Goal: Task Accomplishment & Management: Manage account settings

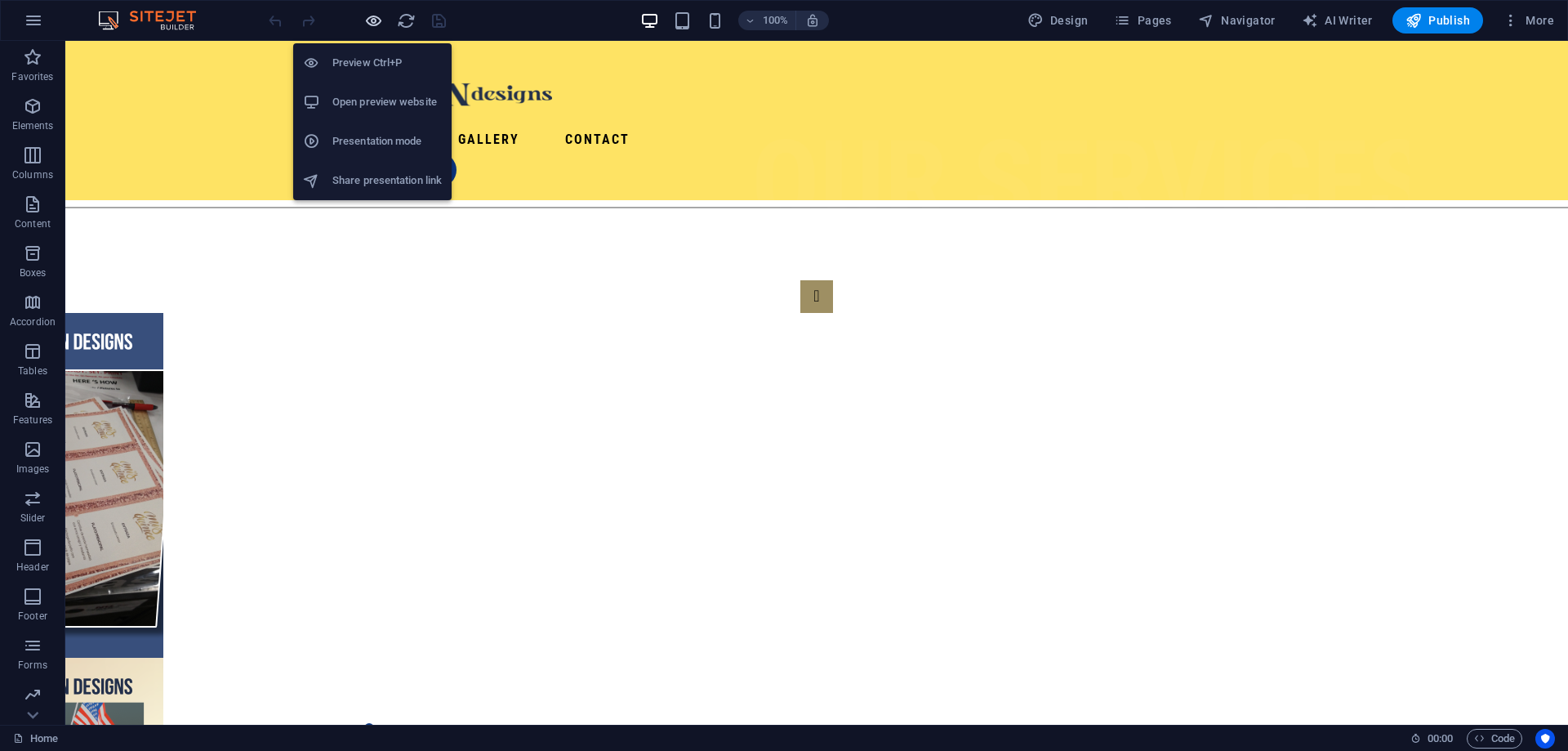
click at [371, 24] on icon "button" at bounding box center [373, 21] width 19 height 19
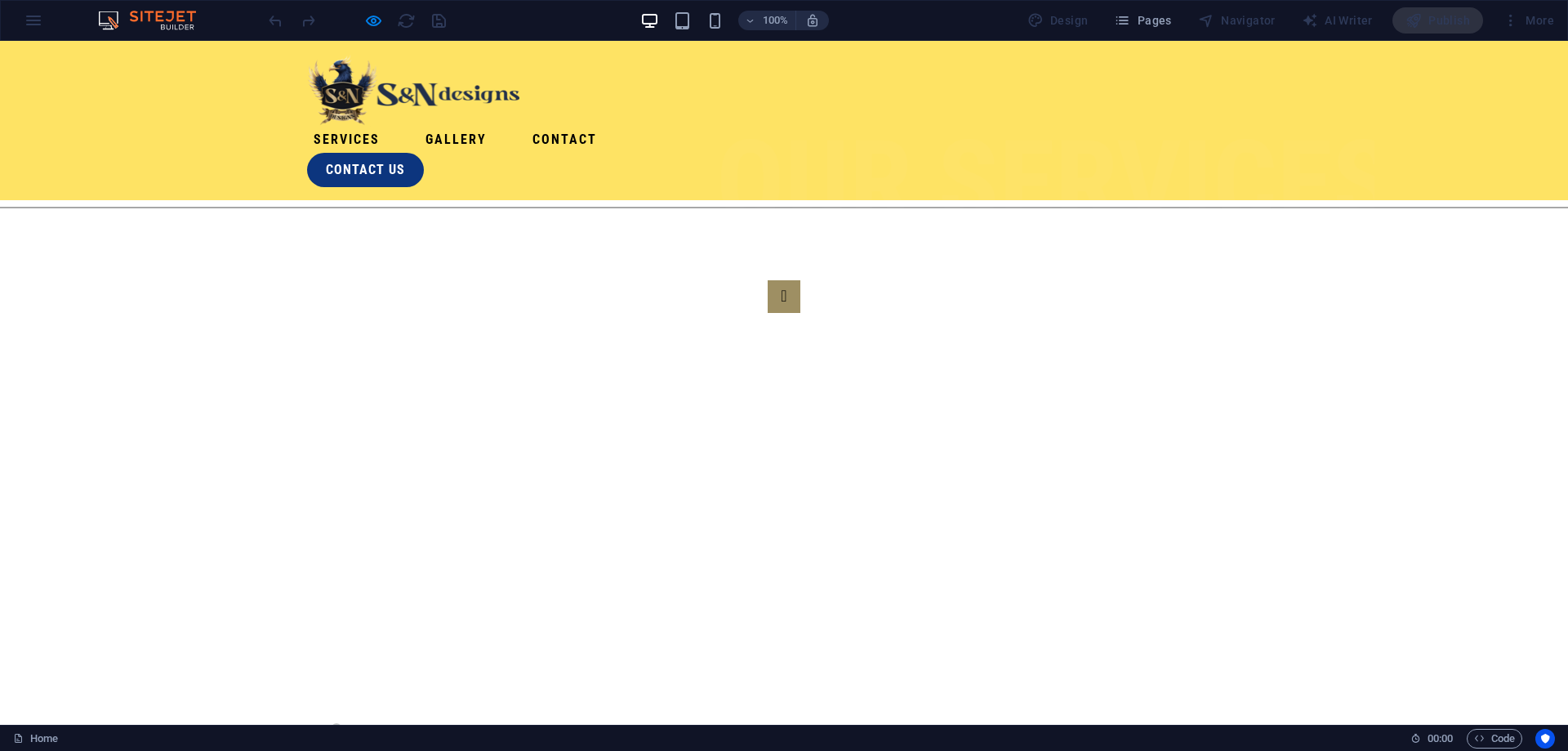
click at [493, 126] on link "Gallery" at bounding box center [456, 139] width 74 height 26
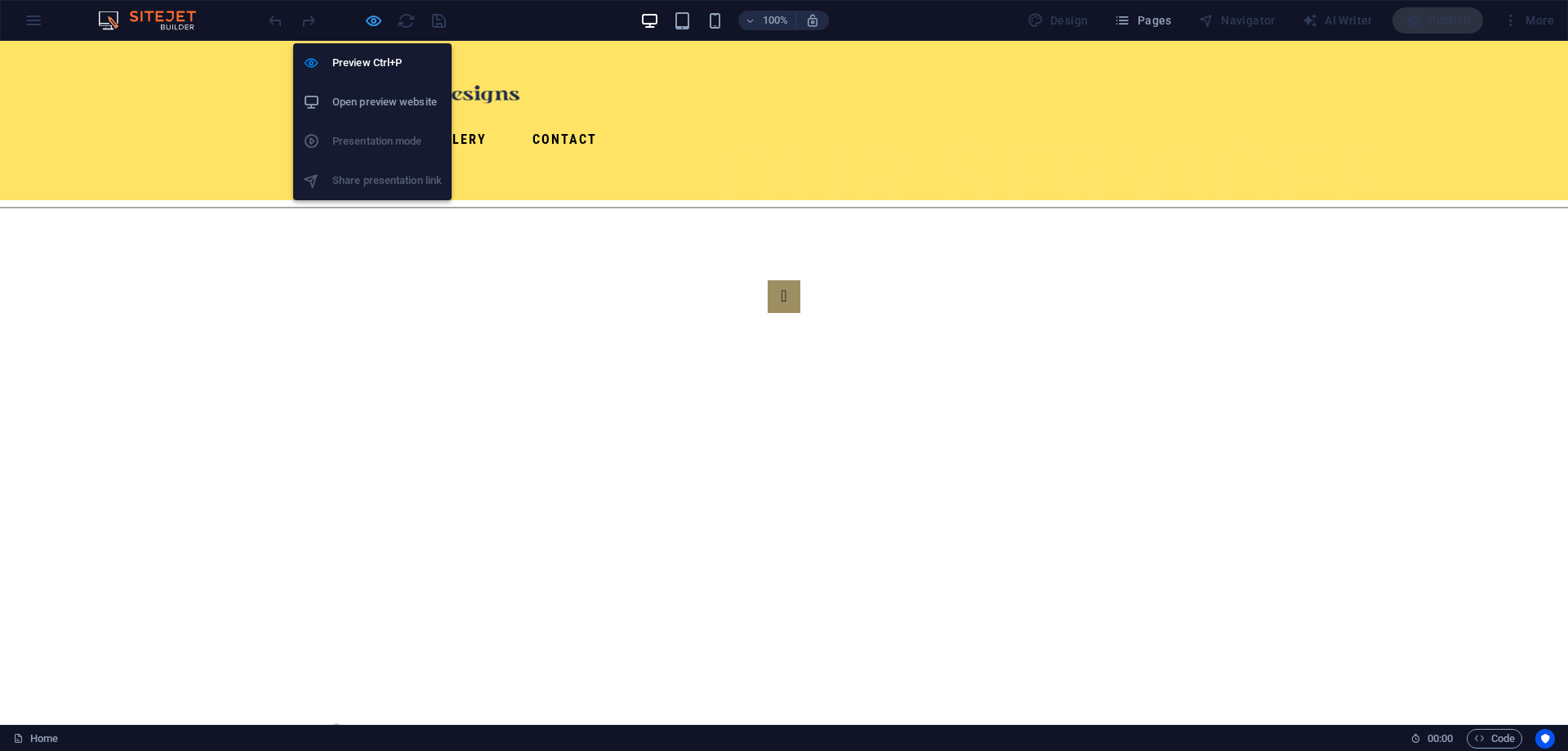
click at [374, 22] on icon "button" at bounding box center [373, 21] width 19 height 19
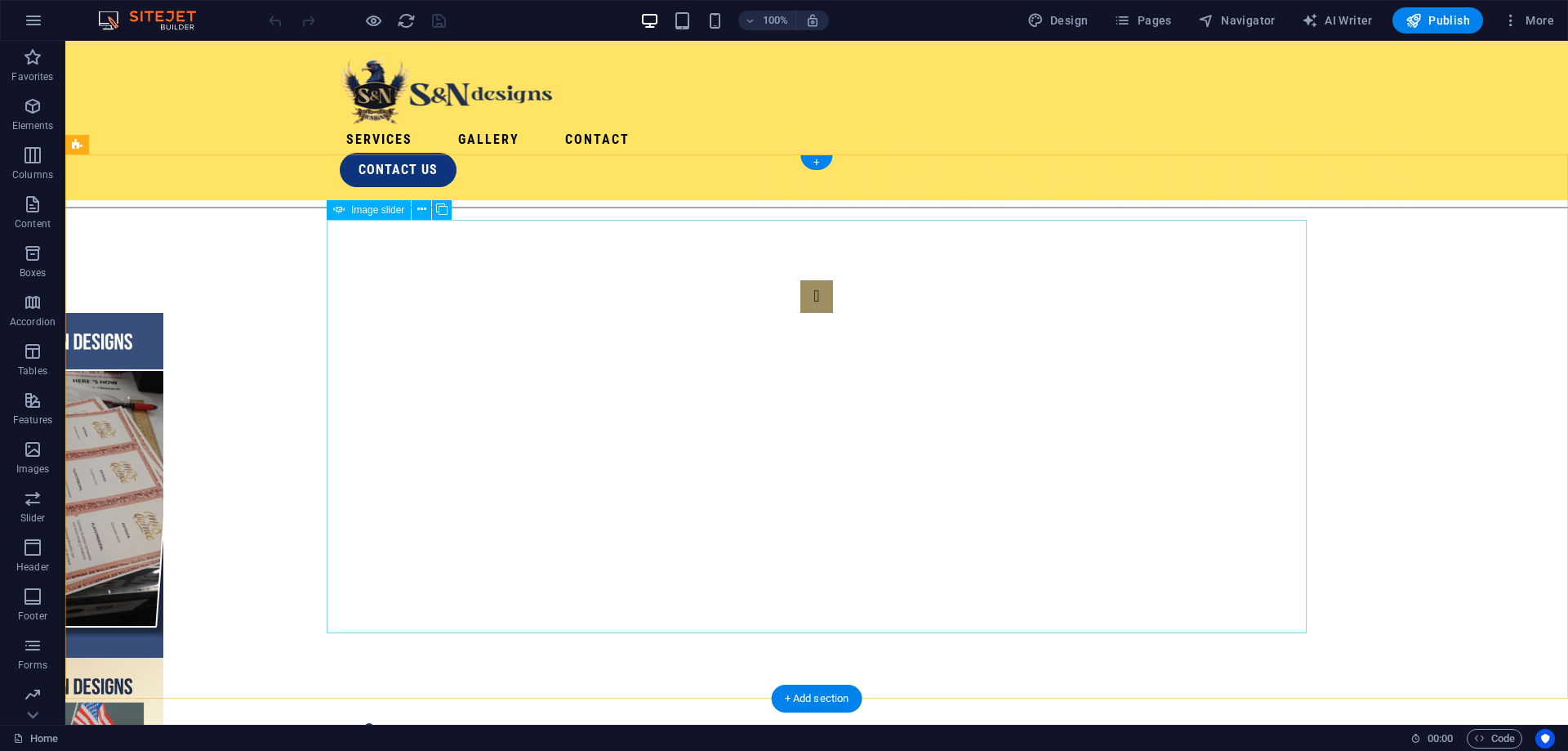
click at [833, 727] on button "Image Slider" at bounding box center [816, 743] width 33 height 33
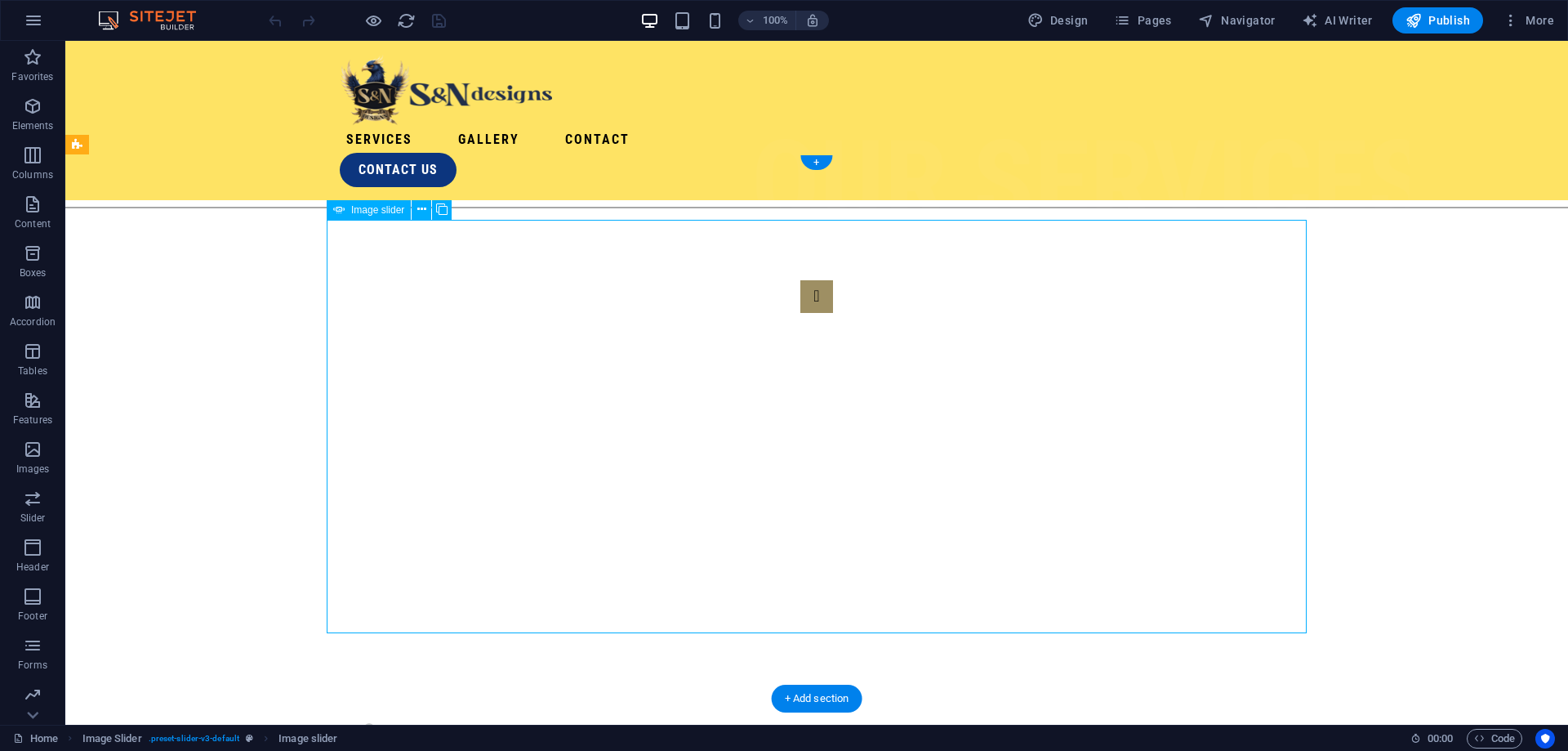
click at [833, 727] on button "Image Slider" at bounding box center [816, 743] width 33 height 33
click at [1521, 19] on span "More" at bounding box center [1528, 20] width 51 height 16
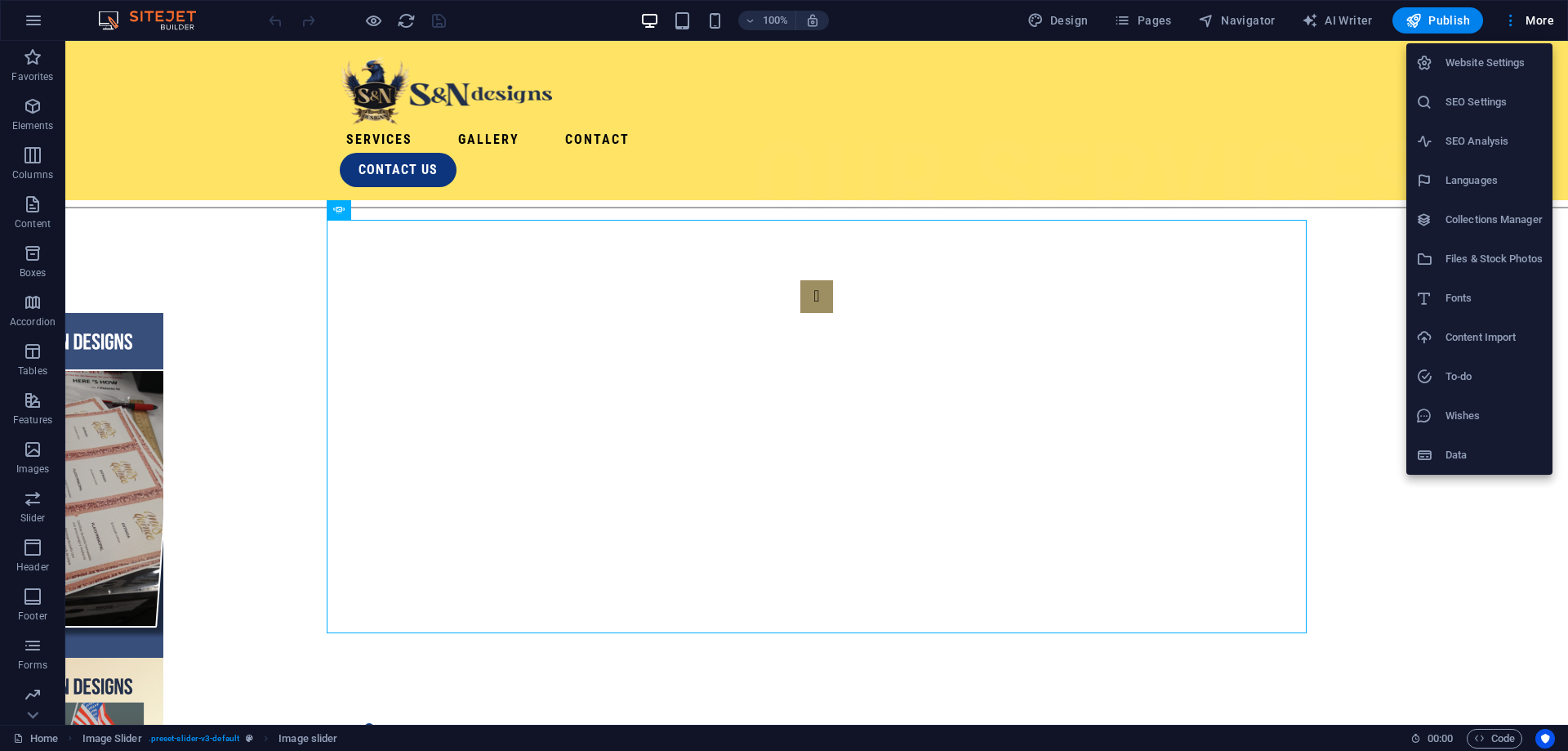
click at [1152, 30] on div at bounding box center [784, 375] width 1568 height 751
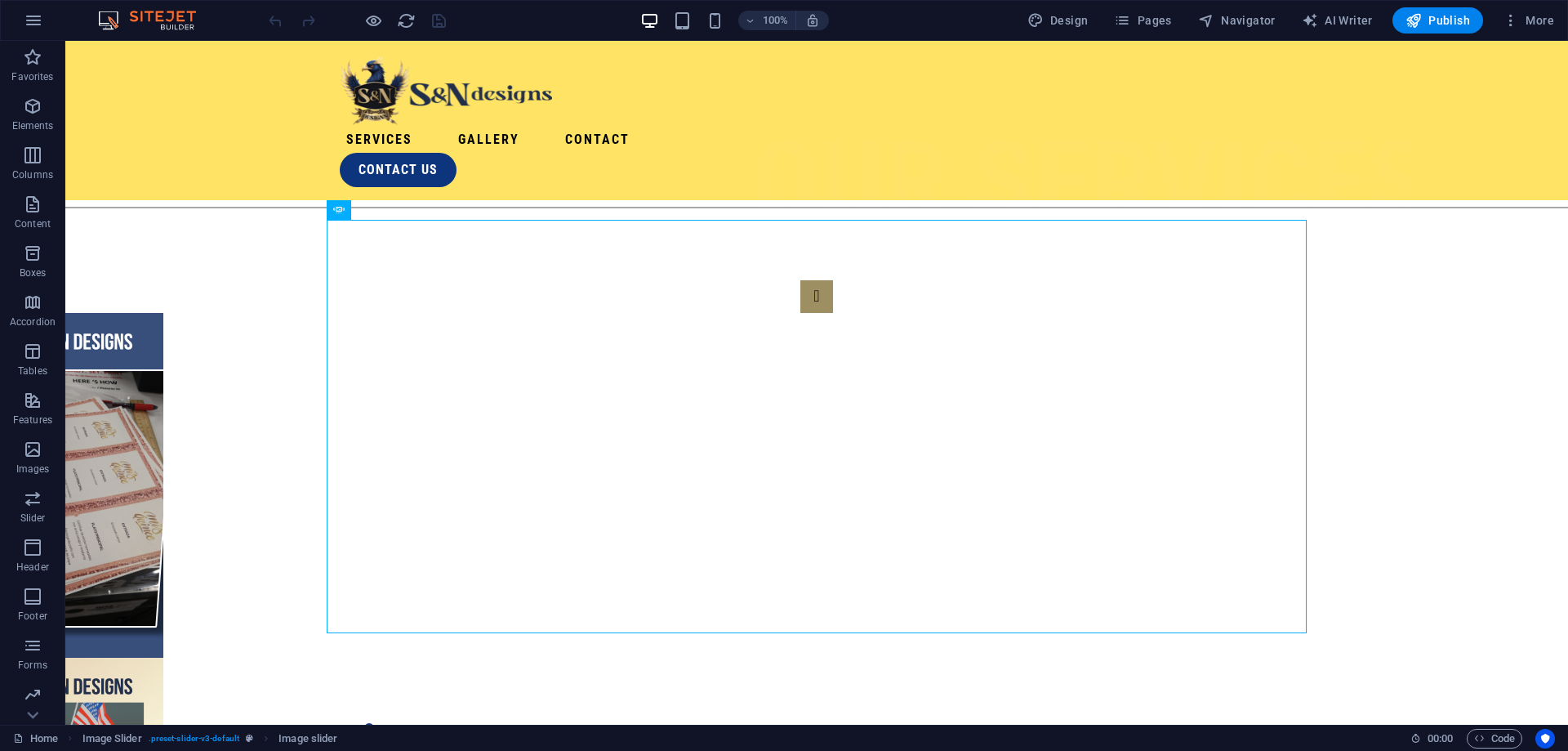
click at [1148, 13] on div "Website Settings SEO Settings SEO Analysis Languages Collections Manager Files …" at bounding box center [784, 380] width 1568 height 741
click at [1148, 15] on span "Pages" at bounding box center [1143, 20] width 57 height 16
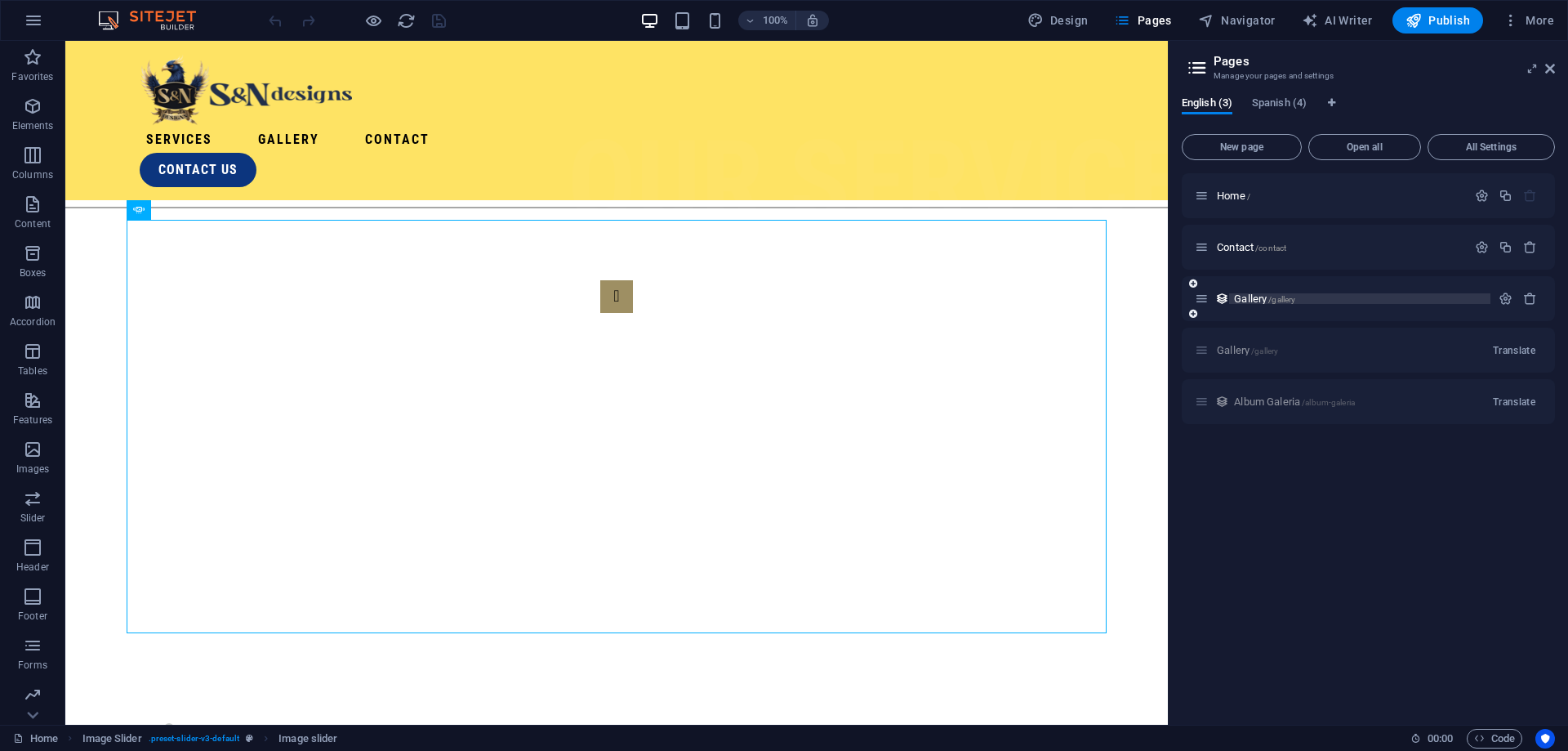
click at [1258, 299] on span "Gallery /gallery" at bounding box center [1264, 298] width 62 height 13
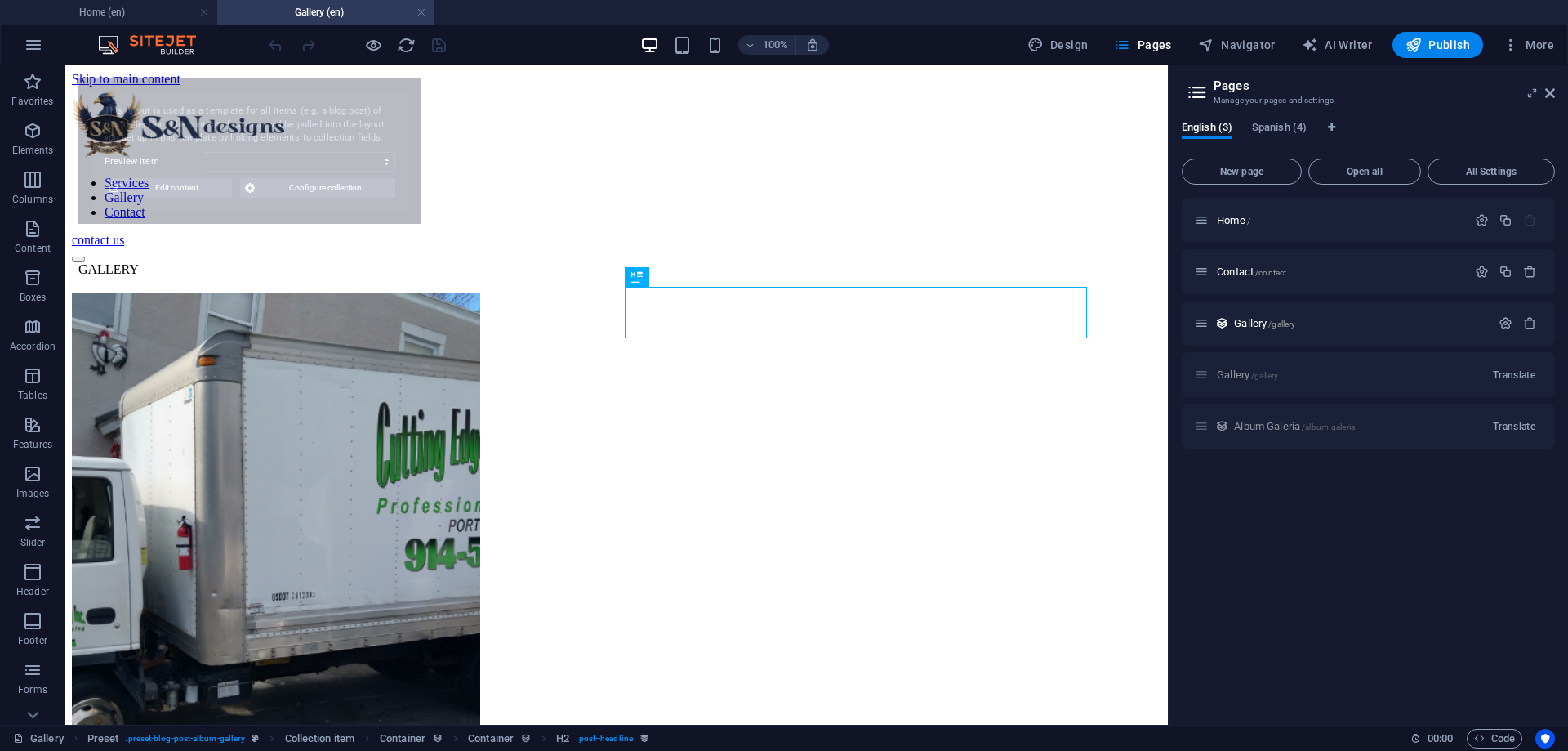
select select "68b6fe3155032c17090718a5"
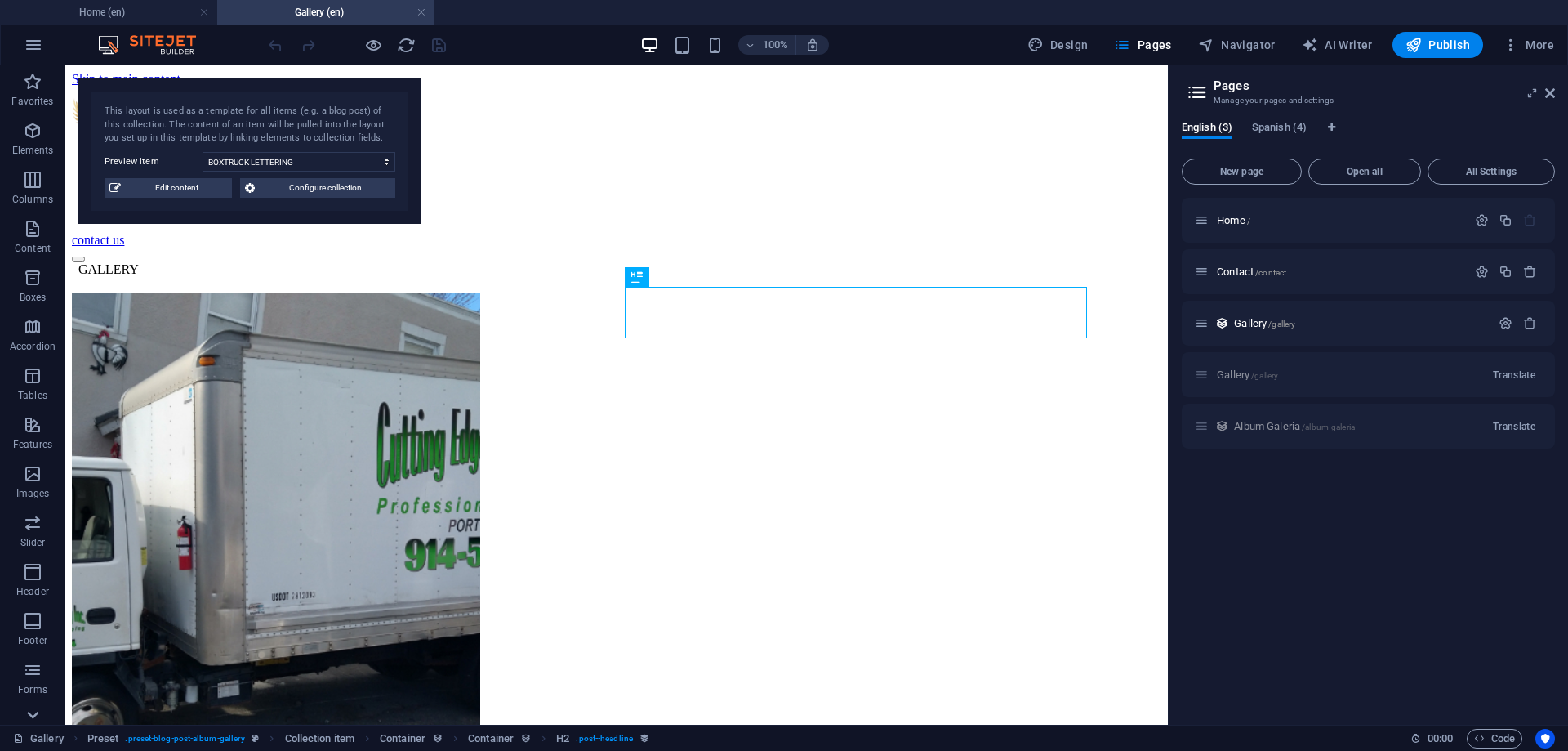
drag, startPoint x: 24, startPoint y: 715, endPoint x: 93, endPoint y: 394, distance: 328.3
click at [24, 87] on icon at bounding box center [32, 75] width 23 height 23
click at [35, 33] on button "button" at bounding box center [33, 45] width 40 height 40
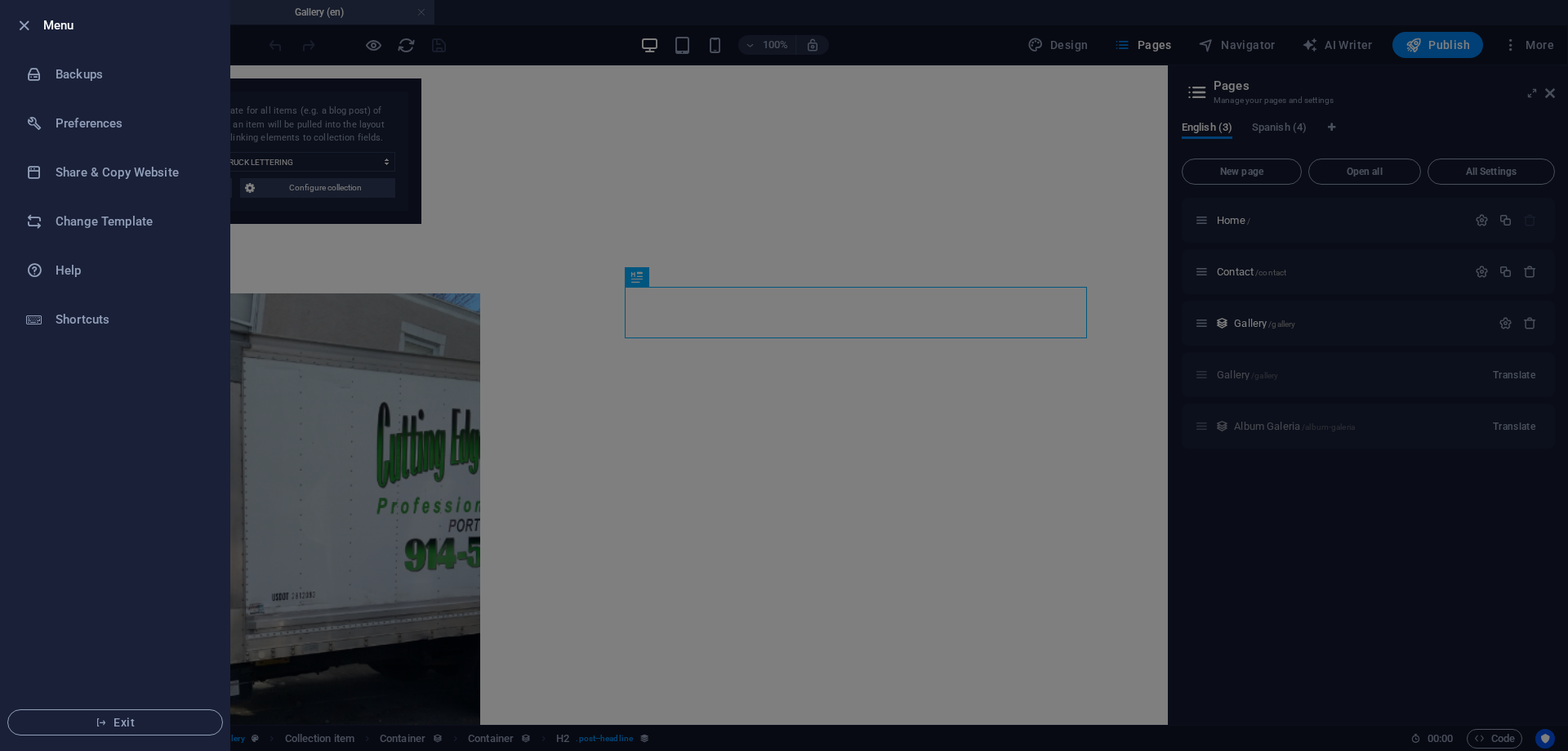
click at [1384, 100] on div at bounding box center [784, 375] width 1568 height 751
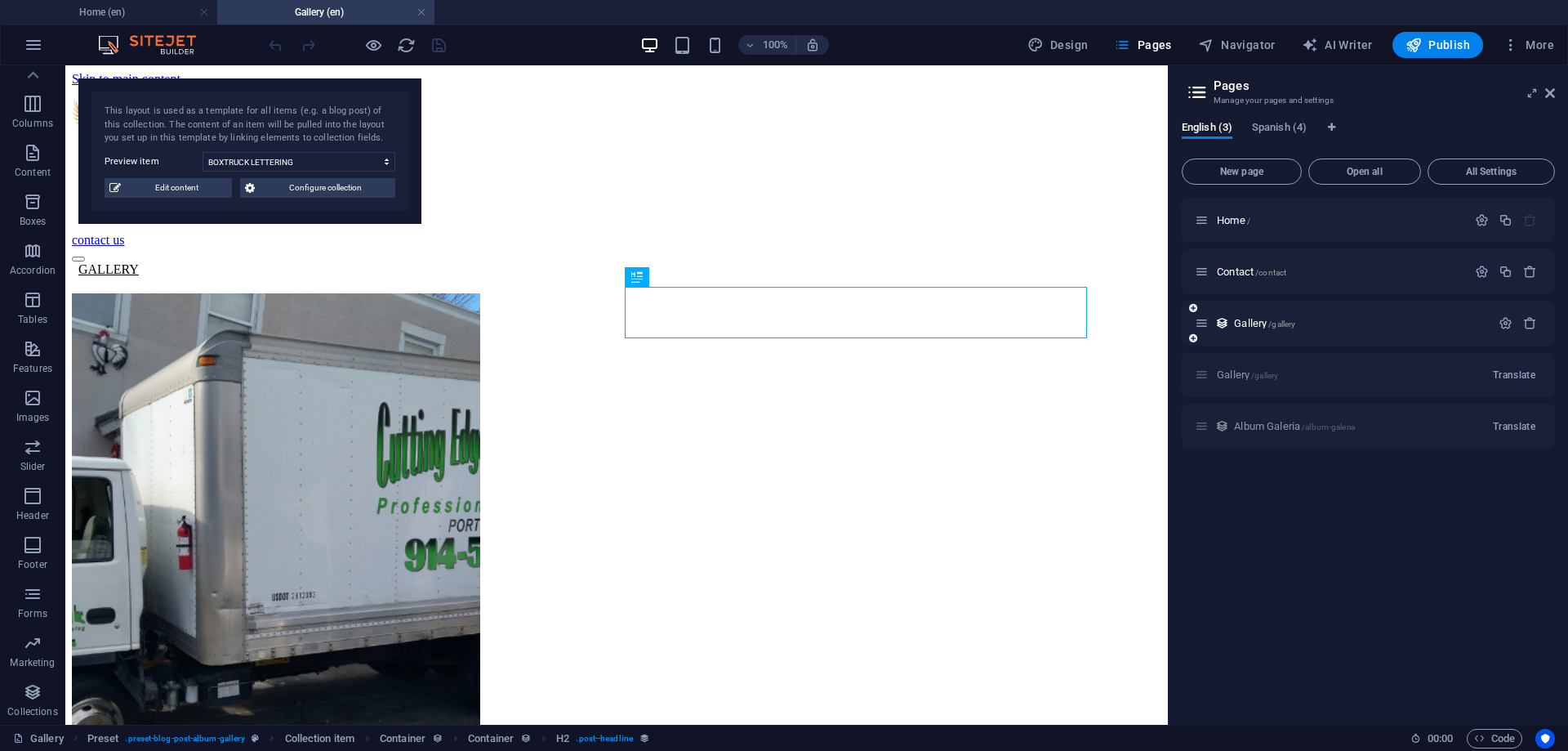
click at [1273, 315] on div "Gallery /gallery" at bounding box center [1342, 323] width 296 height 19
click at [1272, 322] on span "/gallery" at bounding box center [1282, 324] width 27 height 9
click at [1512, 173] on span "All Settings" at bounding box center [1491, 172] width 113 height 10
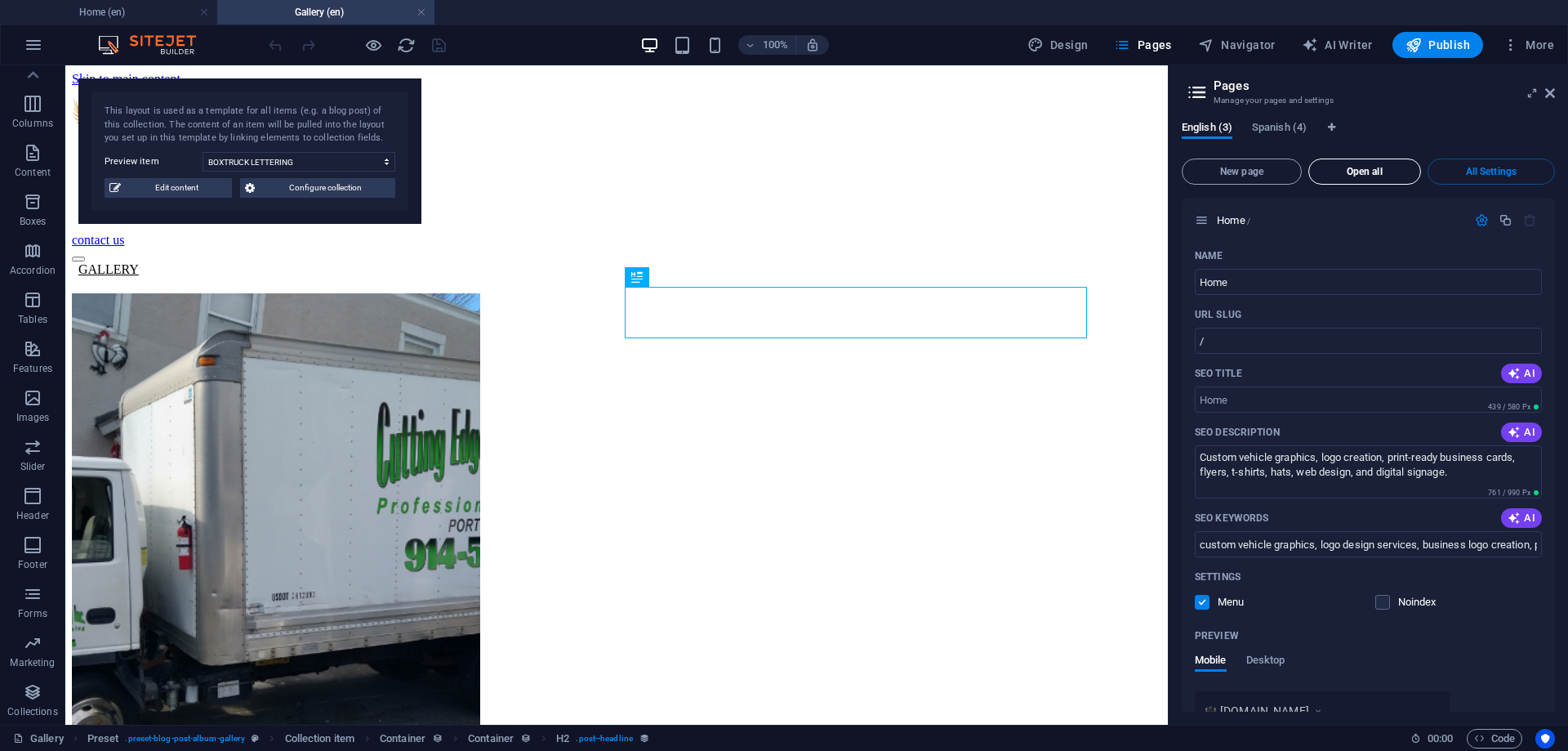
scroll to position [1161, 0]
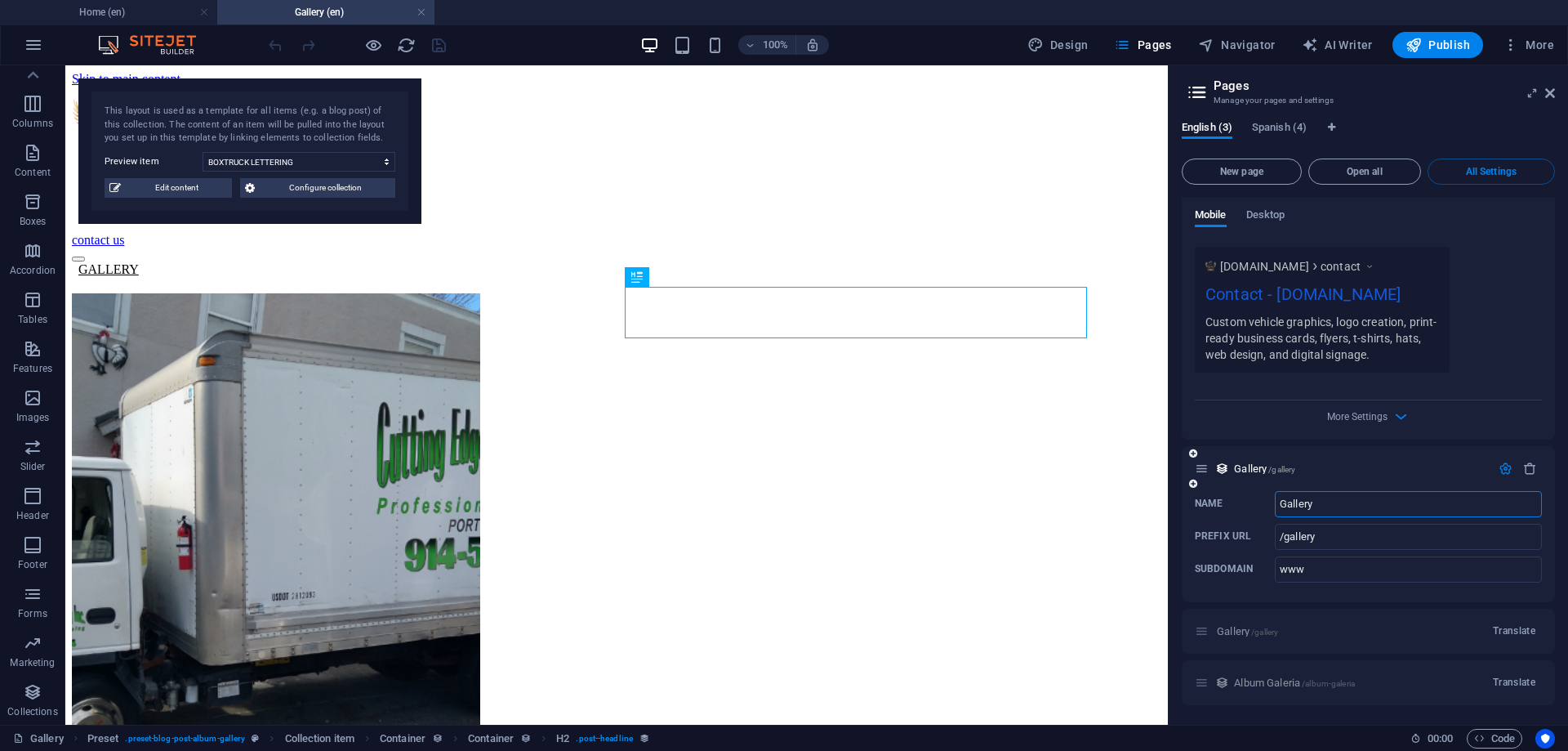
click at [1335, 503] on input "Gallery" at bounding box center [1408, 503] width 267 height 26
type input "Gallery-Album"
type input "/gallery-album"
click at [1483, 427] on div "Name Contact ​ URL SLUG /contact ​ SEO Title AI ​ 268 / 580 Px SEO Description …" at bounding box center [1367, 118] width 373 height 641
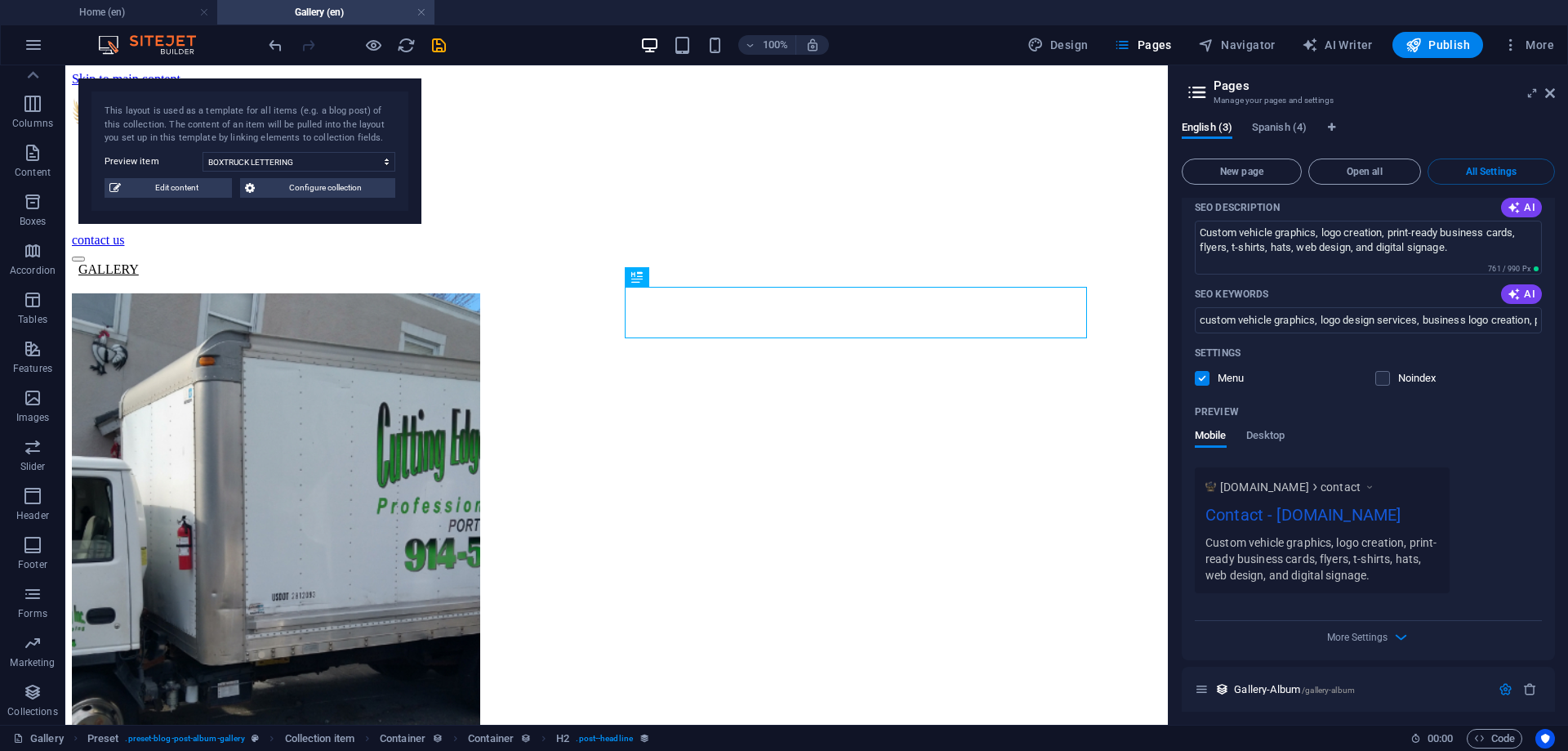
scroll to position [646, 0]
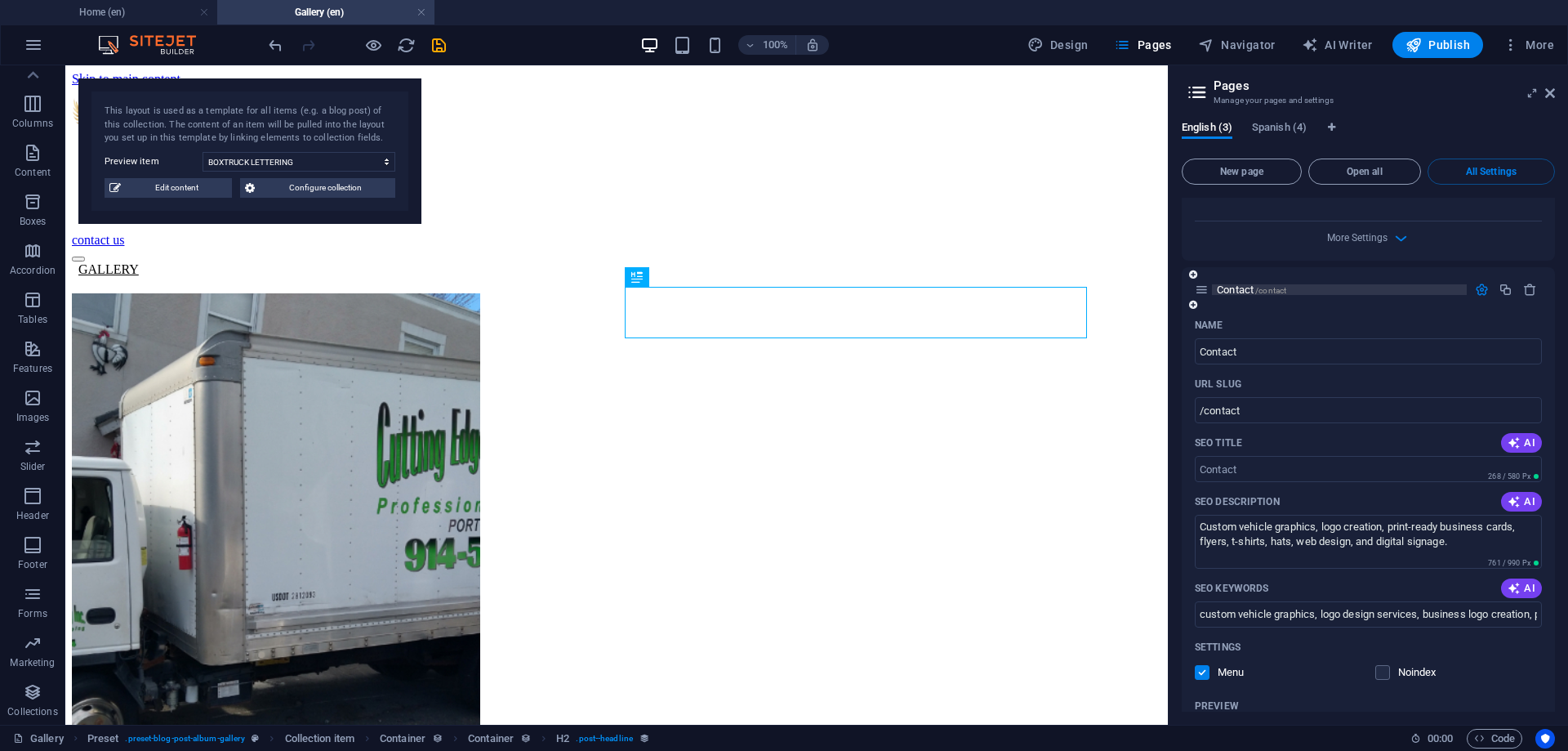
click at [1252, 292] on span "Contact /contact" at bounding box center [1251, 289] width 69 height 13
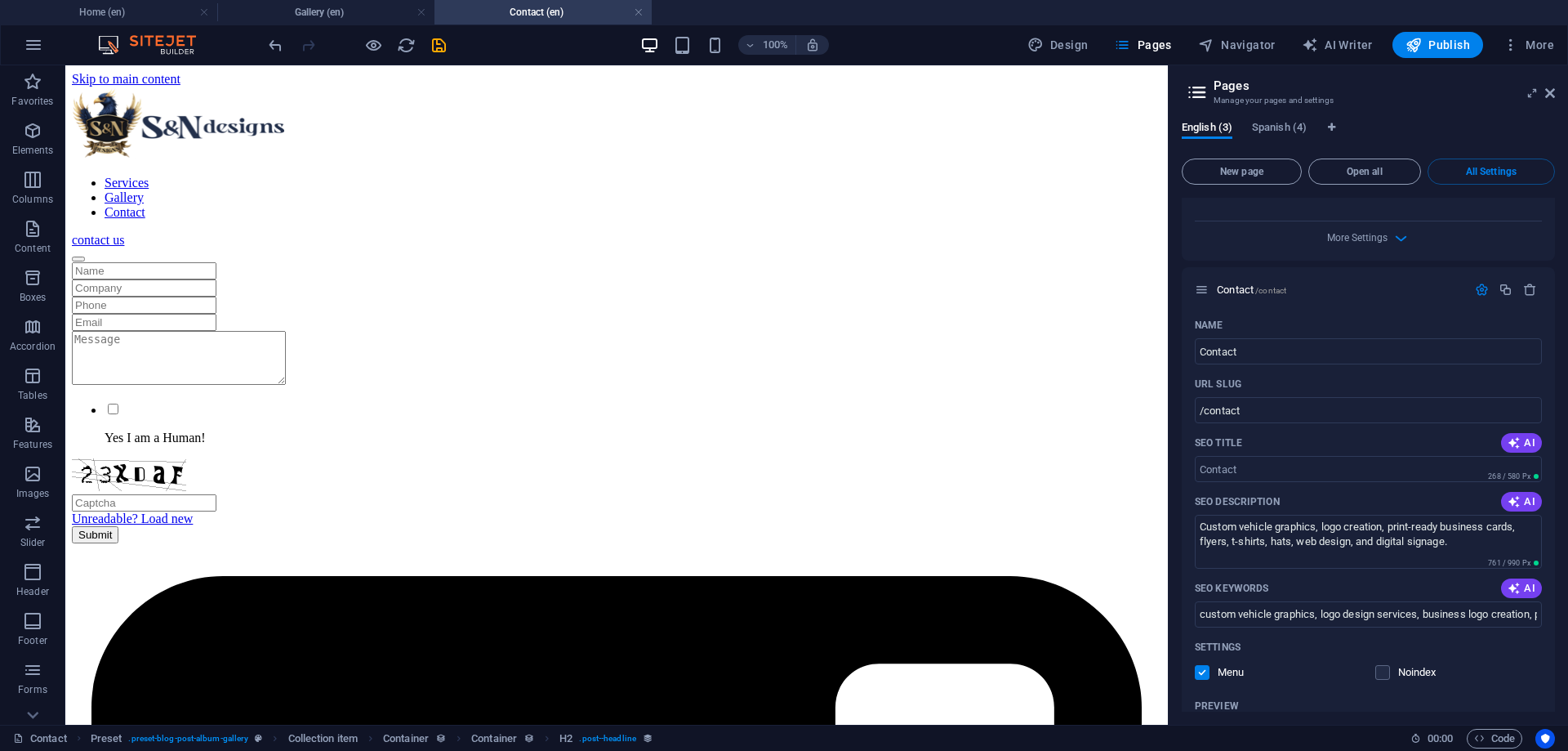
scroll to position [0, 0]
click at [1380, 239] on span "More Settings" at bounding box center [1357, 238] width 61 height 12
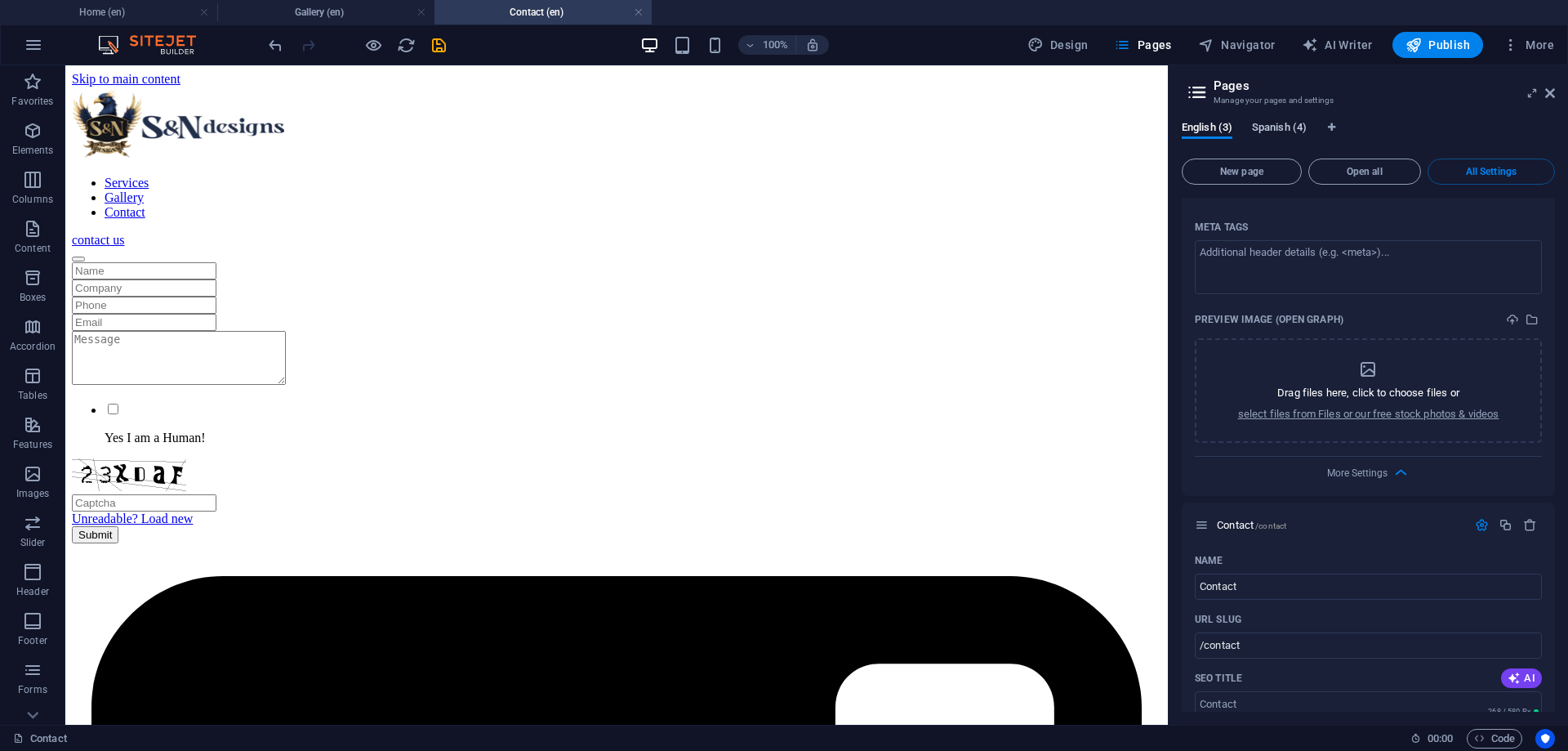
click at [1260, 126] on span "Spanish (4)" at bounding box center [1279, 129] width 55 height 23
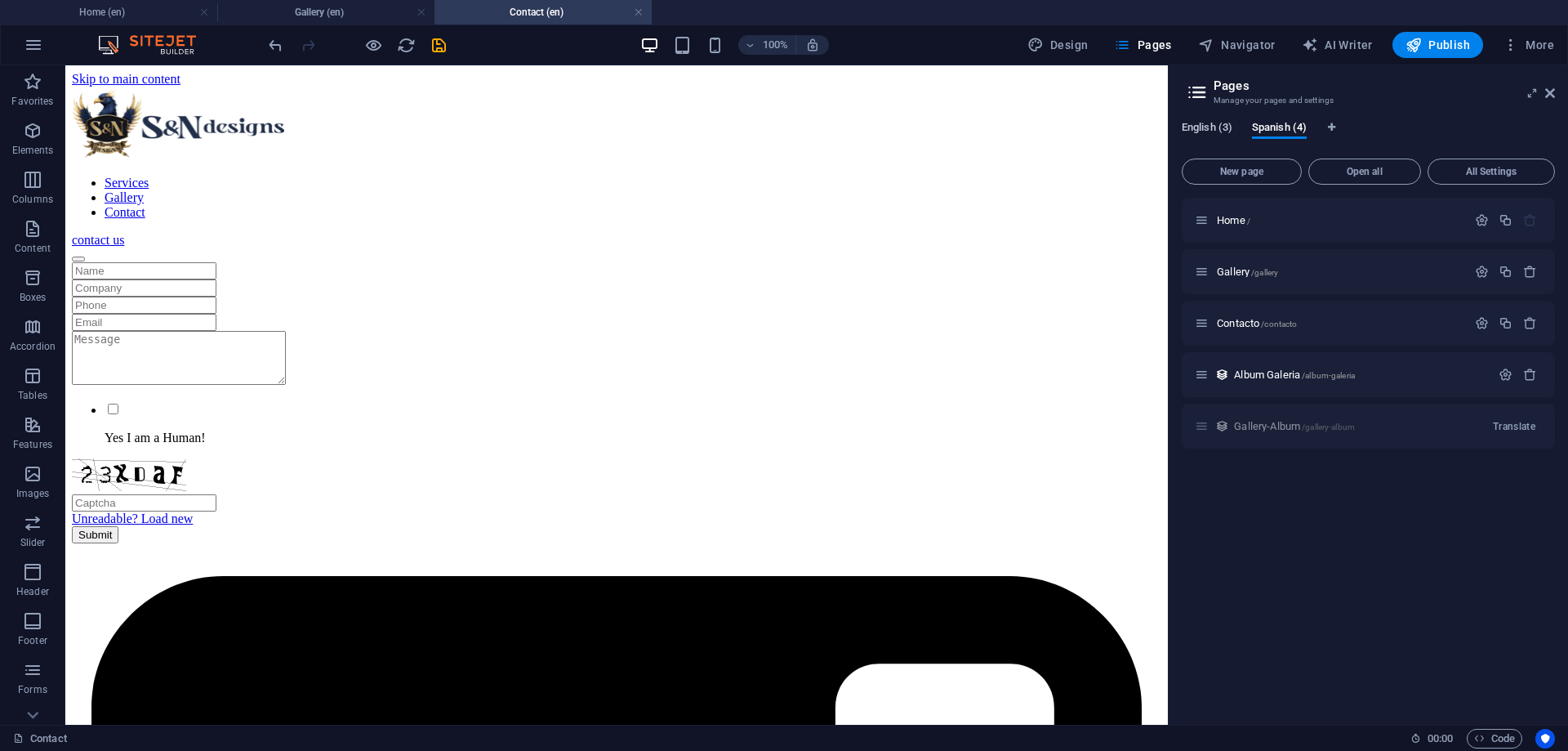
click at [1212, 128] on span "English (3)" at bounding box center [1207, 129] width 51 height 23
click at [1260, 129] on span "Spanish (4)" at bounding box center [1279, 129] width 55 height 23
click at [1215, 129] on span "English (3)" at bounding box center [1207, 129] width 51 height 23
click at [1249, 384] on div "Gallery /gallery Translate" at bounding box center [1367, 374] width 373 height 45
click at [1257, 170] on span "New page" at bounding box center [1241, 172] width 105 height 10
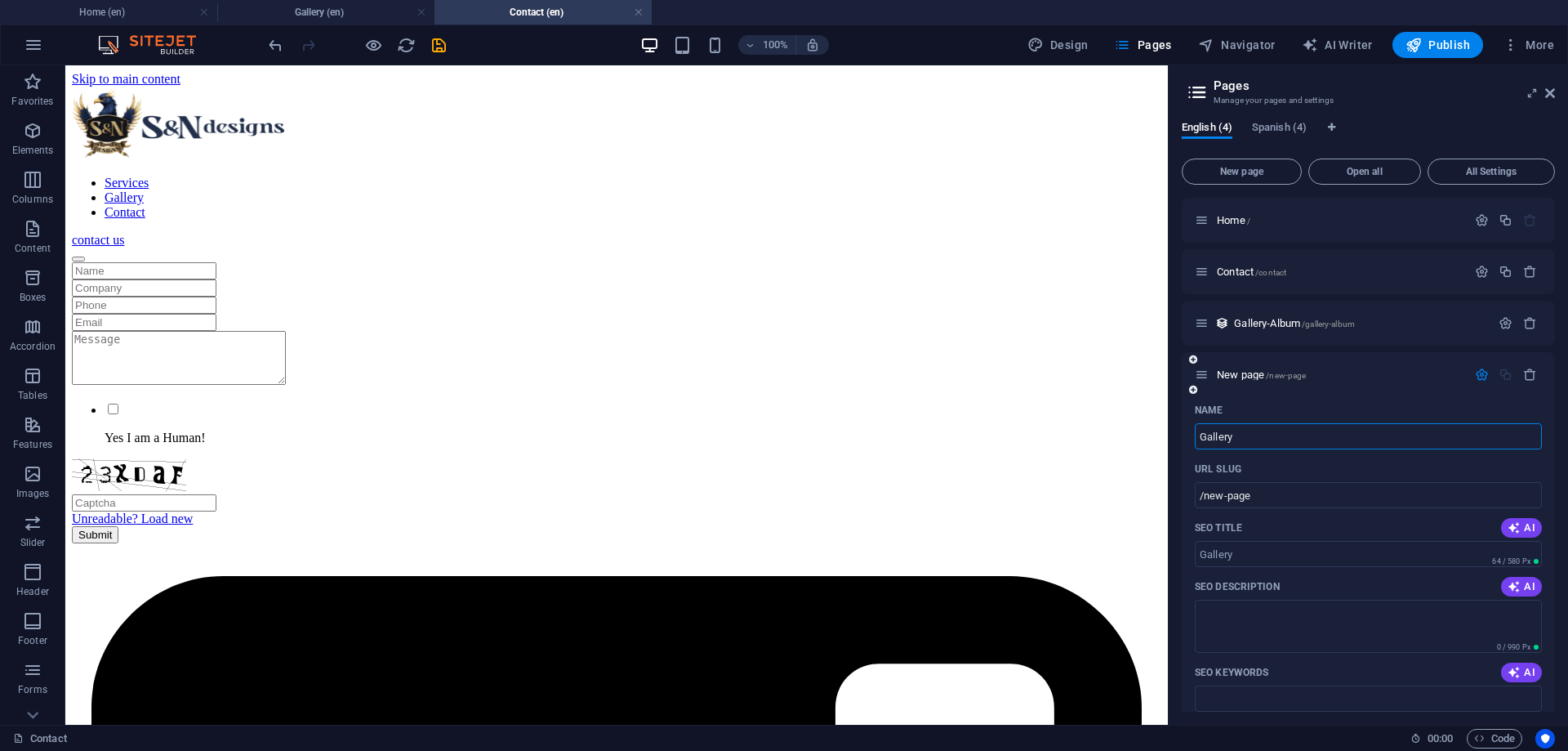
type input "Gallery"
type input "/gallery"
click at [1241, 377] on span "Gallery /gallery" at bounding box center [1247, 374] width 62 height 13
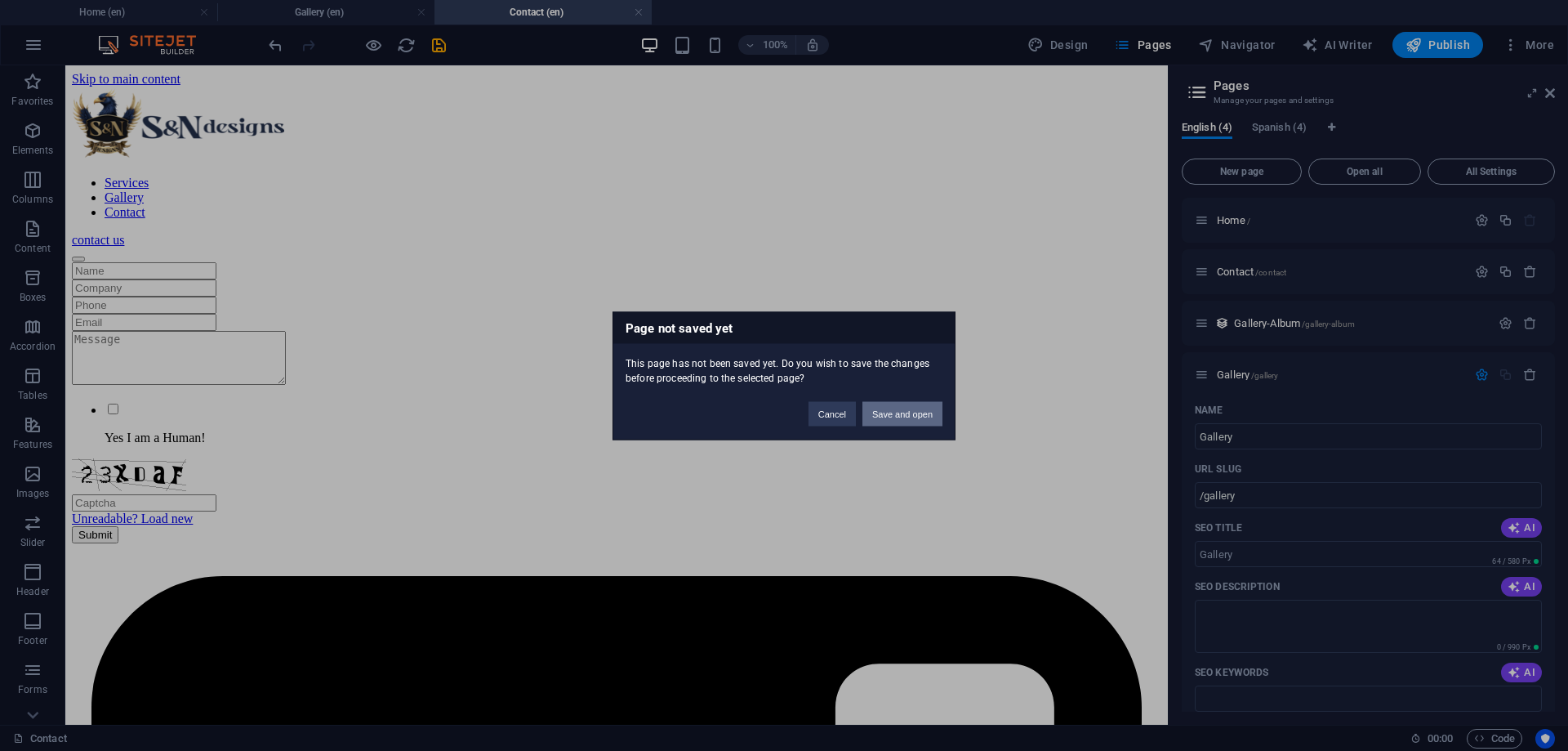
click at [899, 410] on button "Save and open" at bounding box center [902, 413] width 80 height 24
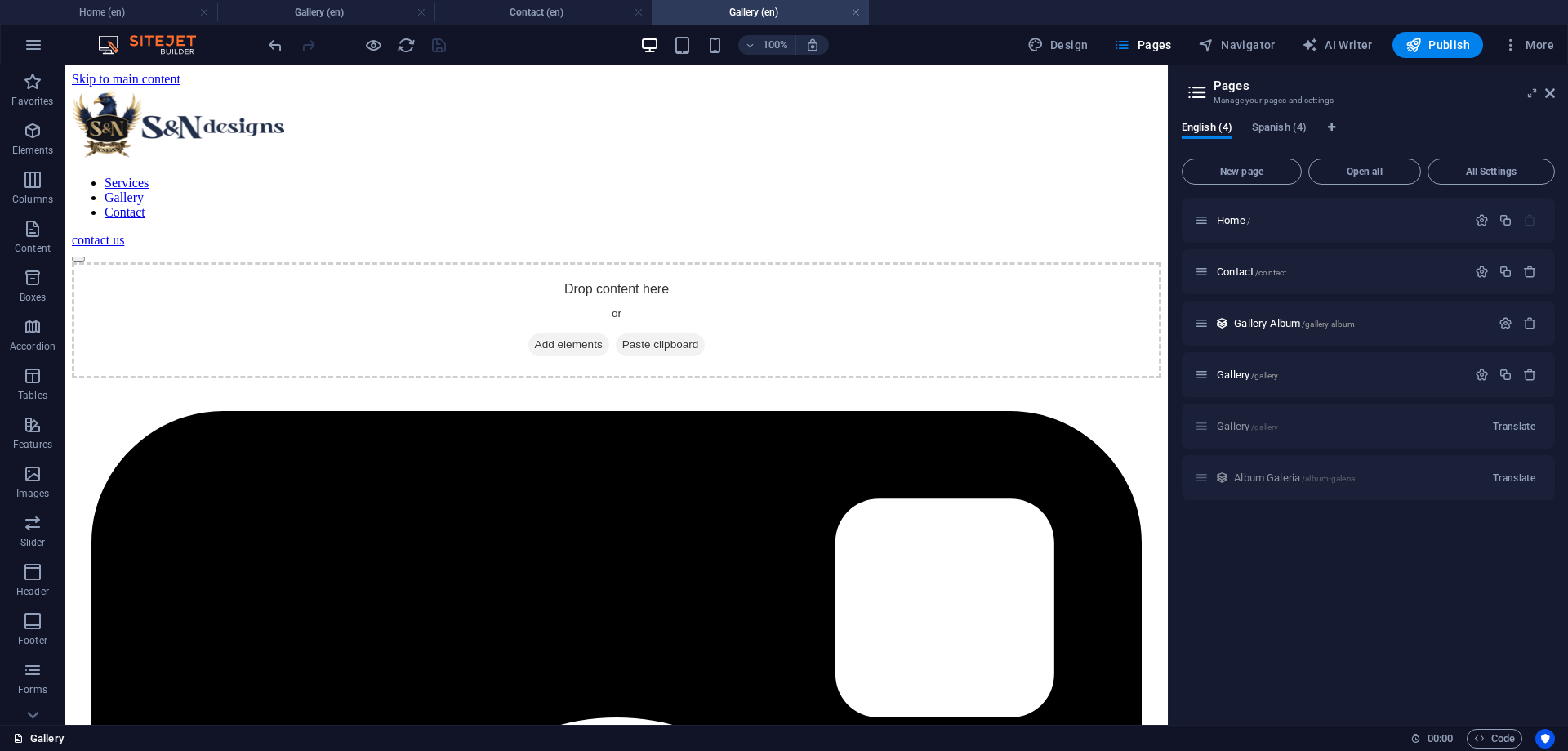
click at [46, 735] on link "Gallery" at bounding box center [39, 738] width 51 height 19
click at [35, 87] on icon at bounding box center [32, 75] width 23 height 23
click at [40, 700] on icon "button" at bounding box center [32, 691] width 19 height 19
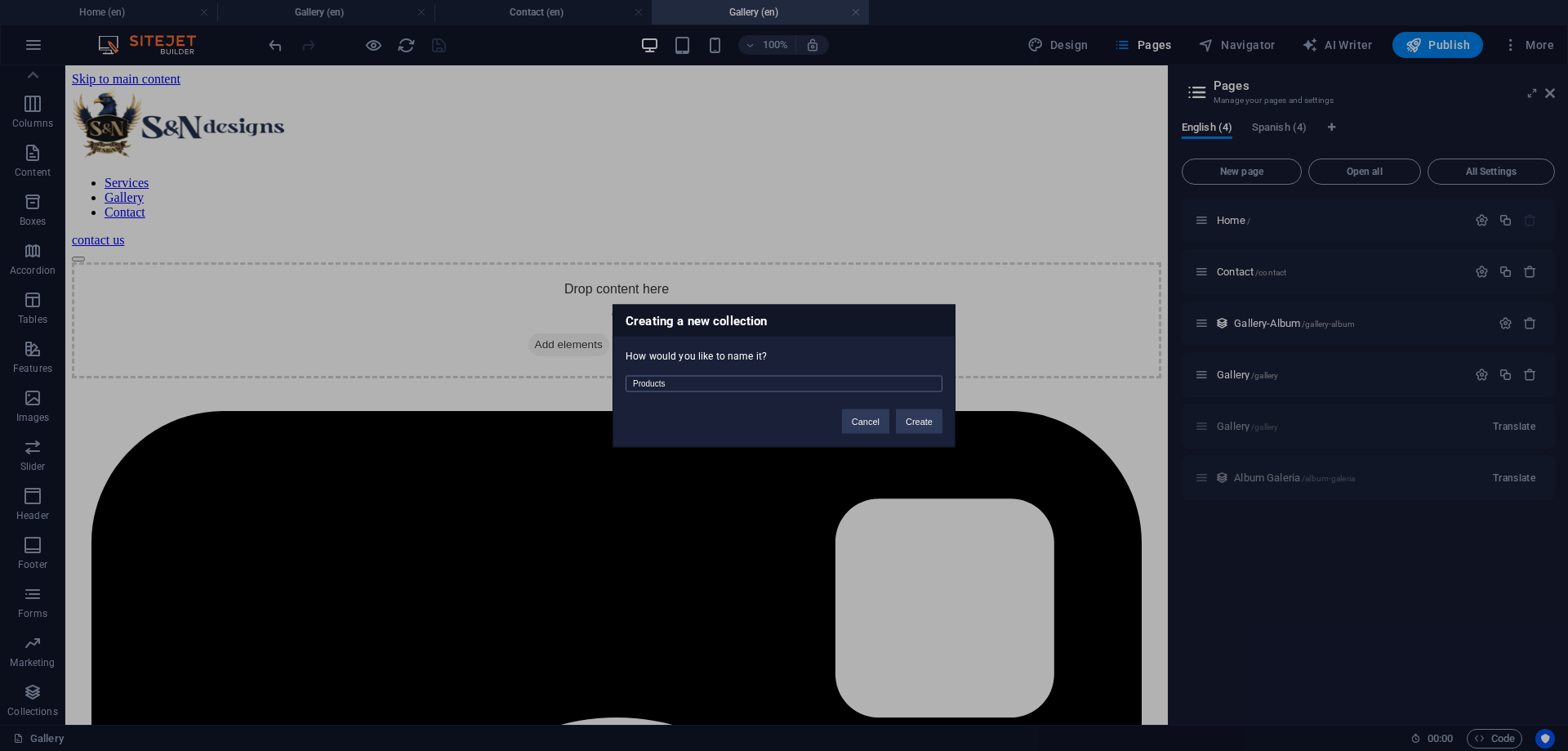
click at [722, 387] on input "Products" at bounding box center [784, 383] width 317 height 16
drag, startPoint x: 762, startPoint y: 387, endPoint x: 578, endPoint y: 385, distance: 184.0
click at [625, 385] on input "Products" at bounding box center [784, 383] width 317 height 16
click at [867, 423] on button "Cancel" at bounding box center [865, 421] width 47 height 24
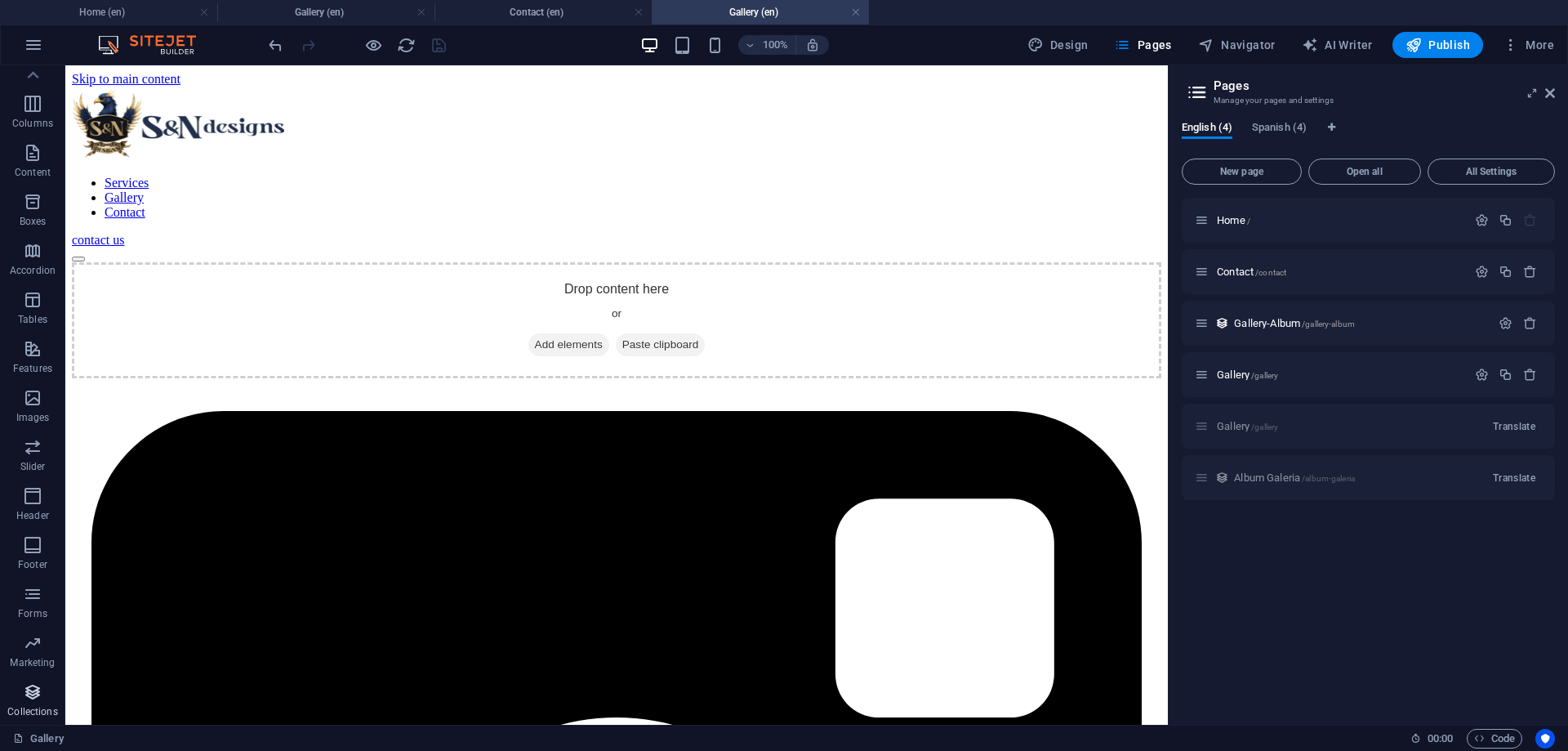
click at [44, 706] on p "Collections" at bounding box center [32, 711] width 50 height 13
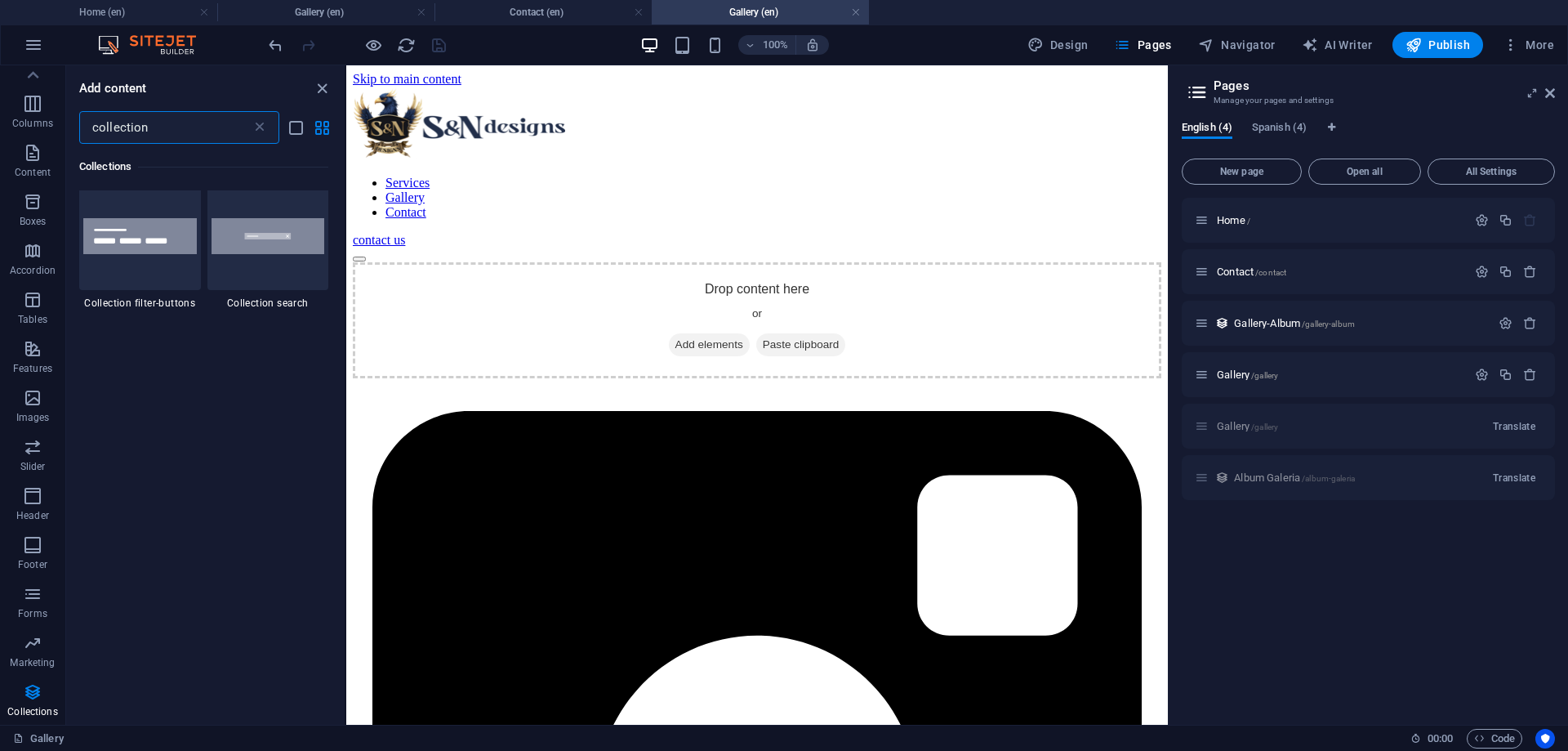
scroll to position [0, 0]
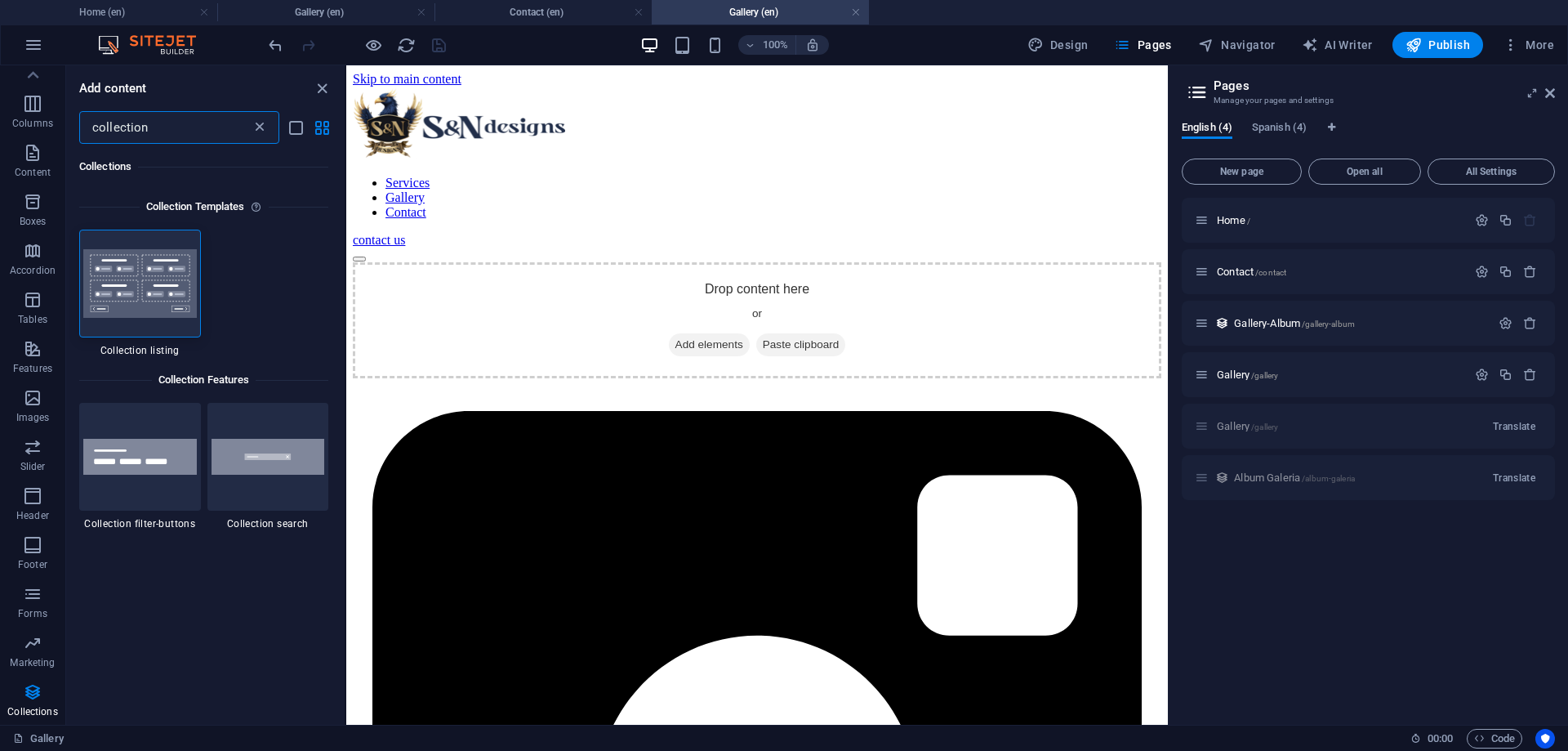
type input "collection"
click at [261, 126] on icon at bounding box center [260, 127] width 16 height 16
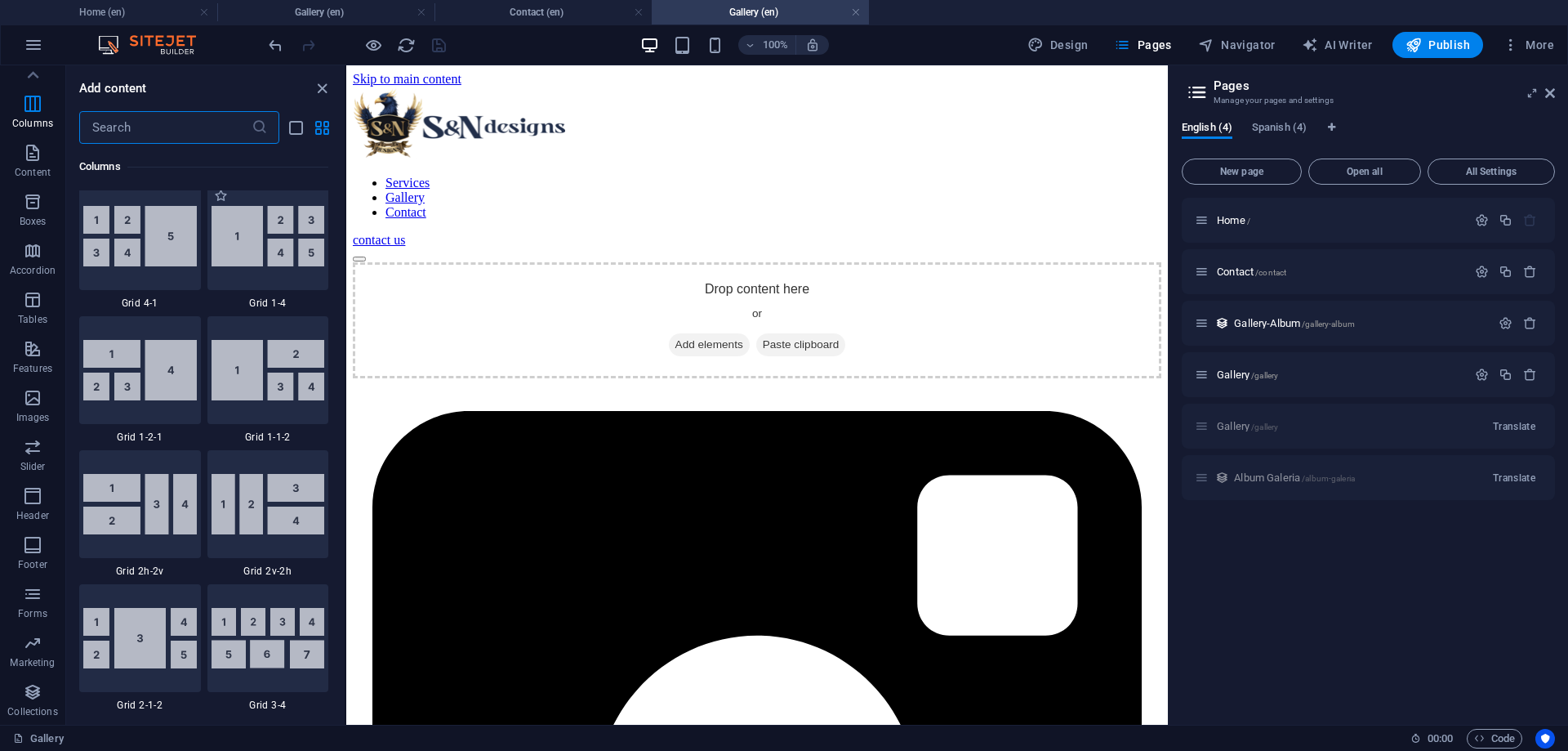
scroll to position [2352, 0]
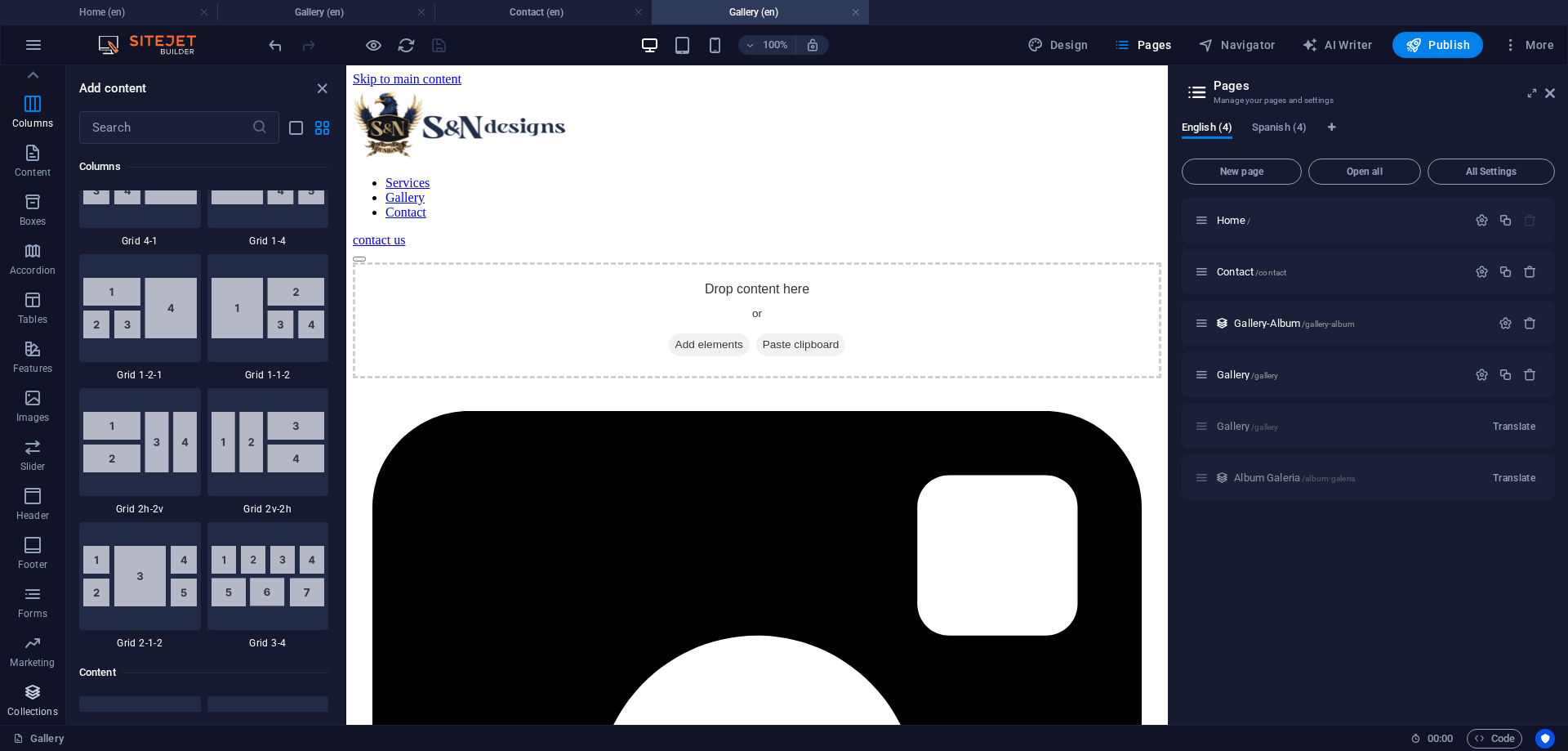
click at [30, 704] on span "Collections" at bounding box center [33, 701] width 66 height 40
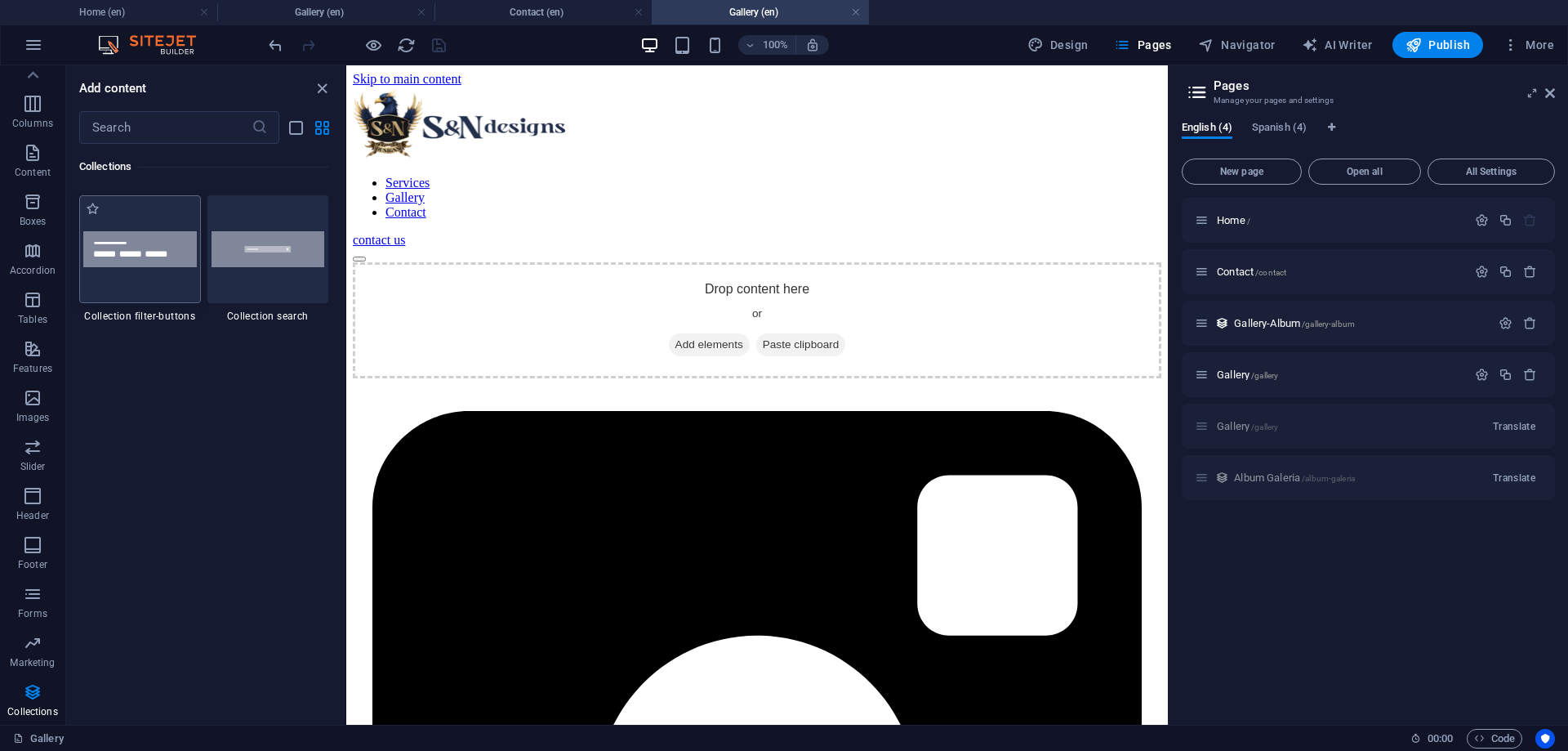
scroll to position [15417, 0]
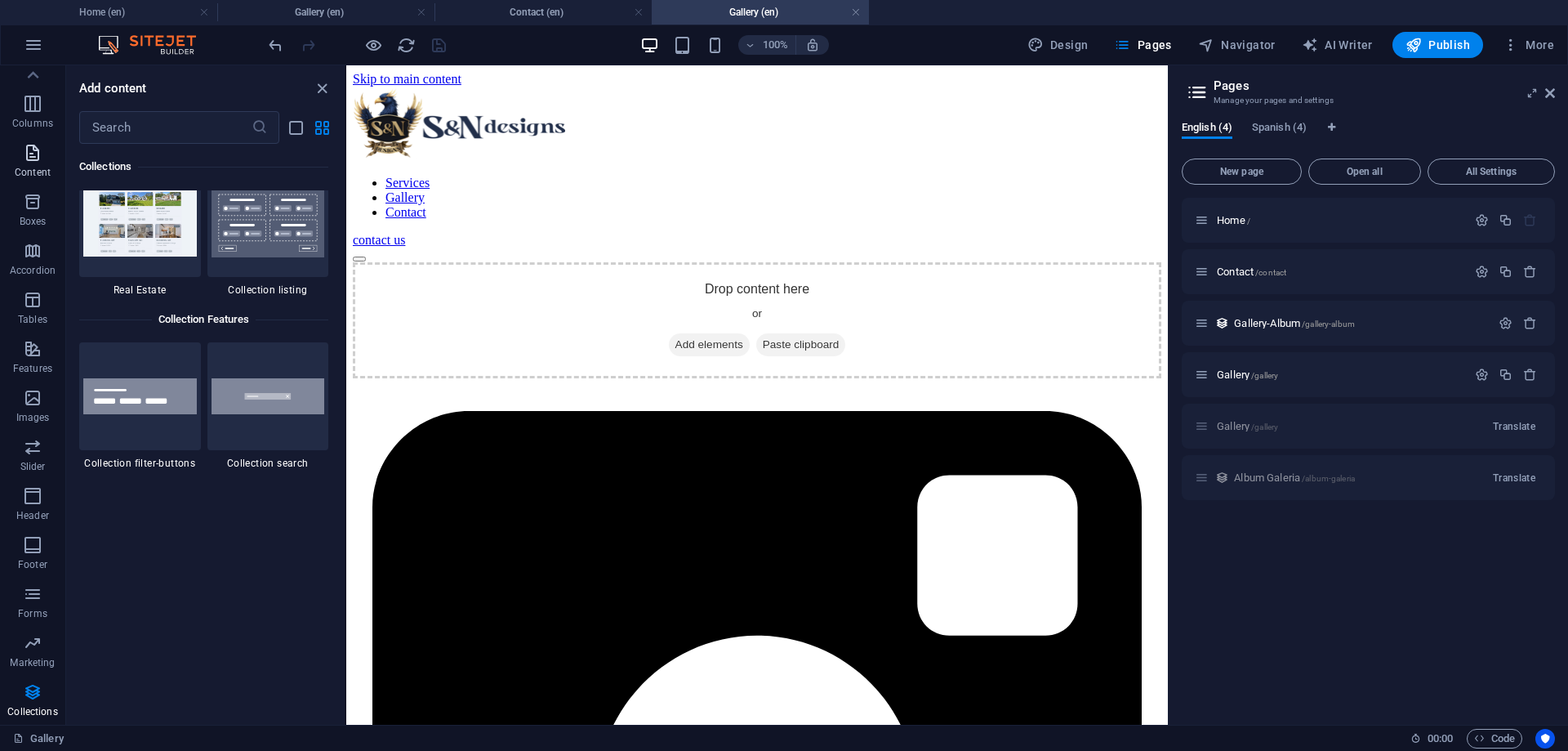
click at [31, 169] on p "Content" at bounding box center [32, 173] width 36 height 13
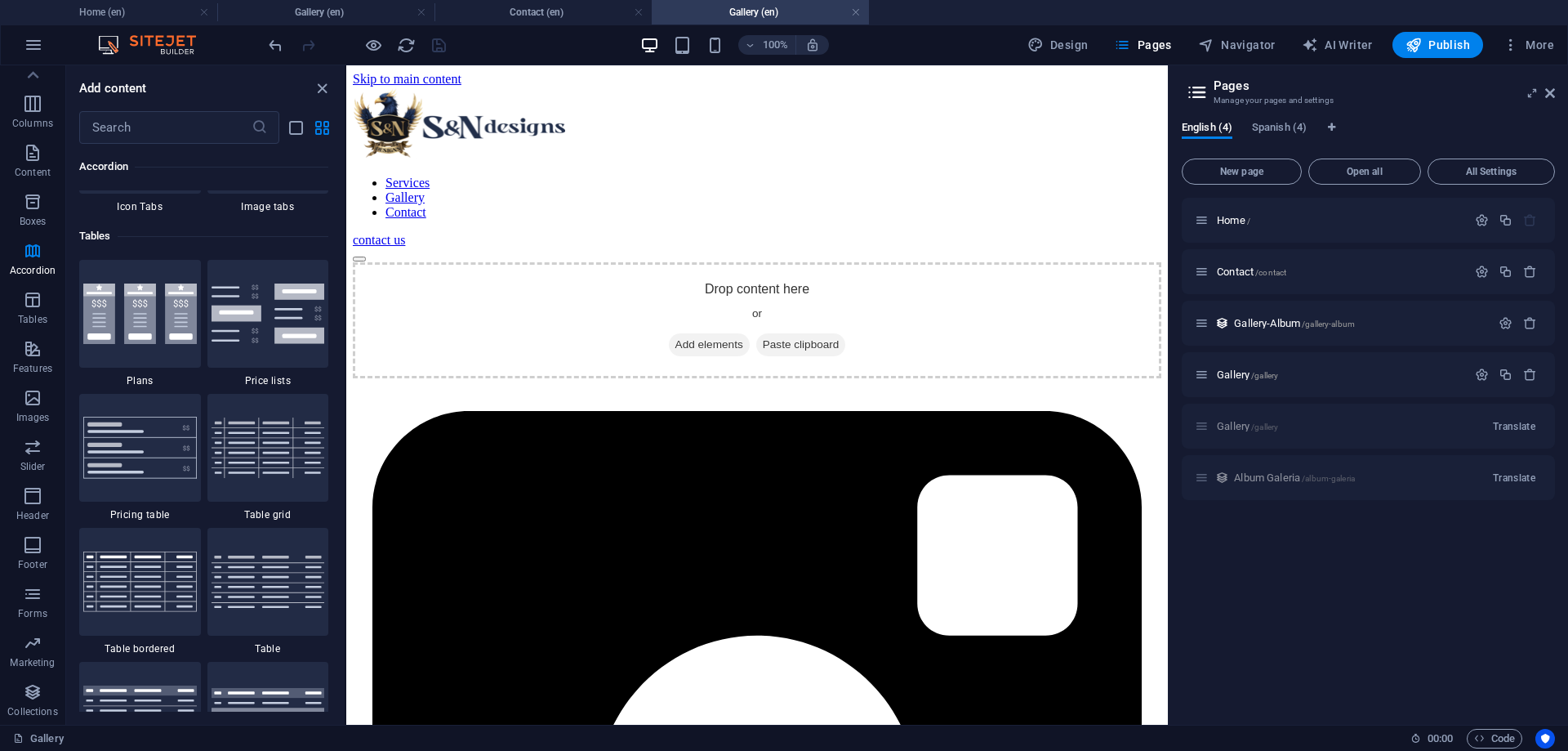
scroll to position [5594, 0]
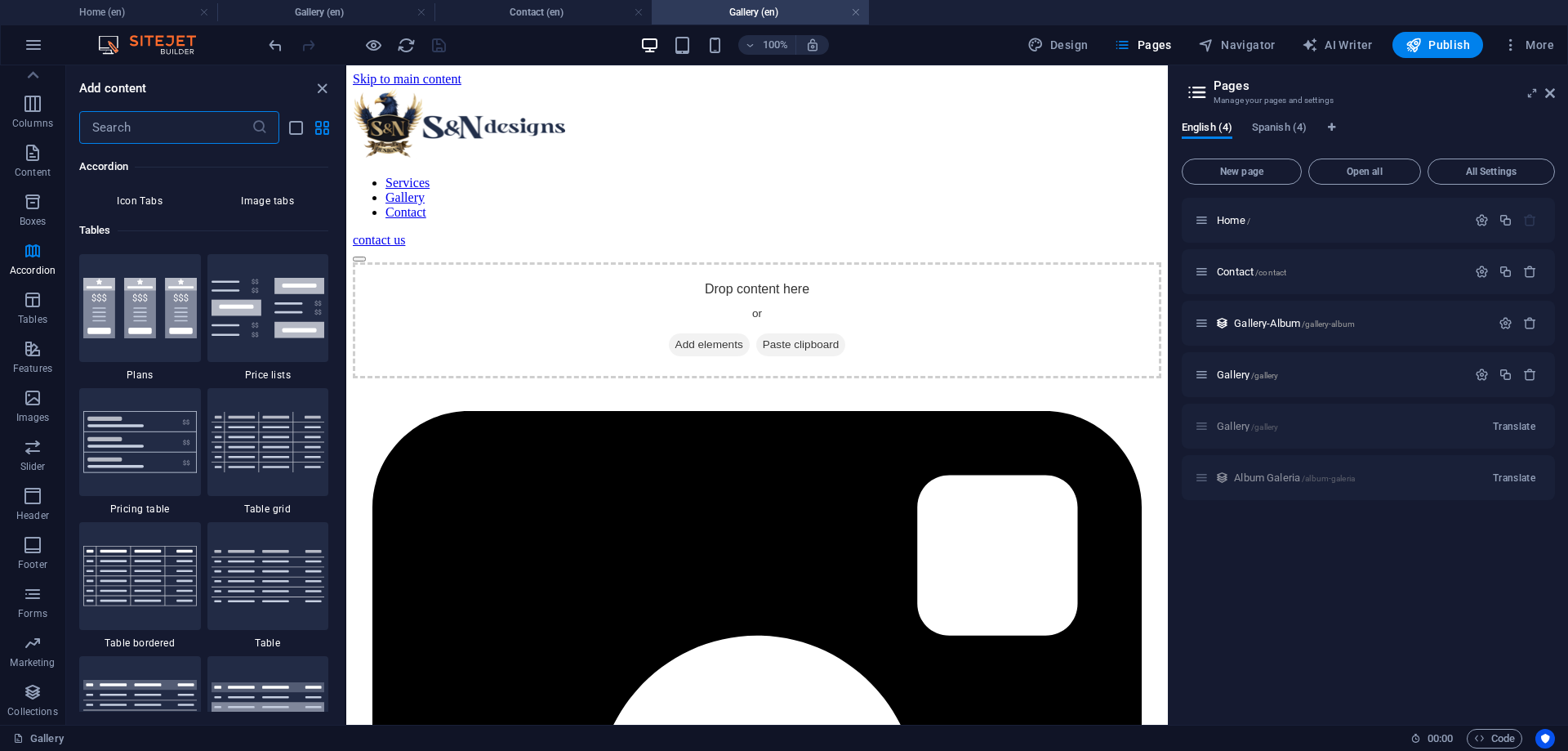
click at [195, 128] on input "text" at bounding box center [165, 127] width 173 height 33
click at [28, 710] on p "Collections" at bounding box center [32, 711] width 50 height 13
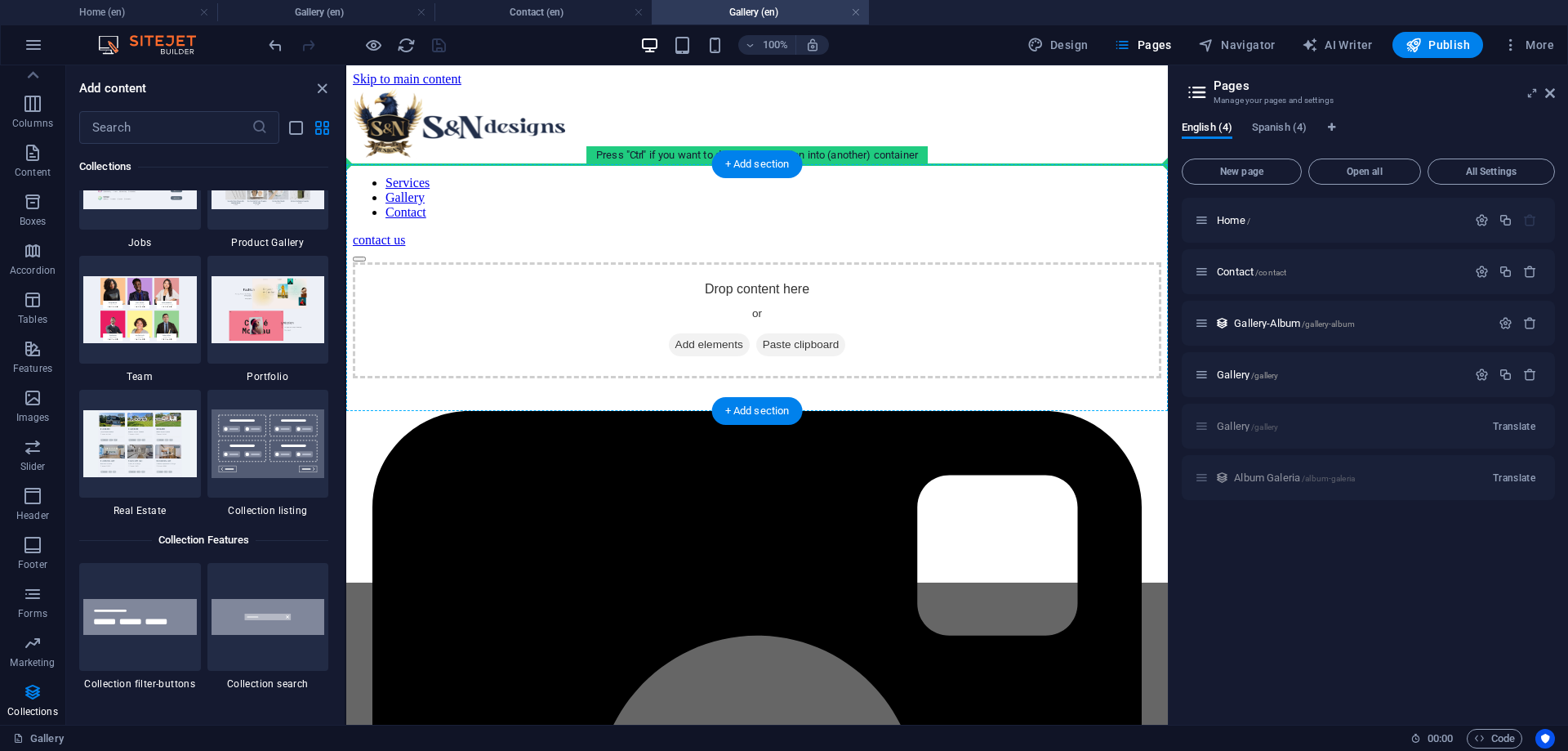
scroll to position [76, 0]
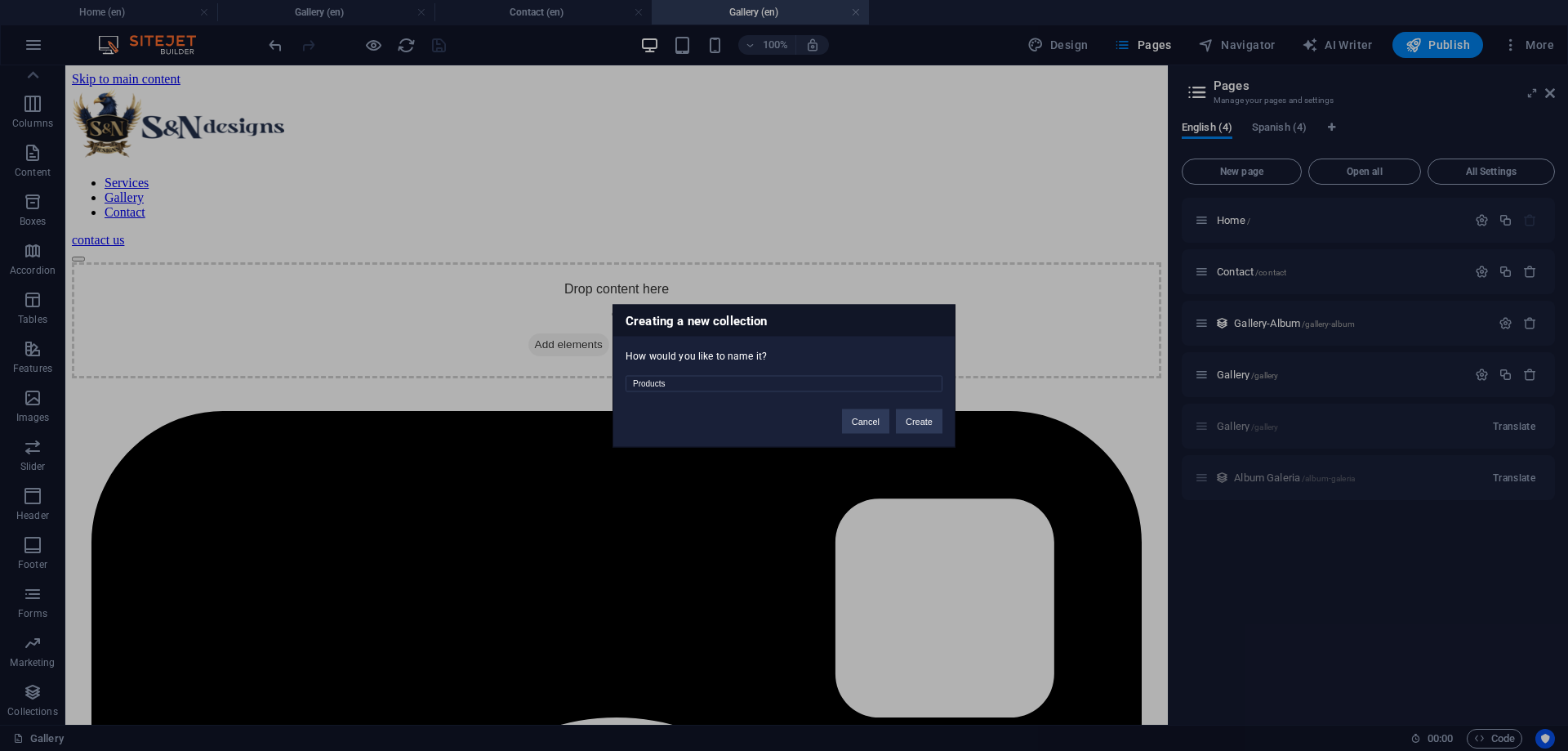
click at [790, 375] on div "Products" at bounding box center [784, 377] width 341 height 30
click at [712, 384] on input "Products" at bounding box center [784, 383] width 317 height 16
click at [906, 411] on button "Create" at bounding box center [918, 421] width 46 height 24
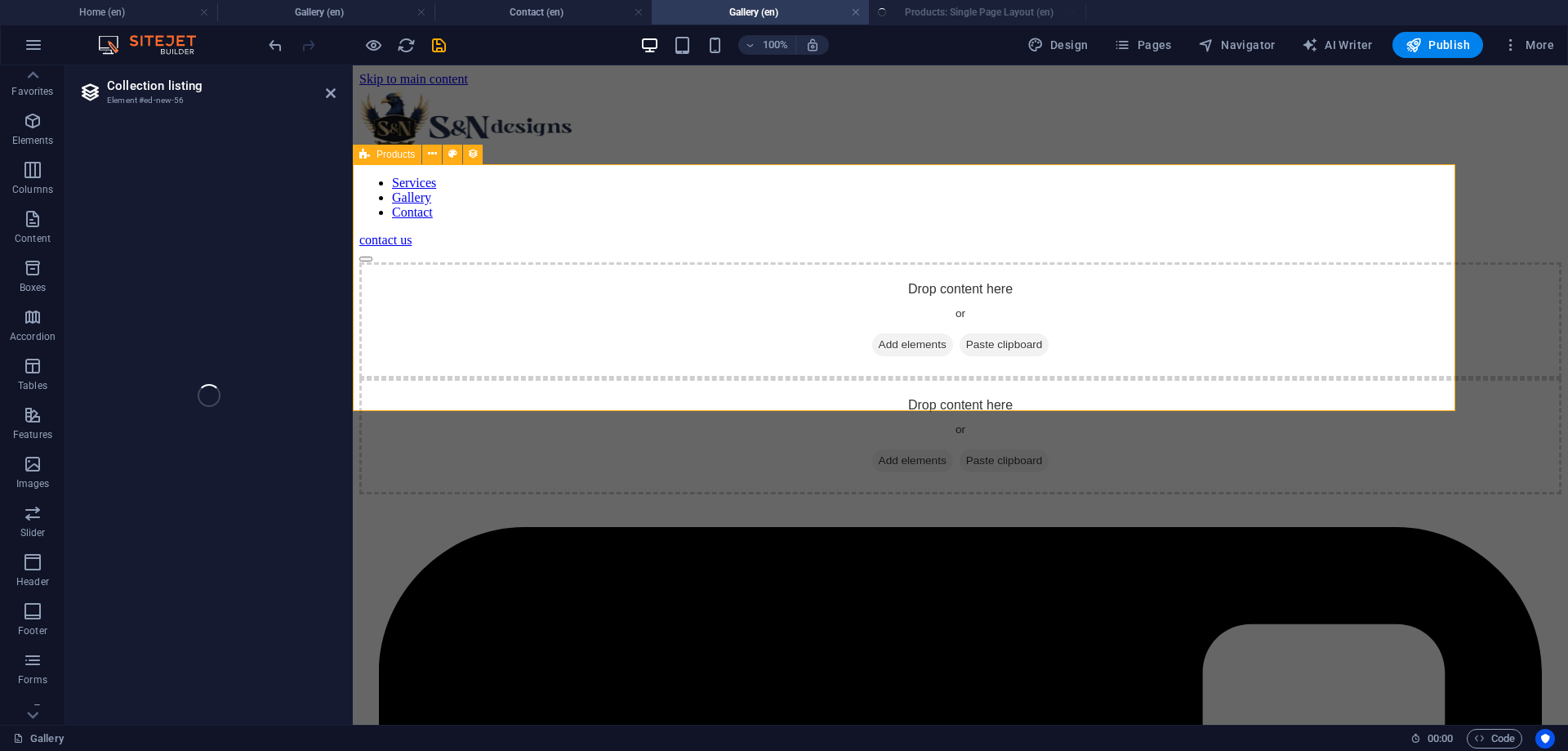
scroll to position [10, 0]
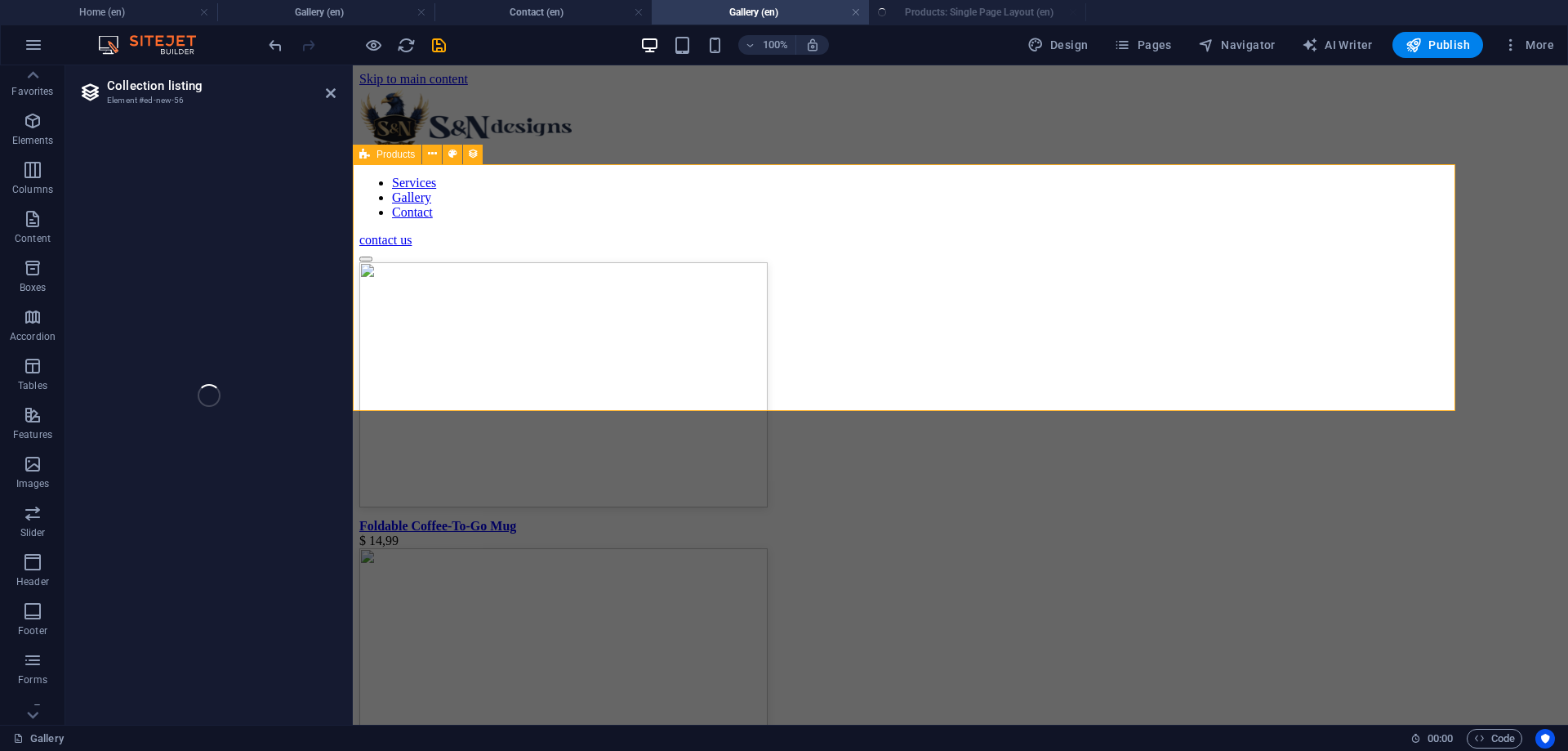
select select "68b74d1634017a2bf10d1f35"
select select "createdAt_DESC"
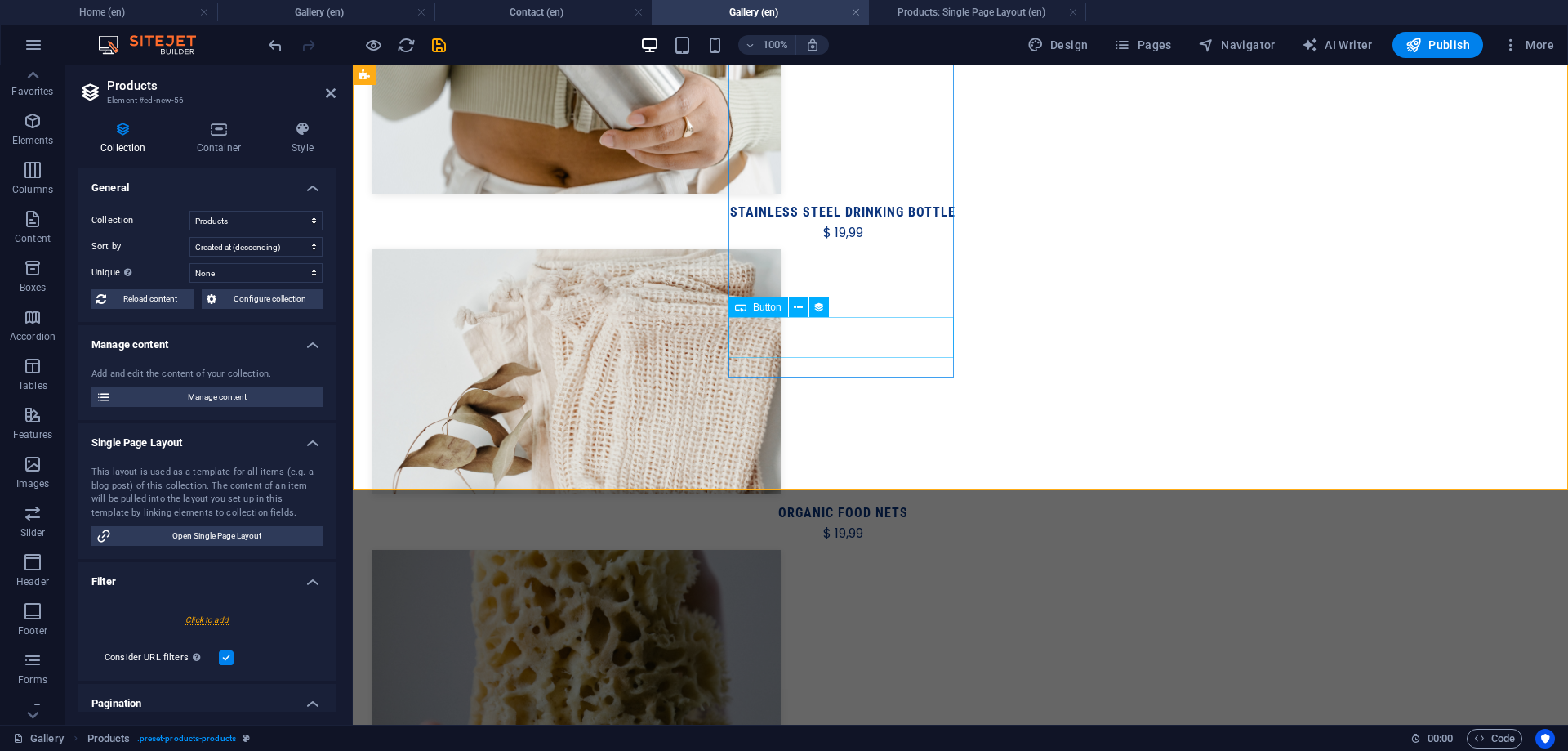
scroll to position [657, 0]
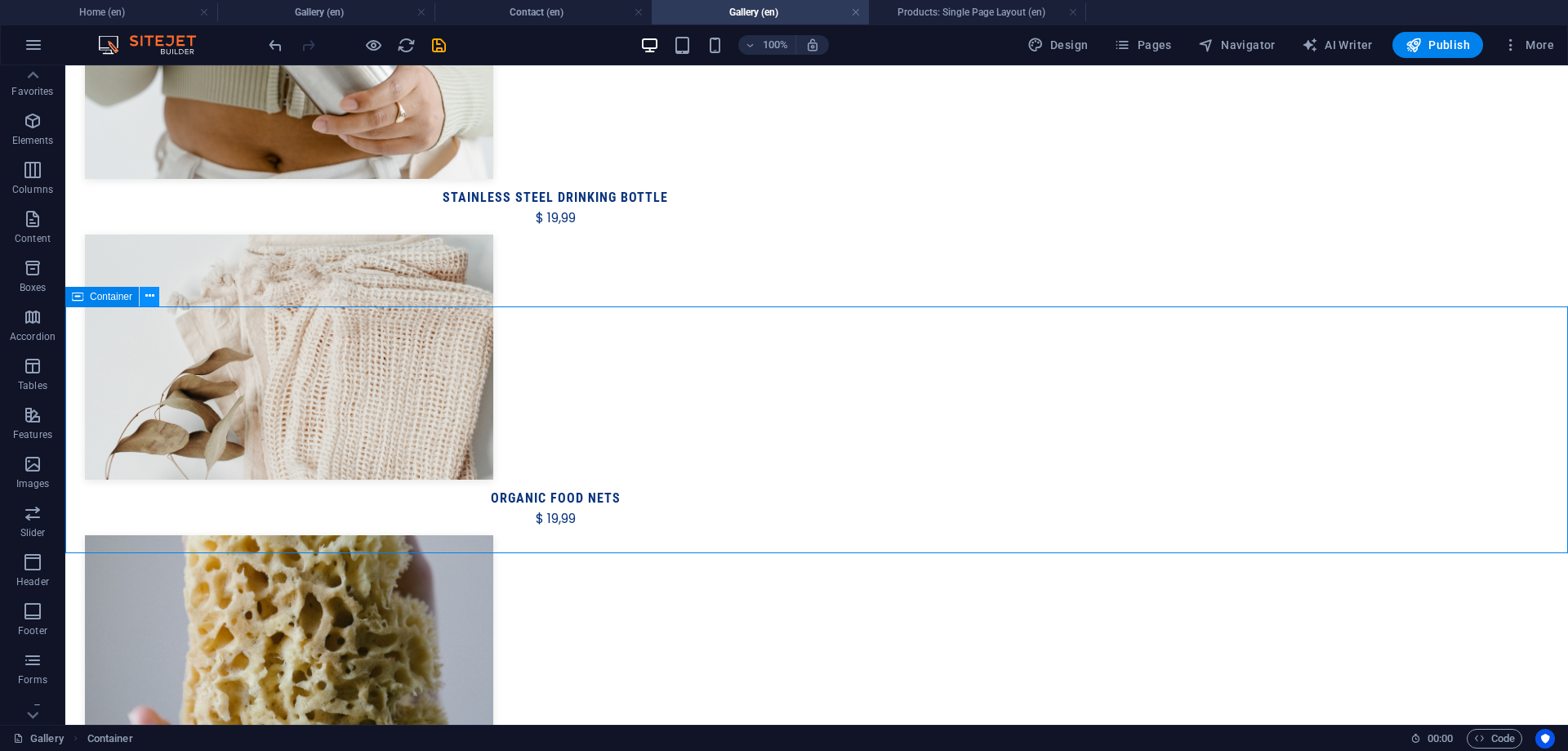
click at [148, 298] on icon at bounding box center [150, 296] width 9 height 17
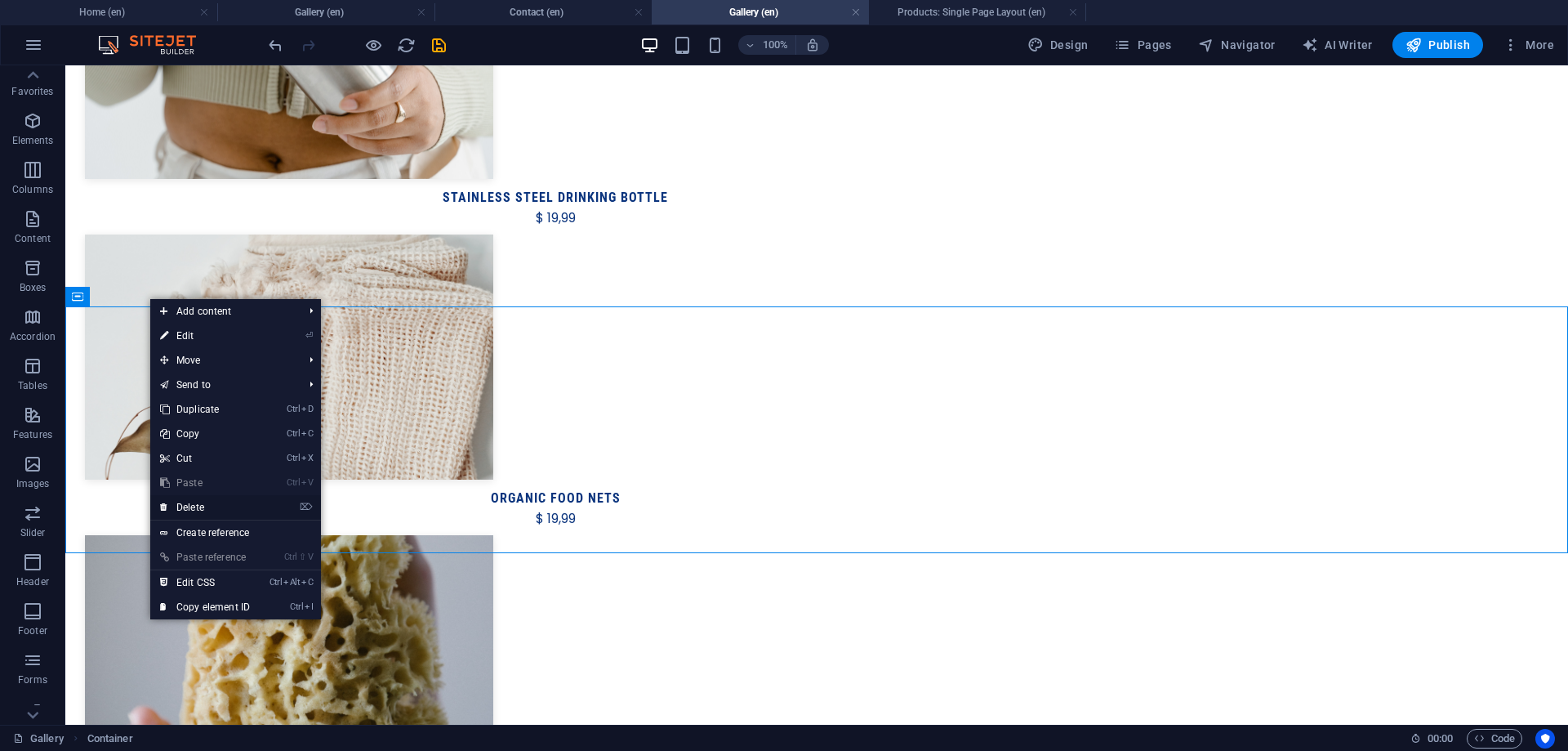
click at [210, 498] on link "⌦ Delete" at bounding box center [205, 507] width 110 height 24
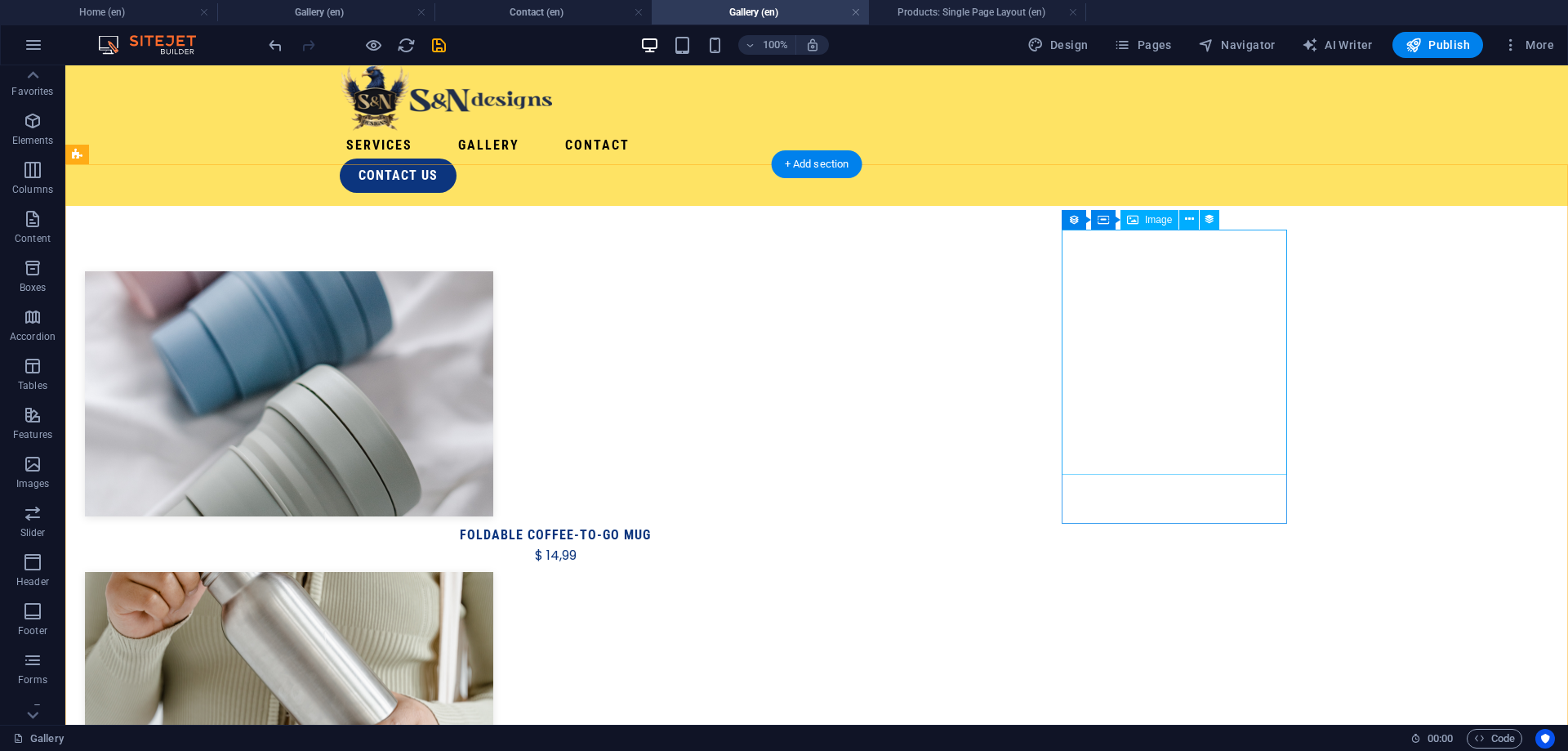
scroll to position [0, 0]
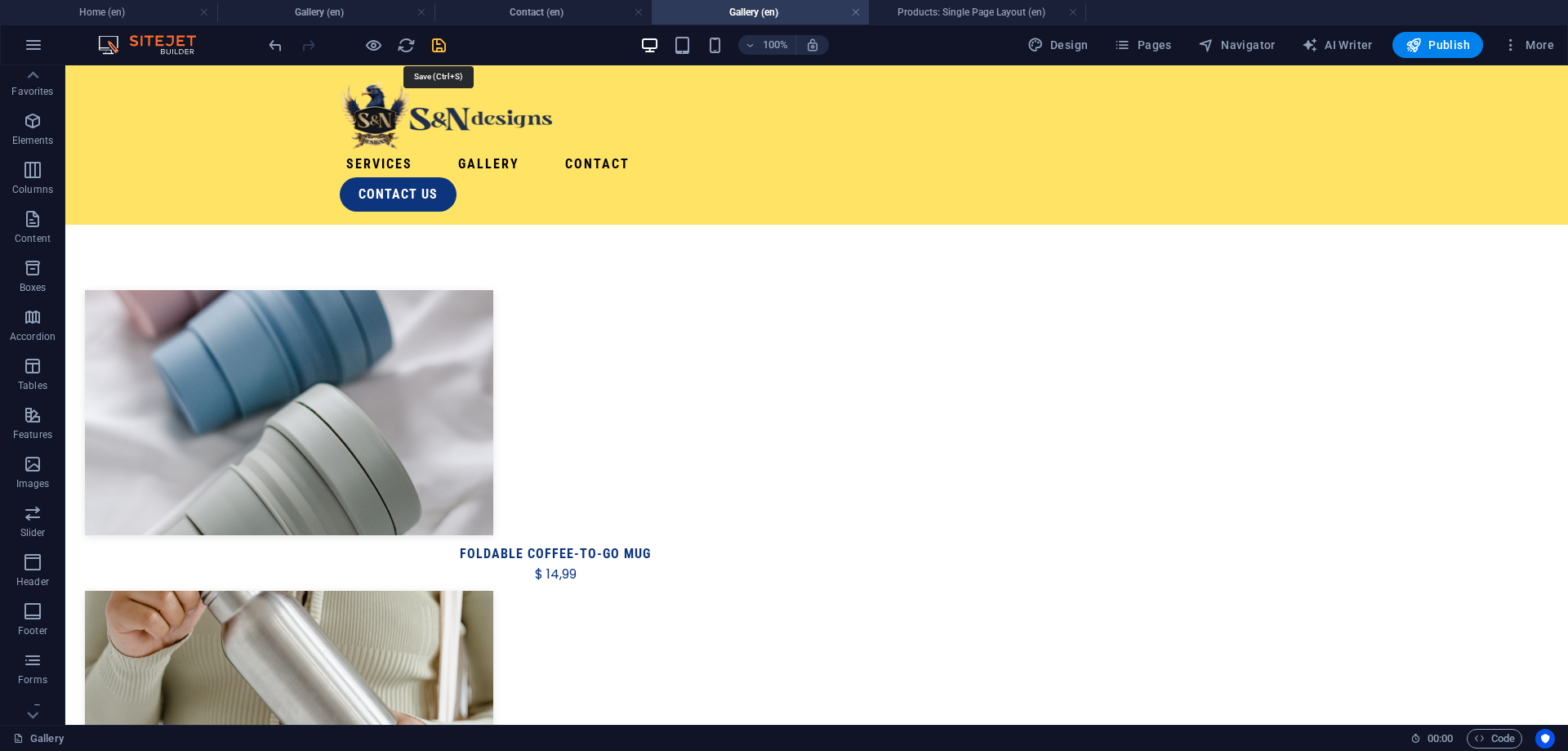
click at [441, 50] on icon "save" at bounding box center [439, 46] width 19 height 19
click at [1146, 47] on span "Pages" at bounding box center [1143, 45] width 57 height 16
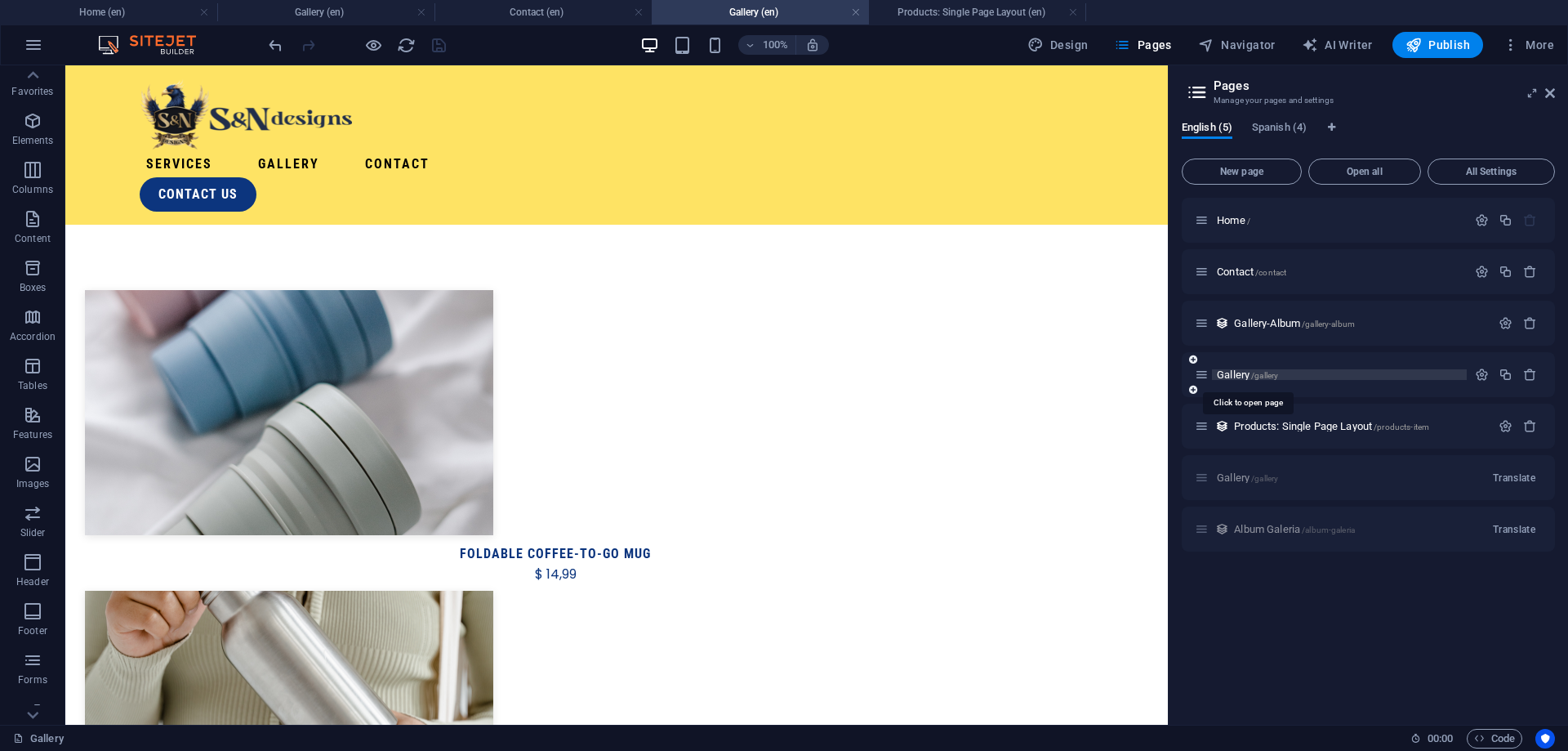
click at [1238, 372] on span "Gallery /gallery" at bounding box center [1247, 374] width 62 height 13
click at [1239, 369] on span "Gallery /gallery" at bounding box center [1247, 374] width 62 height 13
click at [1279, 434] on div "Products: Single Page Layout /products-item" at bounding box center [1342, 426] width 296 height 19
click at [1280, 421] on span "Products: Single Page Layout /products-item" at bounding box center [1331, 426] width 195 height 13
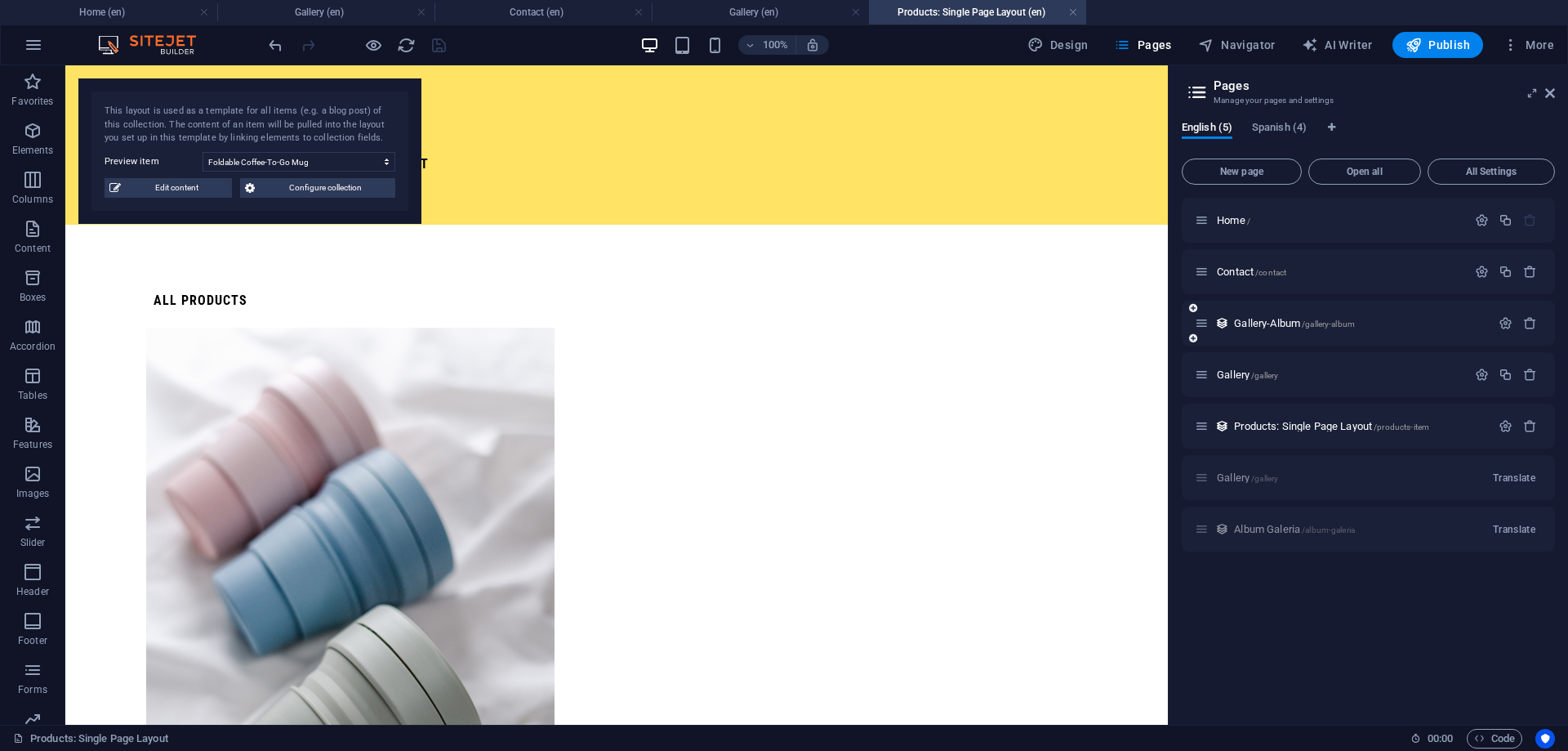
click at [1280, 315] on div "Gallery-Album /gallery-album" at bounding box center [1342, 323] width 296 height 19
click at [1277, 324] on span "Gallery-Album /gallery-album" at bounding box center [1293, 323] width 120 height 13
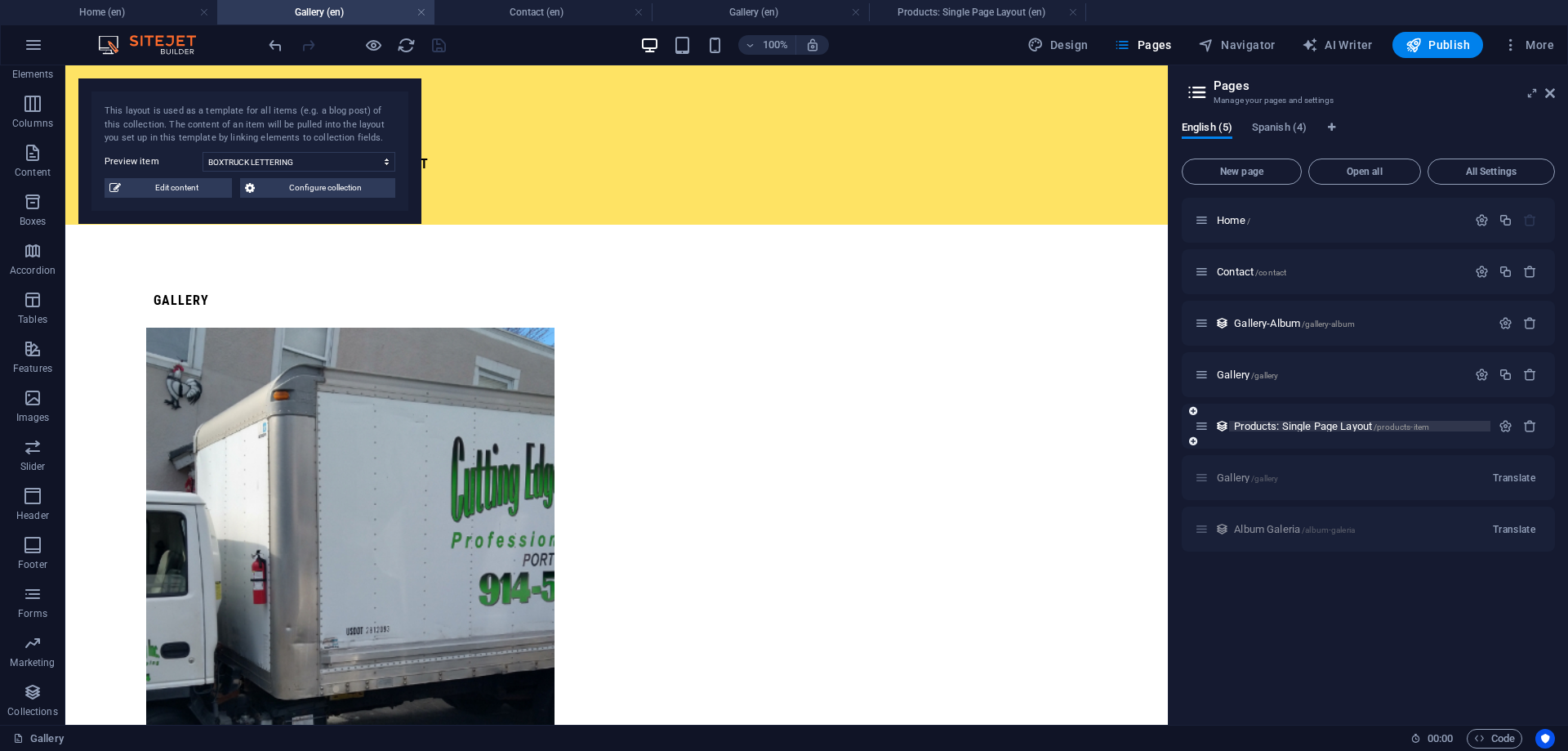
click at [1348, 427] on span "Products: Single Page Layout /products-item" at bounding box center [1331, 426] width 195 height 13
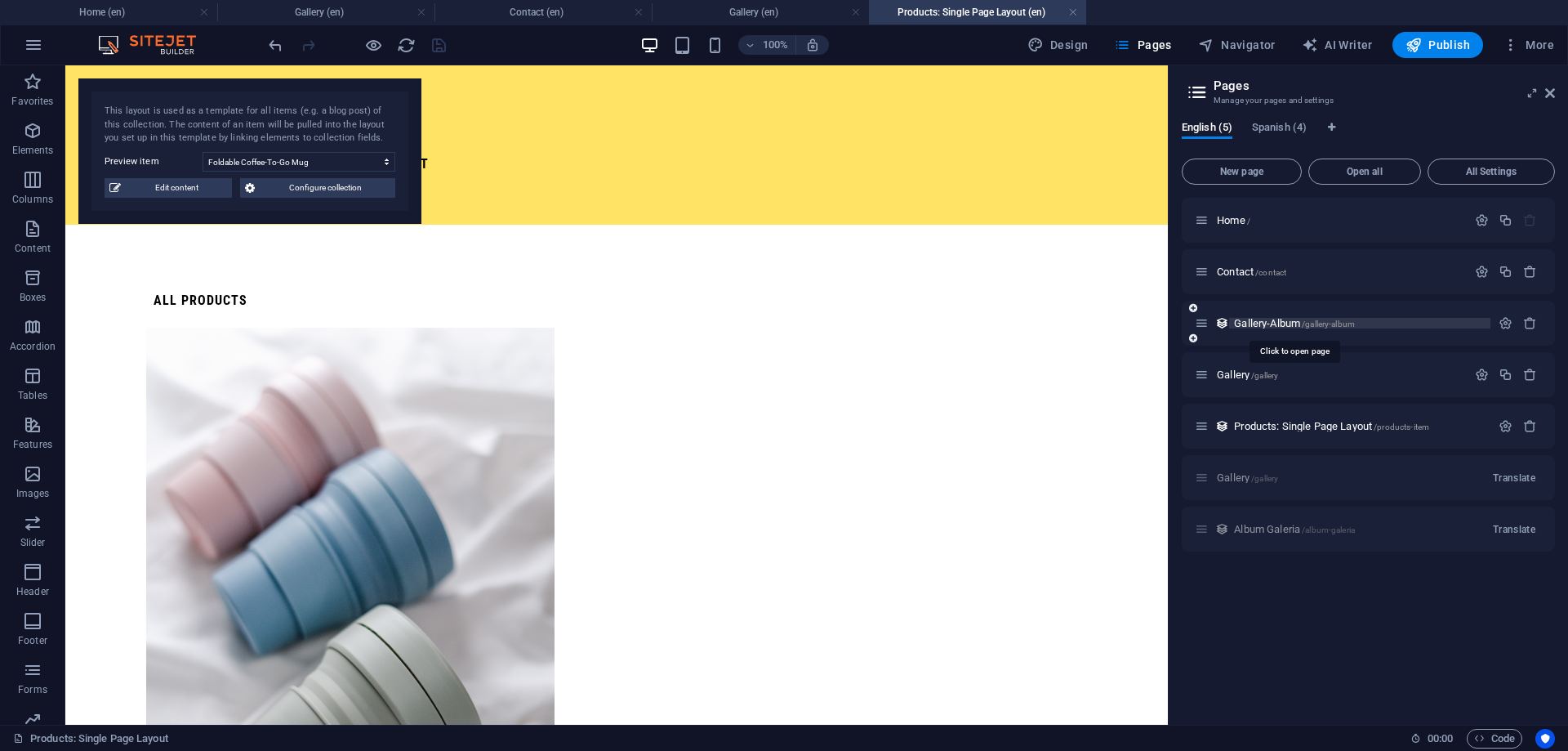
click at [1297, 323] on span "Gallery-Album /gallery-album" at bounding box center [1293, 323] width 120 height 13
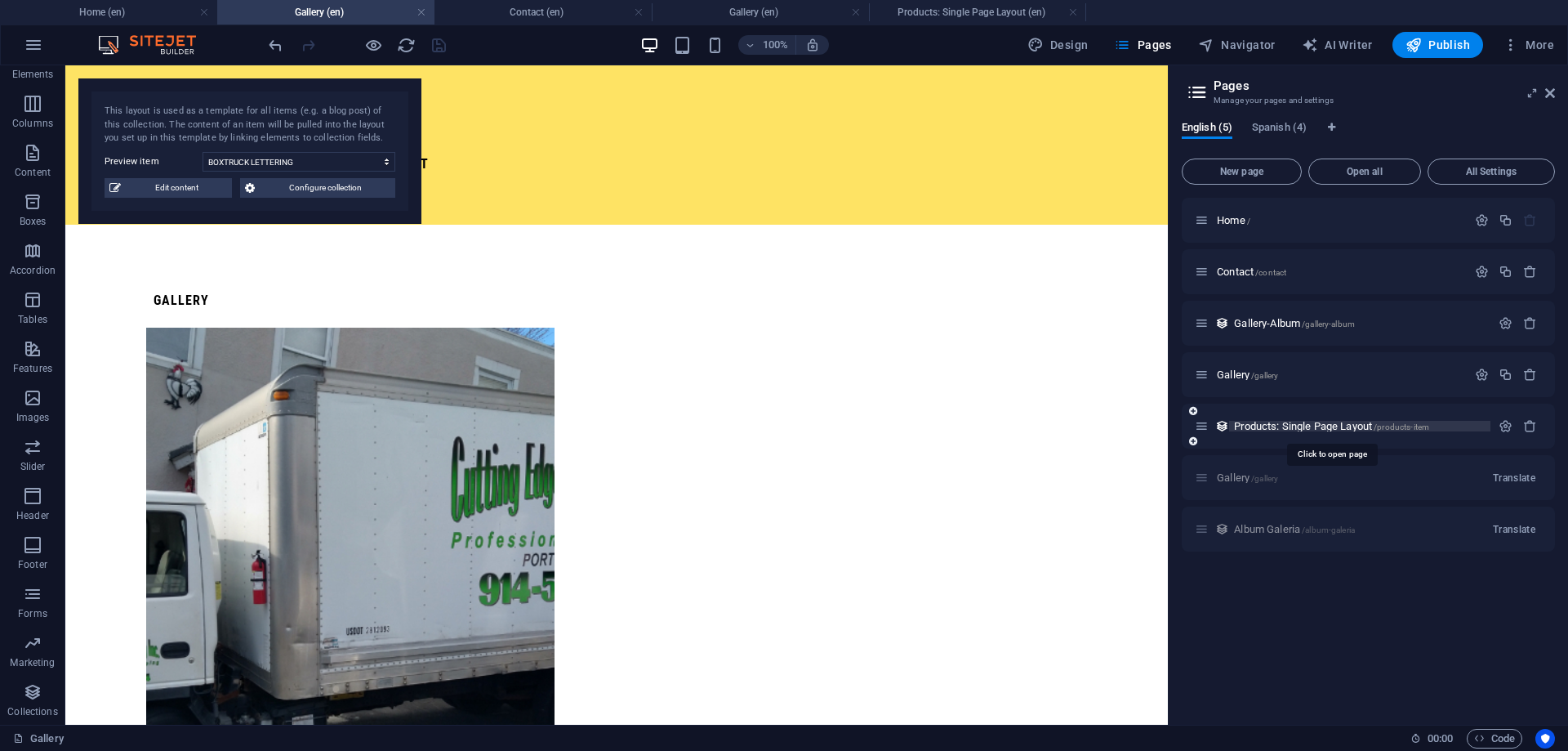
click at [1318, 428] on span "Products: Single Page Layout /products-item" at bounding box center [1331, 426] width 195 height 13
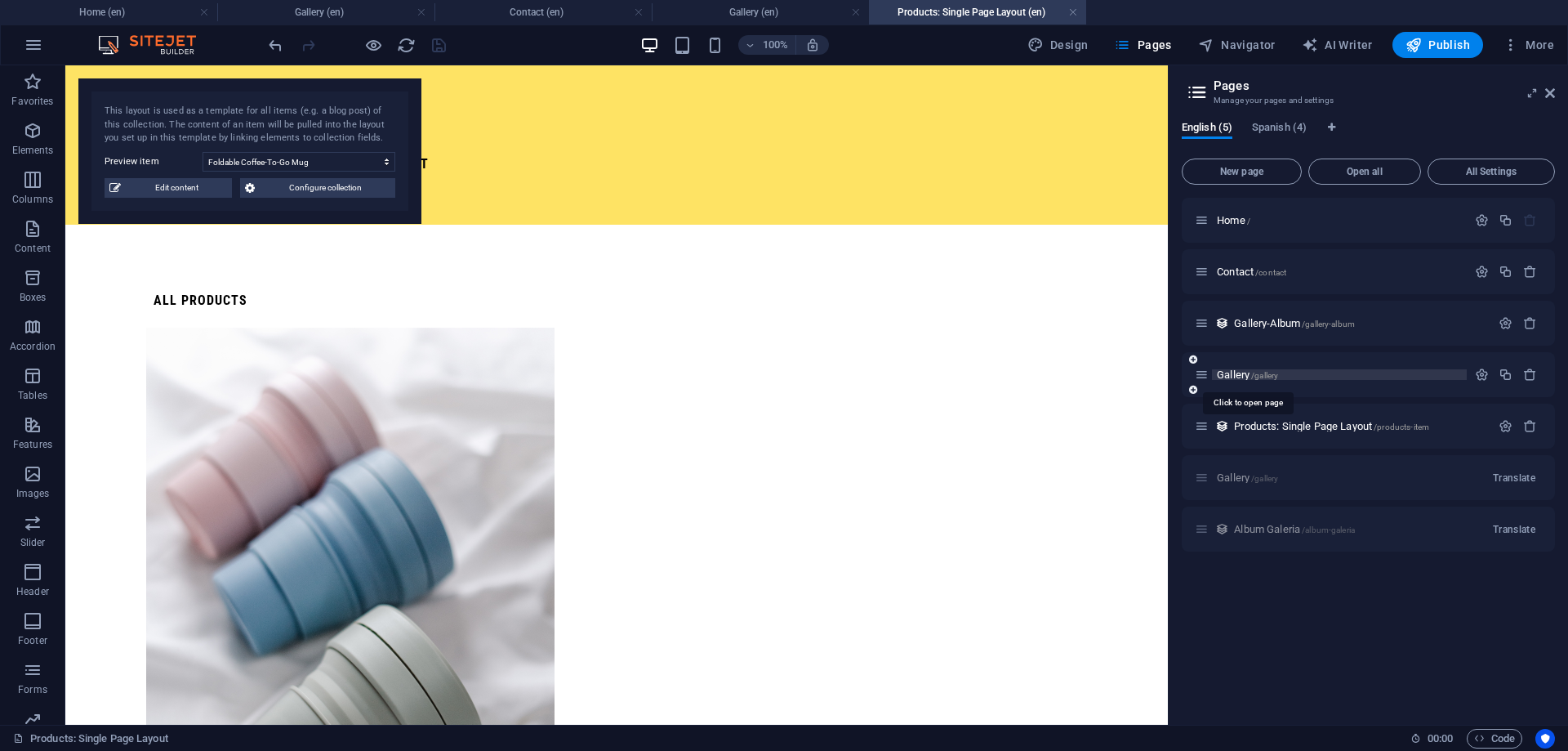
click at [1269, 375] on span "/gallery" at bounding box center [1265, 375] width 27 height 9
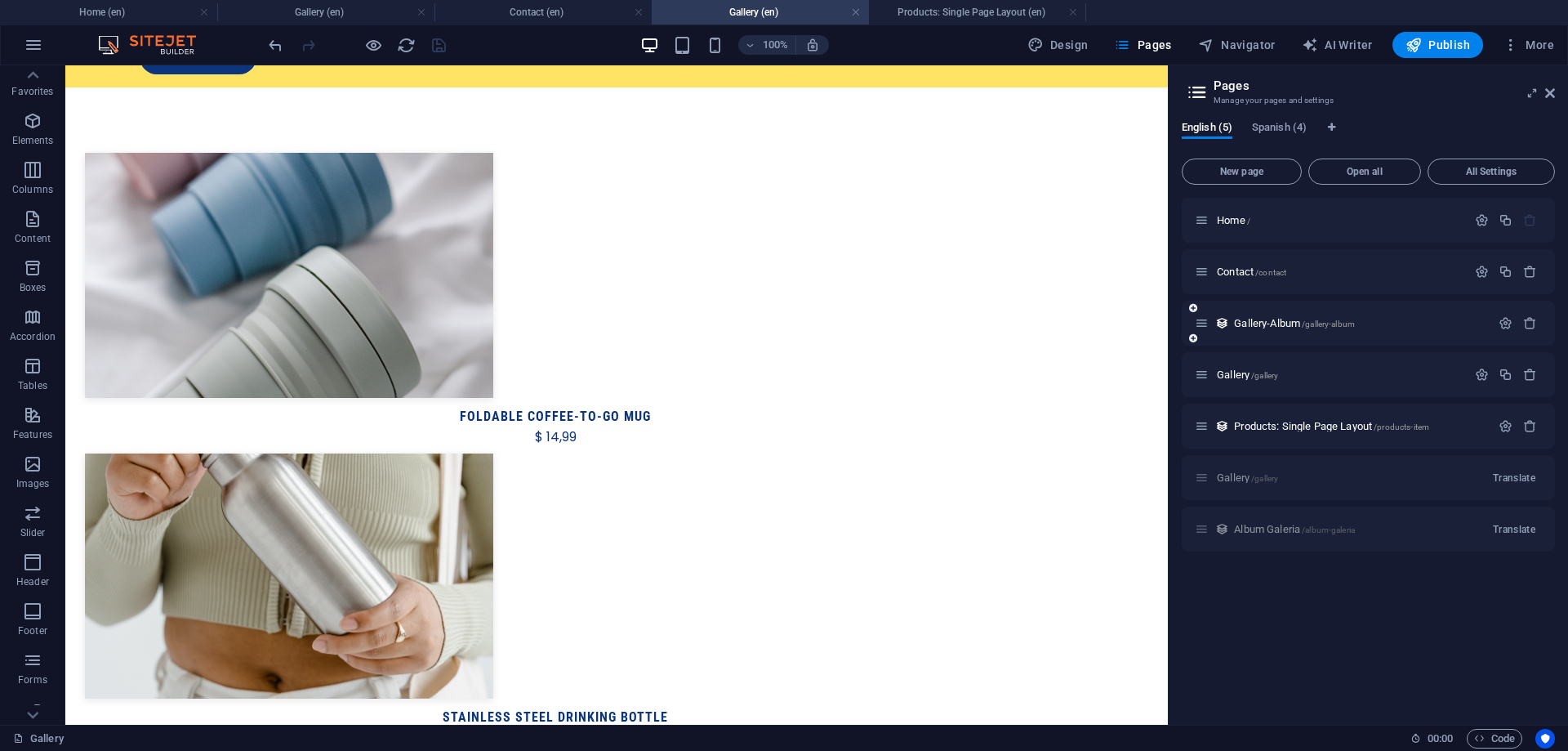
scroll to position [77, 0]
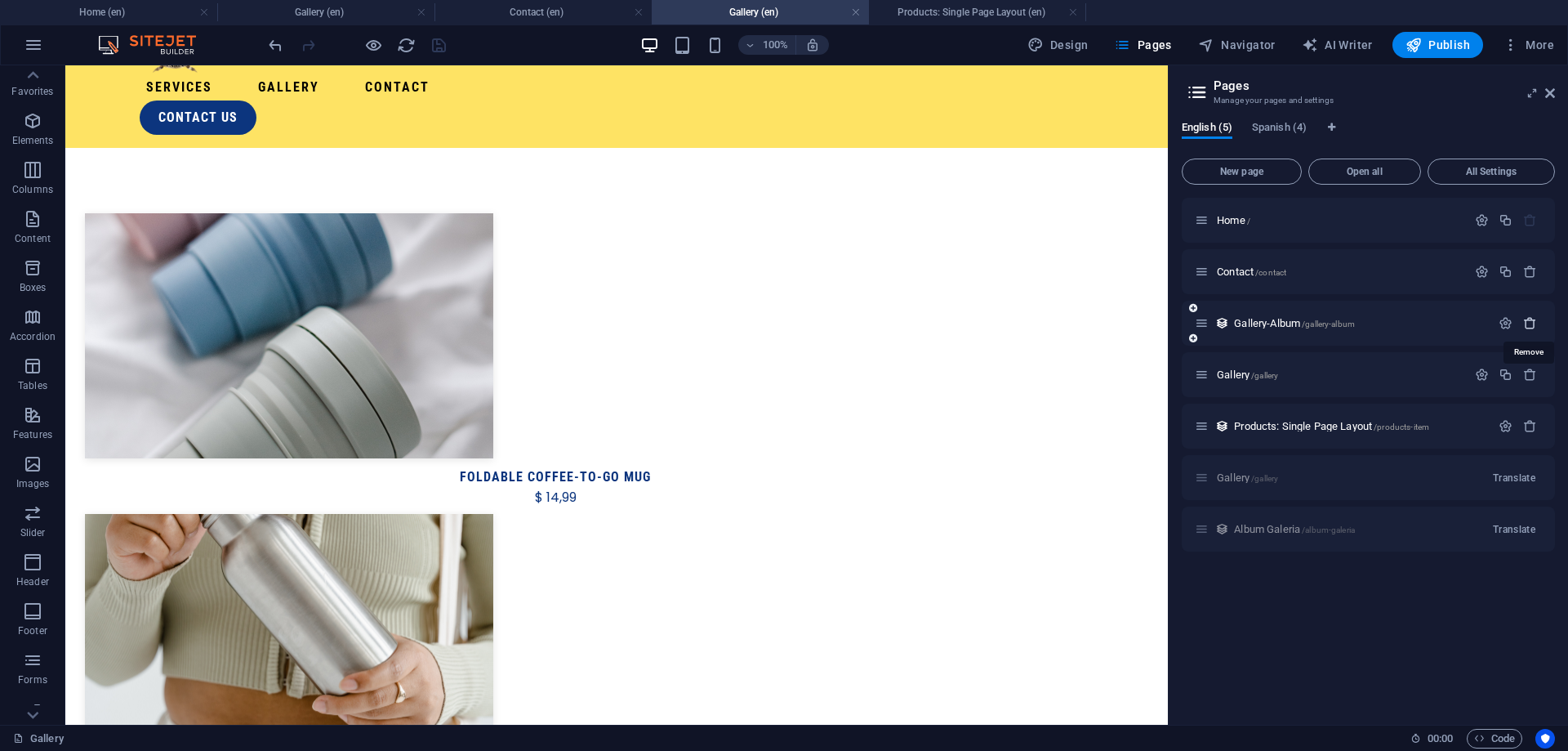
click at [1533, 323] on icon "button" at bounding box center [1530, 323] width 13 height 13
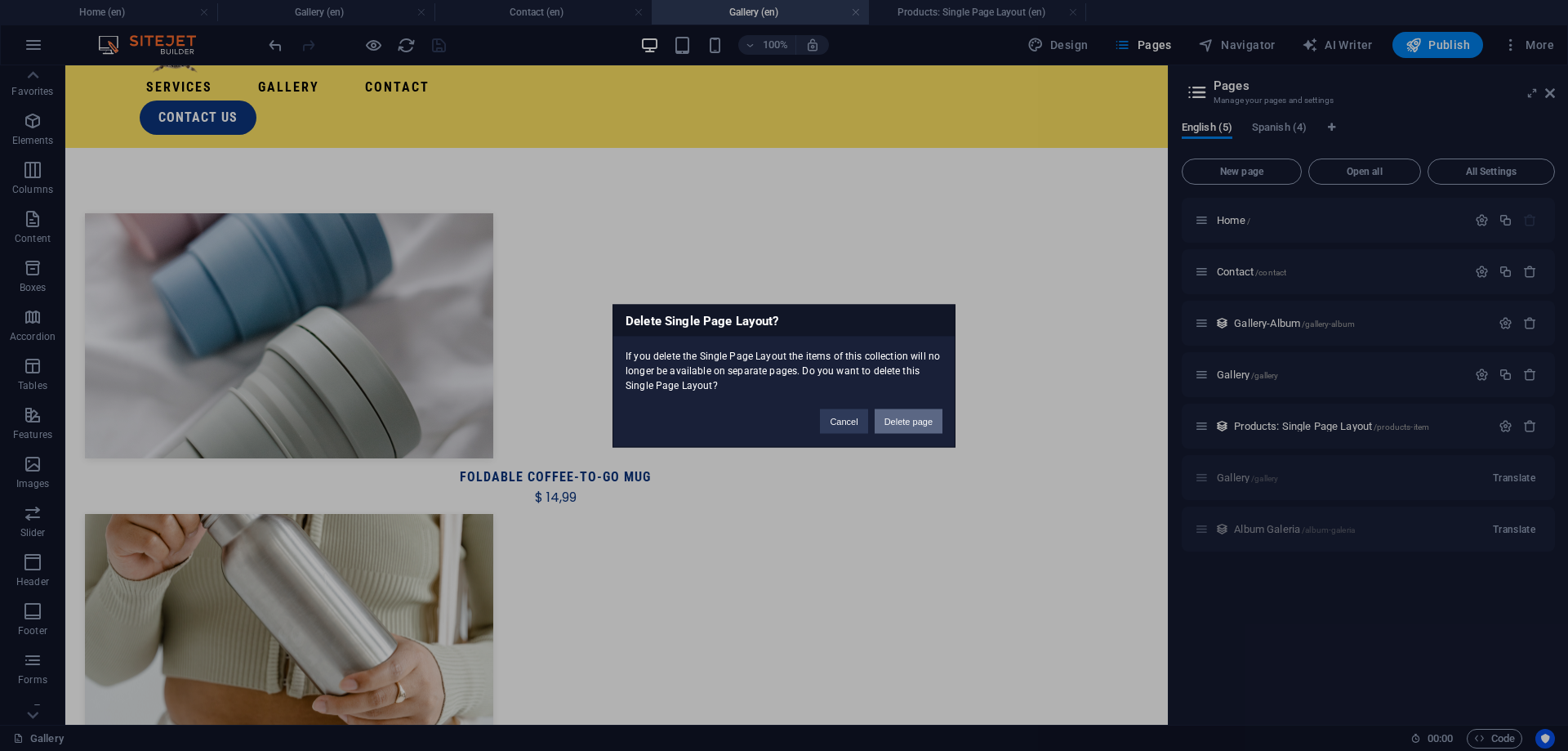
click at [911, 418] on button "Delete page" at bounding box center [908, 421] width 67 height 24
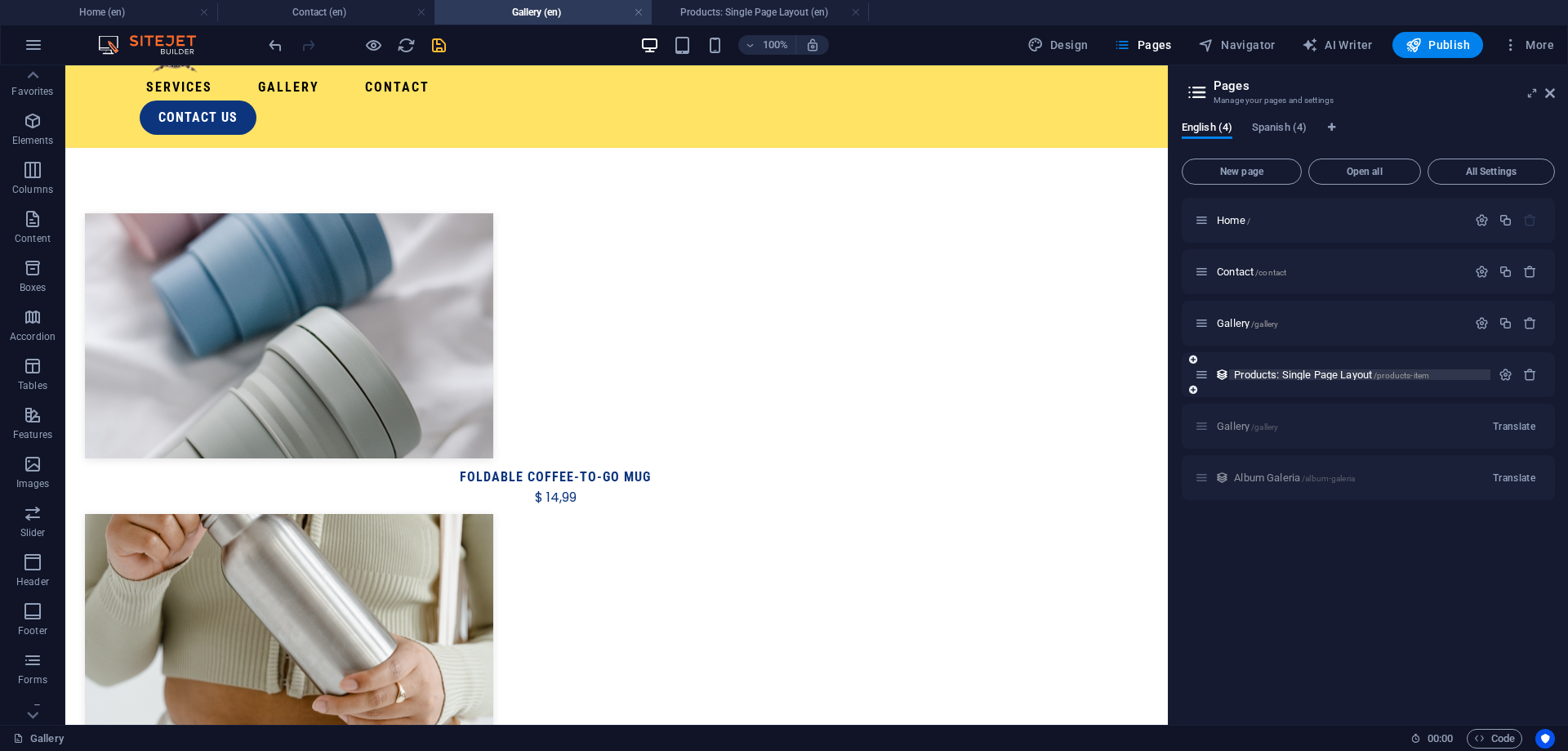
click at [1314, 378] on span "Products: Single Page Layout /products-item" at bounding box center [1331, 374] width 195 height 13
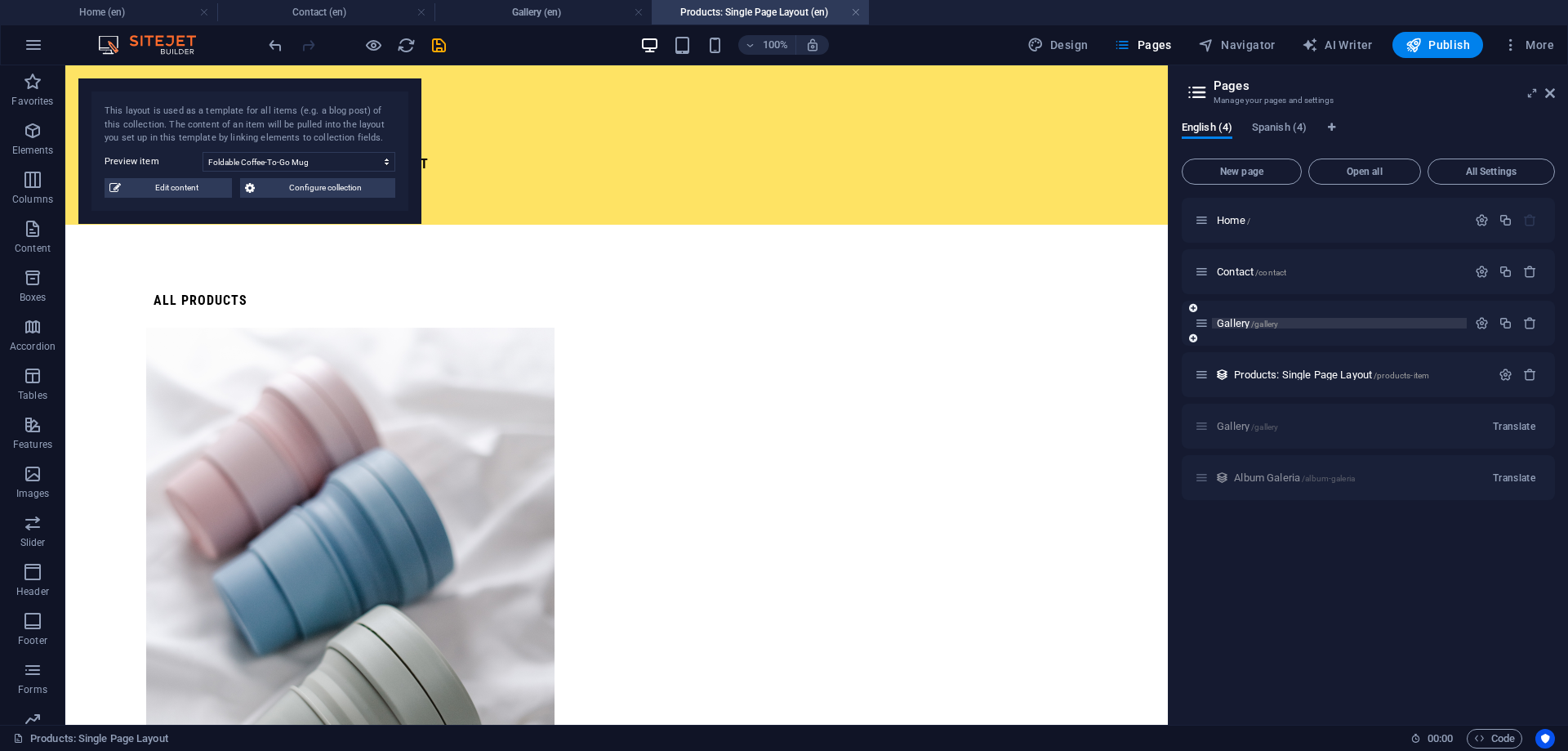
click at [1240, 326] on span "Gallery /gallery" at bounding box center [1247, 323] width 62 height 13
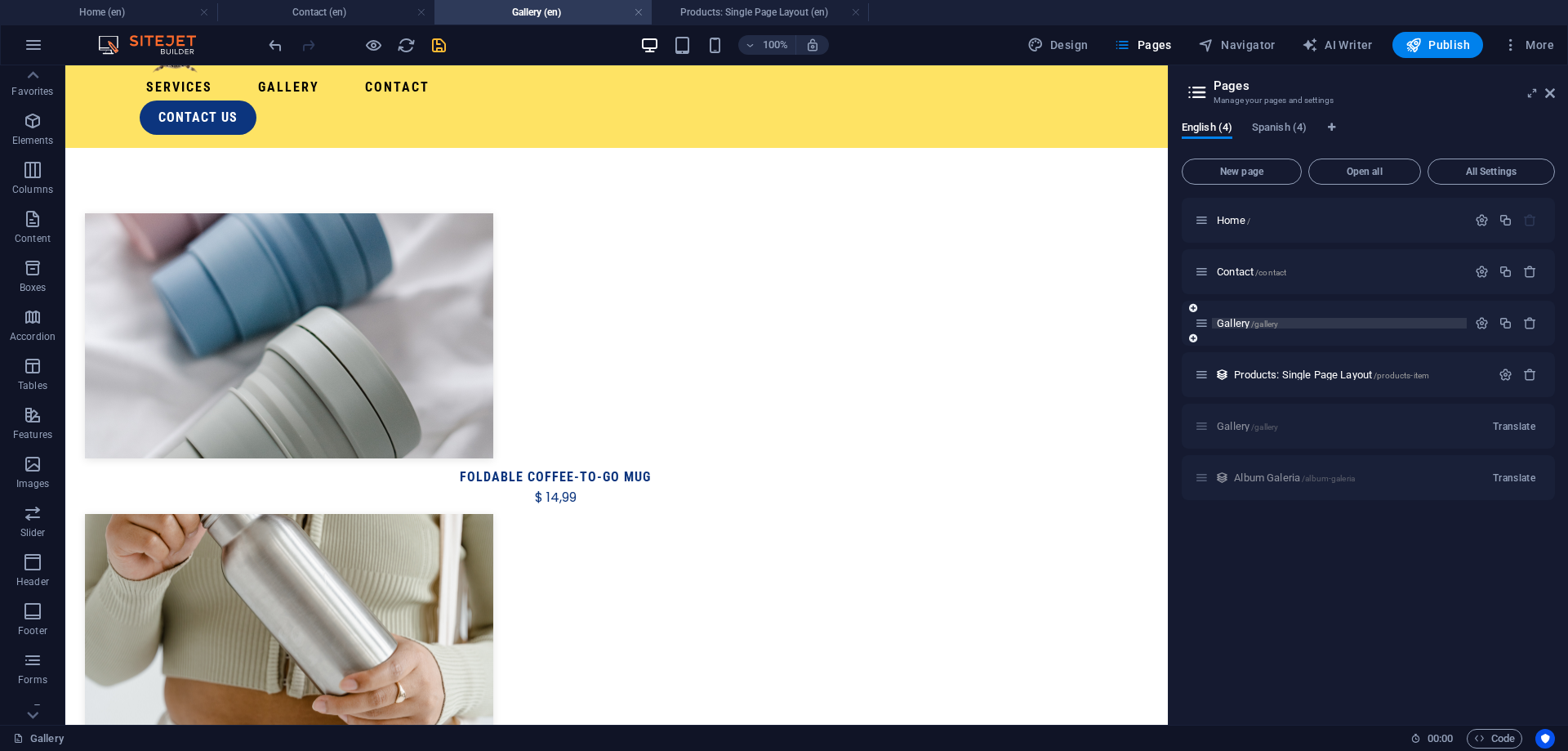
scroll to position [10, 0]
click at [1325, 371] on span "Products: Single Page Layout /products-item" at bounding box center [1331, 374] width 195 height 13
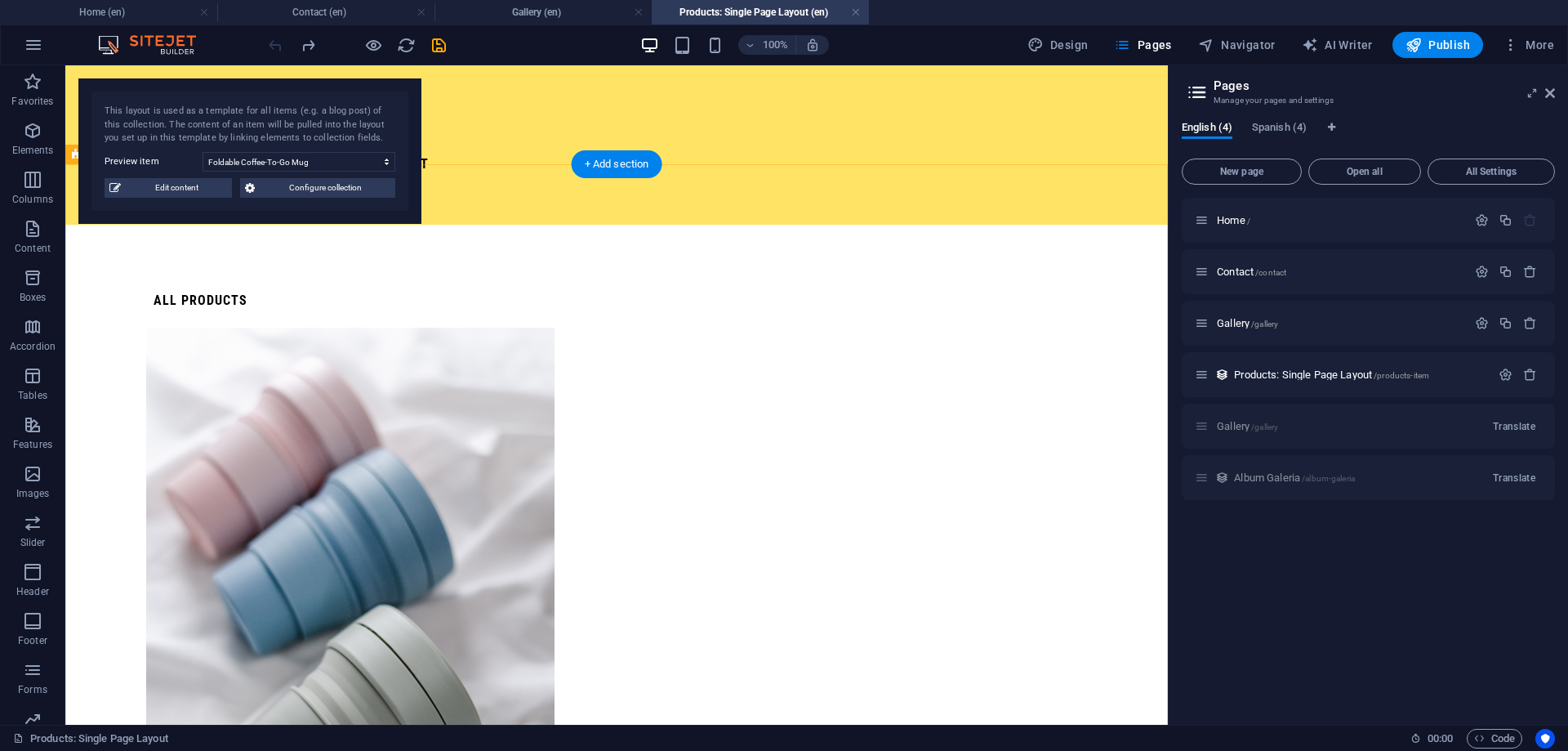
click at [1236, 323] on span "Gallery /gallery" at bounding box center [1247, 323] width 62 height 13
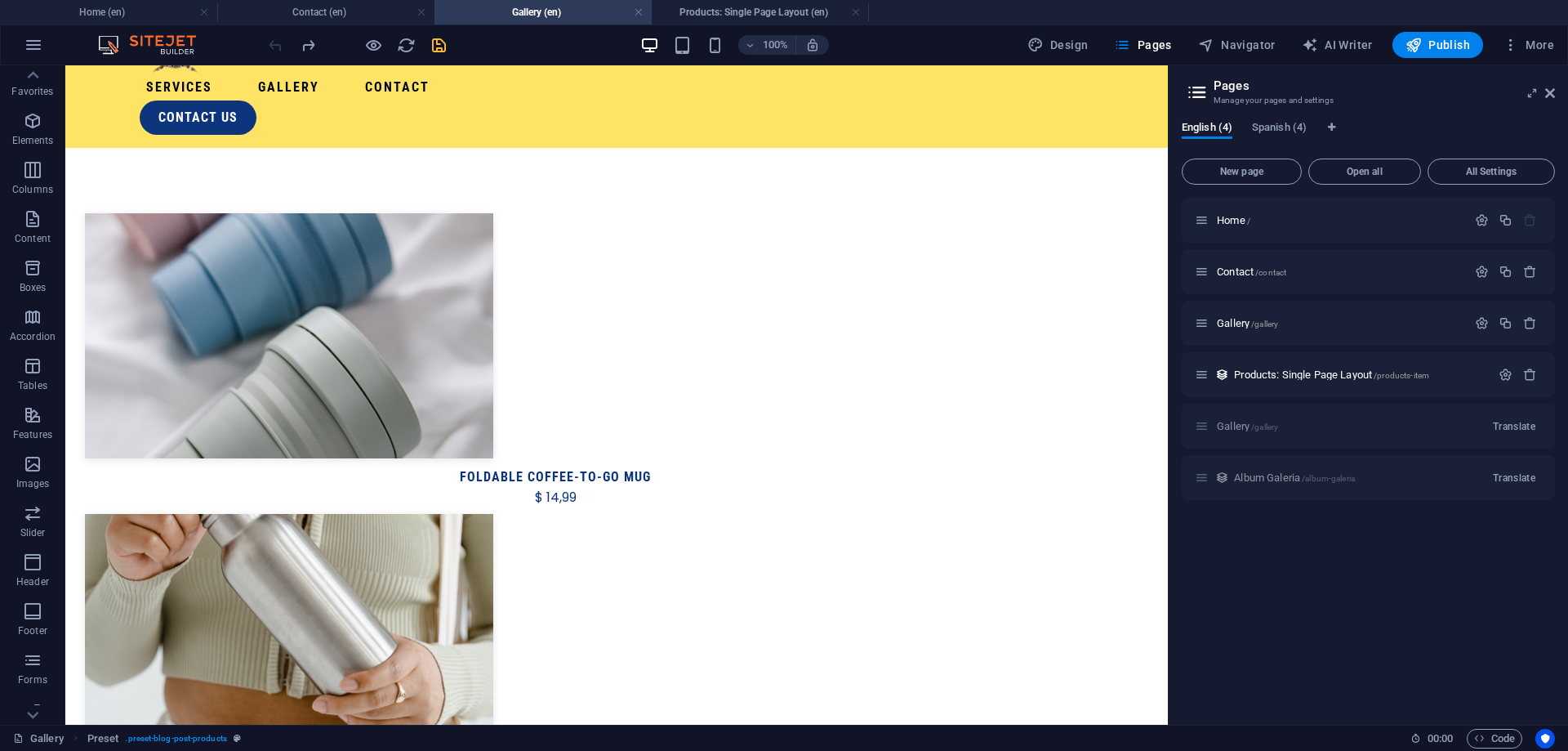
scroll to position [10, 0]
click at [312, 49] on icon "redo" at bounding box center [308, 46] width 19 height 19
click at [309, 49] on icon "redo" at bounding box center [308, 46] width 19 height 19
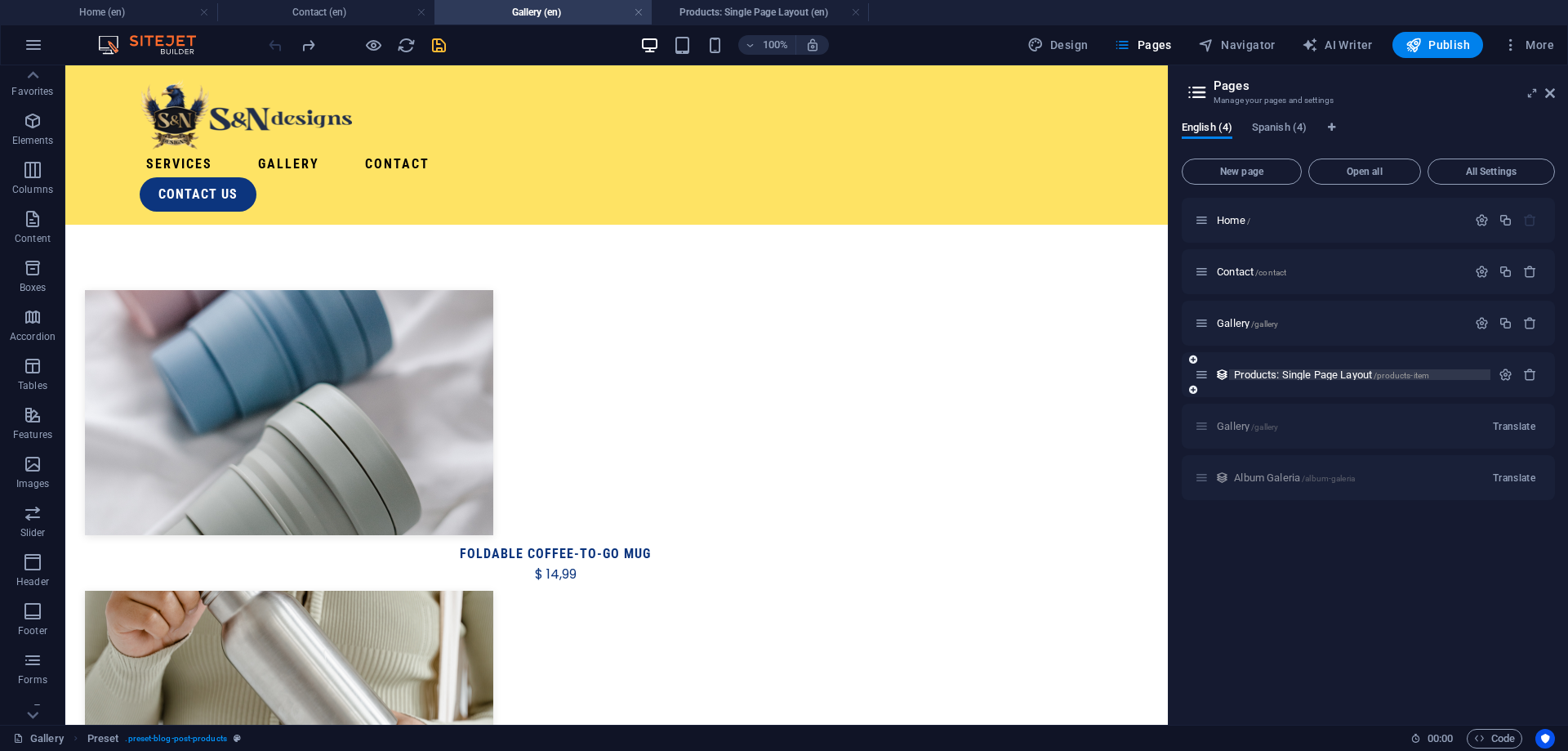
click at [1260, 377] on span "Products: Single Page Layout /products-item" at bounding box center [1331, 374] width 195 height 13
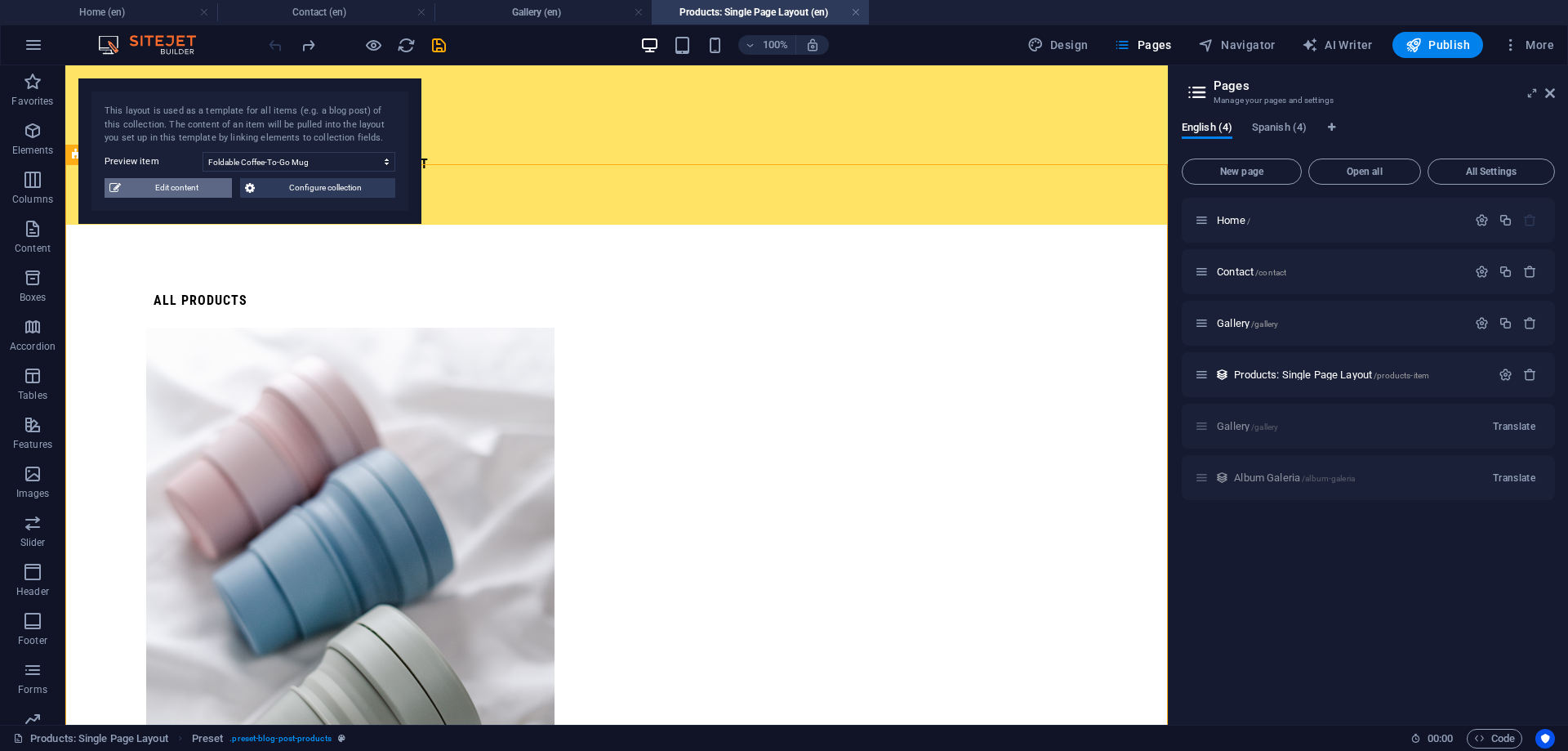
click at [148, 191] on span "Edit content" at bounding box center [176, 187] width 101 height 19
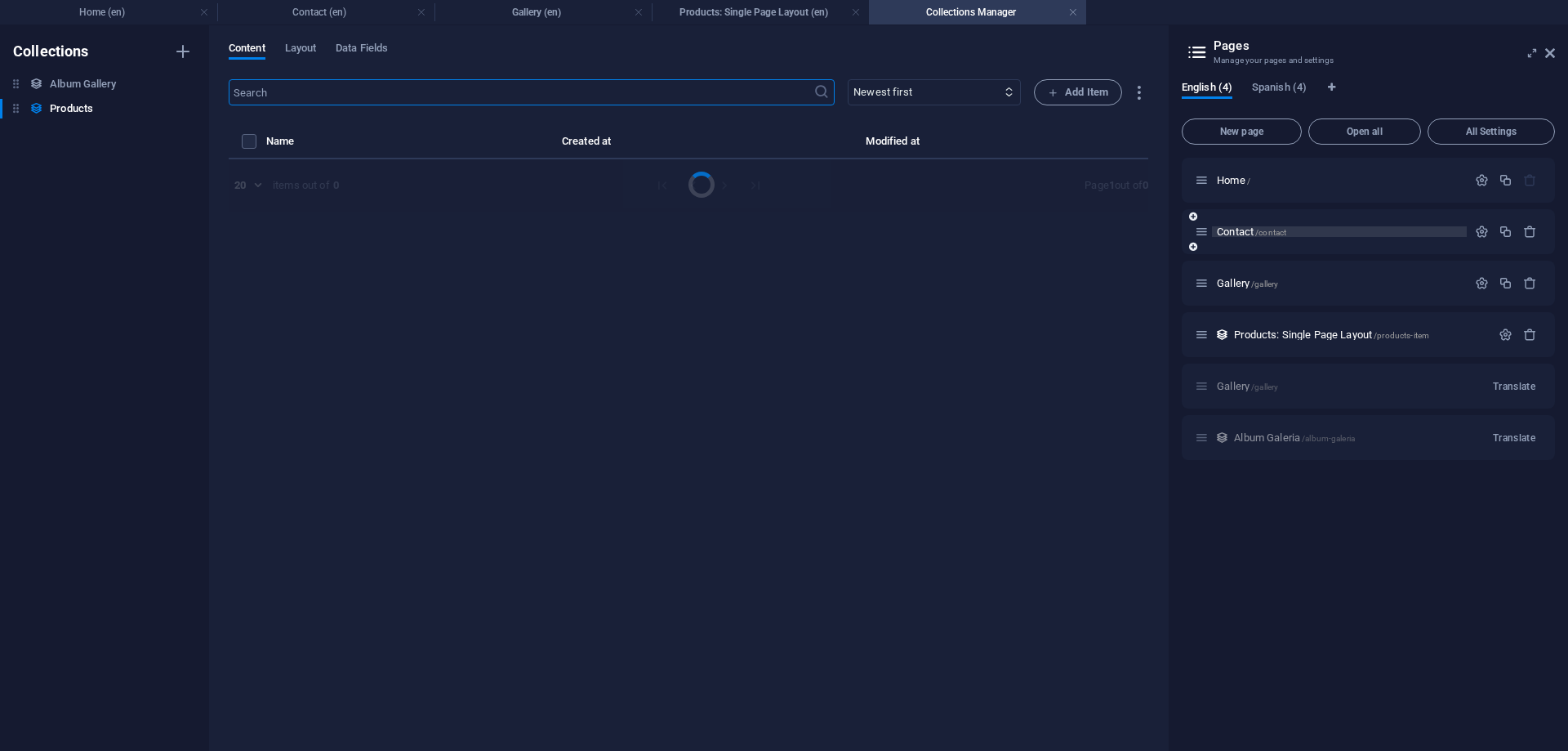
select select "Out of stock"
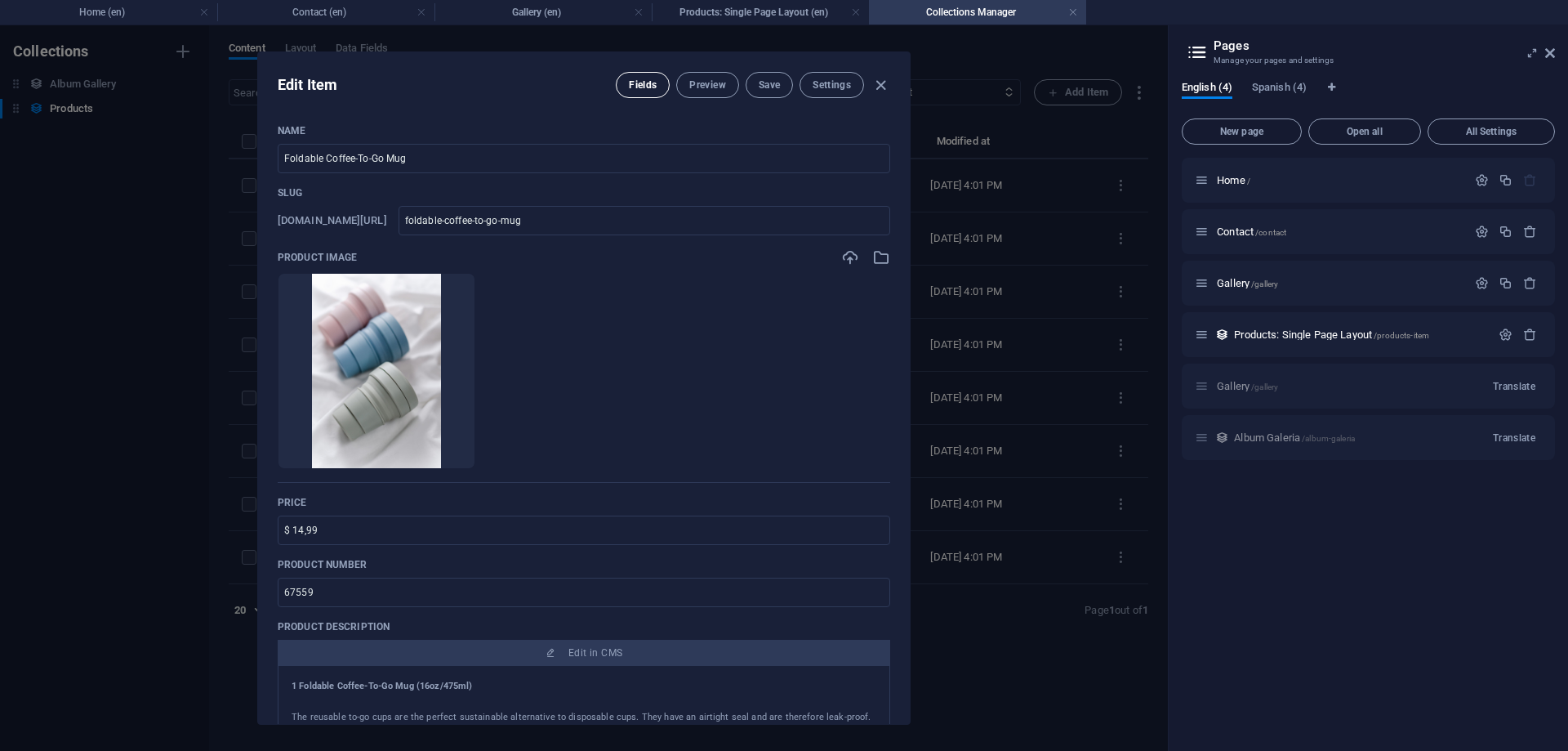
click at [653, 90] on span "Fields" at bounding box center [642, 85] width 28 height 13
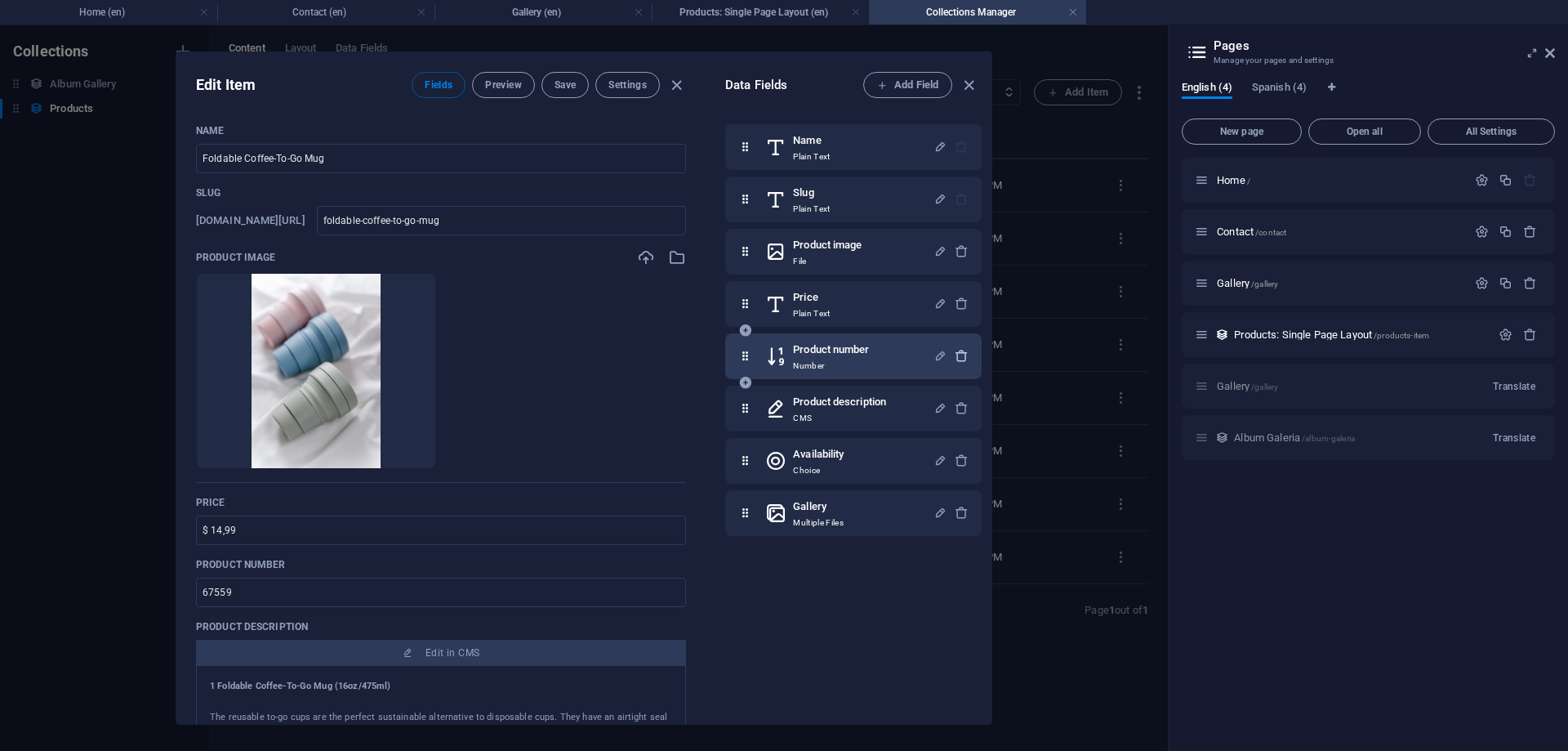
click at [966, 357] on icon "button" at bounding box center [961, 356] width 13 height 13
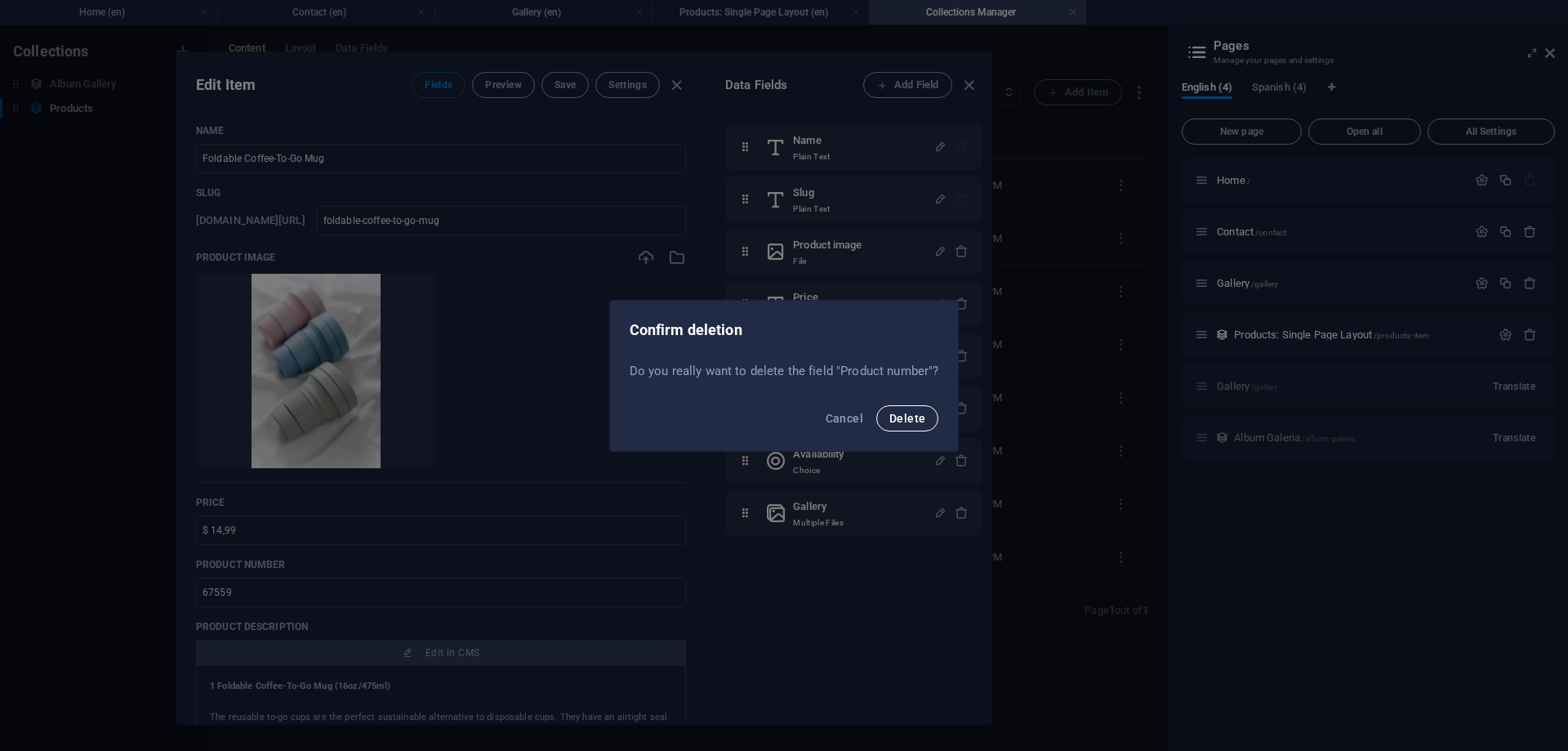
click at [897, 418] on span "Delete" at bounding box center [907, 418] width 36 height 13
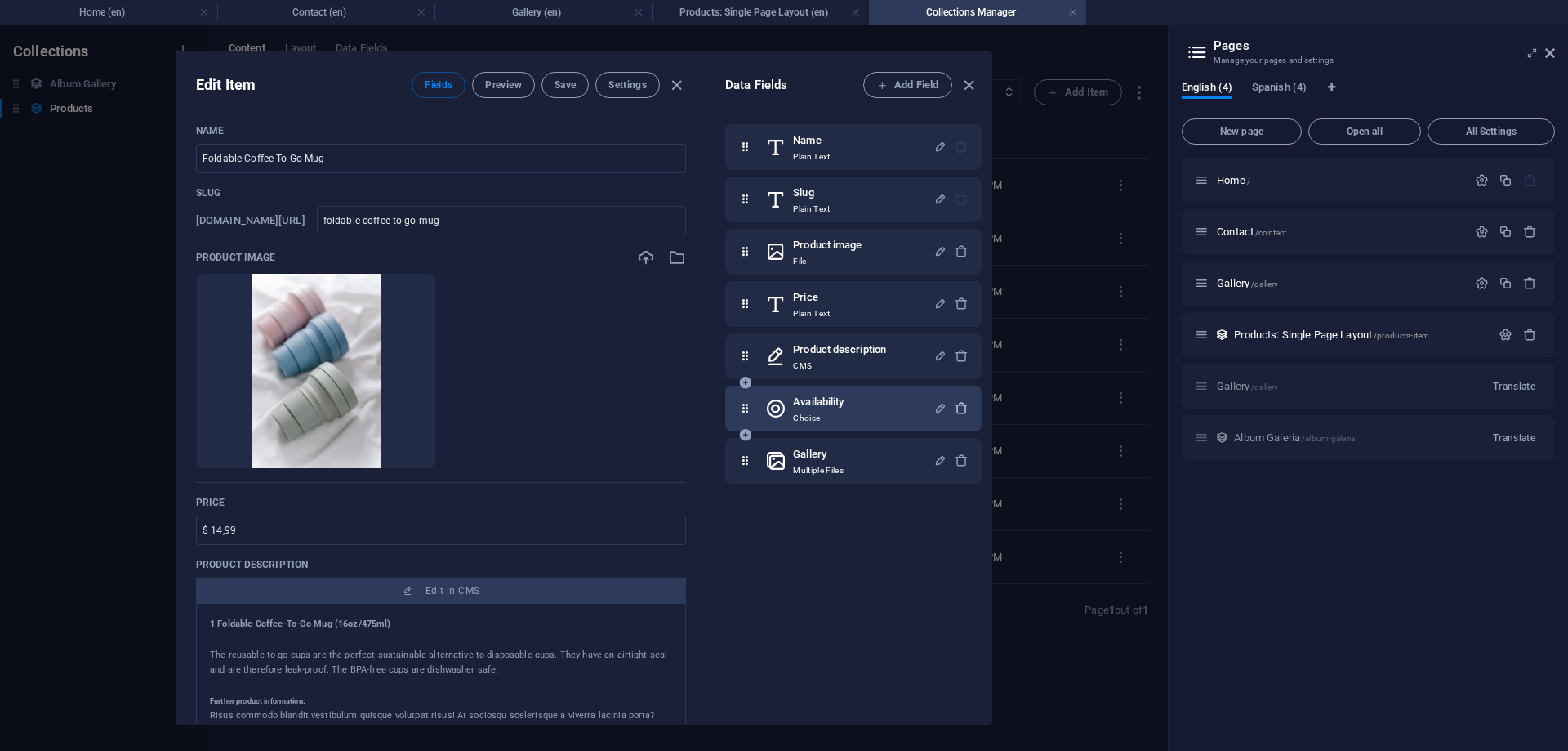
click at [961, 409] on icon "button" at bounding box center [961, 408] width 13 height 13
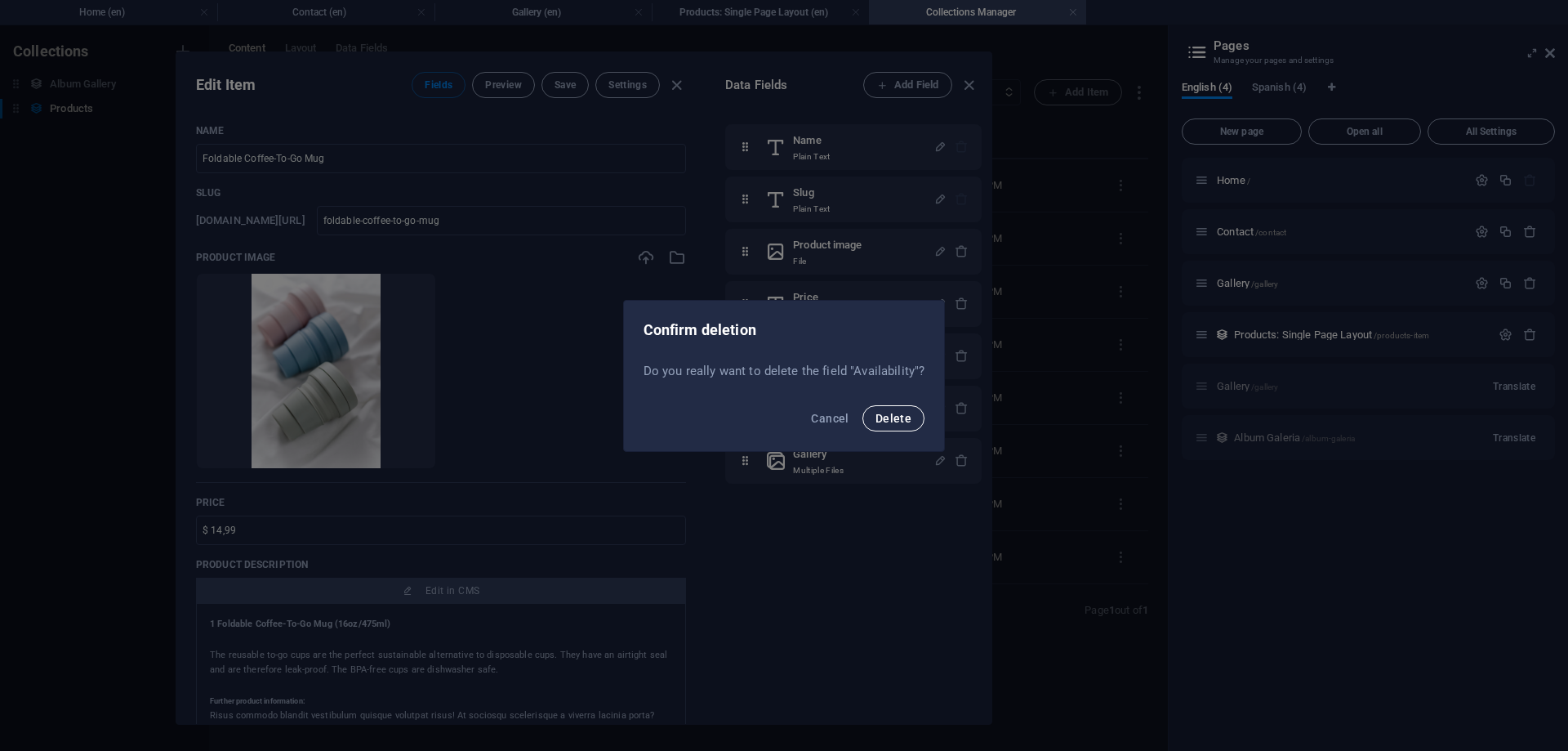
click at [888, 418] on span "Delete" at bounding box center [893, 418] width 36 height 13
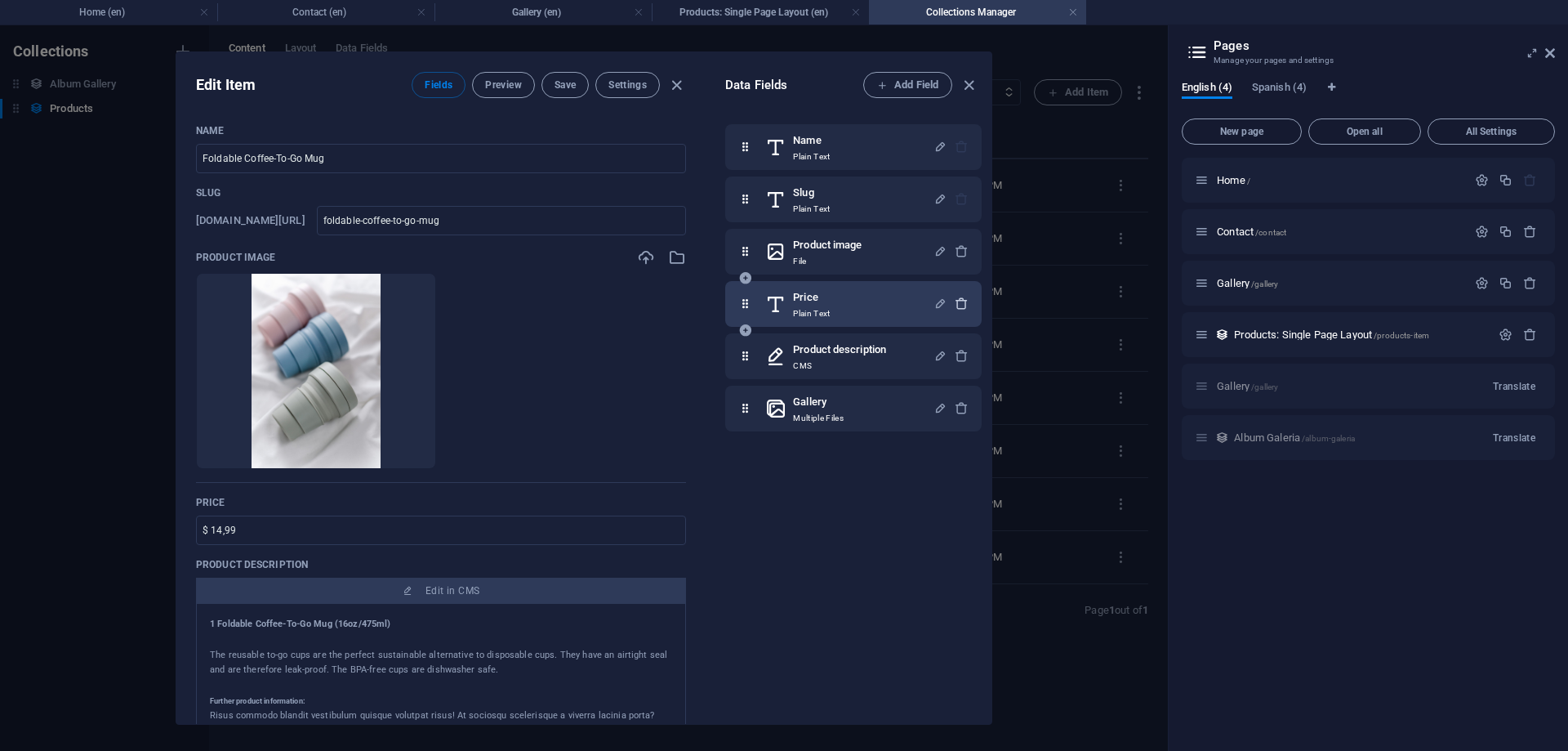
click at [959, 304] on icon "button" at bounding box center [961, 303] width 13 height 13
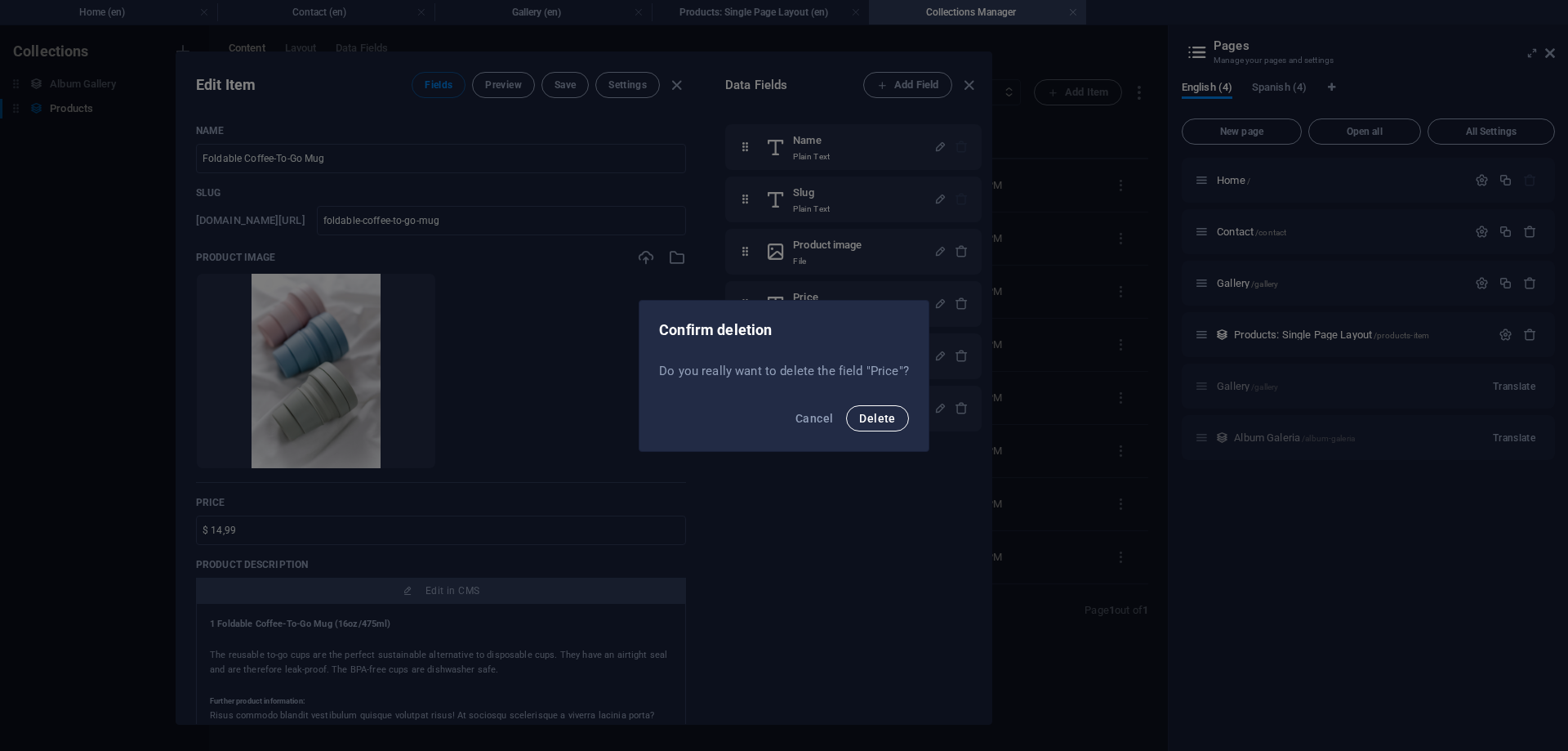
click at [877, 421] on span "Delete" at bounding box center [877, 418] width 36 height 13
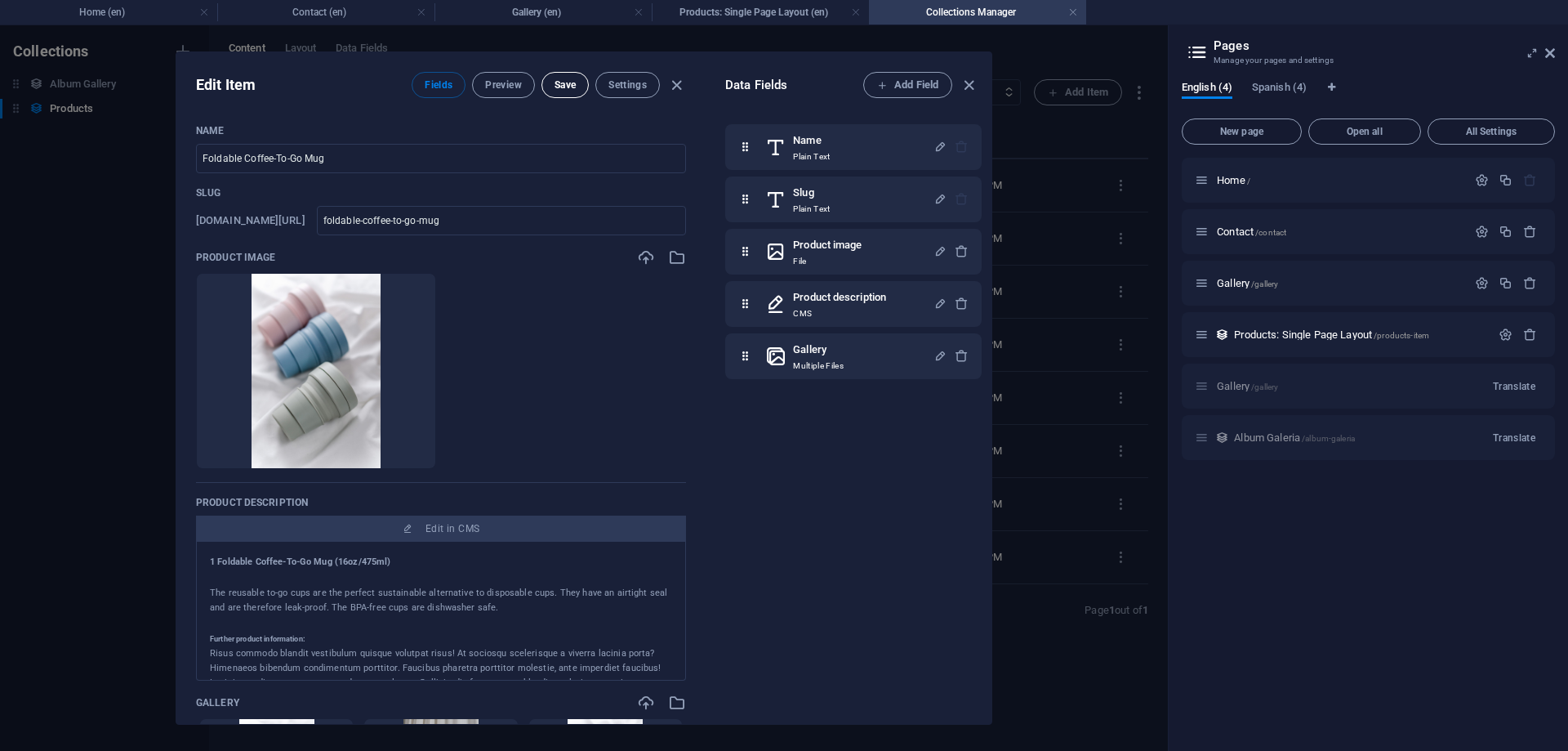
click at [567, 94] on button "Save" at bounding box center [565, 84] width 47 height 26
click at [969, 89] on icon "button" at bounding box center [969, 85] width 19 height 19
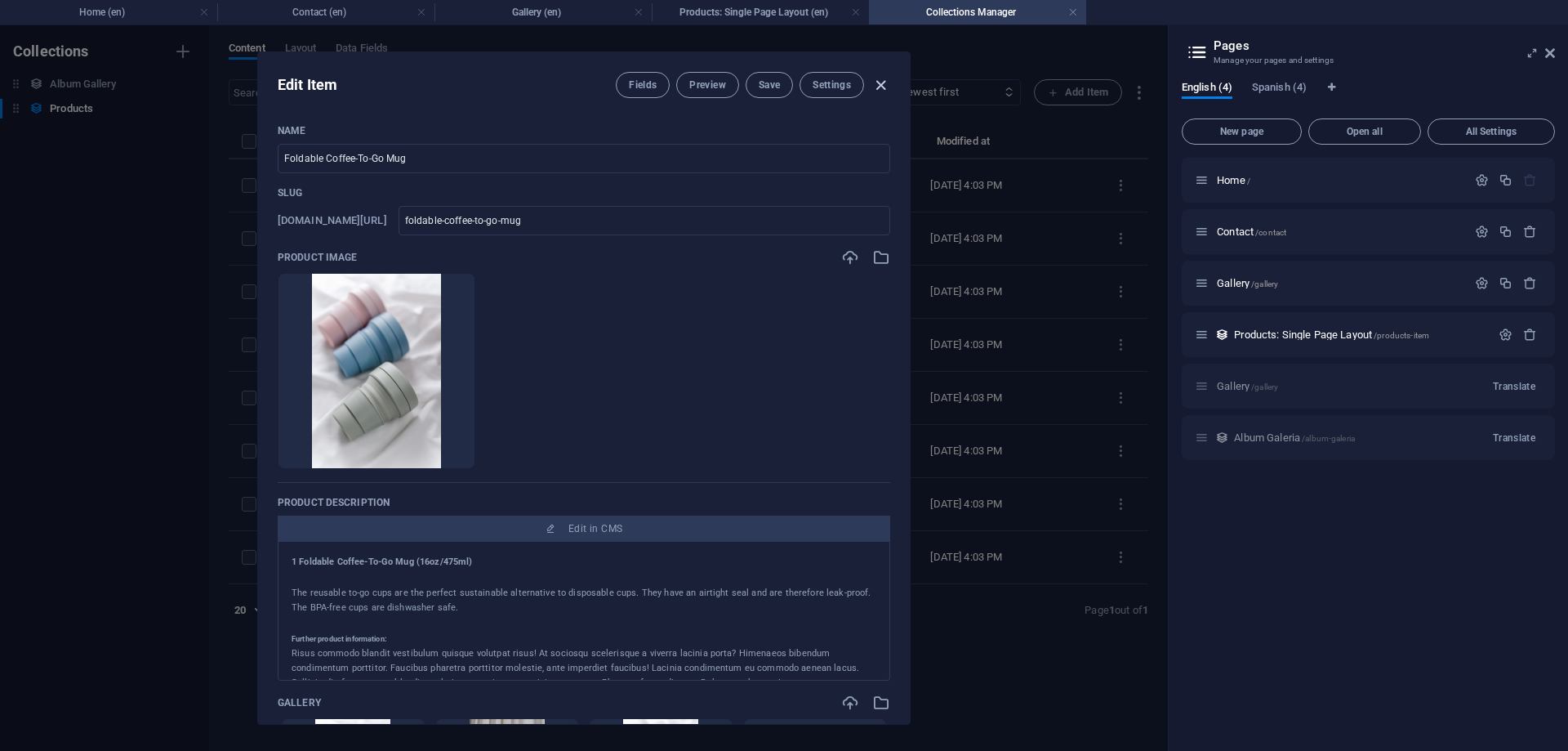
click at [873, 87] on icon "button" at bounding box center [880, 85] width 19 height 19
type input "foldable-coffee-to-go-mug"
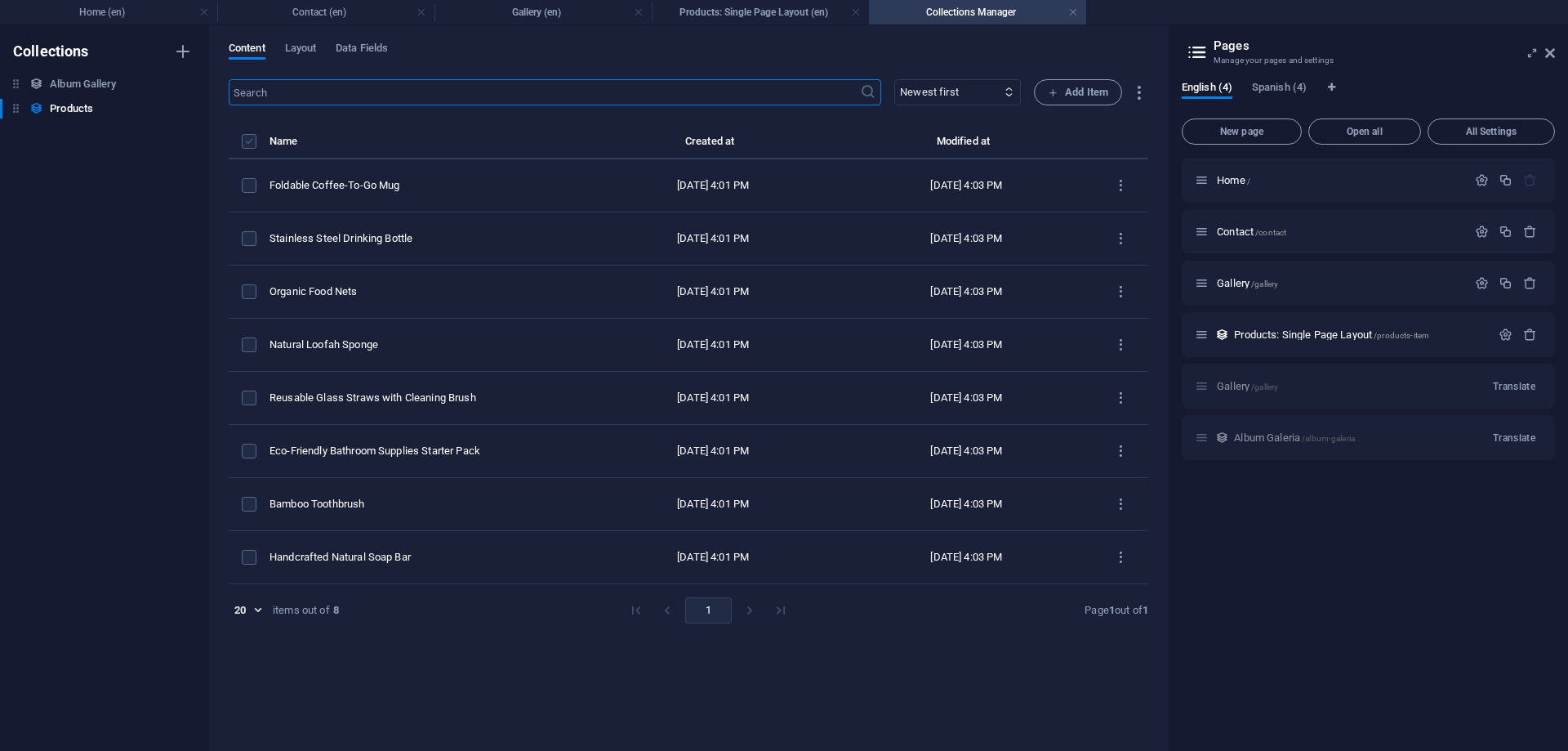
click at [244, 135] on label "items list" at bounding box center [249, 141] width 14 height 14
click at [0, 0] on input "items list" at bounding box center [0, 0] width 0 height 0
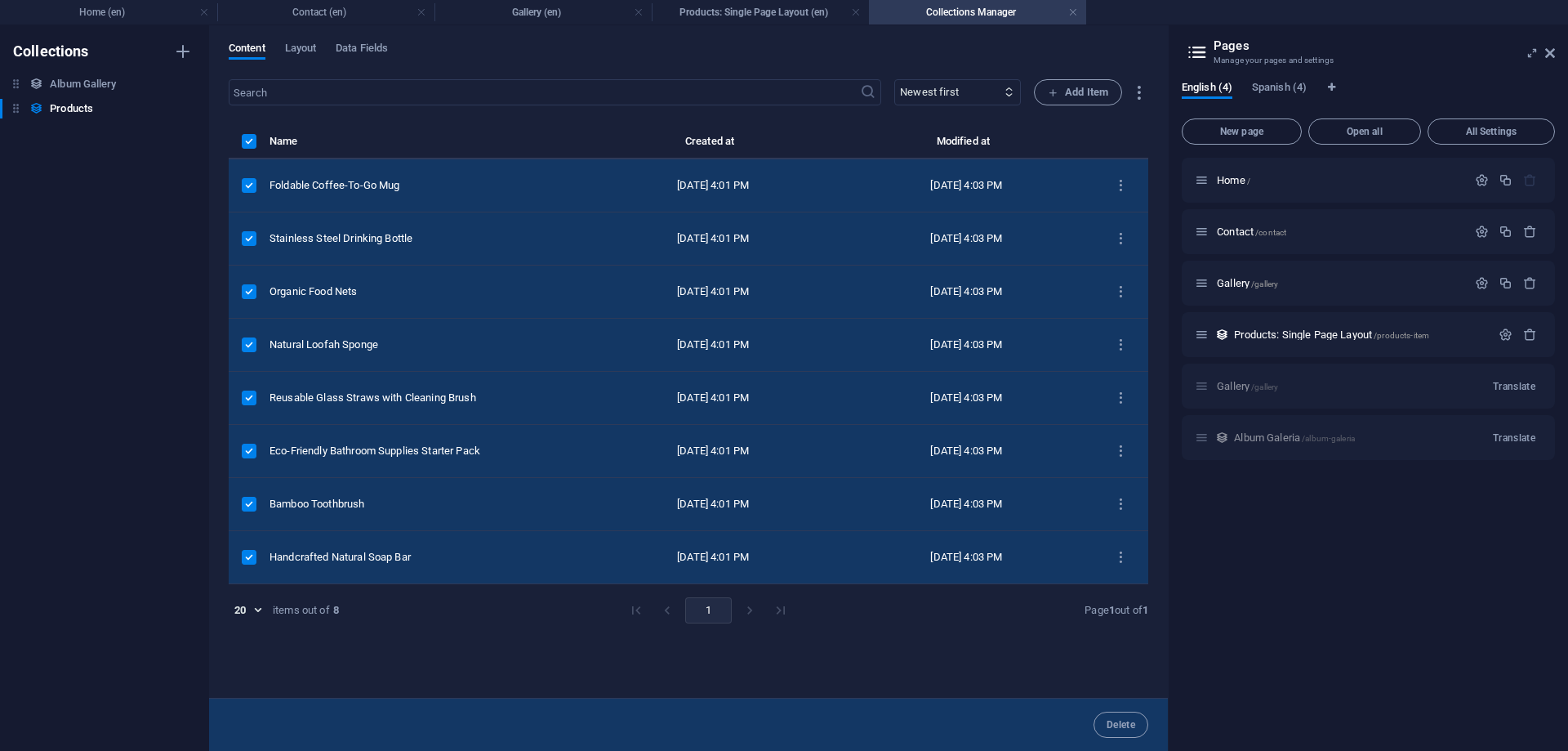
drag, startPoint x: 253, startPoint y: 179, endPoint x: 277, endPoint y: 180, distance: 24.0
click at [254, 179] on label "items list" at bounding box center [249, 185] width 14 height 14
click at [0, 0] on input "items list" at bounding box center [0, 0] width 0 height 0
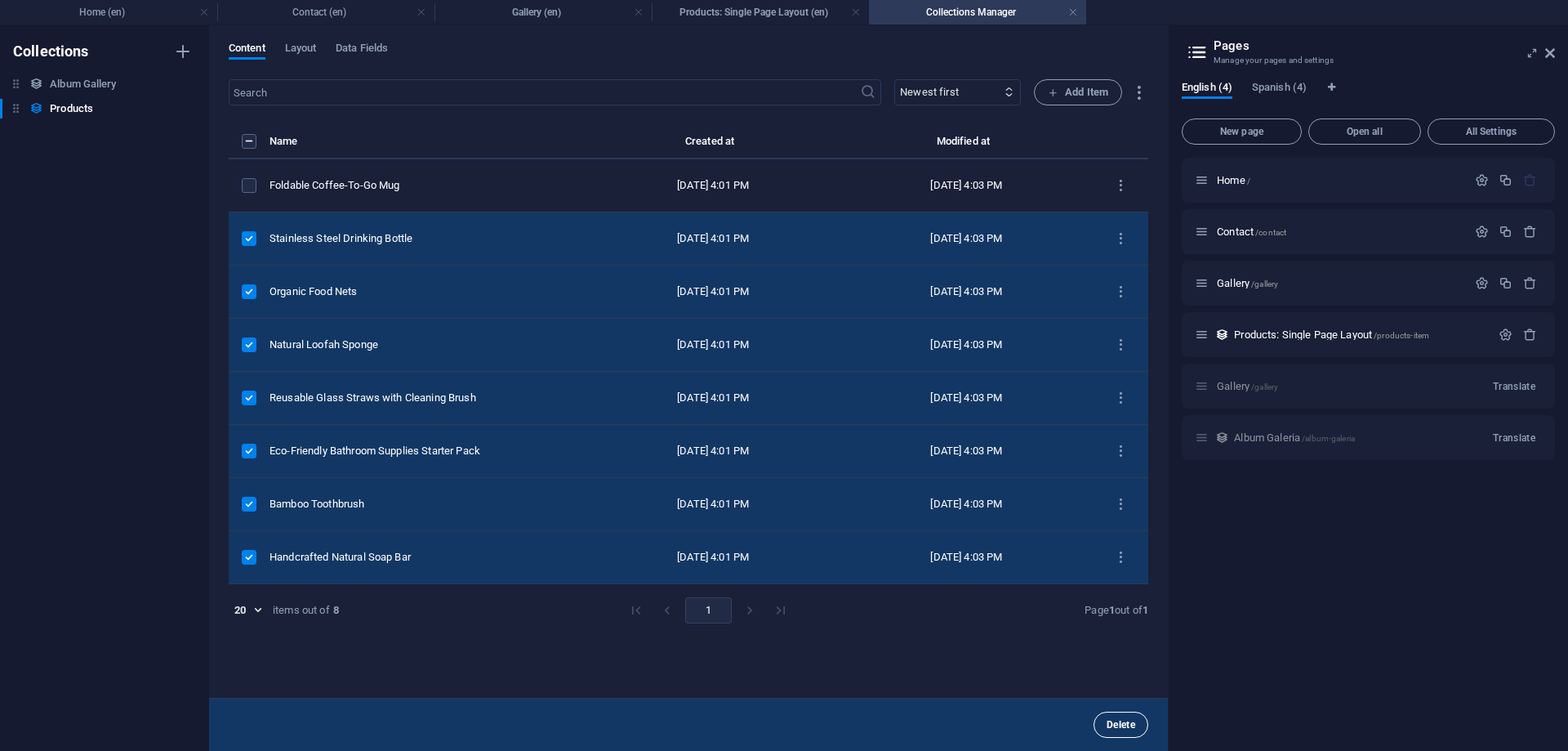
click at [1131, 726] on span "Delete" at bounding box center [1121, 725] width 29 height 10
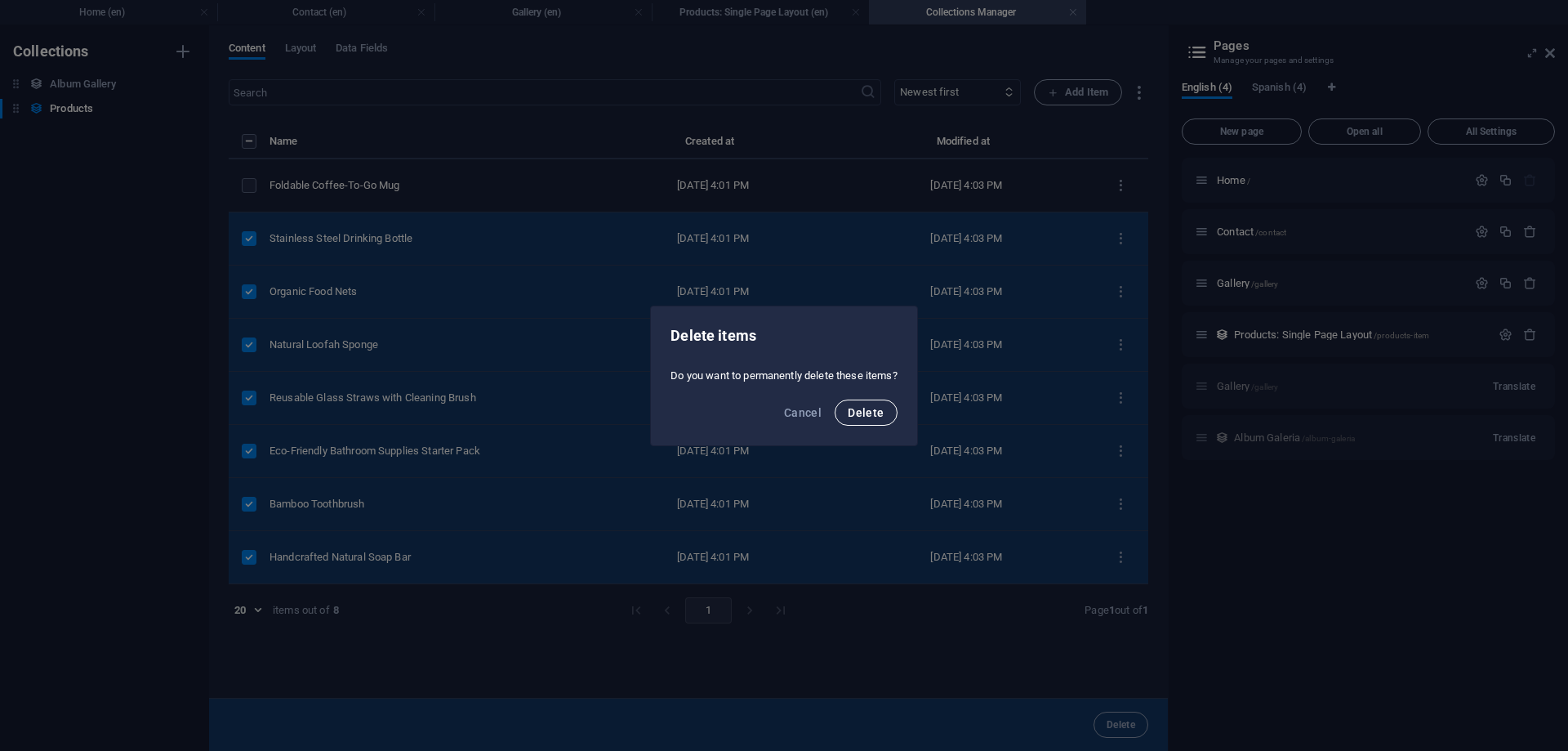
click at [864, 407] on span "Delete" at bounding box center [865, 413] width 36 height 13
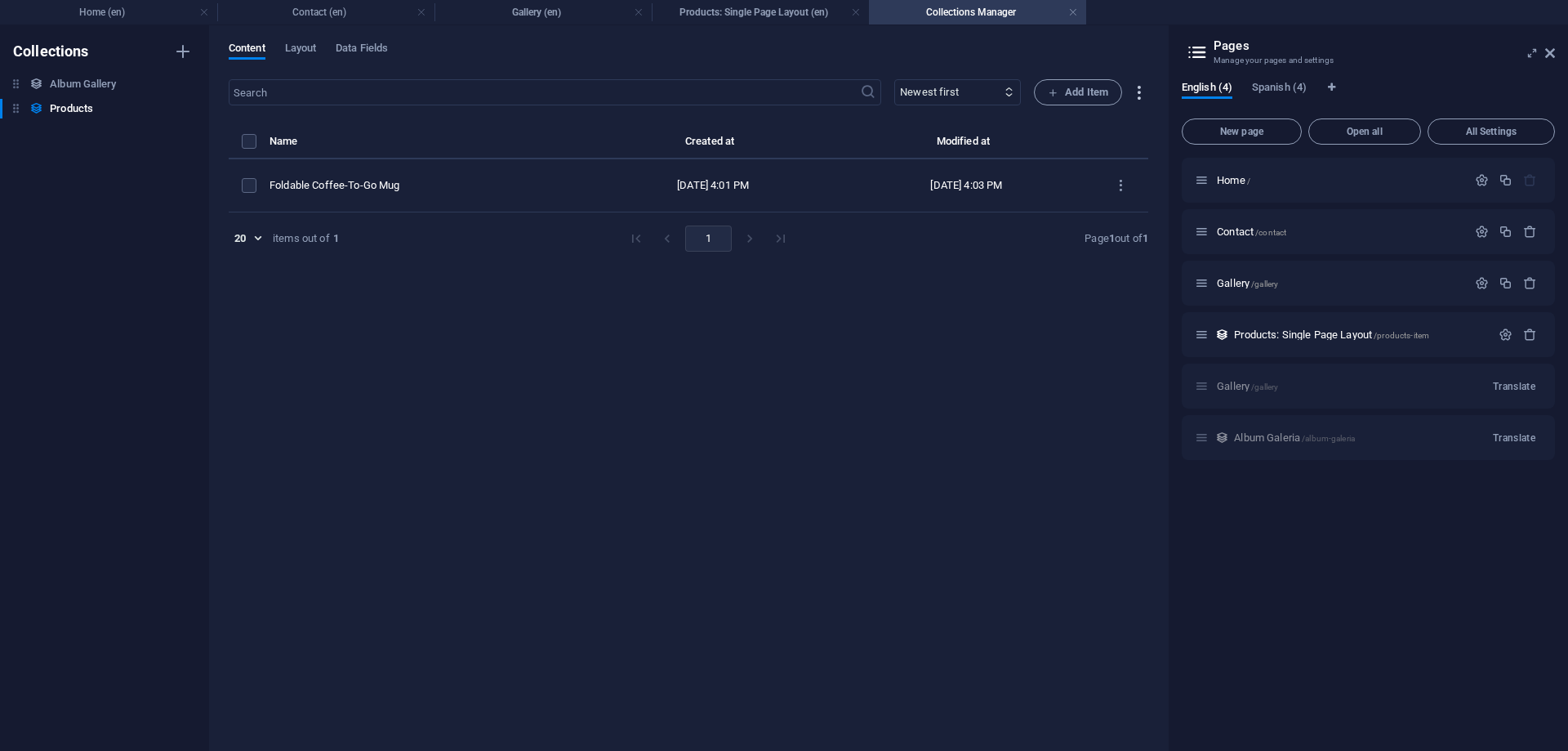
click at [1139, 89] on icon "button" at bounding box center [1138, 93] width 19 height 19
click at [1135, 207] on h6 "Import" at bounding box center [1153, 209] width 68 height 19
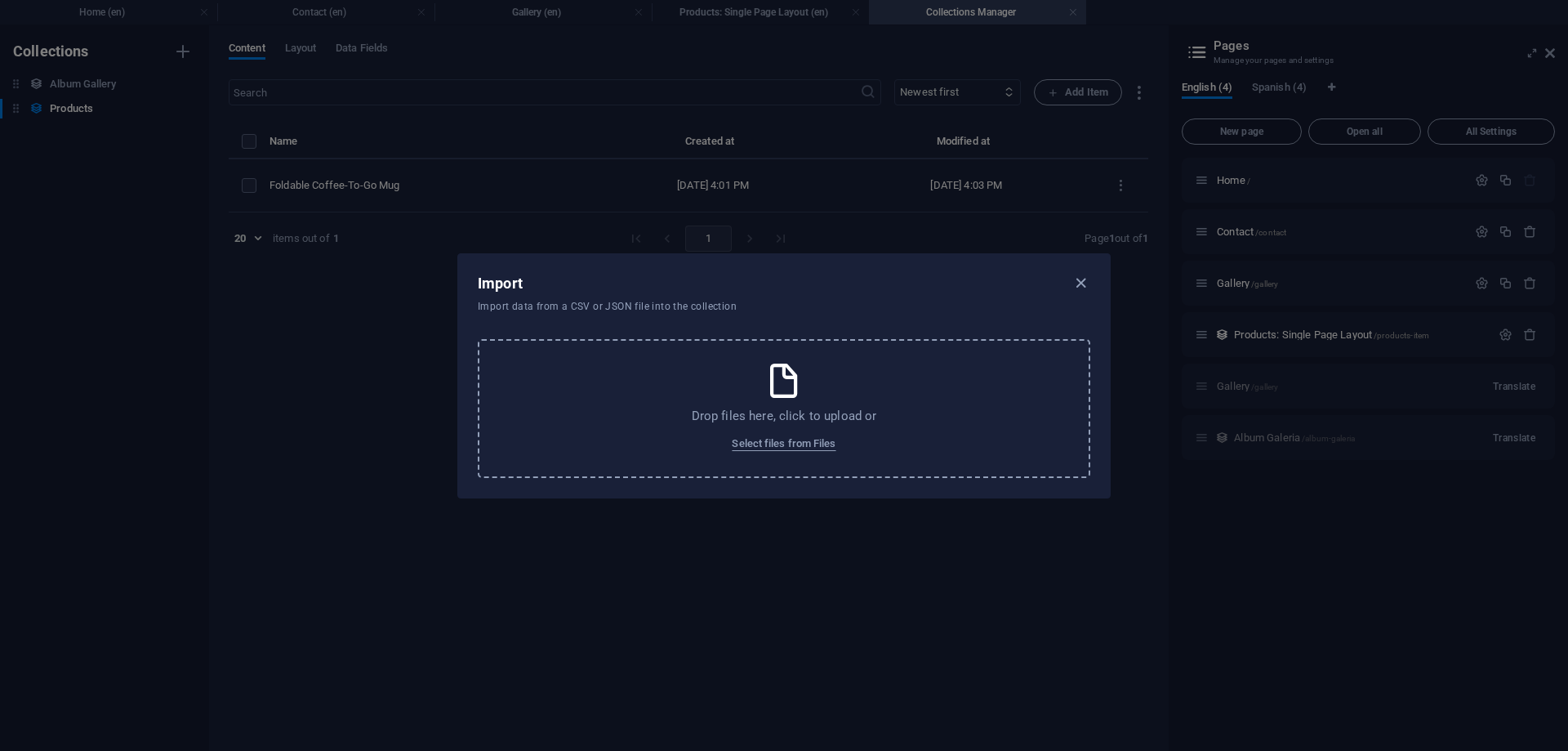
select select "name"
select select "slug"
select select "image"
select select "product_images"
select select "seo"
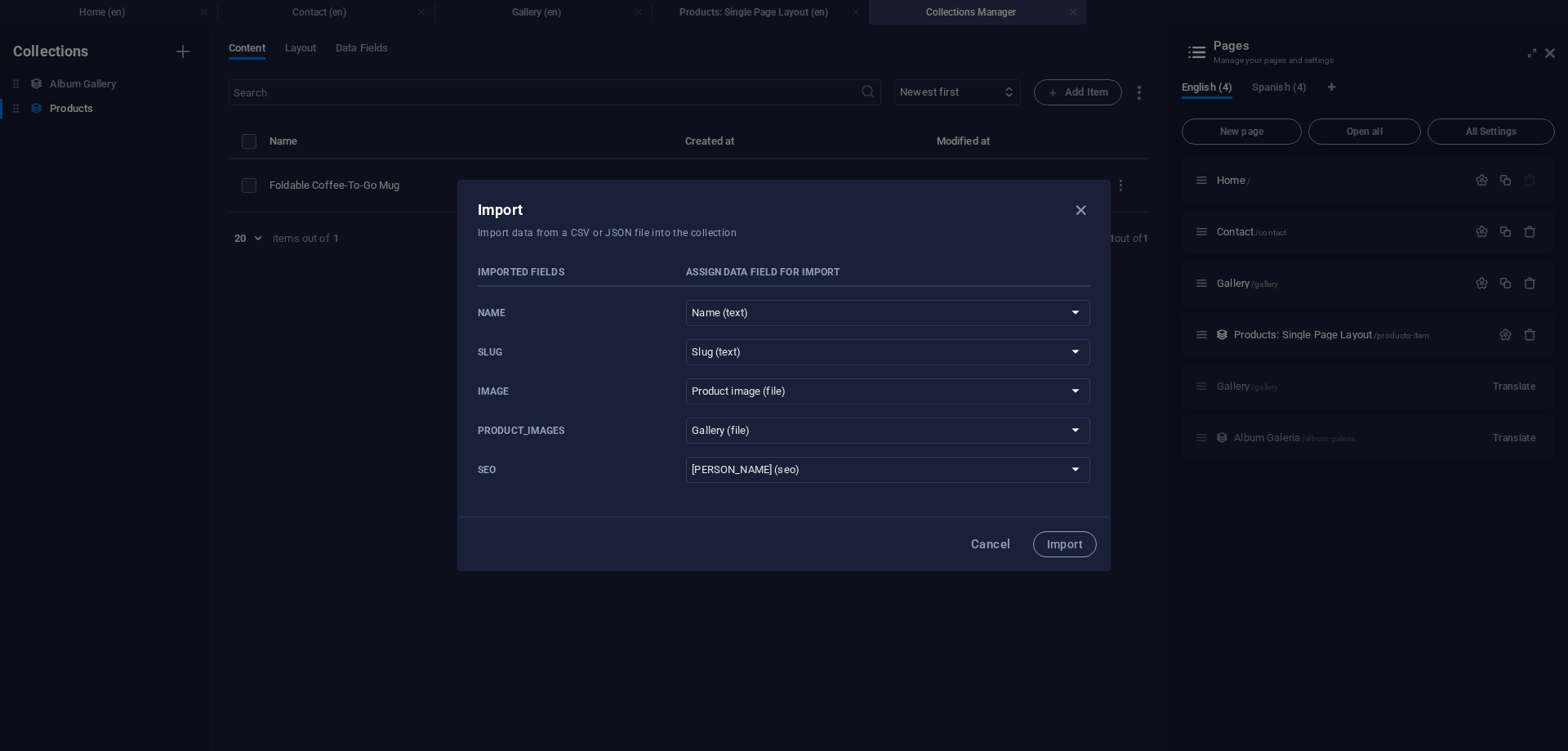
click at [682, 260] on div "Imported Fields Assign data field for import name Do not import Name (text) Slu…" at bounding box center [784, 410] width 651 height 318
click at [1050, 538] on span "Import" at bounding box center [1065, 544] width 36 height 13
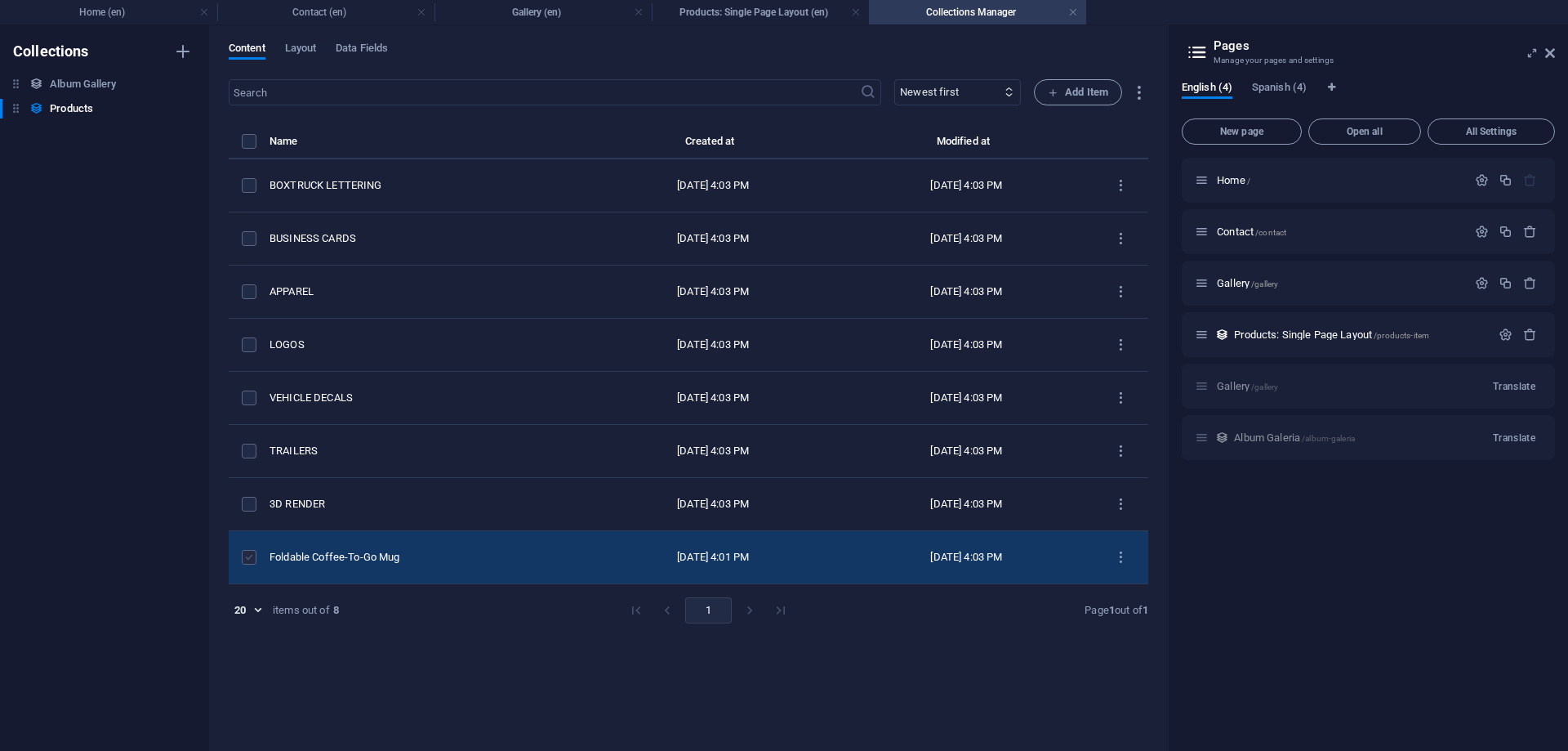
click at [251, 558] on label "items list" at bounding box center [249, 556] width 14 height 14
click at [0, 0] on input "items list" at bounding box center [0, 0] width 0 height 0
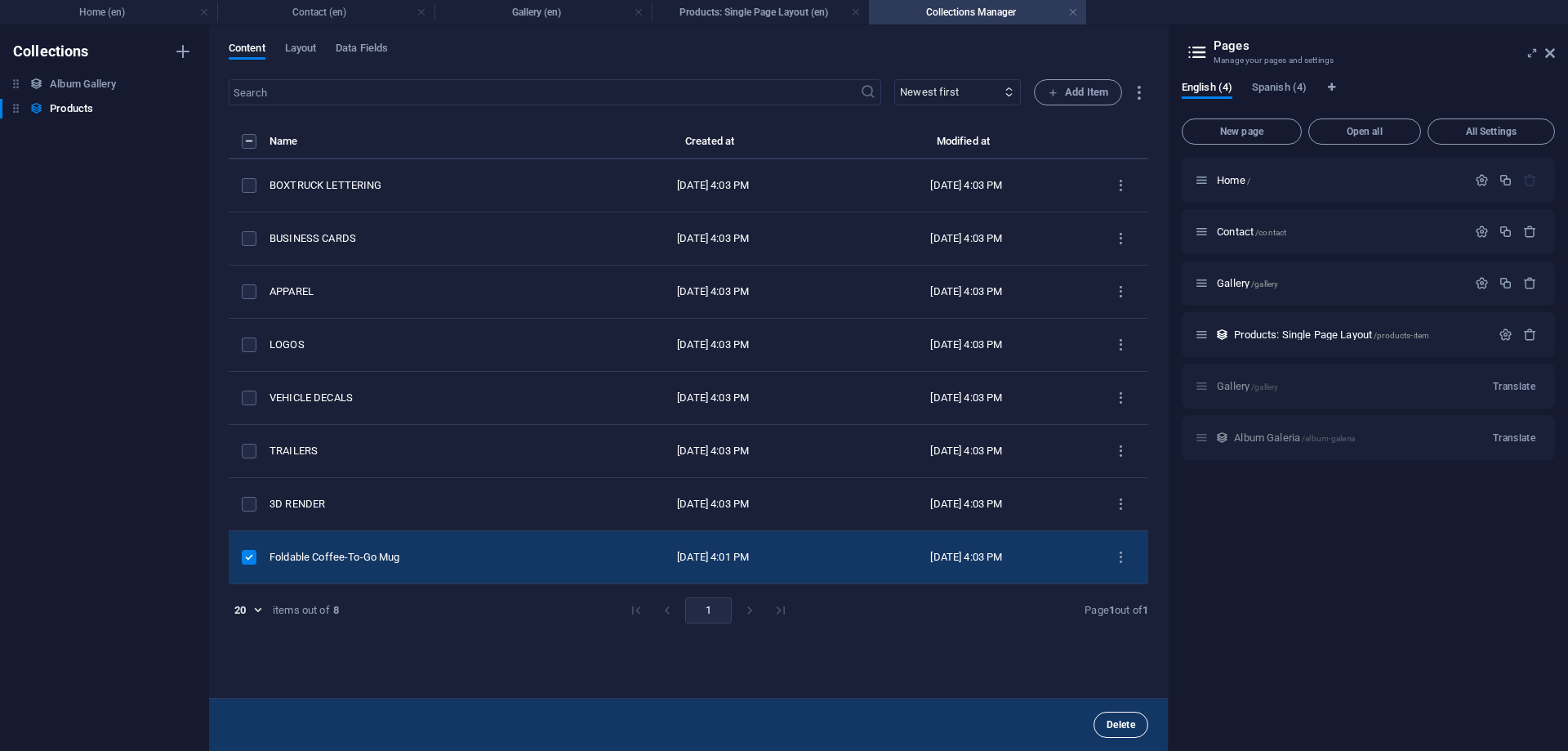
click at [1125, 729] on span "Delete" at bounding box center [1121, 725] width 29 height 10
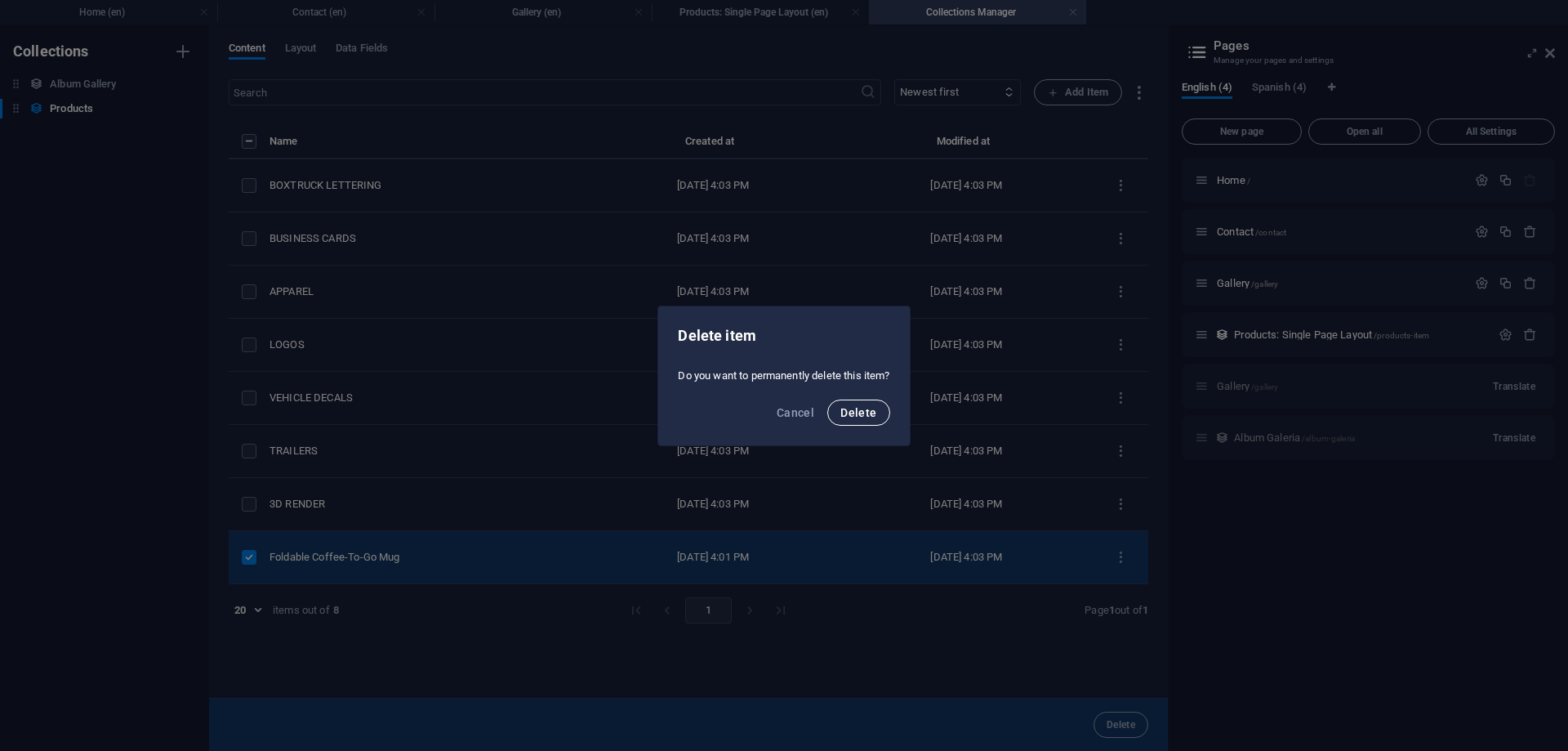
click at [846, 410] on span "Delete" at bounding box center [858, 413] width 36 height 13
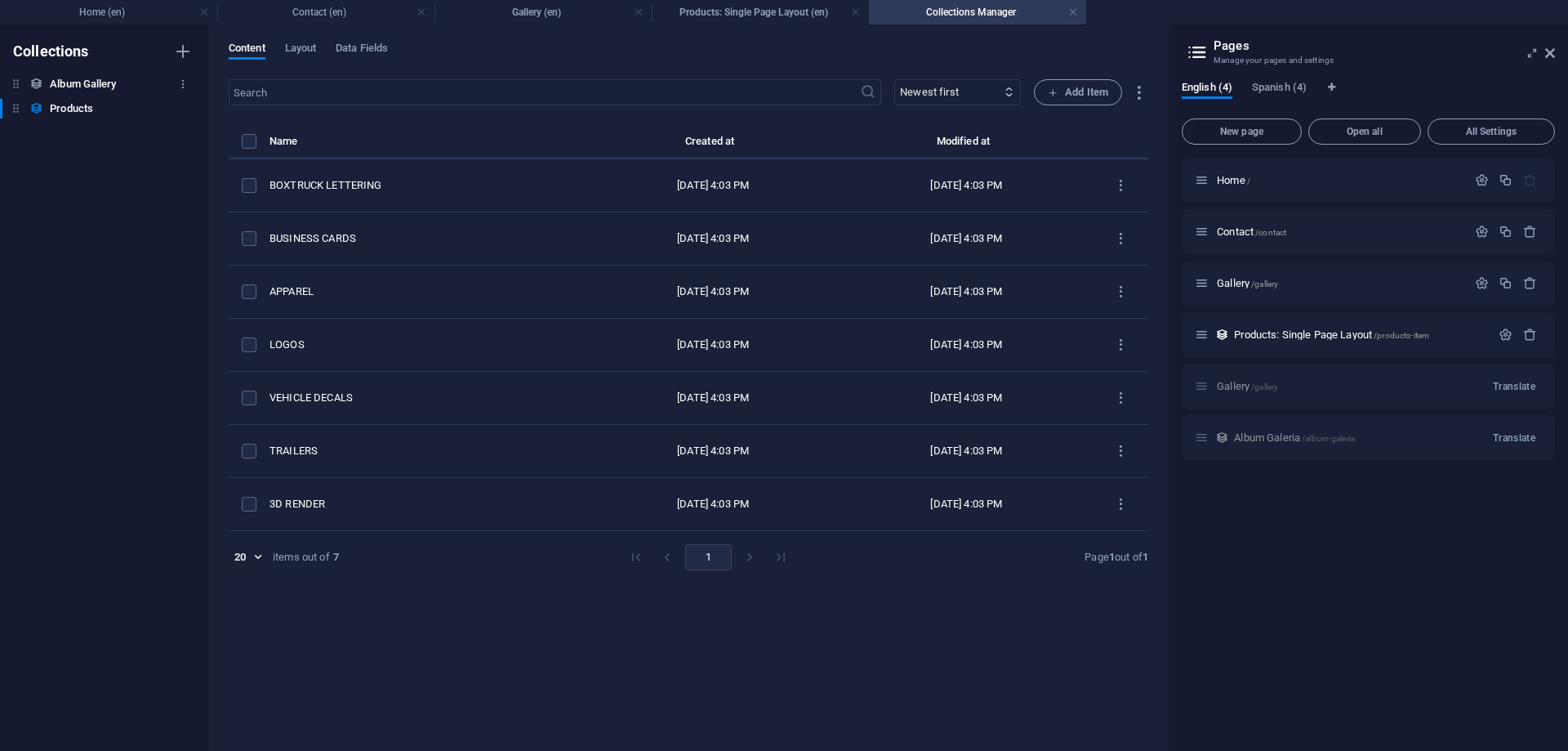
click at [104, 79] on h6 "Album Gallery" at bounding box center [83, 83] width 67 height 19
click at [93, 118] on h6 "Products" at bounding box center [71, 108] width 43 height 19
click at [180, 115] on button "button" at bounding box center [182, 108] width 19 height 26
click at [197, 148] on h6 "Rename" at bounding box center [196, 141] width 44 height 19
type input "Collection 2"
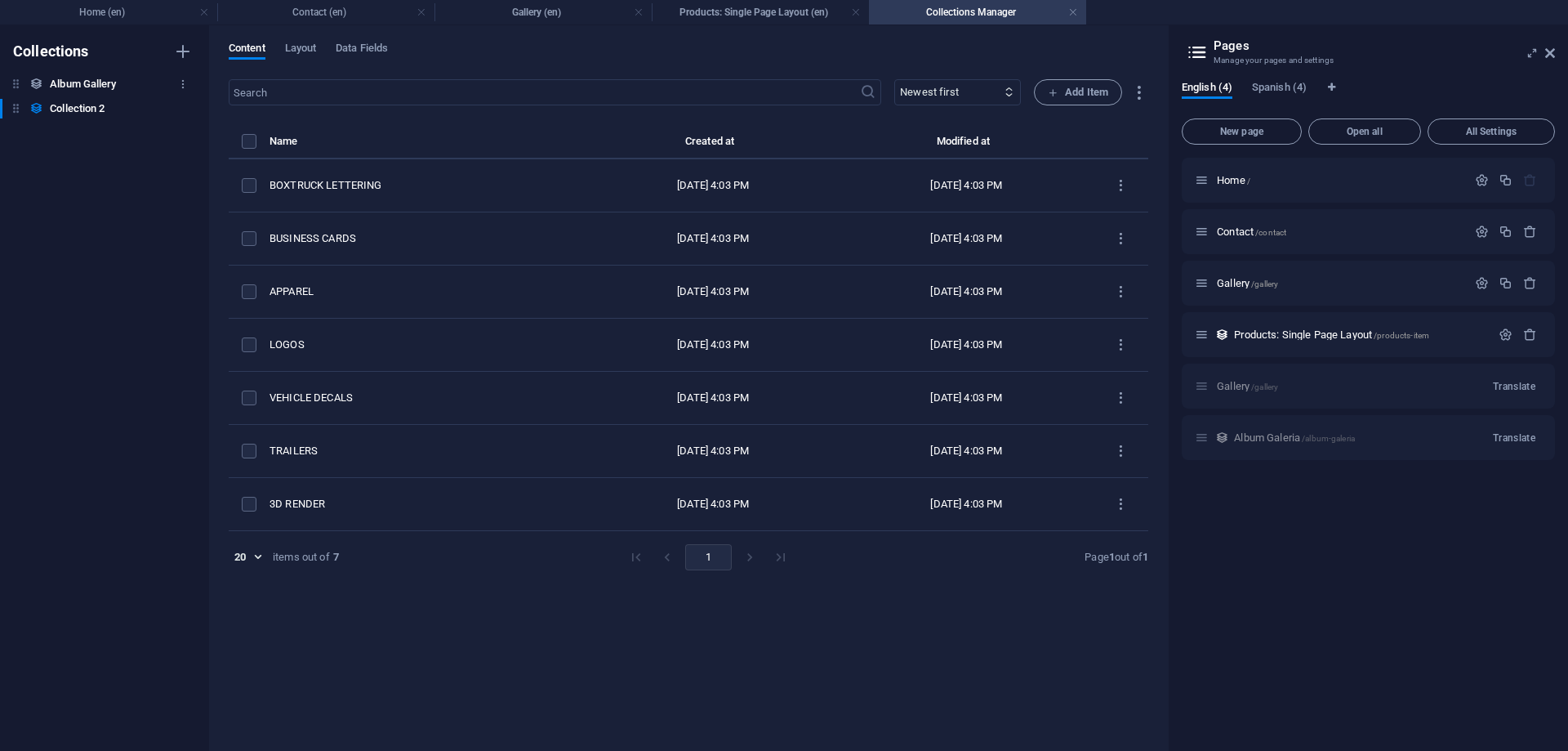
click at [93, 83] on h6 "Album Gallery" at bounding box center [83, 83] width 67 height 19
click at [98, 111] on h6 "Collection 2" at bounding box center [77, 108] width 55 height 19
click at [543, 8] on h4 "Gallery (en)" at bounding box center [543, 12] width 217 height 18
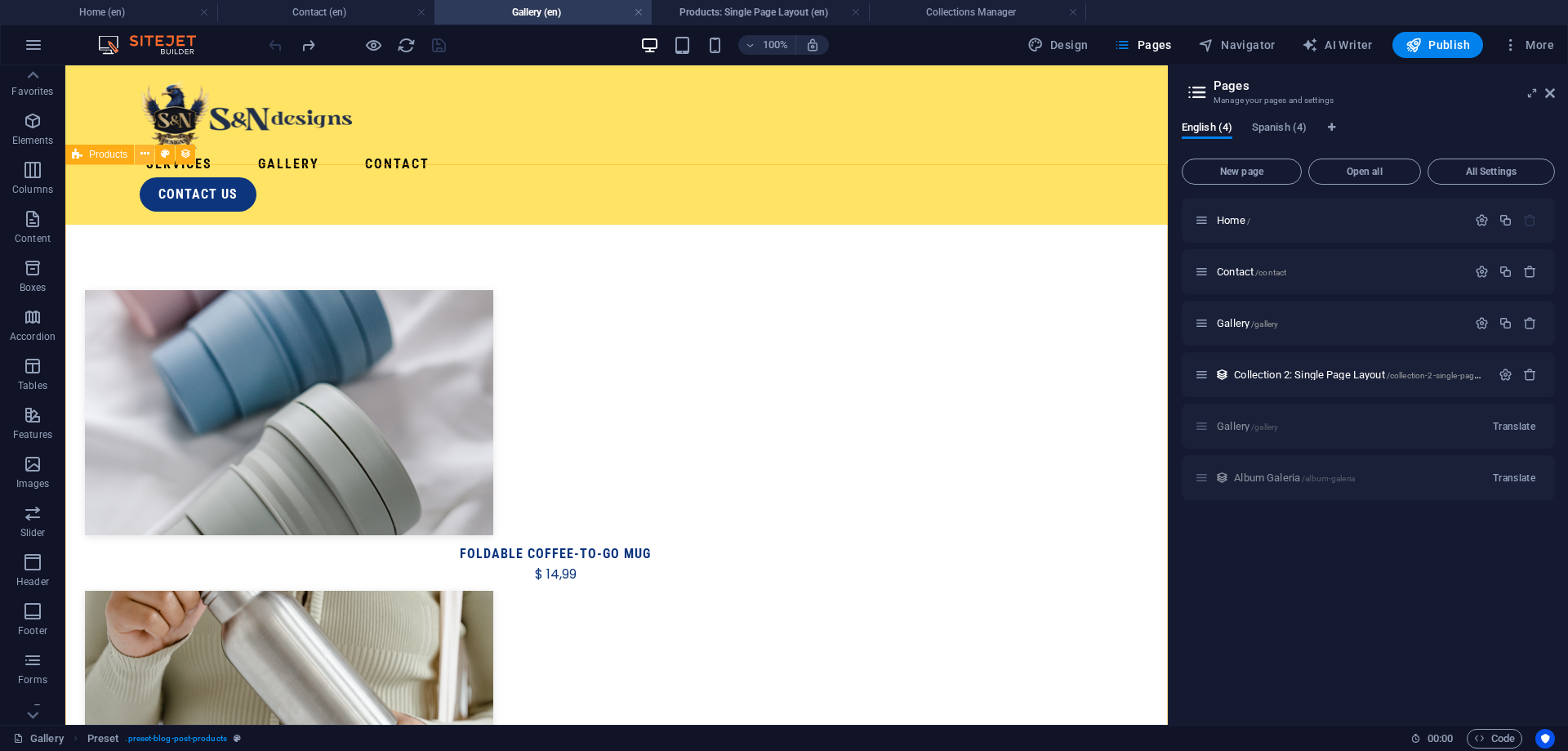
click at [142, 157] on icon at bounding box center [145, 154] width 9 height 17
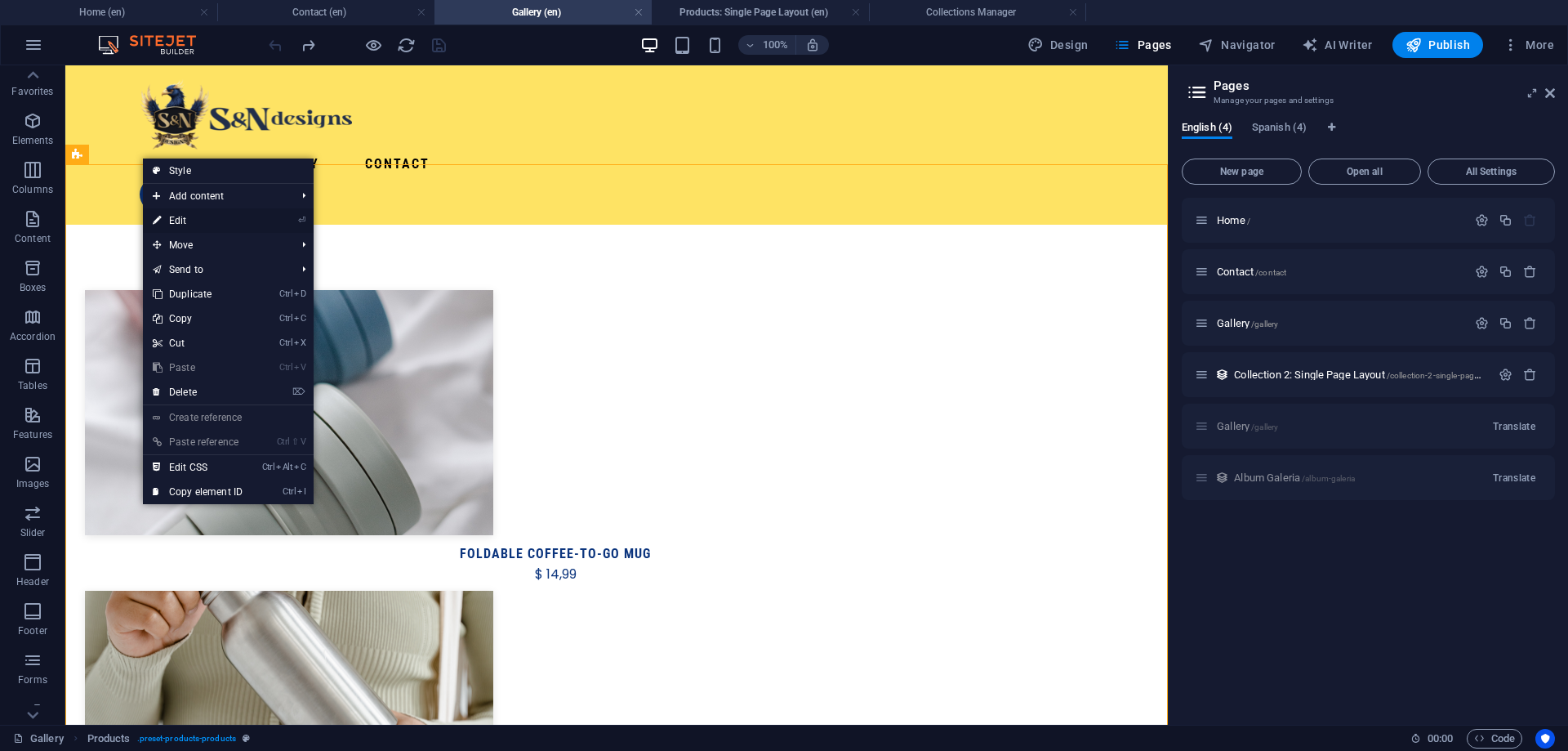
click at [191, 222] on link "⏎ Edit" at bounding box center [198, 220] width 110 height 24
select select "68b74d1634017a2bf10d1f35"
select select "createdAt_DESC"
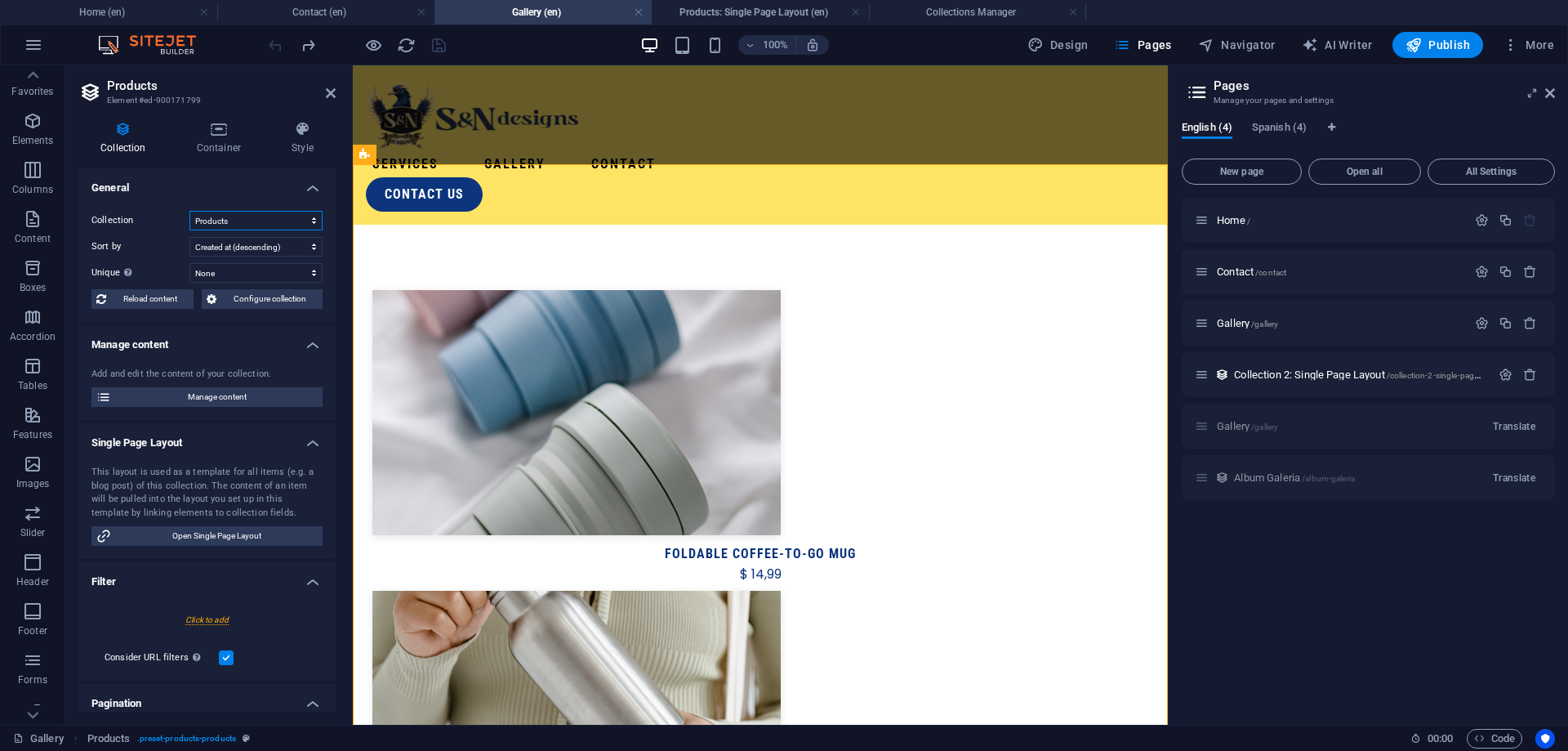
click at [190, 211] on select "Album Gallery Products" at bounding box center [256, 220] width 133 height 19
click option "Album Gallery" at bounding box center [0, 0] width 0 height 0
select select "68b74d1634017a2bf10d1f35"
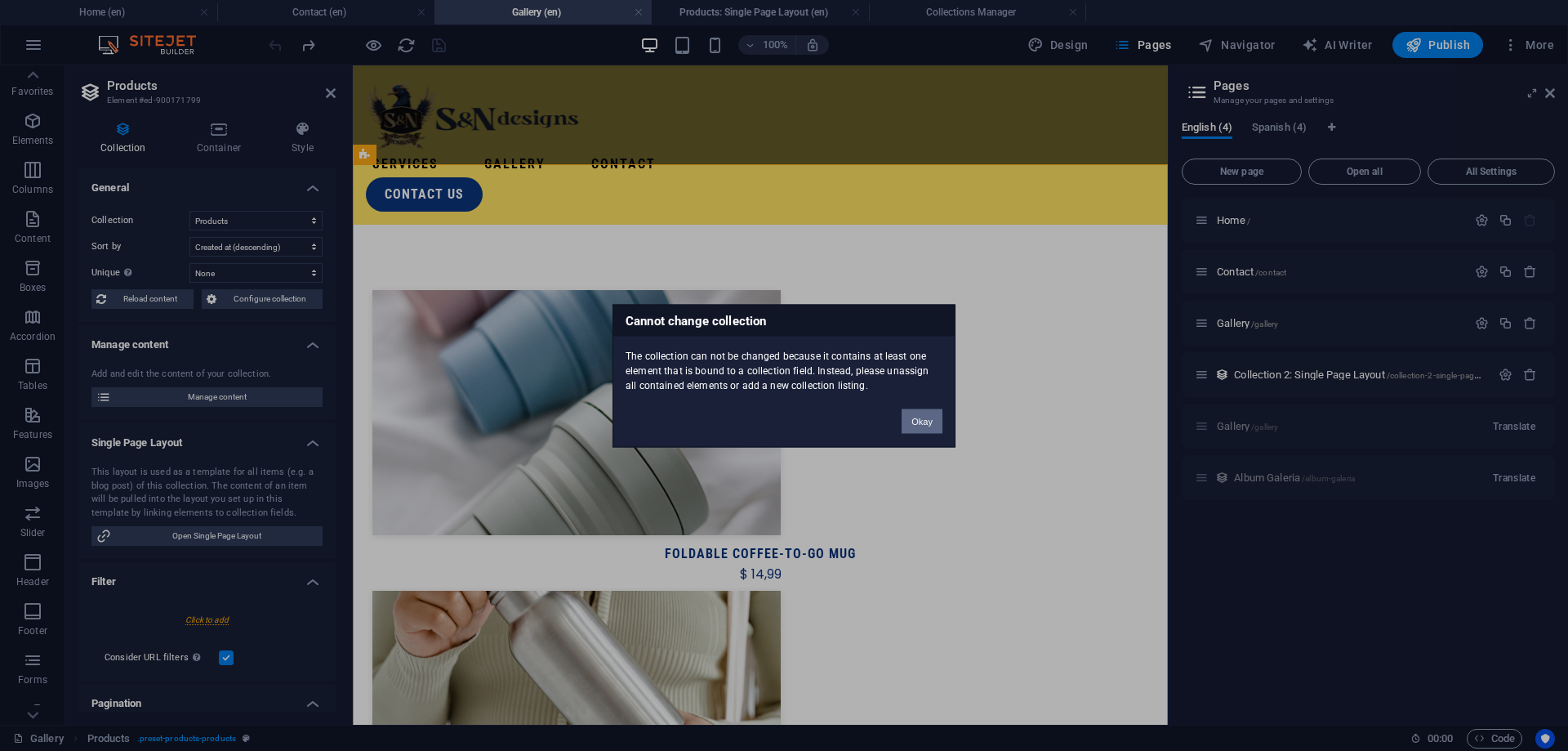
click at [929, 423] on button "Okay" at bounding box center [922, 421] width 40 height 24
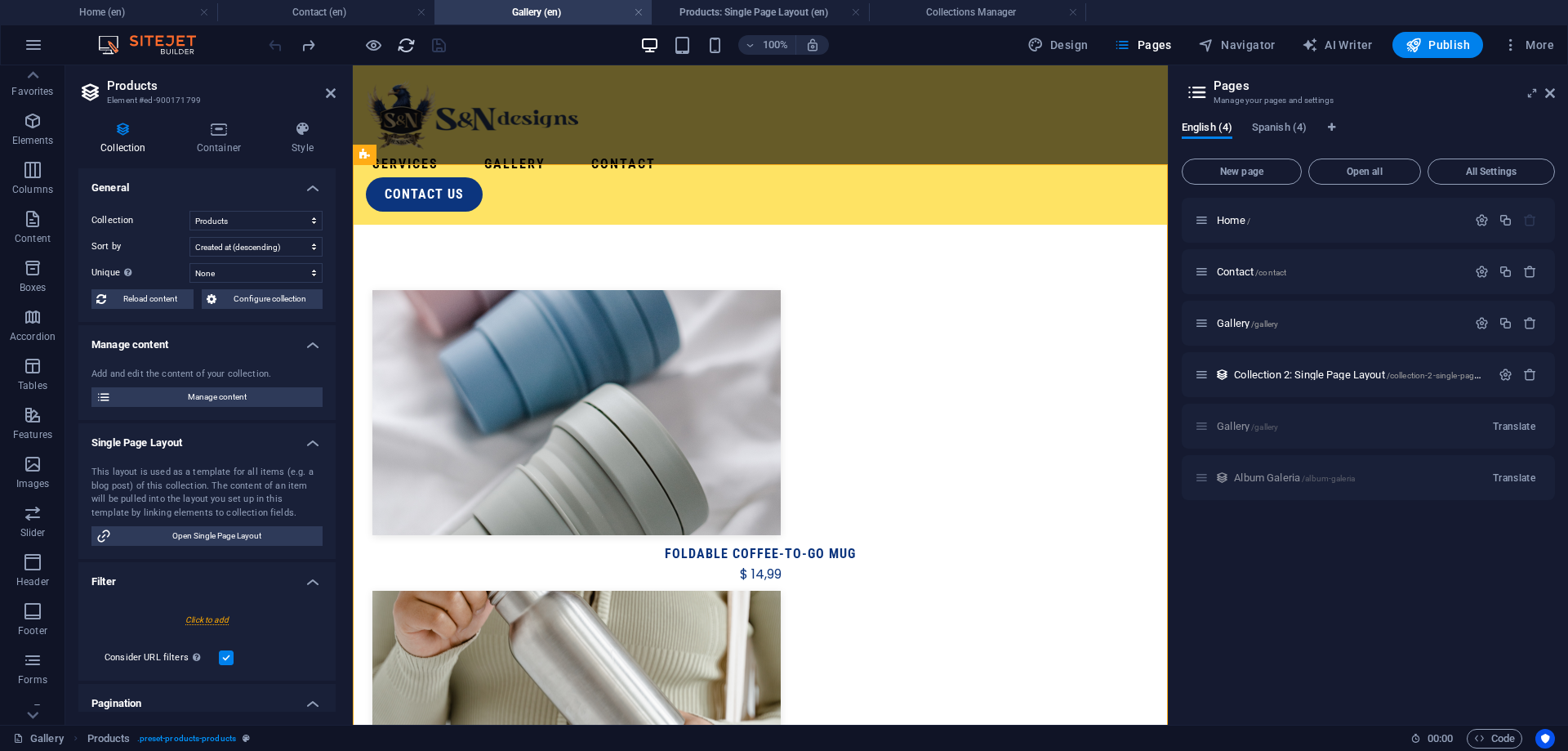
click at [407, 44] on icon "reload" at bounding box center [406, 46] width 19 height 19
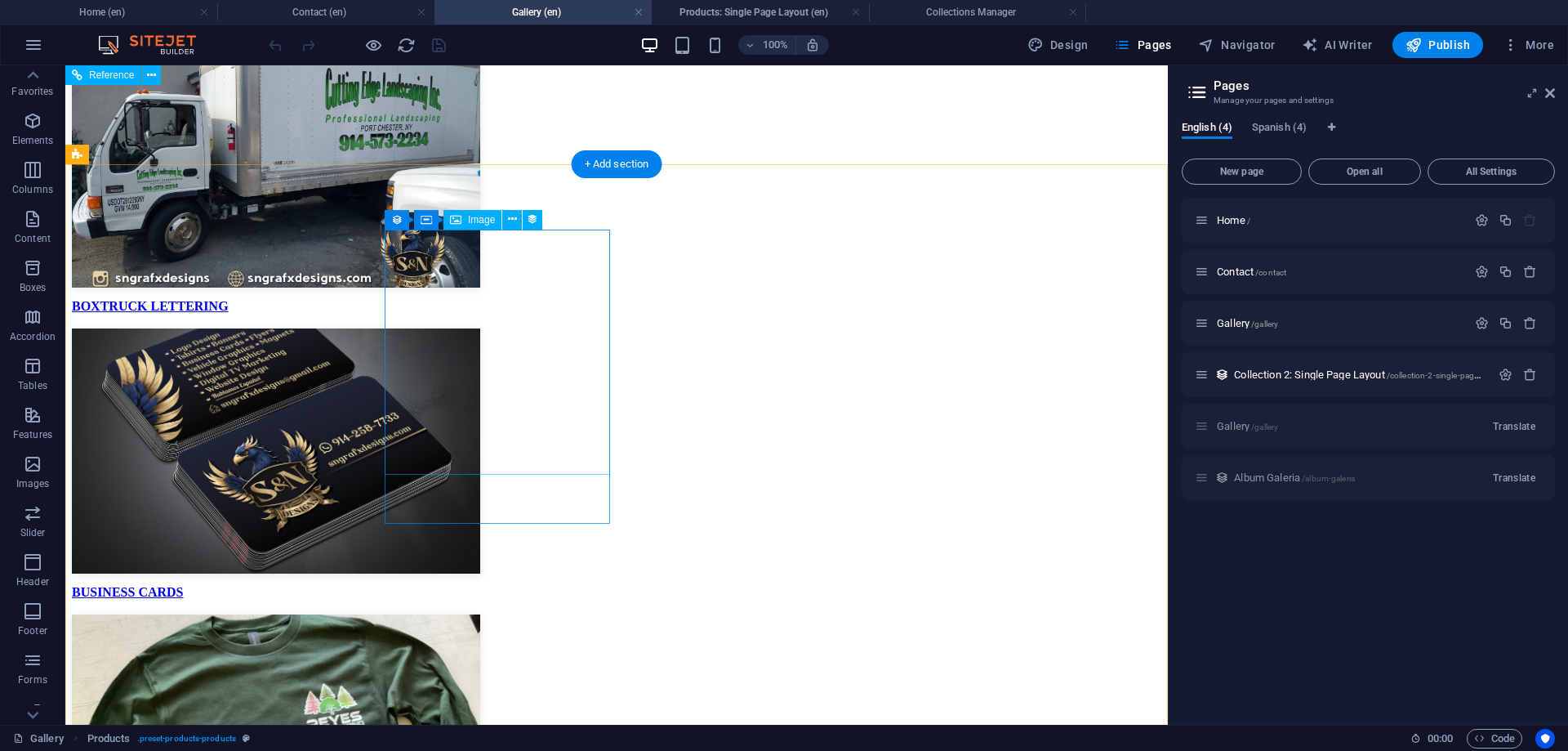
scroll to position [0, 0]
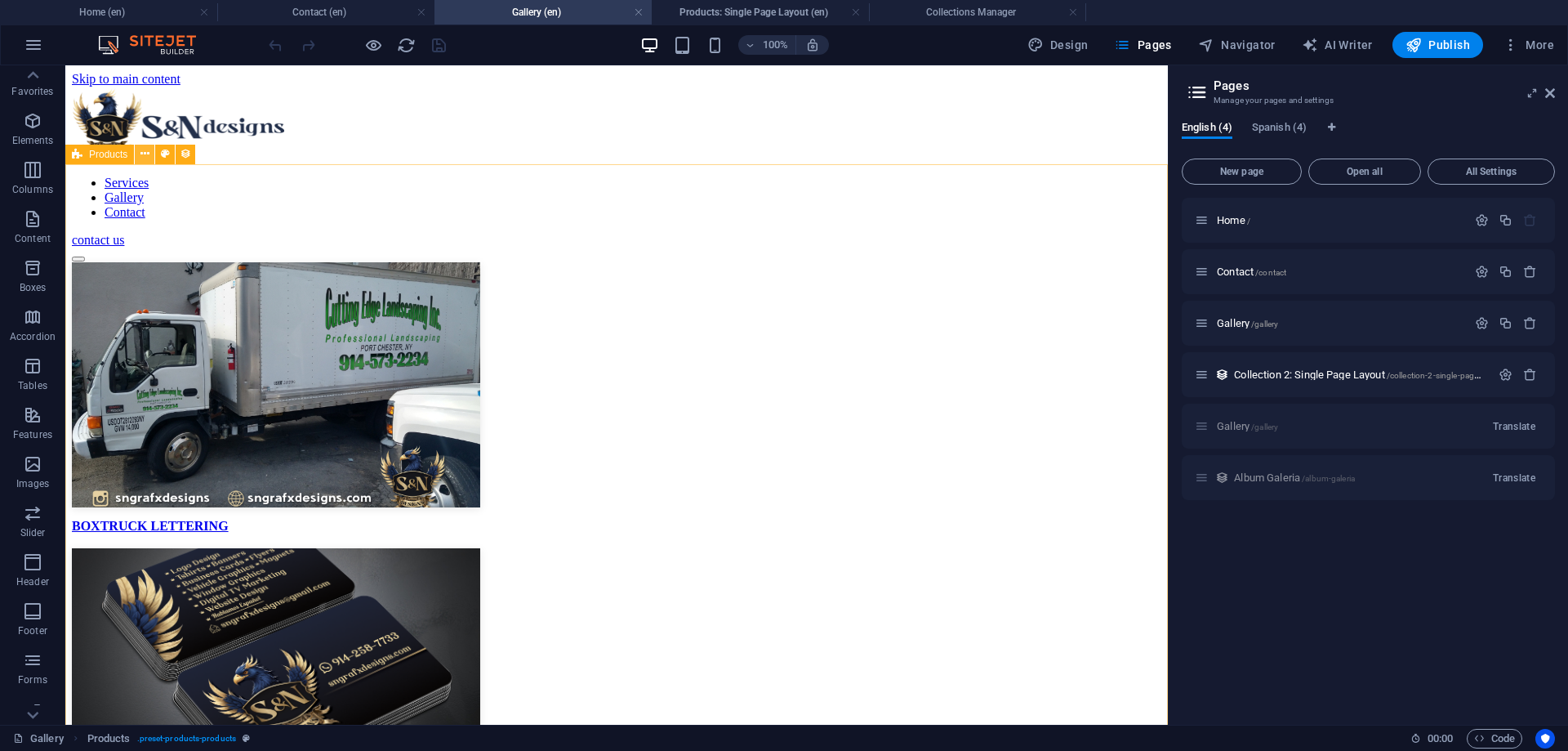
click at [136, 157] on button at bounding box center [144, 154] width 19 height 19
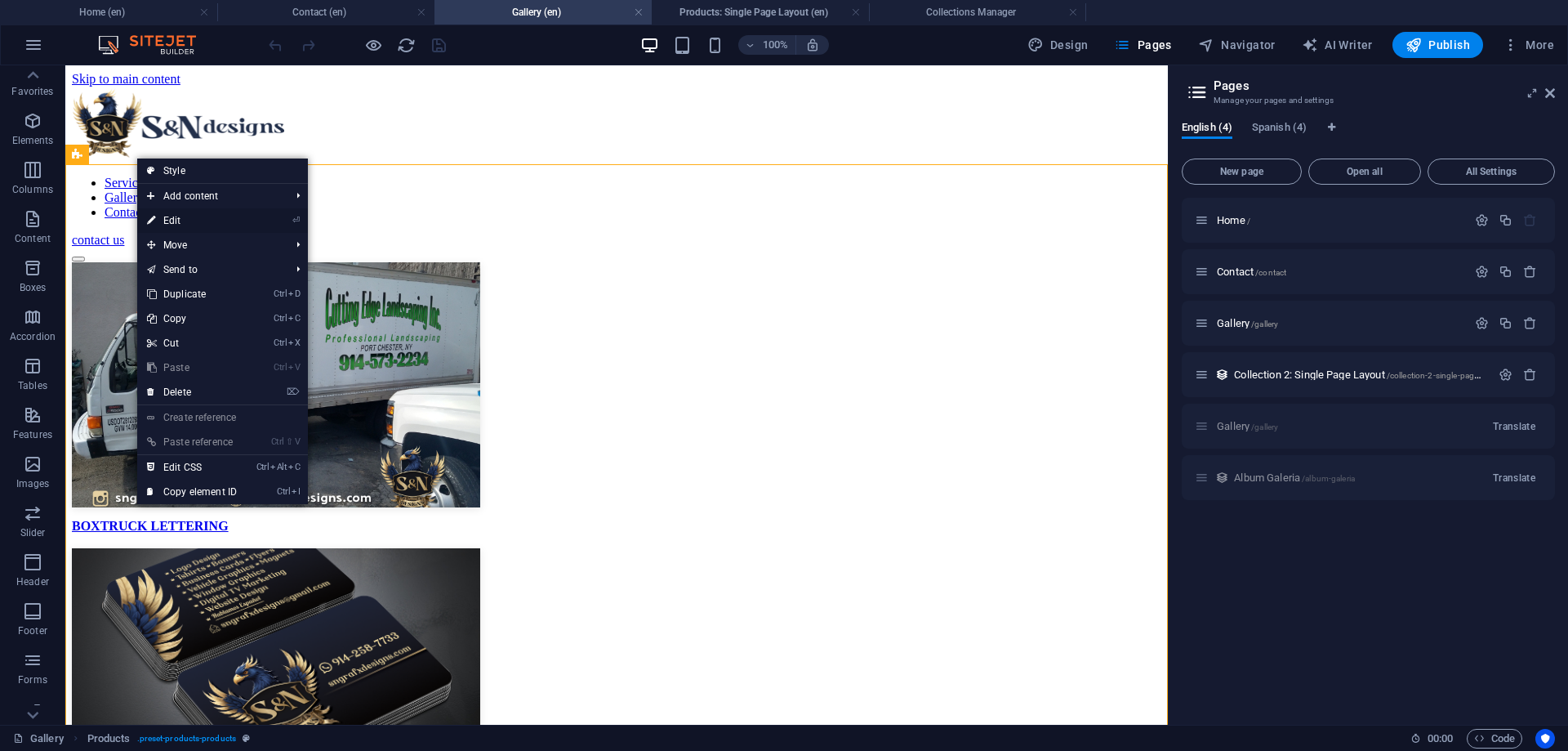
click at [217, 216] on link "⏎ Edit" at bounding box center [192, 220] width 110 height 24
select select "68b74d1634017a2bf10d1f35"
select select "createdAt_DESC"
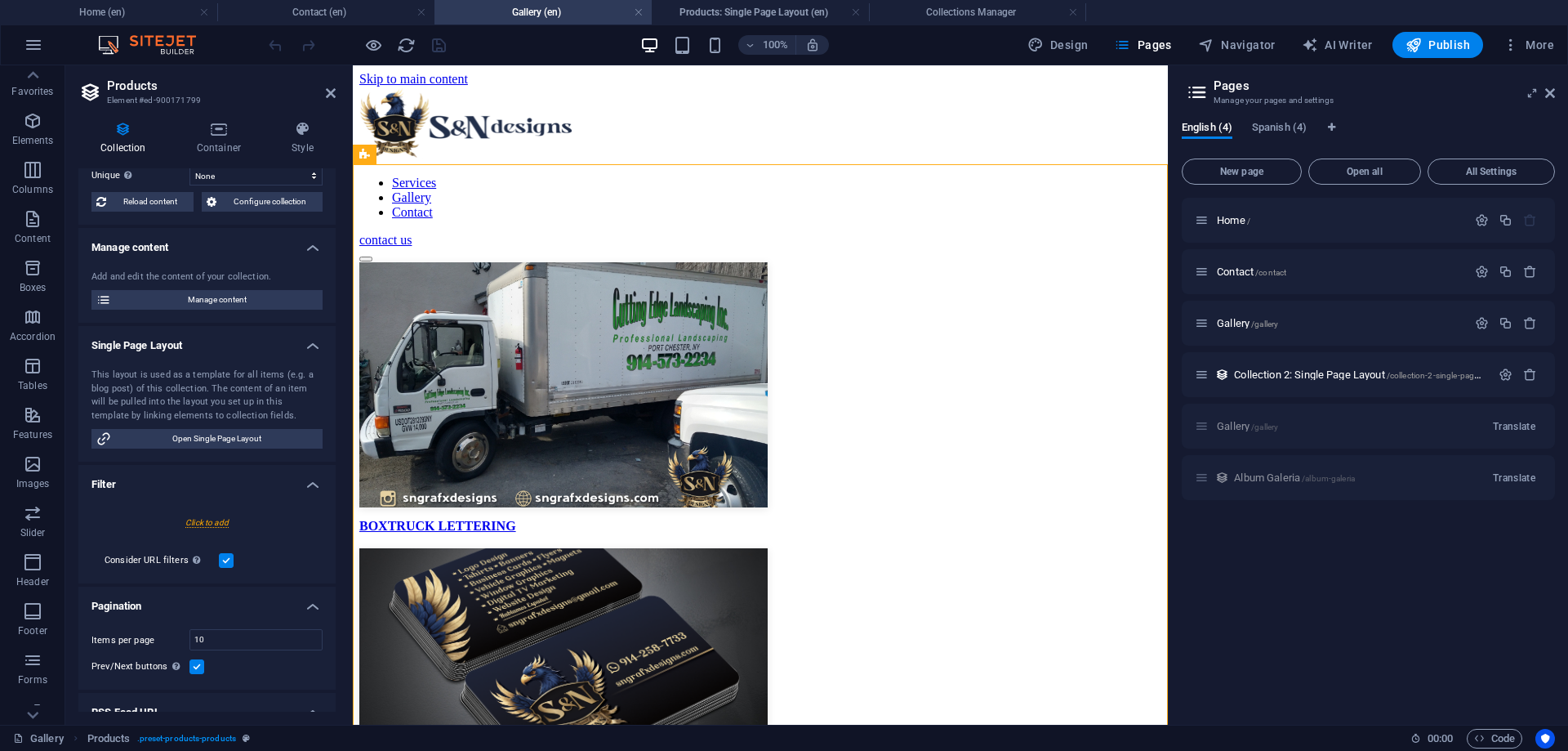
scroll to position [187, 0]
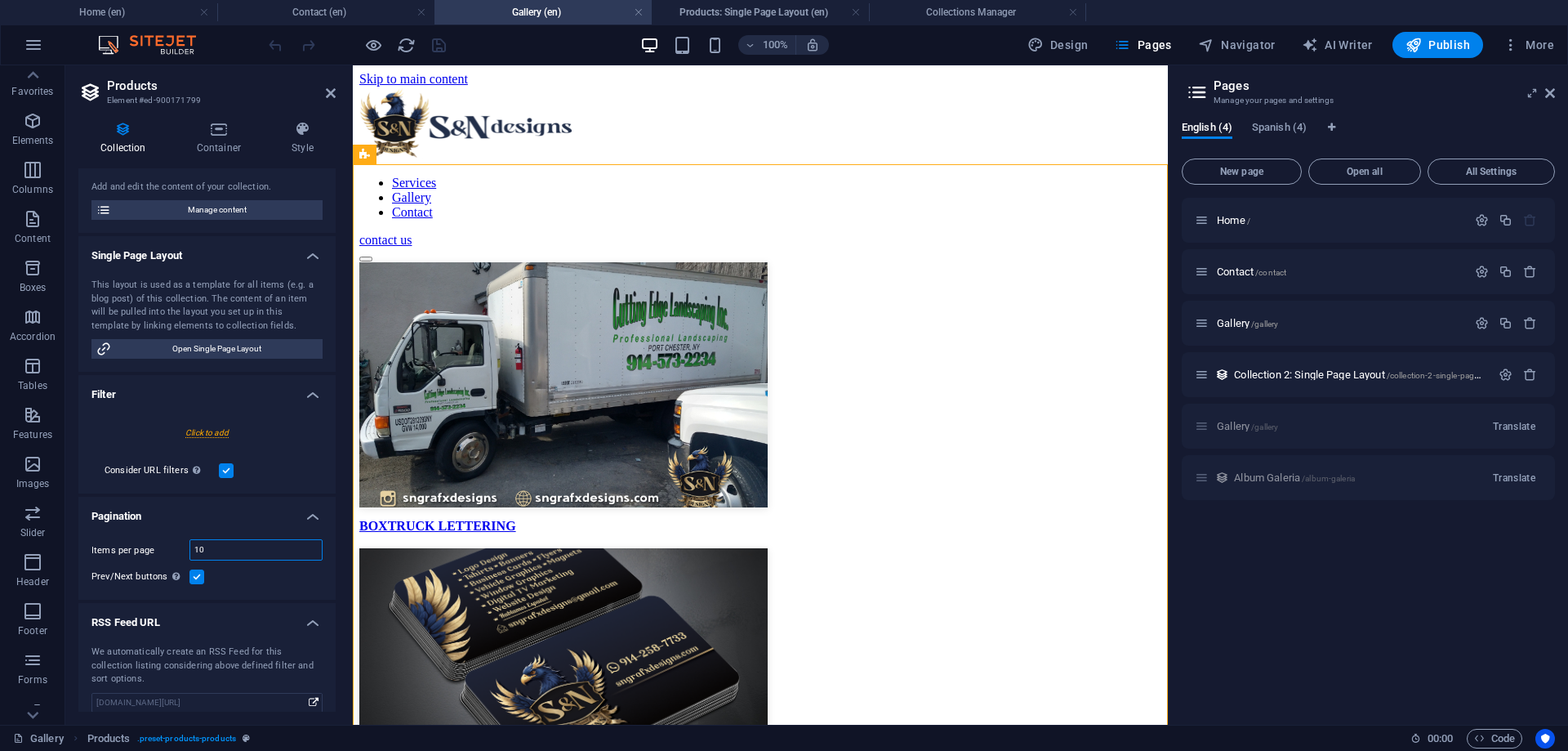
drag, startPoint x: 222, startPoint y: 555, endPoint x: 131, endPoint y: 547, distance: 91.4
click at [190, 547] on input "10" at bounding box center [256, 550] width 131 height 19
type input "8"
click at [230, 599] on div "Items per page 8 Prev/Next buttons Even if checked the pagination will not be d…" at bounding box center [206, 562] width 257 height 73
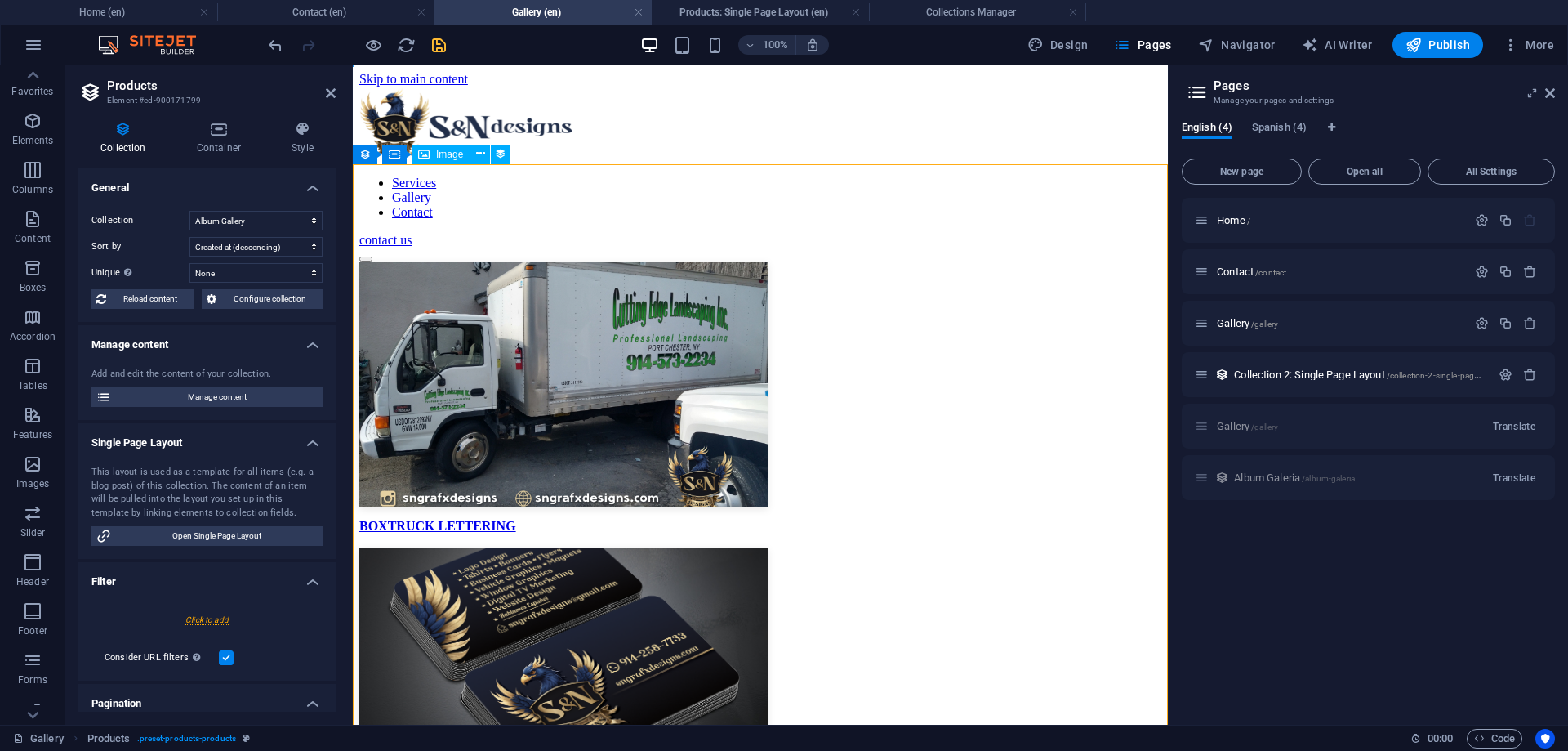
click at [436, 50] on icon "save" at bounding box center [439, 46] width 19 height 19
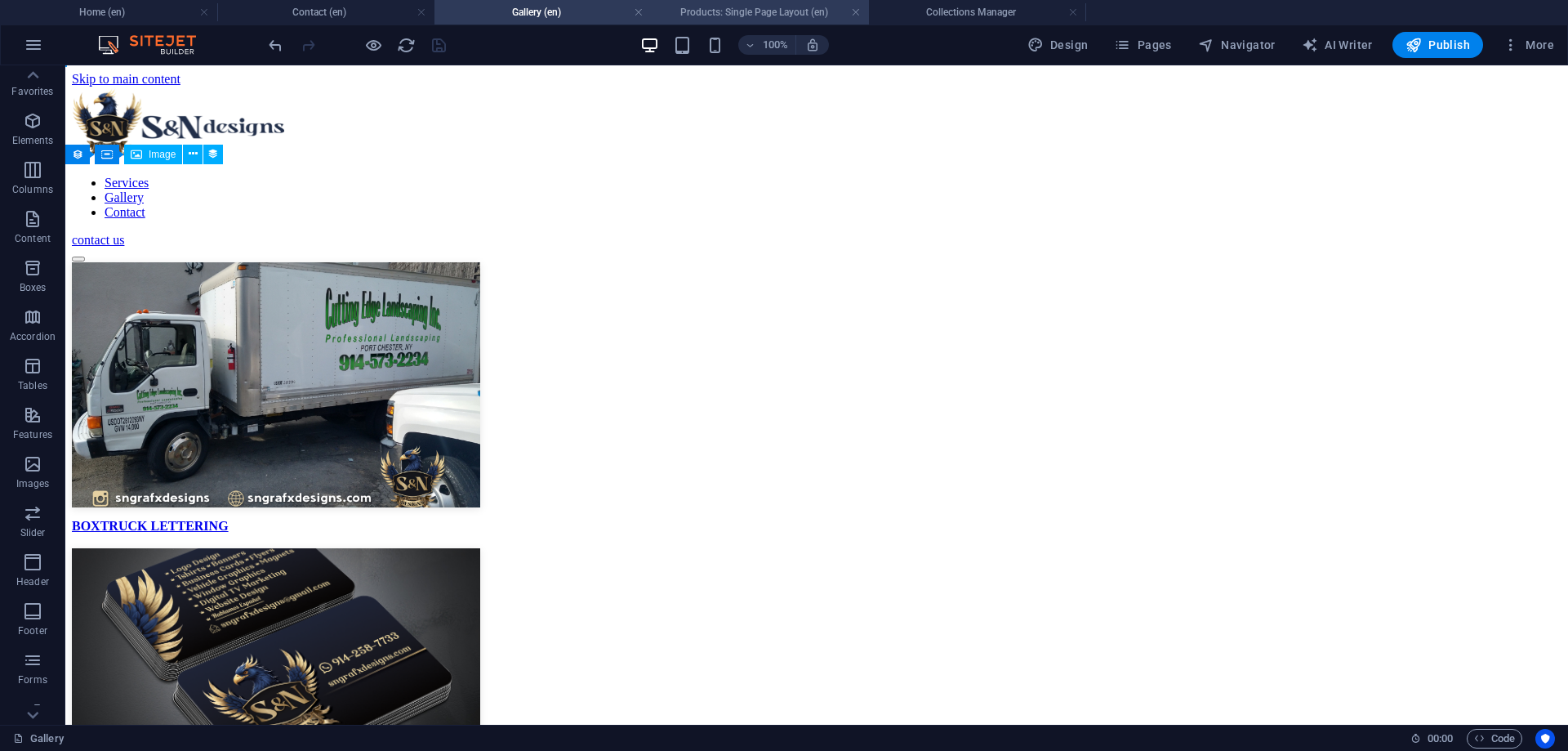
click at [739, 19] on h4 "Products: Single Page Layout (en)" at bounding box center [760, 12] width 217 height 18
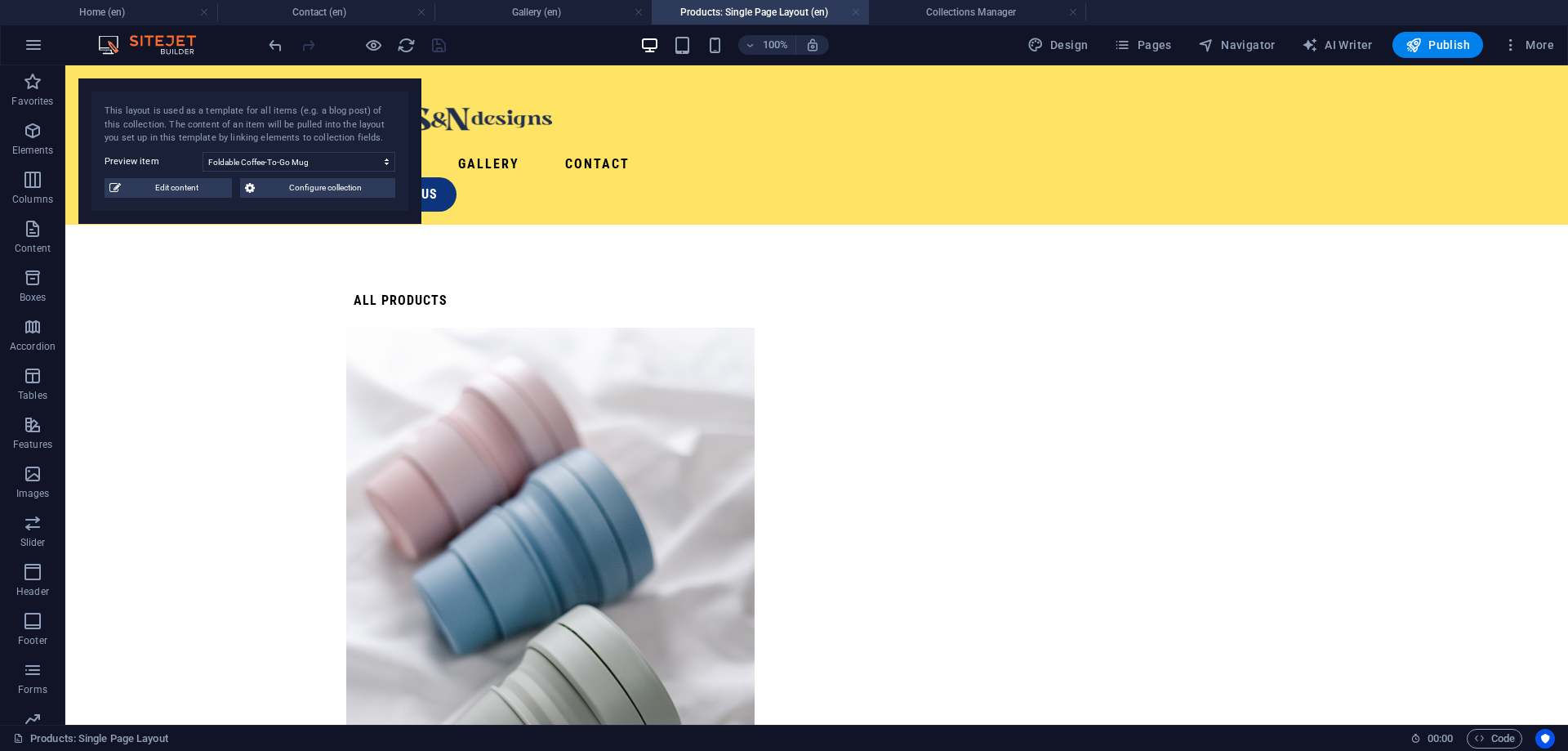
click at [854, 14] on link at bounding box center [856, 13] width 10 height 15
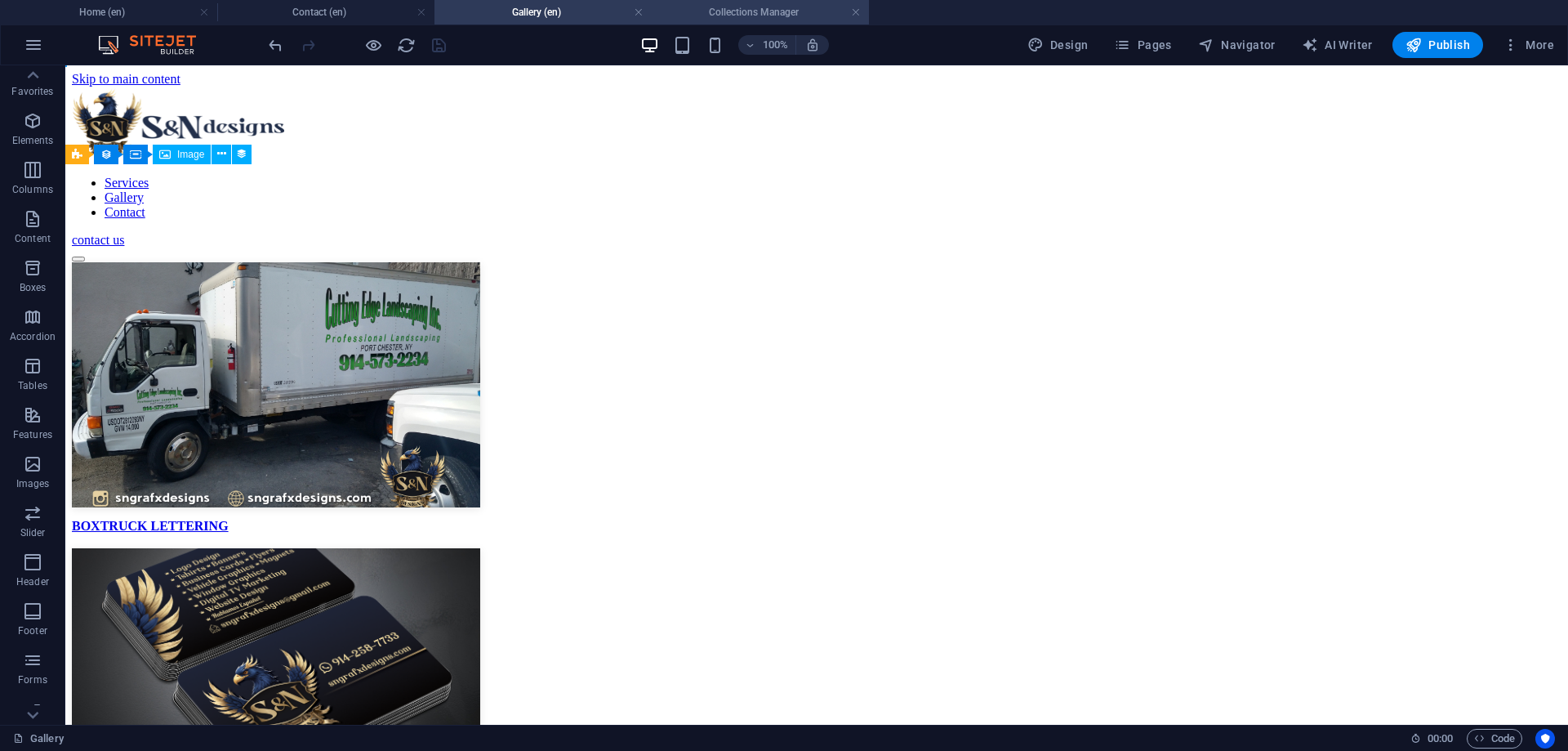
click at [809, 15] on h4 "Collections Manager" at bounding box center [760, 12] width 217 height 18
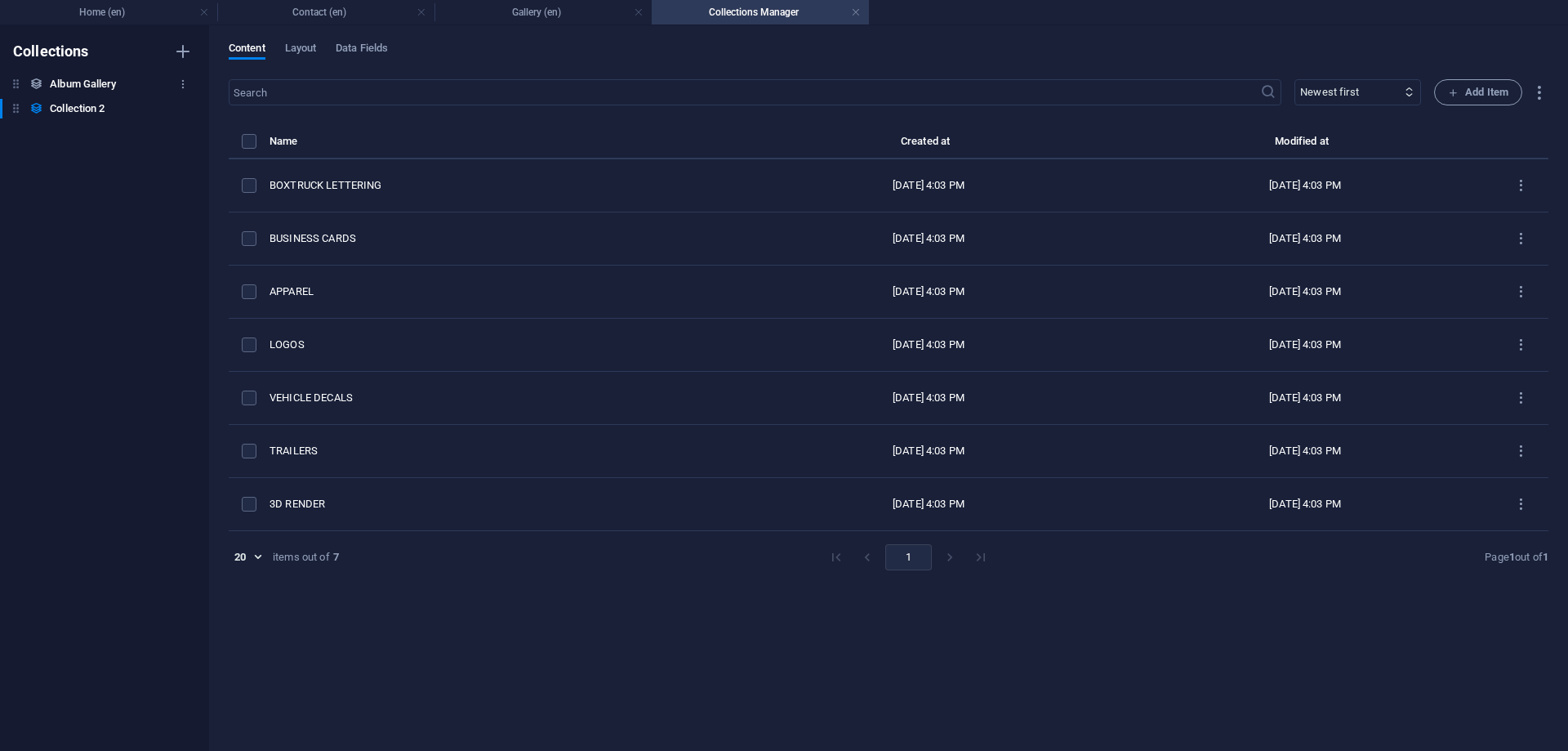
click at [94, 82] on h6 "Album Gallery" at bounding box center [83, 83] width 67 height 19
click at [87, 105] on h6 "Collection 2" at bounding box center [77, 108] width 55 height 19
click at [302, 4] on h4 "Contact (en)" at bounding box center [326, 12] width 217 height 18
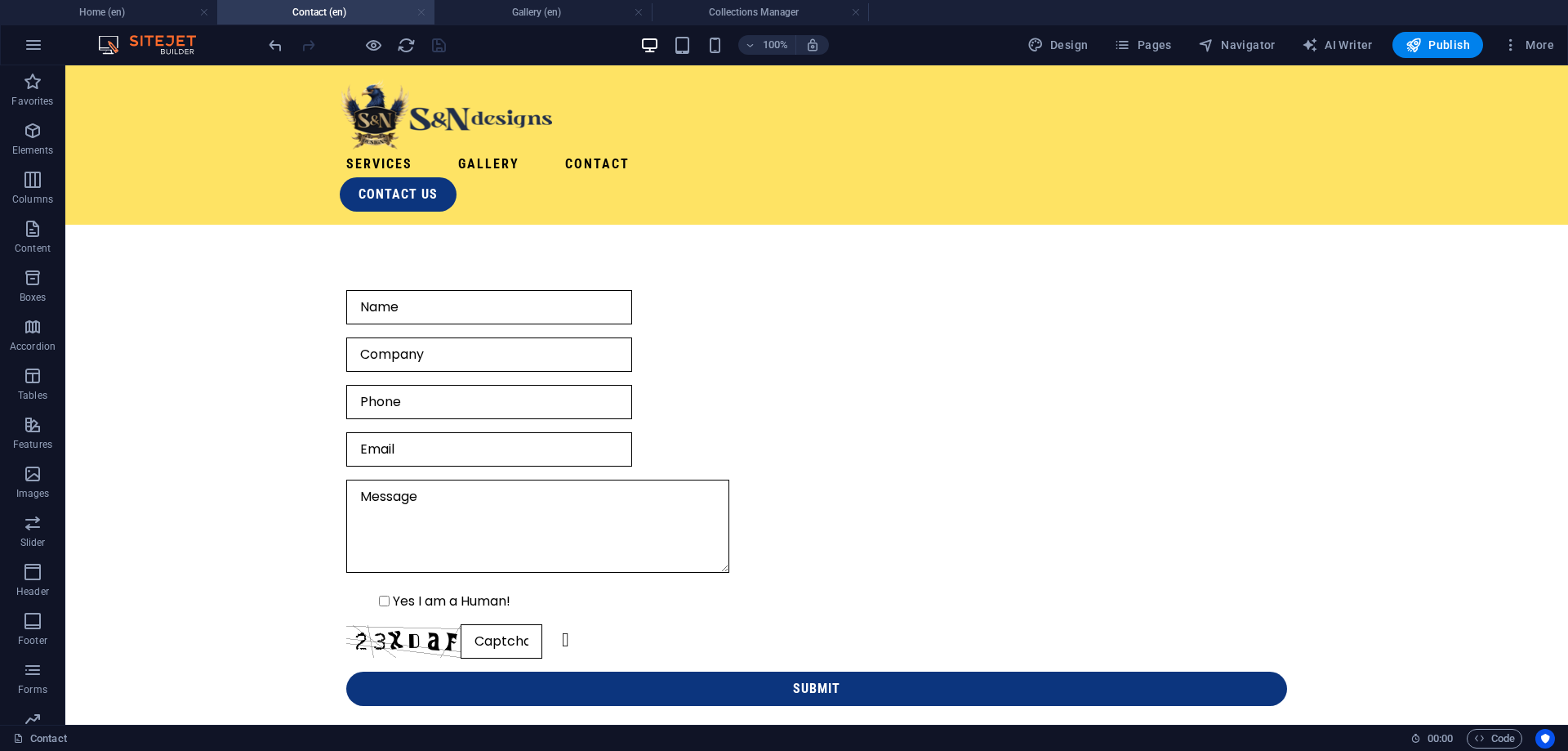
click at [420, 14] on link at bounding box center [421, 13] width 10 height 15
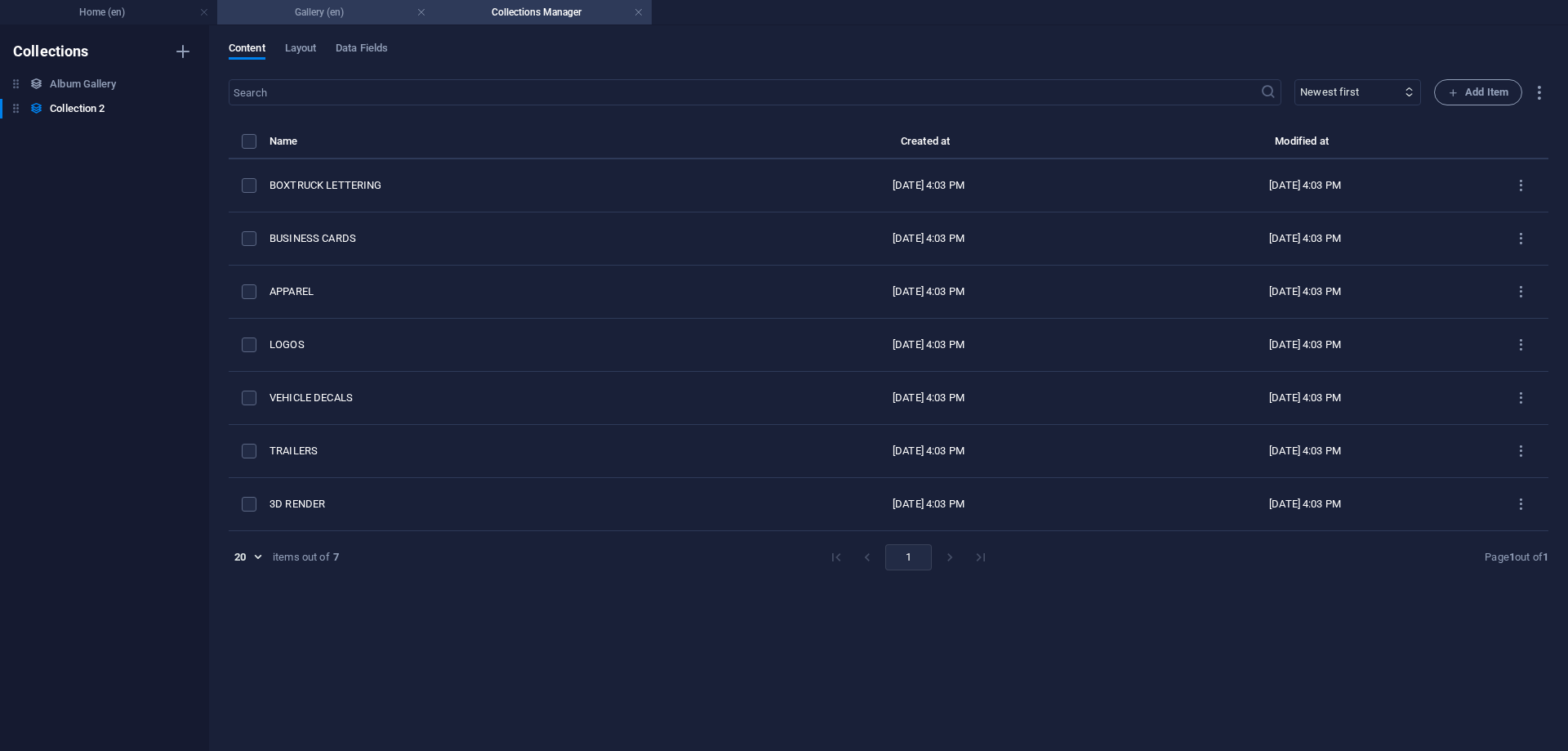
click at [354, 10] on h4 "Gallery (en)" at bounding box center [326, 12] width 217 height 18
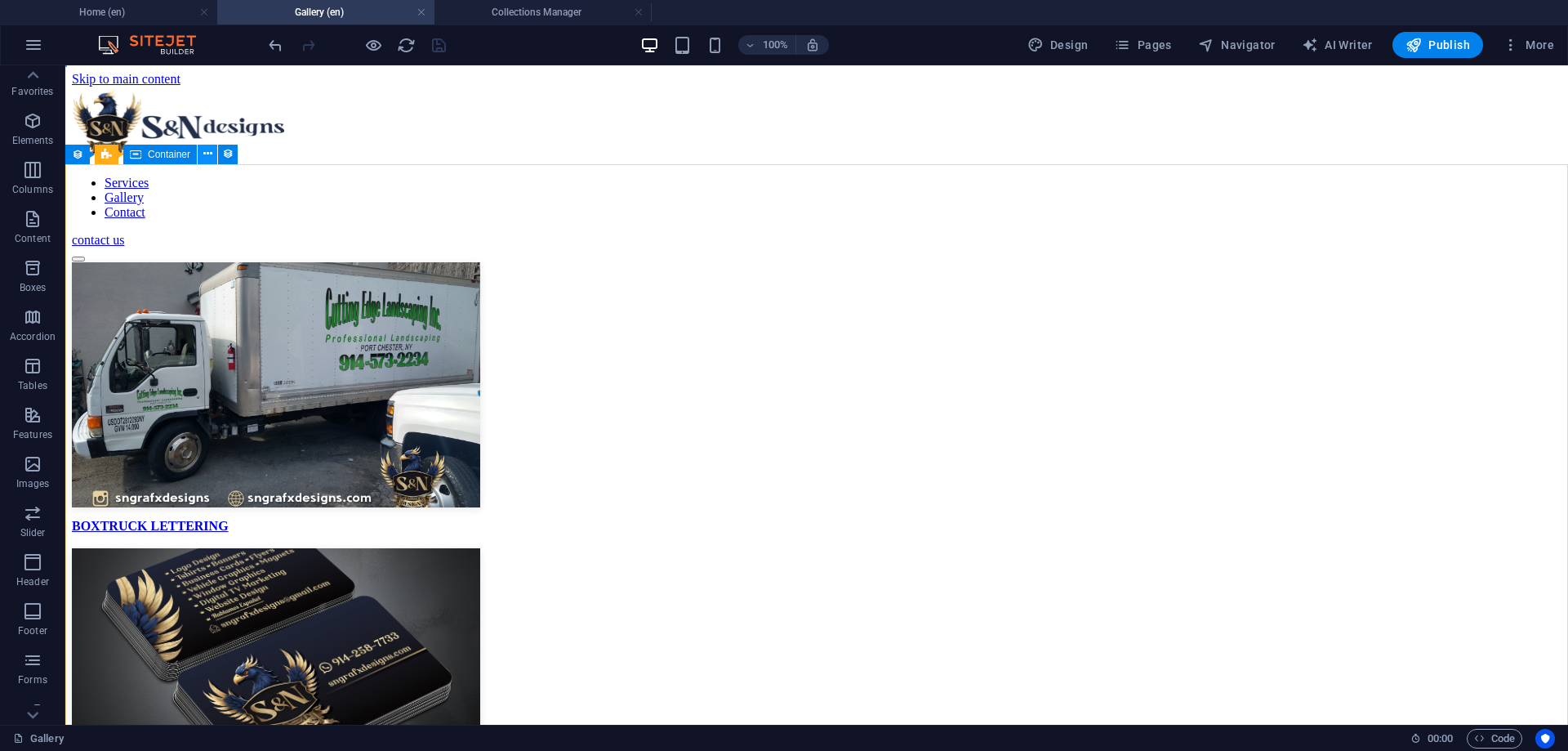
click at [202, 153] on button at bounding box center [207, 154] width 19 height 19
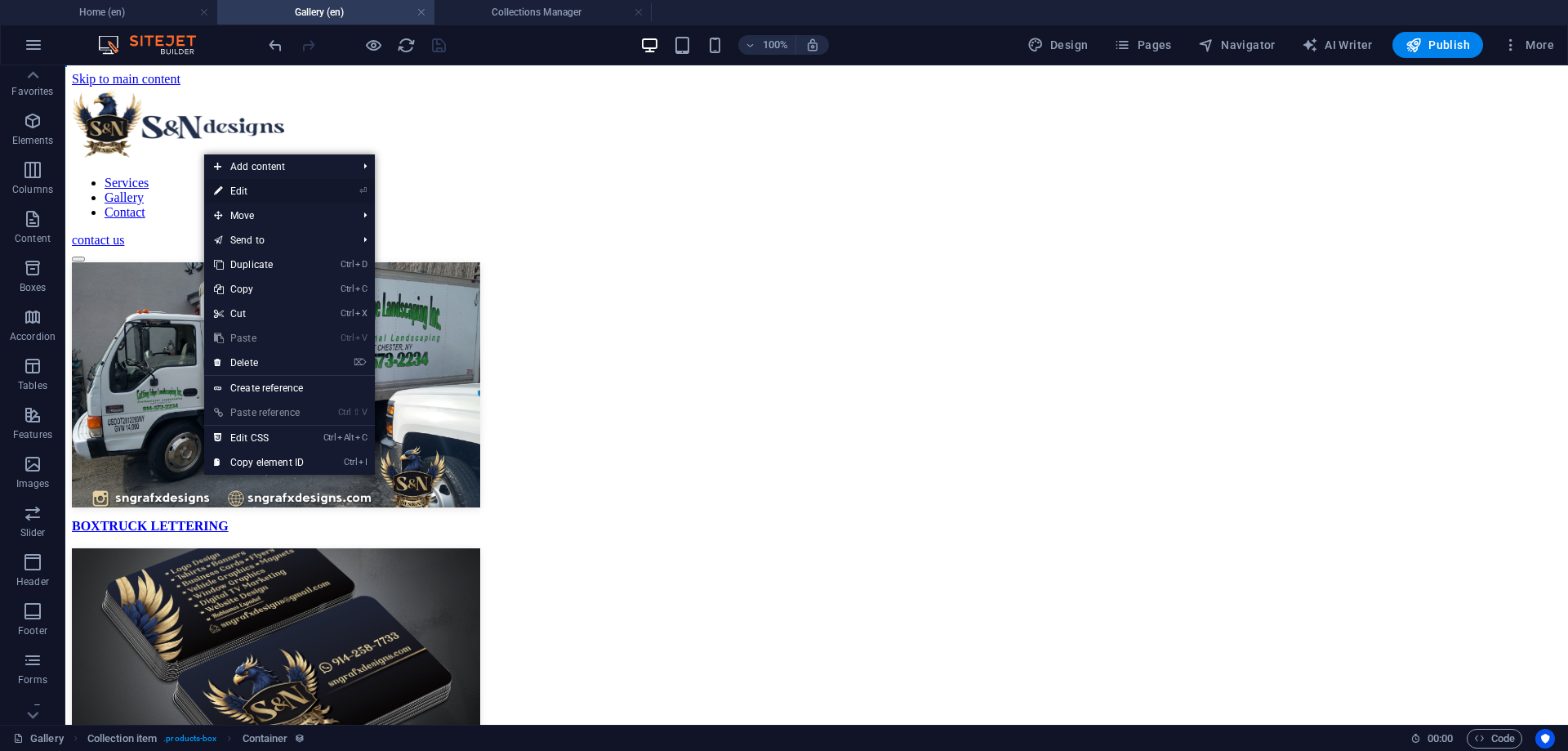
click at [238, 192] on link "⏎ Edit" at bounding box center [259, 190] width 110 height 24
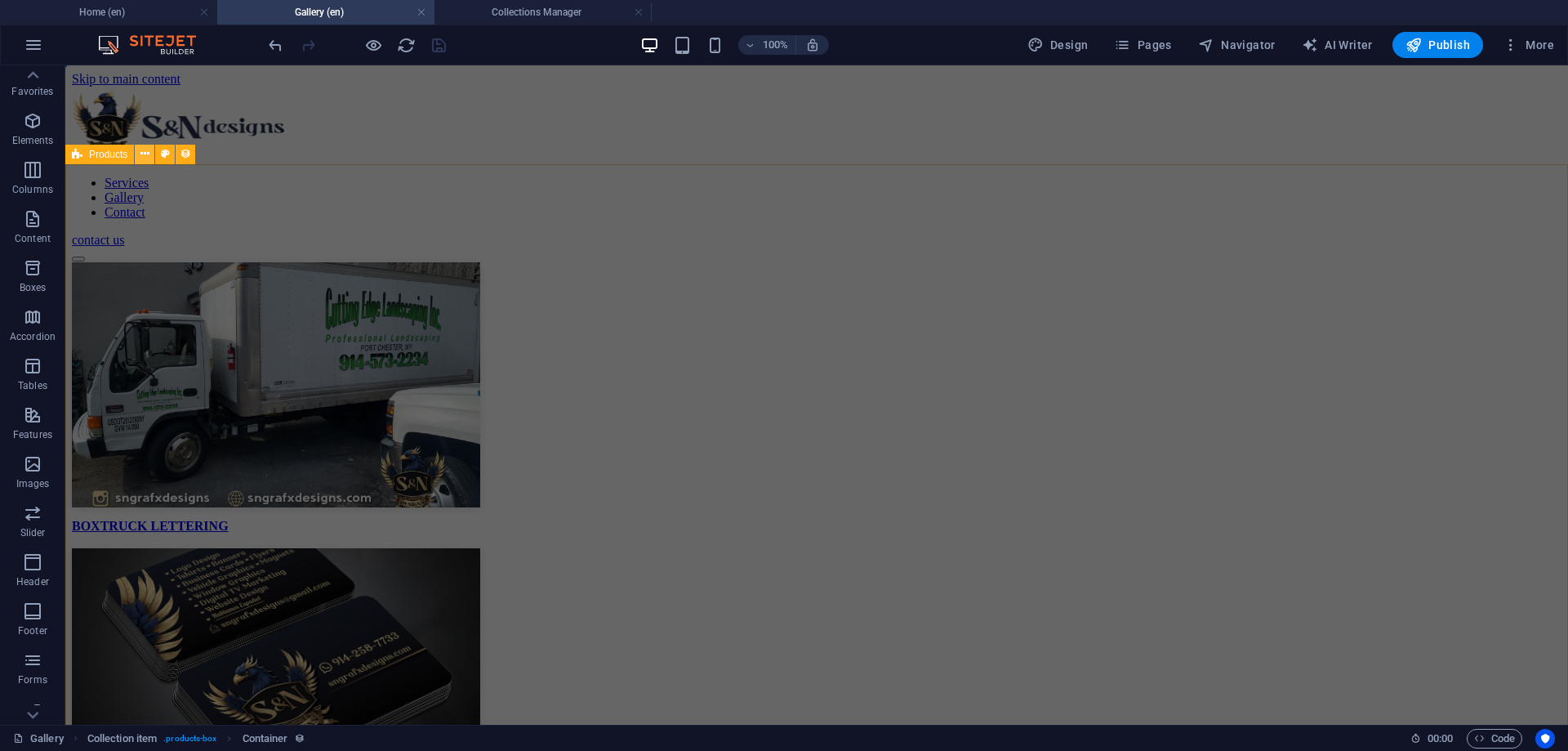
click at [148, 153] on icon at bounding box center [145, 154] width 9 height 17
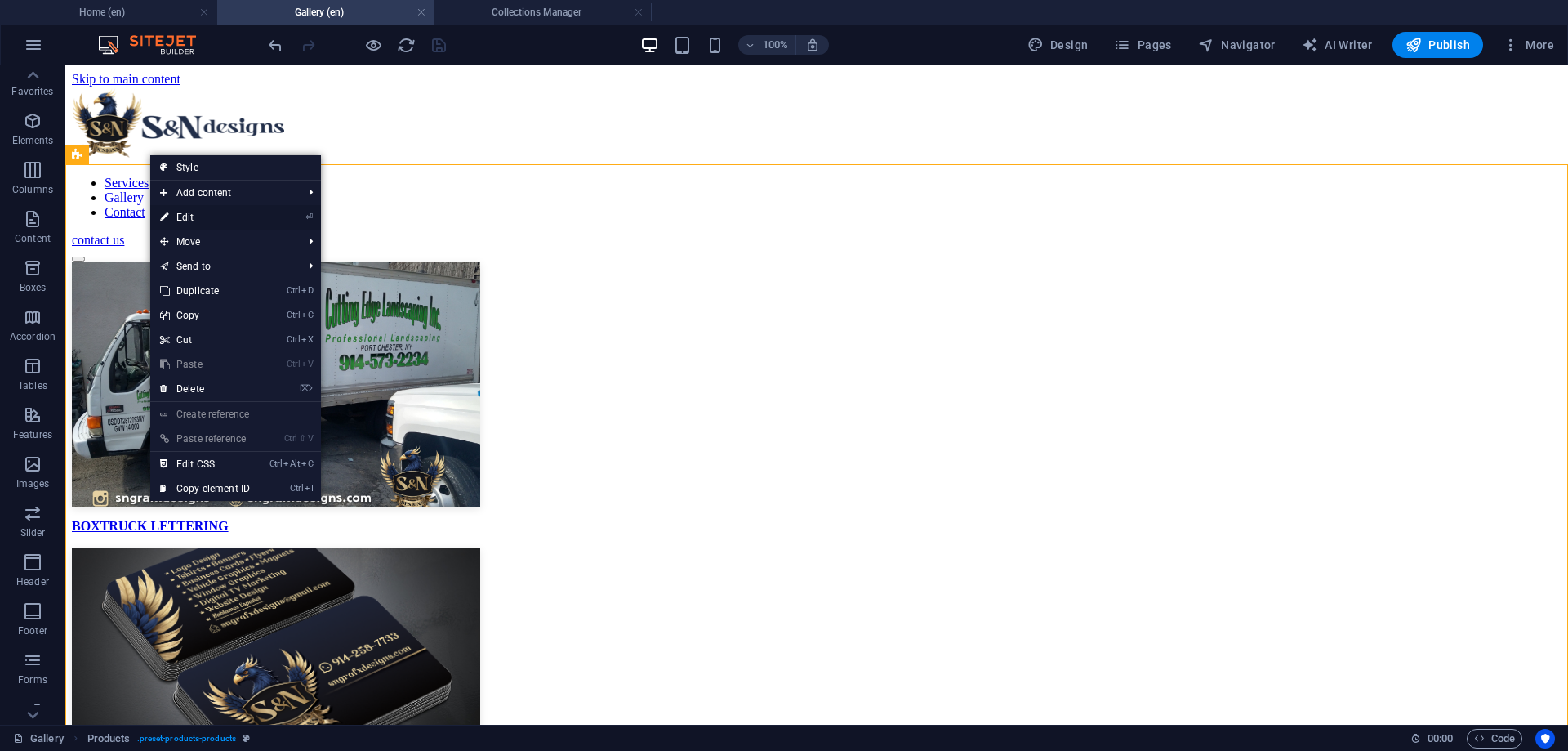
click at [194, 212] on link "⏎ Edit" at bounding box center [205, 217] width 110 height 24
select select "68b74d1634017a2bf10d1f35"
select select "createdAt_DESC"
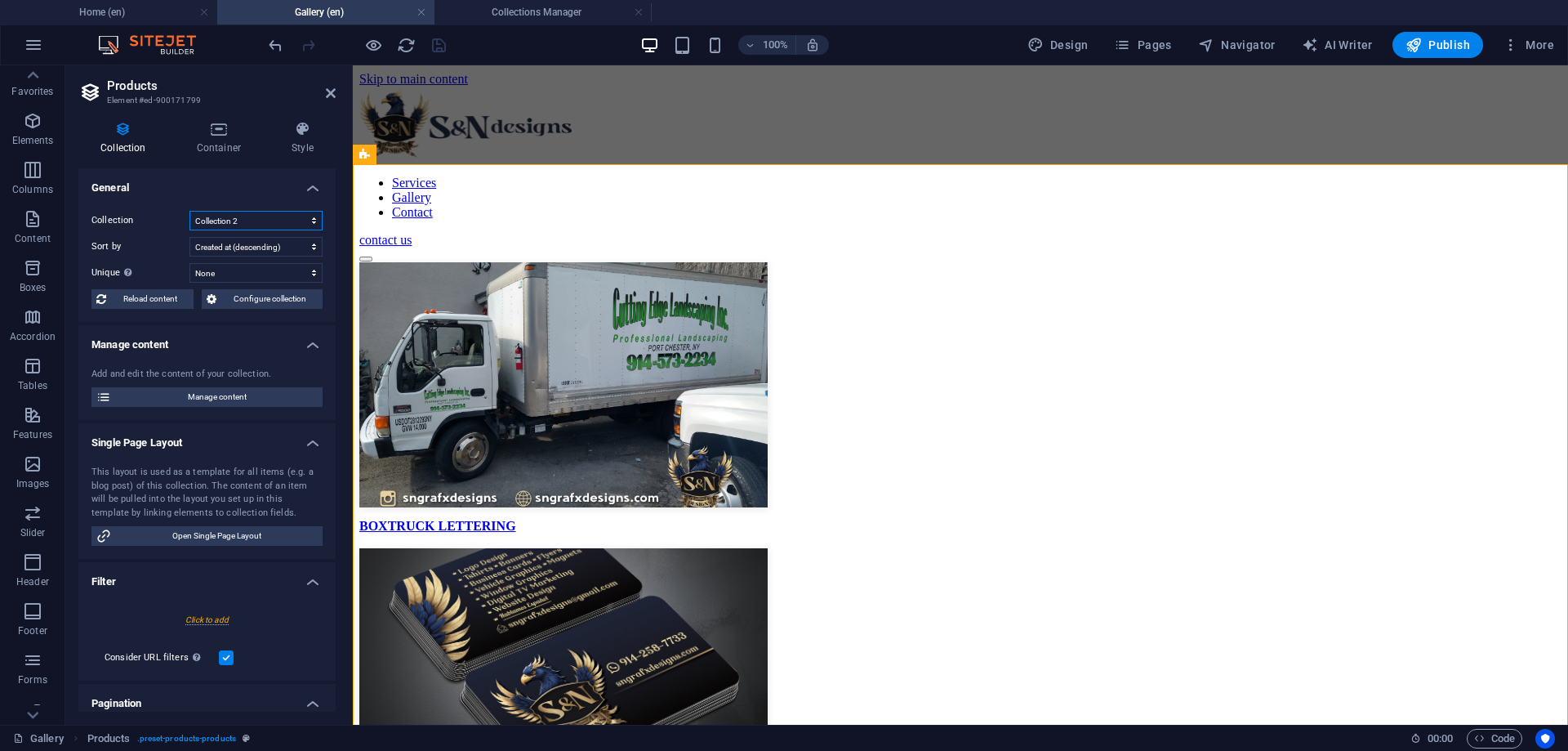
click at [190, 211] on select "Album Gallery Collection 2" at bounding box center [256, 220] width 133 height 19
click option "Album Gallery" at bounding box center [0, 0] width 0 height 0
select select "68b74d1634017a2bf10d1f35"
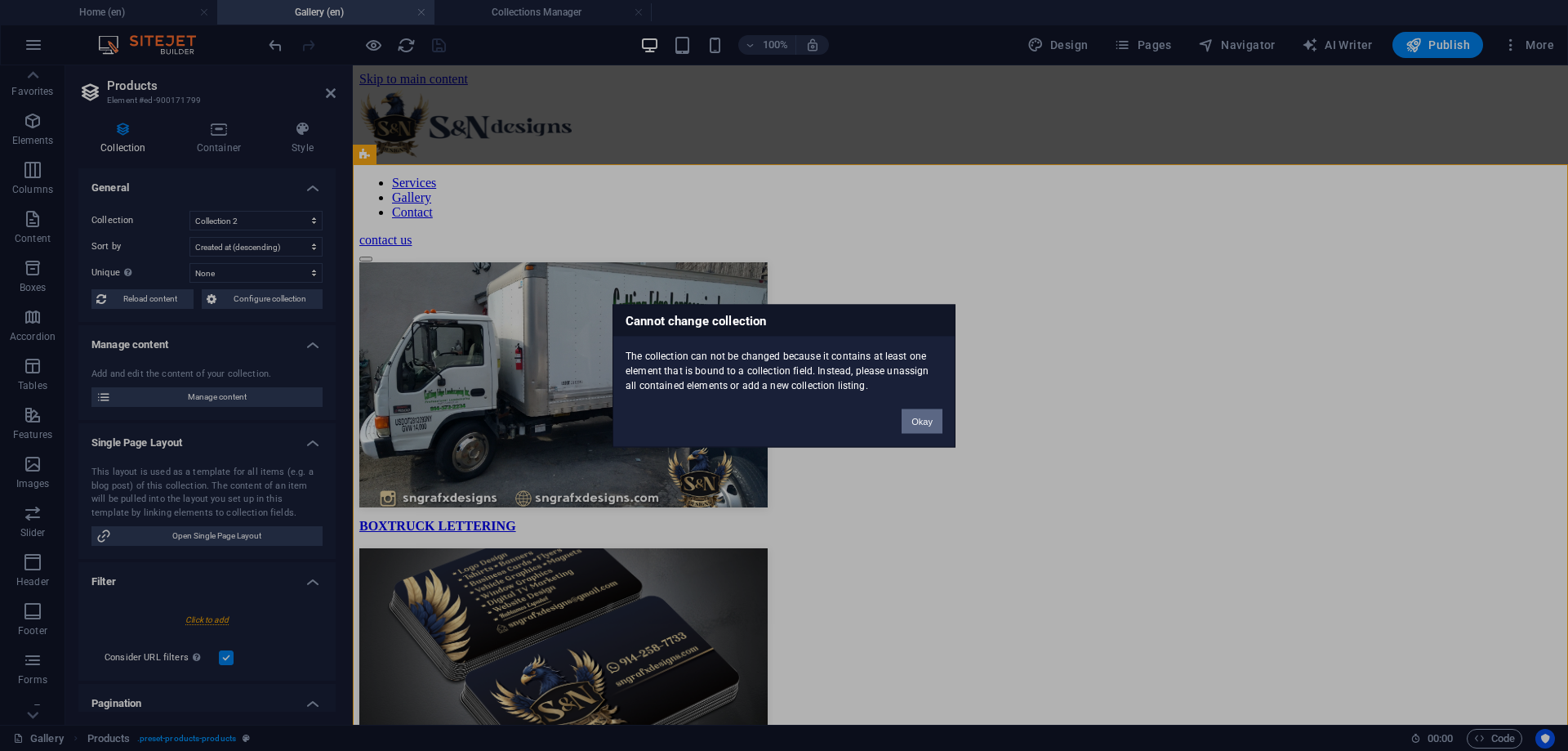
click at [918, 421] on button "Okay" at bounding box center [922, 421] width 40 height 24
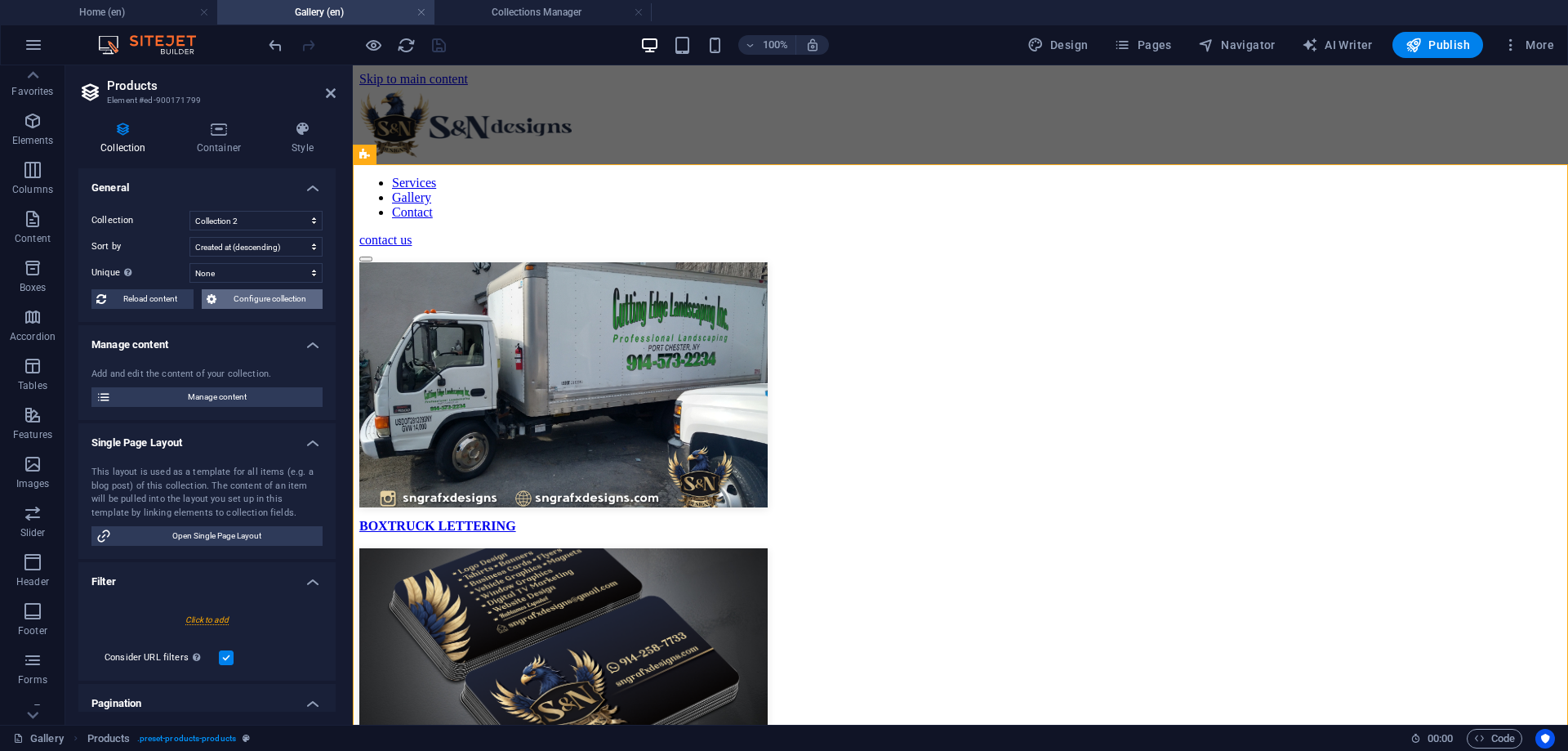
click at [273, 295] on span "Configure collection" at bounding box center [270, 298] width 96 height 19
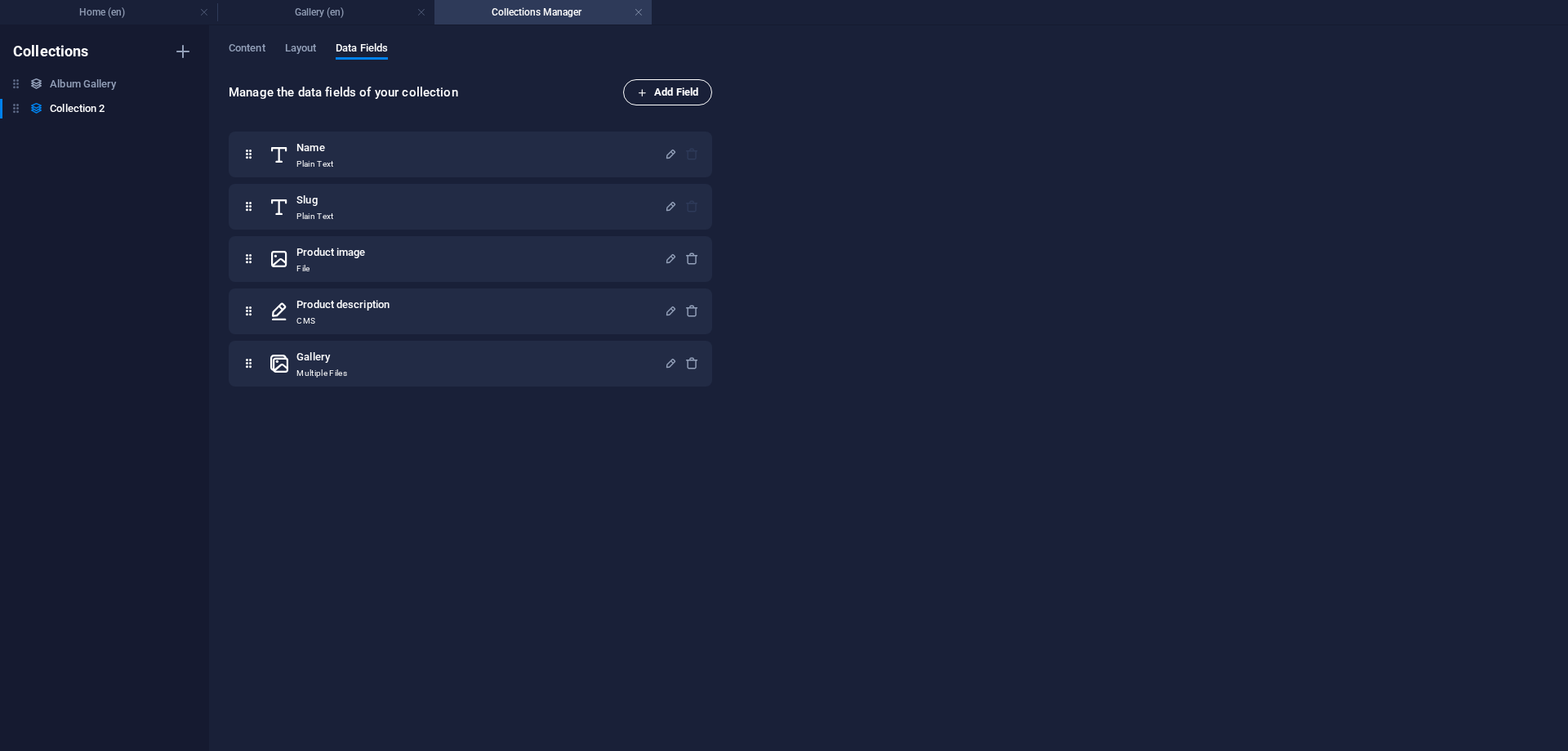
click at [672, 93] on span "Add Field" at bounding box center [667, 92] width 62 height 19
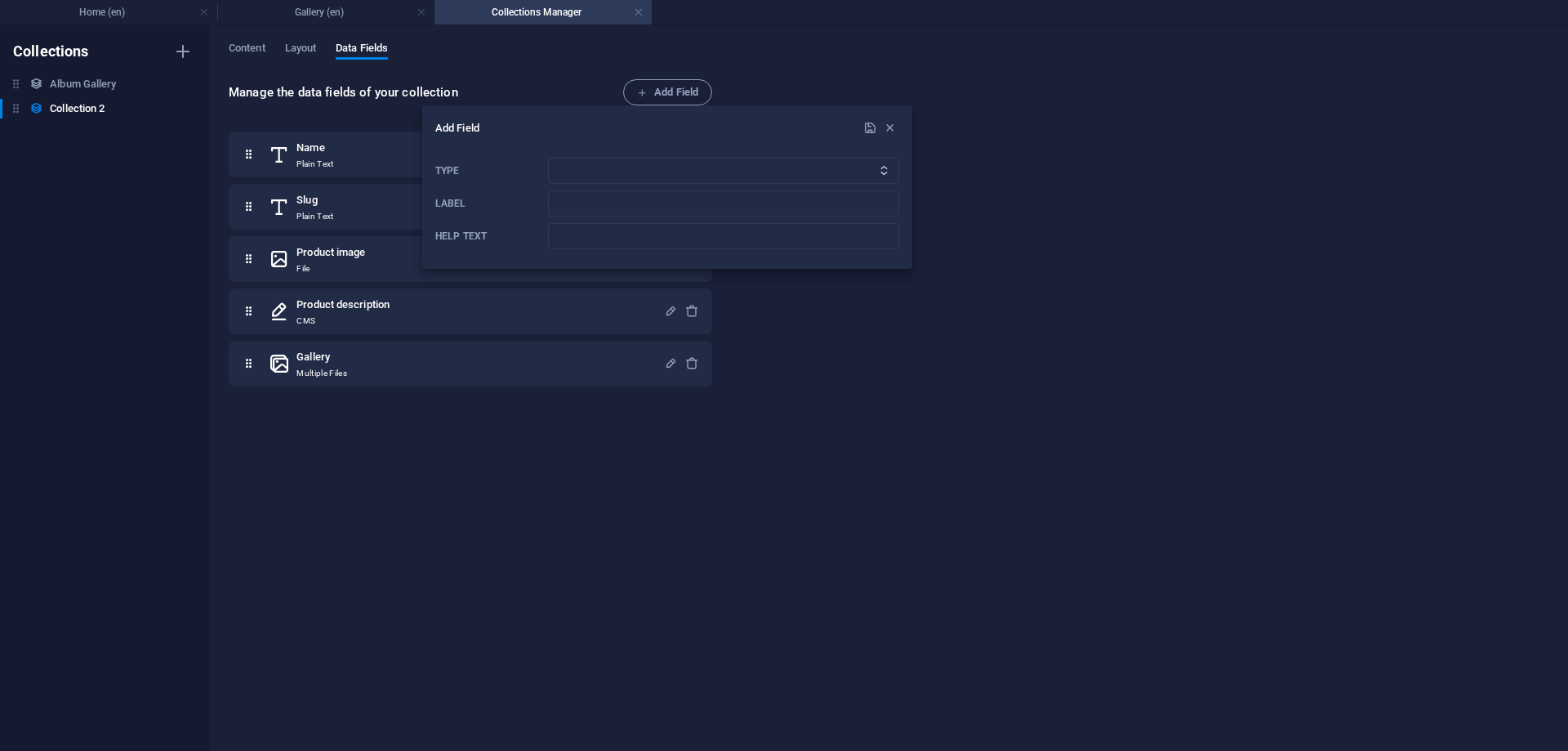
click at [1048, 164] on div at bounding box center [784, 375] width 1568 height 751
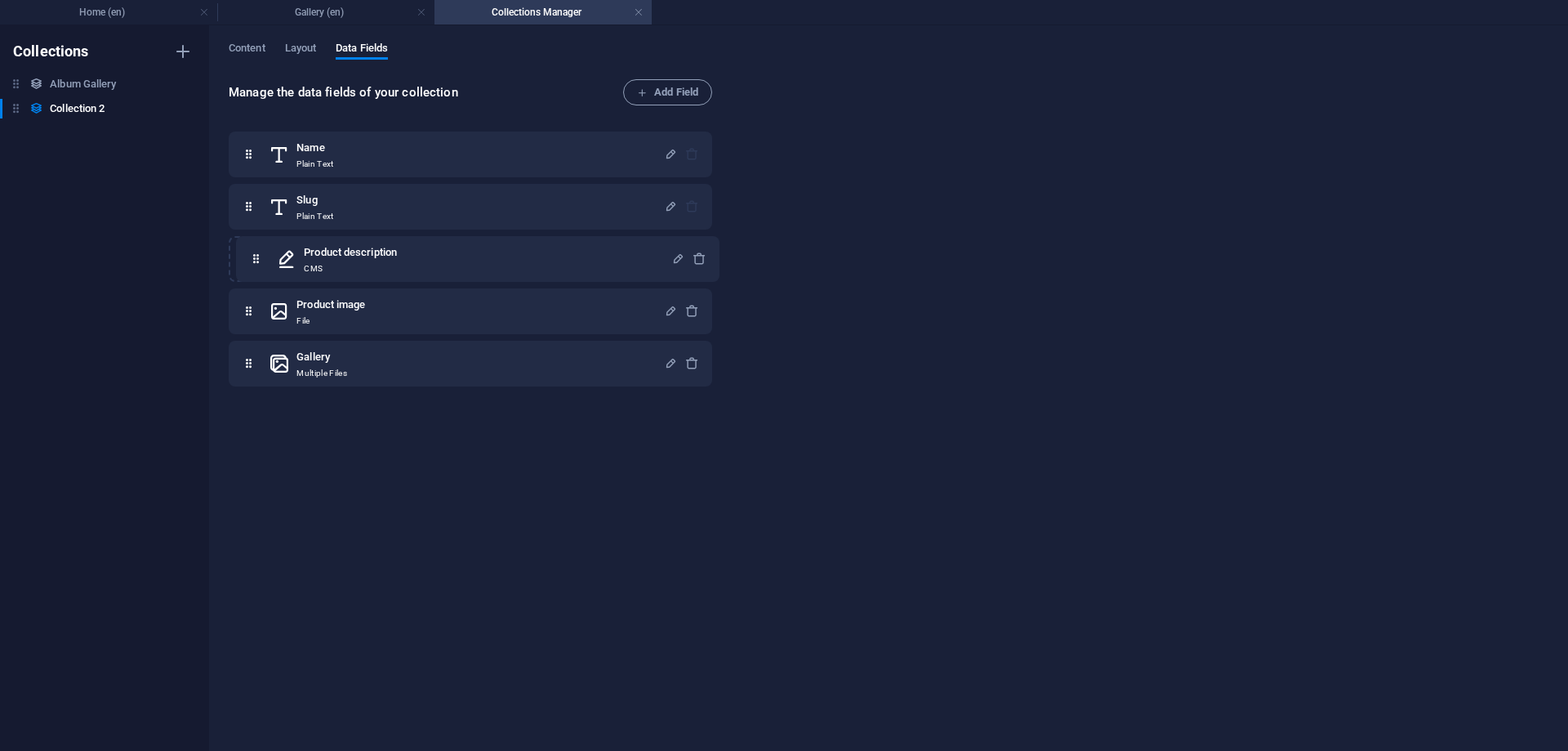
drag, startPoint x: 249, startPoint y: 306, endPoint x: 258, endPoint y: 248, distance: 58.7
click at [258, 248] on div "Name Plain Text Slug Plain Text Product image File Product description CMS Gall…" at bounding box center [470, 259] width 484 height 255
click at [237, 51] on span "Content" at bounding box center [247, 50] width 37 height 23
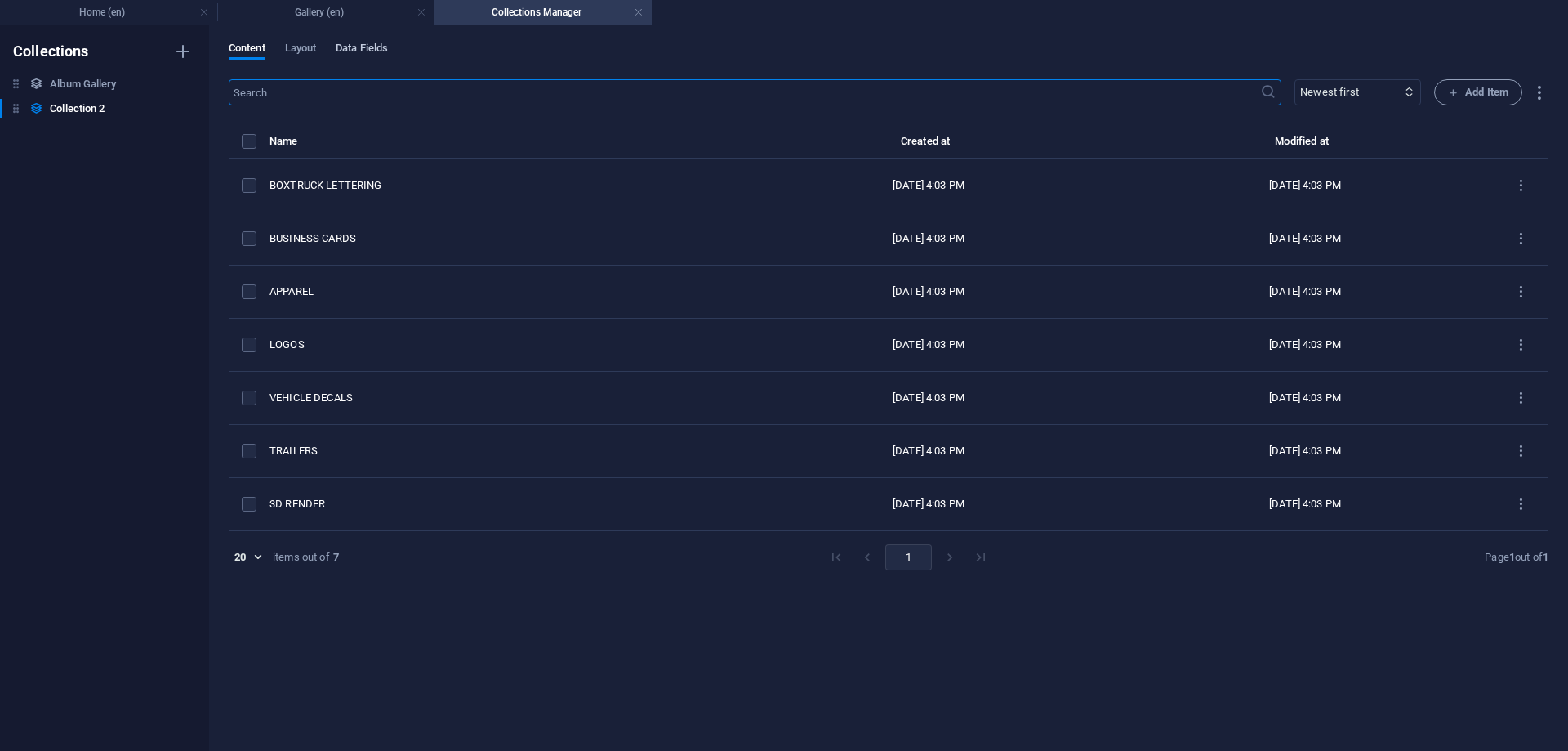
drag, startPoint x: 360, startPoint y: 46, endPoint x: 349, endPoint y: 54, distance: 13.6
click at [360, 47] on span "Data Fields" at bounding box center [361, 50] width 52 height 23
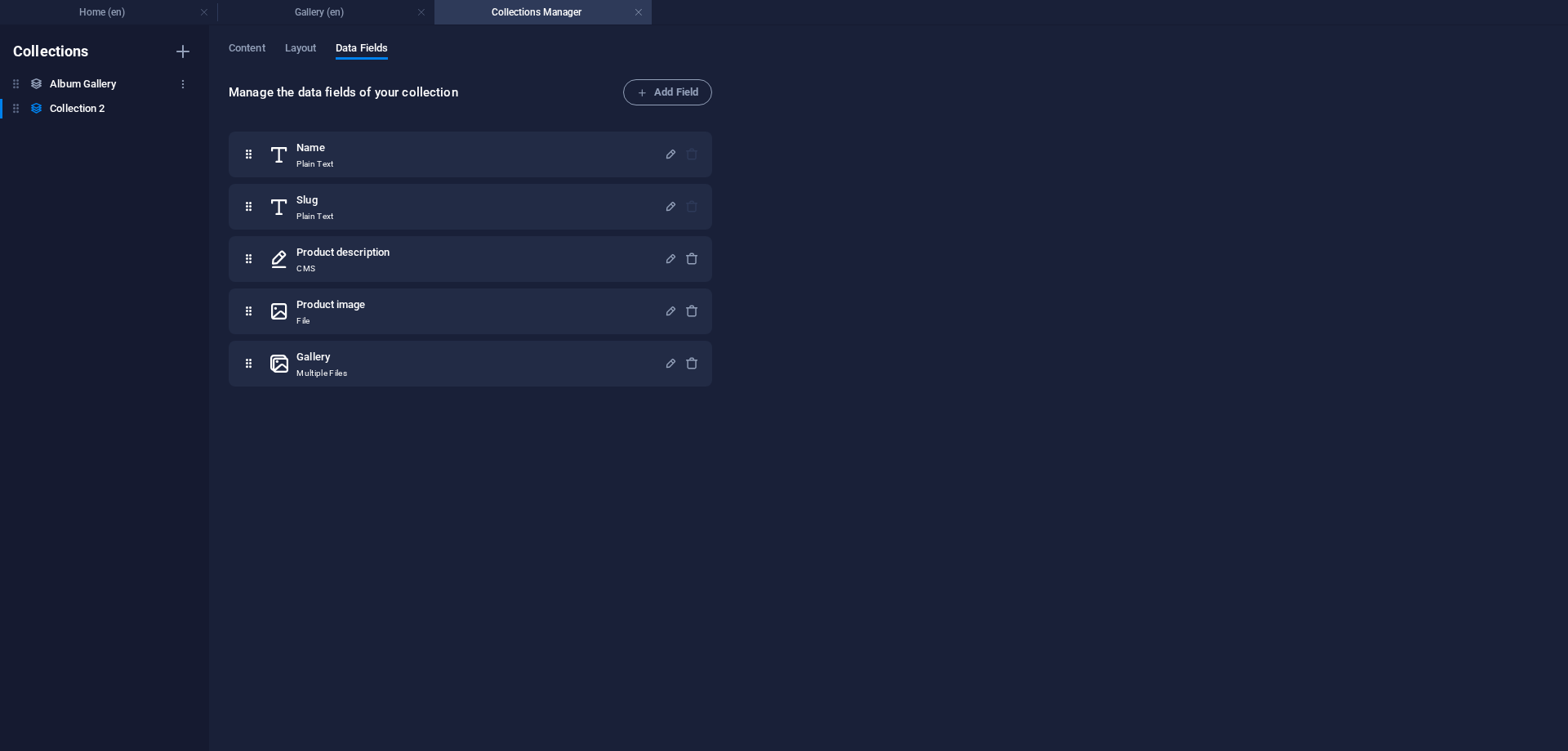
click at [65, 81] on h6 "Album Gallery" at bounding box center [83, 83] width 67 height 19
click at [99, 112] on h6 "Collection 2" at bounding box center [77, 108] width 55 height 19
drag, startPoint x: 252, startPoint y: 249, endPoint x: 278, endPoint y: 284, distance: 43.6
click at [249, 319] on div "Name Plain Text Slug Plain Text Product description CMS Product image File Gall…" at bounding box center [470, 259] width 484 height 255
click at [68, 80] on h6 "Album Gallery" at bounding box center [83, 83] width 67 height 19
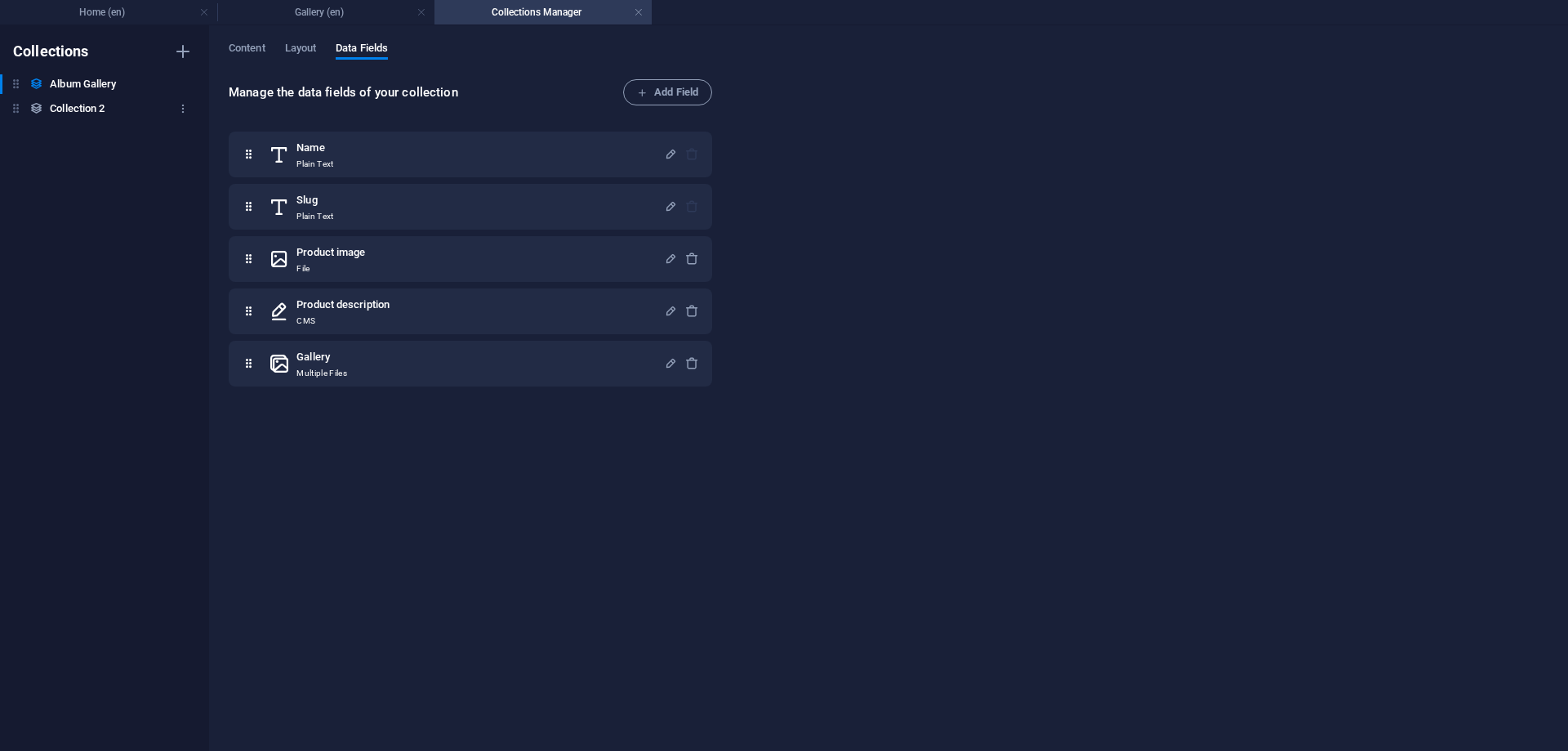
click at [79, 110] on h6 "Collection 2" at bounding box center [77, 108] width 55 height 19
click at [103, 81] on h6 "Album Gallery" at bounding box center [83, 83] width 67 height 19
click at [90, 109] on h6 "Collection 2" at bounding box center [77, 108] width 55 height 19
click at [252, 51] on span "Content" at bounding box center [247, 50] width 37 height 23
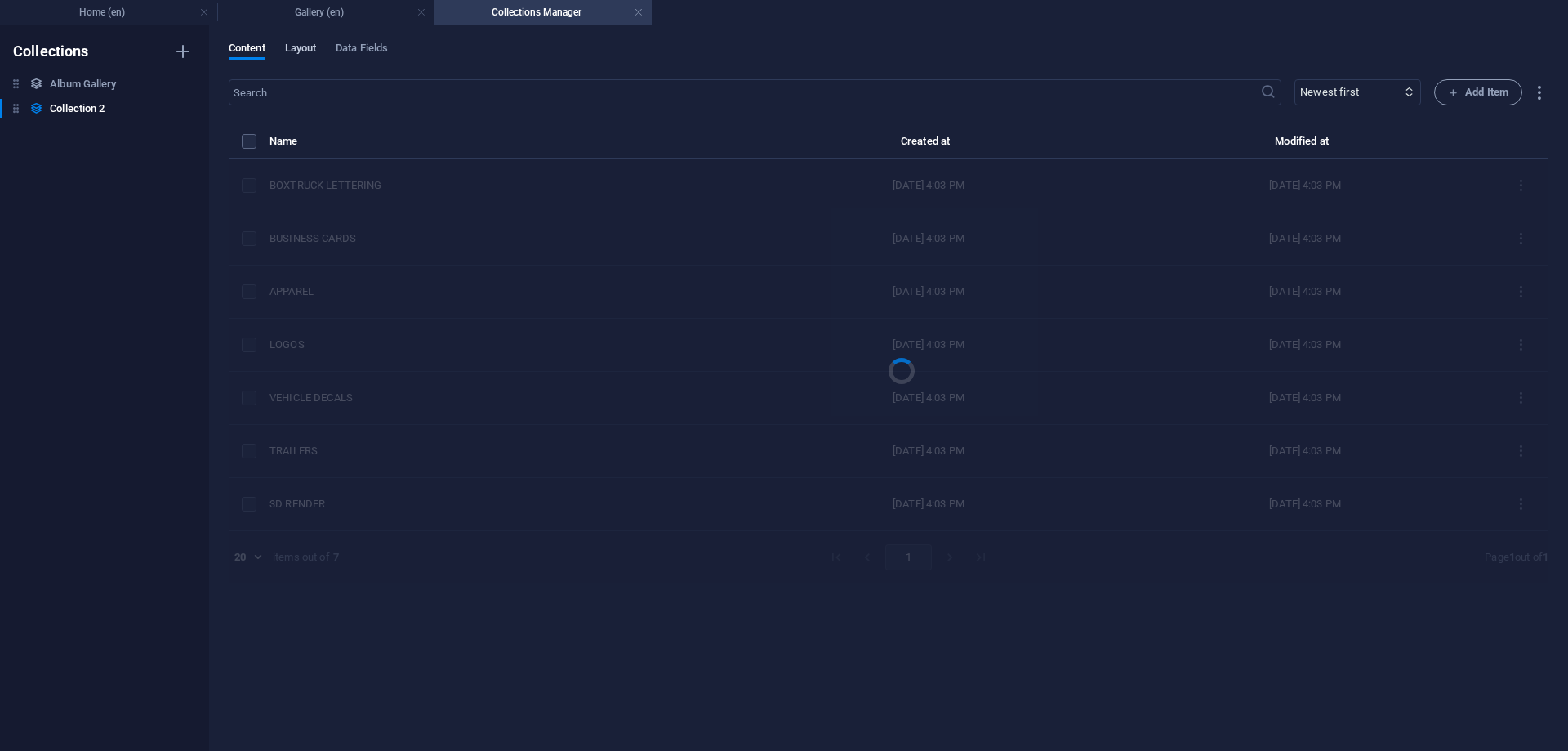
click at [308, 50] on span "Layout" at bounding box center [301, 50] width 32 height 23
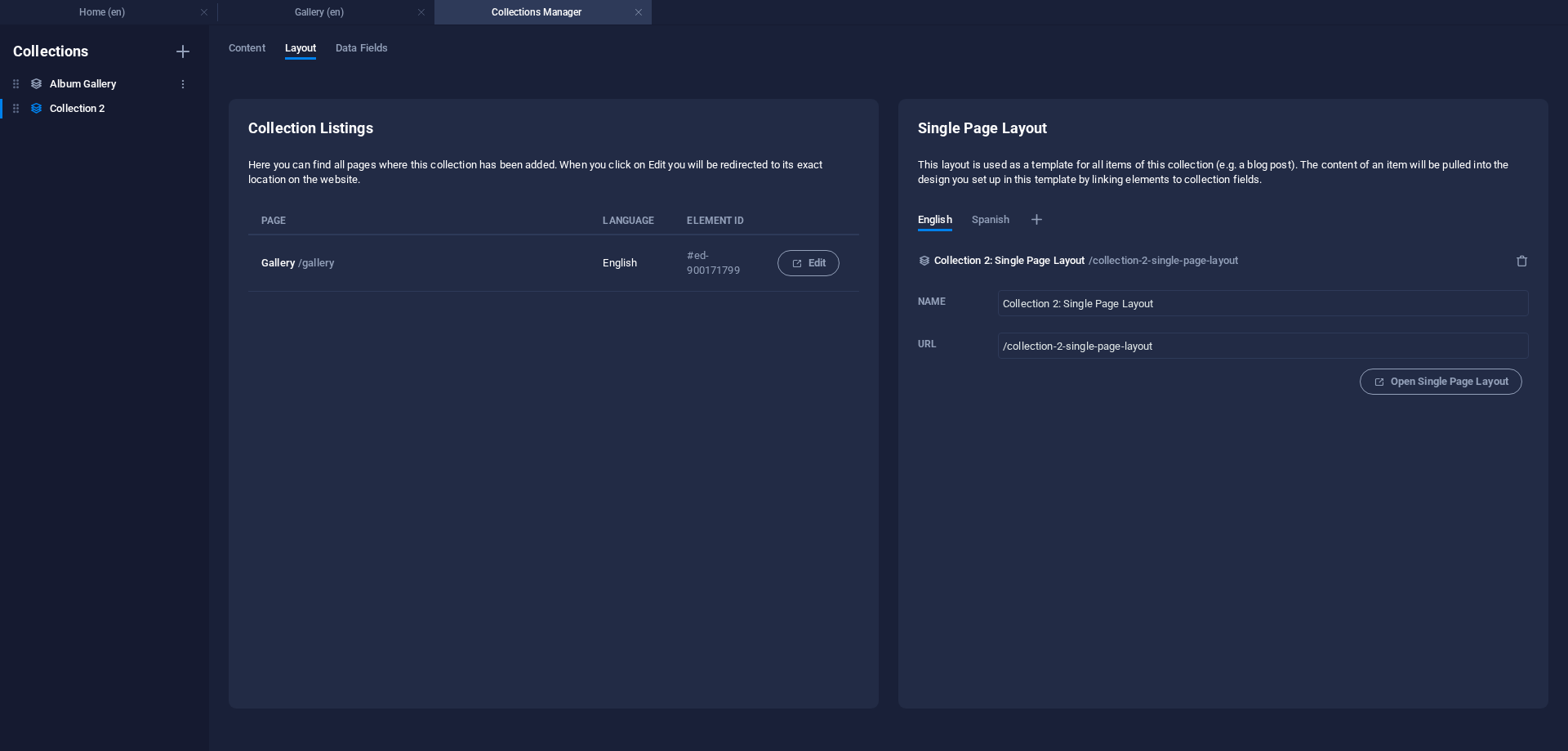
click at [99, 77] on h6 "Album Gallery" at bounding box center [83, 83] width 67 height 19
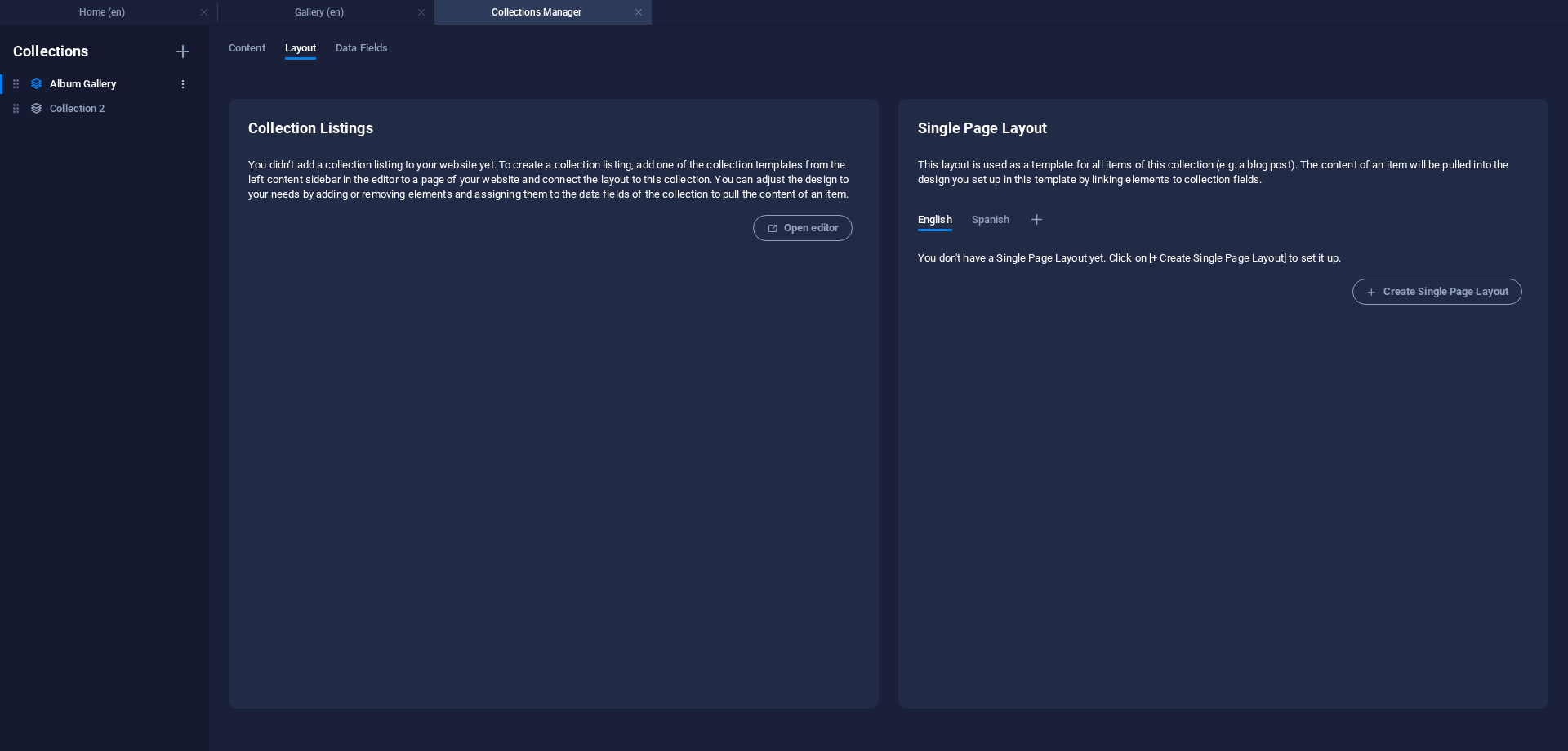
click at [181, 78] on icon "button" at bounding box center [183, 84] width 12 height 12
click at [195, 191] on h6 "Delete" at bounding box center [196, 195] width 44 height 19
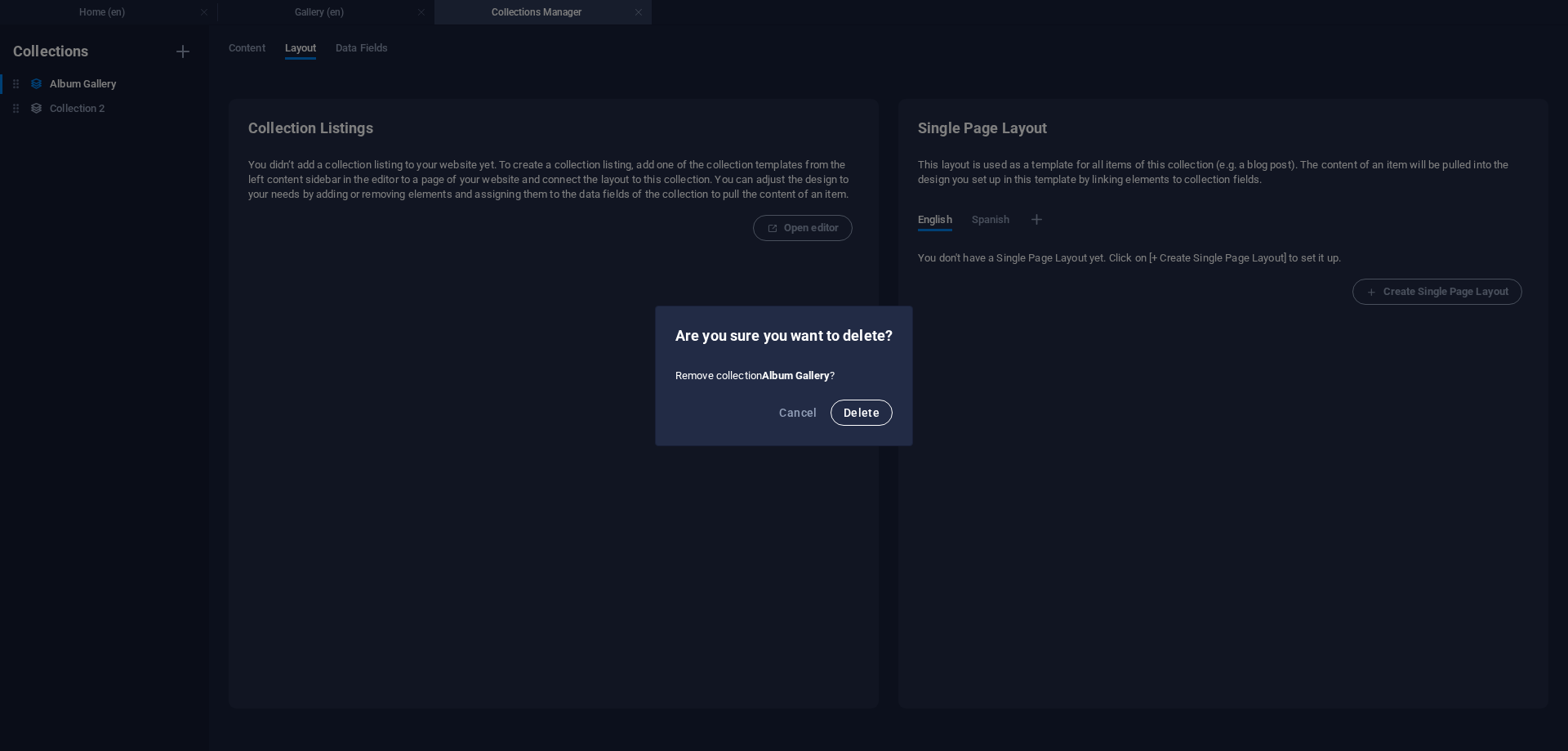
click at [870, 411] on span "Delete" at bounding box center [861, 413] width 36 height 13
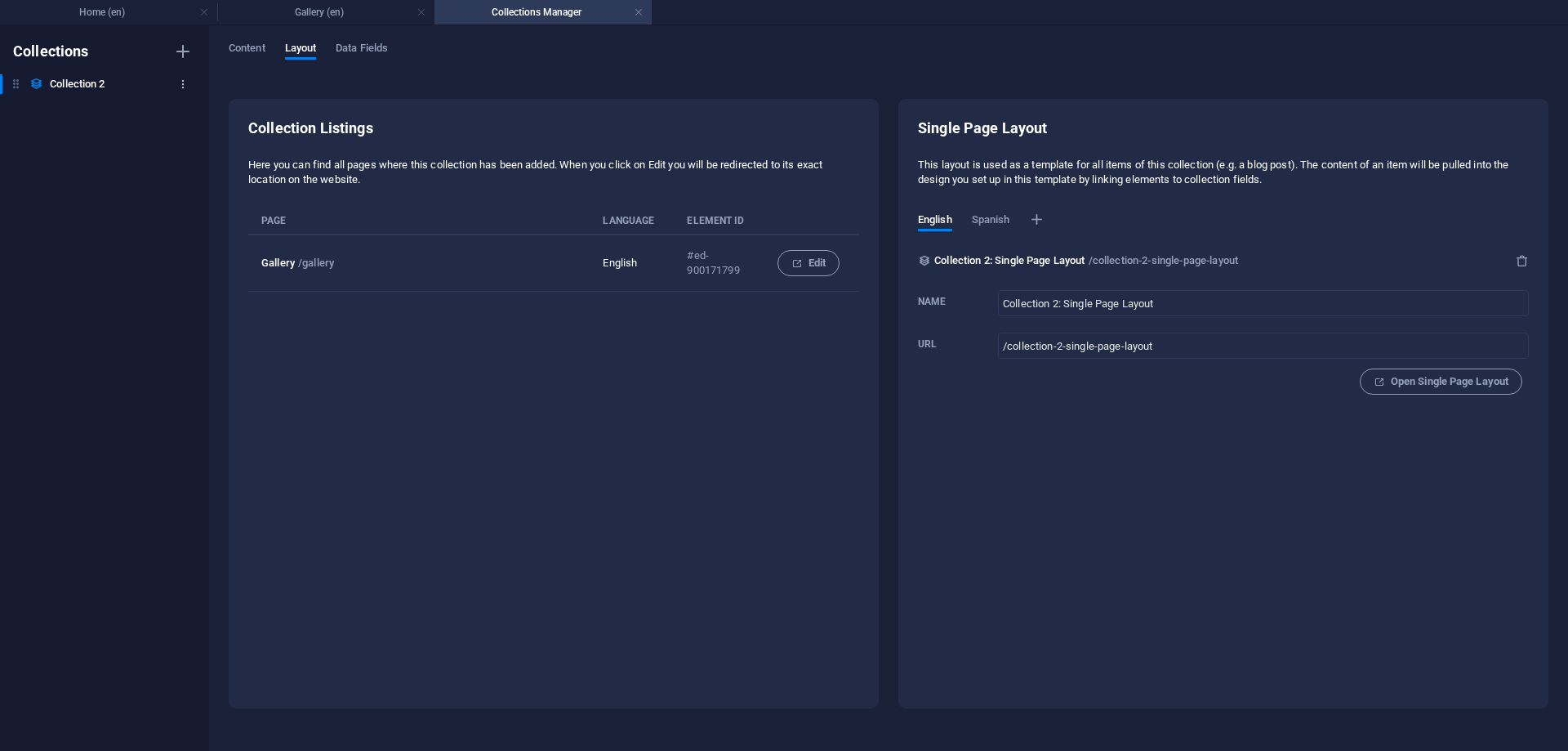
click at [174, 89] on button "button" at bounding box center [182, 83] width 19 height 26
click at [206, 115] on h6 "Rename" at bounding box center [196, 116] width 44 height 19
type input "Albums Gallery"
click at [1085, 311] on input "Collection 2: Single Page Layout" at bounding box center [1263, 303] width 531 height 26
drag, startPoint x: 1174, startPoint y: 305, endPoint x: 682, endPoint y: 305, distance: 492.0
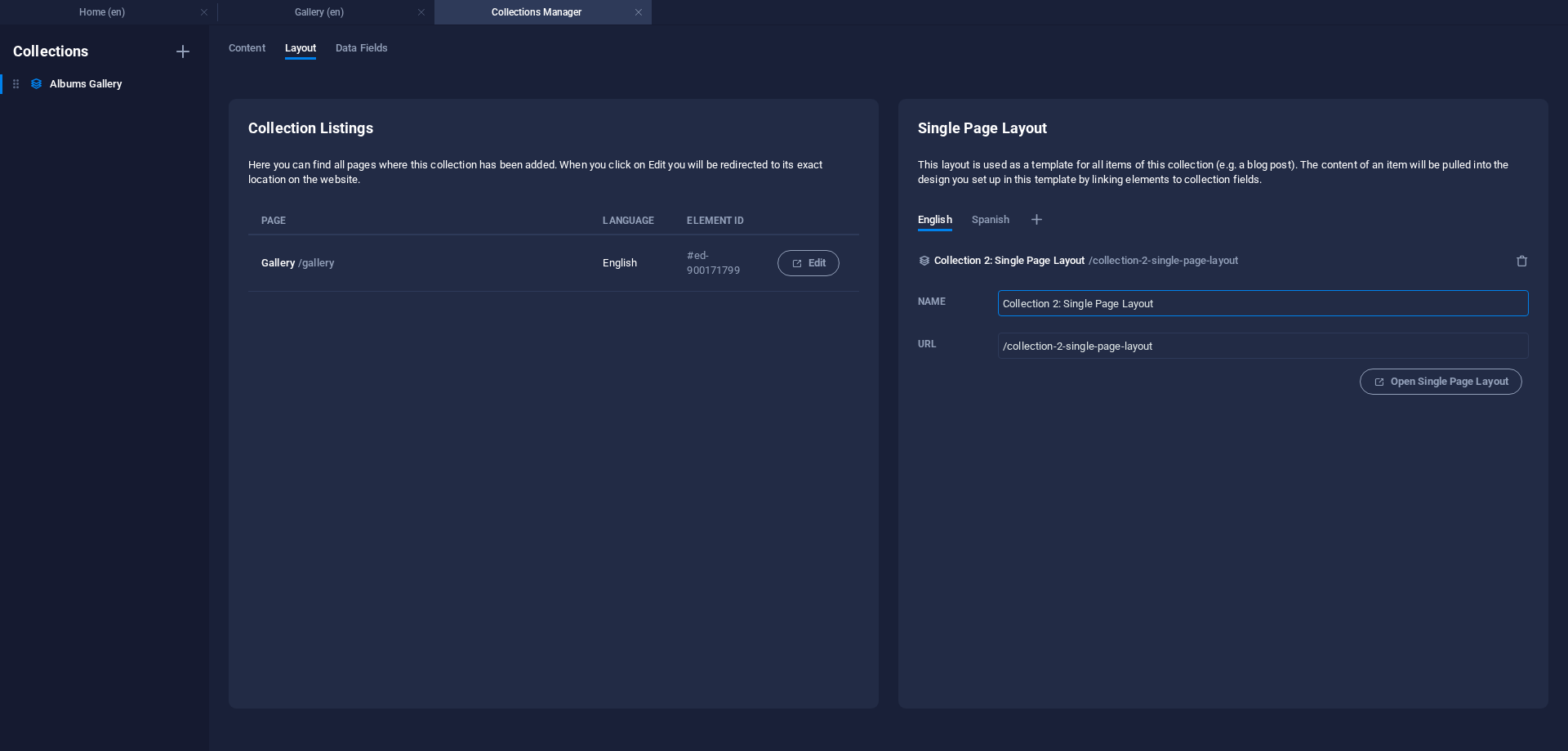
click at [998, 305] on input "Collection 2: Single Page Layout" at bounding box center [1263, 303] width 531 height 26
type input "Albums Gallery: Single Page Layout"
type input "/albums-gallery-single-page-layout"
type input "Albums Gallery: Single Page LayoutAlbum"
type input "/albums-gallery-single-page-layoutalbum"
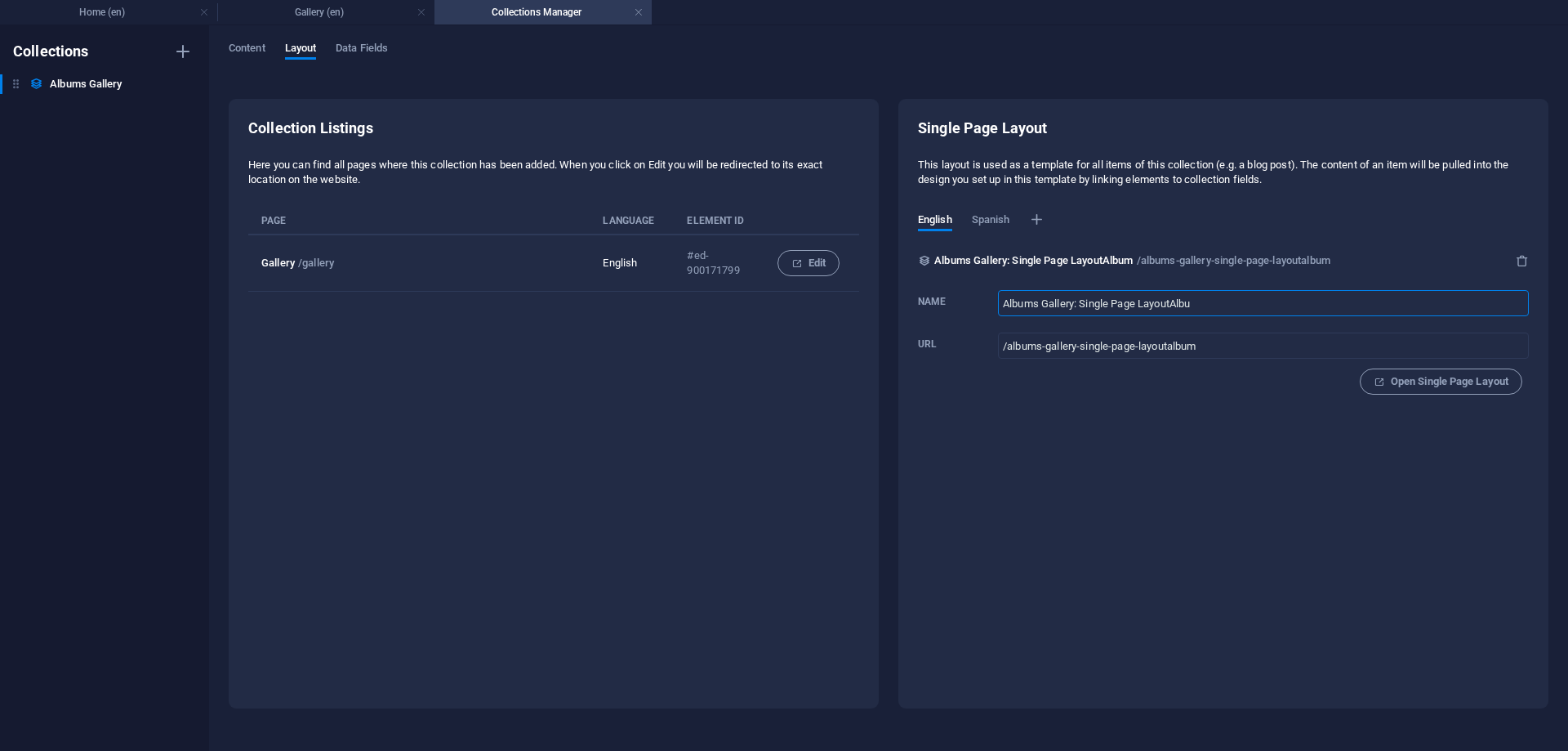
type input "Albums Gallery: Single Page LayoutAlbu"
type input "/albums-gallery-single-page-layoutalbu"
type input "Albums Gallery: Single Page Layou"
type input "/albums-gallery-single-page-layou"
type input "Albums Gallery: Single Page Layout"
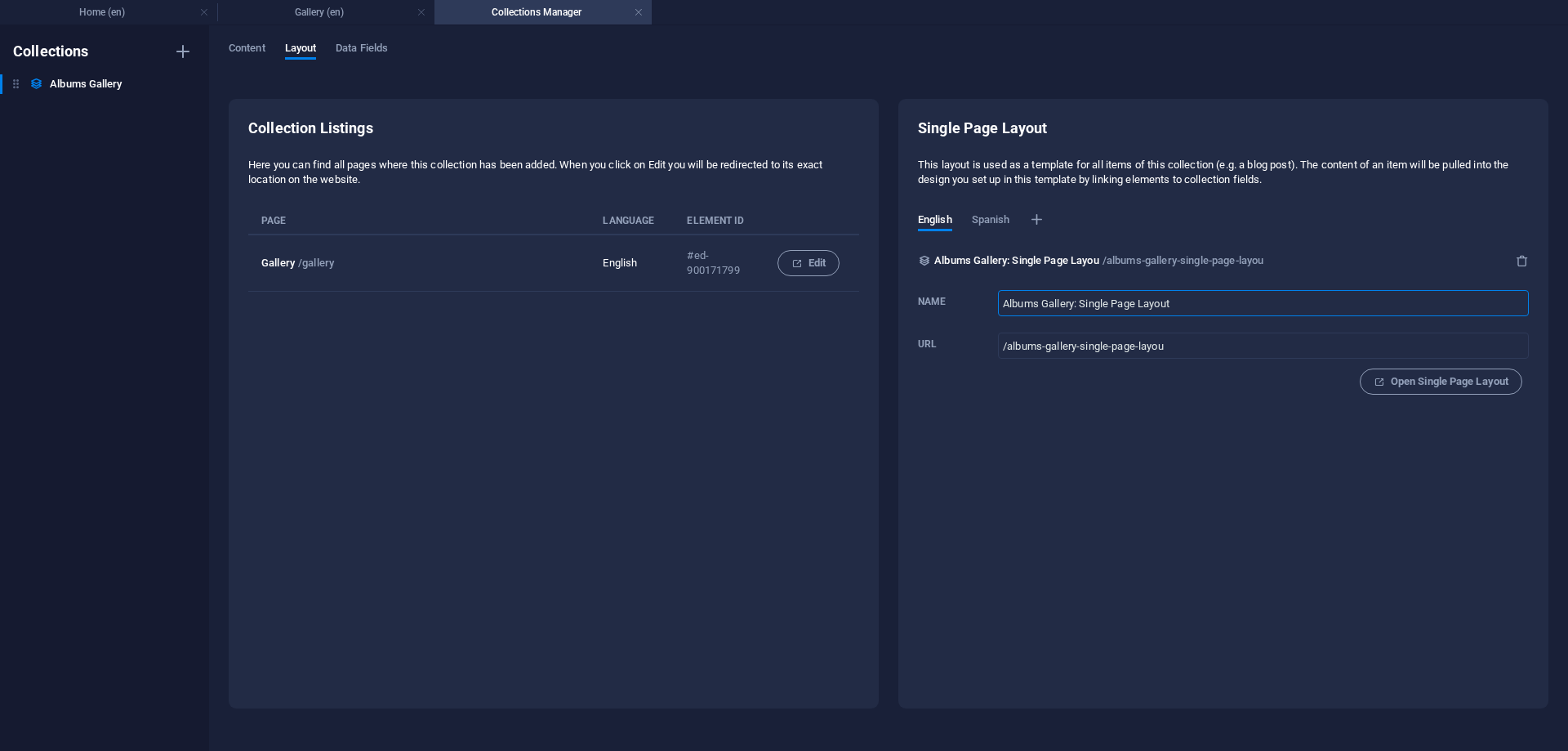
type input "/albums-gallery-single-page-layout"
type input "Albums Gallery: Single Page Layou"
type input "/albums-gallery-single-page-layou"
type input "Albums Gallery"
type input "/albums-gallery"
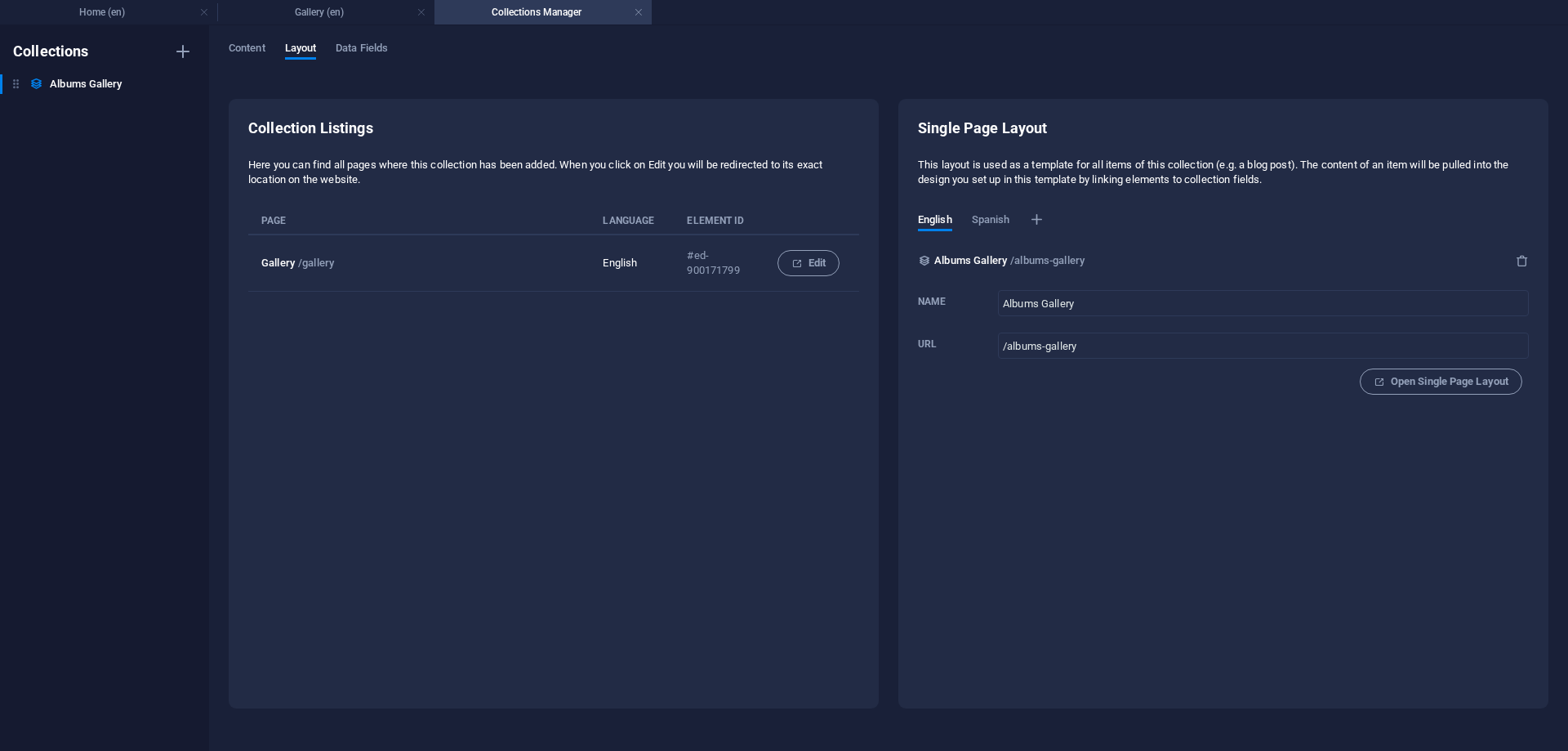
click at [1336, 478] on div "Single Page Layout This layout is used as a template for all items of this coll…" at bounding box center [1223, 403] width 650 height 609
click at [991, 215] on span "Spanish" at bounding box center [991, 221] width 39 height 23
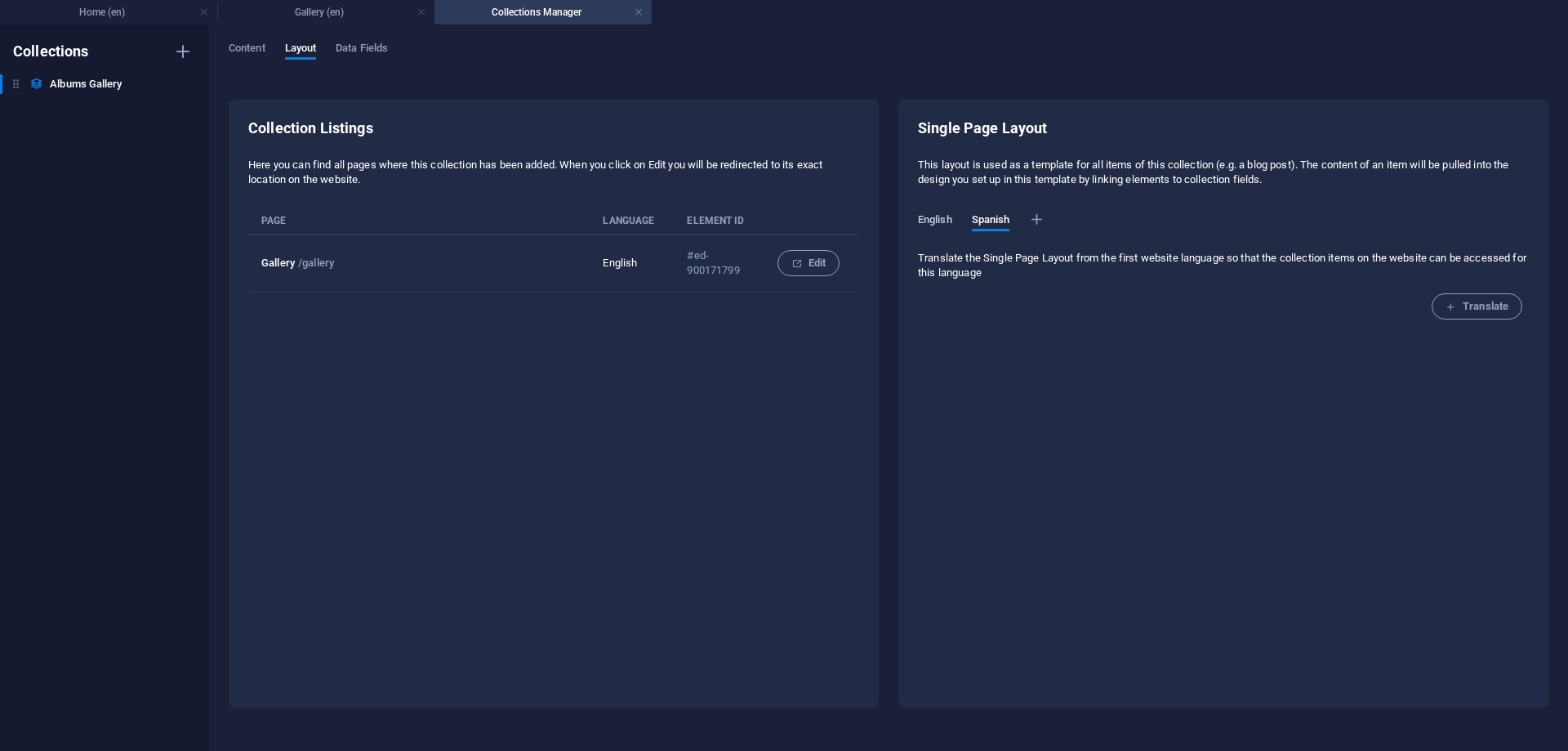
click at [940, 215] on span "English" at bounding box center [934, 221] width 35 height 23
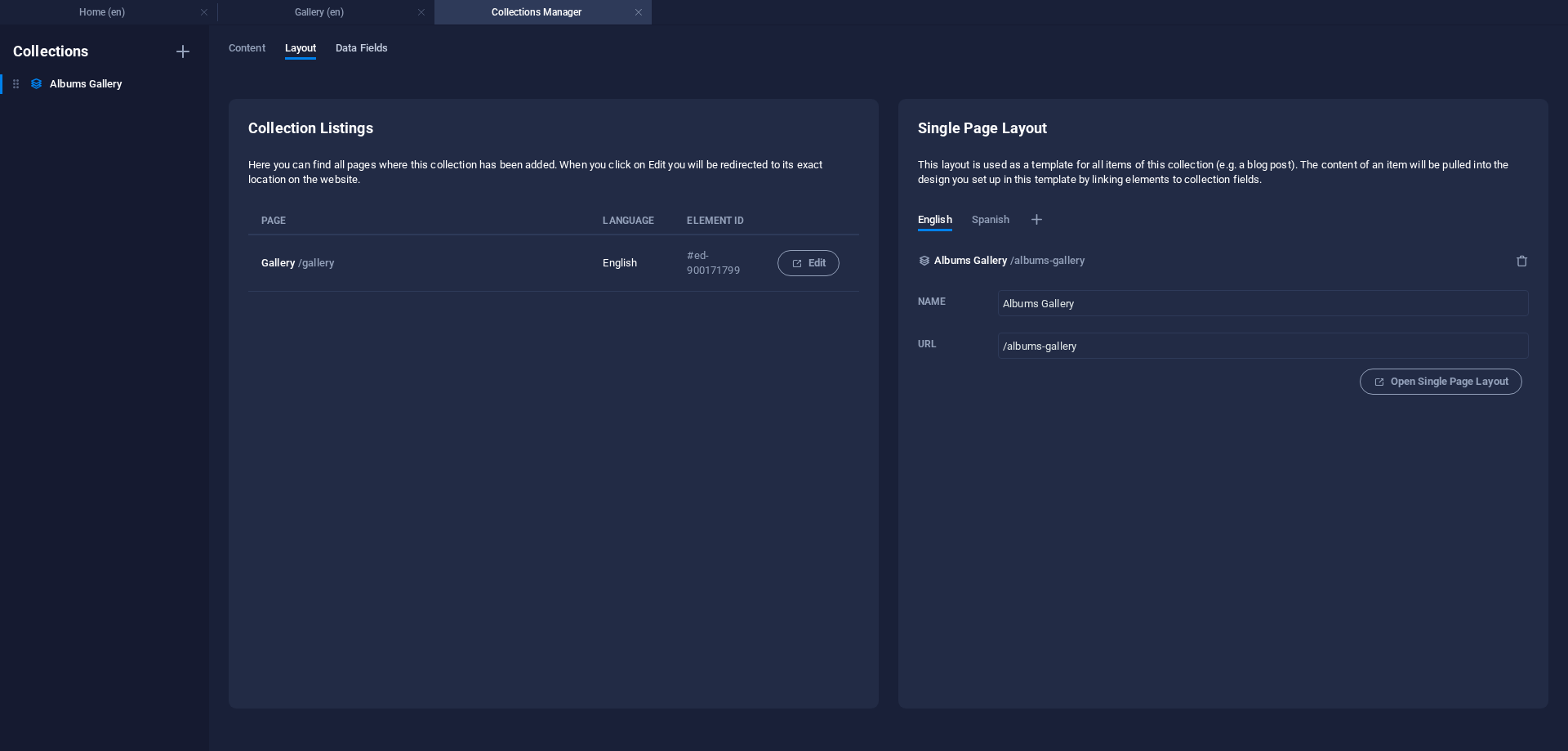
click at [369, 53] on span "Data Fields" at bounding box center [361, 50] width 52 height 23
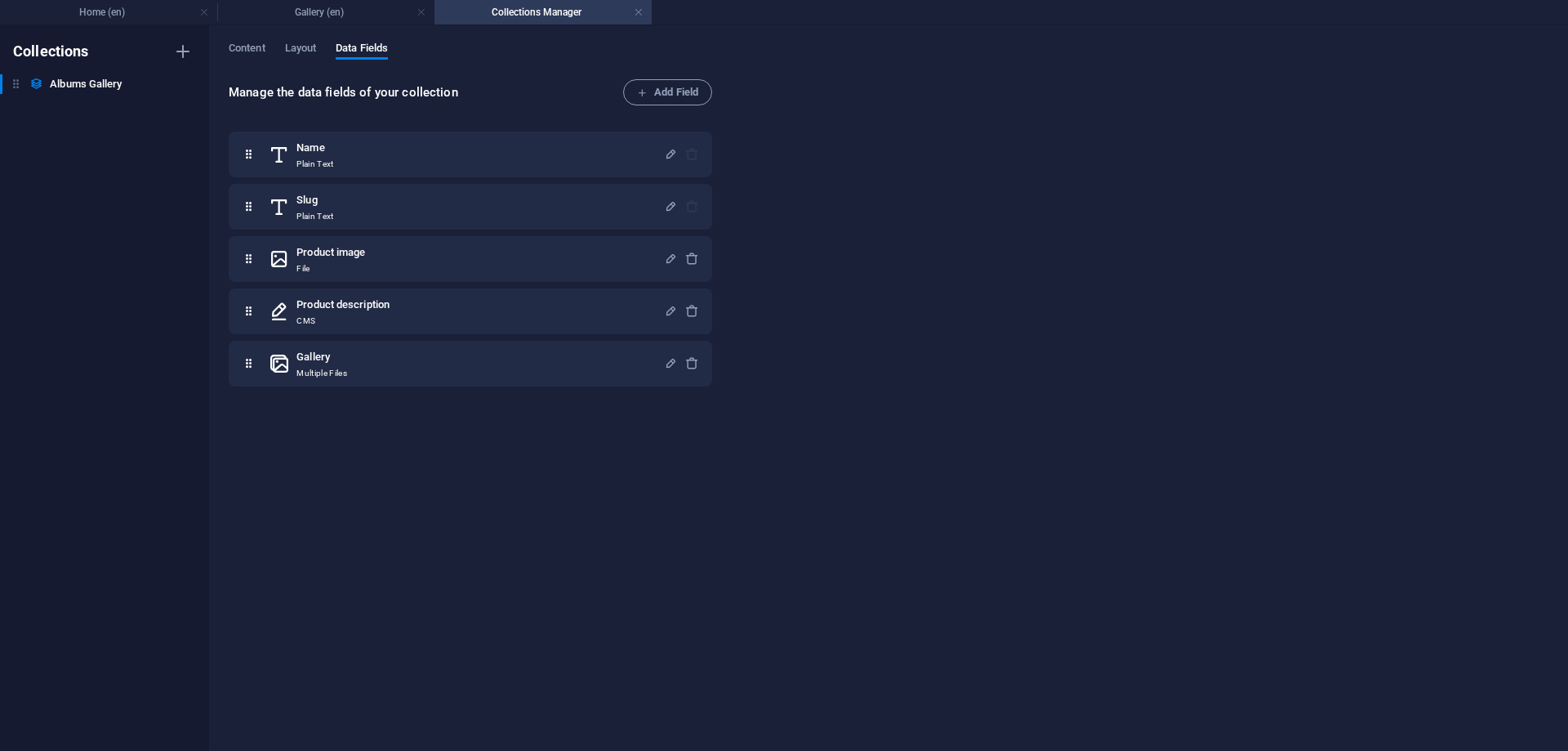
click at [233, 61] on div "Content Layout Data Fields" at bounding box center [888, 56] width 1319 height 31
click at [239, 55] on span "Content" at bounding box center [247, 50] width 37 height 23
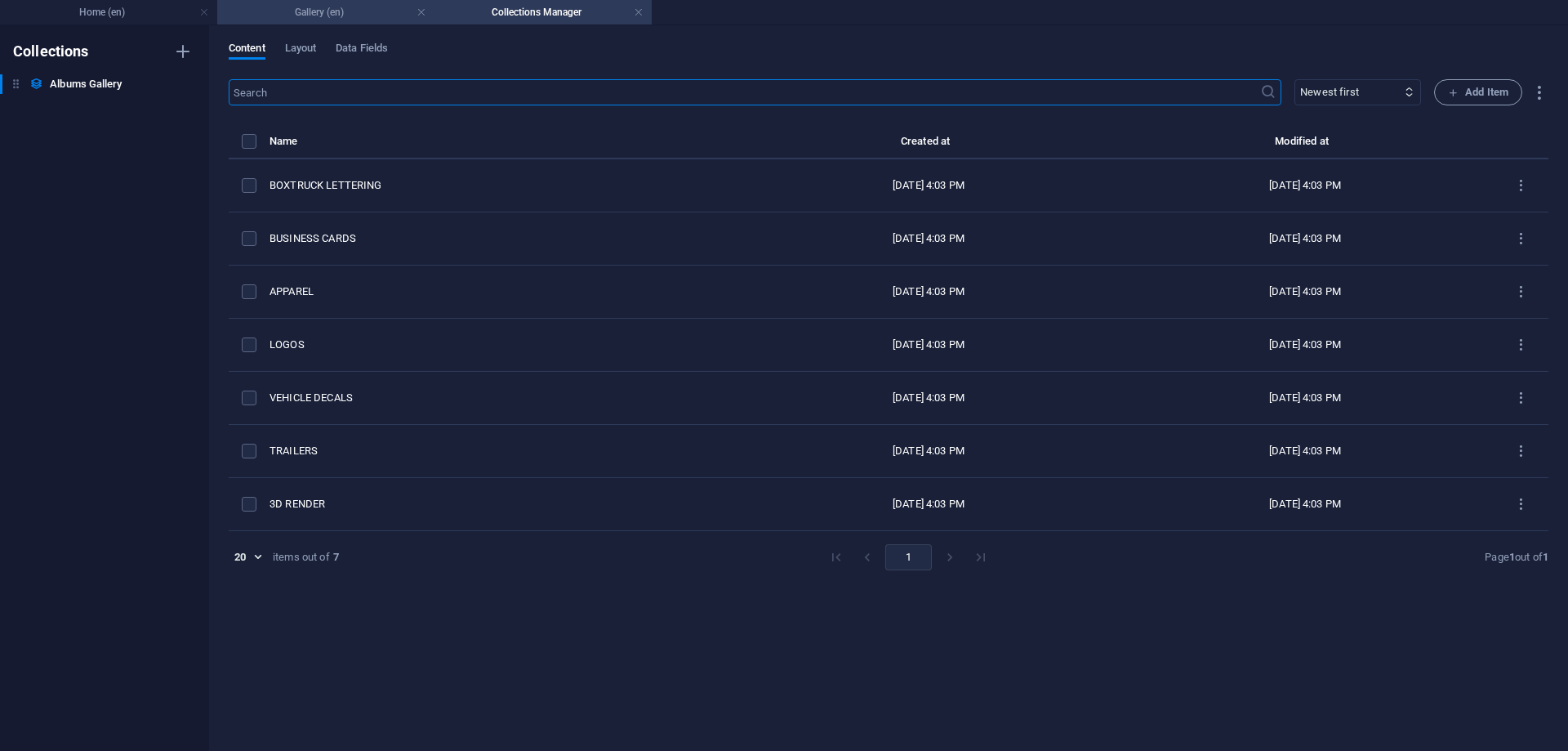
click at [307, 7] on h4 "Gallery (en)" at bounding box center [326, 12] width 217 height 18
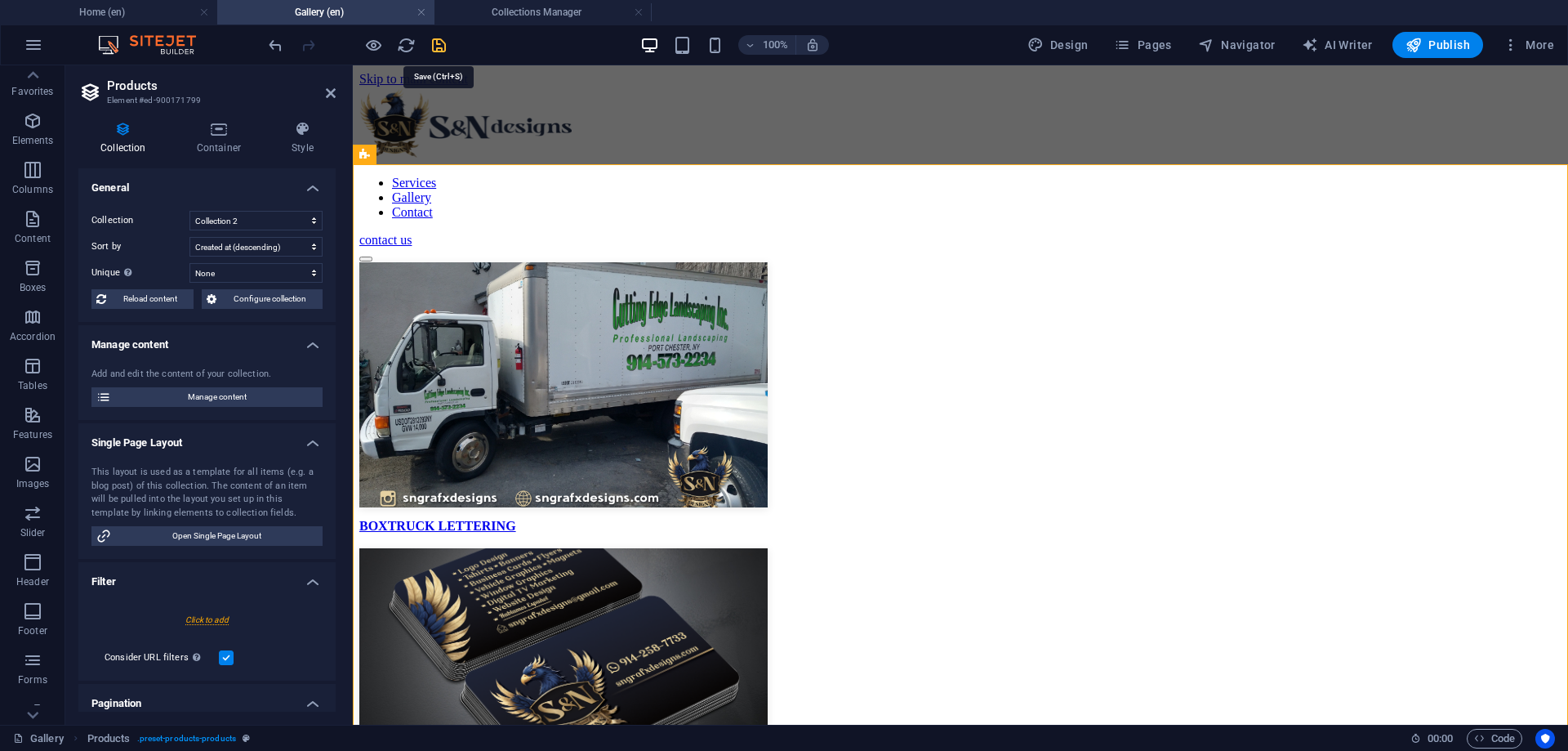
click at [444, 50] on icon "save" at bounding box center [439, 46] width 19 height 19
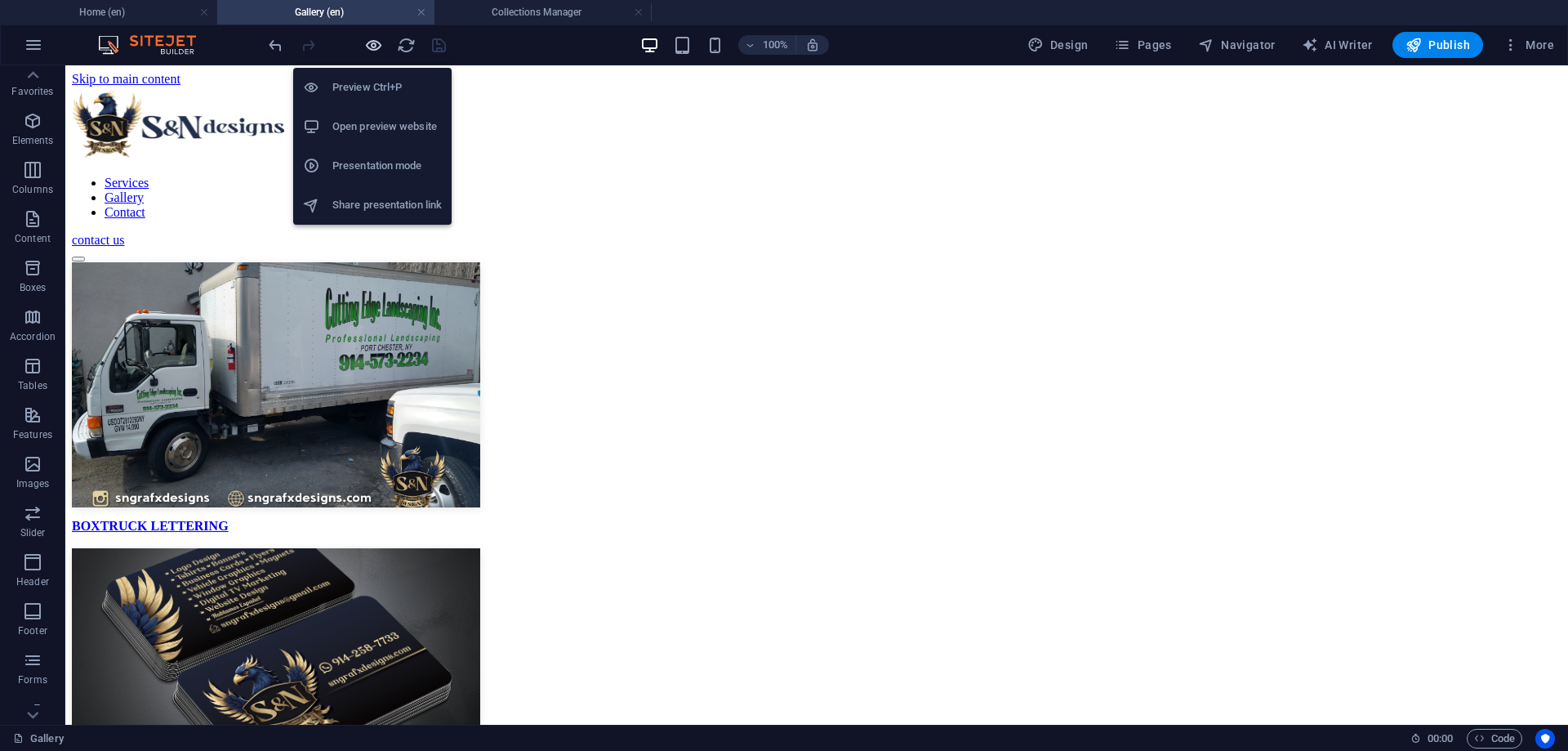
click at [370, 42] on icon "button" at bounding box center [373, 46] width 19 height 19
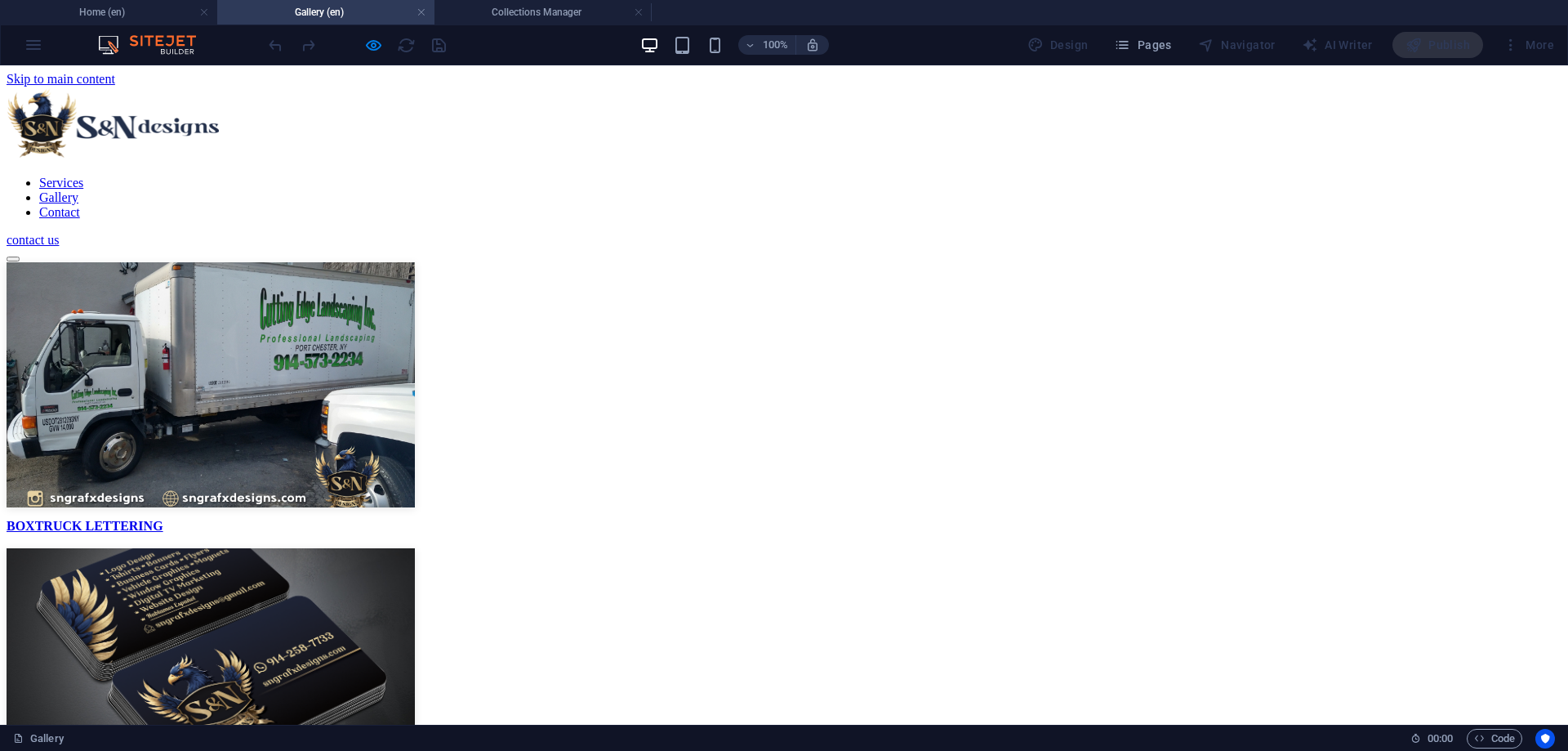
click at [78, 190] on link "Gallery" at bounding box center [59, 197] width 40 height 13
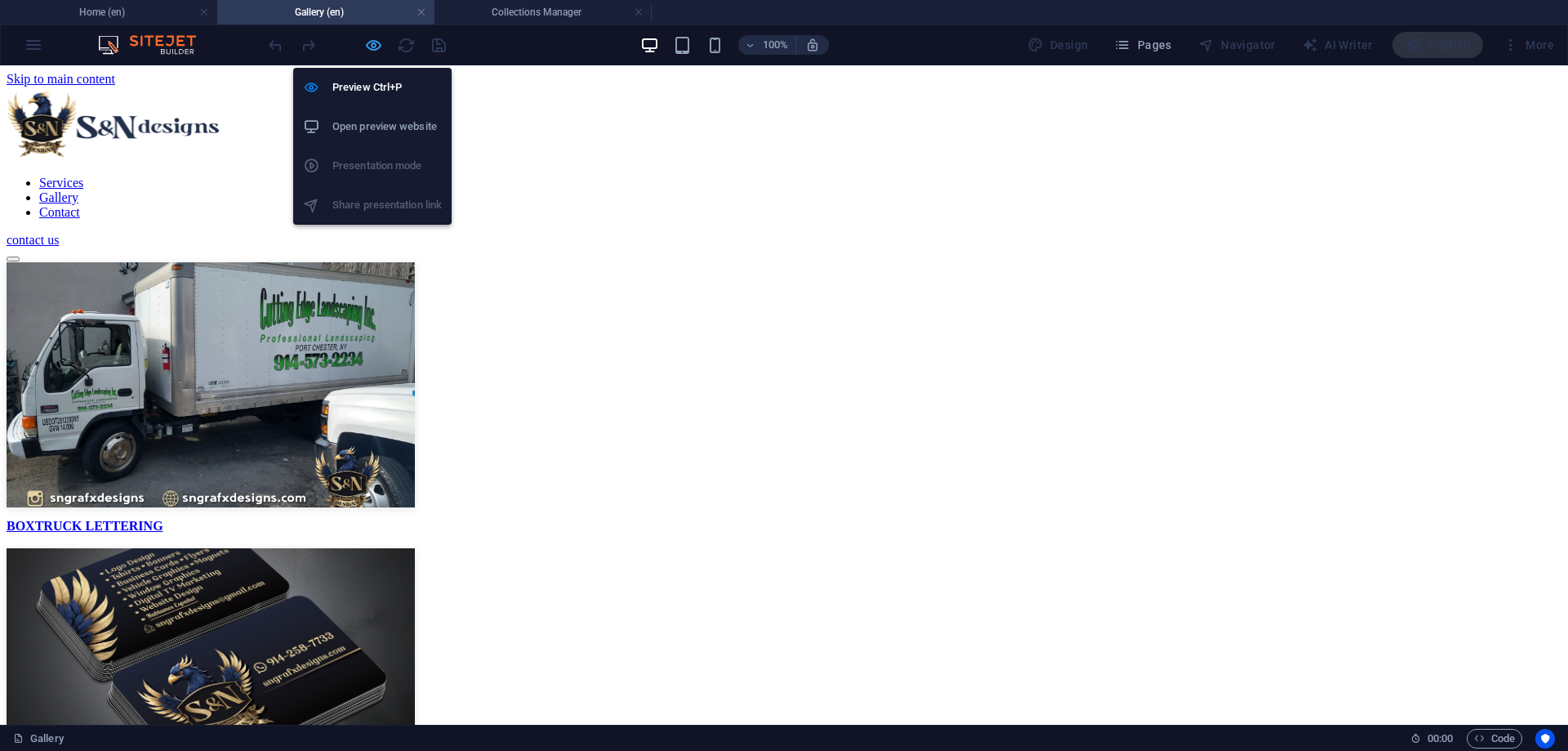
click at [378, 50] on icon "button" at bounding box center [373, 46] width 19 height 19
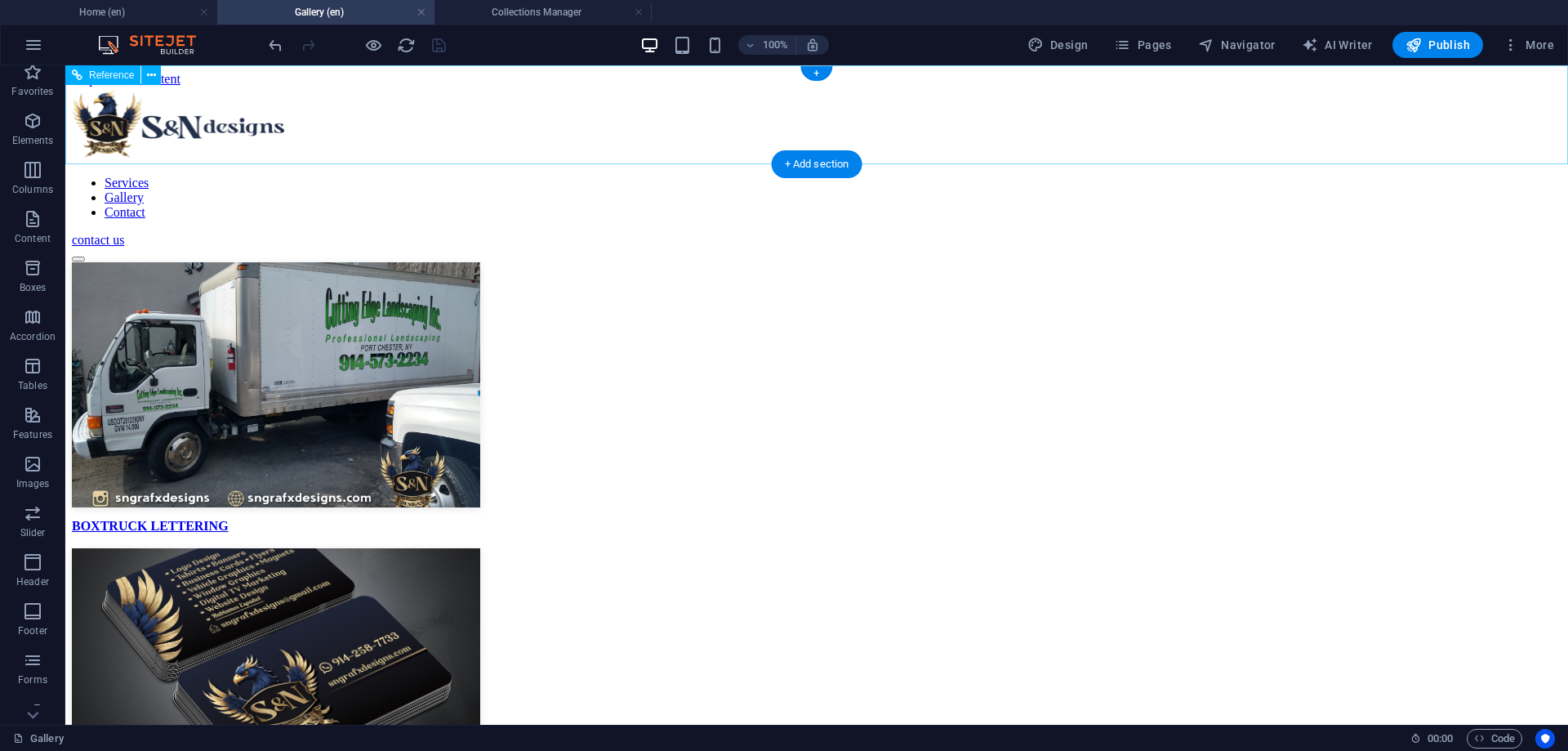
click at [852, 175] on nav "Services Gallery Contact" at bounding box center [816, 197] width 1490 height 44
click at [146, 75] on button at bounding box center [151, 75] width 19 height 19
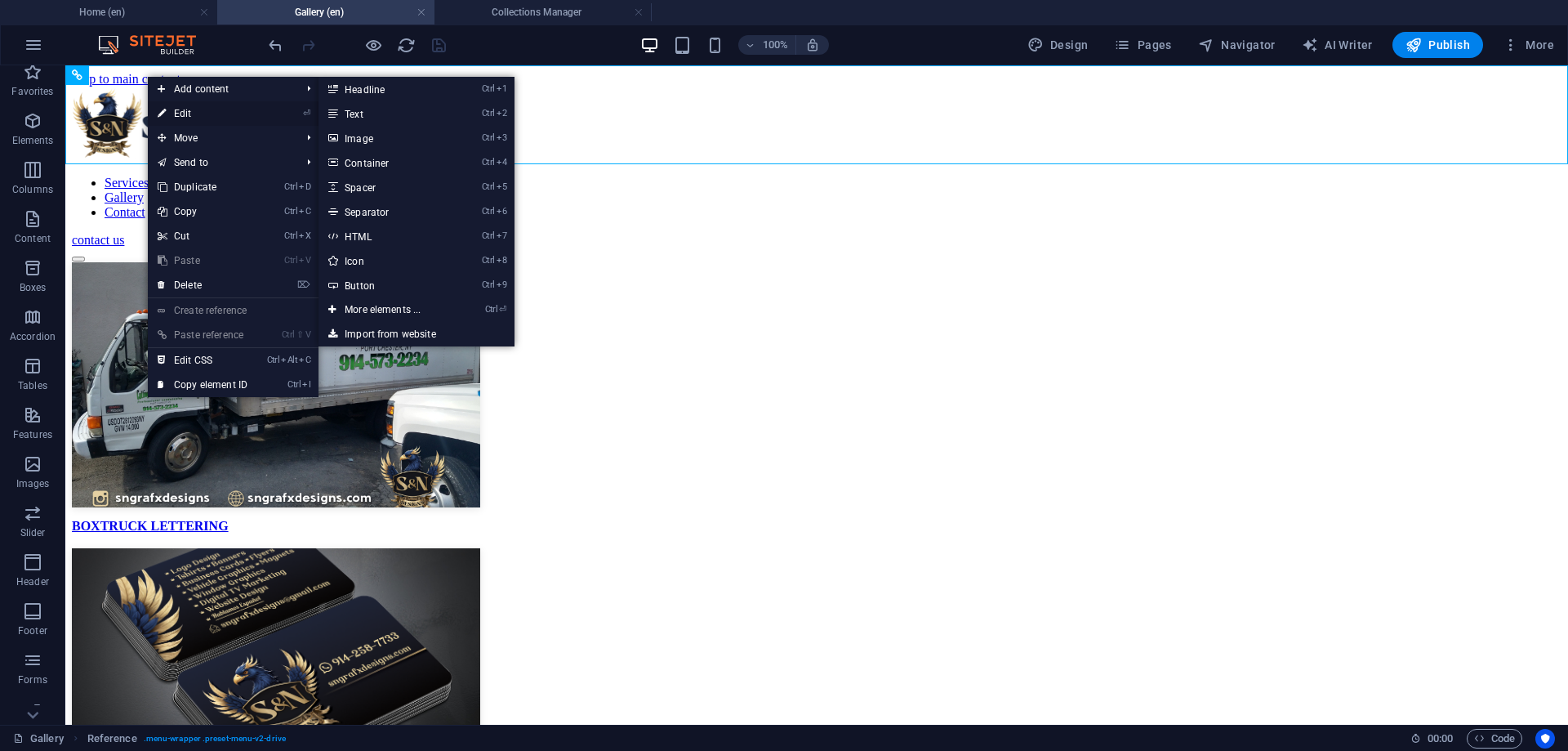
click at [178, 115] on link "⏎ Edit" at bounding box center [202, 113] width 110 height 24
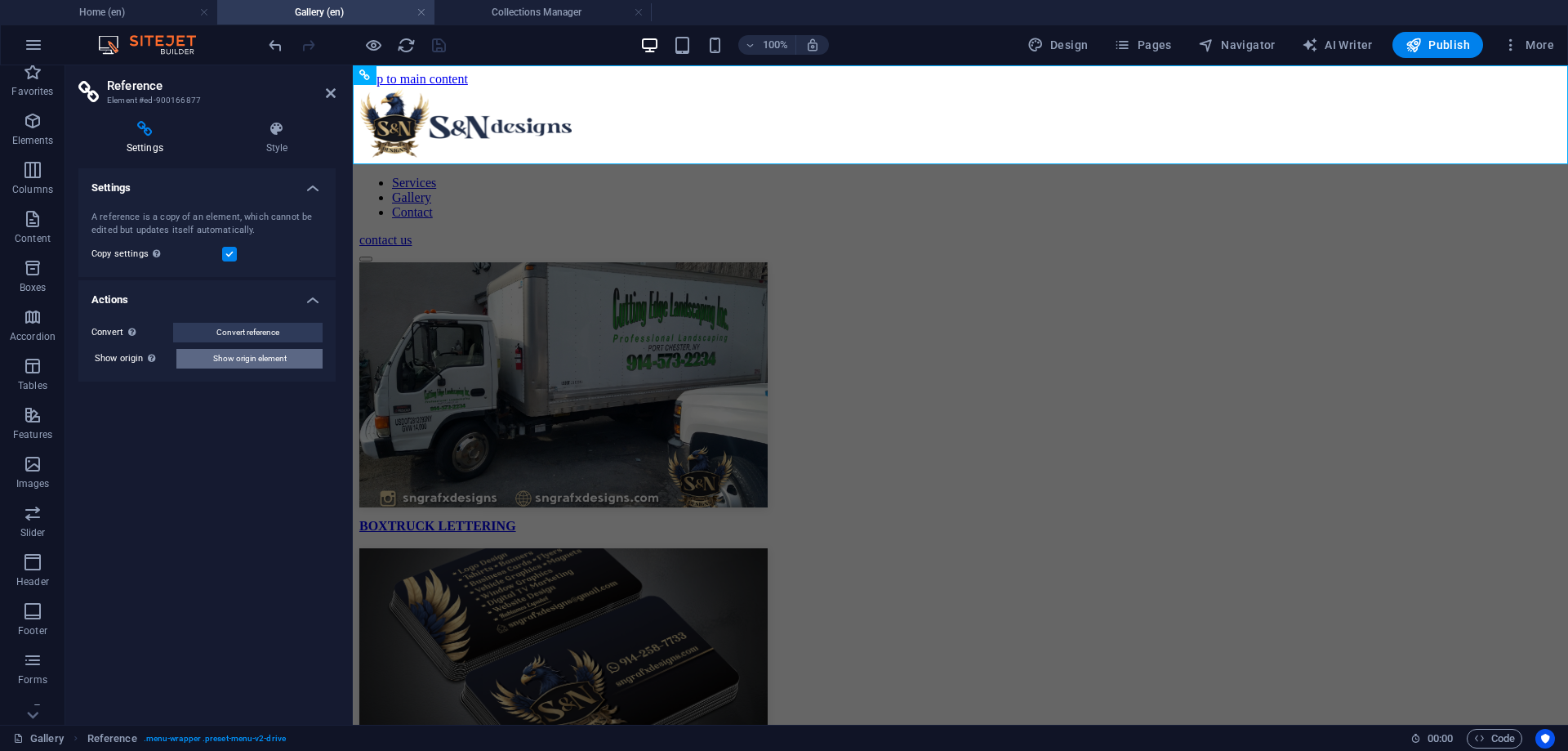
click at [289, 361] on button "Show origin element" at bounding box center [249, 358] width 146 height 19
select select "header"
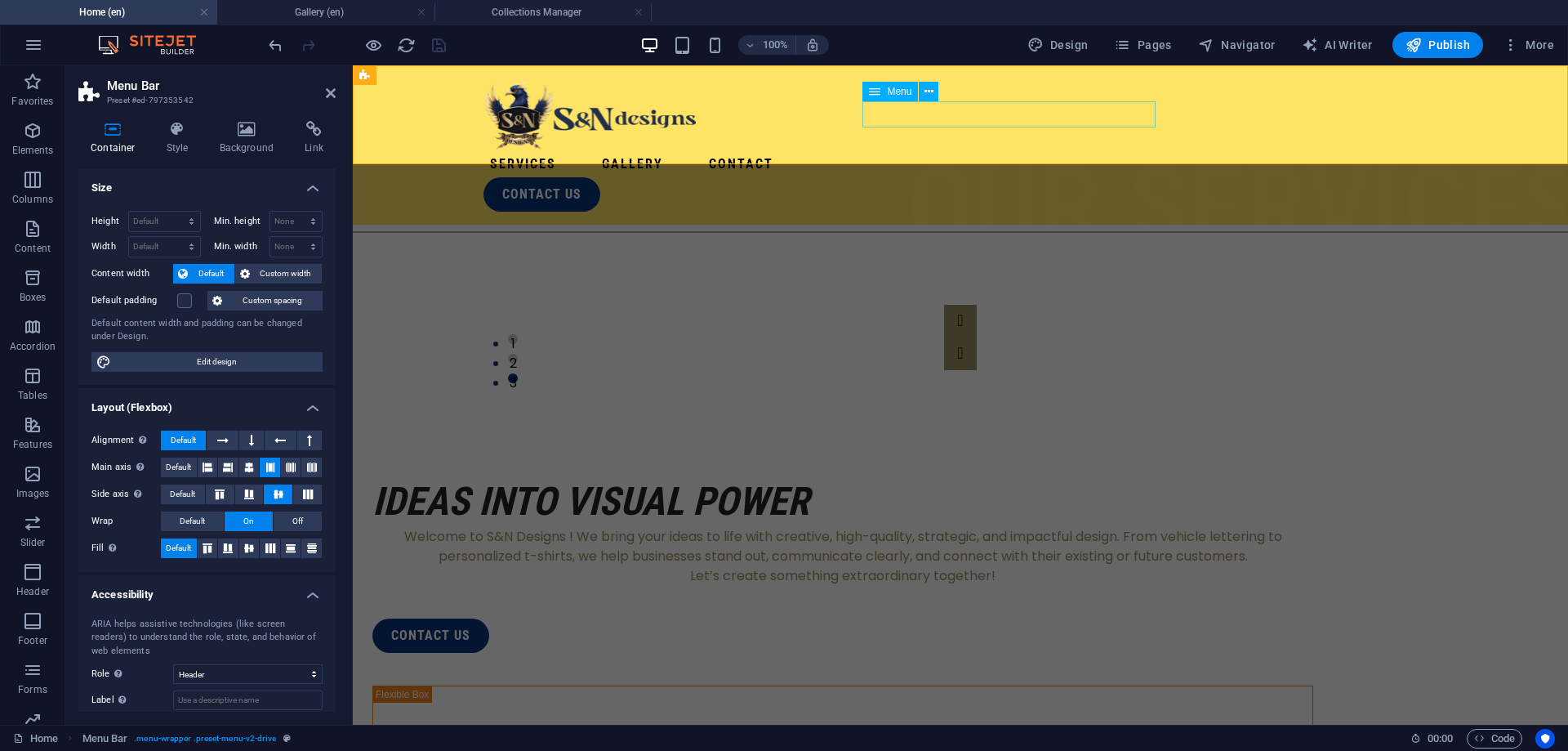
click at [1002, 151] on nav "Services Gallery Contact" at bounding box center [961, 164] width 954 height 26
click at [926, 91] on icon at bounding box center [928, 92] width 9 height 17
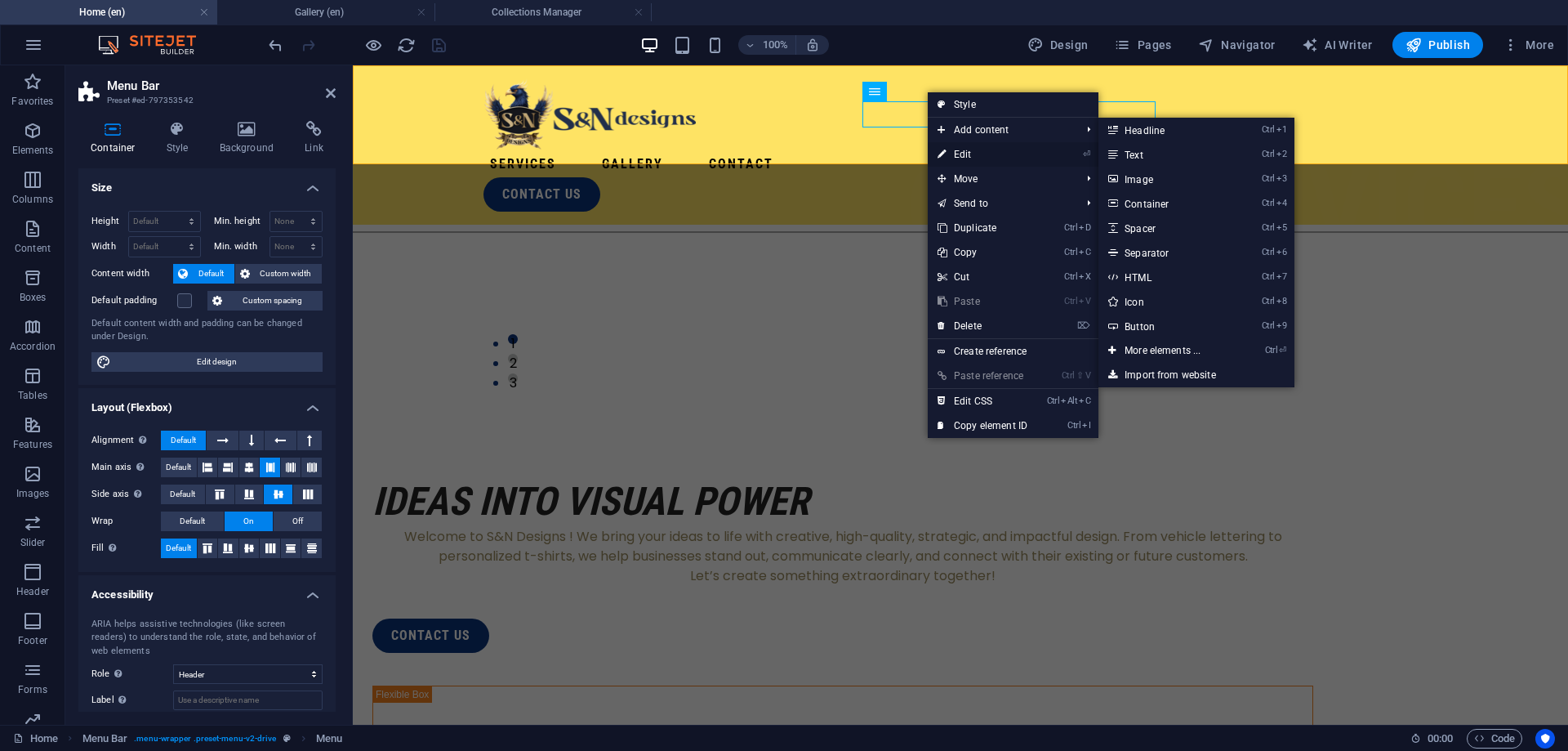
click at [970, 156] on link "⏎ Edit" at bounding box center [982, 154] width 110 height 24
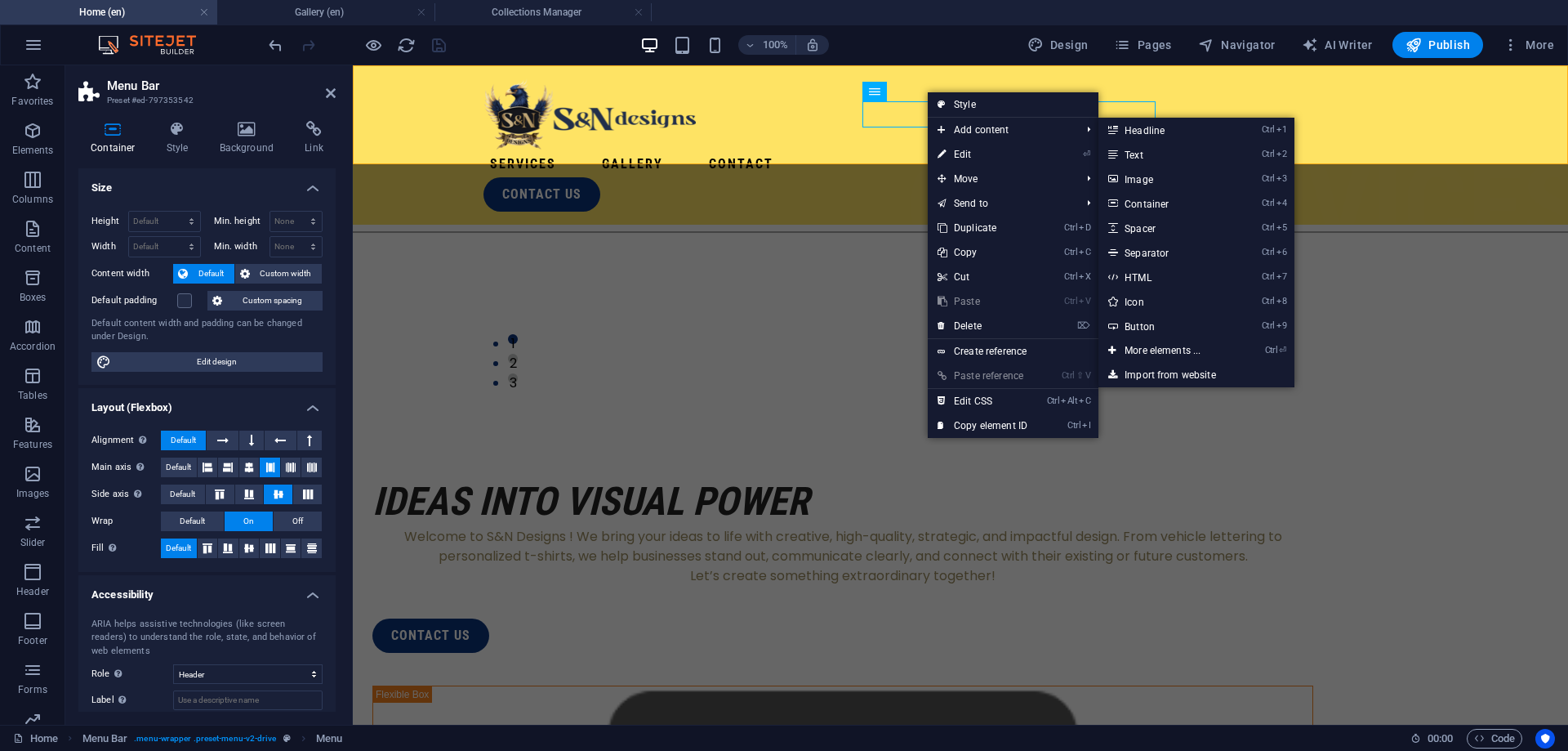
select select
select select "1"
select select
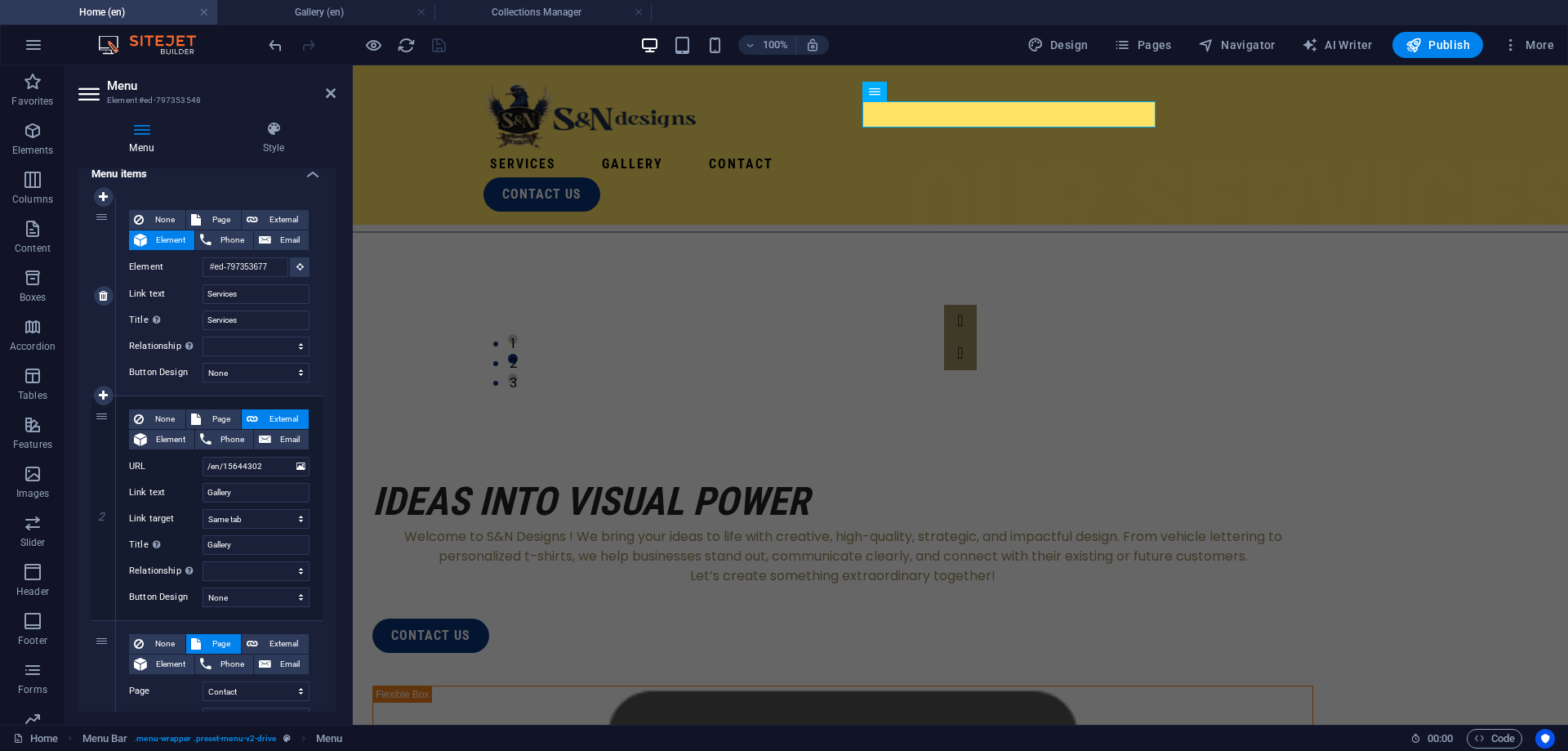
scroll to position [221, 0]
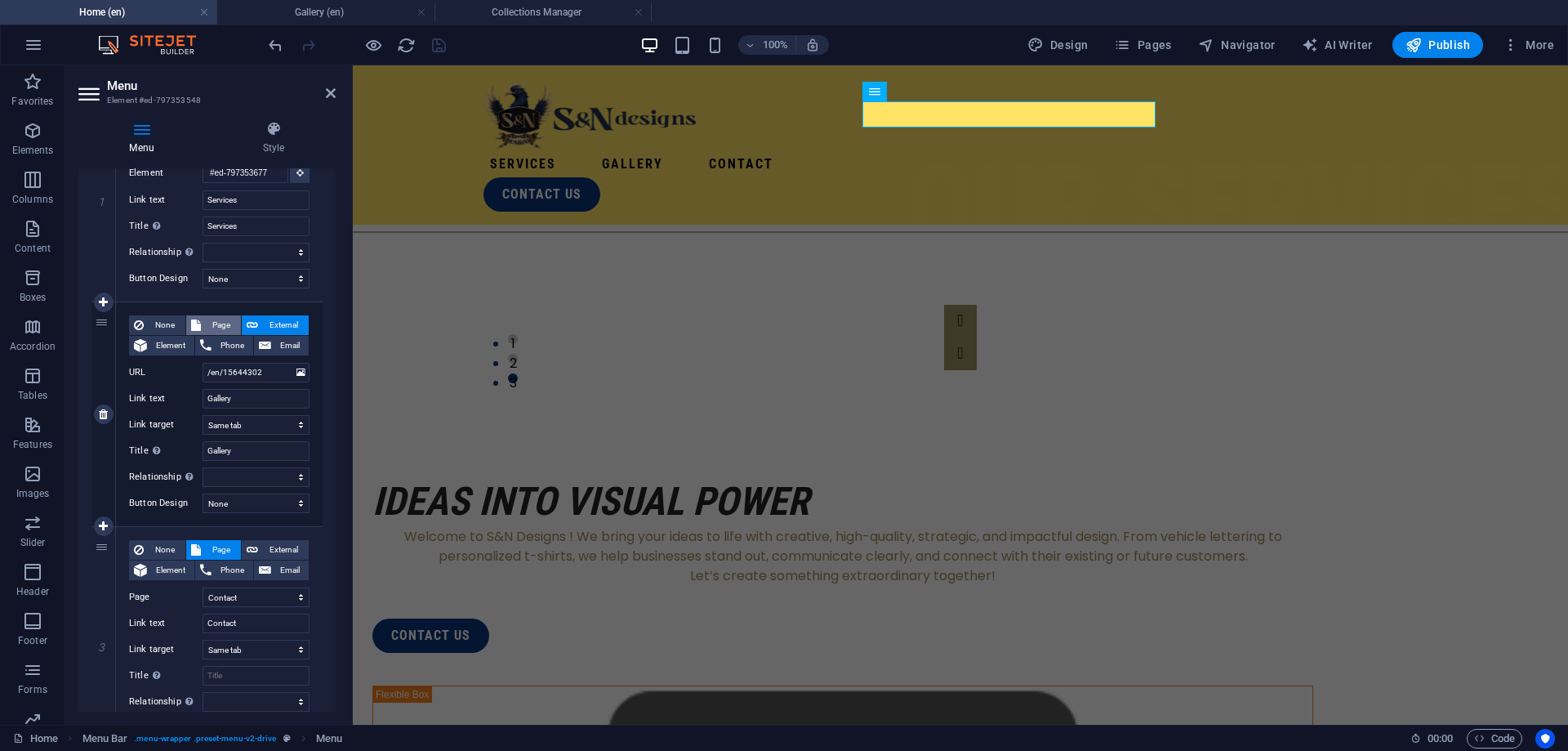
click at [220, 325] on span "Page" at bounding box center [221, 325] width 30 height 19
select select
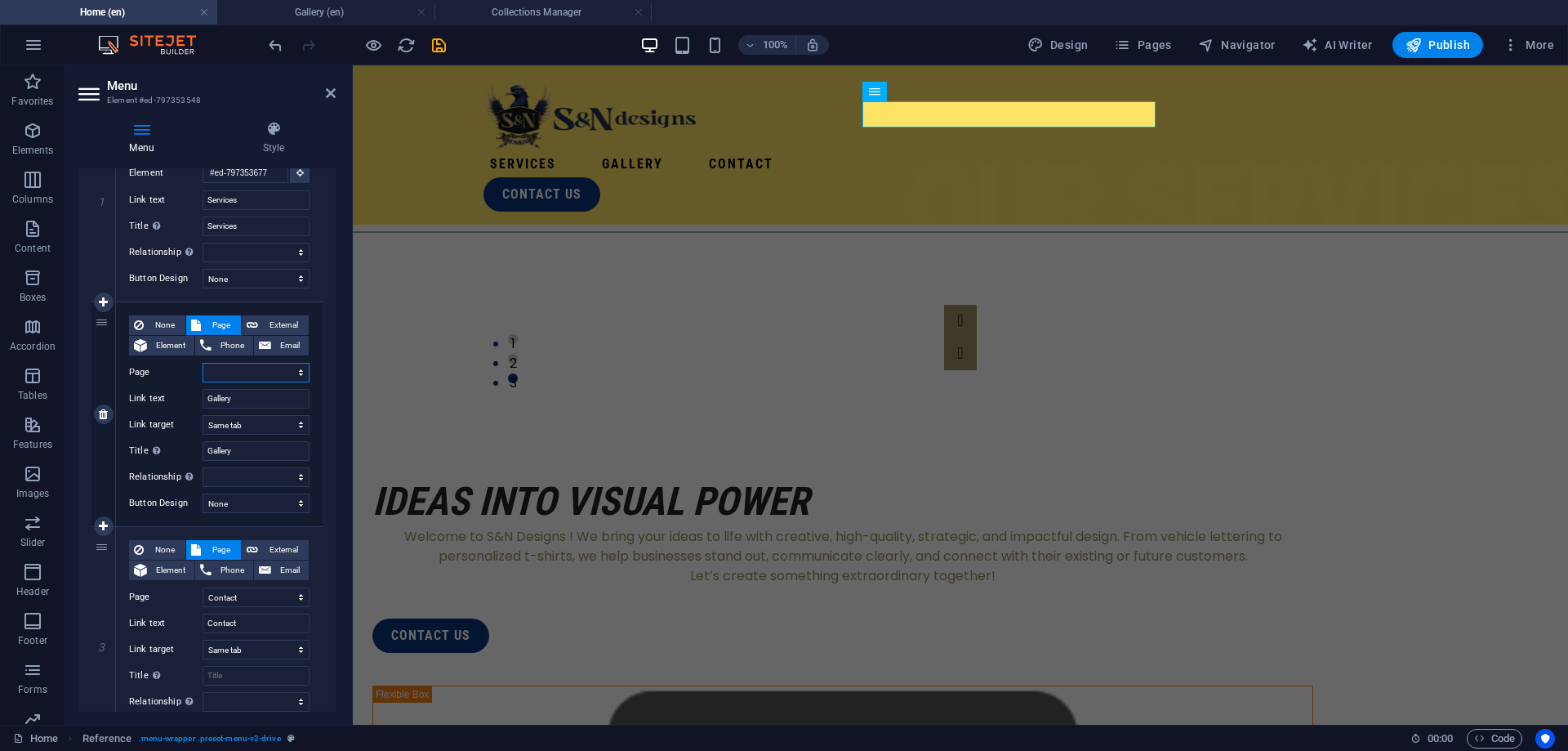
click at [202, 362] on select "Home Contact Gallery Home Gallery Contacto" at bounding box center [255, 372] width 107 height 19
select select "2"
click option "Gallery" at bounding box center [0, 0] width 0 height 0
select select
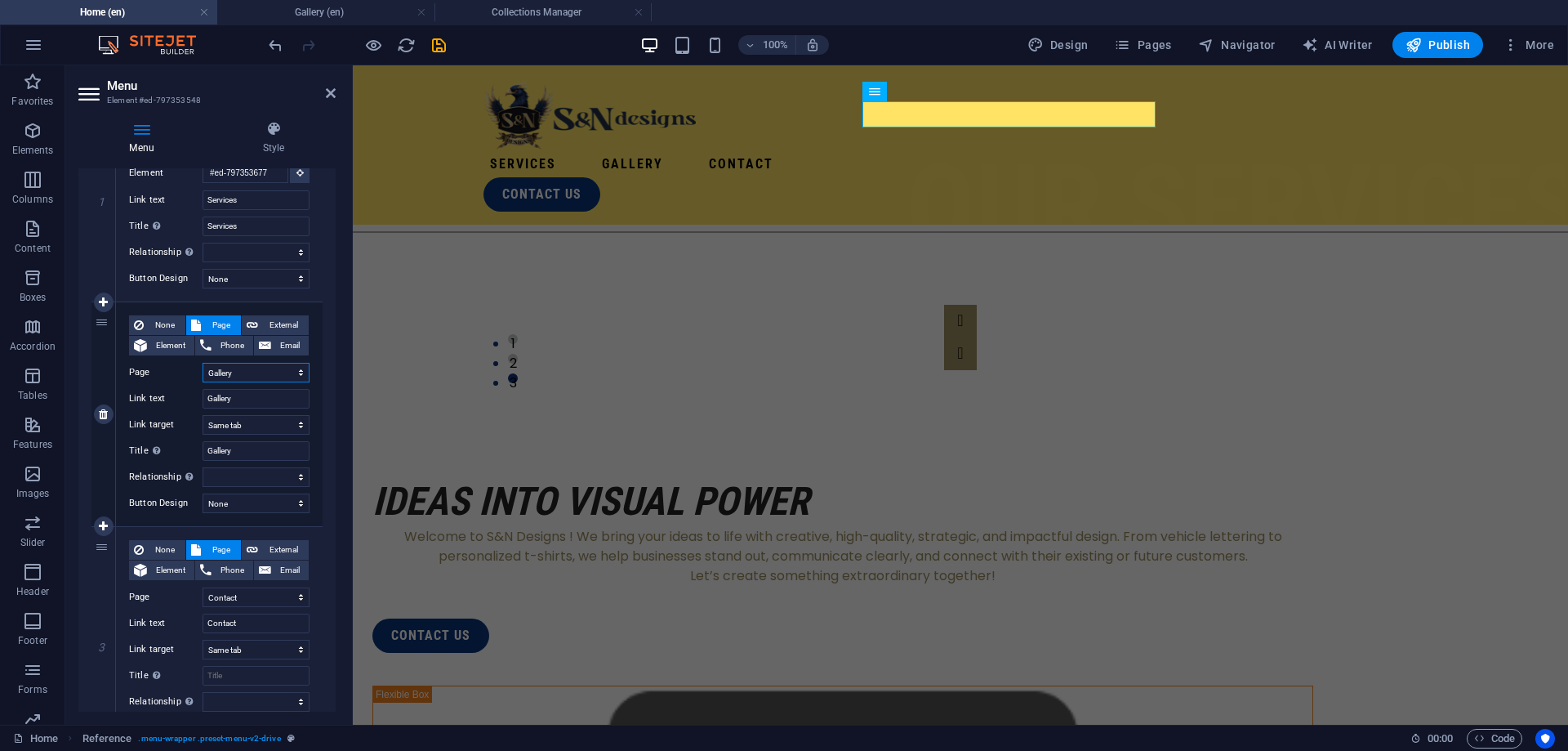
select select
click at [439, 40] on icon "save" at bounding box center [439, 46] width 19 height 19
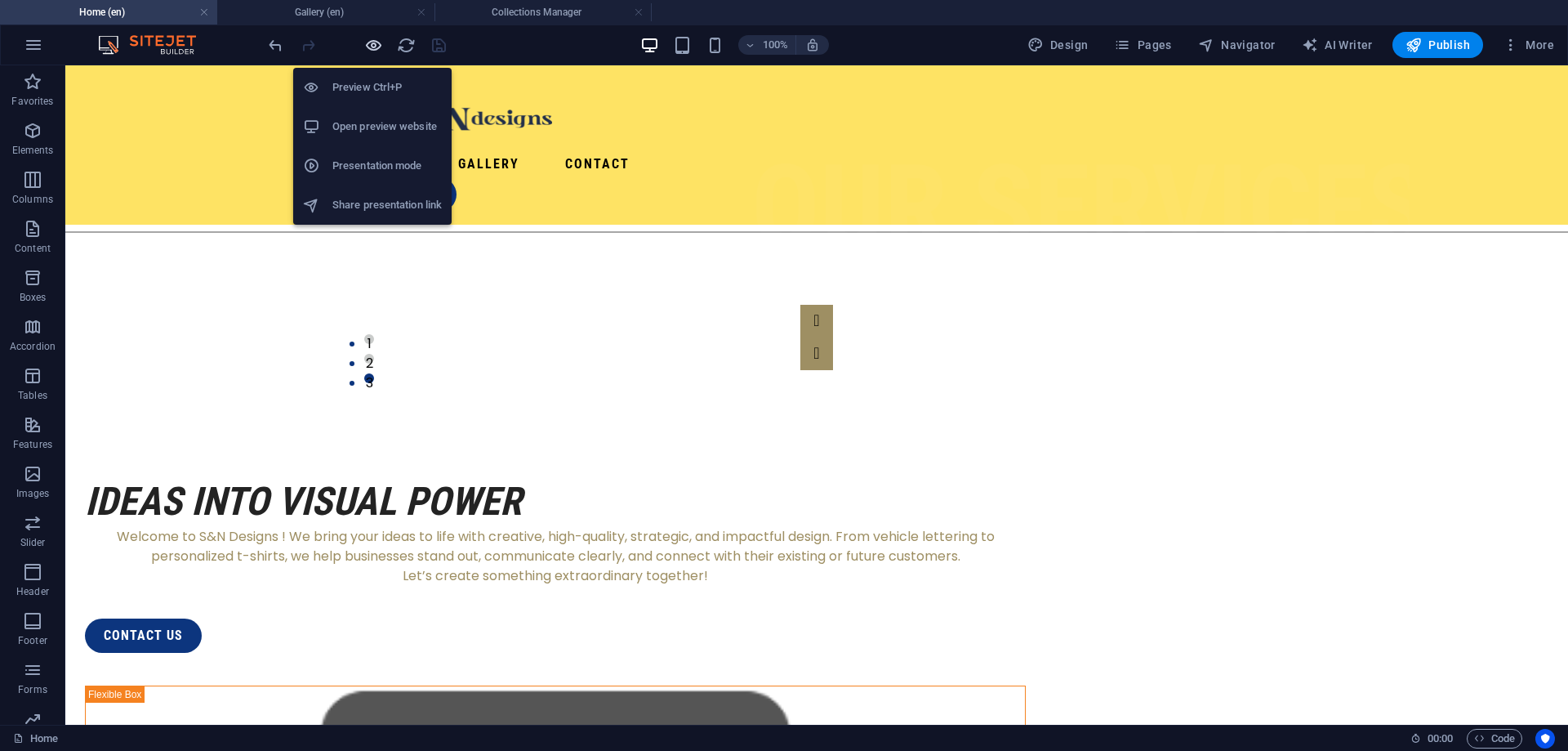
click at [363, 47] on span "button" at bounding box center [372, 46] width 19 height 19
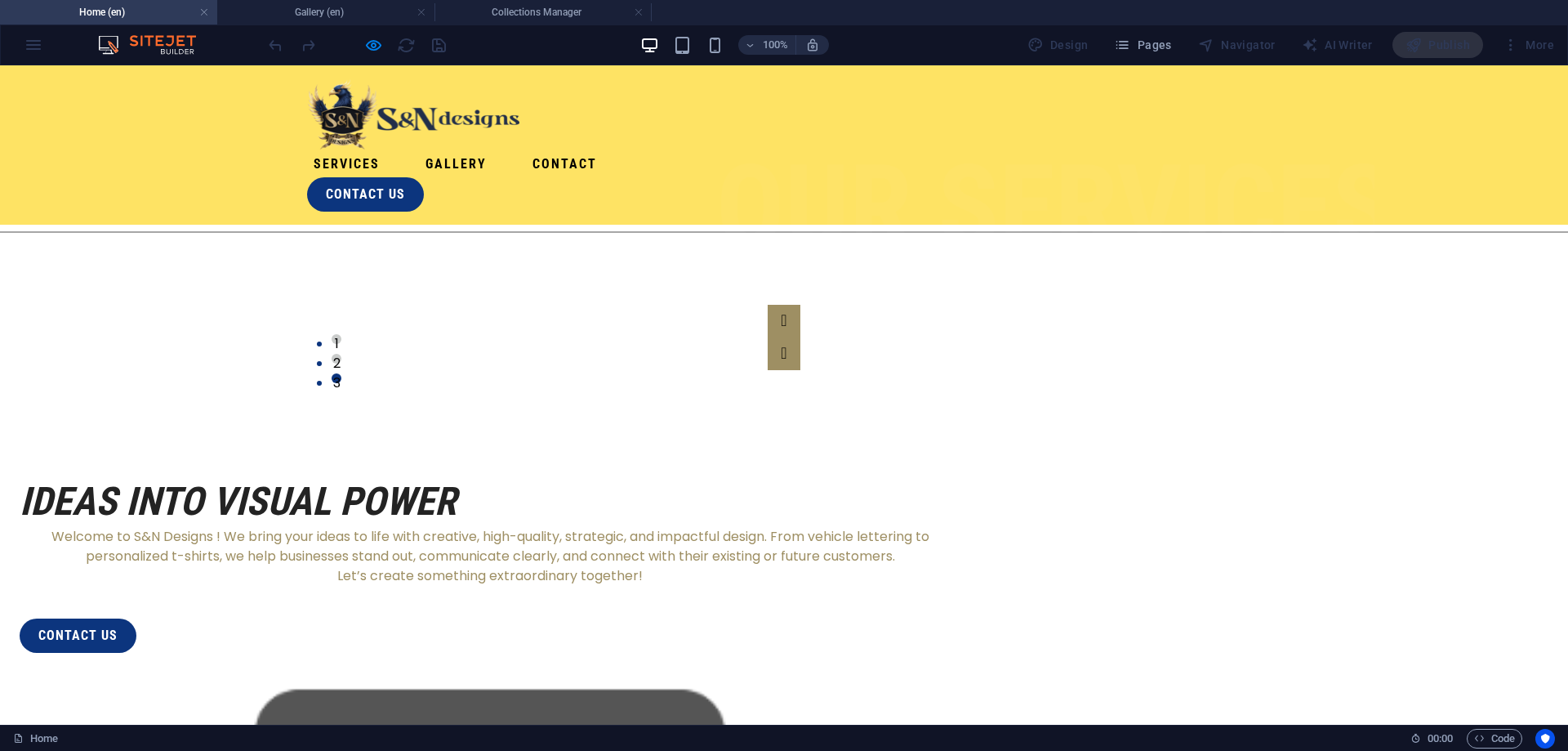
click at [493, 151] on link "Gallery" at bounding box center [456, 164] width 74 height 26
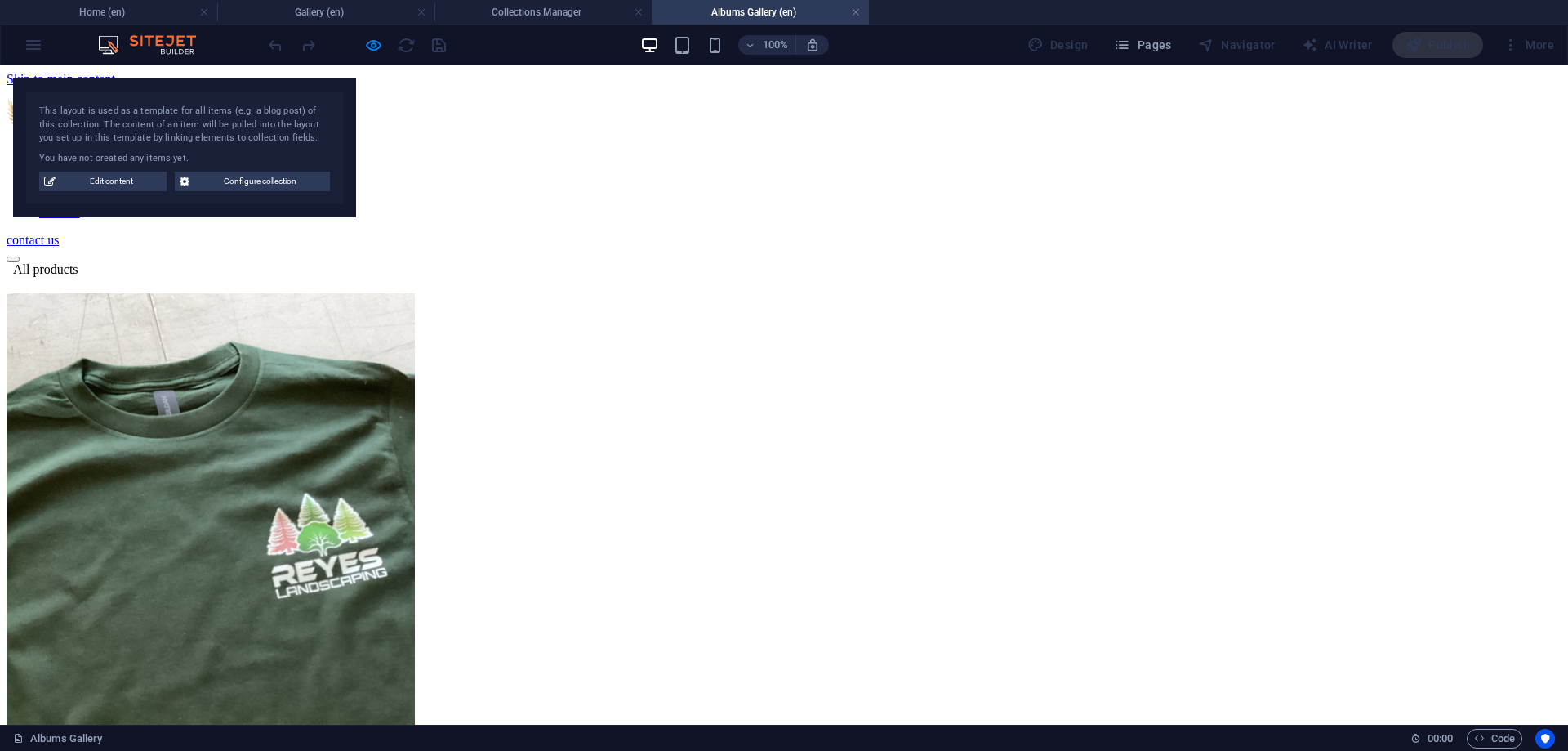
scroll to position [0, 0]
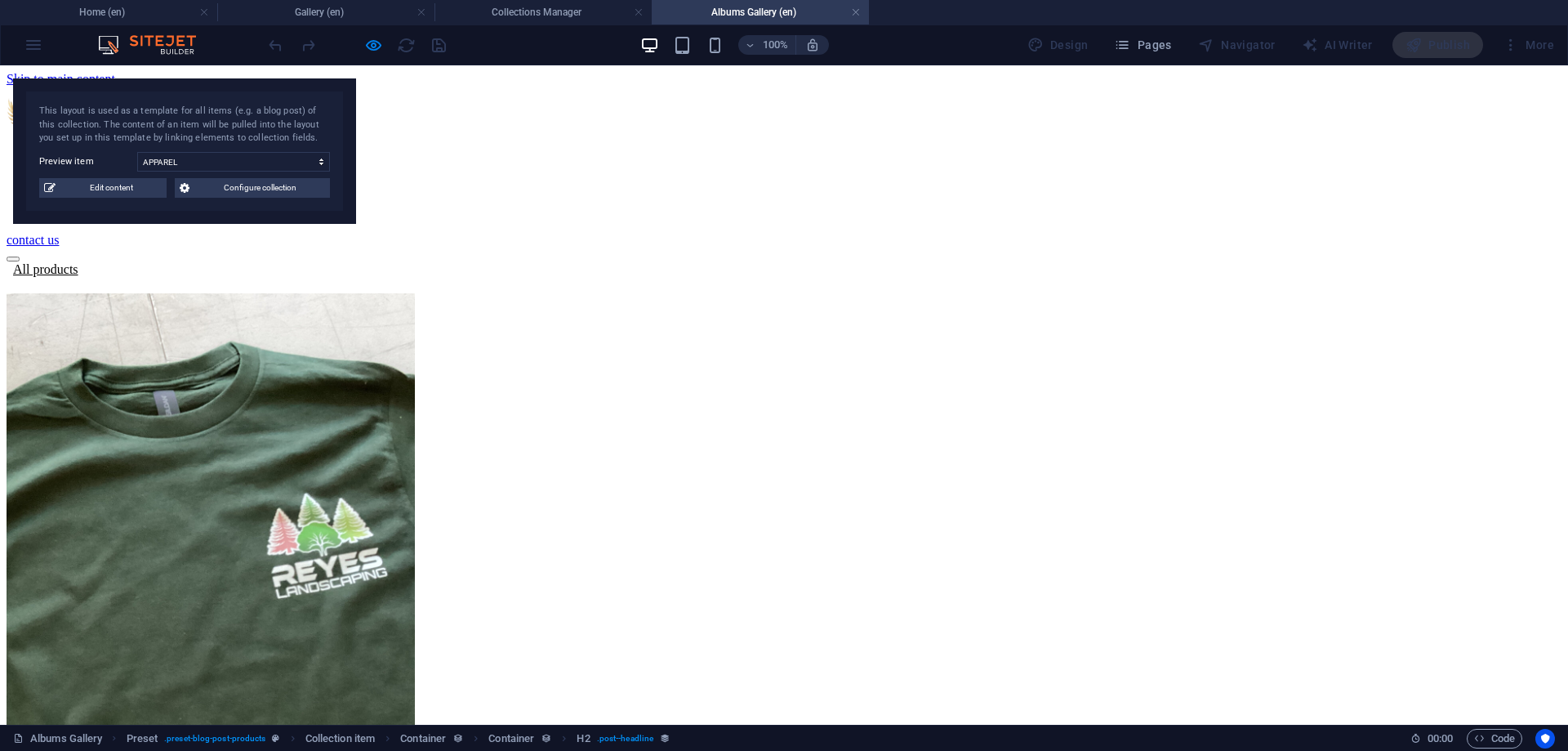
select select "68b74dae291690602504faca"
click at [393, 262] on div "All products" at bounding box center [784, 269] width 1555 height 14
click at [252, 186] on span "Configure collection" at bounding box center [260, 187] width 131 height 19
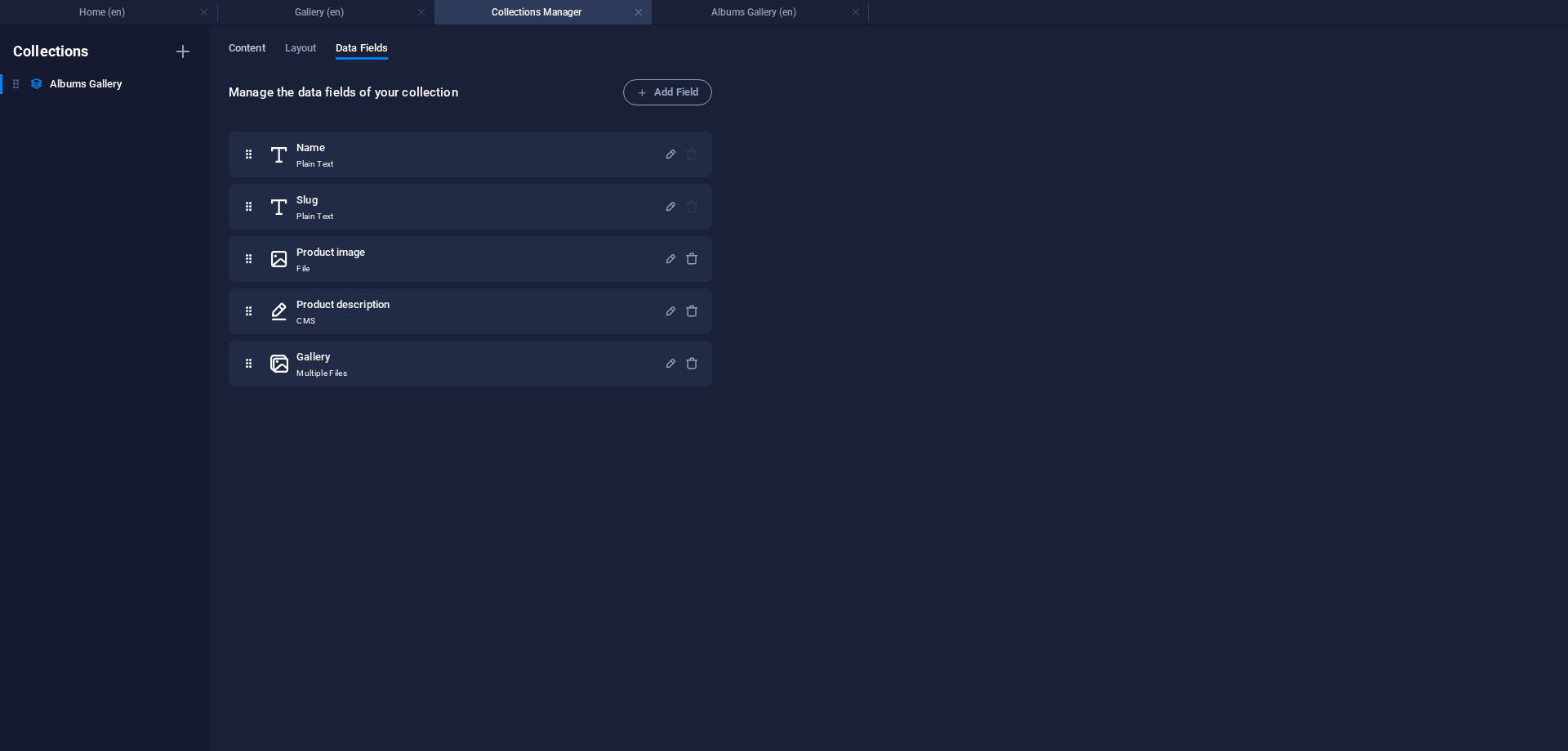
click at [265, 50] on span "Content" at bounding box center [247, 50] width 37 height 23
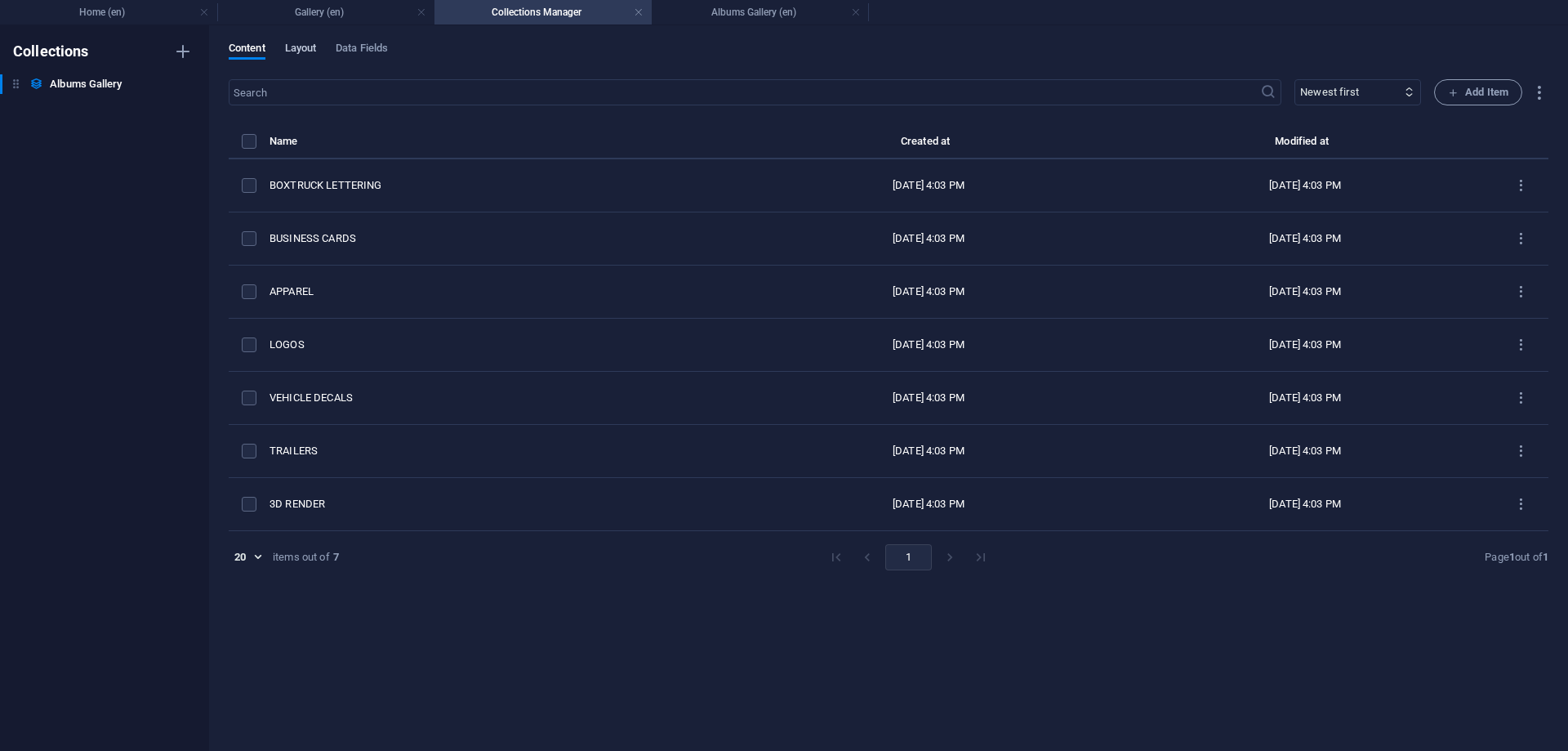
click at [289, 51] on span "Layout" at bounding box center [301, 50] width 32 height 23
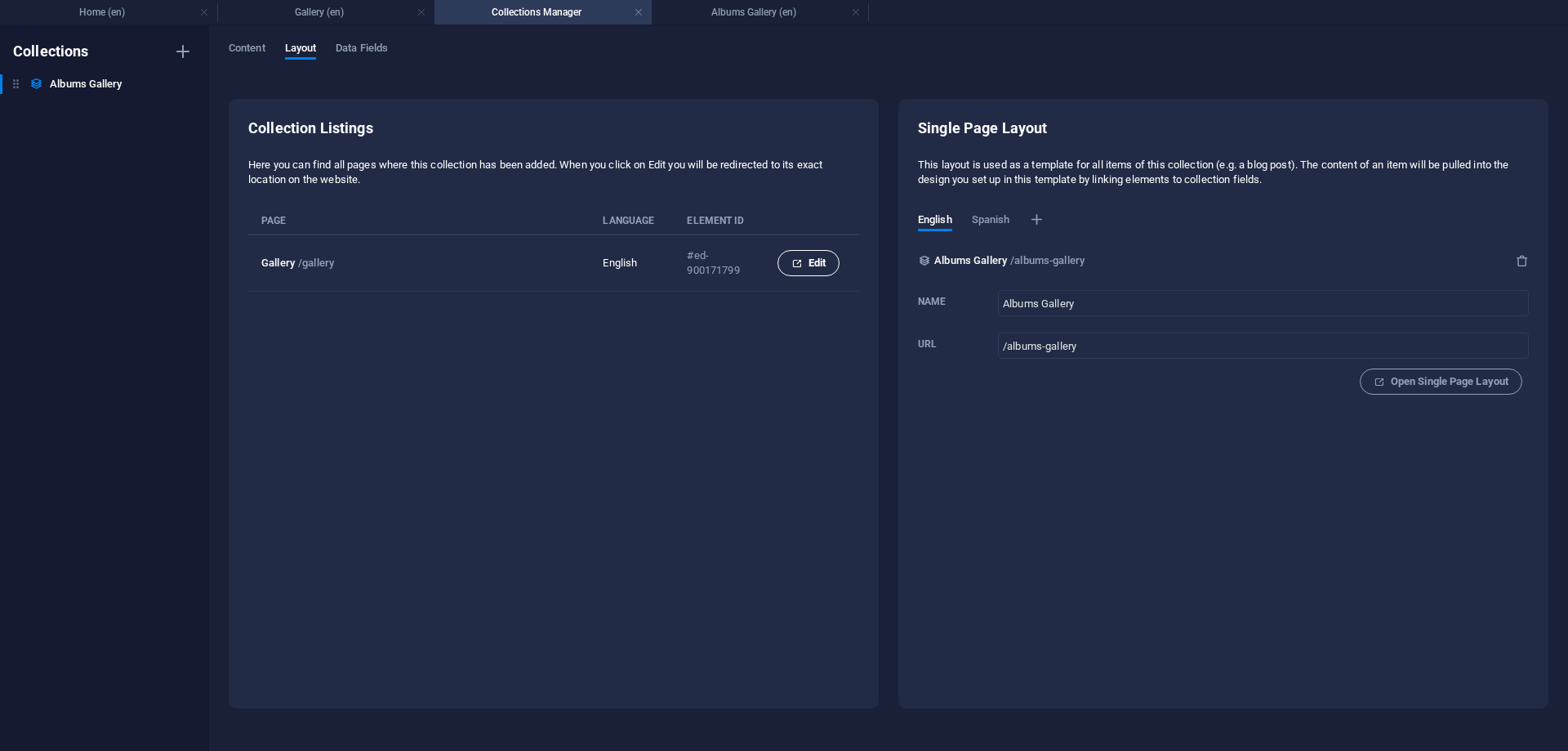
click at [802, 253] on span "Edit" at bounding box center [808, 262] width 35 height 19
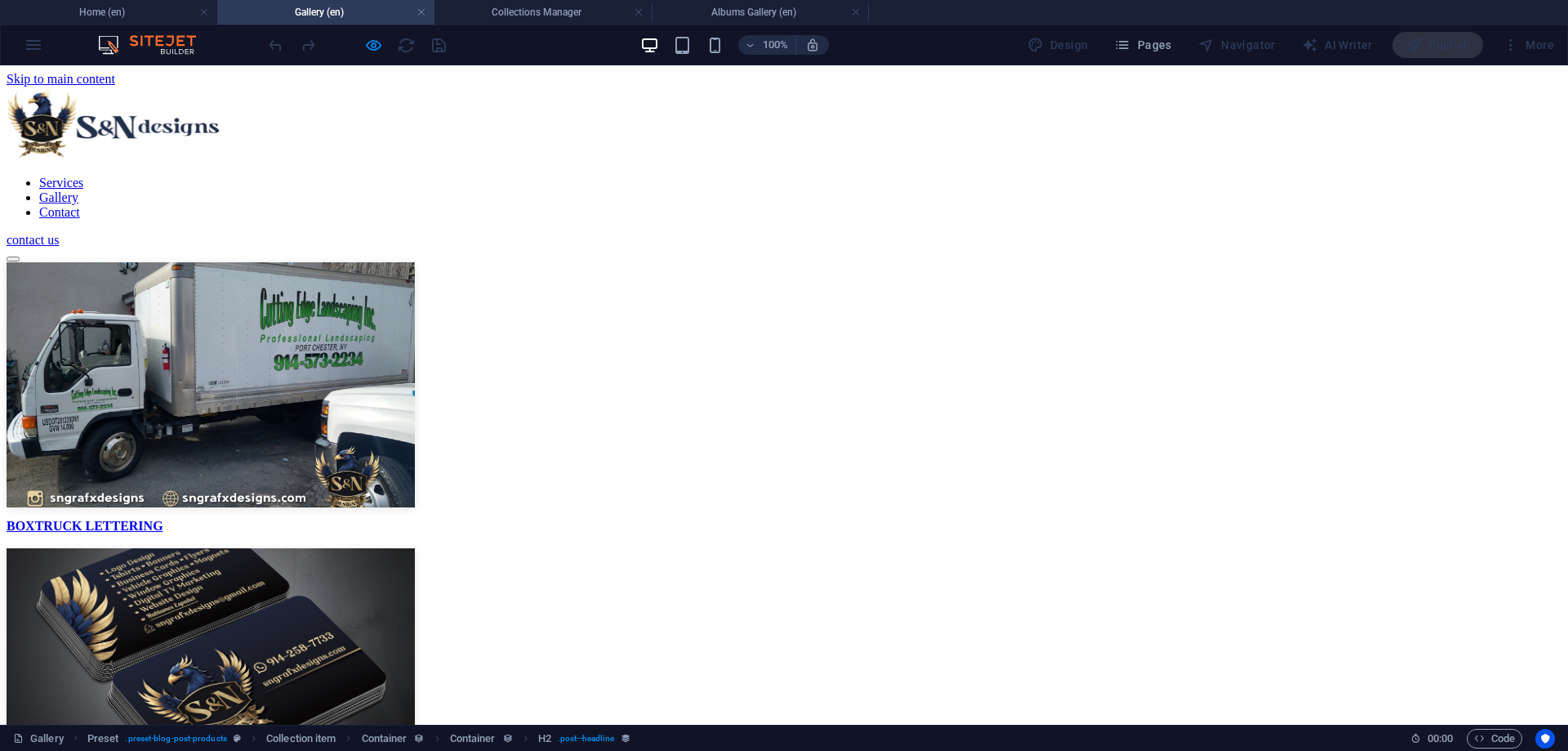
scroll to position [93, 0]
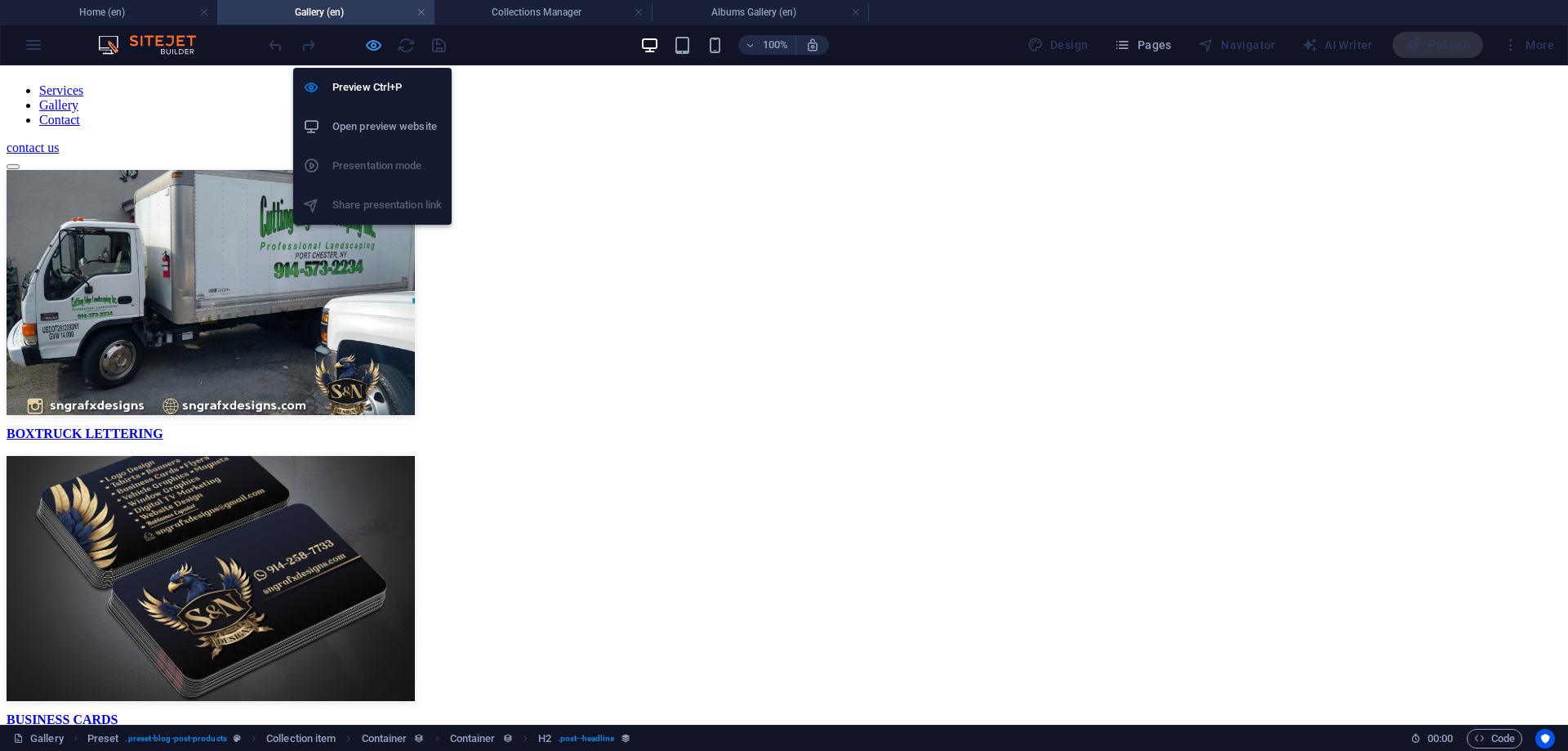
click at [376, 50] on icon "button" at bounding box center [373, 46] width 19 height 19
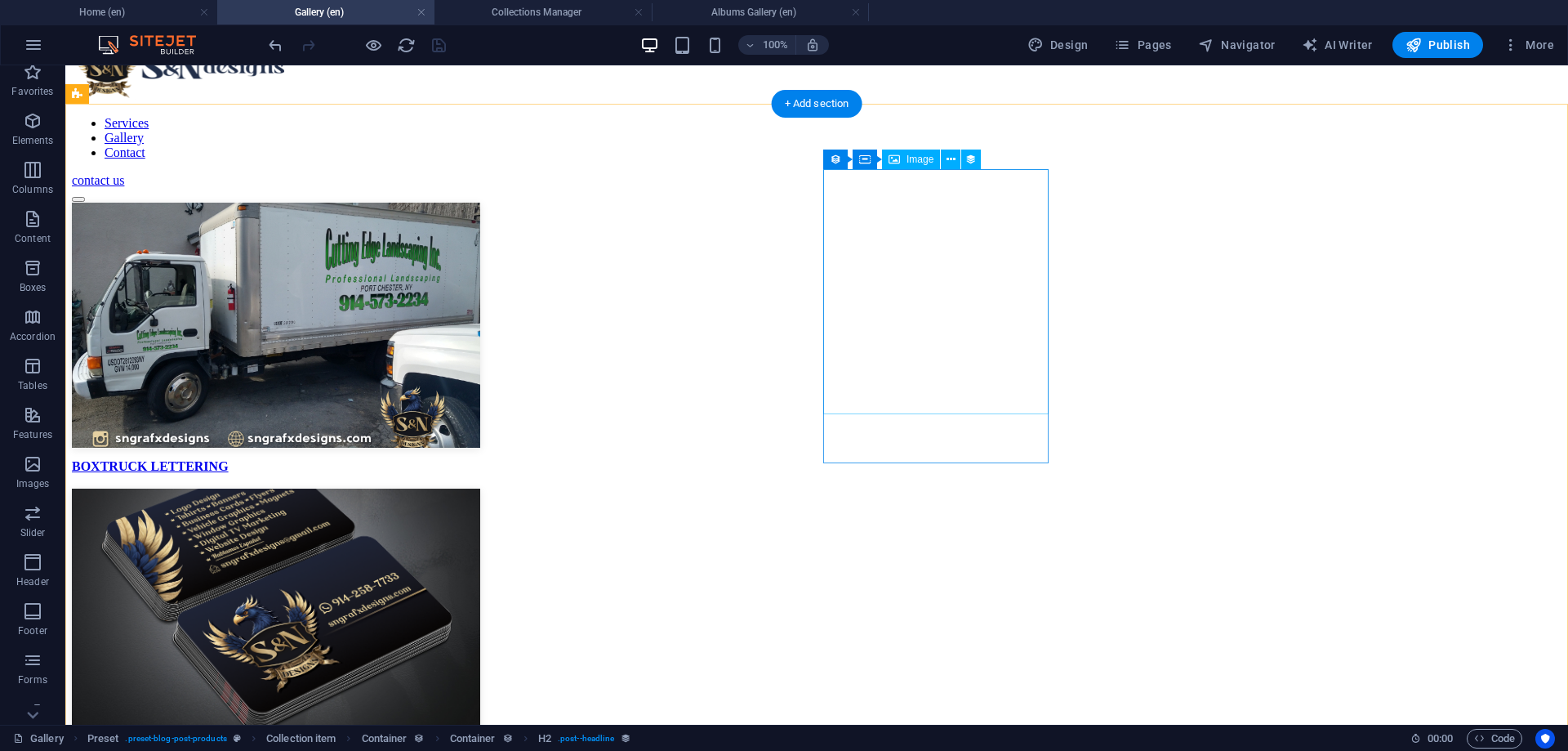
scroll to position [9, 0]
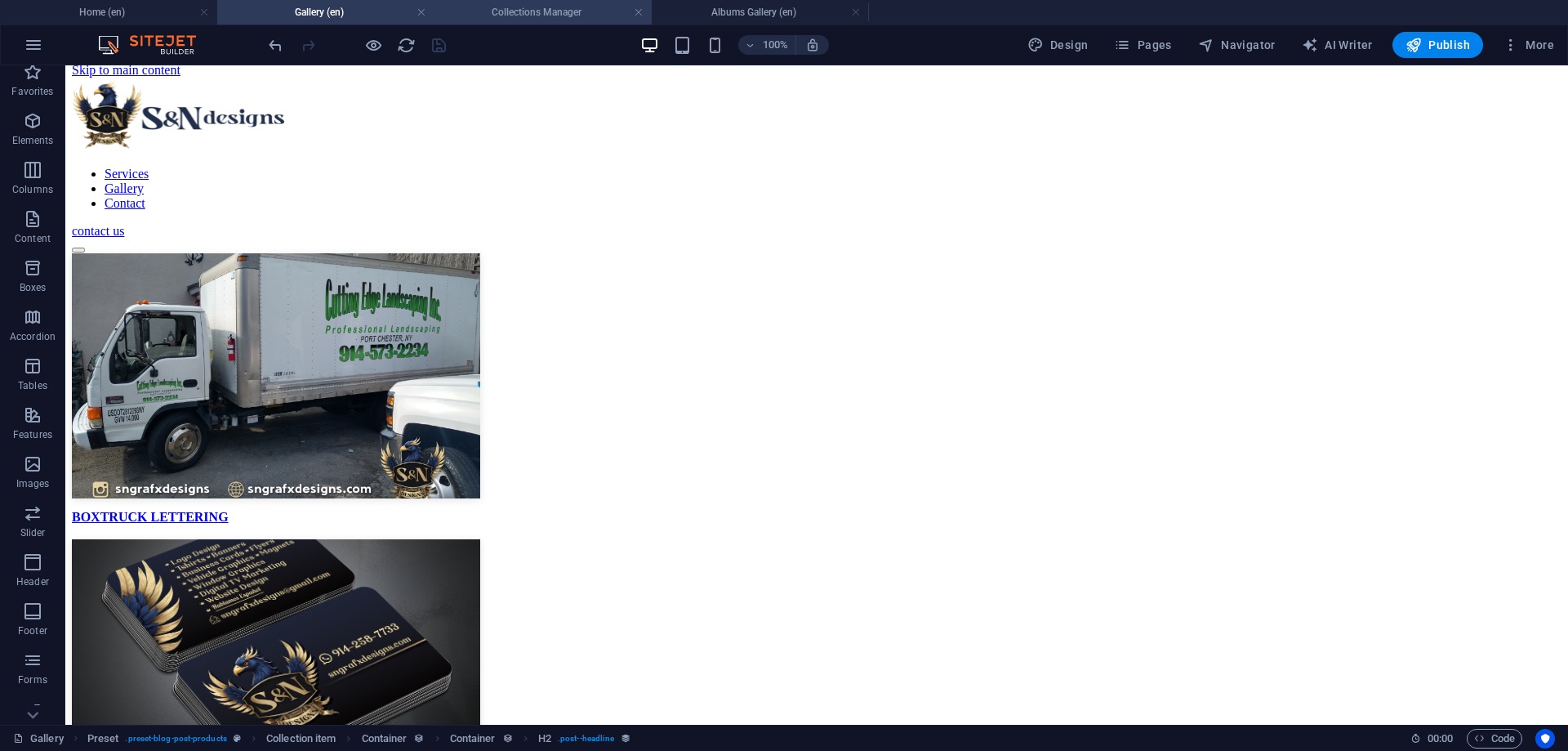
click at [563, 19] on h4 "Collections Manager" at bounding box center [543, 12] width 217 height 18
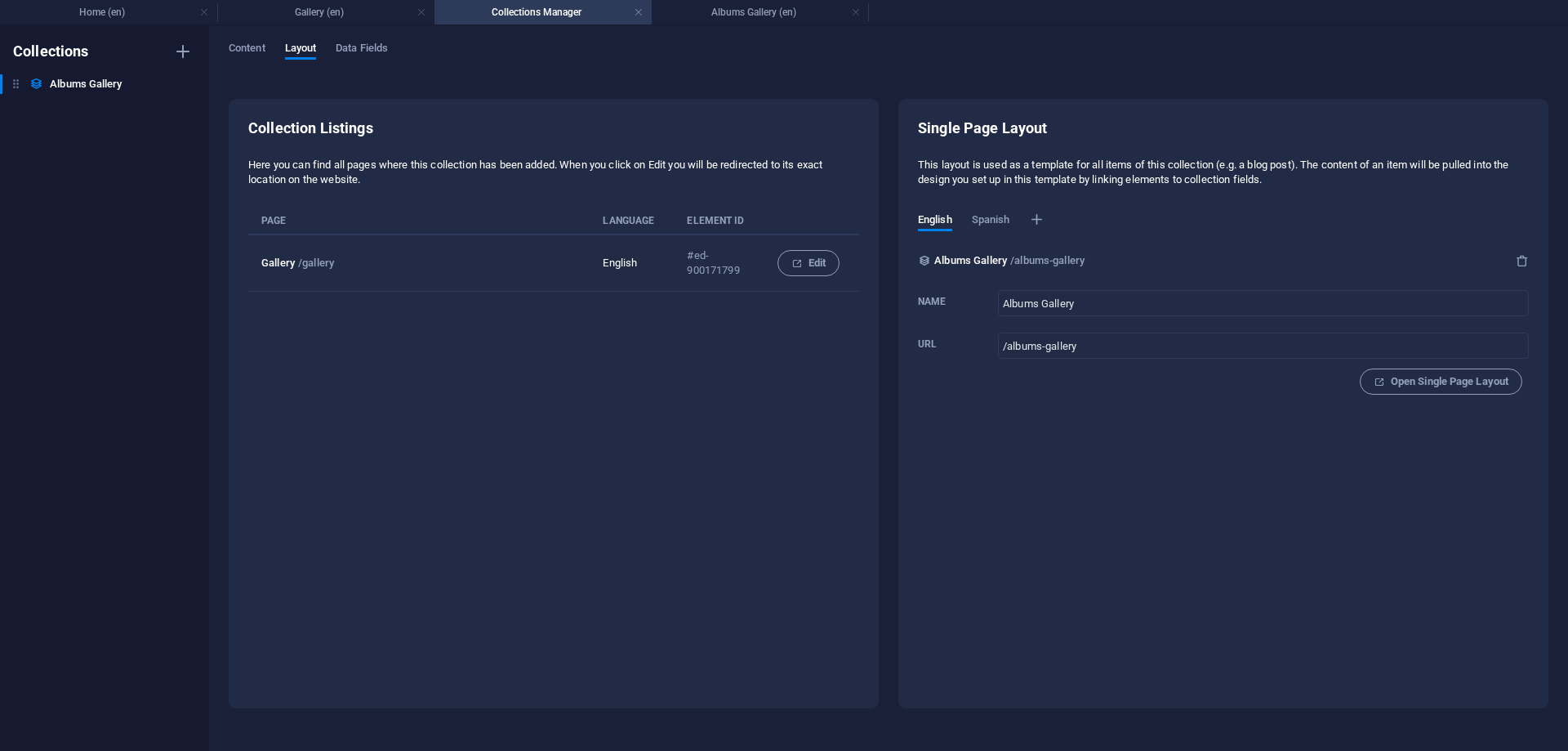
click at [746, 103] on div "Collection Listings Here you can find all pages where this collection has been …" at bounding box center [553, 403] width 650 height 609
click at [676, 110] on div "Collection Listings Here you can find all pages where this collection has been …" at bounding box center [553, 403] width 650 height 609
click at [734, 25] on div "Content Layout Data Fields Collection Listings Here you can find all pages wher…" at bounding box center [888, 388] width 1359 height 726
click at [752, 19] on h4 "Albums Gallery (en)" at bounding box center [760, 12] width 217 height 18
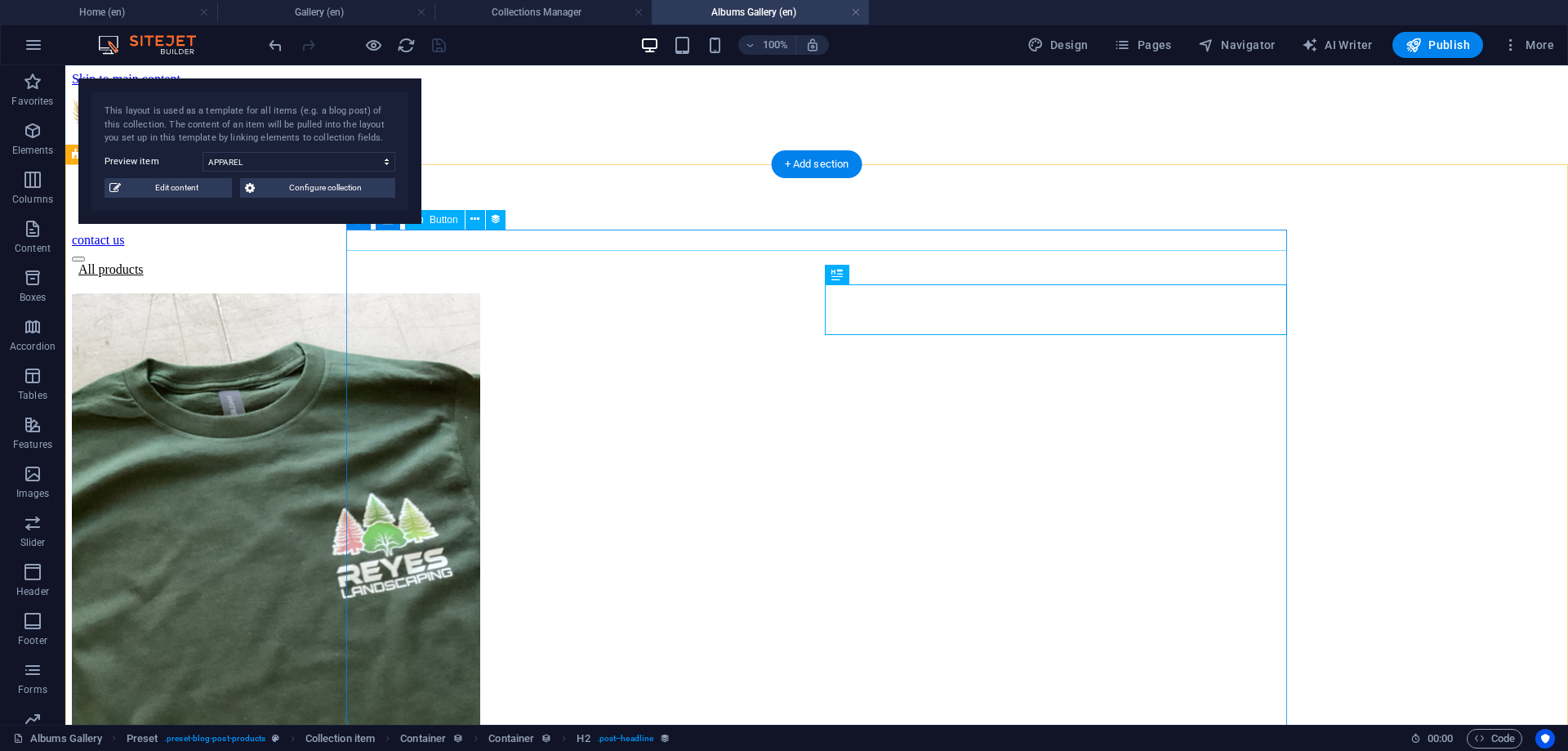
click at [400, 262] on div "All products" at bounding box center [816, 269] width 1490 height 14
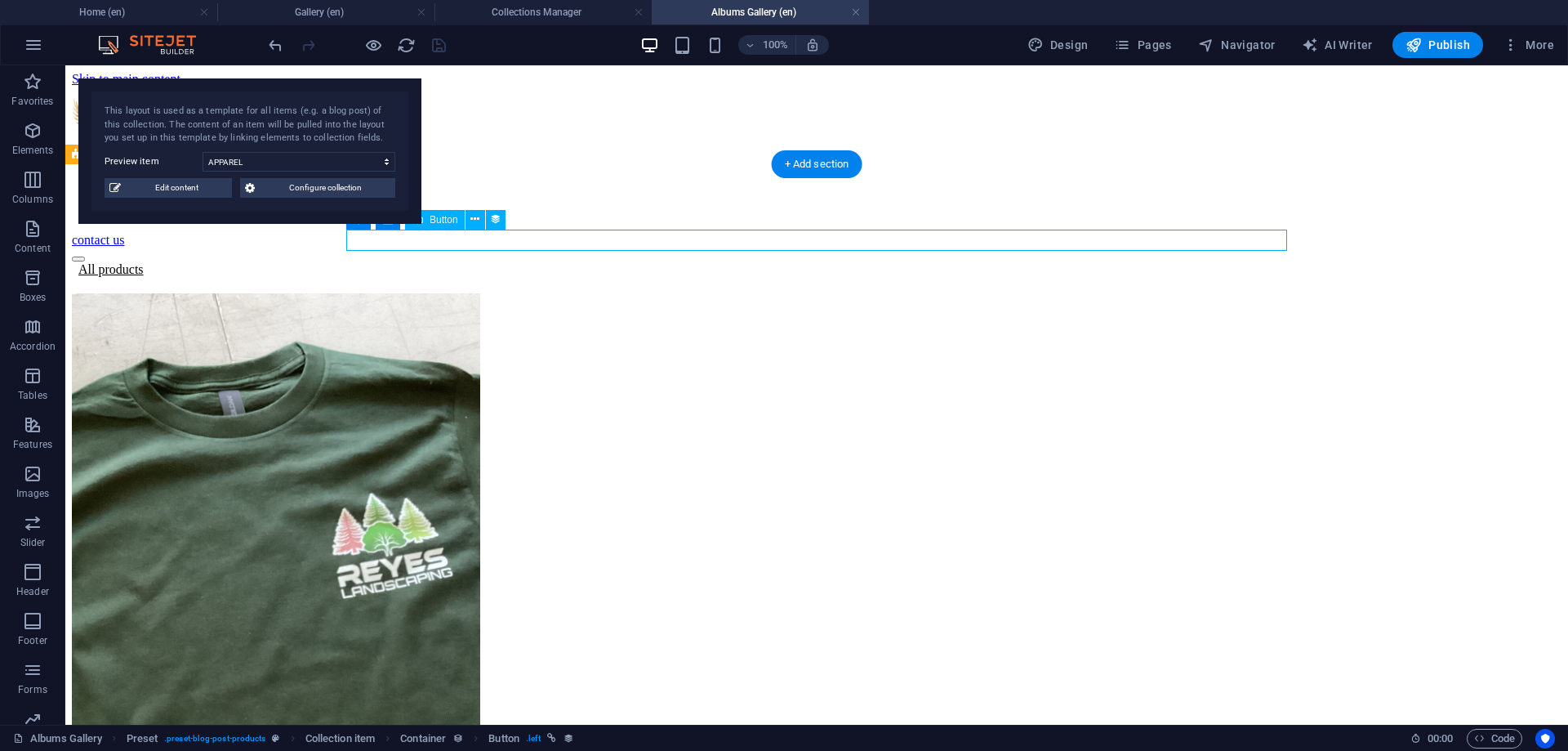
click at [431, 262] on div "All products" at bounding box center [816, 269] width 1490 height 14
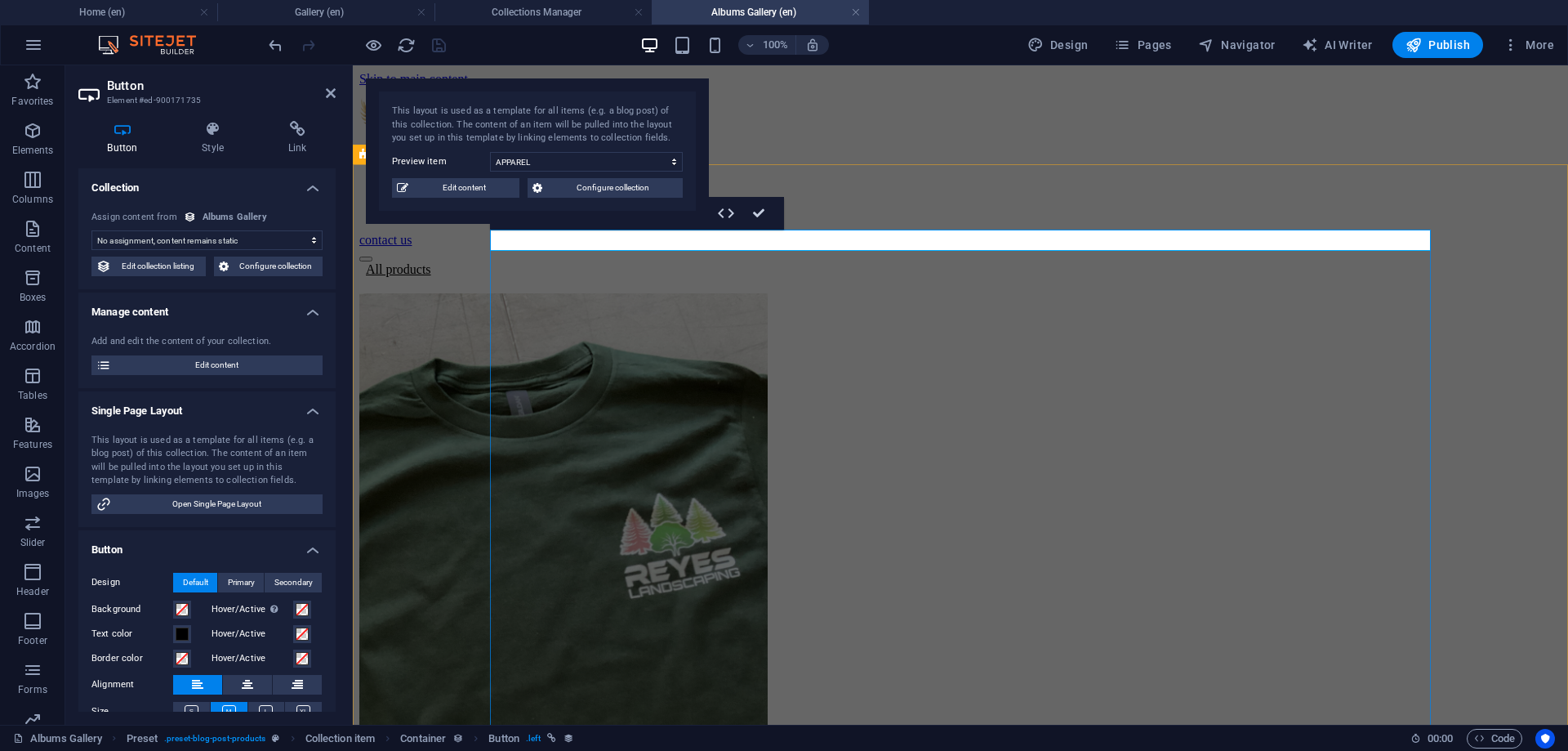
click at [643, 262] on div "All products" at bounding box center [960, 269] width 1202 height 14
click at [604, 262] on div "All products" at bounding box center [960, 269] width 1202 height 14
click at [431, 262] on link "All products" at bounding box center [394, 269] width 72 height 13
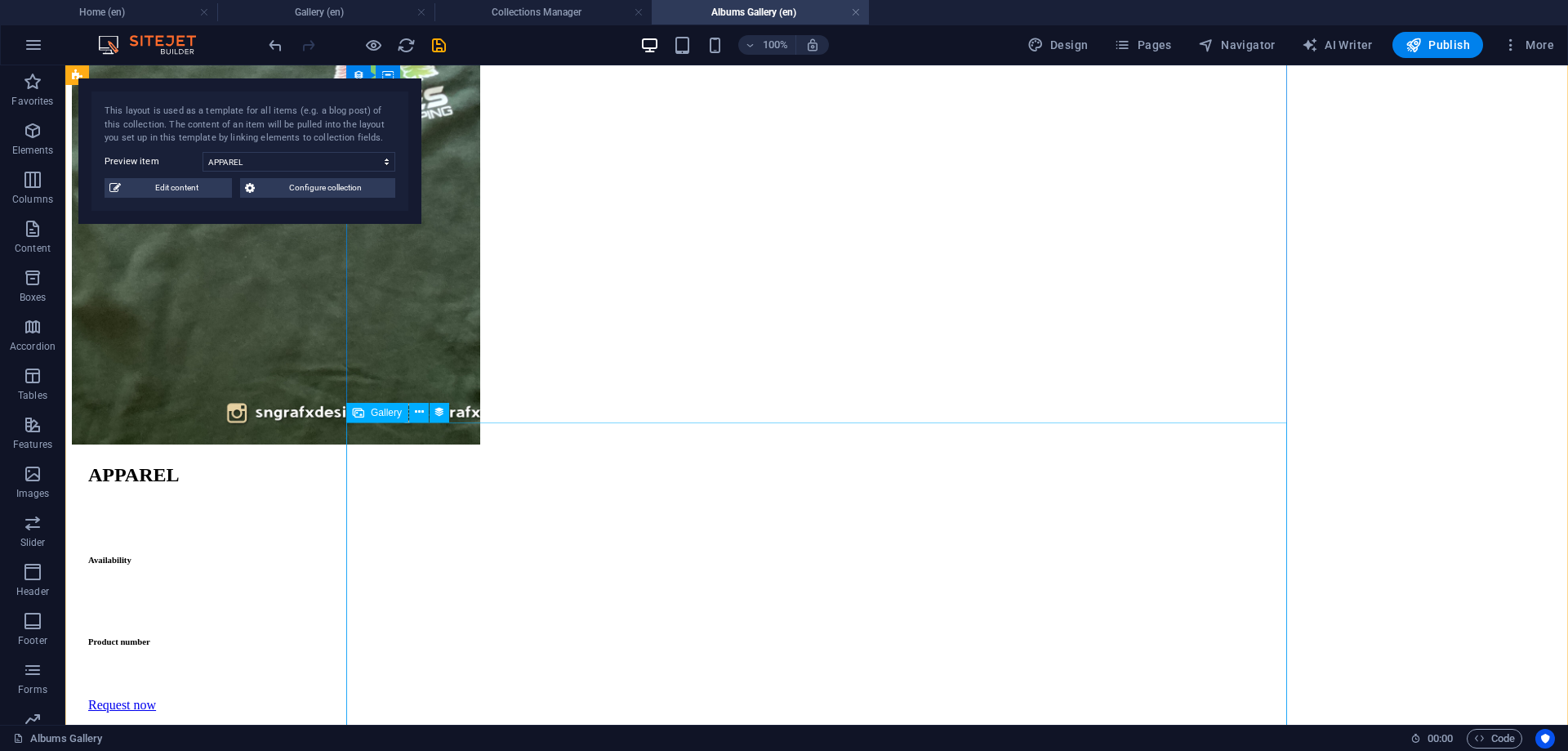
scroll to position [474, 0]
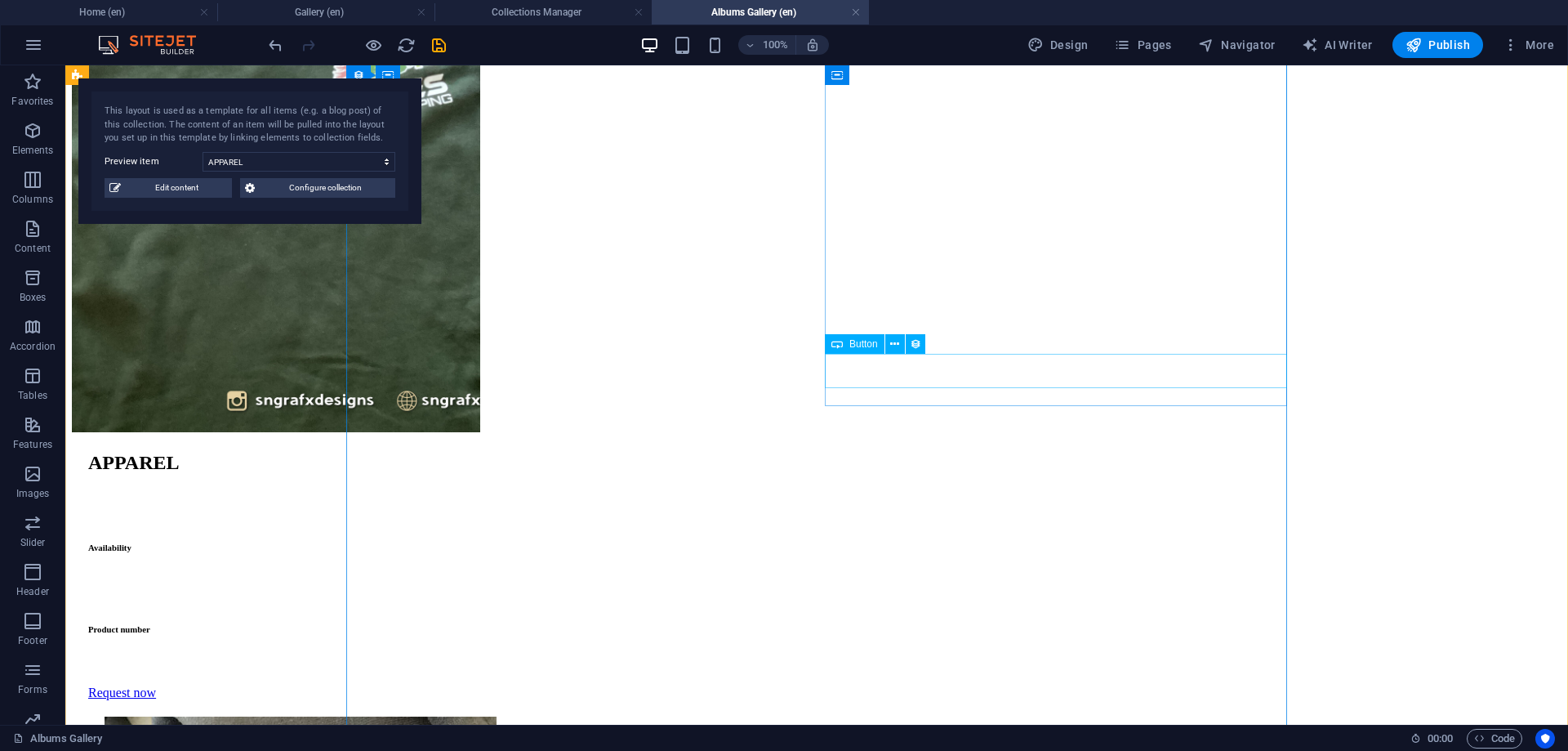
click at [917, 685] on div "Request now" at bounding box center [825, 692] width 1473 height 14
click at [896, 347] on icon at bounding box center [894, 344] width 9 height 17
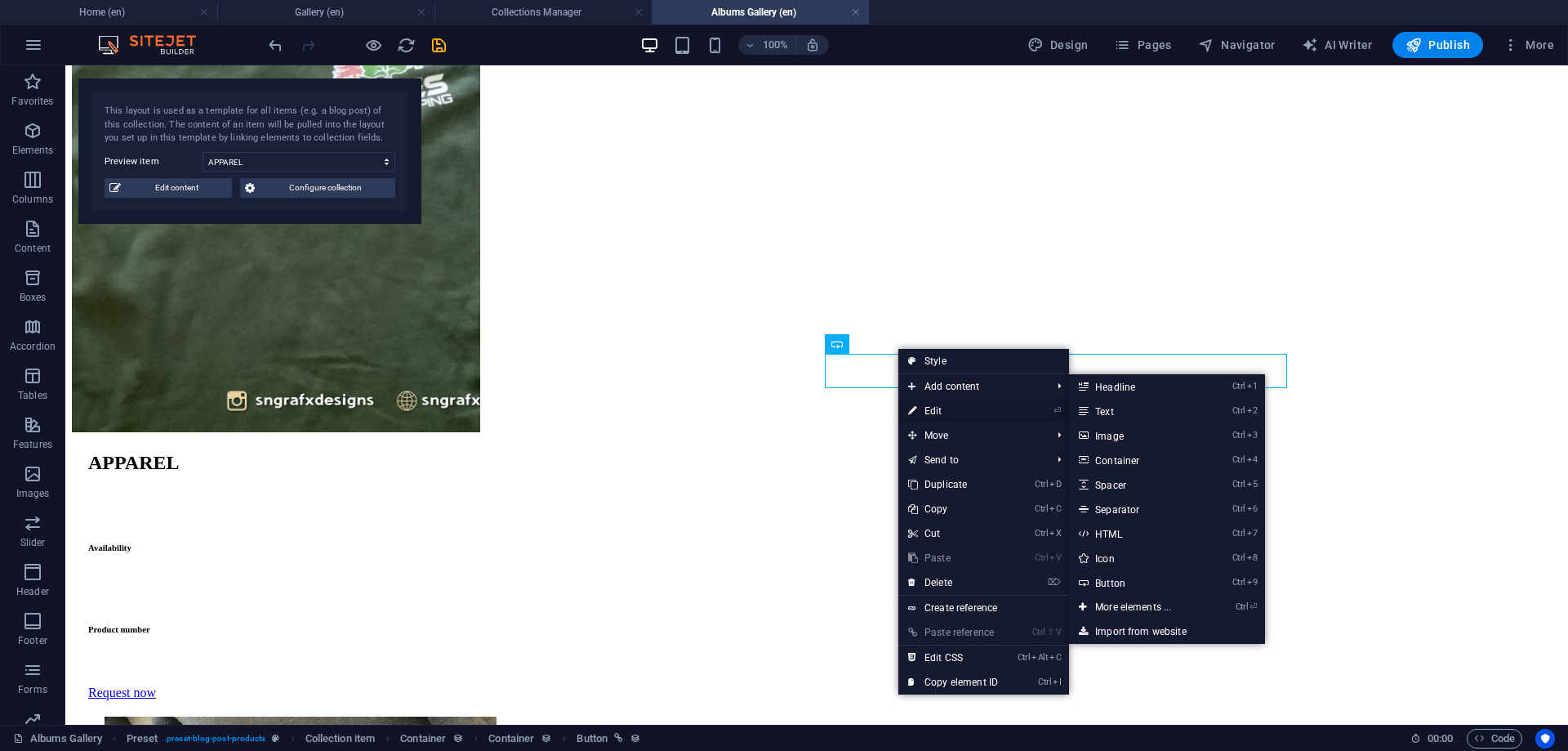
drag, startPoint x: 946, startPoint y: 410, endPoint x: 559, endPoint y: 335, distance: 394.2
click at [946, 410] on link "⏎ Edit" at bounding box center [953, 410] width 110 height 24
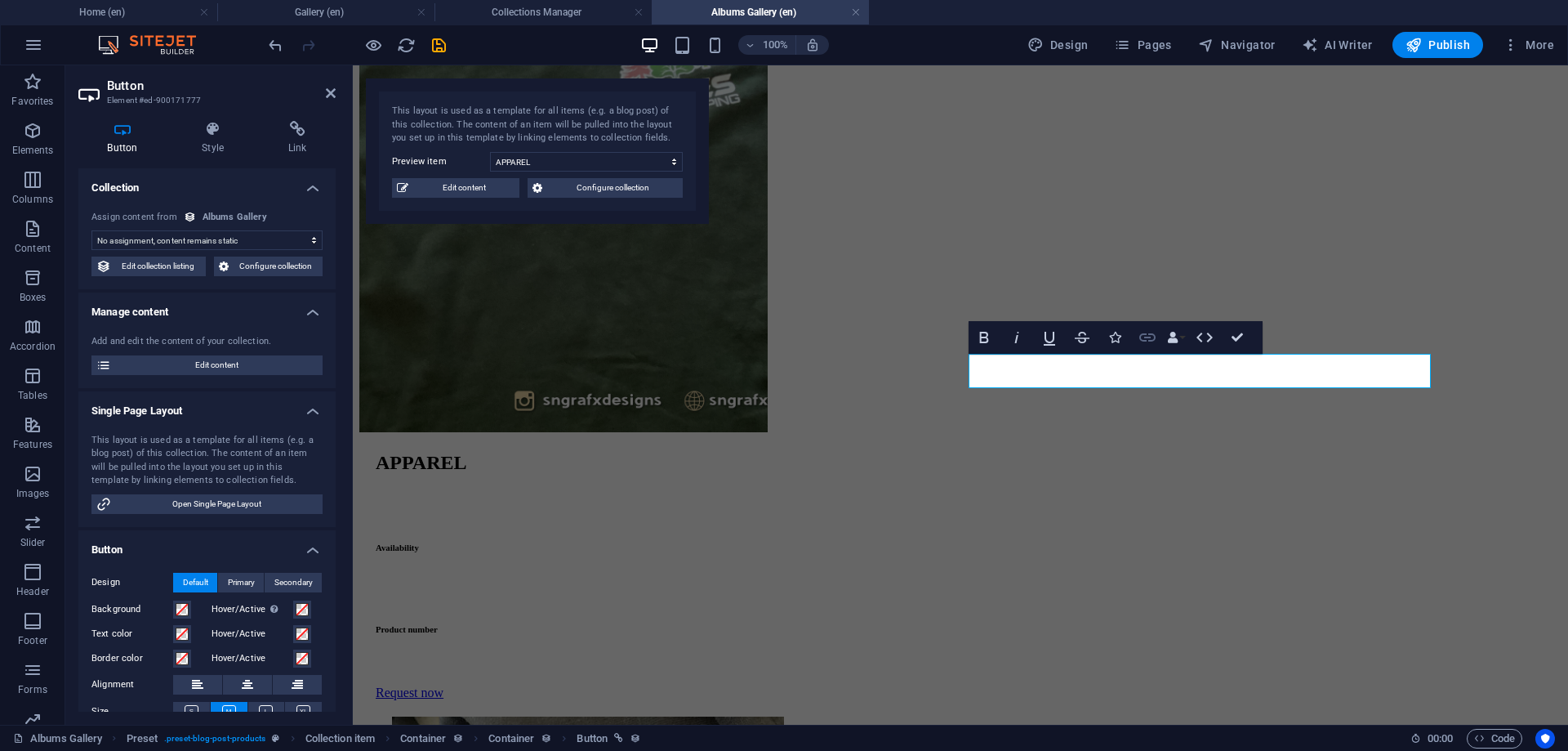
click at [1148, 337] on icon "button" at bounding box center [1147, 337] width 16 height 8
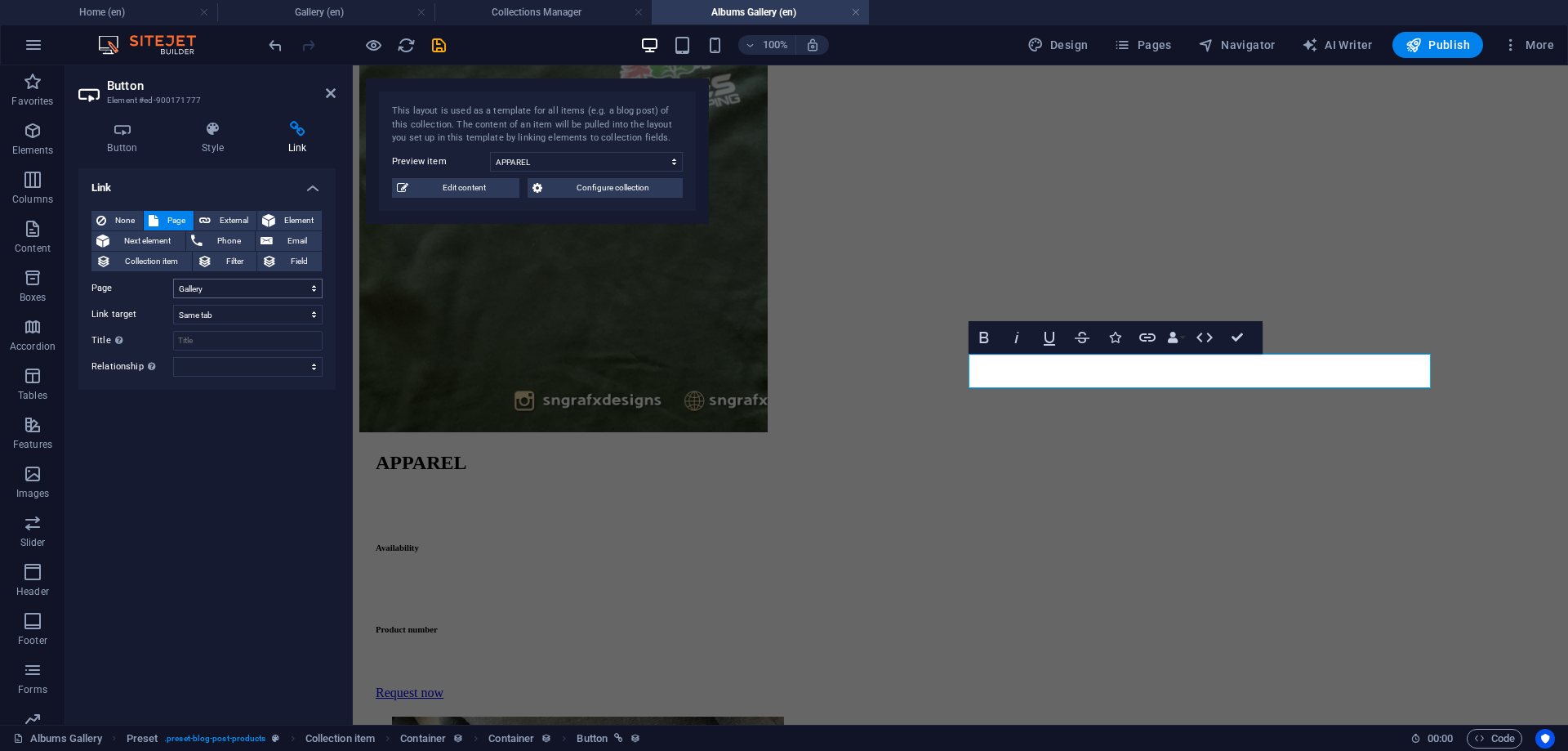
click at [173, 278] on select "Home Contact Gallery Home Gallery Contacto" at bounding box center [247, 287] width 149 height 19
select select "1"
click option "Contact" at bounding box center [0, 0] width 0 height 0
click at [173, 124] on icon at bounding box center [212, 128] width 80 height 16
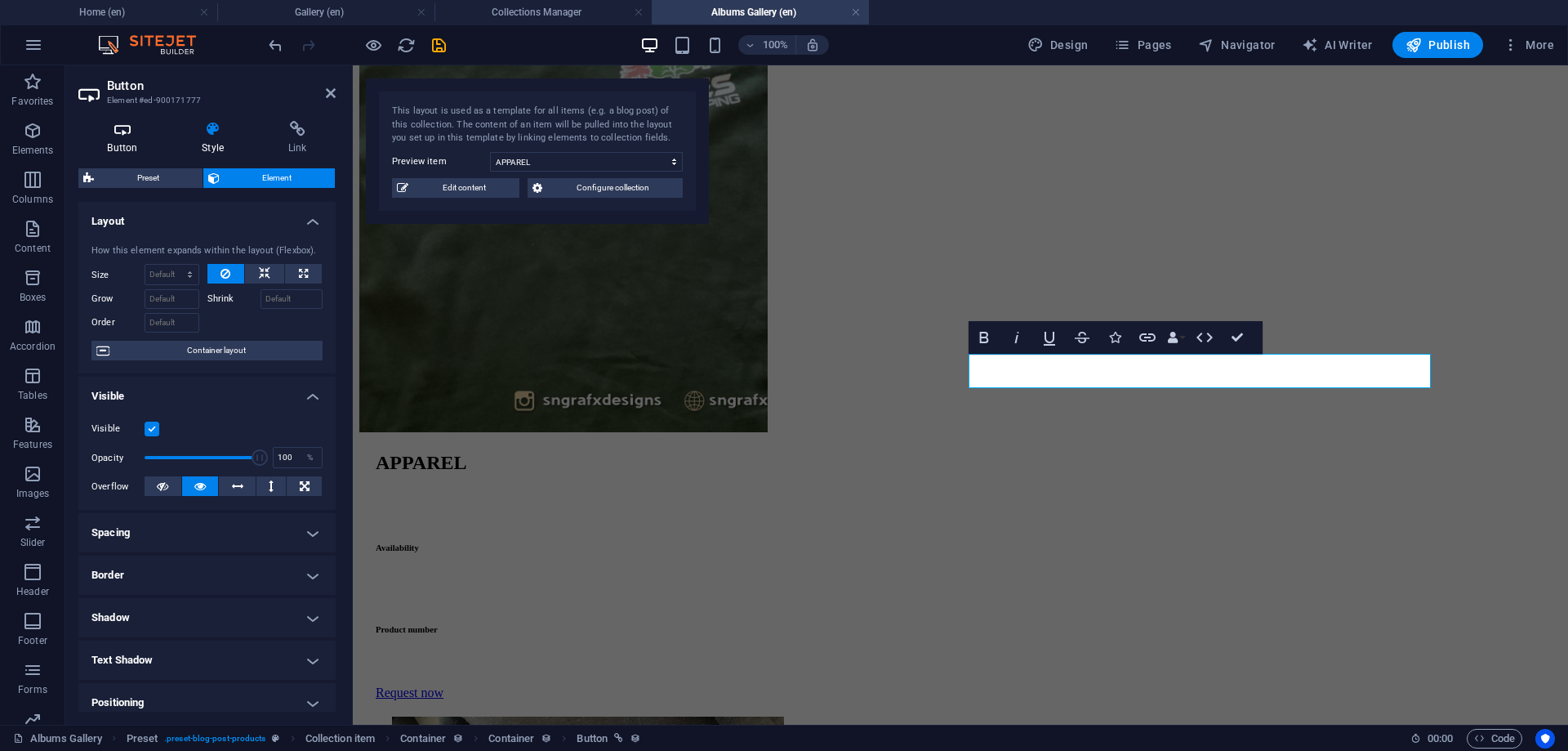
click at [120, 141] on h4 "Button" at bounding box center [126, 137] width 94 height 35
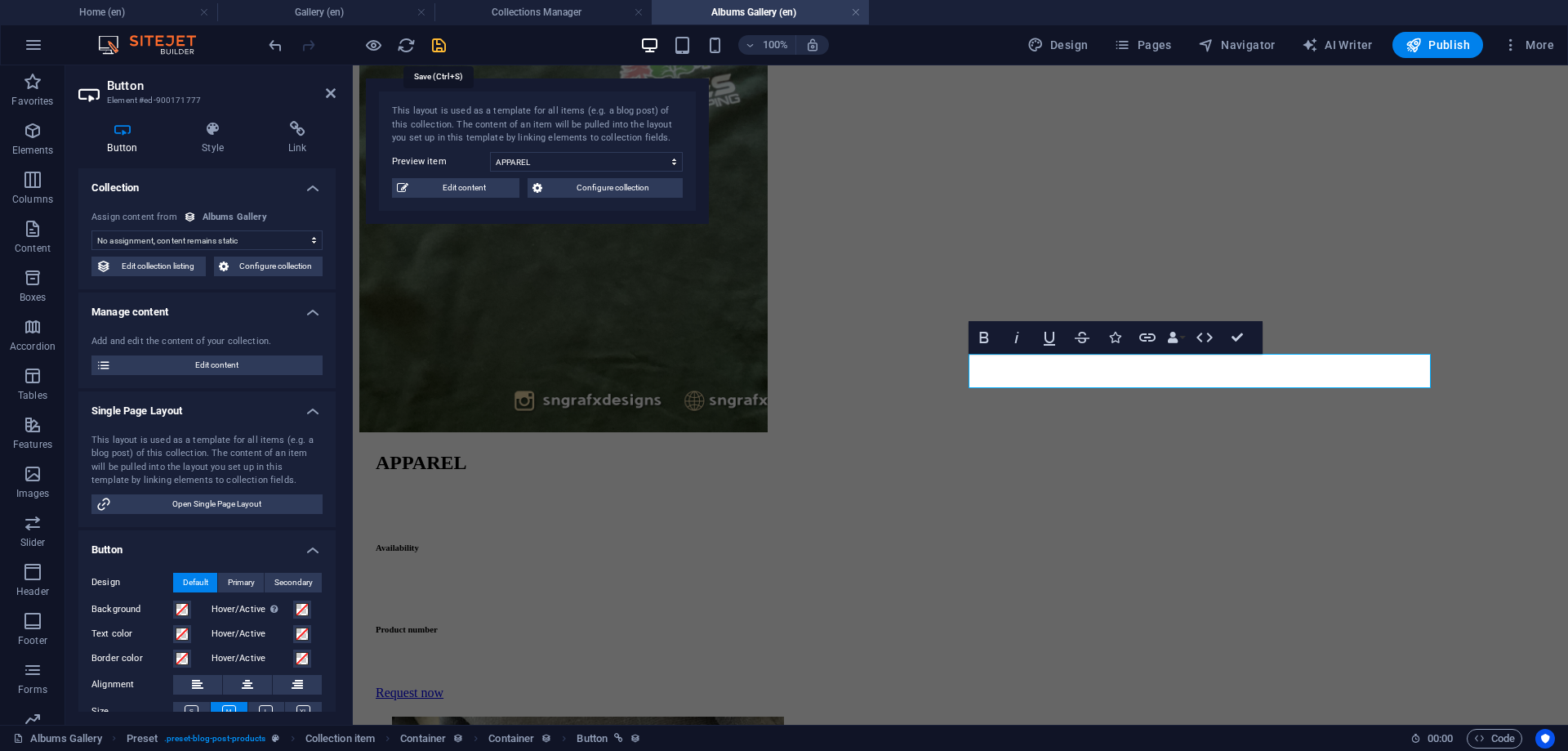
click at [438, 43] on icon "save" at bounding box center [439, 46] width 19 height 19
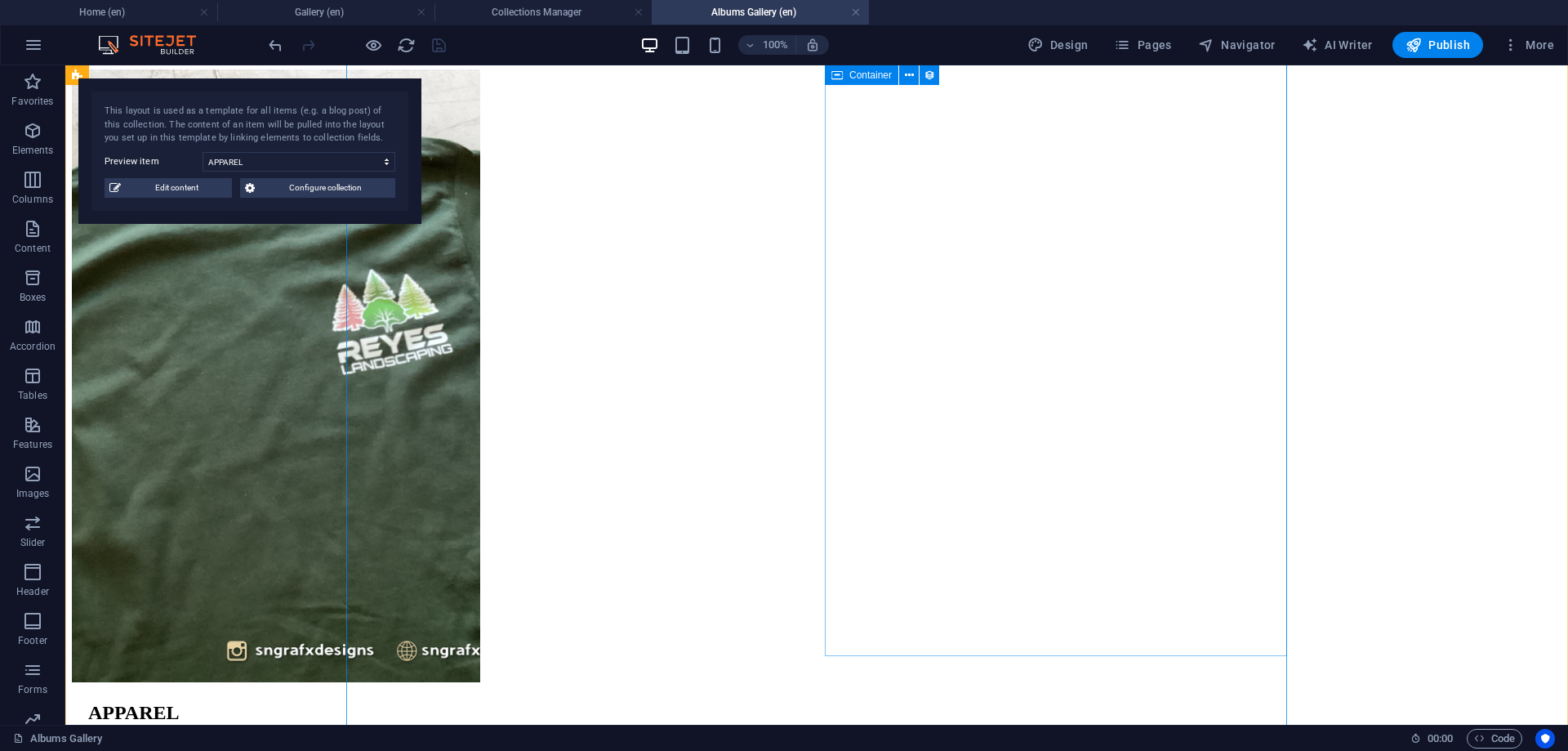
scroll to position [0, 0]
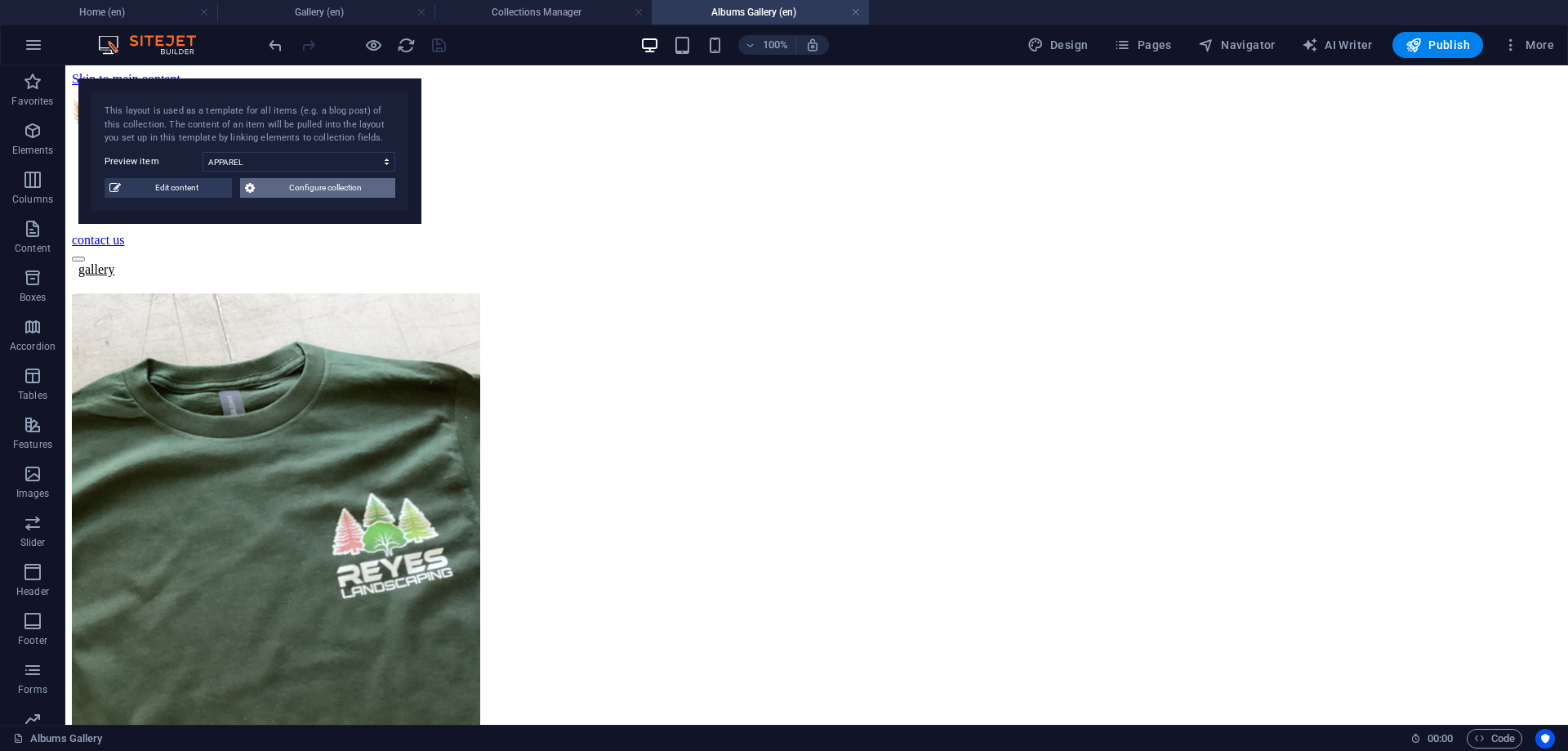
click at [276, 189] on span "Configure collection" at bounding box center [324, 187] width 131 height 19
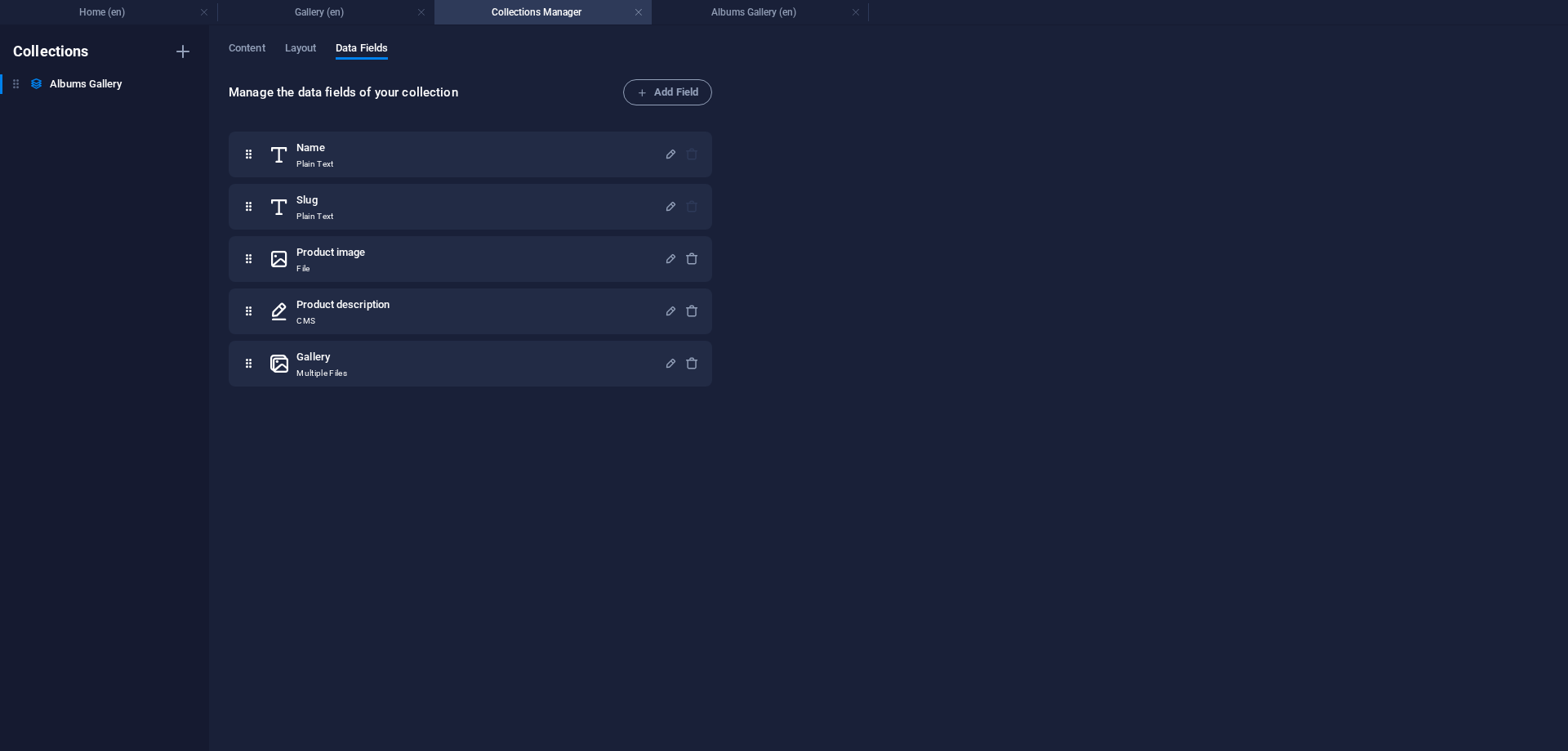
click at [306, 36] on div "Content Layout Data Fields Manage the data fields of your collection Add Field …" at bounding box center [888, 388] width 1359 height 726
click at [300, 48] on span "Layout" at bounding box center [301, 50] width 32 height 23
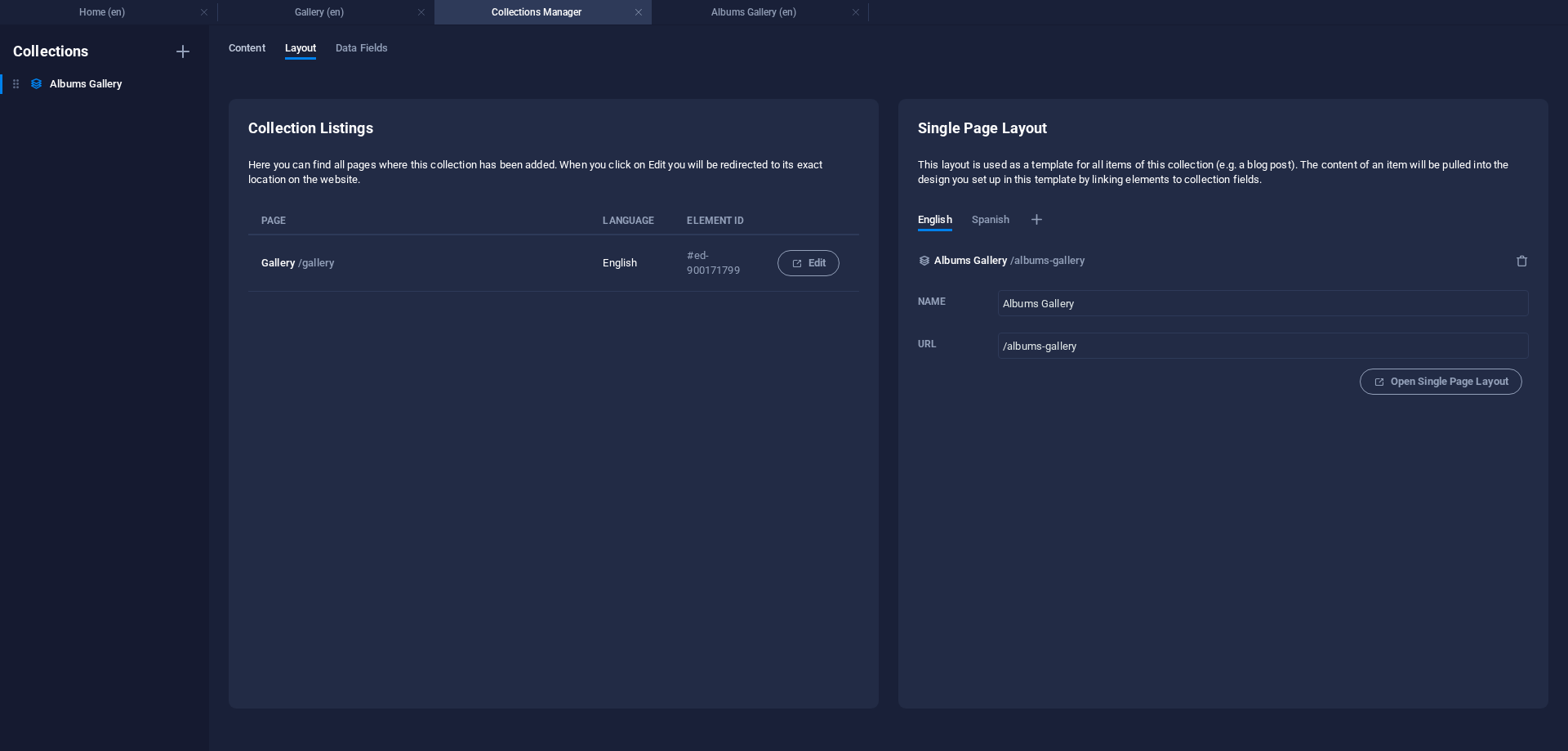
click at [250, 47] on span "Content" at bounding box center [247, 50] width 37 height 23
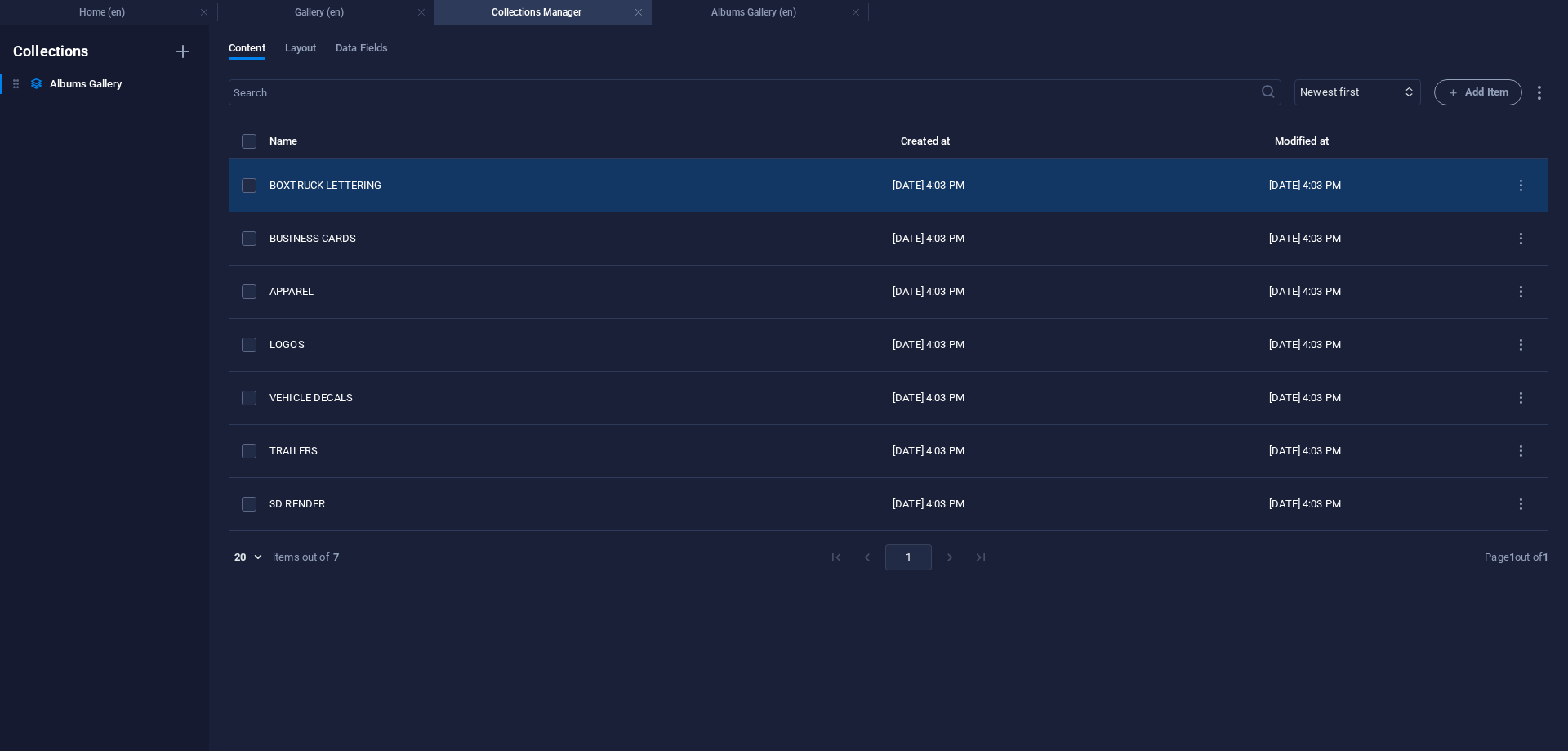
click at [338, 175] on td "BOXTRUCK LETTERING" at bounding box center [505, 185] width 471 height 53
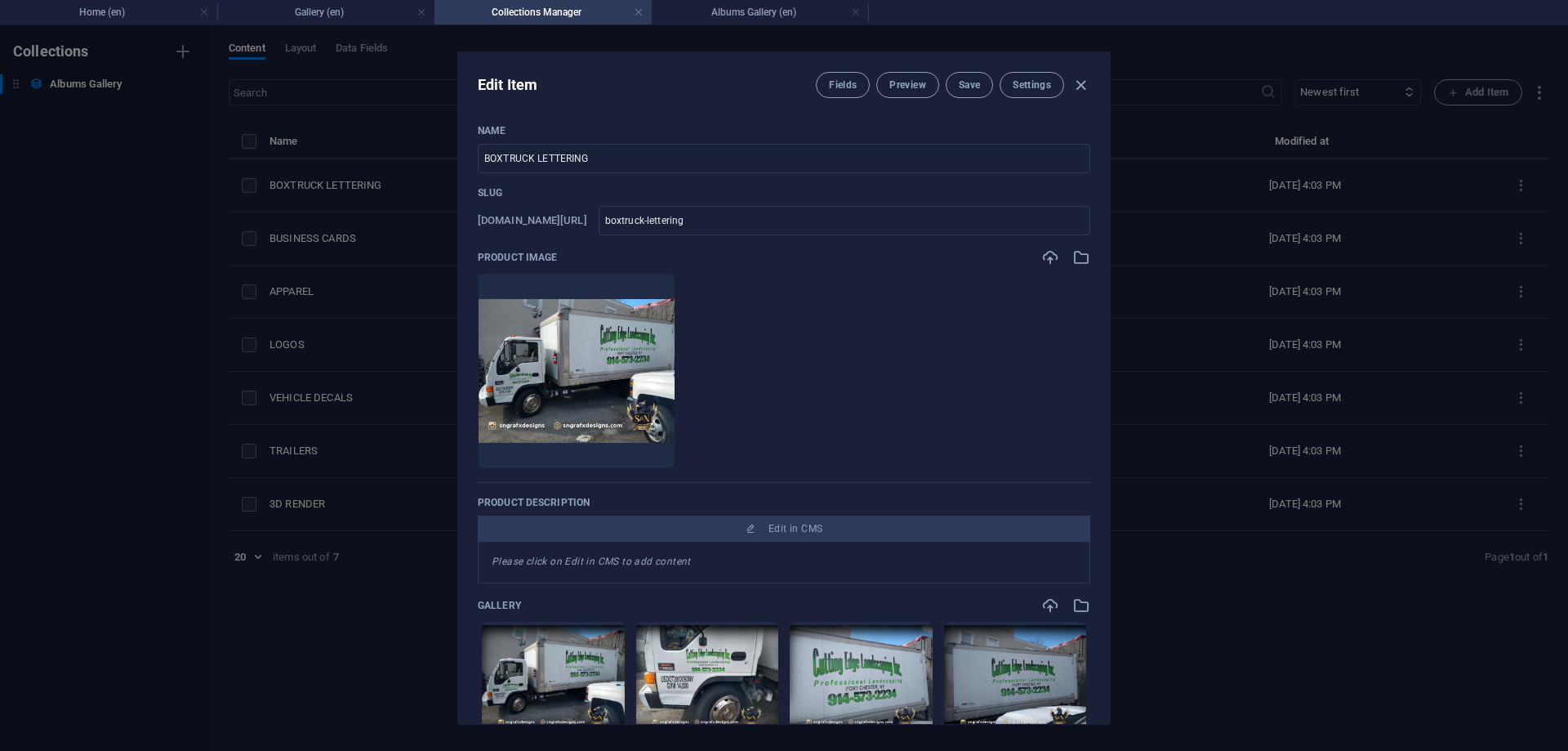
scroll to position [294, 0]
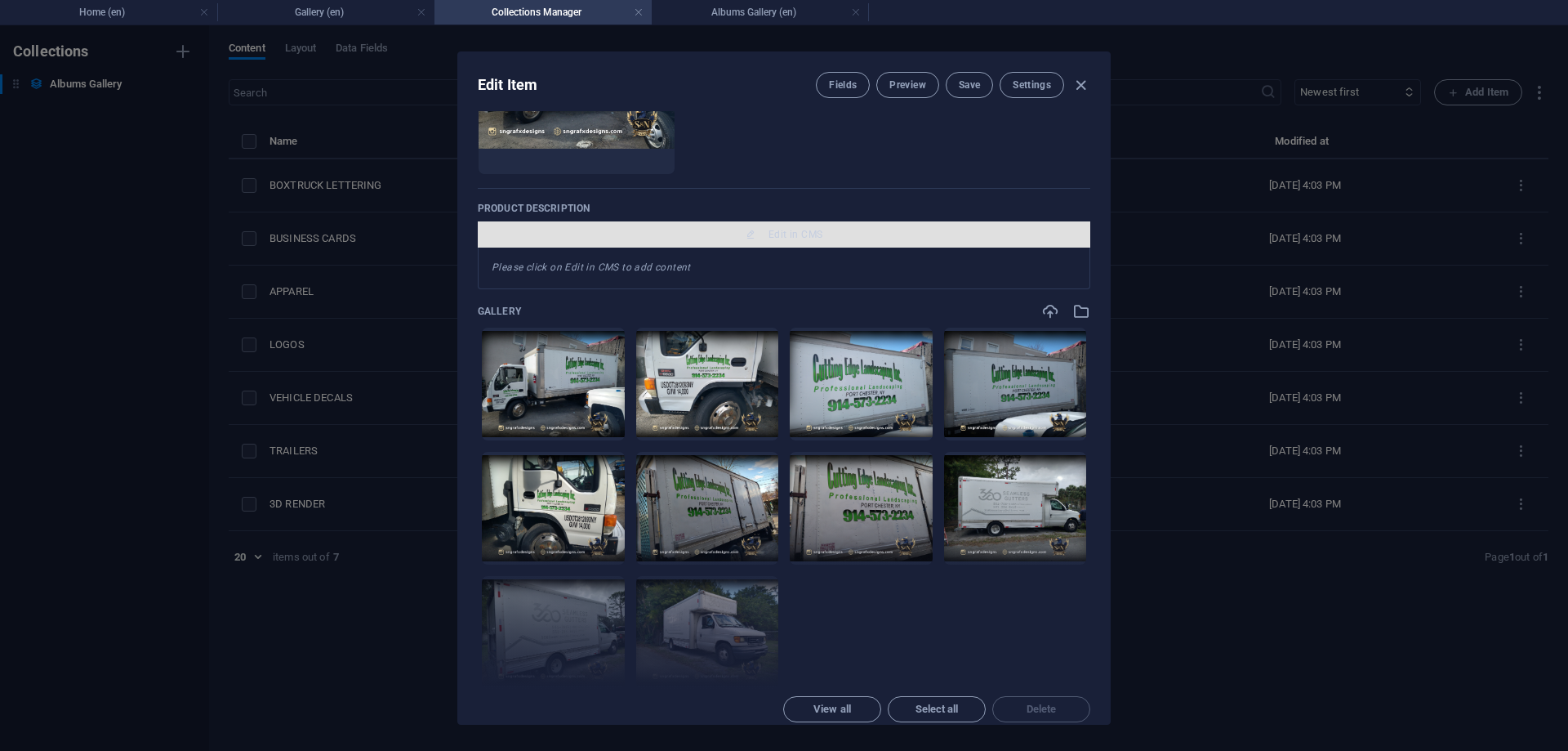
click at [810, 230] on span "Edit in CMS" at bounding box center [795, 234] width 54 height 13
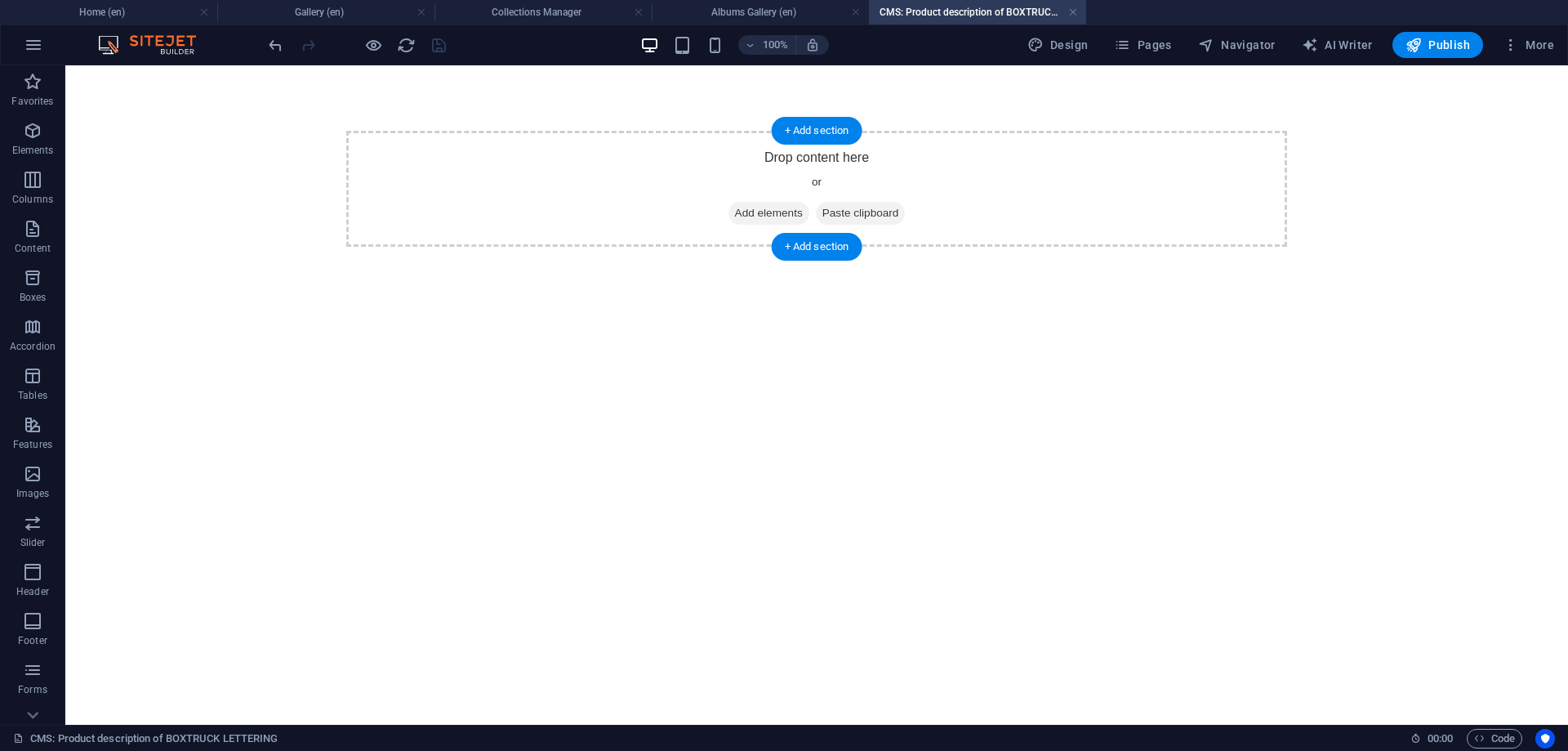
scroll to position [0, 0]
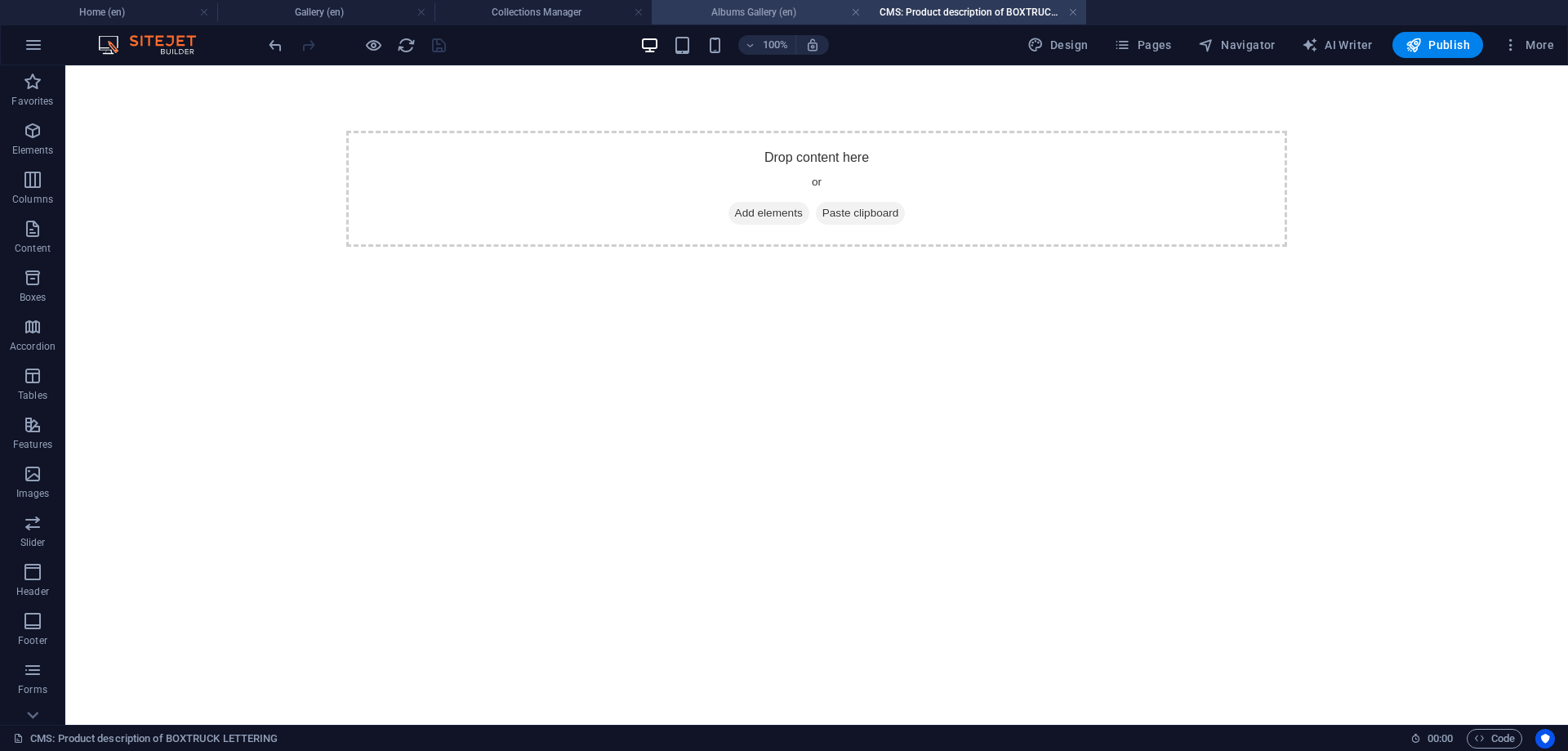
click at [809, 18] on h4 "Albums Gallery (en)" at bounding box center [760, 12] width 217 height 18
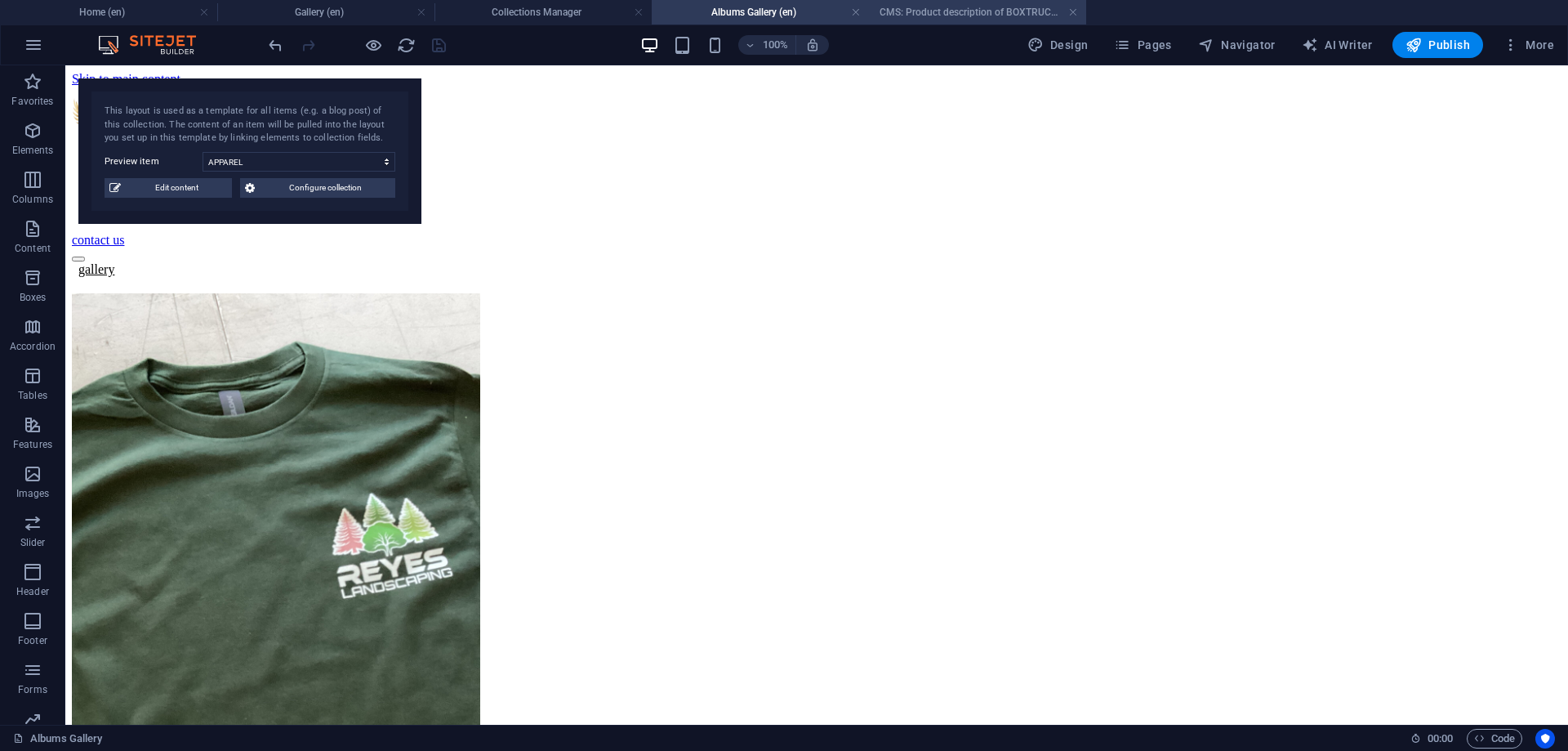
click at [968, 16] on h4 "CMS: Product description of BOXTRUCK LETTERING" at bounding box center [977, 12] width 217 height 18
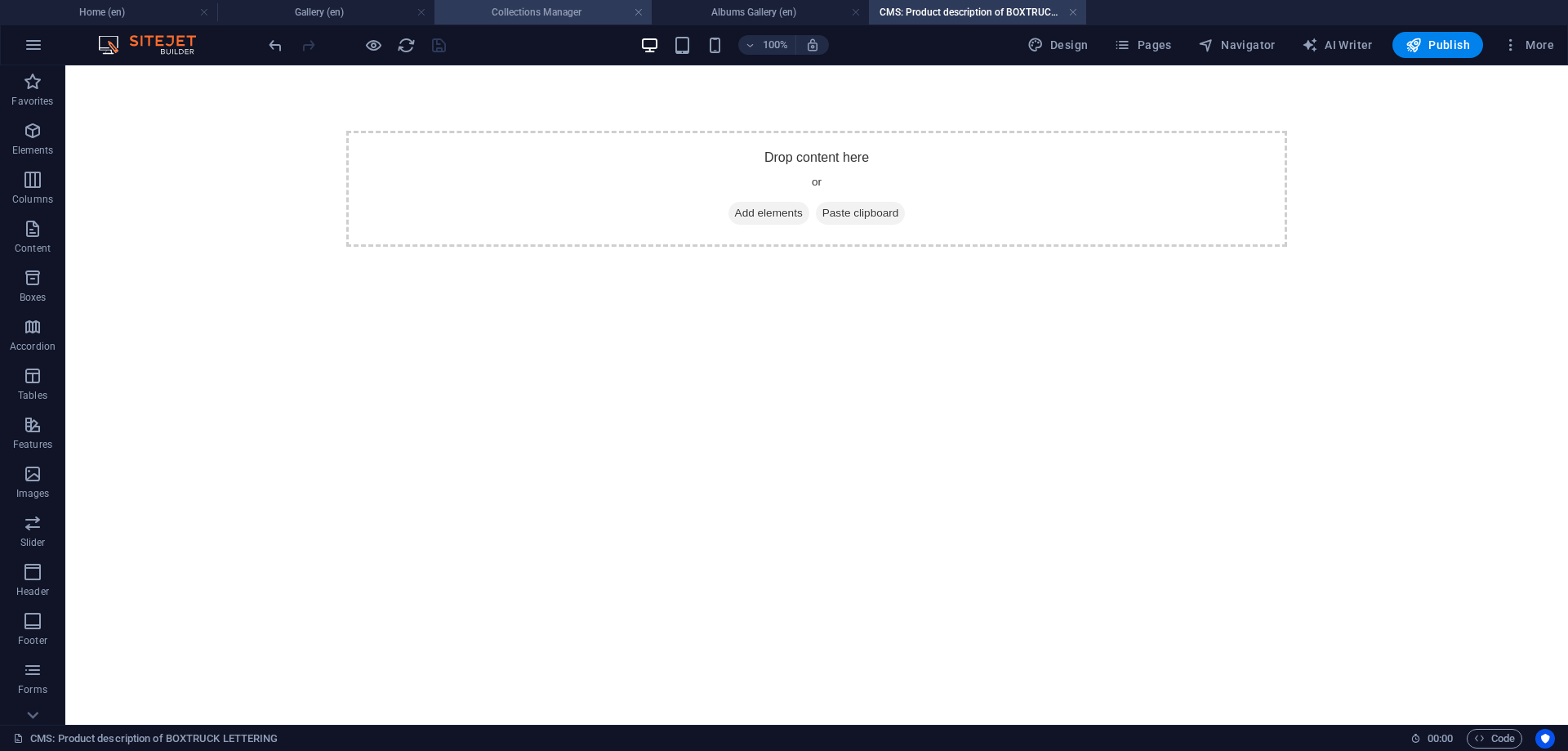
click at [523, 13] on h4 "Collections Manager" at bounding box center [543, 12] width 217 height 18
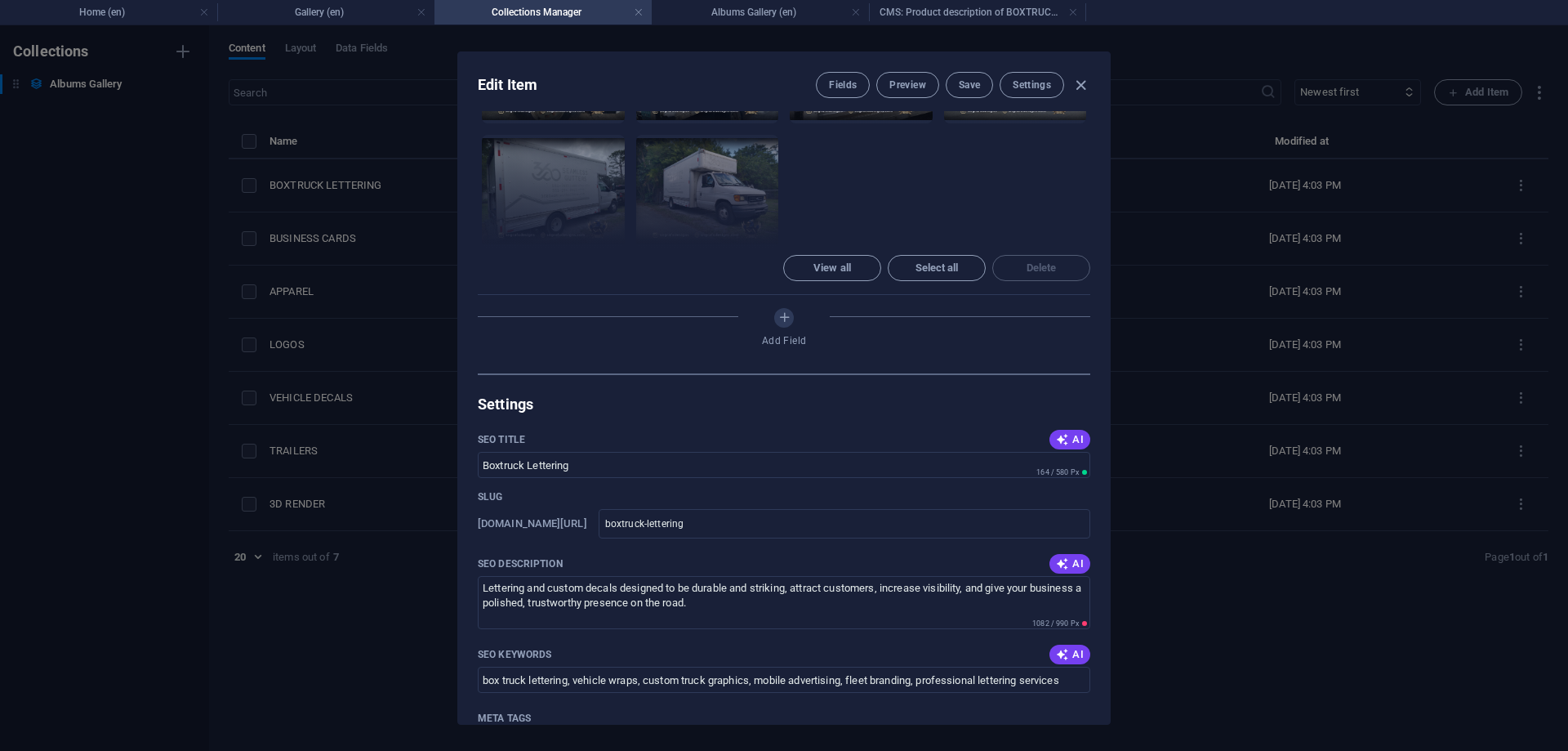
scroll to position [882, 0]
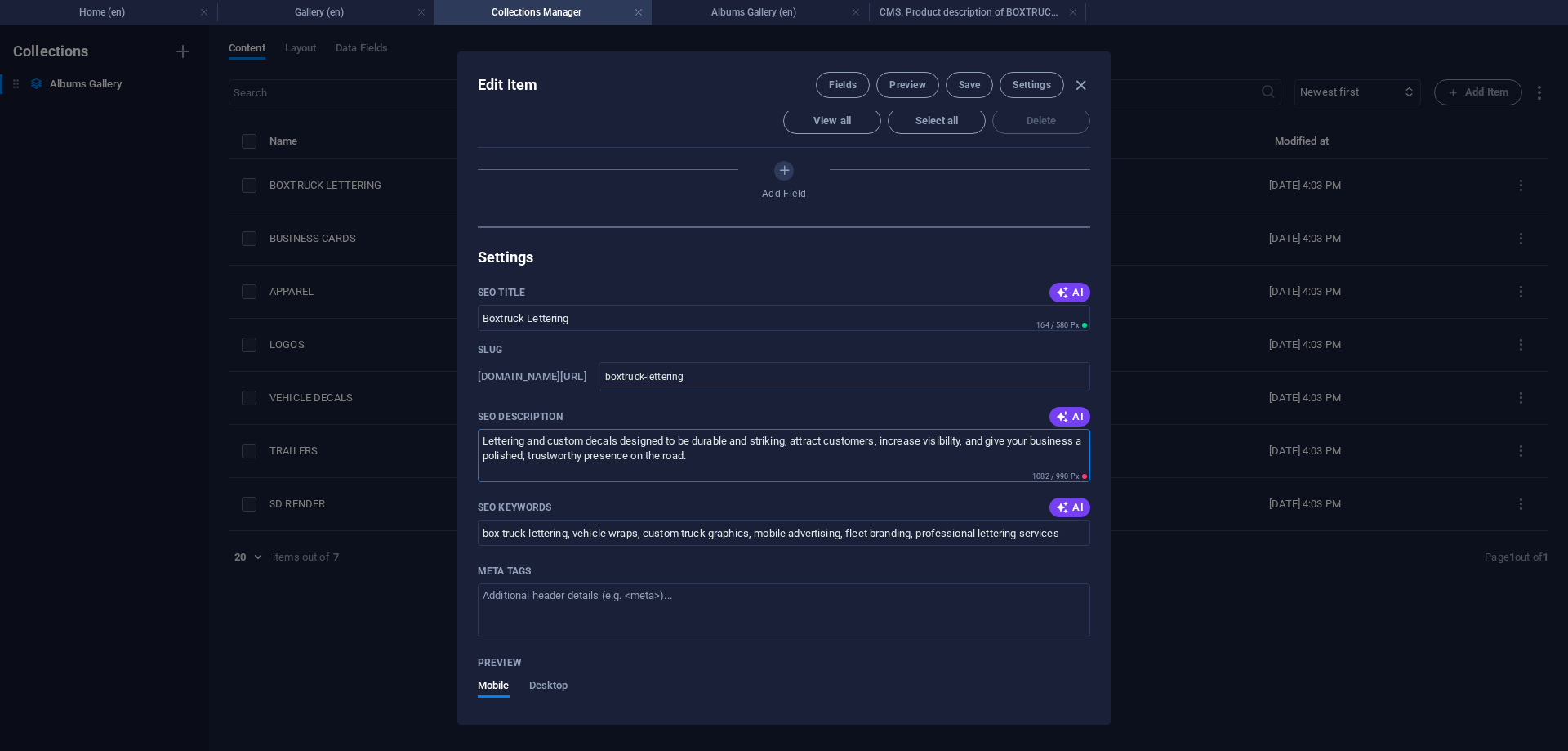
drag, startPoint x: 729, startPoint y: 337, endPoint x: 361, endPoint y: 246, distance: 379.1
click at [478, 429] on textarea "Lettering and custom decals designed to be durable and striking, attract custom…" at bounding box center [784, 455] width 613 height 53
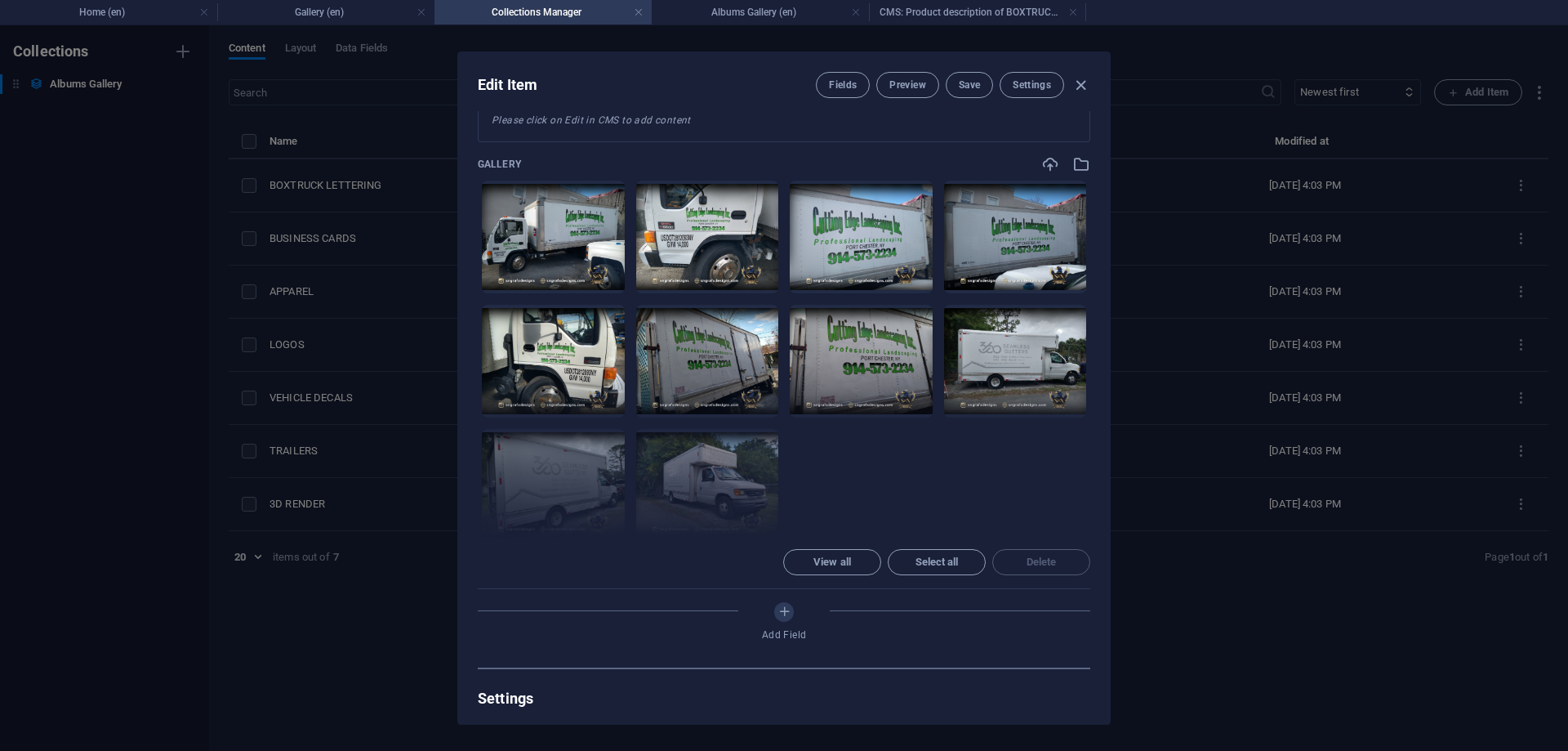
scroll to position [73, 0]
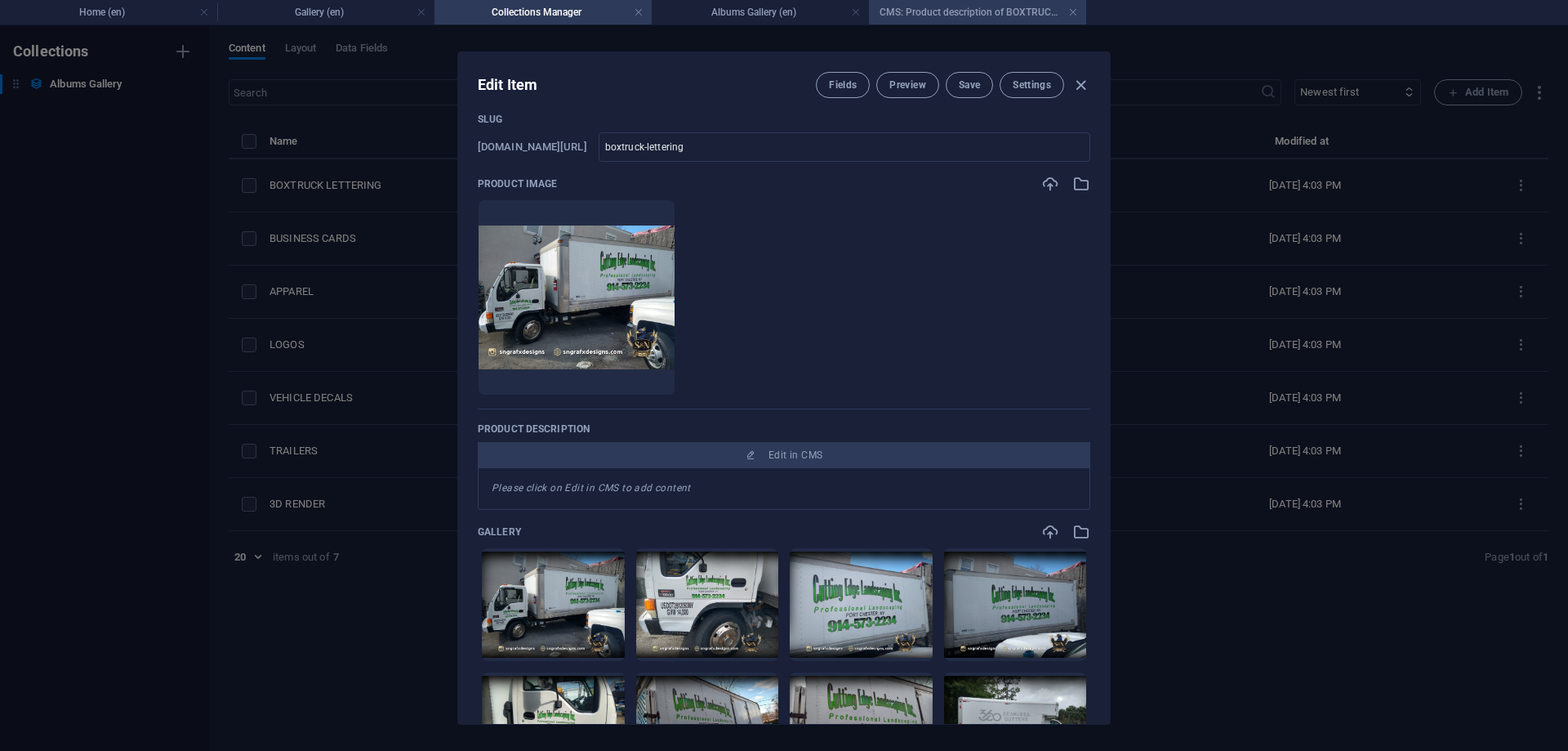
click at [908, 15] on h4 "CMS: Product description of BOXTRUCK LETTERING" at bounding box center [977, 12] width 217 height 18
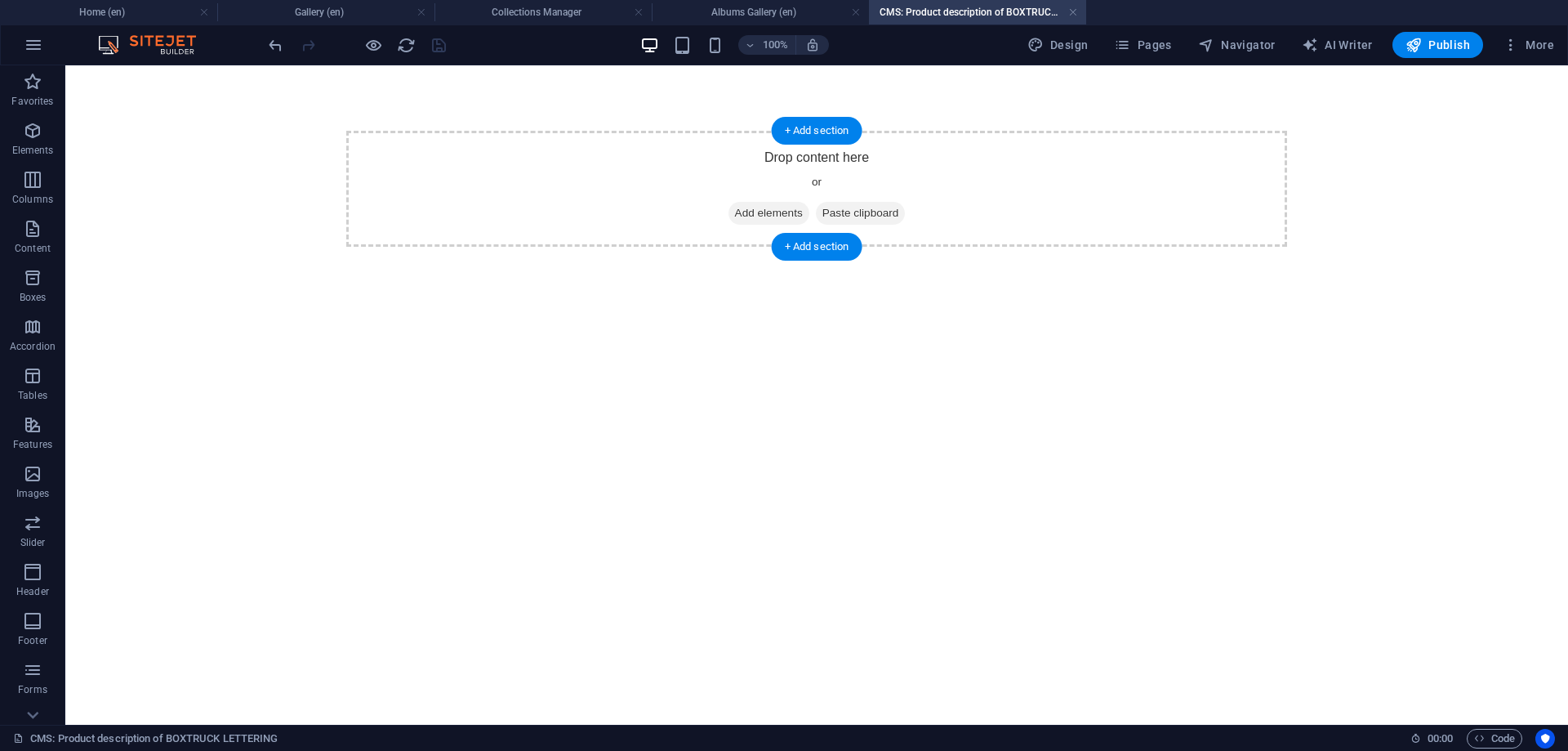
click at [735, 213] on icon at bounding box center [735, 213] width 0 height 0
click at [779, 201] on div "Drop content here or Add elements Paste clipboard" at bounding box center [816, 189] width 941 height 116
click at [773, 206] on span "Add elements" at bounding box center [769, 212] width 81 height 23
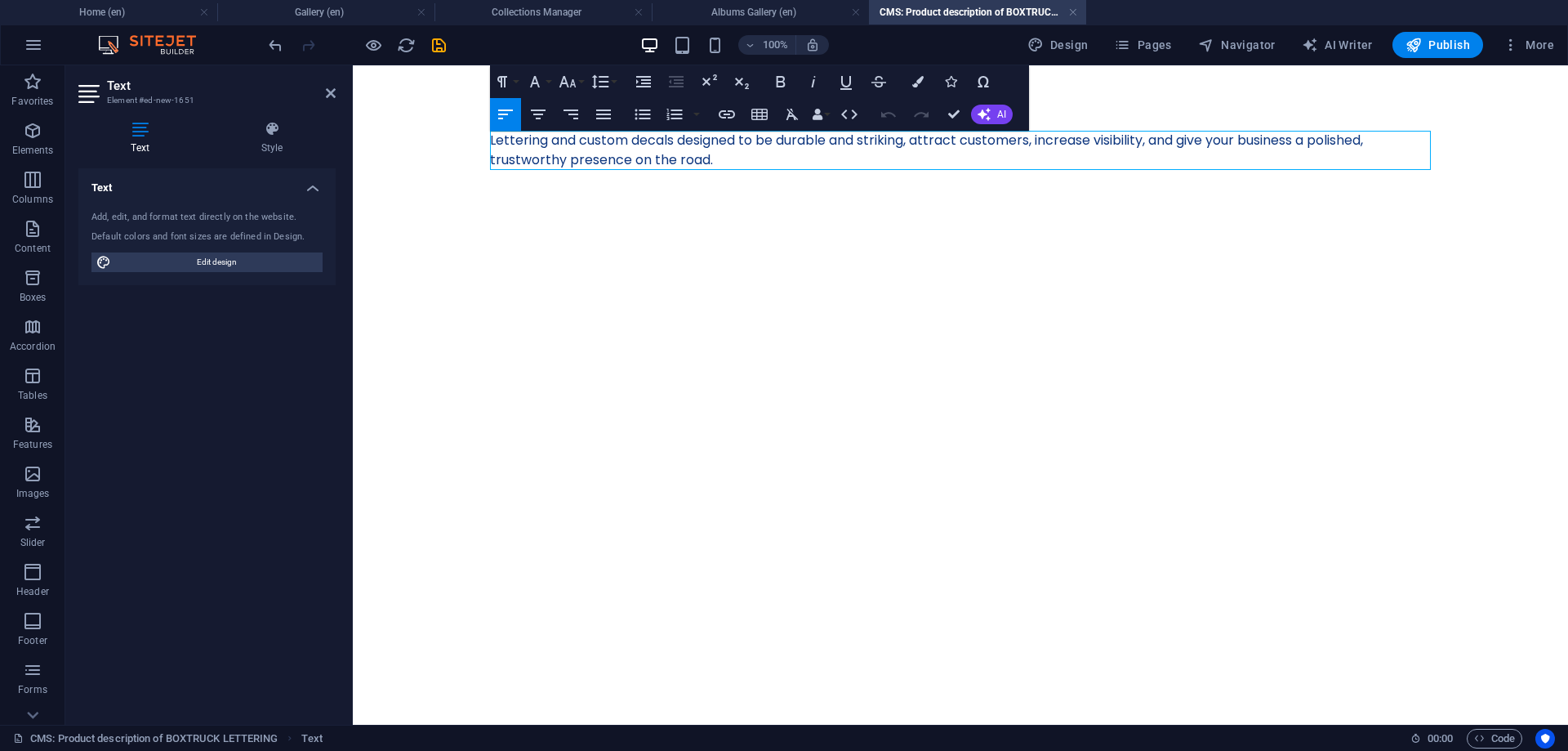
scroll to position [2050, 12]
click at [1021, 235] on html "Skip to main content Lettering and custom decals designed to be durable and str…" at bounding box center [961, 151] width 1215 height 170
click at [433, 46] on icon "save" at bounding box center [439, 46] width 19 height 19
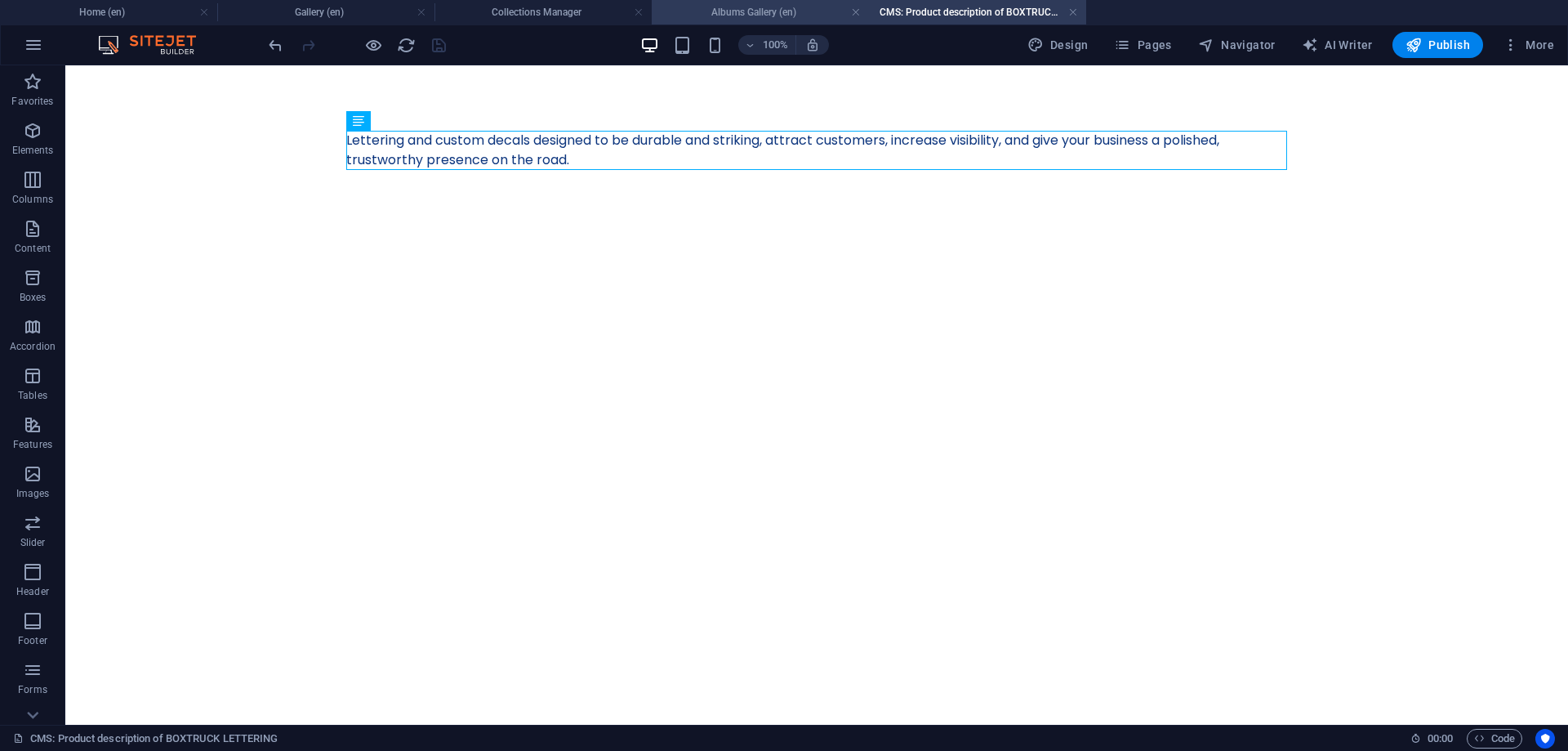
click at [780, 12] on h4 "Albums Gallery (en)" at bounding box center [760, 12] width 217 height 18
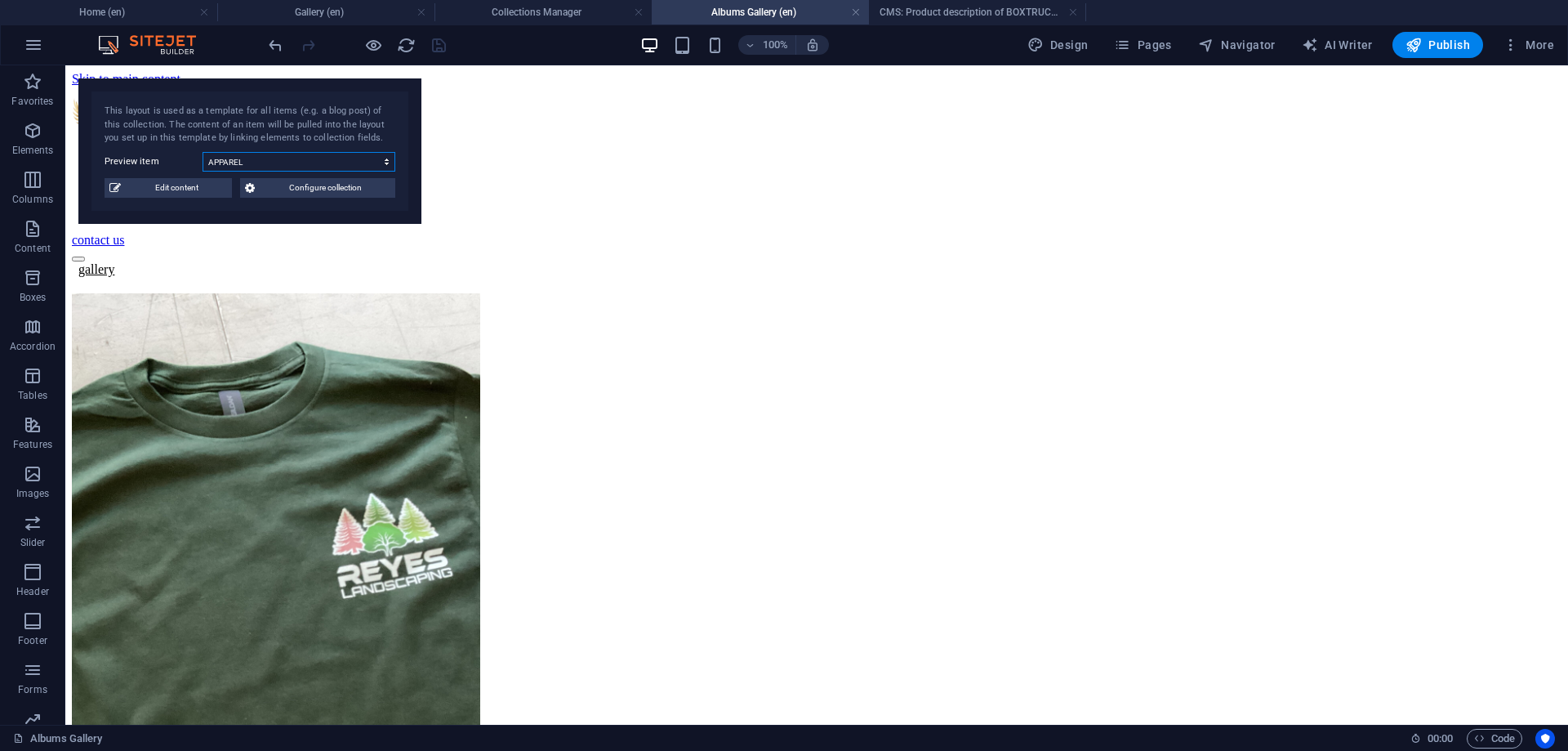
click at [202, 152] on select "BOXTRUCK LETTERING BUSINESS CARDS APPAREL LOGOS VEHICLE DECALS TRAILERS 3D REND…" at bounding box center [298, 161] width 193 height 19
select select "68b74dae291690602504facc"
click option "BOXTRUCK LETTERING" at bounding box center [0, 0] width 0 height 0
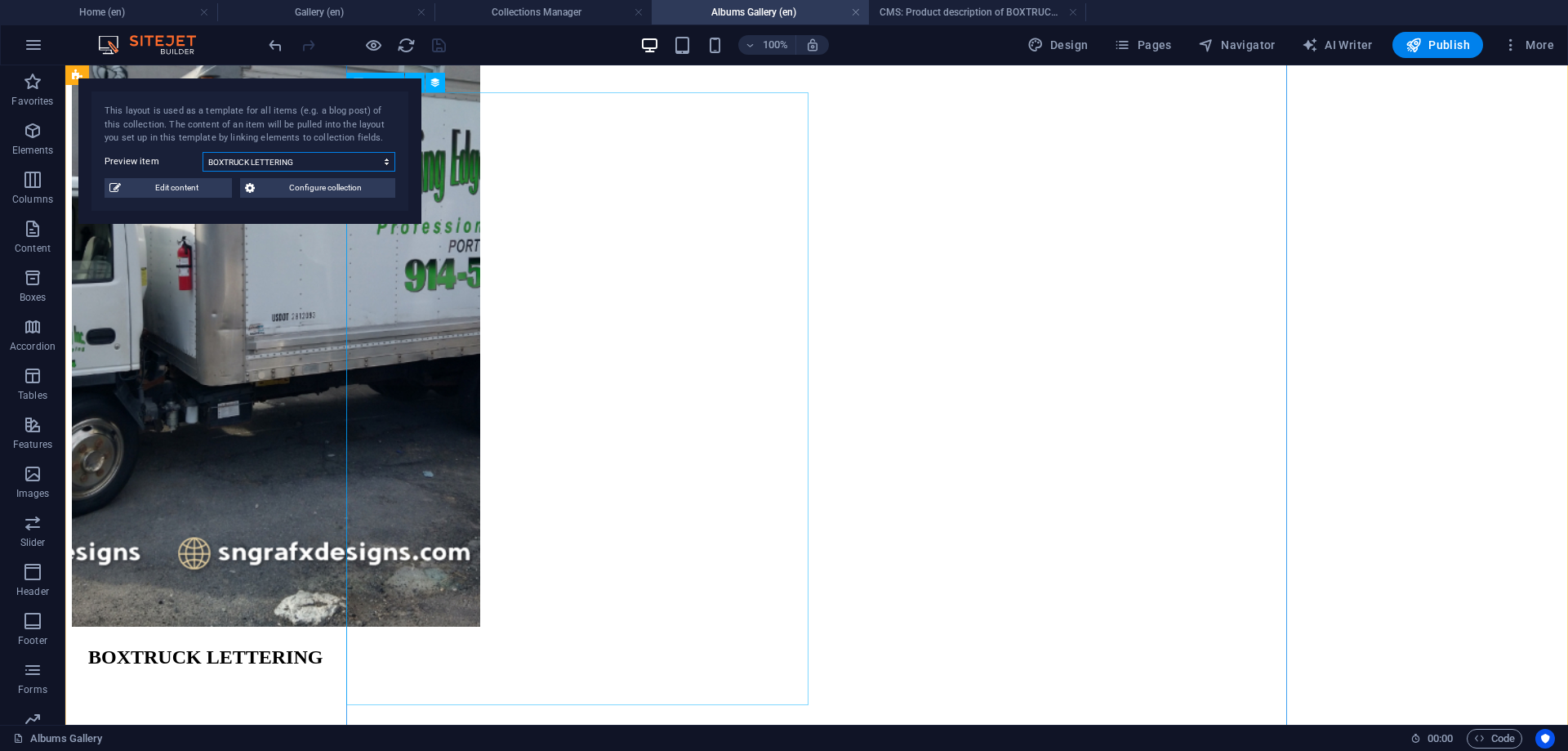
scroll to position [167, 0]
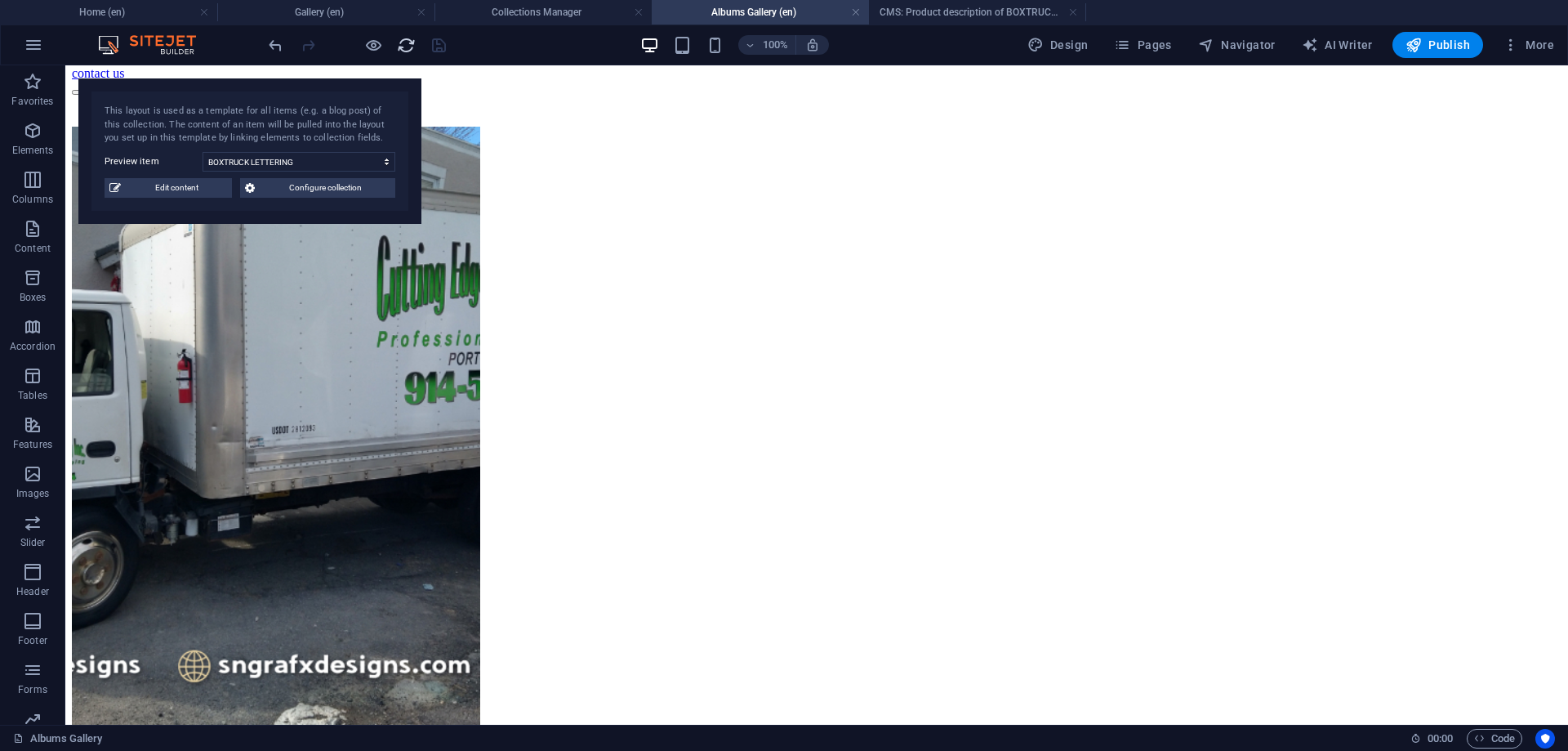
click at [399, 49] on icon "reload" at bounding box center [406, 46] width 19 height 19
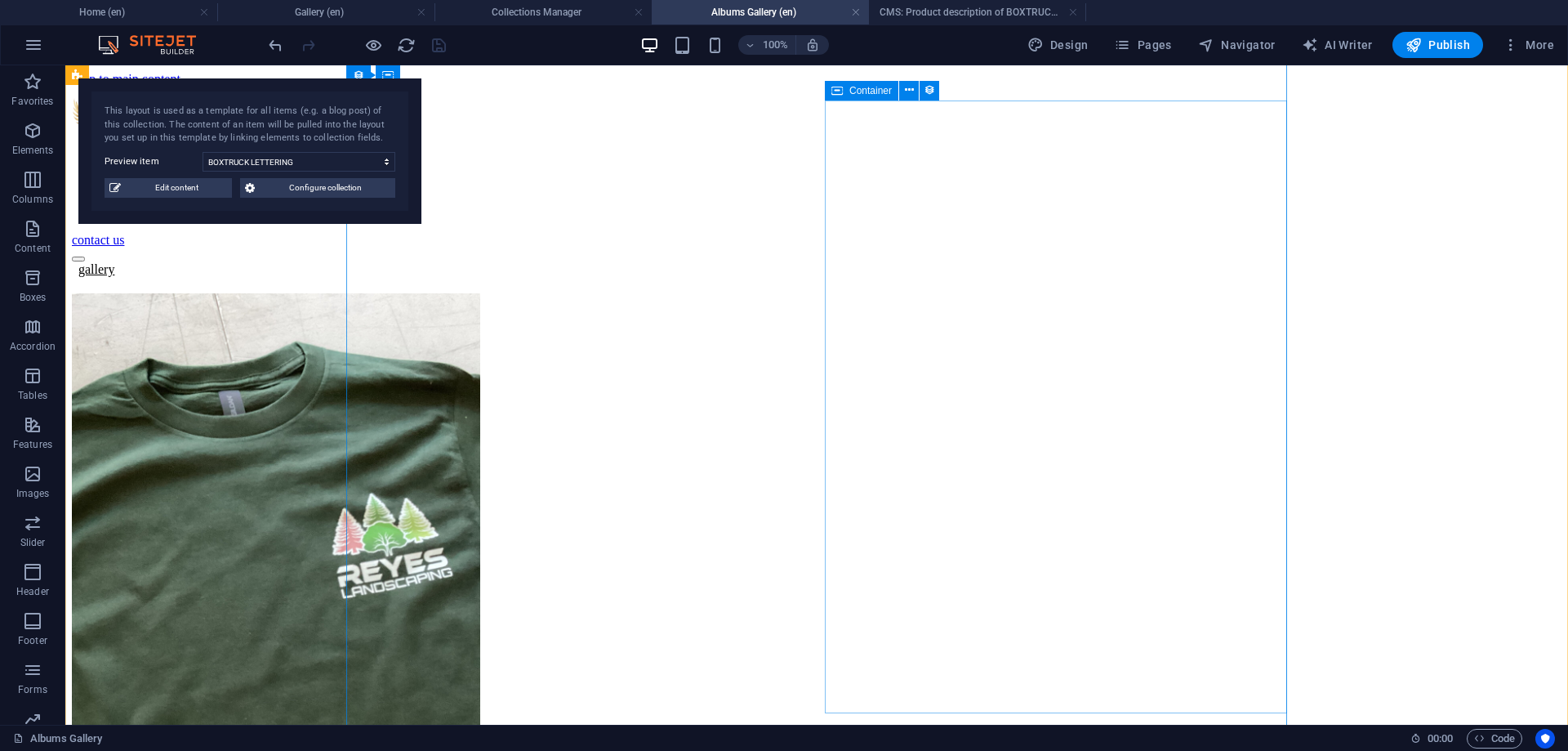
scroll to position [0, 0]
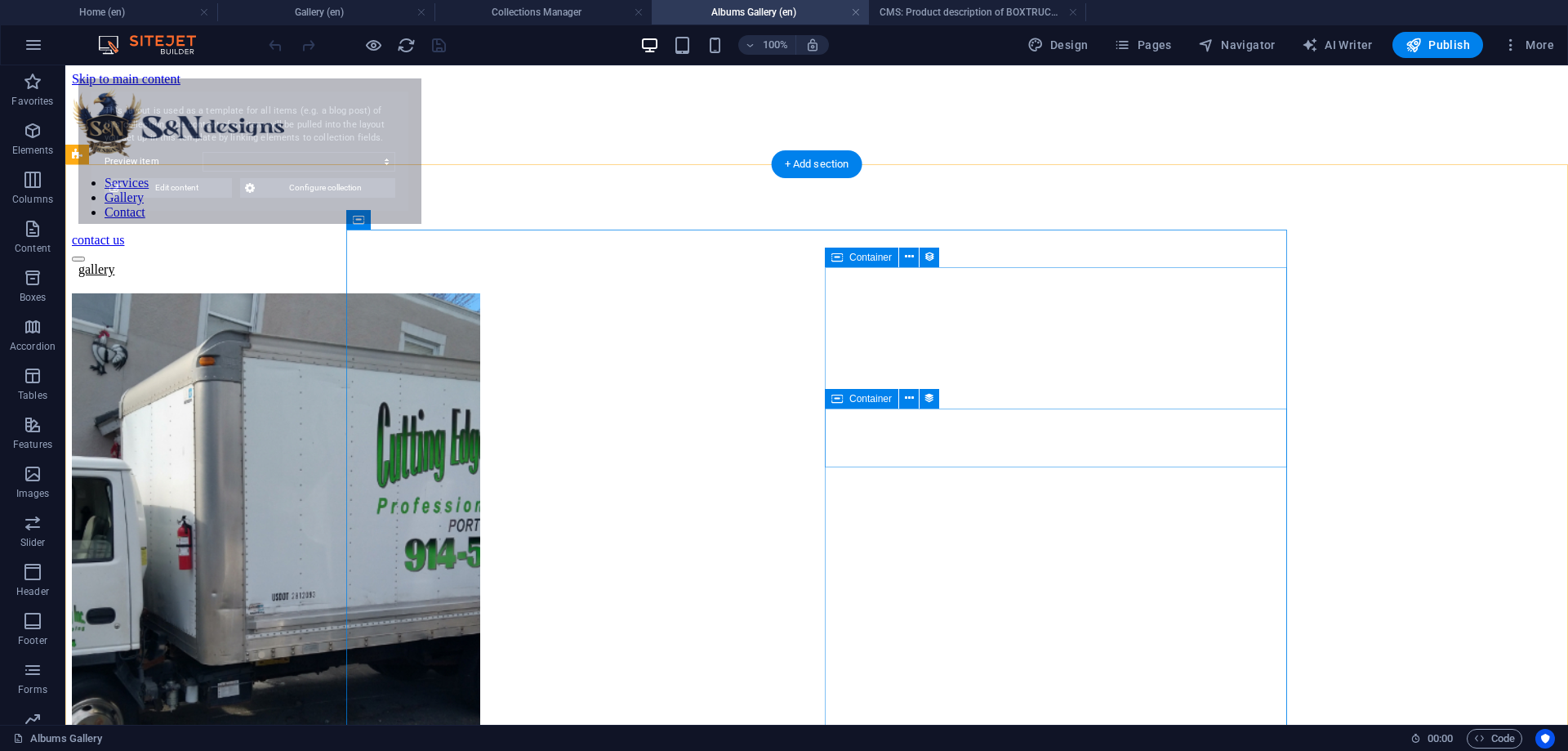
select select "68b74dae291690602504facc"
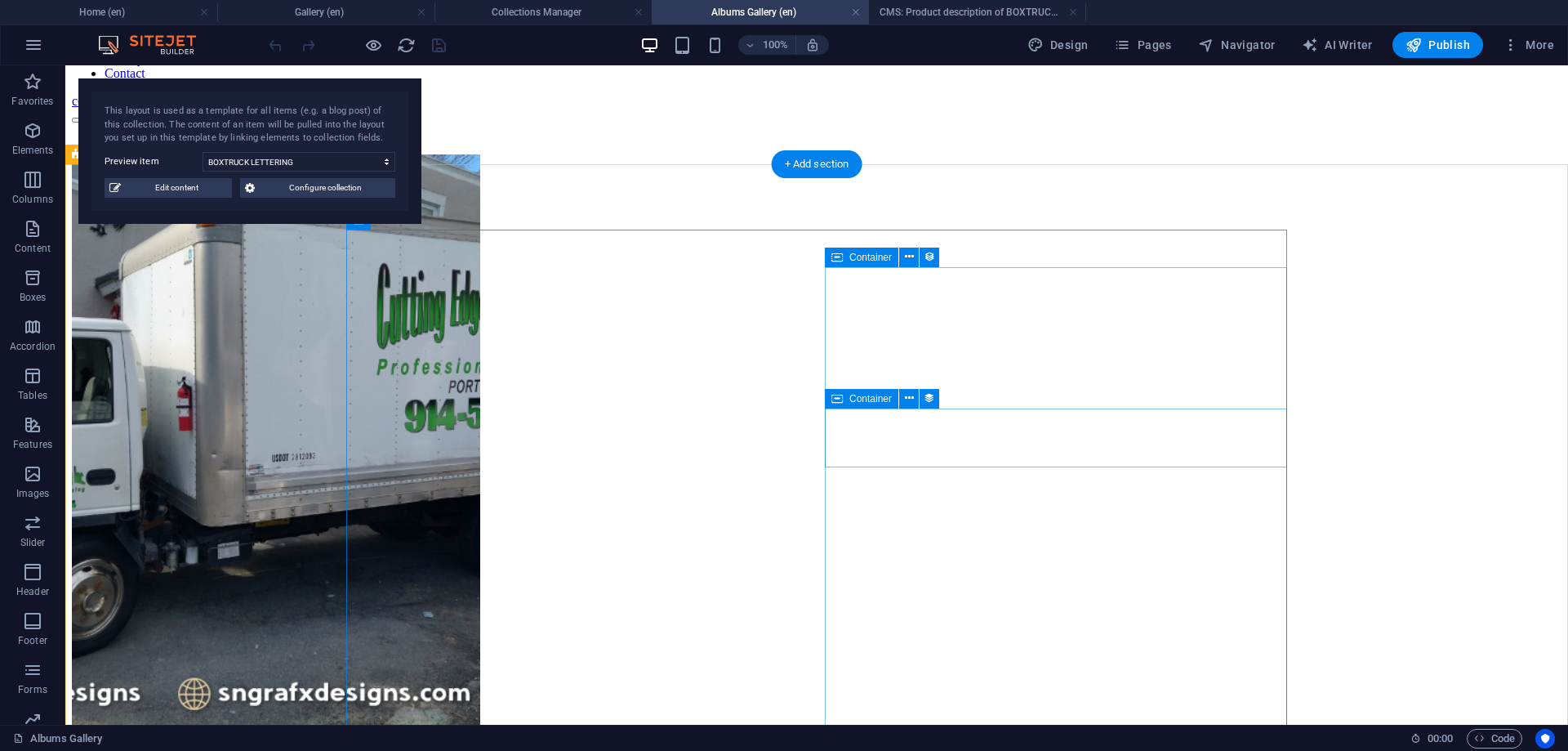
scroll to position [250, 0]
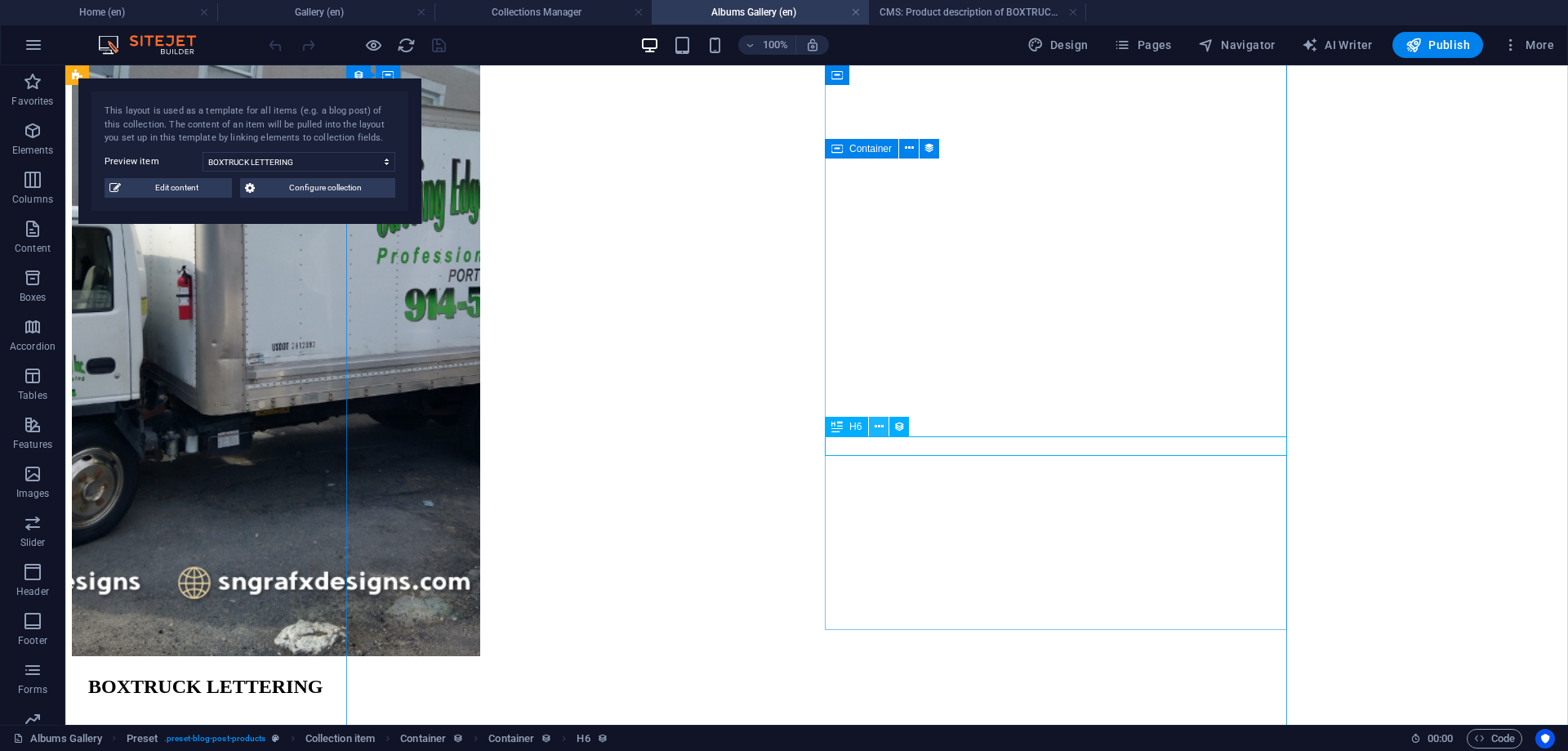
click at [874, 423] on button at bounding box center [878, 426] width 19 height 19
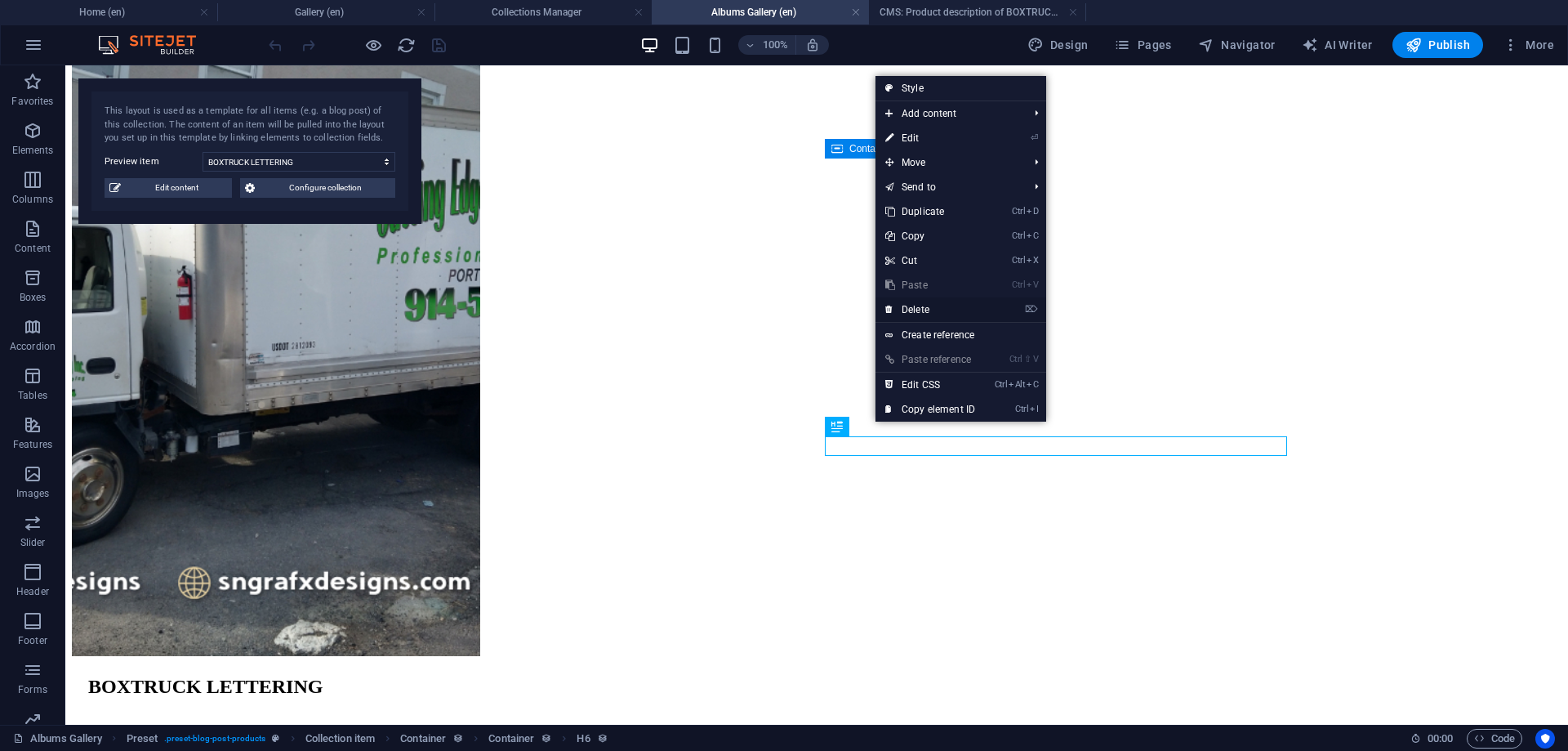
click at [924, 305] on link "⌦ Delete" at bounding box center [930, 309] width 110 height 24
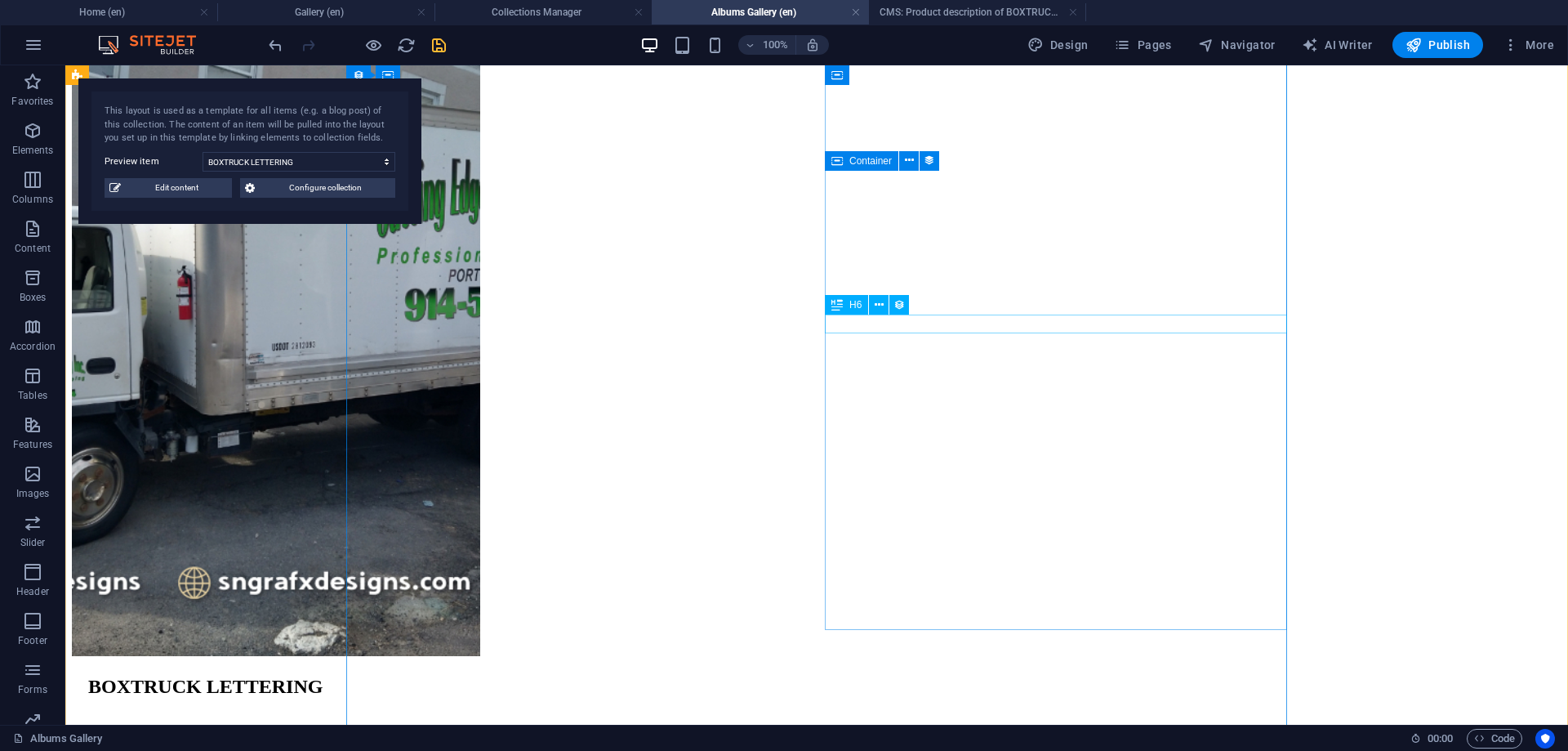
click at [879, 305] on icon at bounding box center [879, 305] width 9 height 17
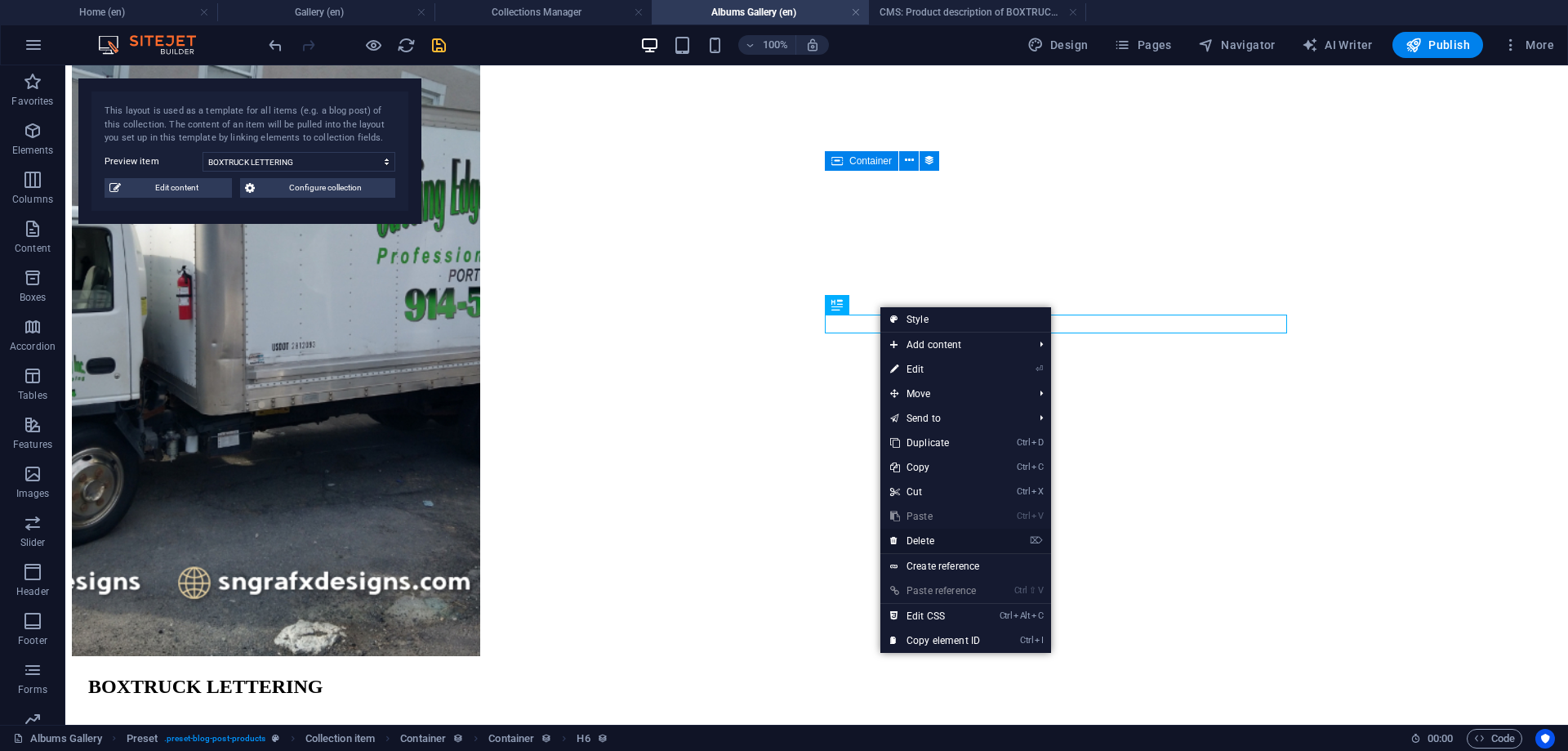
click at [942, 543] on link "⌦ Delete" at bounding box center [935, 540] width 110 height 24
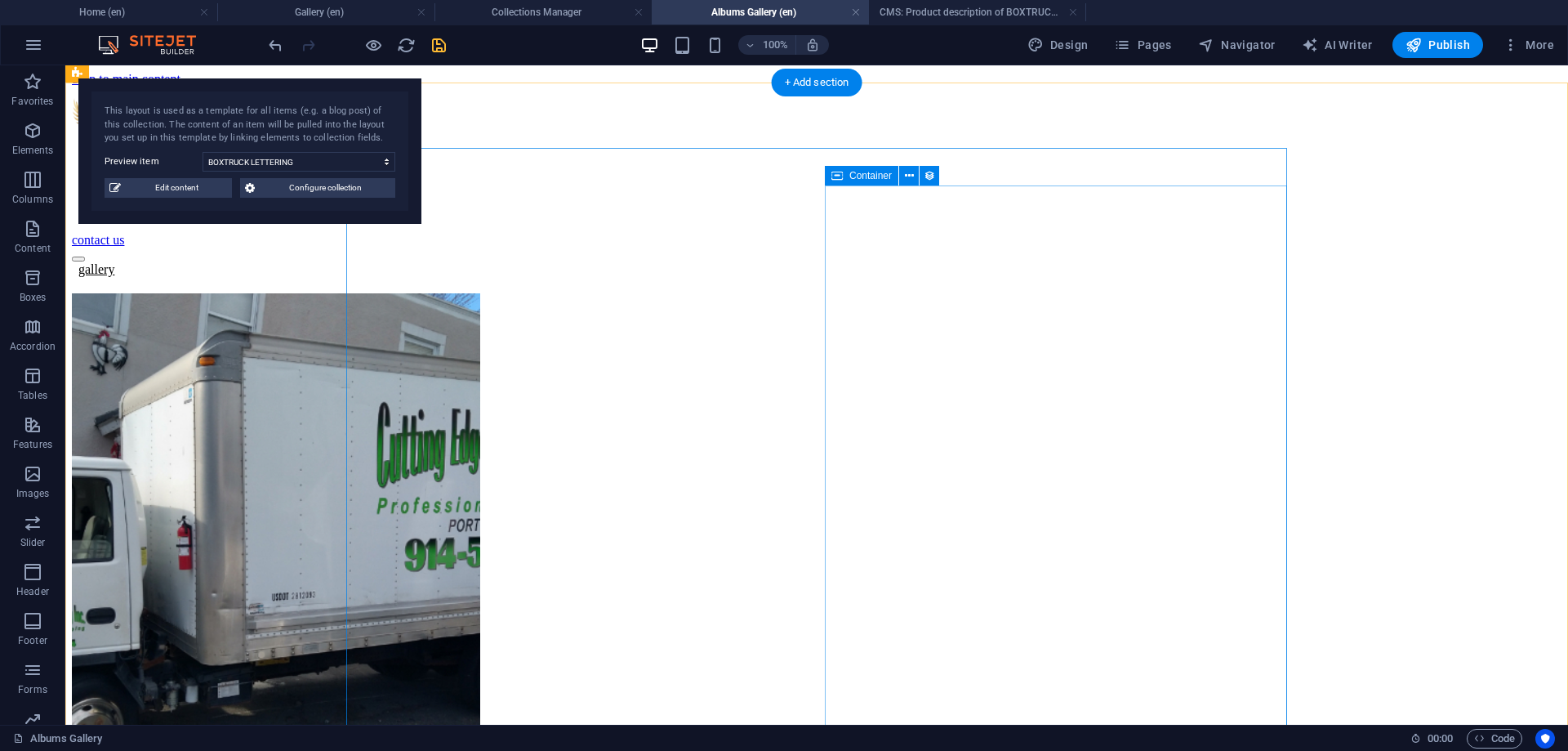
scroll to position [167, 0]
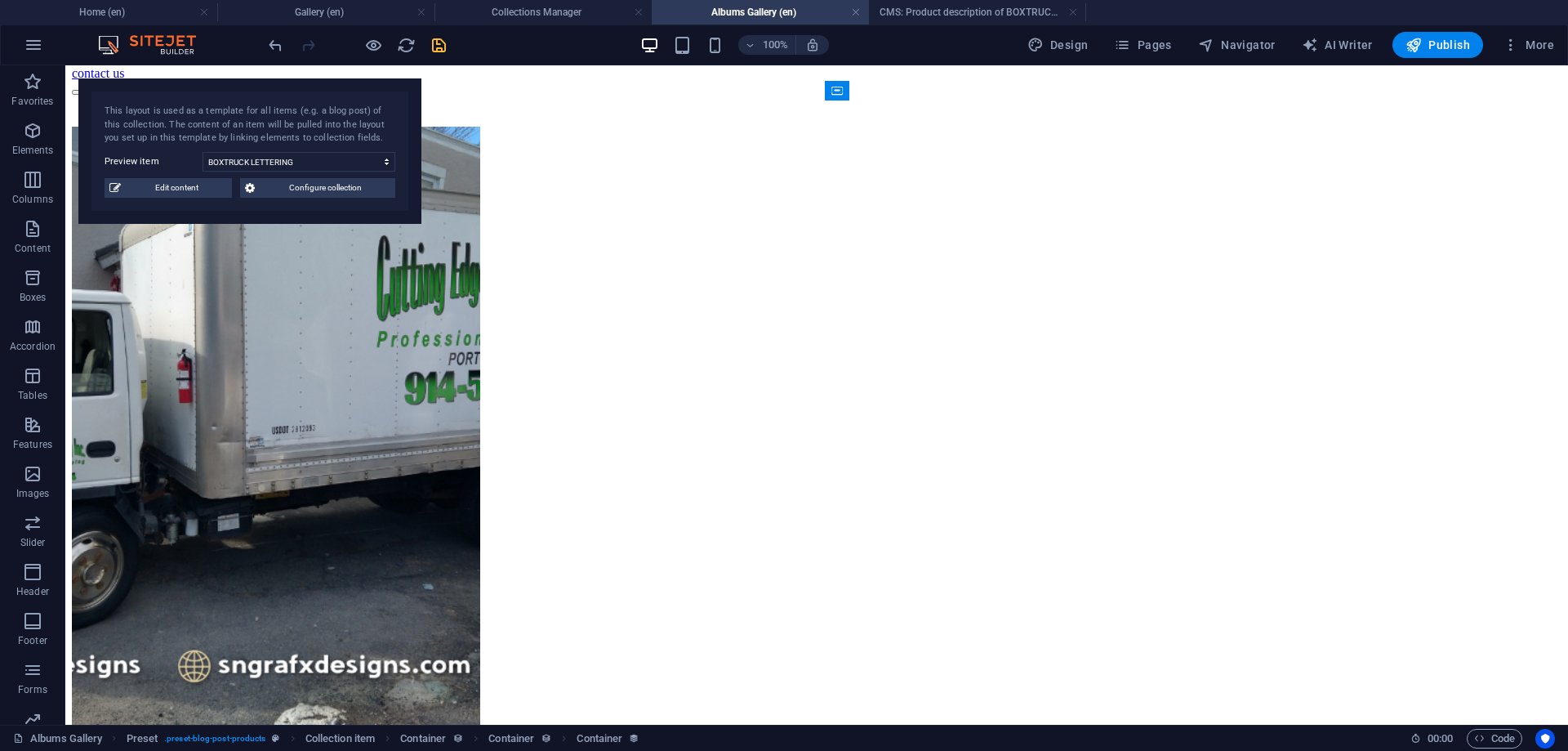
drag, startPoint x: 965, startPoint y: 275, endPoint x: 982, endPoint y: 225, distance: 52.8
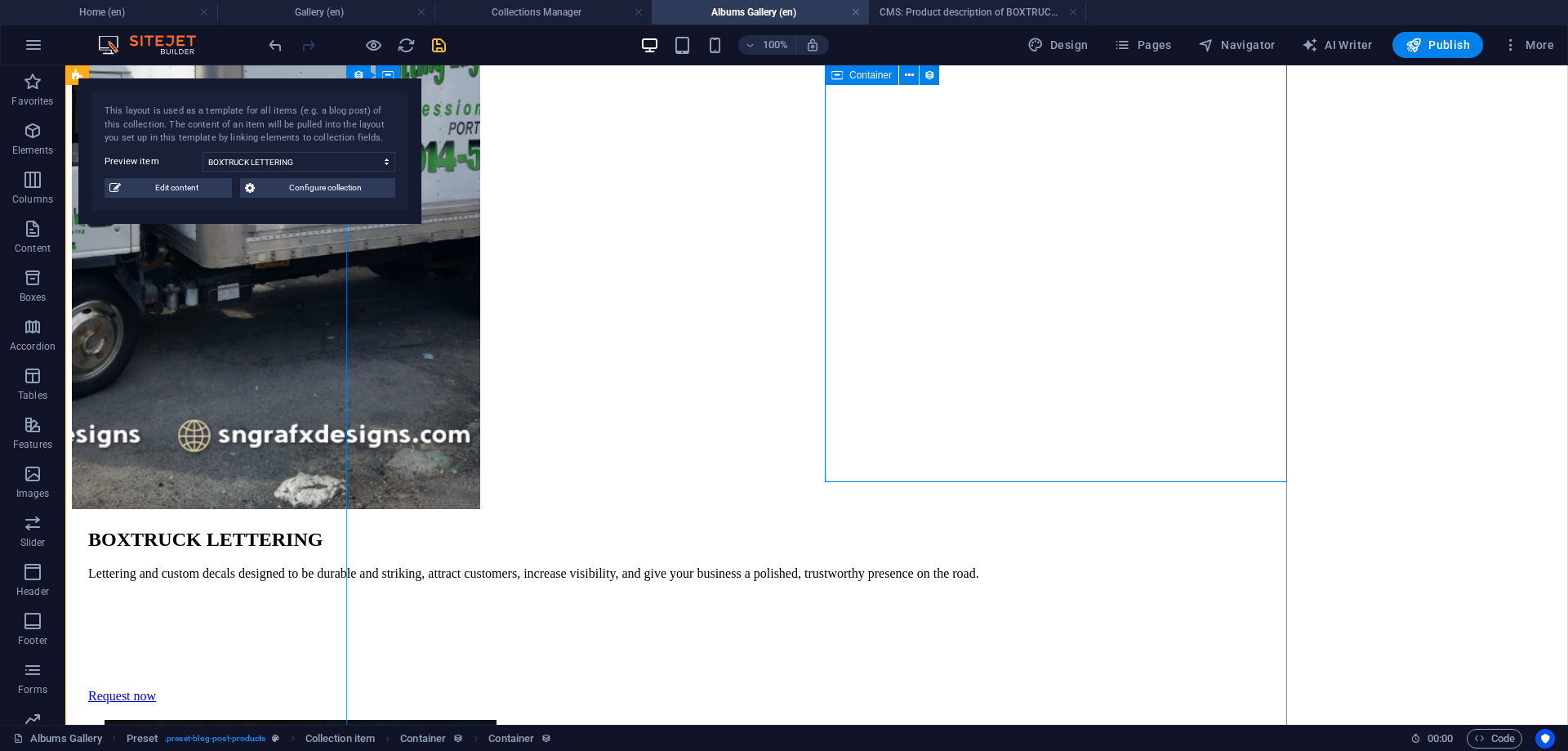
scroll to position [500, 0]
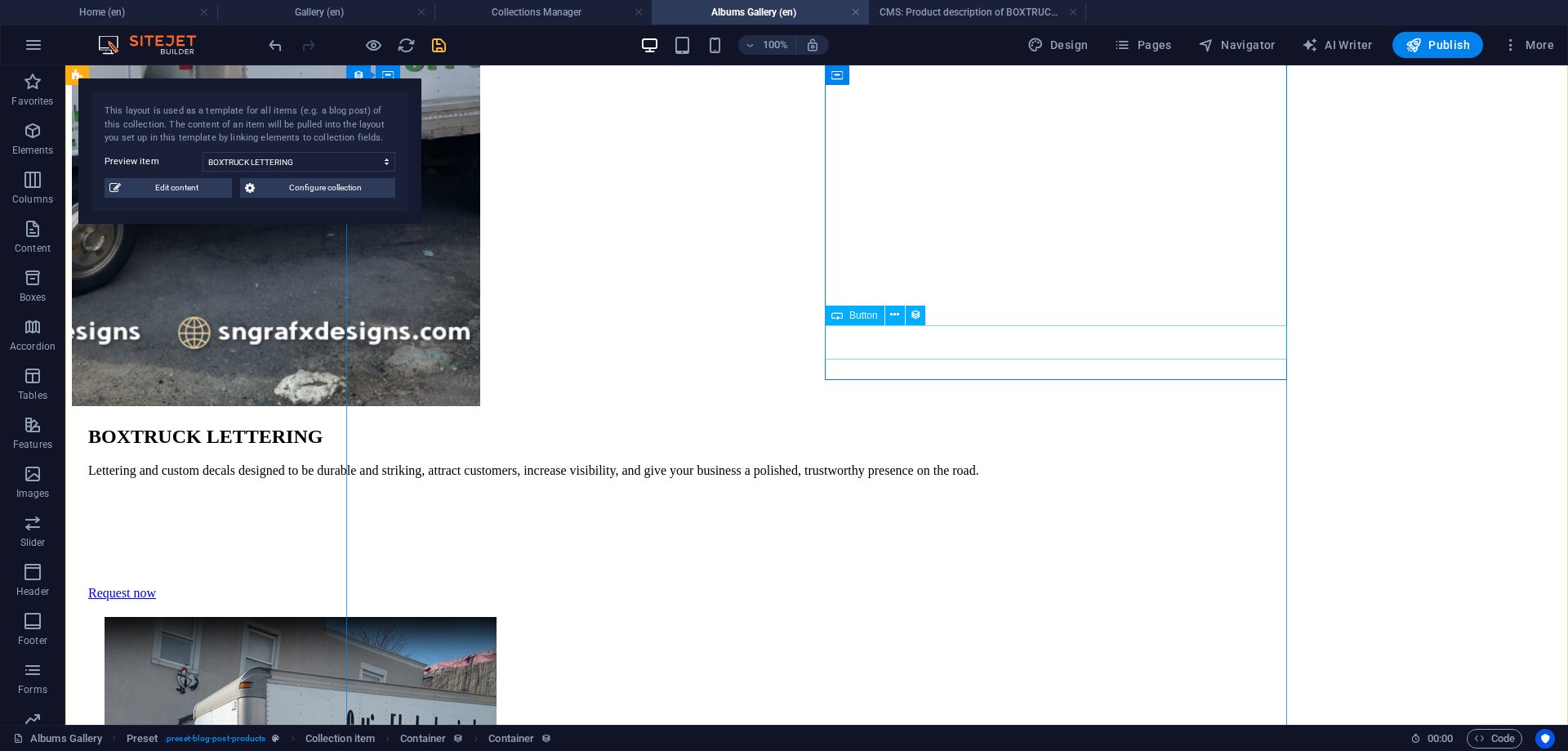
click at [896, 586] on div "Request now" at bounding box center [825, 593] width 1473 height 14
click at [888, 317] on button at bounding box center [895, 314] width 19 height 19
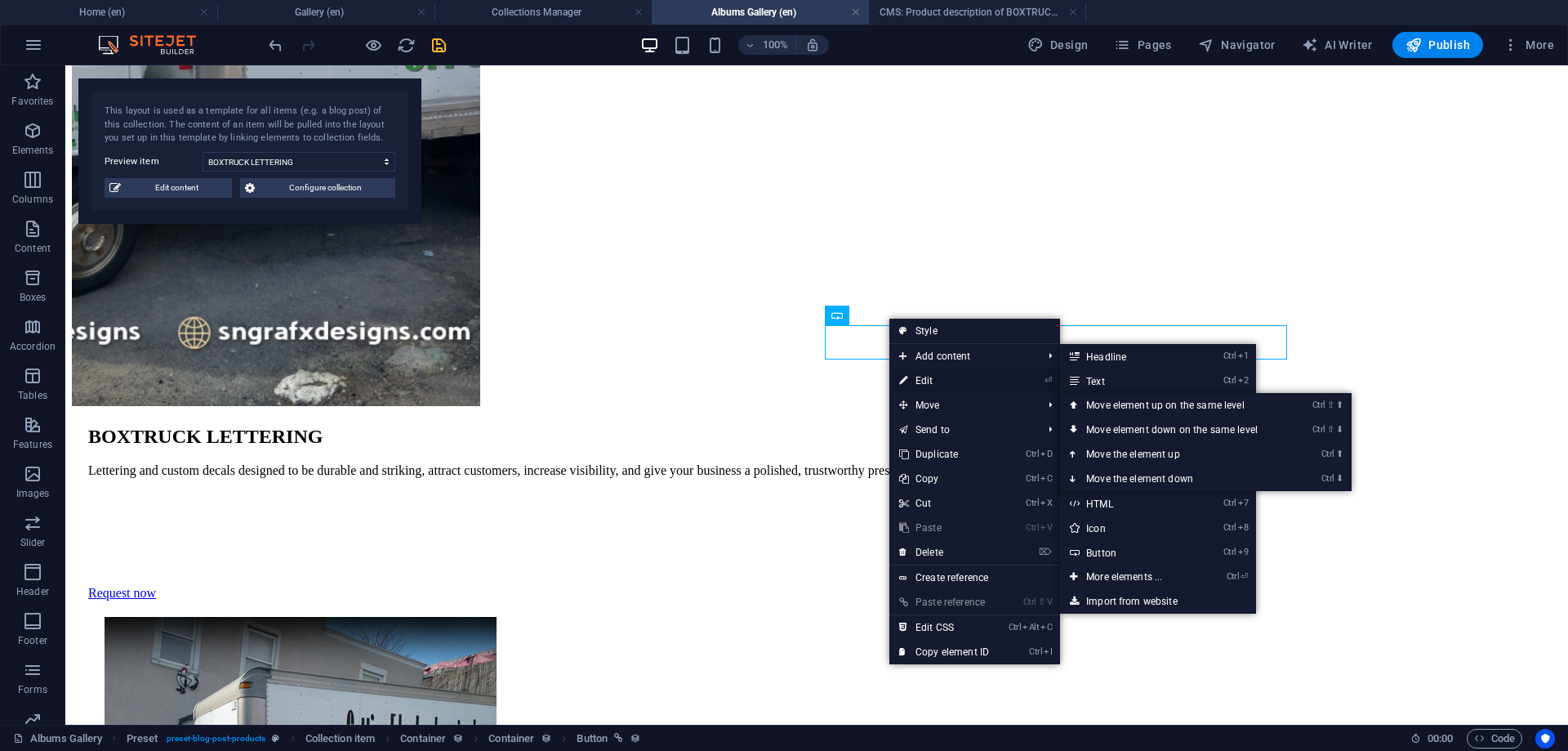
drag, startPoint x: 929, startPoint y: 378, endPoint x: 336, endPoint y: 308, distance: 597.1
click at [929, 378] on link "⏎ Edit" at bounding box center [944, 380] width 110 height 24
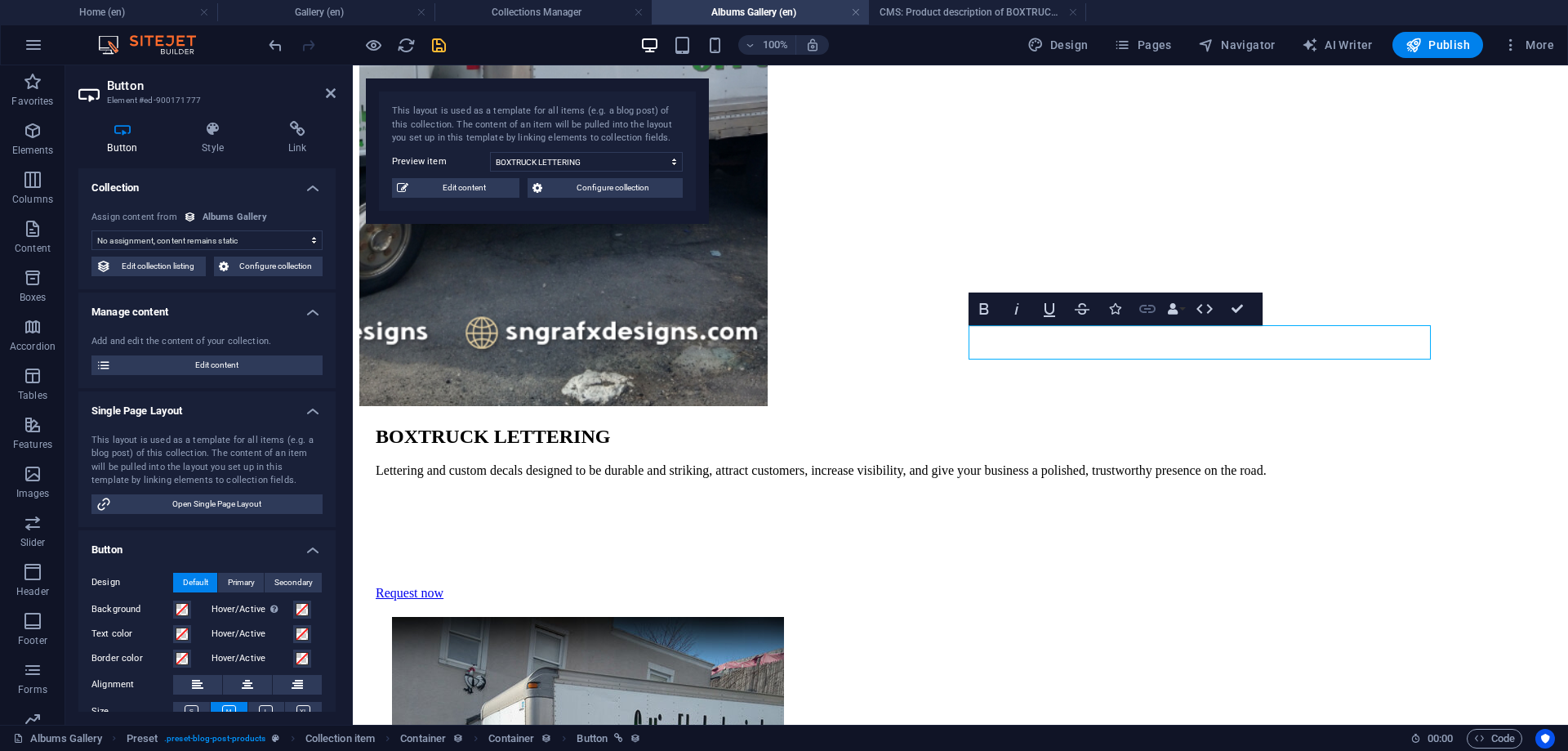
click at [1151, 313] on icon "button" at bounding box center [1147, 308] width 19 height 19
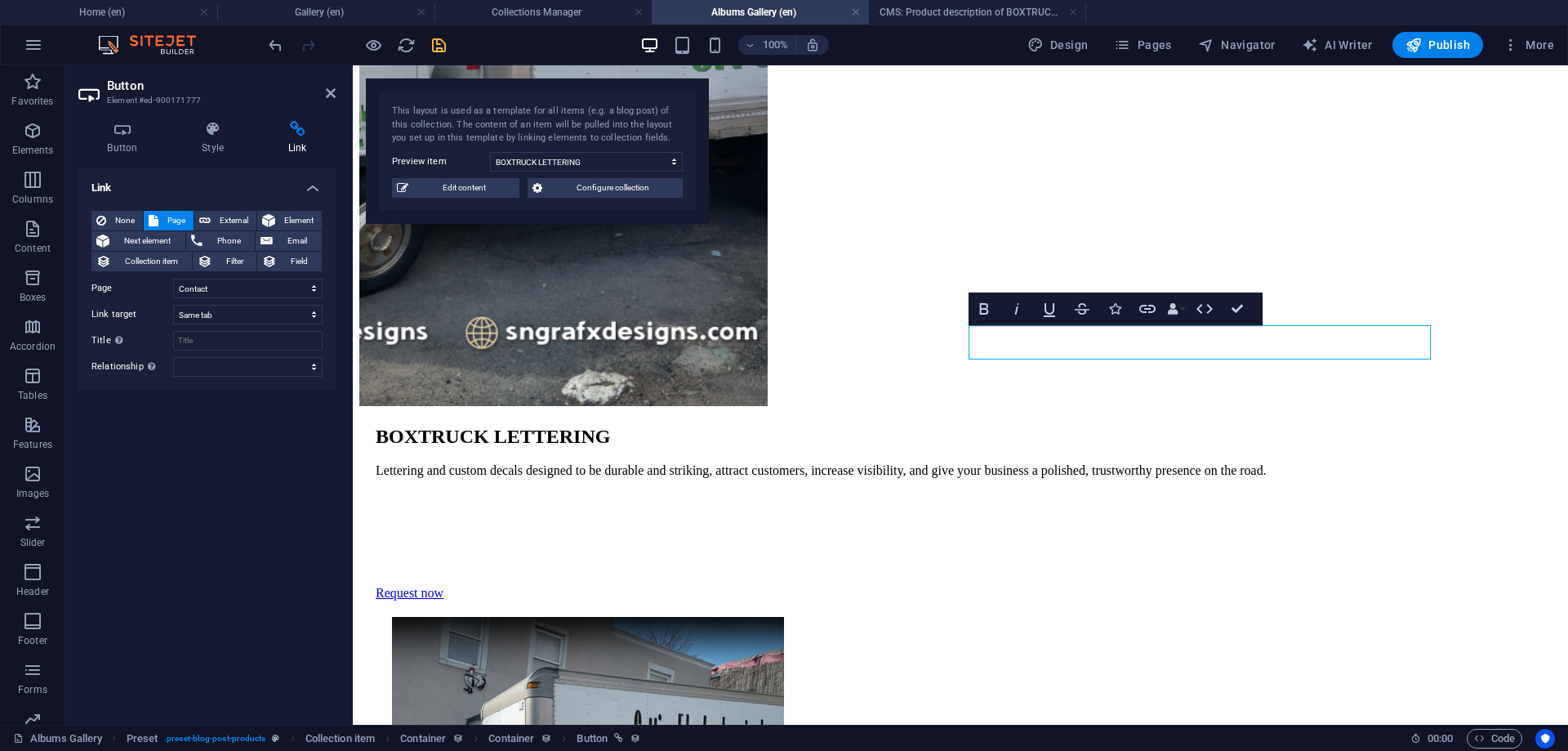
click at [308, 439] on div "Link None Page External Element Next element Phone Email Collection item Filter…" at bounding box center [206, 440] width 257 height 544
click at [300, 451] on div "Link None Page External Element Next element Phone Email Collection item Filter…" at bounding box center [206, 440] width 257 height 544
click at [203, 141] on h4 "Style" at bounding box center [216, 137] width 87 height 35
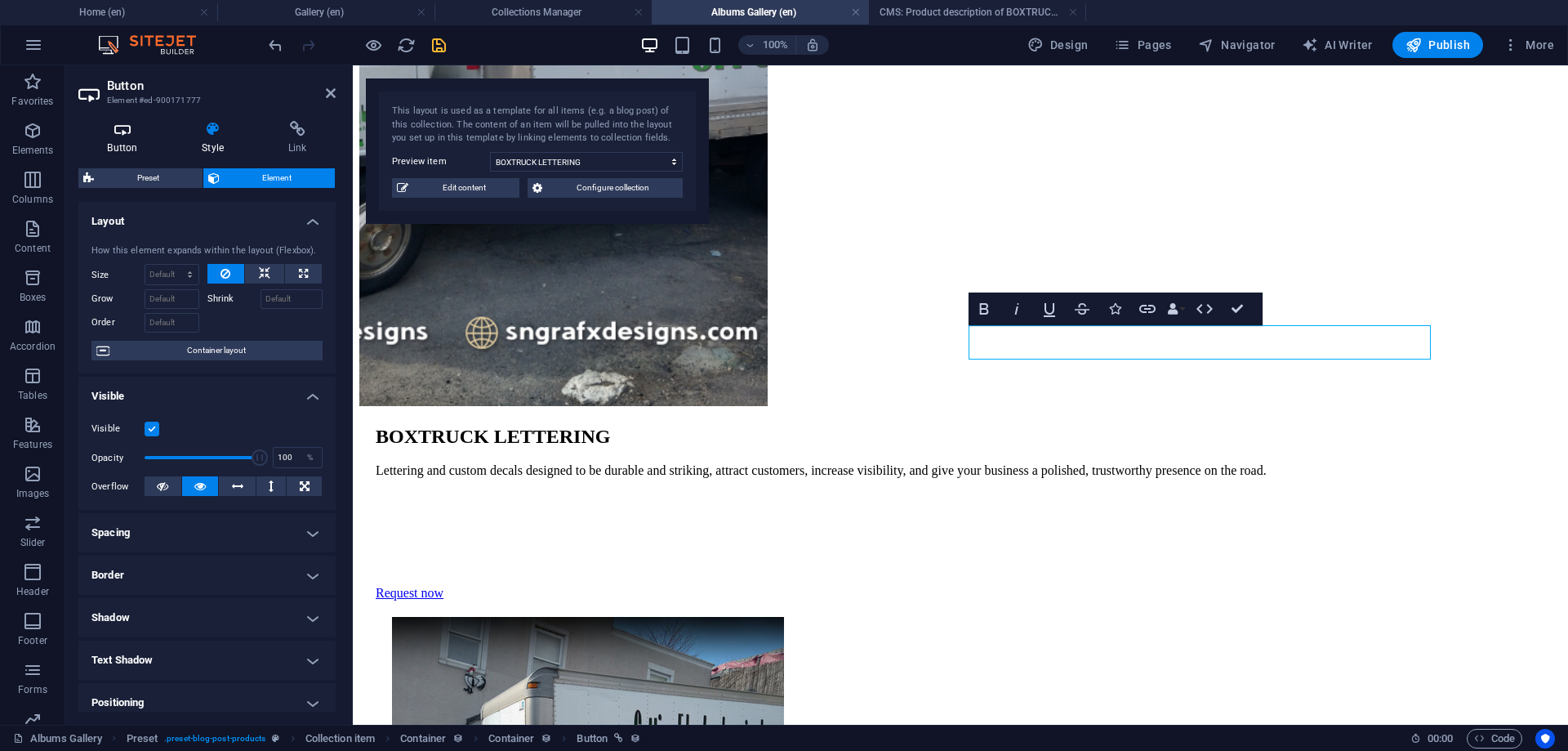
click at [132, 146] on h4 "Button" at bounding box center [126, 137] width 94 height 35
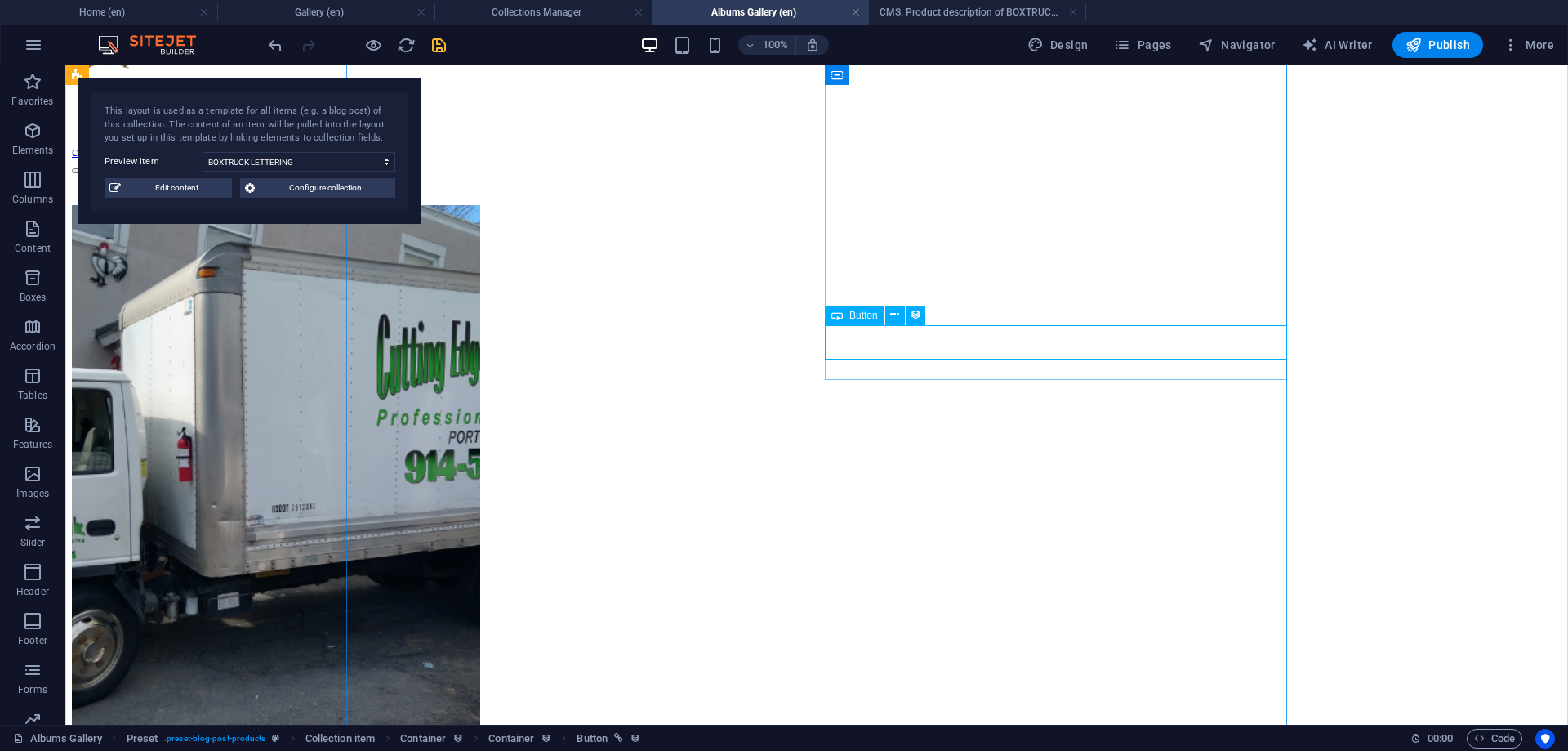
scroll to position [0, 0]
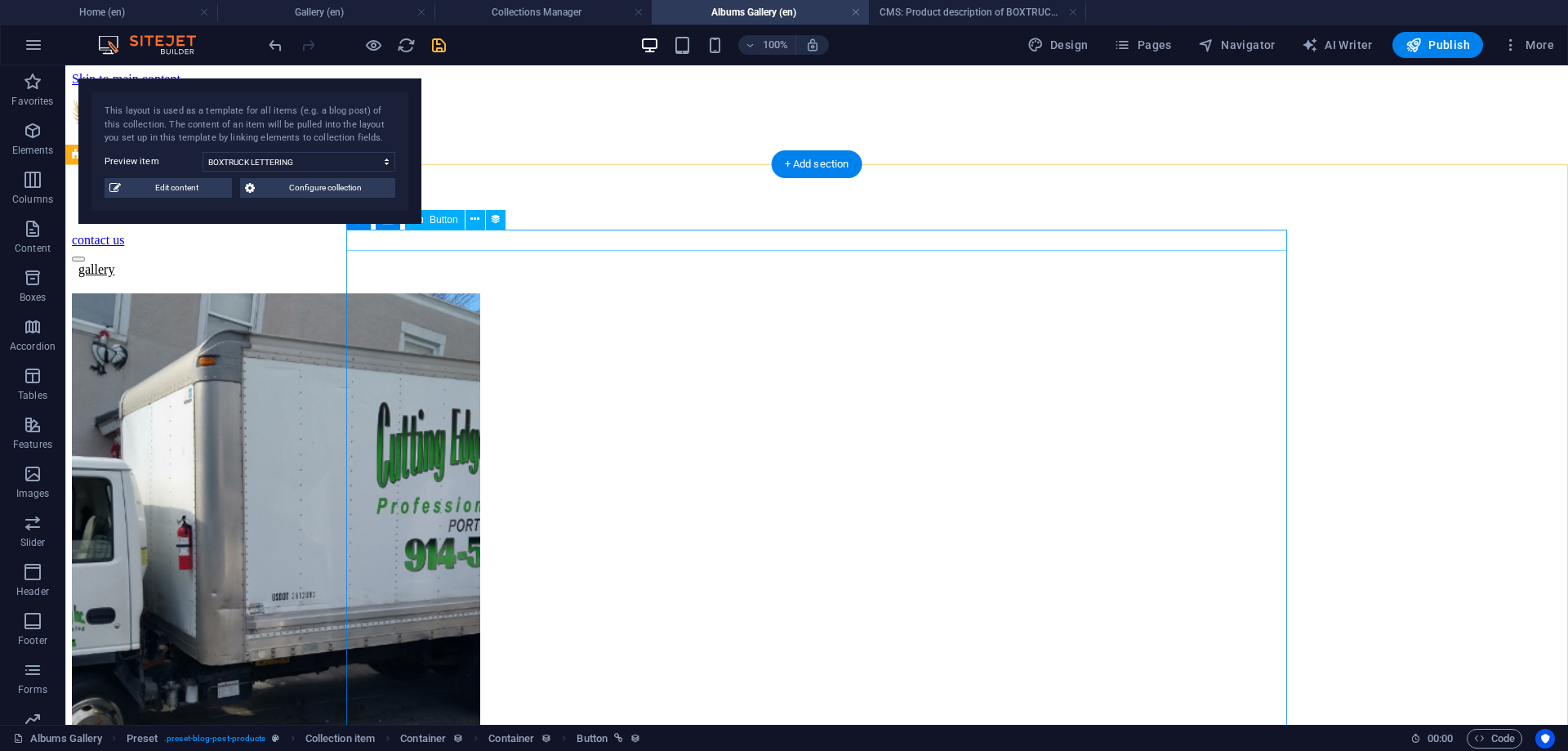
click at [416, 262] on div "gallery" at bounding box center [816, 269] width 1490 height 14
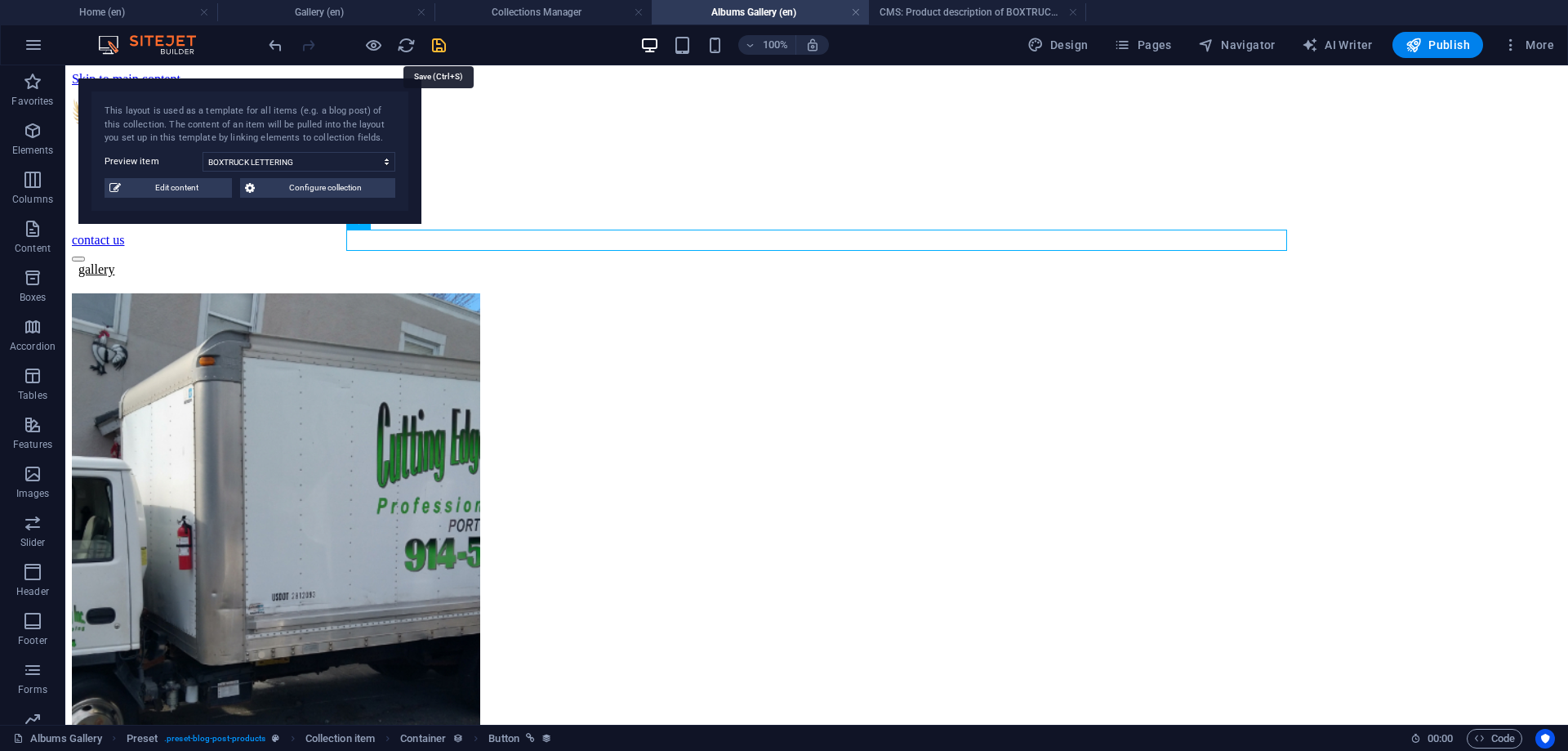
click at [437, 51] on icon "save" at bounding box center [439, 46] width 19 height 19
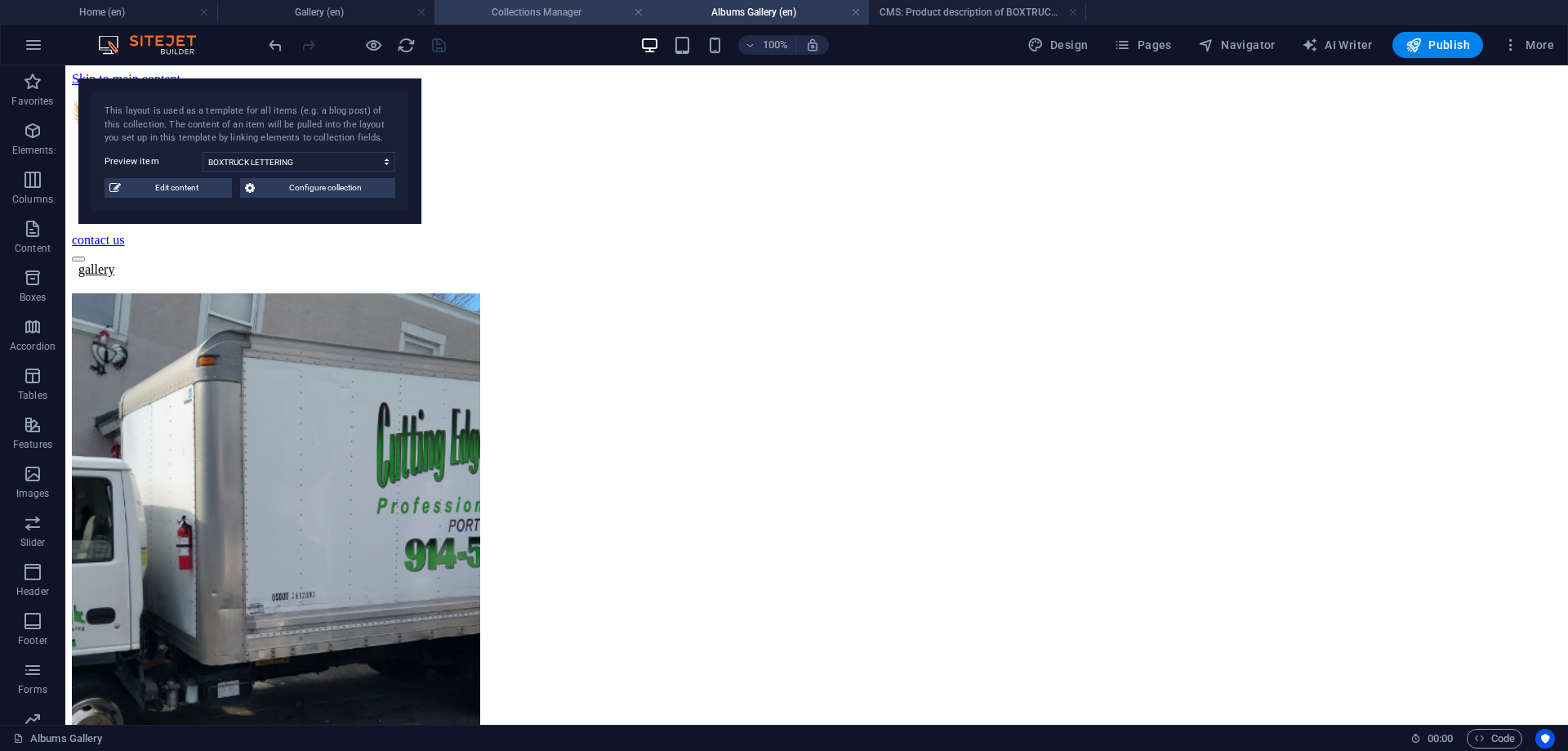
click at [538, 11] on h4 "Collections Manager" at bounding box center [543, 12] width 217 height 18
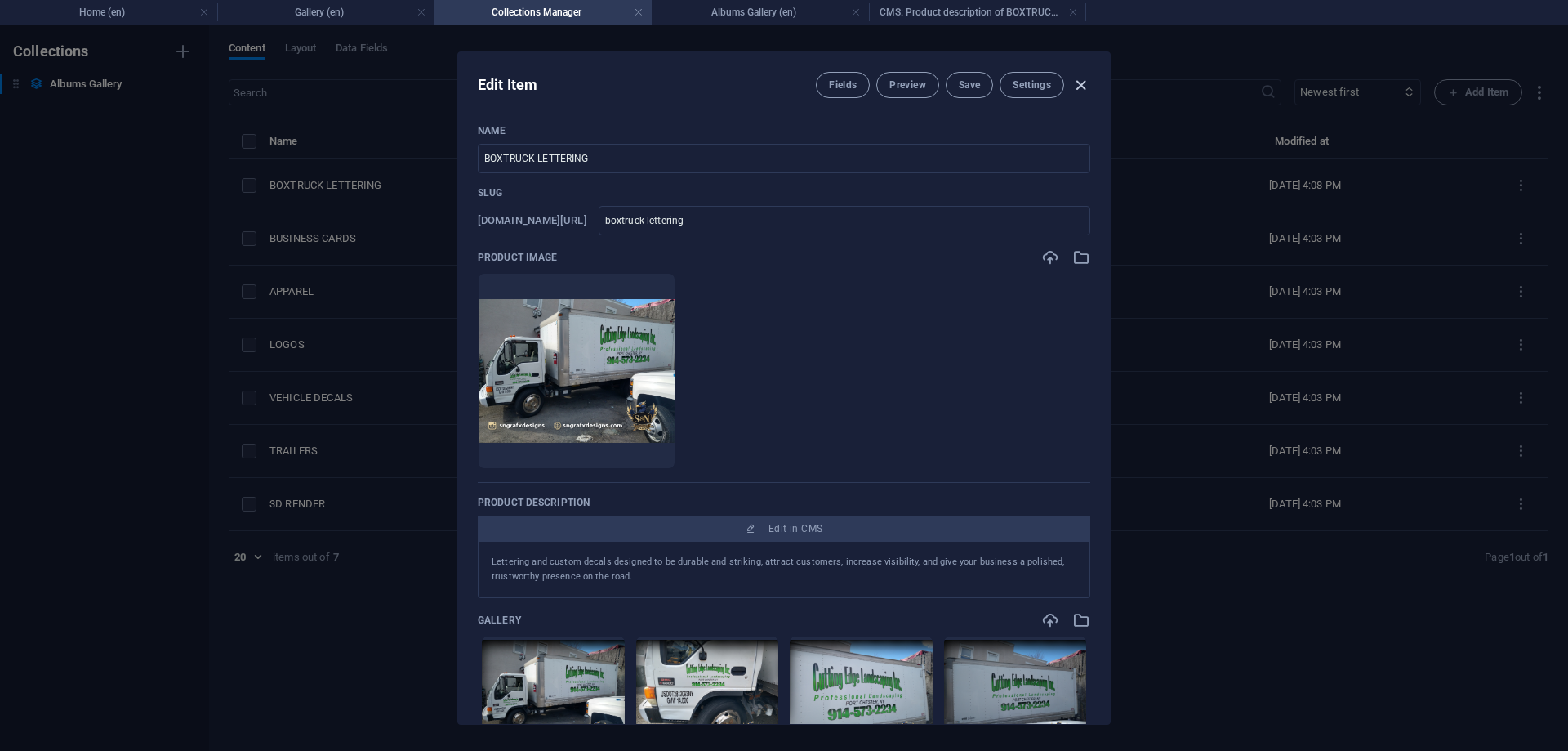
click at [1085, 80] on icon "button" at bounding box center [1081, 85] width 19 height 19
type input "boxtruck-lettering"
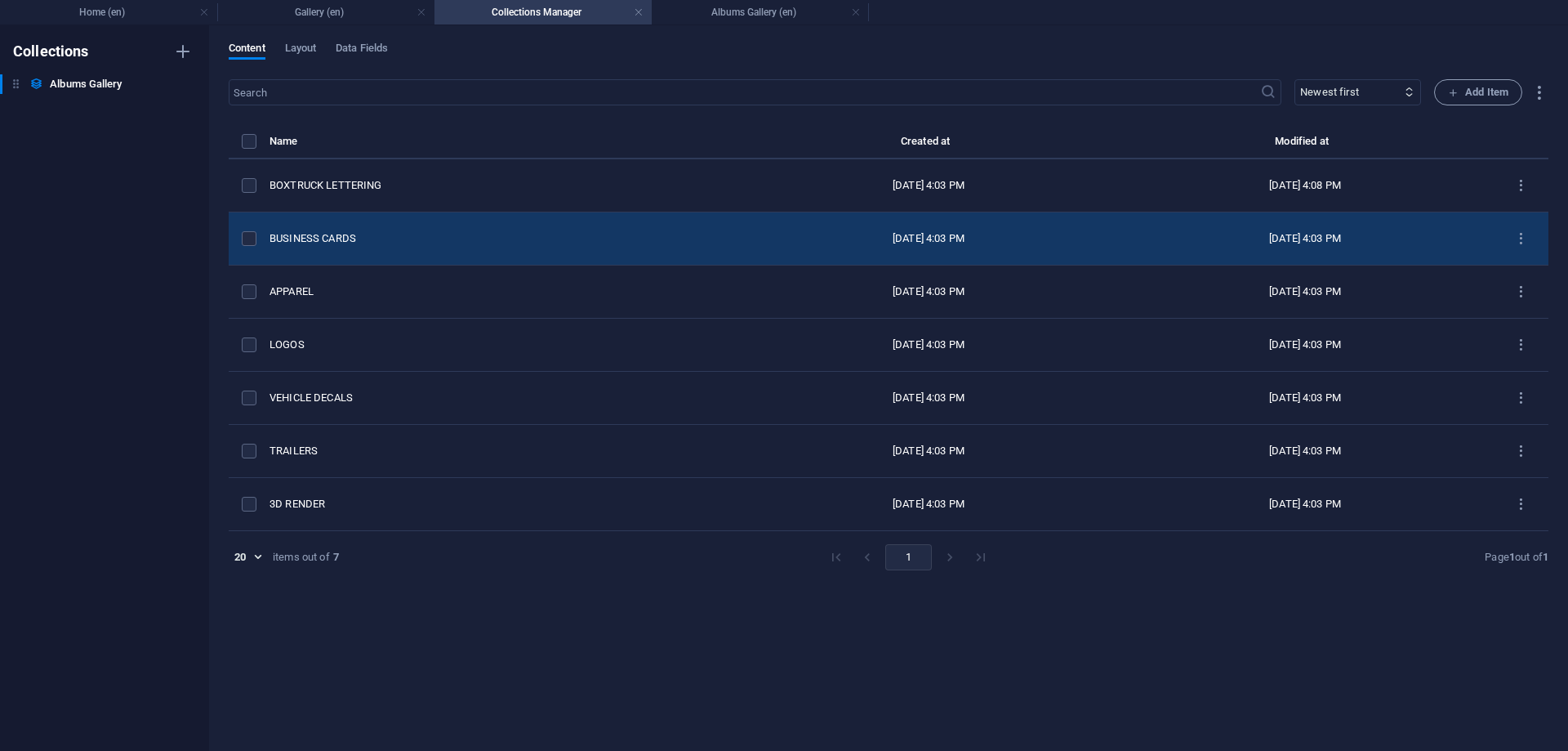
click at [312, 230] on td "BUSINESS CARDS" at bounding box center [505, 239] width 471 height 53
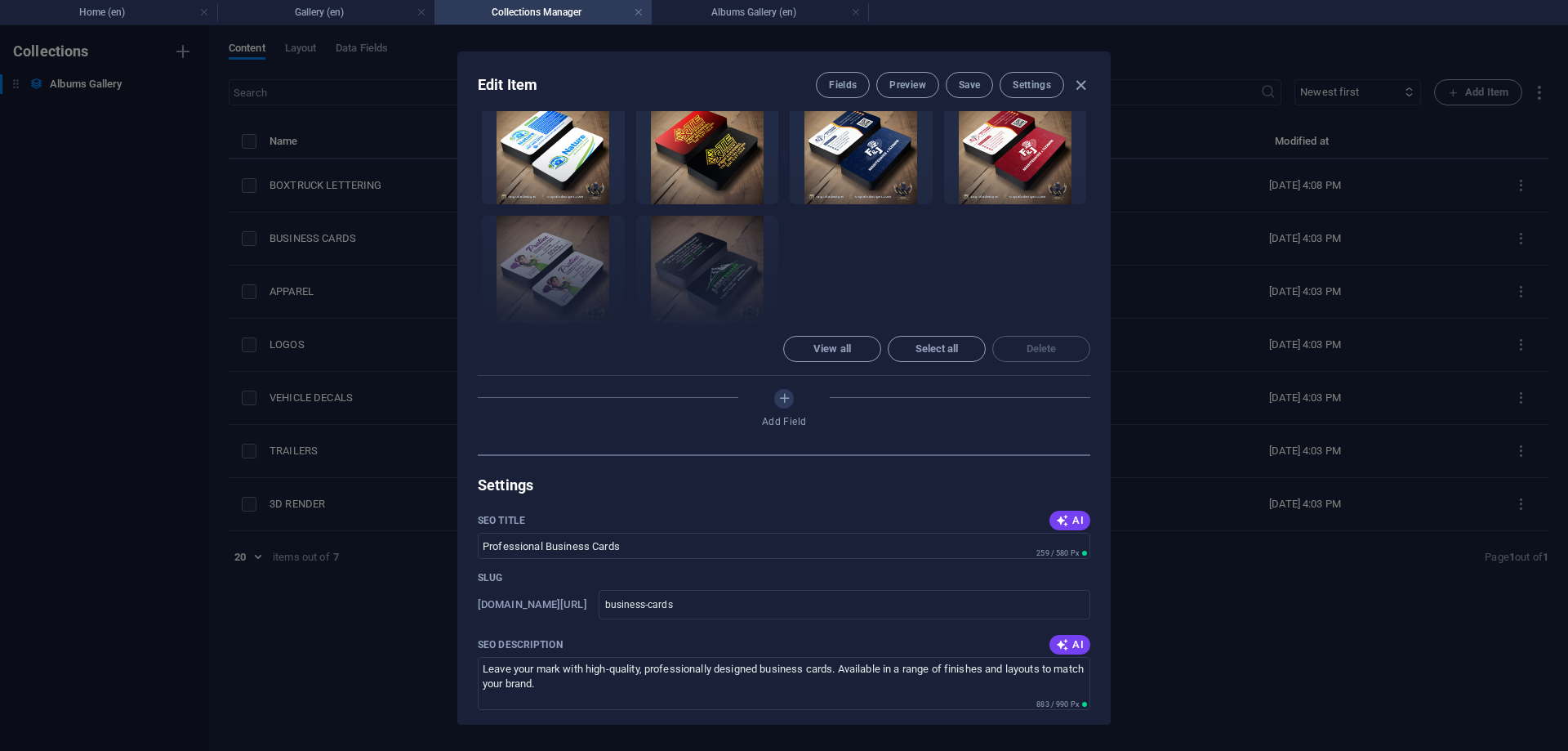
scroll to position [662, 0]
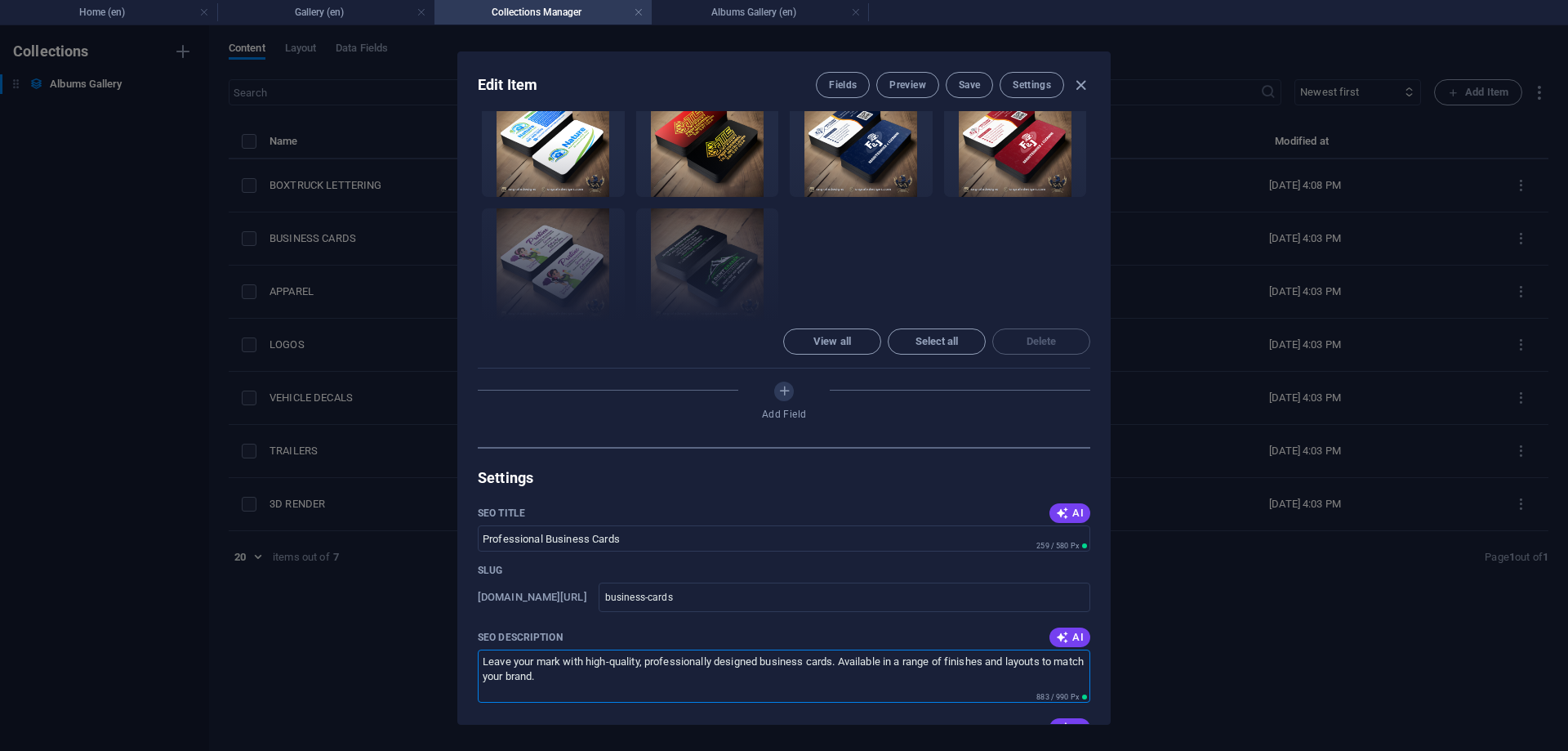
drag, startPoint x: 621, startPoint y: 555, endPoint x: 455, endPoint y: 501, distance: 174.6
click at [478, 650] on textarea "Leave your mark with high-quality, professionally designed business cards. Avai…" at bounding box center [784, 676] width 613 height 53
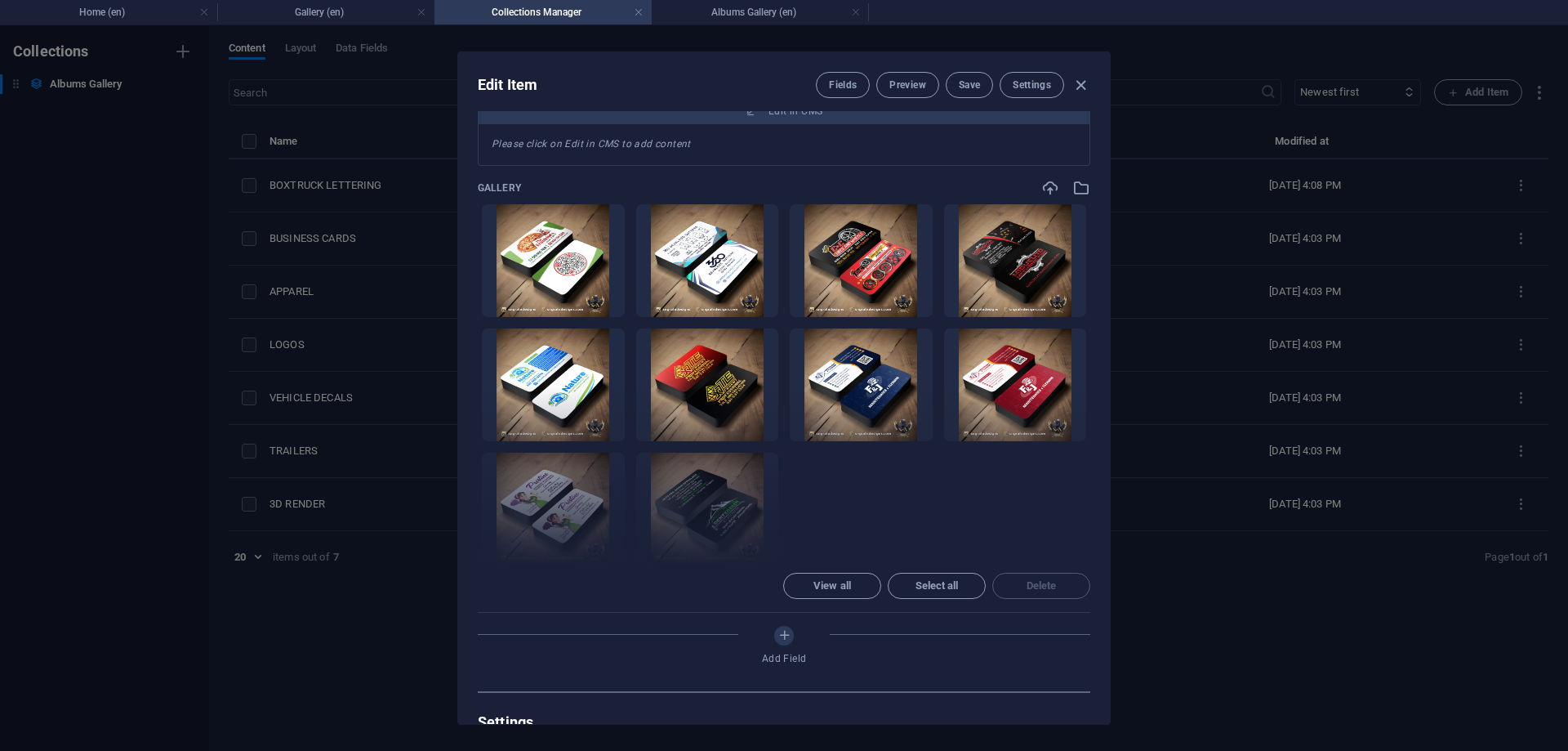
scroll to position [367, 0]
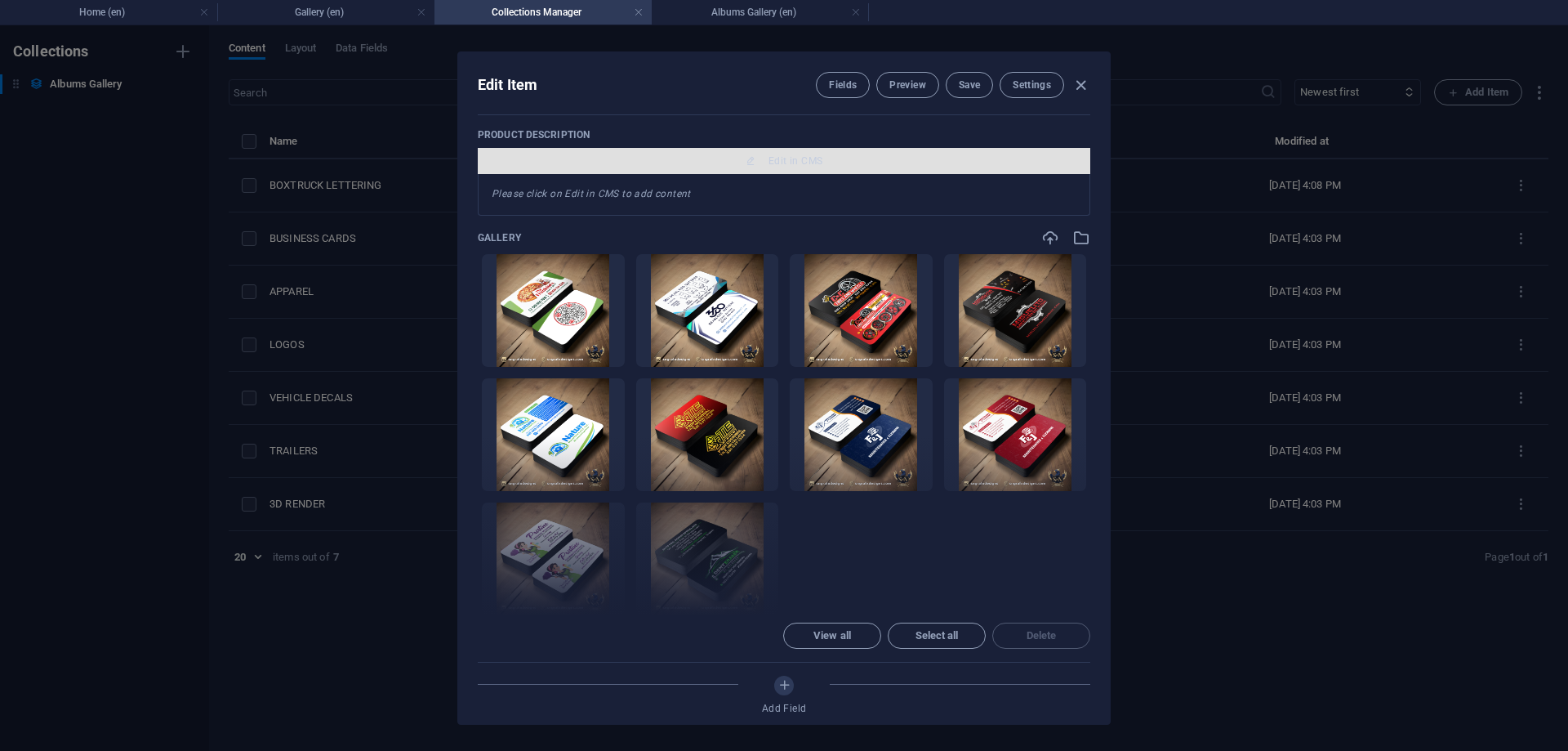
click at [809, 170] on button "Edit in CMS" at bounding box center [784, 160] width 613 height 26
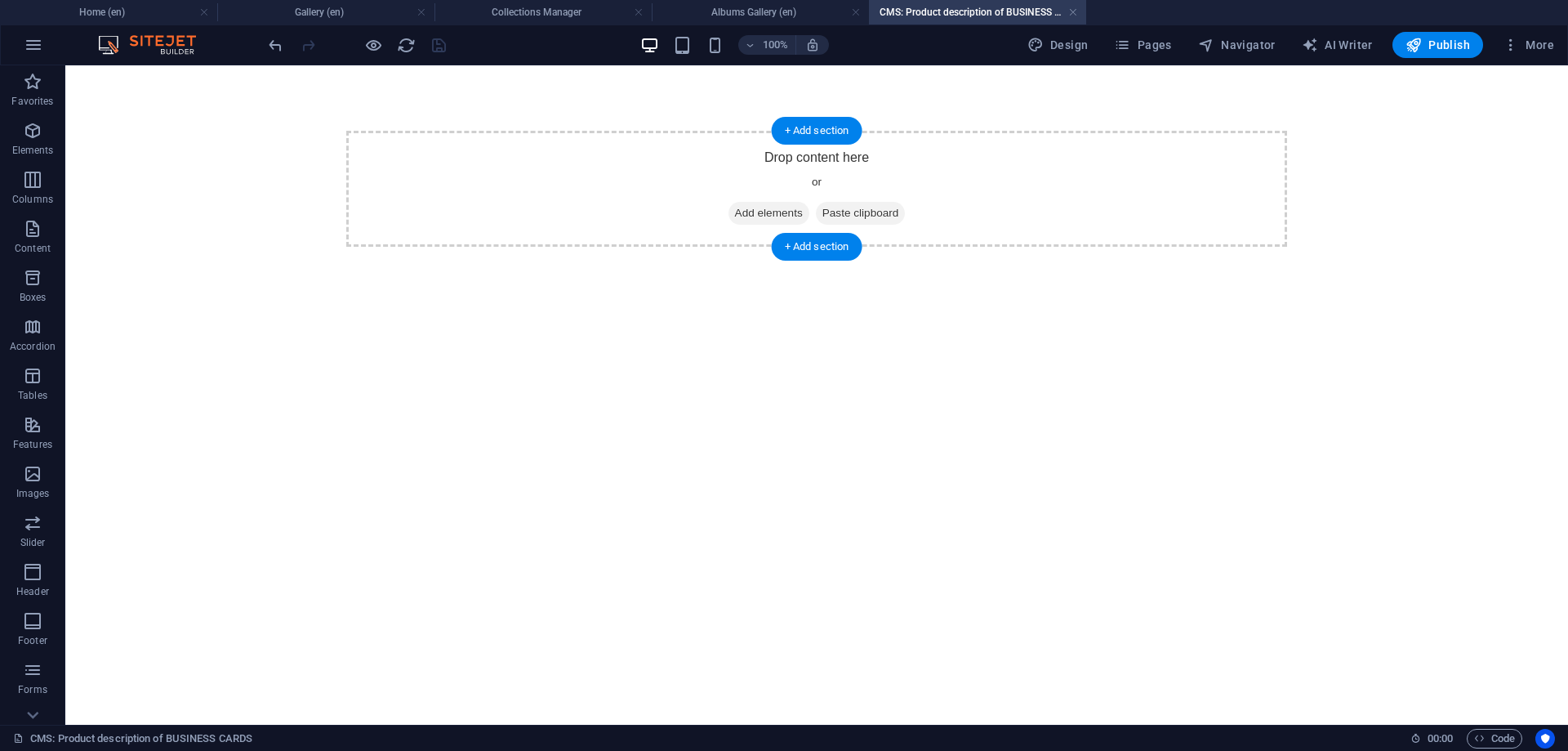
scroll to position [0, 0]
drag, startPoint x: 751, startPoint y: 227, endPoint x: 751, endPoint y: 216, distance: 11.0
click at [752, 227] on div "Drop content here or Add elements Paste clipboard" at bounding box center [816, 189] width 941 height 116
click at [750, 213] on span "Add elements" at bounding box center [769, 212] width 81 height 23
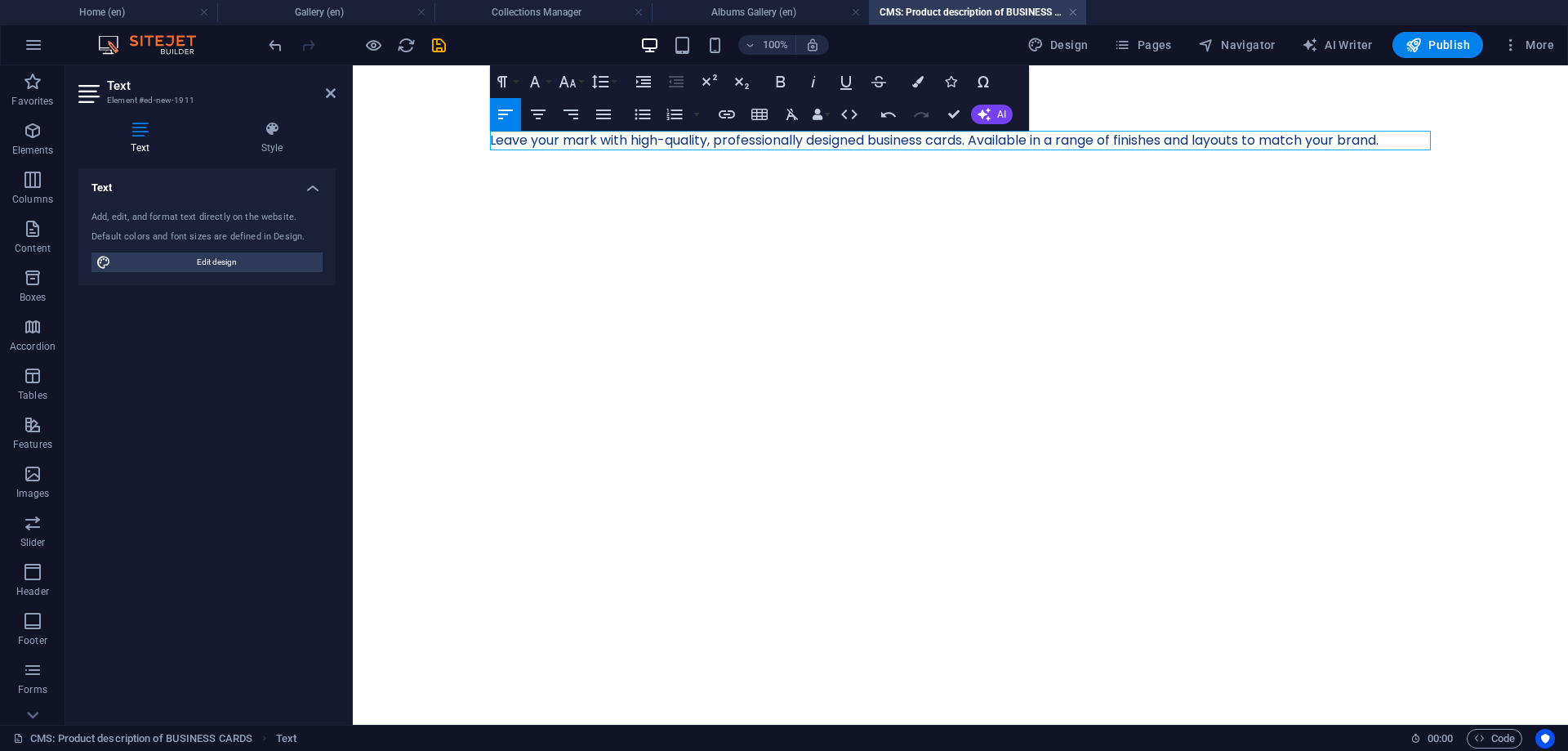
scroll to position [1482, 12]
click at [954, 216] on html "Skip to main content Leave your mark with high-quality, professionally designed…" at bounding box center [961, 141] width 1215 height 150
click at [430, 46] on icon "save" at bounding box center [439, 46] width 19 height 19
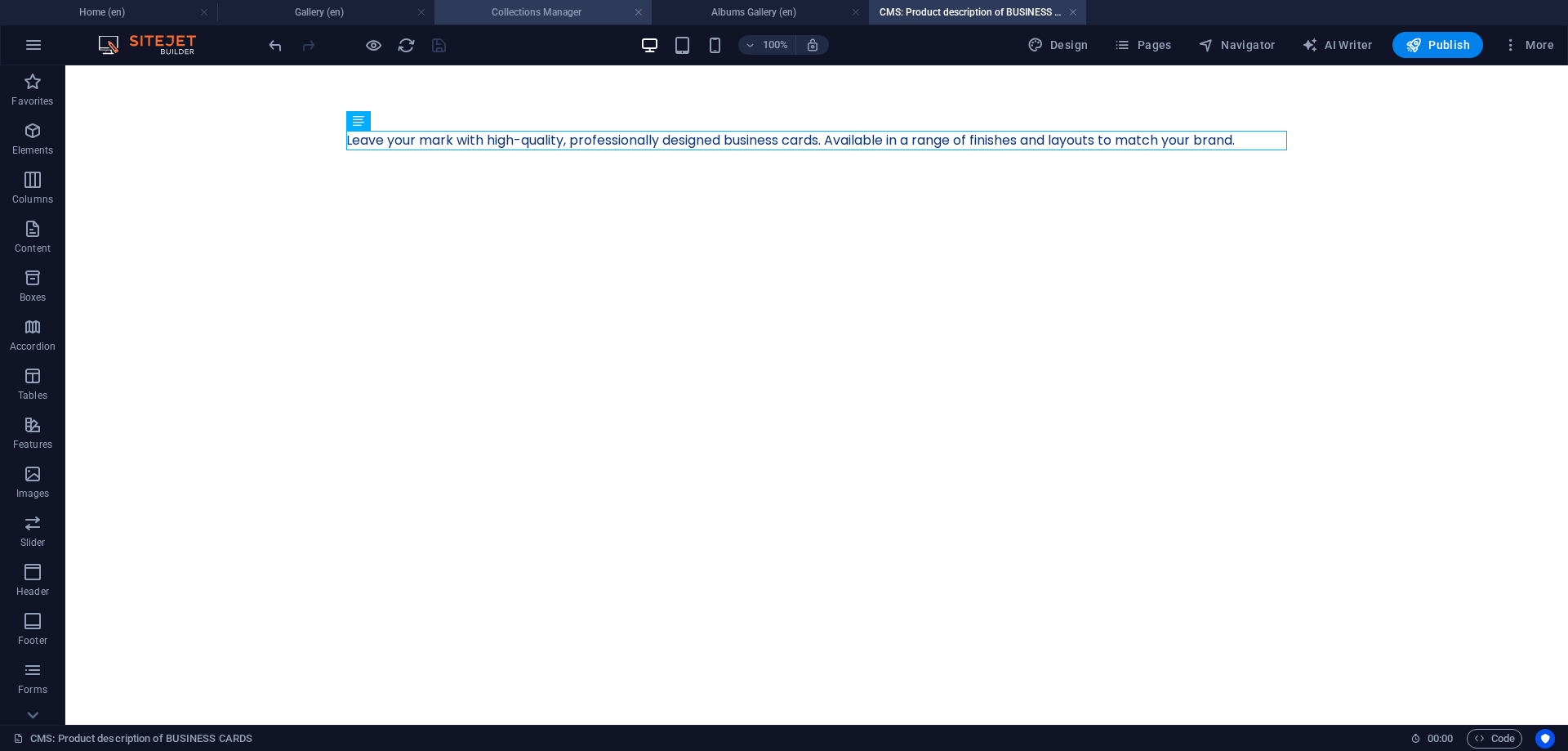
click at [536, 13] on h4 "Collections Manager" at bounding box center [543, 12] width 217 height 18
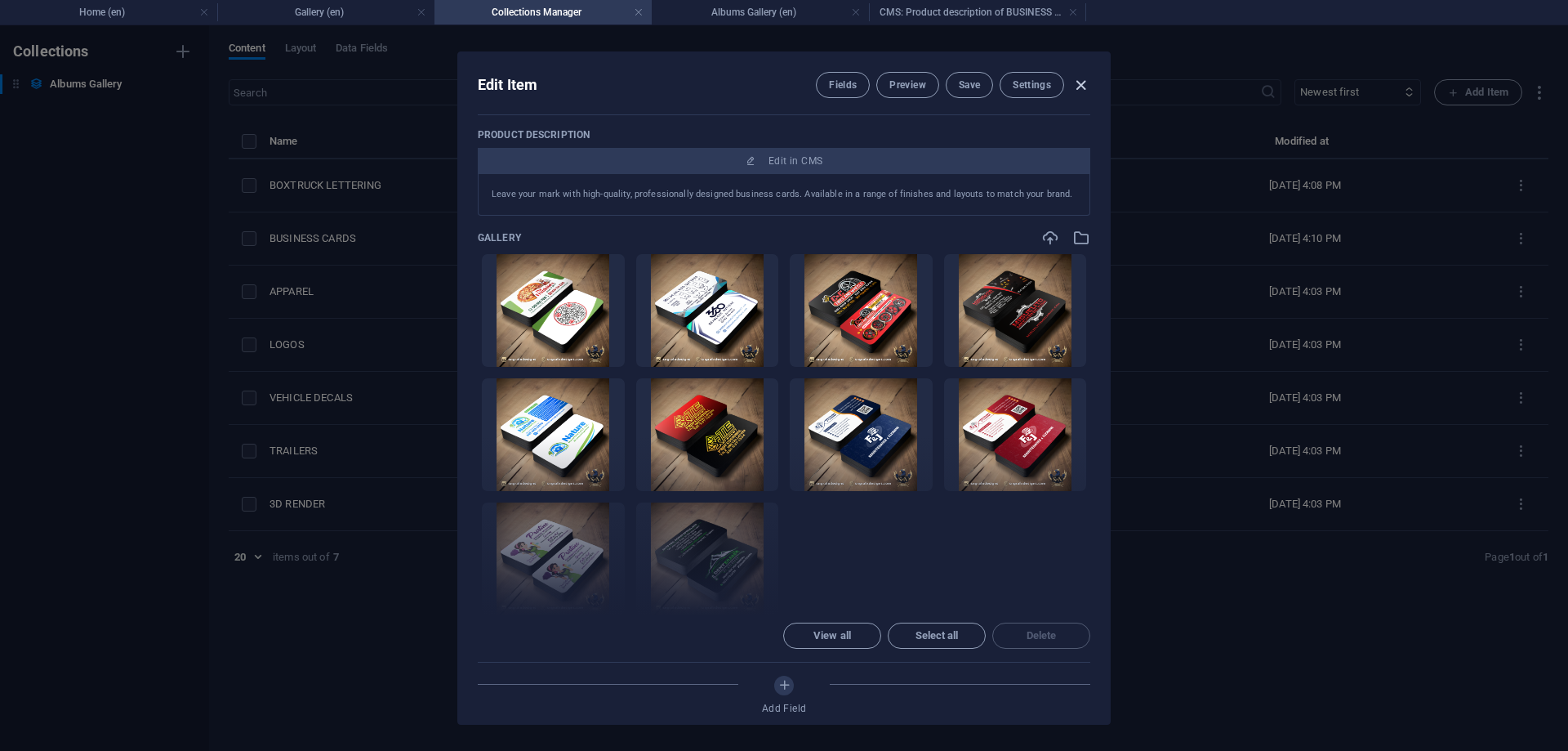
click at [1081, 88] on icon "button" at bounding box center [1081, 85] width 19 height 19
type input "business-cards"
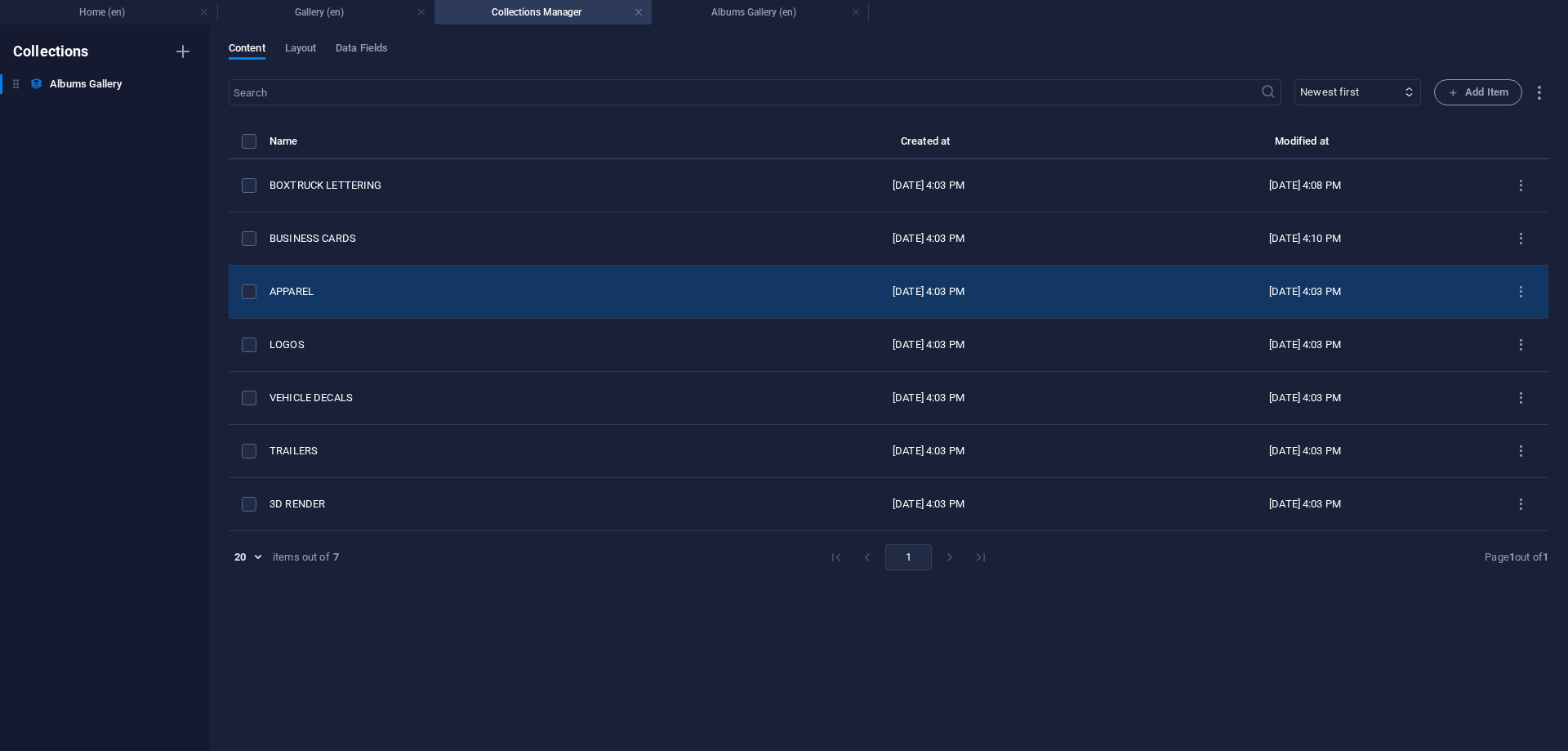
click at [278, 289] on div "APPAREL" at bounding box center [499, 291] width 458 height 14
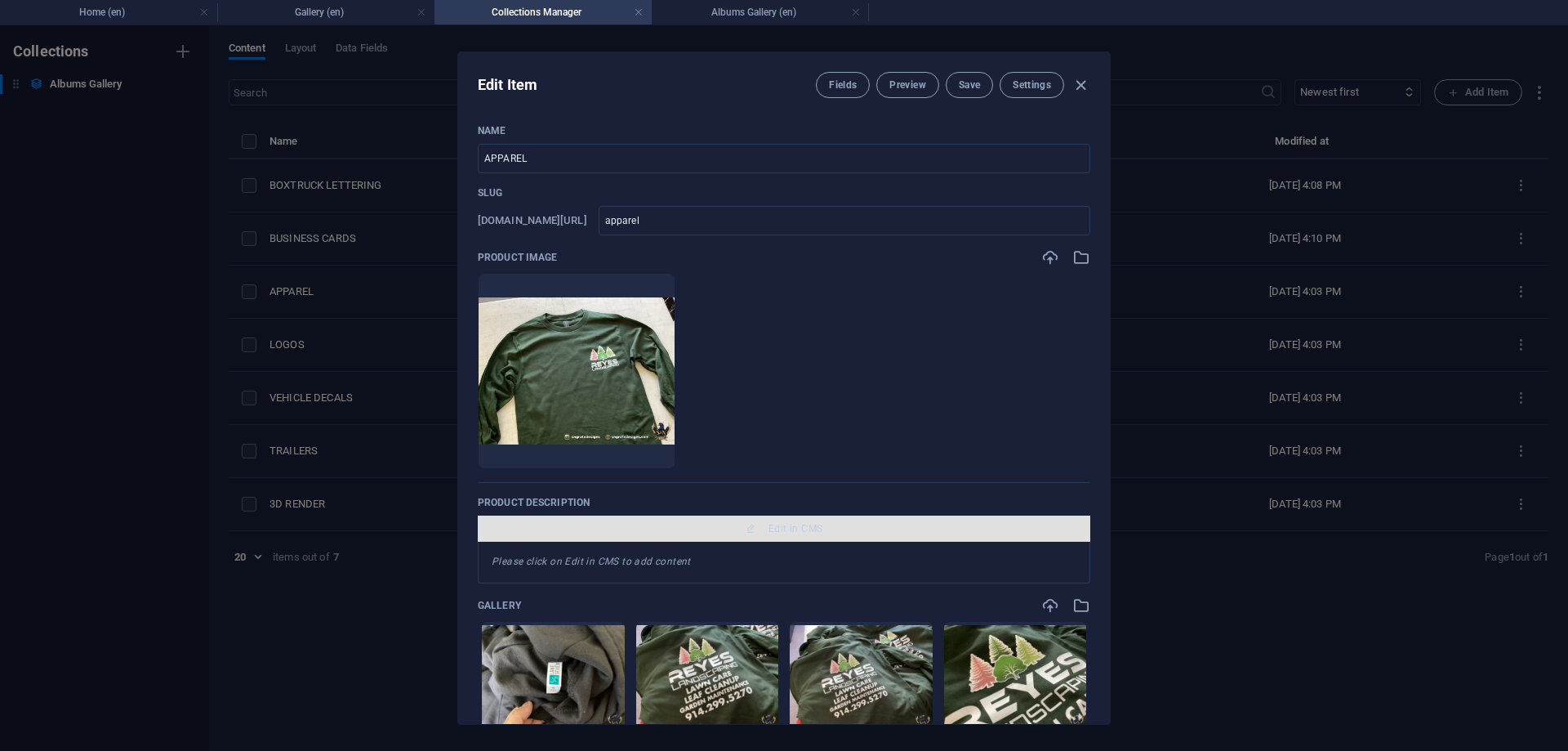
click at [747, 533] on icon "button" at bounding box center [751, 528] width 10 height 10
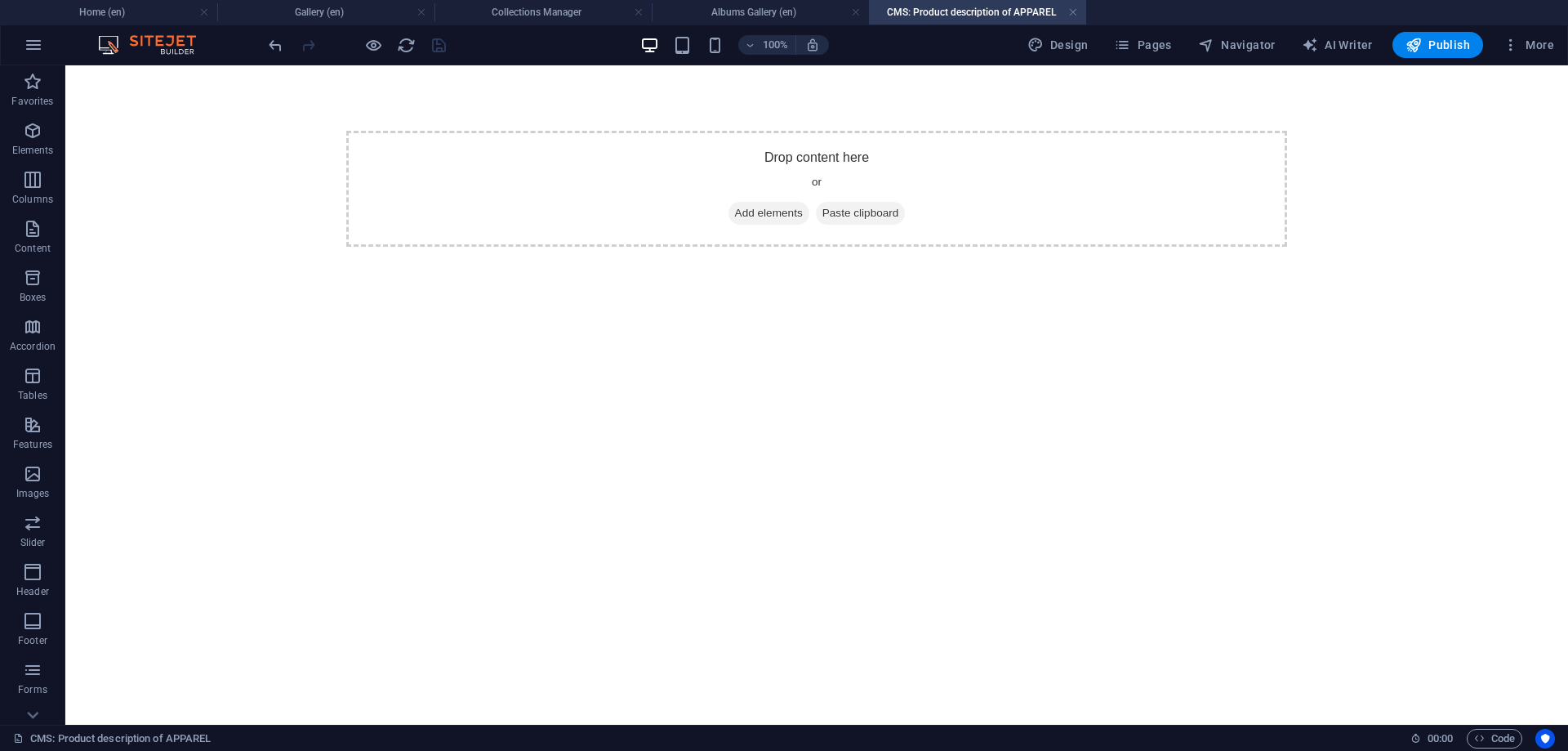
scroll to position [0, 0]
click at [745, 218] on span "Add elements" at bounding box center [769, 212] width 81 height 23
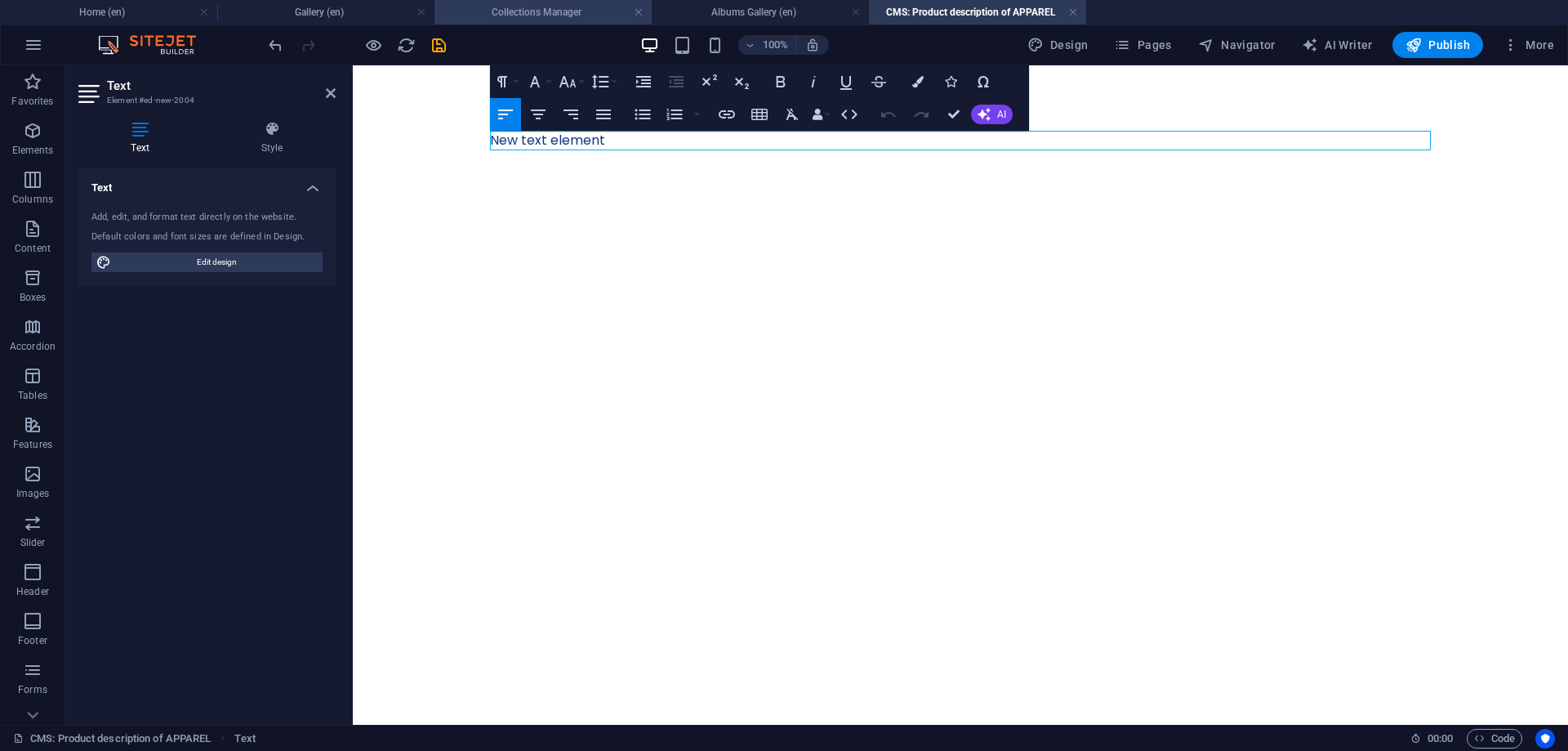
click at [508, 3] on li "Collections Manager" at bounding box center [543, 12] width 217 height 24
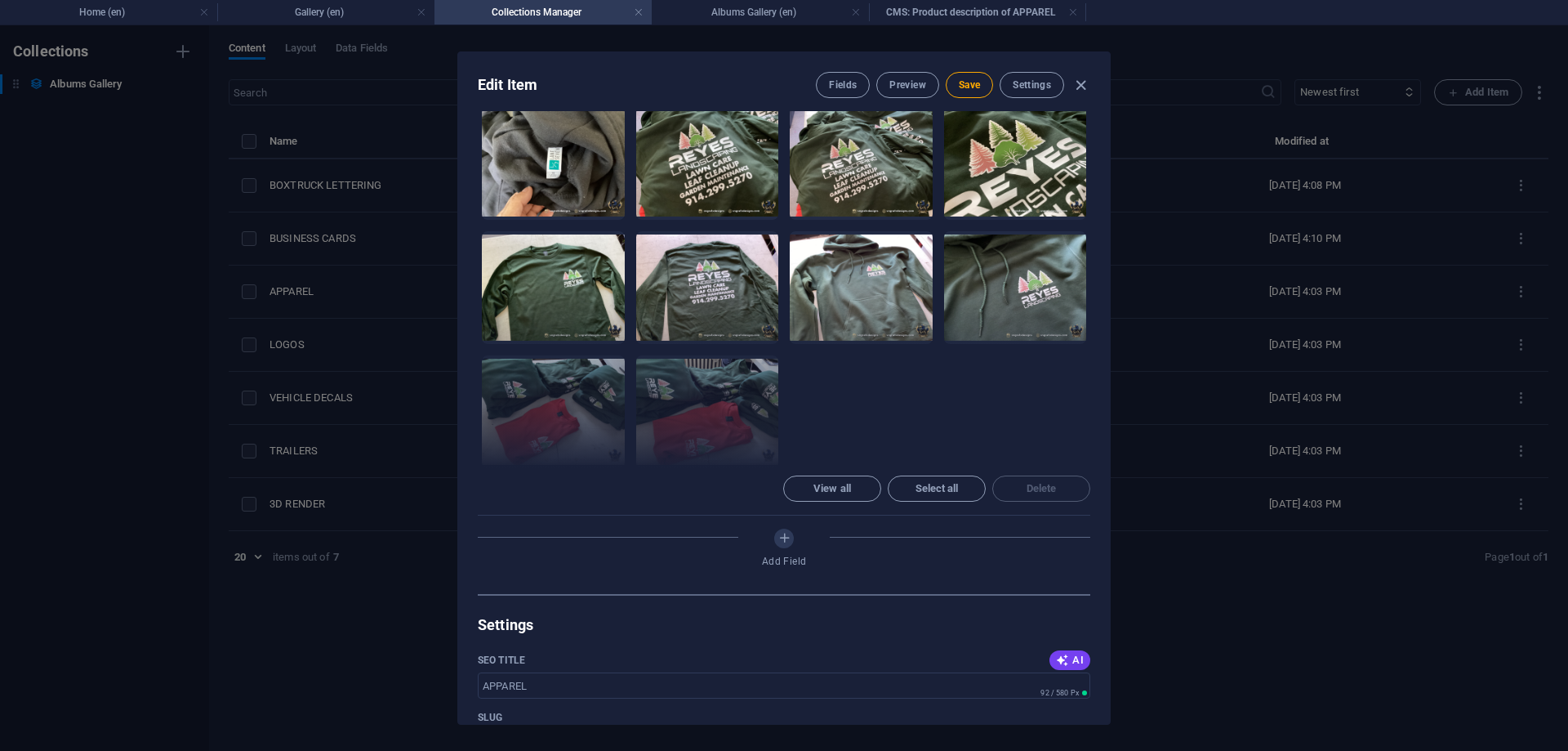
scroll to position [809, 0]
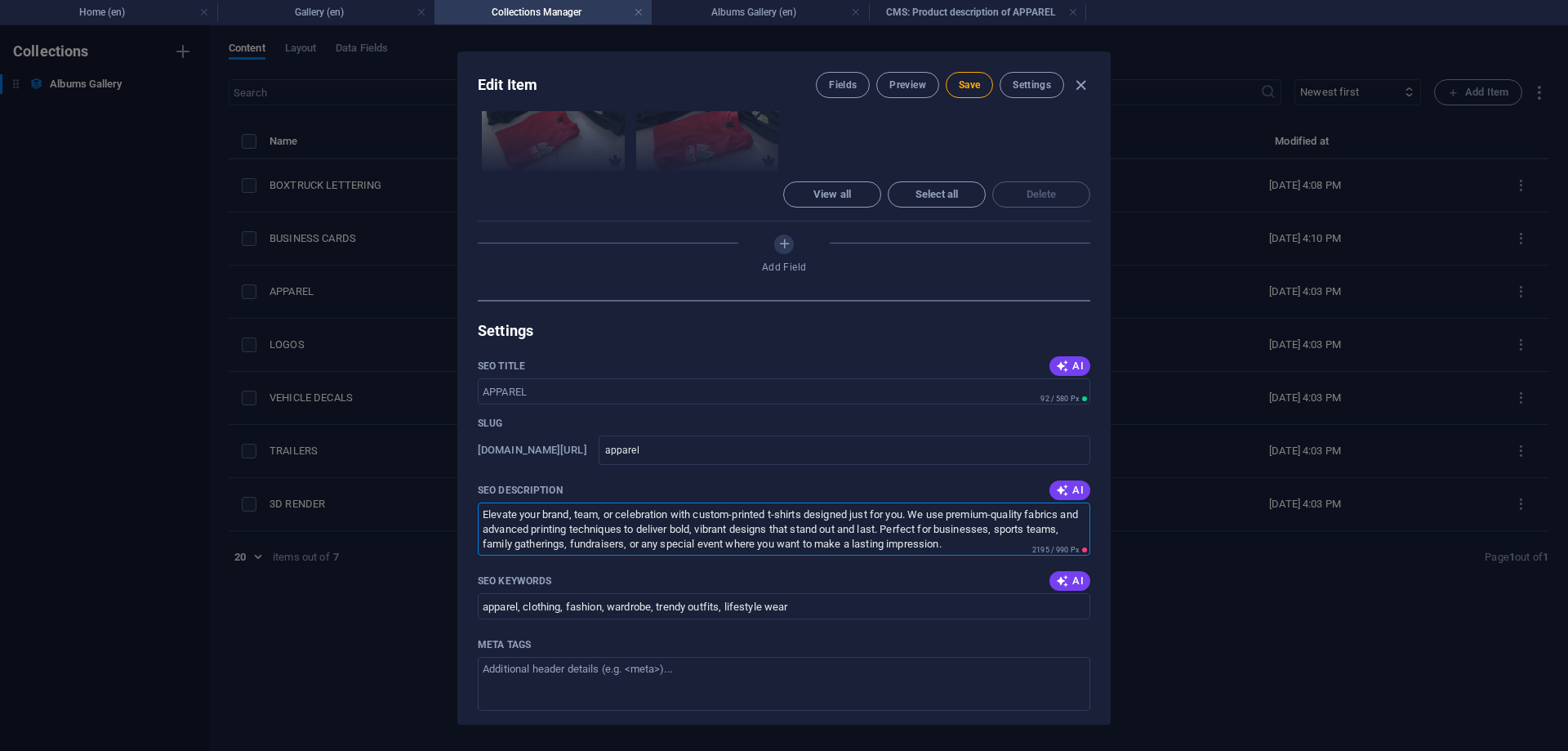
drag, startPoint x: 1000, startPoint y: 414, endPoint x: 367, endPoint y: 318, distance: 640.2
click at [478, 502] on textarea "Elevate your brand, team, or celebration with custom-printed t-shirts designed …" at bounding box center [784, 528] width 613 height 53
click at [730, 6] on h4 "Albums Gallery (en)" at bounding box center [760, 12] width 217 height 18
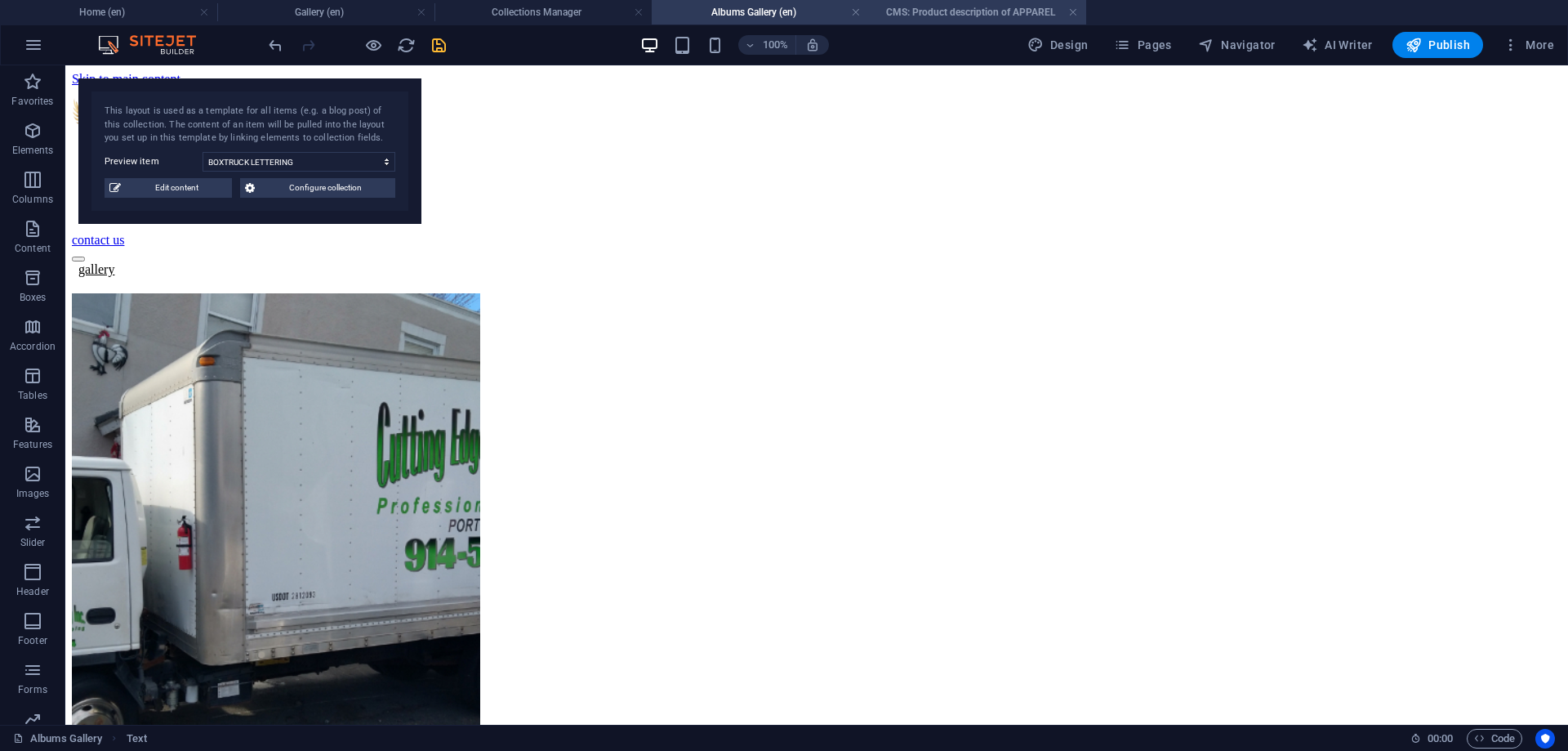
click at [979, 11] on h4 "CMS: Product description of APPAREL" at bounding box center [977, 12] width 217 height 18
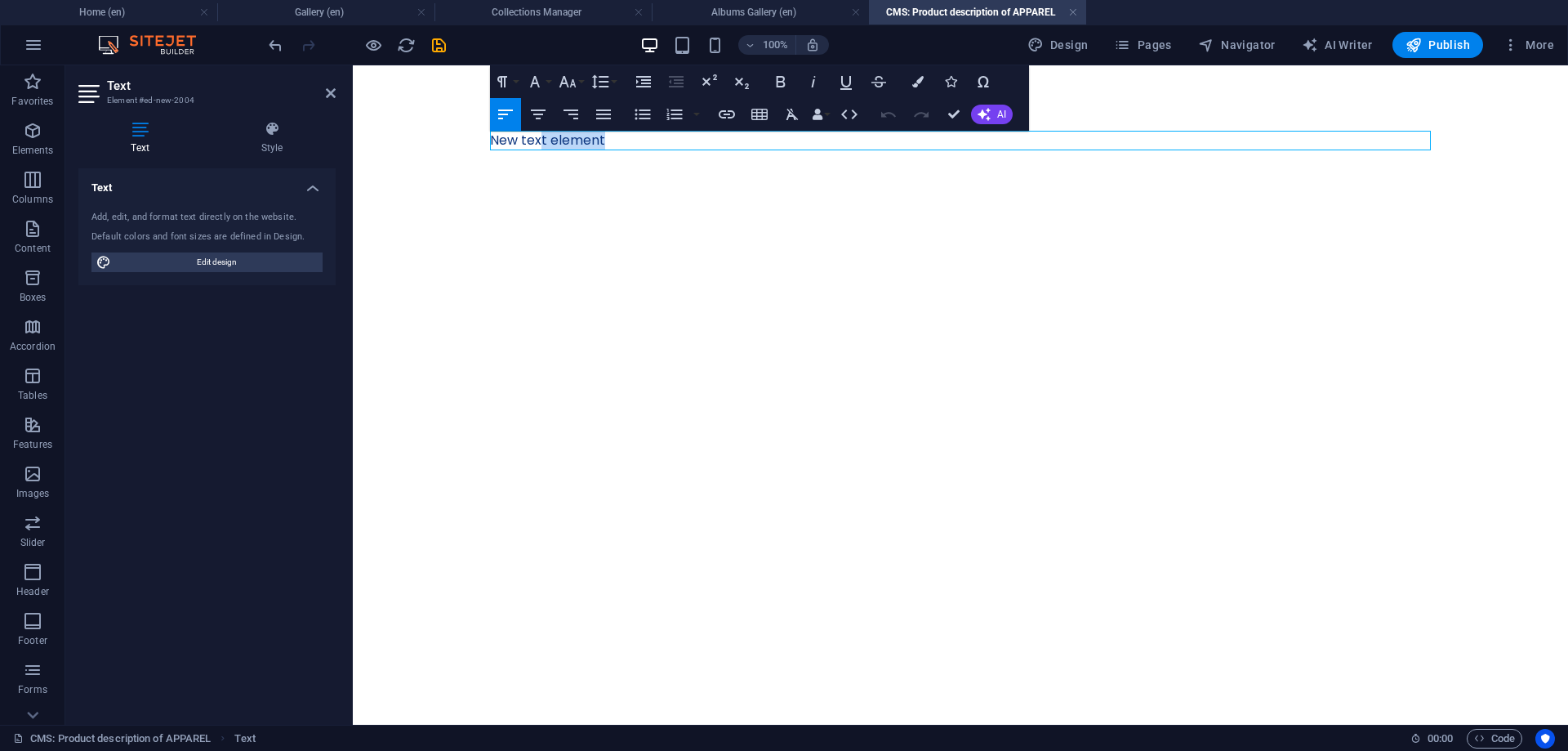
drag, startPoint x: 623, startPoint y: 140, endPoint x: 361, endPoint y: 137, distance: 262.0
click at [361, 137] on body "Skip to main content New text element" at bounding box center [961, 141] width 1215 height 150
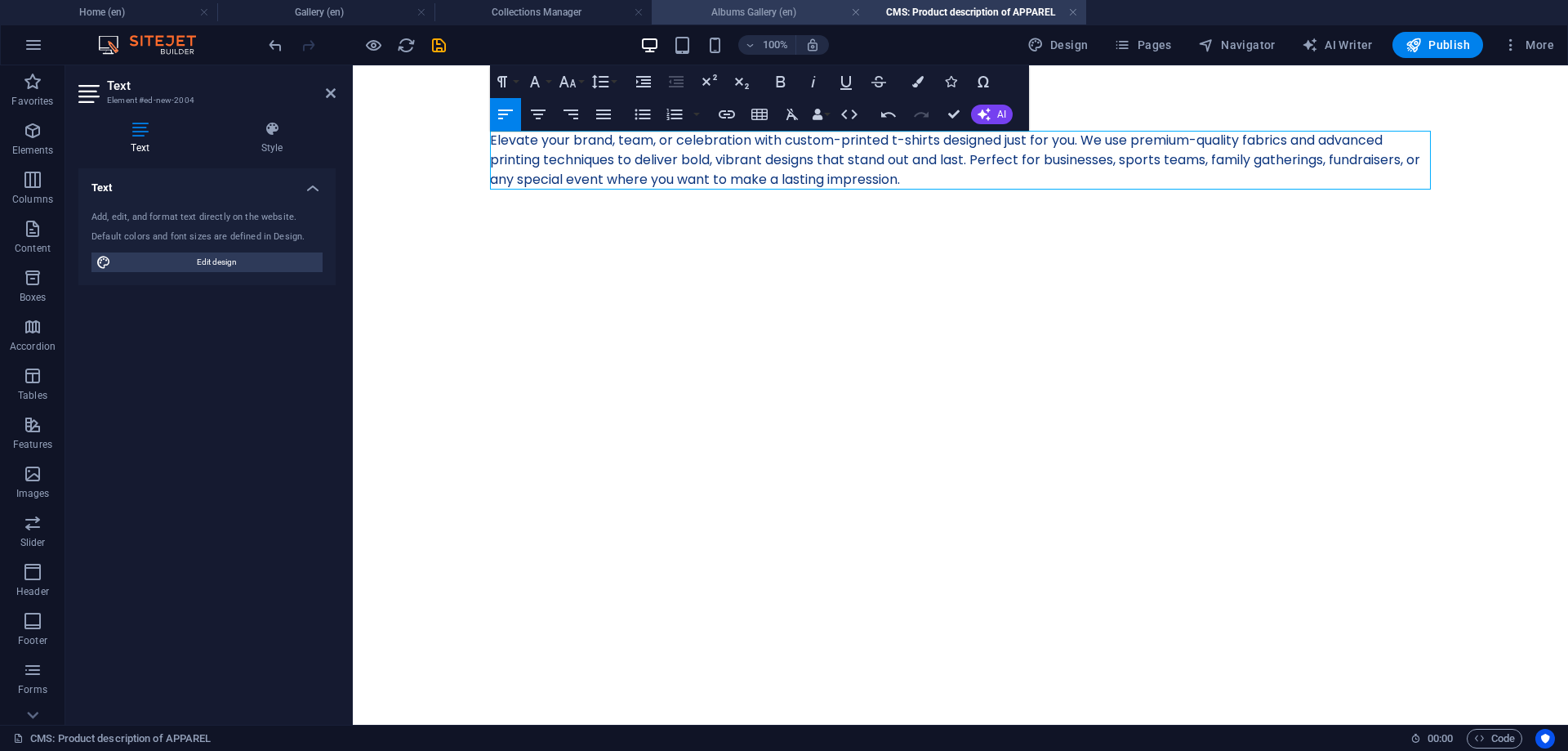
scroll to position [4758, 11]
click at [440, 47] on icon "save" at bounding box center [439, 46] width 19 height 19
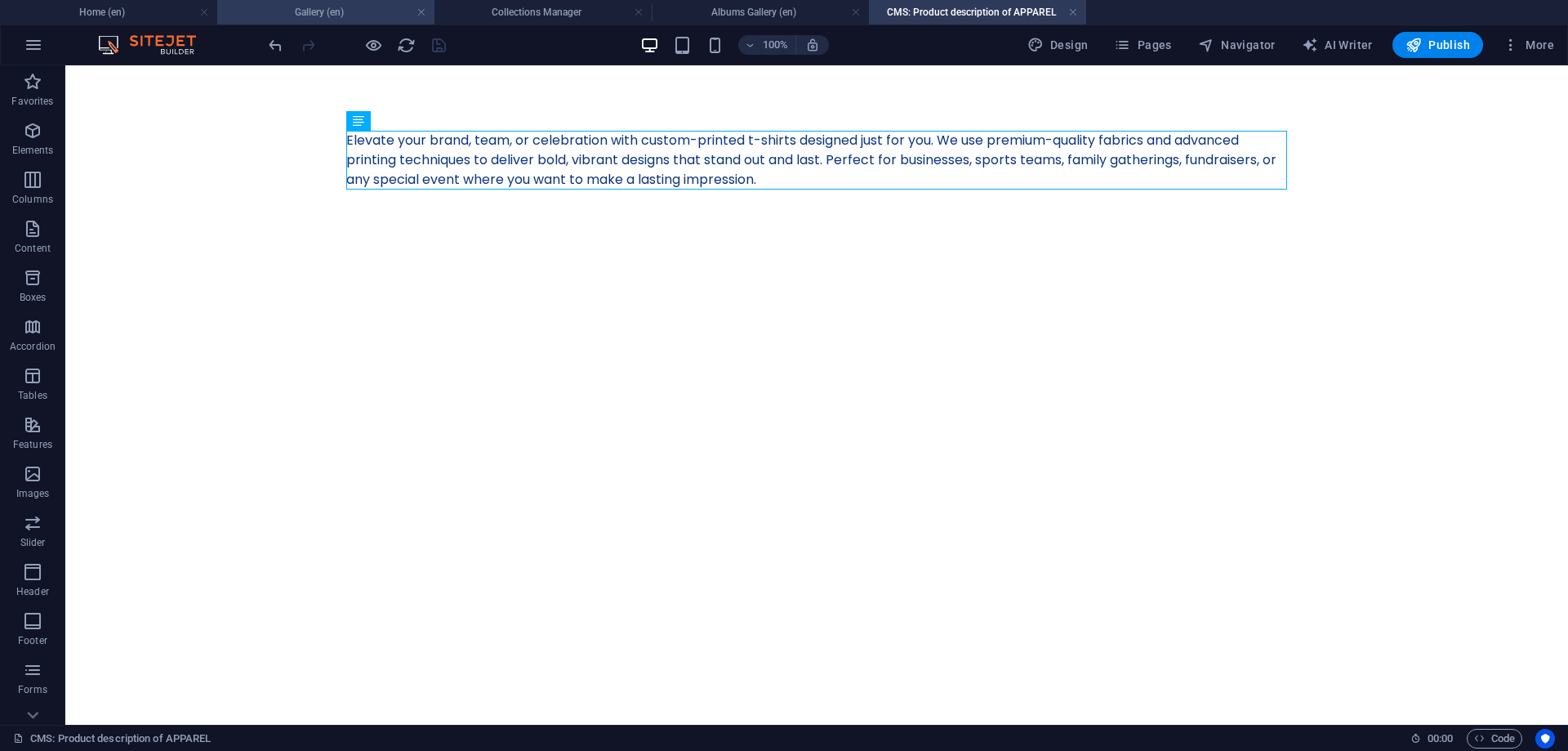
click at [351, 8] on h4 "Gallery (en)" at bounding box center [326, 12] width 217 height 18
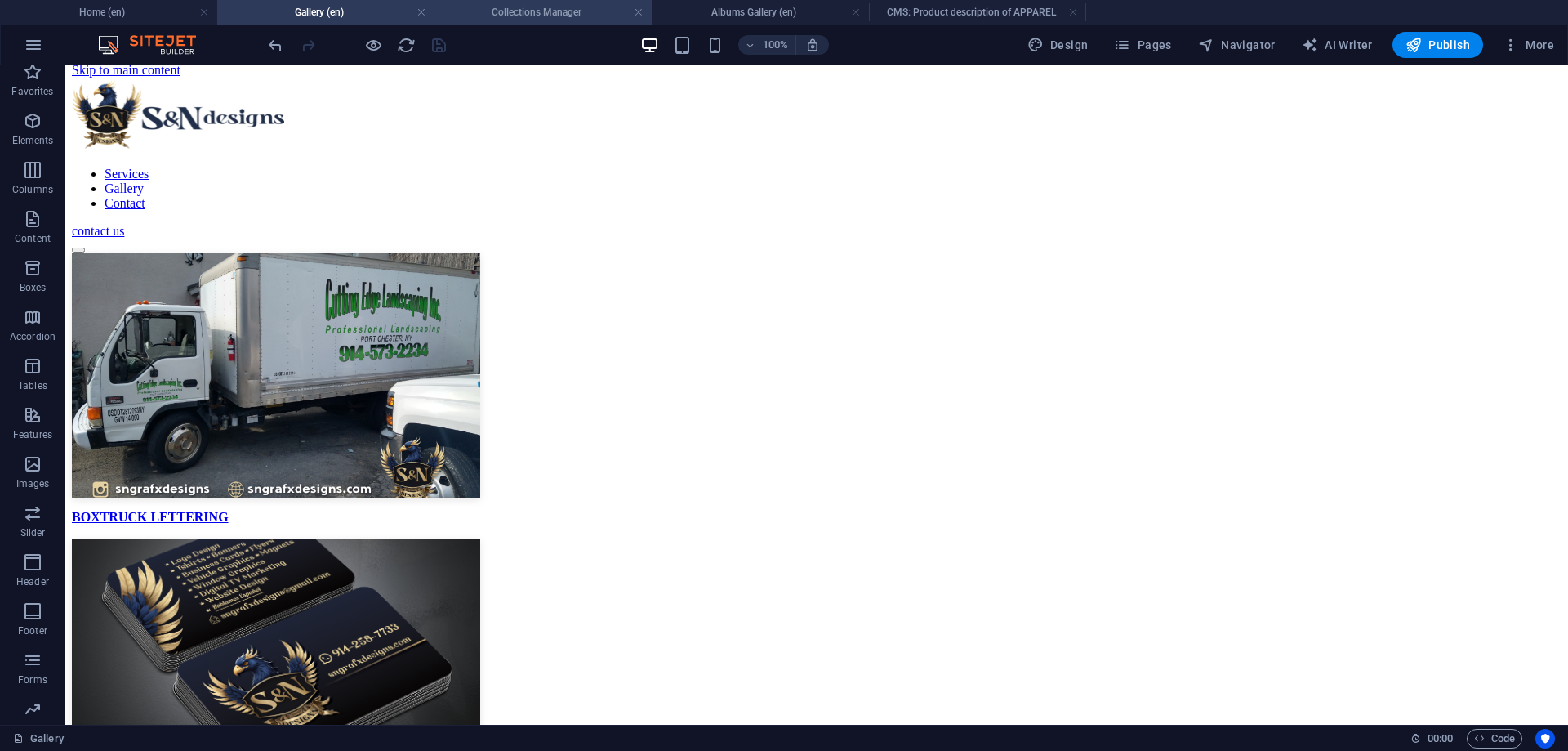
click at [577, 13] on h4 "Collections Manager" at bounding box center [543, 12] width 217 height 18
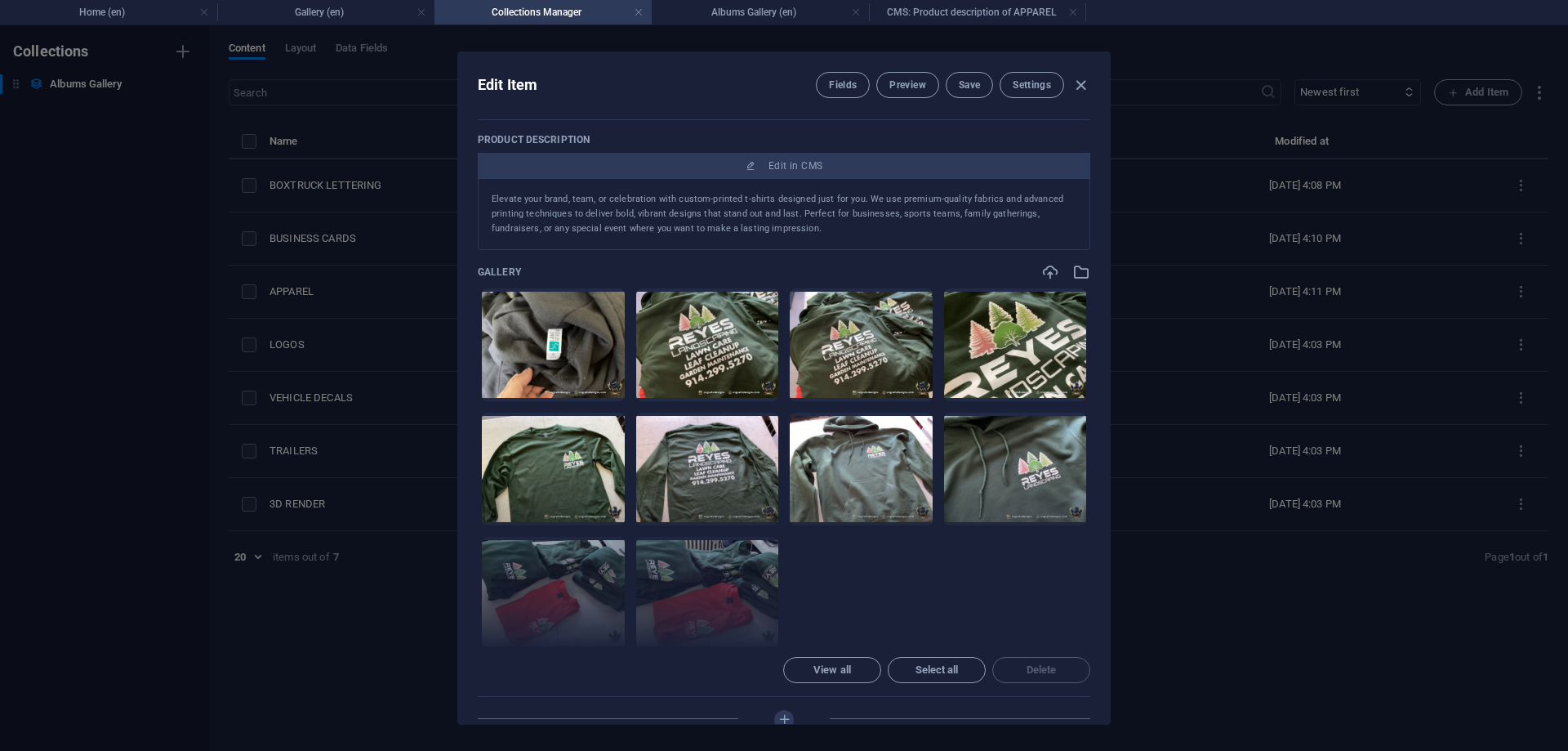
scroll to position [0, 0]
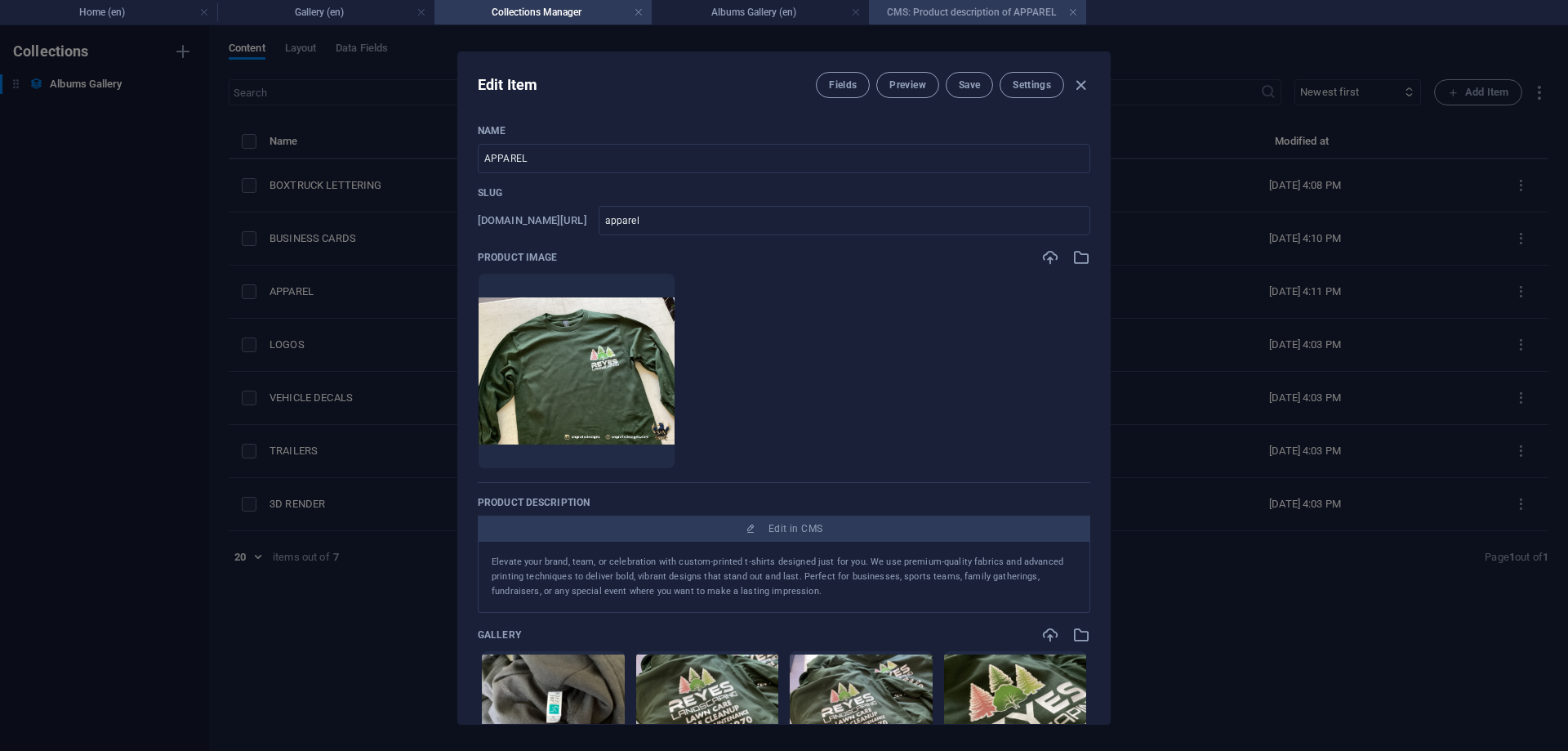
click at [1020, 13] on h4 "CMS: Product description of APPAREL" at bounding box center [977, 12] width 217 height 18
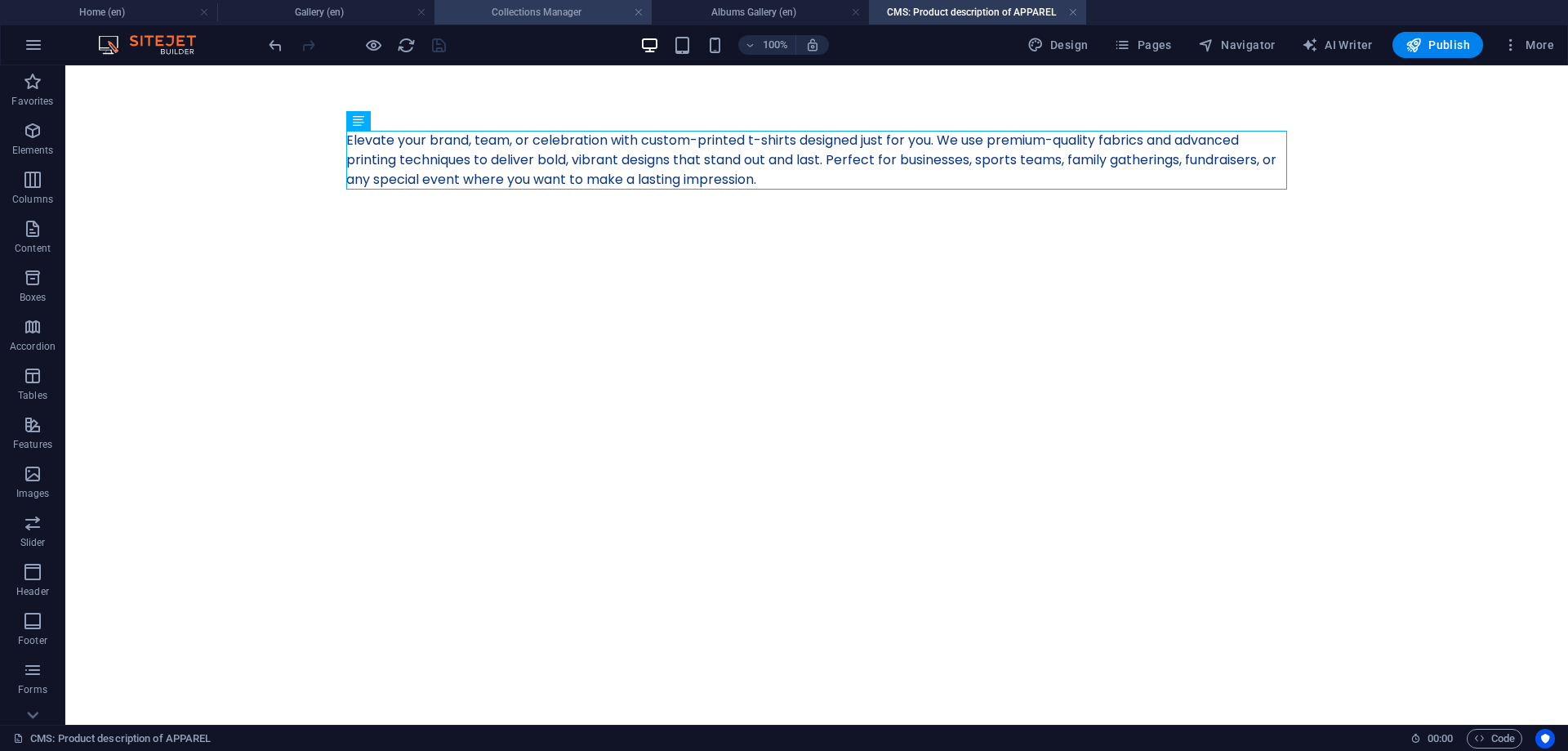
click at [569, 2] on li "Collections Manager" at bounding box center [543, 12] width 217 height 24
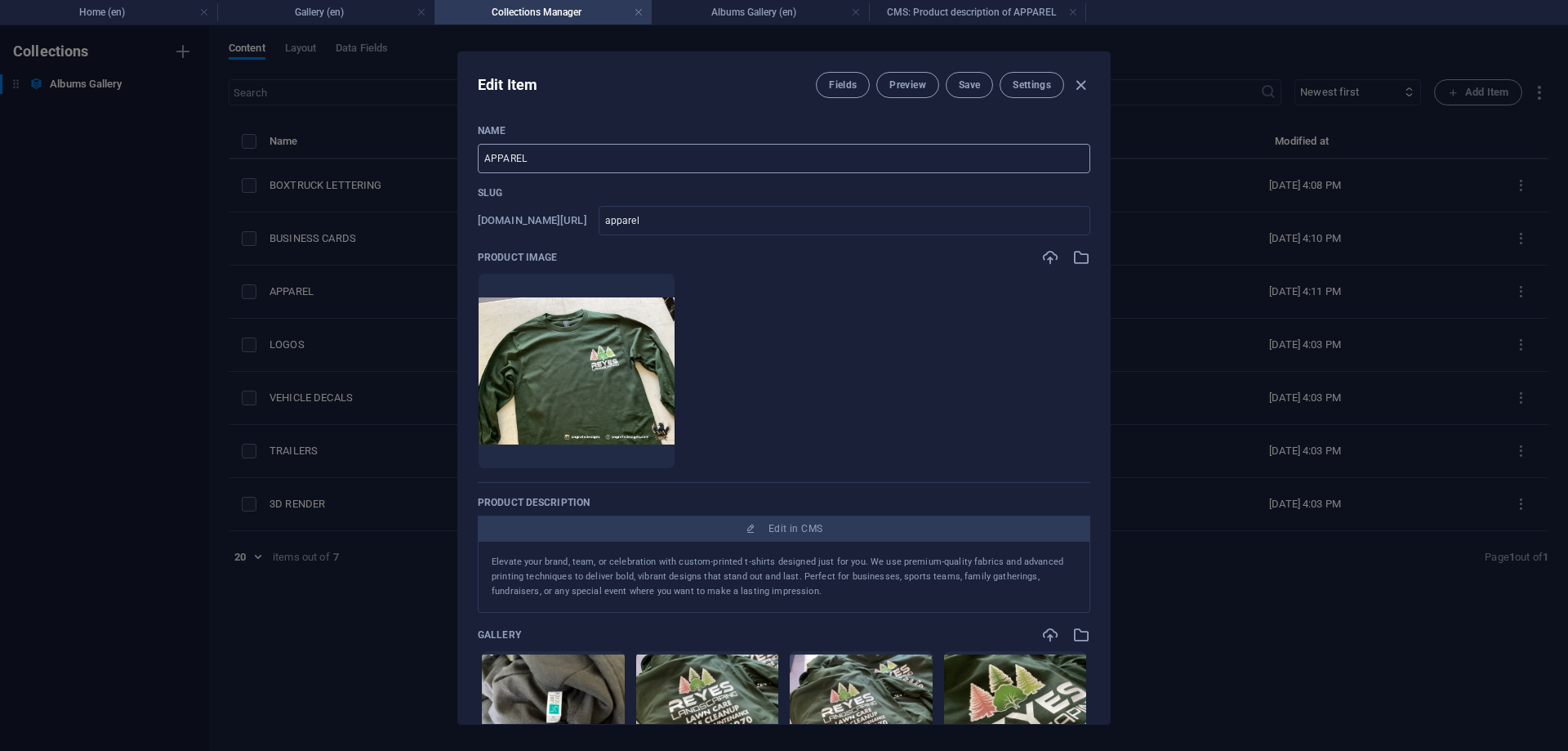
drag, startPoint x: 1086, startPoint y: 87, endPoint x: 958, endPoint y: 144, distance: 140.1
click at [1086, 85] on icon "button" at bounding box center [1081, 85] width 19 height 19
type input "apparel"
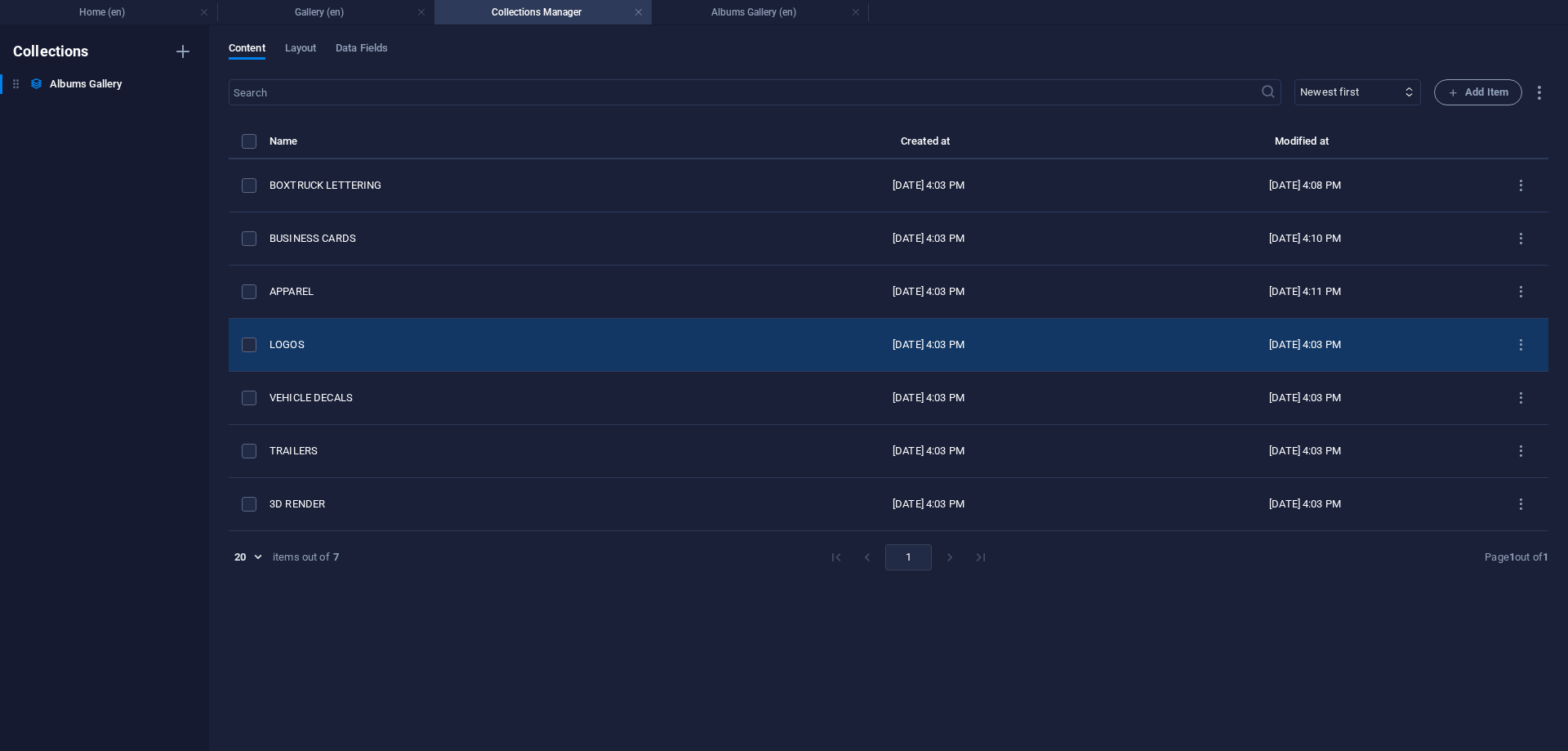
click at [285, 339] on div "LOGOS" at bounding box center [499, 344] width 458 height 14
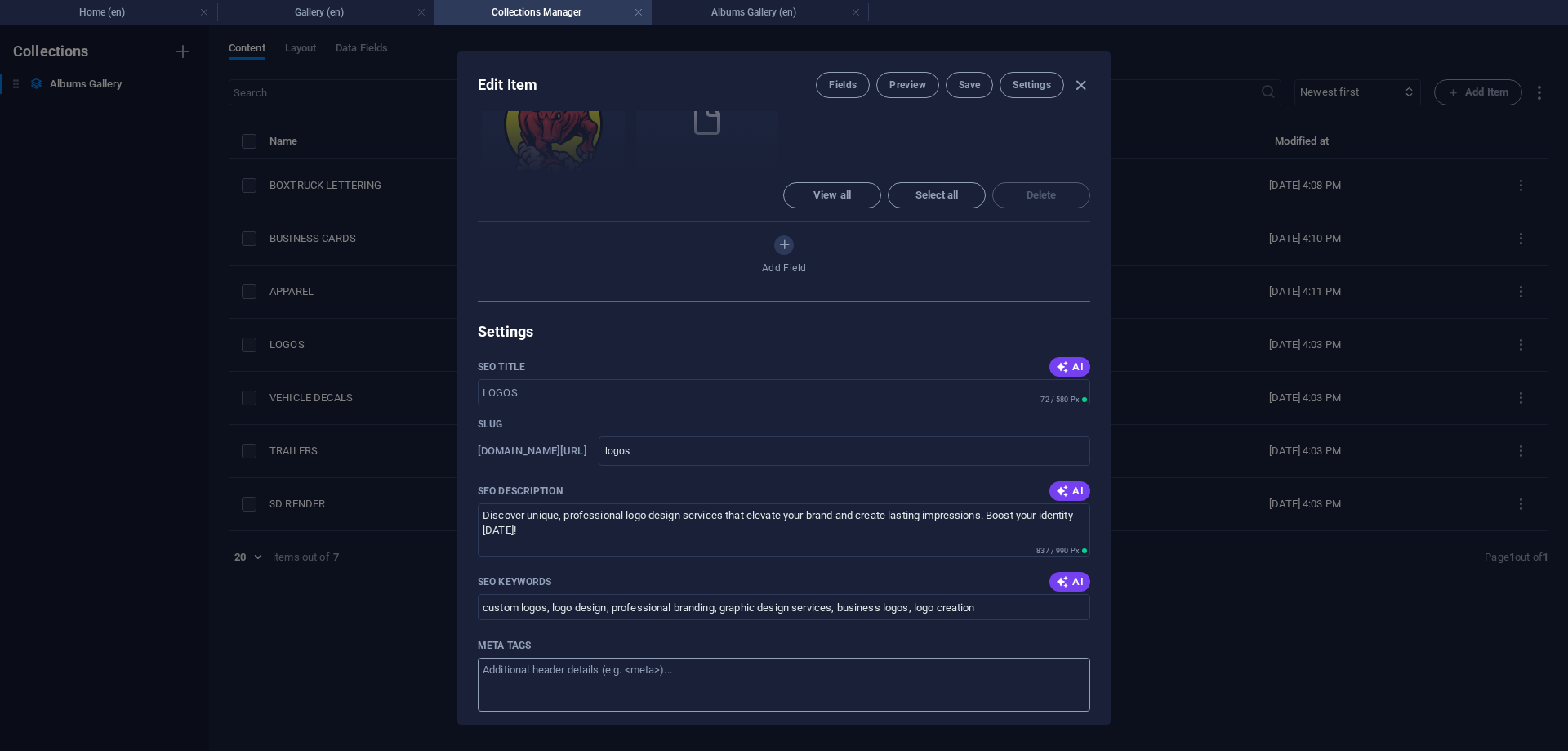
scroll to position [882, 0]
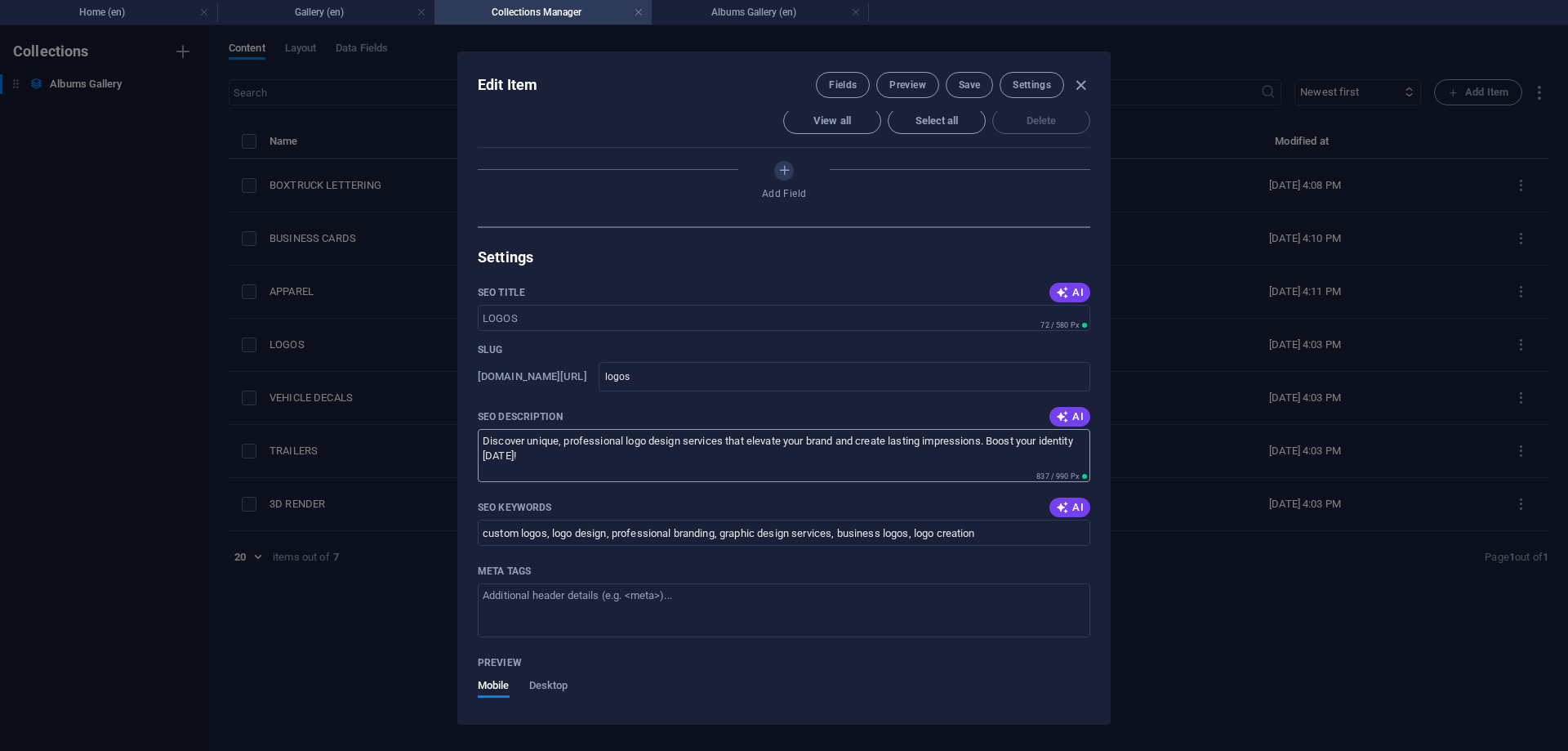
click at [681, 429] on textarea "Discover unique, professional logo design services that elevate your brand and …" at bounding box center [784, 455] width 613 height 53
click at [907, 82] on span "Preview" at bounding box center [907, 85] width 36 height 13
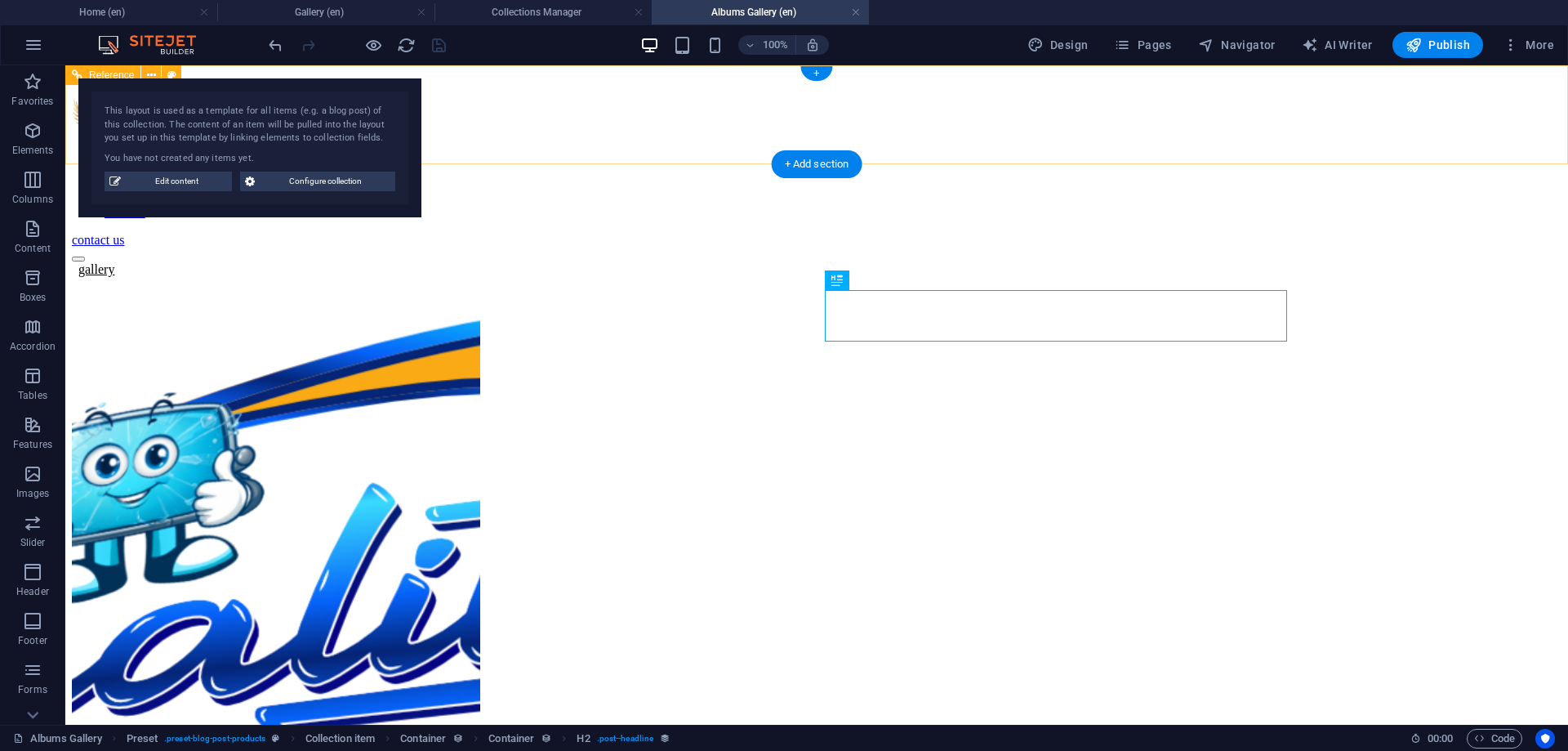
scroll to position [0, 0]
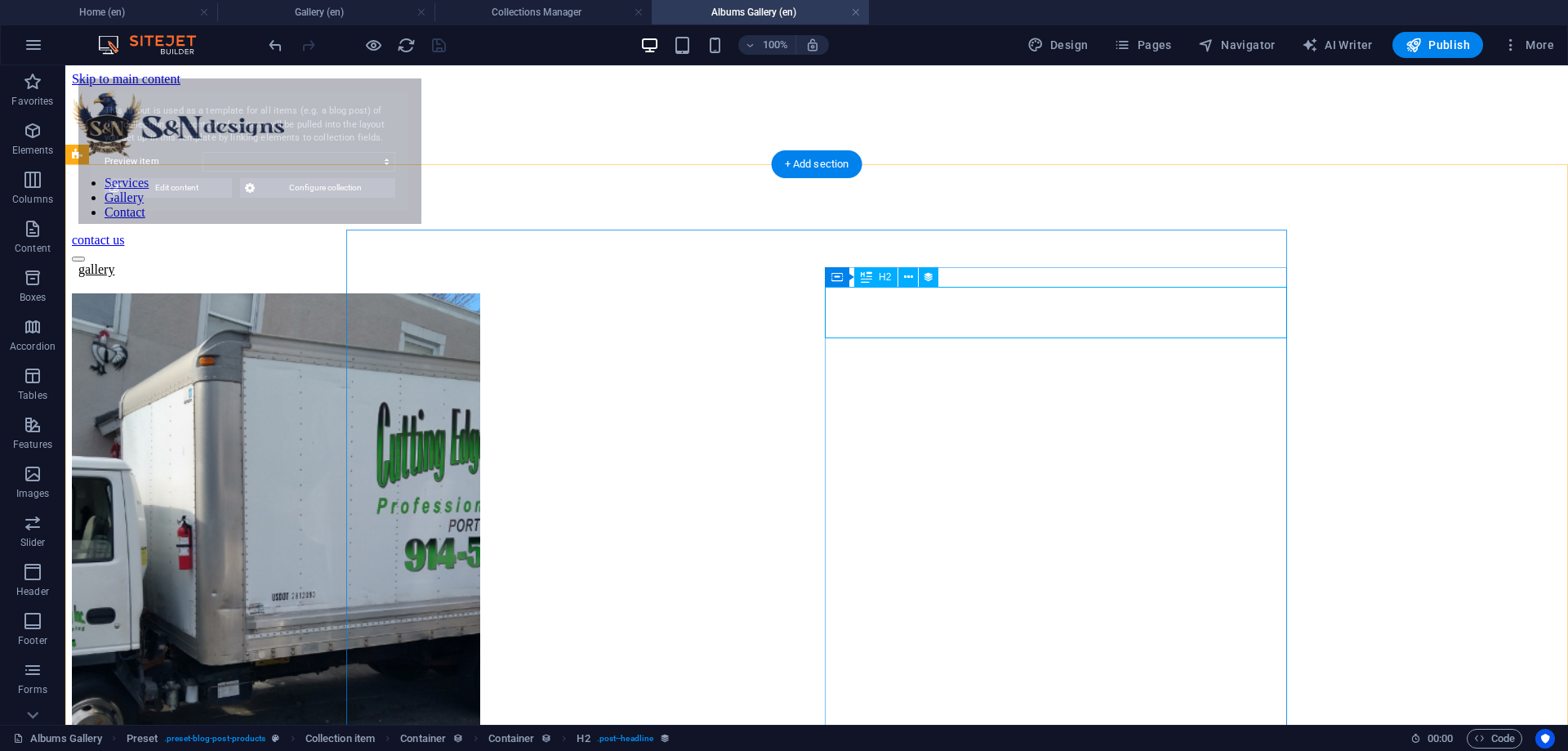
select select "68b74dae291690602504fac9"
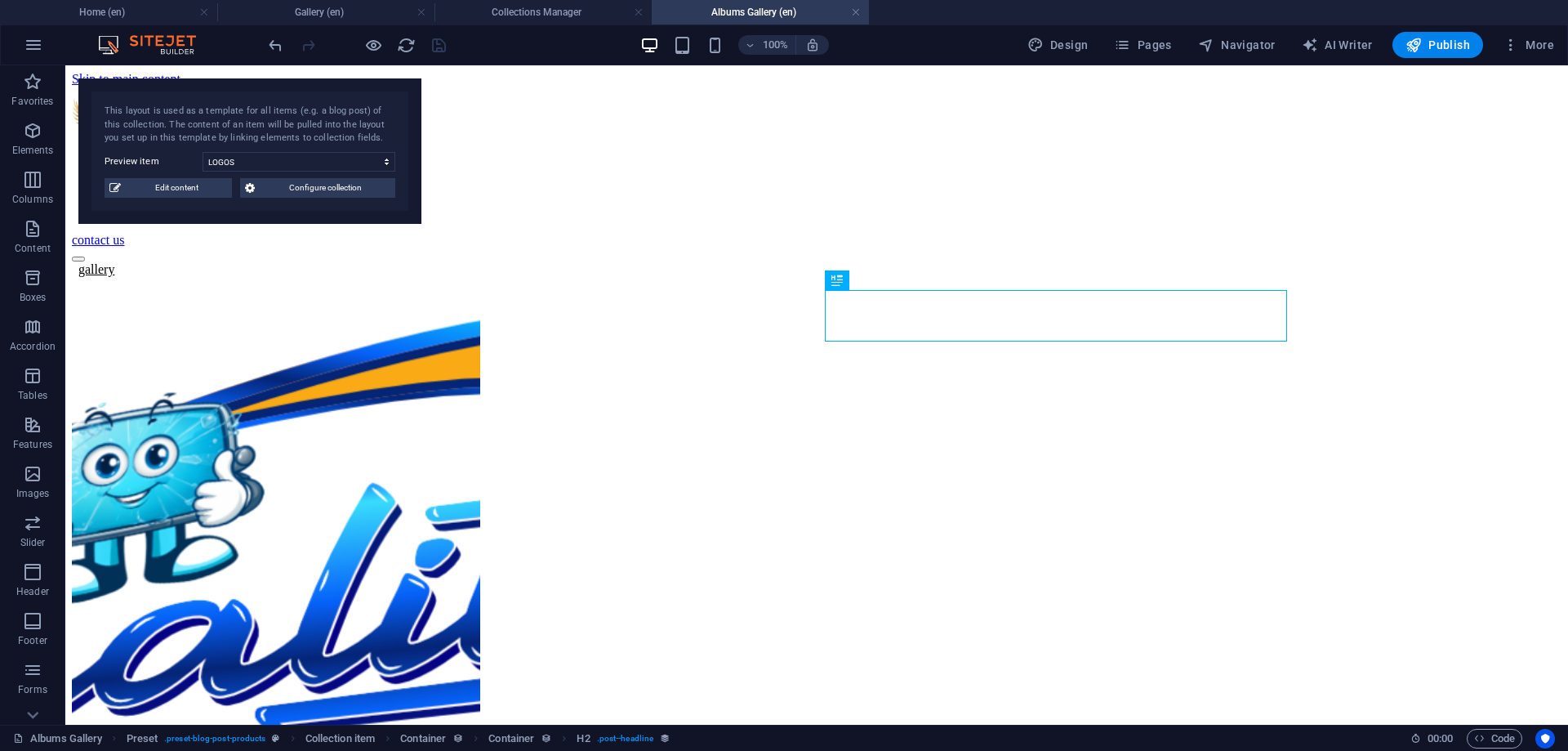
click at [195, 200] on div "This layout is used as a template for all items (e.g. a blog post) of this coll…" at bounding box center [249, 151] width 343 height 146
click at [185, 185] on span "Edit content" at bounding box center [176, 186] width 101 height 19
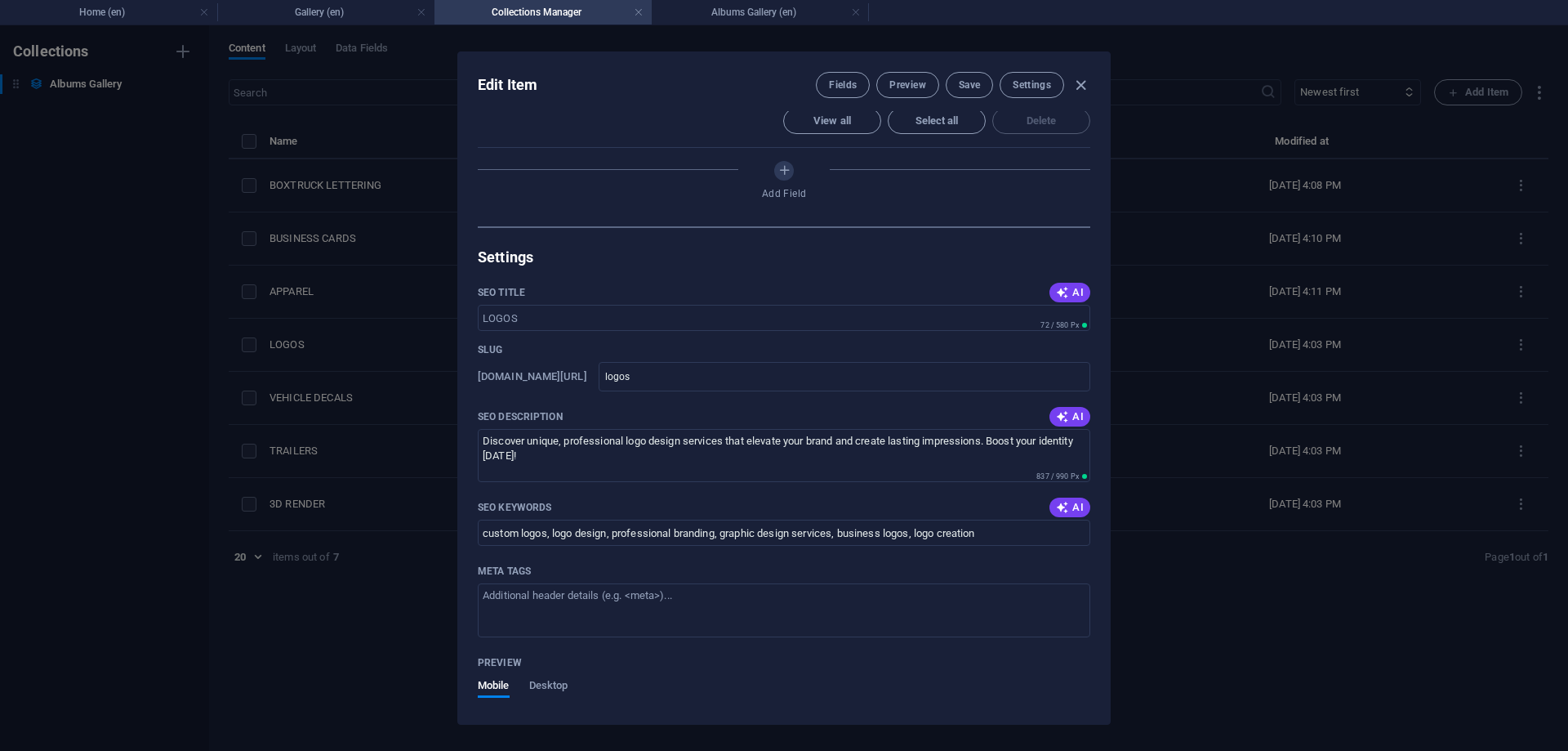
type input "logos"
type textarea "Discover unique, professional logo design services that elevate your brand and …"
type input "custom logos, logo design, professional branding, graphic design services, busi…"
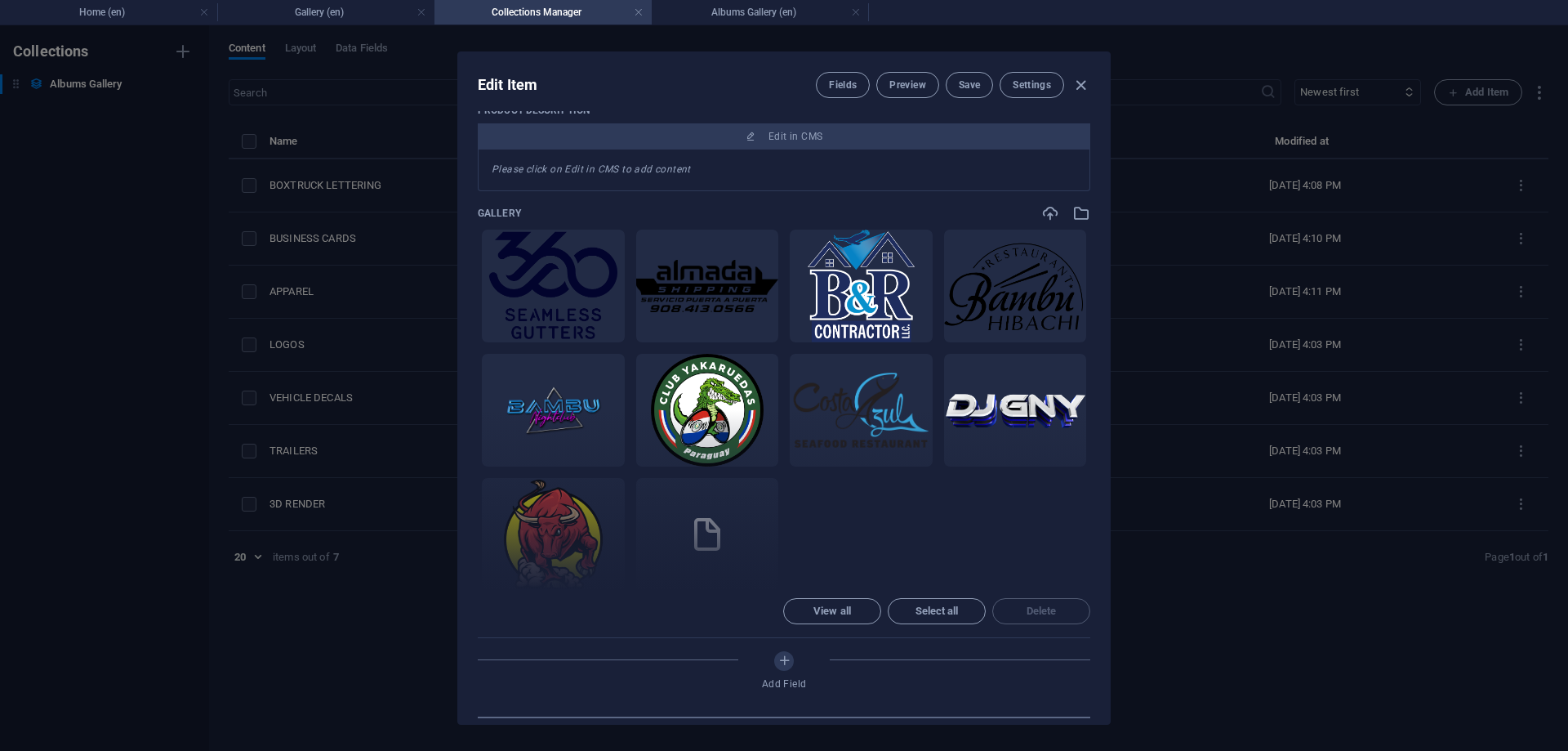
scroll to position [98, 0]
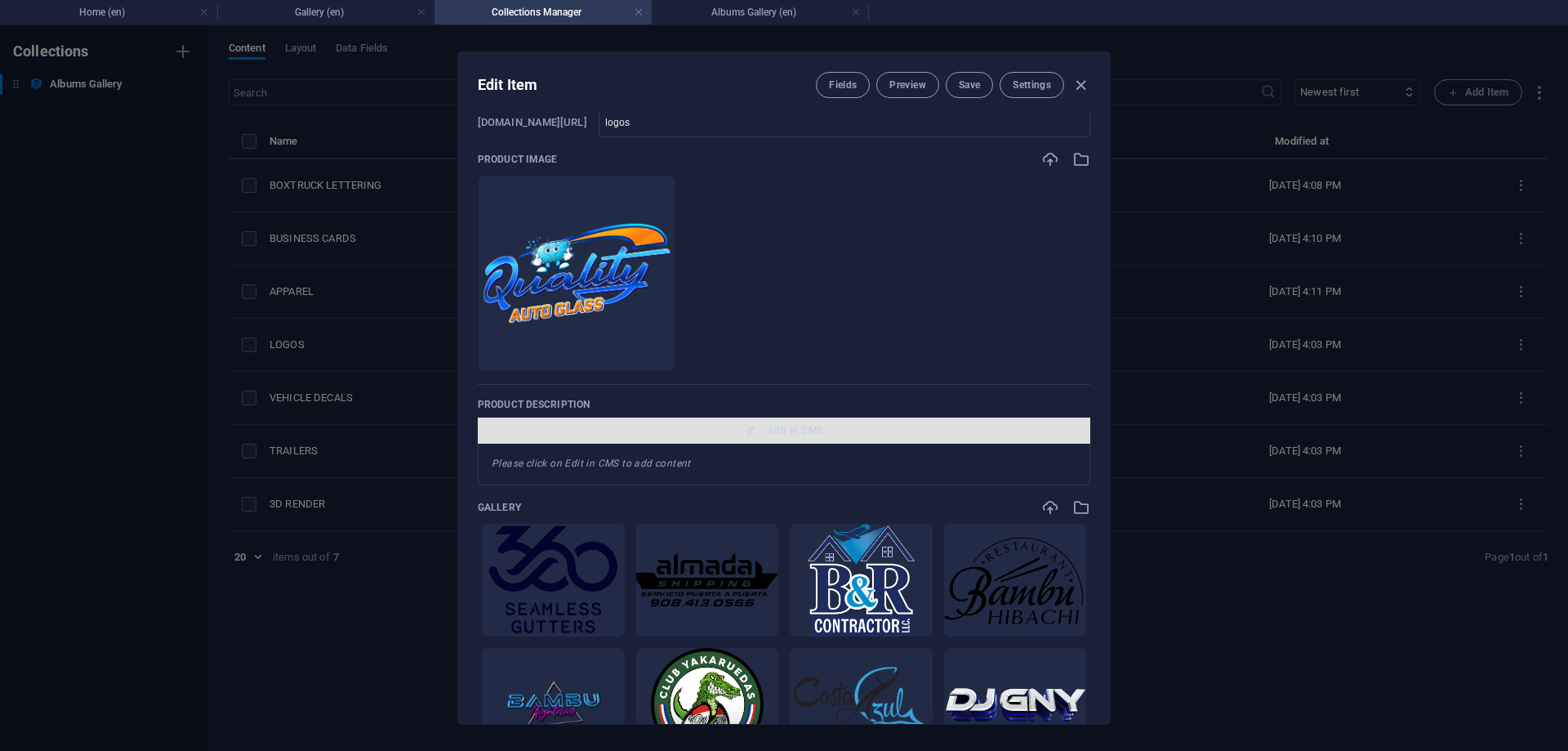
click at [770, 434] on span "Edit in CMS" at bounding box center [795, 431] width 54 height 13
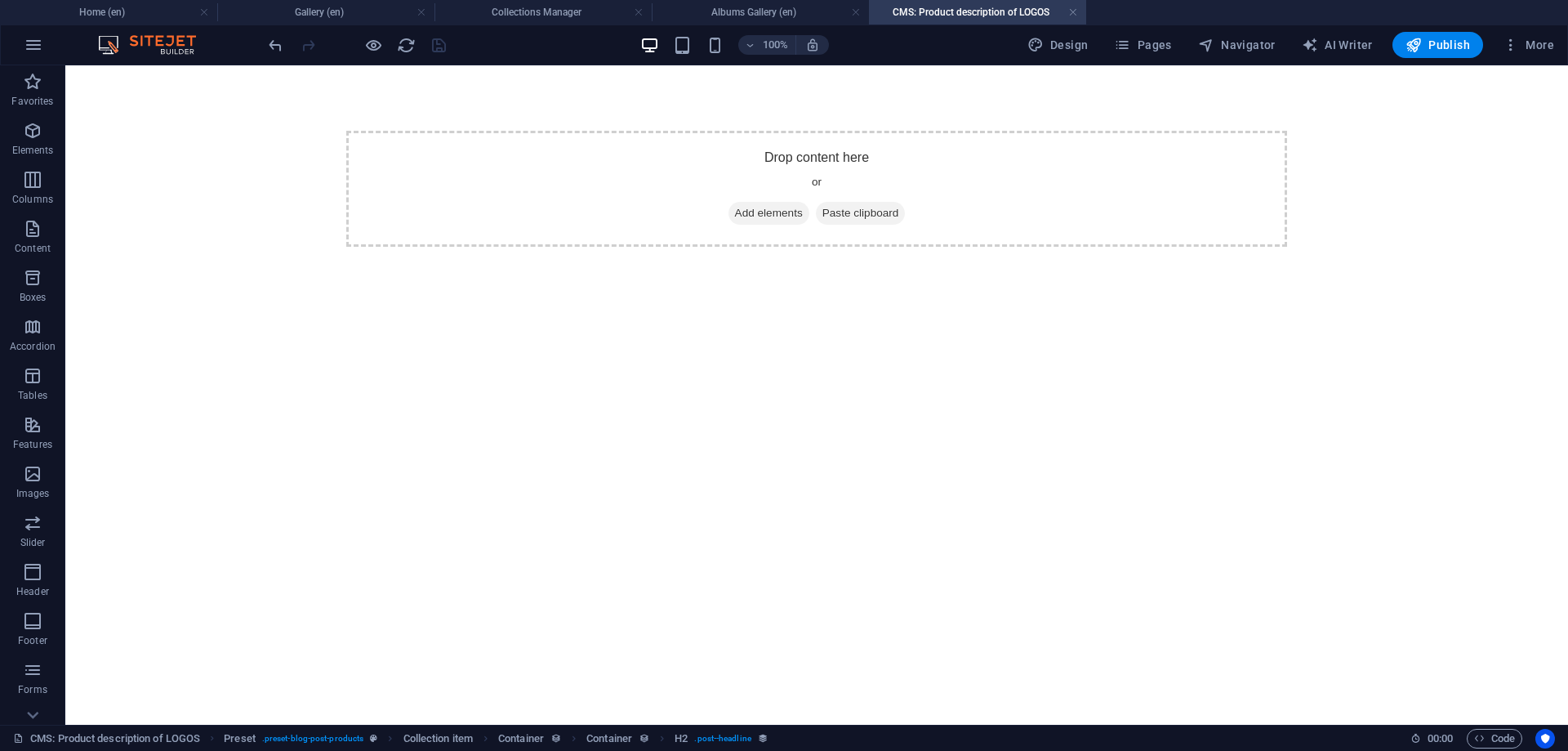
scroll to position [0, 0]
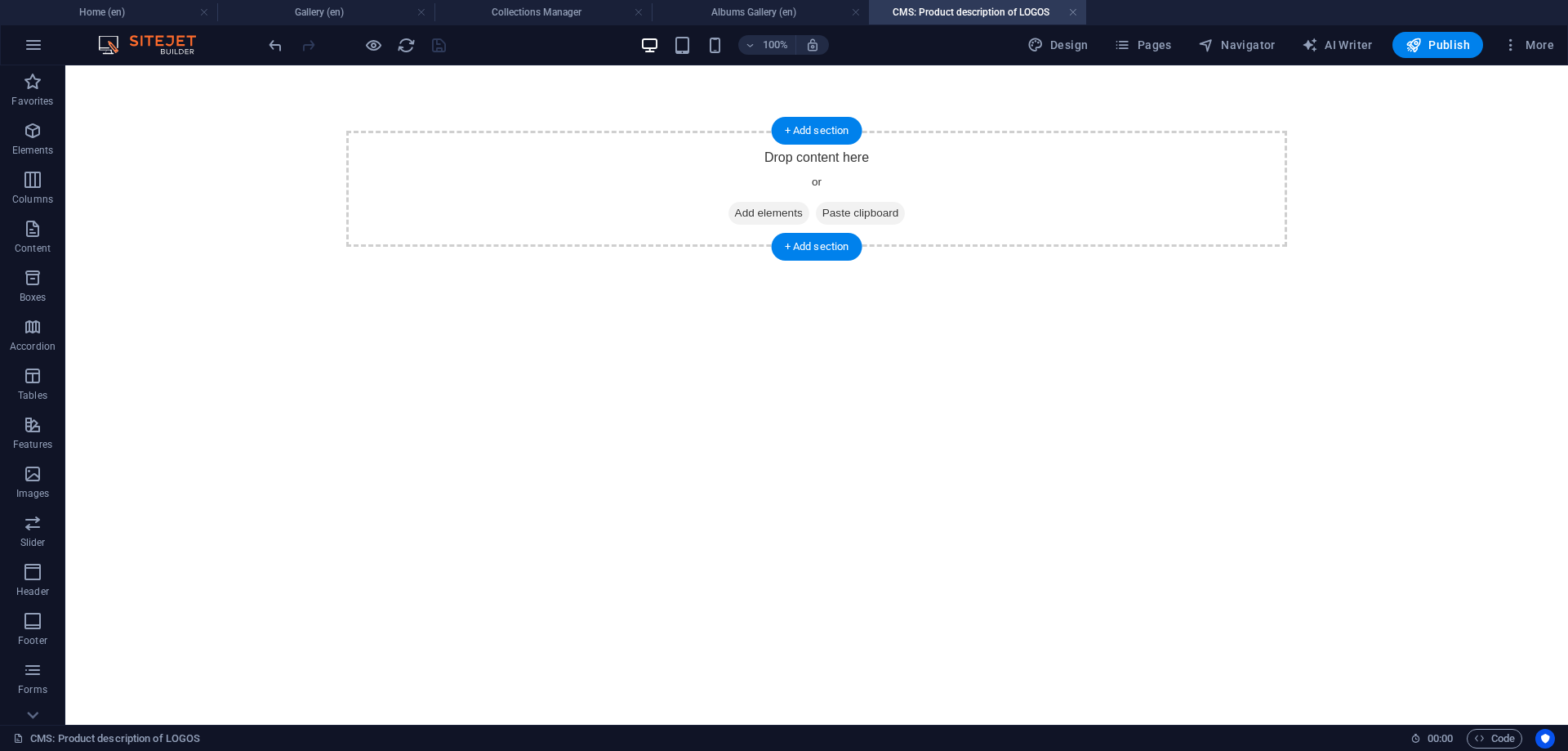
click at [756, 209] on span "Add elements" at bounding box center [769, 212] width 81 height 23
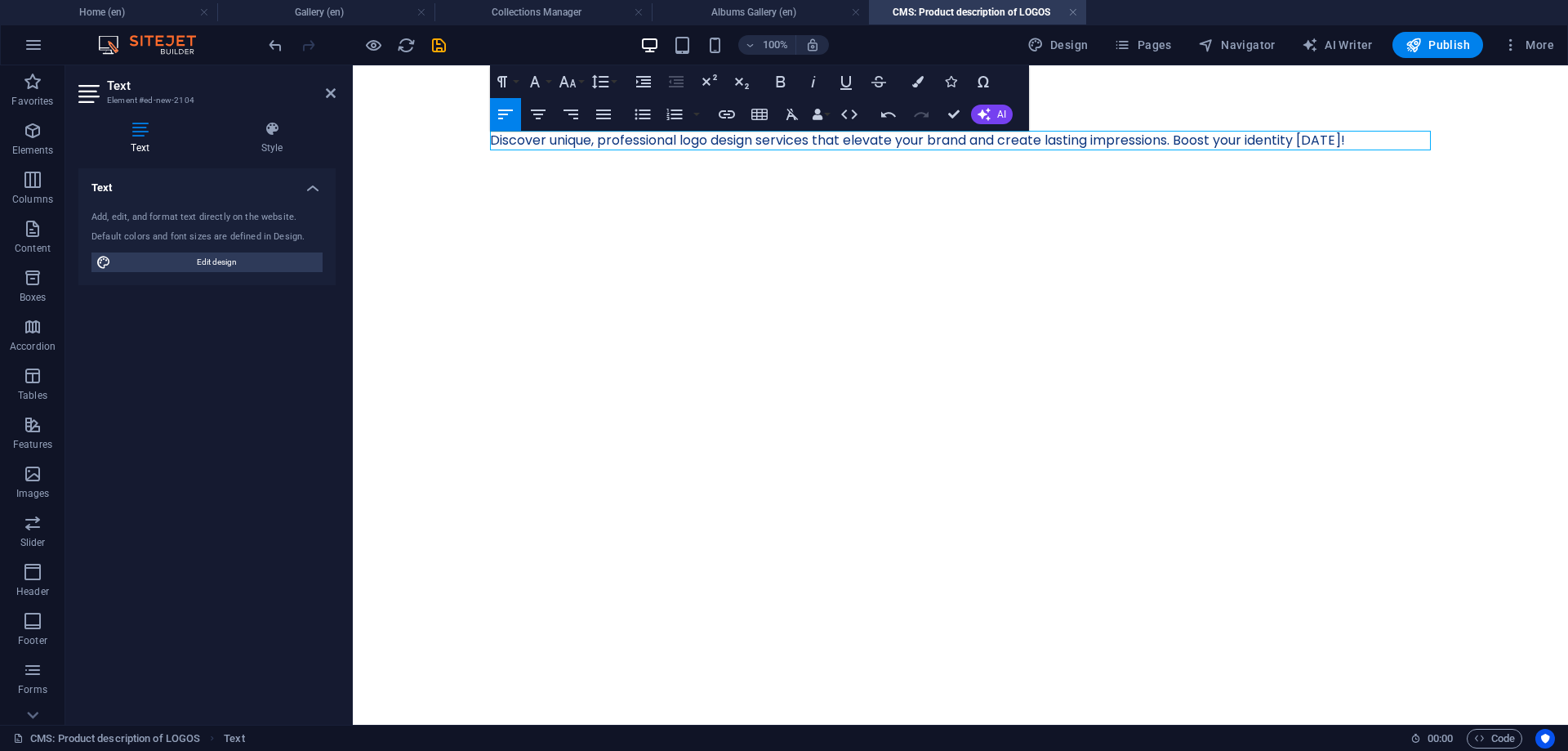
scroll to position [1446, 11]
click at [1381, 216] on html "Skip to main content Discover unique, professional logo design services that el…" at bounding box center [961, 141] width 1215 height 150
click at [432, 49] on icon "save" at bounding box center [439, 46] width 19 height 19
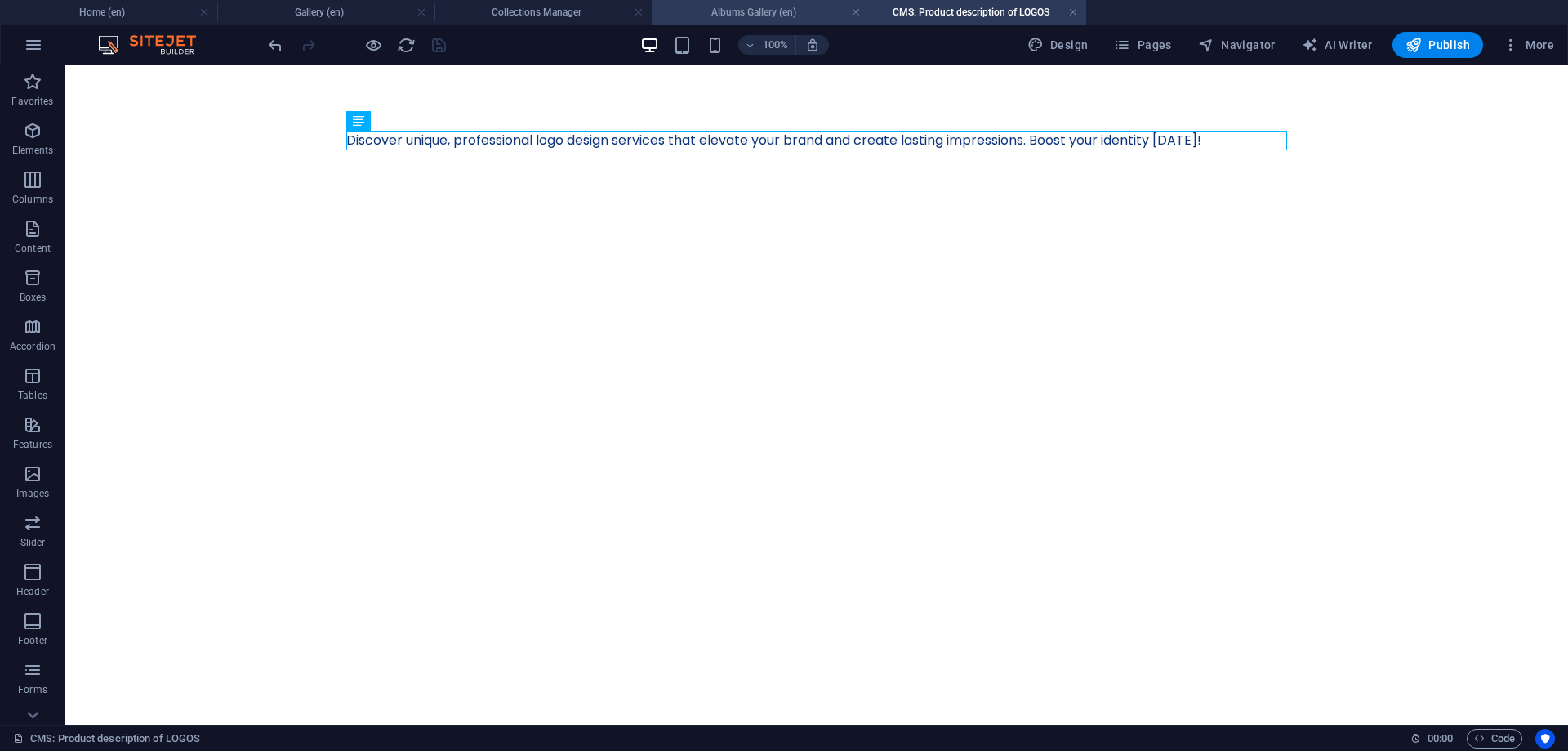
click at [730, 13] on h4 "Albums Gallery (en)" at bounding box center [760, 12] width 217 height 18
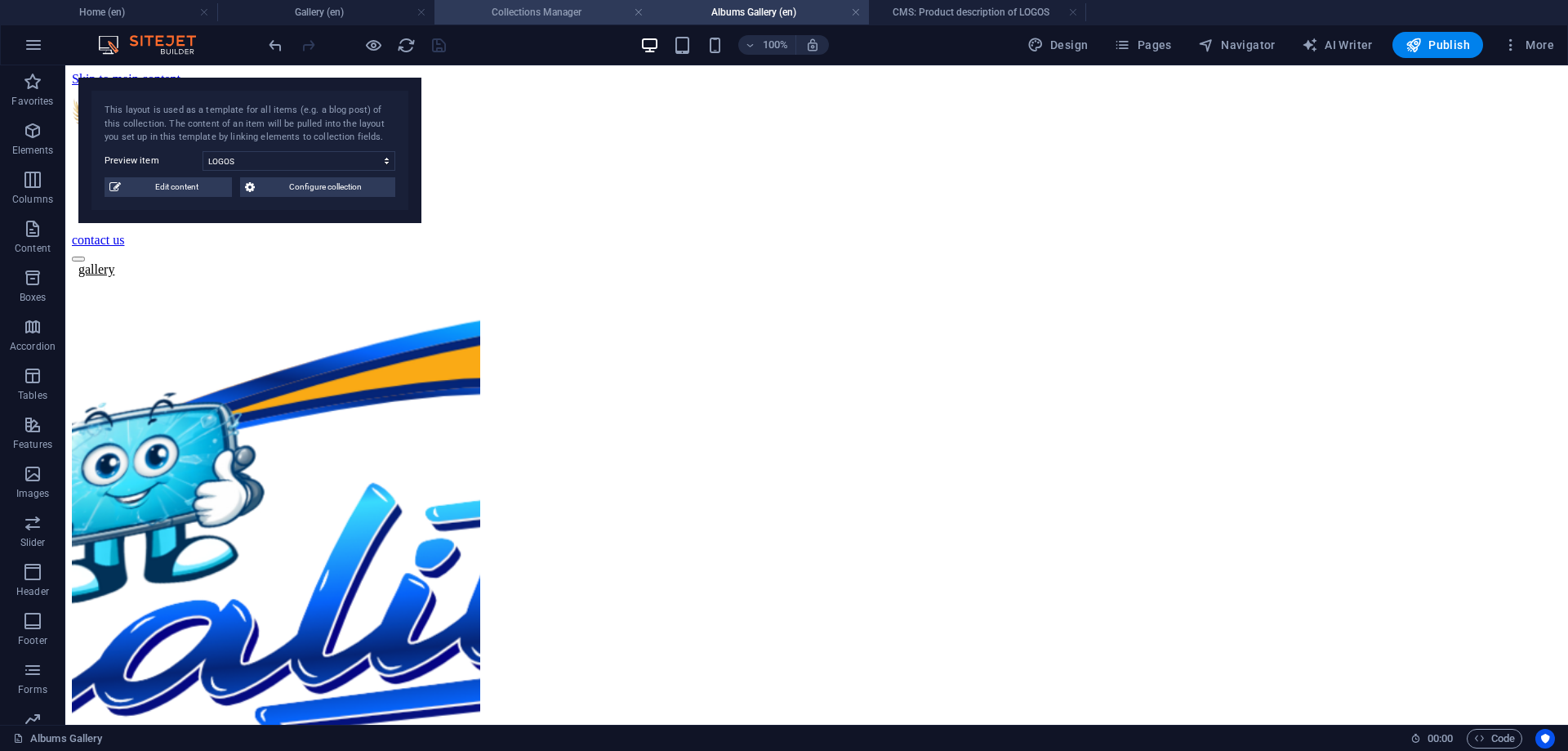
click at [495, 19] on h4 "Collections Manager" at bounding box center [543, 12] width 217 height 18
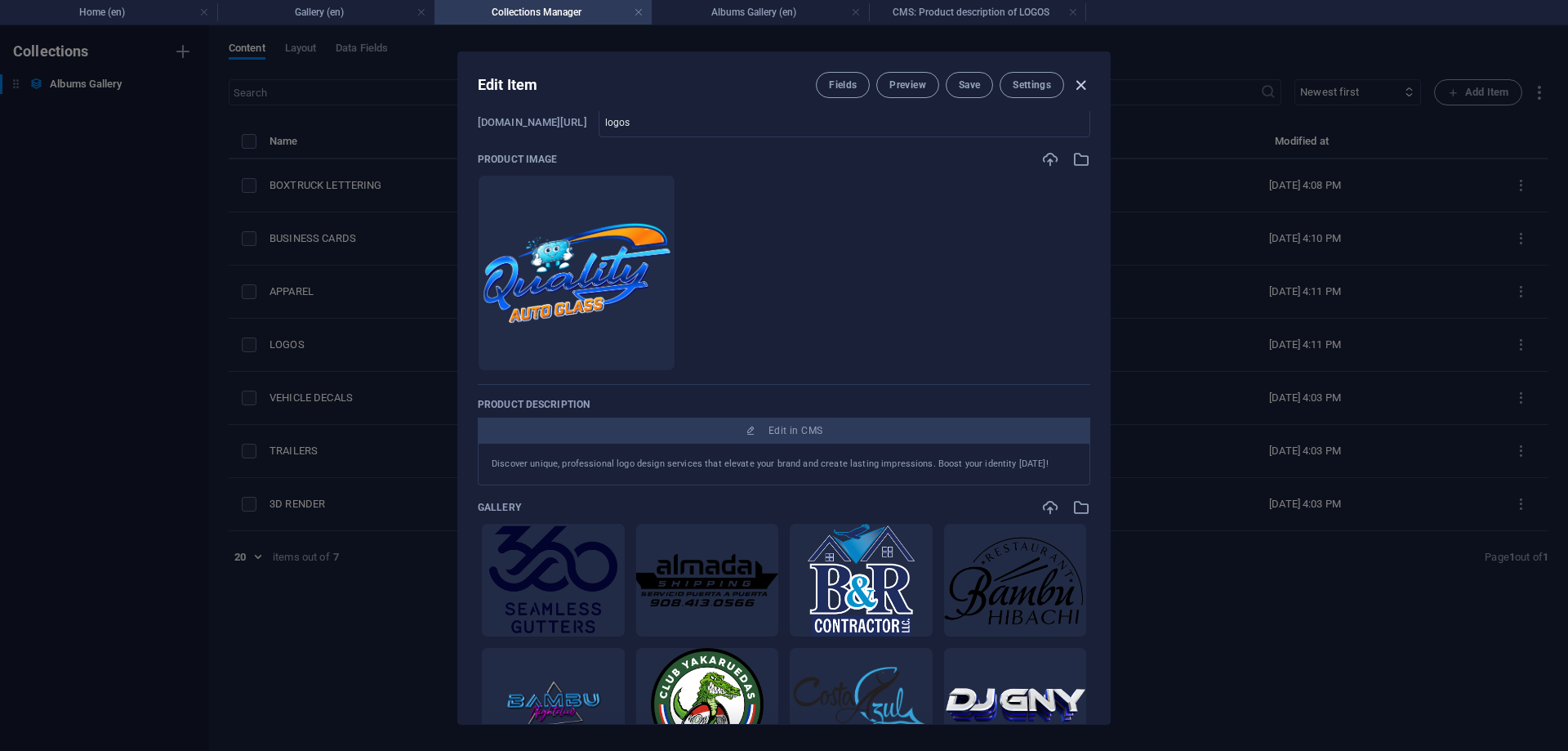
click at [1086, 76] on icon "button" at bounding box center [1081, 85] width 19 height 19
type input "logos"
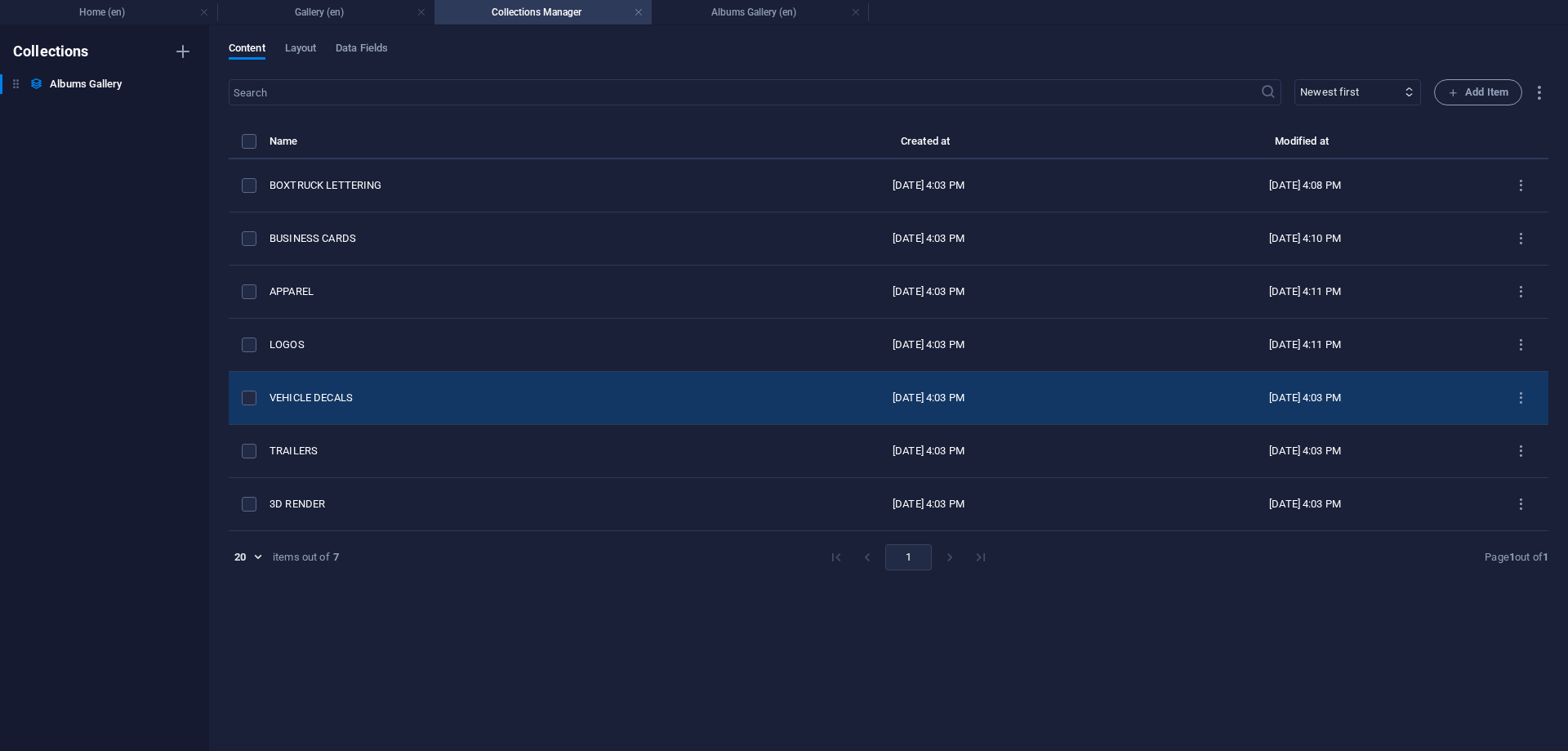
click at [315, 391] on div "VEHICLE DECALS" at bounding box center [499, 397] width 458 height 14
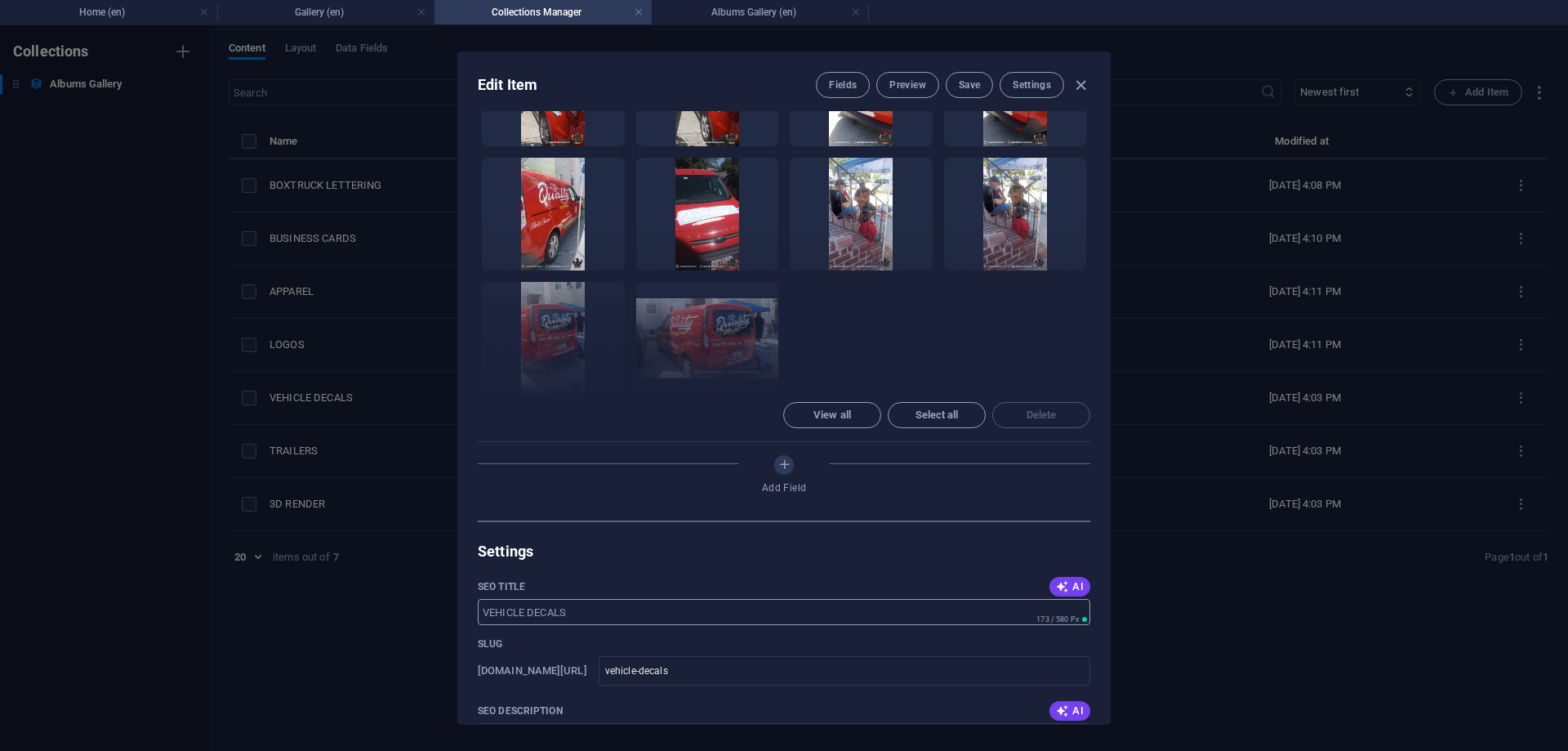
scroll to position [882, 0]
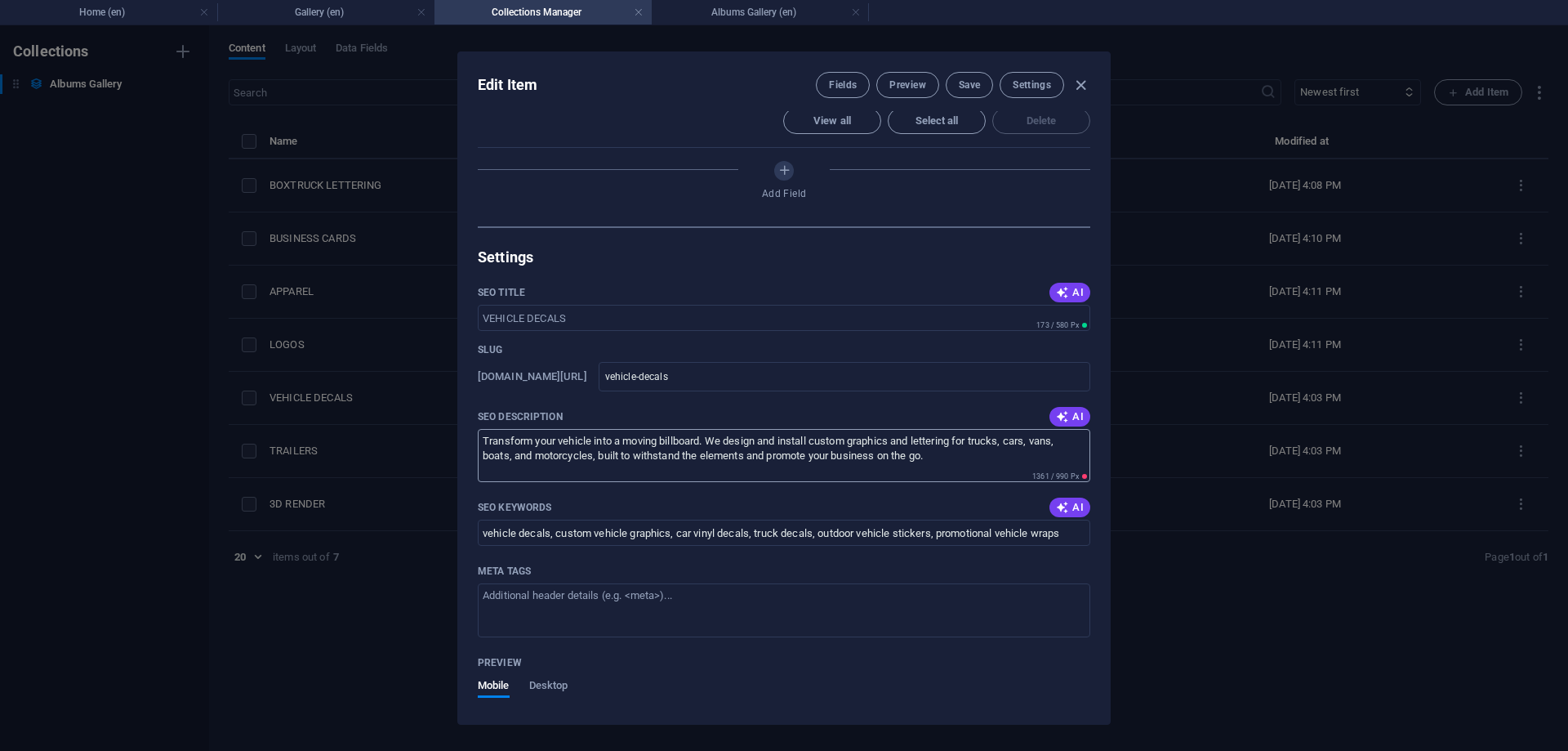
click at [1034, 429] on textarea "Transform your vehicle into a moving billboard. We design and install custom gr…" at bounding box center [784, 455] width 613 height 53
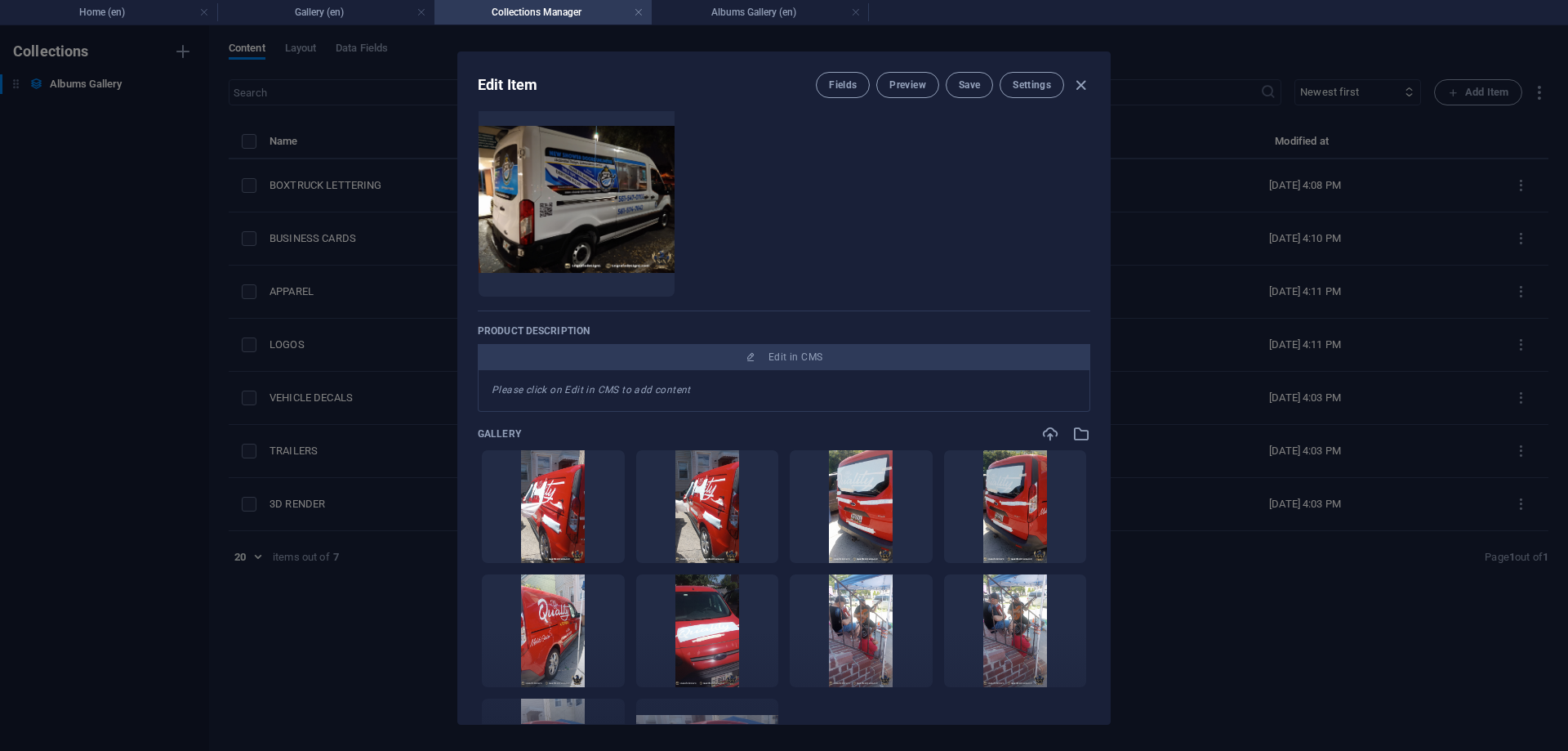
scroll to position [147, 0]
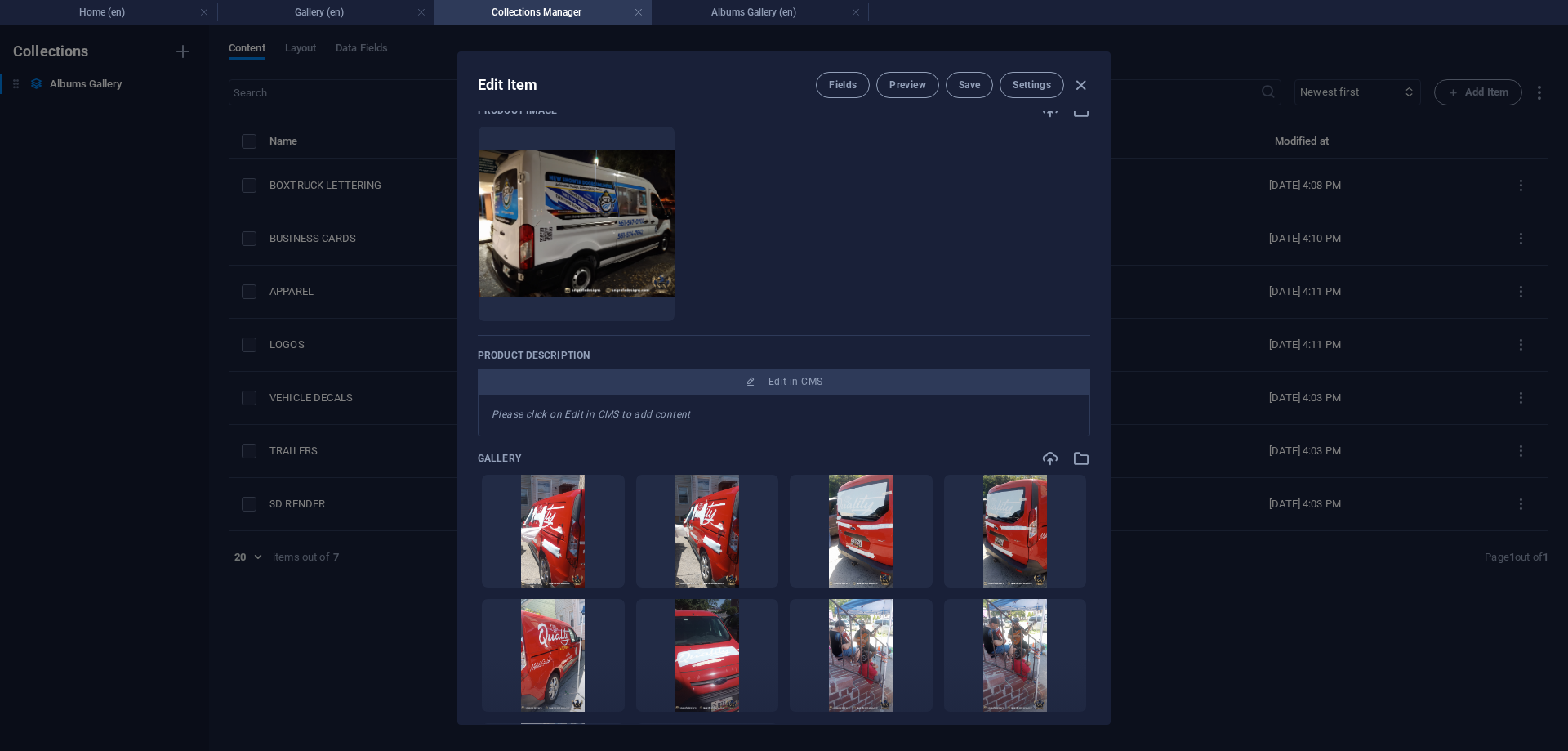
click at [748, 345] on div "Name VEHICLE DECALS ​ Slug [DOMAIN_NAME][URL] vehicle-decals ​ Product image Dr…" at bounding box center [784, 469] width 613 height 984
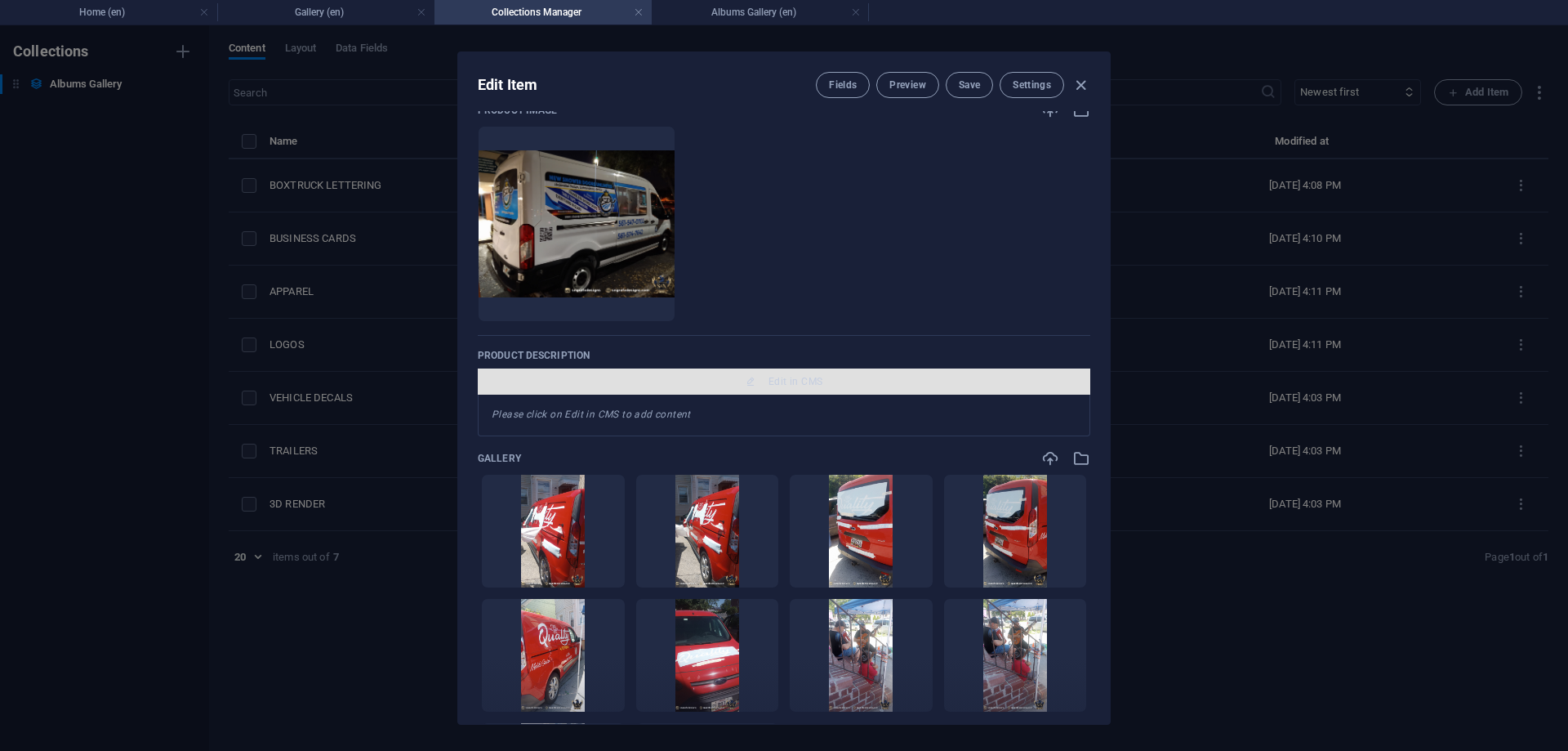
click at [741, 373] on button "Edit in CMS" at bounding box center [784, 381] width 613 height 26
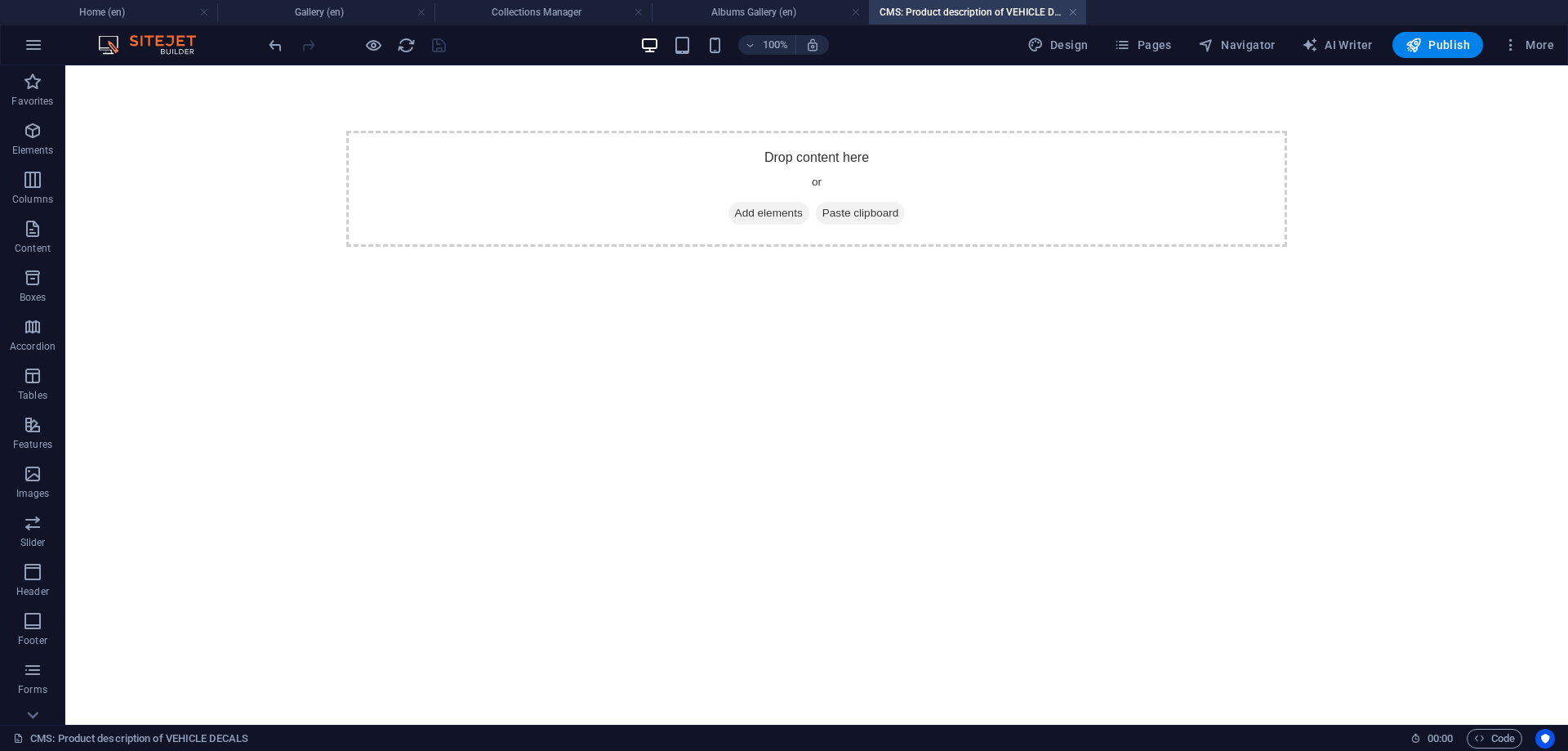
scroll to position [0, 0]
click at [750, 204] on span "Add elements" at bounding box center [769, 212] width 81 height 23
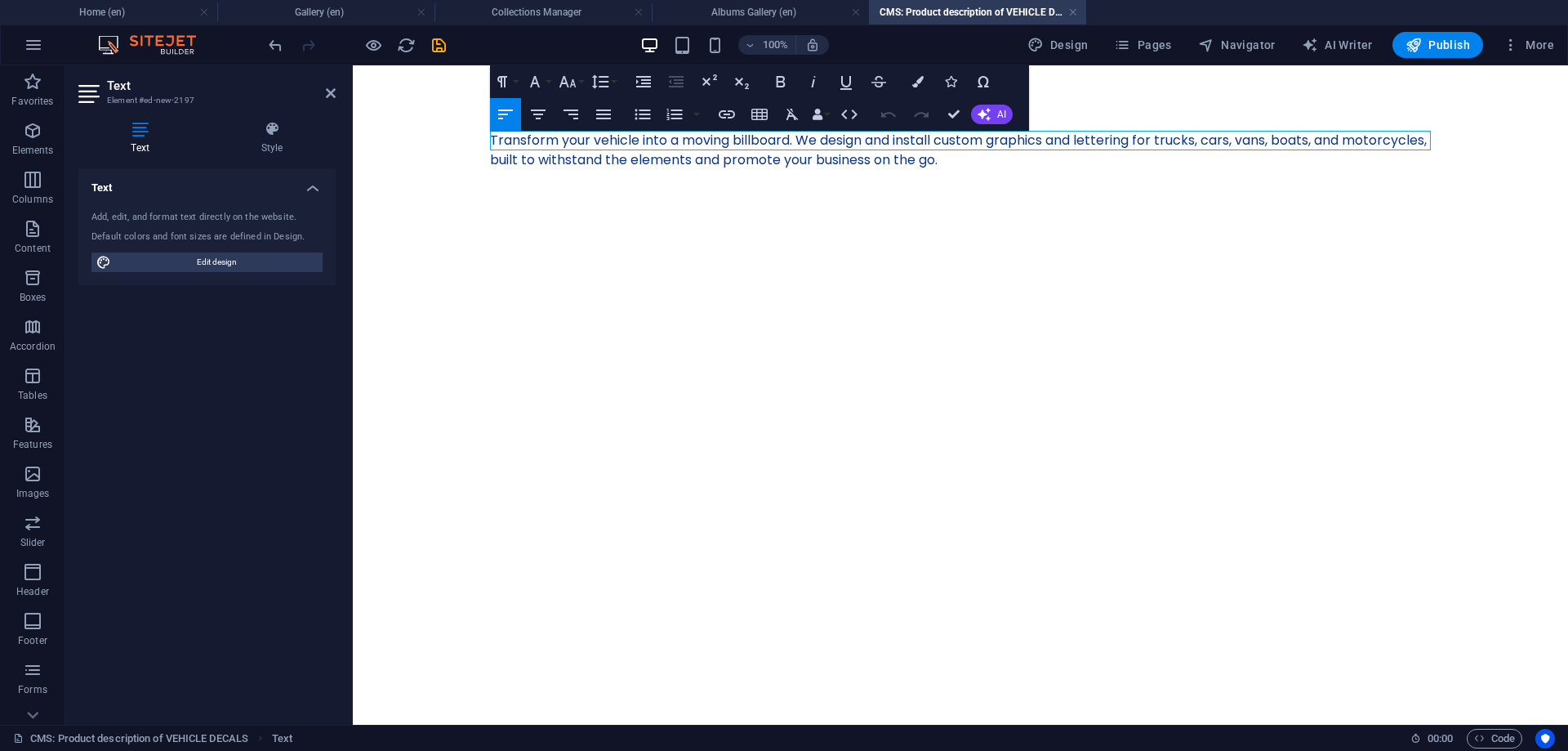
scroll to position [2671, 11]
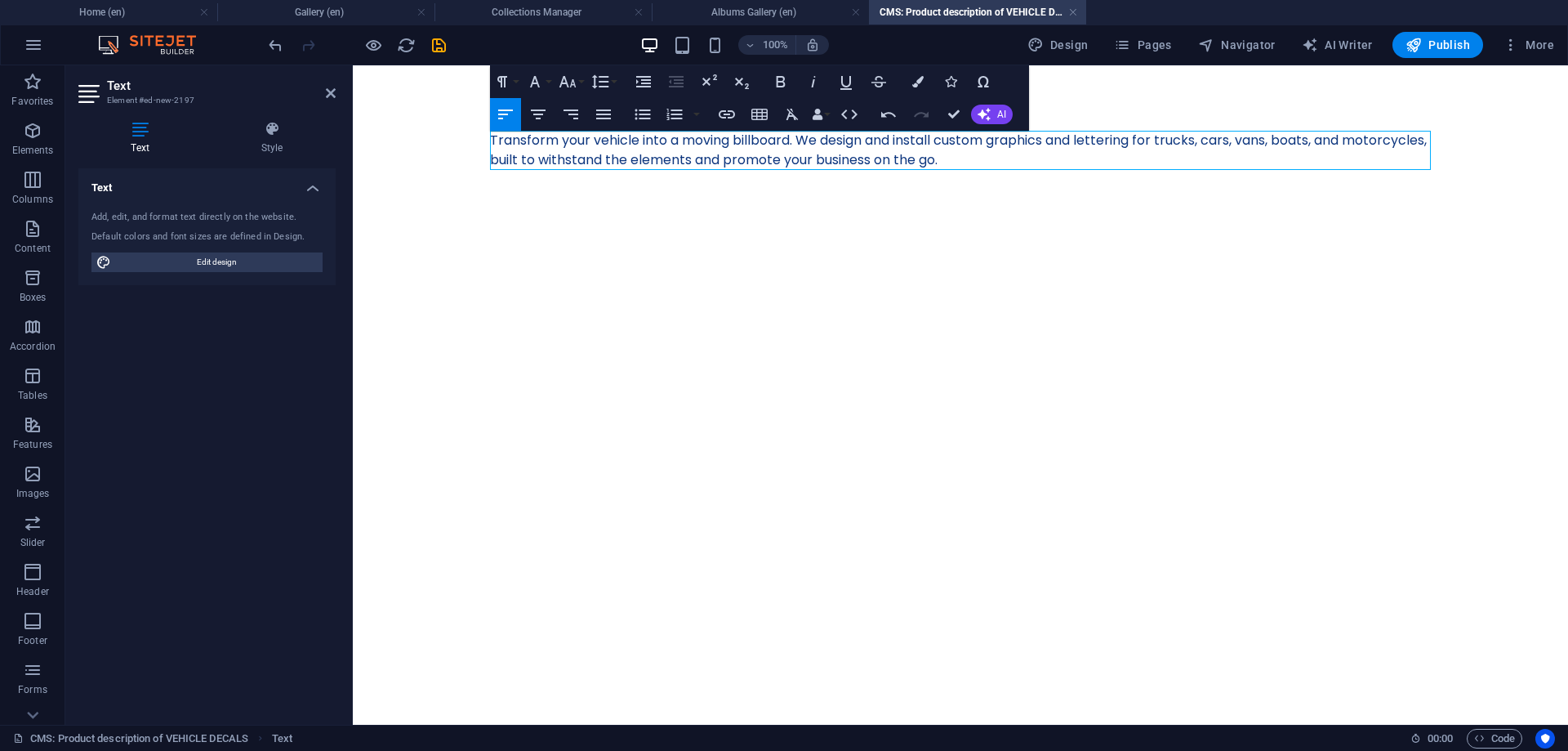
drag, startPoint x: 747, startPoint y: 261, endPoint x: 896, endPoint y: 185, distance: 167.3
click at [747, 235] on html "Skip to main content Transform your vehicle into a moving billboard. We design …" at bounding box center [961, 151] width 1215 height 170
click at [442, 44] on icon "save" at bounding box center [439, 46] width 19 height 19
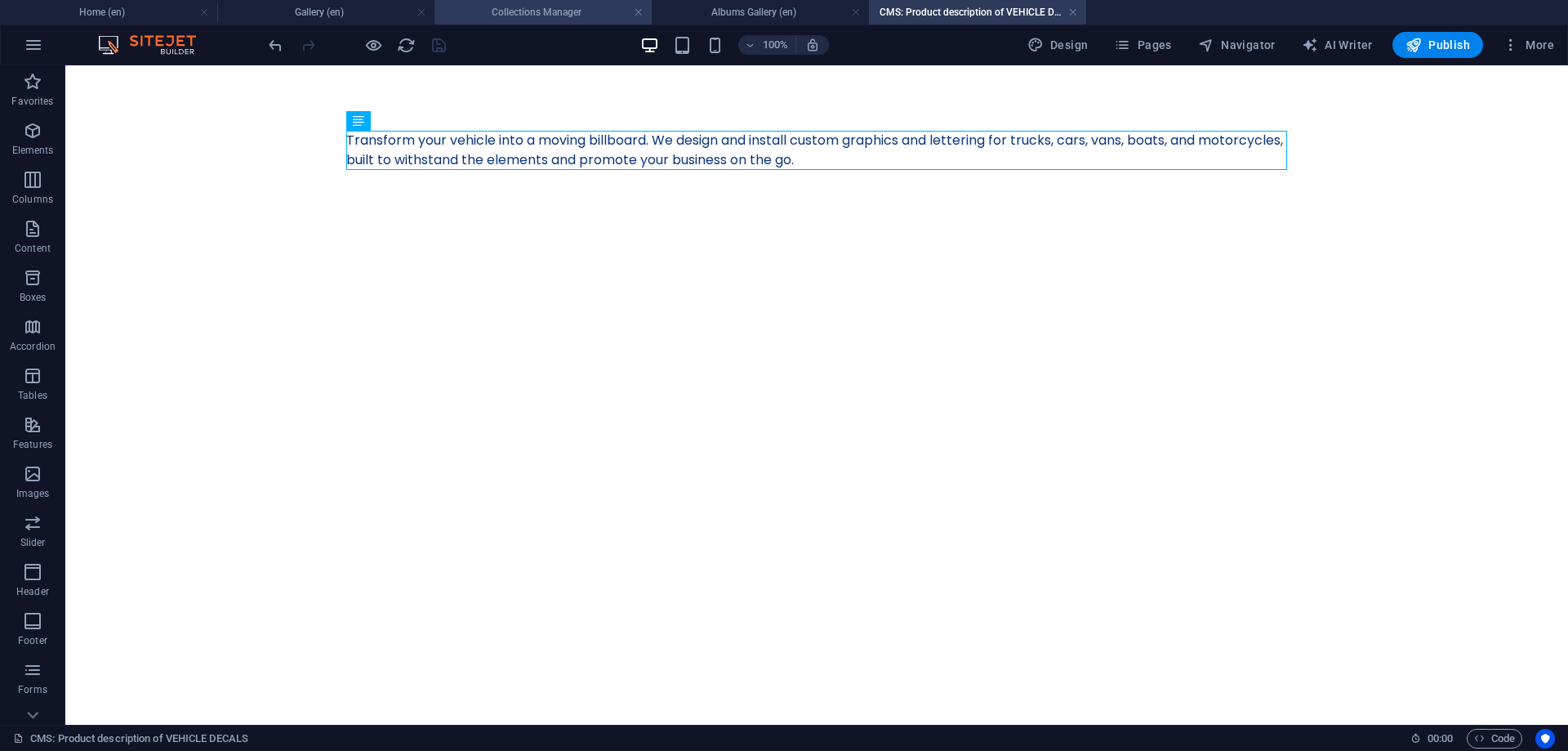
click at [484, 3] on li "Collections Manager" at bounding box center [543, 12] width 217 height 24
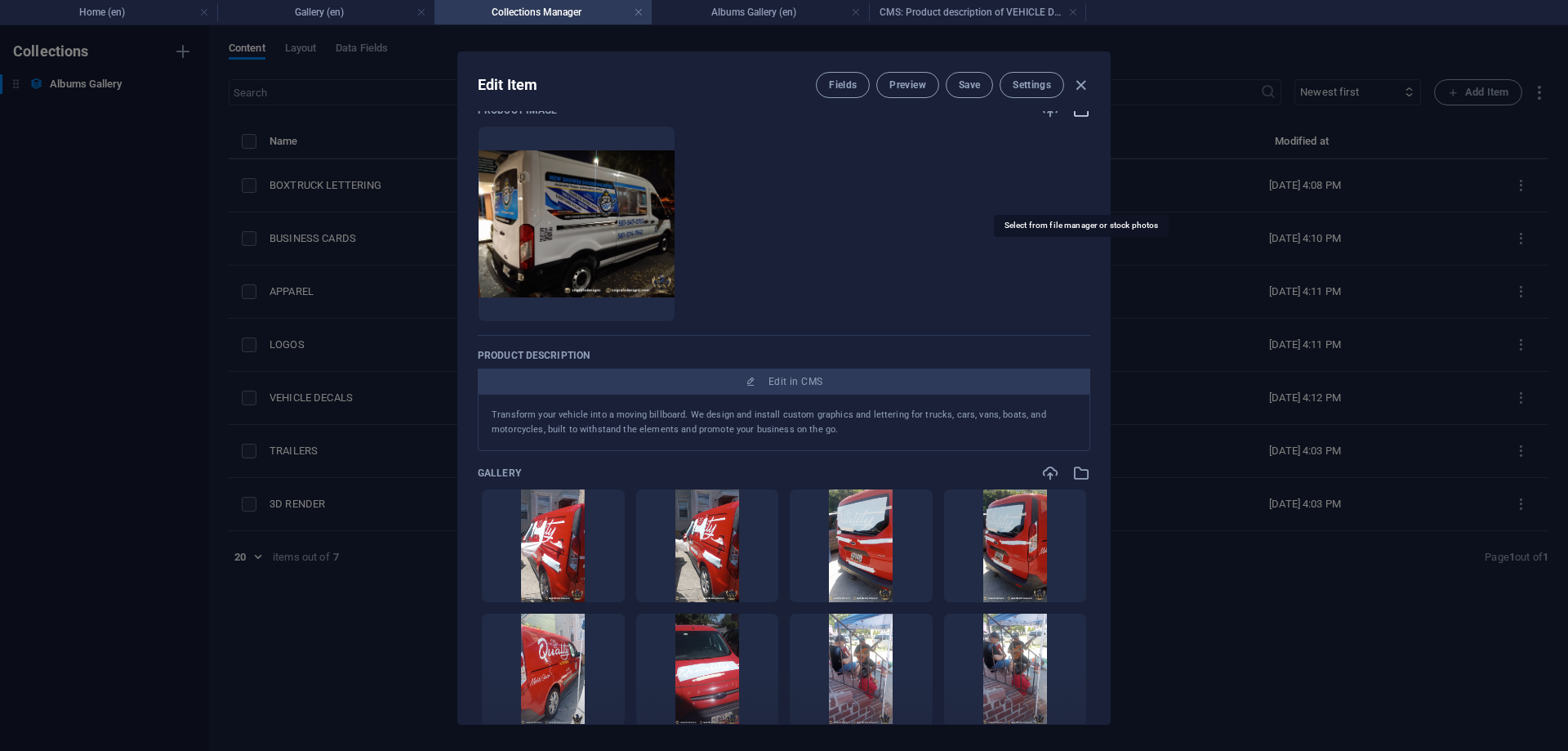
click at [1074, 120] on icon "button" at bounding box center [1081, 110] width 18 height 18
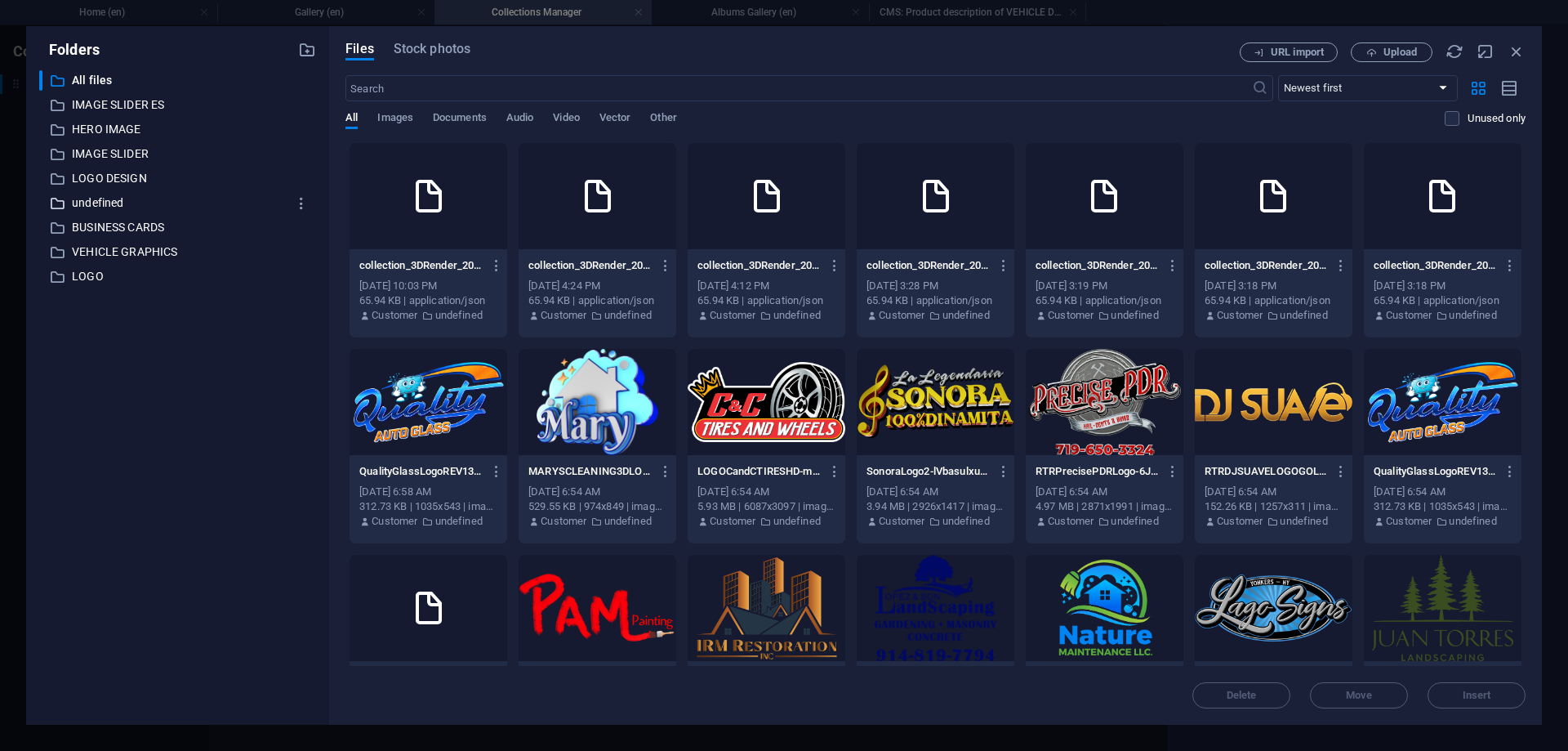
click at [99, 207] on p "undefined" at bounding box center [179, 203] width 214 height 19
click at [409, 120] on span "Images" at bounding box center [395, 119] width 36 height 23
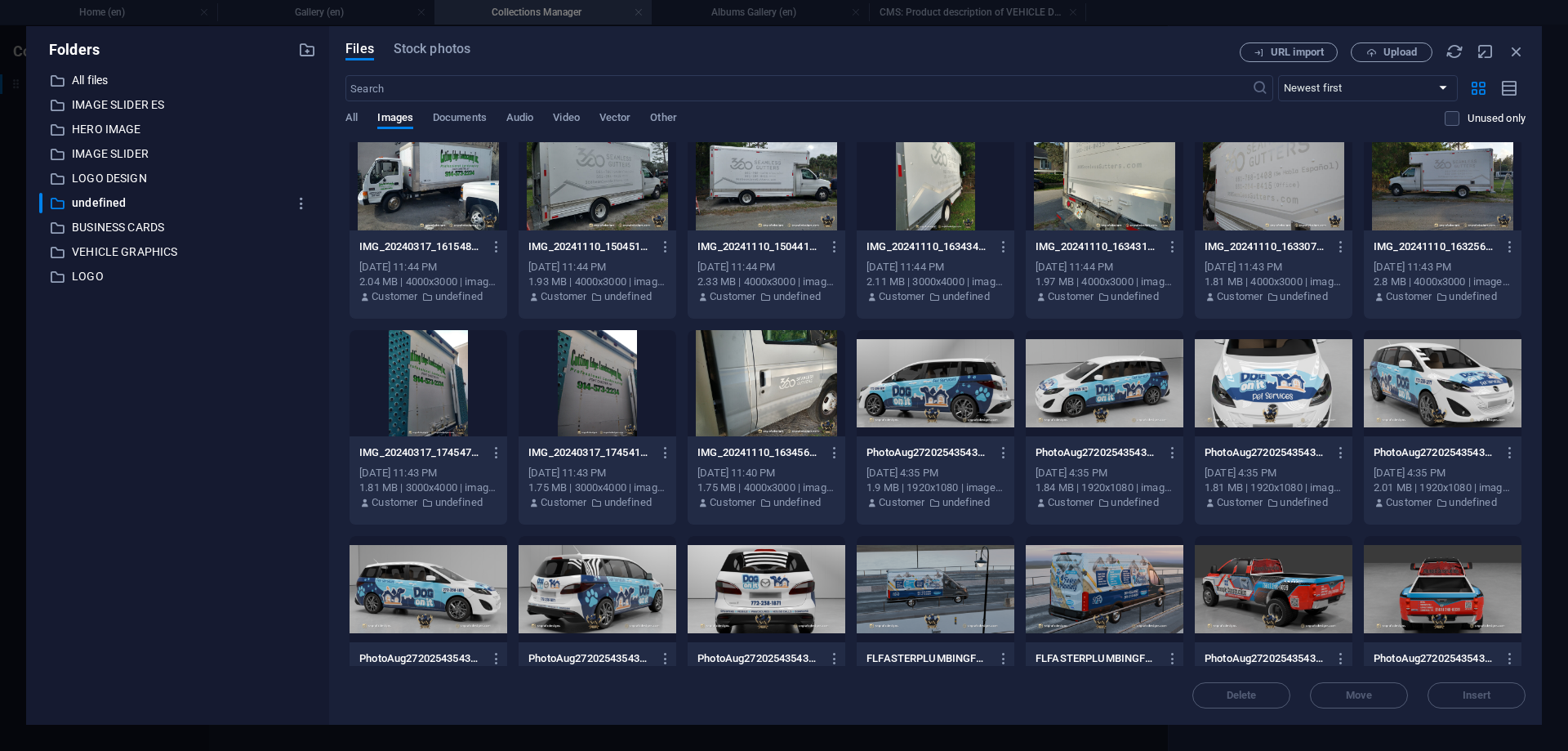
scroll to position [5073, 0]
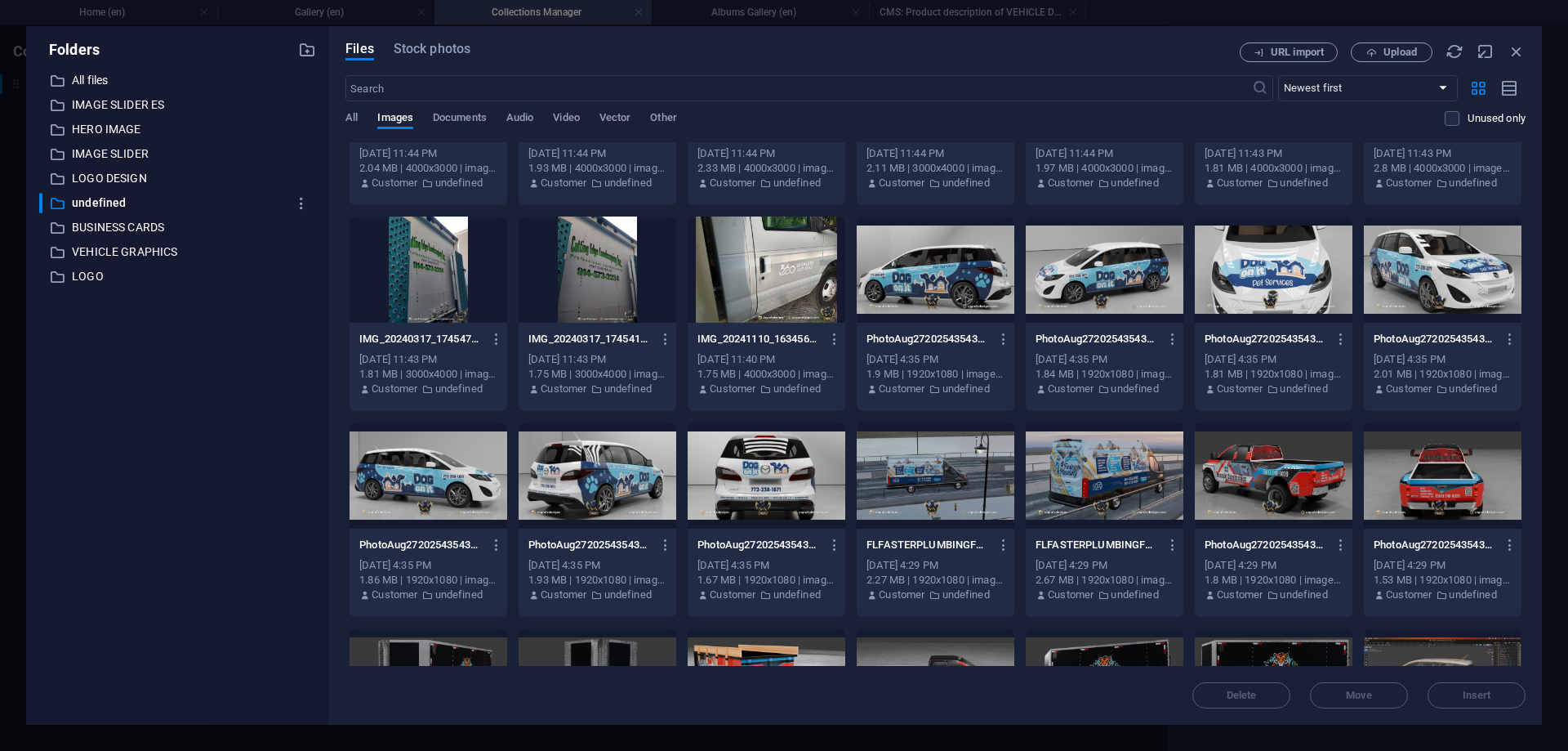
click at [1078, 298] on div at bounding box center [1104, 270] width 158 height 106
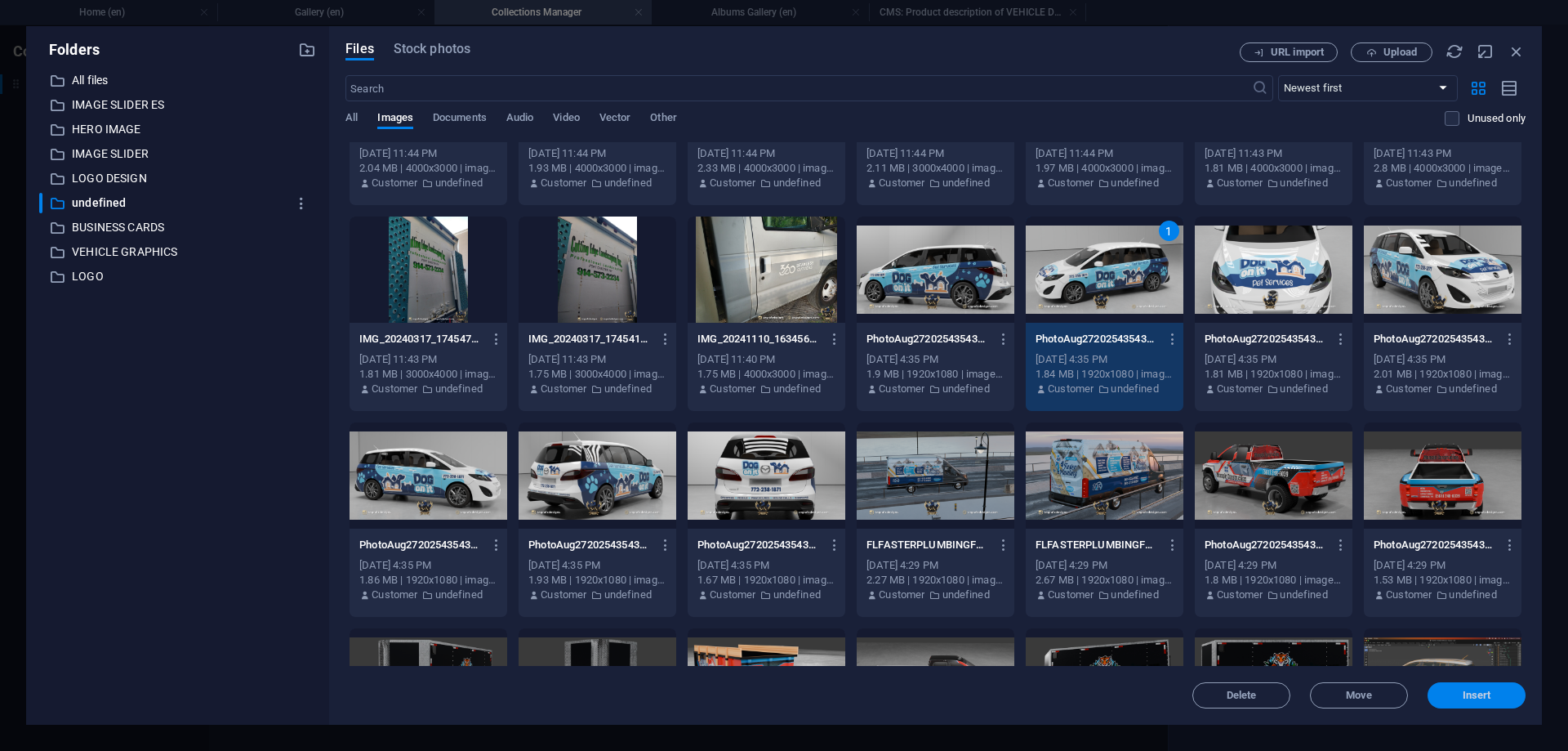
click at [1445, 695] on span "Insert" at bounding box center [1476, 695] width 85 height 10
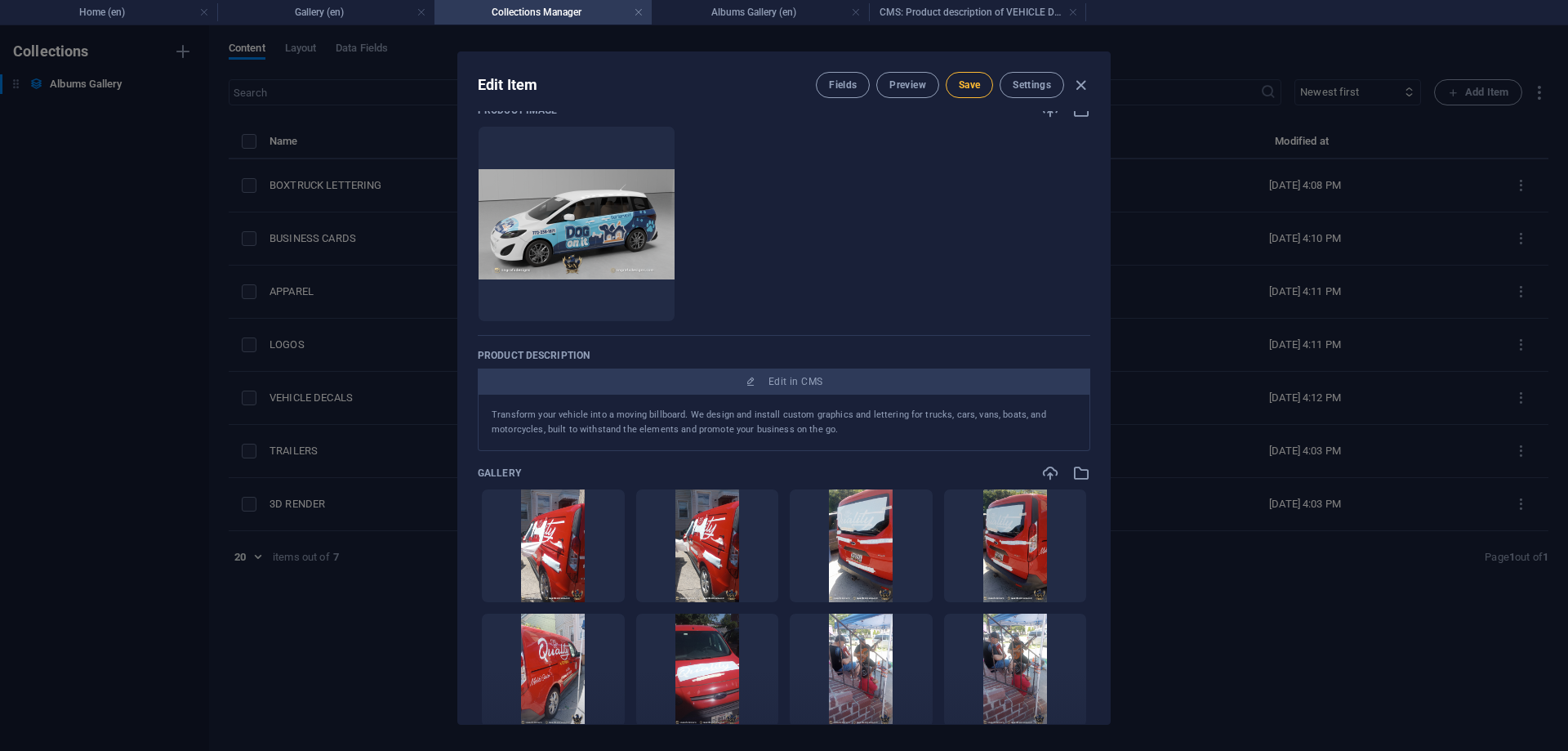
click at [972, 80] on span "Save" at bounding box center [969, 85] width 21 height 13
click at [1083, 89] on icon "button" at bounding box center [1081, 85] width 19 height 19
type input "vehicle-decals"
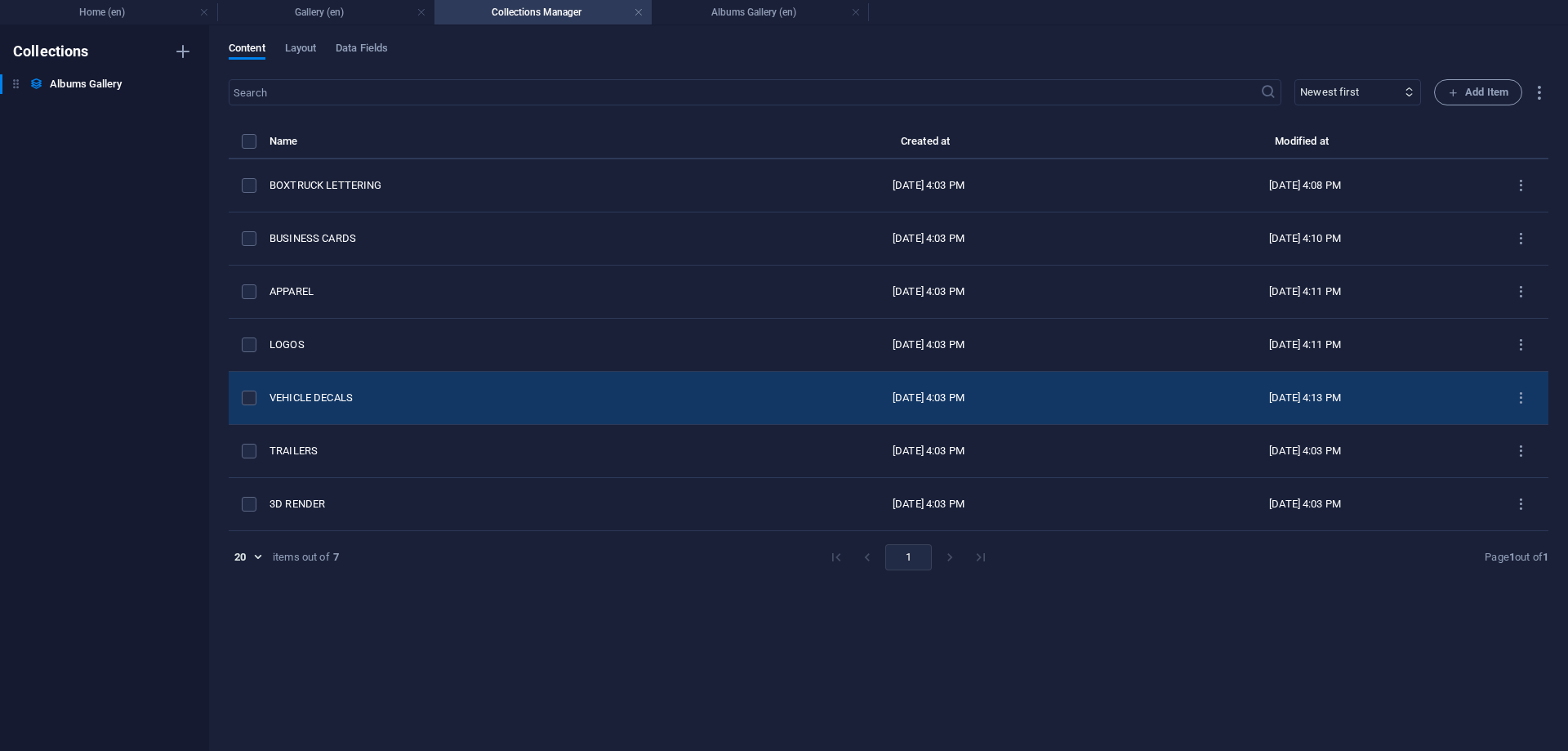
click at [306, 400] on div "VEHICLE DECALS" at bounding box center [499, 397] width 458 height 14
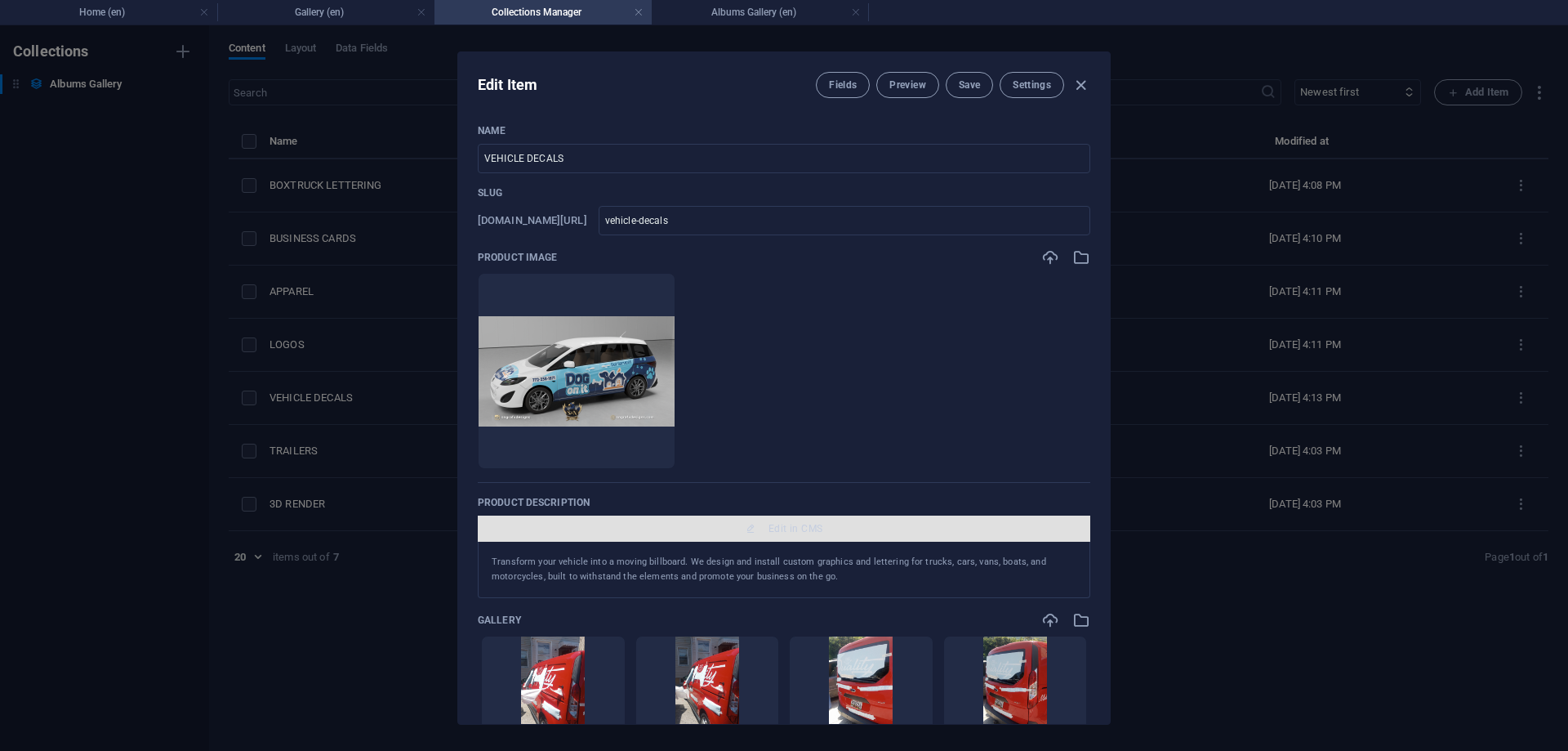
click at [805, 527] on span "Edit in CMS" at bounding box center [795, 528] width 54 height 13
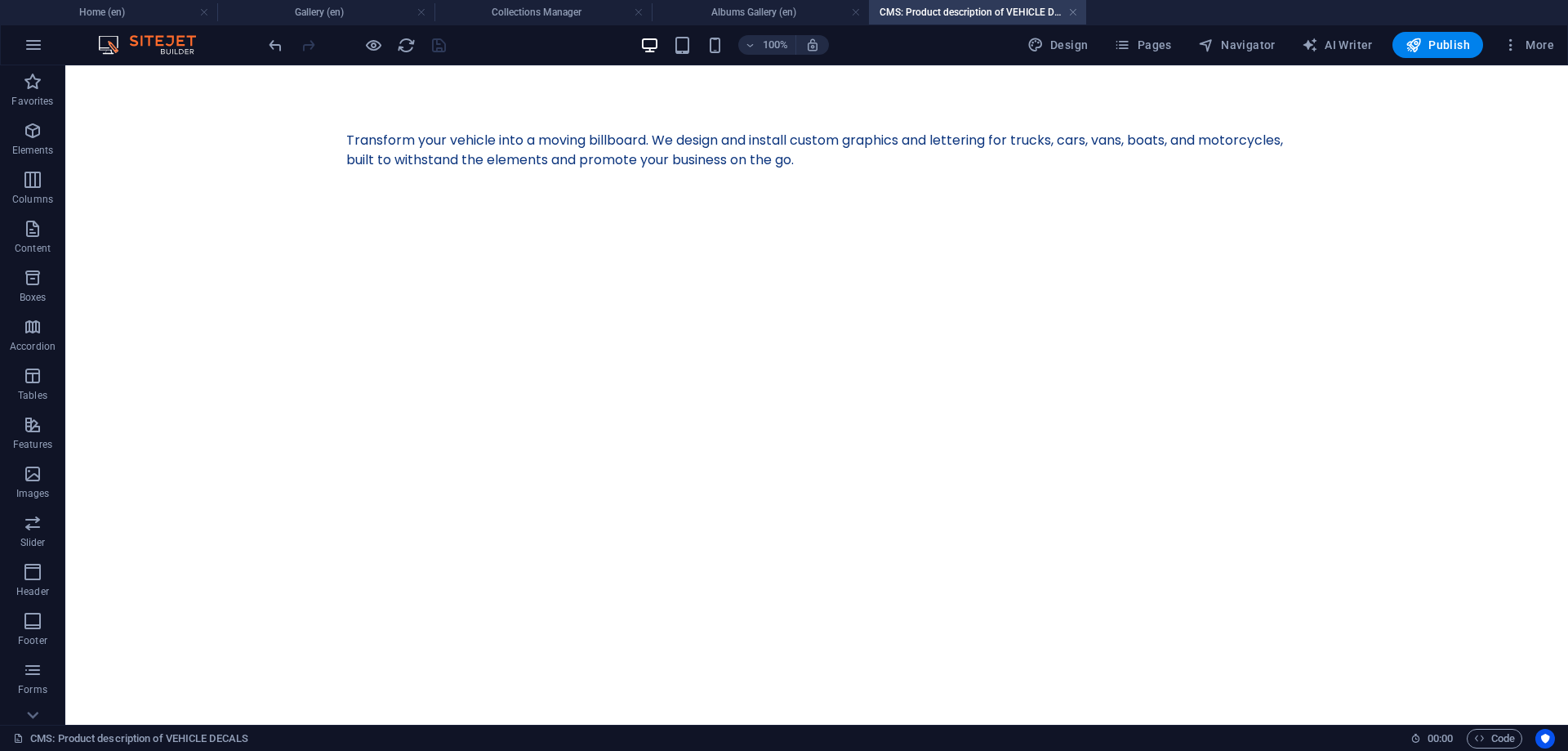
scroll to position [0, 0]
click at [756, 11] on h4 "Albums Gallery (en)" at bounding box center [760, 12] width 217 height 18
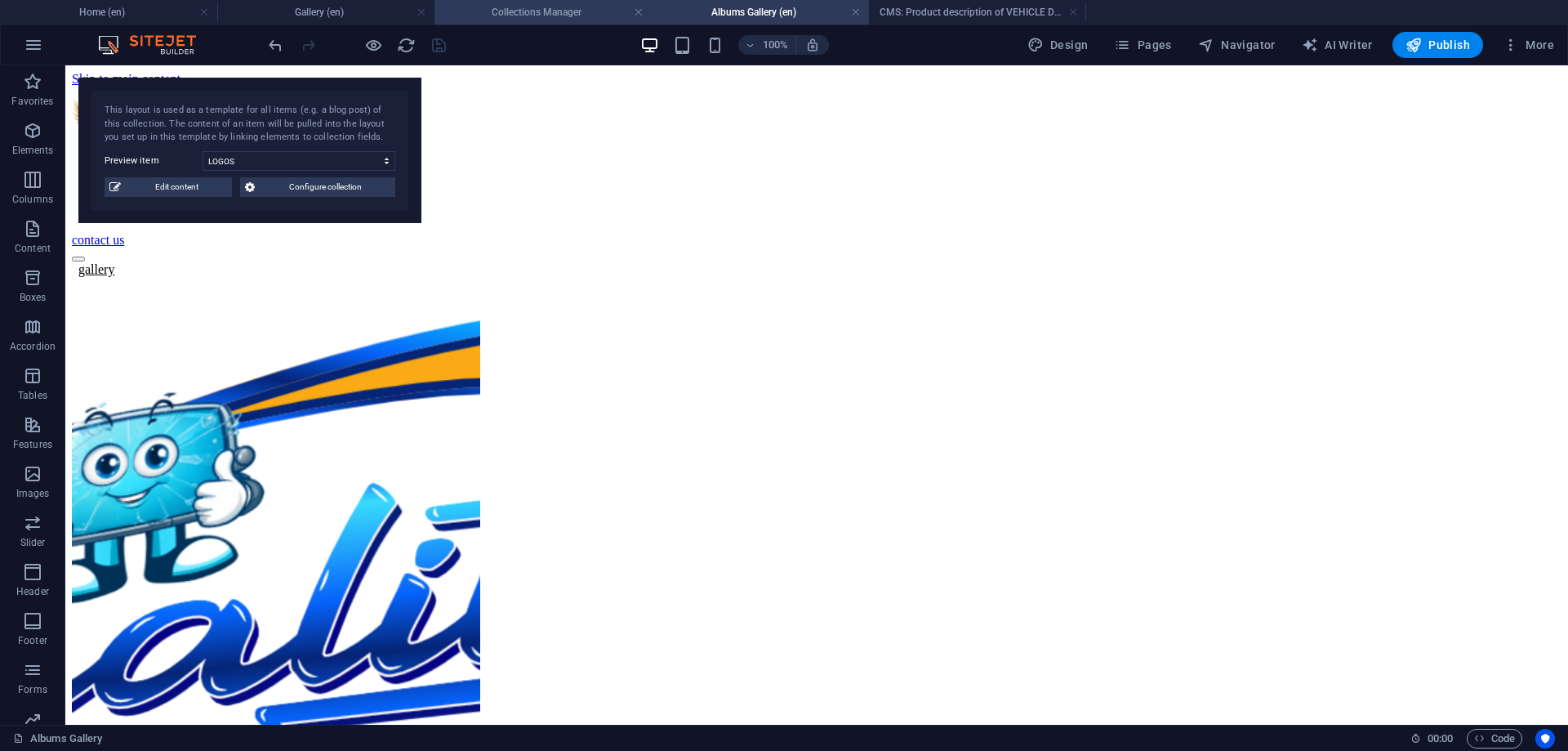
click at [568, 17] on h4 "Collections Manager" at bounding box center [543, 12] width 217 height 18
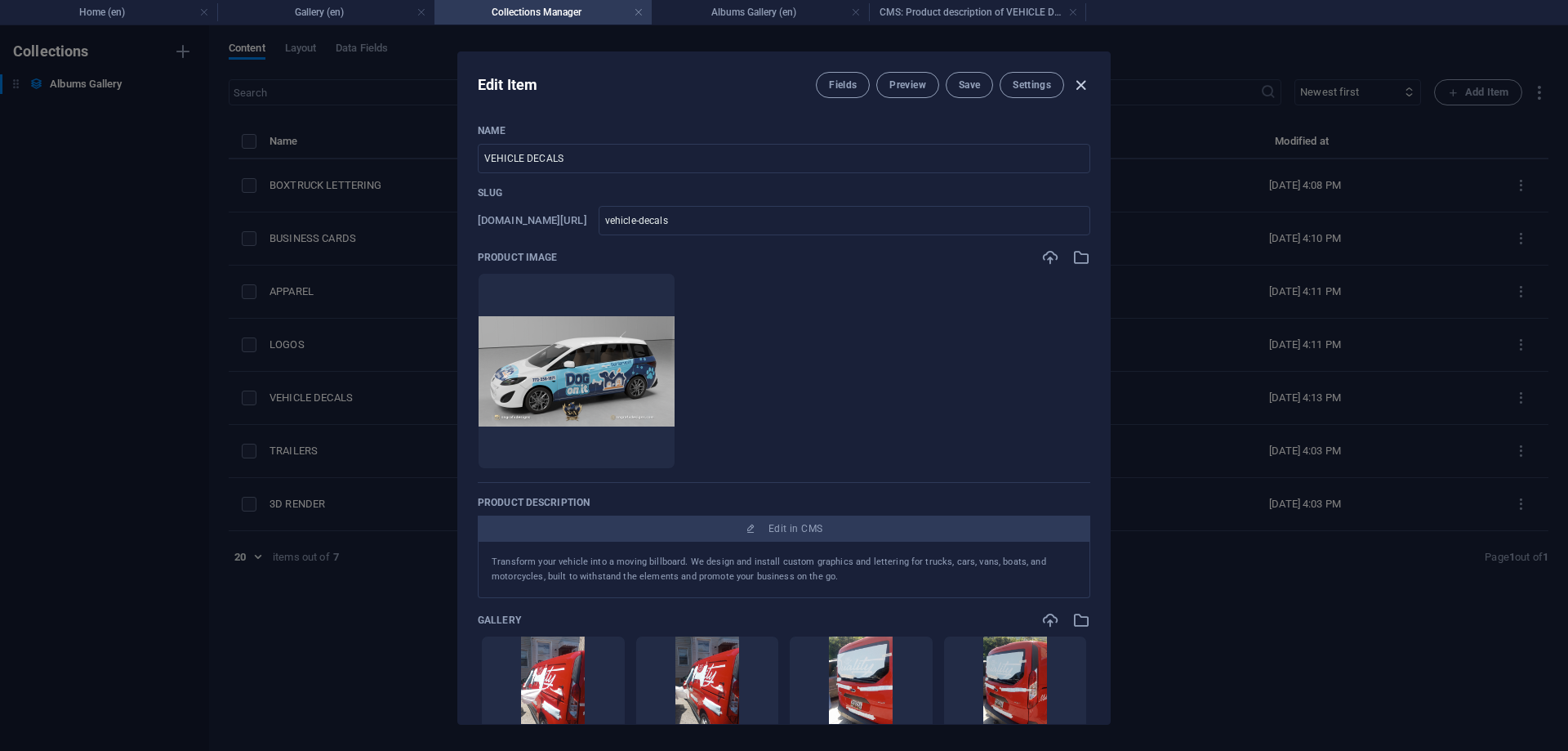
click at [1082, 87] on icon "button" at bounding box center [1081, 85] width 19 height 19
type input "vehicle-decals"
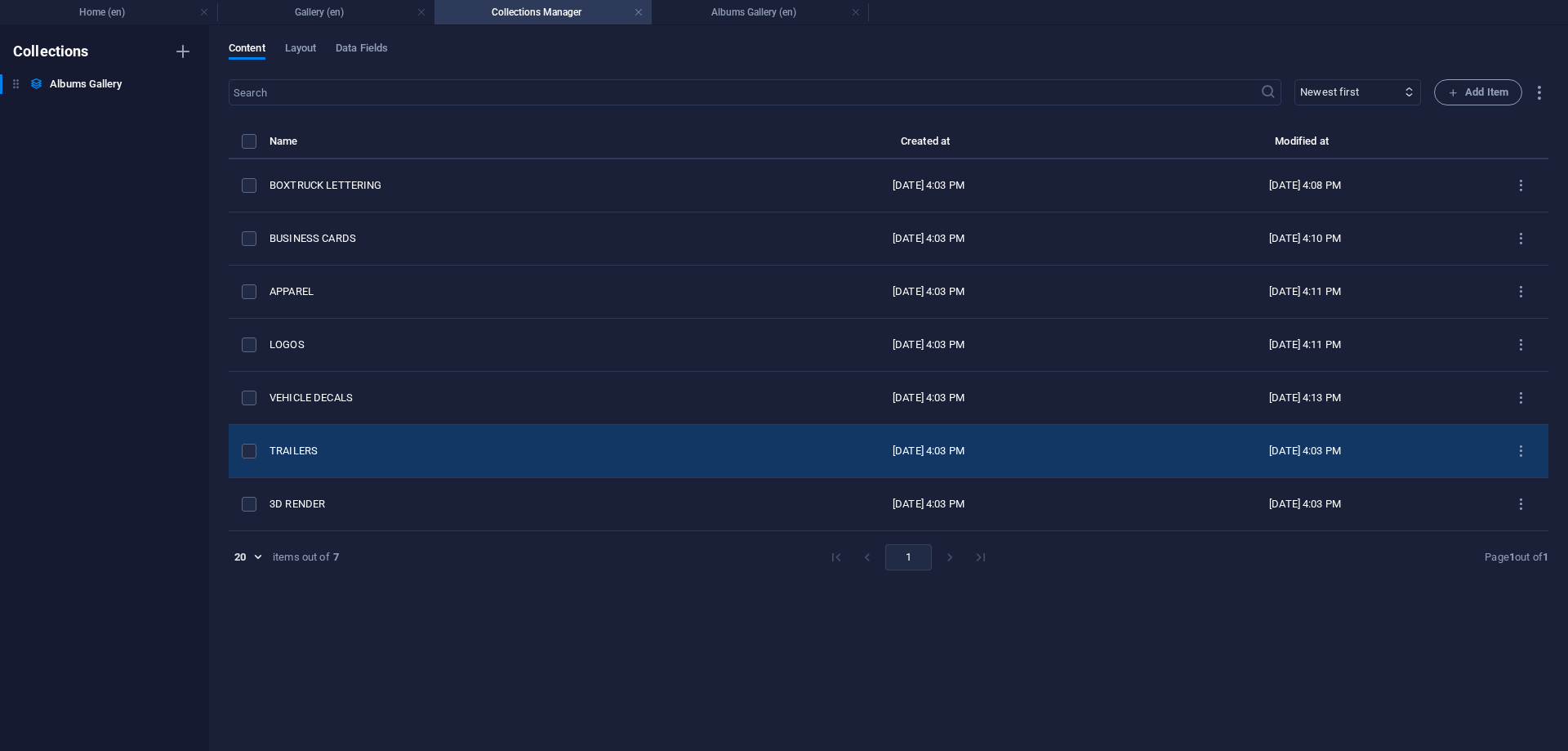
click at [301, 455] on div "TRAILERS" at bounding box center [499, 450] width 458 height 14
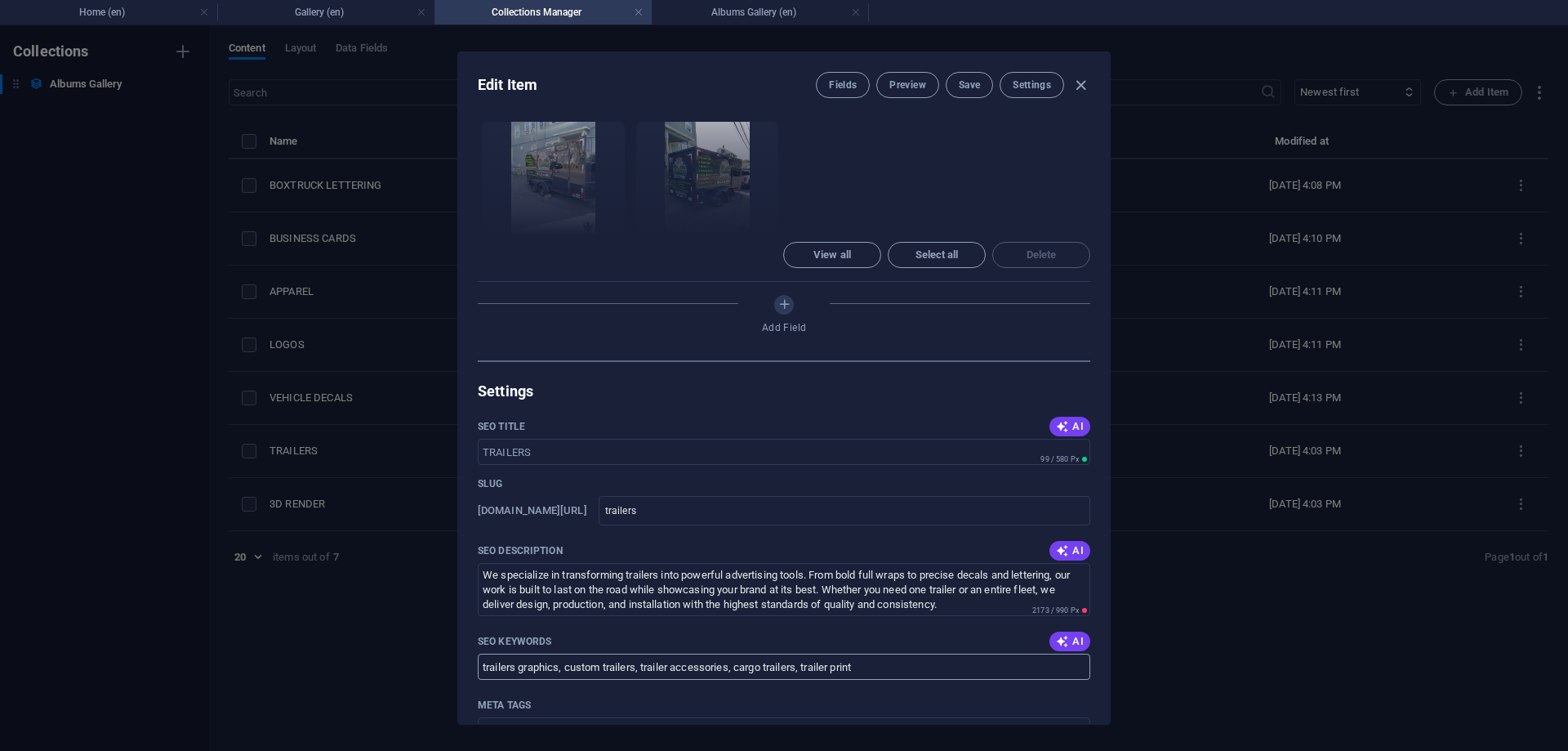
scroll to position [809, 0]
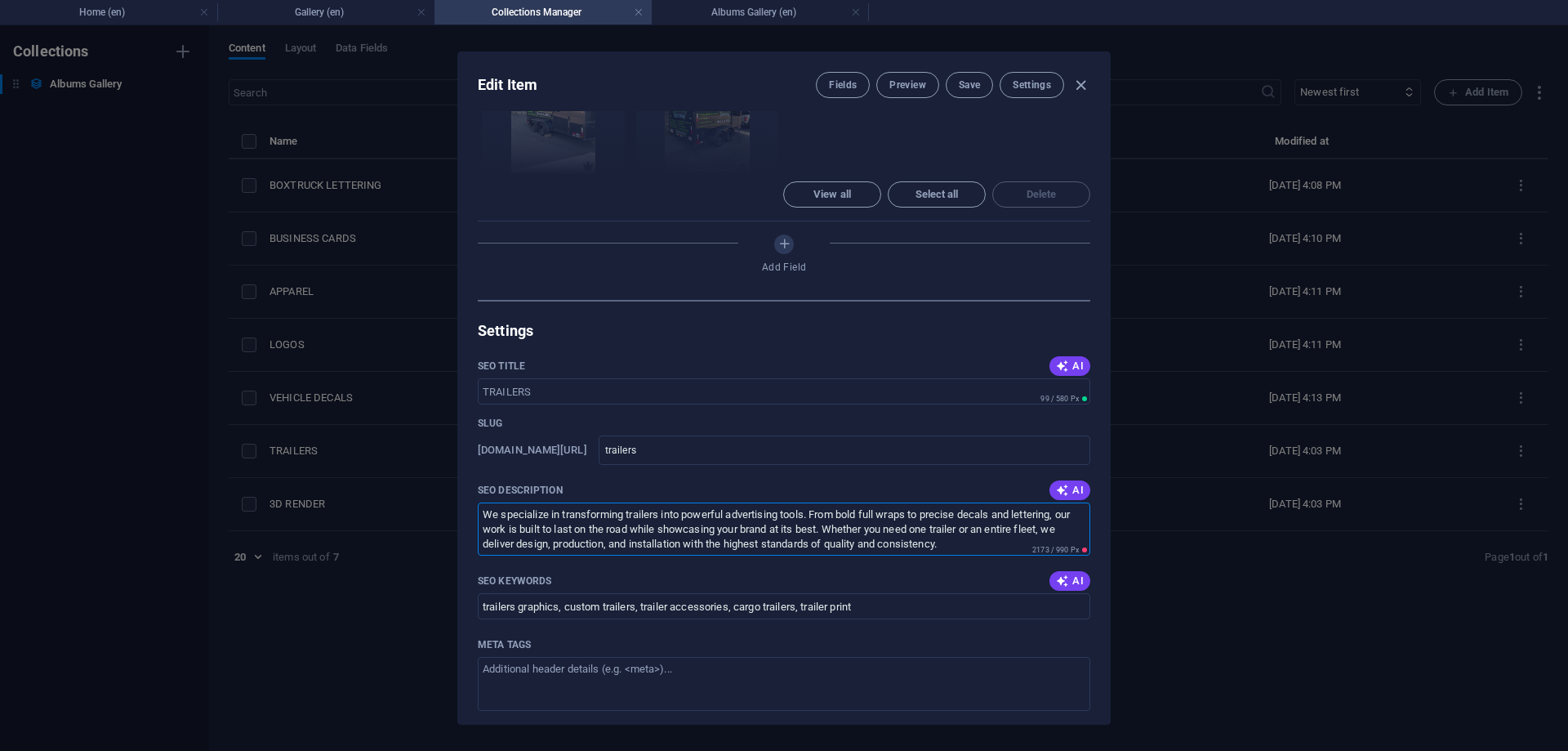
drag, startPoint x: 961, startPoint y: 421, endPoint x: 197, endPoint y: 290, distance: 775.1
click at [478, 502] on textarea "We specialize in transforming trailers into powerful advertising tools. From bo…" at bounding box center [784, 528] width 613 height 53
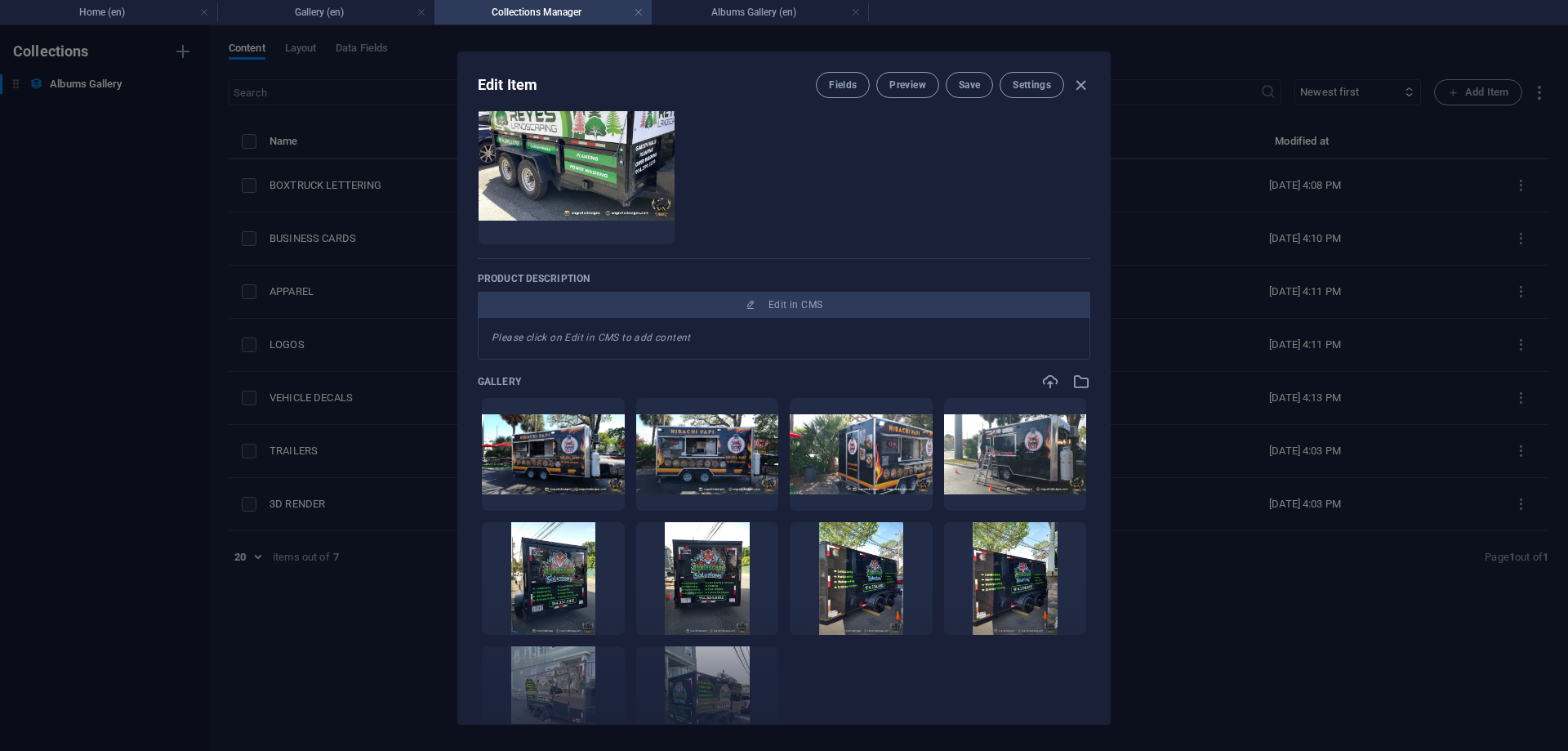
scroll to position [147, 0]
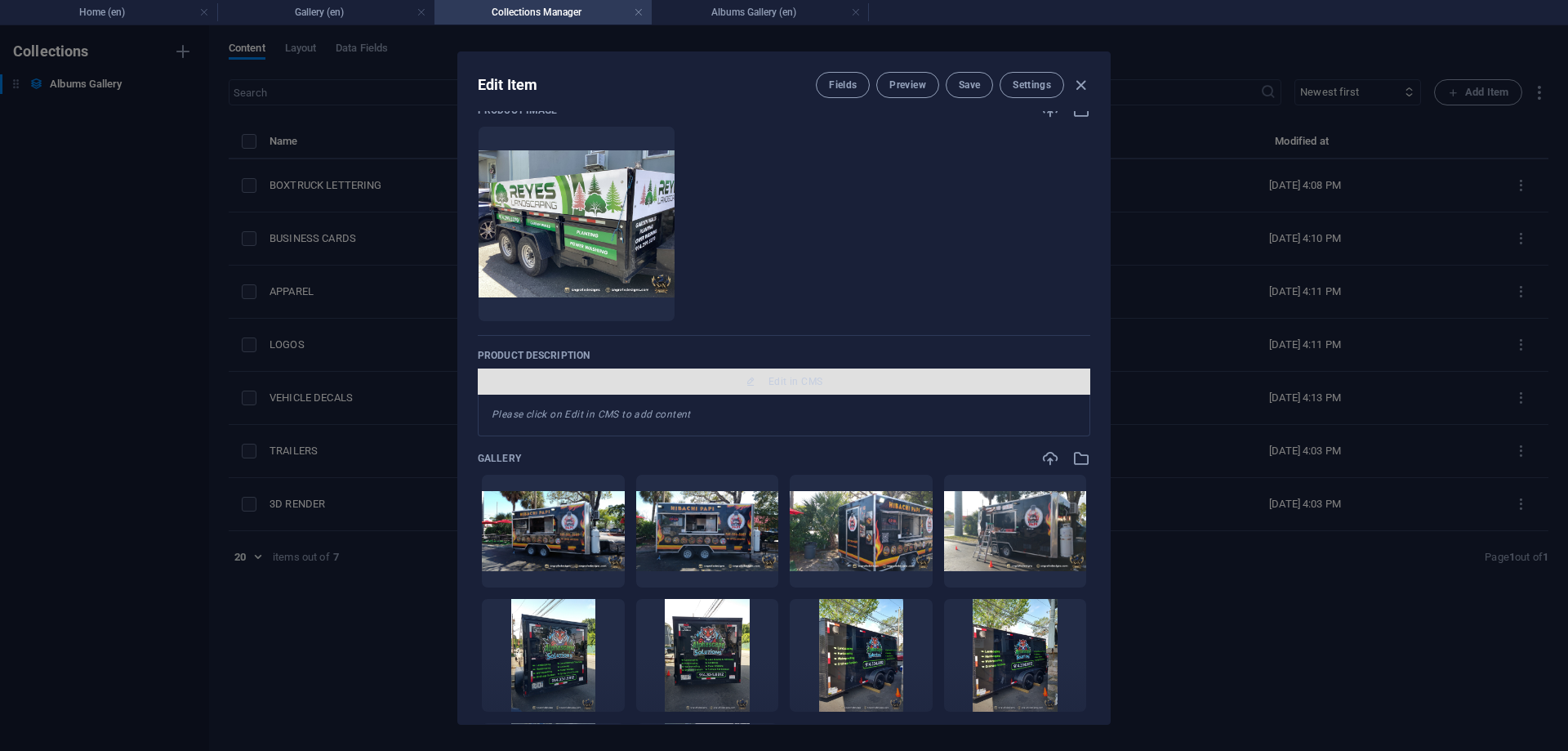
click at [772, 379] on span "Edit in CMS" at bounding box center [795, 382] width 54 height 13
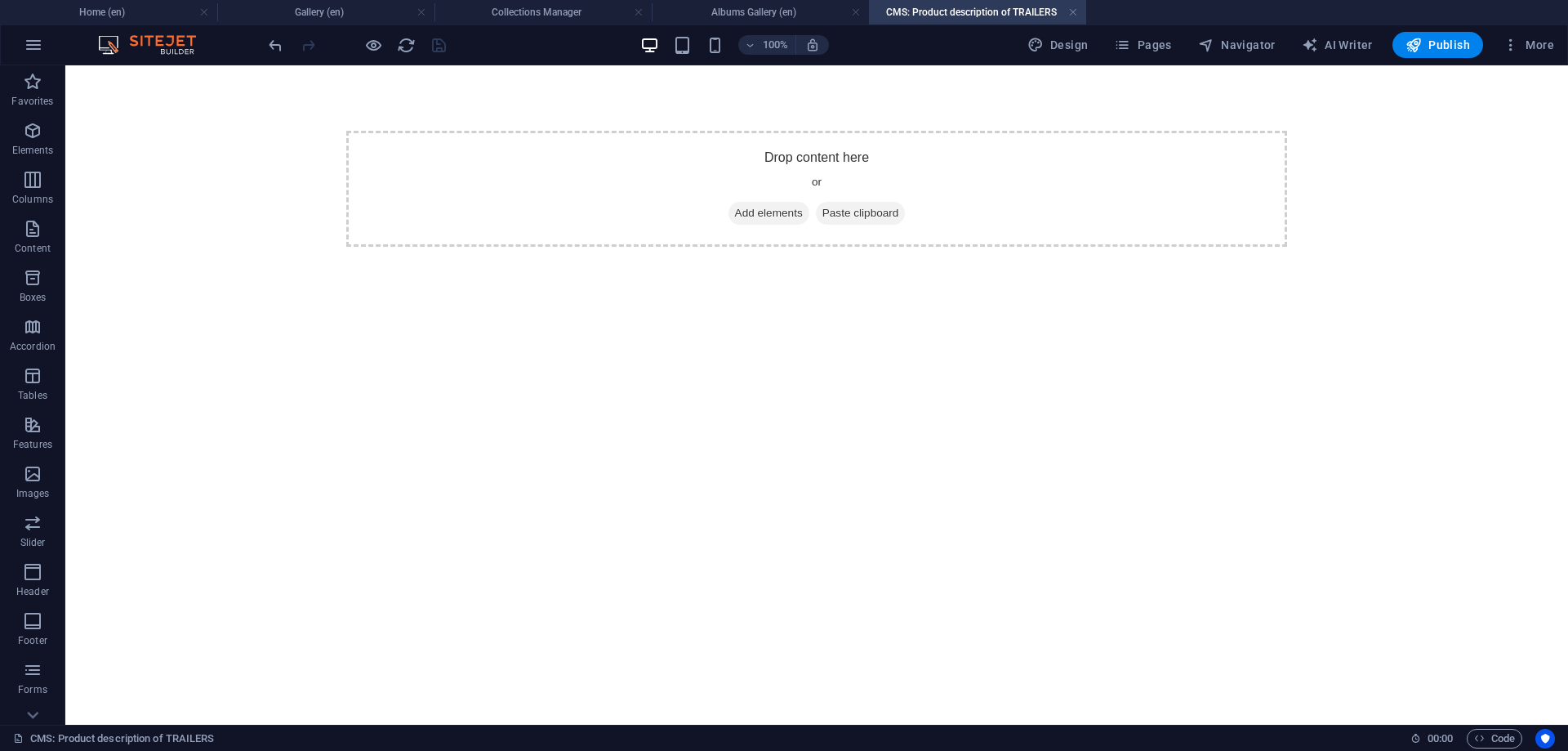
scroll to position [0, 0]
click at [735, 213] on icon at bounding box center [735, 213] width 0 height 0
click at [740, 216] on span "Add elements" at bounding box center [769, 212] width 81 height 23
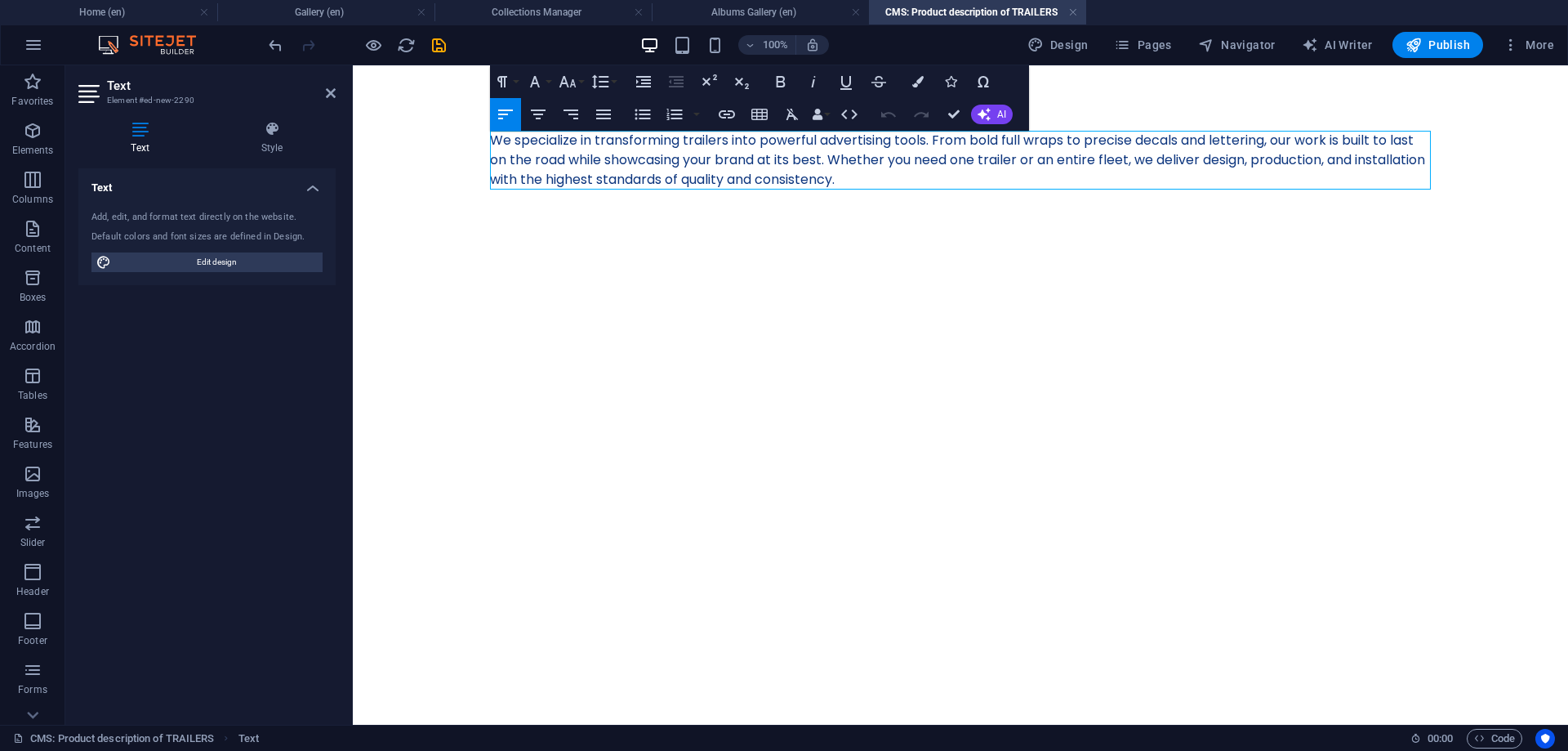
scroll to position [4813, 10]
click at [912, 255] on html "Skip to main content We specialize in transforming trailers into powerful adver…" at bounding box center [961, 160] width 1215 height 190
click at [419, 41] on div at bounding box center [356, 45] width 183 height 26
click at [442, 49] on icon "save" at bounding box center [439, 46] width 19 height 19
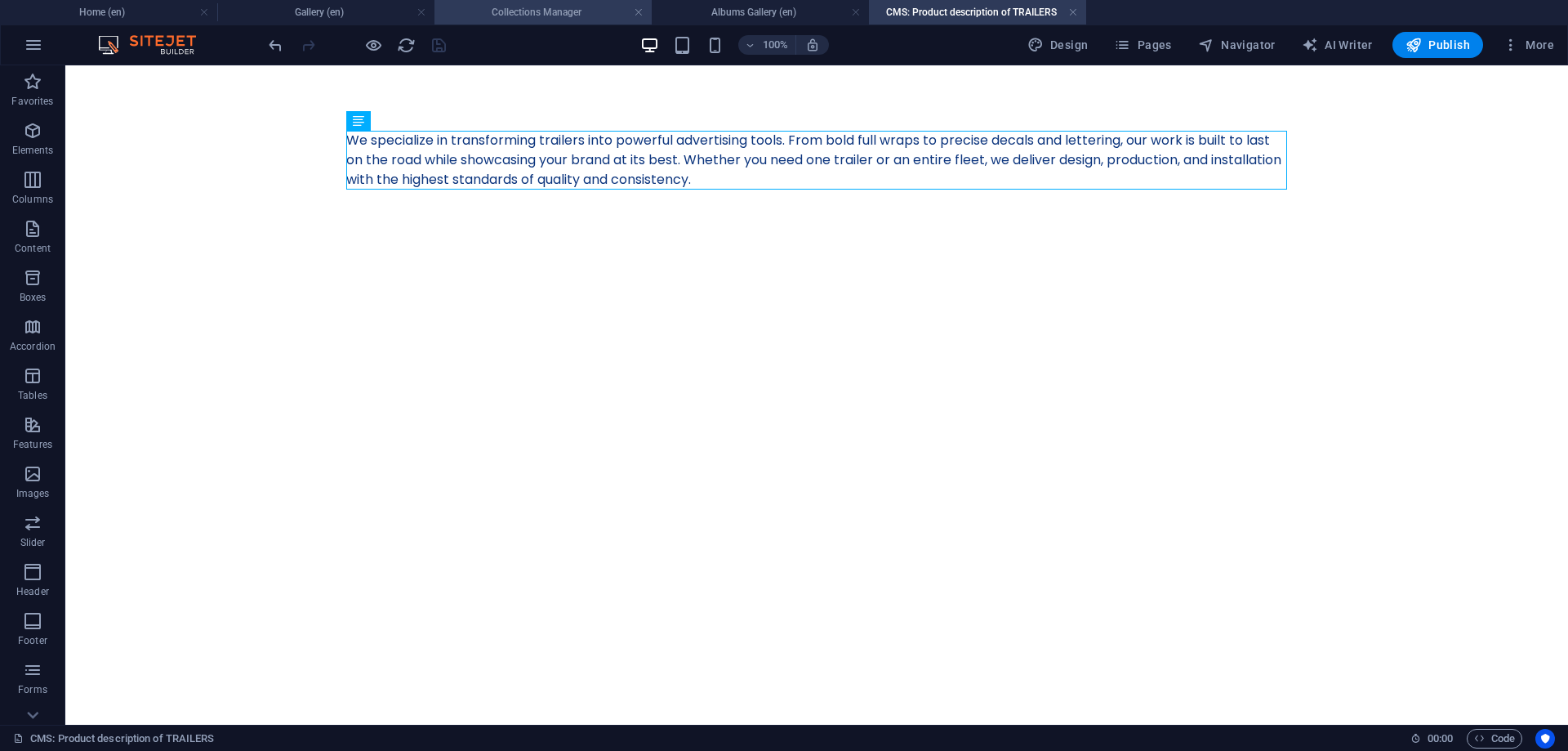
click at [555, 7] on h4 "Collections Manager" at bounding box center [543, 12] width 217 height 18
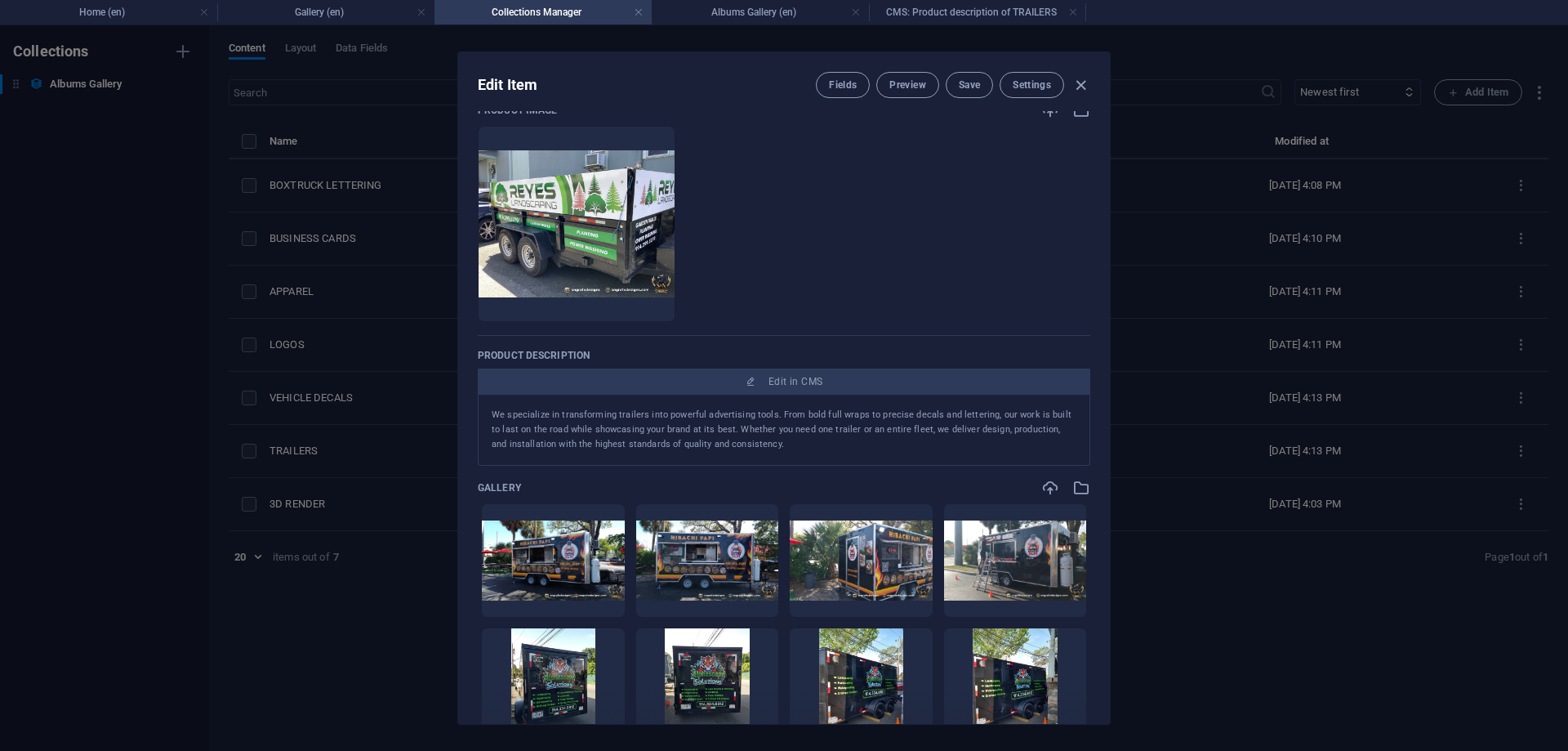
scroll to position [147, 0]
click at [789, 450] on p "We specialize in transforming trailers into powerful advertising tools. From bo…" at bounding box center [784, 430] width 585 height 44
click at [782, 450] on p "We specialize in transforming trailers into powerful advertising tools. From bo…" at bounding box center [784, 430] width 585 height 44
click at [773, 447] on p "We specialize in transforming trailers into powerful advertising tools. From bo…" at bounding box center [784, 430] width 585 height 44
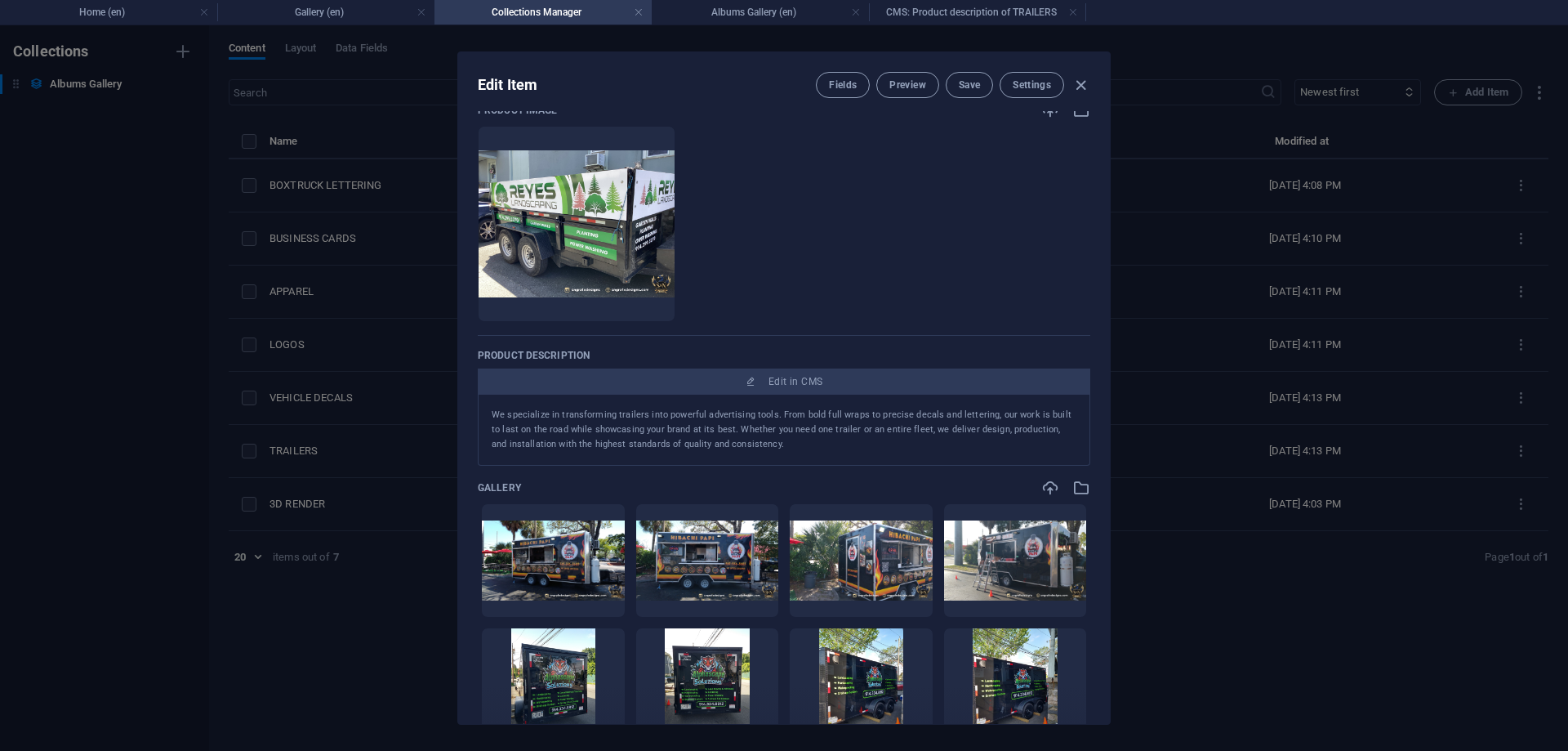
click at [800, 428] on p "We specialize in transforming trailers into powerful advertising tools. From bo…" at bounding box center [784, 430] width 585 height 44
click at [753, 435] on p "We specialize in transforming trailers into powerful advertising tools. From bo…" at bounding box center [784, 430] width 585 height 44
click at [1083, 83] on icon "button" at bounding box center [1081, 85] width 19 height 19
type input "trailers"
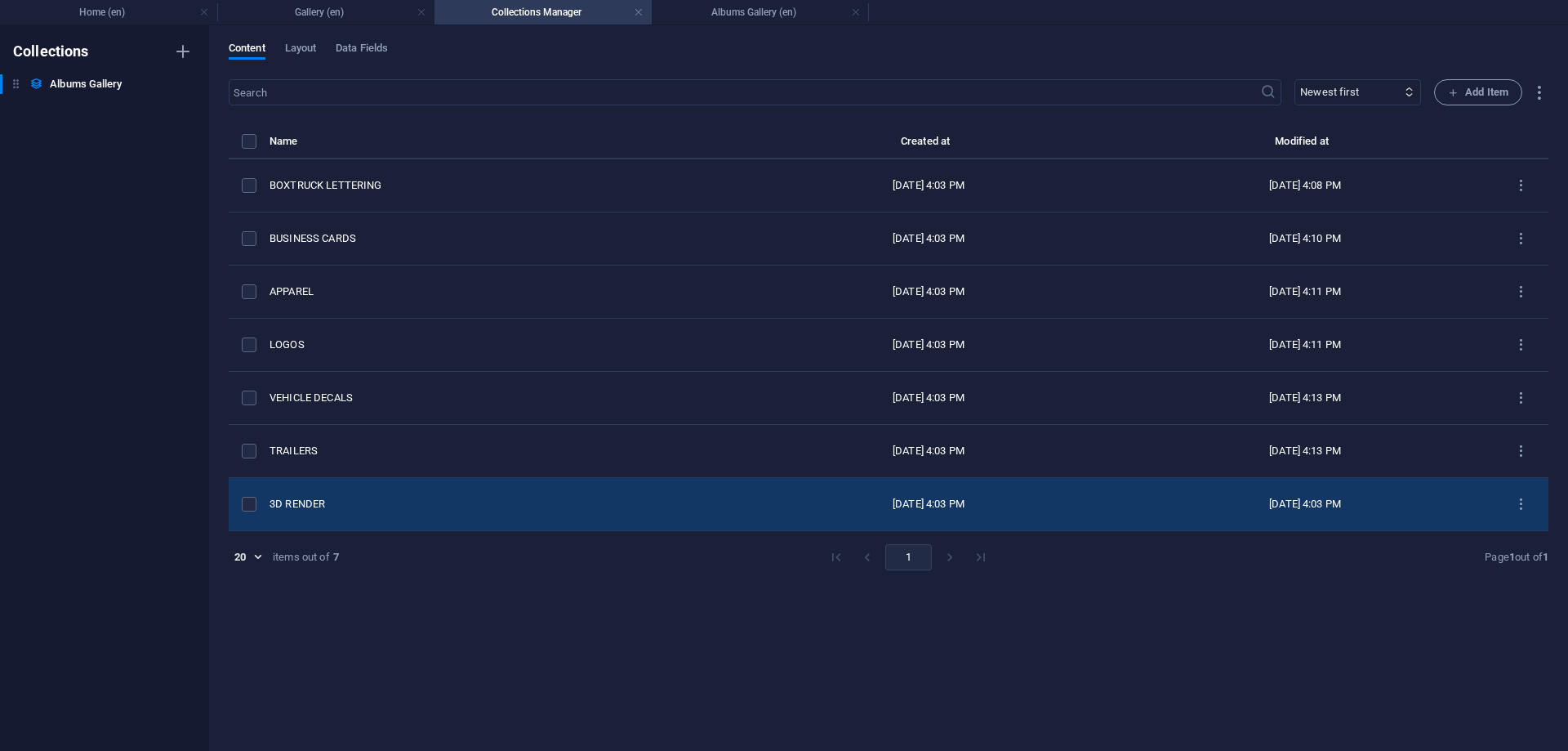
click at [319, 496] on td "3D RENDER" at bounding box center [505, 504] width 471 height 53
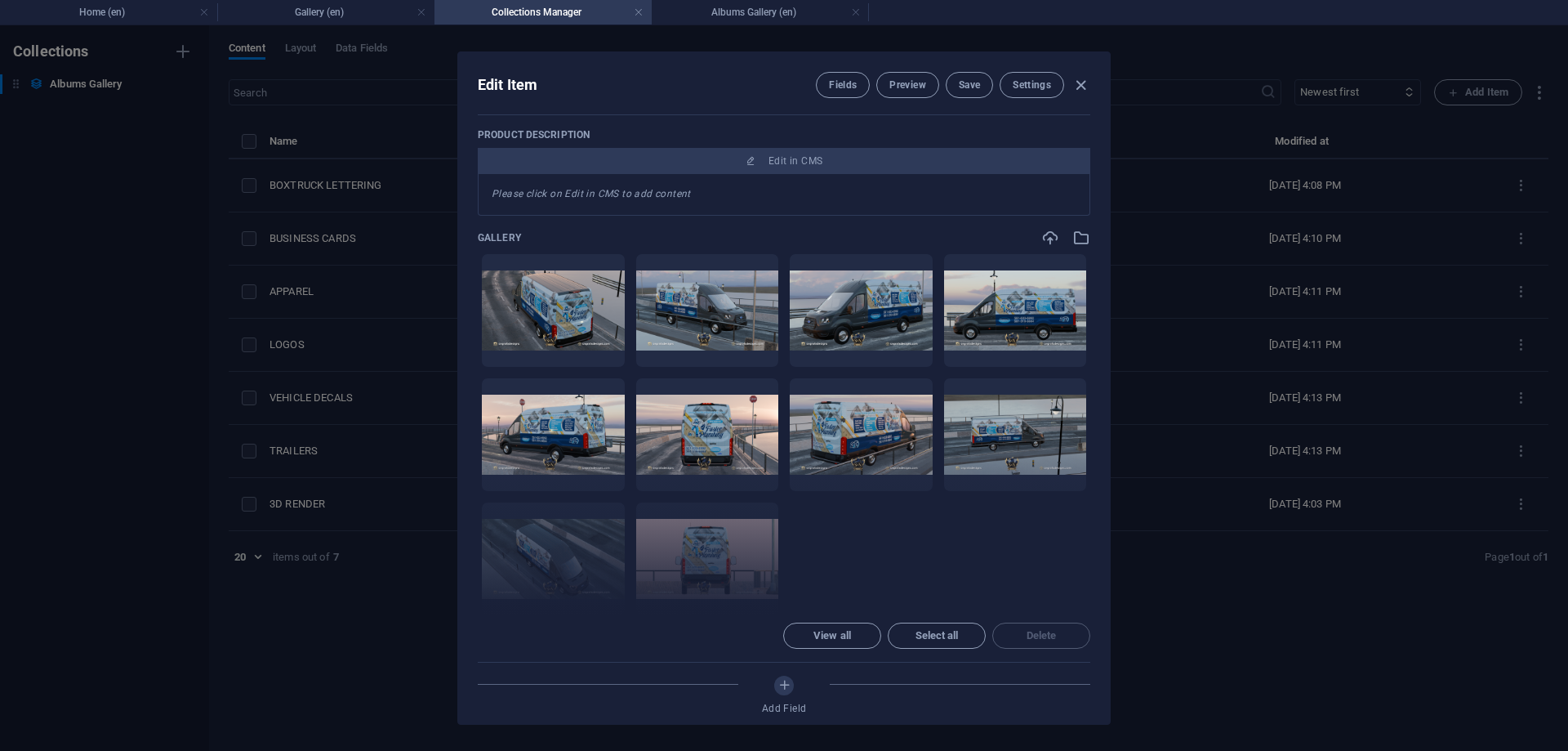
scroll to position [662, 0]
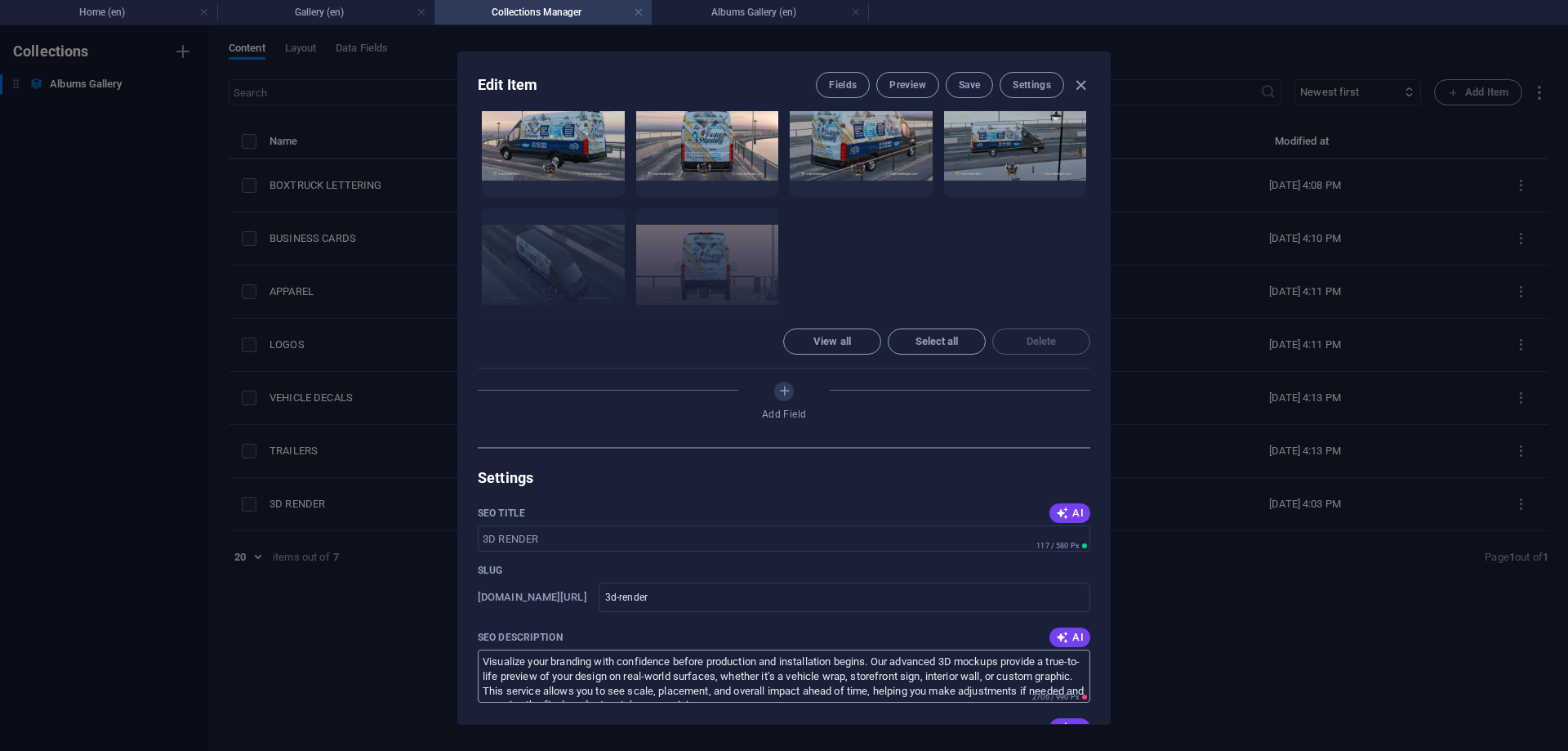
click at [735, 650] on textarea "Visualize your branding with confidence before production and installation begi…" at bounding box center [784, 676] width 613 height 53
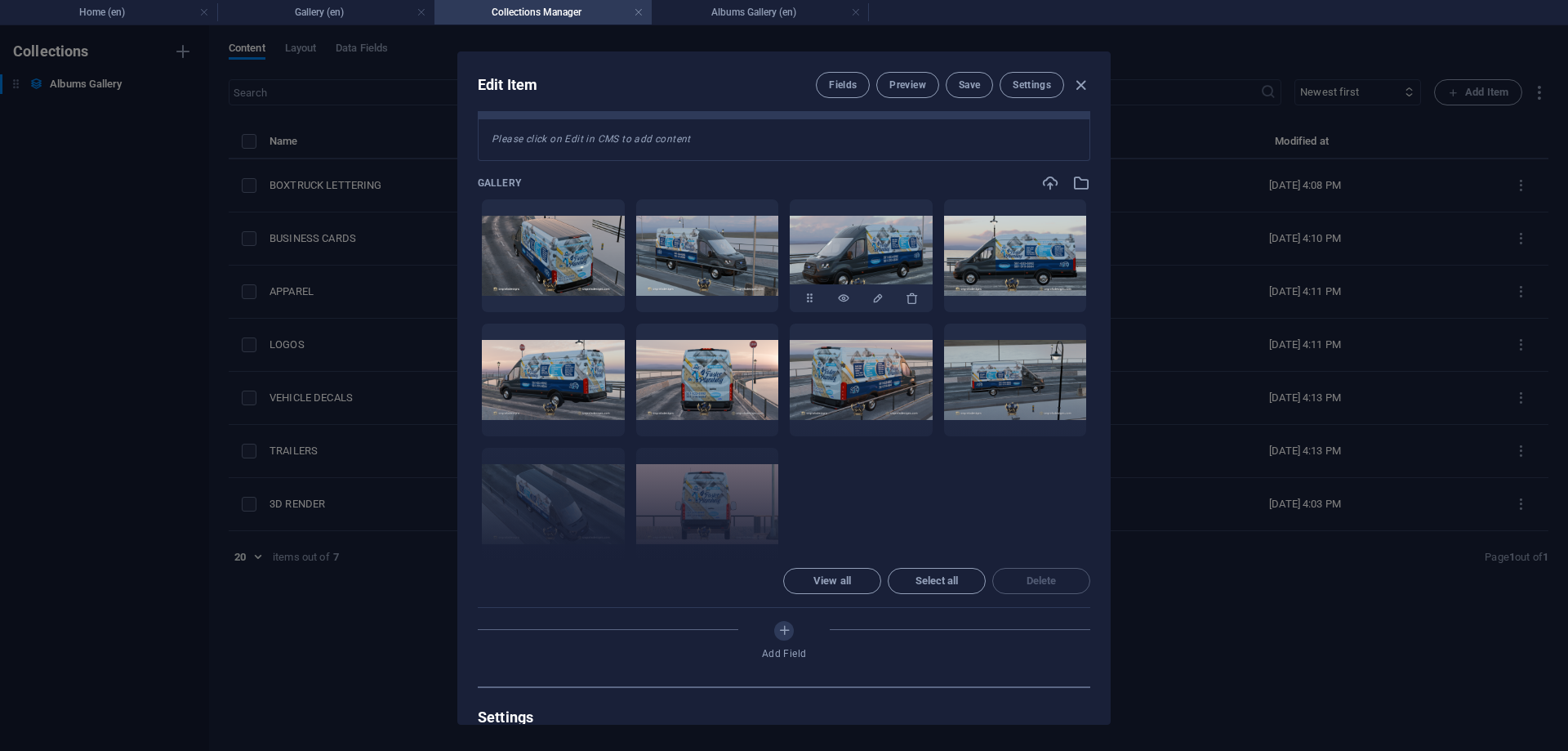
scroll to position [367, 0]
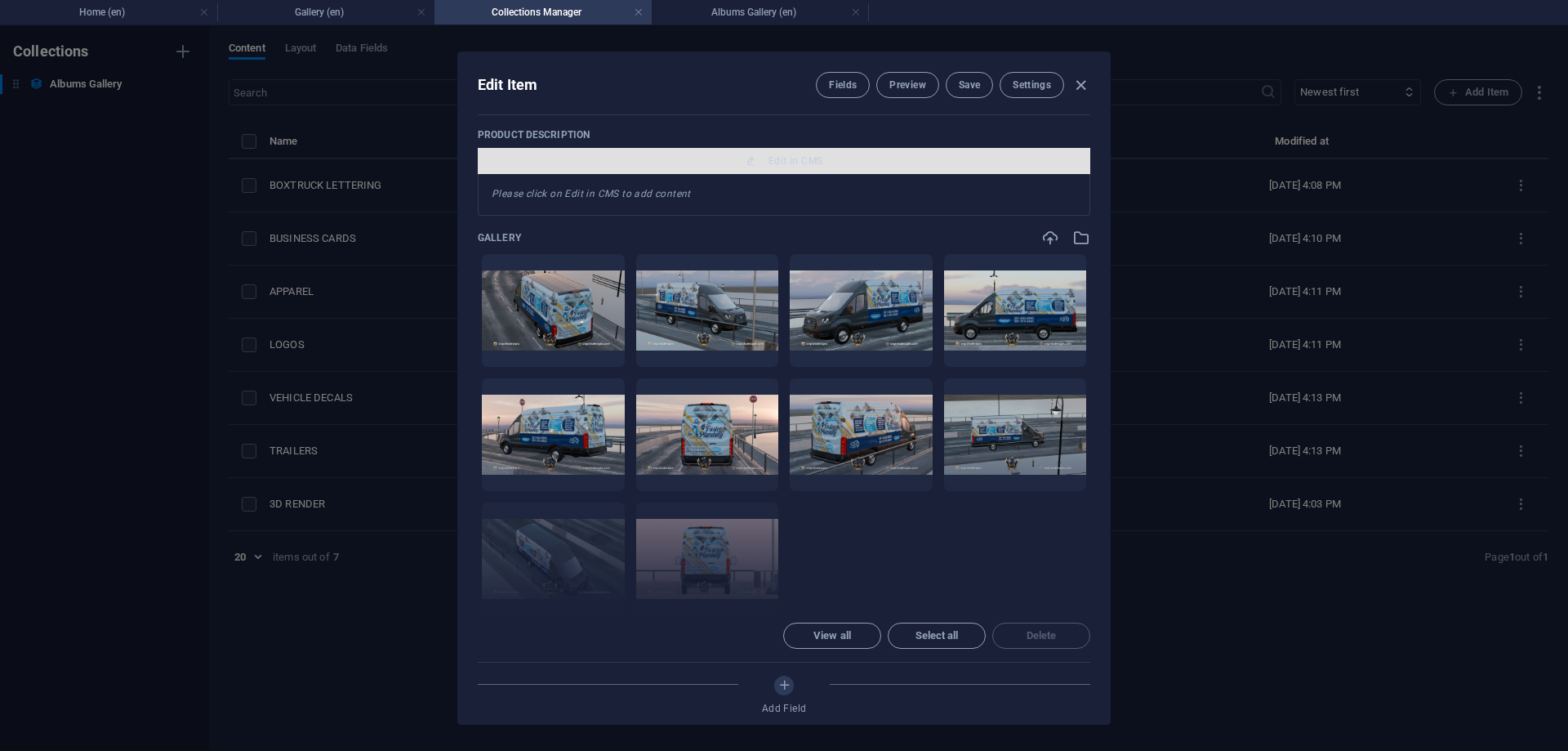
click at [780, 169] on button "Edit in CMS" at bounding box center [784, 160] width 613 height 26
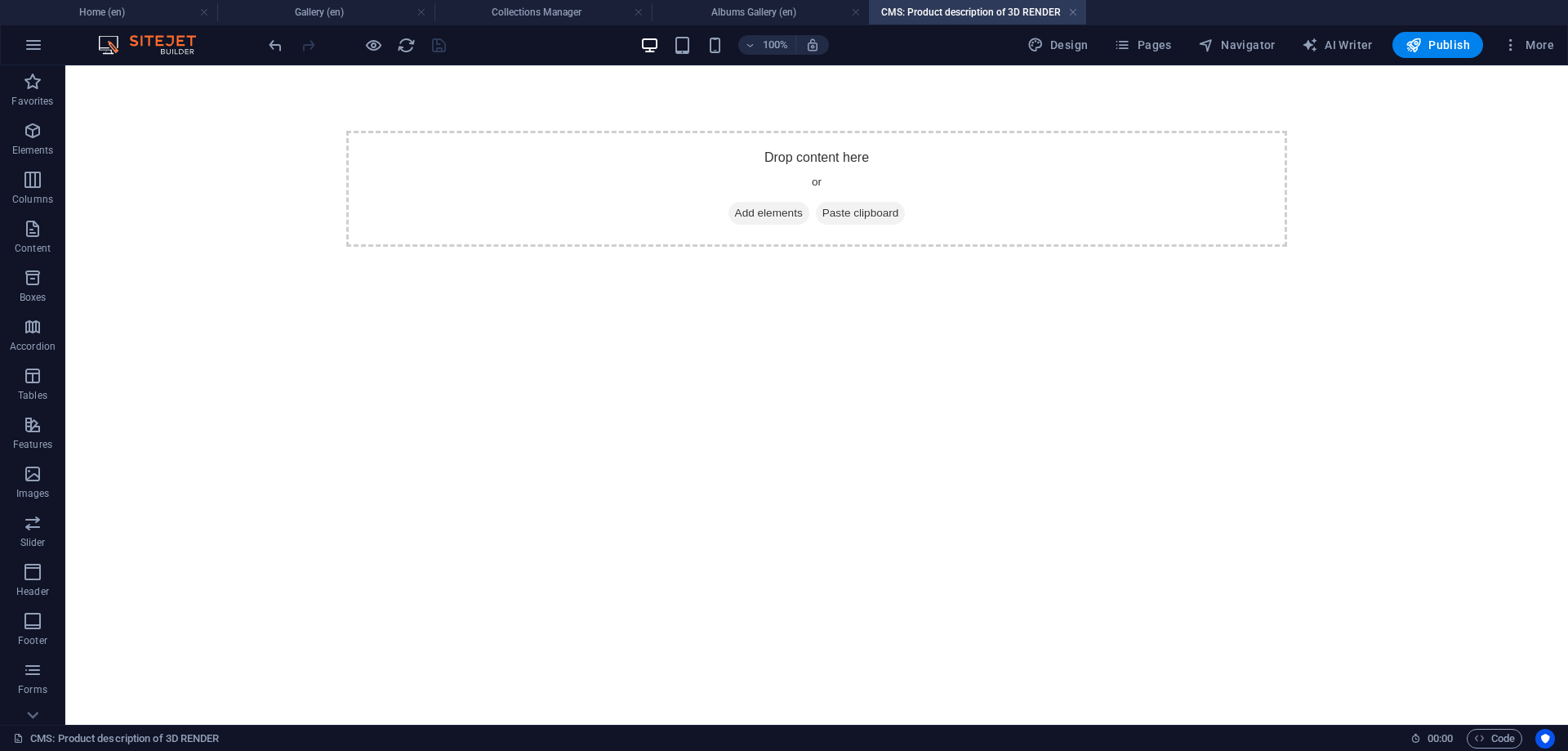
scroll to position [0, 0]
click at [772, 211] on span "Add elements" at bounding box center [769, 212] width 81 height 23
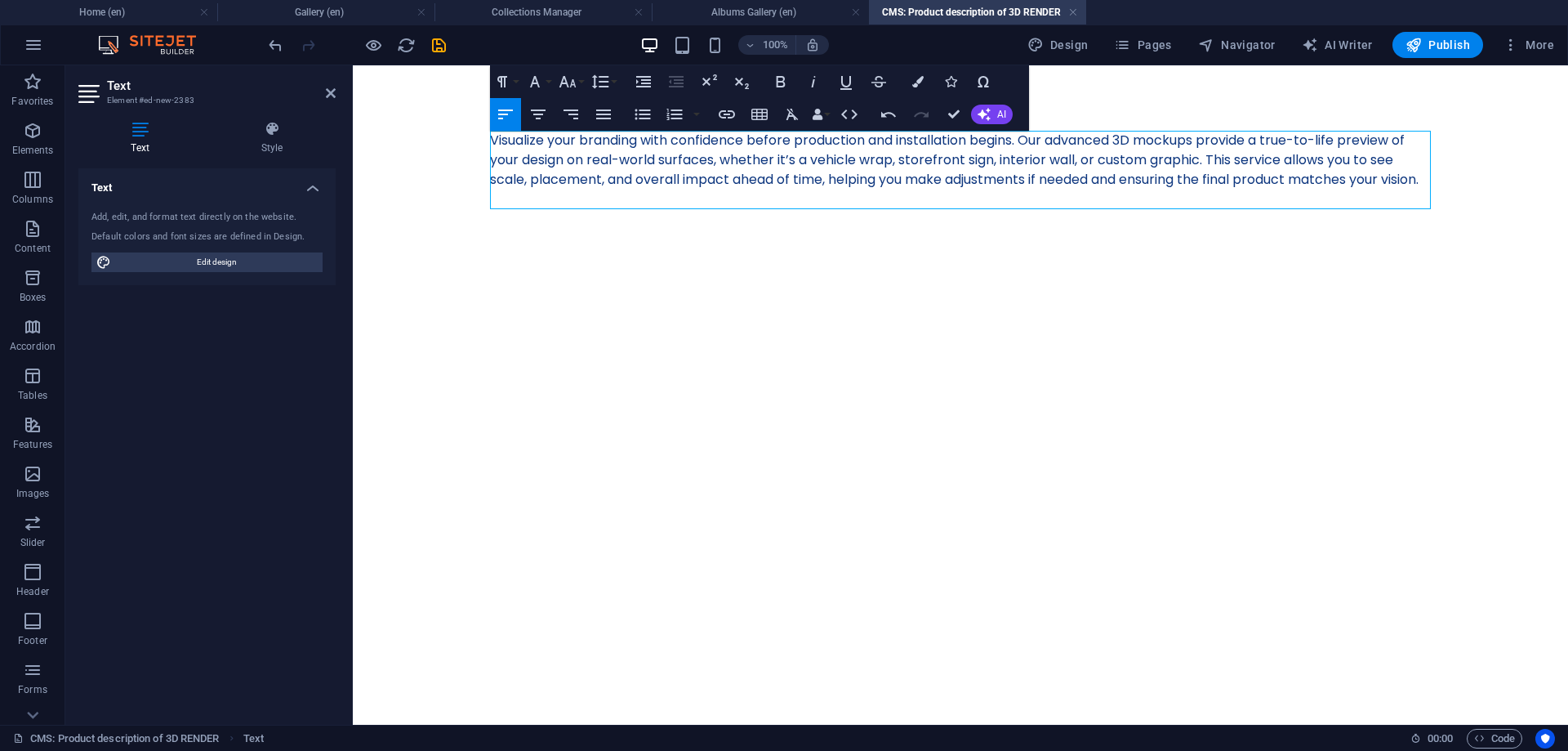
scroll to position [5947, 11]
click at [882, 255] on html "Skip to main content Visualize your branding with confidence before production …" at bounding box center [961, 160] width 1215 height 190
click at [436, 42] on icon "save" at bounding box center [439, 46] width 19 height 19
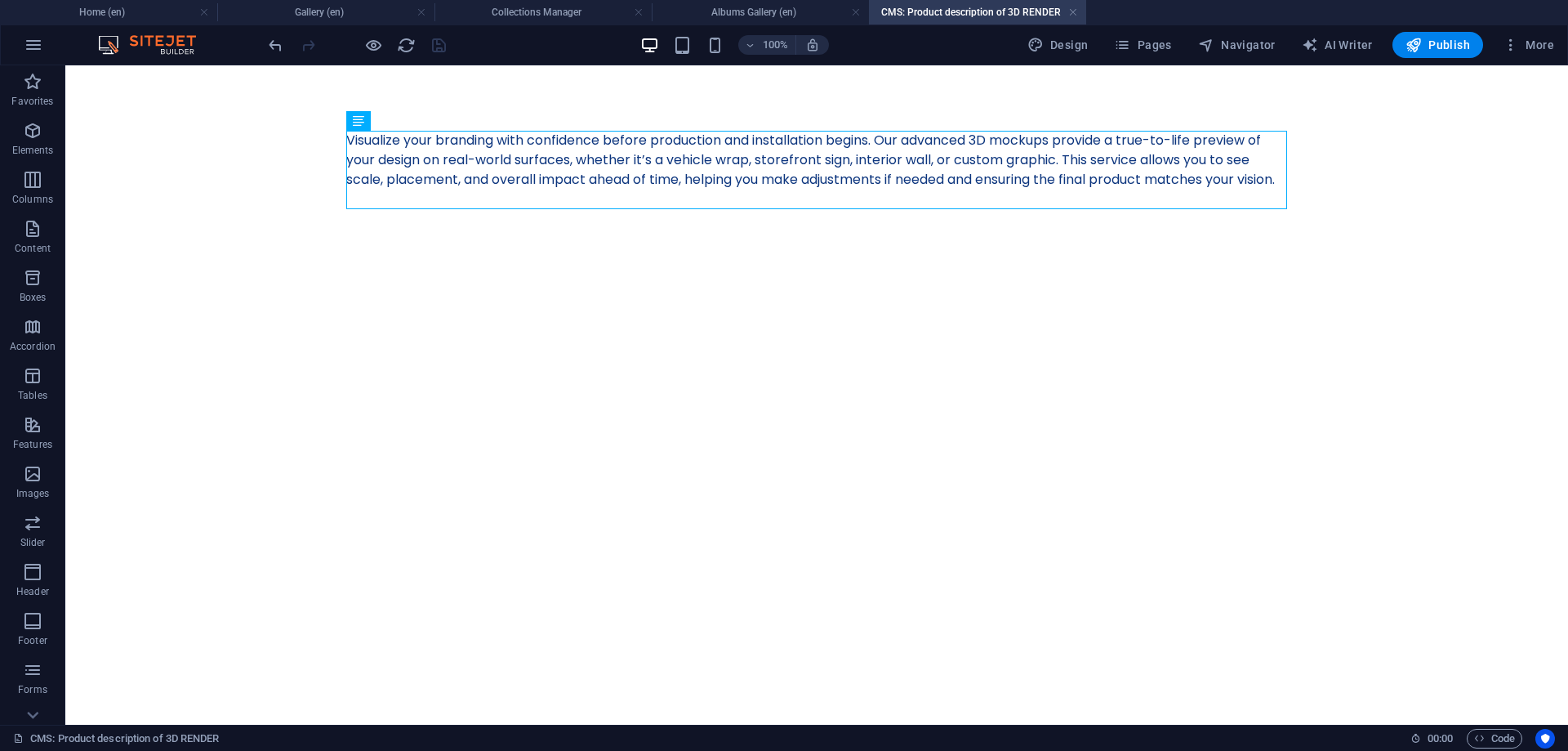
click at [1068, 10] on h4 "CMS: Product description of 3D RENDER" at bounding box center [977, 12] width 217 height 18
click at [1072, 13] on link at bounding box center [1073, 13] width 10 height 15
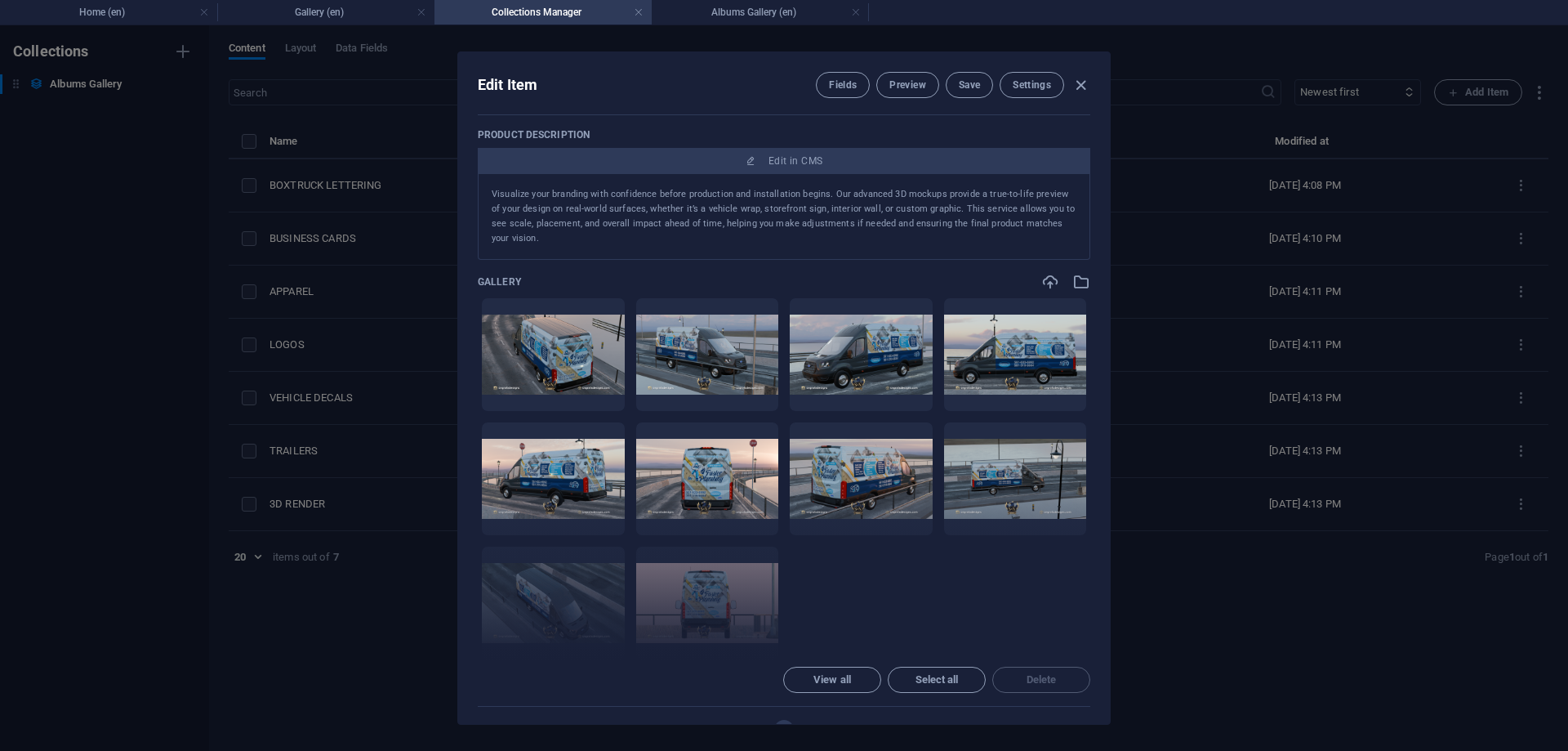
scroll to position [367, 0]
click at [760, 20] on h4 "Albums Gallery (en)" at bounding box center [760, 12] width 217 height 18
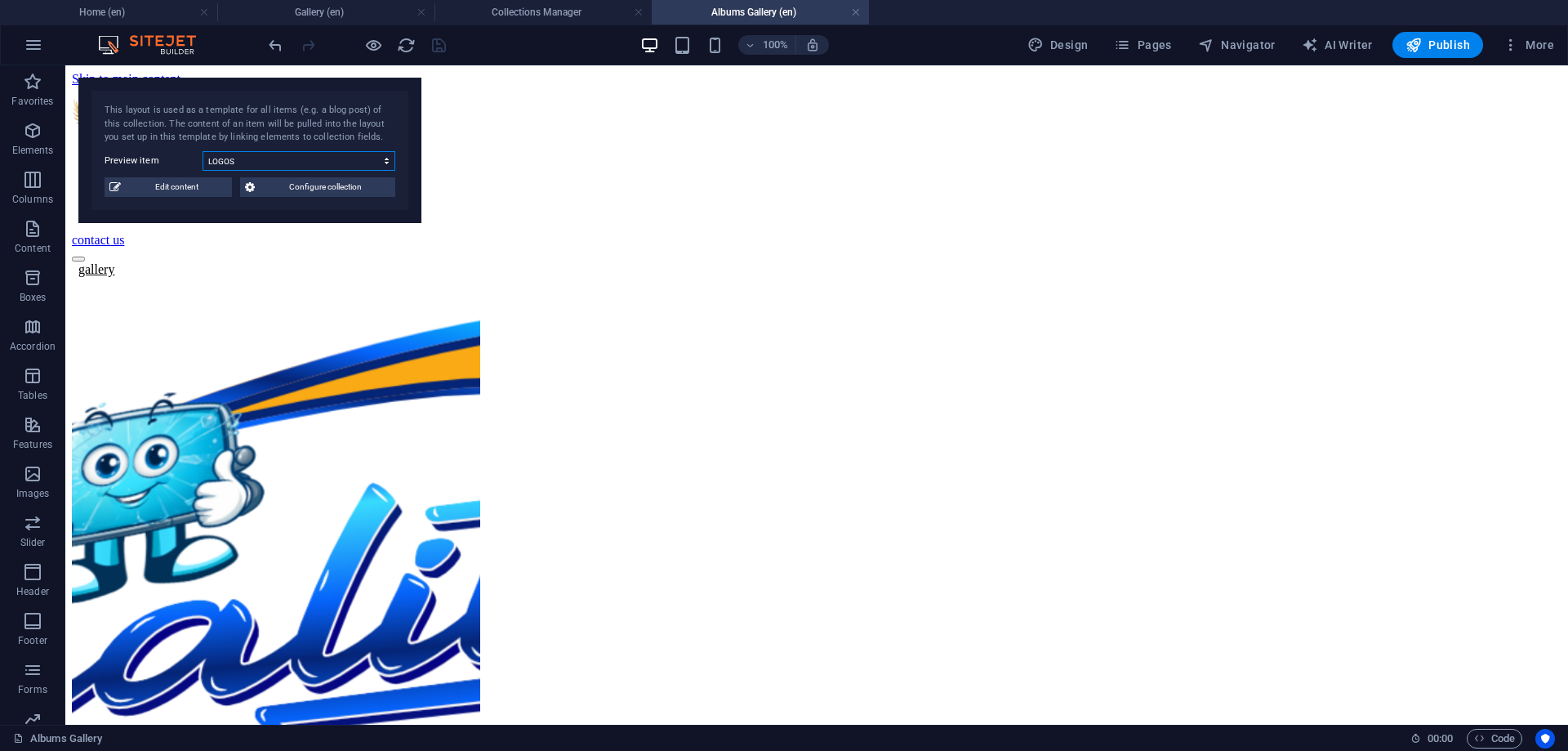
click at [202, 151] on select "BOXTRUCK LETTERING BUSINESS CARDS APPAREL LOGOS VEHICLE DECALS TRAILERS 3D REND…" at bounding box center [298, 160] width 193 height 19
click option "BUSINESS CARDS" at bounding box center [0, 0] width 0 height 0
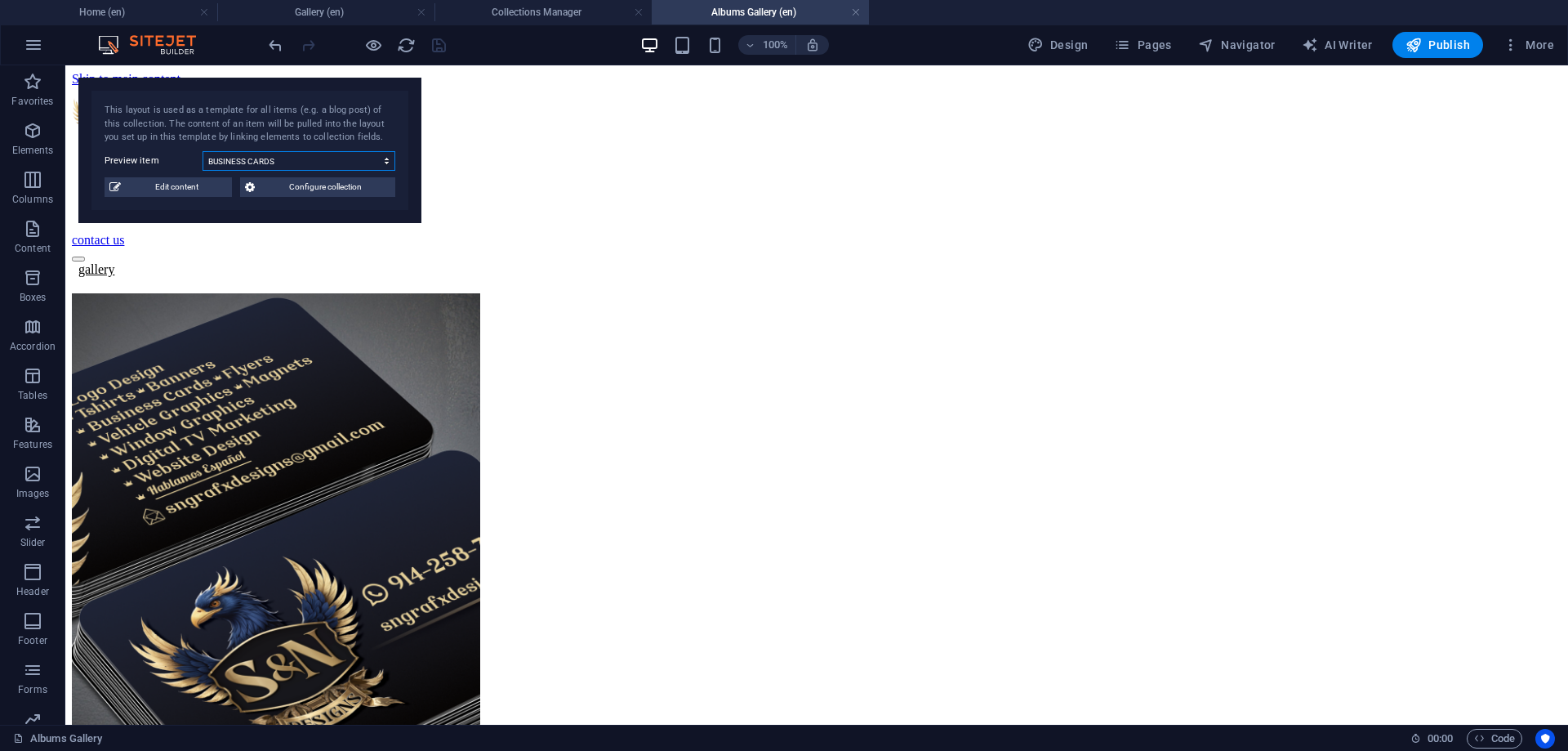
click at [202, 151] on select "BOXTRUCK LETTERING BUSINESS CARDS APPAREL LOGOS VEHICLE DECALS TRAILERS 3D REND…" at bounding box center [298, 160] width 193 height 19
click option "BOXTRUCK LETTERING" at bounding box center [0, 0] width 0 height 0
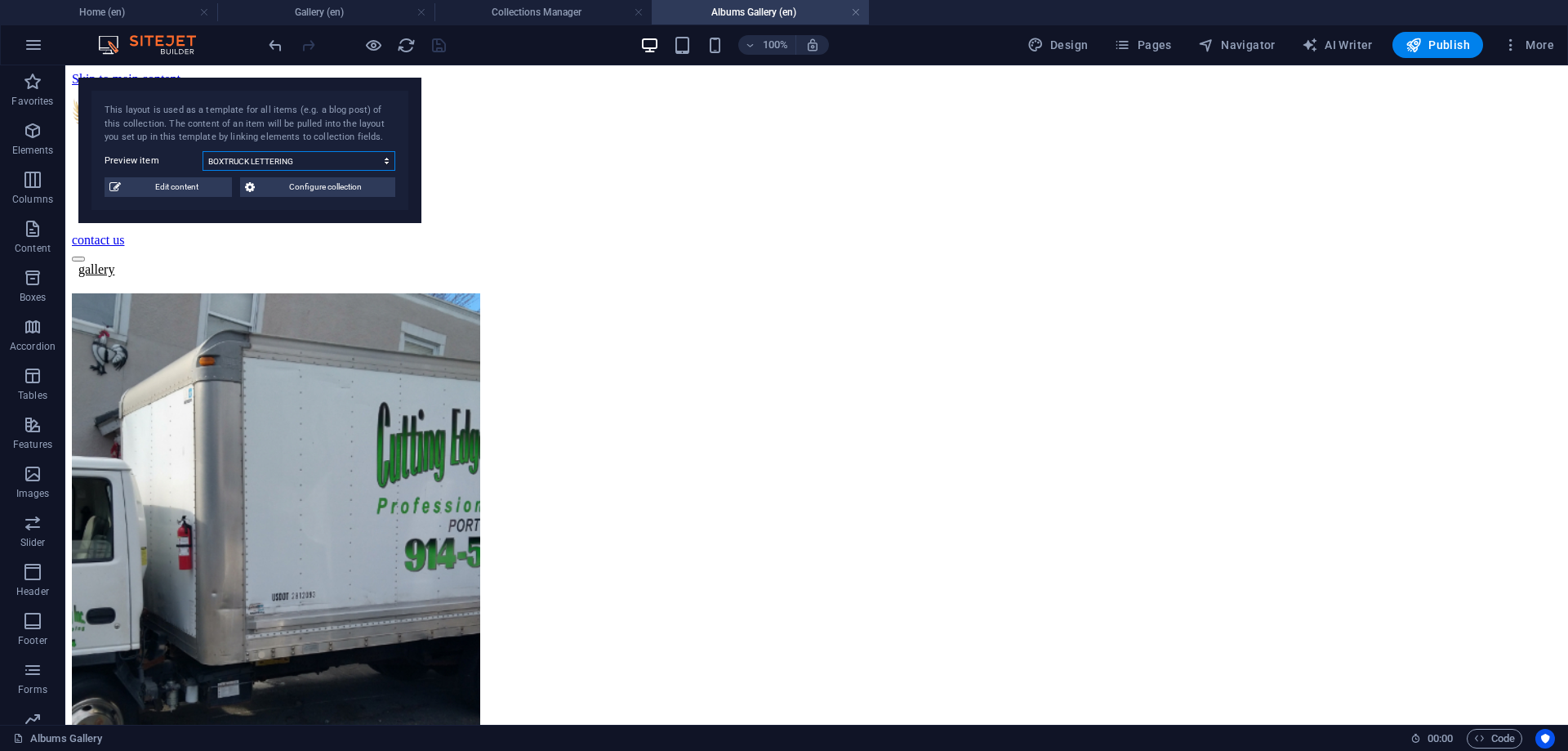
click at [202, 151] on select "BOXTRUCK LETTERING BUSINESS CARDS APPAREL LOGOS VEHICLE DECALS TRAILERS 3D REND…" at bounding box center [298, 160] width 193 height 19
click option "BUSINESS CARDS" at bounding box center [0, 0] width 0 height 0
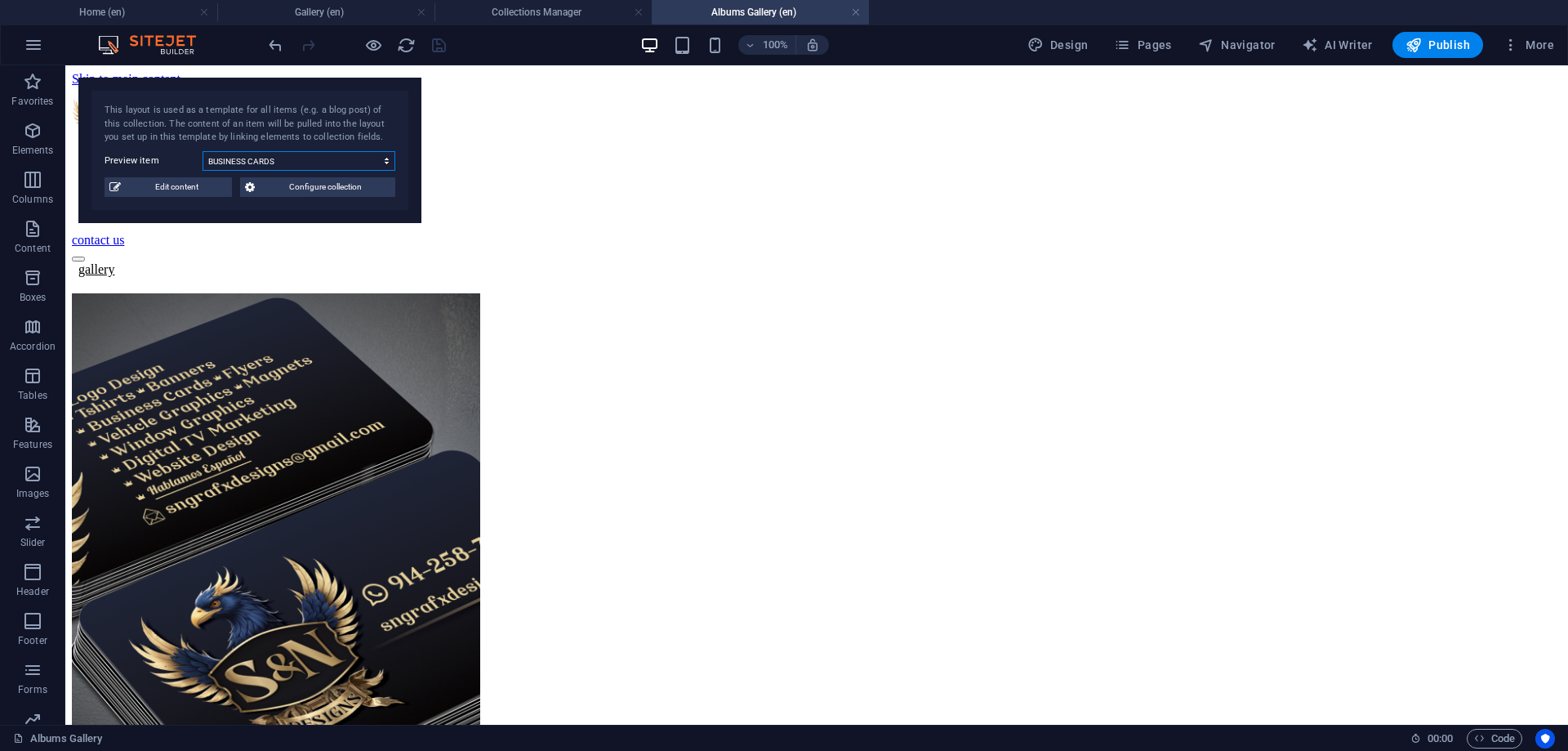
click at [202, 151] on select "BOXTRUCK LETTERING BUSINESS CARDS APPAREL LOGOS VEHICLE DECALS TRAILERS 3D REND…" at bounding box center [298, 160] width 193 height 19
click option "APPAREL" at bounding box center [0, 0] width 0 height 0
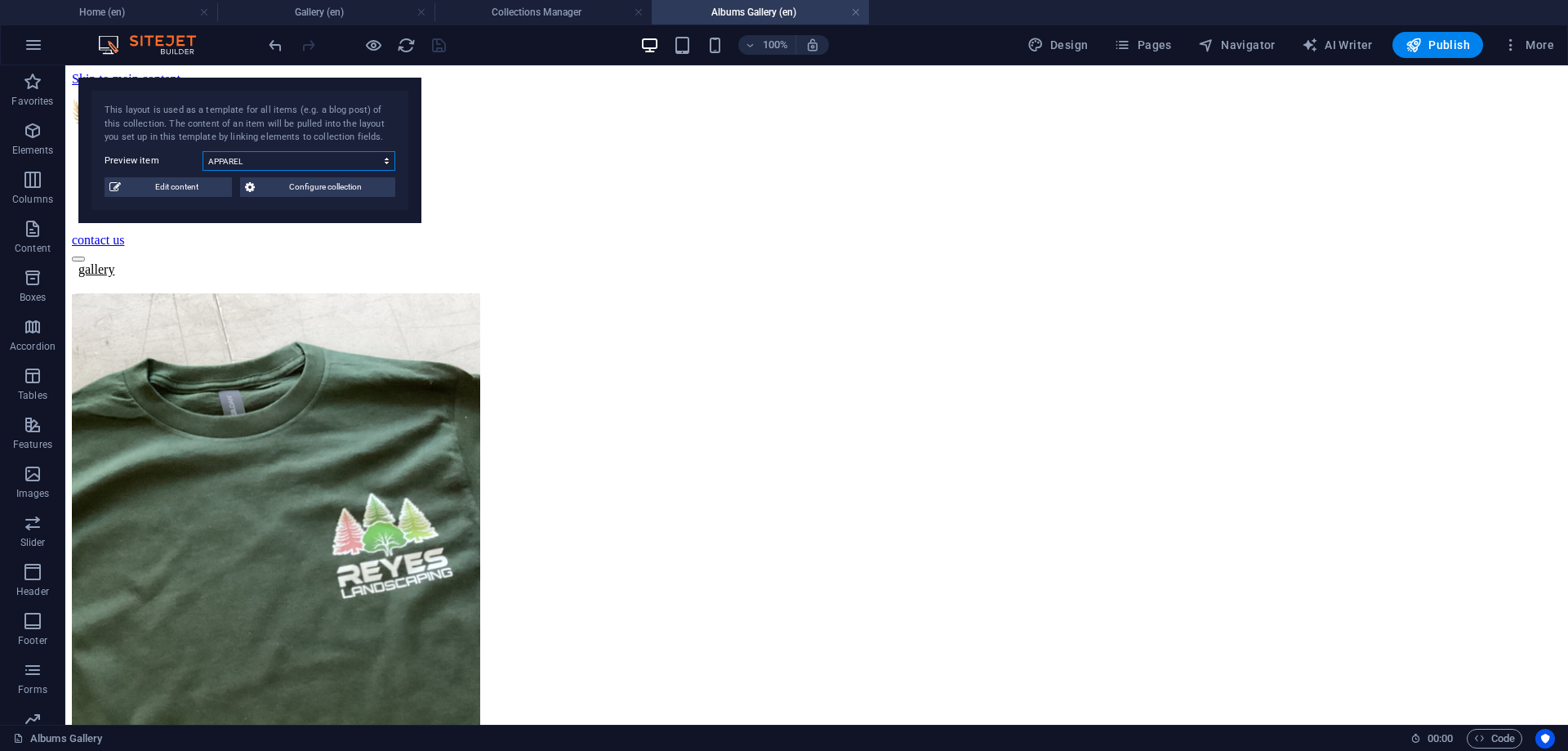
click at [202, 151] on select "BOXTRUCK LETTERING BUSINESS CARDS APPAREL LOGOS VEHICLE DECALS TRAILERS 3D REND…" at bounding box center [298, 160] width 193 height 19
select select "68b74dae291690602504fac9"
click option "LOGOS" at bounding box center [0, 0] width 0 height 0
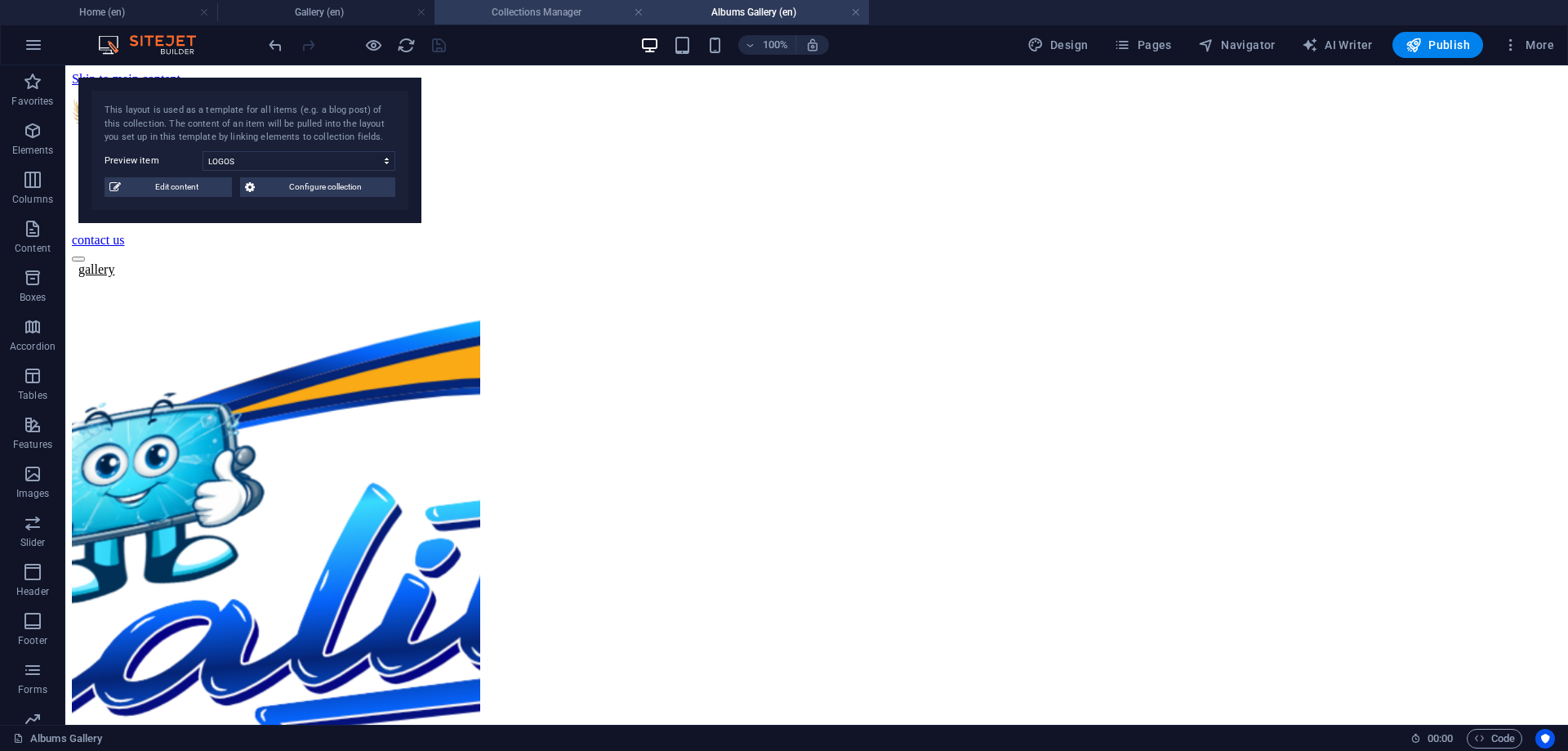
click at [466, 8] on h4 "Collections Manager" at bounding box center [543, 12] width 217 height 18
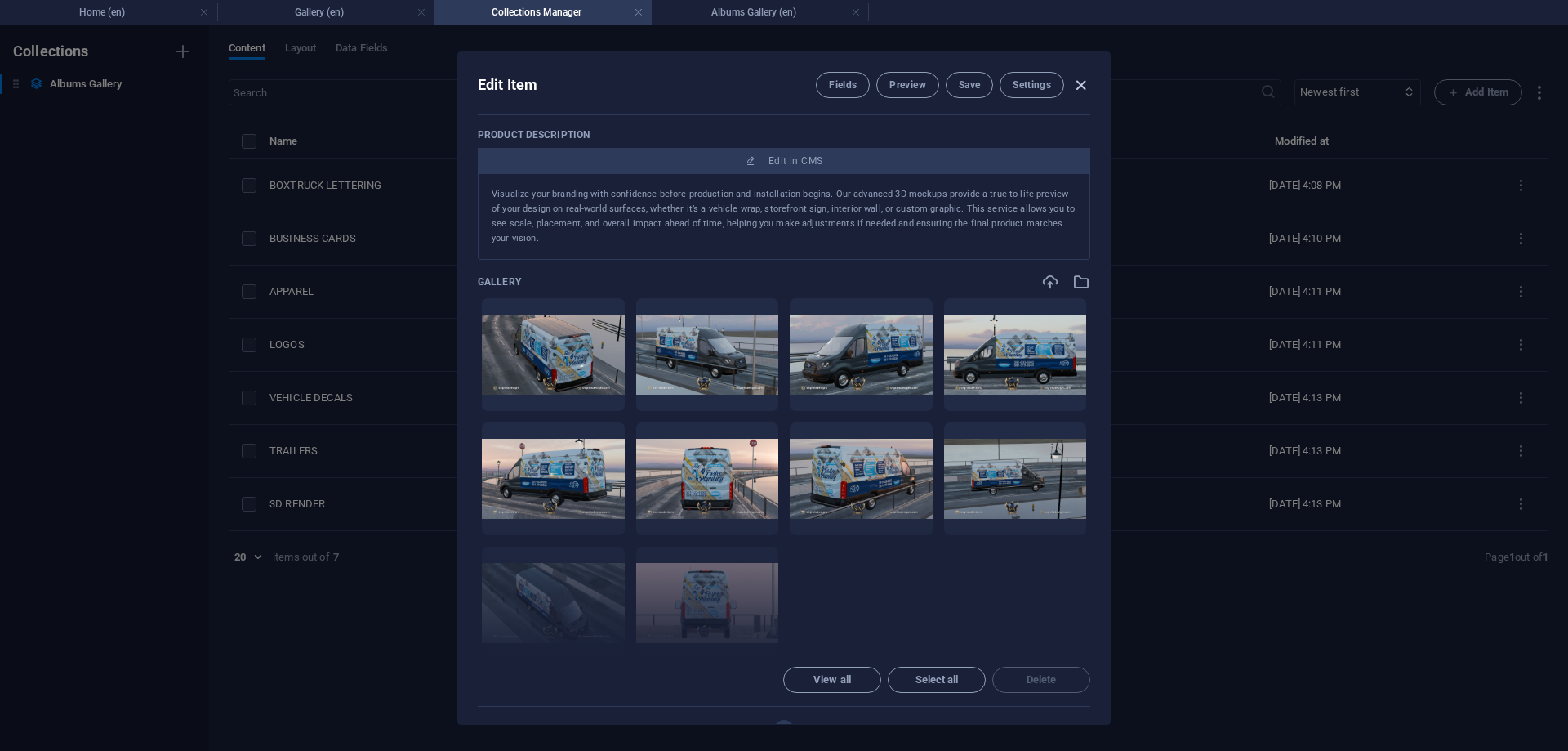
click at [1079, 86] on icon "button" at bounding box center [1081, 85] width 19 height 19
type input "3d-render"
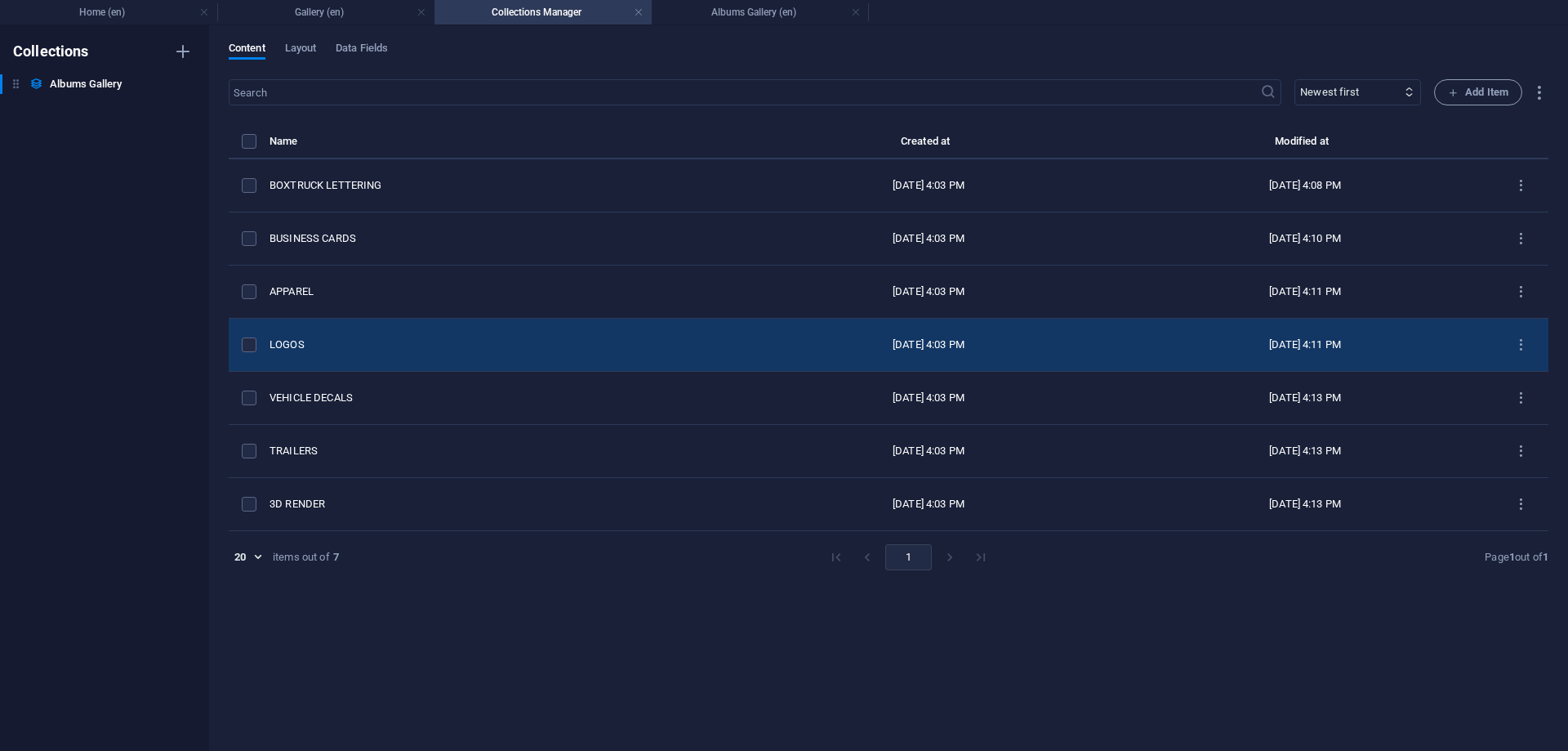
click at [300, 347] on div "LOGOS" at bounding box center [499, 344] width 458 height 14
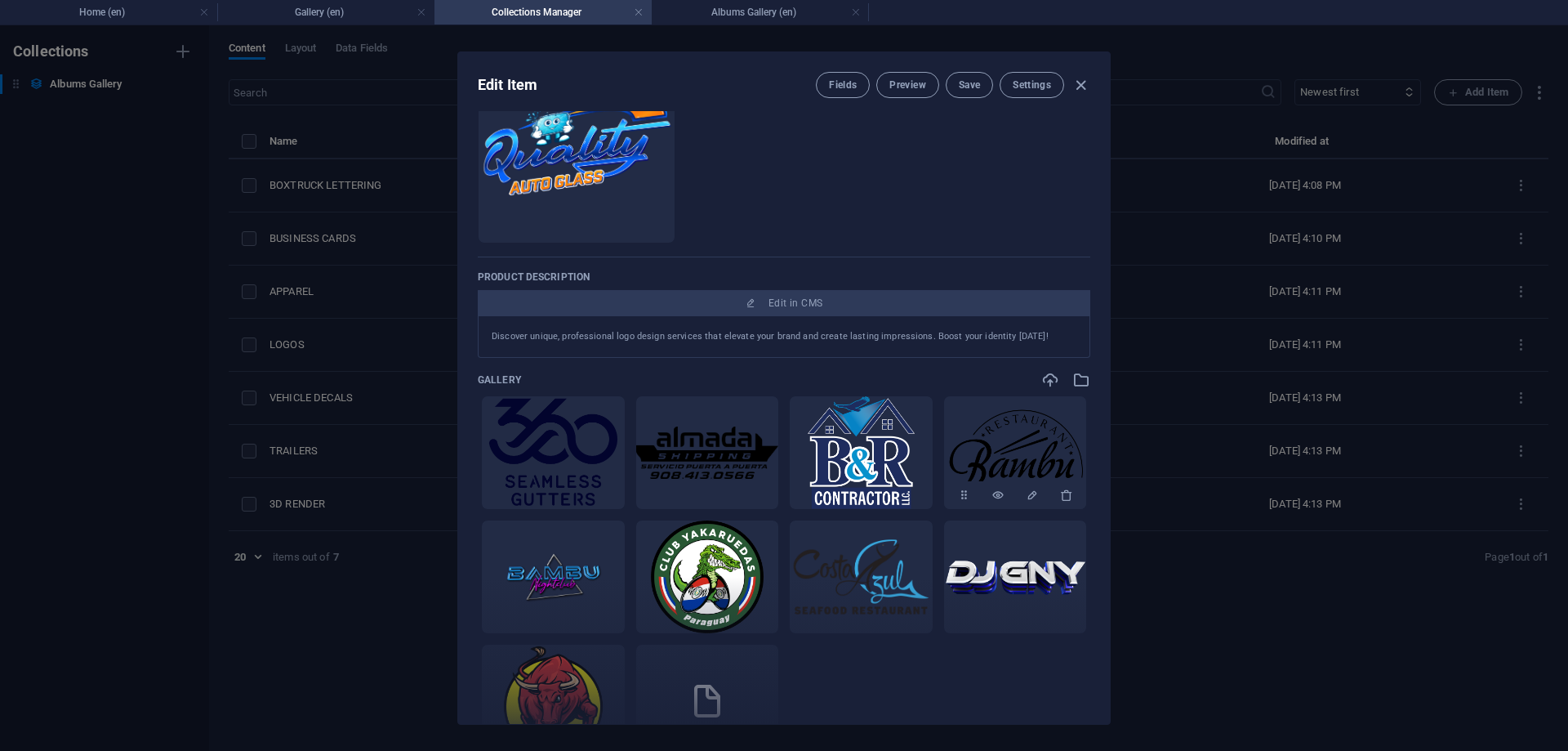
scroll to position [294, 0]
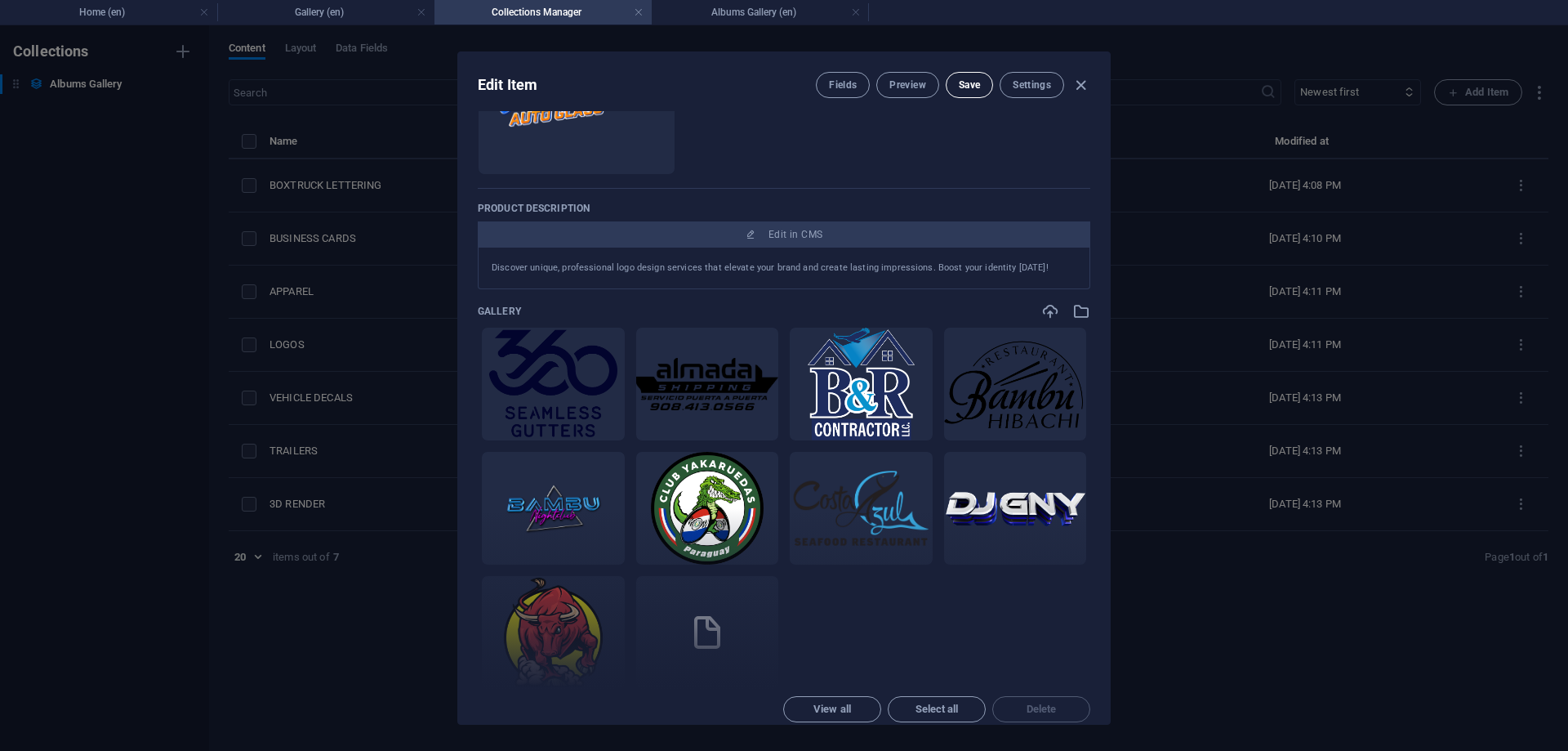
click at [969, 86] on span "Save" at bounding box center [969, 85] width 21 height 13
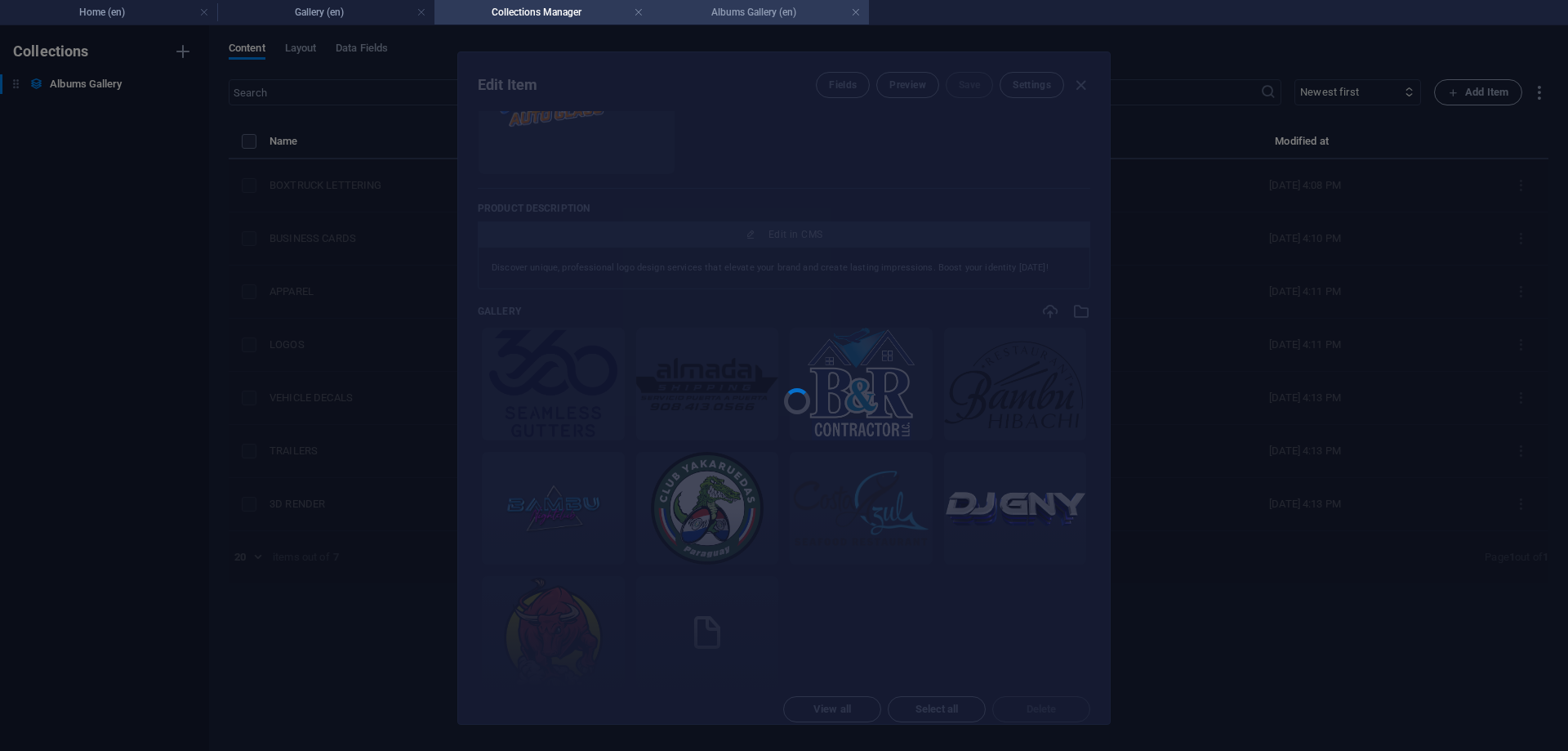
click at [691, 11] on h4 "Albums Gallery (en)" at bounding box center [760, 12] width 217 height 18
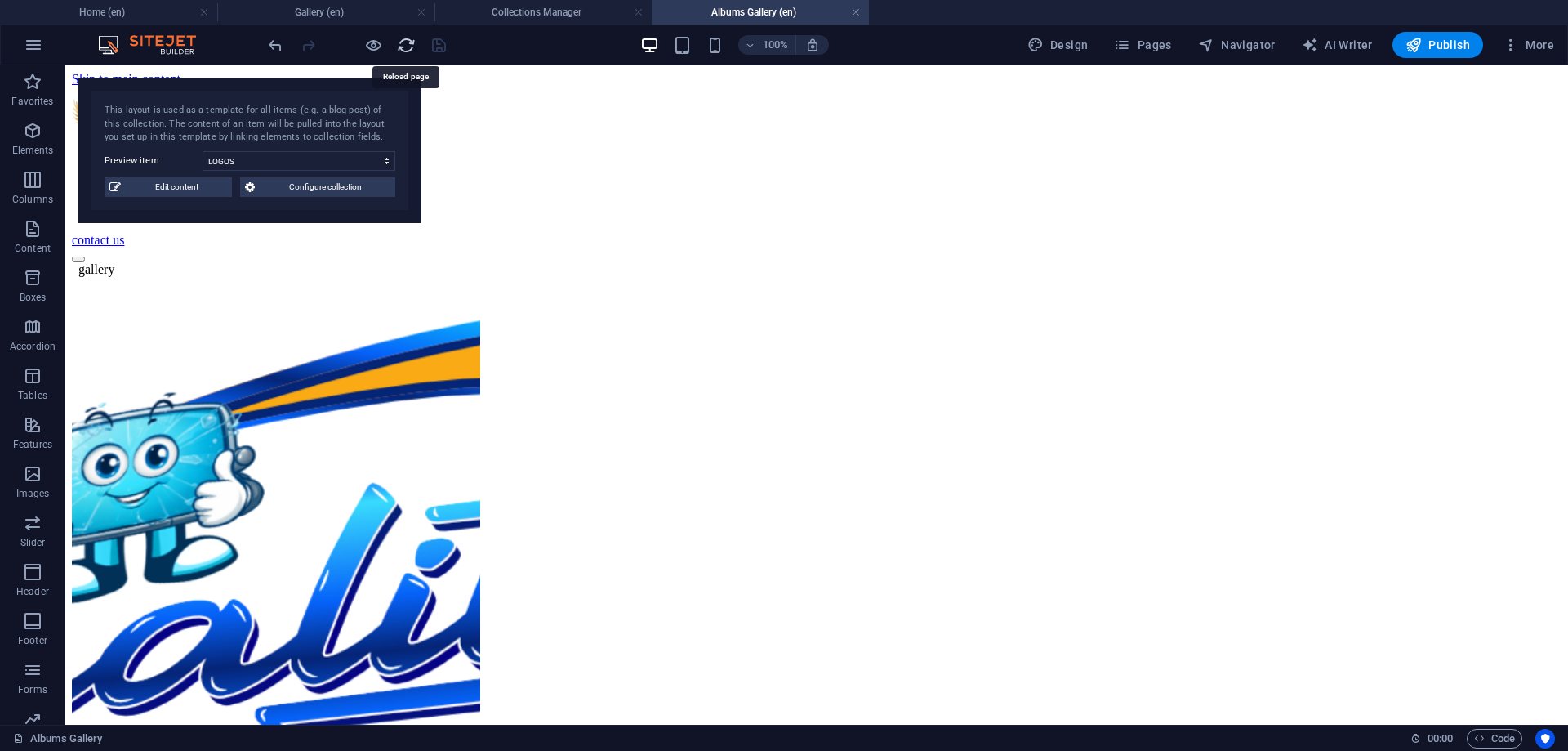
click at [405, 46] on icon "reload" at bounding box center [406, 46] width 19 height 19
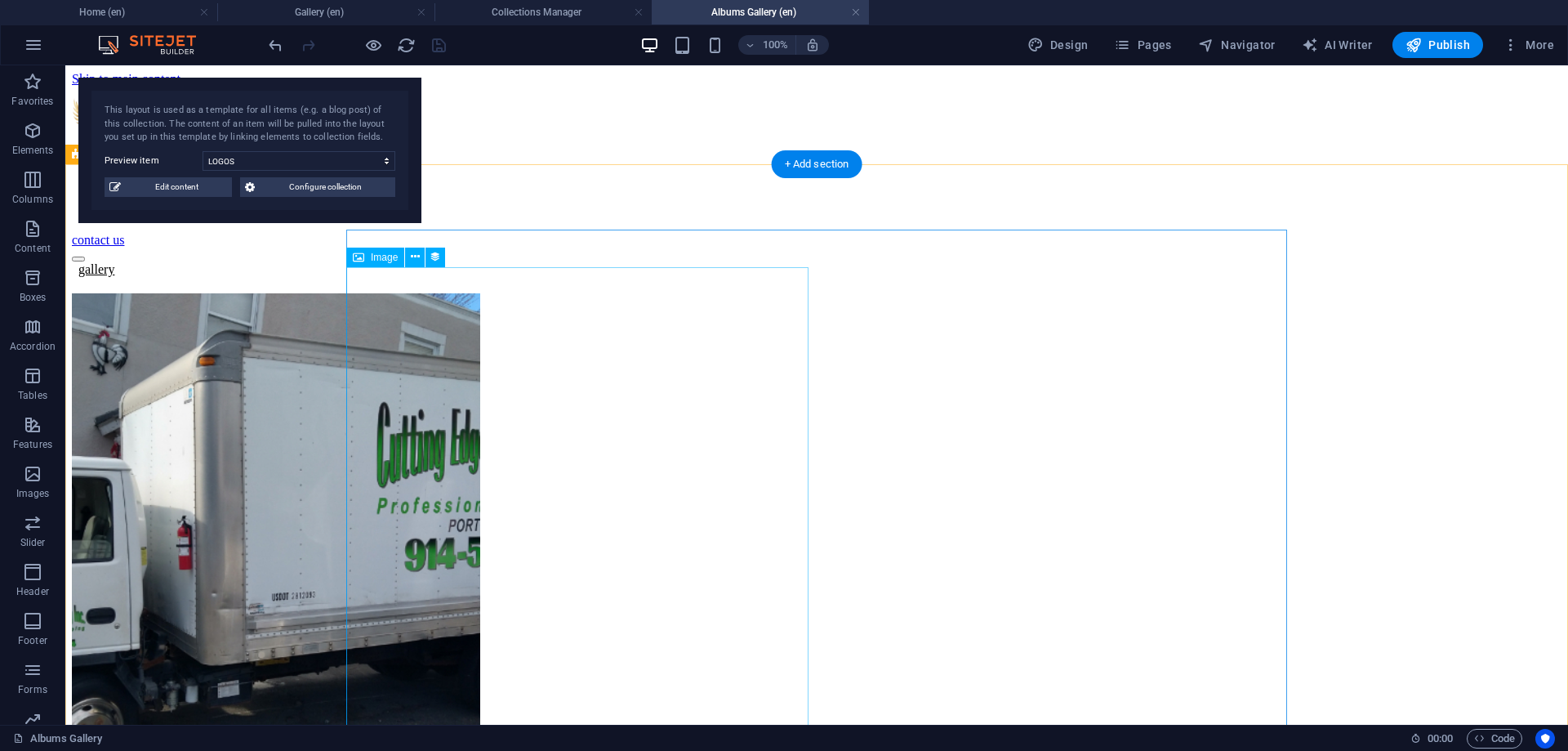
scroll to position [0, 0]
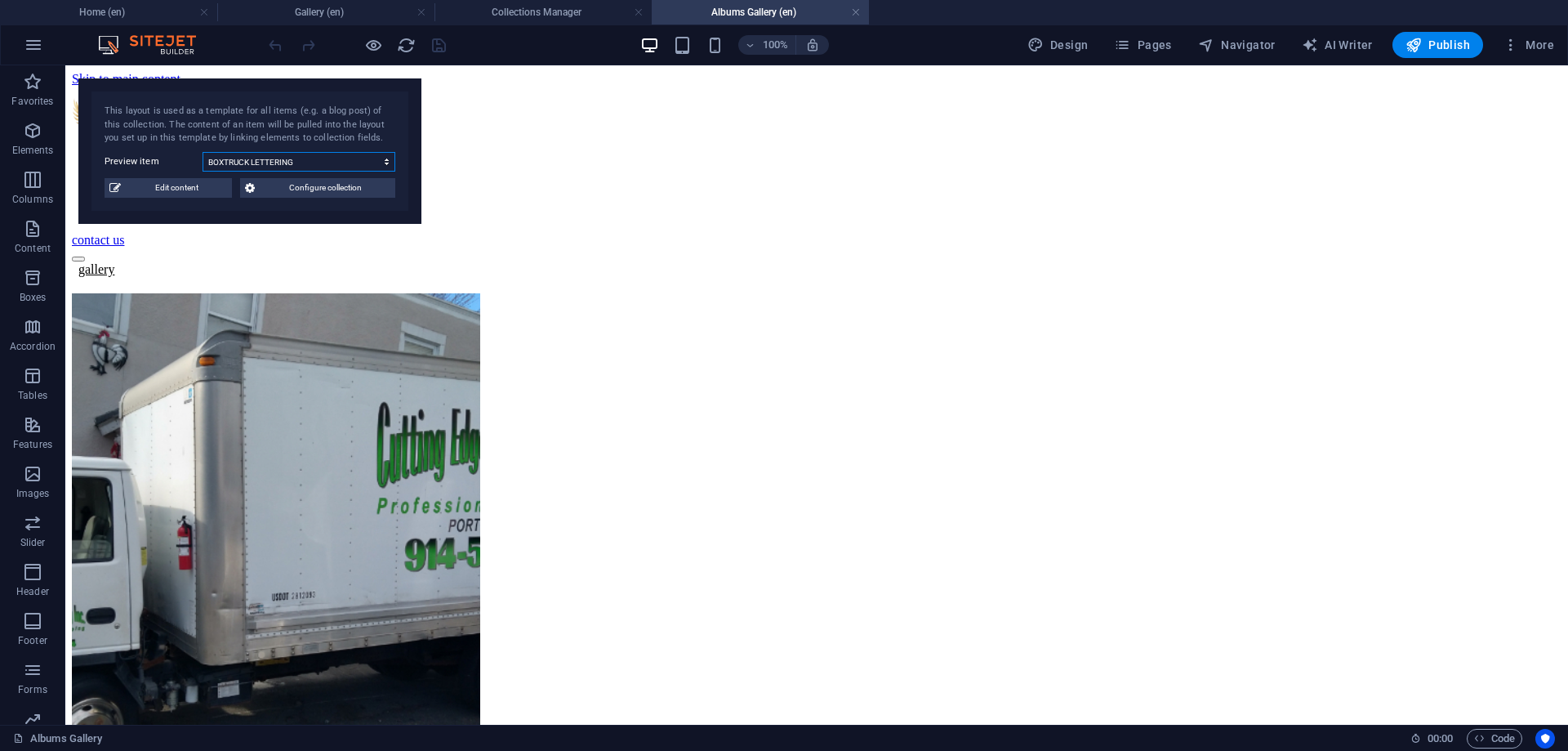
click at [202, 152] on select "BOXTRUCK LETTERING BUSINESS CARDS APPAREL LOGOS VEHICLE DECALS TRAILERS 3D REND…" at bounding box center [298, 161] width 193 height 19
click option "LOGOS" at bounding box center [0, 0] width 0 height 0
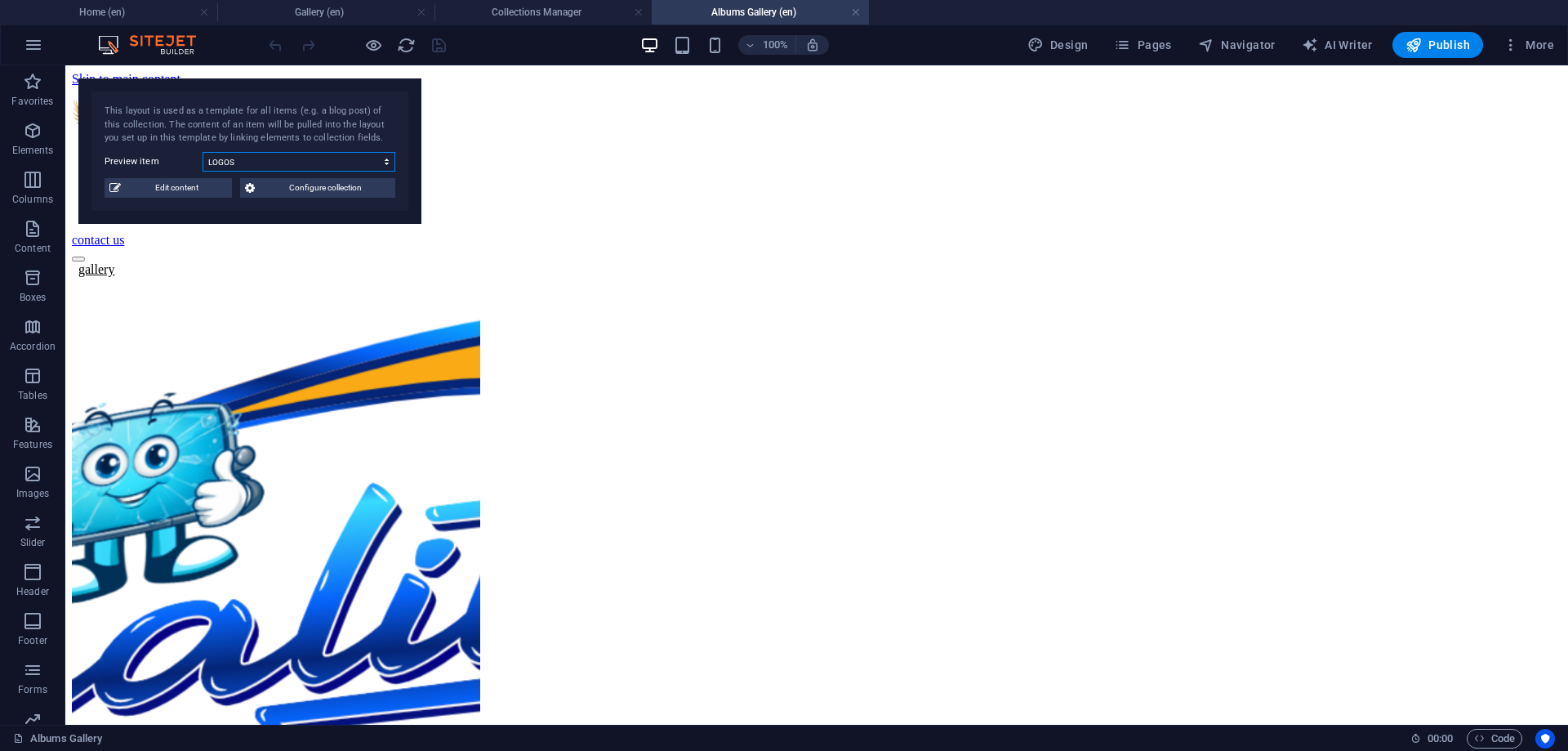
click at [202, 152] on select "BOXTRUCK LETTERING BUSINESS CARDS APPAREL LOGOS VEHICLE DECALS TRAILERS 3D REND…" at bounding box center [298, 161] width 193 height 19
click option "VEHICLE DECALS" at bounding box center [0, 0] width 0 height 0
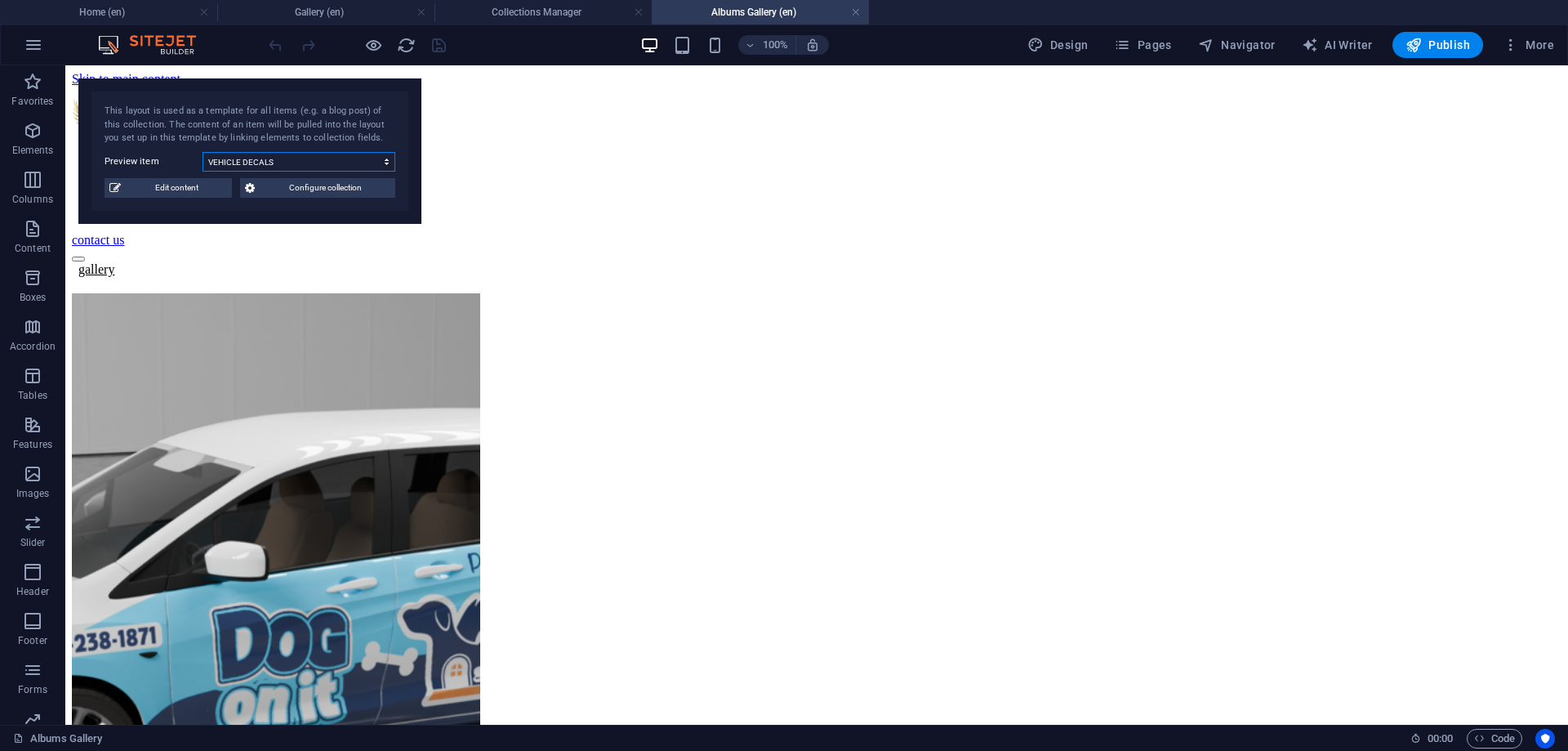
click at [202, 152] on select "BOXTRUCK LETTERING BUSINESS CARDS APPAREL LOGOS VEHICLE DECALS TRAILERS 3D REND…" at bounding box center [298, 161] width 193 height 19
click option "TRAILERS" at bounding box center [0, 0] width 0 height 0
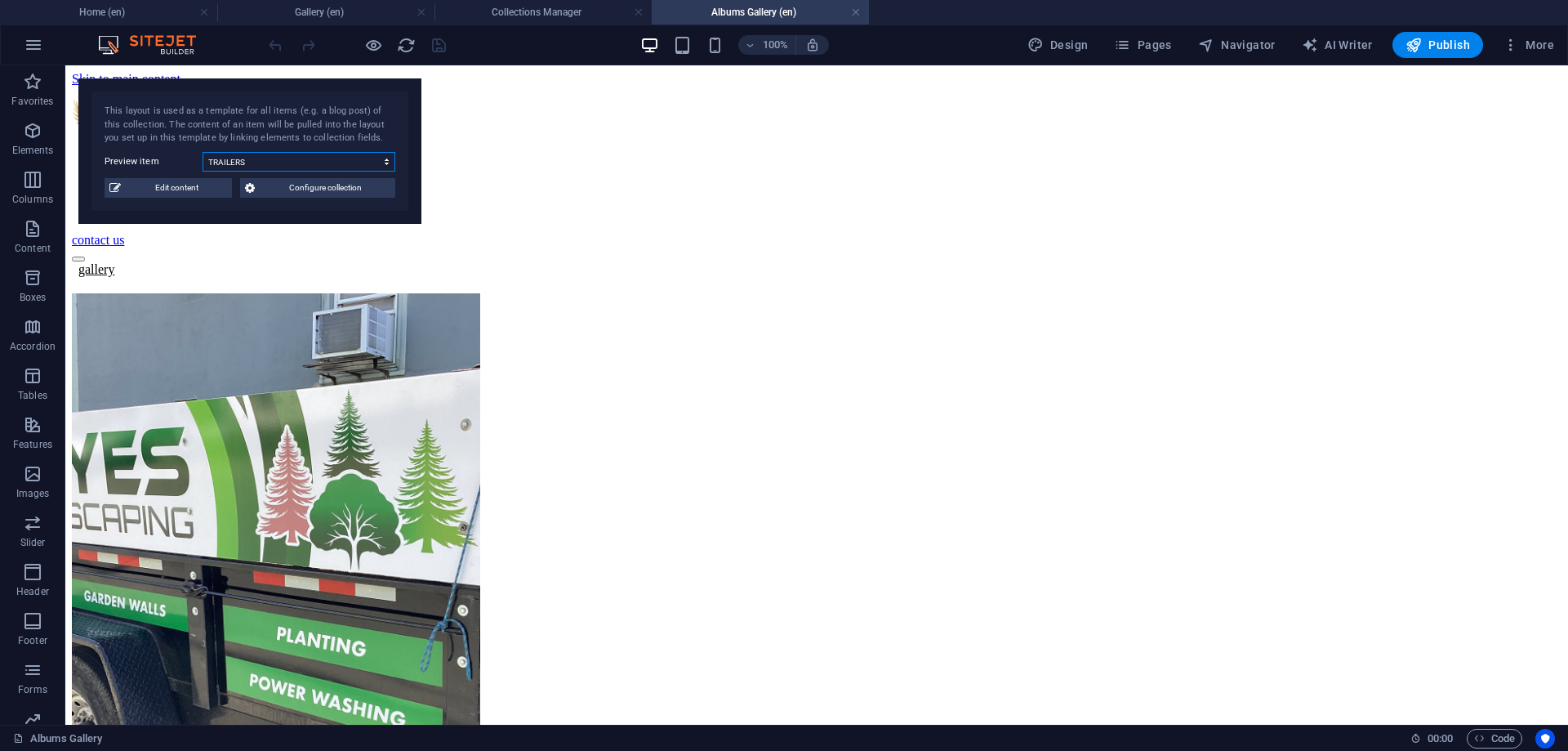
click at [202, 152] on select "BOXTRUCK LETTERING BUSINESS CARDS APPAREL LOGOS VEHICLE DECALS TRAILERS 3D REND…" at bounding box center [298, 161] width 193 height 19
click option "3D RENDER" at bounding box center [0, 0] width 0 height 0
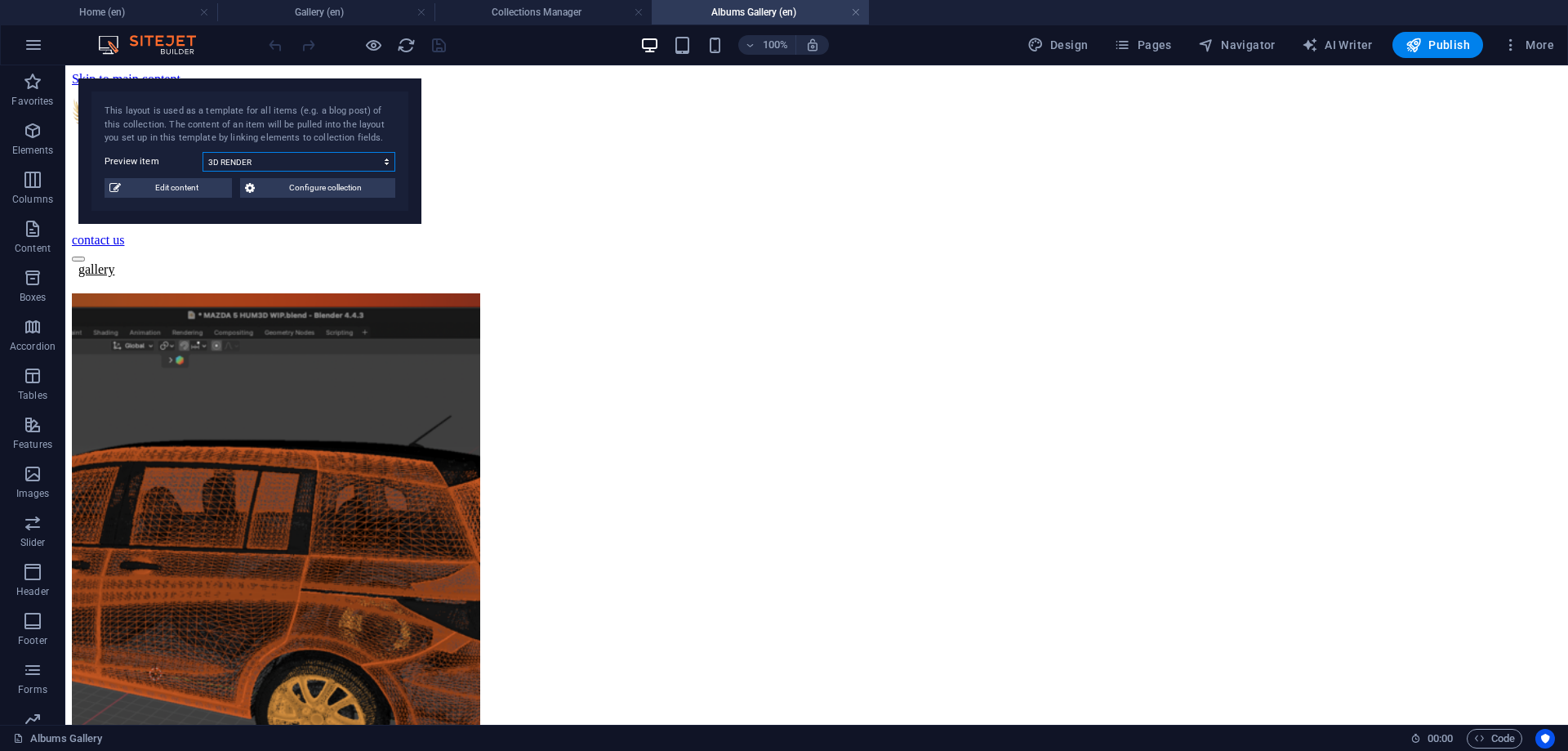
click at [202, 152] on select "BOXTRUCK LETTERING BUSINESS CARDS APPAREL LOGOS VEHICLE DECALS TRAILERS 3D REND…" at bounding box center [298, 161] width 193 height 19
click option "BOXTRUCK LETTERING" at bounding box center [0, 0] width 0 height 0
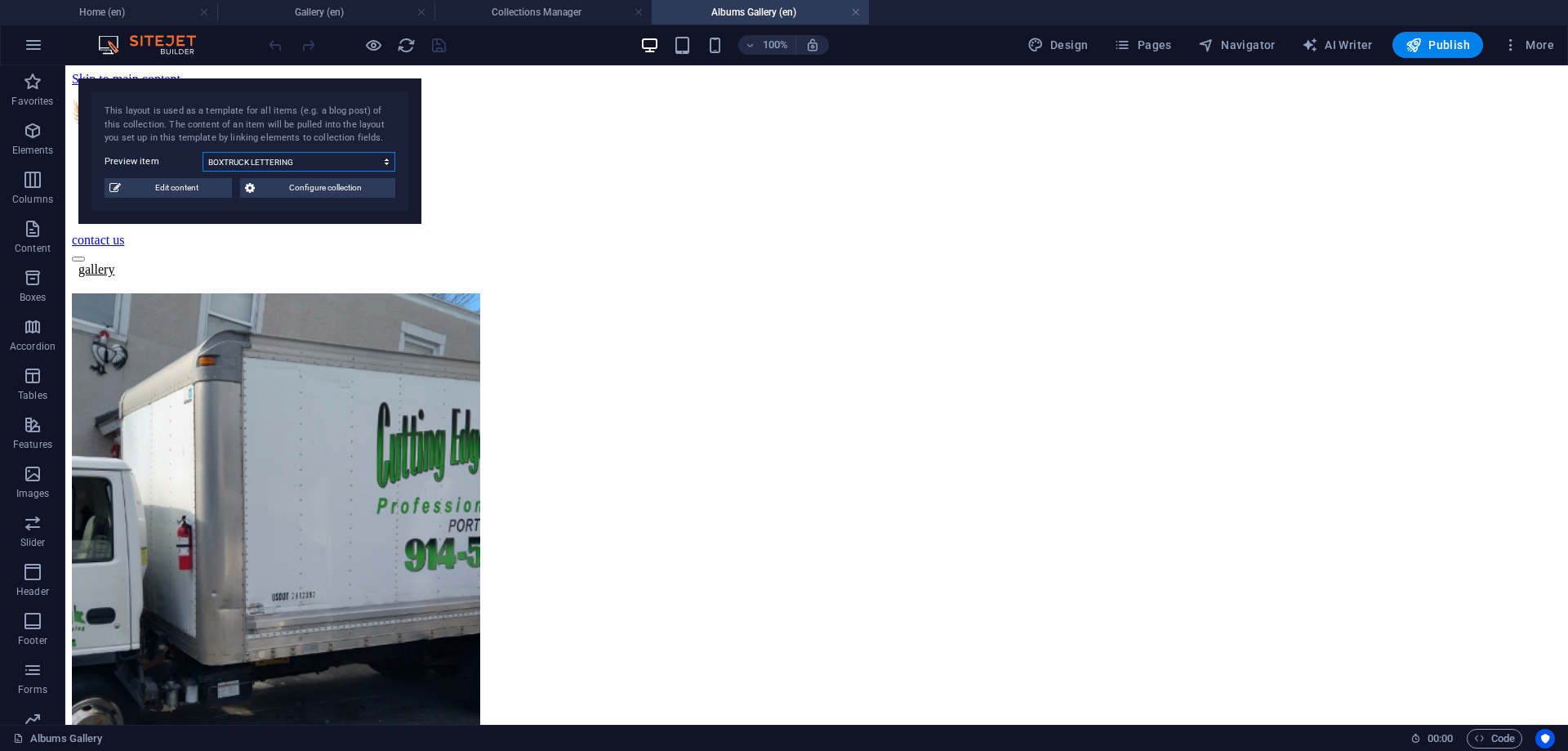
click at [202, 152] on select "BOXTRUCK LETTERING BUSINESS CARDS APPAREL LOGOS VEHICLE DECALS TRAILERS 3D REND…" at bounding box center [298, 161] width 193 height 19
select select "68b74dae291690602504facb"
click option "BUSINESS CARDS" at bounding box center [0, 0] width 0 height 0
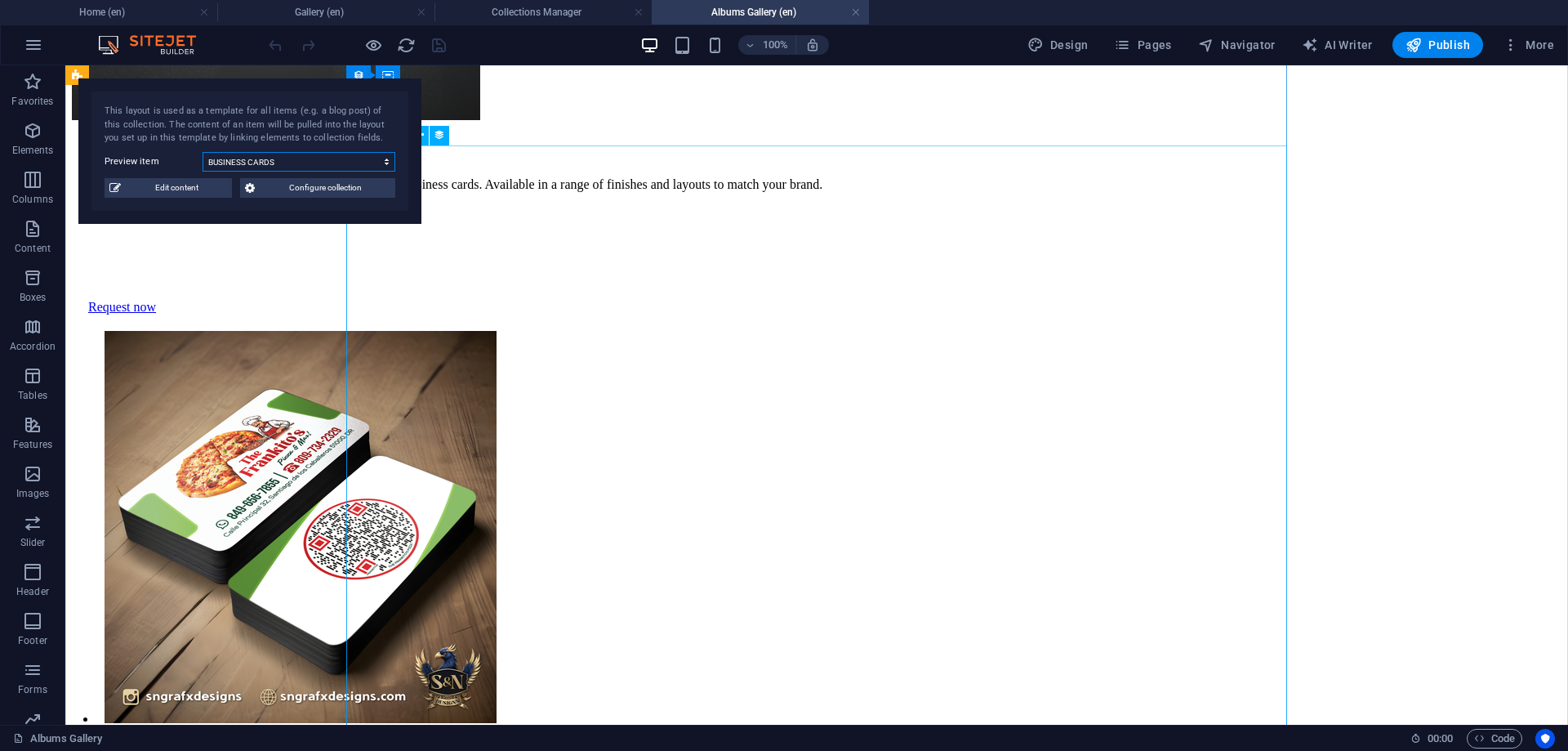
scroll to position [369, 0]
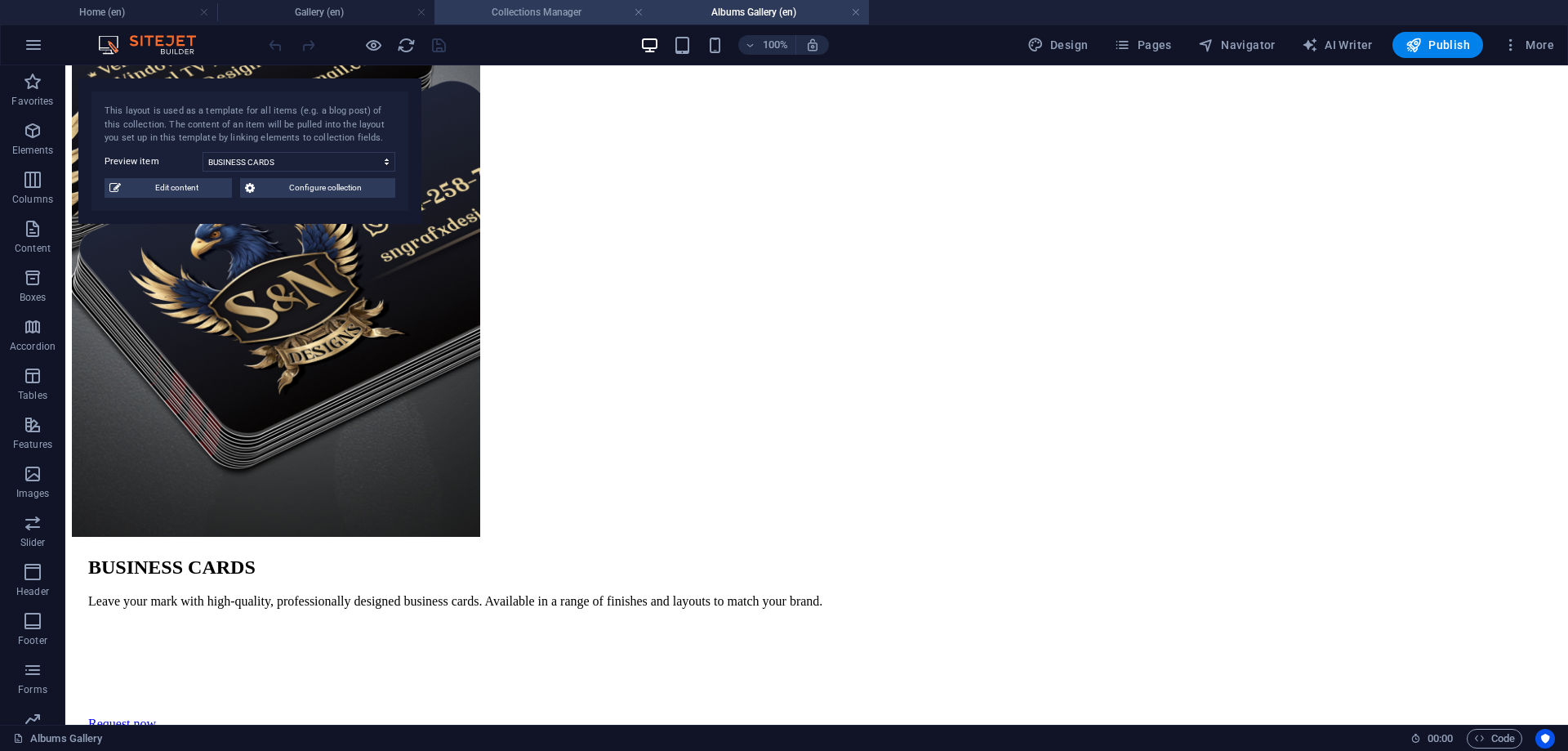
click at [520, 9] on h4 "Collections Manager" at bounding box center [543, 12] width 217 height 18
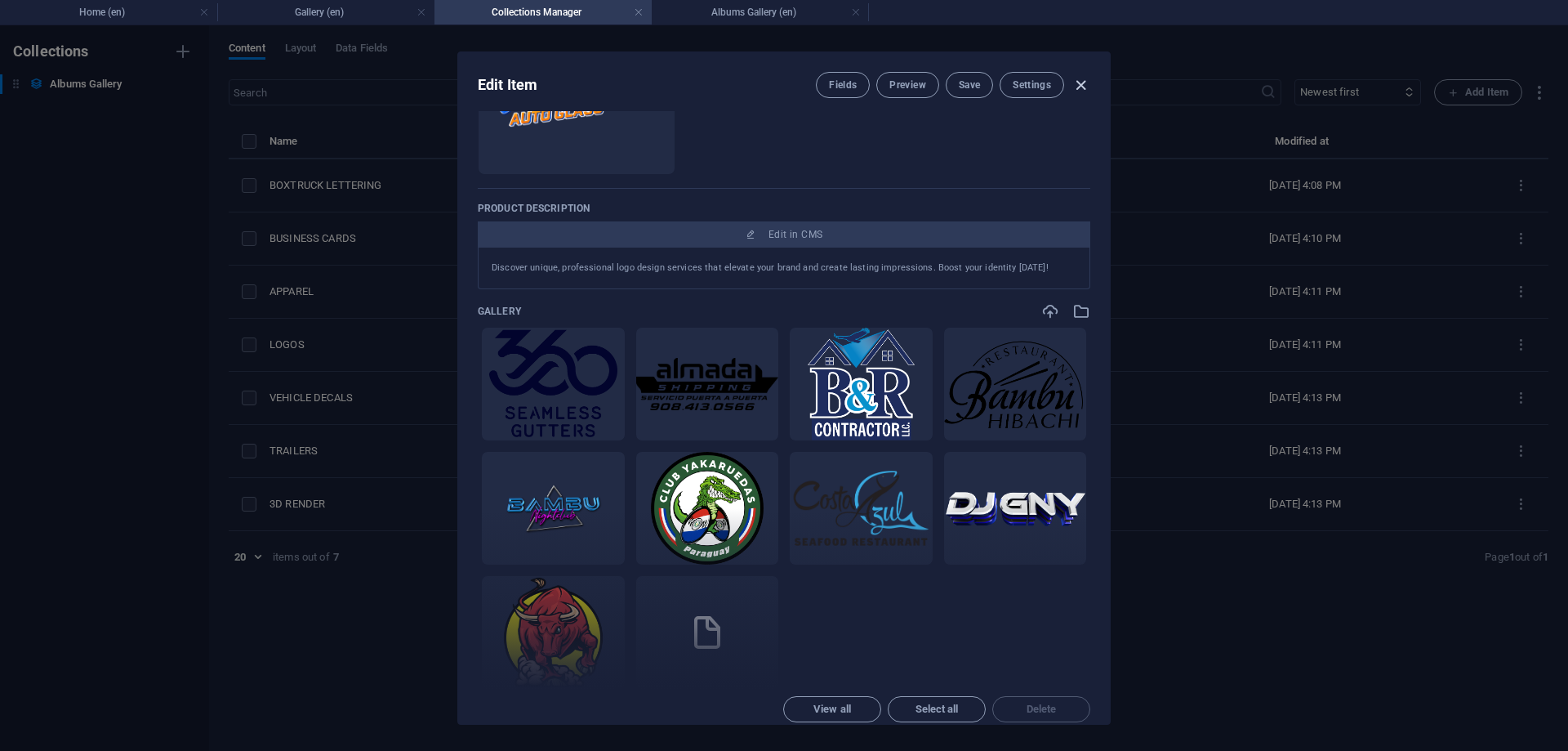
click at [1085, 91] on icon "button" at bounding box center [1081, 85] width 19 height 19
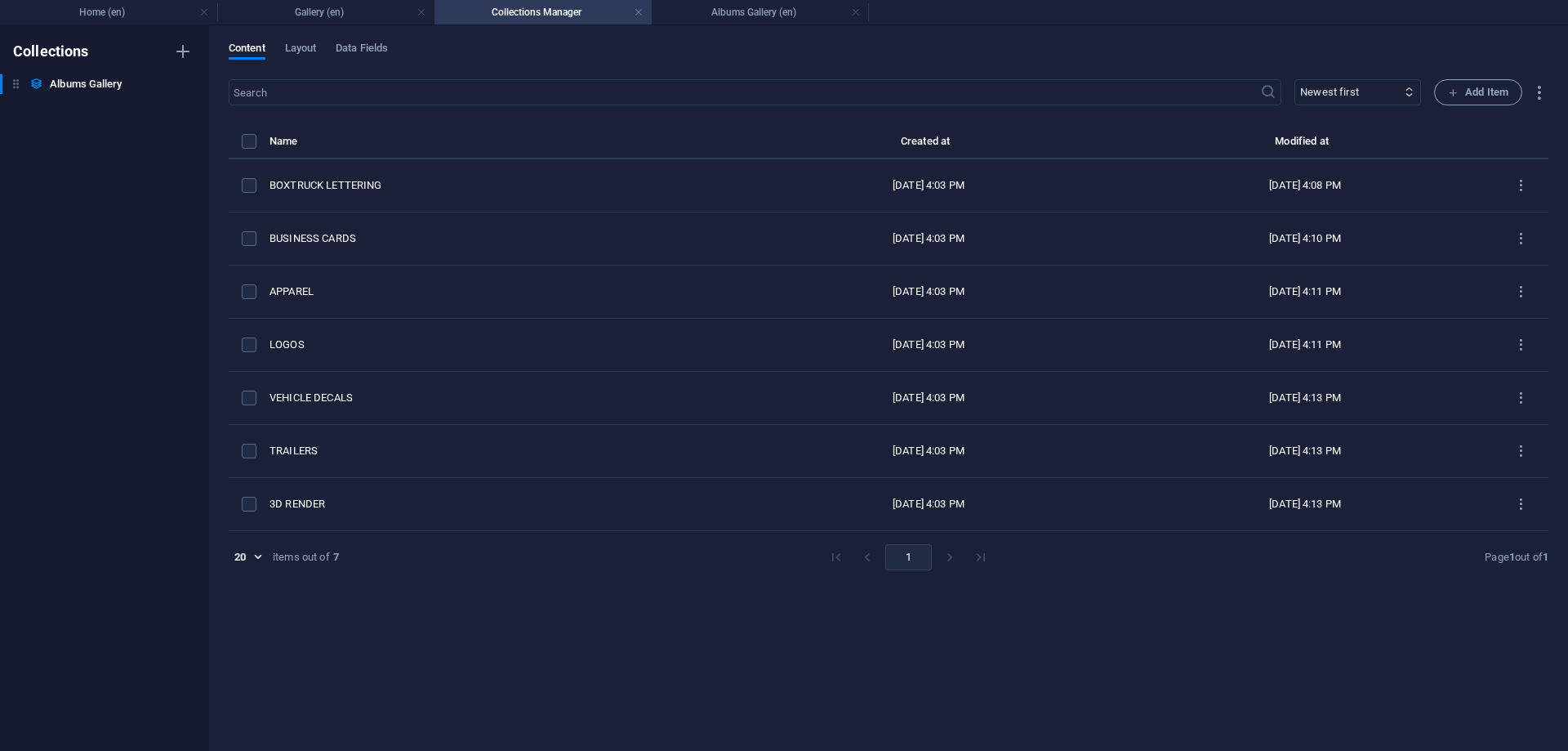
type input "logos"
click at [342, 6] on h4 "Gallery (en)" at bounding box center [326, 12] width 217 height 18
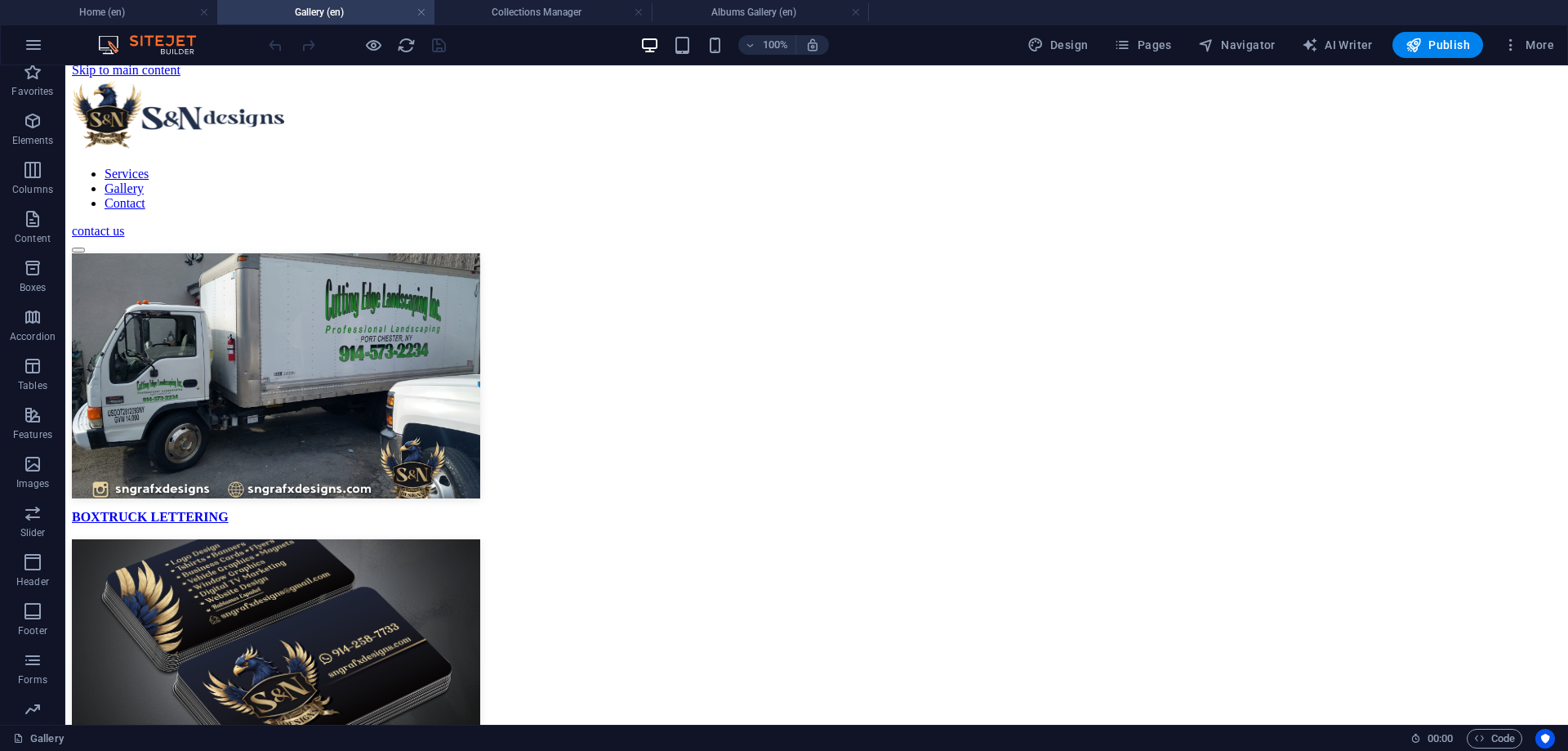
click at [377, 34] on div at bounding box center [356, 45] width 183 height 26
click at [413, 51] on icon "reload" at bounding box center [406, 46] width 19 height 19
click at [405, 41] on icon "reload" at bounding box center [406, 46] width 19 height 19
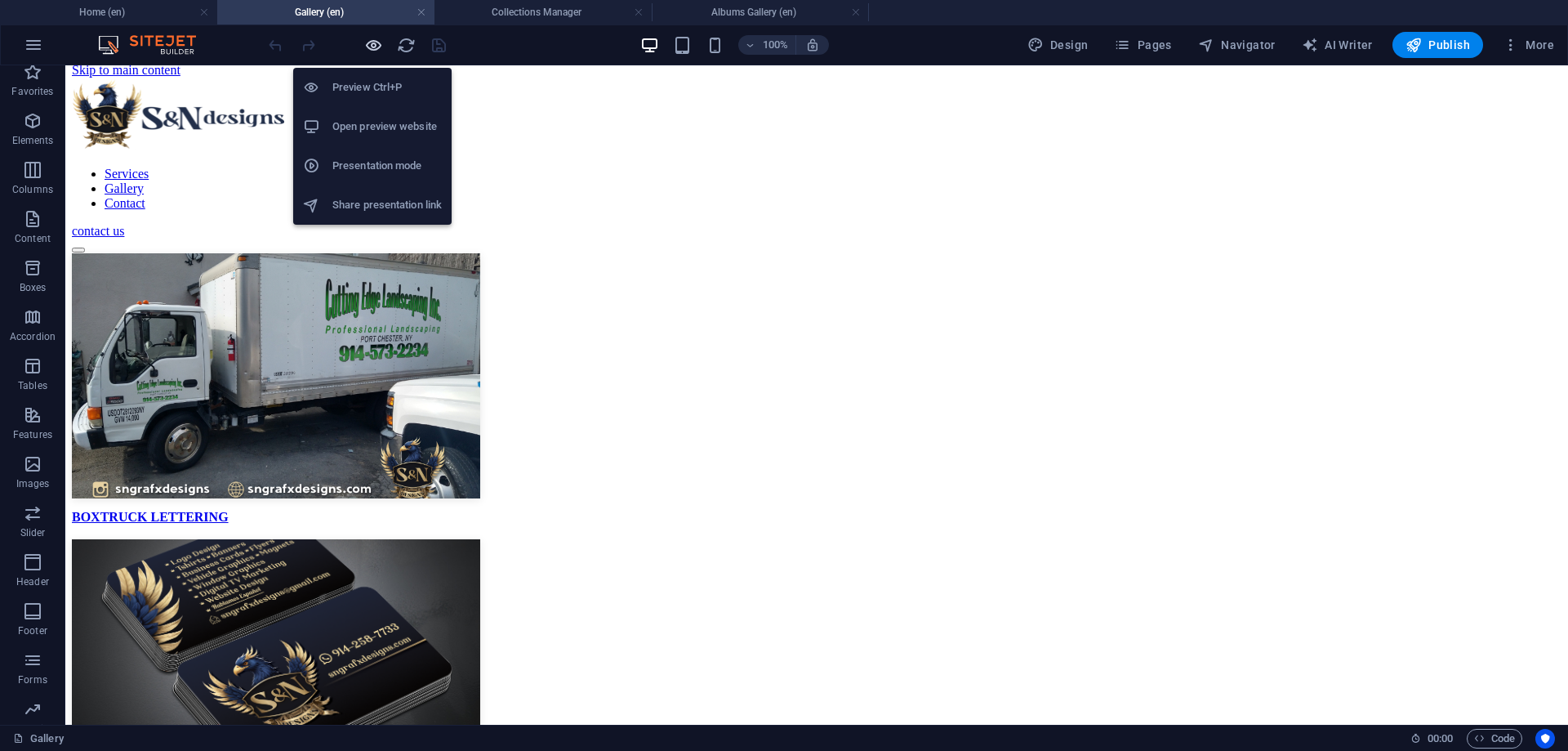
click at [367, 50] on icon "button" at bounding box center [373, 46] width 19 height 19
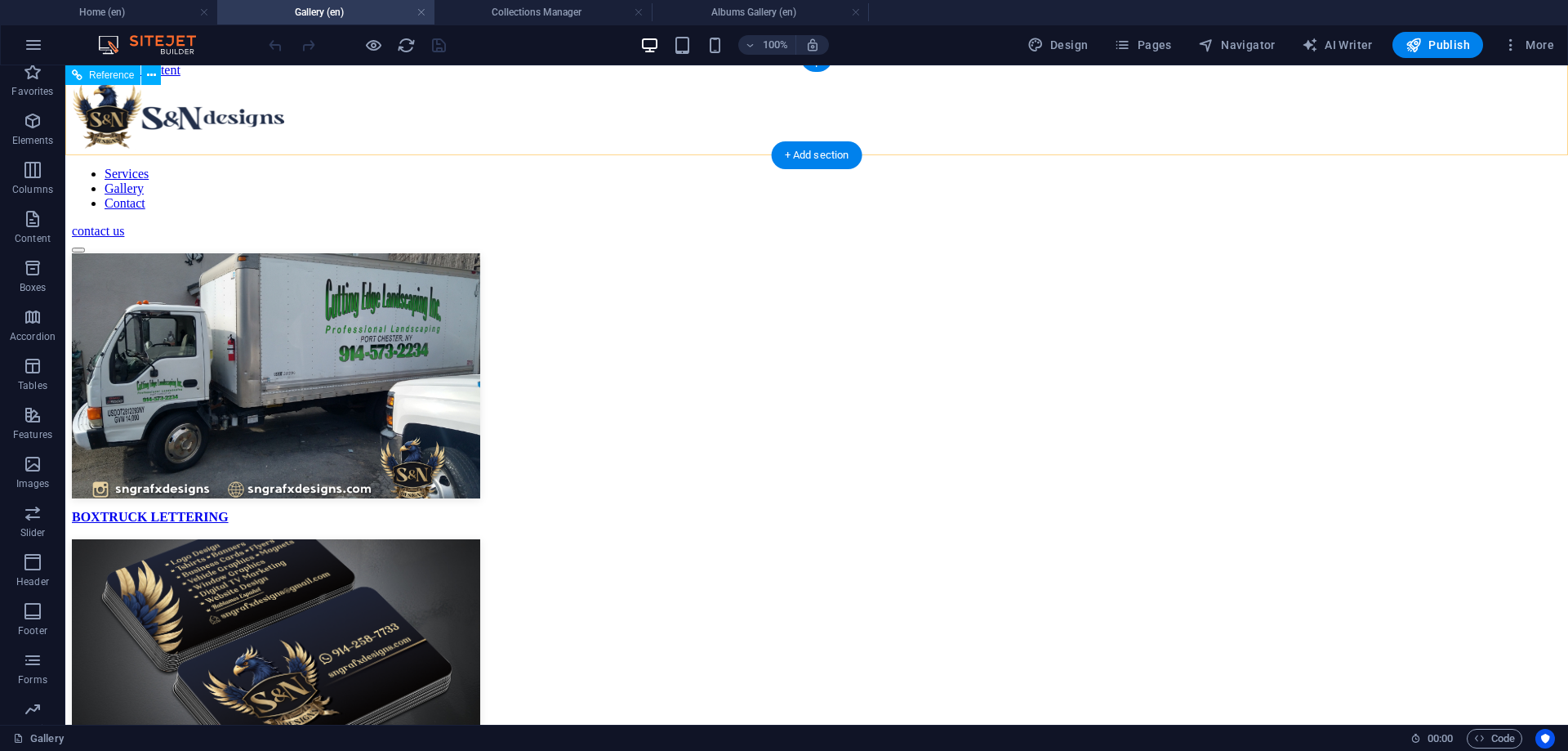
click at [756, 167] on nav "Services Gallery Contact" at bounding box center [816, 189] width 1490 height 44
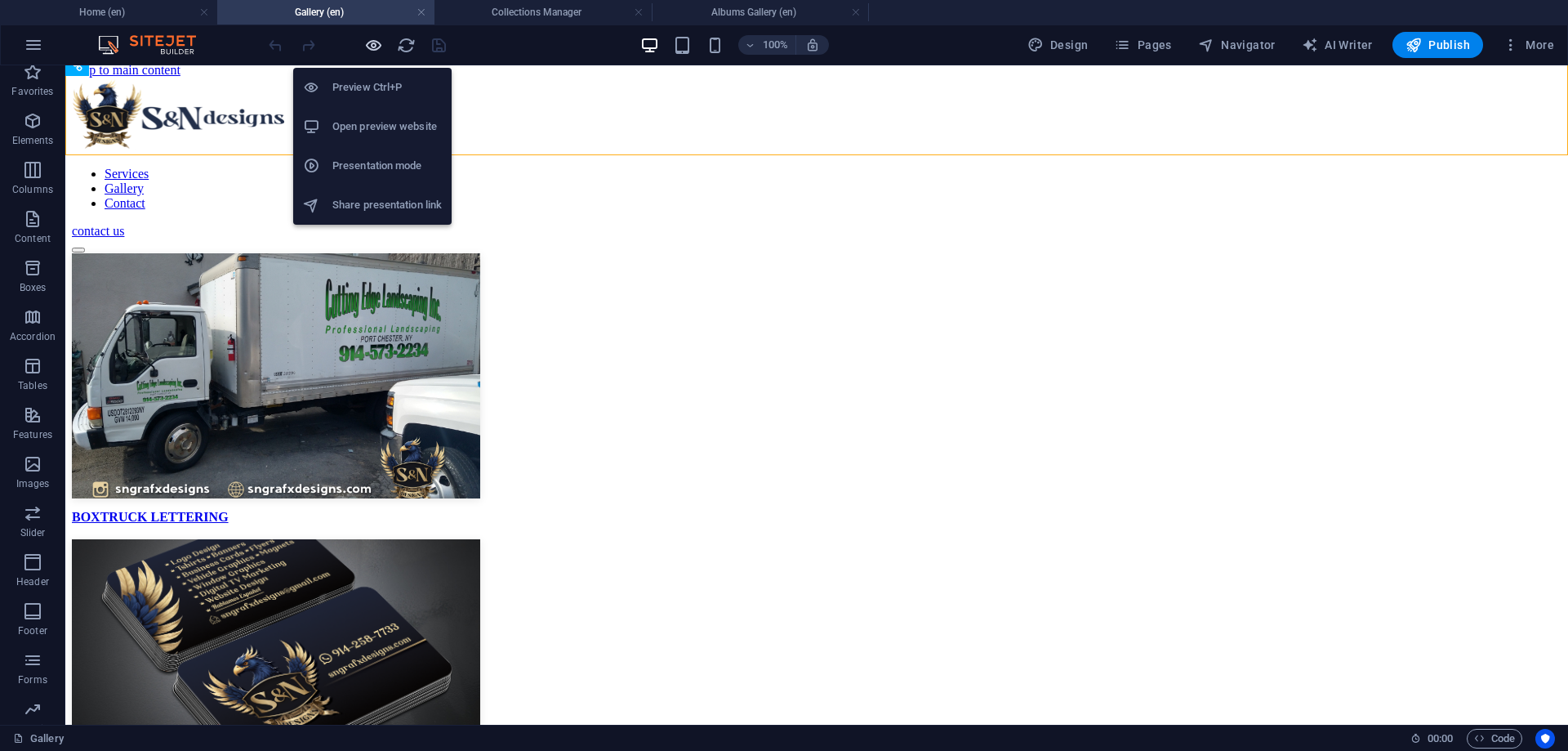
click at [376, 49] on icon "button" at bounding box center [373, 46] width 19 height 19
click at [380, 78] on h6 "Preview Ctrl+P" at bounding box center [387, 87] width 110 height 19
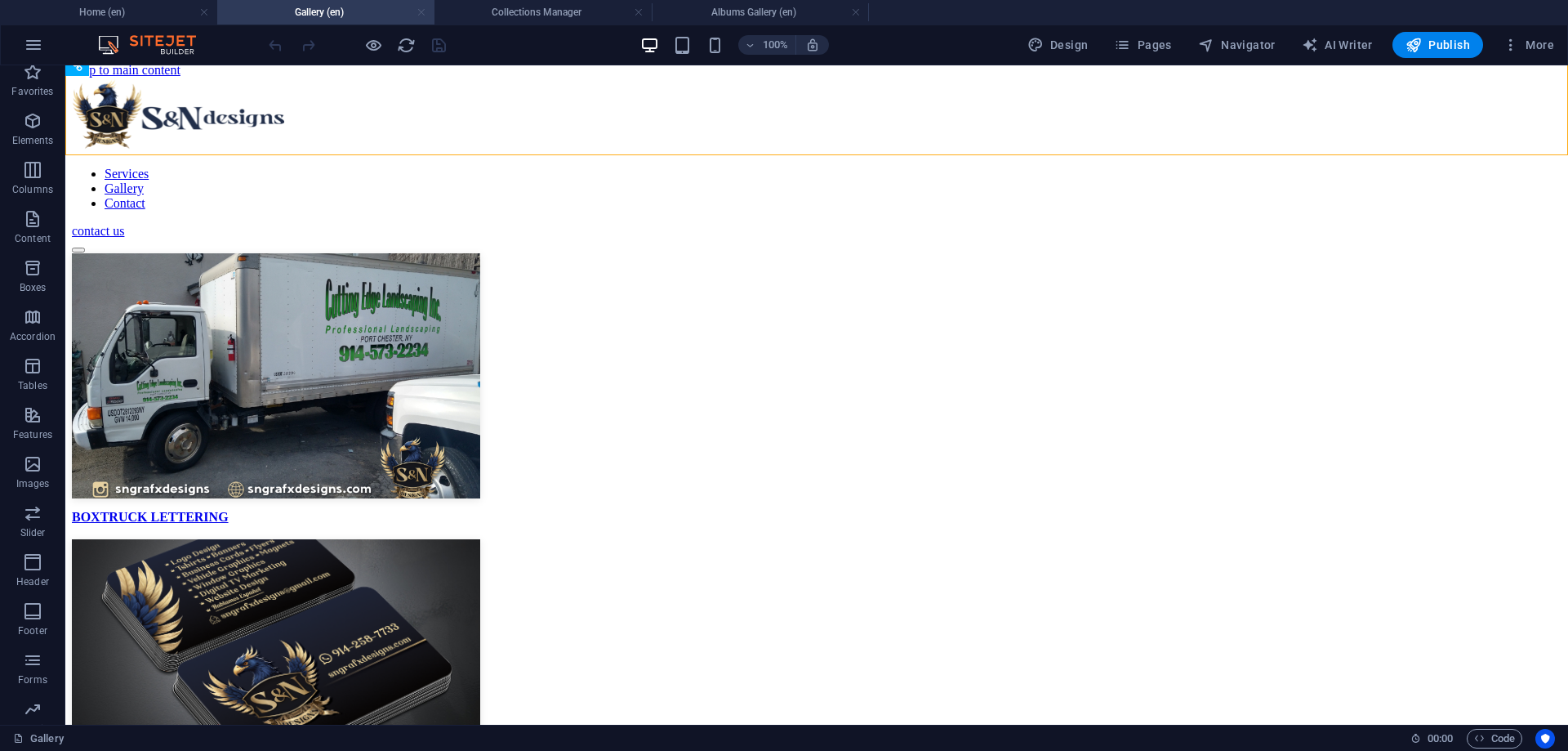
click at [417, 13] on link at bounding box center [421, 13] width 10 height 15
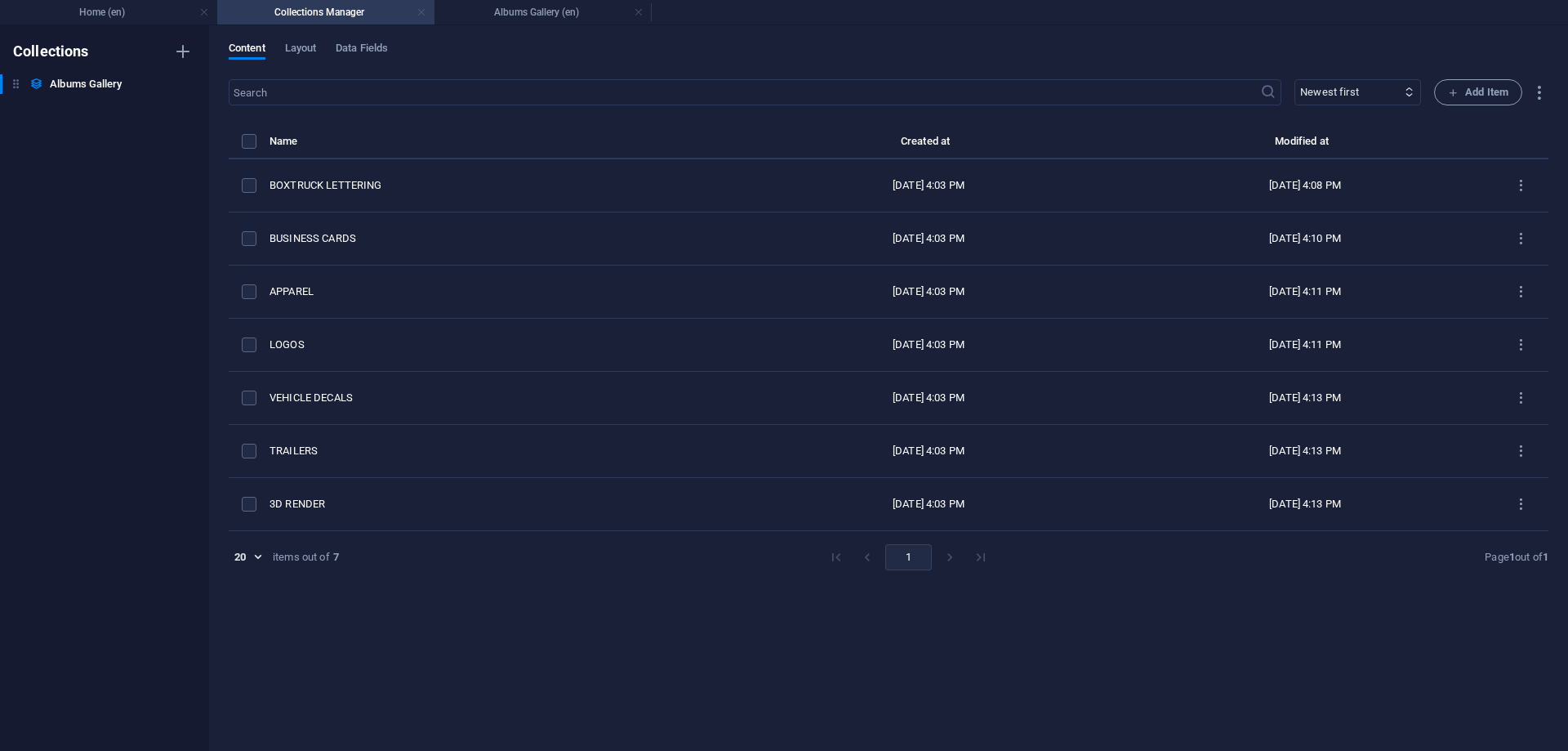
click at [422, 14] on link at bounding box center [421, 13] width 10 height 15
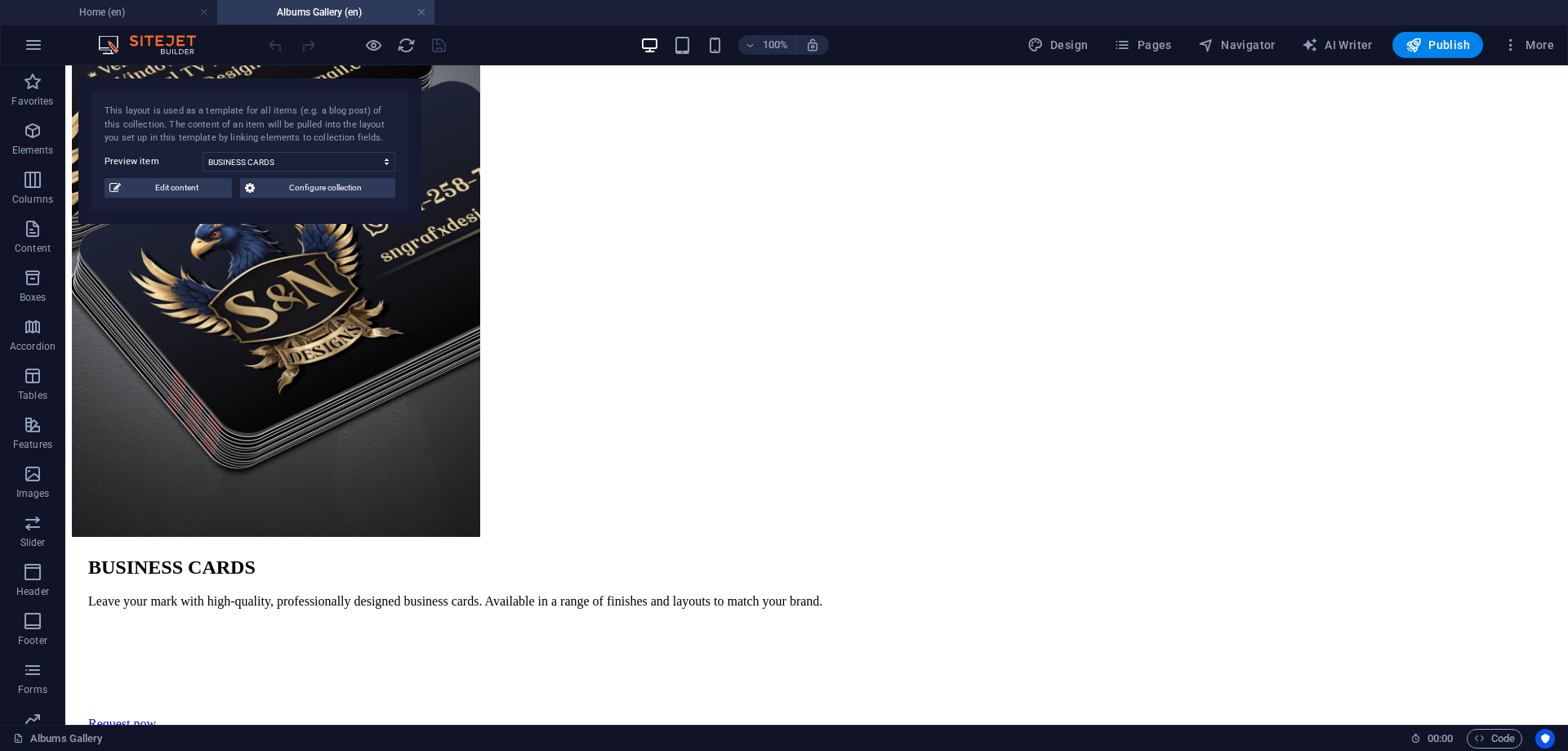
click at [422, 14] on link at bounding box center [421, 13] width 10 height 15
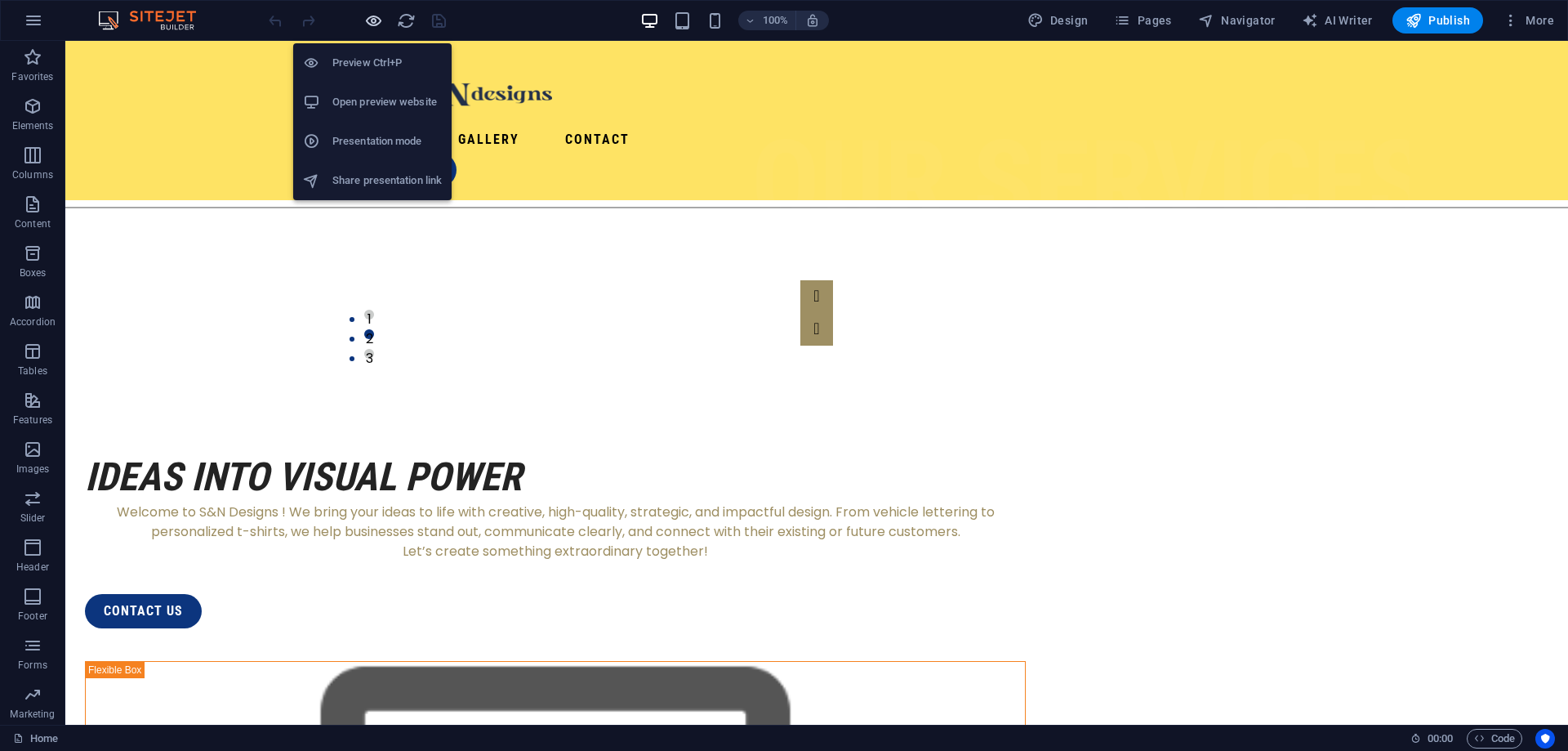
click at [376, 19] on icon "button" at bounding box center [373, 21] width 19 height 19
click at [378, 104] on h6 "Open preview website" at bounding box center [387, 102] width 110 height 19
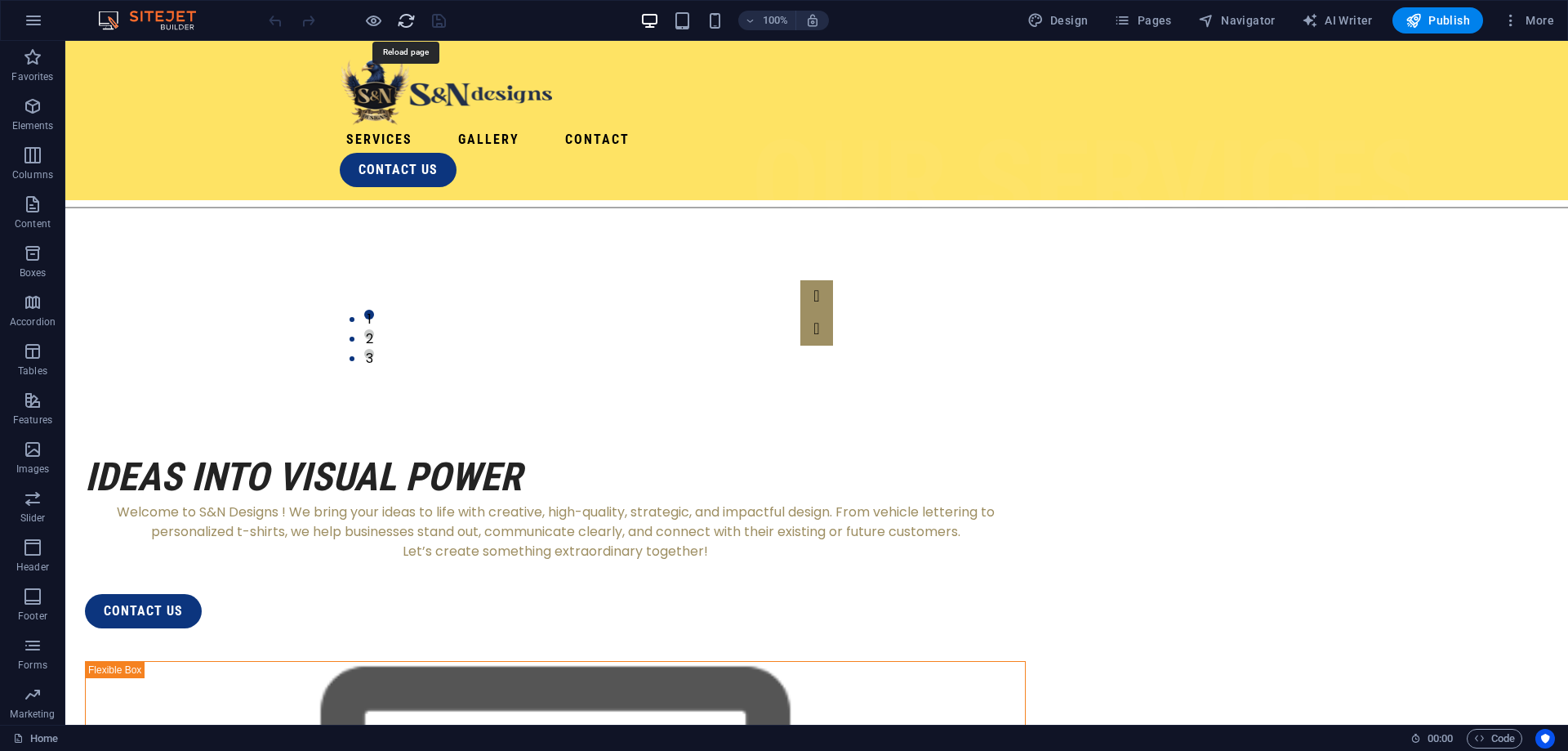
click at [413, 24] on icon "reload" at bounding box center [406, 21] width 19 height 19
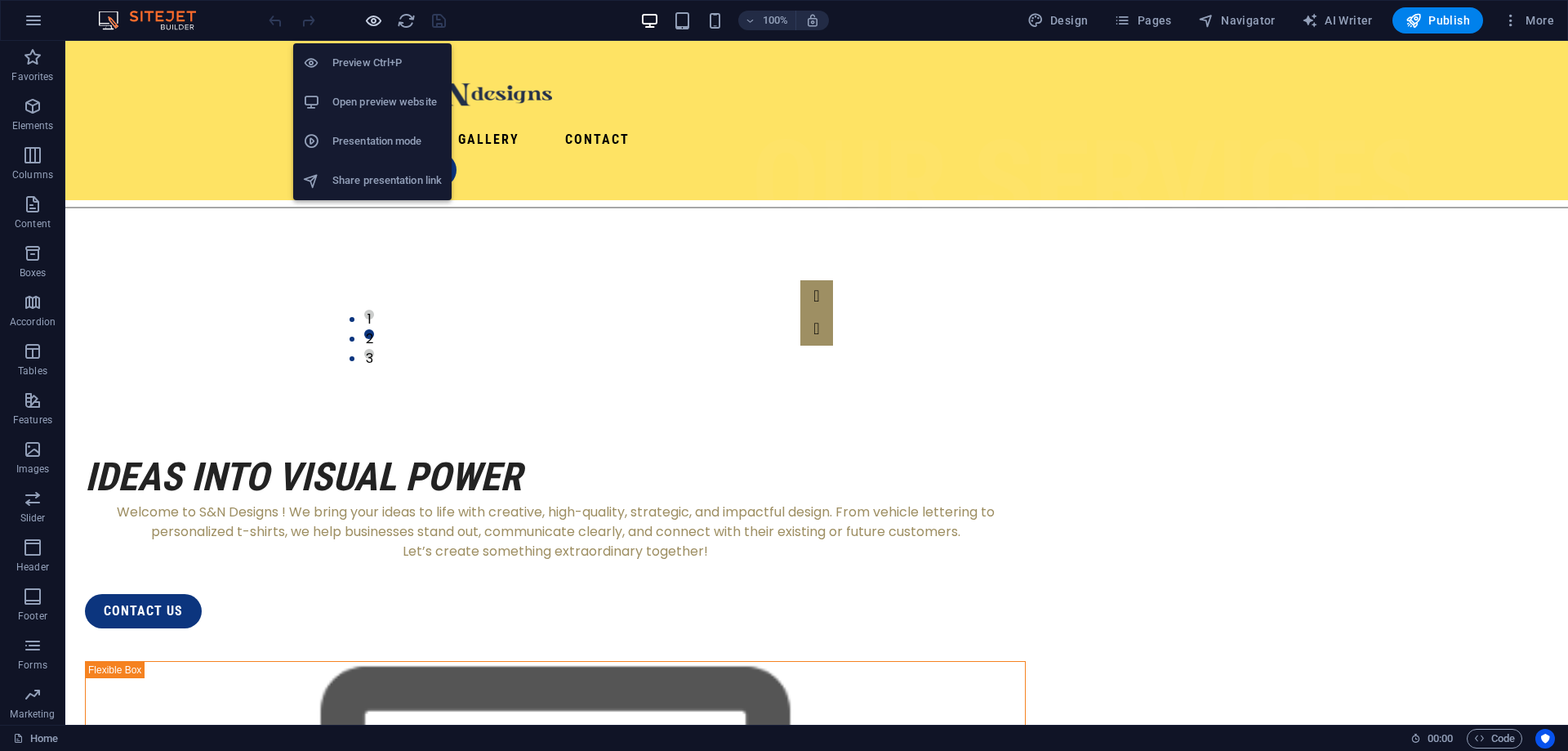
click at [372, 24] on icon "button" at bounding box center [373, 21] width 19 height 19
click at [372, 56] on h6 "Preview Ctrl+P" at bounding box center [387, 62] width 110 height 19
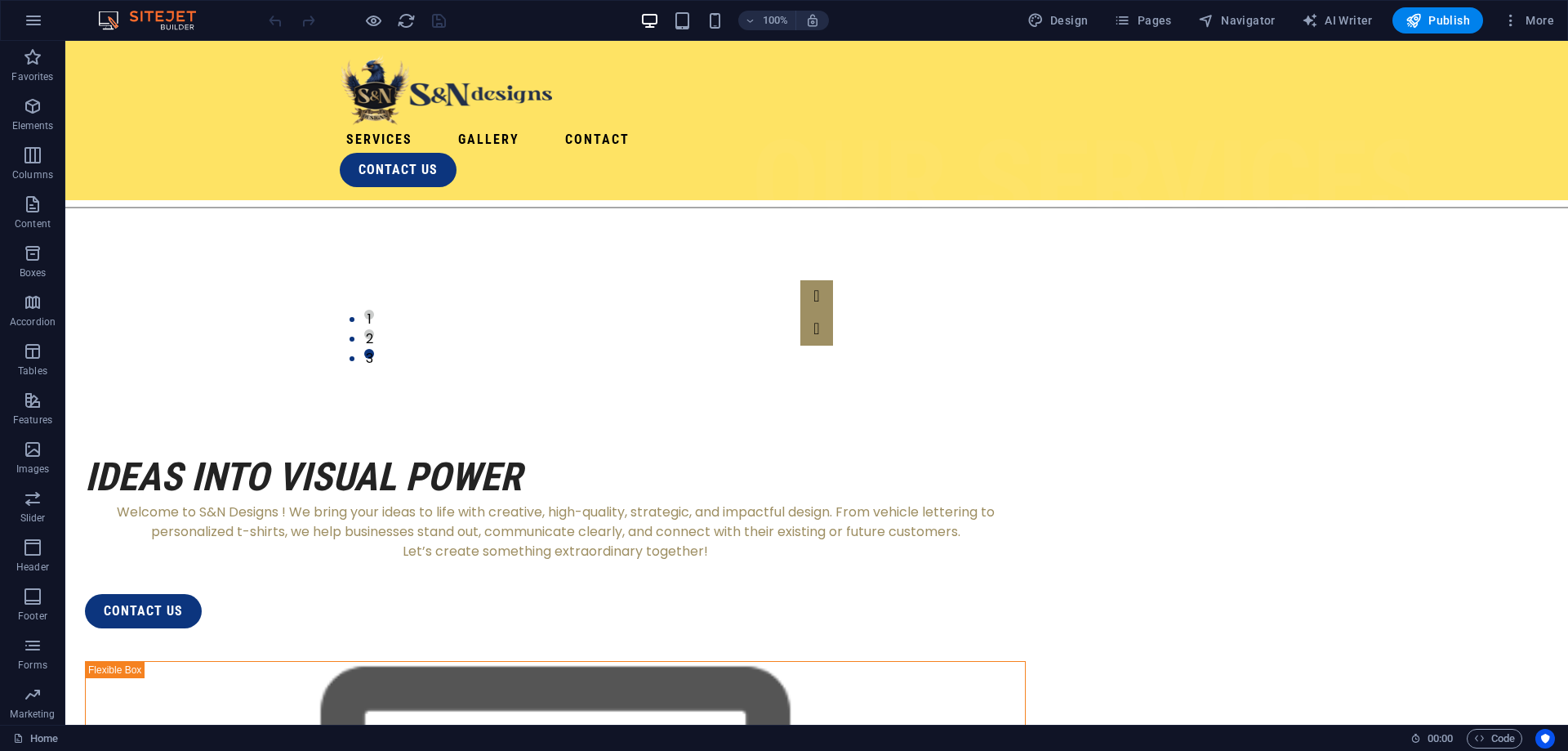
click at [409, 11] on div at bounding box center [356, 20] width 183 height 26
click at [406, 18] on icon "reload" at bounding box center [406, 21] width 19 height 19
click at [1415, 28] on icon "button" at bounding box center [1413, 20] width 16 height 16
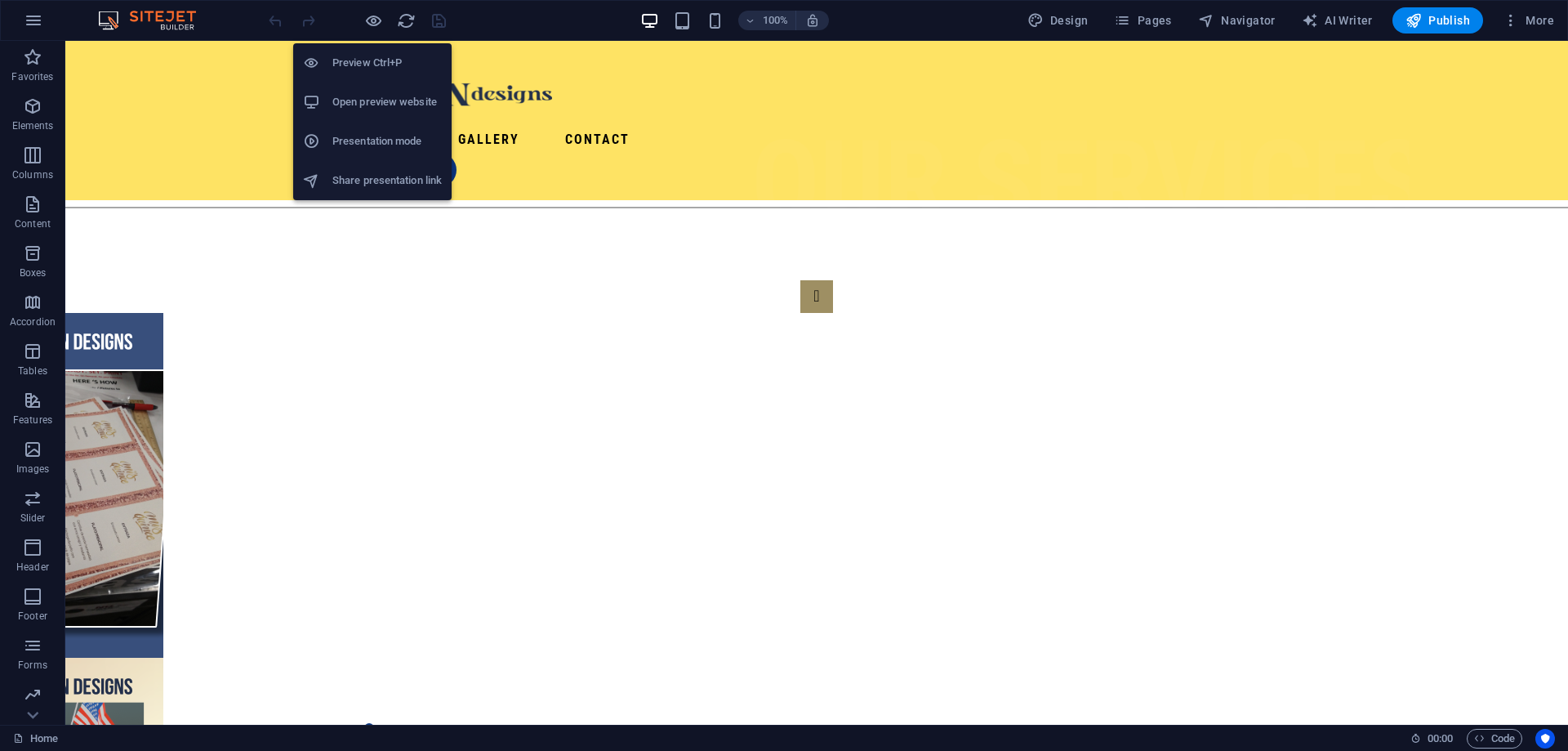
click at [385, 62] on h6 "Preview Ctrl+P" at bounding box center [387, 62] width 110 height 19
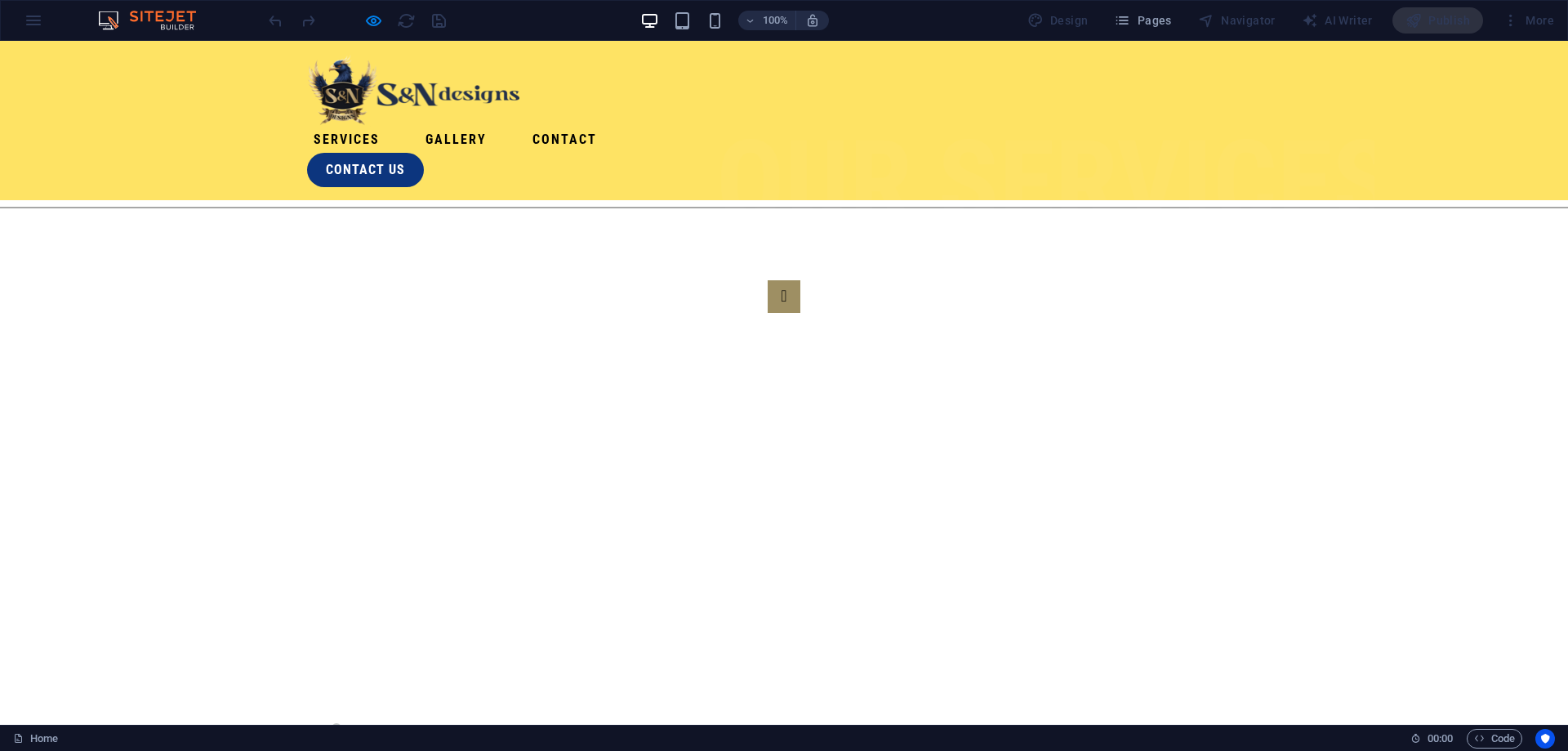
click at [386, 126] on link "Services" at bounding box center [346, 139] width 79 height 26
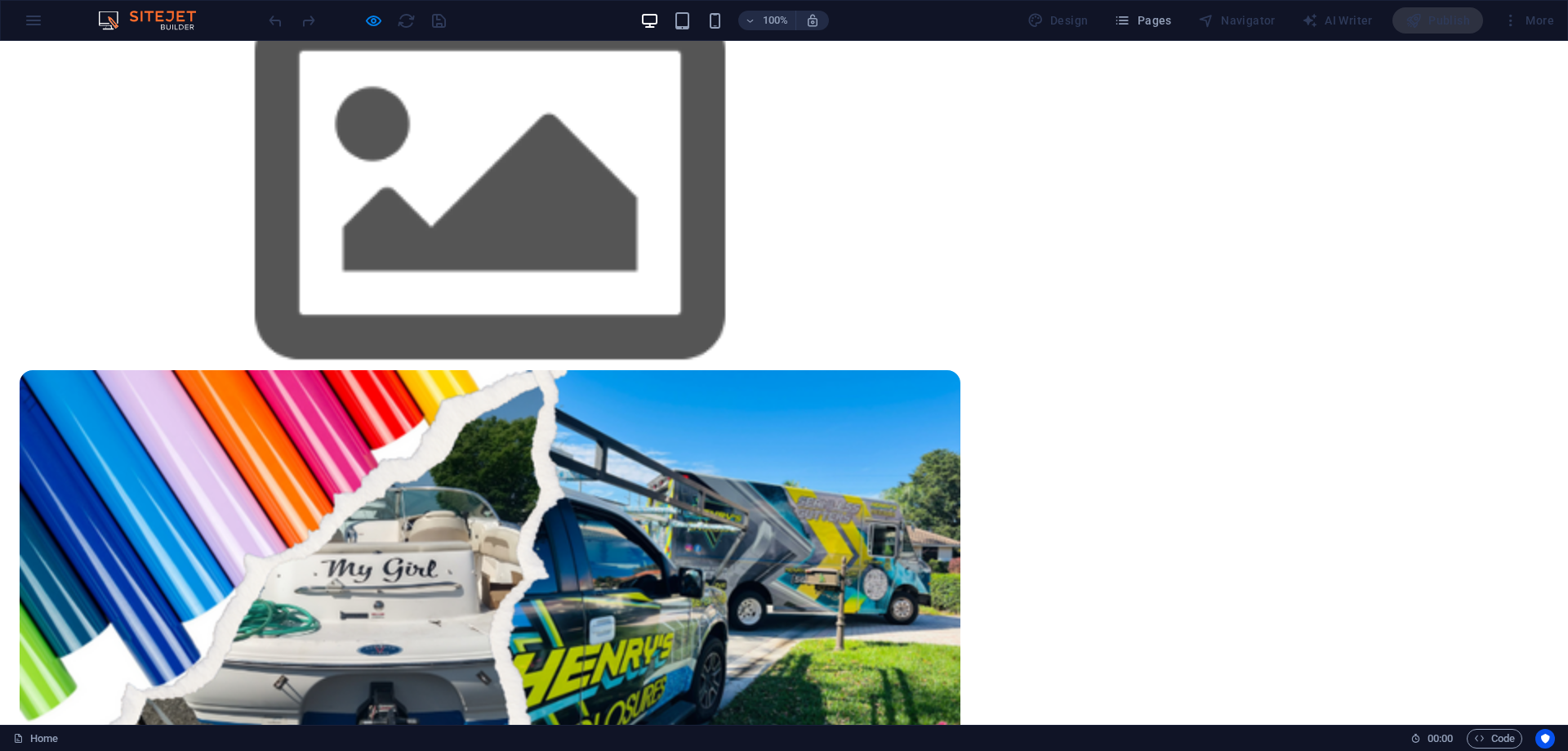
scroll to position [1107, 0]
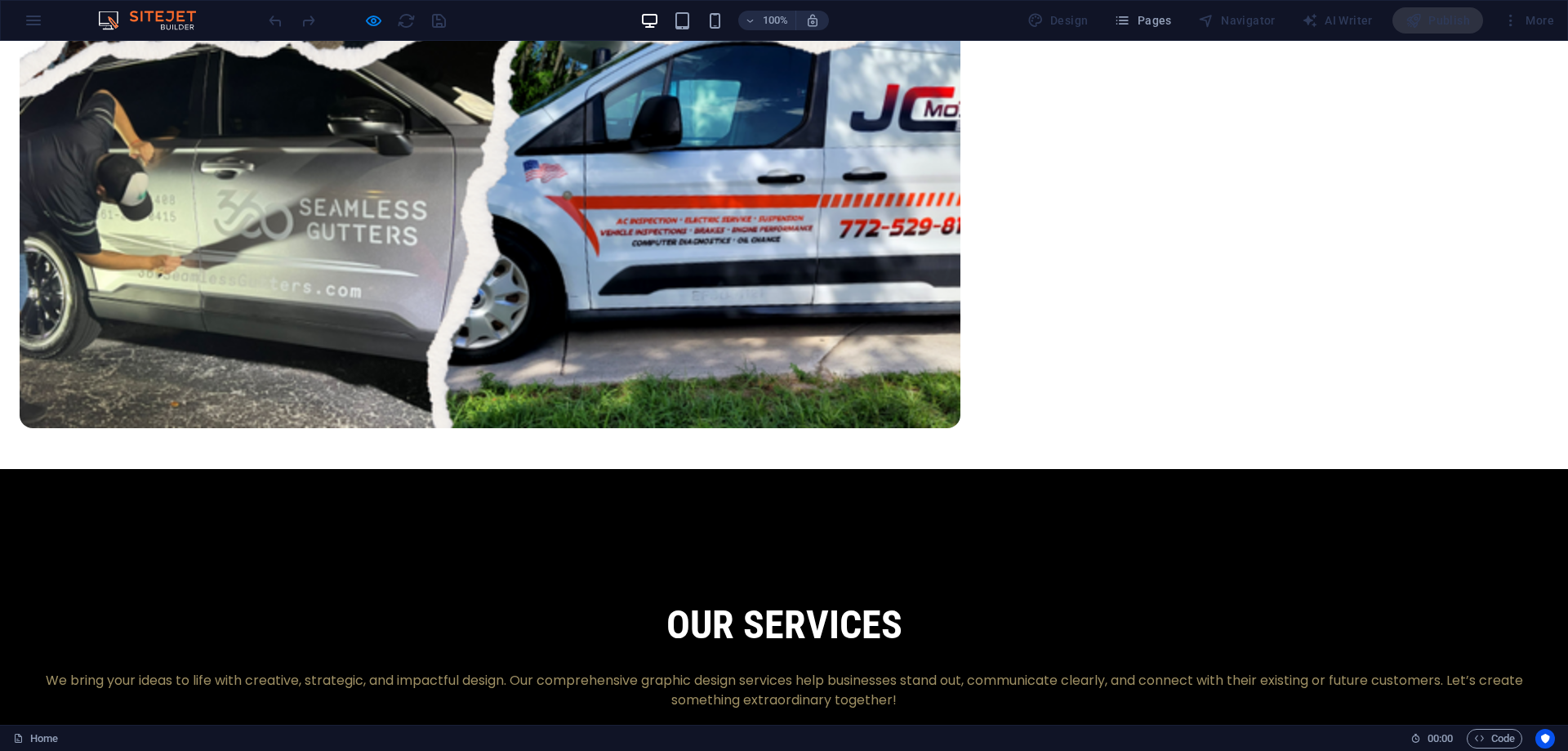
scroll to position [1718, 0]
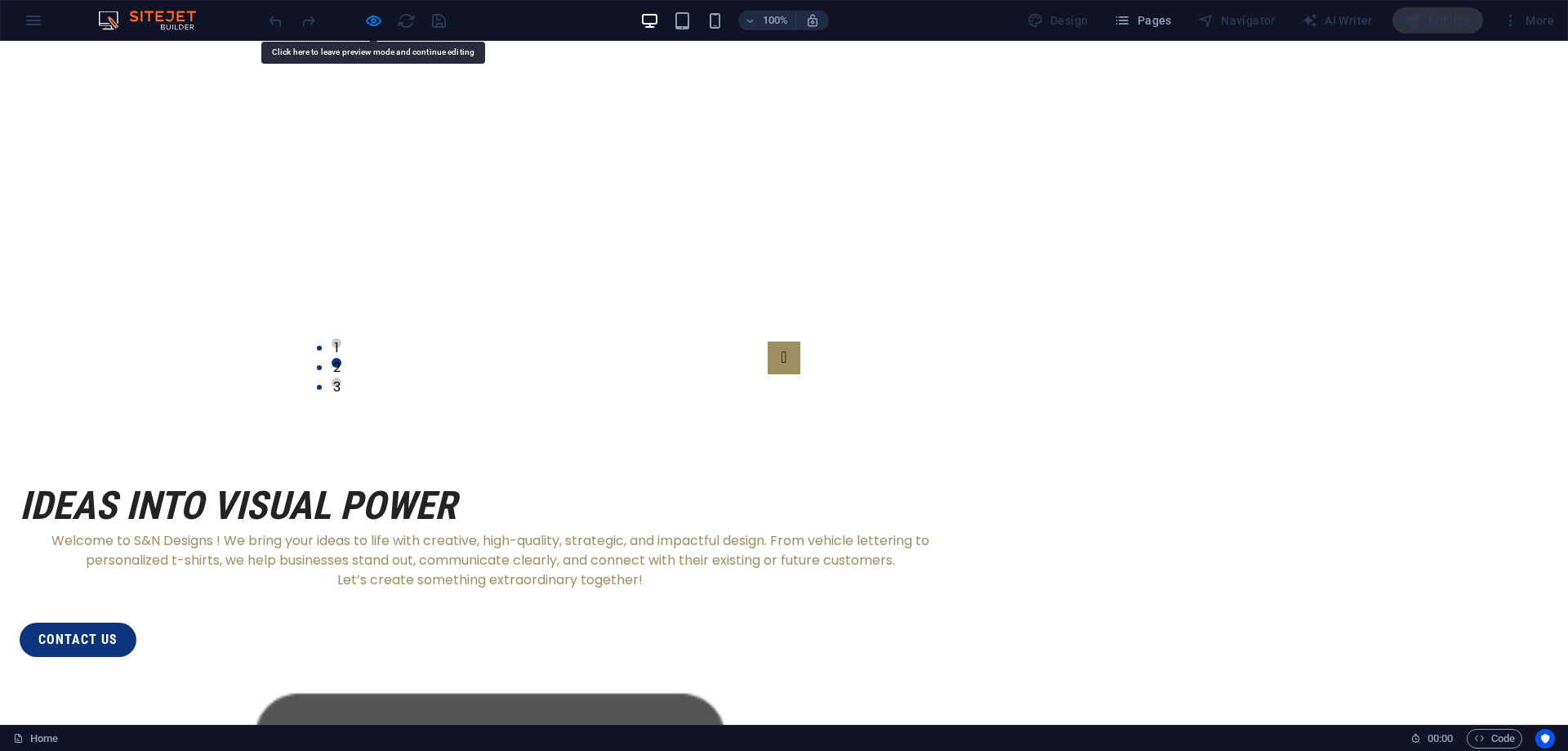
scroll to position [0, 0]
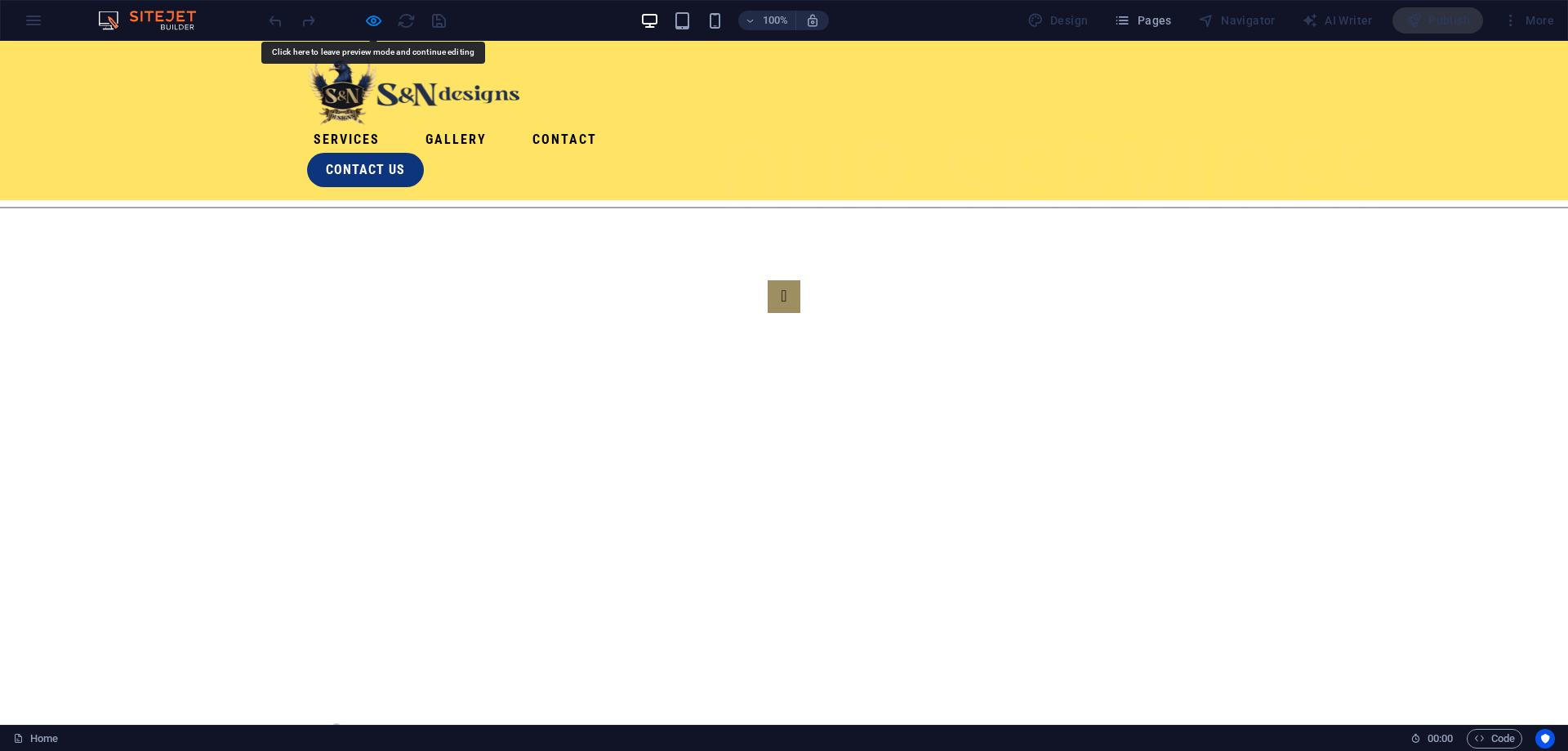
click at [493, 126] on link "Gallery" at bounding box center [456, 139] width 74 height 26
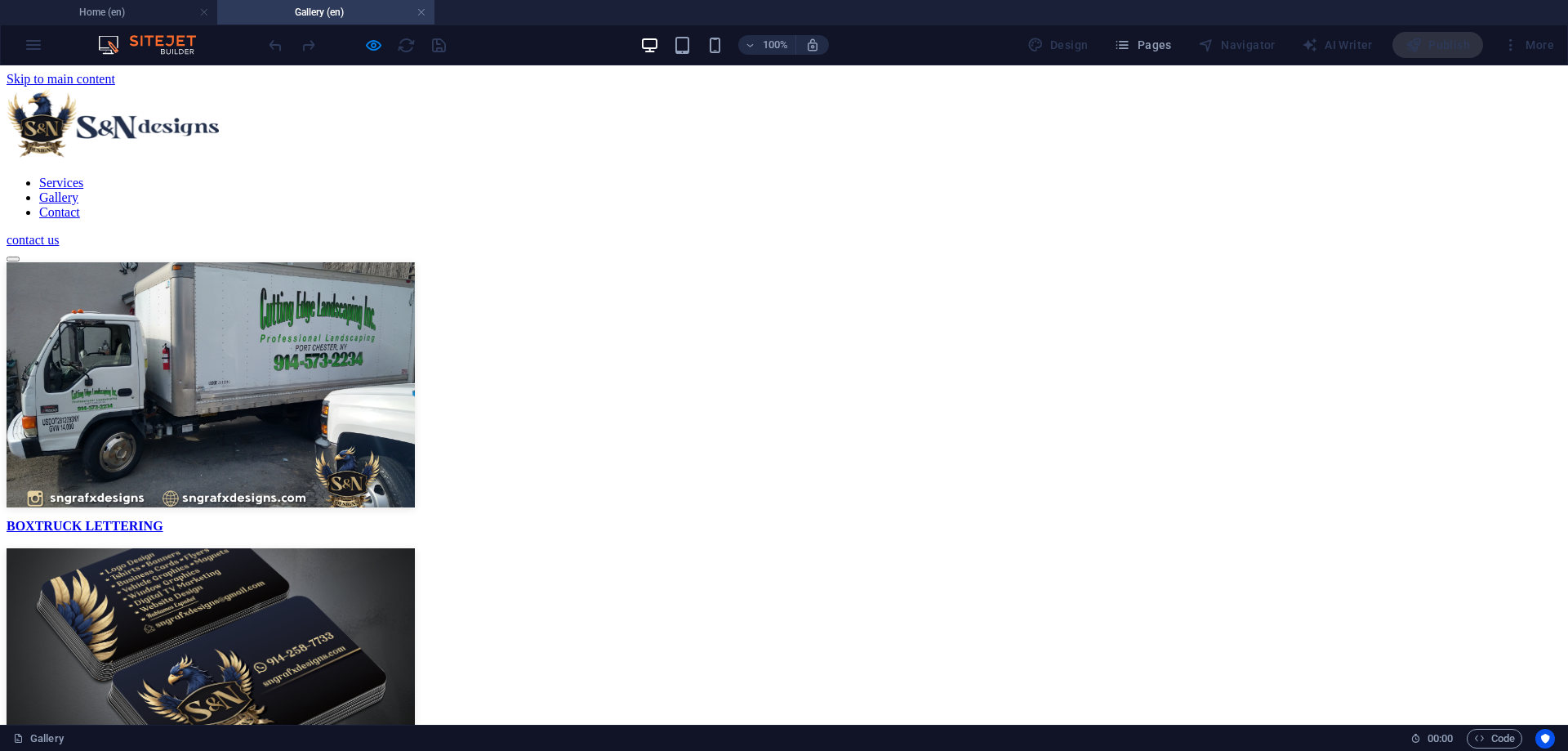
click at [682, 548] on figure at bounding box center [784, 672] width 1555 height 249
click at [476, 434] on figure at bounding box center [784, 386] width 1555 height 249
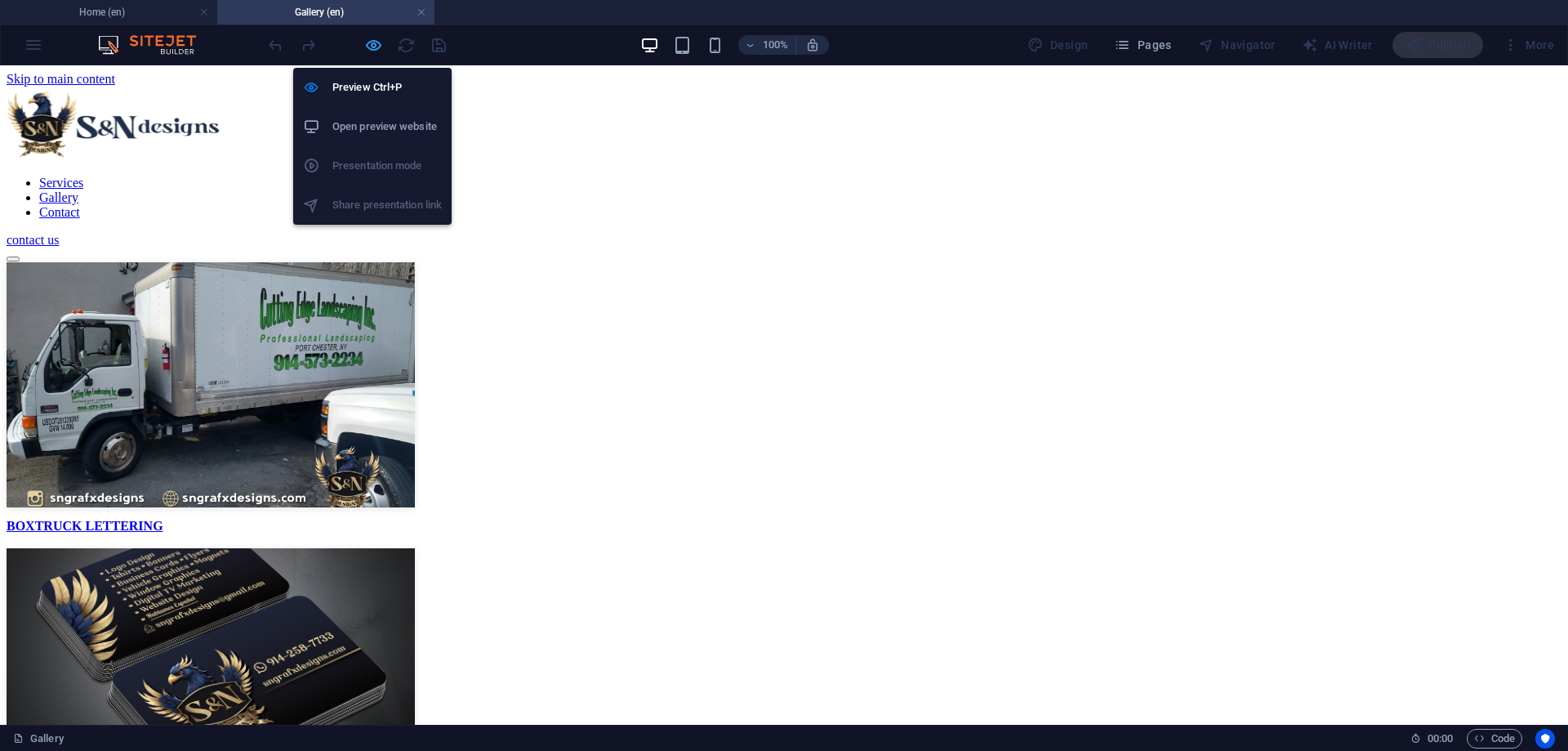
click at [375, 42] on icon "button" at bounding box center [373, 46] width 19 height 19
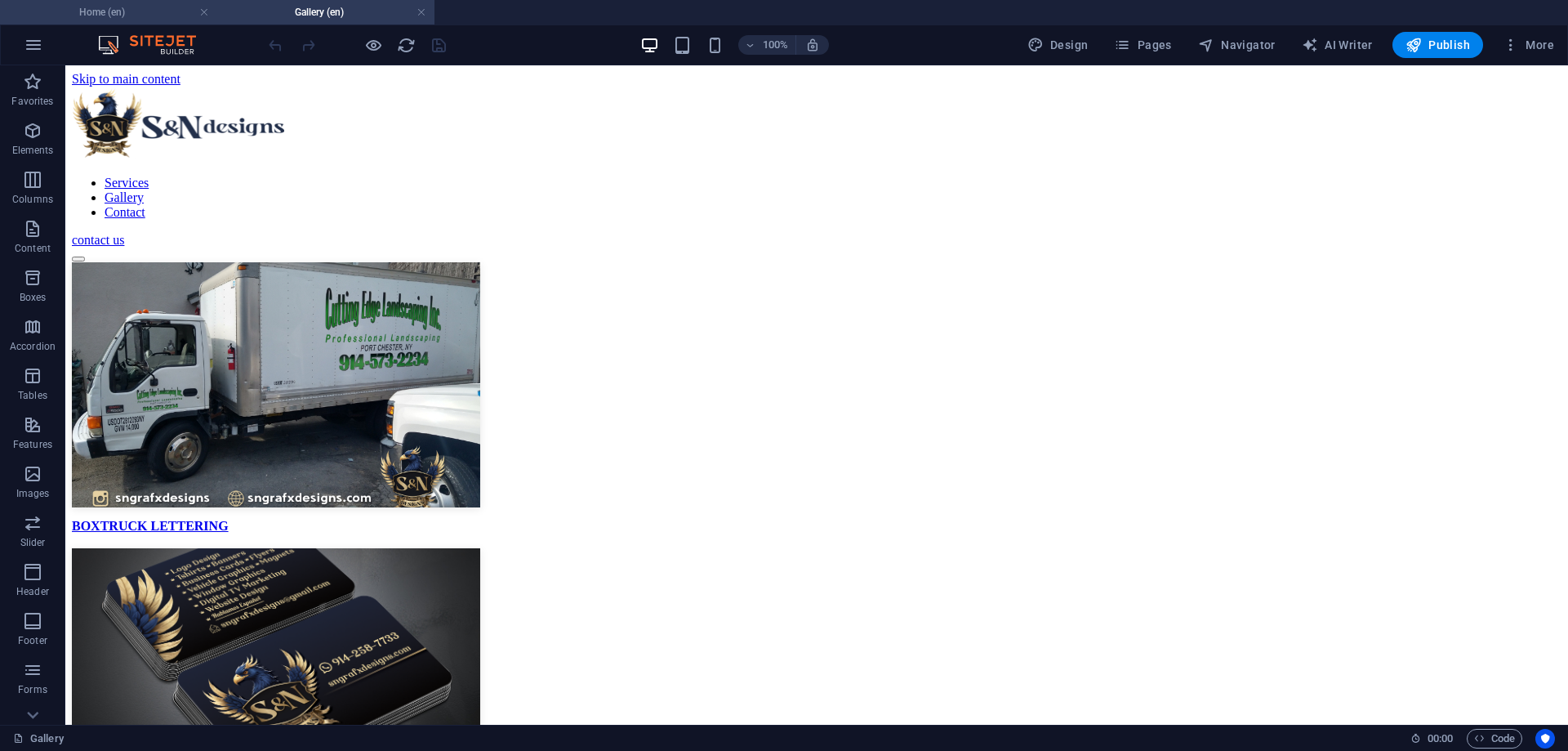
click at [139, 10] on h4 "Home (en)" at bounding box center [109, 12] width 217 height 18
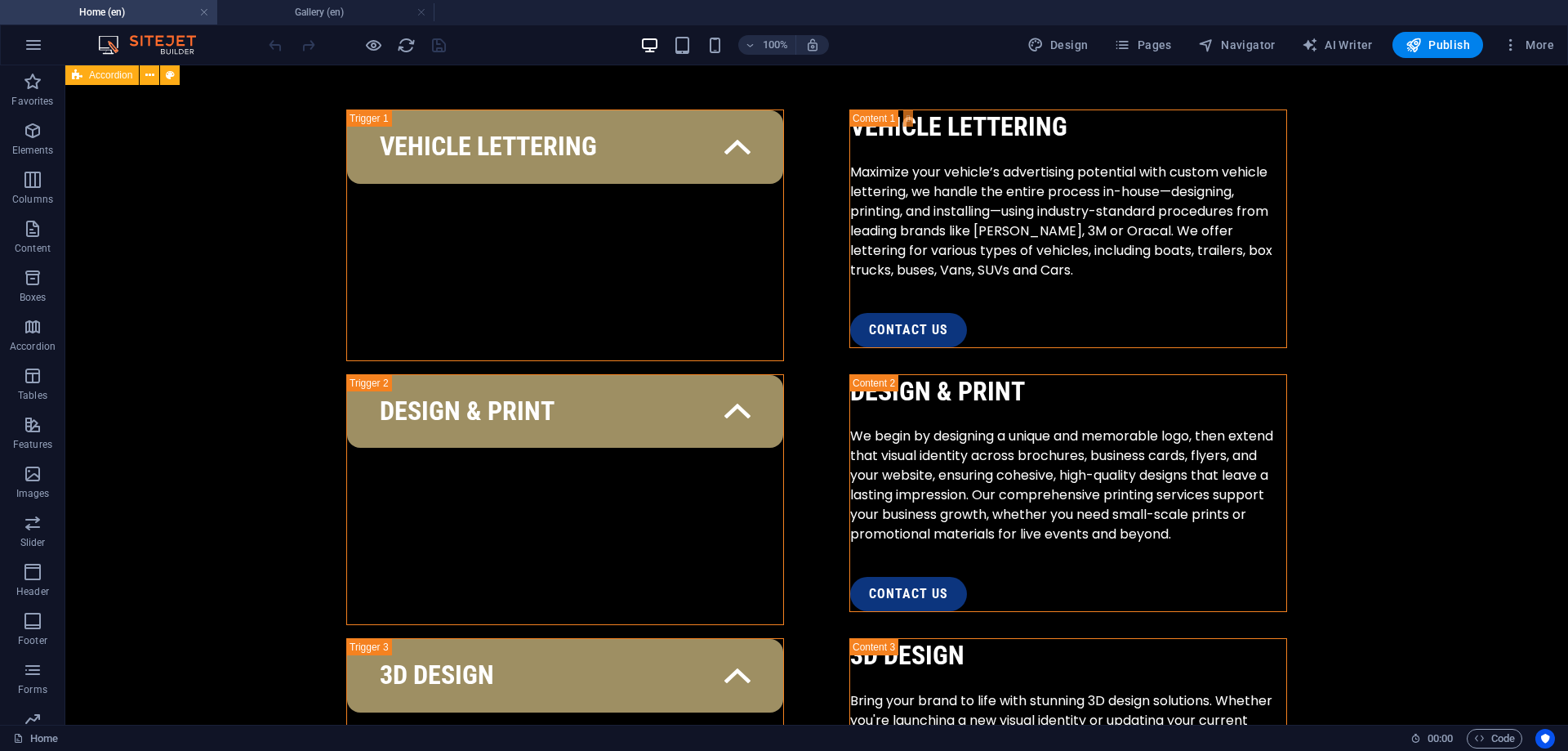
scroll to position [2497, 0]
click at [1095, 40] on button "Design" at bounding box center [1058, 45] width 74 height 26
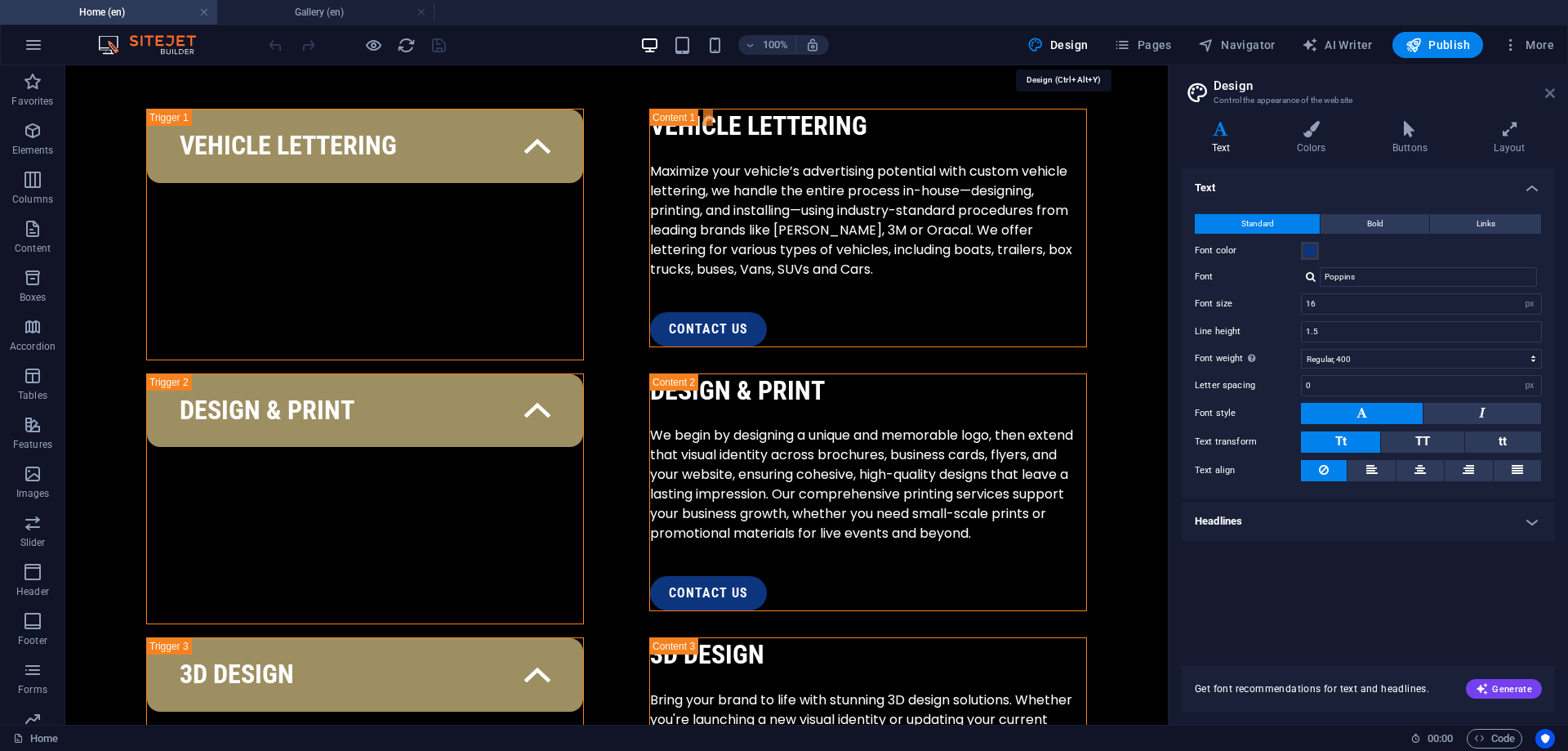
click at [1551, 90] on icon at bounding box center [1550, 94] width 10 height 13
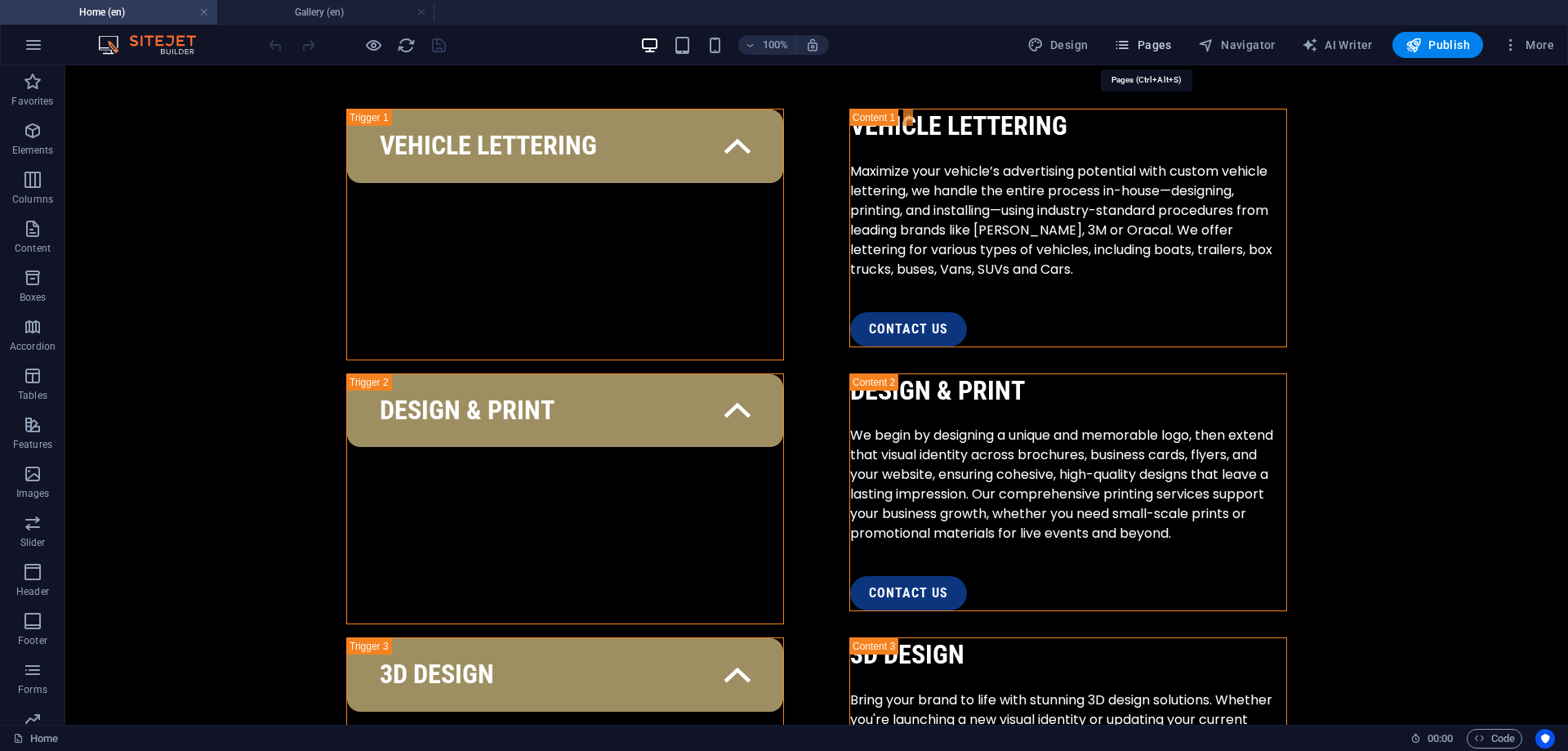
click at [1170, 45] on span "Pages" at bounding box center [1143, 45] width 57 height 16
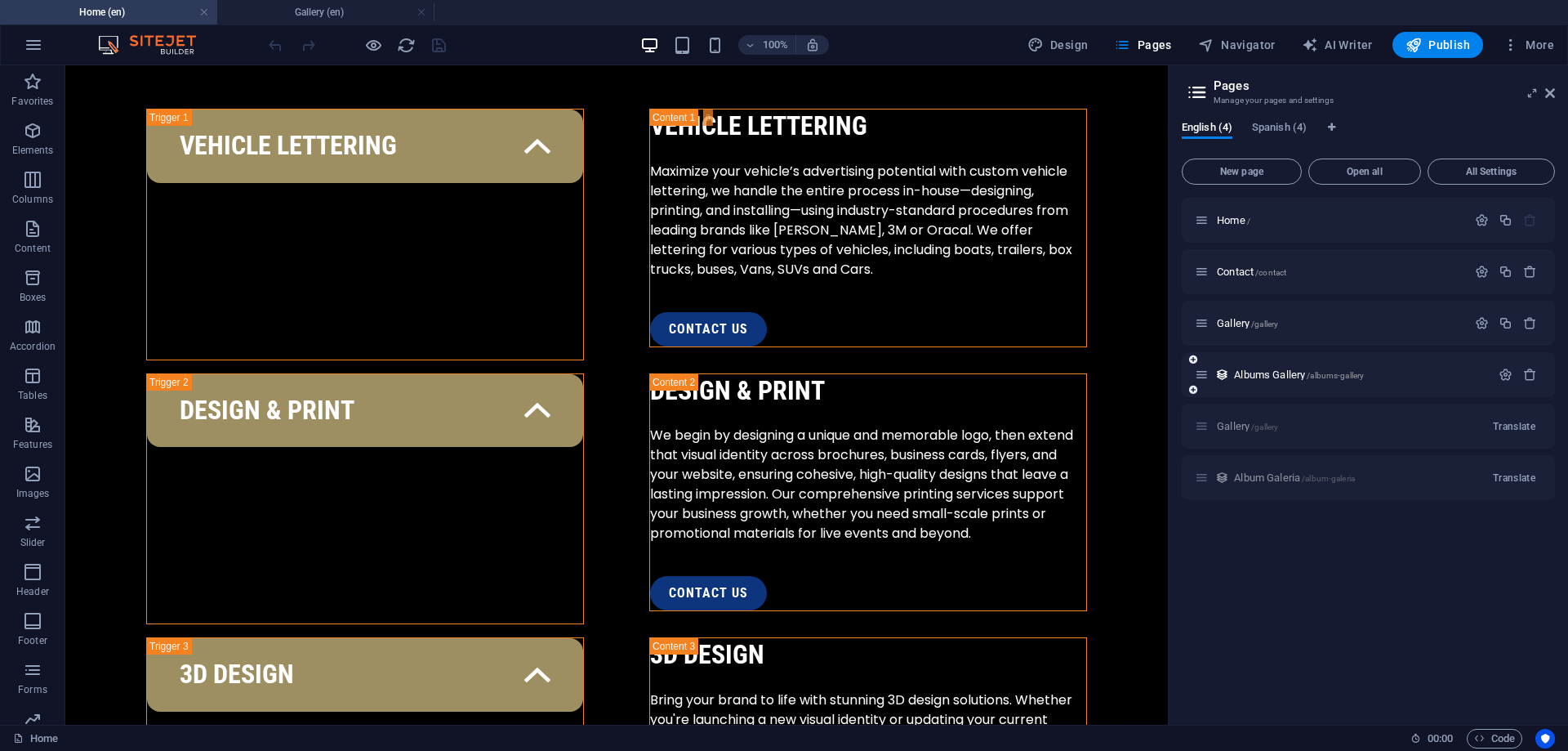
click at [1246, 221] on span "Home /" at bounding box center [1234, 220] width 34 height 13
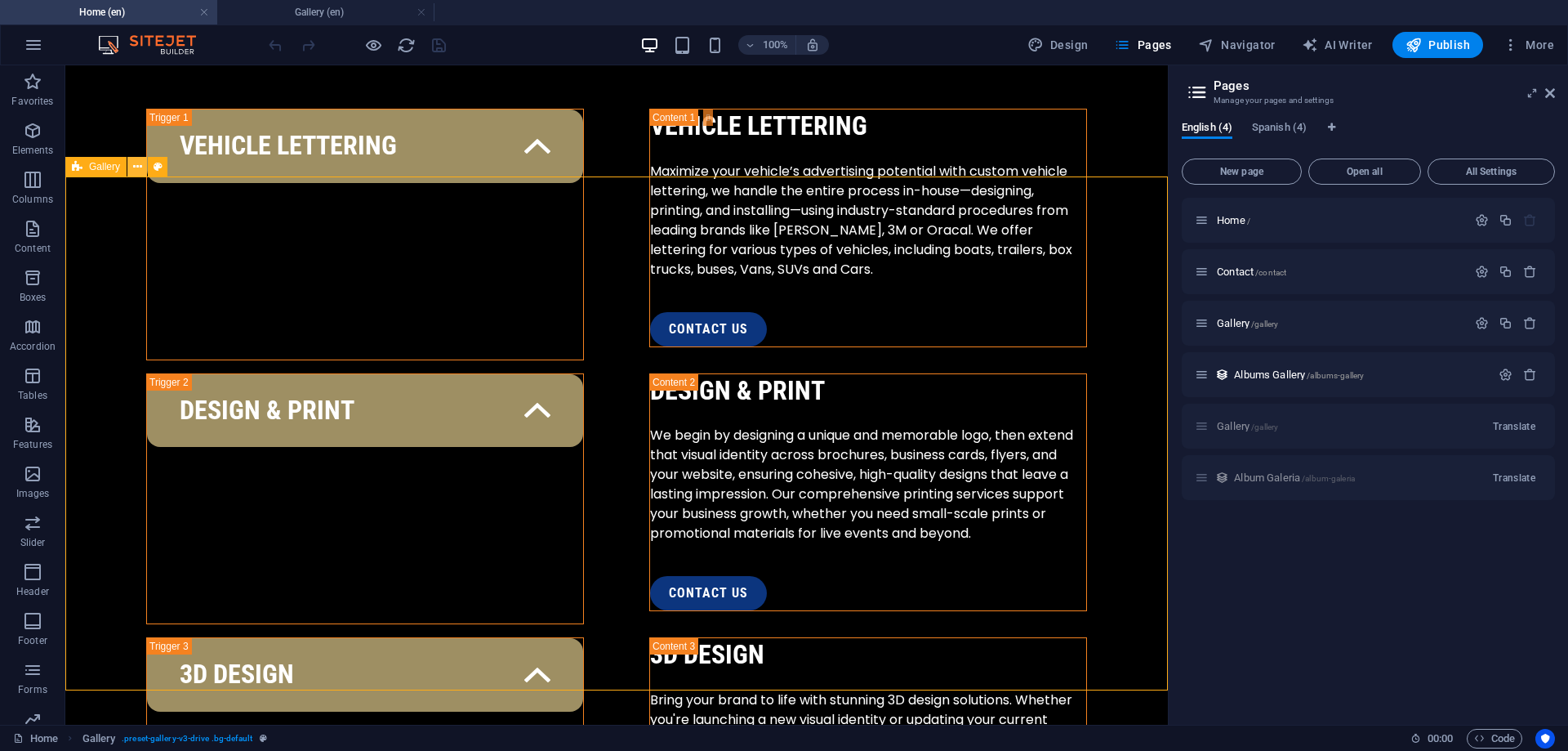
click at [137, 168] on icon at bounding box center [137, 167] width 9 height 17
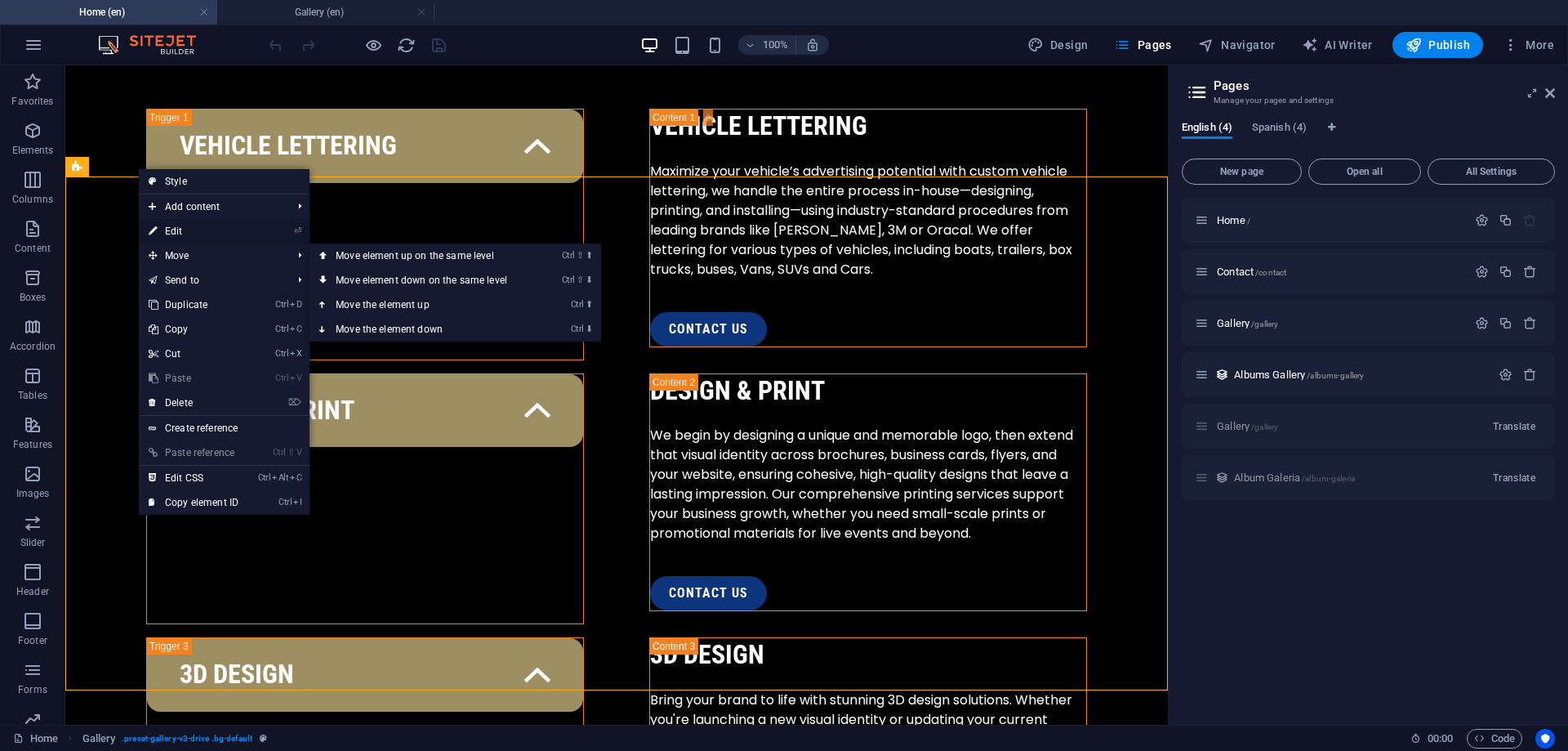
click at [185, 224] on link "⏎ Edit" at bounding box center [194, 231] width 110 height 24
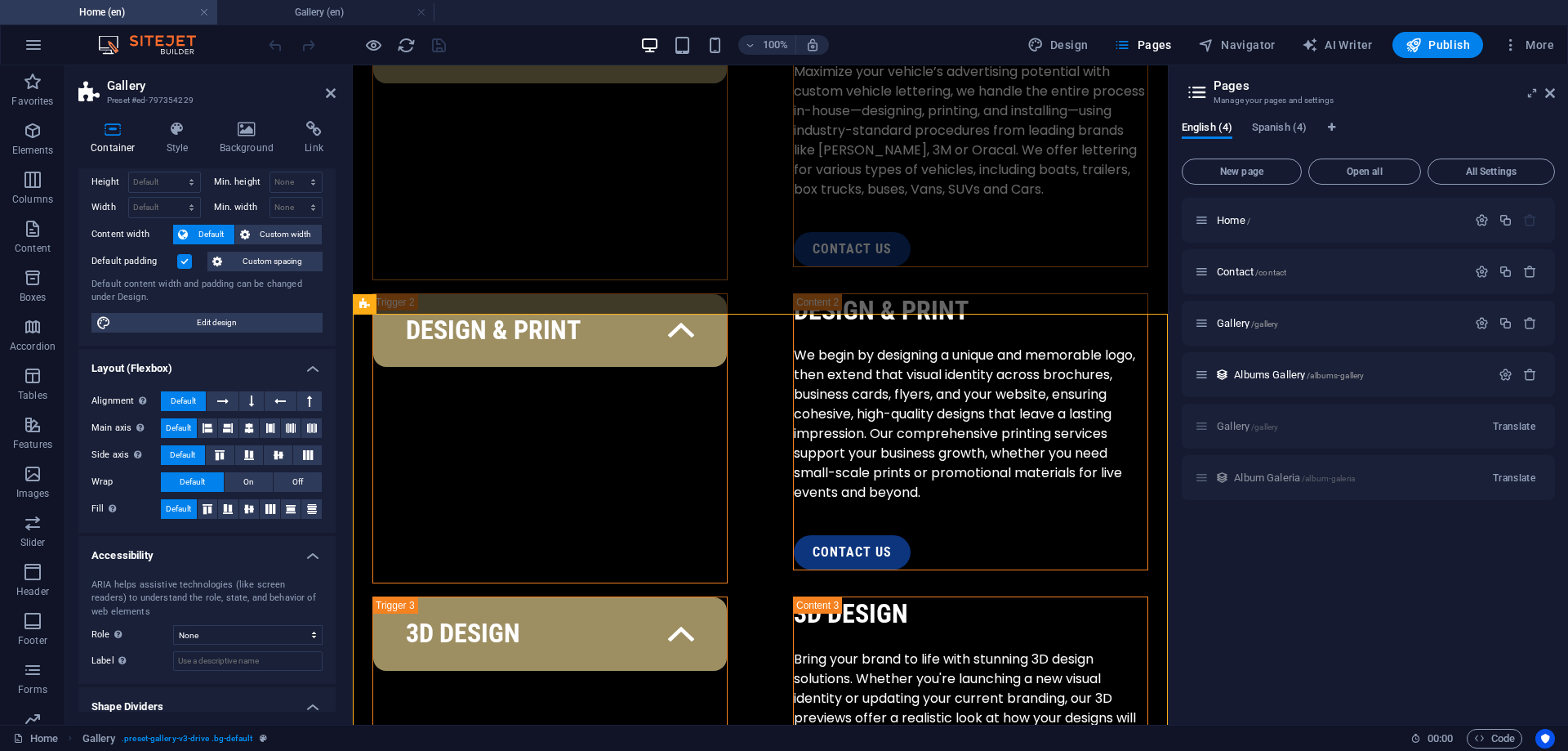
scroll to position [0, 0]
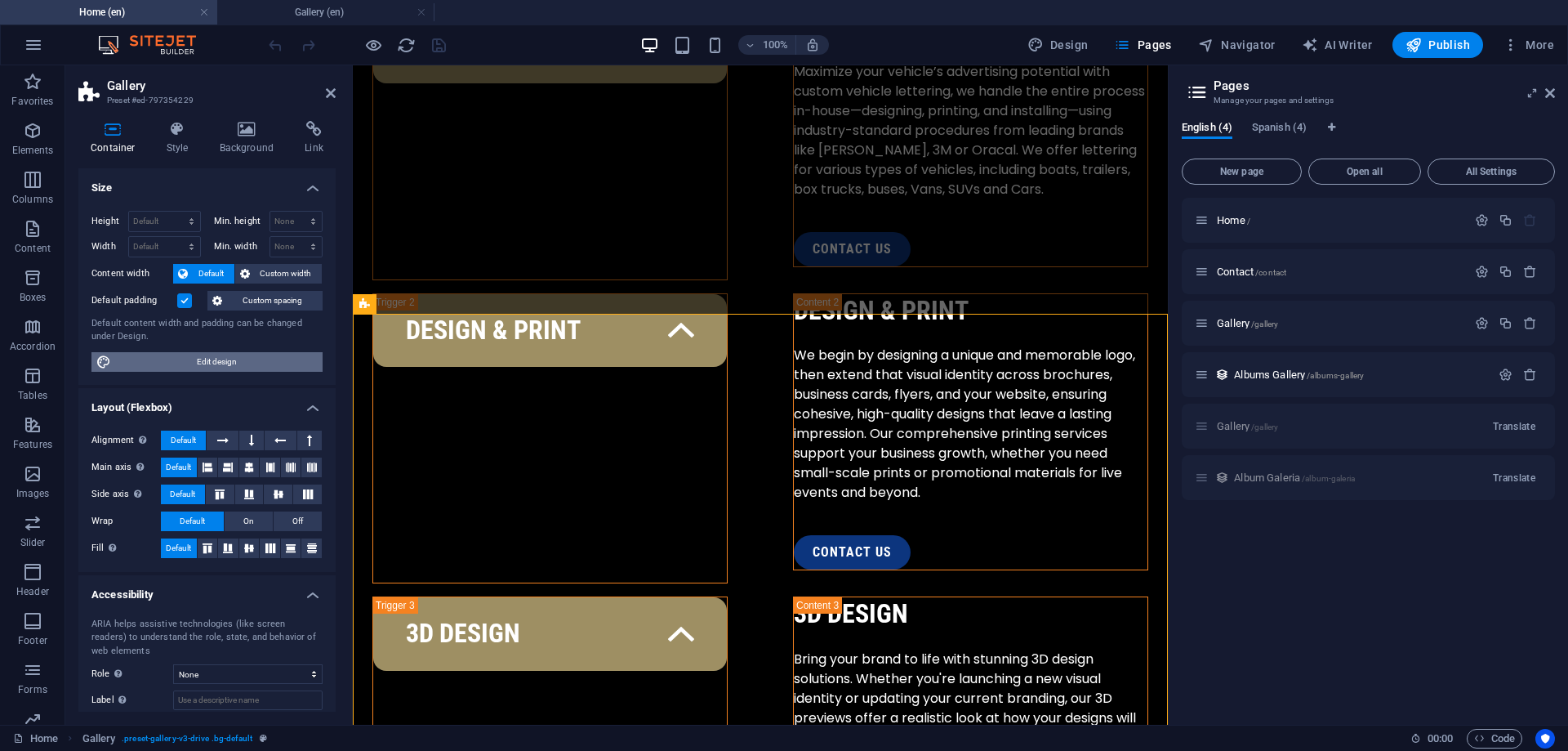
click at [178, 357] on span "Edit design" at bounding box center [217, 362] width 201 height 19
select select "px"
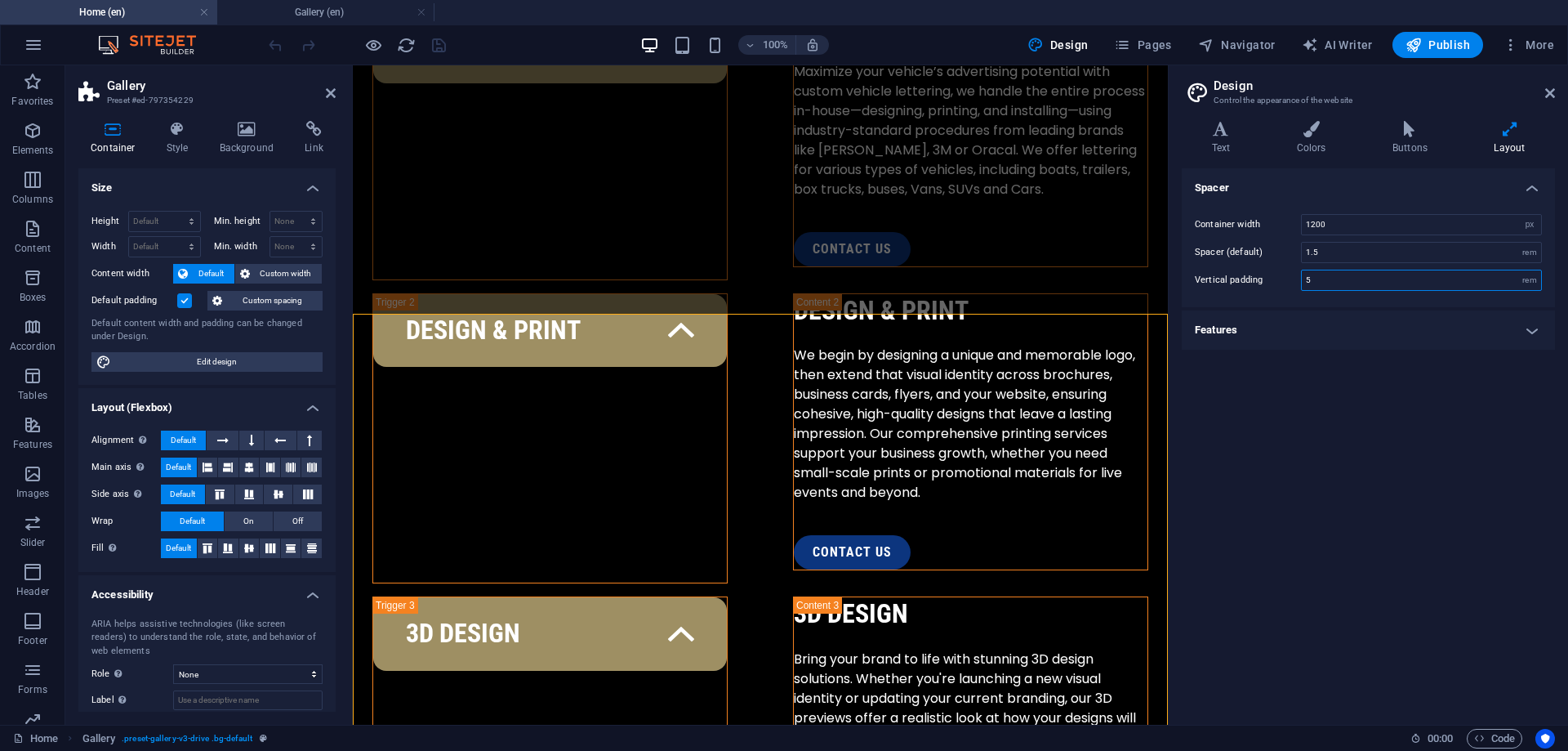
drag, startPoint x: 1346, startPoint y: 276, endPoint x: 1290, endPoint y: 278, distance: 56.0
click at [1302, 276] on input "5" at bounding box center [1421, 280] width 239 height 19
click at [1509, 337] on h4 "Features" at bounding box center [1367, 330] width 373 height 40
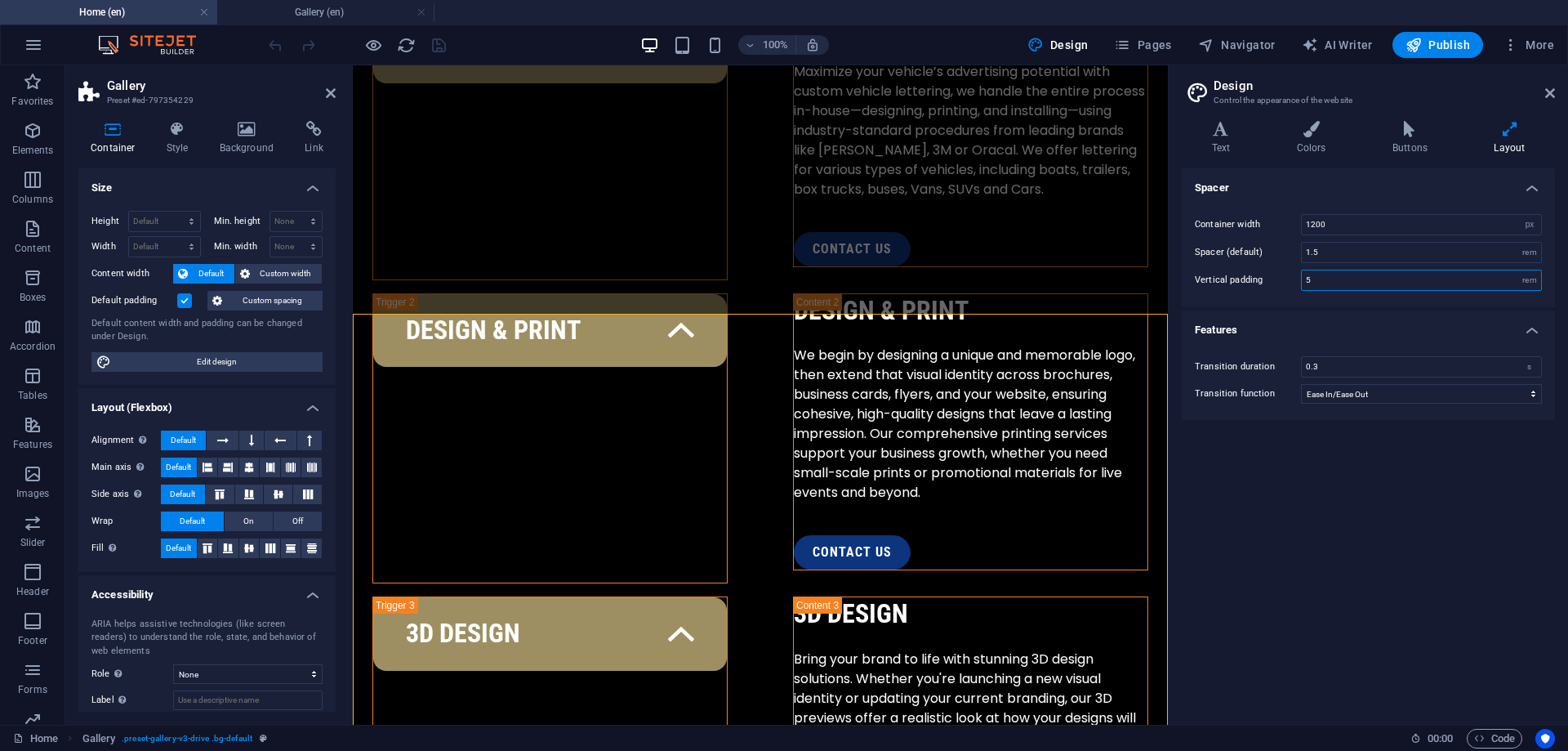
drag, startPoint x: 1359, startPoint y: 275, endPoint x: 1267, endPoint y: 291, distance: 93.4
click at [1302, 290] on input "5" at bounding box center [1421, 280] width 239 height 19
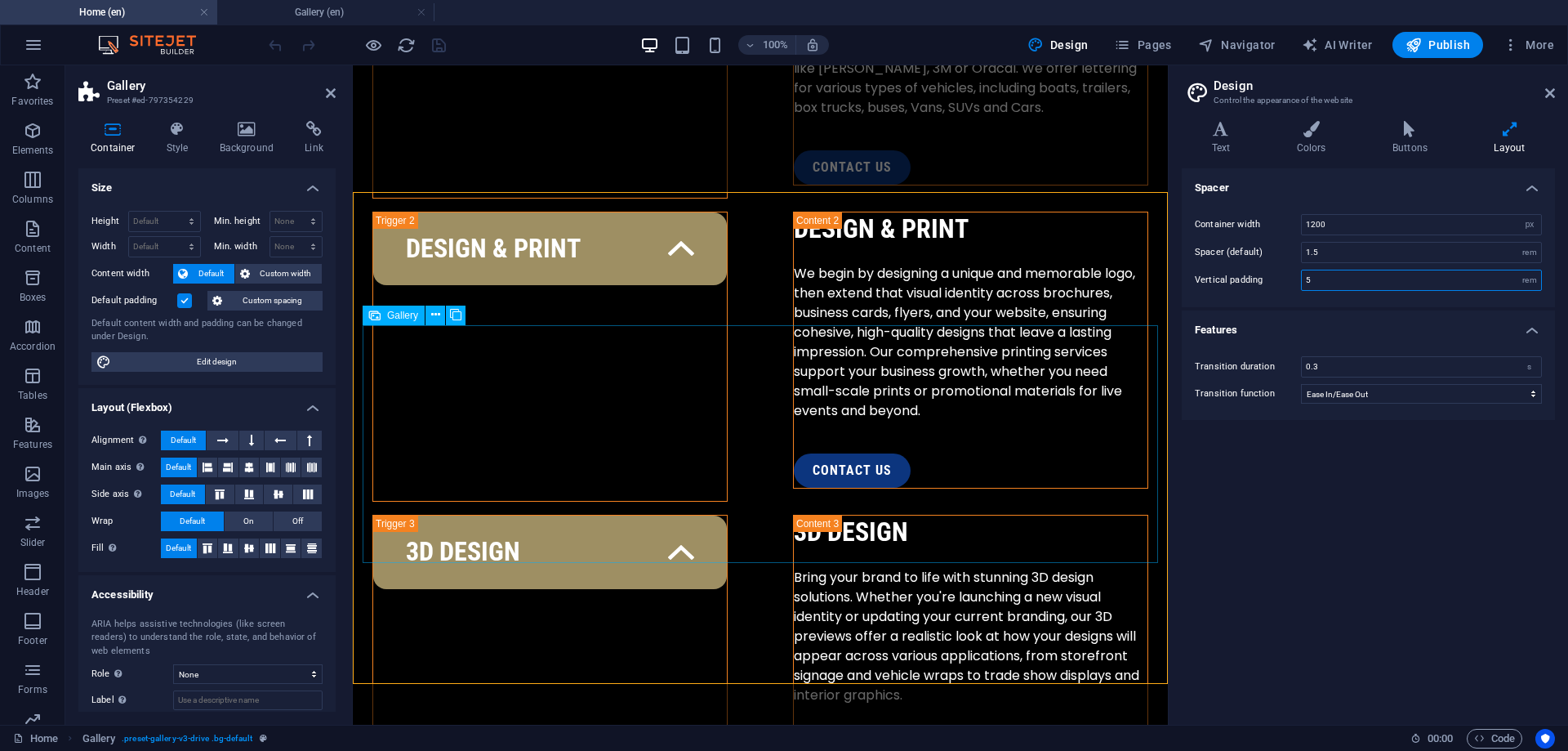
scroll to position [2524, 0]
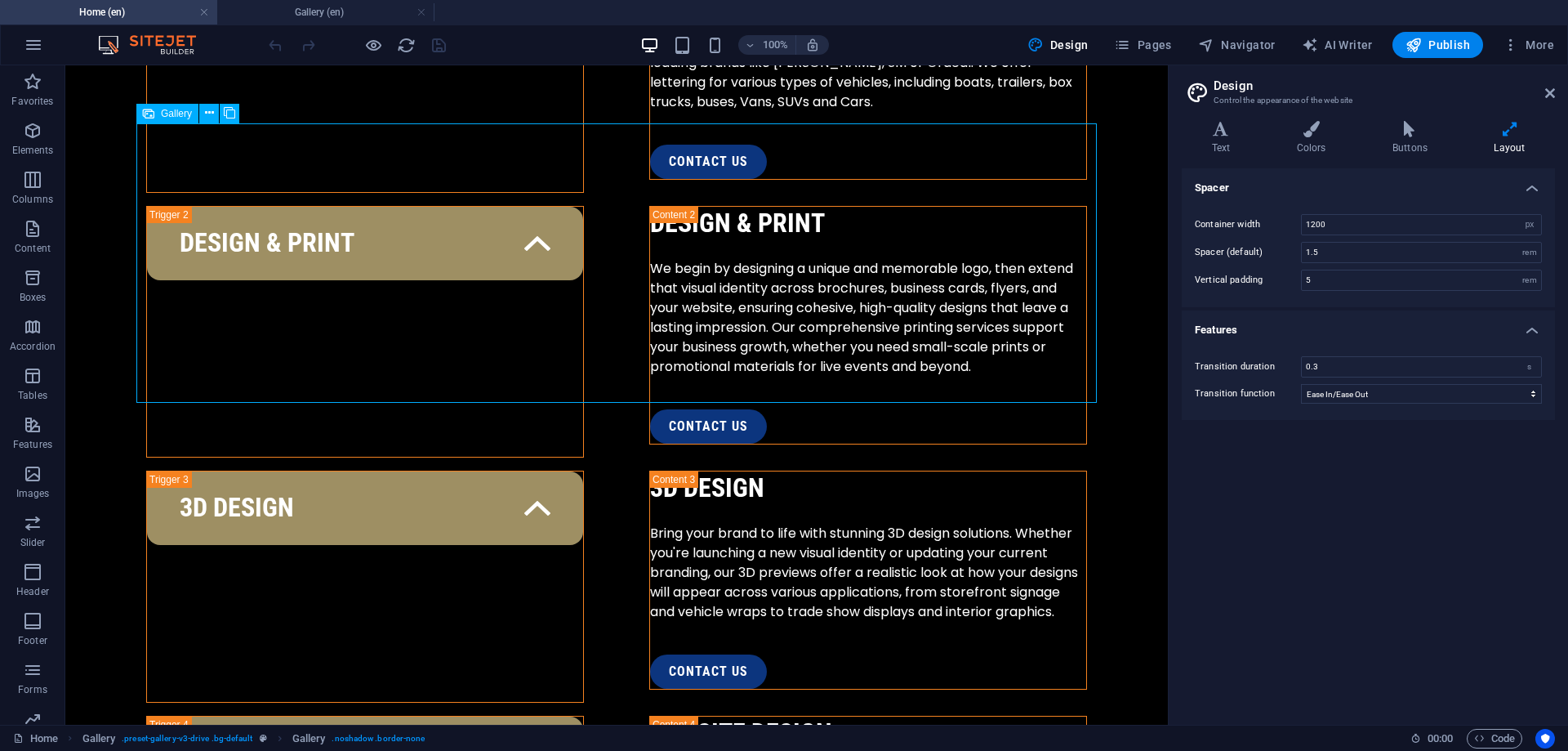
scroll to position [2663, 0]
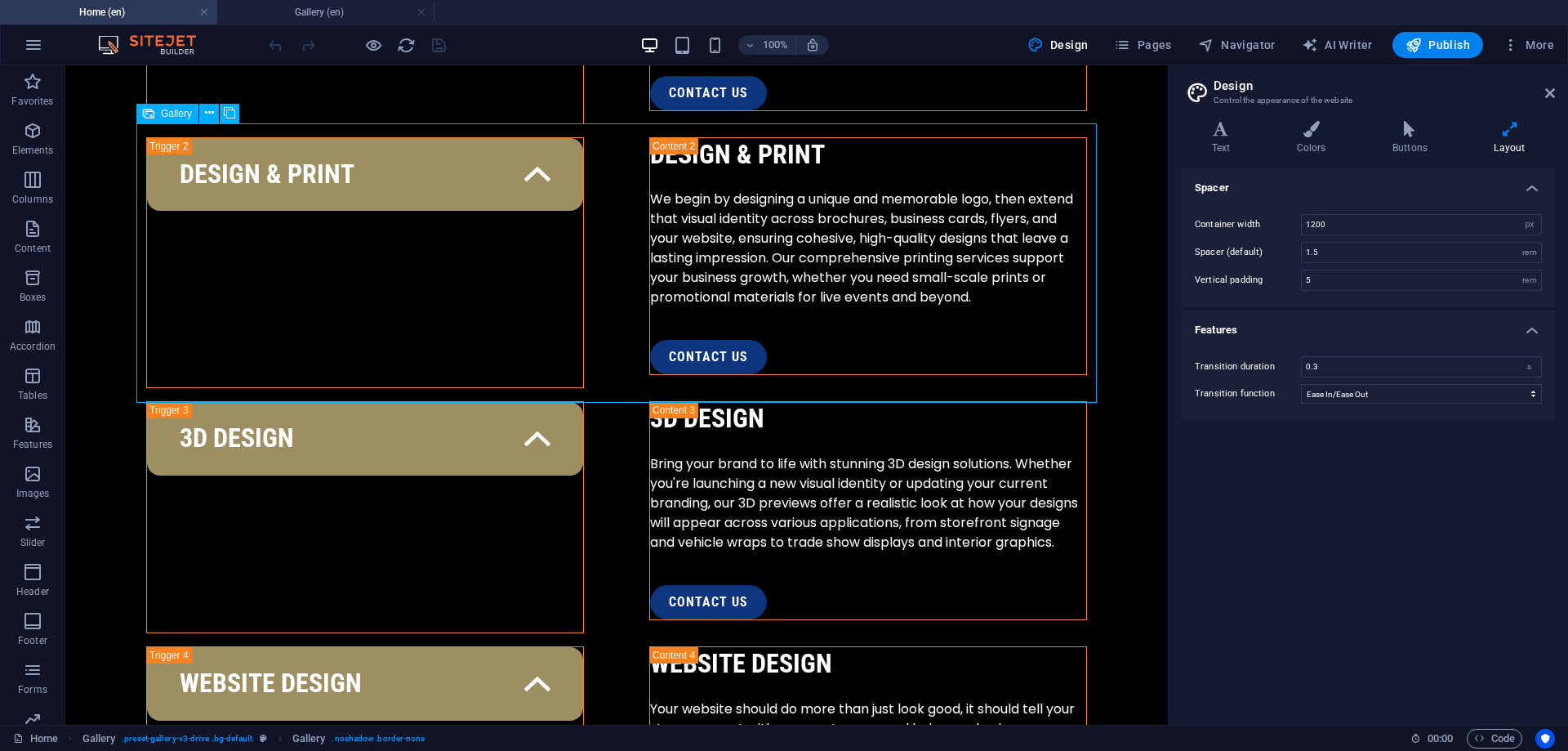
select select "4"
select select "px"
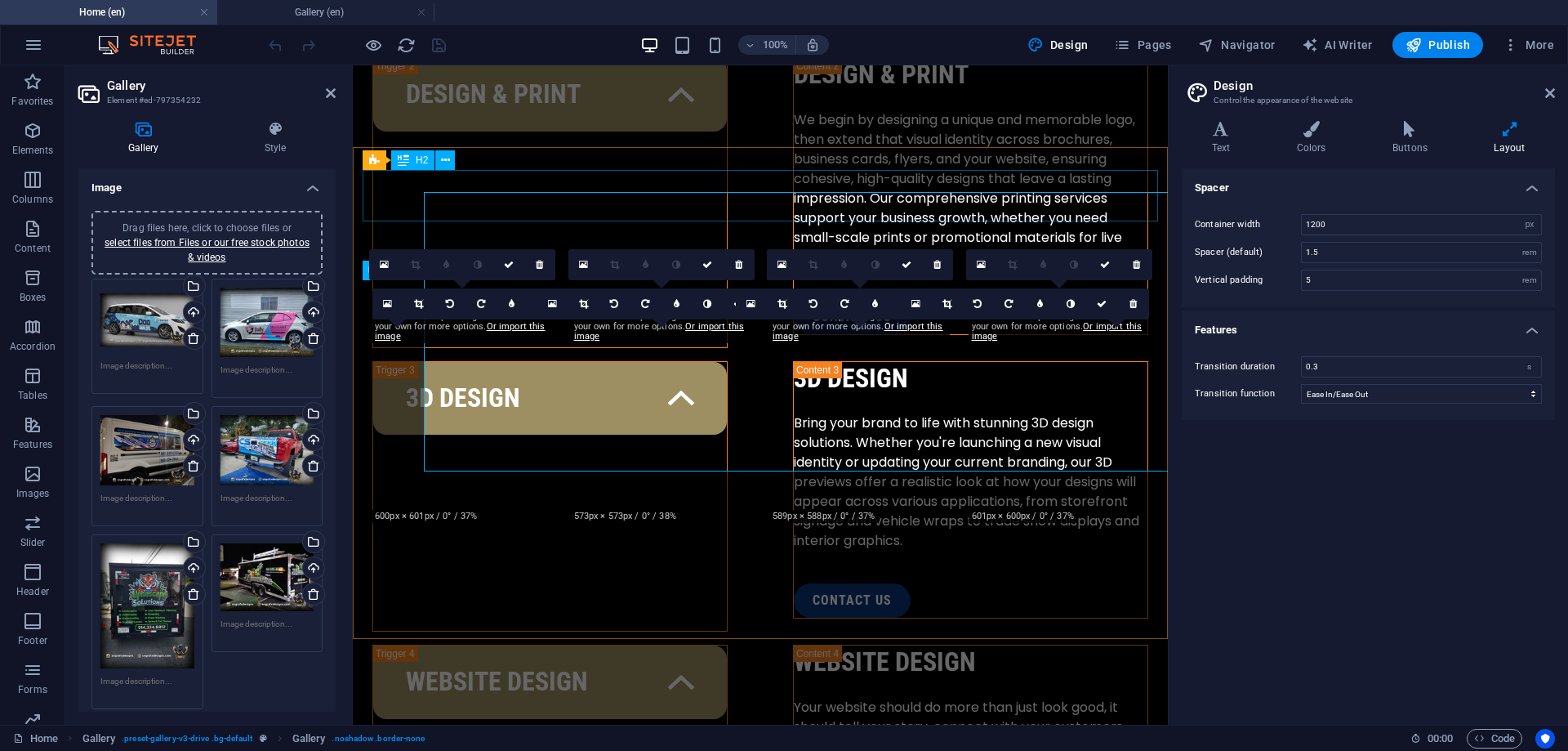
scroll to position [2524, 0]
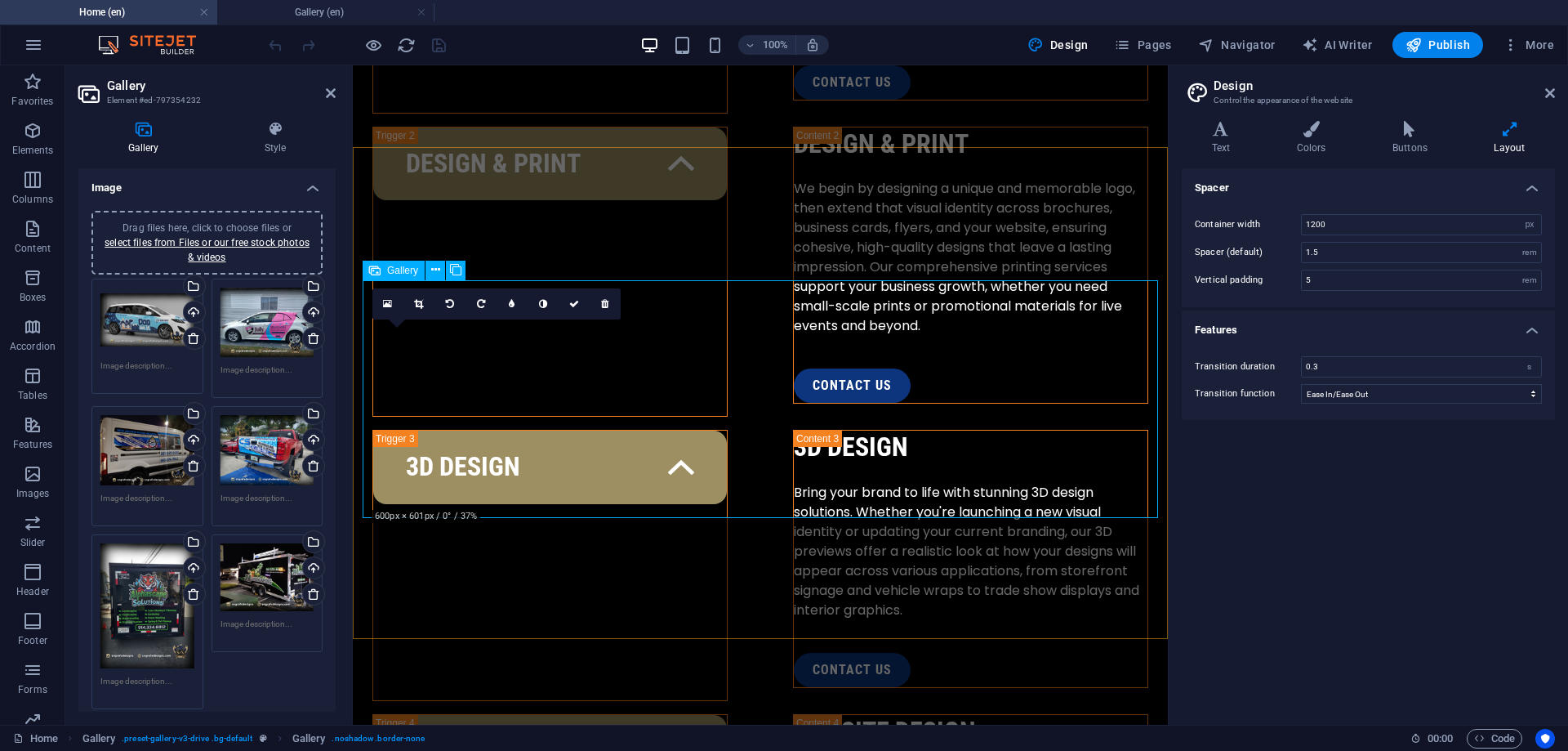
click at [435, 273] on icon at bounding box center [436, 270] width 9 height 17
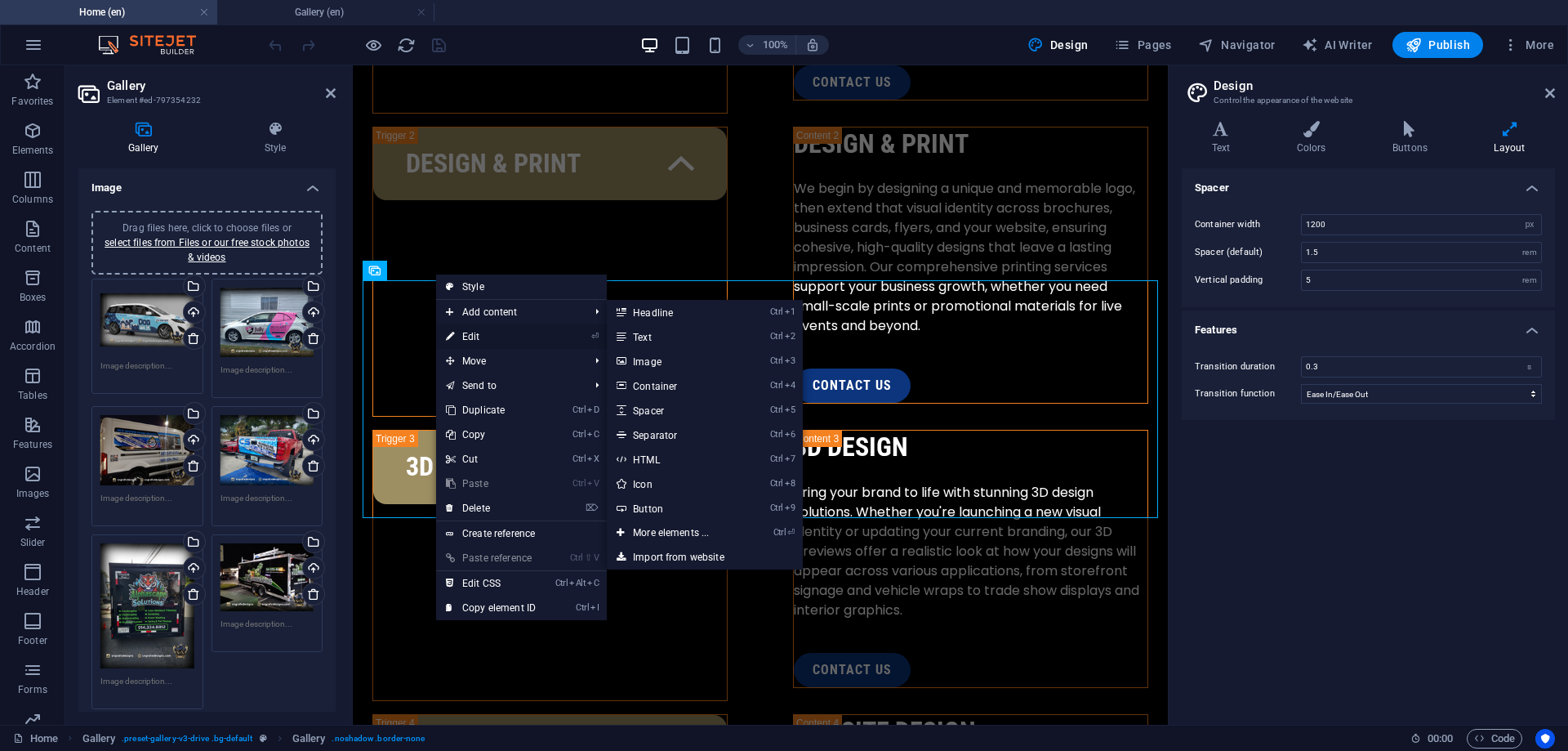
click at [480, 334] on link "⏎ Edit" at bounding box center [491, 336] width 110 height 24
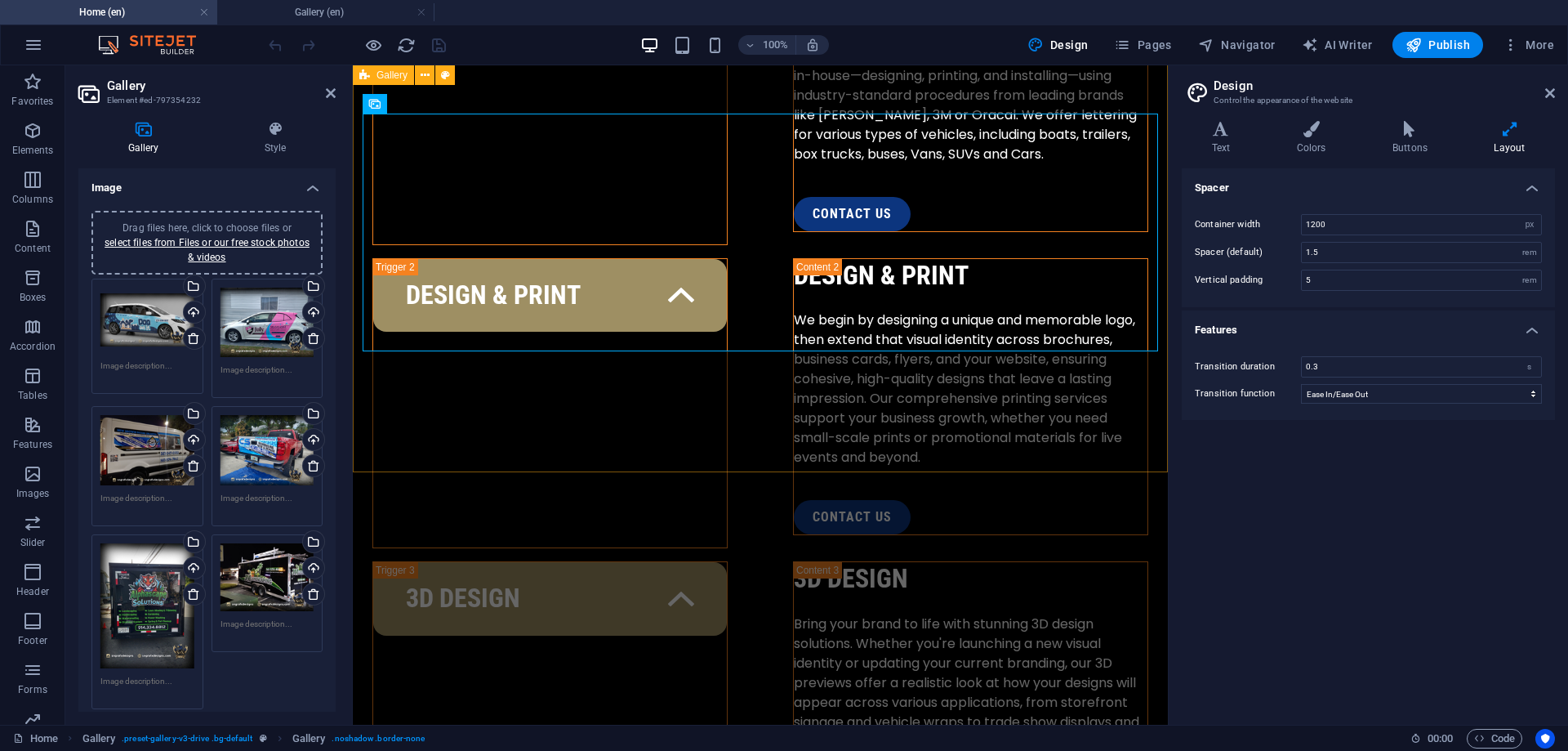
scroll to position [2274, 0]
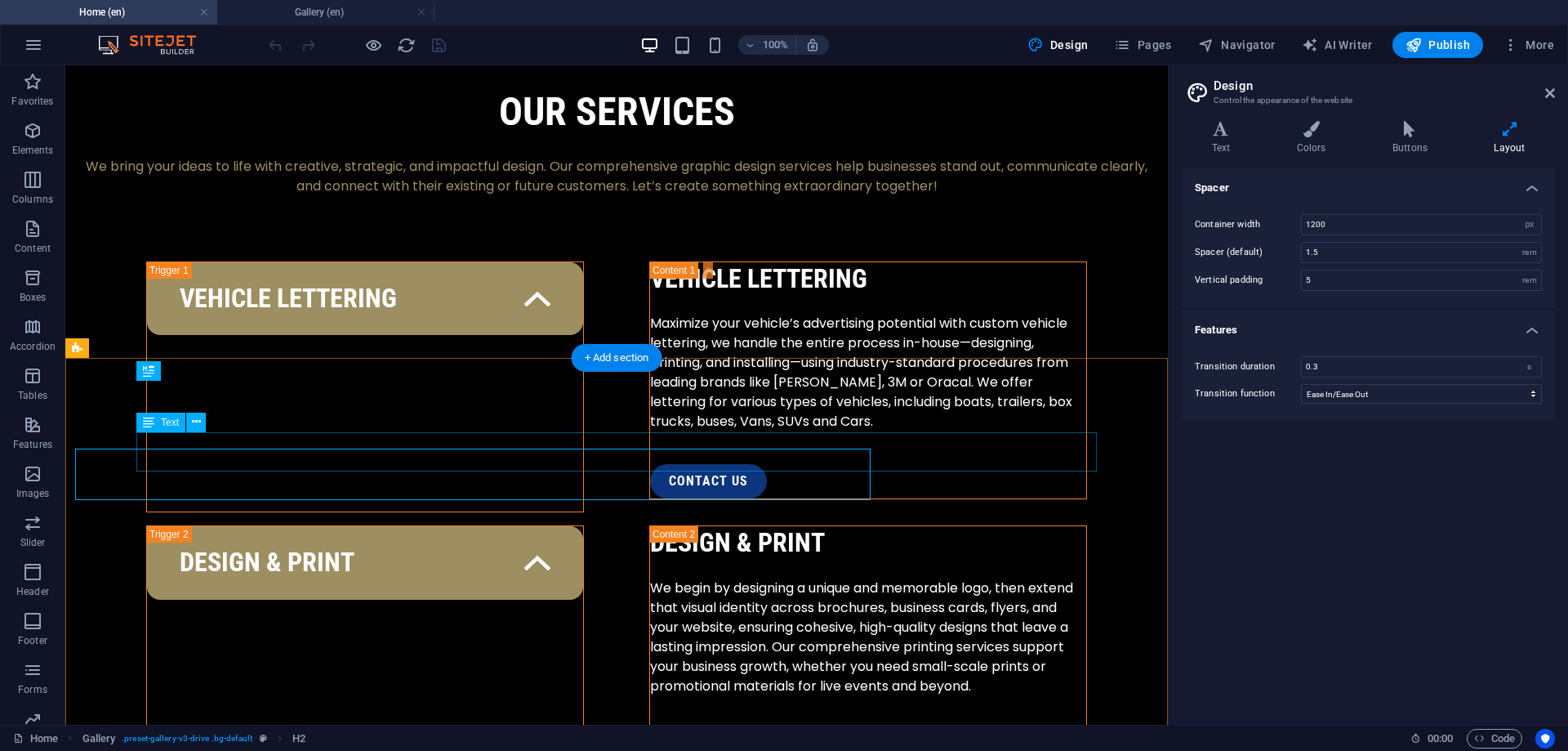
scroll to position [2315, 0]
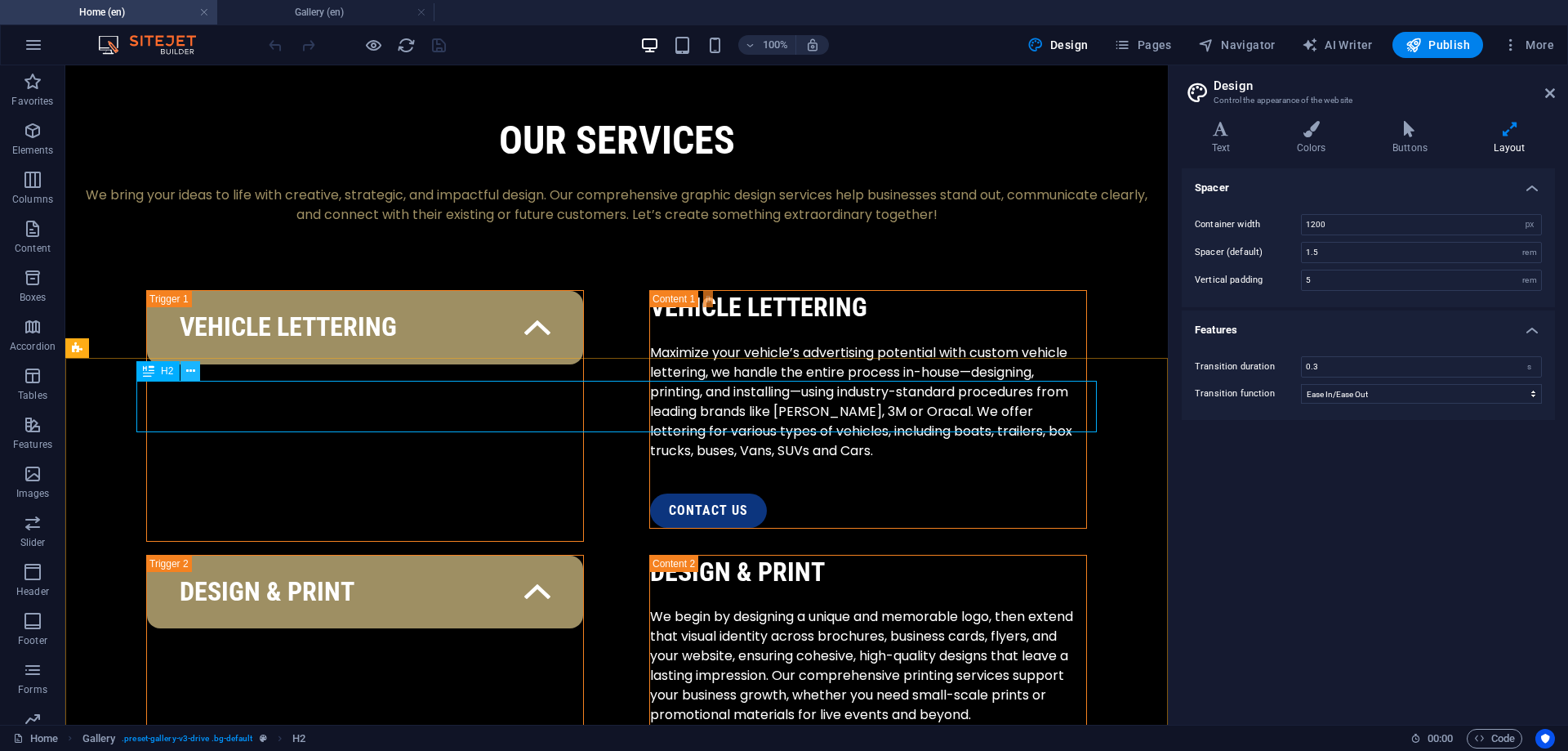
click at [190, 372] on icon at bounding box center [190, 371] width 9 height 17
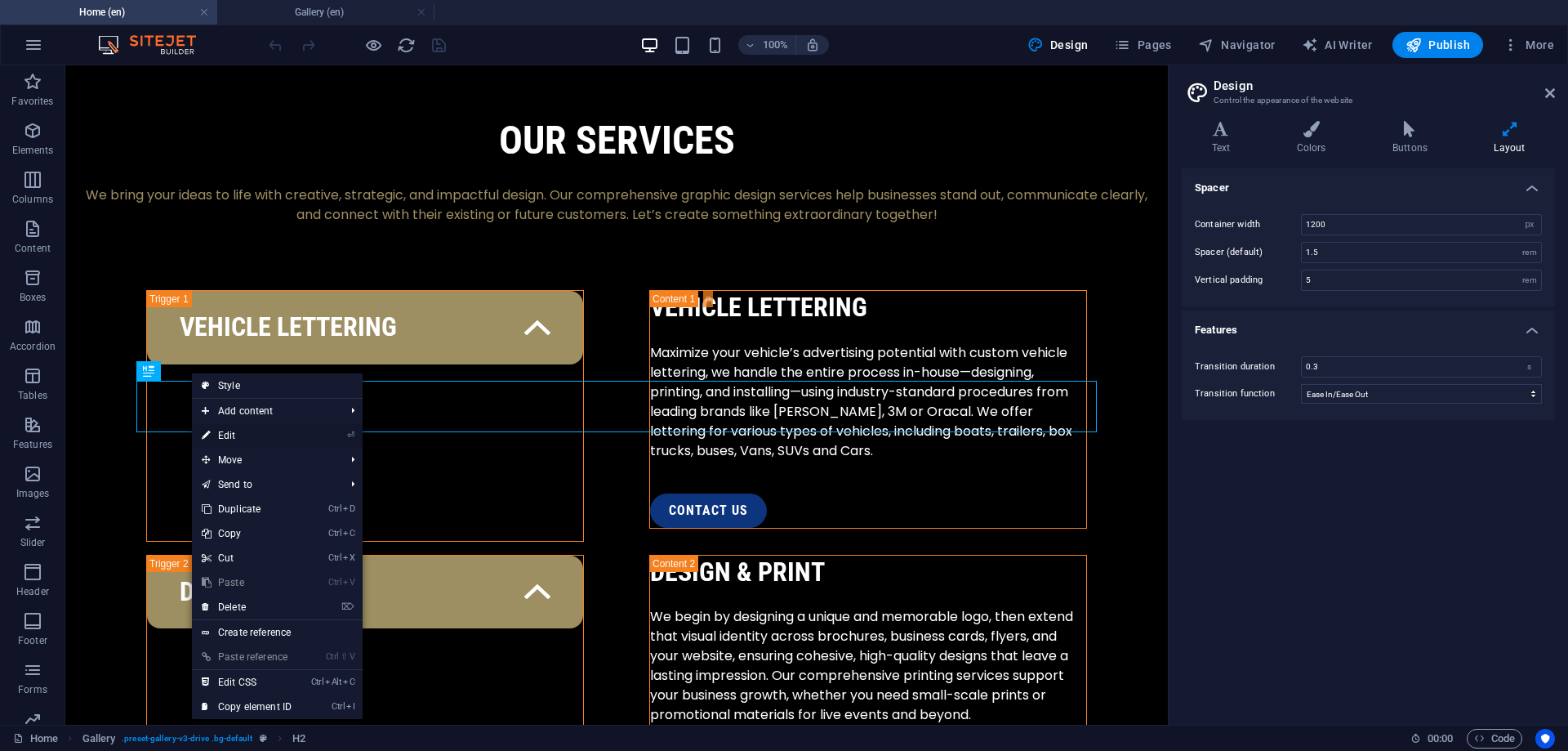
click at [235, 438] on link "⏎ Edit" at bounding box center [247, 435] width 110 height 24
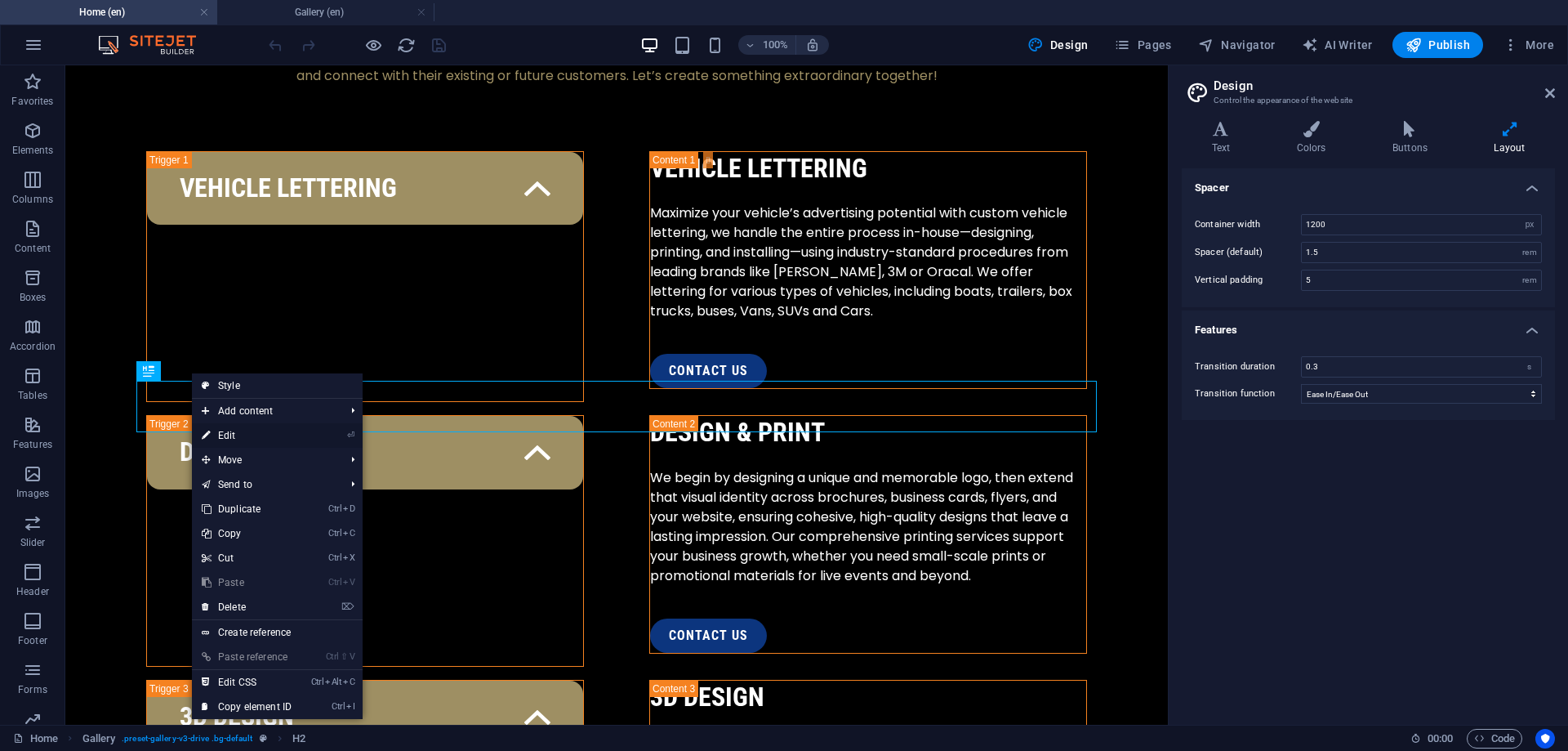
select select
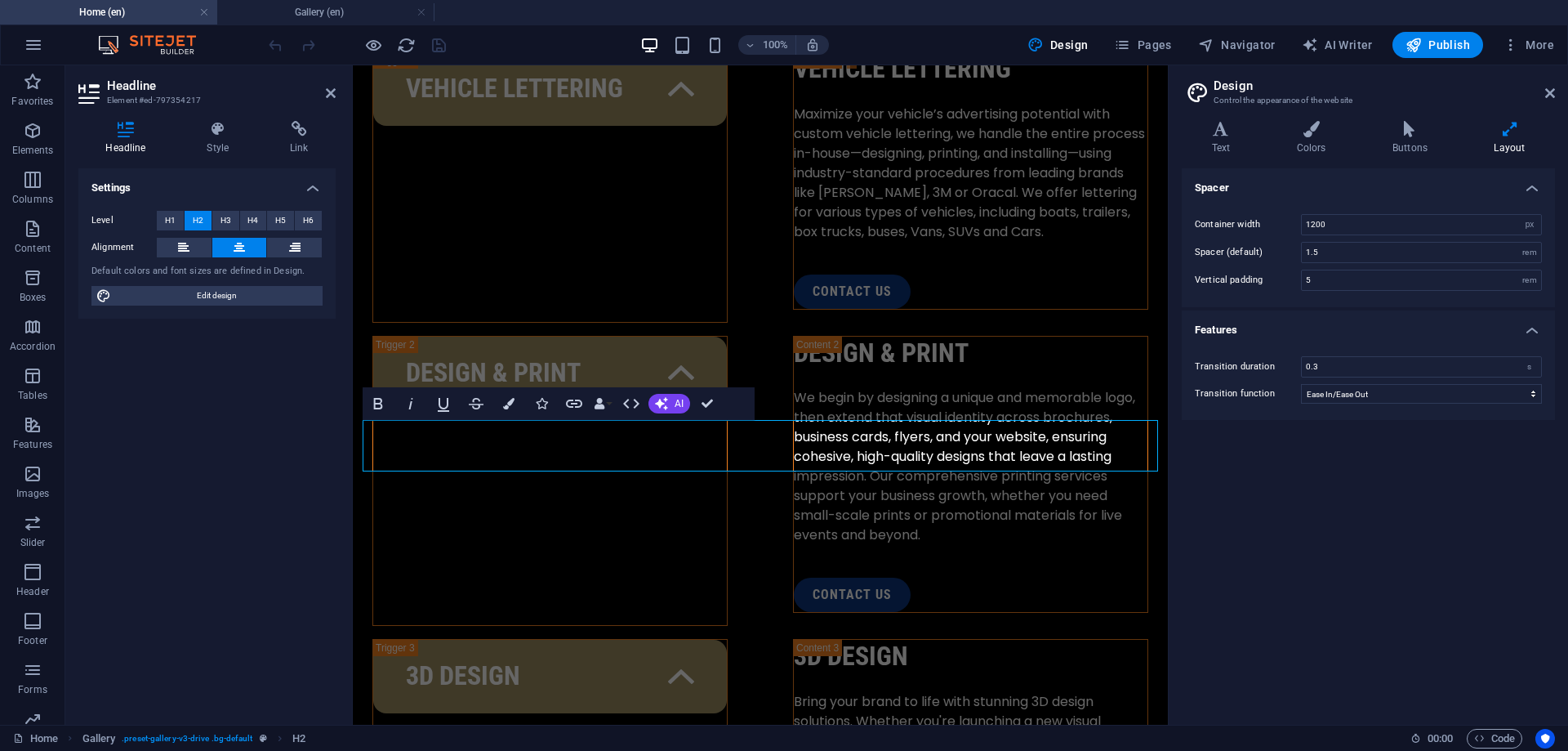
scroll to position [2274, 0]
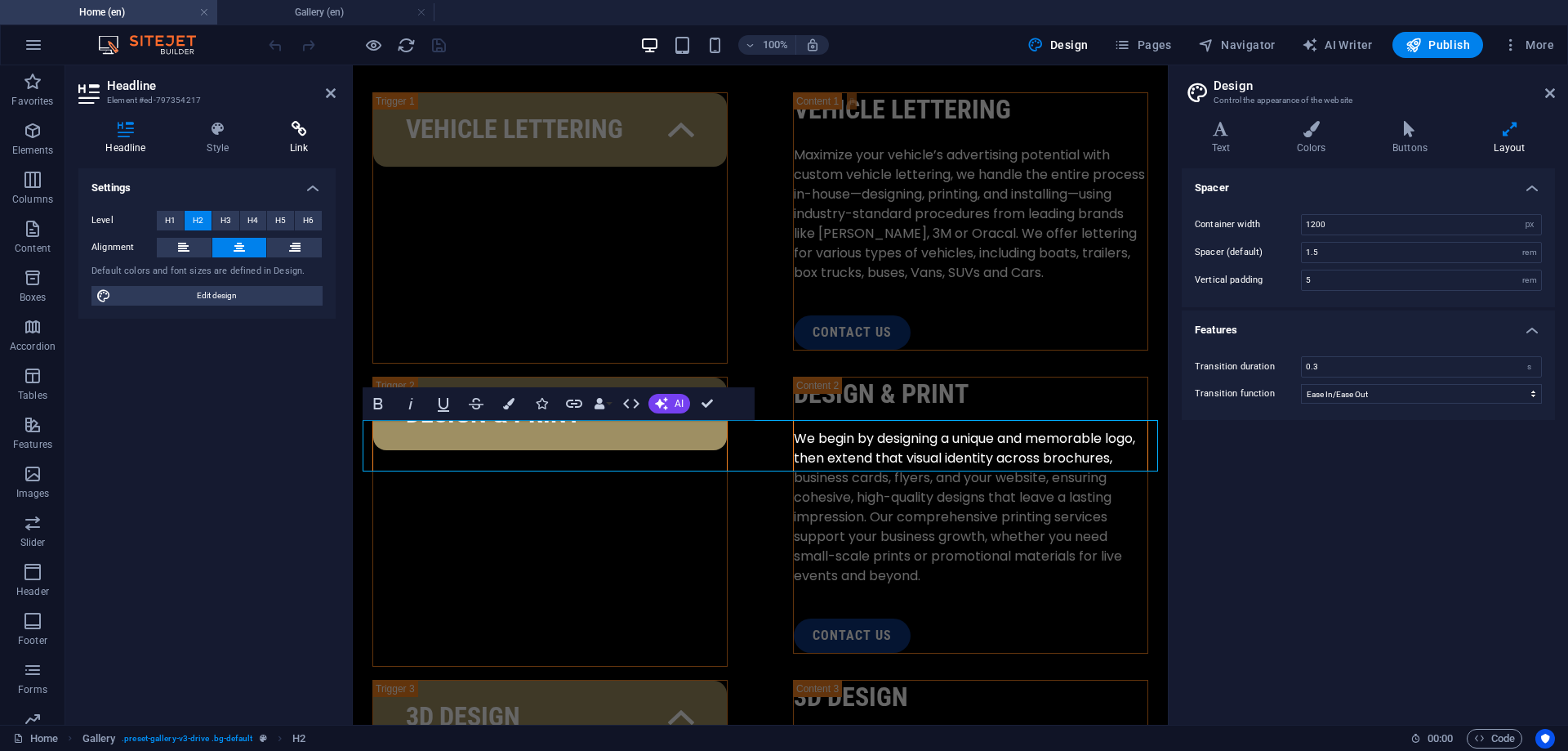
click at [285, 120] on div "Headline Style Link Settings Level H1 H2 H3 H4 H5 H6 Alignment Default colors a…" at bounding box center [207, 416] width 283 height 617
click at [285, 121] on icon at bounding box center [299, 128] width 72 height 16
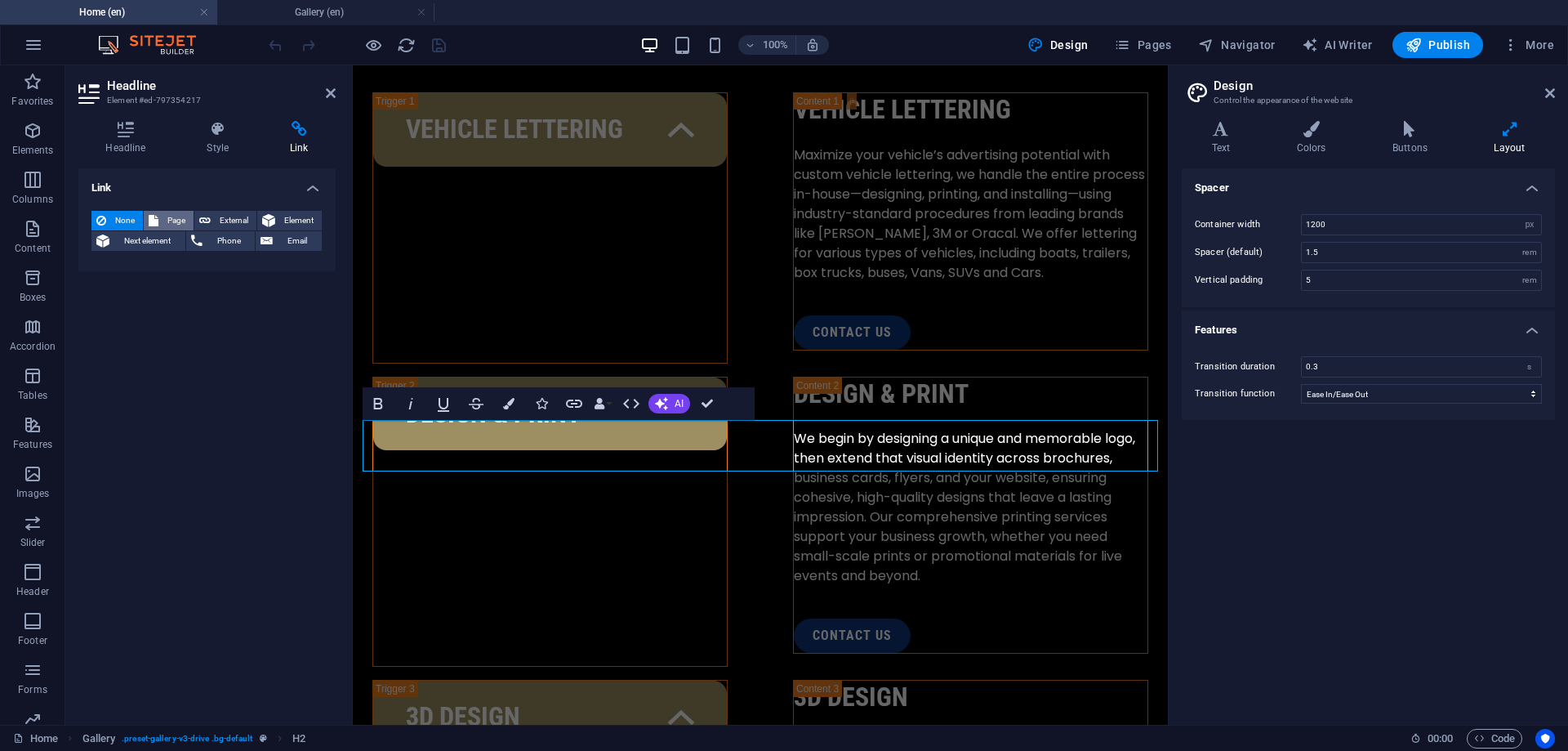
click at [174, 222] on span "Page" at bounding box center [176, 220] width 25 height 19
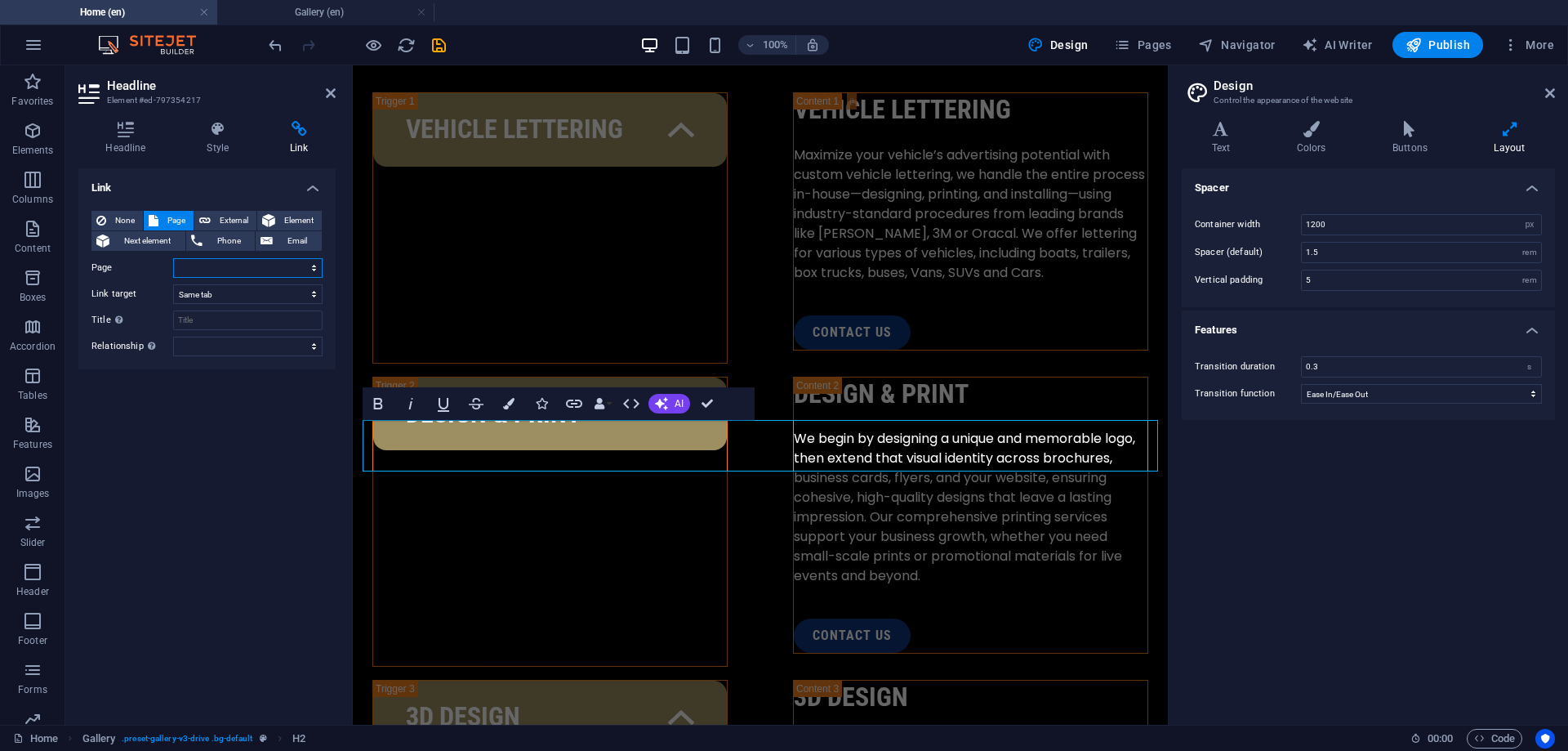
click at [173, 258] on select "Home Contact Gallery Home Gallery Contacto" at bounding box center [247, 267] width 149 height 19
select select "2"
click option "Gallery" at bounding box center [0, 0] width 0 height 0
click at [203, 323] on input "Title Additional link description, should not be the same as the link text. The…" at bounding box center [247, 319] width 149 height 19
type input "Gallery"
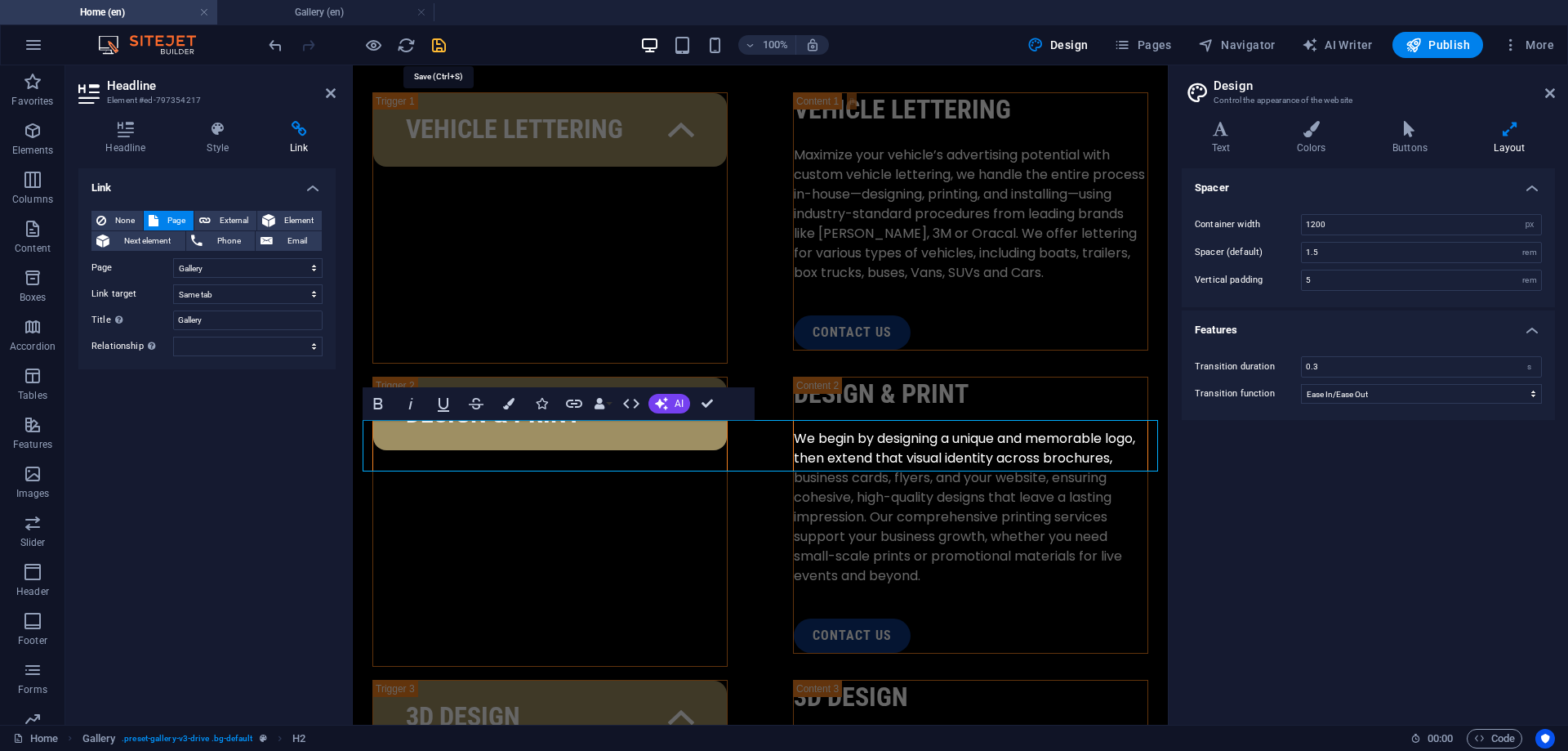
click at [443, 42] on icon "save" at bounding box center [439, 46] width 19 height 19
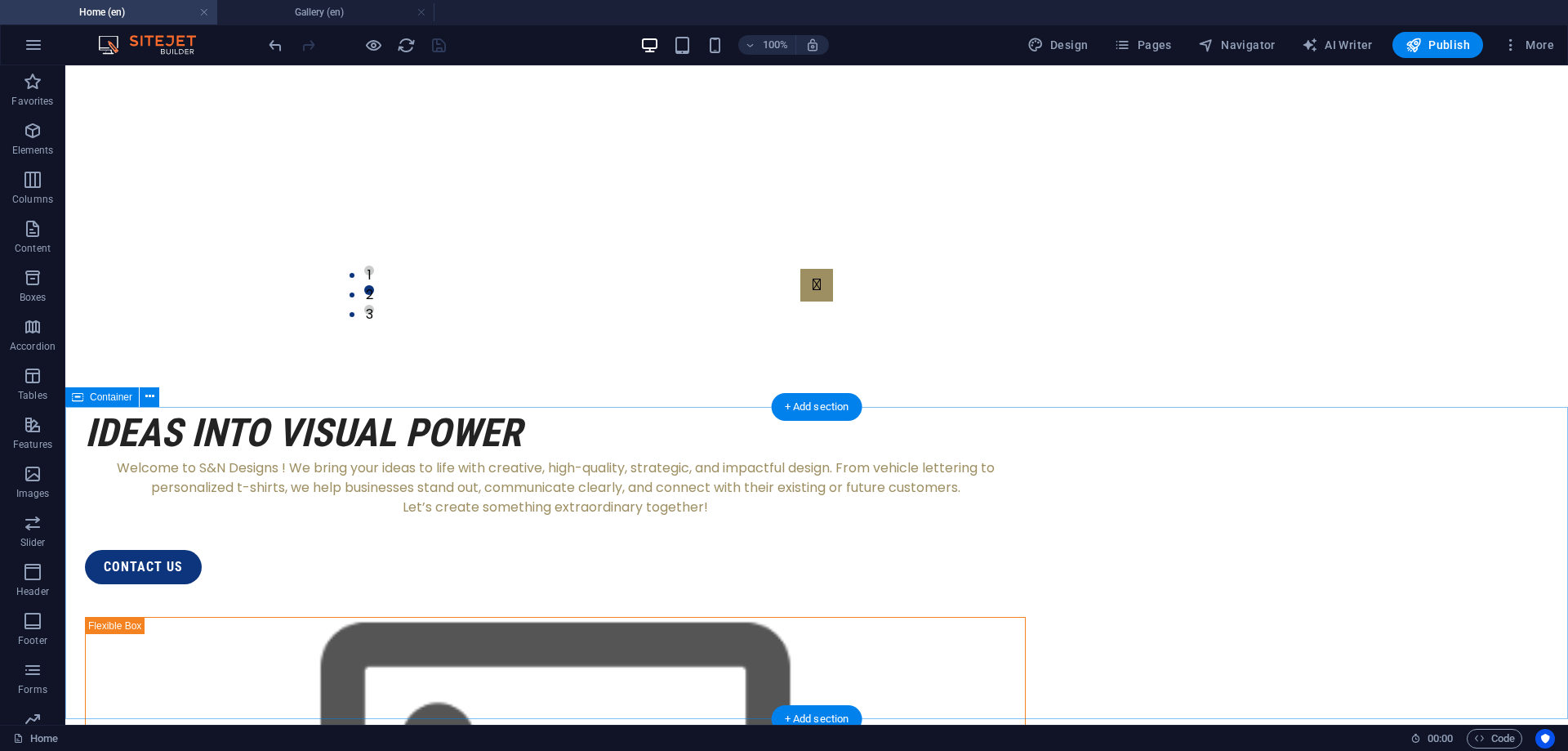
scroll to position [899, 0]
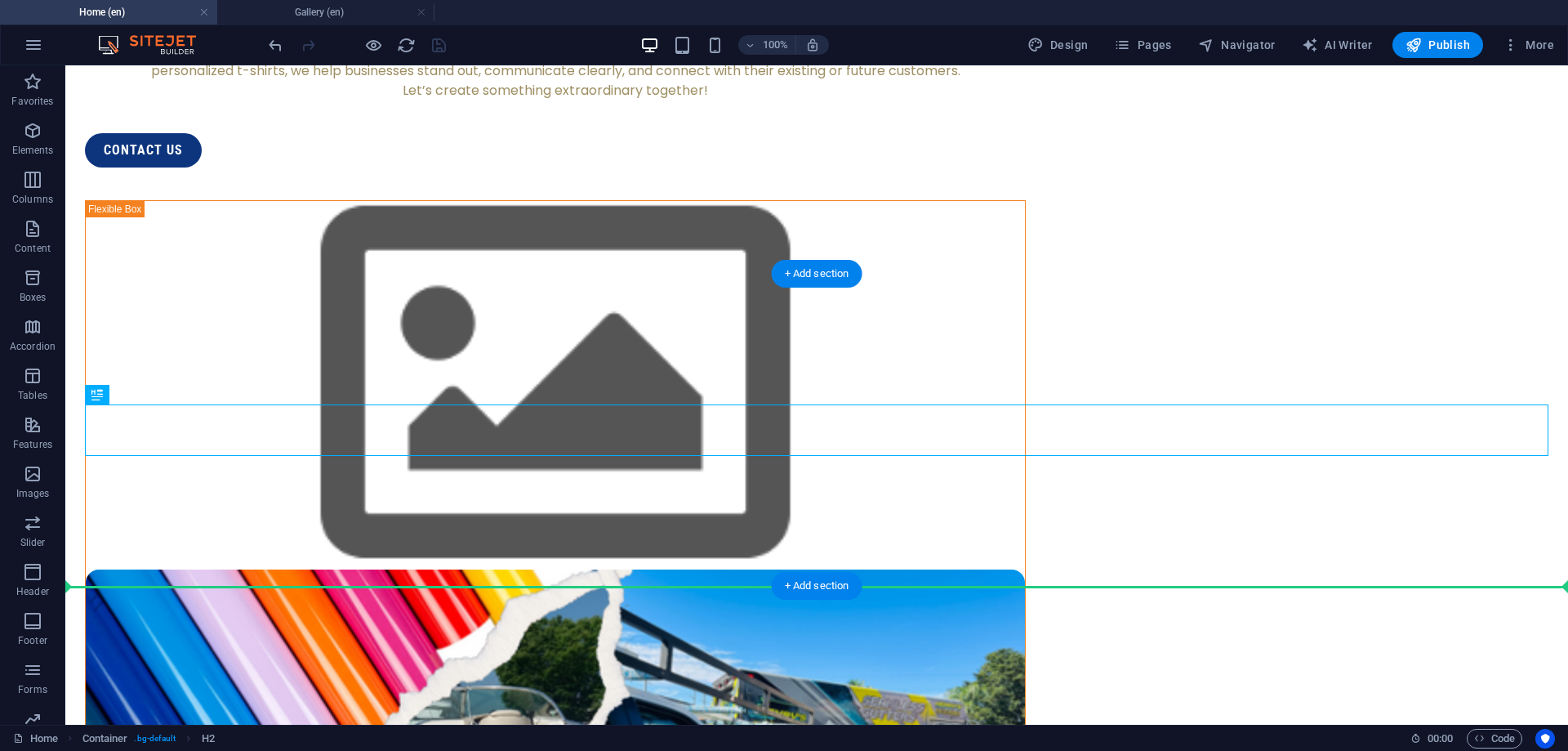
drag, startPoint x: 803, startPoint y: 436, endPoint x: 795, endPoint y: 568, distance: 132.2
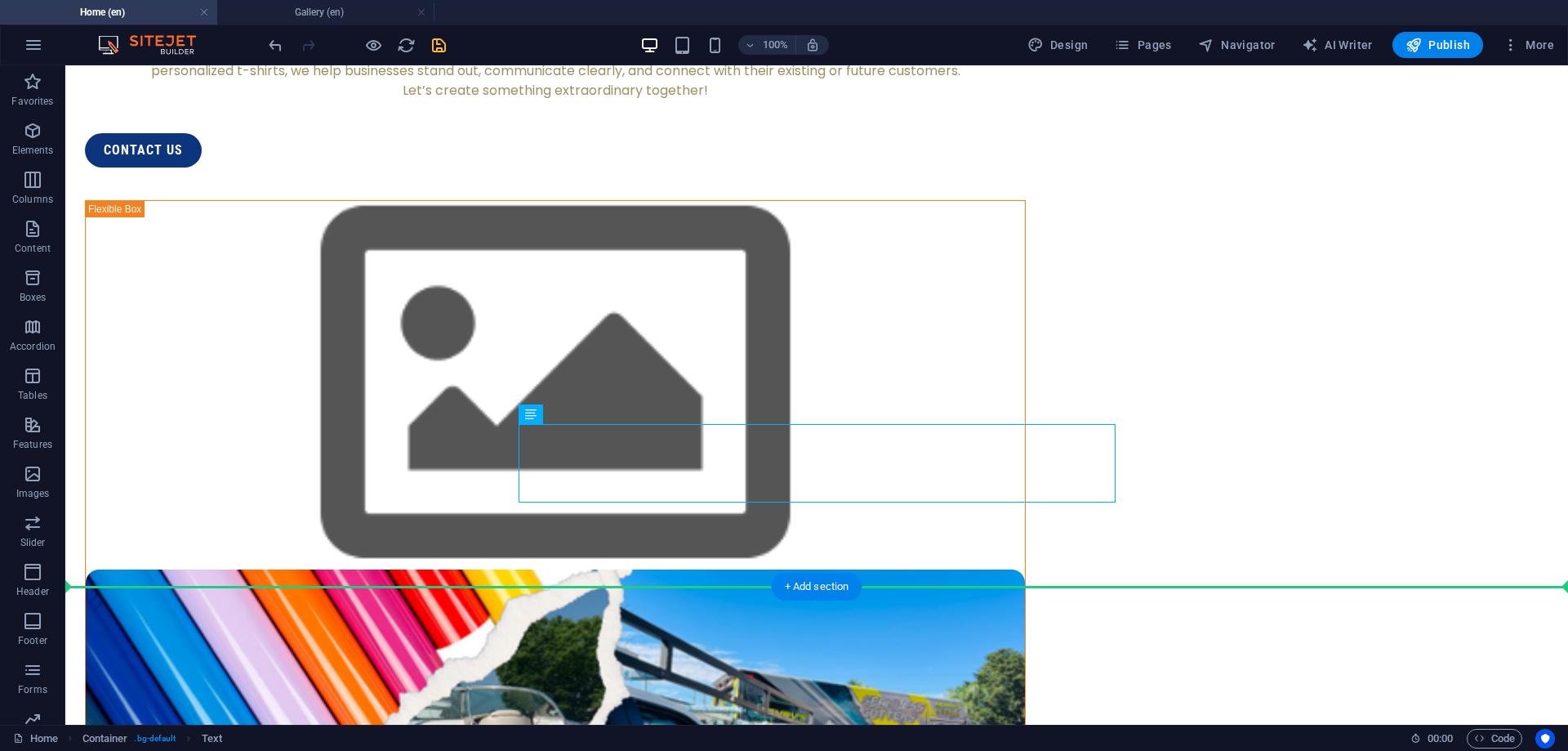
drag, startPoint x: 792, startPoint y: 448, endPoint x: 763, endPoint y: 601, distance: 155.7
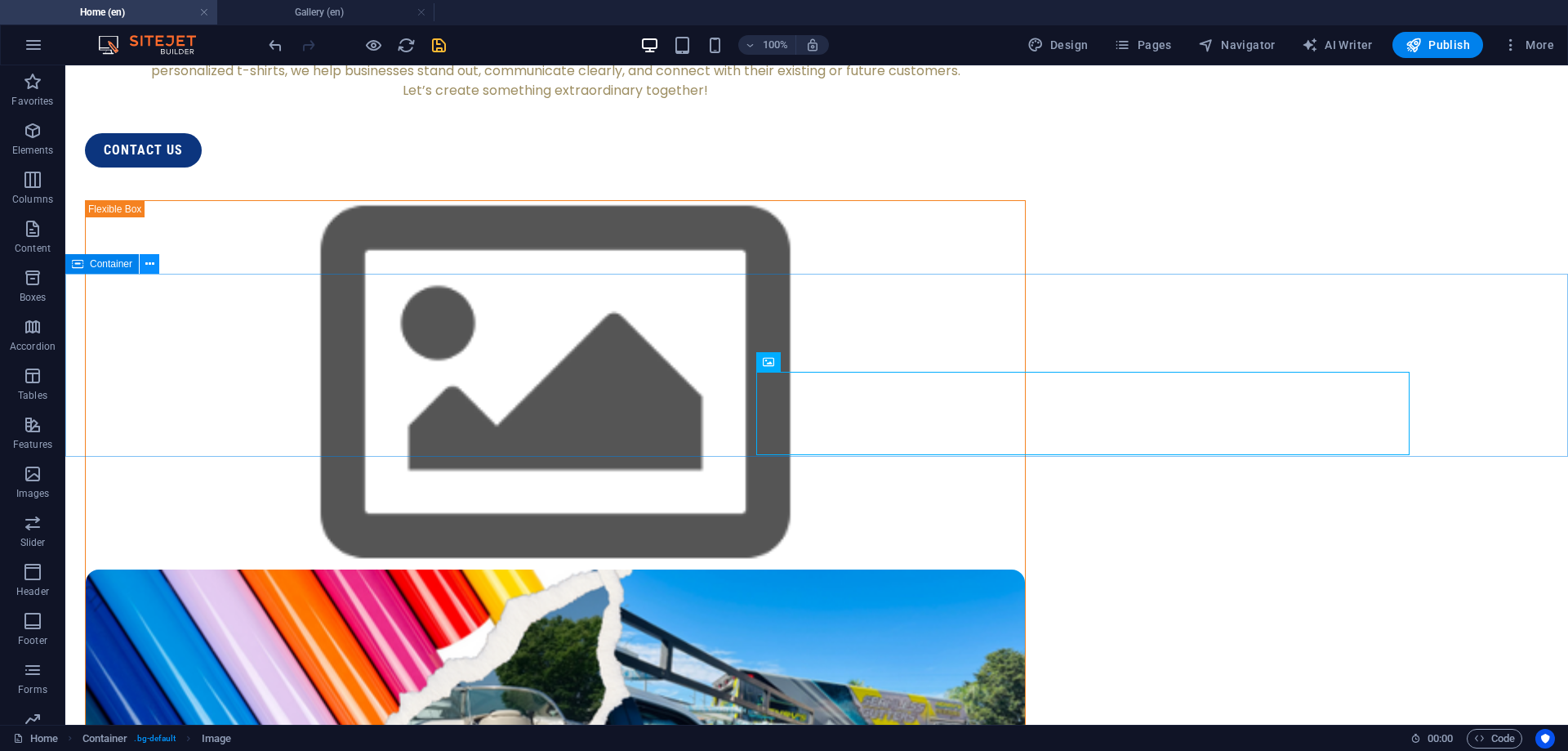
click at [149, 263] on icon at bounding box center [150, 264] width 9 height 17
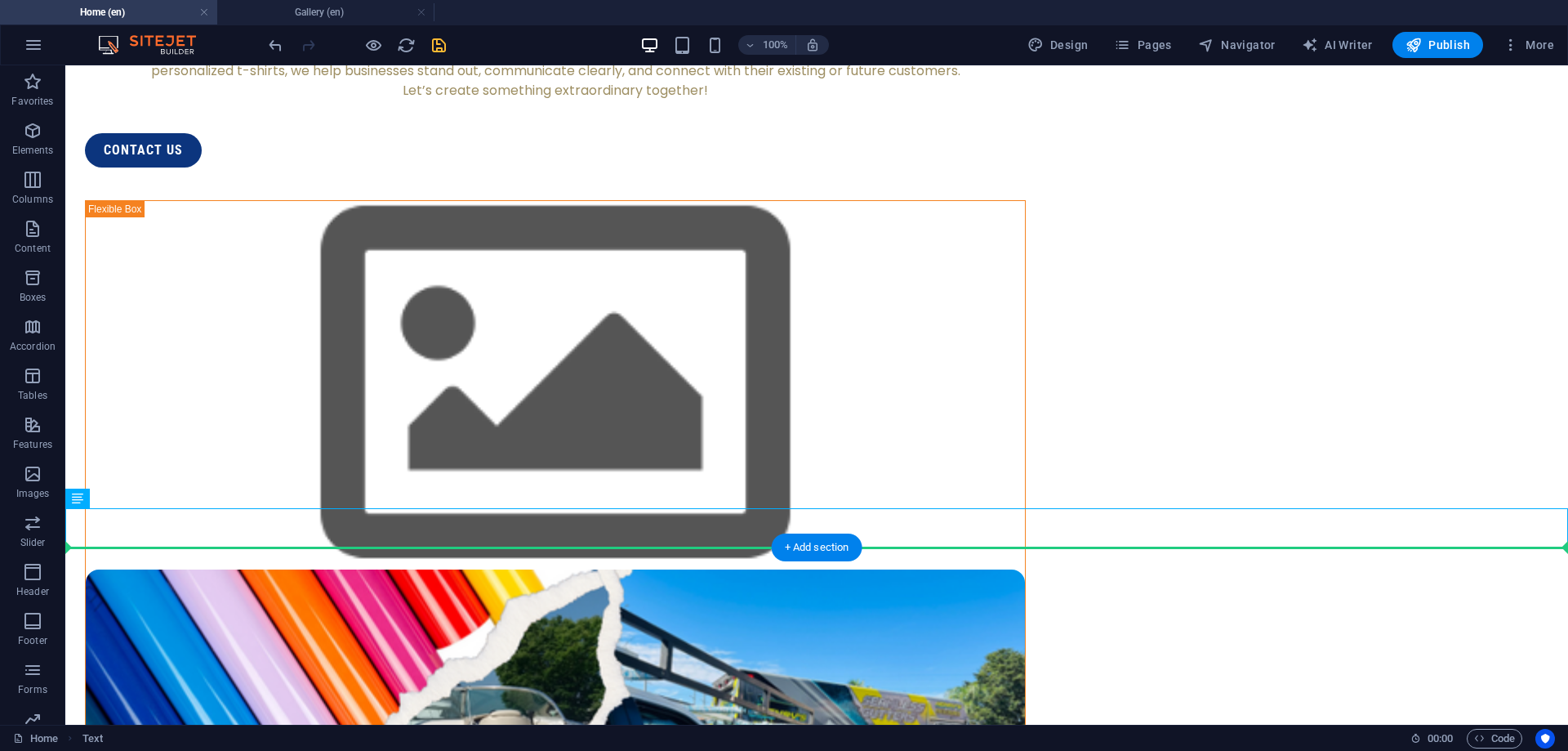
drag, startPoint x: 756, startPoint y: 523, endPoint x: 758, endPoint y: 569, distance: 46.0
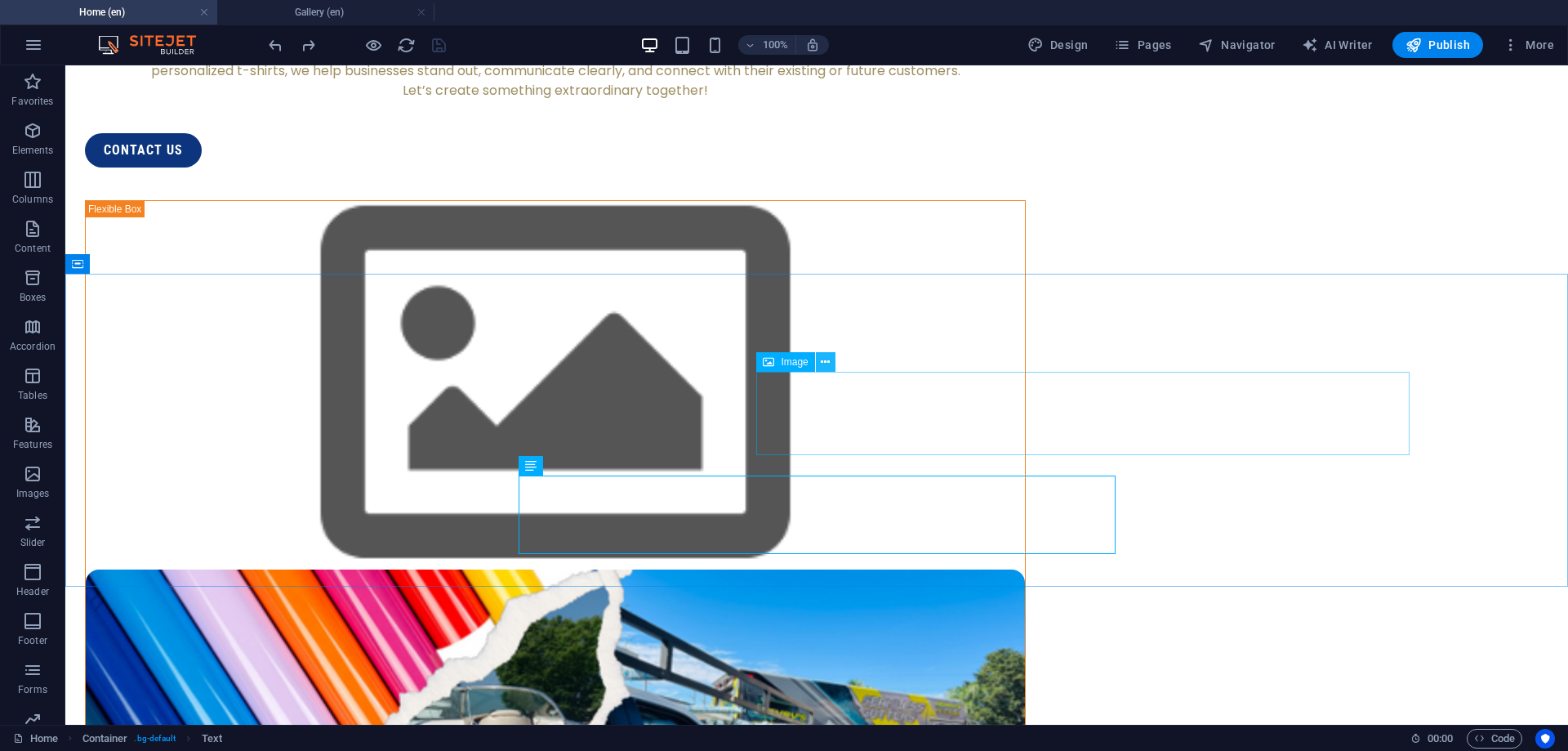
click at [826, 362] on icon at bounding box center [825, 362] width 9 height 17
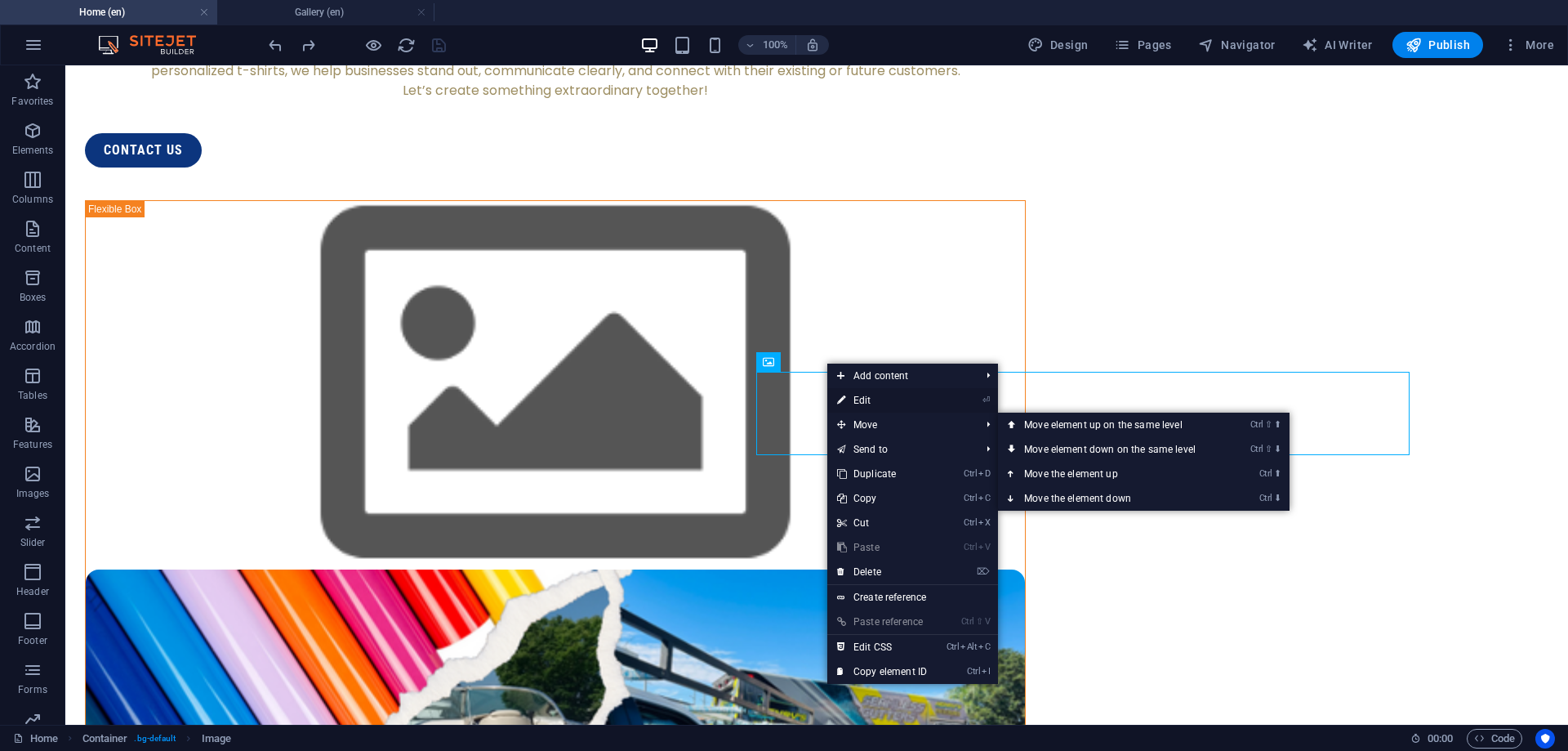
click at [876, 395] on link "⏎ Edit" at bounding box center [882, 400] width 110 height 24
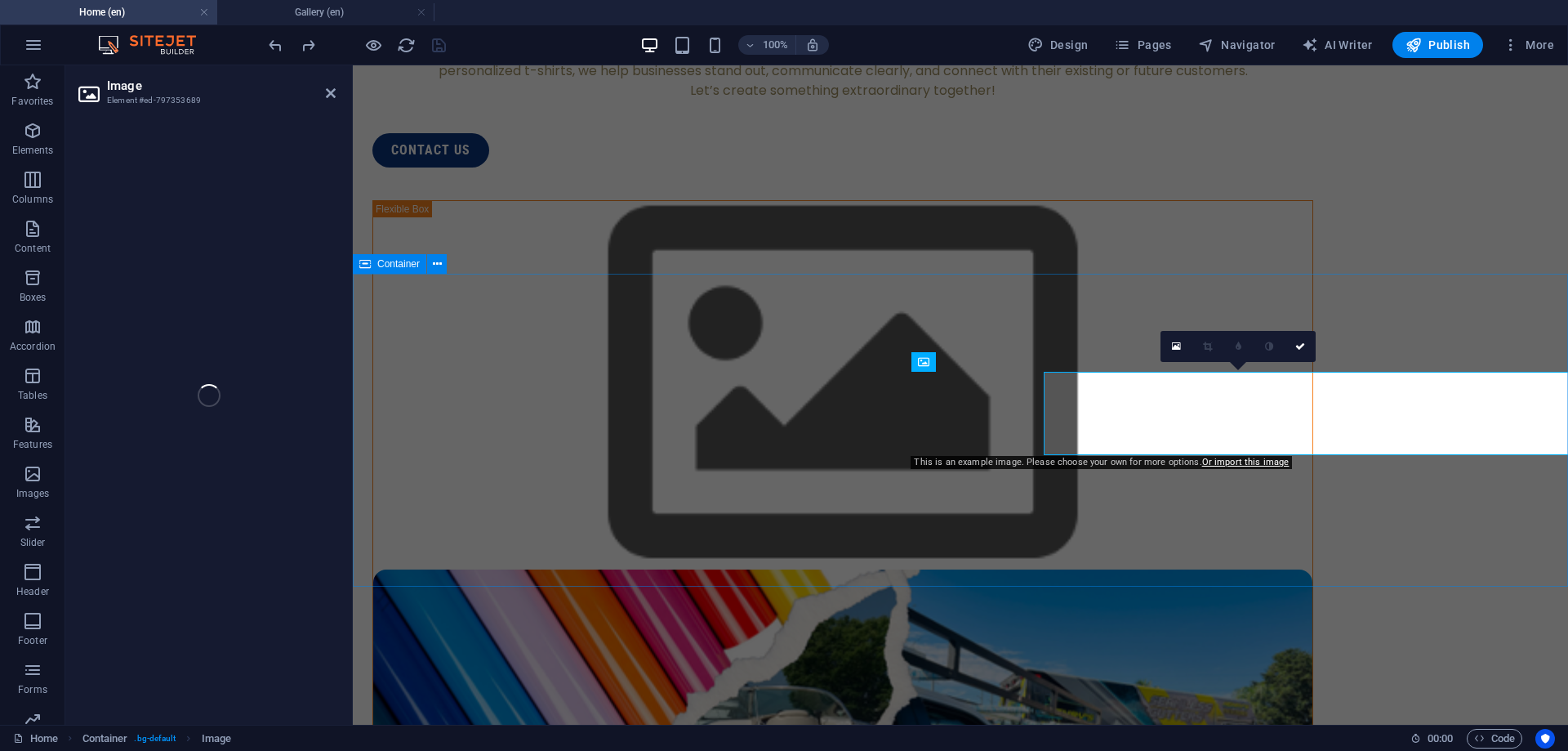
select select "px"
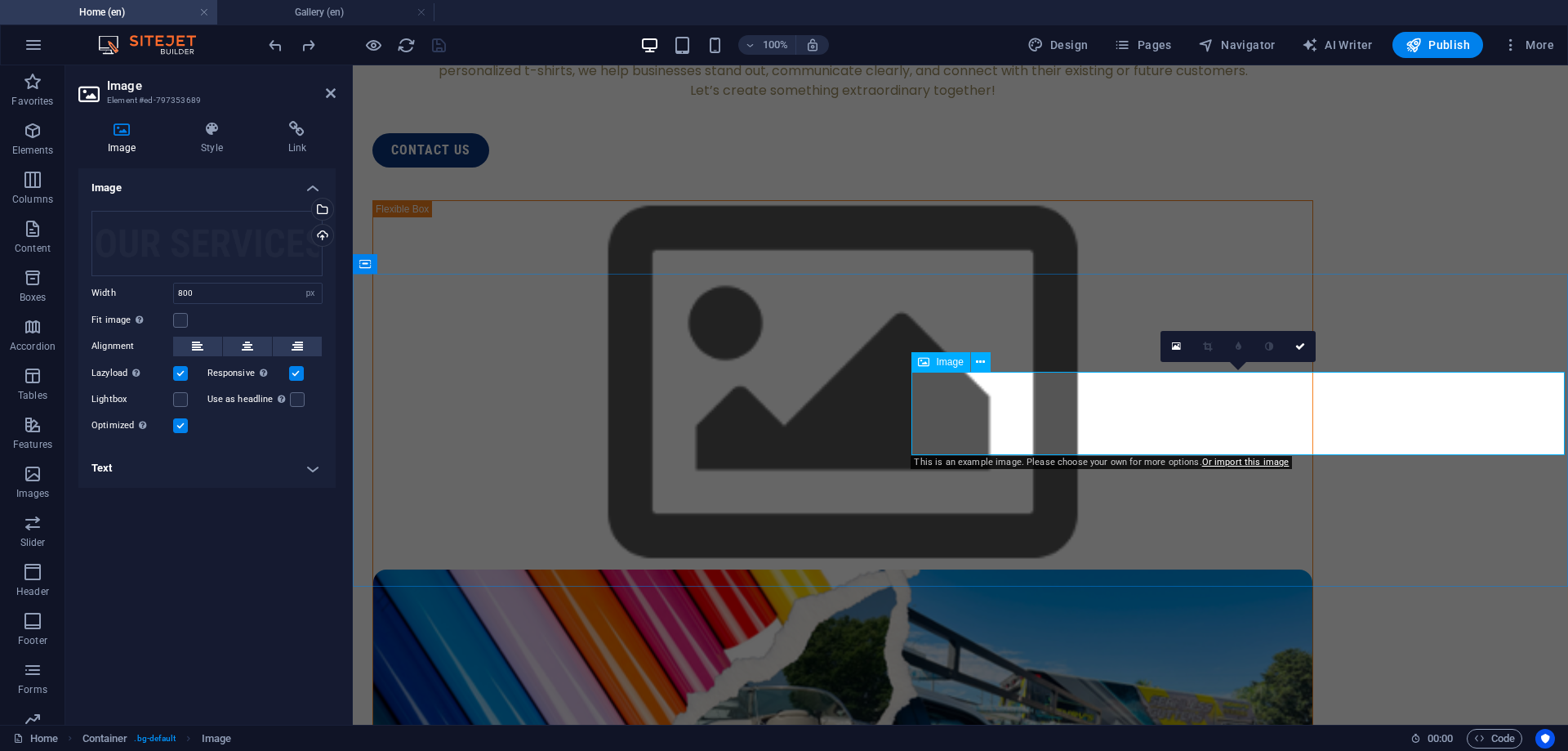
click at [982, 359] on icon at bounding box center [980, 362] width 9 height 17
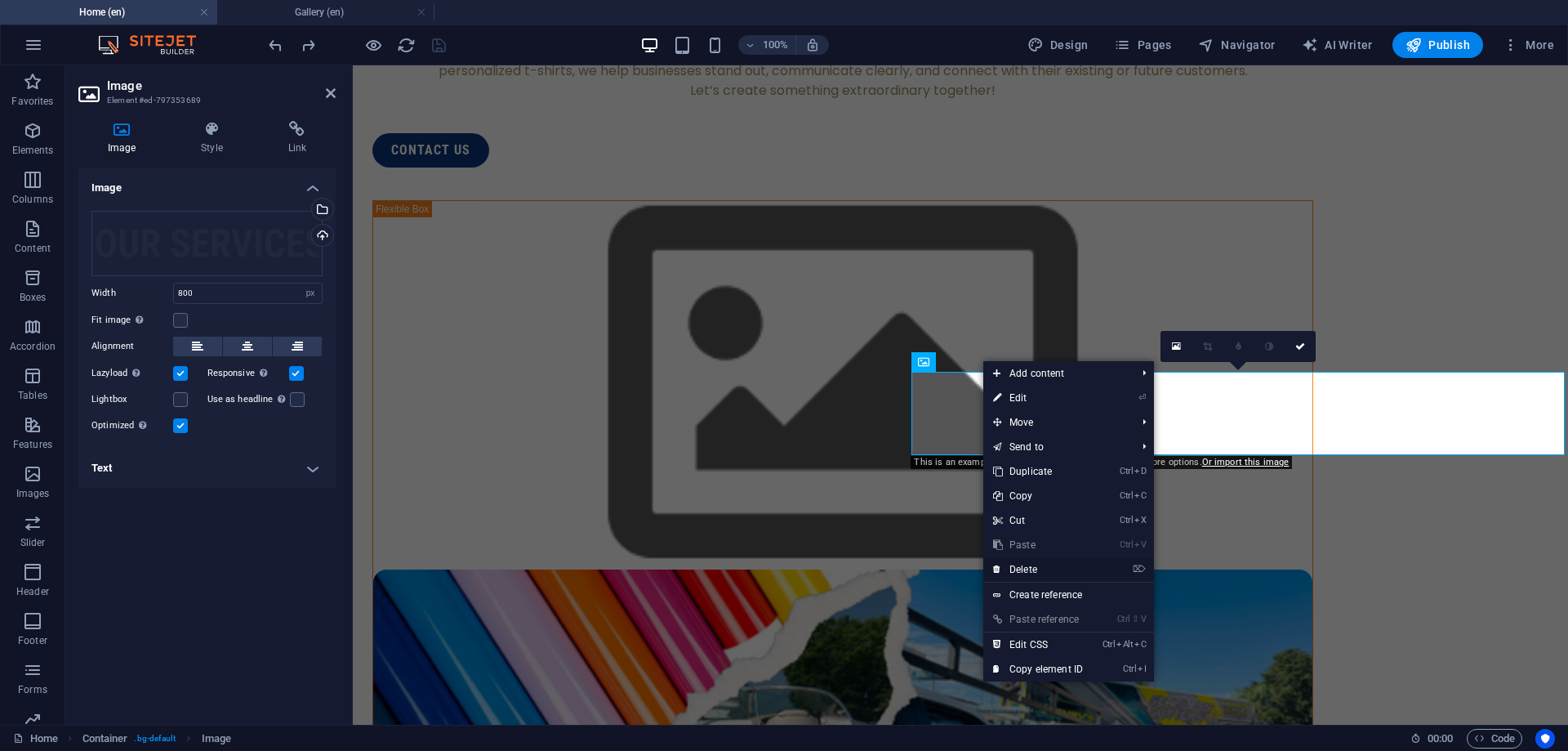
click at [1048, 564] on link "⌦ Delete" at bounding box center [1038, 569] width 110 height 24
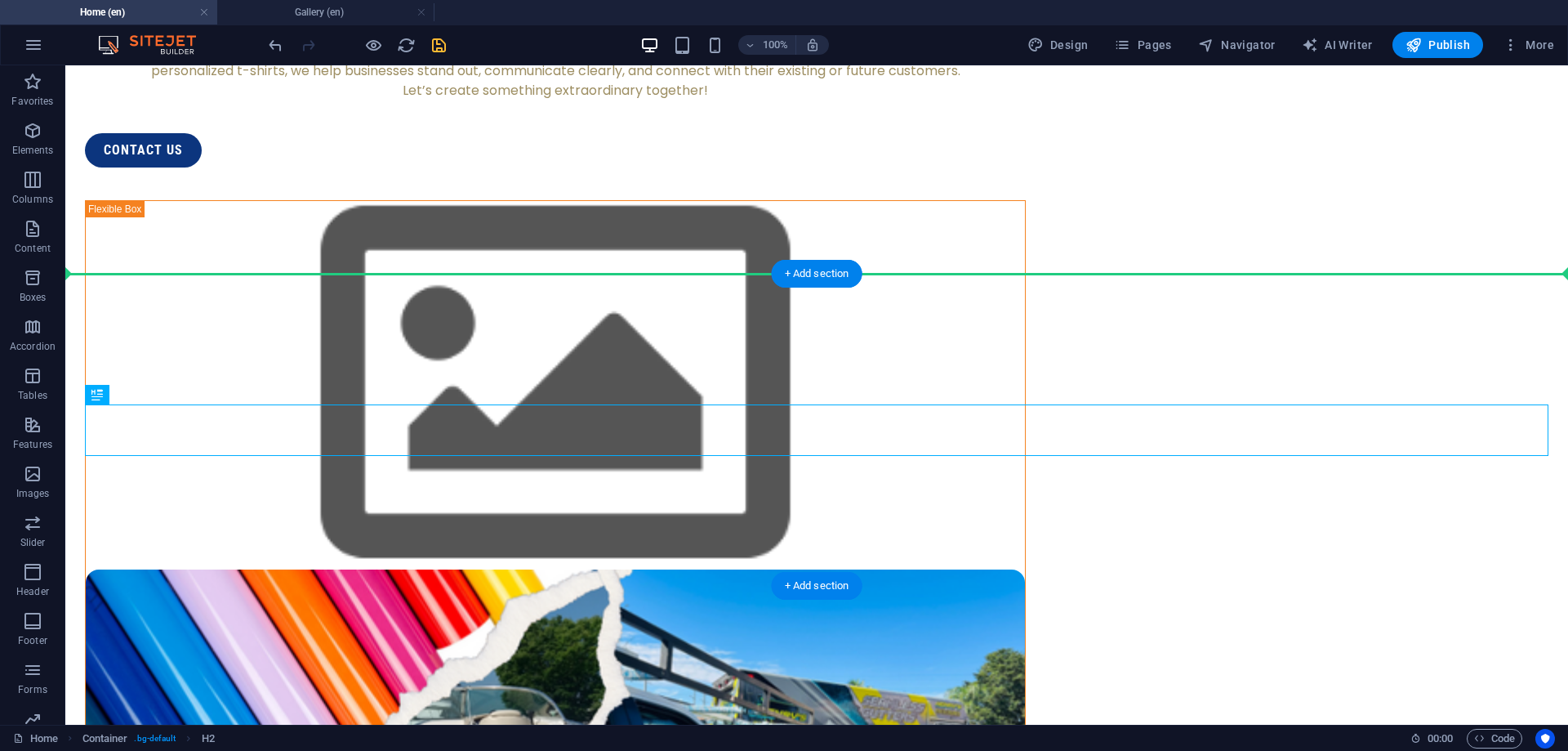
drag, startPoint x: 782, startPoint y: 427, endPoint x: 781, endPoint y: 357, distance: 70.0
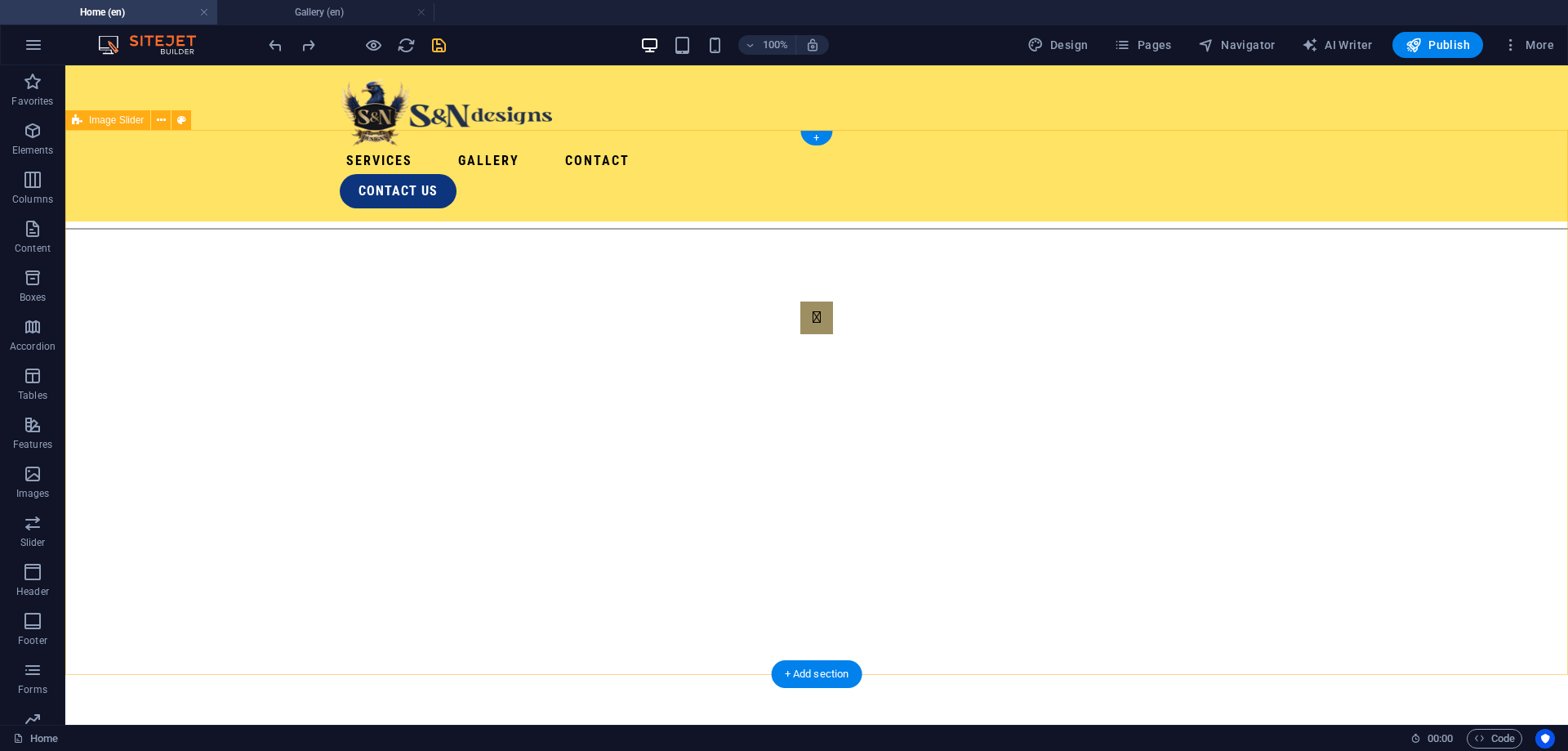
scroll to position [0, 0]
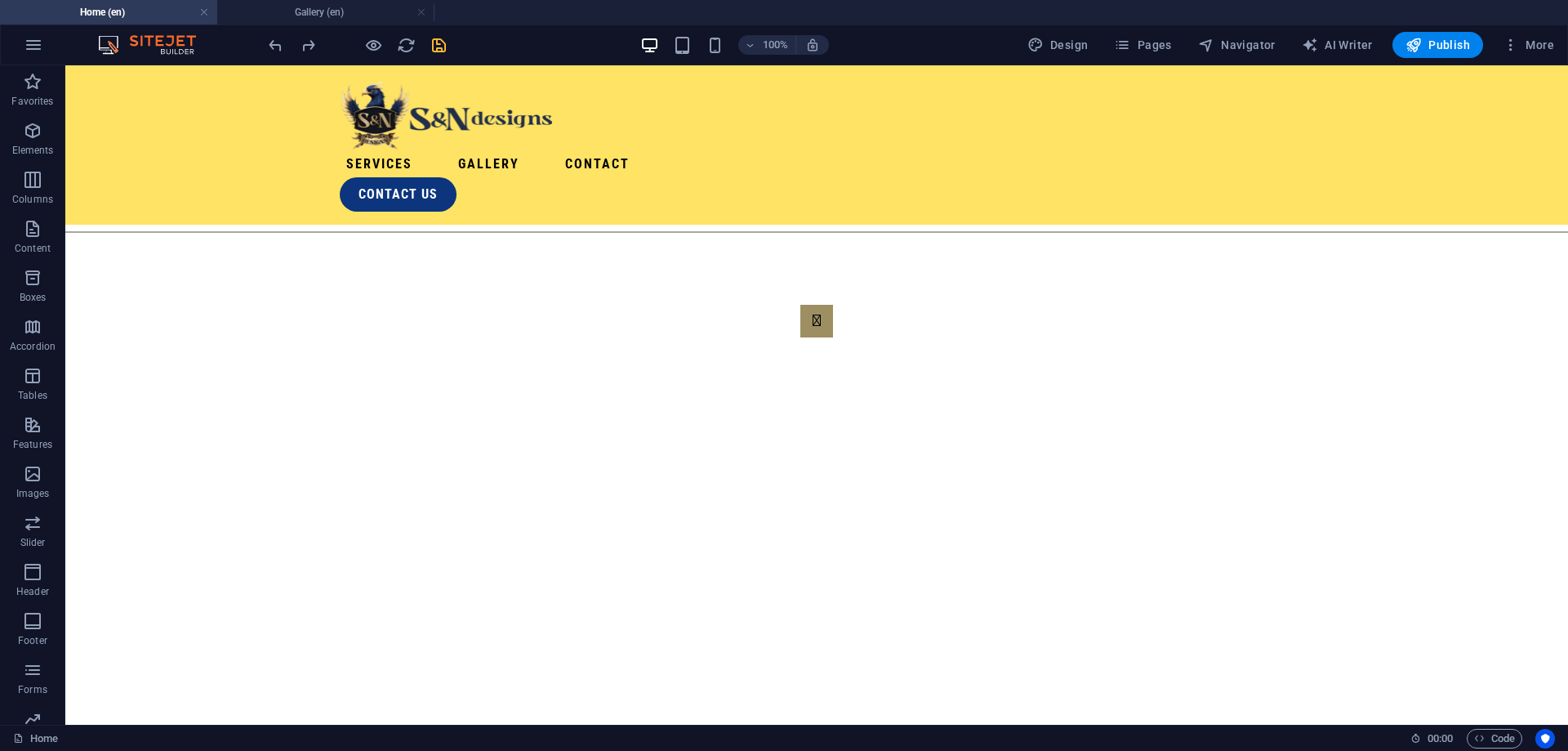
click at [1169, 58] on div "100% Design Pages Navigator AI Writer Publish More" at bounding box center [784, 45] width 1566 height 40
click at [443, 40] on icon "save" at bounding box center [439, 46] width 19 height 19
click at [1157, 43] on span "Pages" at bounding box center [1143, 45] width 57 height 16
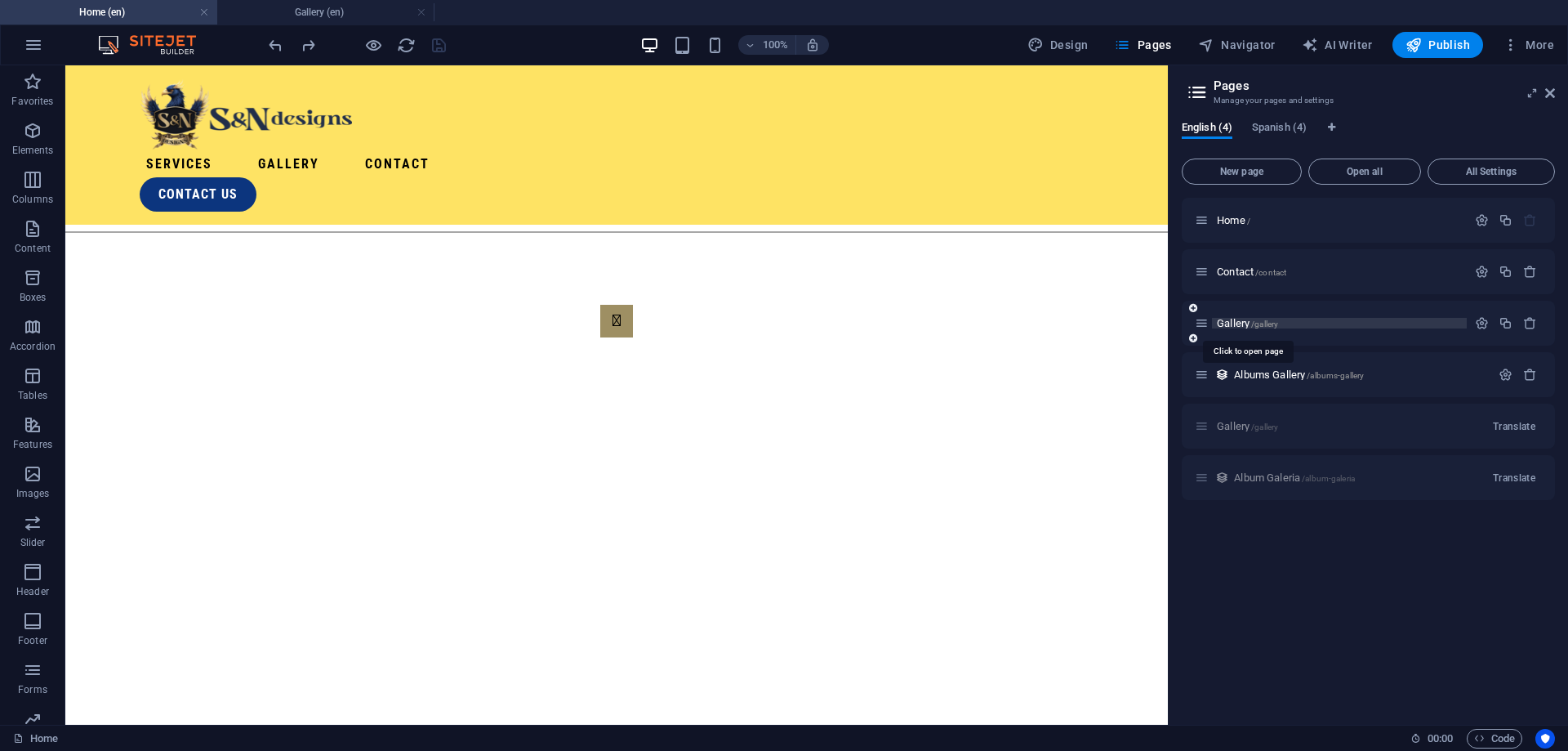
click at [1246, 320] on span "Gallery /gallery" at bounding box center [1247, 323] width 62 height 13
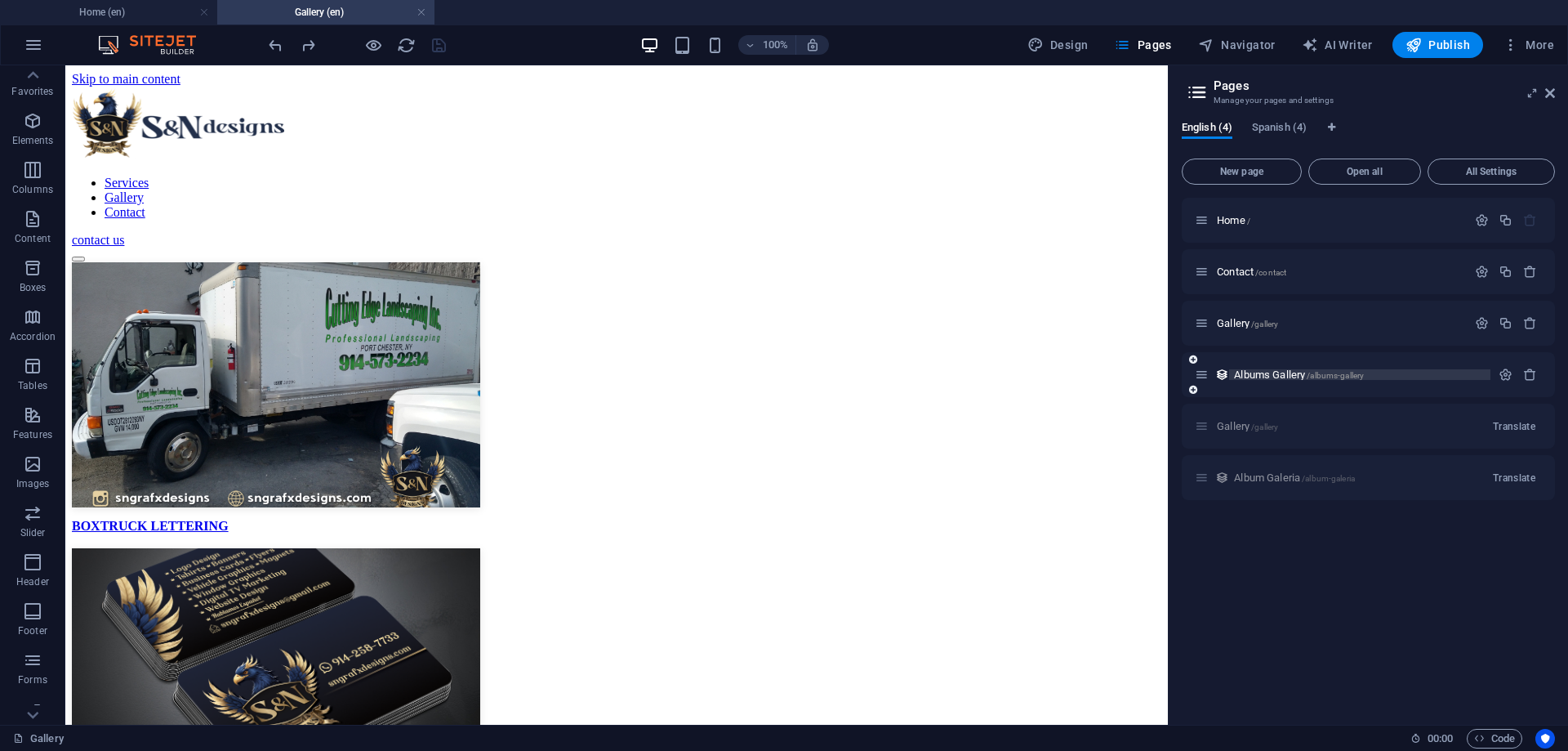
click at [1284, 373] on span "Albums Gallery /albums-gallery" at bounding box center [1298, 374] width 130 height 13
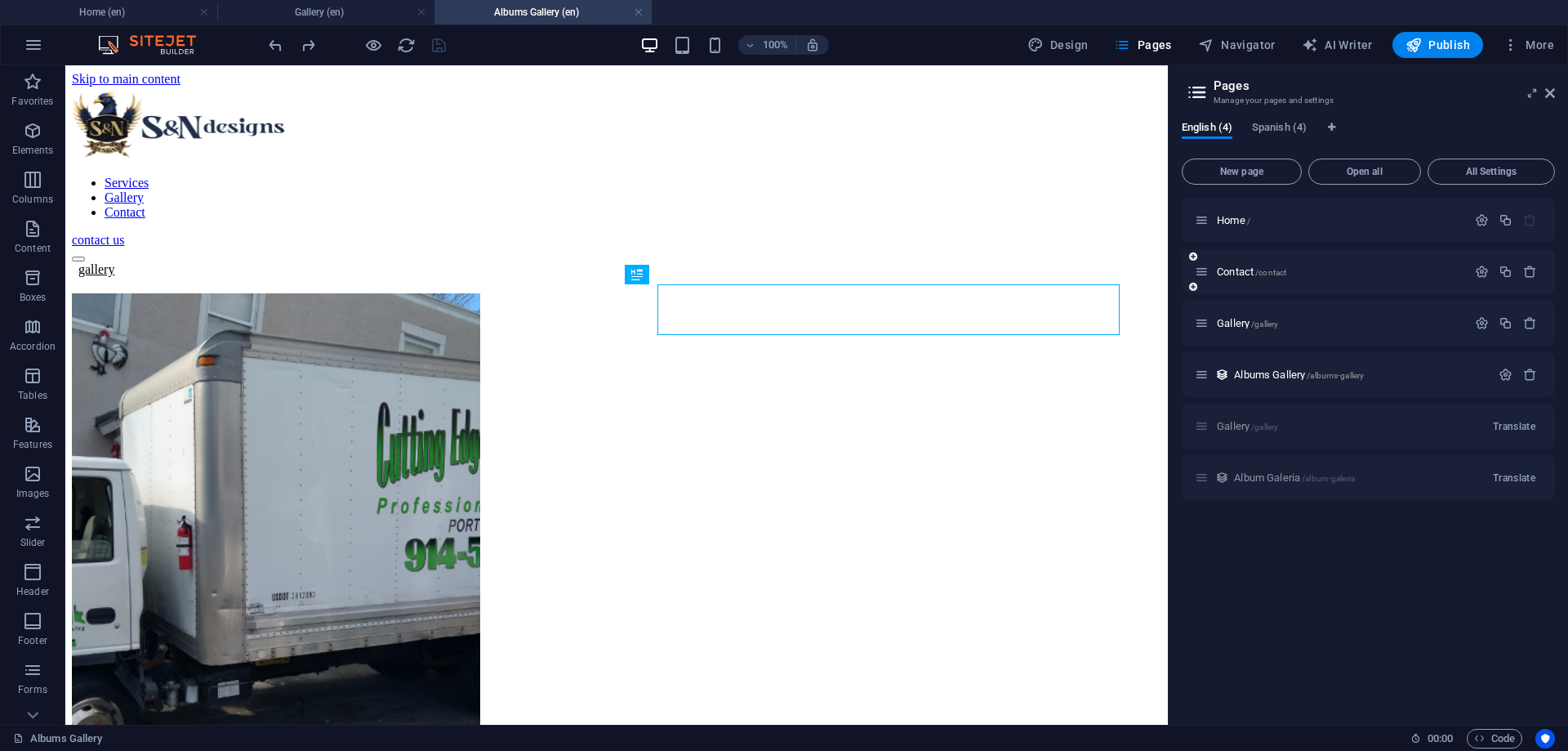
scroll to position [0, 0]
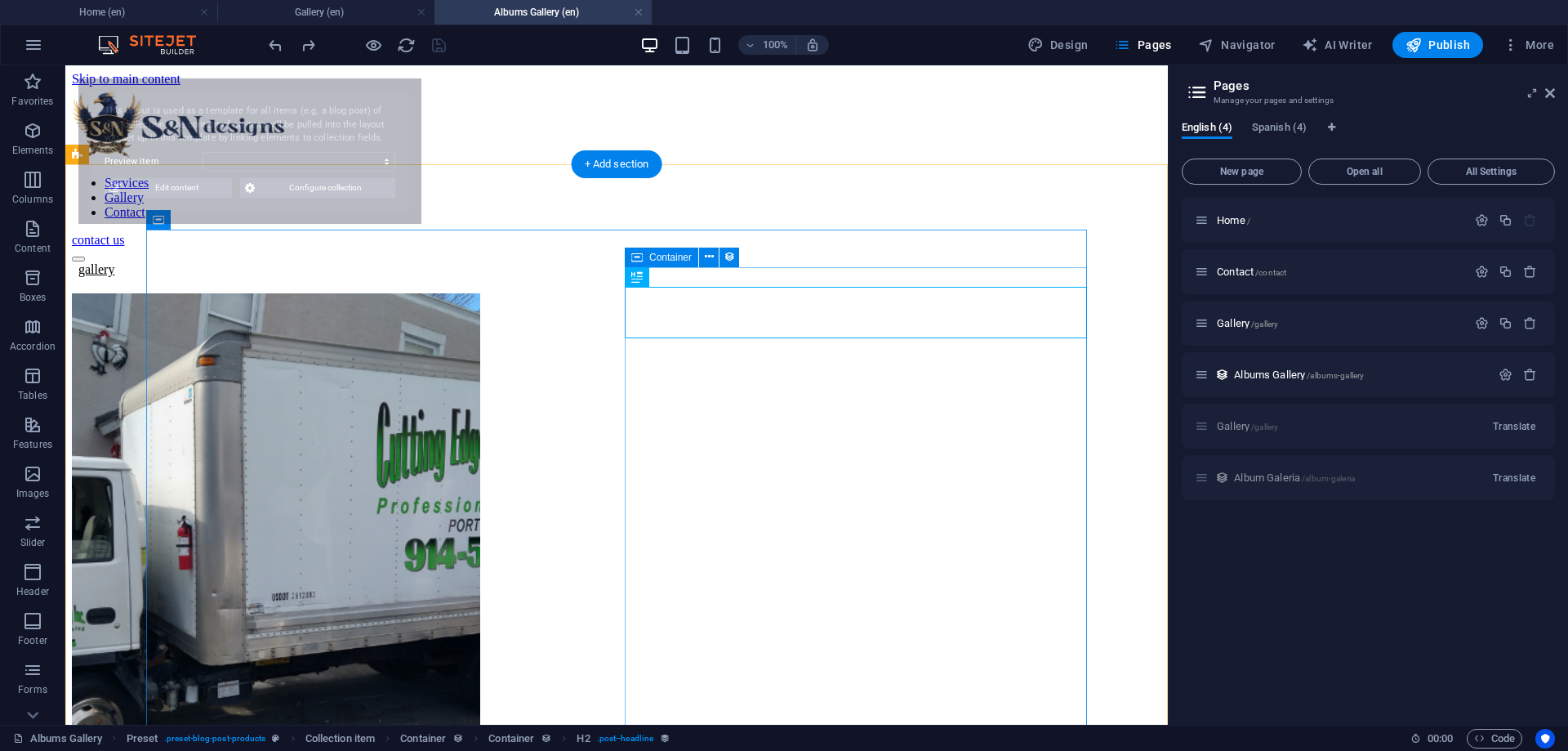
select select "68b74dae291690602504facc"
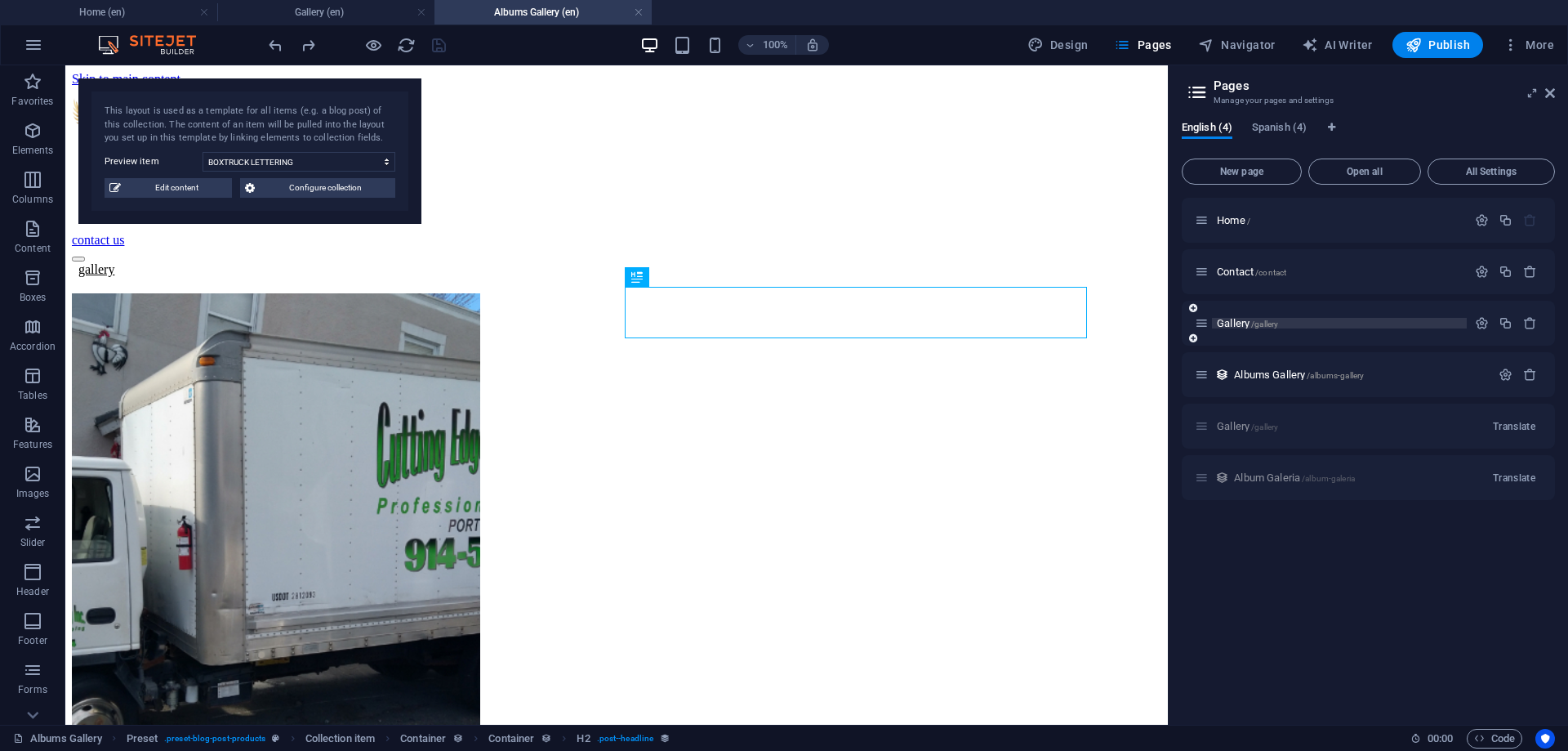
click at [1260, 324] on span "/gallery" at bounding box center [1265, 324] width 27 height 9
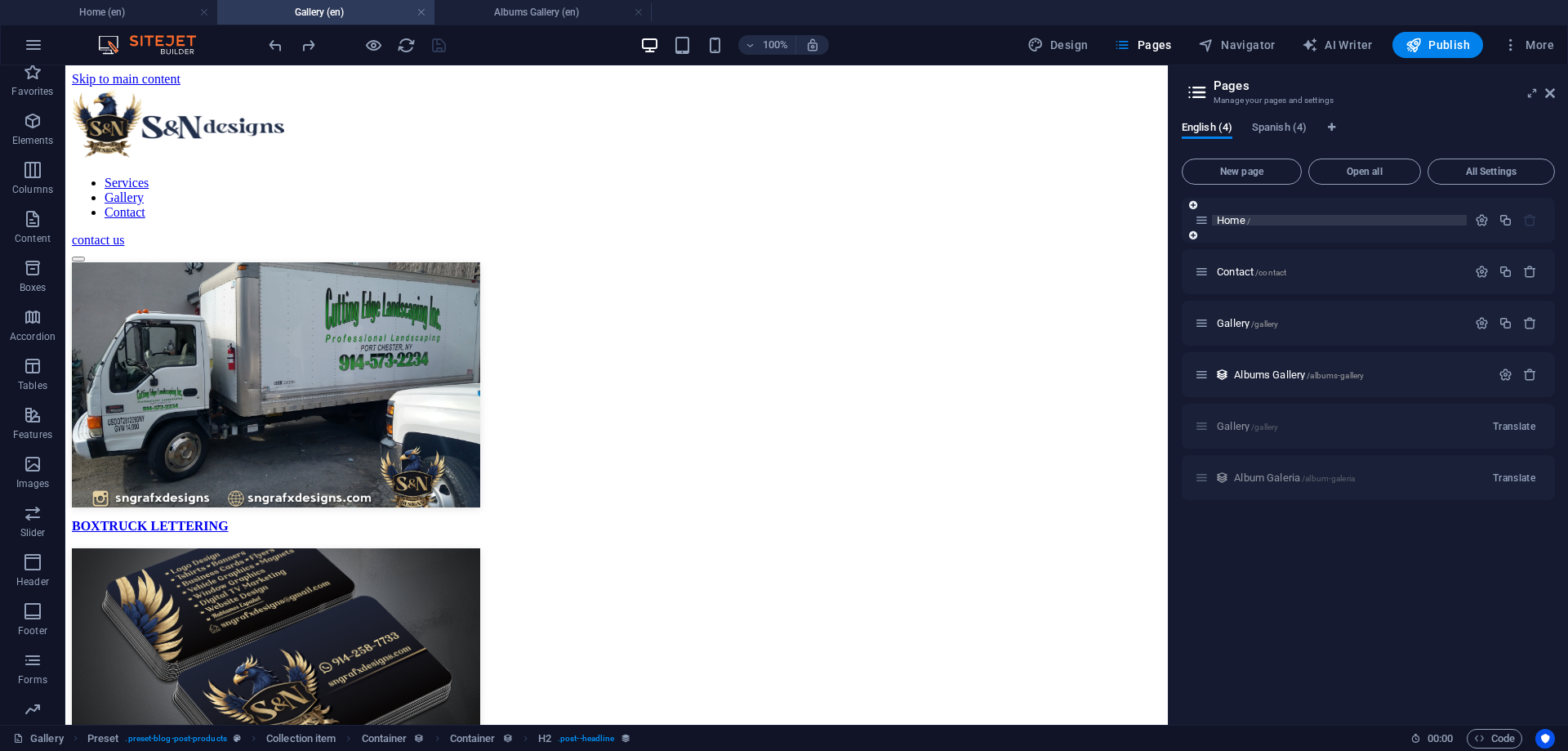
click at [1235, 219] on span "Home /" at bounding box center [1234, 220] width 34 height 13
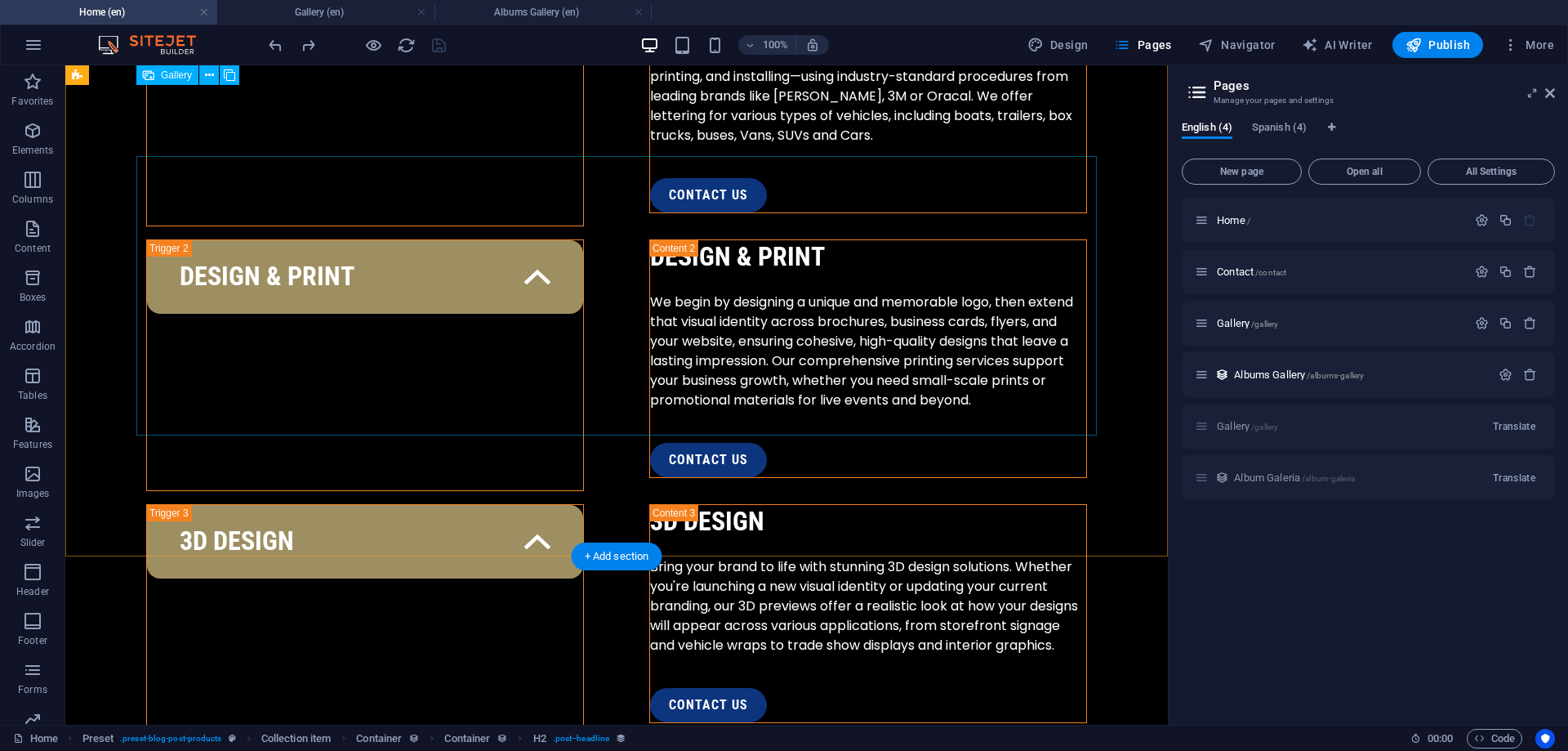
scroll to position [2166, 0]
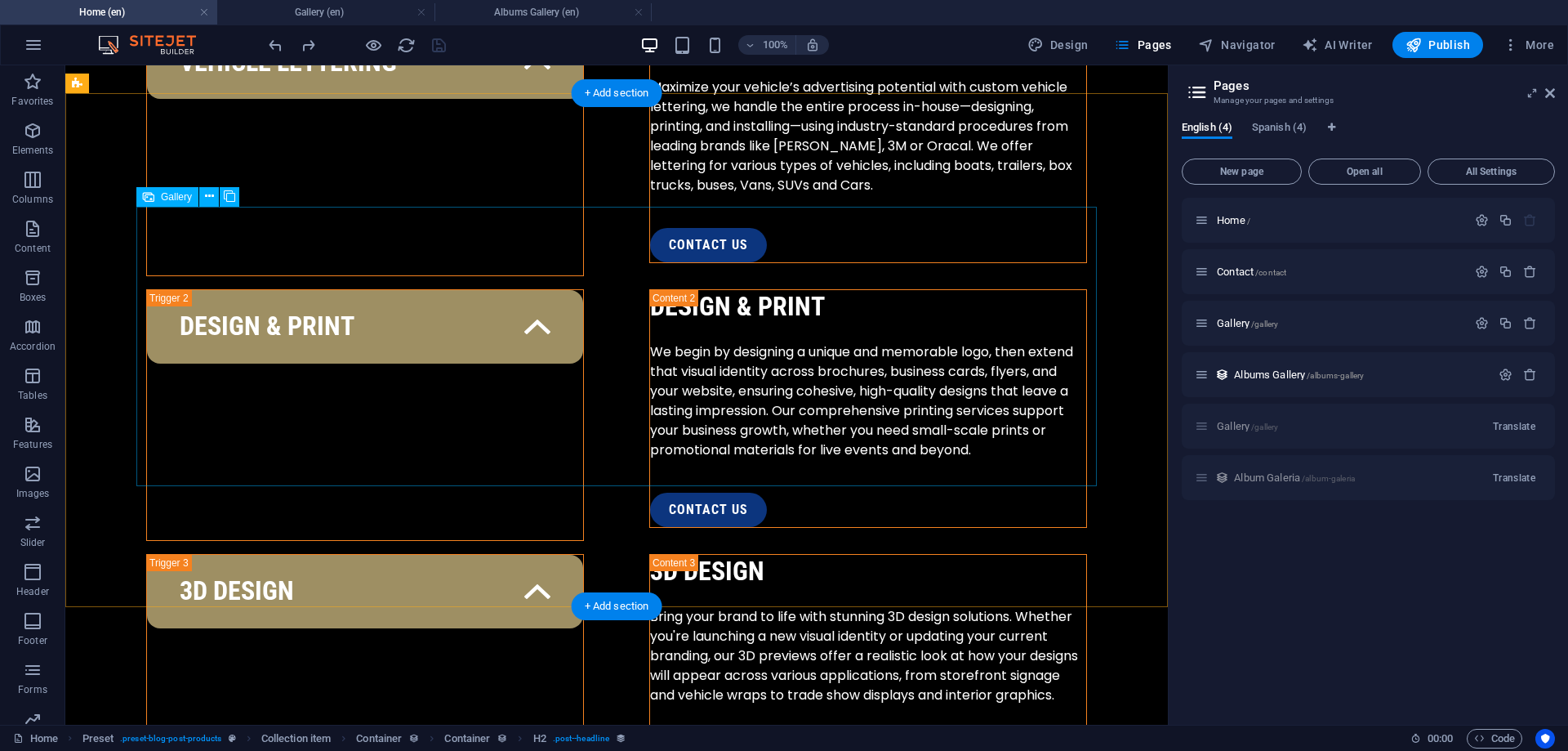
click at [161, 202] on div "Gallery" at bounding box center [168, 196] width 62 height 19
click at [211, 196] on icon at bounding box center [209, 196] width 9 height 17
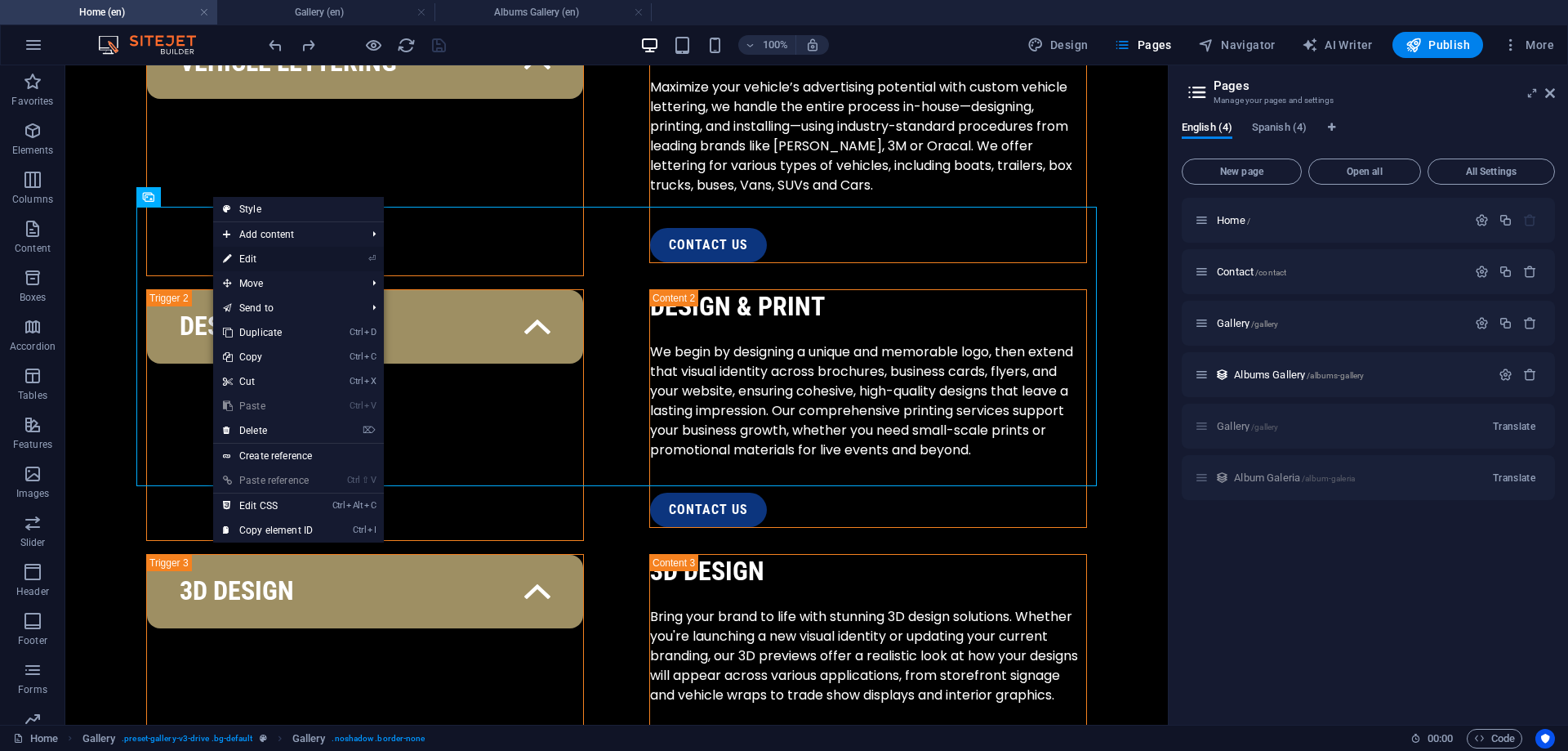
click at [248, 258] on link "⏎ Edit" at bounding box center [268, 259] width 110 height 24
select select "4"
select select "px"
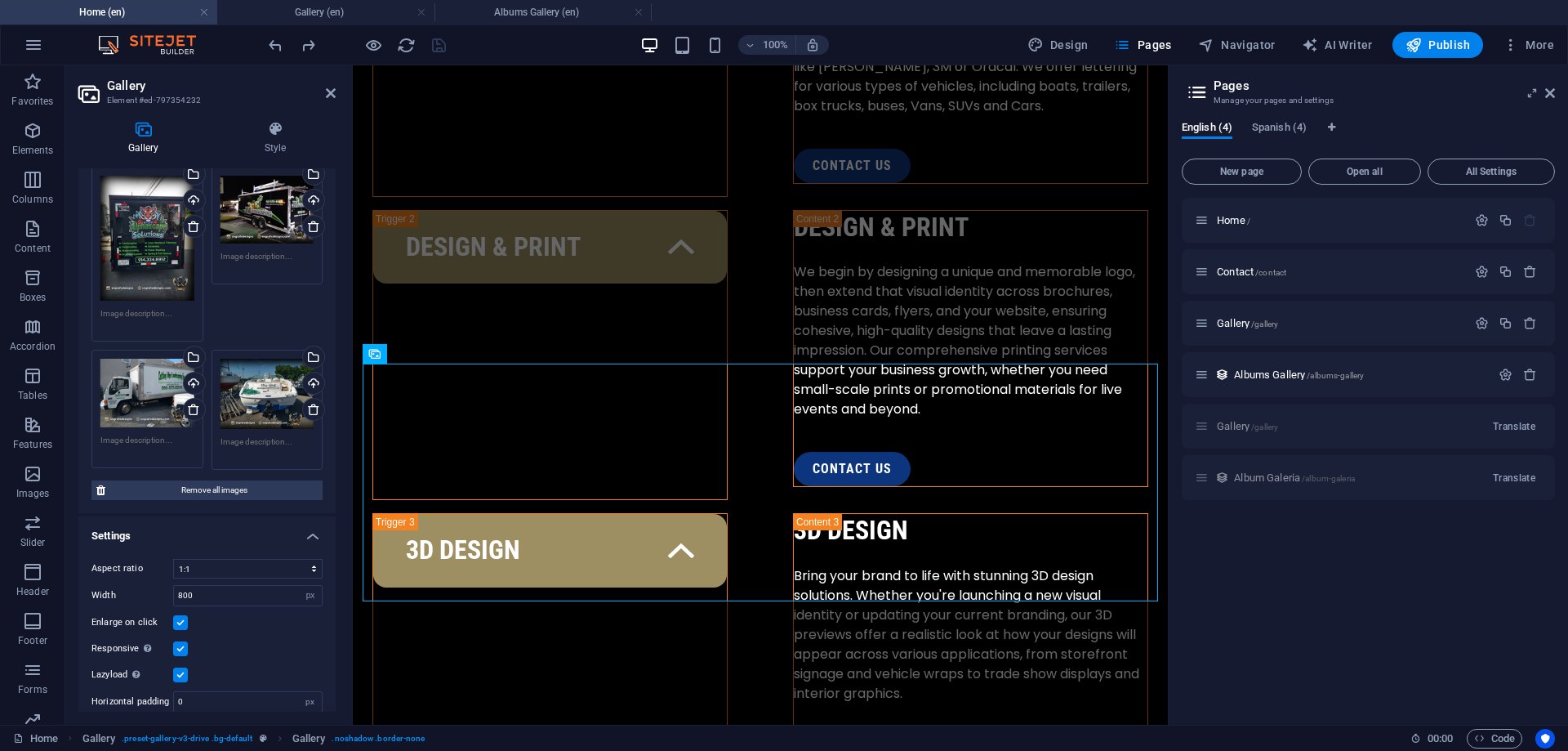
scroll to position [410, 0]
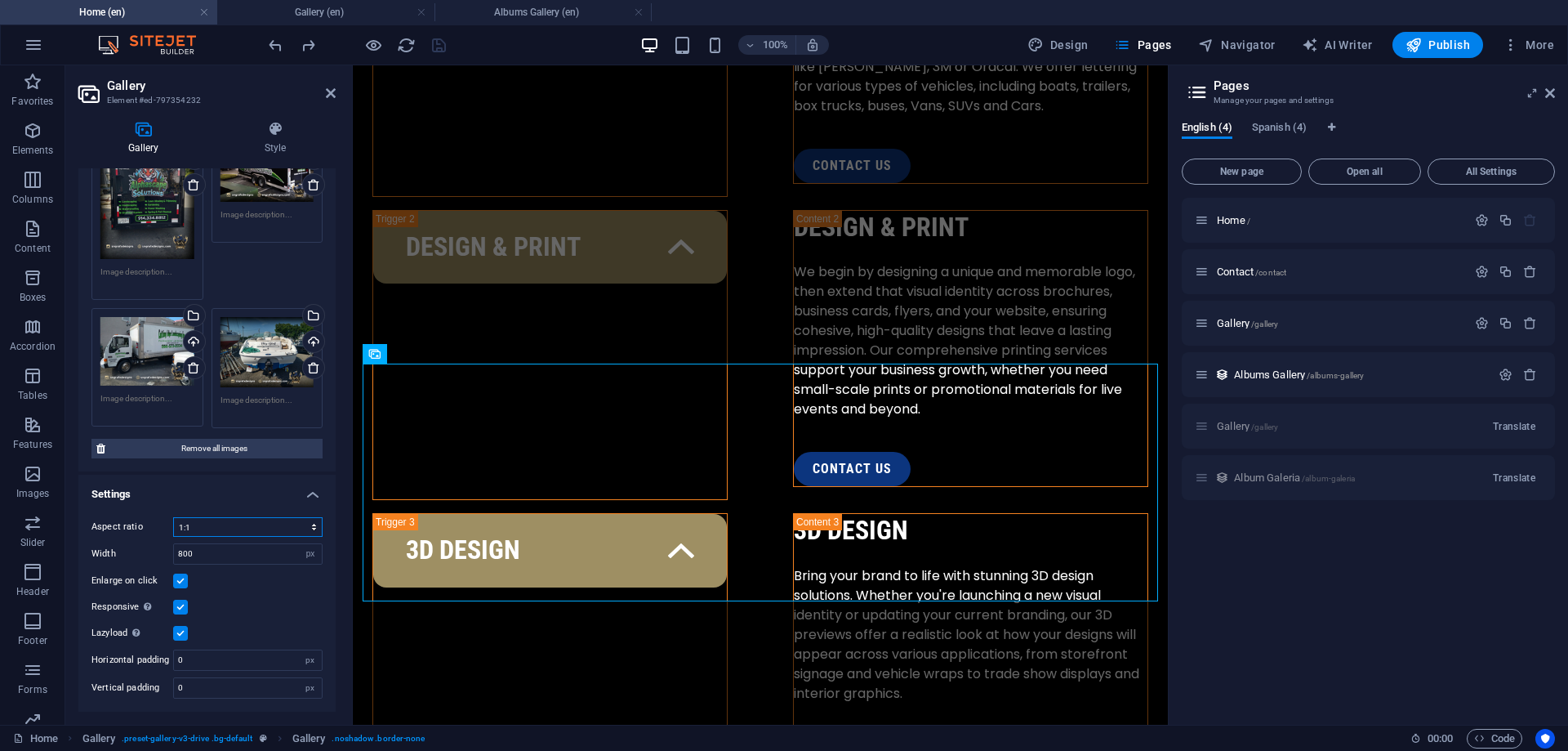
click at [173, 518] on select "No fixed aspect ratio 16:9 16:10 4:3 1:1 1:2 2:1" at bounding box center [247, 527] width 149 height 19
click option "No fixed aspect ratio" at bounding box center [0, 0] width 0 height 0
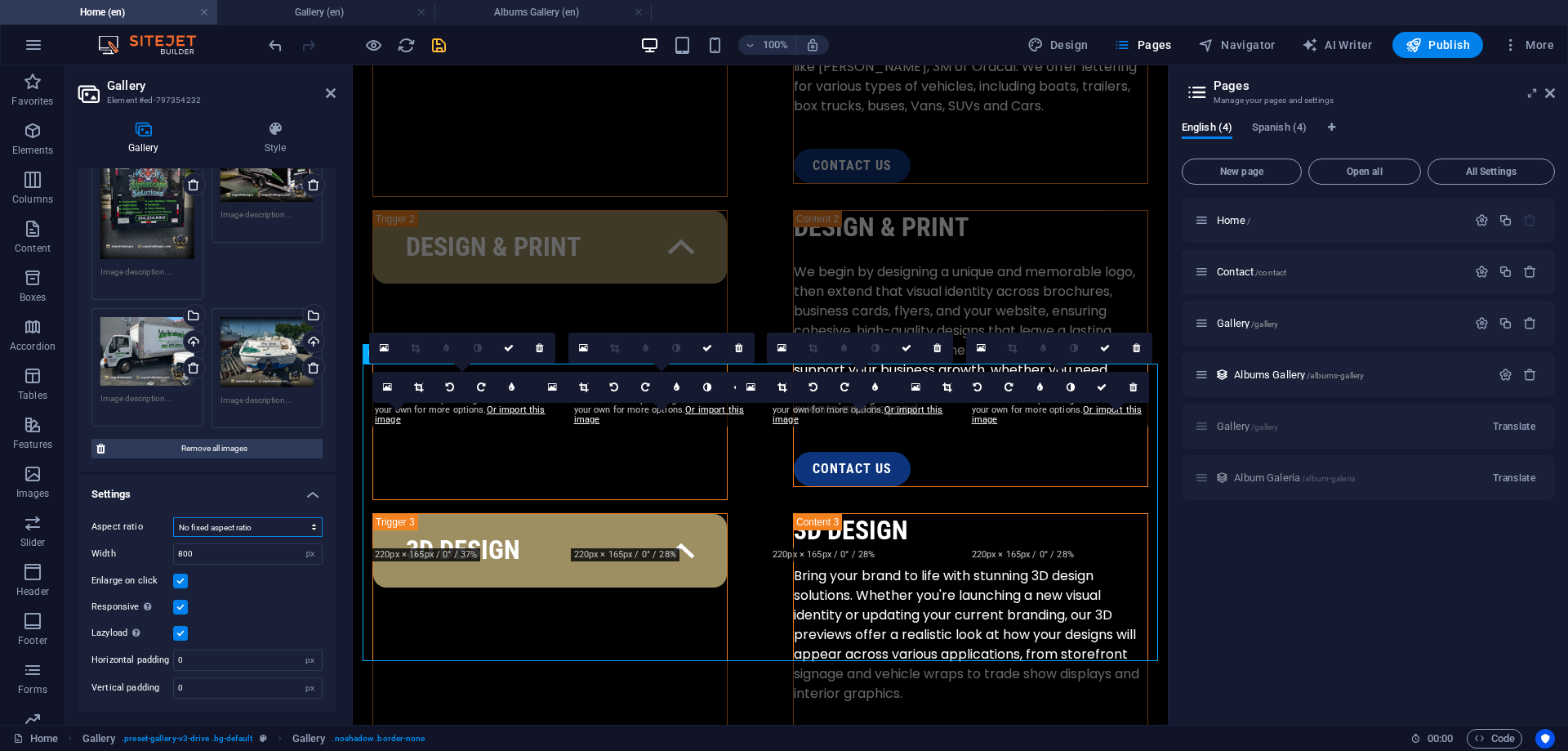
click at [173, 518] on select "No fixed aspect ratio 16:9 16:10 4:3 1:1 1:2 2:1" at bounding box center [247, 527] width 149 height 19
select select "4"
click option "1:1" at bounding box center [0, 0] width 0 height 0
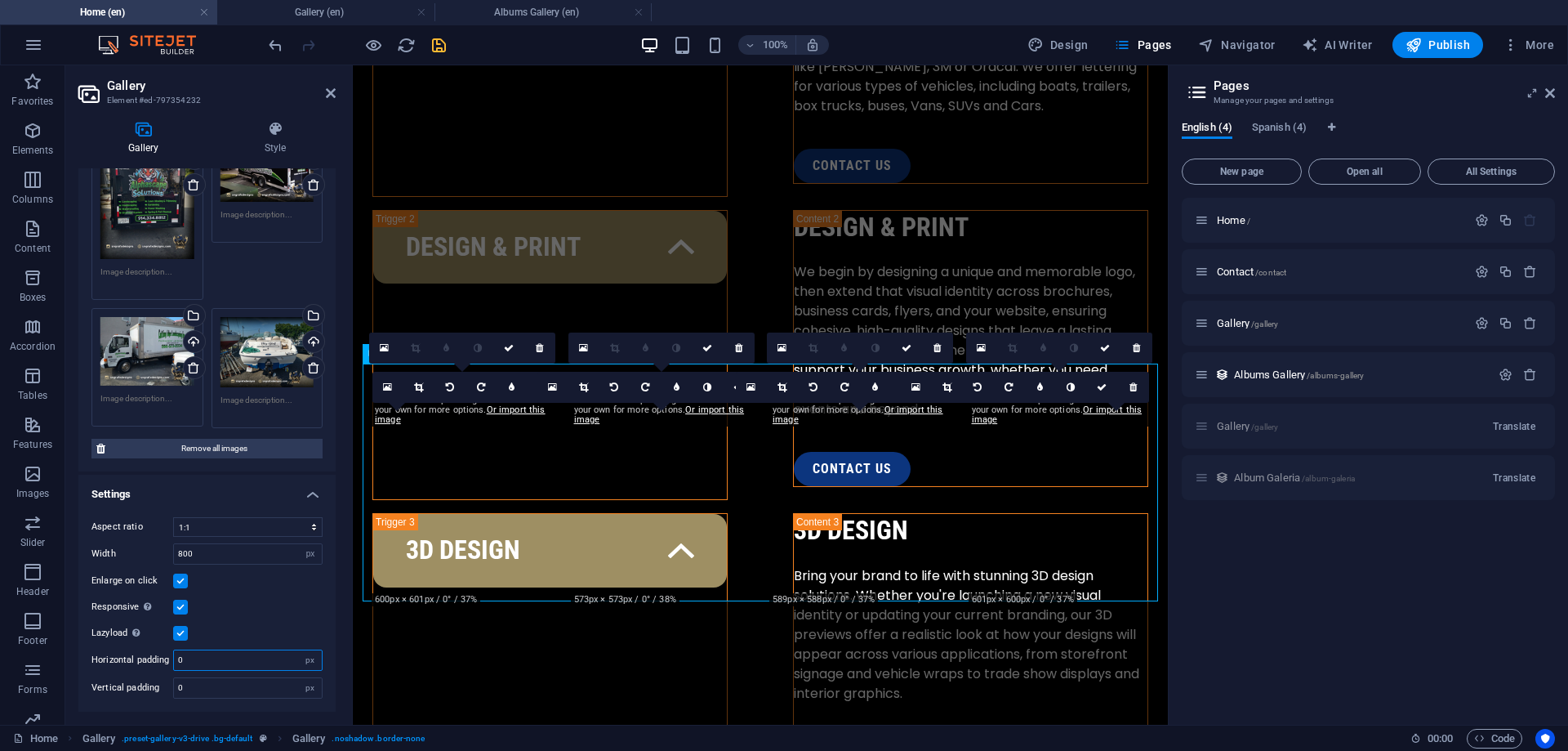
drag, startPoint x: 206, startPoint y: 661, endPoint x: 142, endPoint y: 658, distance: 64.1
click at [174, 658] on input "0" at bounding box center [247, 659] width 147 height 19
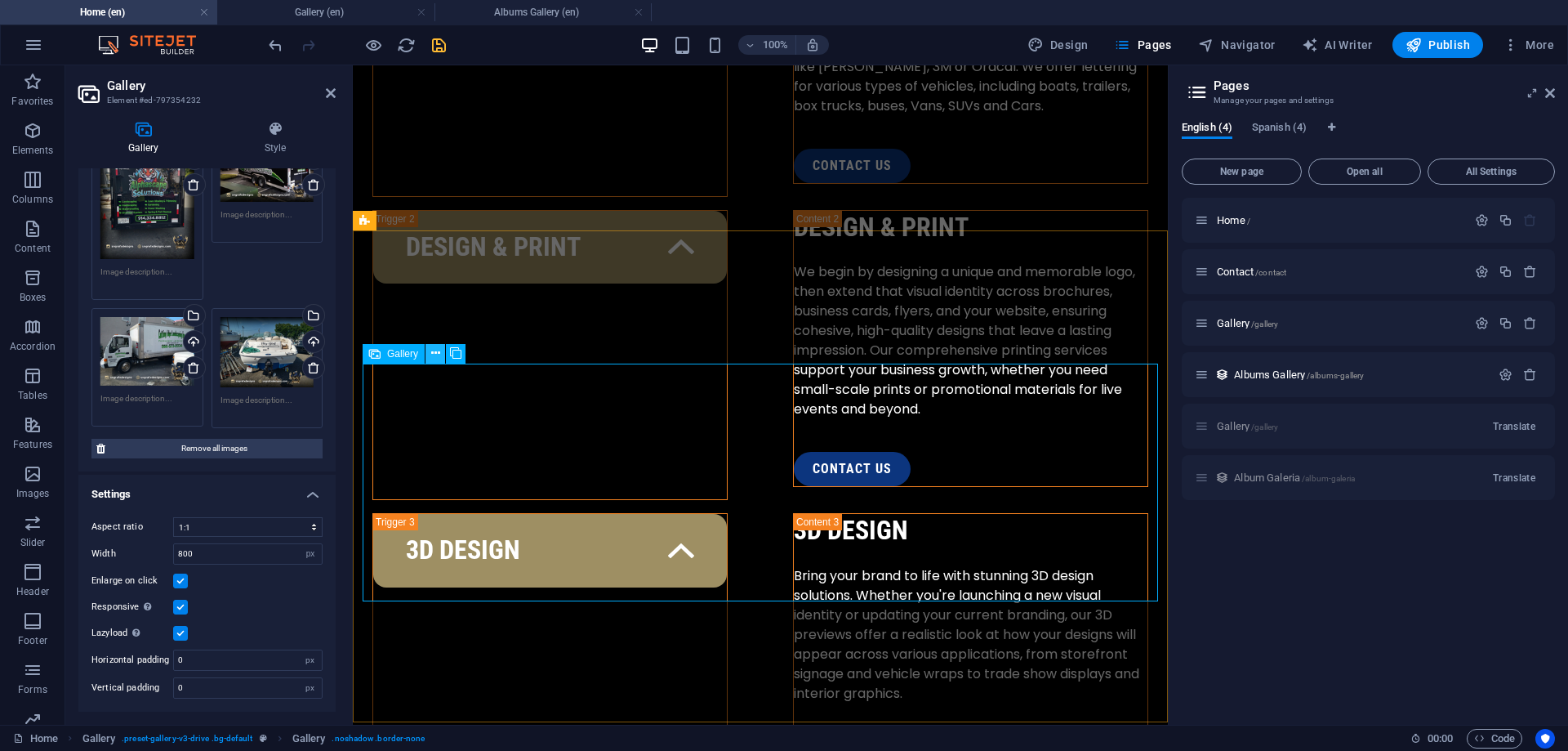
click at [436, 355] on icon at bounding box center [436, 353] width 9 height 17
click at [379, 357] on icon at bounding box center [375, 353] width 12 height 19
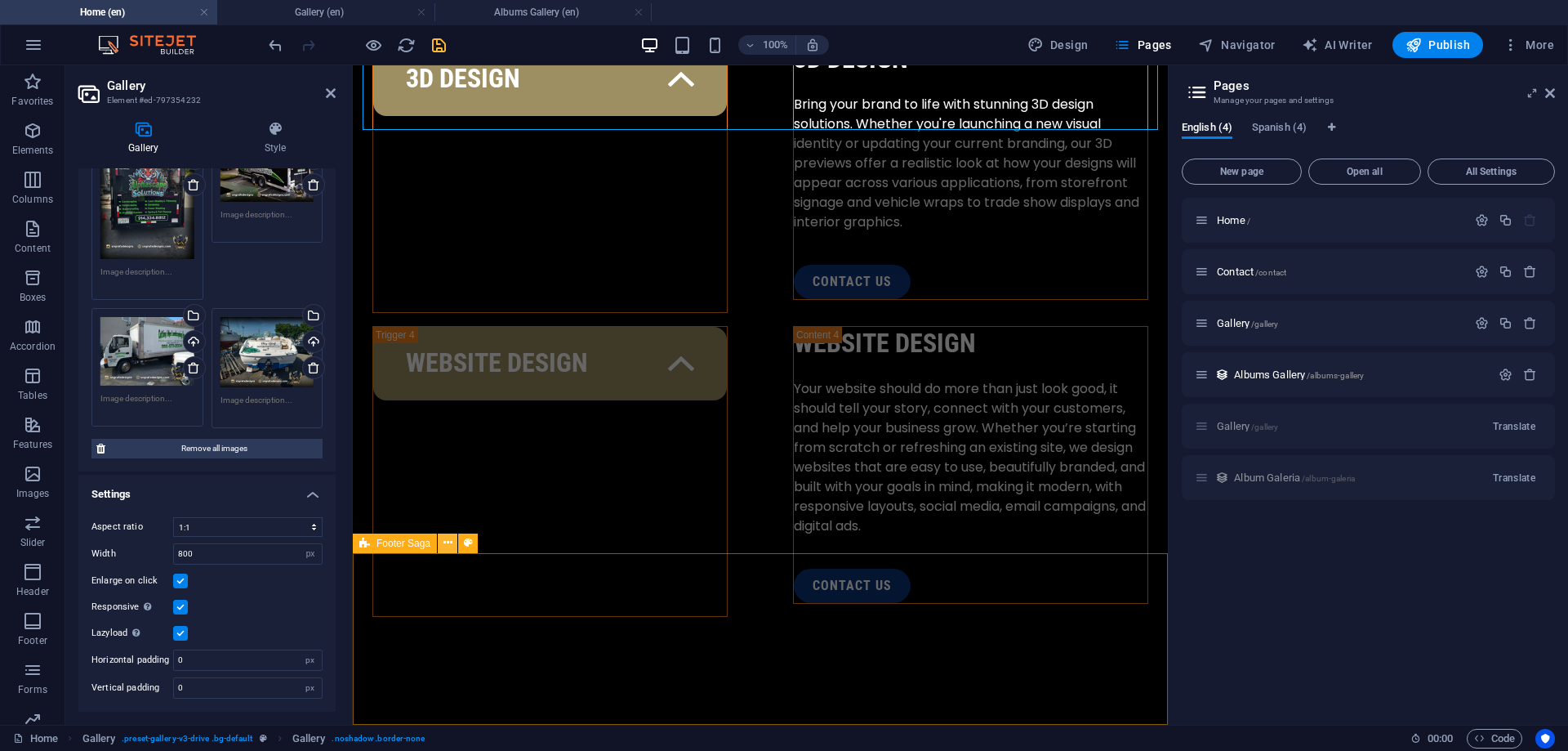
click at [456, 547] on button at bounding box center [447, 543] width 19 height 19
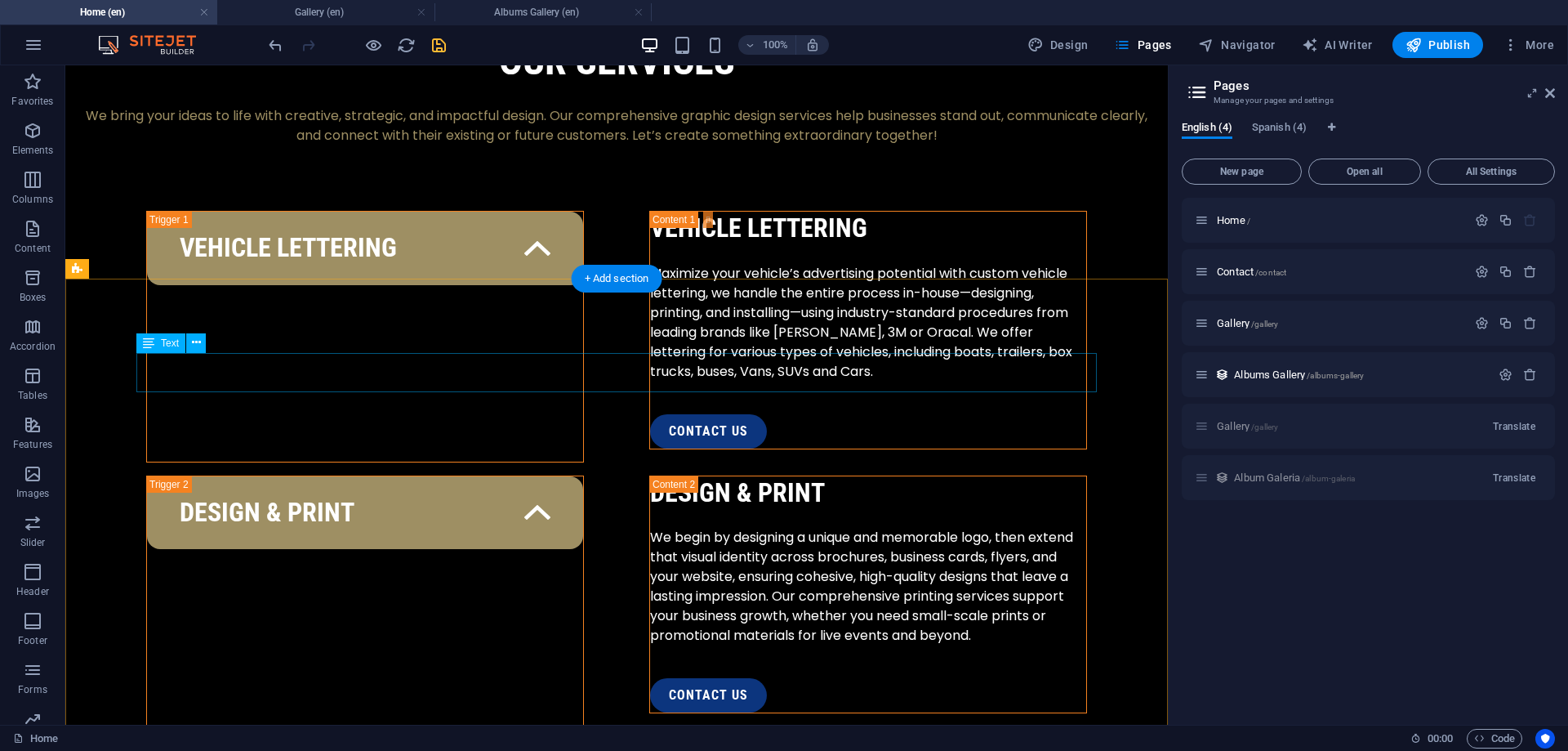
scroll to position [2811, 0]
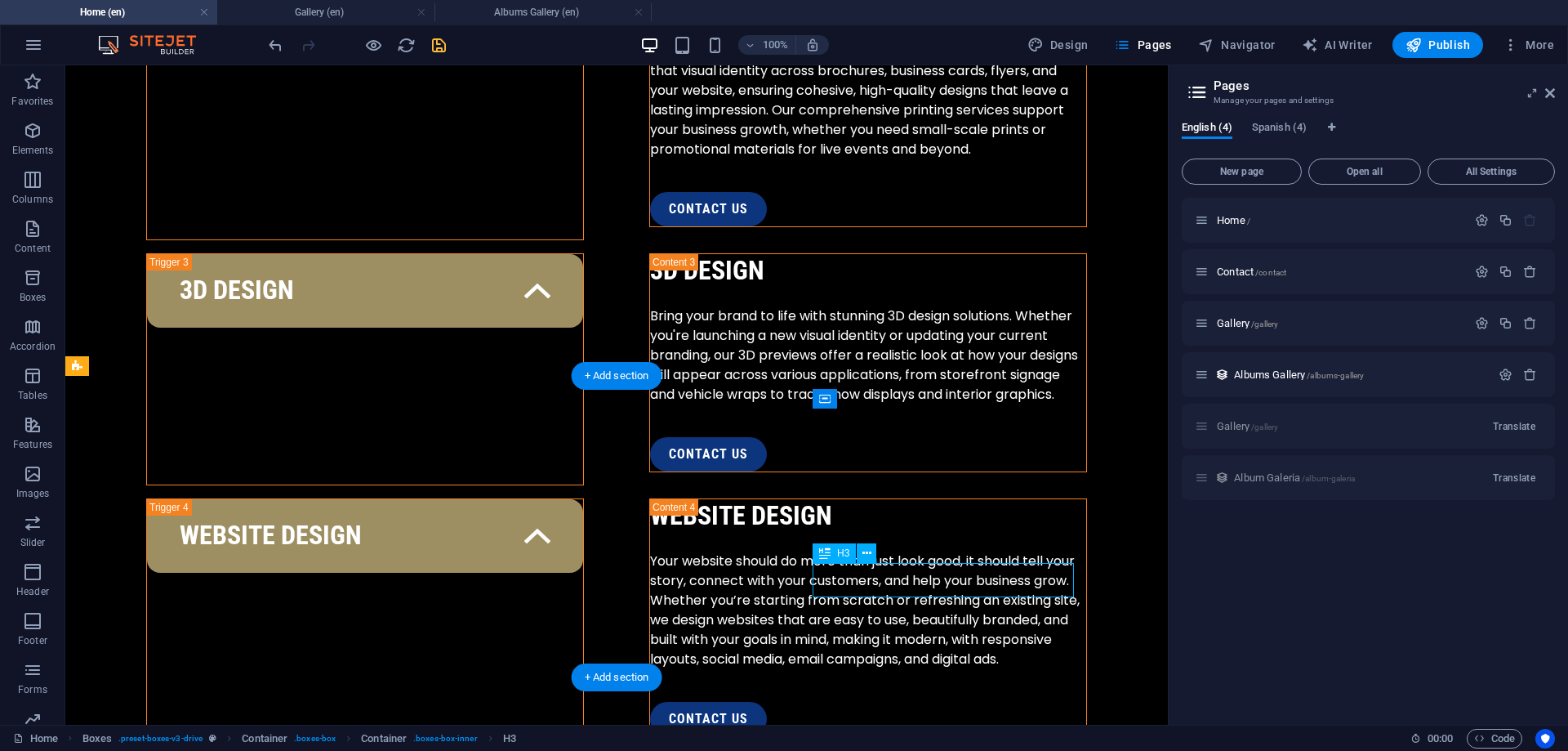
scroll to position [2829, 0]
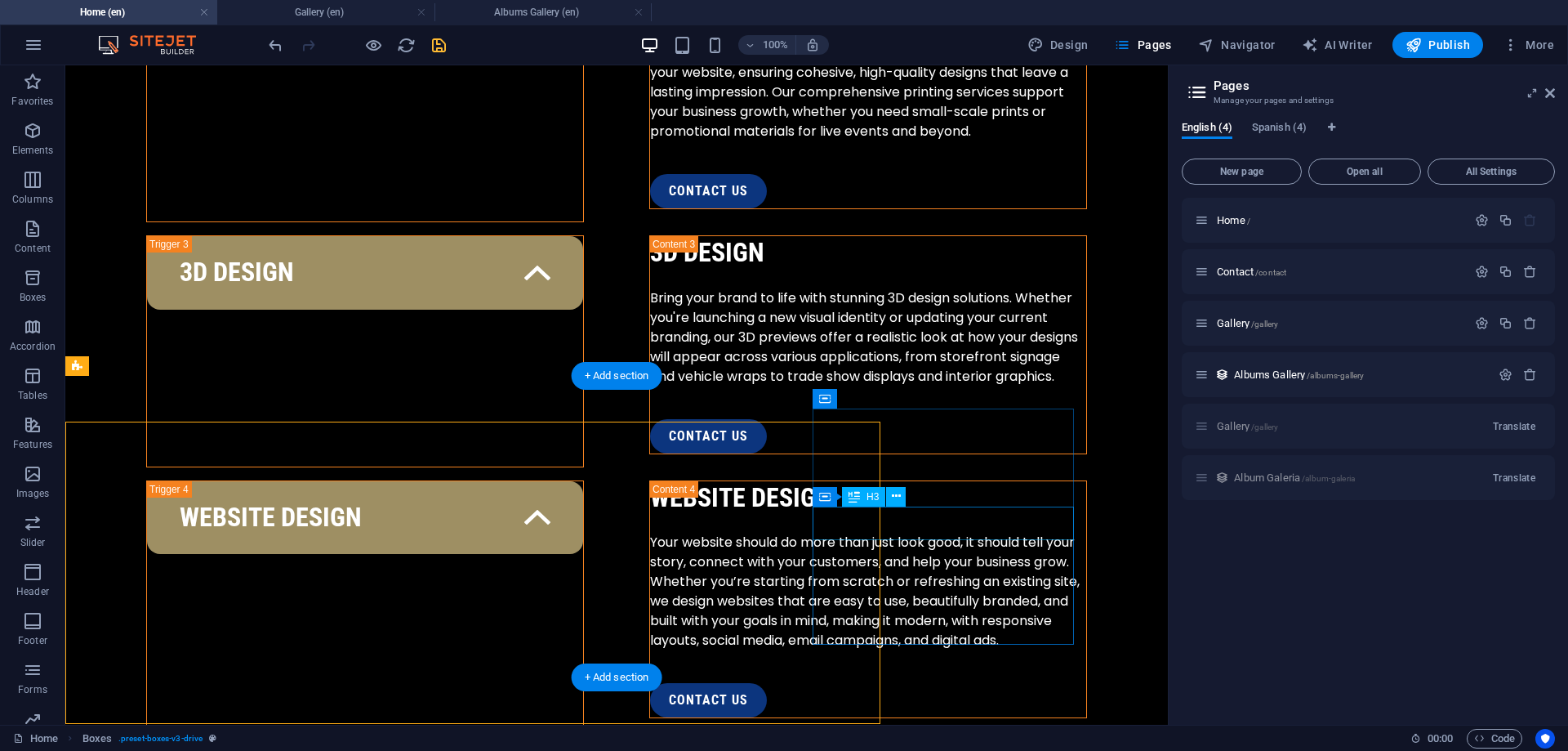
scroll to position [2811, 0]
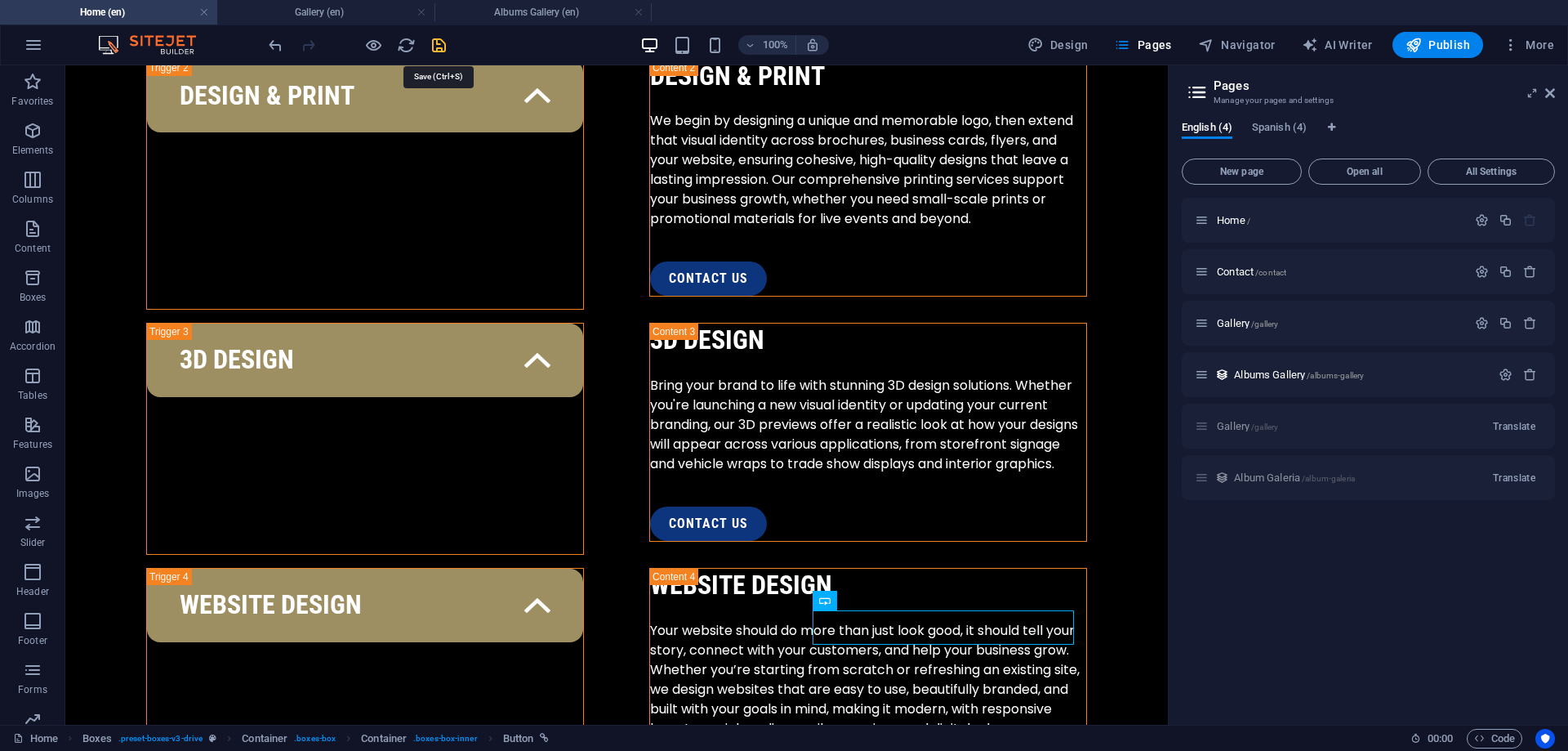
click at [439, 41] on icon "save" at bounding box center [439, 46] width 19 height 19
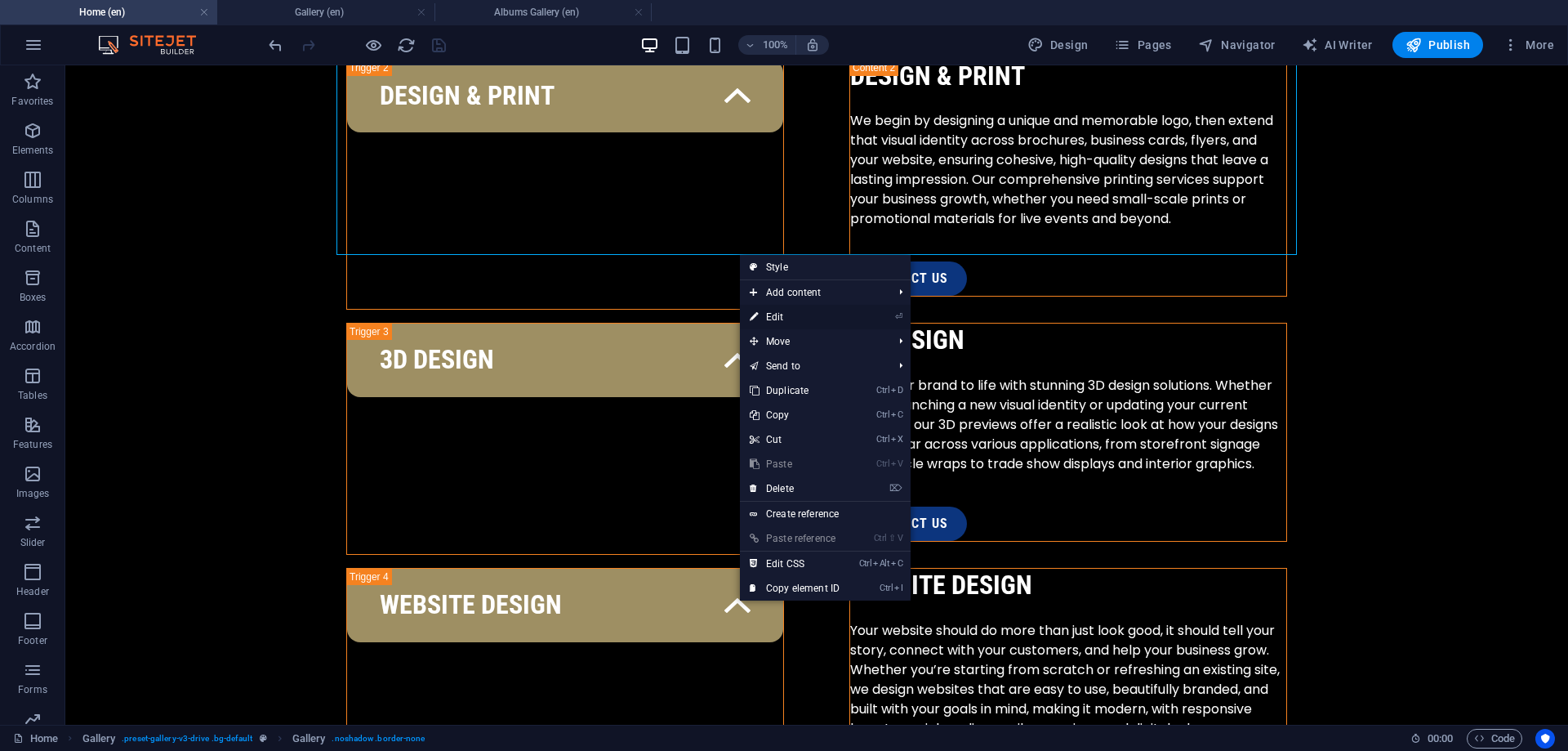
drag, startPoint x: 806, startPoint y: 309, endPoint x: 451, endPoint y: 249, distance: 360.0
click at [806, 309] on link "⏎ Edit" at bounding box center [795, 317] width 110 height 24
select select "4"
select select "px"
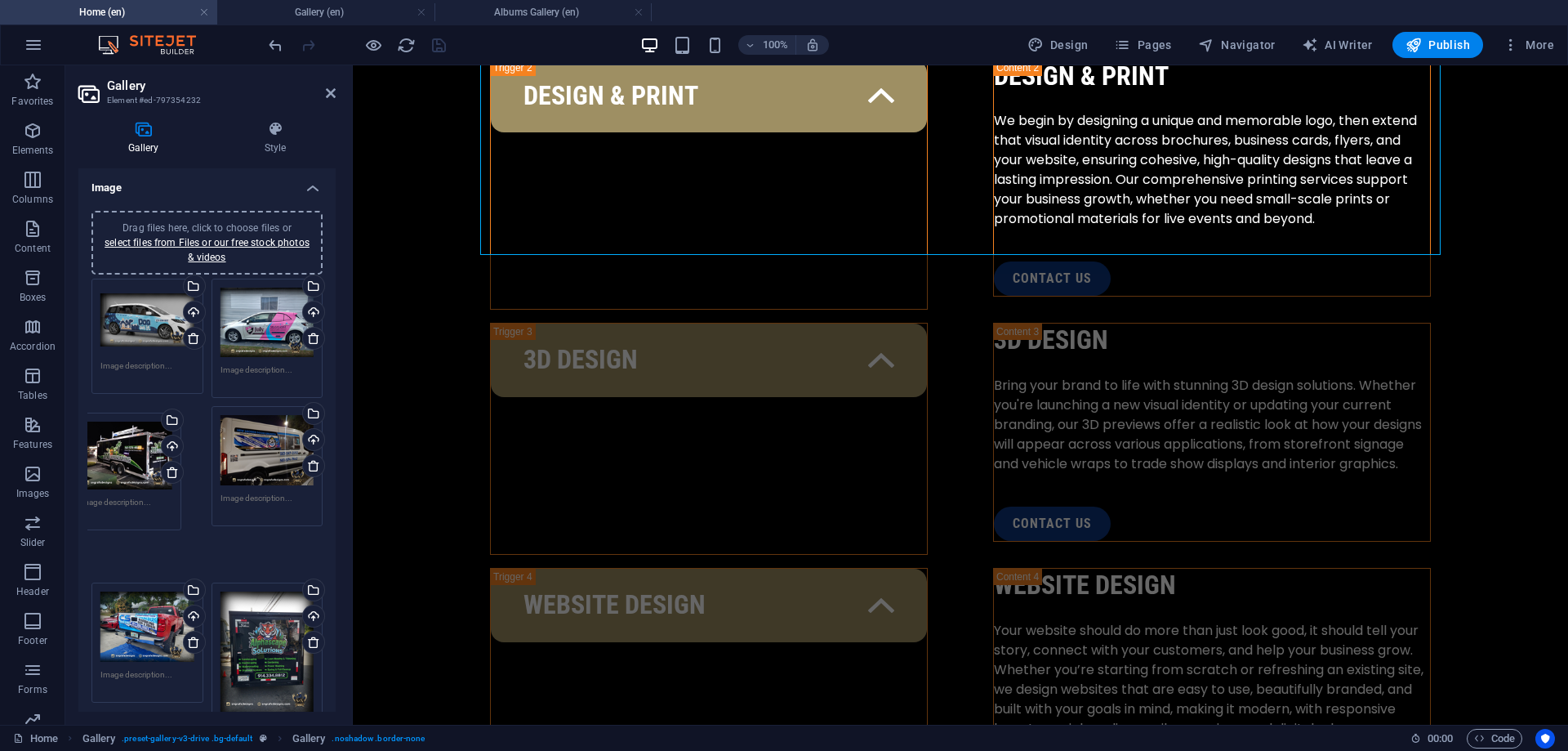
drag, startPoint x: 279, startPoint y: 571, endPoint x: 155, endPoint y: 452, distance: 171.9
click at [144, 453] on div "Drag files here, click to choose files or select files from Files or our free s…" at bounding box center [207, 582] width 239 height 615
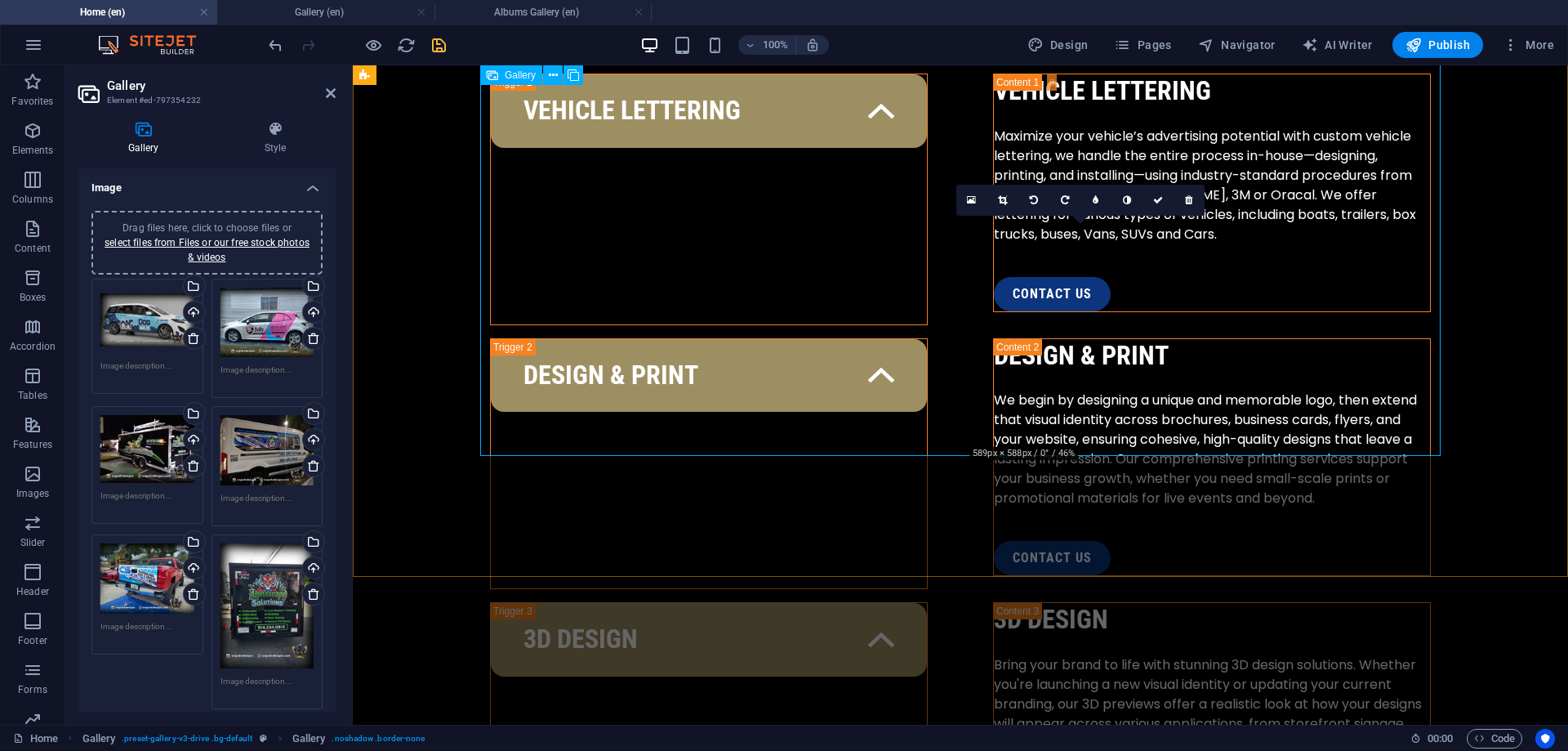
scroll to position [2478, 0]
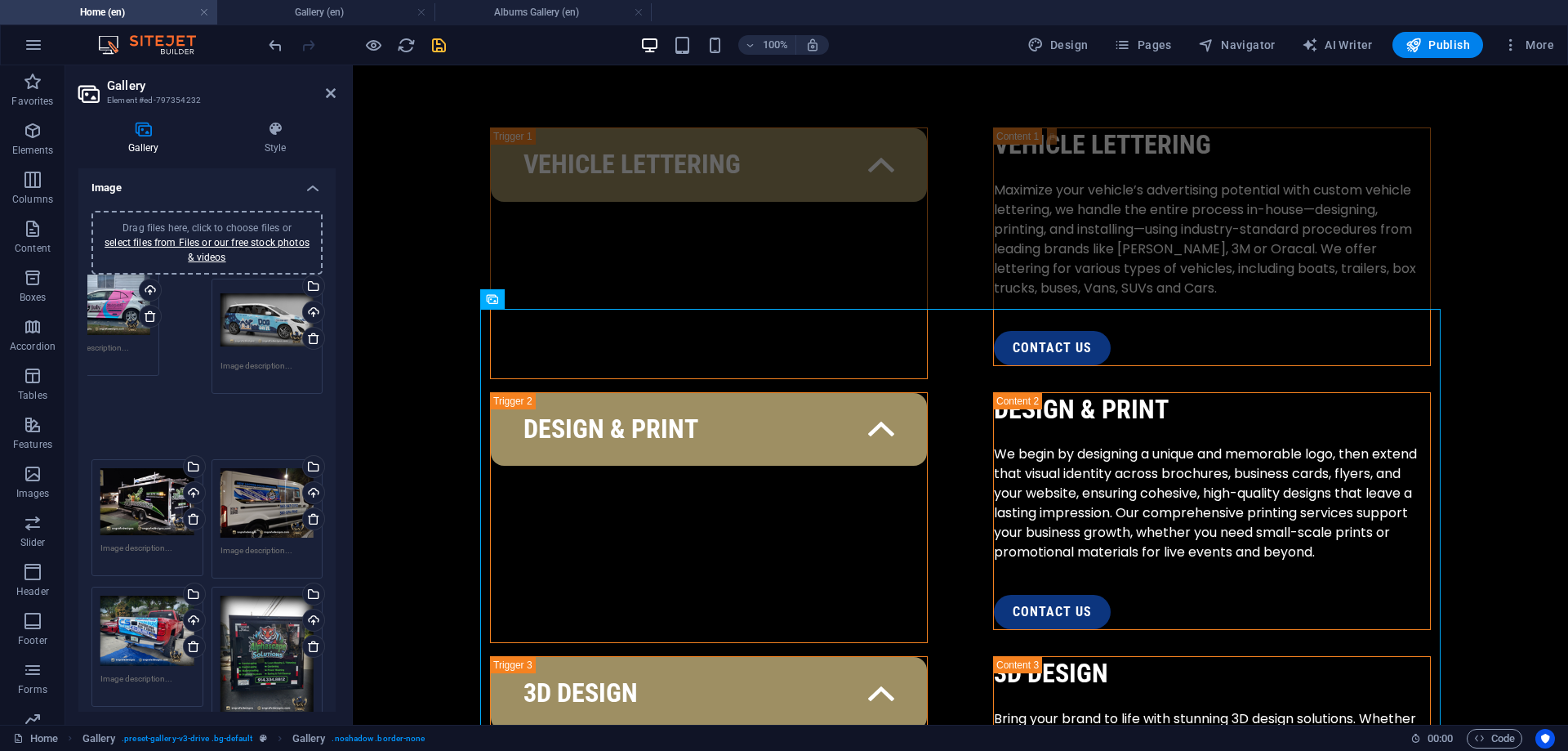
drag, startPoint x: 261, startPoint y: 349, endPoint x: 99, endPoint y: 327, distance: 163.5
click at [99, 327] on div "Drag files here, click to choose files or select files from Files or our free s…" at bounding box center [207, 584] width 239 height 620
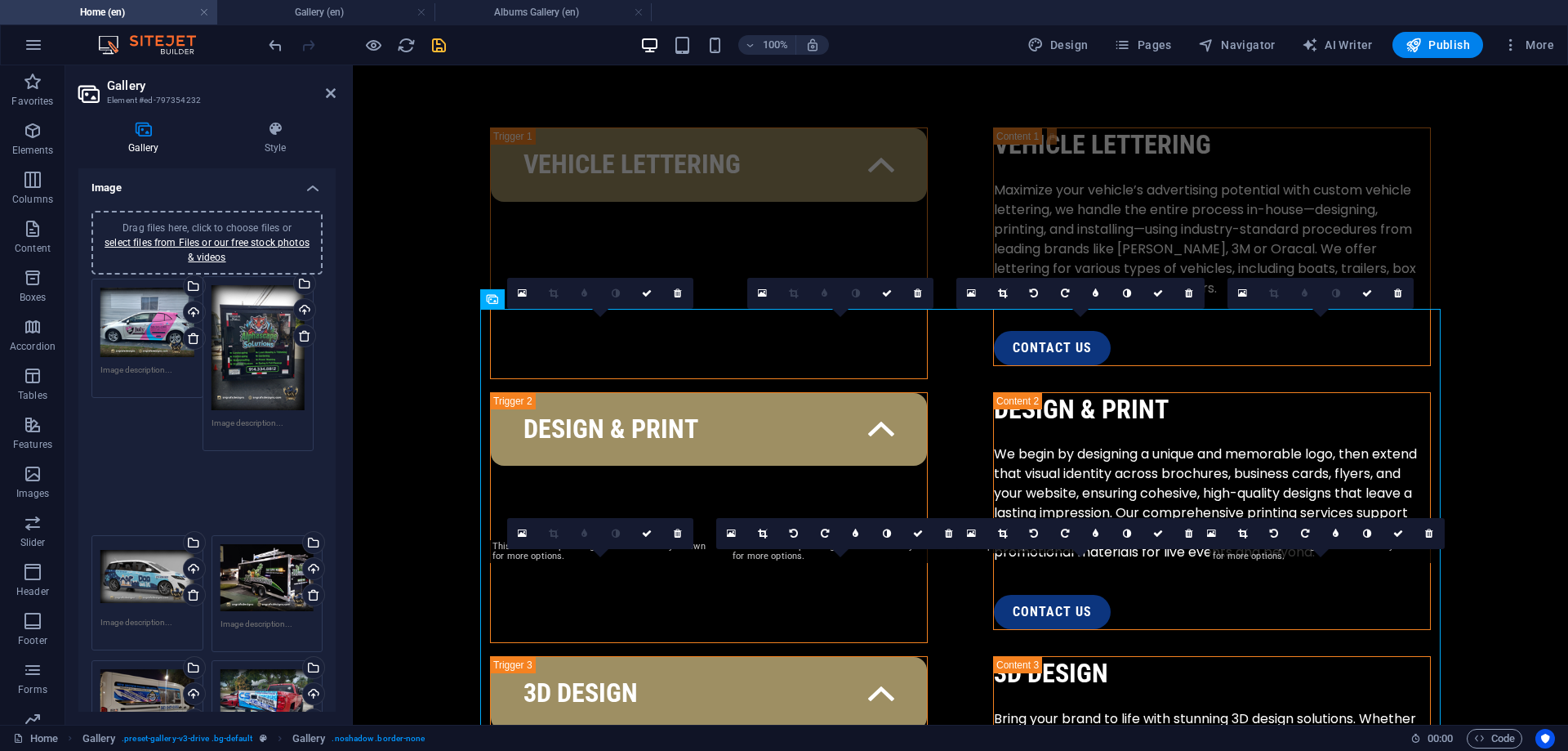
drag, startPoint x: 244, startPoint y: 597, endPoint x: 241, endPoint y: 334, distance: 263.0
click at [241, 334] on div "Drag files here, click to choose files or select files from Files or our free s…" at bounding box center [207, 593] width 239 height 638
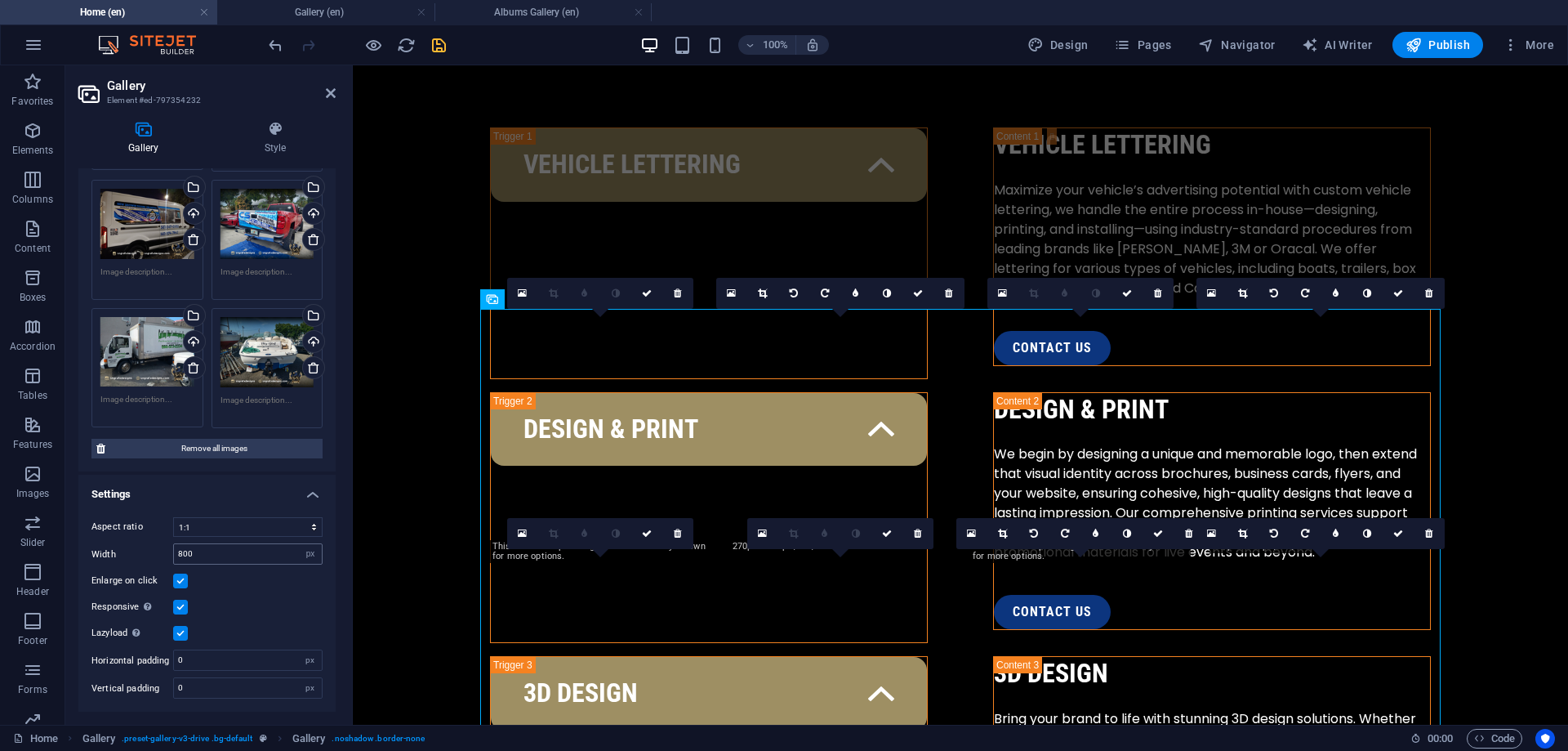
scroll to position [112, 0]
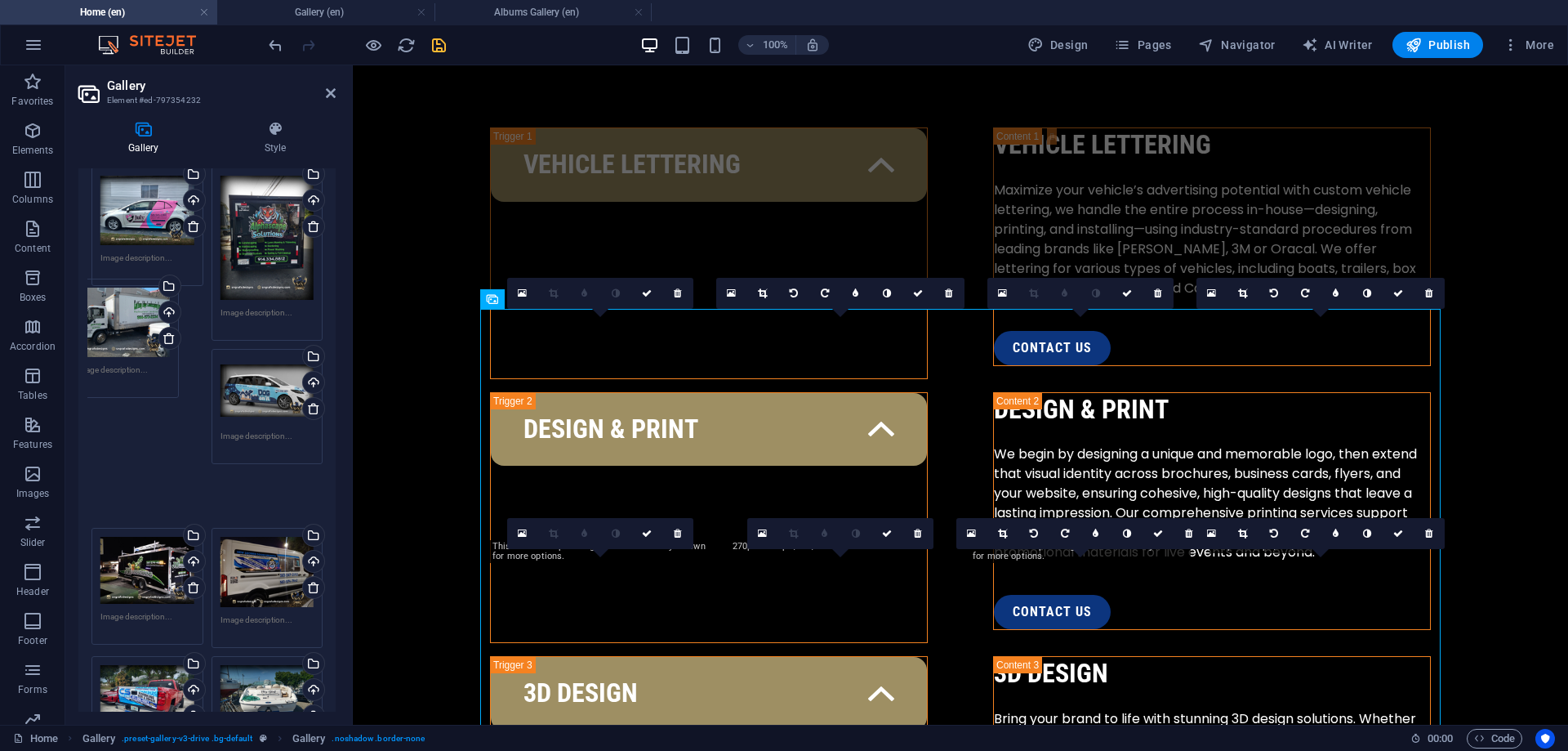
drag, startPoint x: 139, startPoint y: 647, endPoint x: 116, endPoint y: 330, distance: 317.8
click at [116, 330] on div "Drag files here, click to choose files or select files from Files or our free s…" at bounding box center [207, 471] width 239 height 618
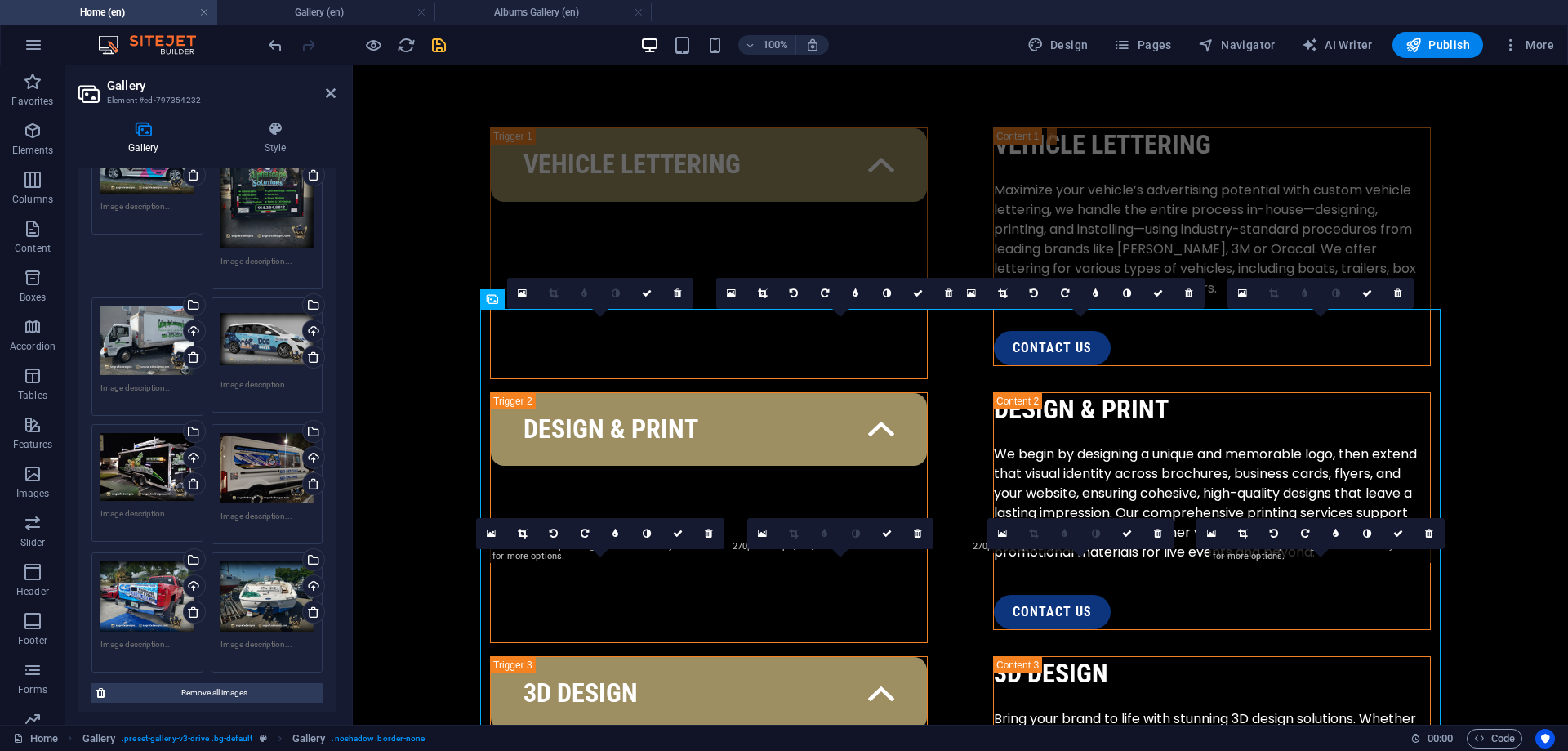
scroll to position [185, 0]
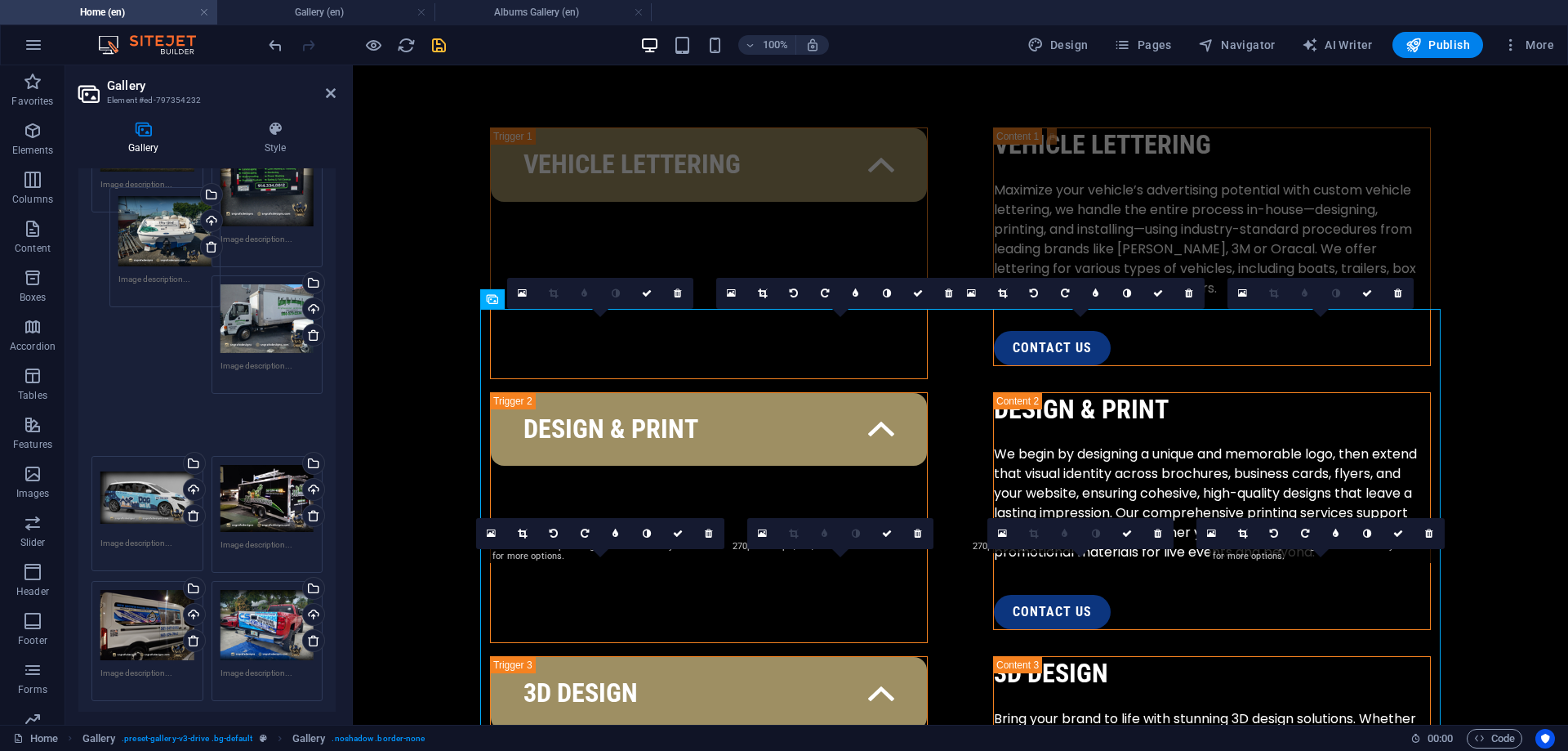
drag, startPoint x: 273, startPoint y: 583, endPoint x: 171, endPoint y: 240, distance: 357.8
click at [171, 240] on div "Drag files here, click to choose files or select files from Files or our free s…" at bounding box center [207, 398] width 239 height 617
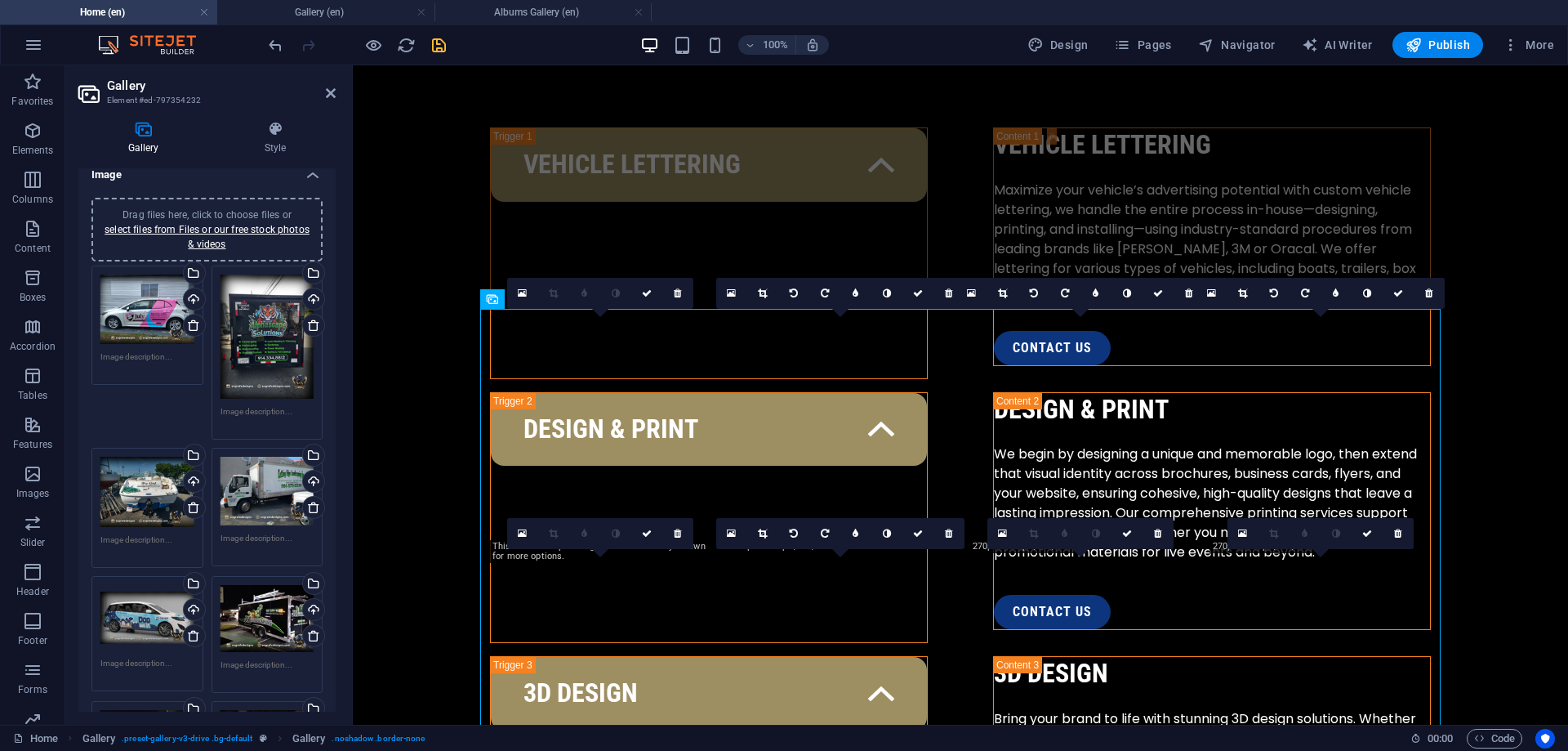
scroll to position [0, 0]
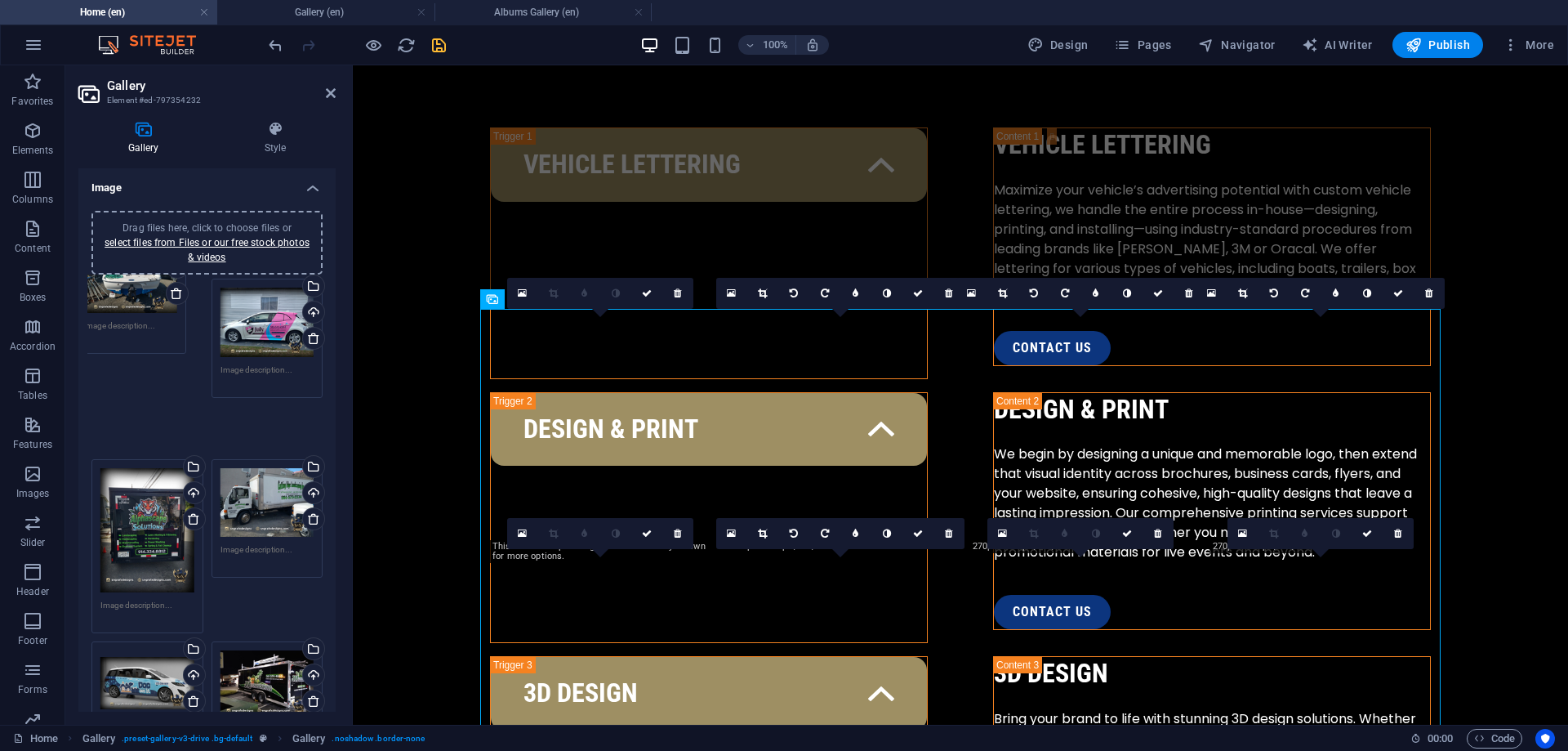
drag, startPoint x: 159, startPoint y: 520, endPoint x: 146, endPoint y: 316, distance: 204.4
click at [146, 316] on div "Drag files here, click to choose files or select files from Files or our free s…" at bounding box center [207, 583] width 239 height 617
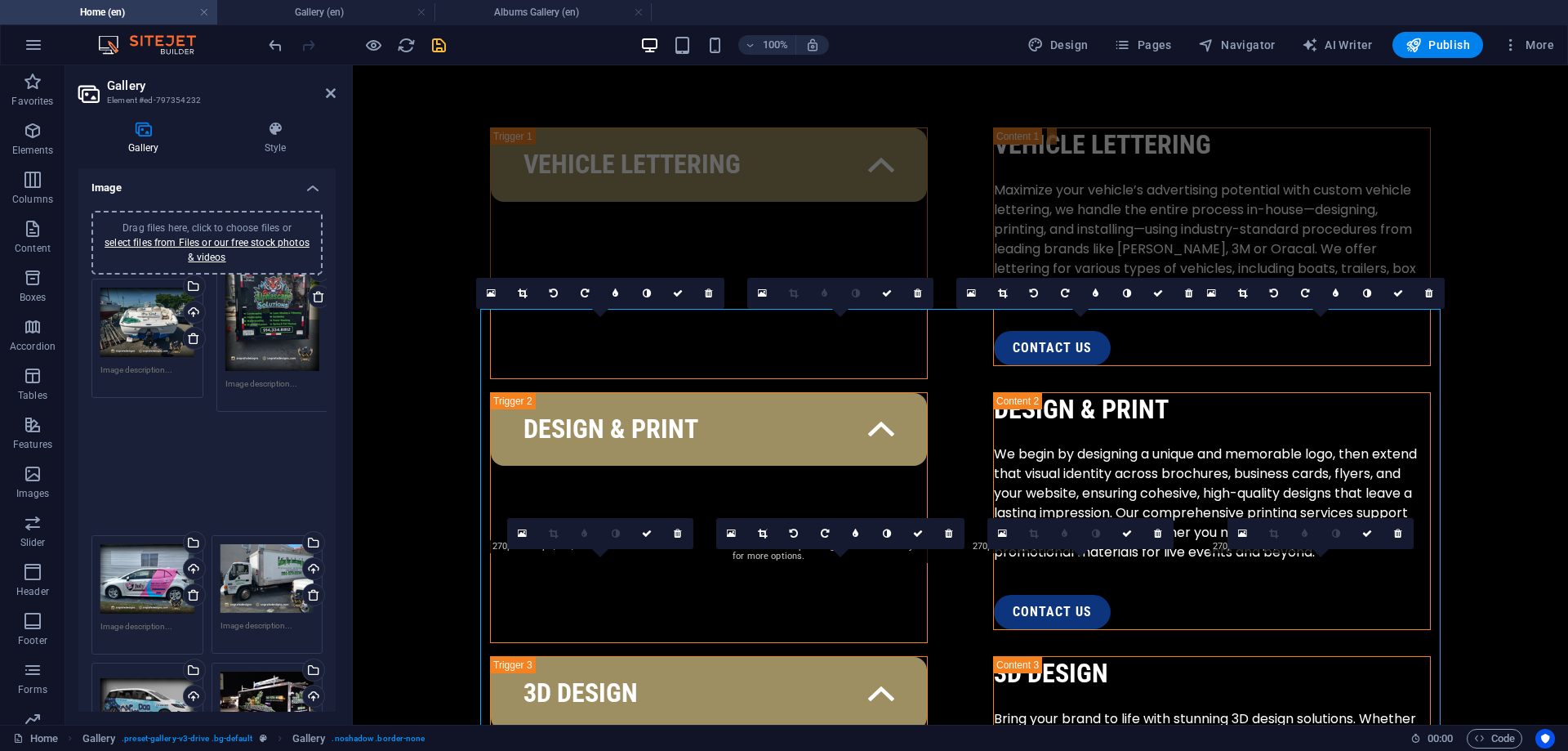
drag, startPoint x: 147, startPoint y: 485, endPoint x: 273, endPoint y: 318, distance: 209.2
click at [273, 318] on div "Drag files here, click to choose files or select files from Files or our free s…" at bounding box center [207, 593] width 239 height 638
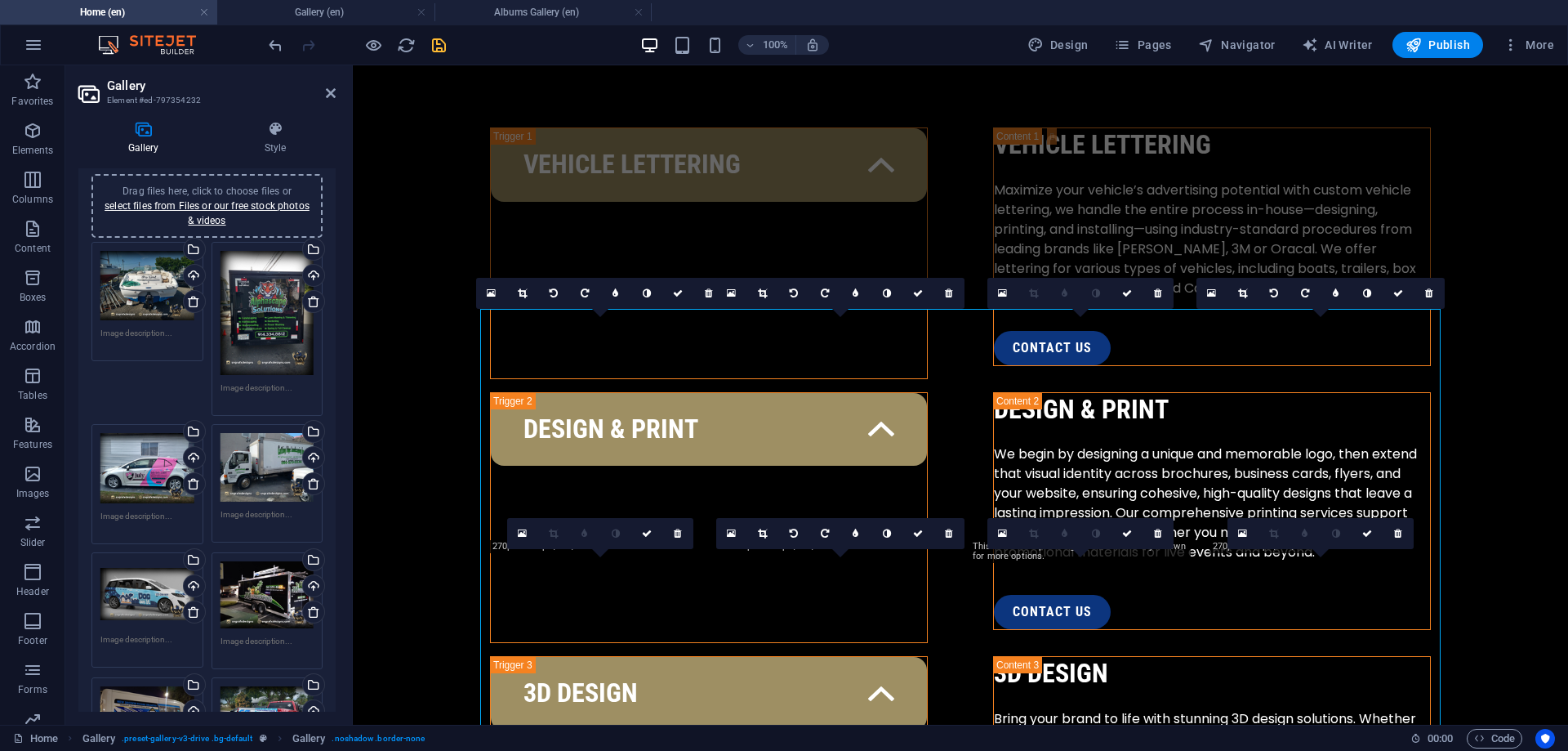
scroll to position [73, 0]
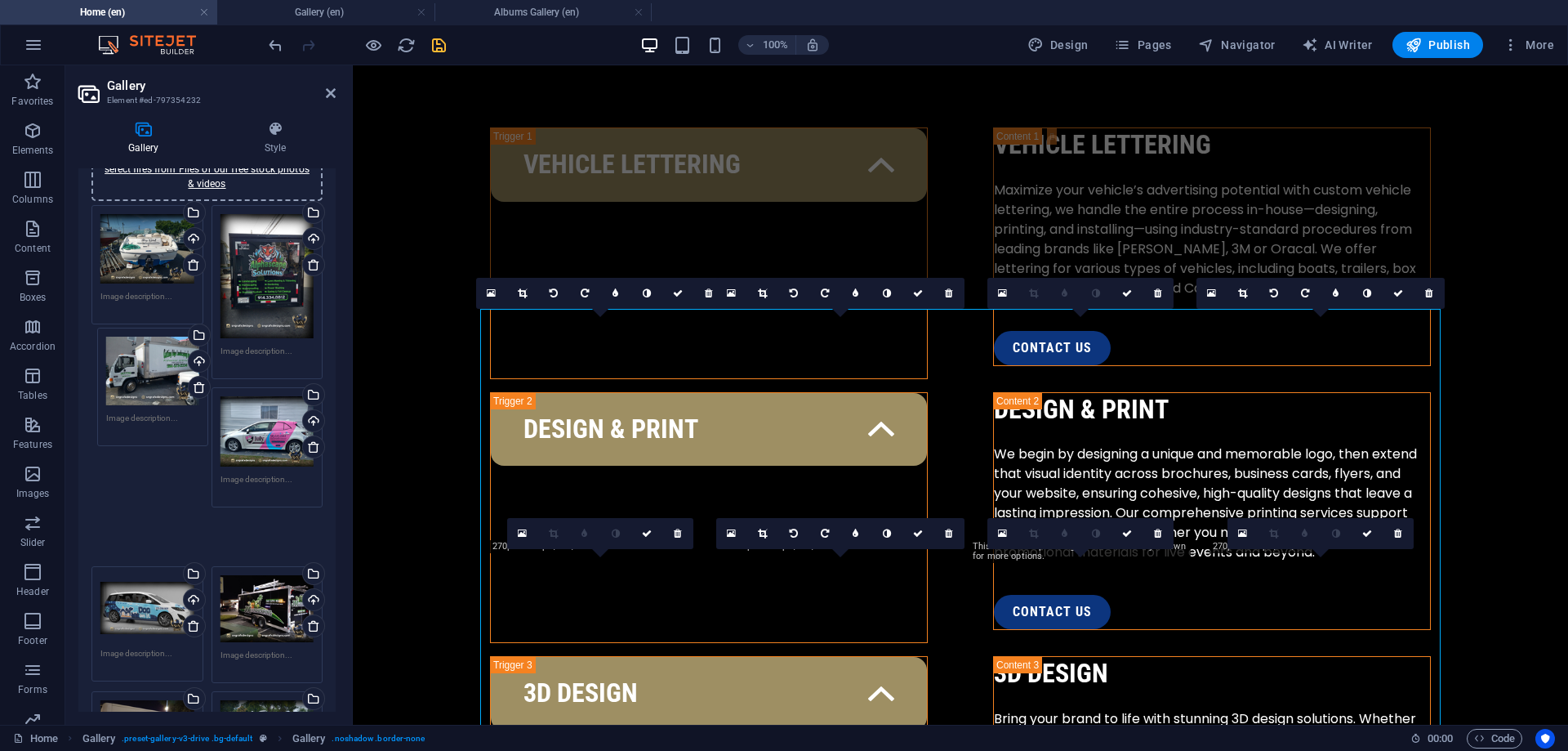
drag, startPoint x: 250, startPoint y: 429, endPoint x: 137, endPoint y: 369, distance: 127.9
click at [137, 369] on div "Drag files here, click to choose files or select files from Files or our free s…" at bounding box center [207, 508] width 239 height 615
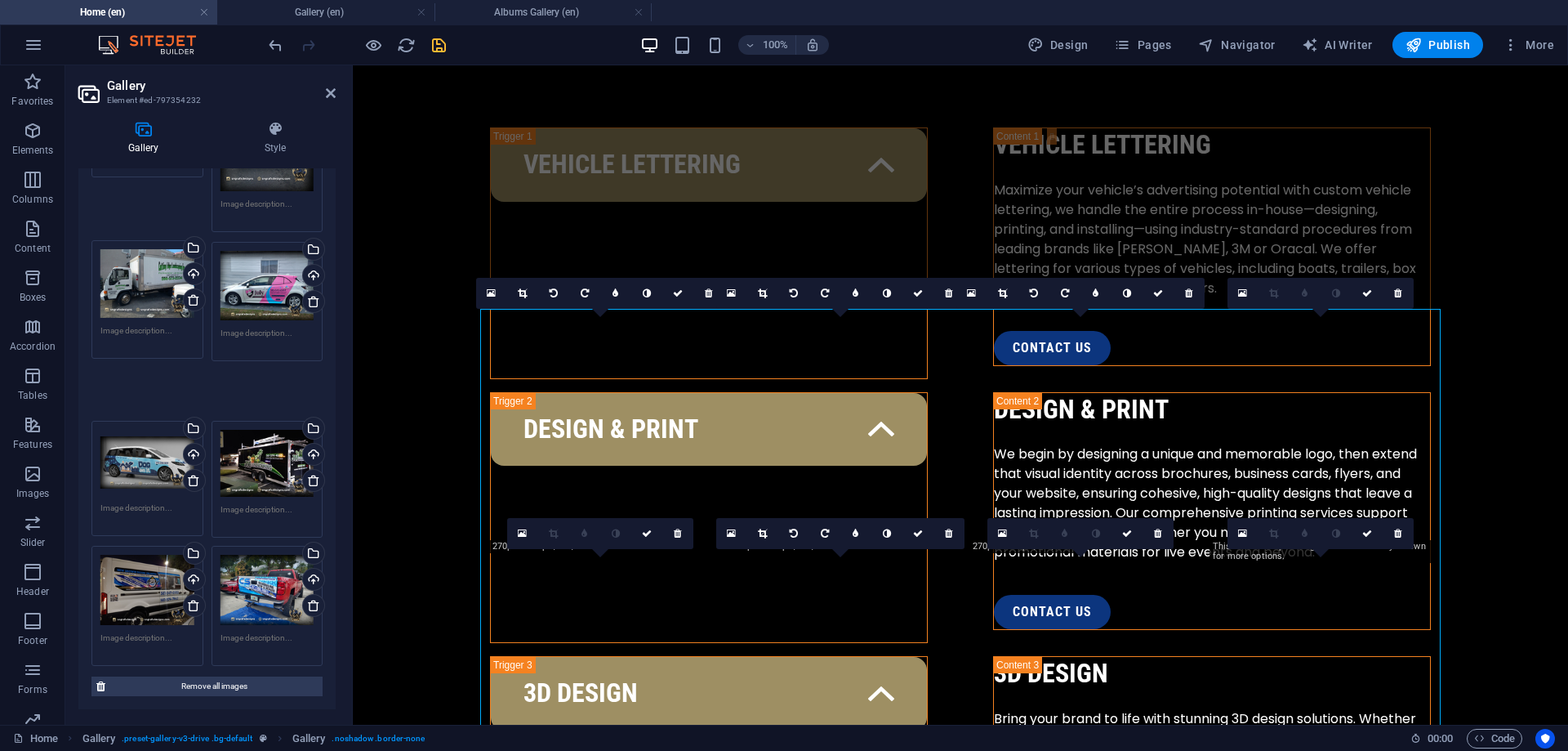
scroll to position [219, 0]
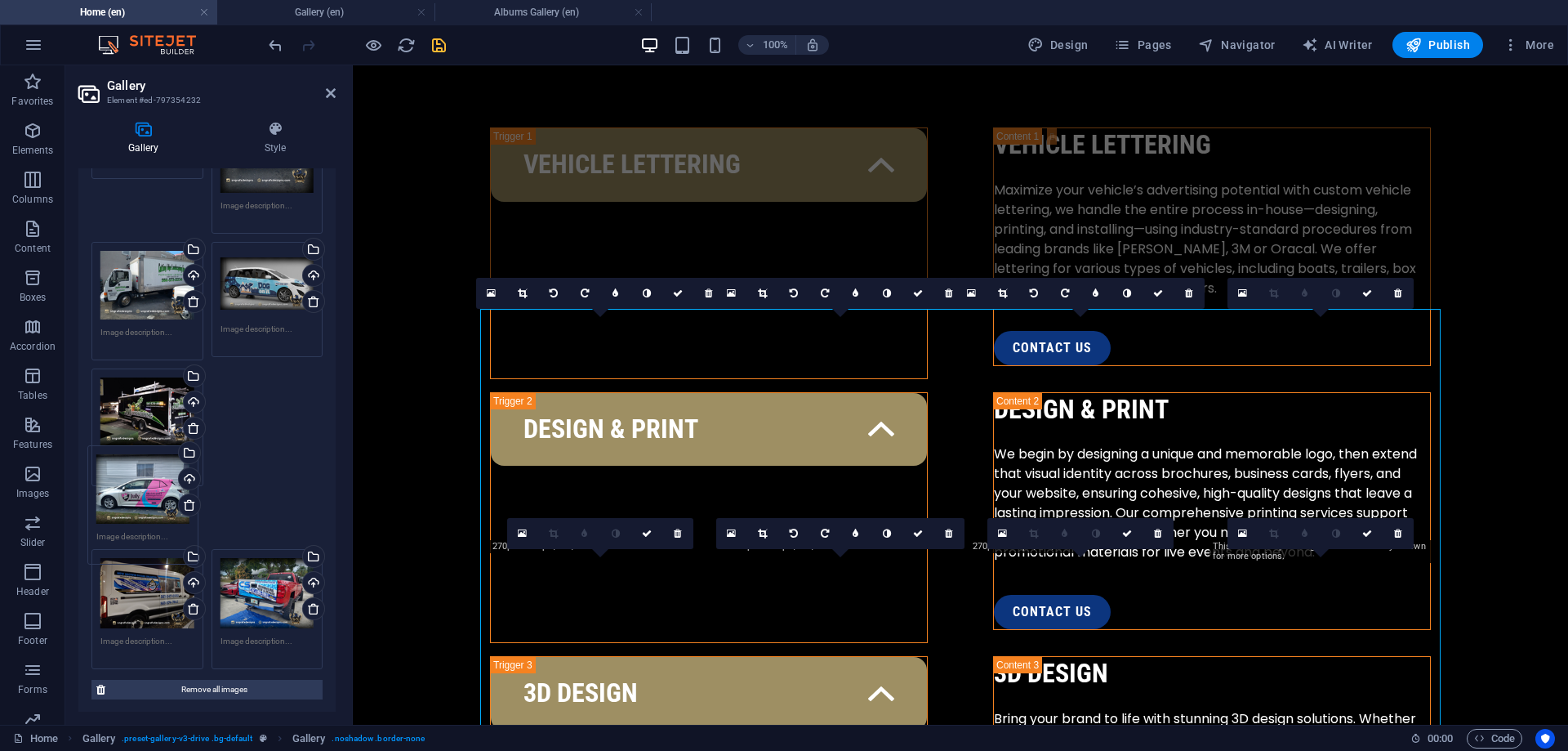
drag, startPoint x: 243, startPoint y: 300, endPoint x: 120, endPoint y: 504, distance: 238.2
click at [120, 504] on div "Drag files here, click to choose files or select files from Files or our free s…" at bounding box center [207, 365] width 239 height 619
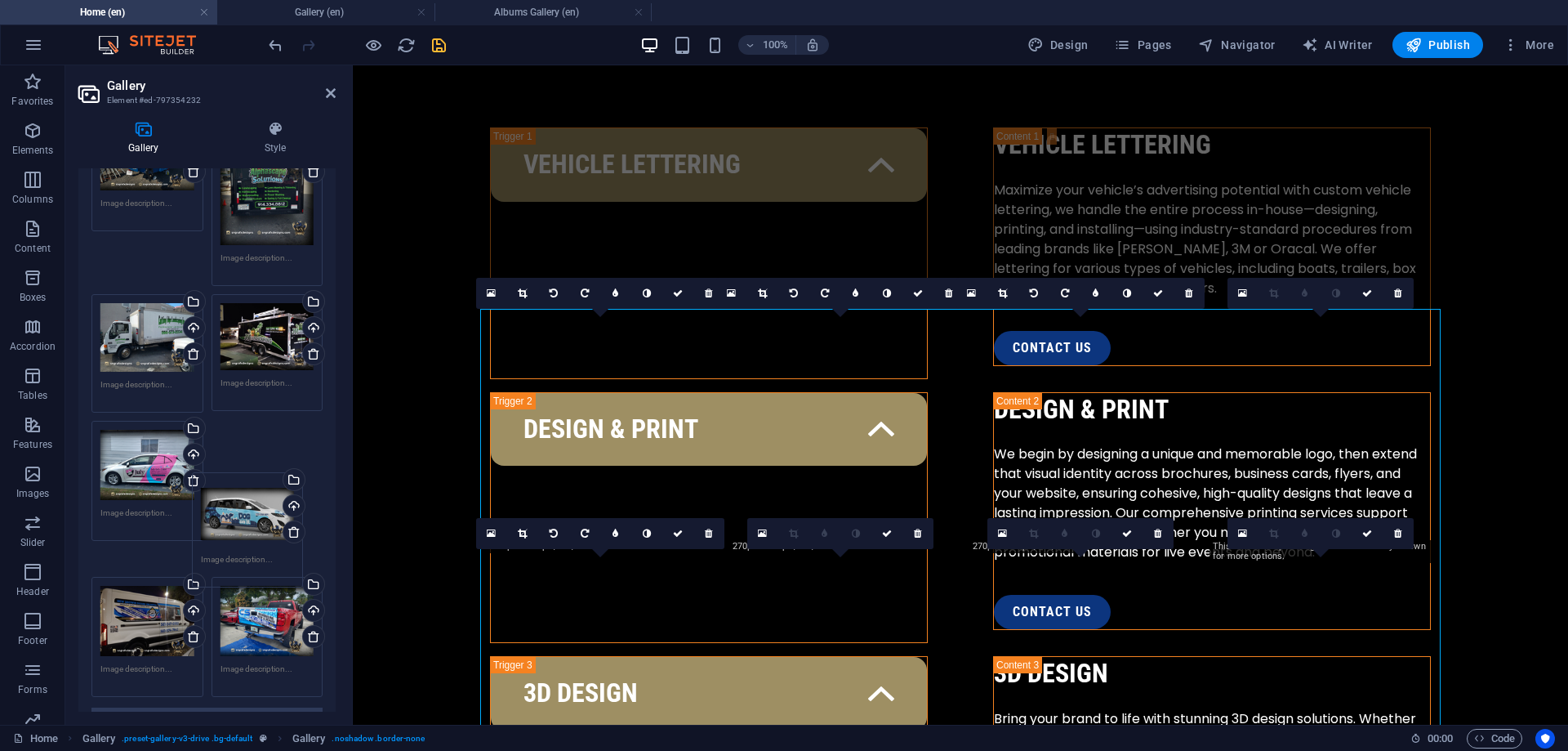
drag, startPoint x: 259, startPoint y: 342, endPoint x: 239, endPoint y: 529, distance: 188.1
click at [239, 529] on div "Drag files here, click to choose files or select files from Files or our free s…" at bounding box center [207, 405] width 239 height 594
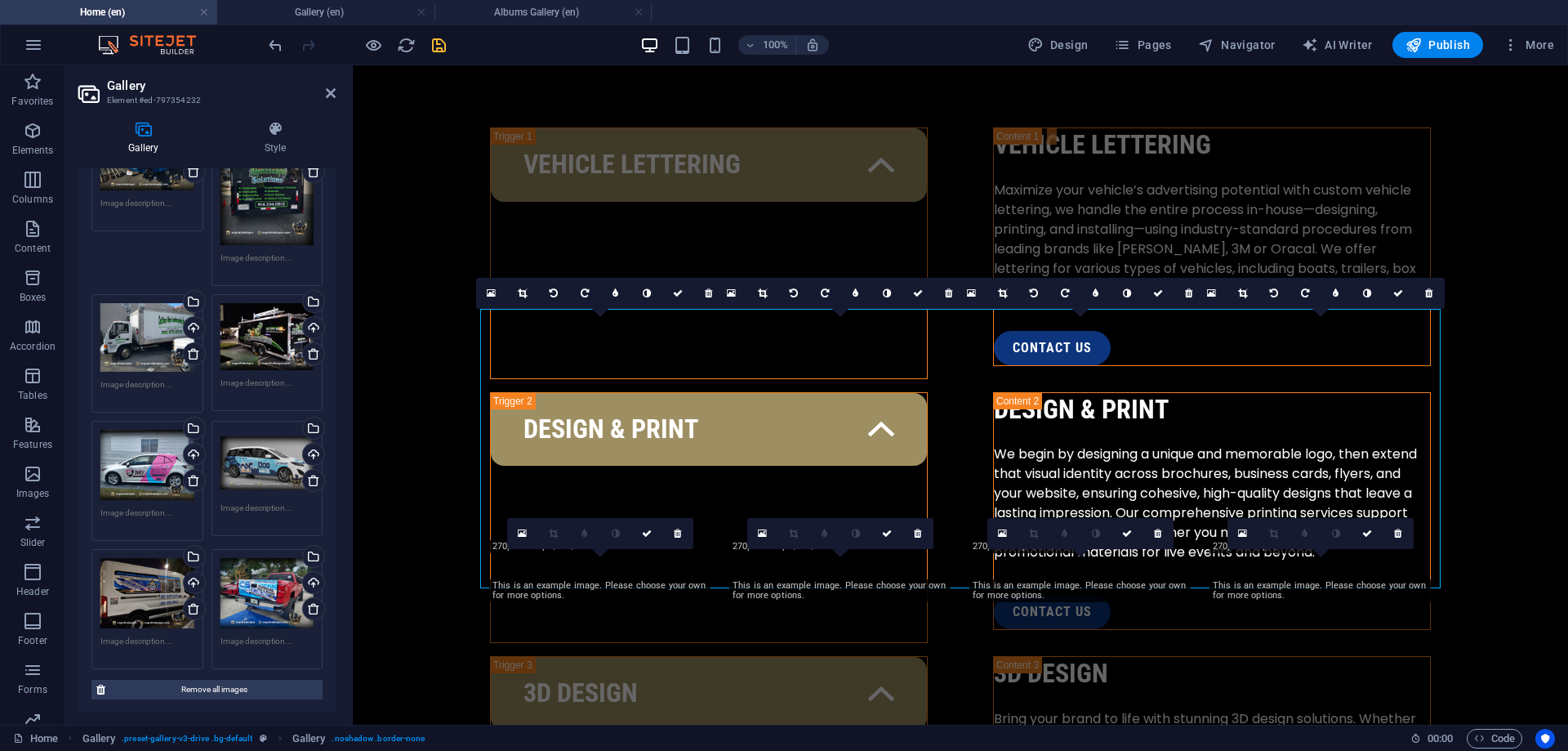
scroll to position [139, 0]
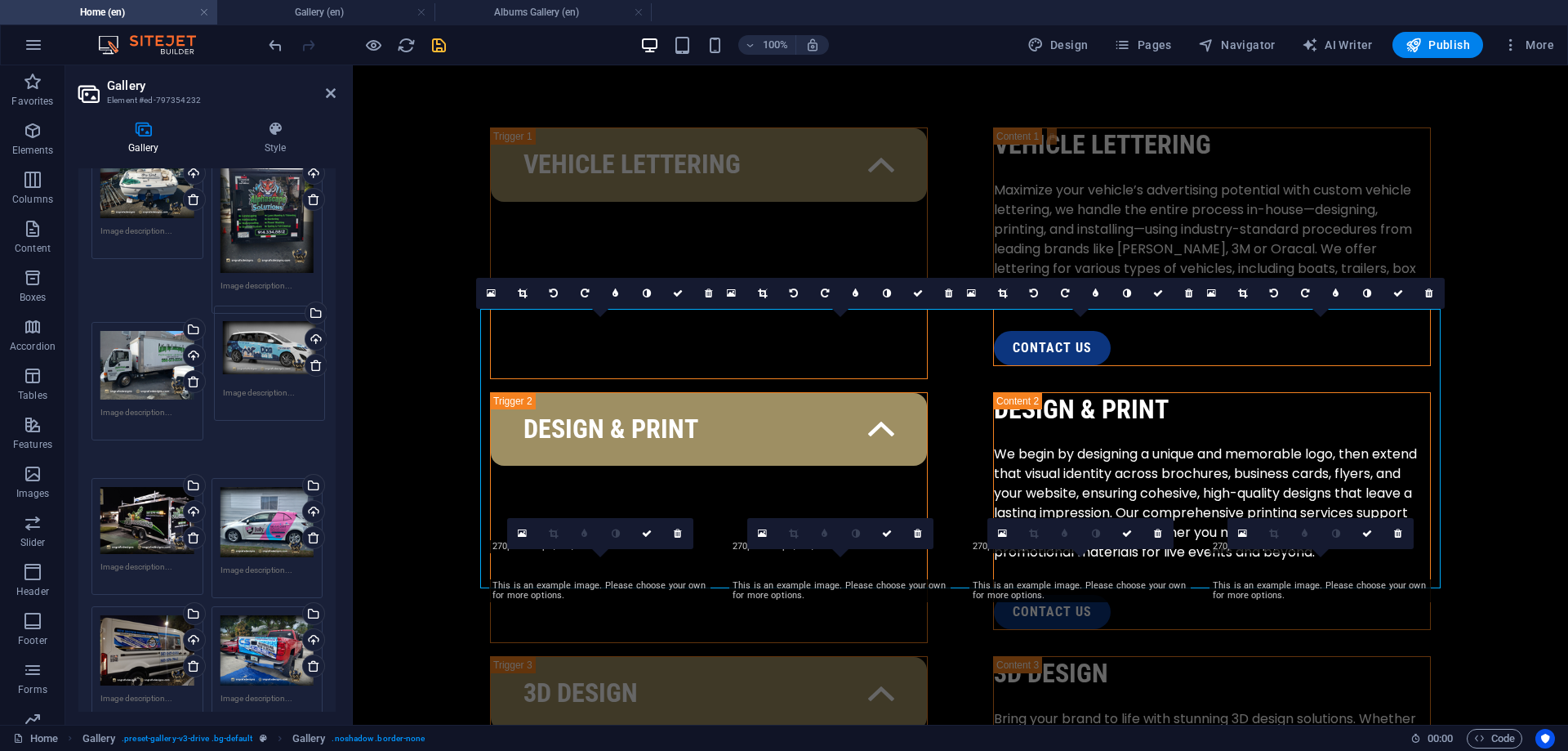
drag, startPoint x: 244, startPoint y: 485, endPoint x: 249, endPoint y: 333, distance: 152.1
click at [249, 333] on div "Drag files here, click to choose files or select files from Files or our free s…" at bounding box center [207, 433] width 239 height 595
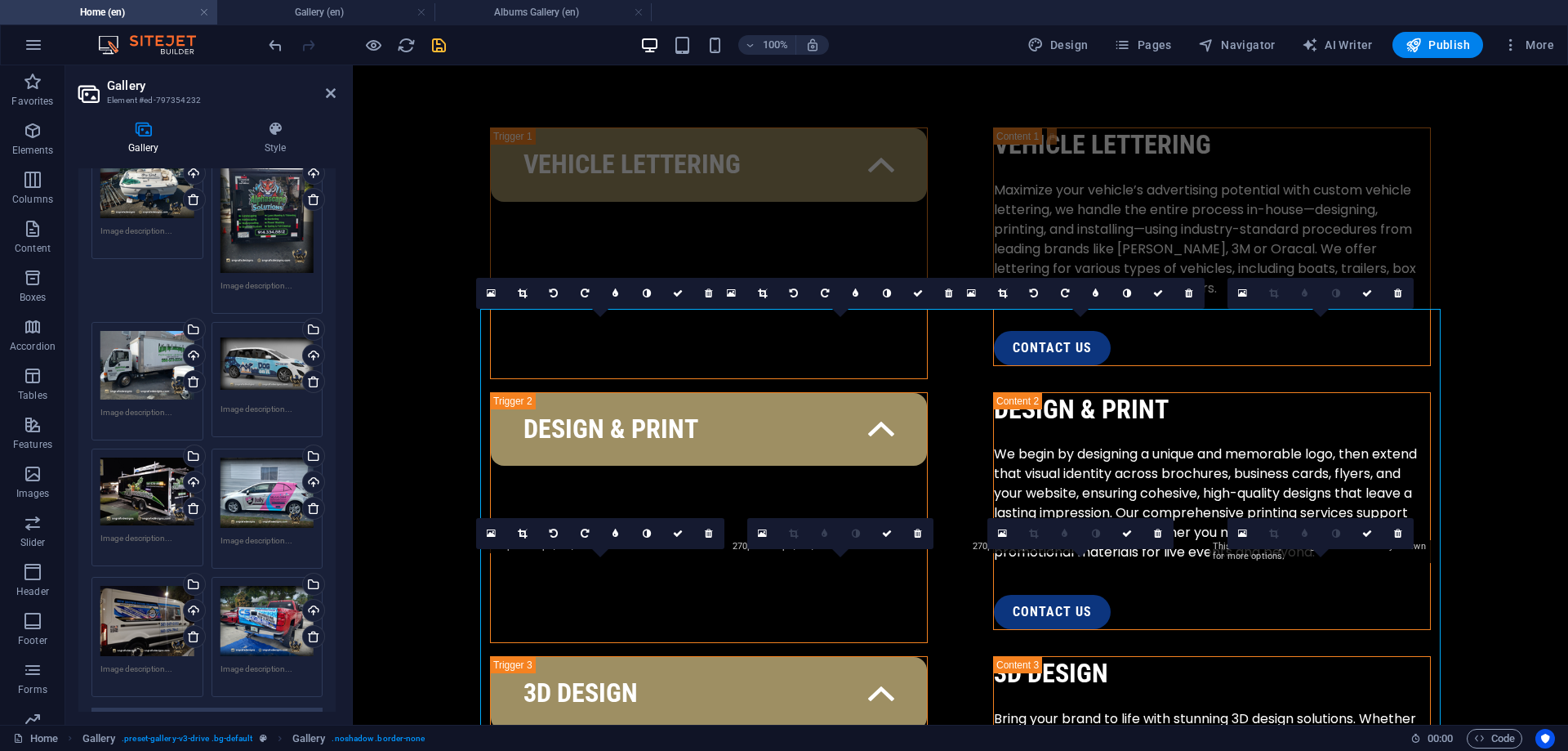
scroll to position [286, 0]
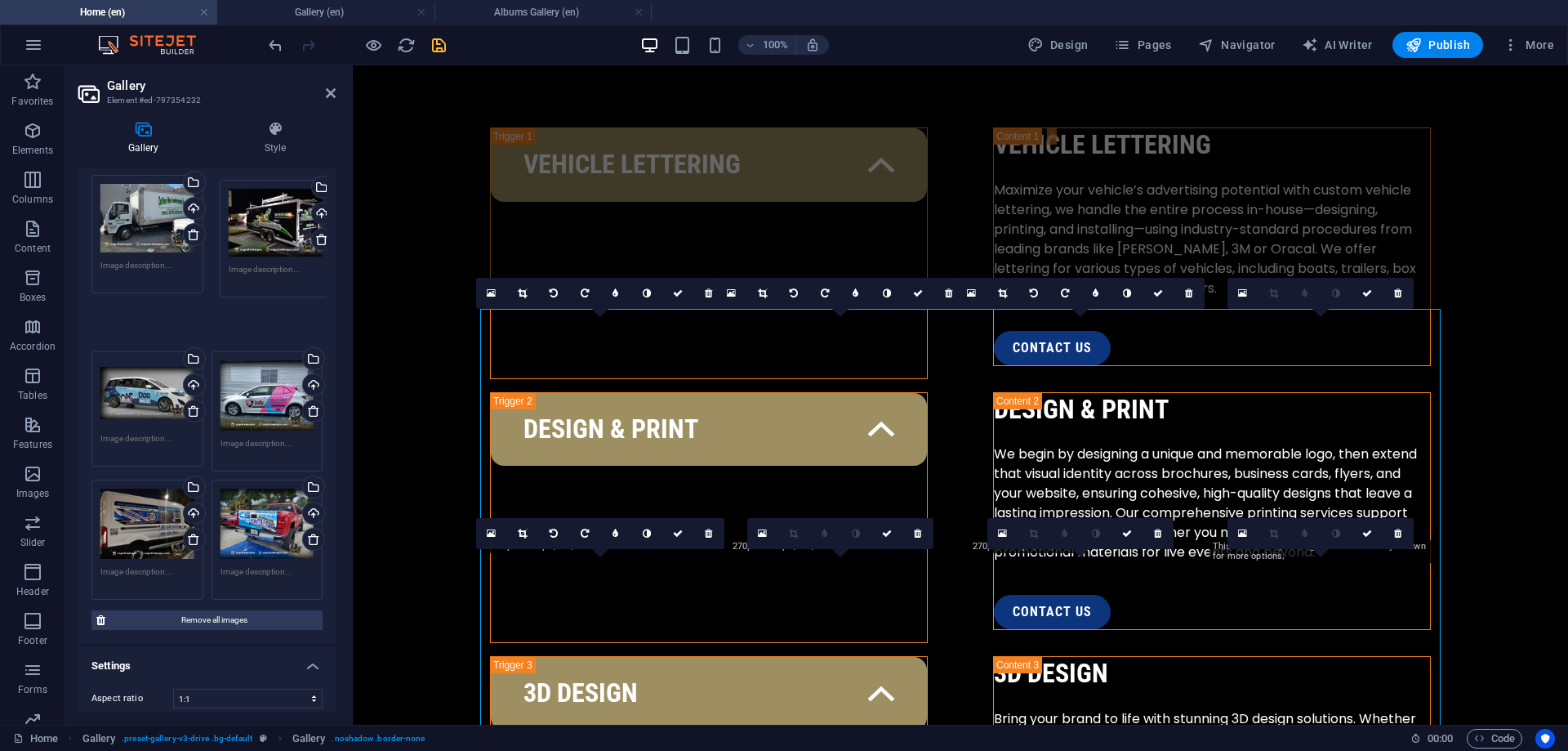
drag, startPoint x: 150, startPoint y: 350, endPoint x: 278, endPoint y: 228, distance: 176.8
click at [278, 228] on div "Drag files here, click to choose files or select files from Files or our free s…" at bounding box center [207, 296] width 239 height 615
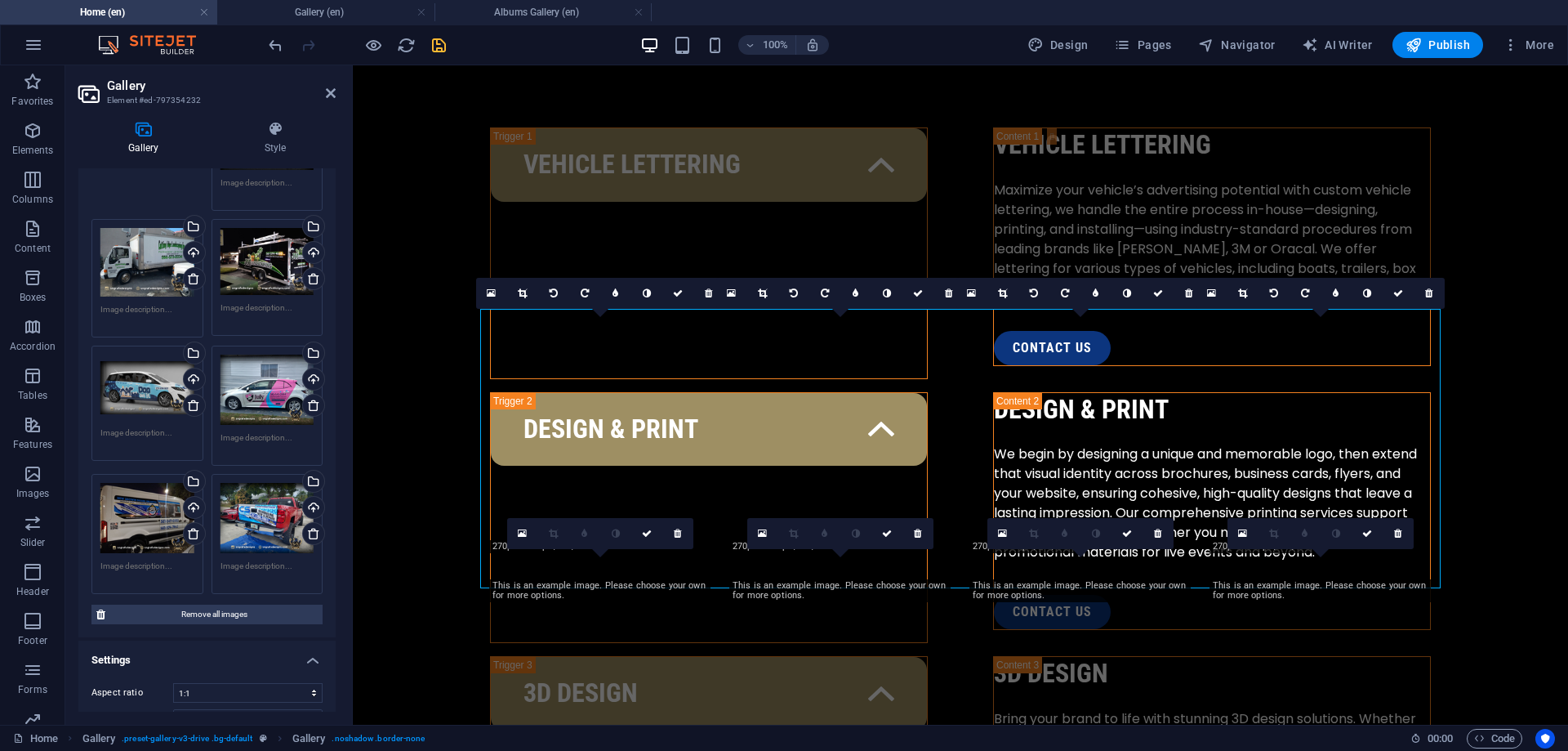
scroll to position [236, 0]
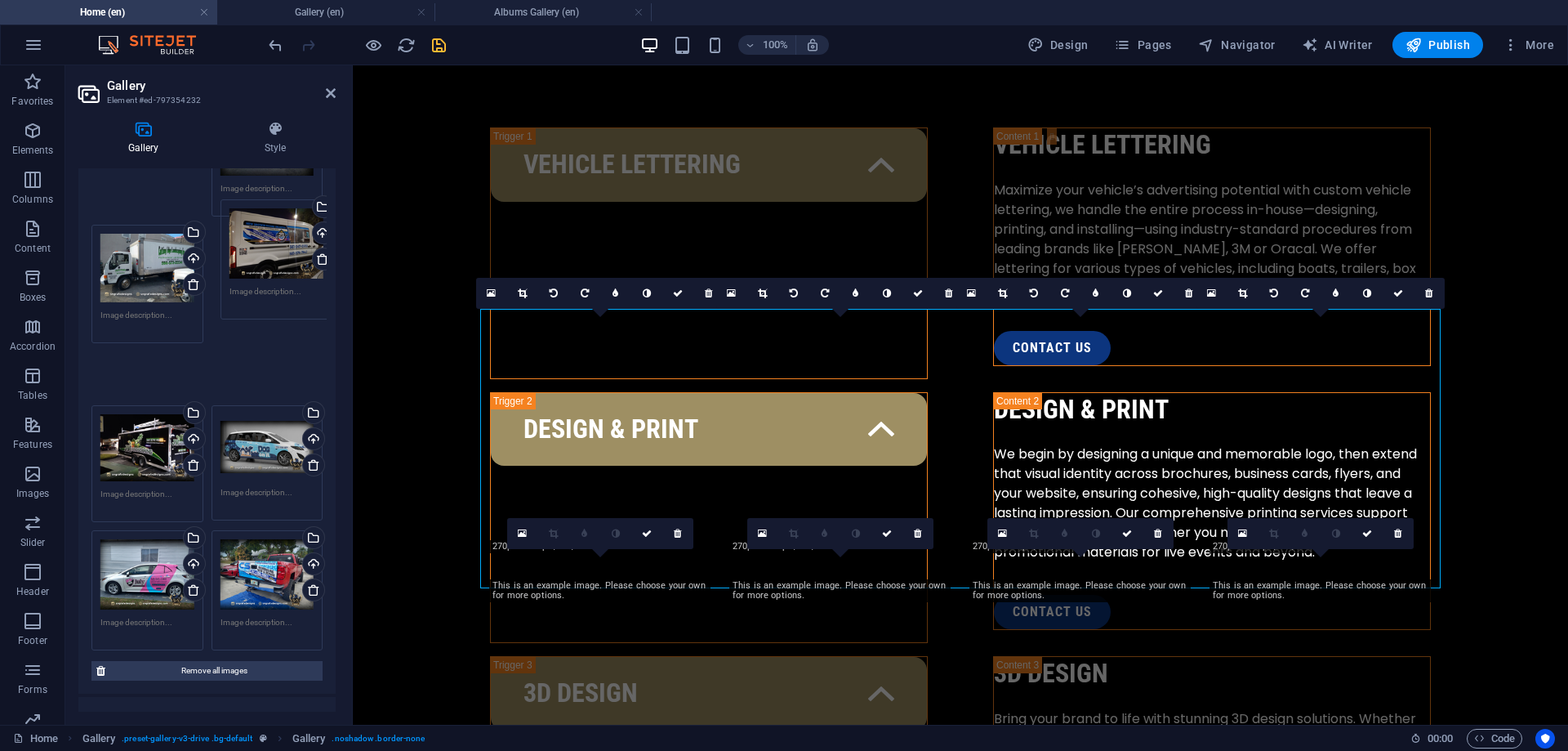
drag, startPoint x: 117, startPoint y: 523, endPoint x: 245, endPoint y: 261, distance: 291.6
click at [245, 252] on div "Drag files here, click to choose files or select files from Files or our free s…" at bounding box center [207, 347] width 239 height 617
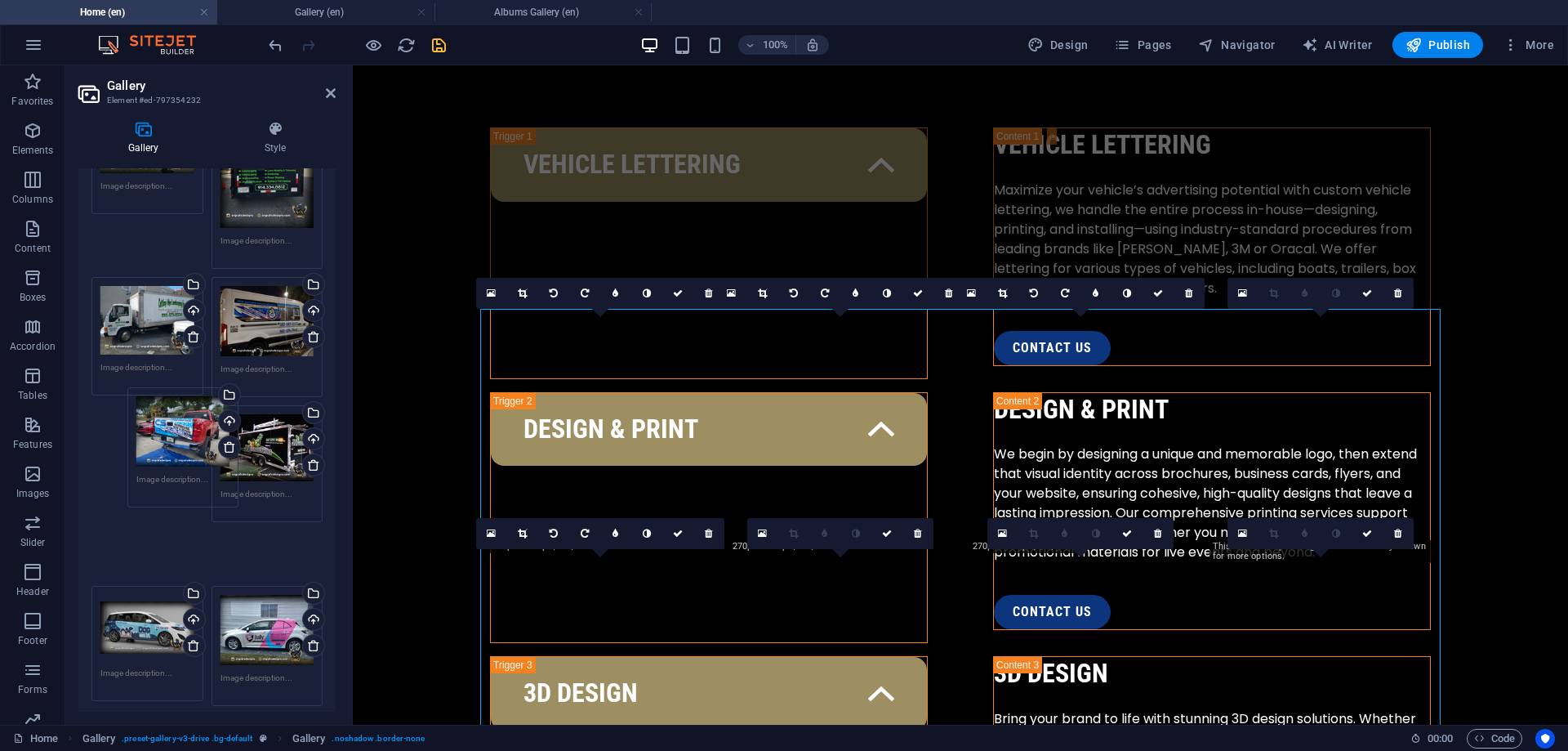
drag, startPoint x: 273, startPoint y: 578, endPoint x: 189, endPoint y: 436, distance: 165.0
click at [189, 436] on div "Drag files here, click to choose files or select files from Files or our free s…" at bounding box center [207, 400] width 239 height 620
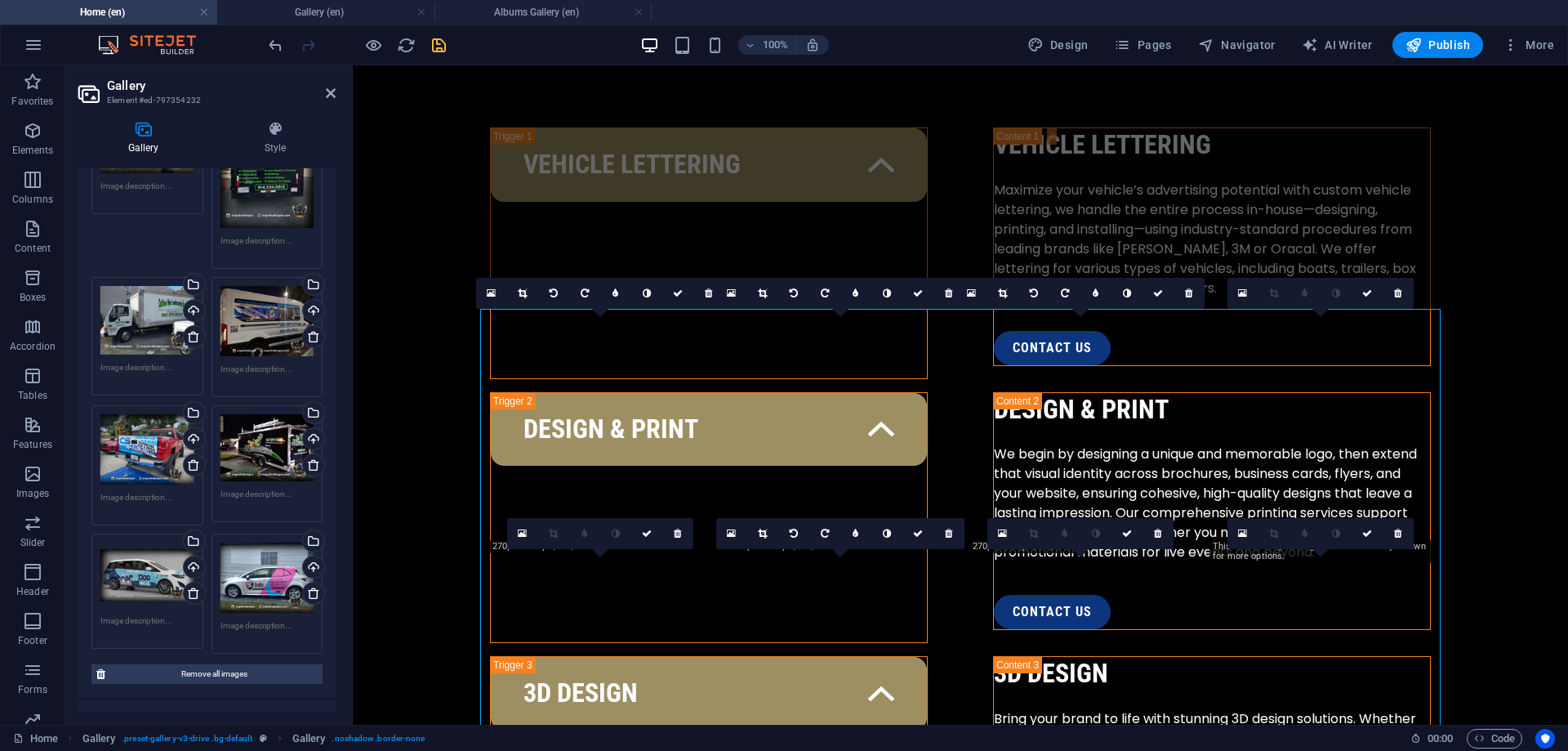
scroll to position [181, 0]
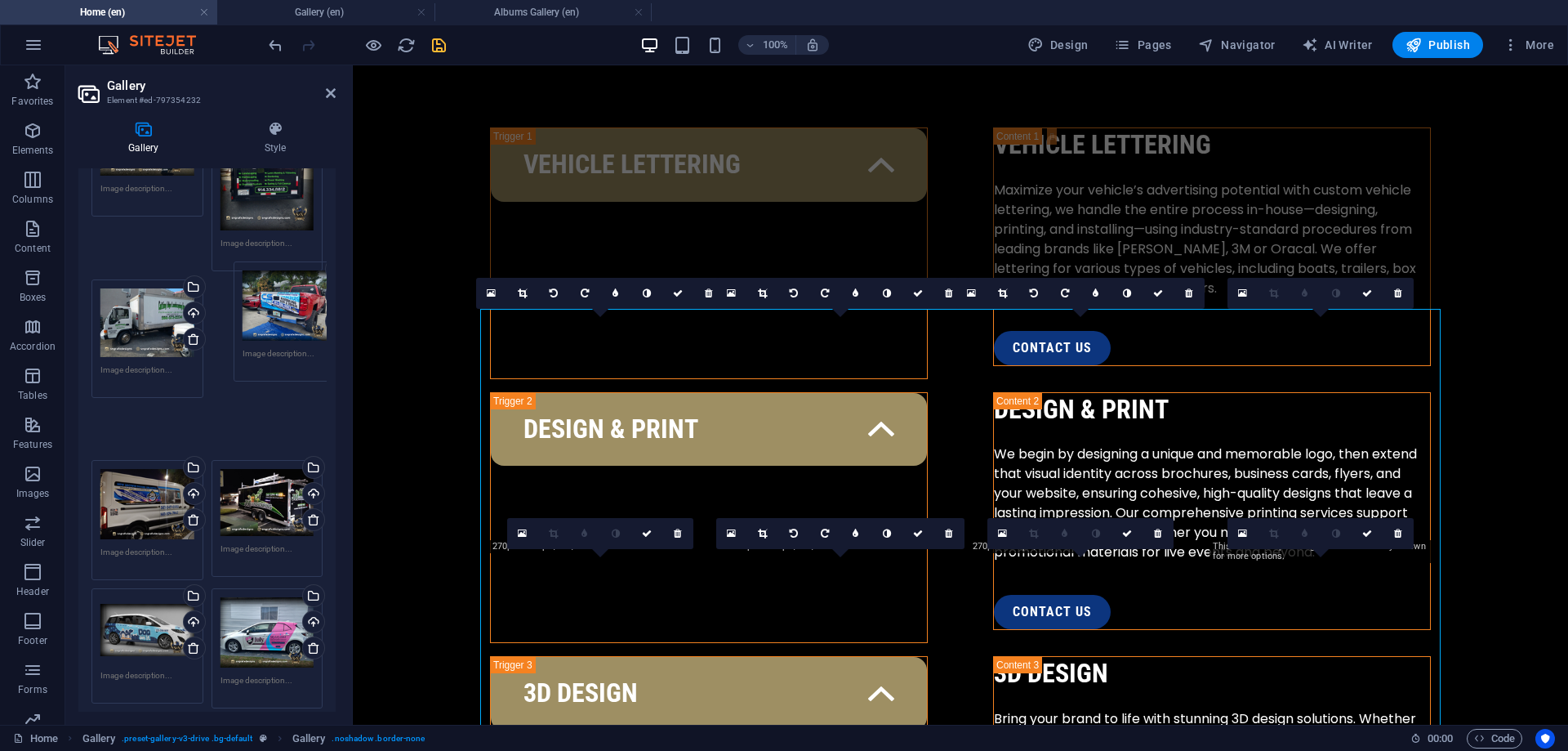
drag, startPoint x: 142, startPoint y: 452, endPoint x: 283, endPoint y: 308, distance: 201.5
click at [283, 308] on div "Drag files here, click to choose files or select files from Files or our free s…" at bounding box center [207, 402] width 239 height 620
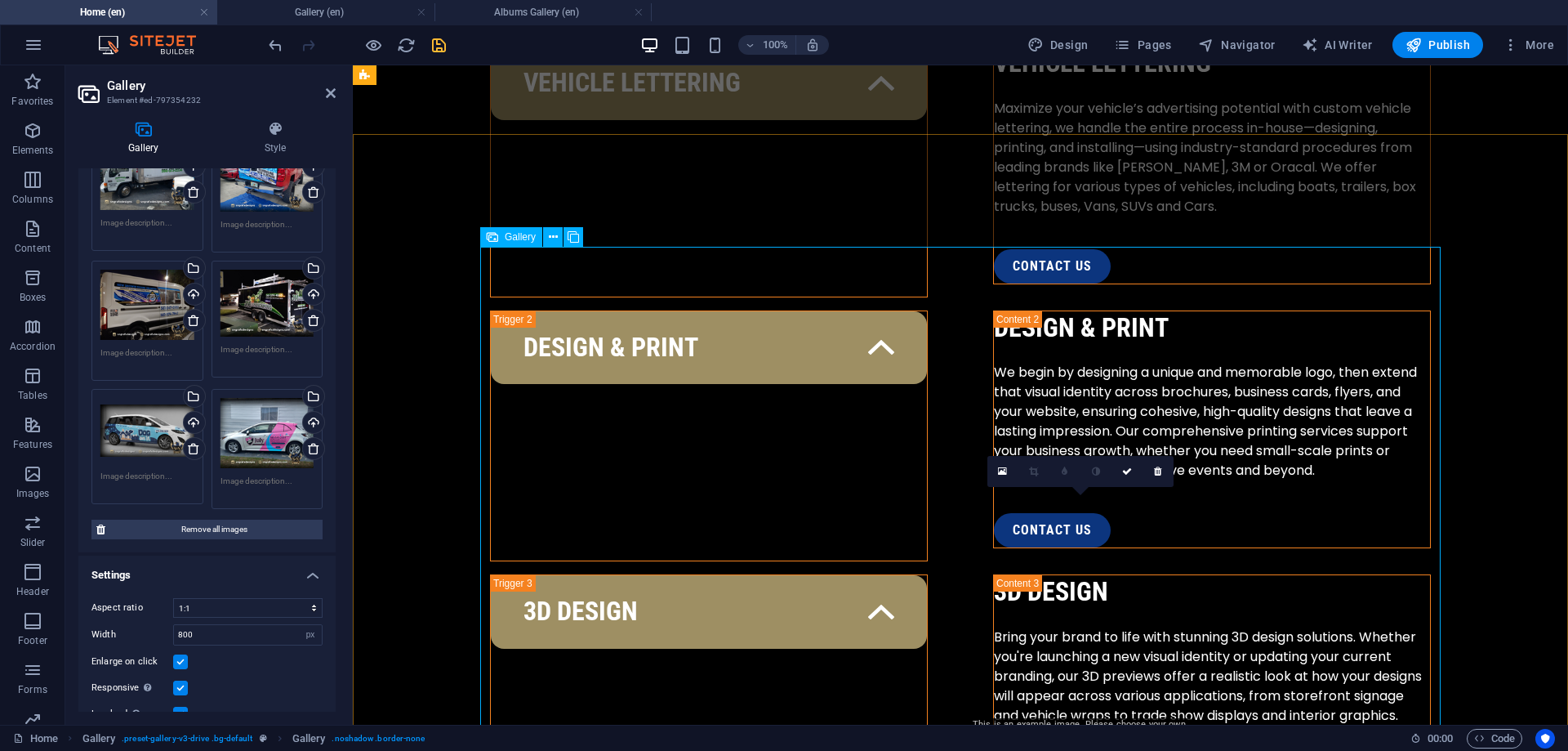
scroll to position [2478, 0]
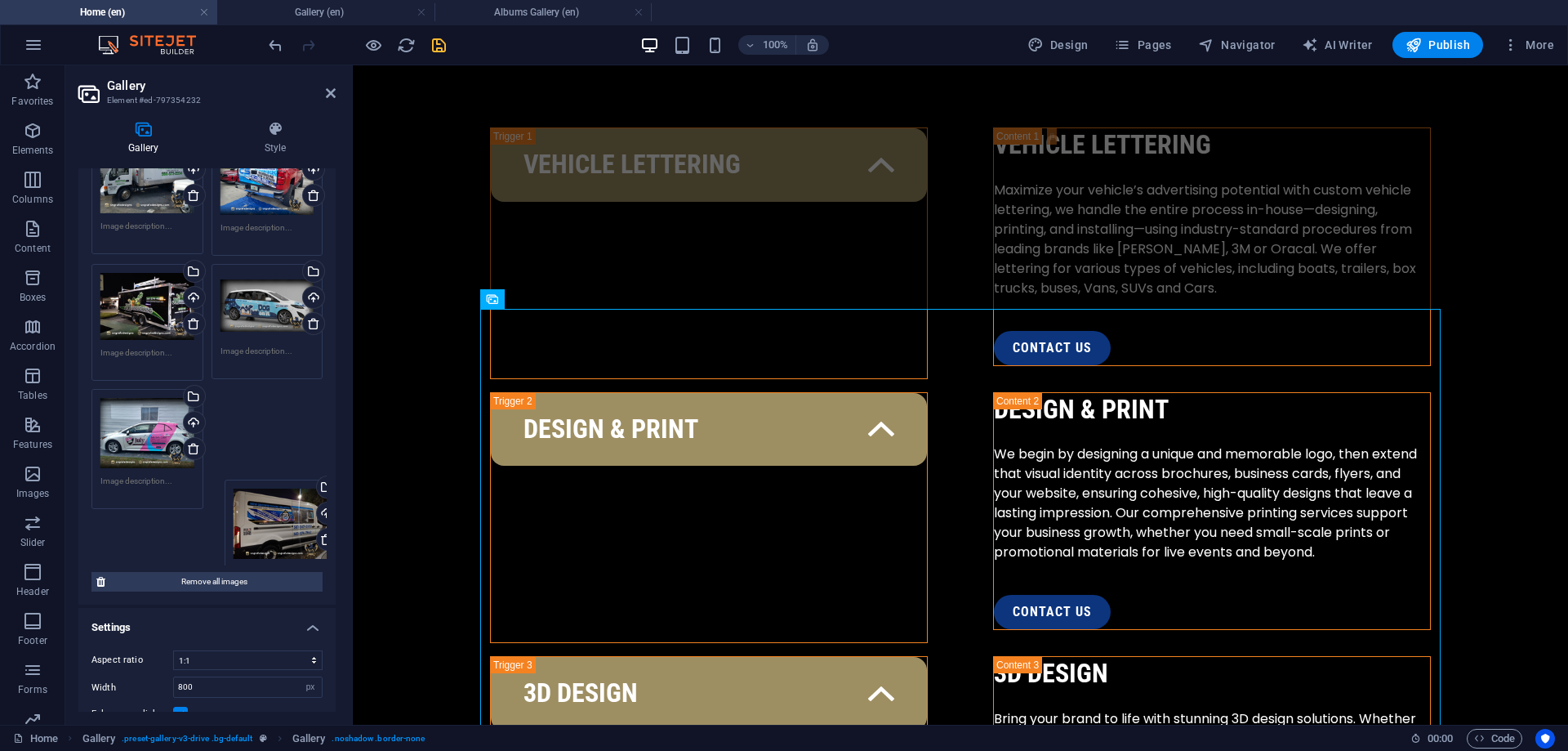
drag, startPoint x: 152, startPoint y: 289, endPoint x: 285, endPoint y: 508, distance: 256.2
click at [285, 508] on div "Drag files here, click to choose files or select files from Files or our free s…" at bounding box center [207, 258] width 239 height 617
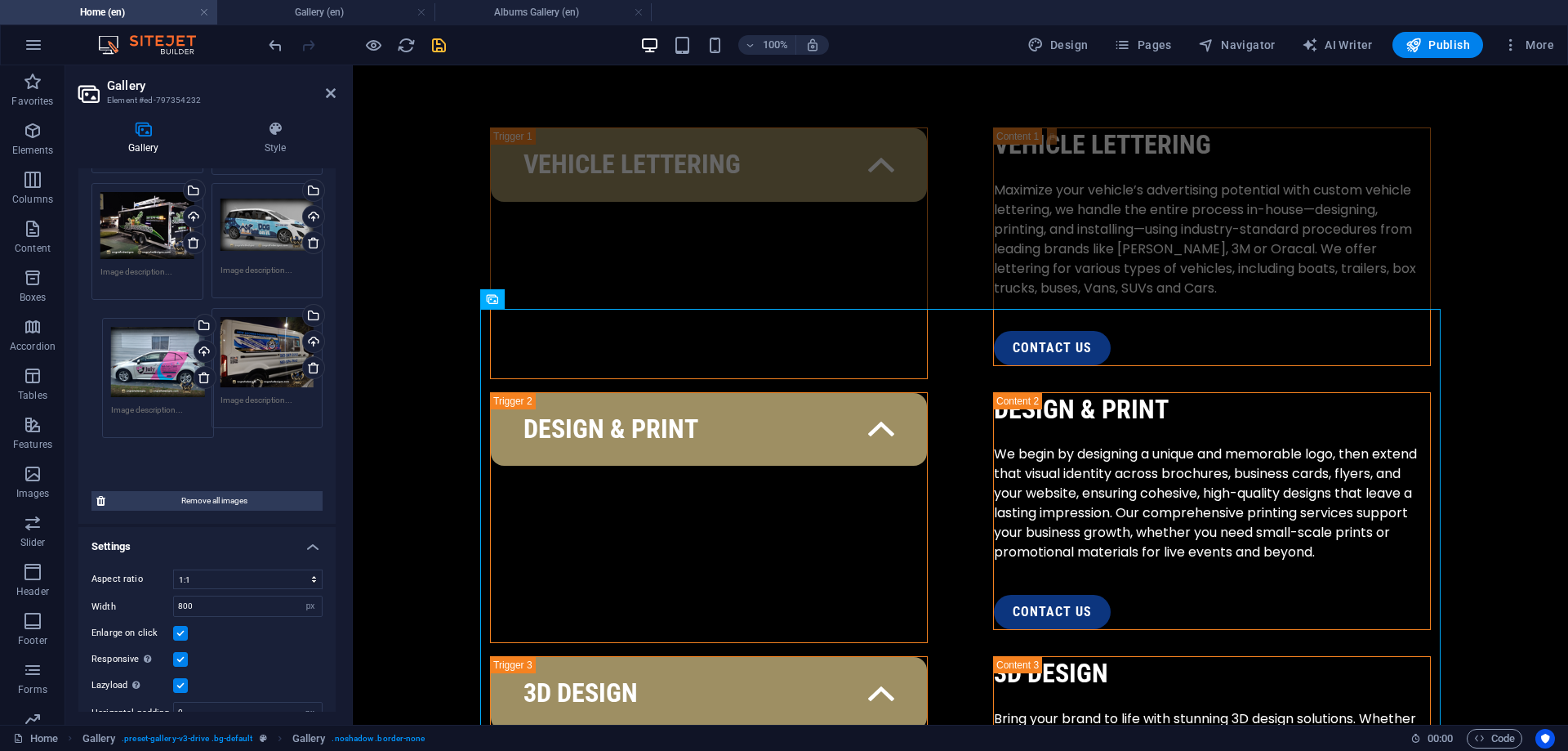
click at [138, 347] on div "Drag files here, click to choose files or select files from Files or our free s…" at bounding box center [207, 177] width 239 height 617
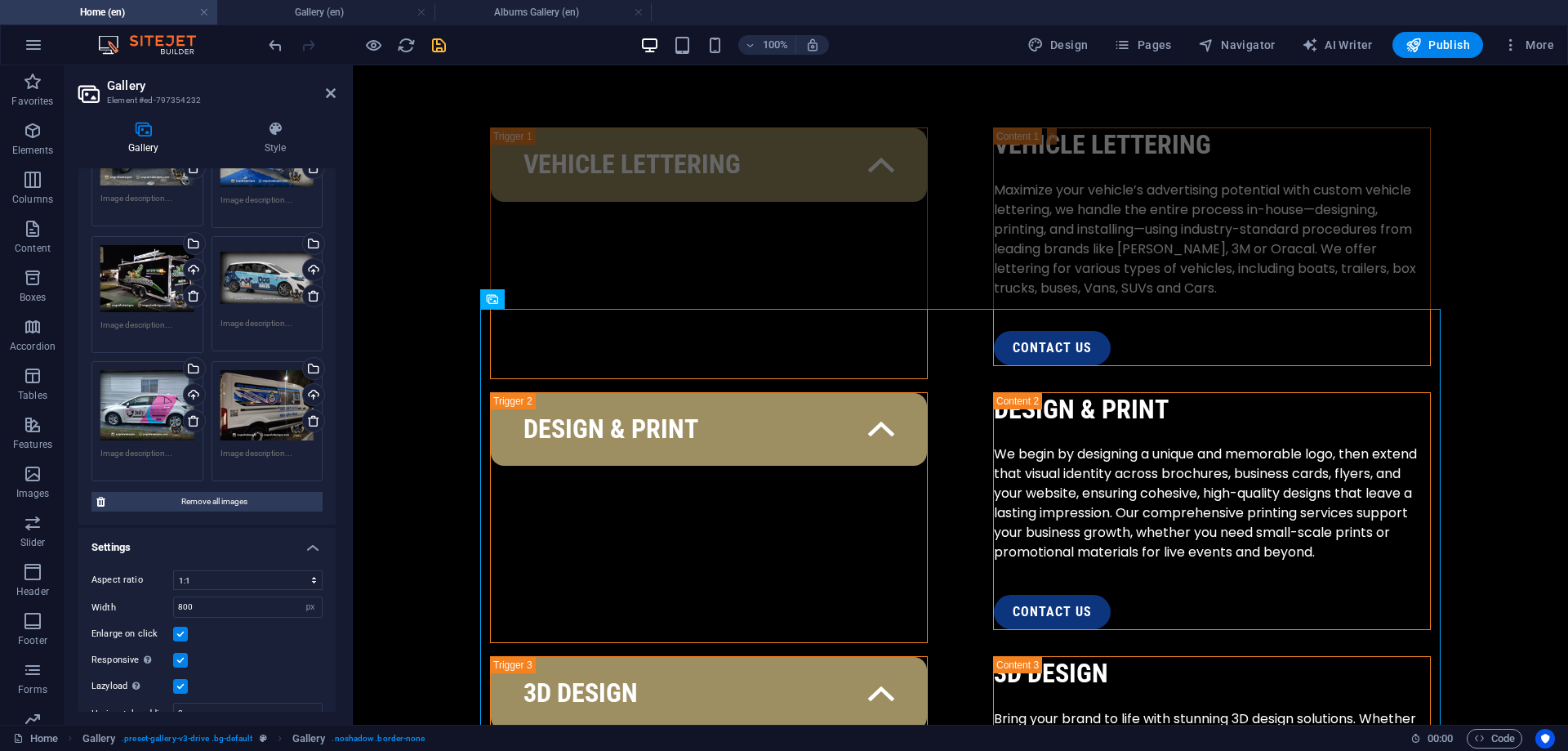
scroll to position [206, 0]
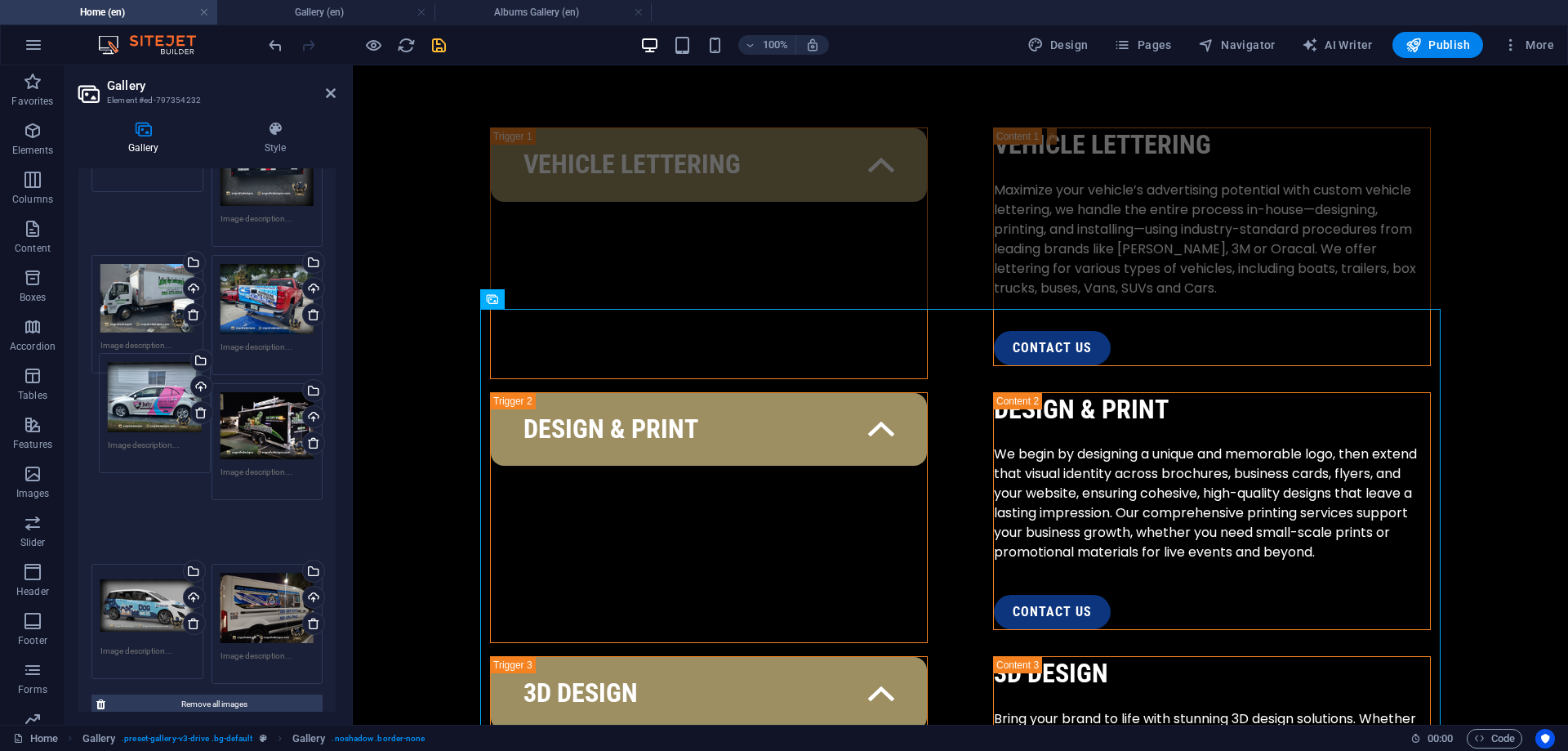
drag, startPoint x: 152, startPoint y: 554, endPoint x: 184, endPoint y: 414, distance: 143.6
click at [158, 400] on div "Drag files here, click to choose files or select files from Files or our free s…" at bounding box center [207, 378] width 239 height 620
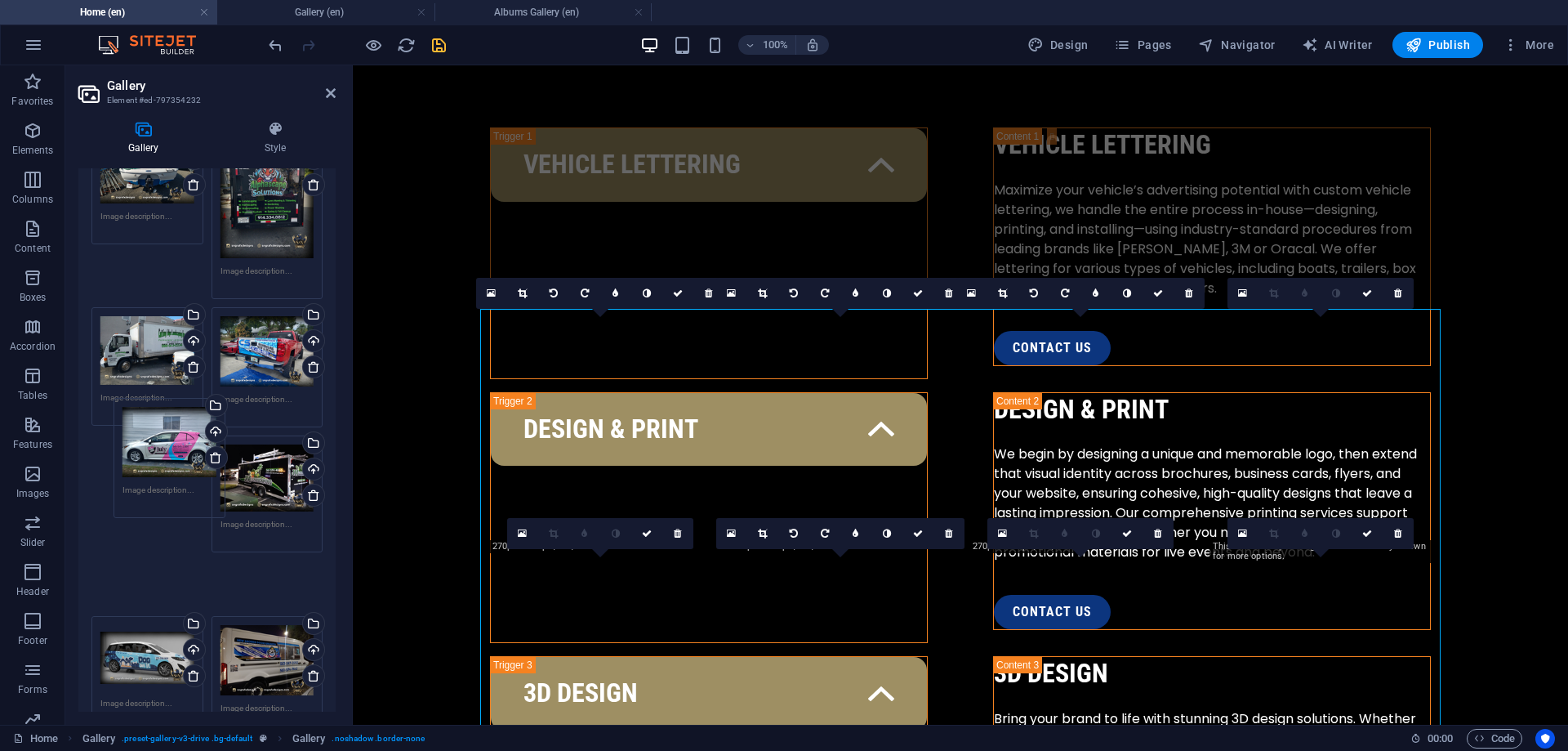
scroll to position [151, 0]
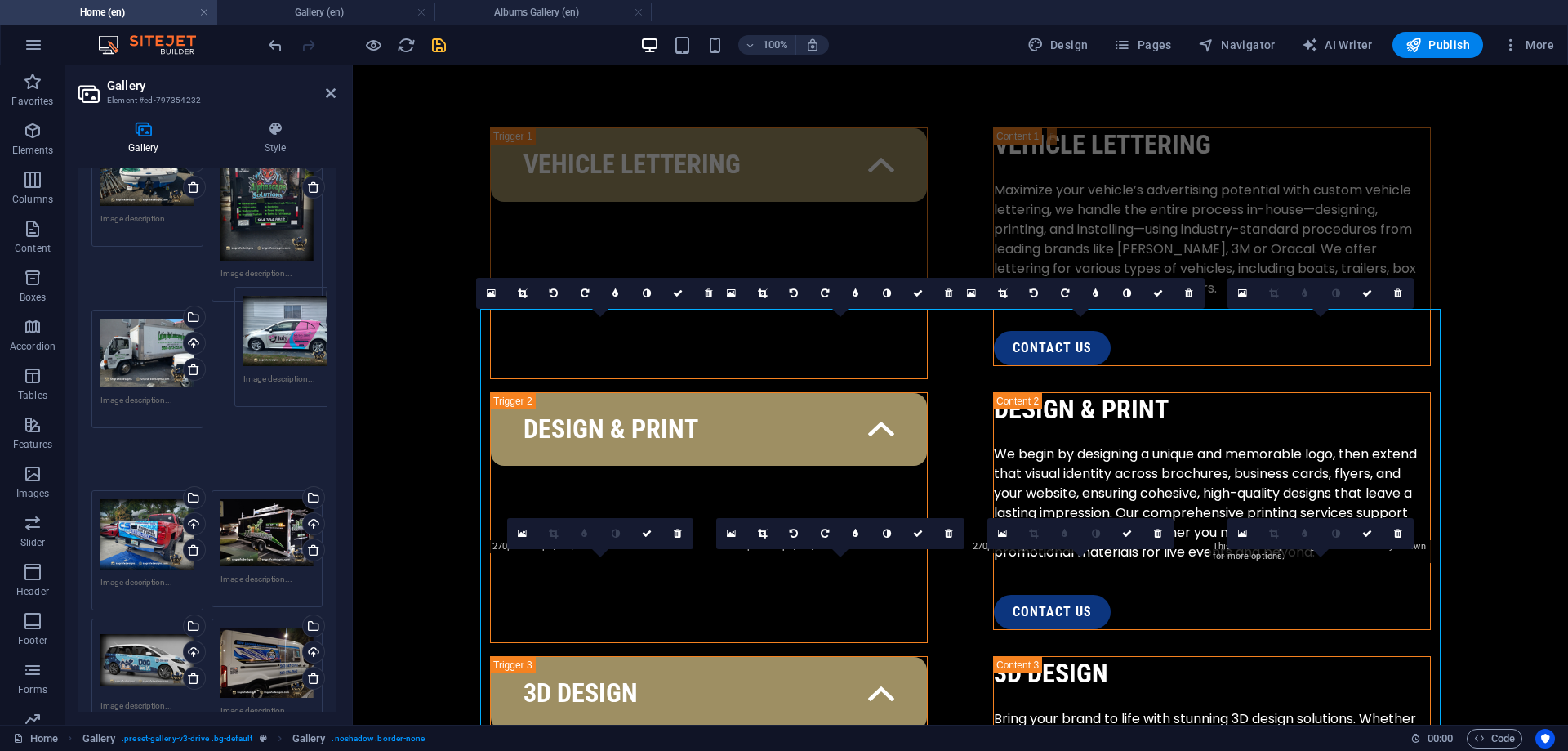
drag, startPoint x: 160, startPoint y: 482, endPoint x: 303, endPoint y: 336, distance: 204.4
click at [303, 336] on div "Drag files here, click to choose files or select files from Files or our free s…" at bounding box center [207, 432] width 239 height 620
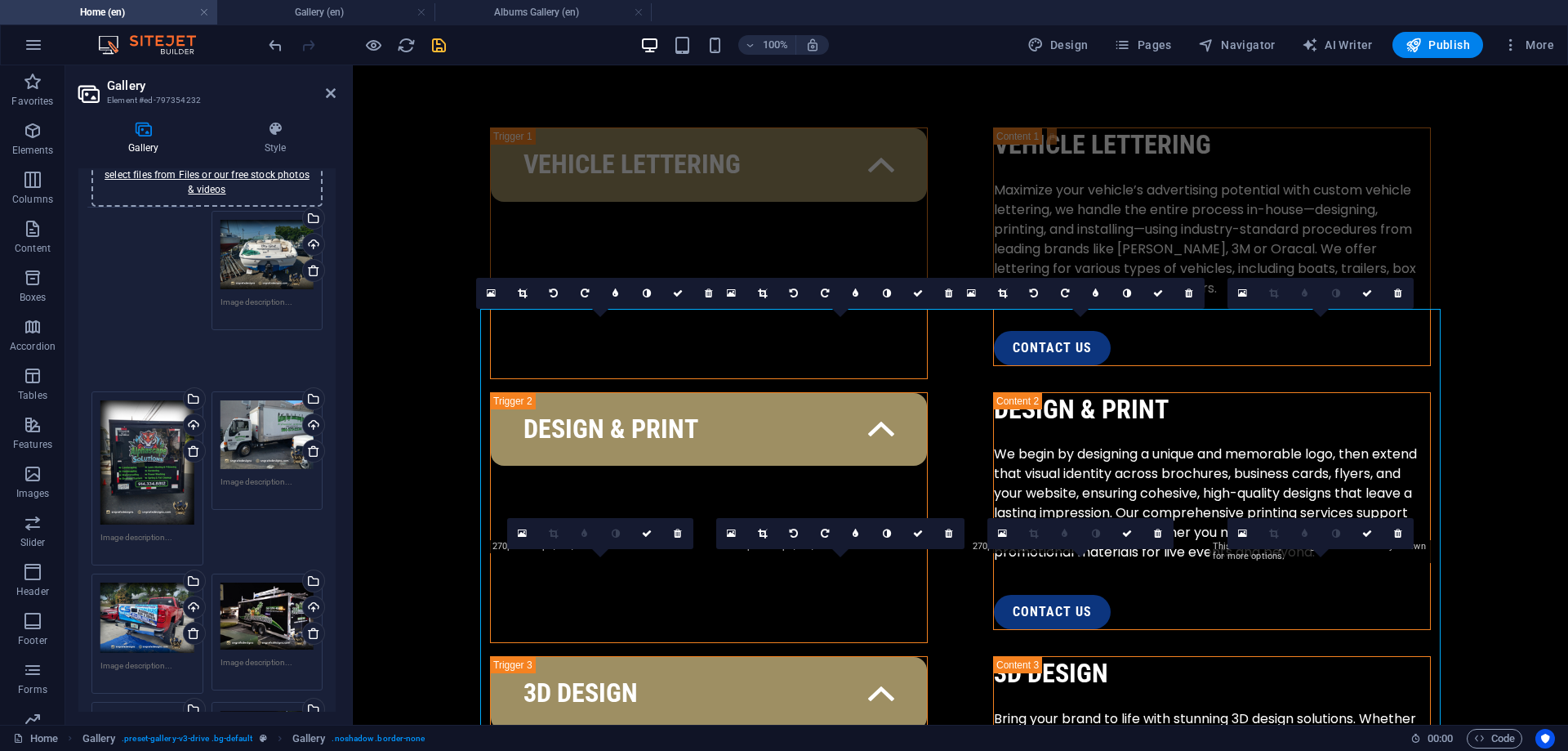
scroll to position [0, 0]
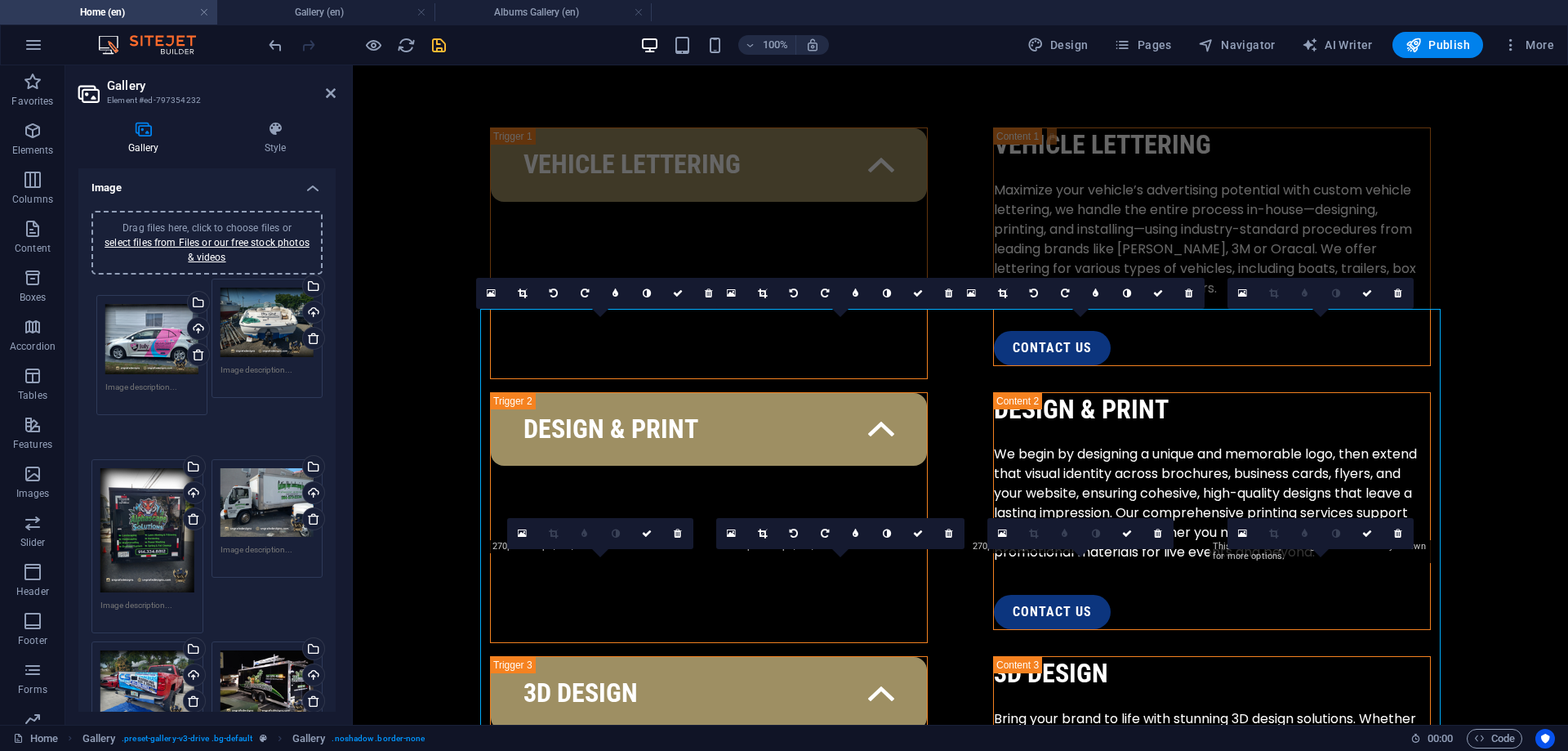
drag, startPoint x: 267, startPoint y: 364, endPoint x: 155, endPoint y: 351, distance: 112.8
click at [155, 351] on div "Drag files here, click to choose files or select files from Files or our free s…" at bounding box center [207, 584] width 239 height 620
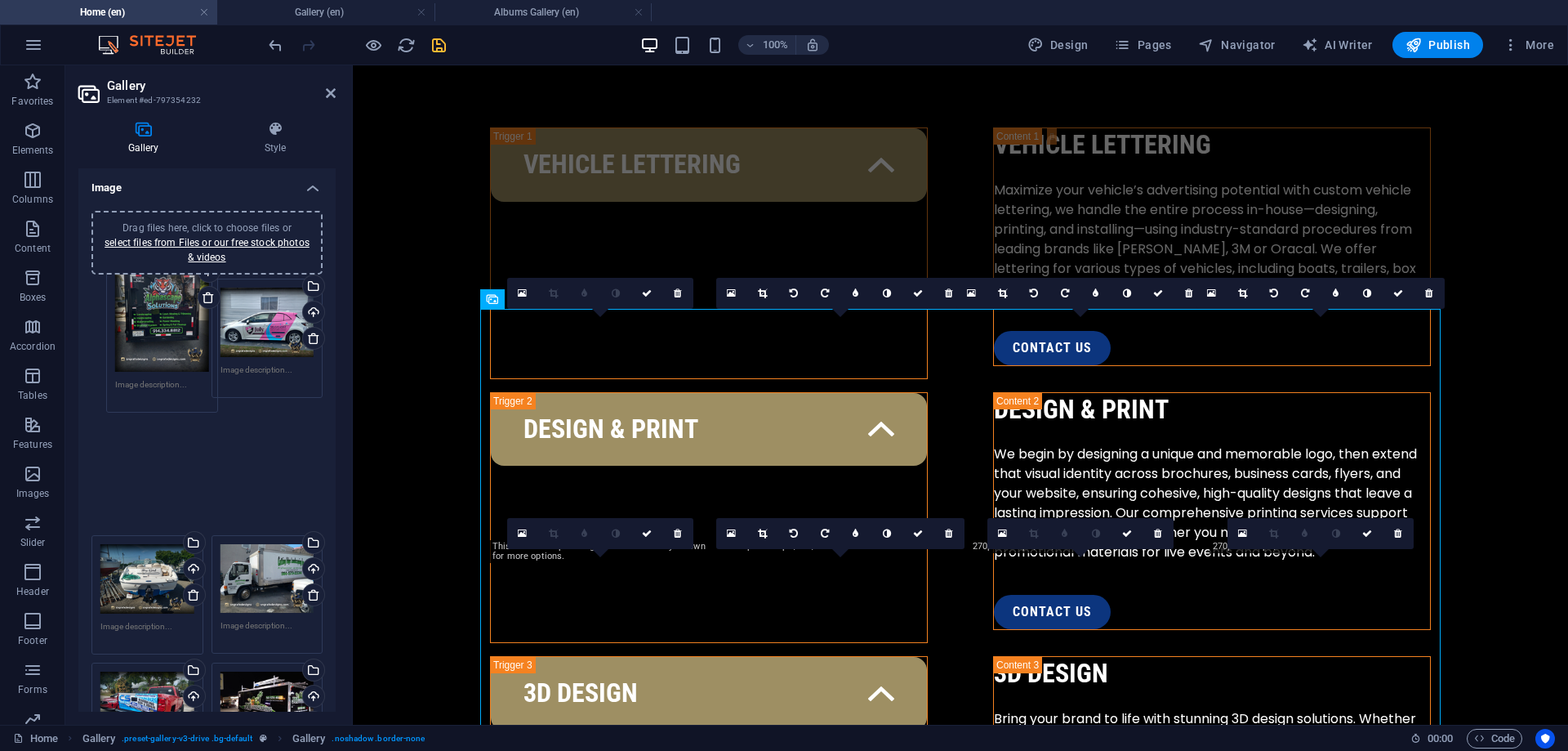
drag, startPoint x: 139, startPoint y: 471, endPoint x: 153, endPoint y: 303, distance: 168.6
click at [153, 303] on div "Drag files here, click to choose files or select files from Files or our free s…" at bounding box center [207, 595] width 239 height 641
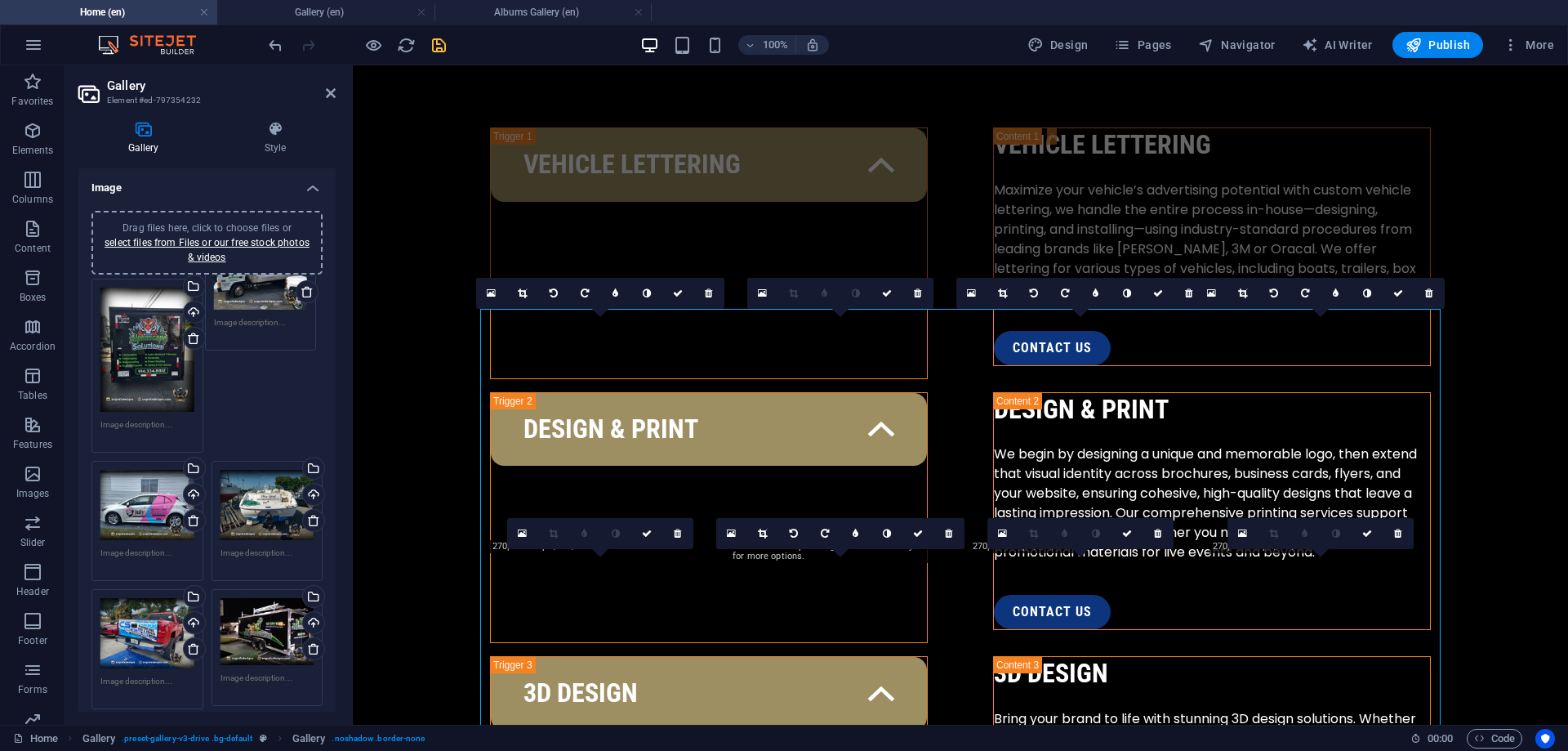
drag, startPoint x: 255, startPoint y: 499, endPoint x: 250, endPoint y: 295, distance: 204.1
click at [250, 294] on div "Drag files here, click to choose files or select files from Files or our free s…" at bounding box center [207, 558] width 239 height 567
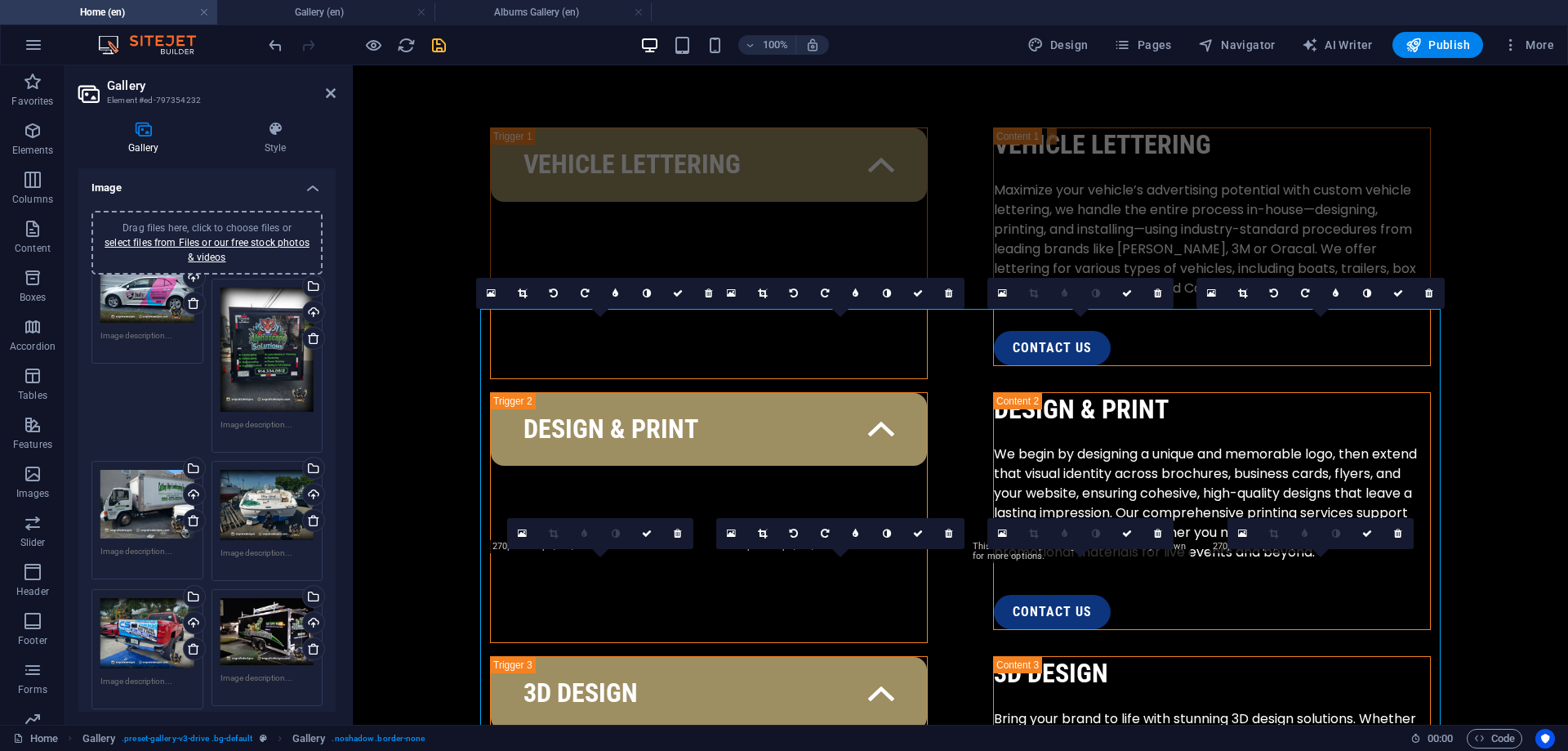
drag, startPoint x: 121, startPoint y: 527, endPoint x: 121, endPoint y: 309, distance: 218.0
click at [121, 309] on div "Drag files here, click to choose files or select files from Files or our free s…" at bounding box center [207, 558] width 239 height 567
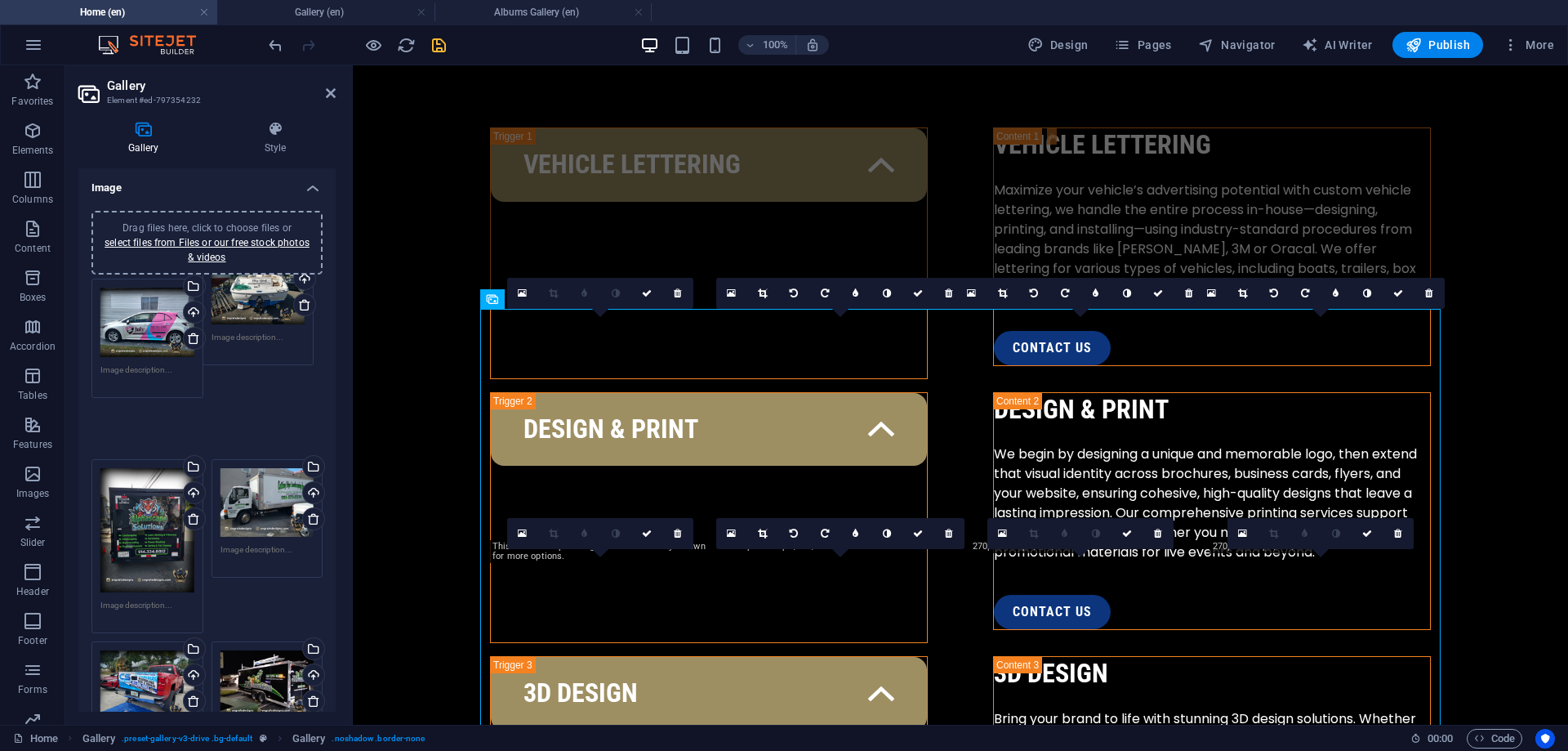
drag, startPoint x: 270, startPoint y: 518, endPoint x: 260, endPoint y: 303, distance: 215.2
click at [260, 303] on div "Drag files here, click to choose files or select files from Files or our free s…" at bounding box center [207, 584] width 239 height 620
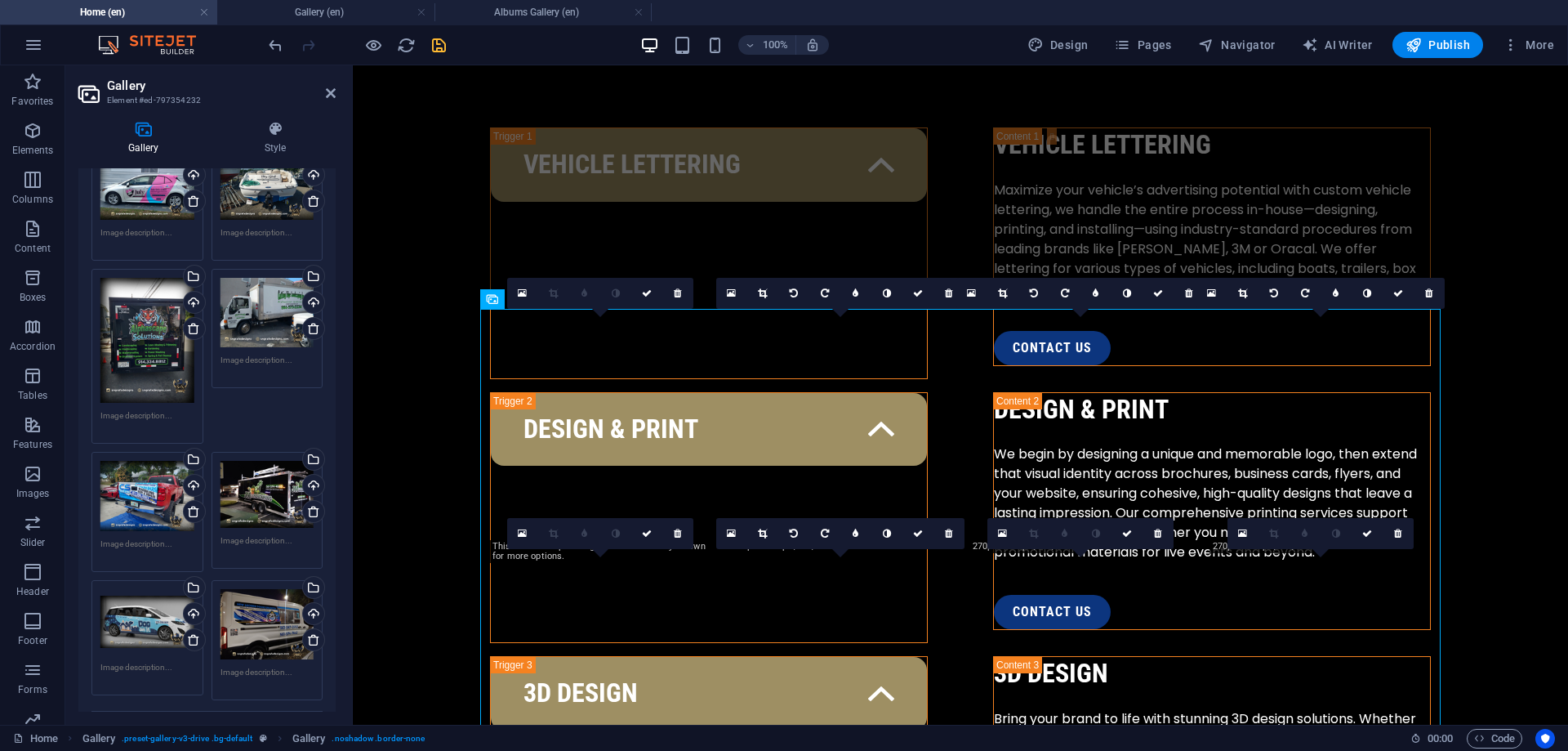
scroll to position [221, 0]
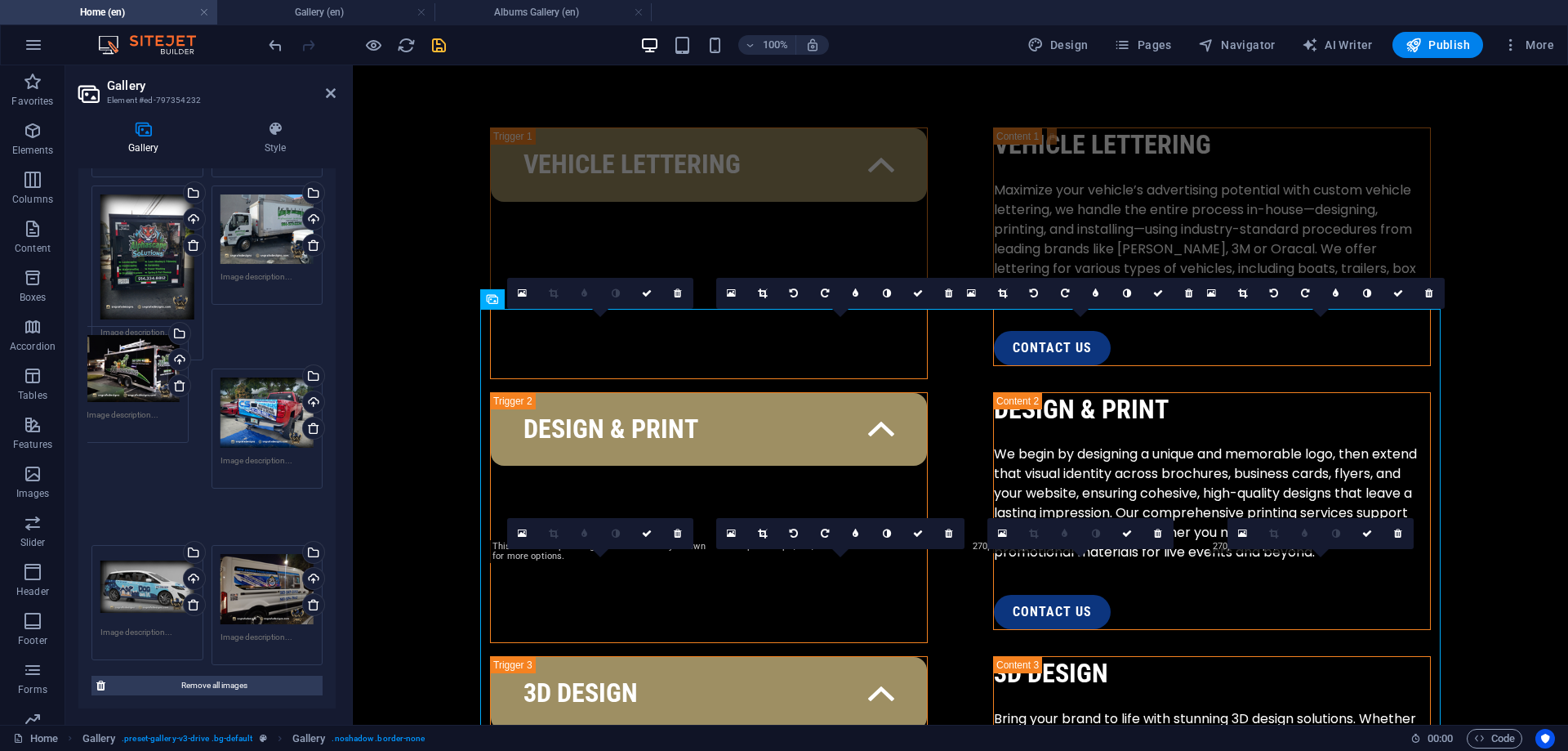
drag, startPoint x: 267, startPoint y: 399, endPoint x: 126, endPoint y: 383, distance: 141.9
click at [126, 382] on div "Drag files here, click to choose files or select files from Files or our free s…" at bounding box center [207, 362] width 239 height 615
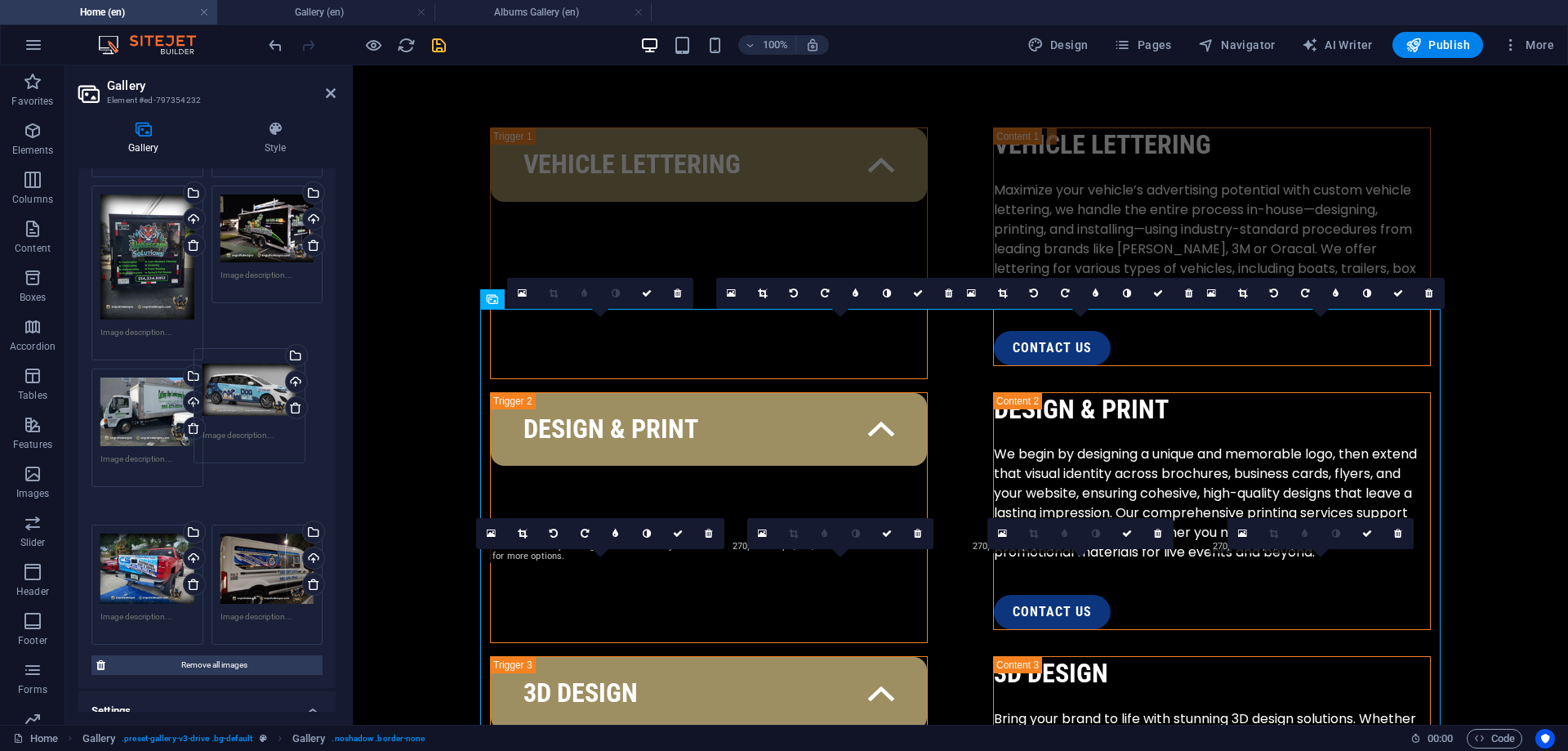
drag, startPoint x: 169, startPoint y: 549, endPoint x: 271, endPoint y: 400, distance: 180.6
click at [271, 400] on div "Drag files here, click to choose files or select files from Files or our free s…" at bounding box center [207, 351] width 239 height 595
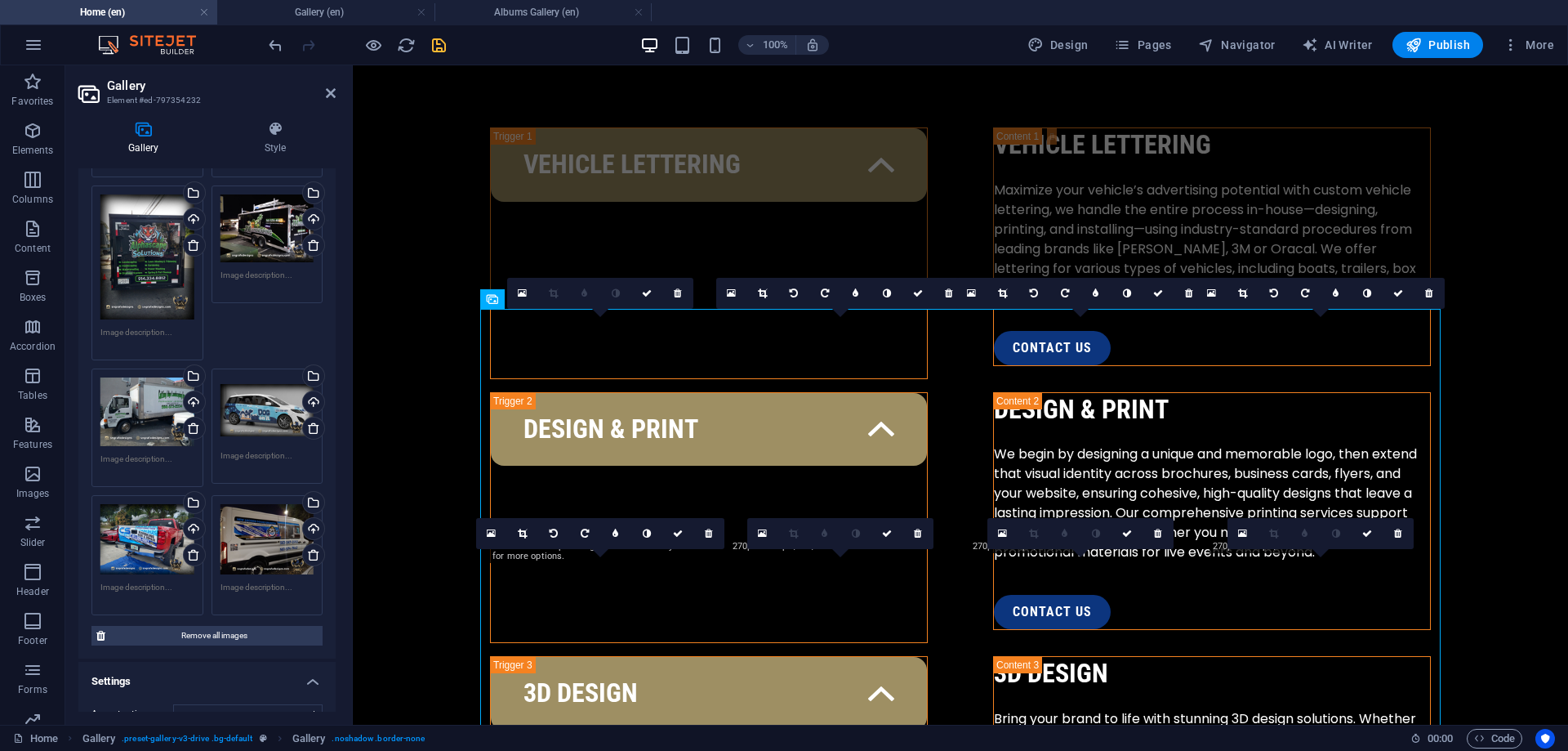
scroll to position [191, 0]
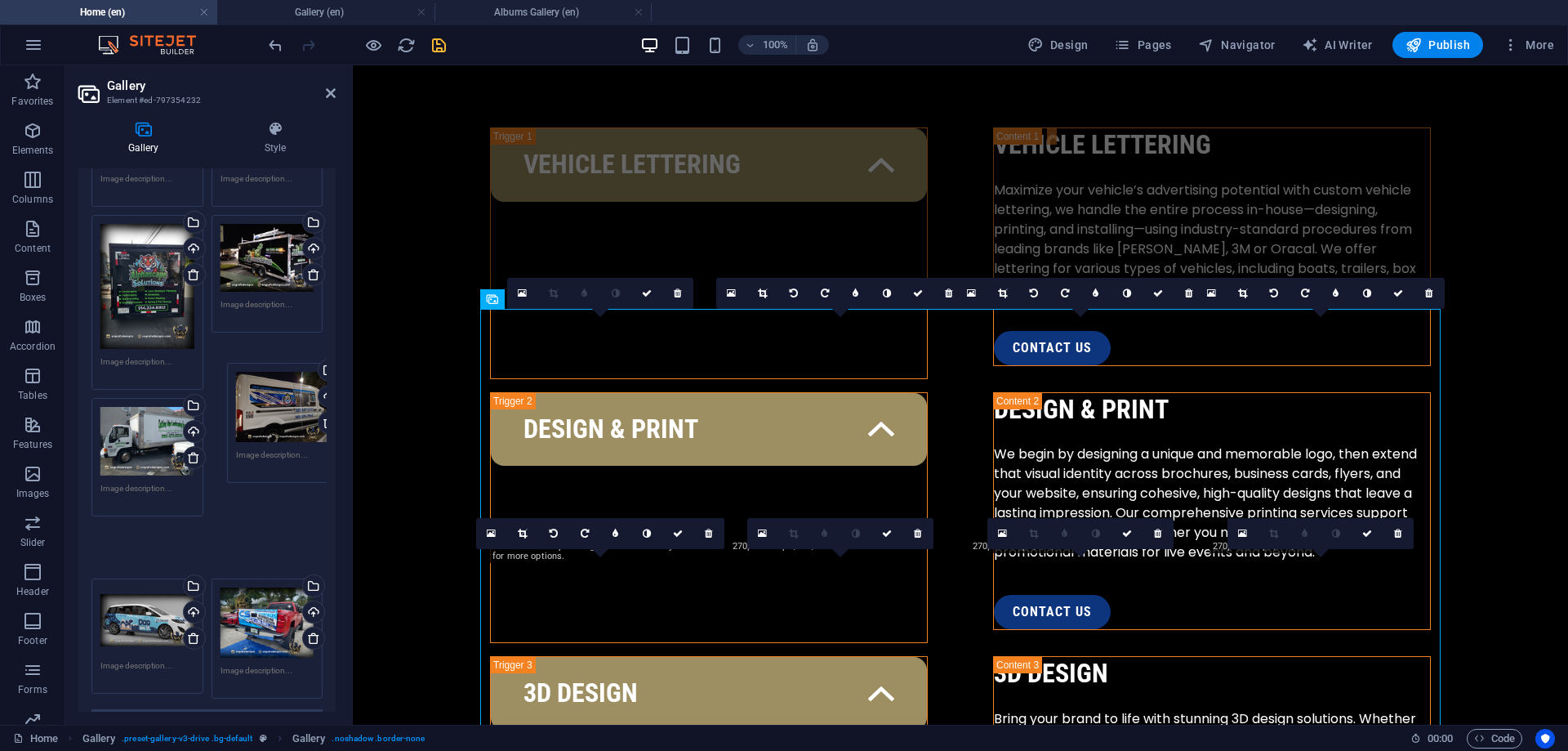
drag, startPoint x: 247, startPoint y: 601, endPoint x: 265, endPoint y: 416, distance: 185.9
click at [265, 416] on div "Drag files here, click to choose files or select files from Files or our free s…" at bounding box center [207, 393] width 239 height 620
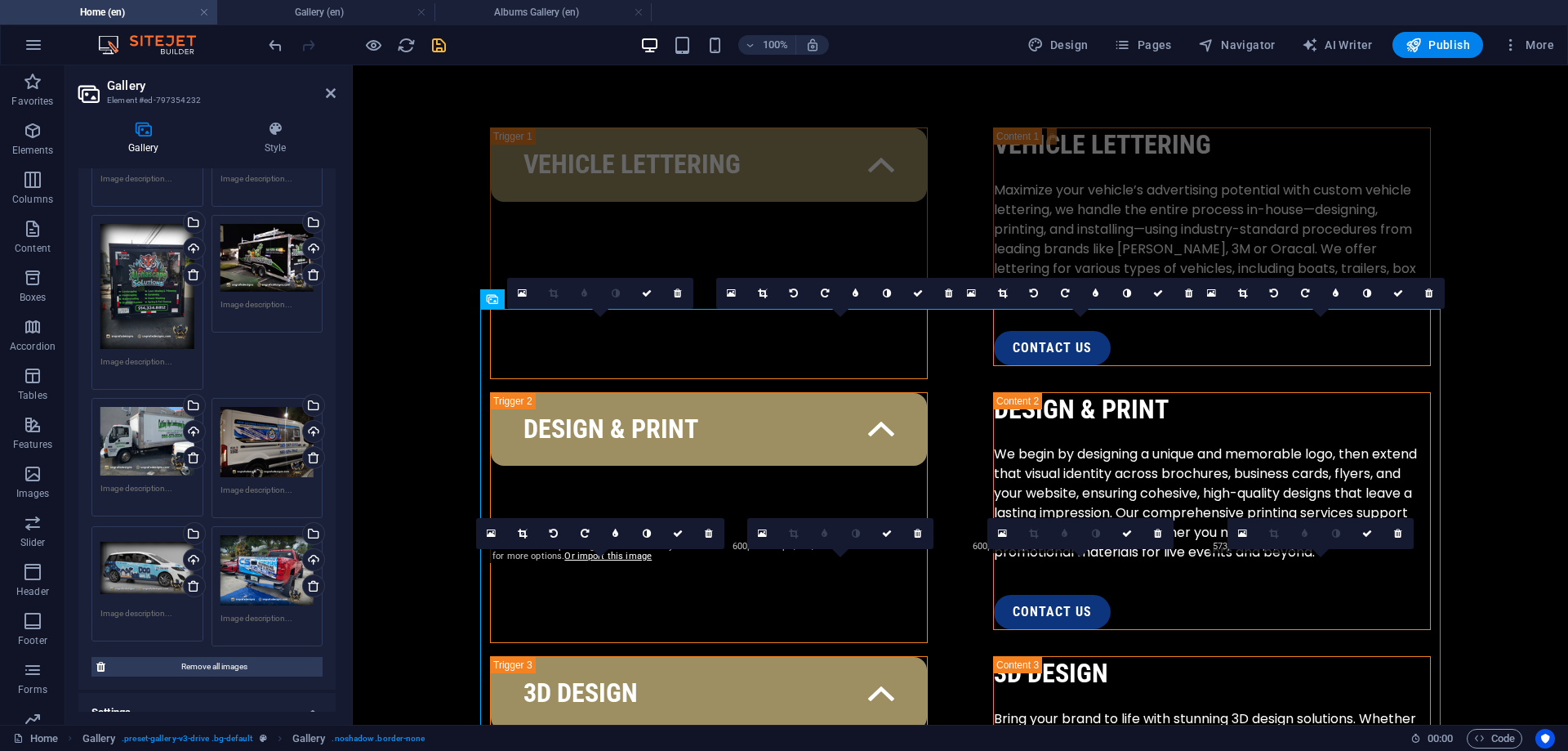
scroll to position [139, 0]
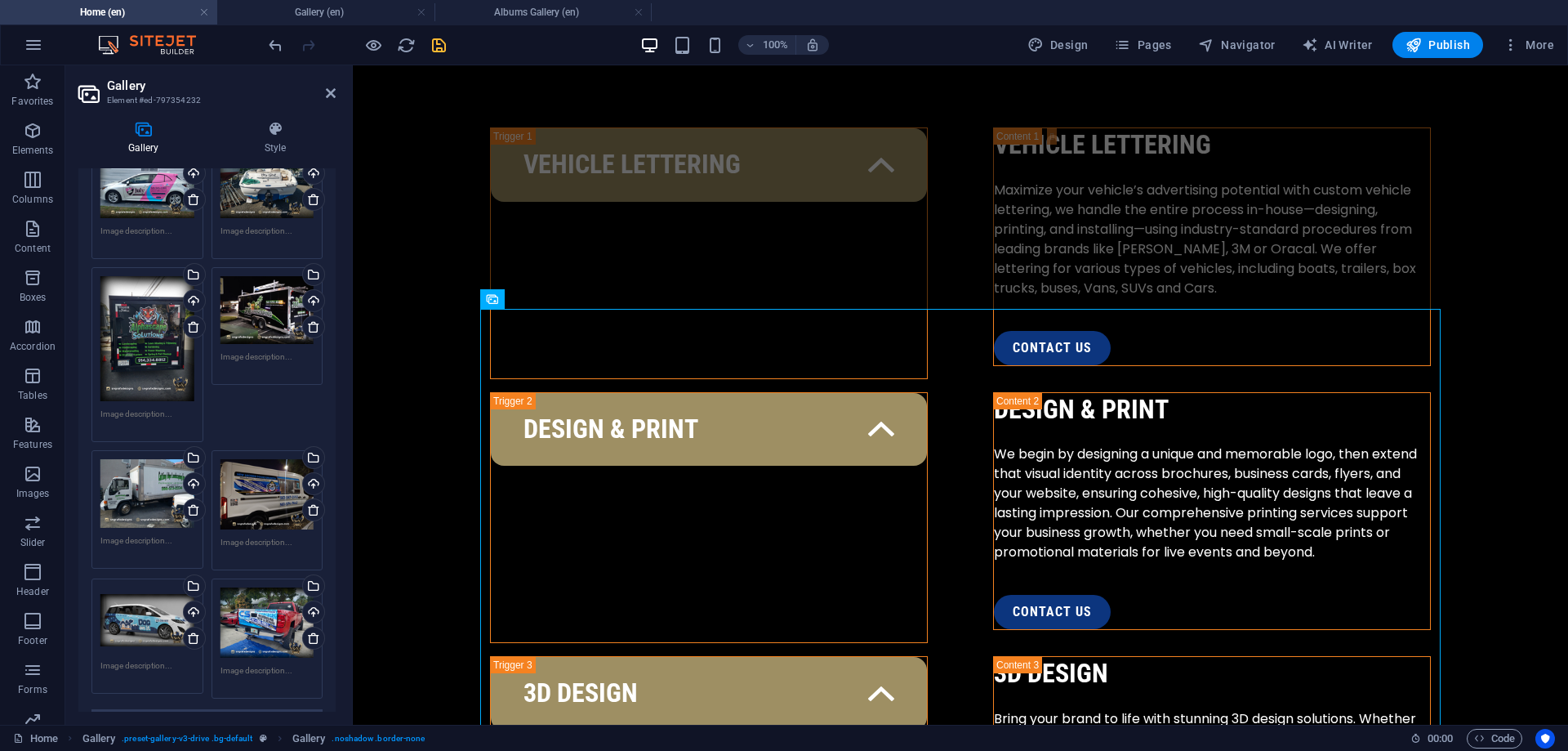
click at [429, 43] on span "save" at bounding box center [438, 46] width 19 height 19
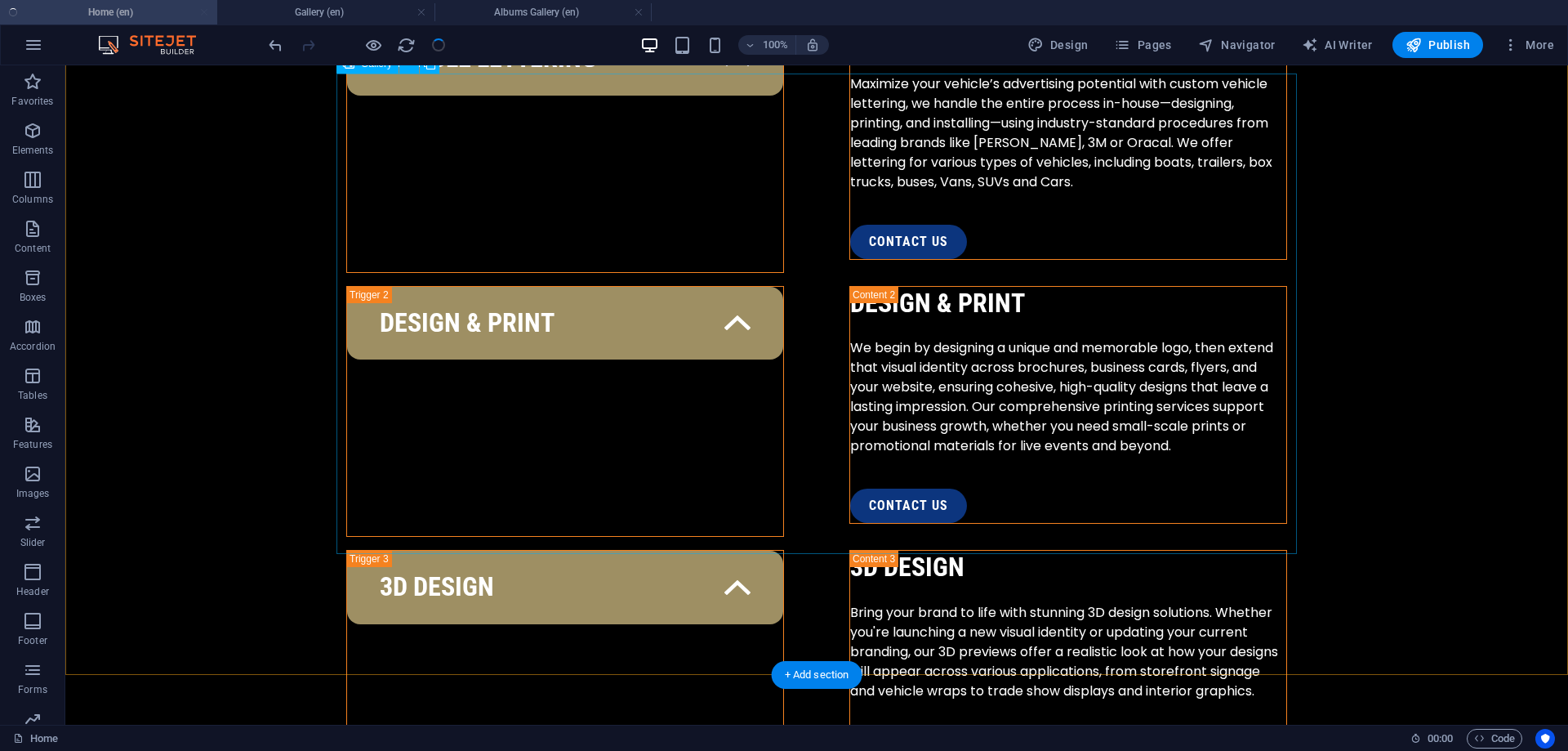
scroll to position [2728, 0]
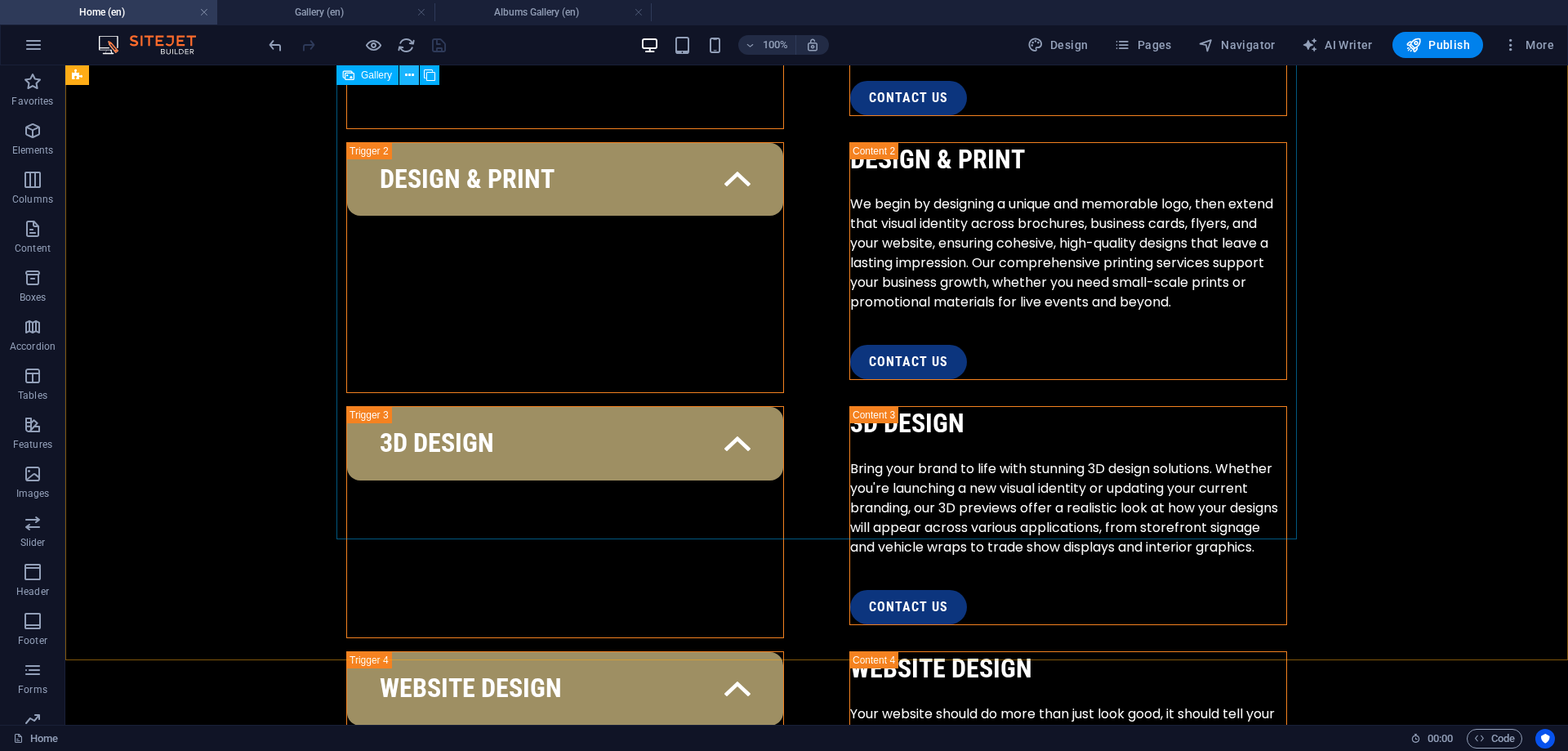
click at [407, 67] on button at bounding box center [409, 75] width 19 height 19
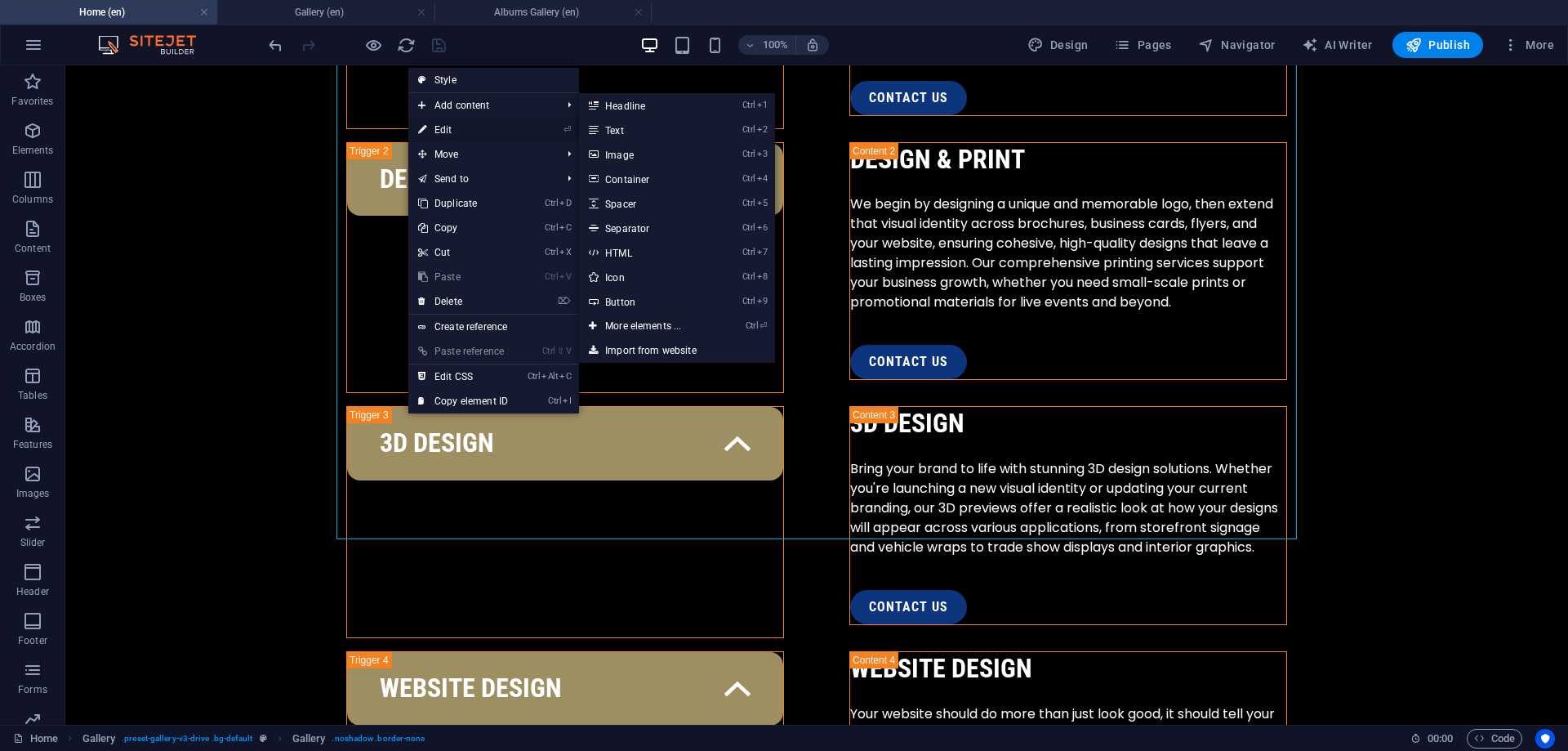
click at [437, 131] on link "⏎ Edit" at bounding box center [463, 130] width 110 height 24
select select "4"
select select "px"
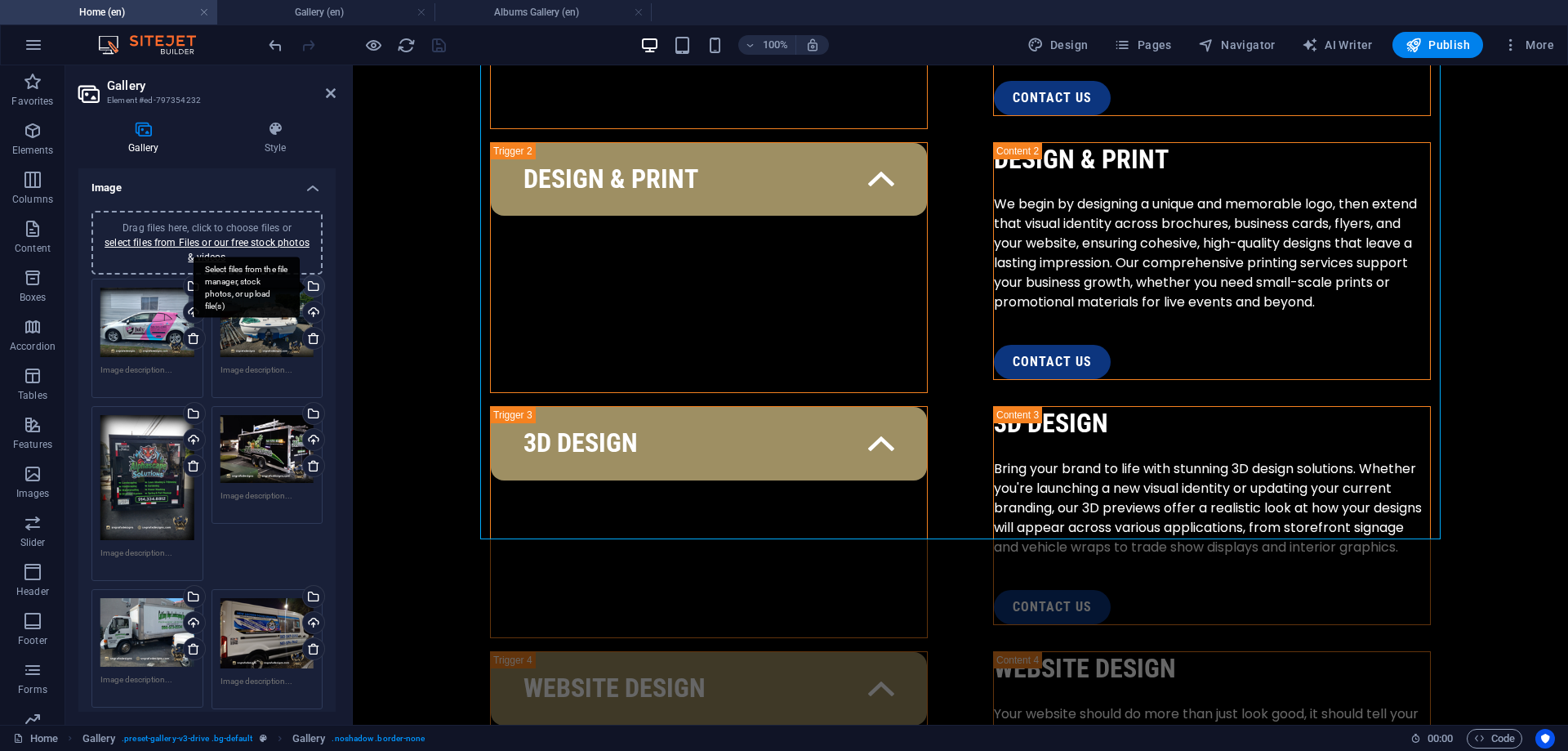
click at [300, 289] on div "Select files from the file manager, stock photos, or upload file(s)" at bounding box center [247, 287] width 106 height 62
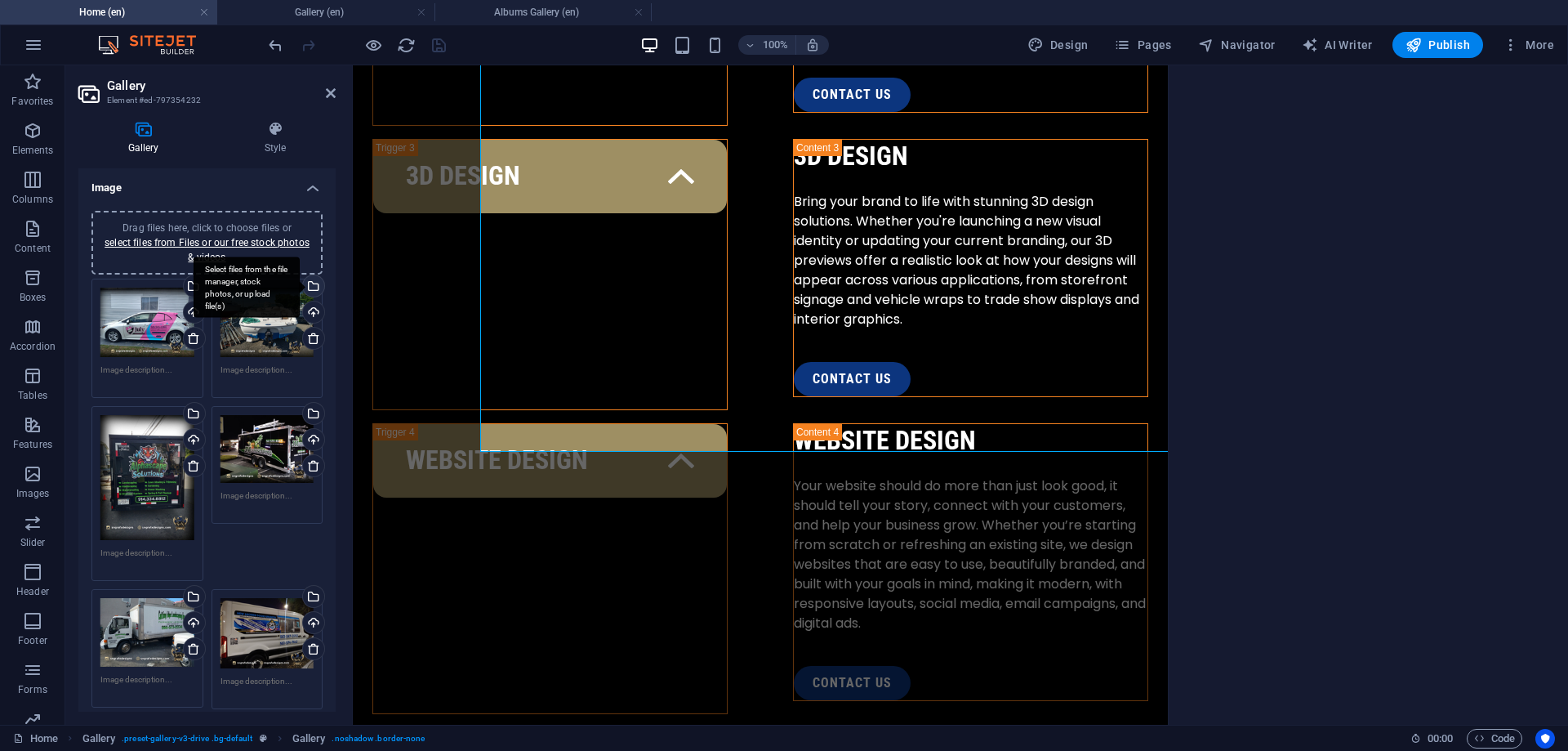
scroll to position [2745, 0]
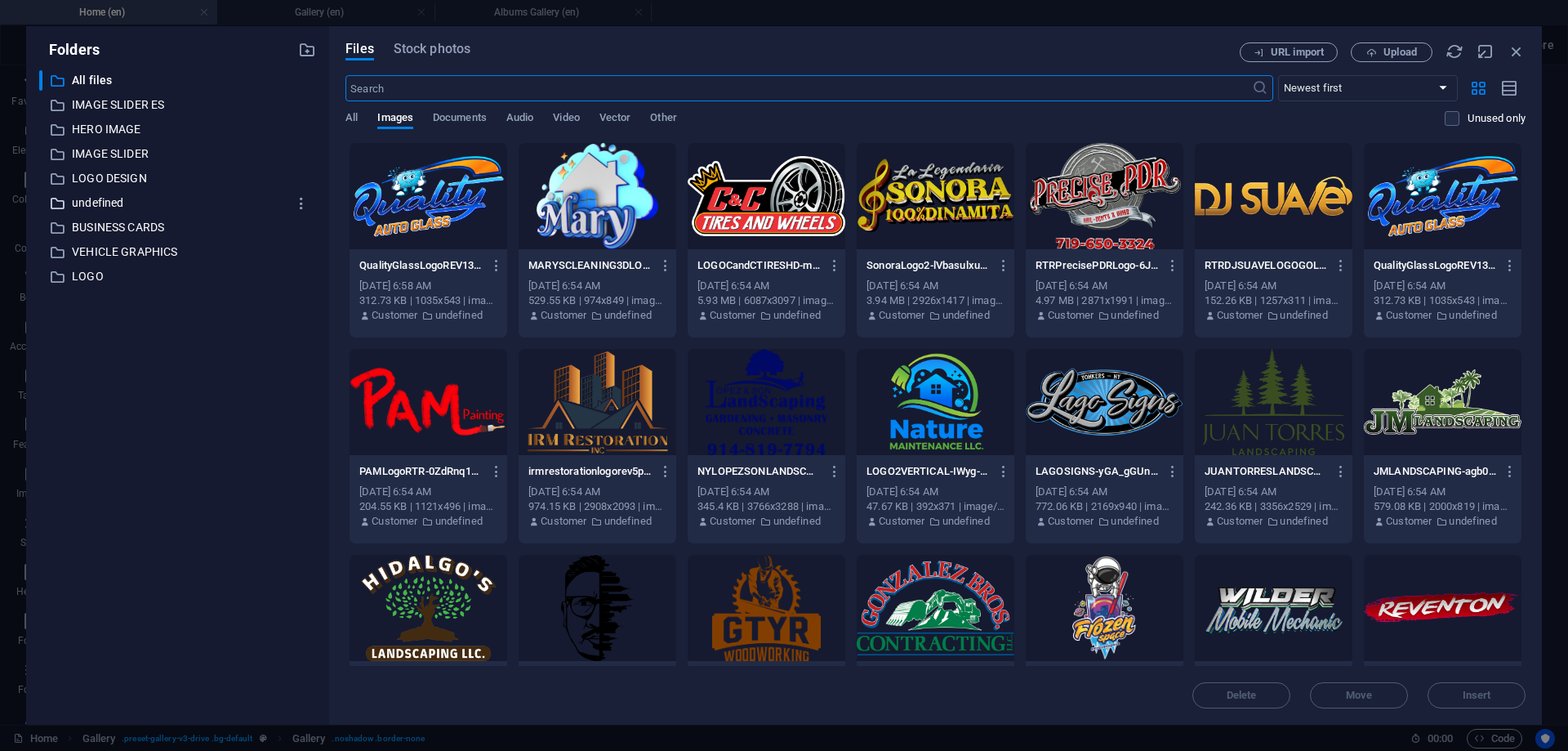
click at [104, 195] on p "undefined" at bounding box center [179, 203] width 214 height 19
click at [115, 225] on p "BUSINESS CARDS" at bounding box center [179, 228] width 214 height 19
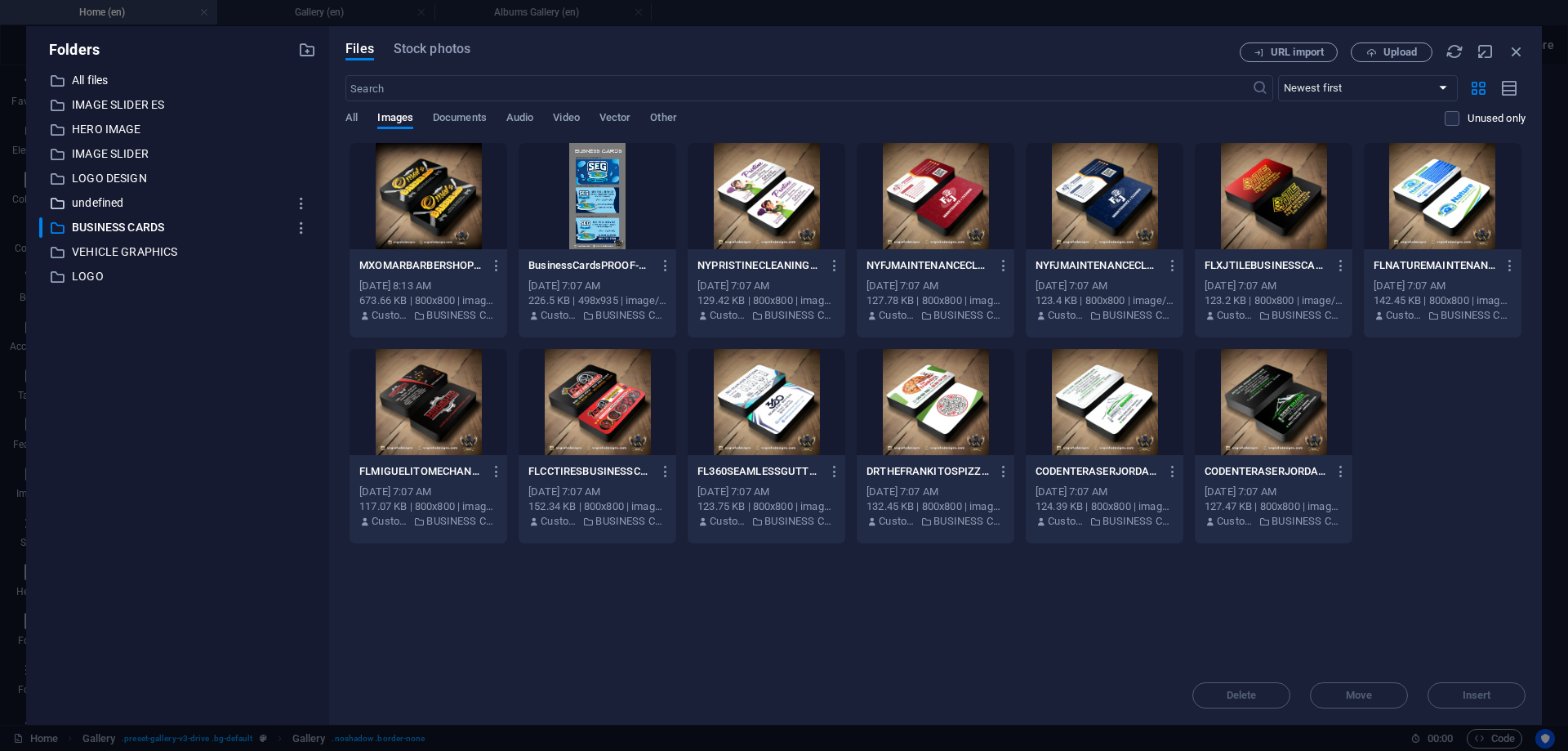
click at [110, 203] on p "undefined" at bounding box center [179, 203] width 214 height 19
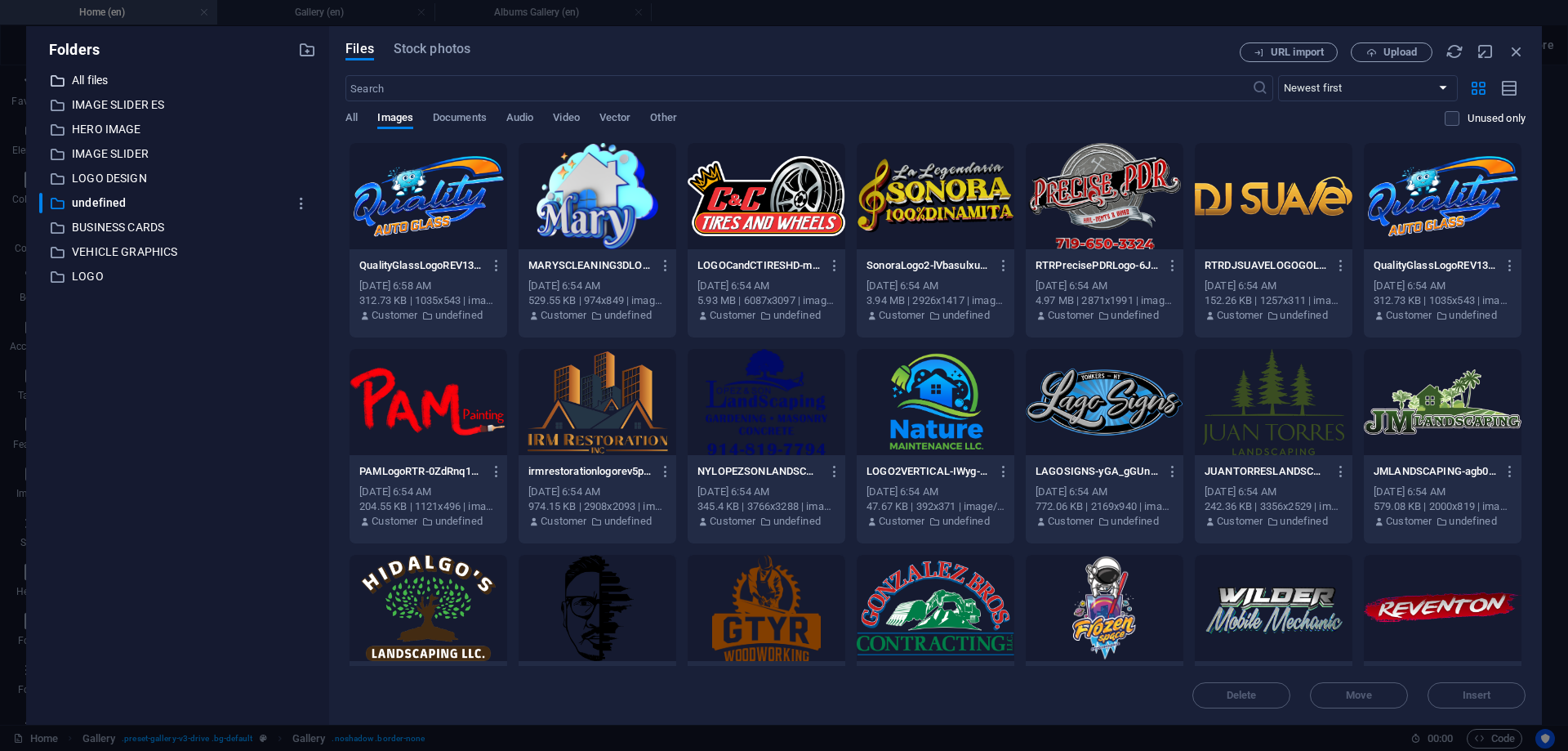
click at [99, 72] on p "All files" at bounding box center [179, 80] width 214 height 19
click at [295, 207] on icon "button" at bounding box center [302, 203] width 17 height 16
click at [301, 320] on h6 "Delete" at bounding box center [314, 324] width 46 height 19
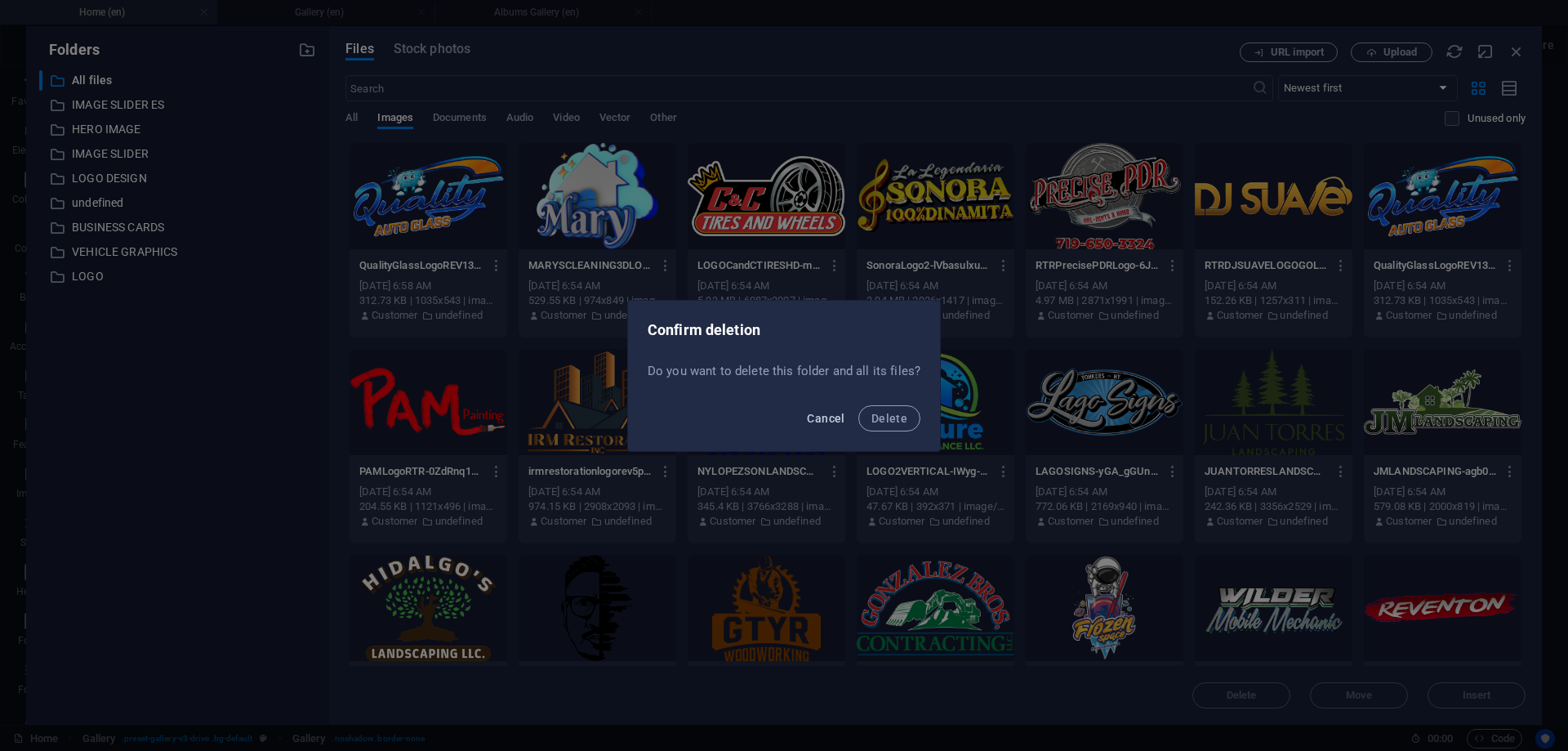
click at [833, 422] on span "Cancel" at bounding box center [826, 418] width 38 height 13
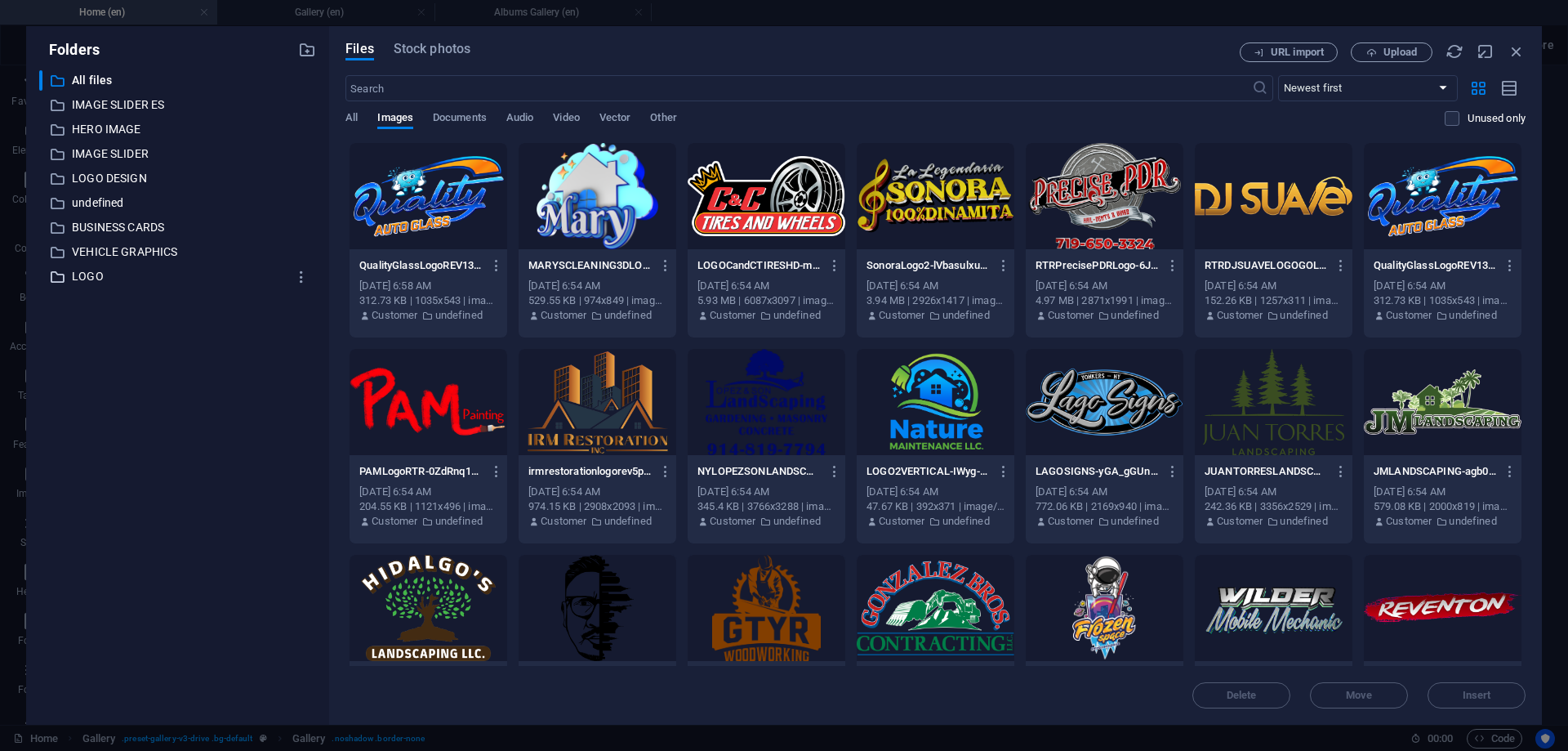
click at [115, 270] on p "LOGO" at bounding box center [179, 276] width 214 height 19
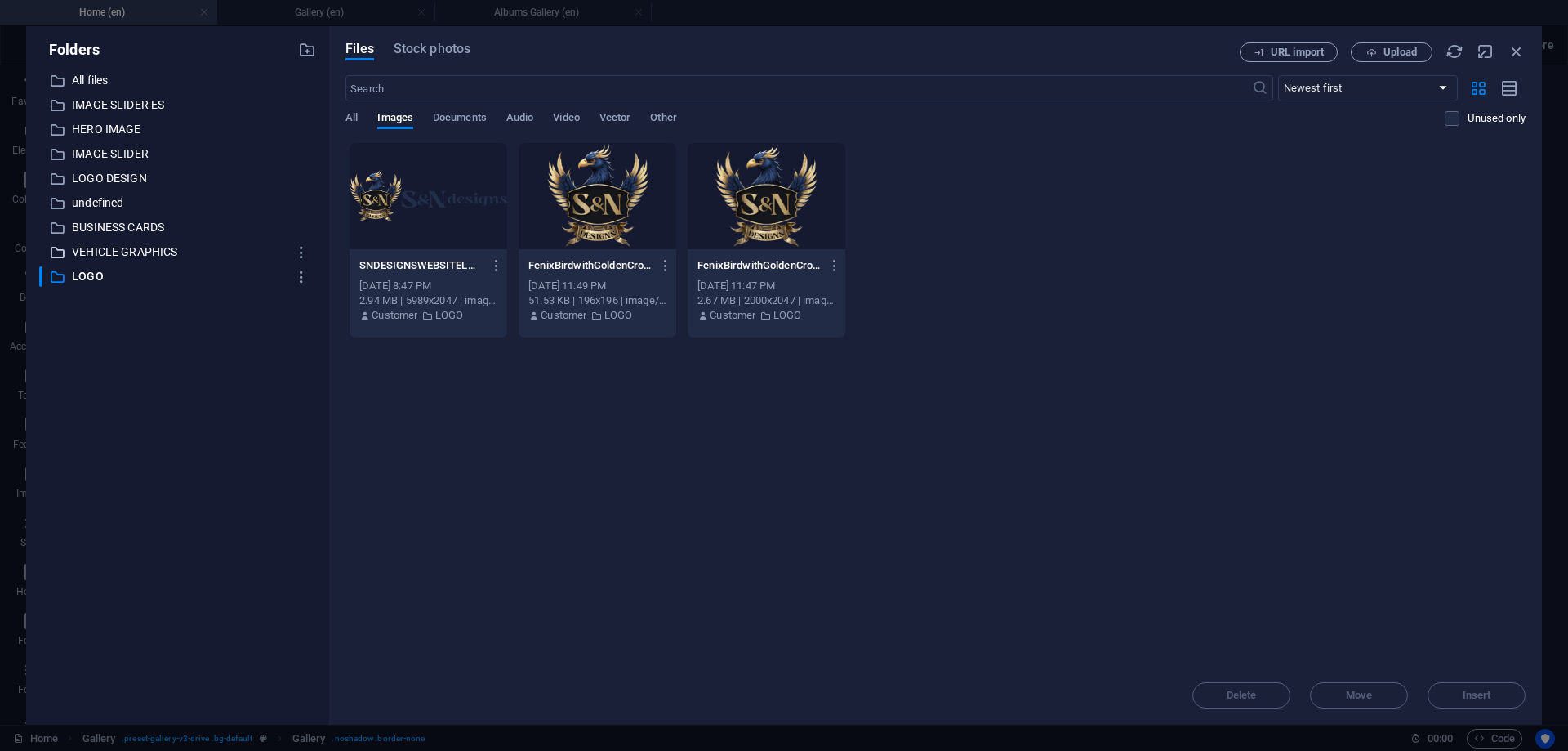
click at [163, 250] on p "VEHICLE GRAPHICS" at bounding box center [179, 252] width 214 height 19
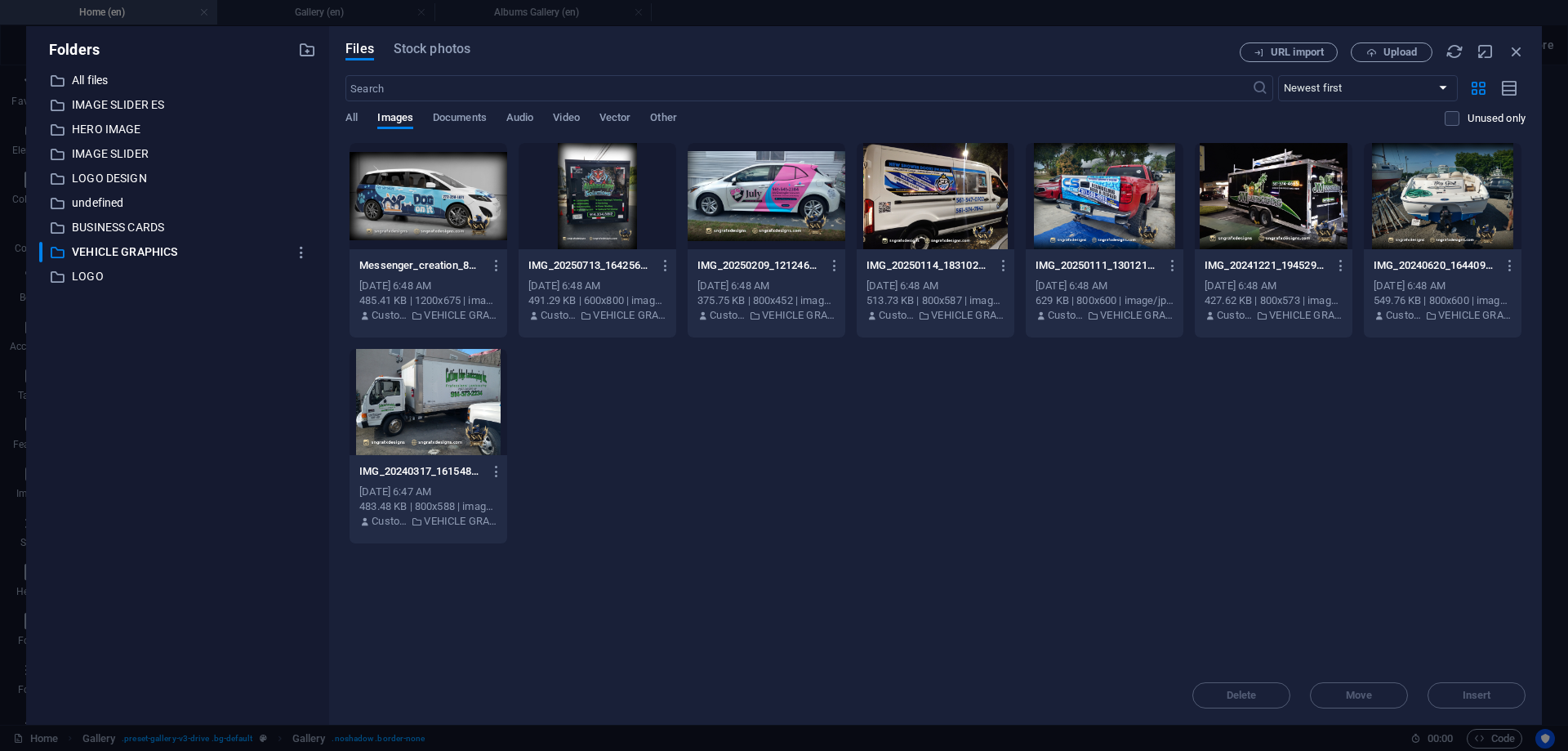
click at [407, 201] on div at bounding box center [428, 196] width 158 height 106
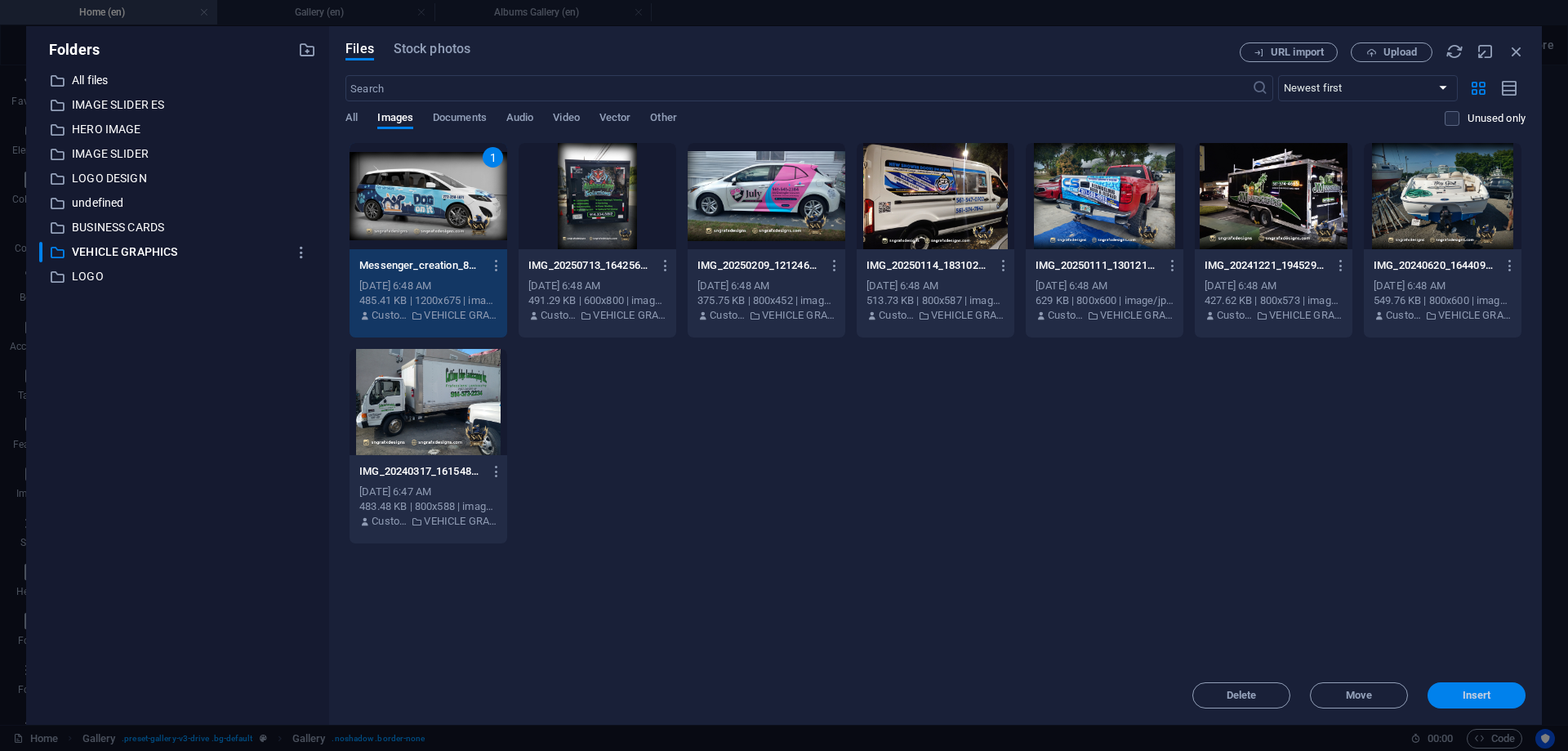
drag, startPoint x: 1485, startPoint y: 701, endPoint x: 771, endPoint y: 475, distance: 748.9
click at [1485, 700] on span "Insert" at bounding box center [1477, 695] width 29 height 10
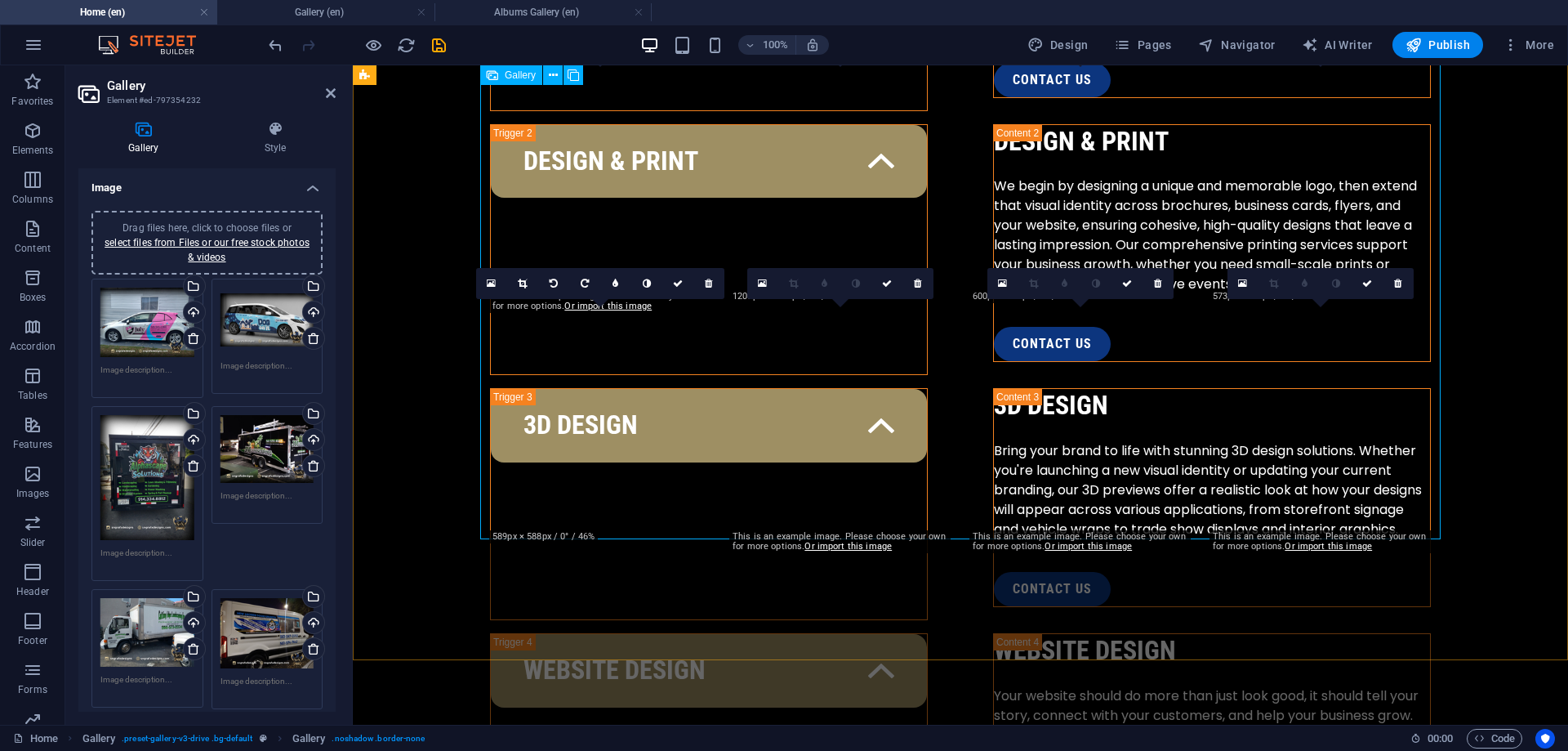
scroll to position [2728, 0]
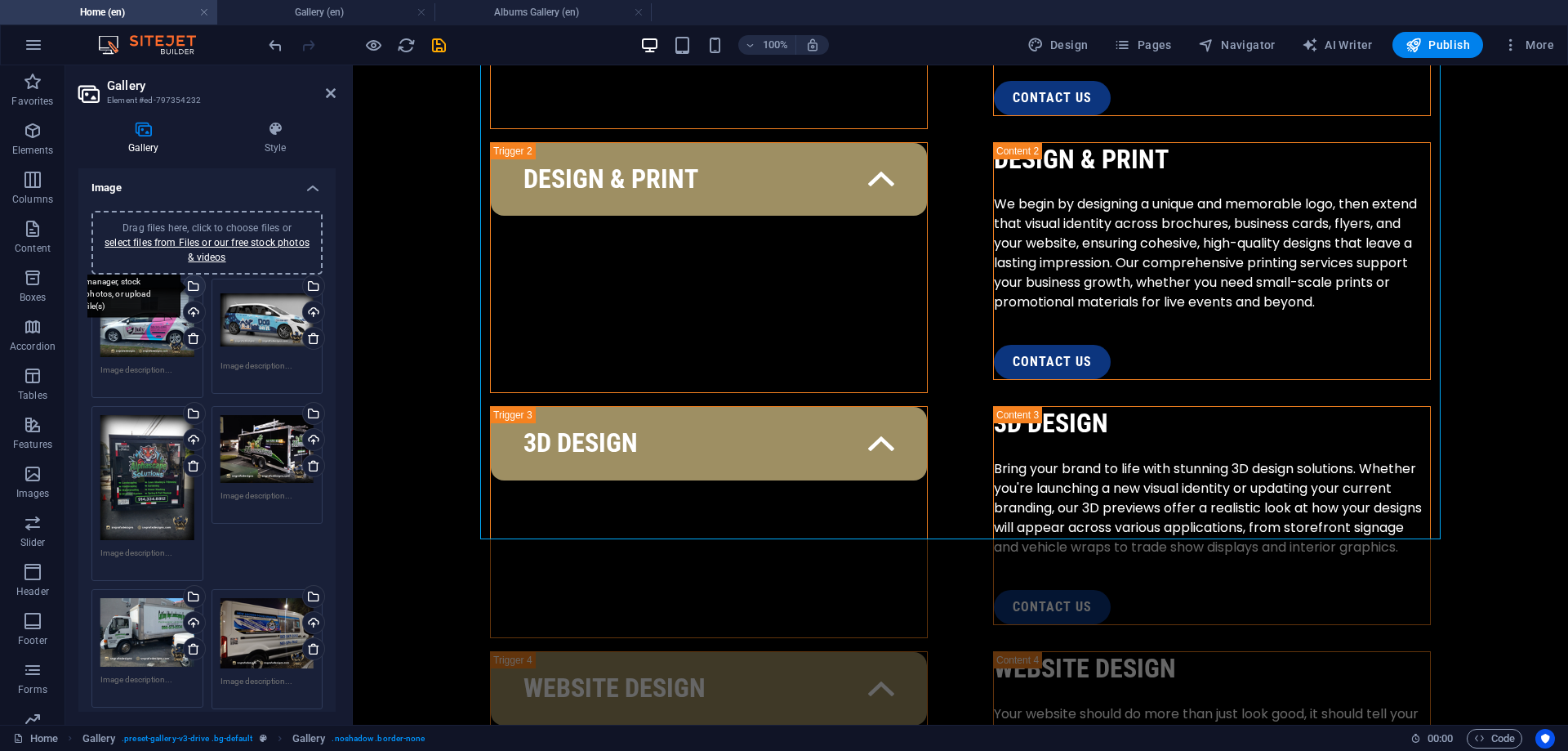
click at [197, 286] on div "Select files from the file manager, stock photos, or upload file(s)" at bounding box center [192, 287] width 24 height 24
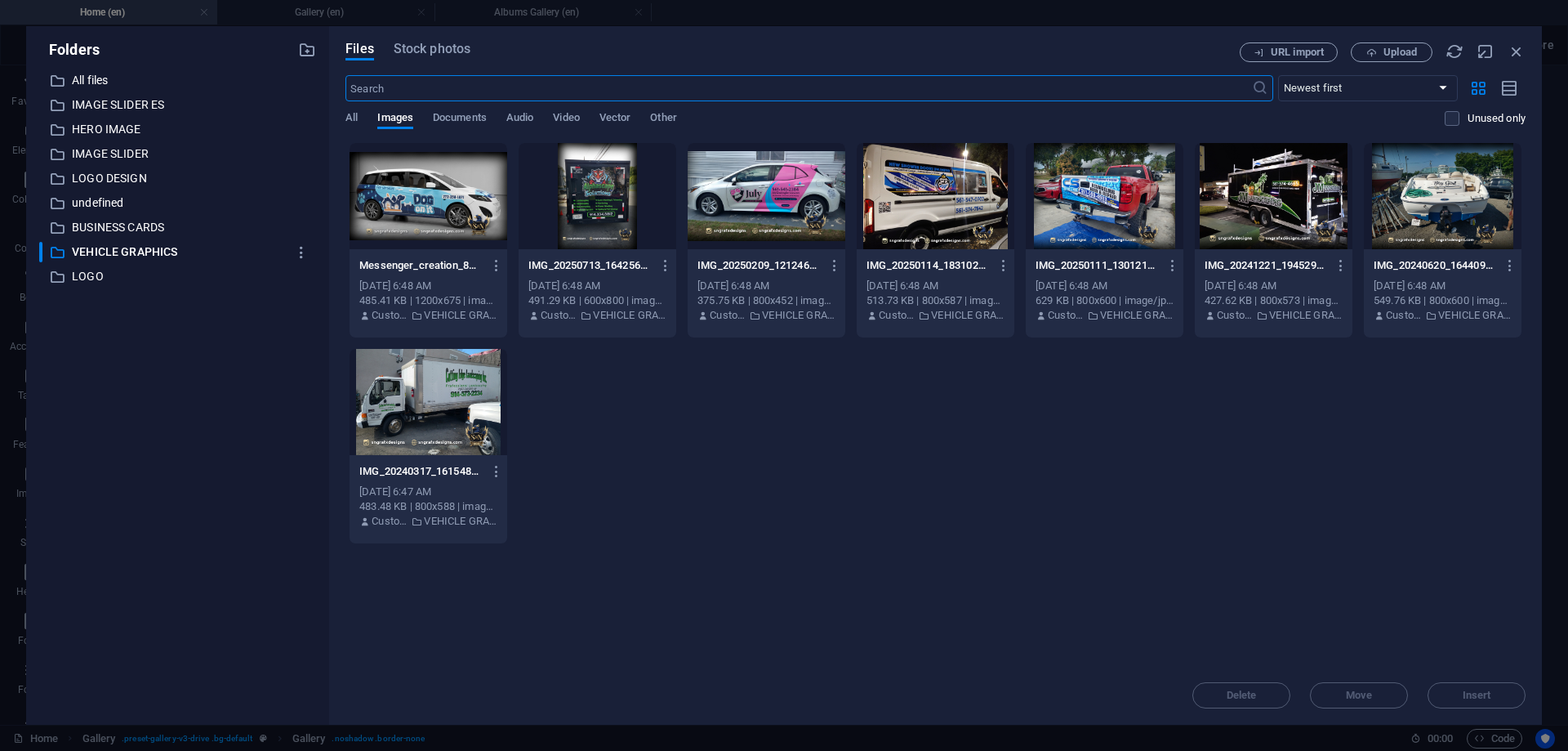
scroll to position [2745, 0]
click at [599, 185] on div at bounding box center [597, 196] width 158 height 106
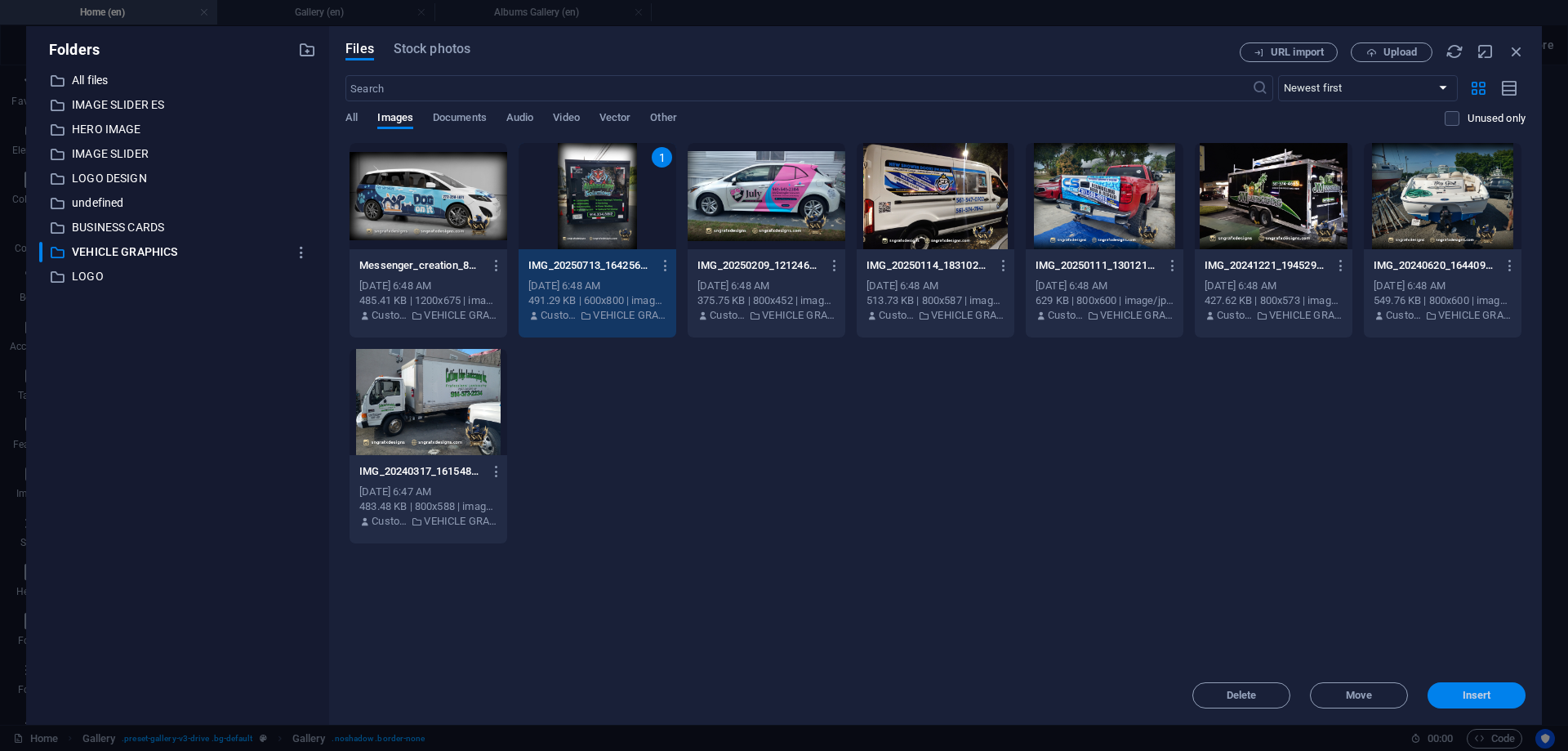
drag, startPoint x: 1496, startPoint y: 696, endPoint x: 694, endPoint y: 471, distance: 833.0
click at [1496, 696] on span "Insert" at bounding box center [1476, 695] width 85 height 10
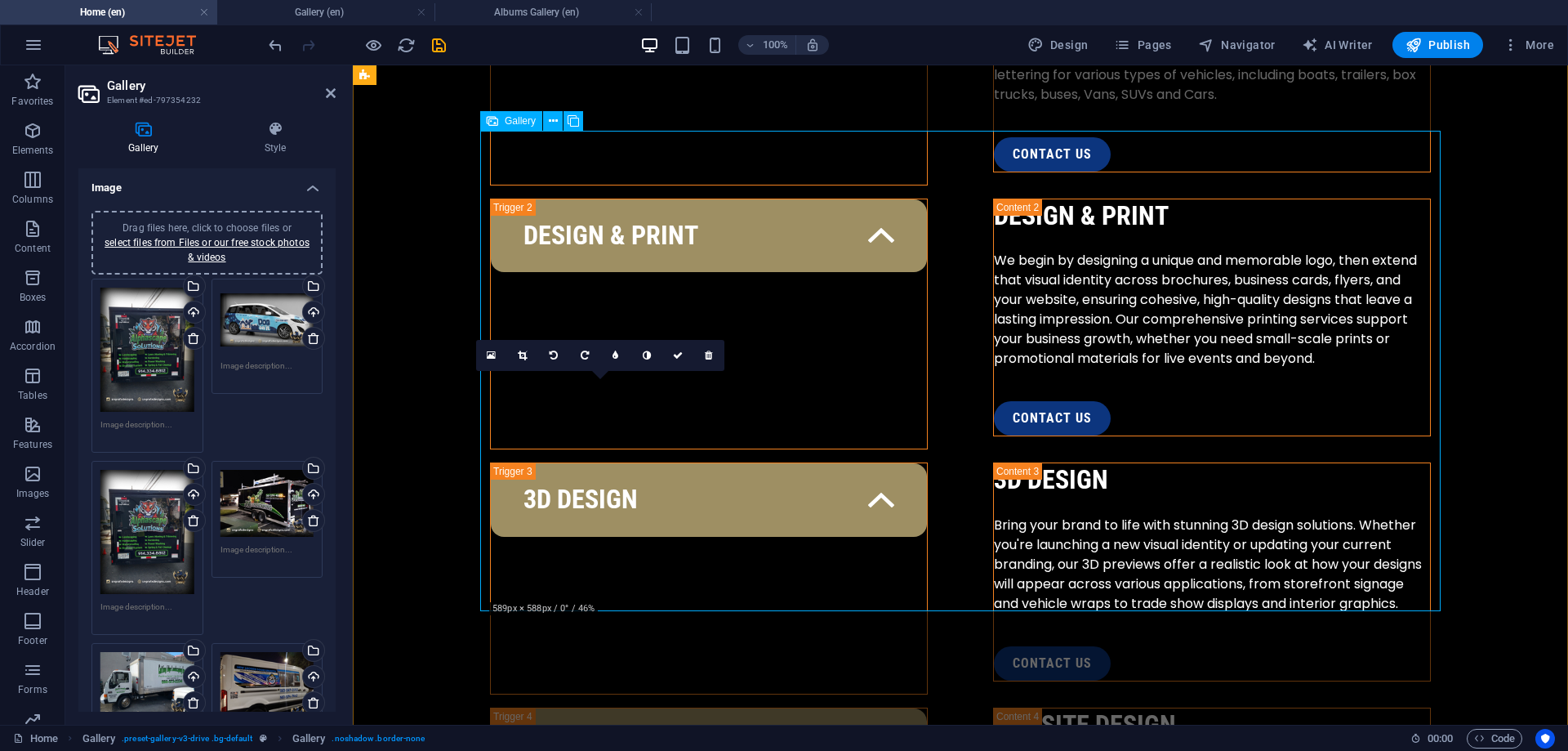
scroll to position [2644, 0]
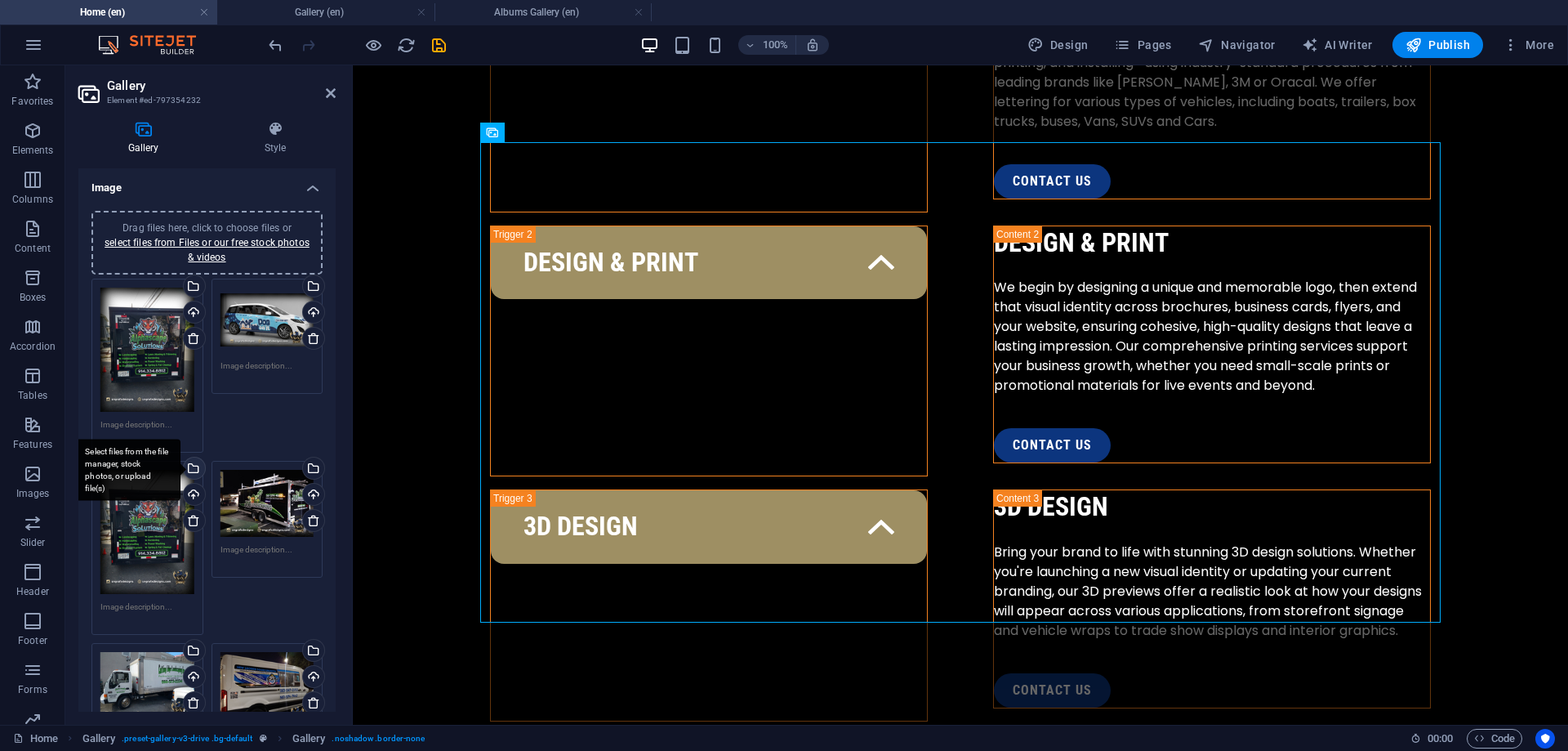
click at [180, 468] on div "Select files from the file manager, stock photos, or upload file(s)" at bounding box center [127, 469] width 106 height 62
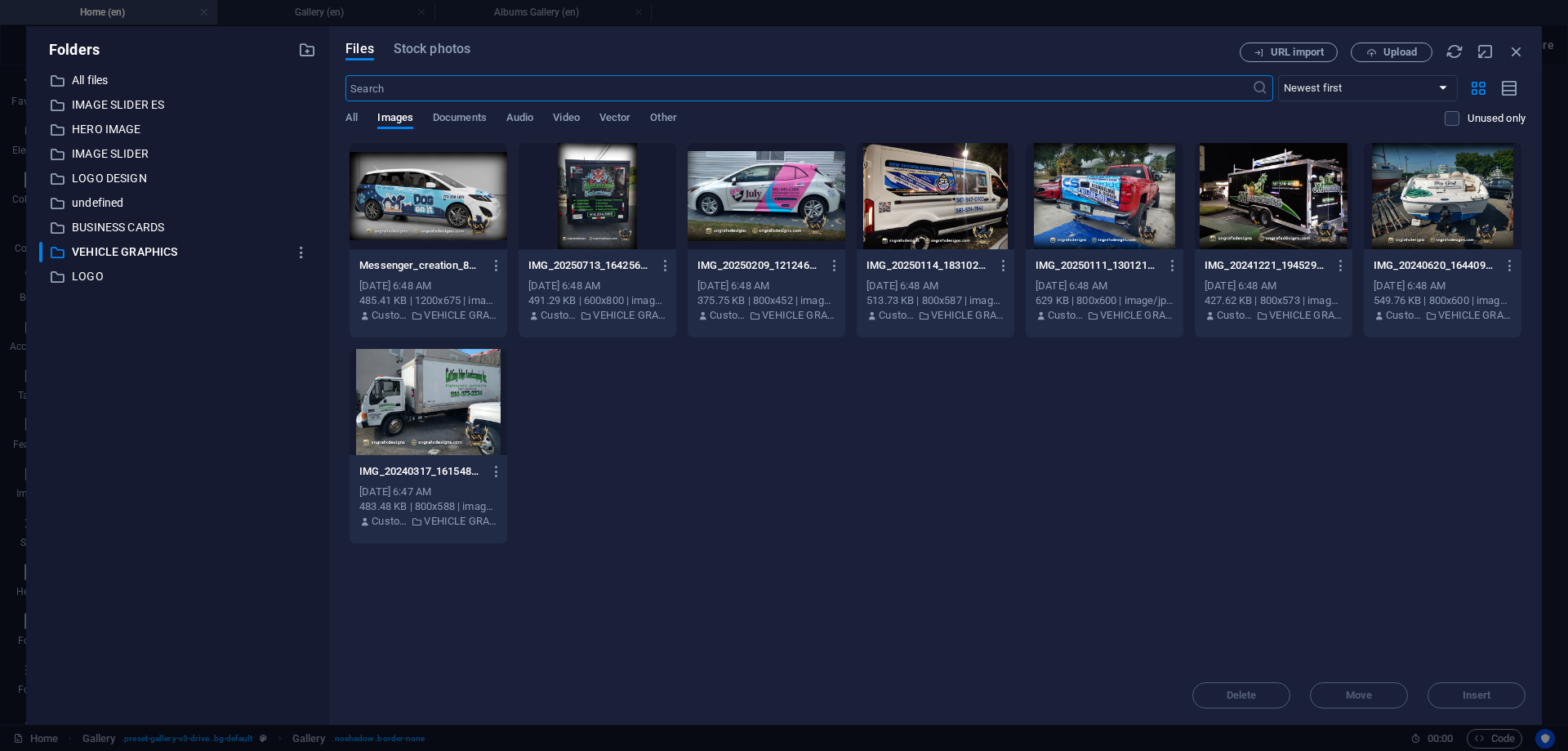
scroll to position [2642, 0]
click at [921, 188] on div at bounding box center [935, 196] width 158 height 106
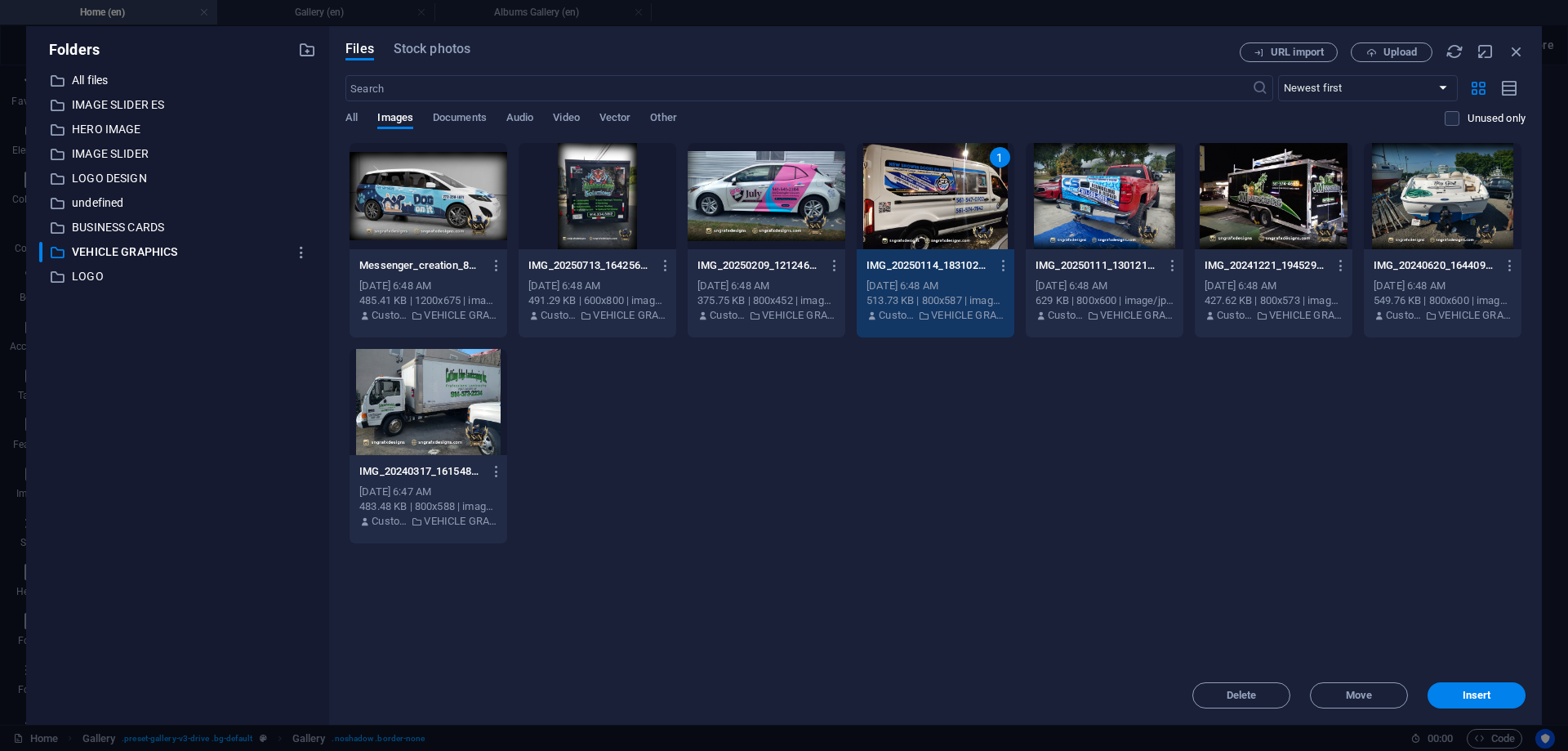
click at [723, 190] on div at bounding box center [766, 196] width 158 height 106
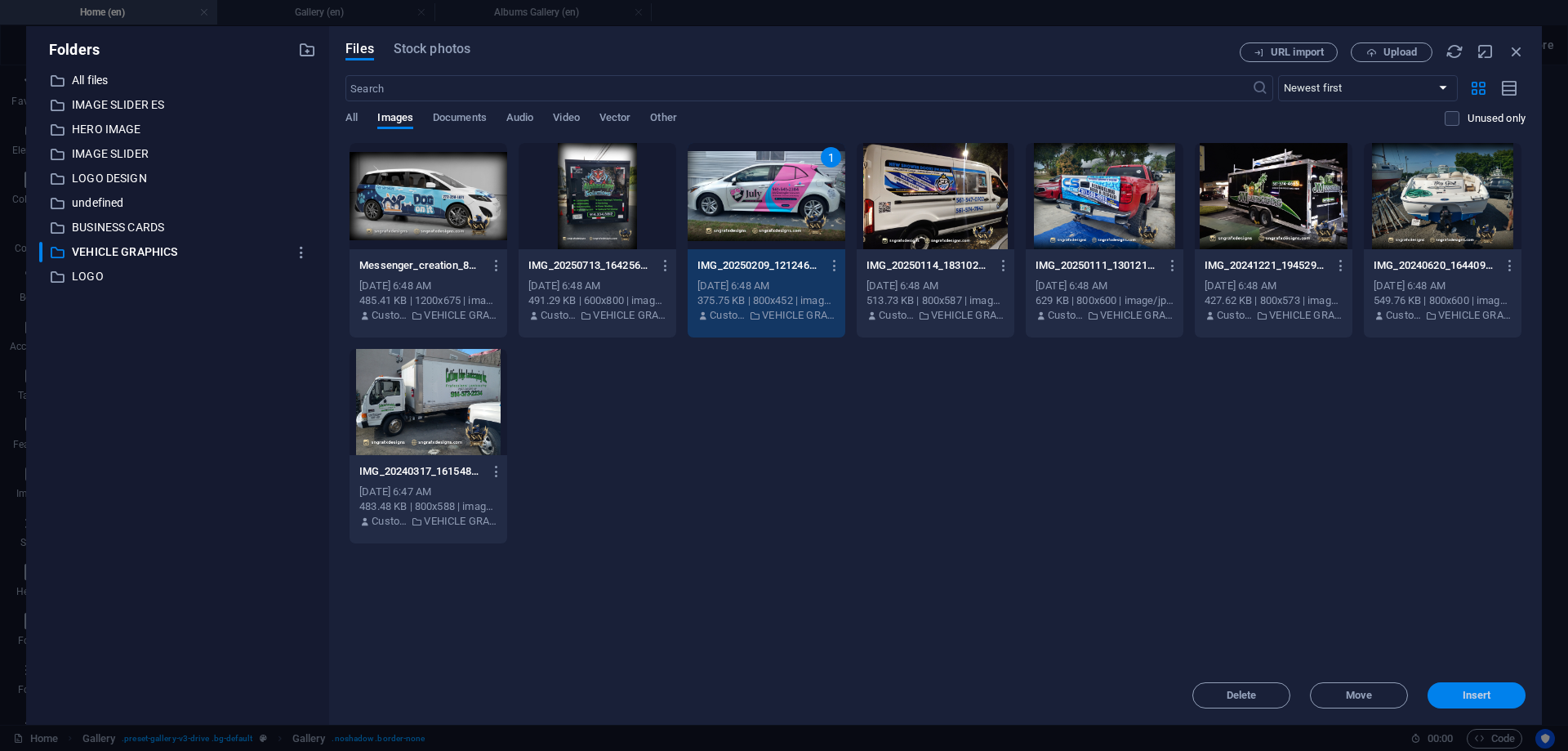
drag, startPoint x: 1481, startPoint y: 700, endPoint x: 1105, endPoint y: 627, distance: 383.0
click at [1481, 700] on span "Insert" at bounding box center [1477, 695] width 29 height 10
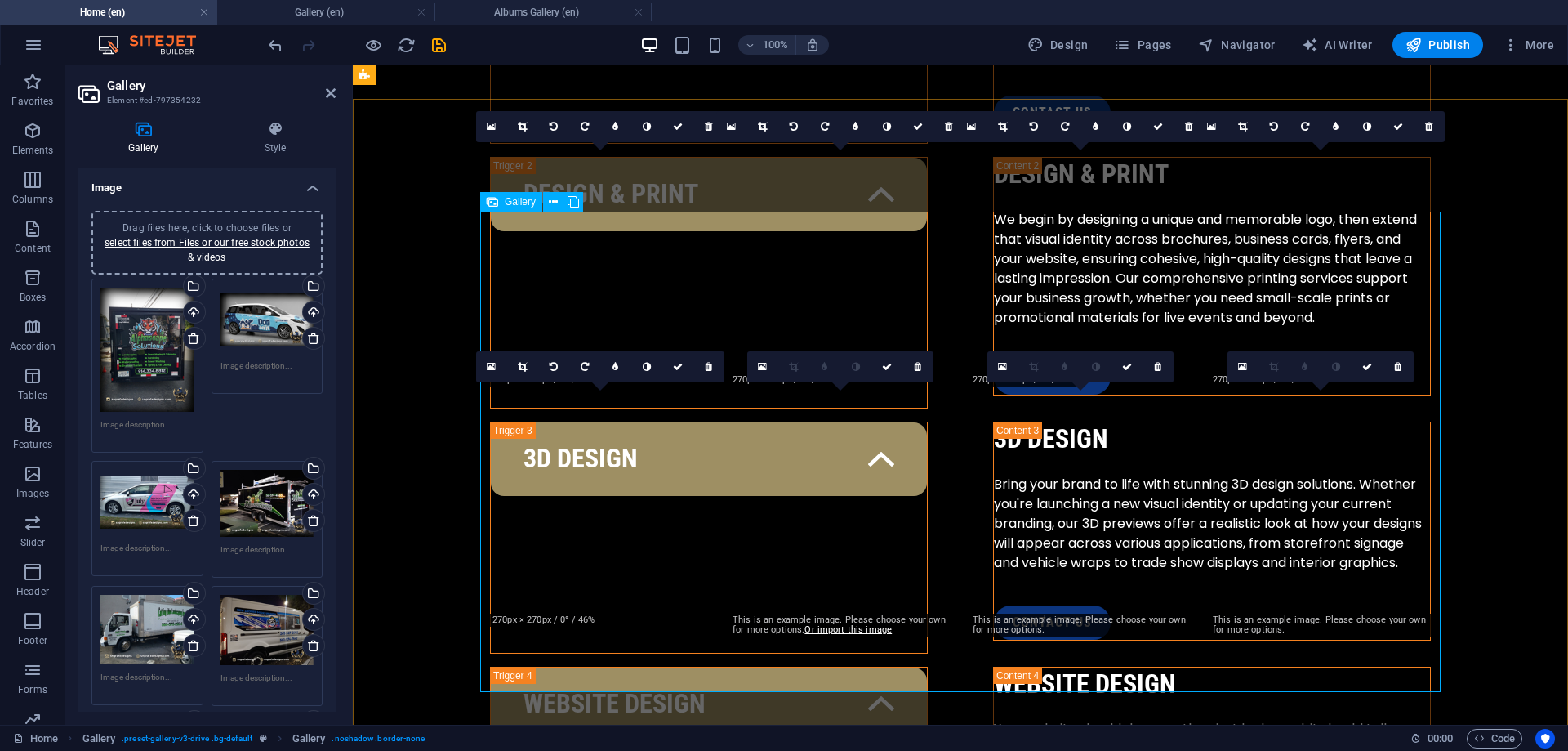
scroll to position [2644, 0]
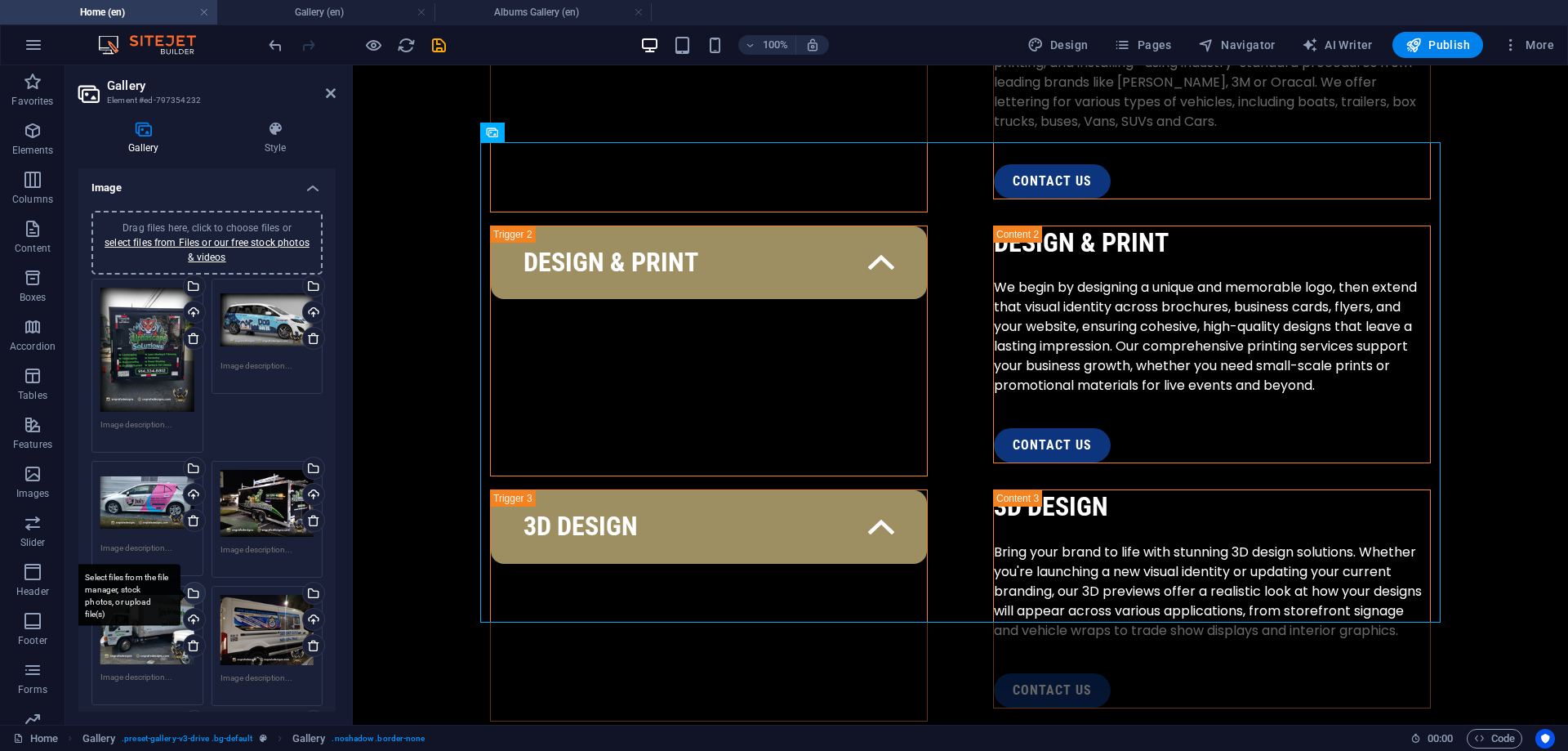
click at [197, 594] on div "Select files from the file manager, stock photos, or upload file(s)" at bounding box center [192, 594] width 24 height 24
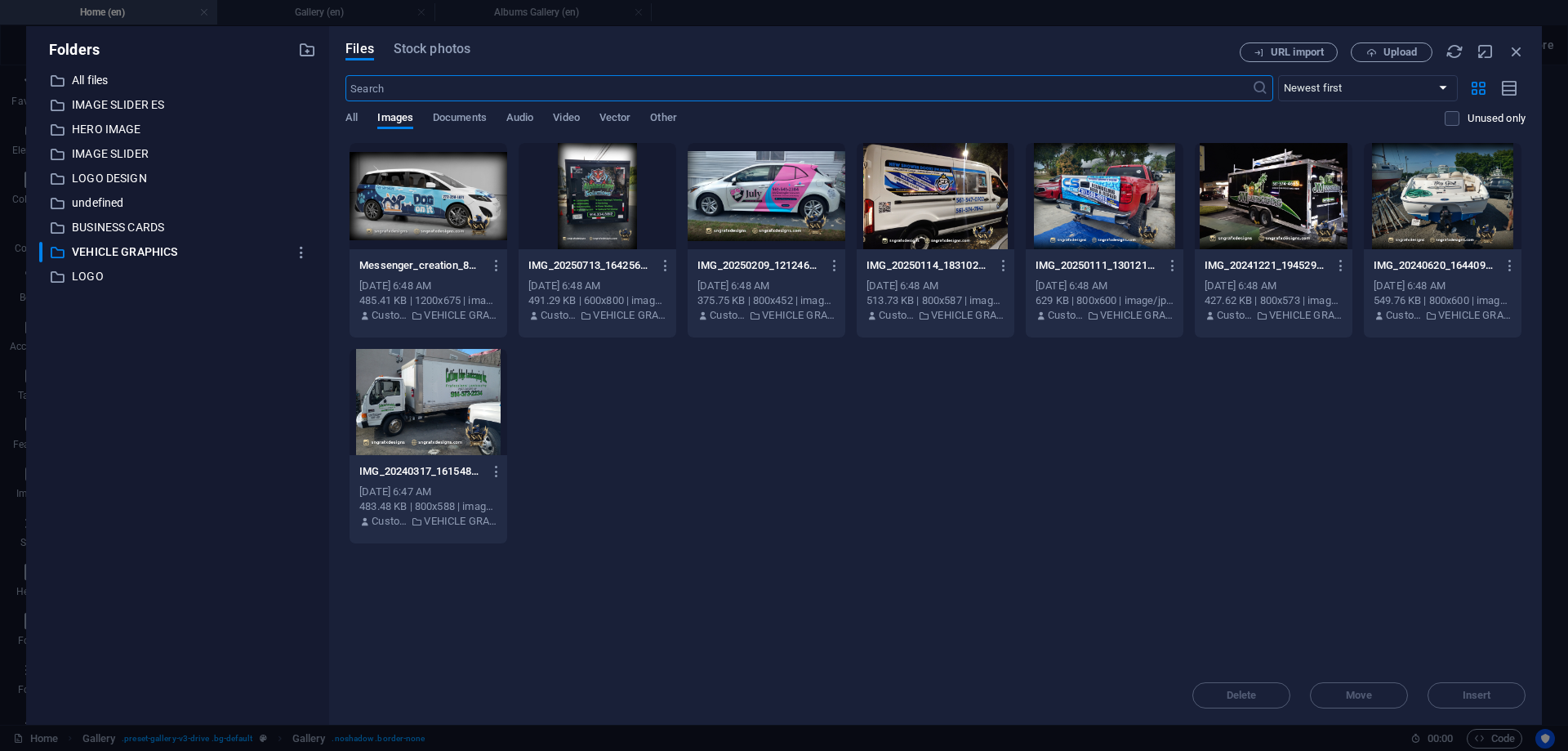
scroll to position [2642, 0]
click at [1510, 49] on icon "button" at bounding box center [1516, 51] width 18 height 18
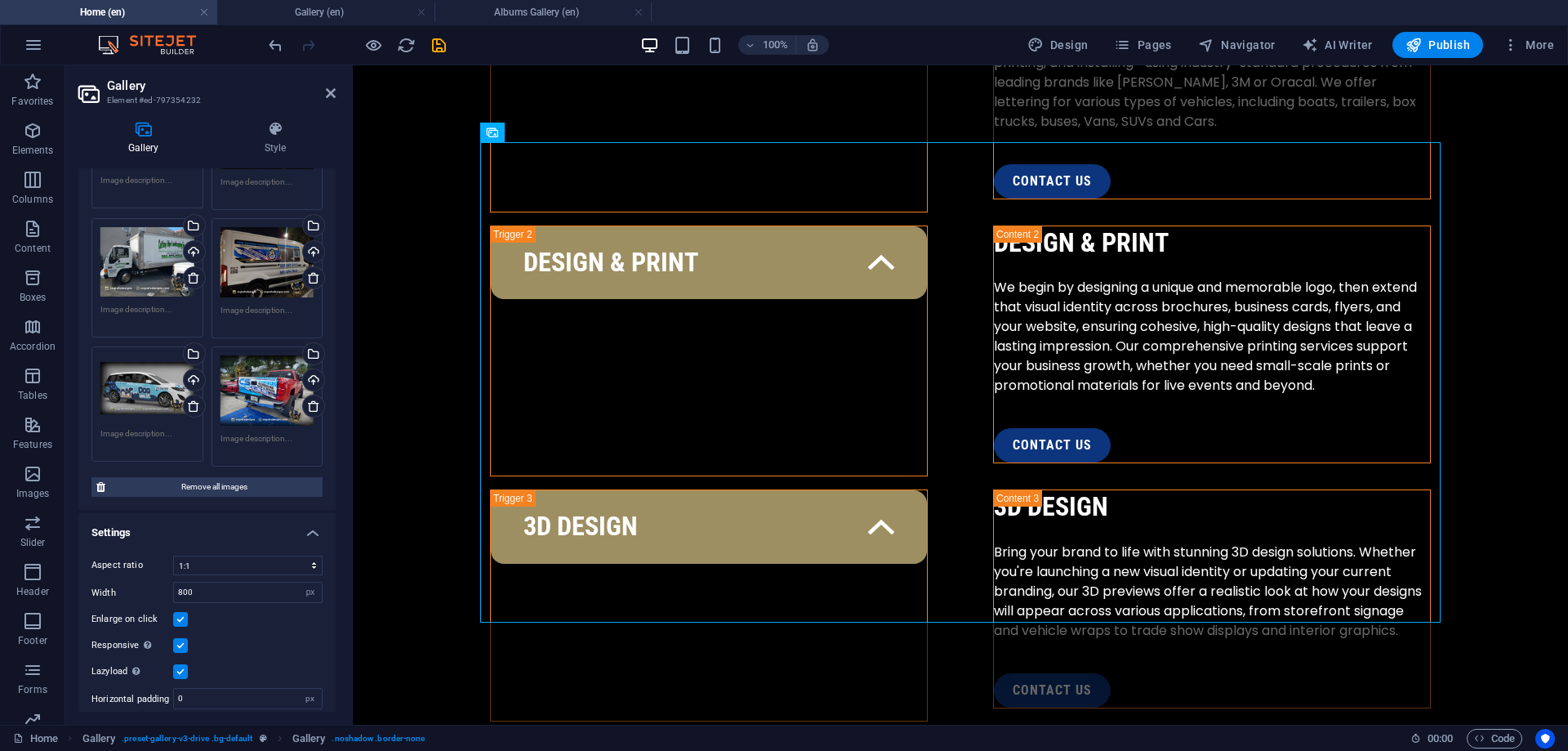
scroll to position [406, 0]
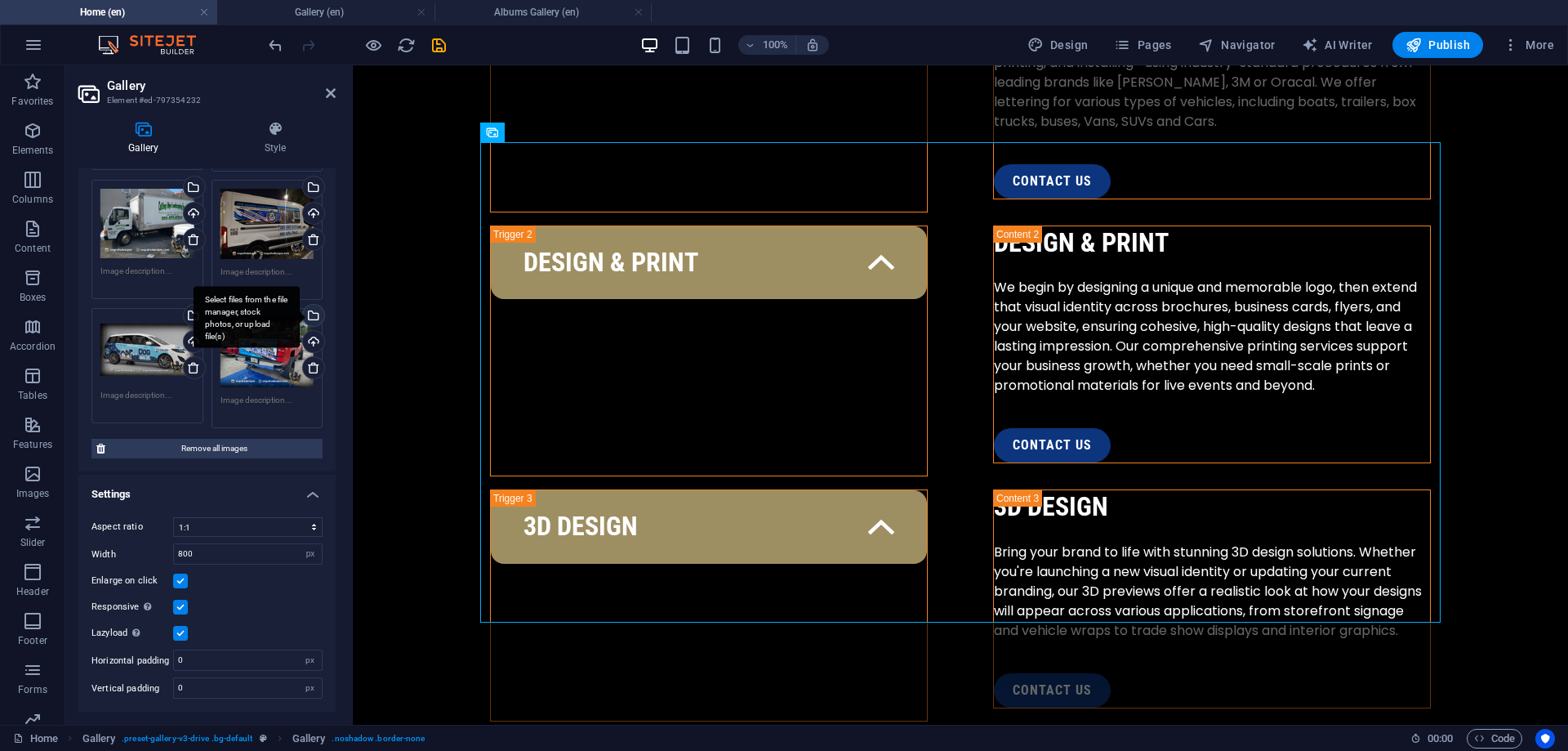
click at [300, 321] on div "Select files from the file manager, stock photos, or upload file(s)" at bounding box center [247, 317] width 106 height 62
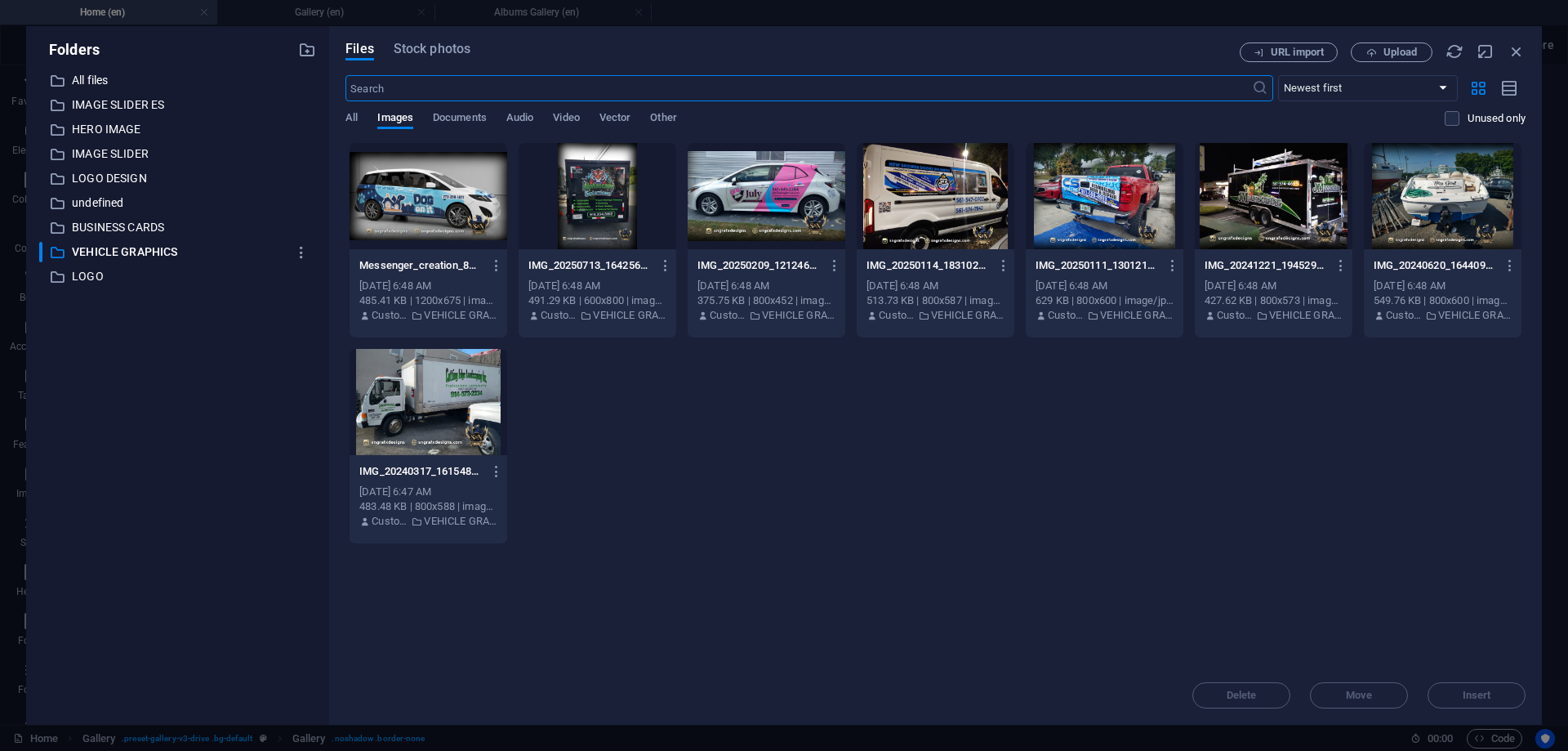
scroll to position [2642, 0]
click at [1432, 199] on div at bounding box center [1442, 196] width 158 height 106
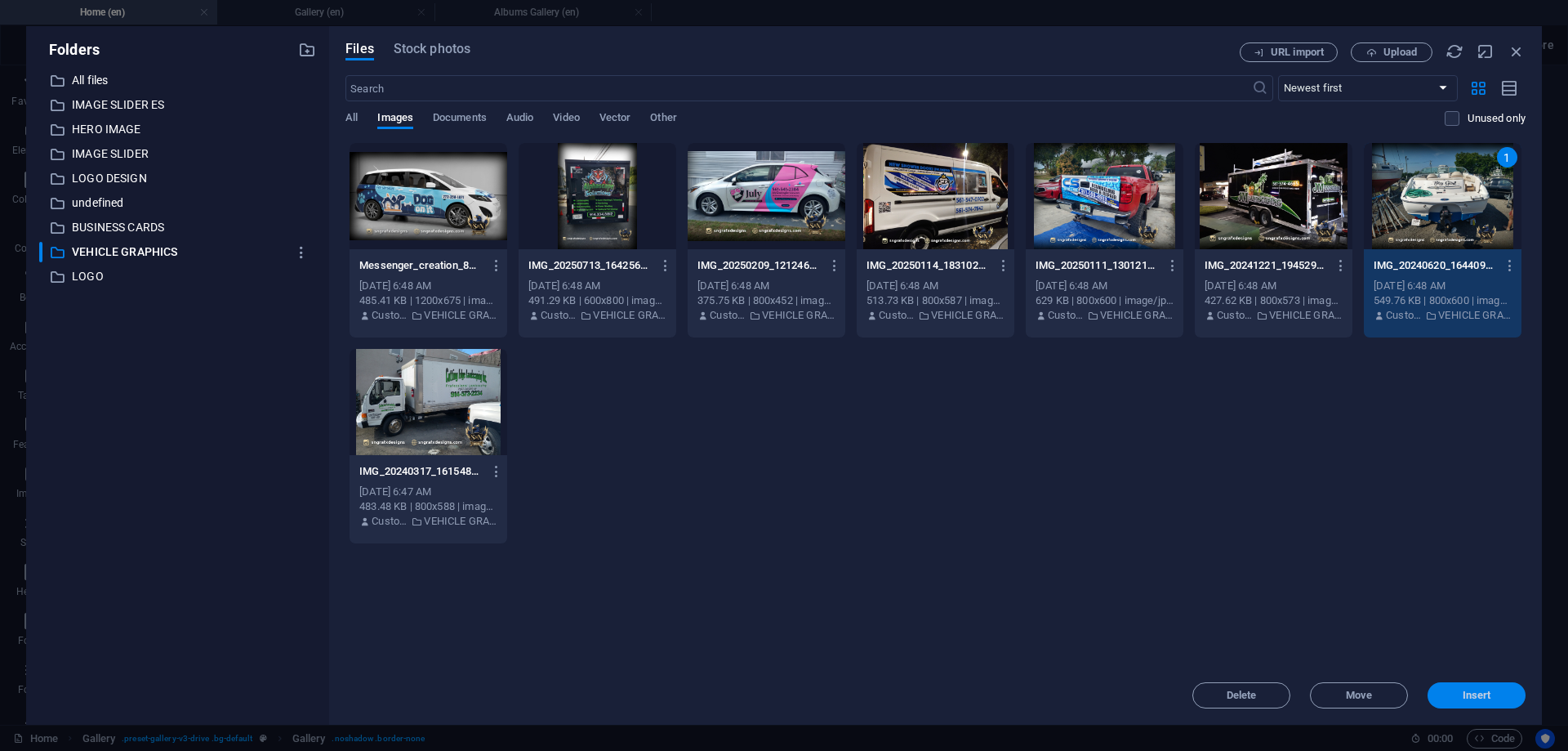
click at [1445, 688] on button "Insert" at bounding box center [1476, 695] width 98 height 26
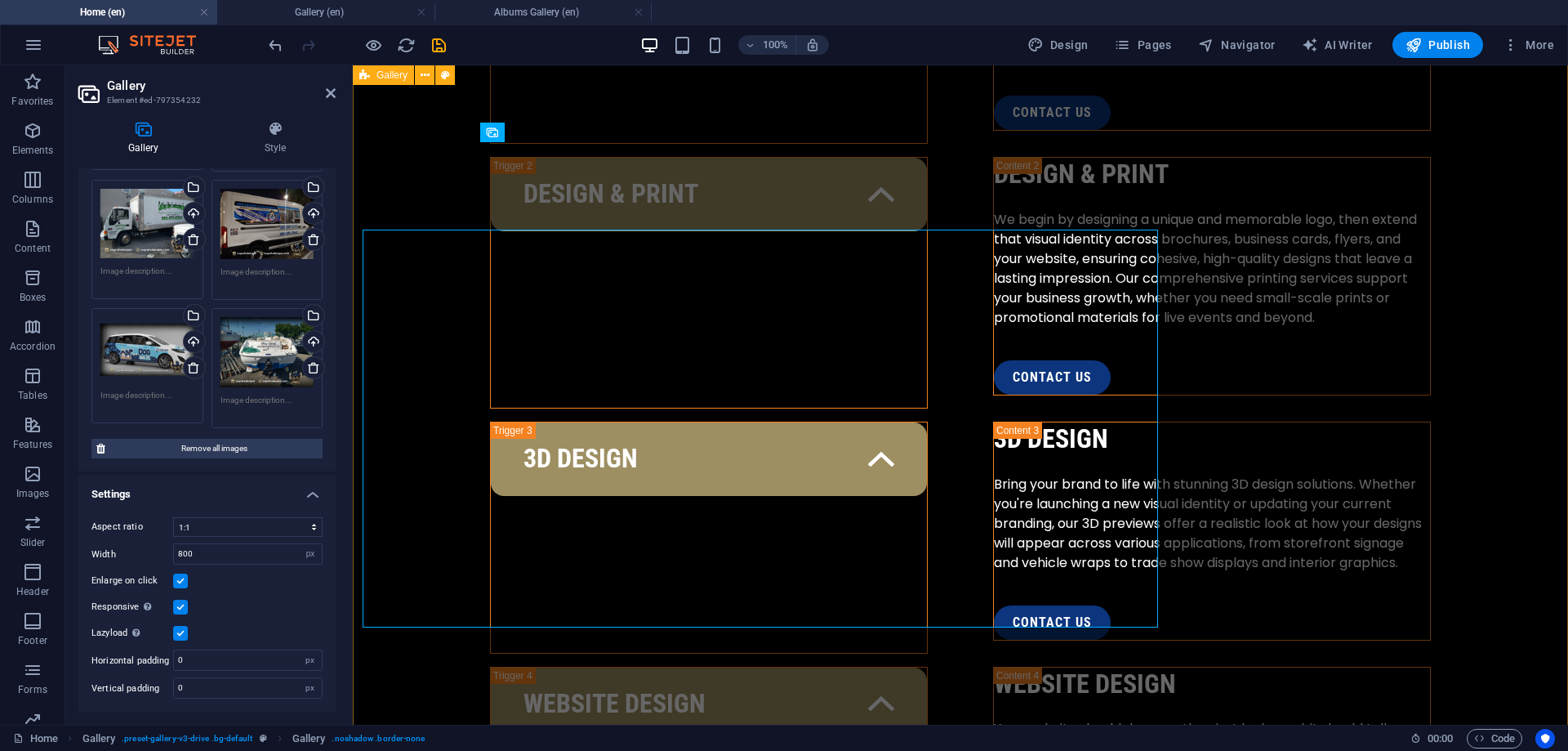
scroll to position [2644, 0]
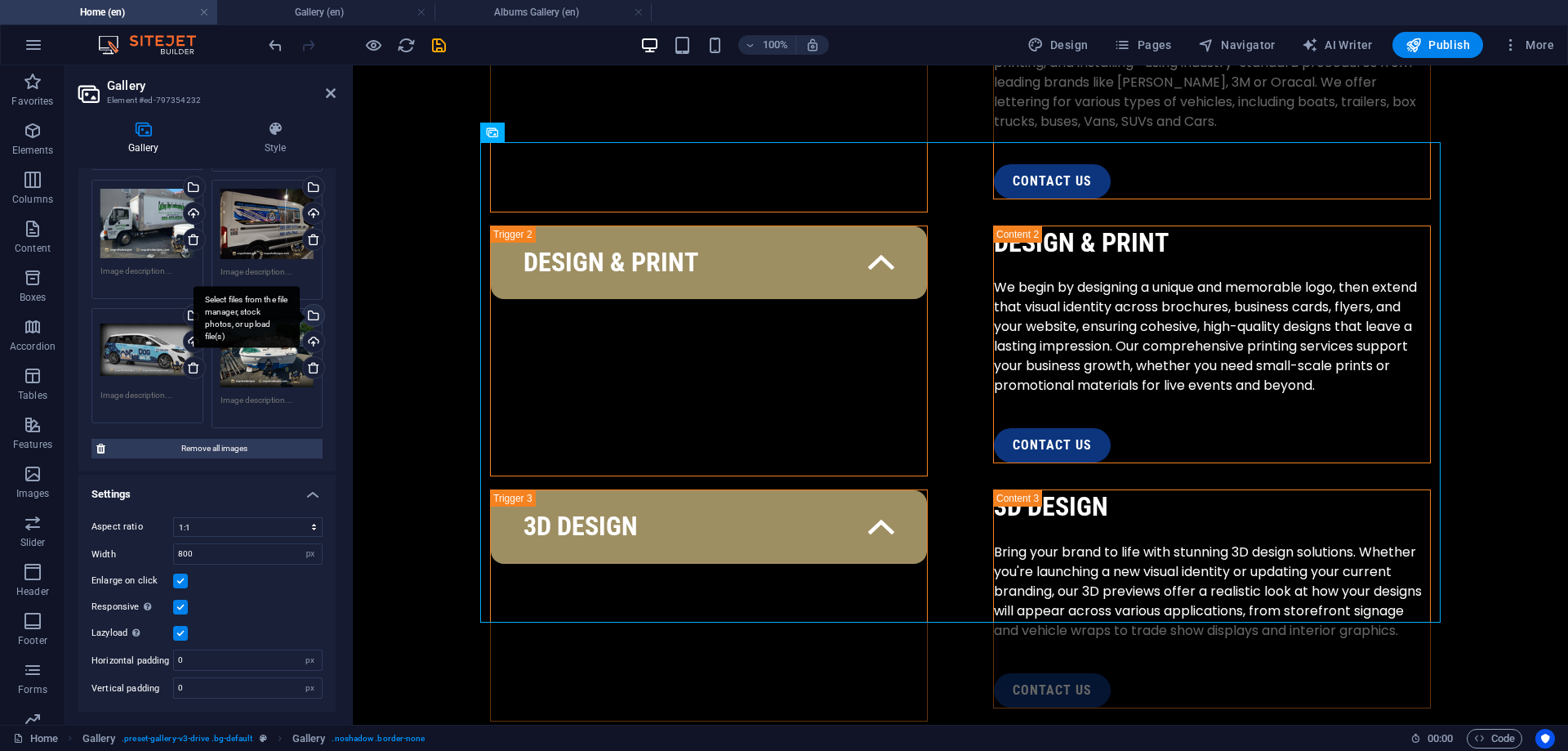
click at [300, 317] on div "Select files from the file manager, stock photos, or upload file(s)" at bounding box center [247, 317] width 106 height 62
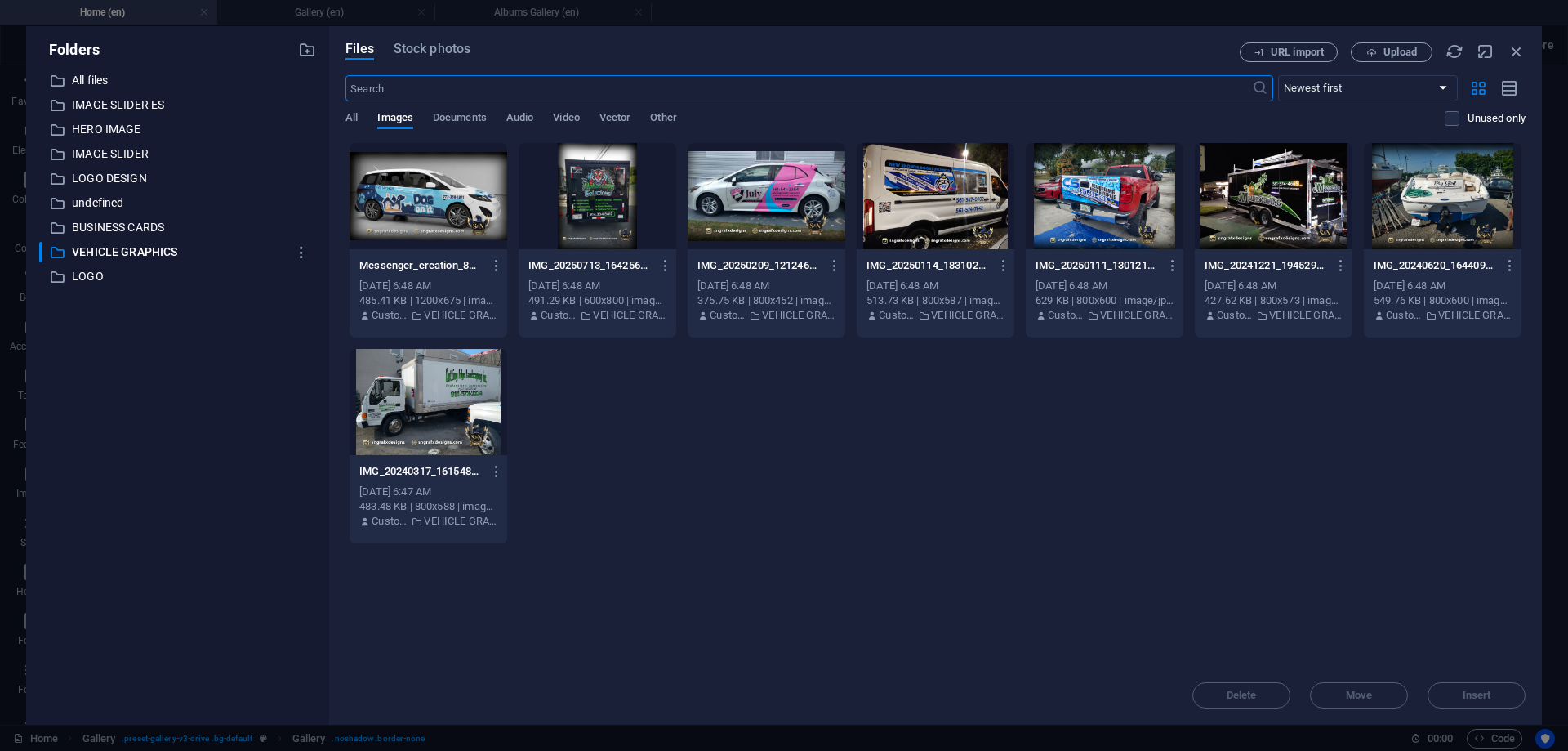
scroll to position [2642, 0]
click at [1123, 201] on div at bounding box center [1104, 196] width 158 height 106
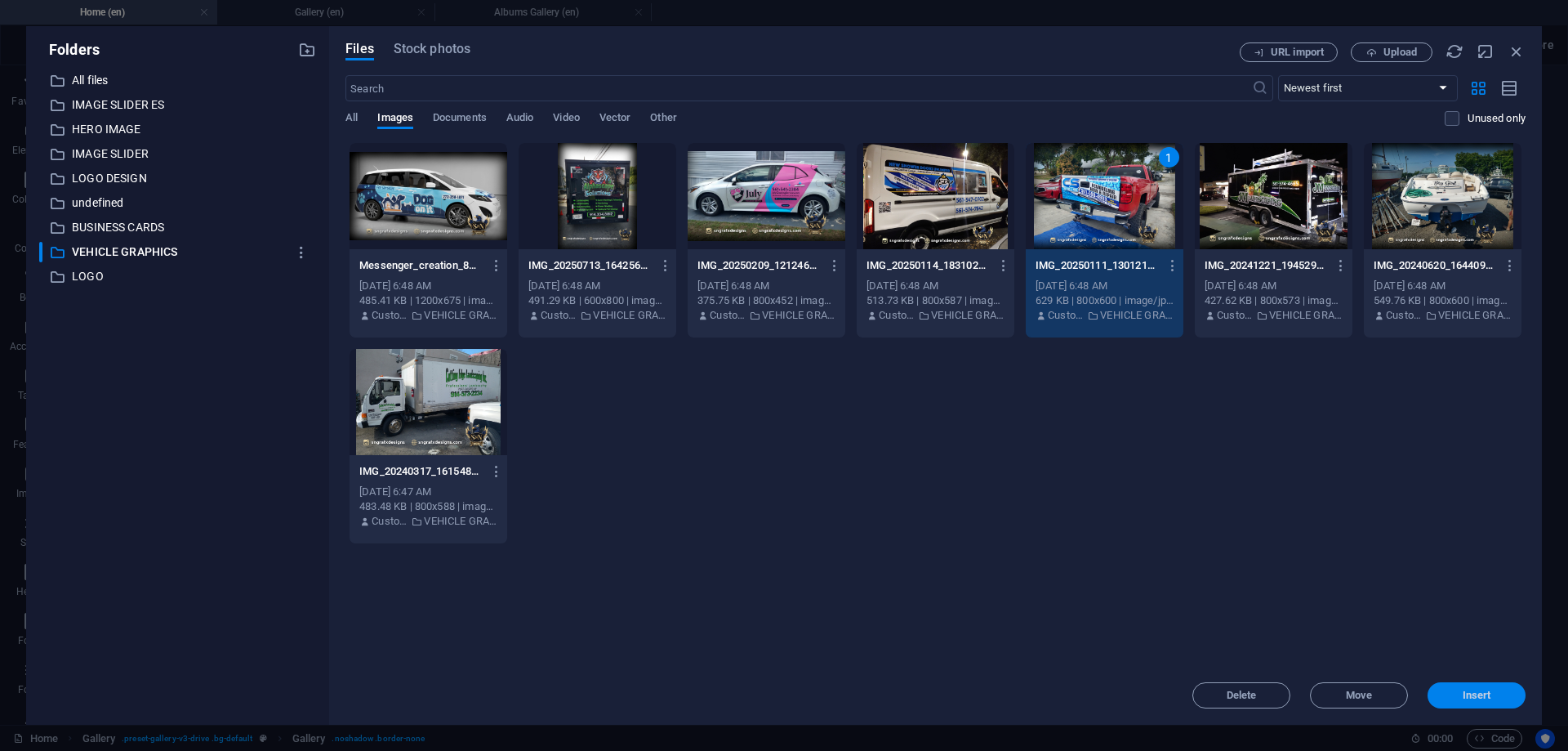
click at [1469, 696] on span "Insert" at bounding box center [1477, 695] width 29 height 10
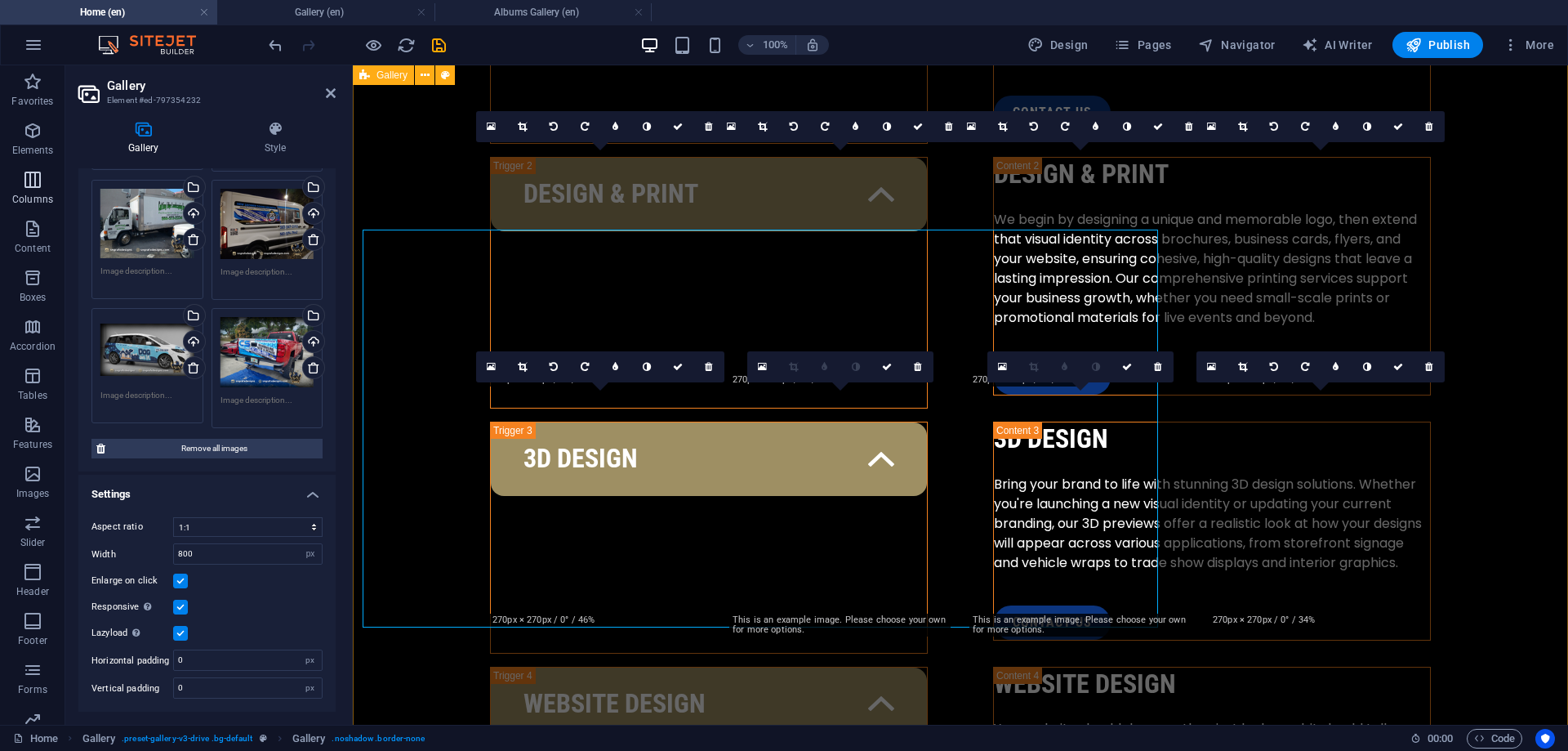
scroll to position [2644, 0]
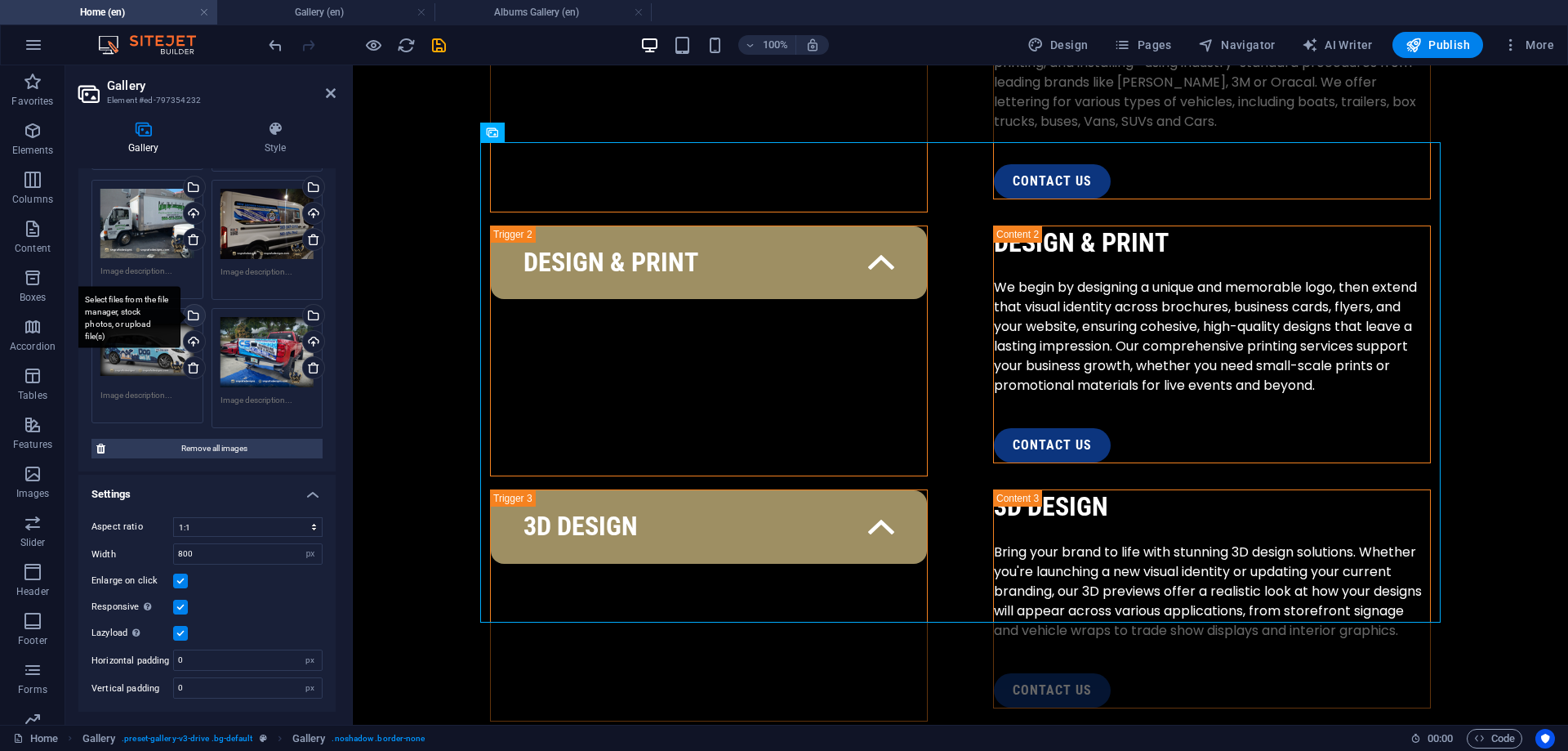
click at [180, 314] on div "Select files from the file manager, stock photos, or upload file(s)" at bounding box center [127, 317] width 106 height 62
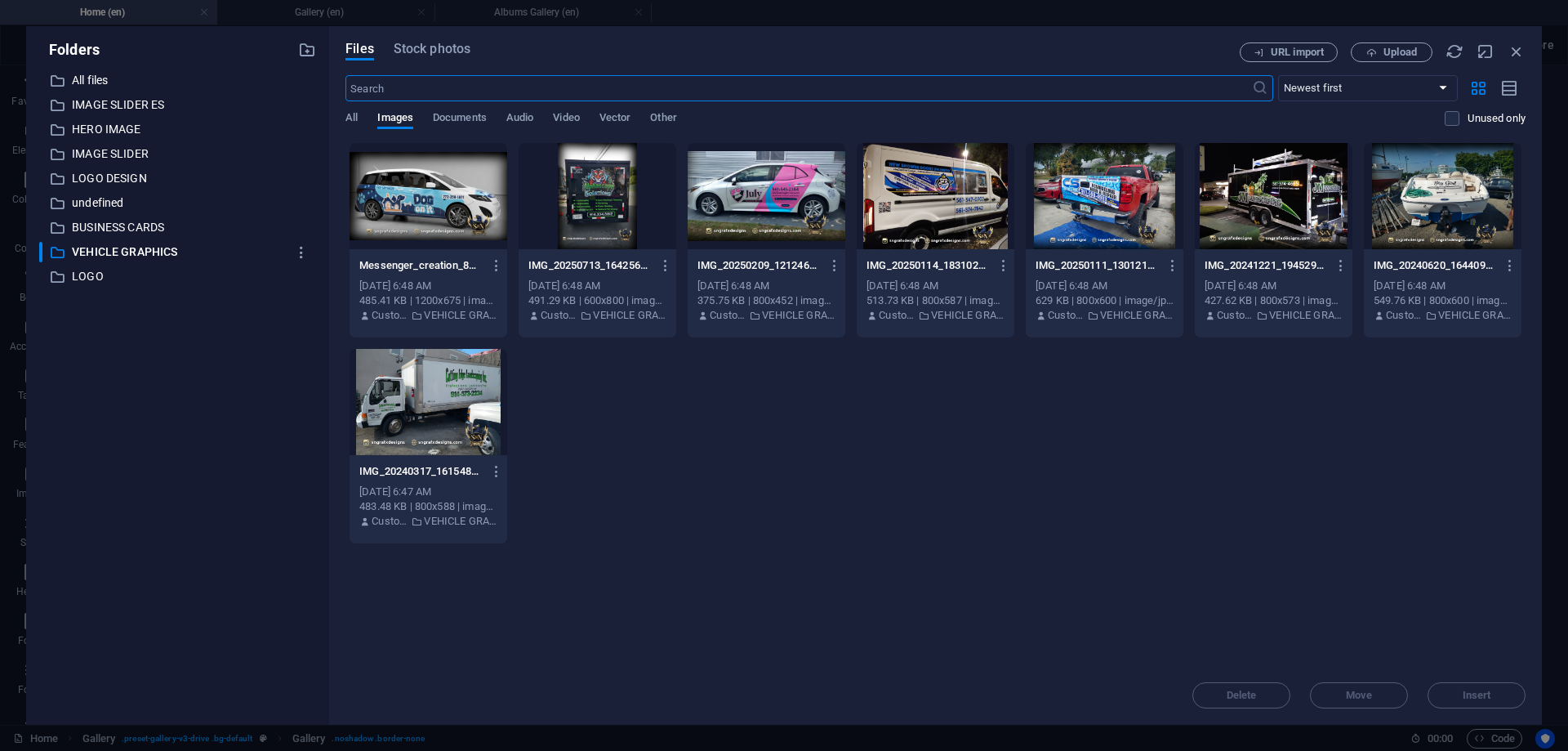
scroll to position [2642, 0]
click at [972, 190] on div at bounding box center [935, 196] width 158 height 106
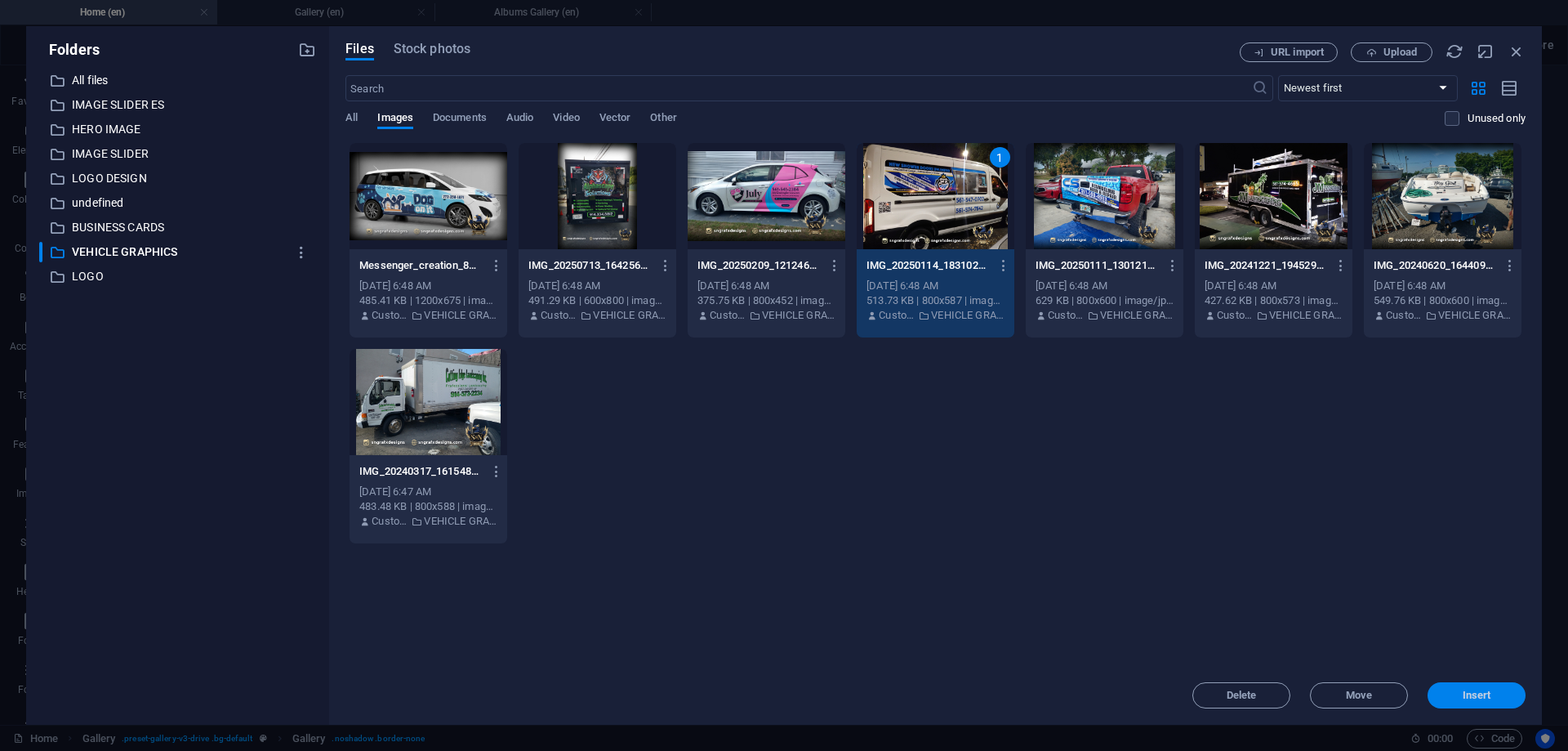
click at [1489, 705] on button "Insert" at bounding box center [1476, 695] width 98 height 26
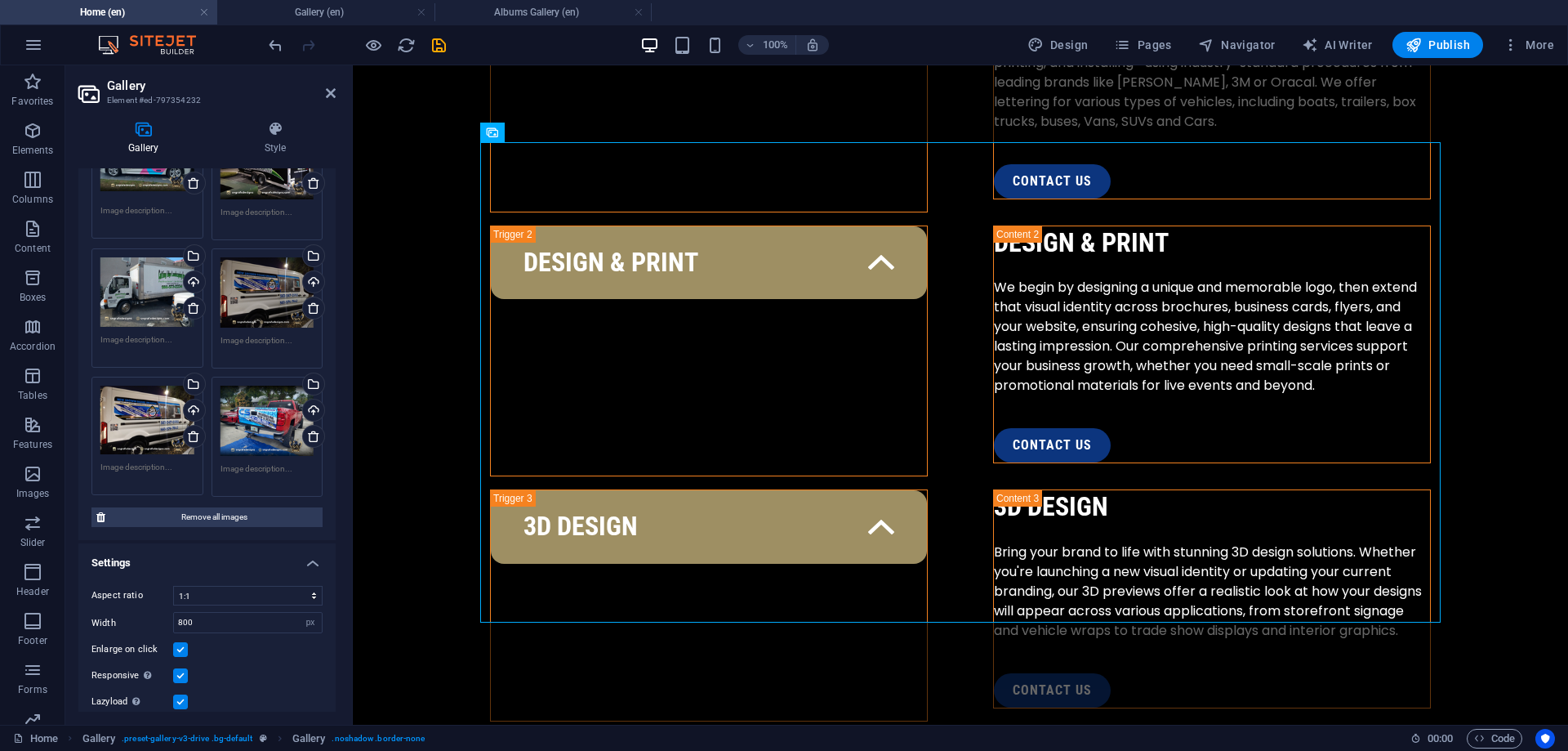
scroll to position [259, 0]
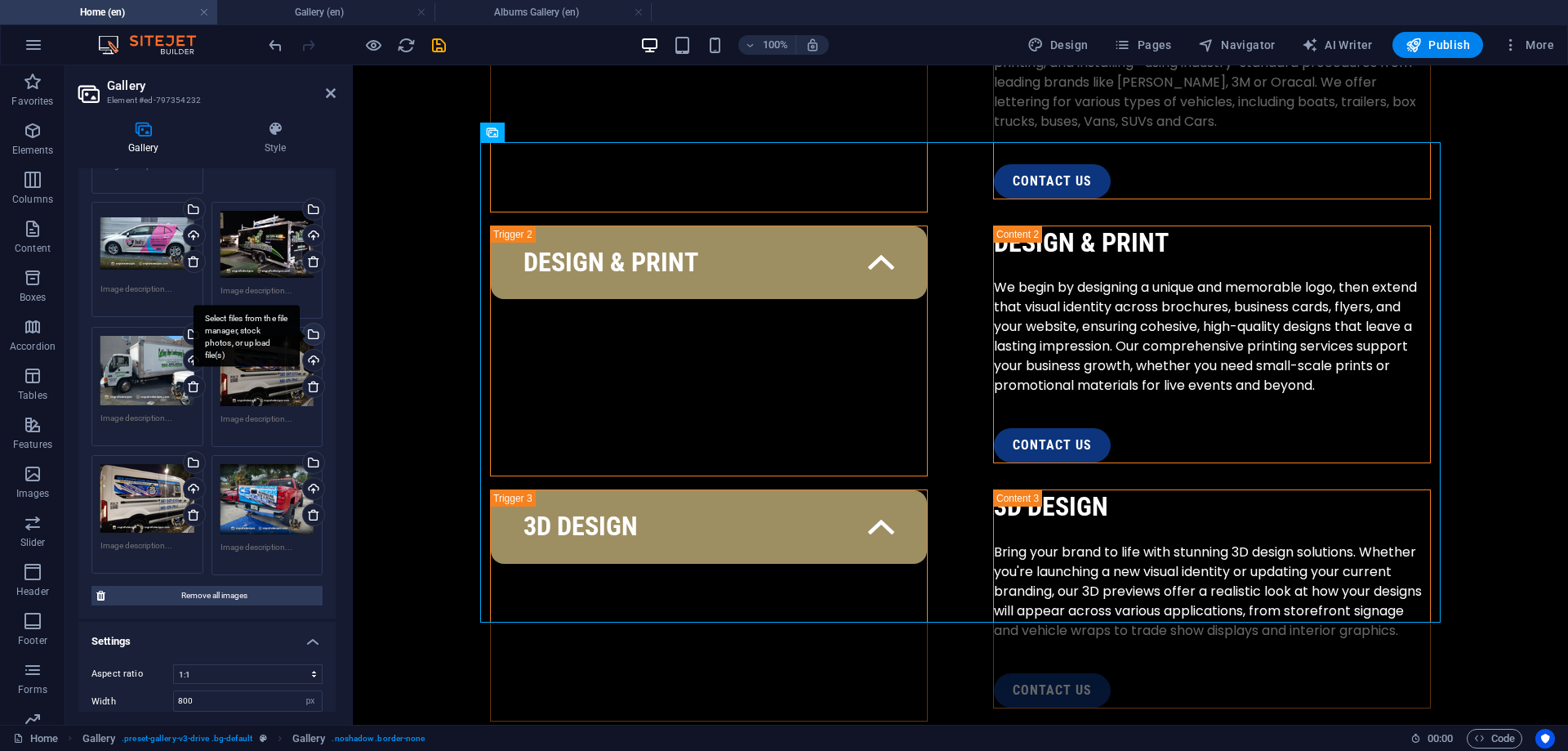
click at [312, 327] on div "Select files from the file manager, stock photos, or upload file(s)" at bounding box center [312, 335] width 24 height 24
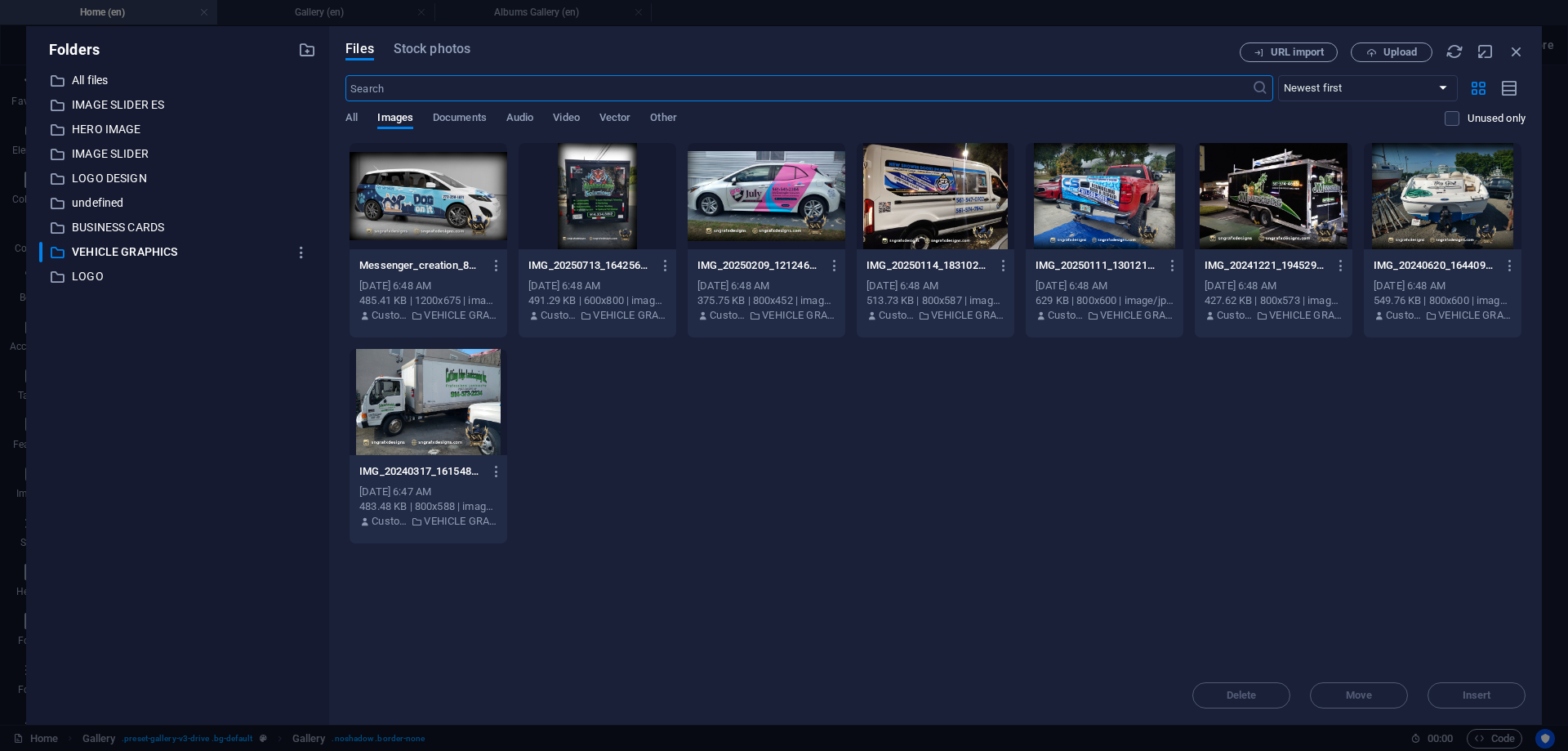
scroll to position [2642, 0]
click at [438, 368] on div at bounding box center [428, 402] width 158 height 106
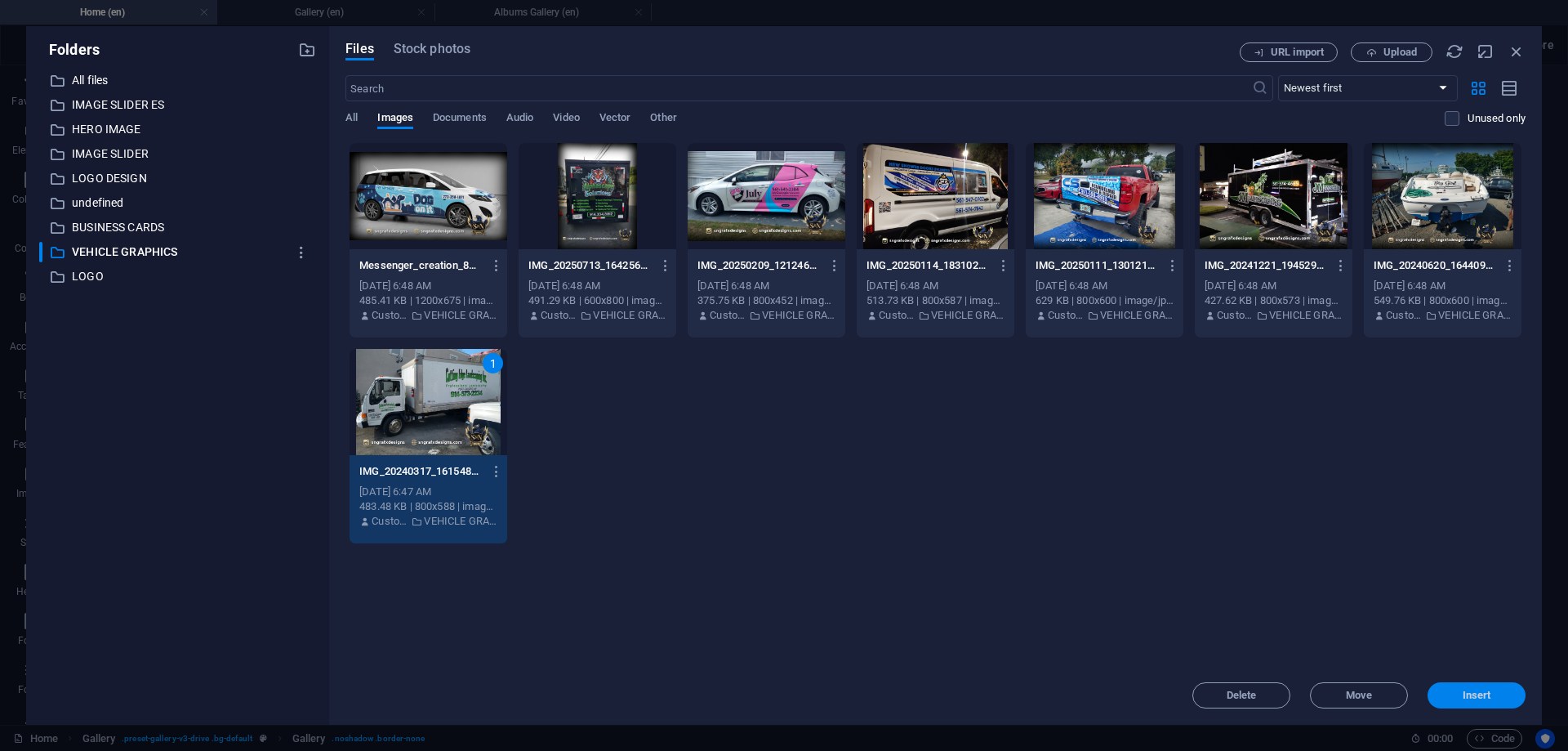
drag, startPoint x: 1469, startPoint y: 700, endPoint x: 1052, endPoint y: 601, distance: 428.6
click at [1469, 700] on span "Insert" at bounding box center [1477, 695] width 29 height 10
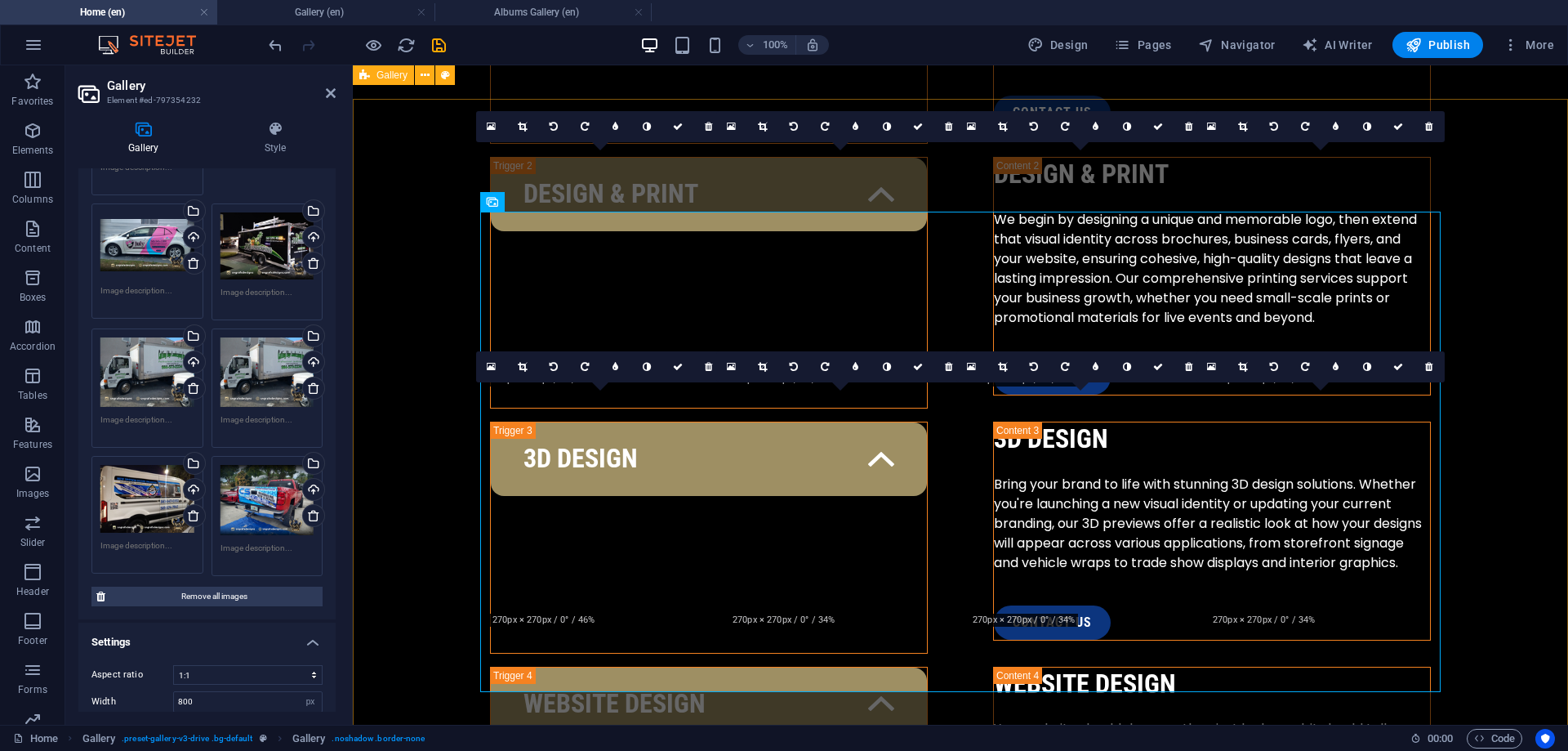
scroll to position [2644, 0]
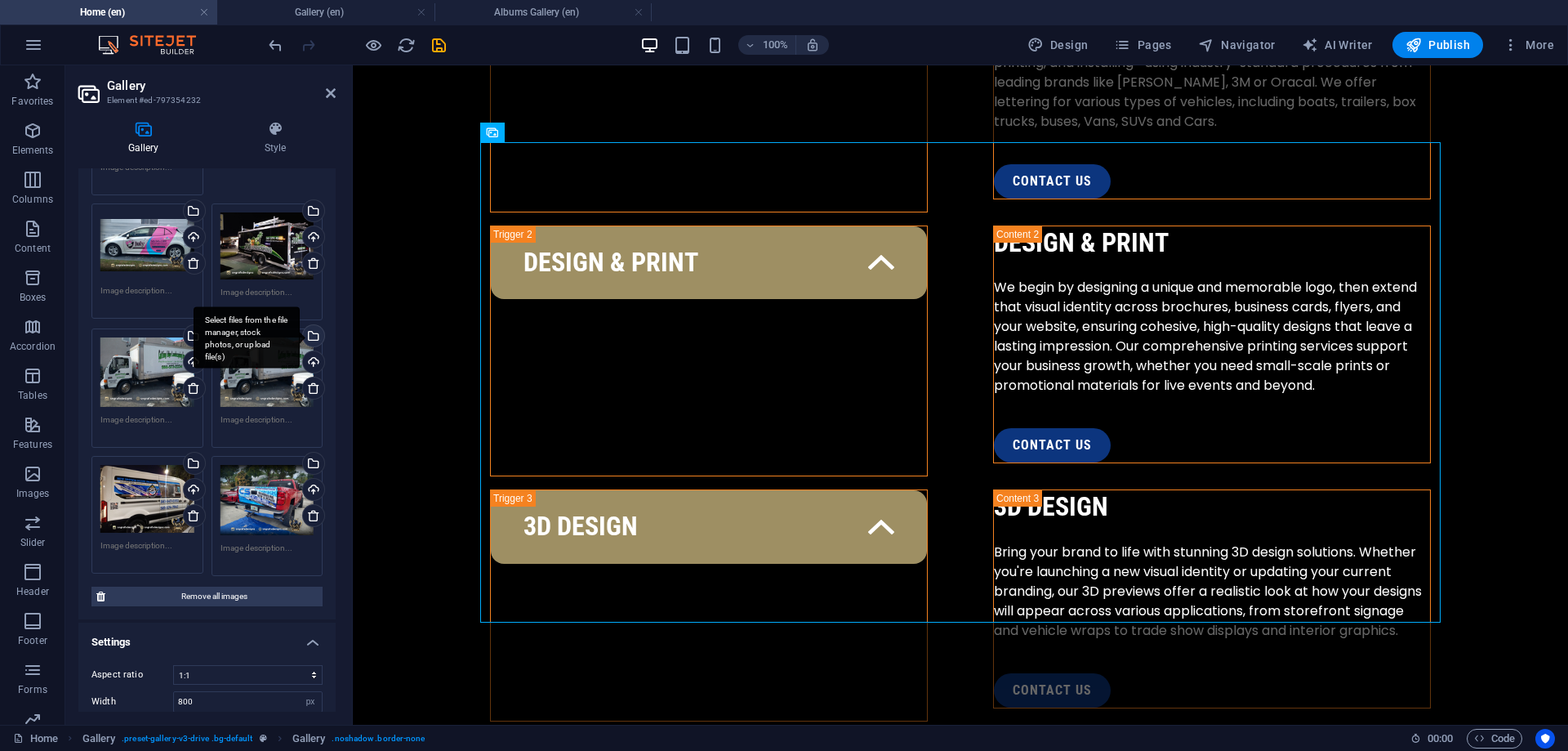
click at [300, 334] on div "Select files from the file manager, stock photos, or upload file(s)" at bounding box center [247, 337] width 106 height 62
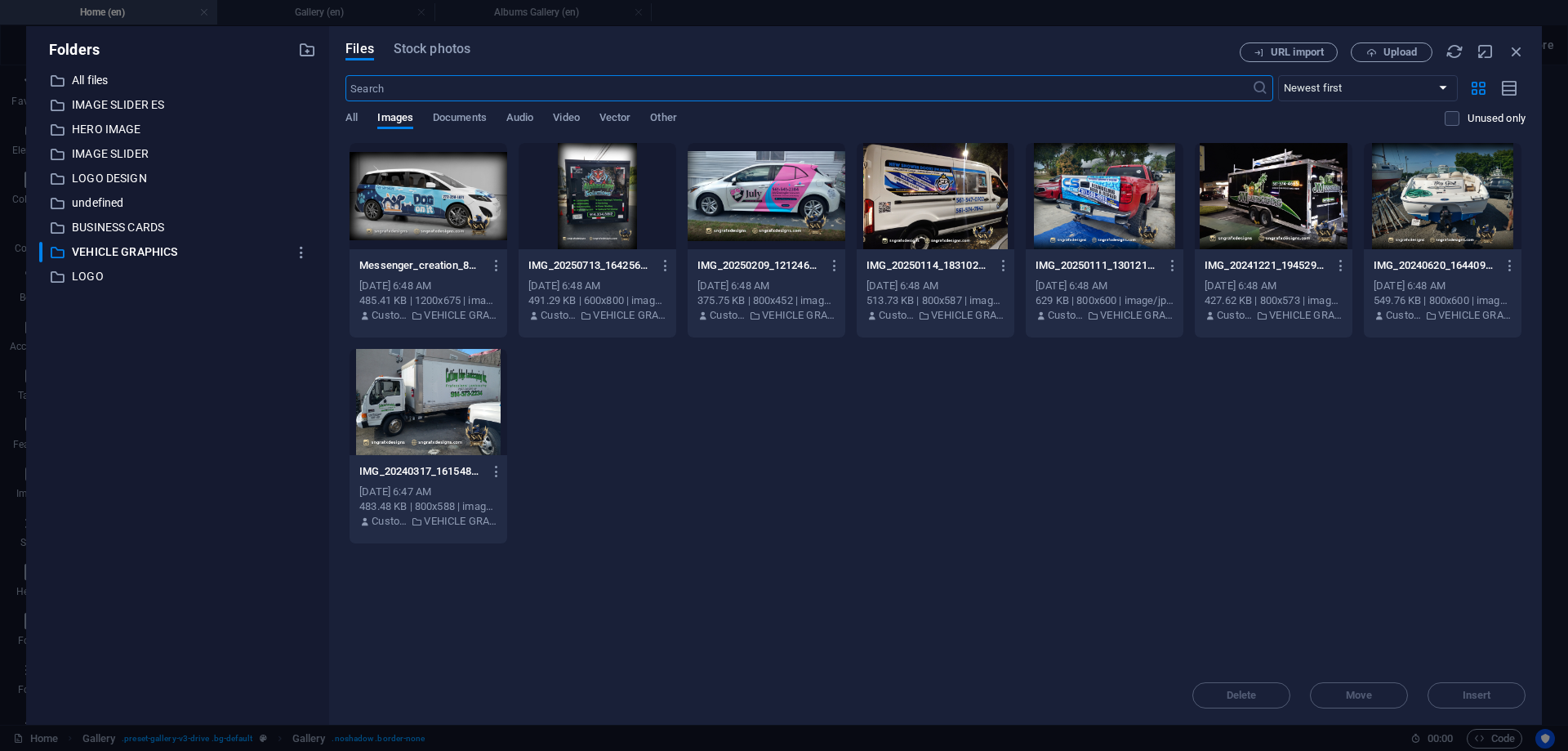
scroll to position [2642, 0]
click at [1517, 49] on icon "button" at bounding box center [1516, 51] width 18 height 18
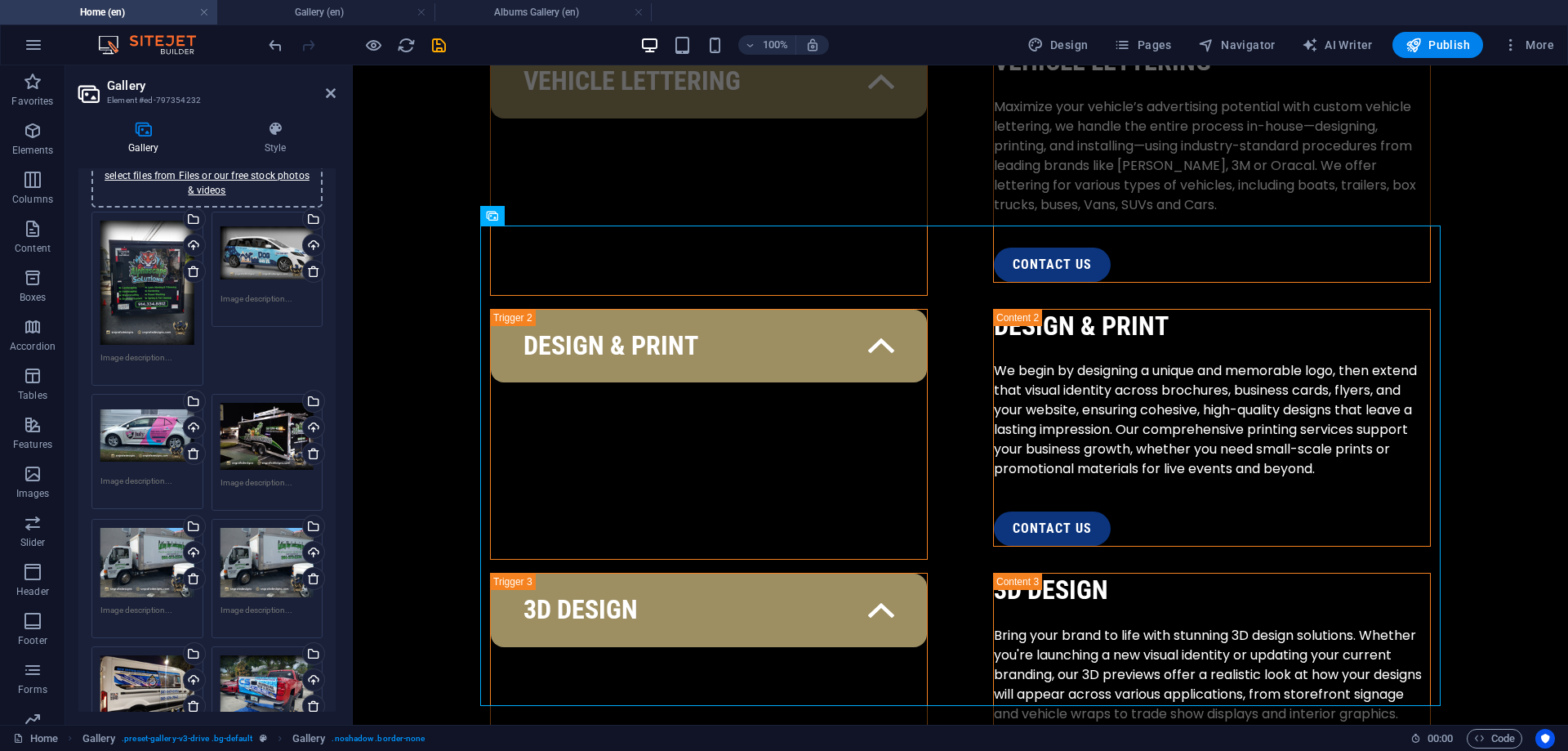
scroll to position [147, 0]
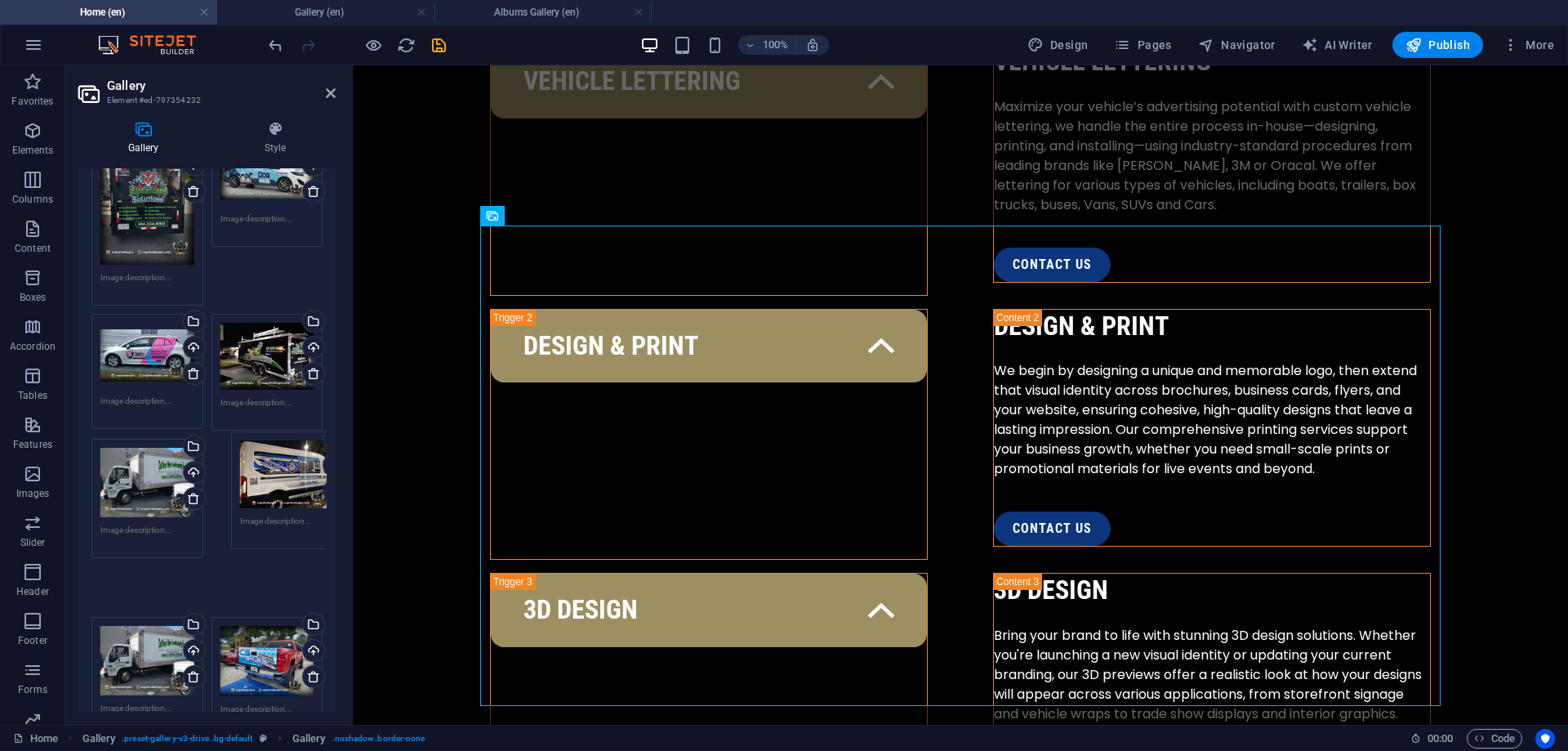
drag, startPoint x: 170, startPoint y: 606, endPoint x: 295, endPoint y: 503, distance: 162.0
click at [308, 473] on div "Drag files here, click to choose files or select files from Files or our free s…" at bounding box center [207, 434] width 239 height 614
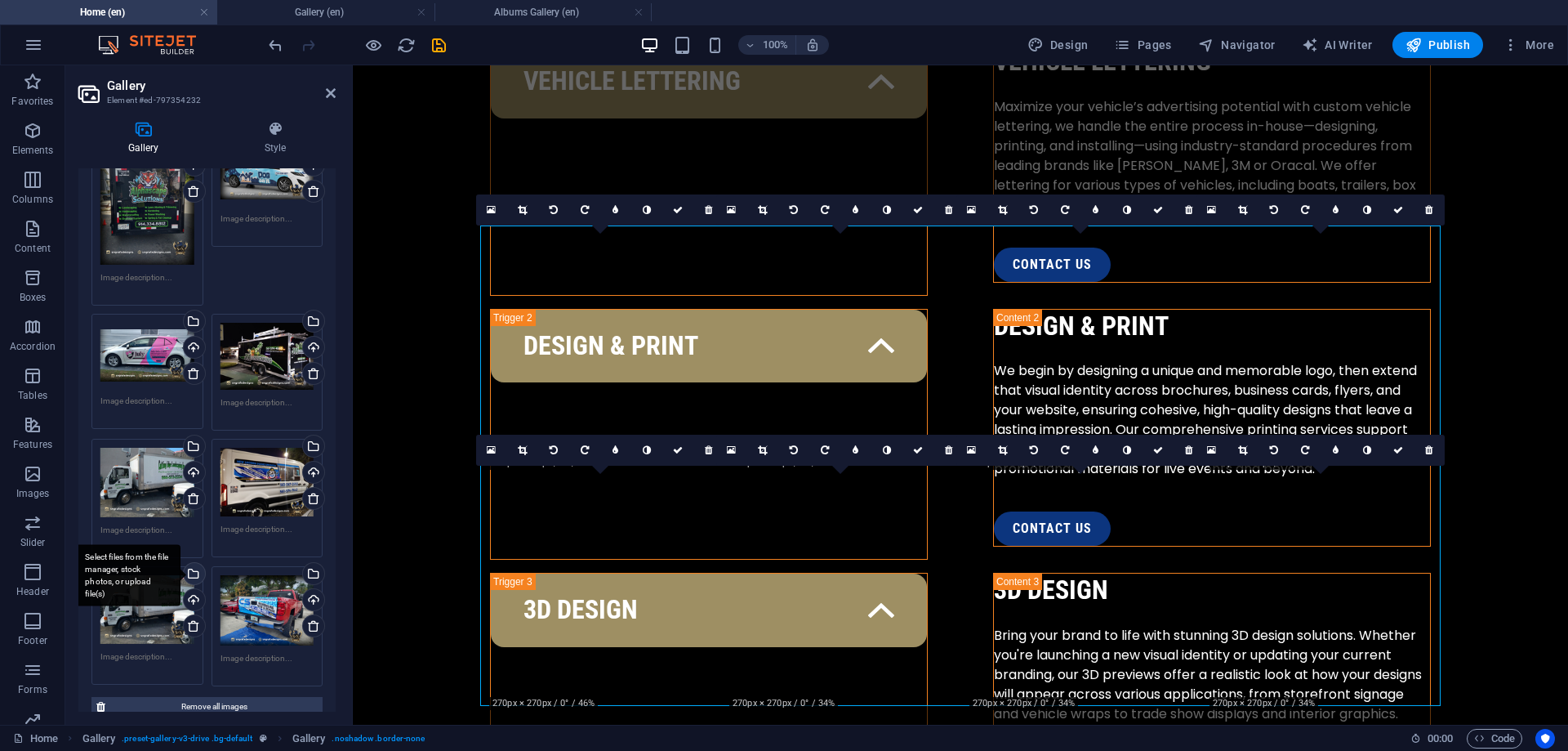
click at [198, 566] on div "Select files from the file manager, stock photos, or upload file(s)" at bounding box center [192, 575] width 24 height 24
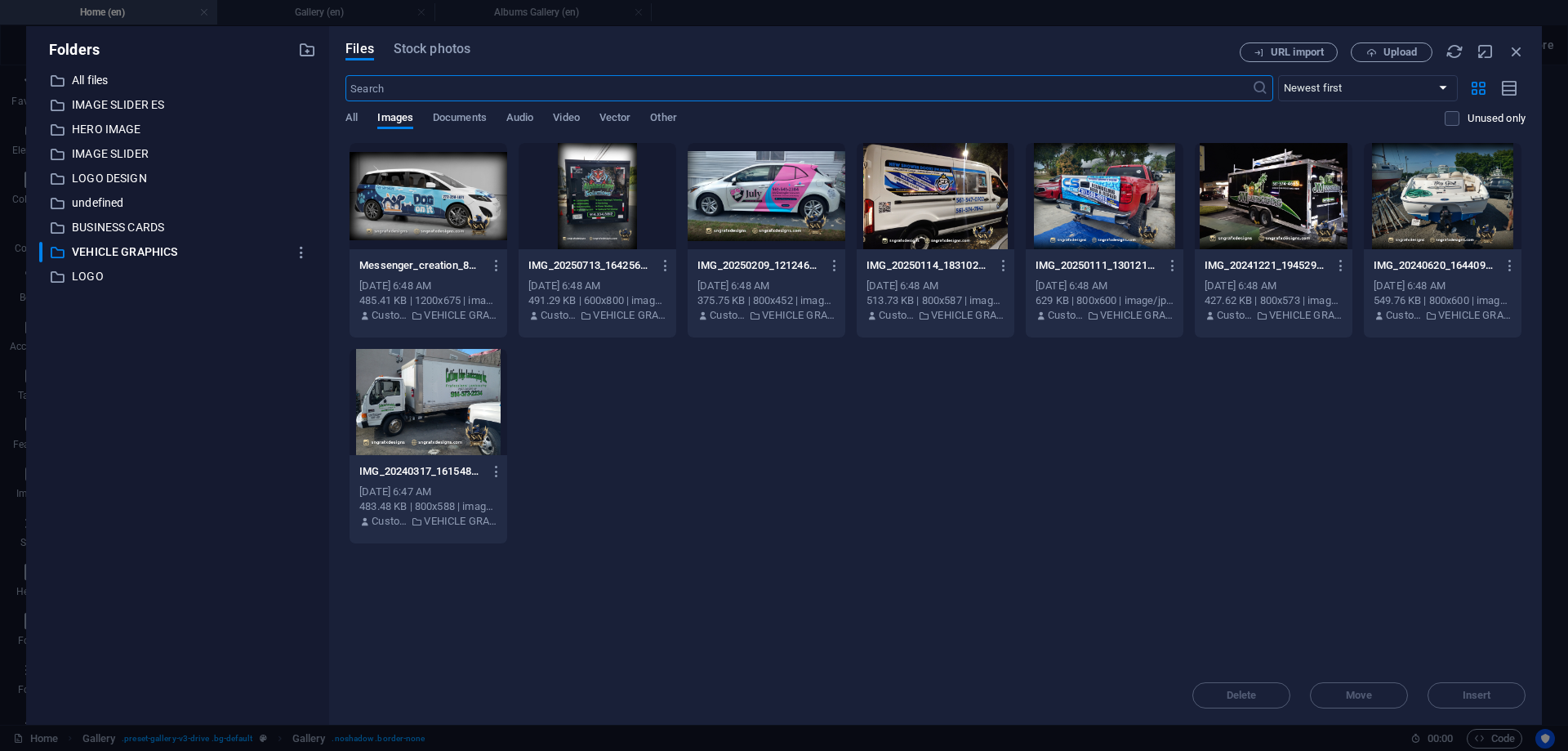
scroll to position [2422, 0]
click at [1465, 199] on div at bounding box center [1442, 196] width 158 height 106
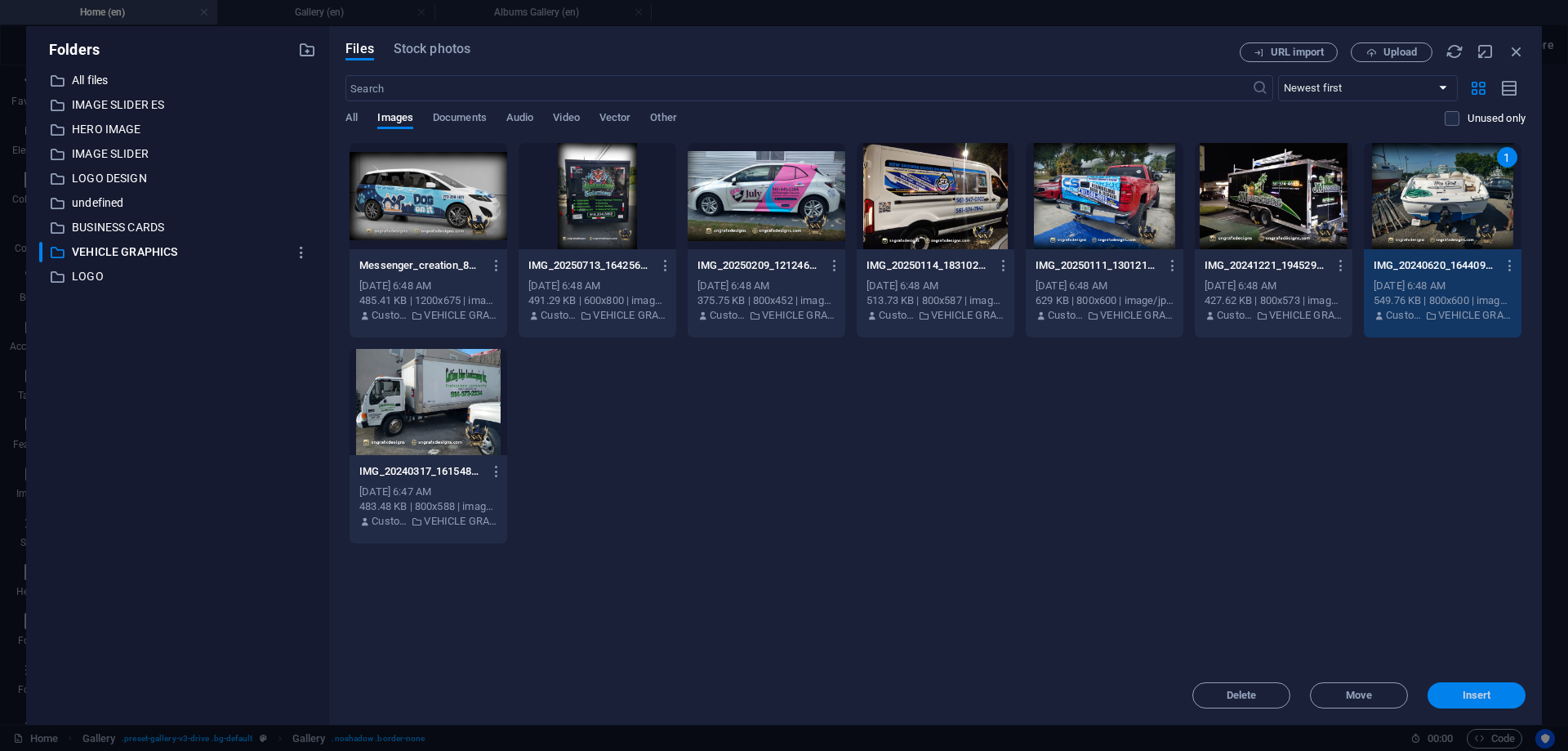
click at [1480, 695] on span "Insert" at bounding box center [1477, 695] width 29 height 10
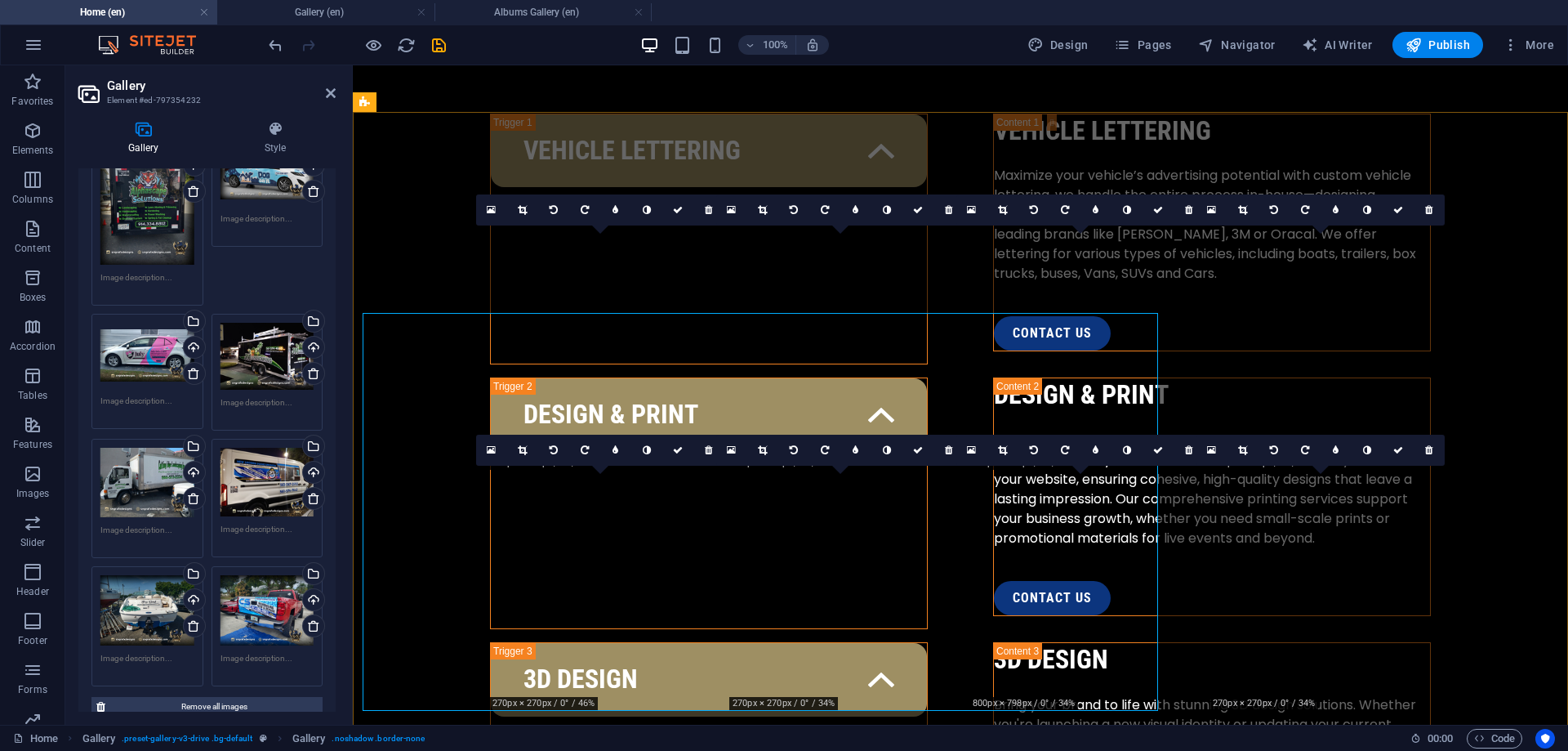
scroll to position [2561, 0]
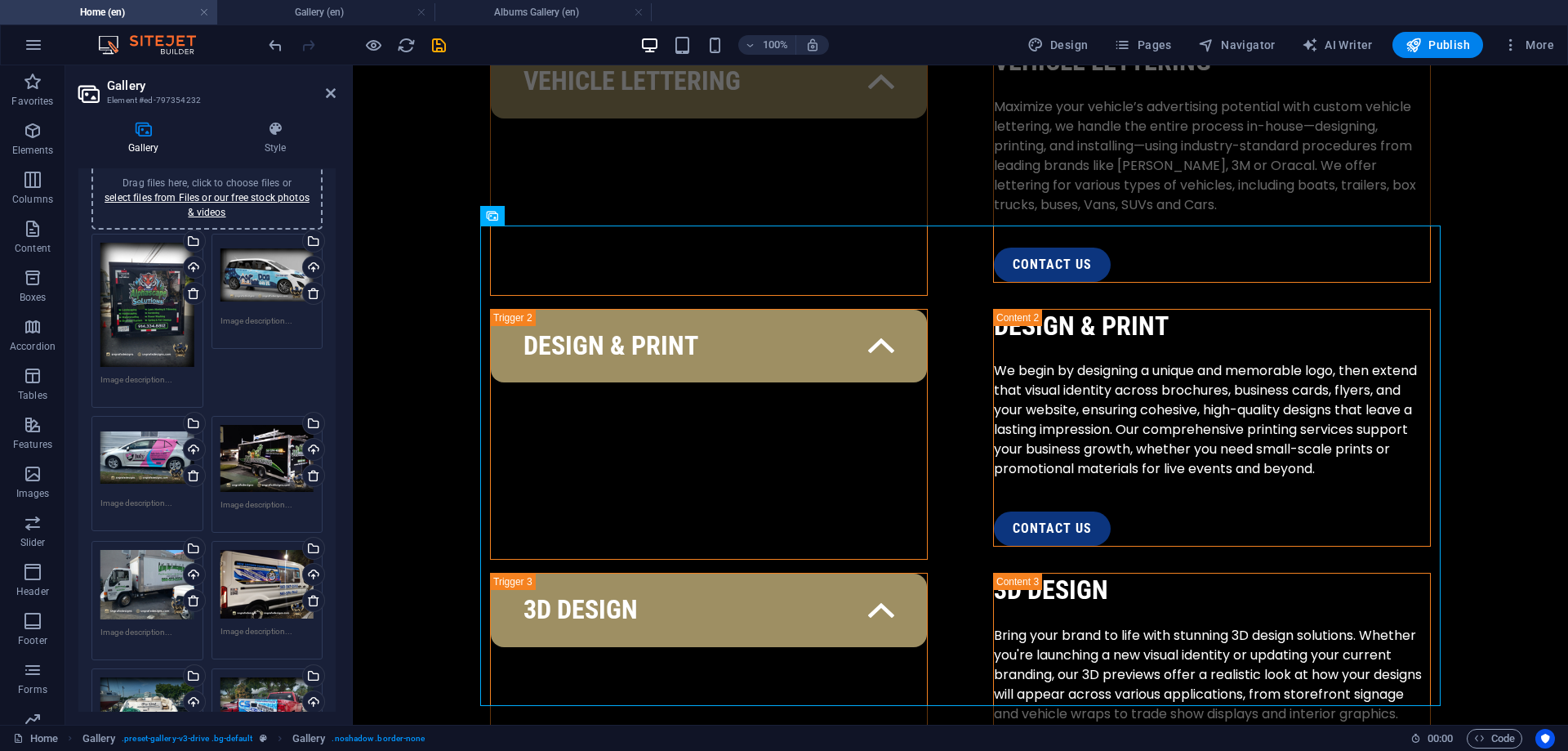
scroll to position [0, 0]
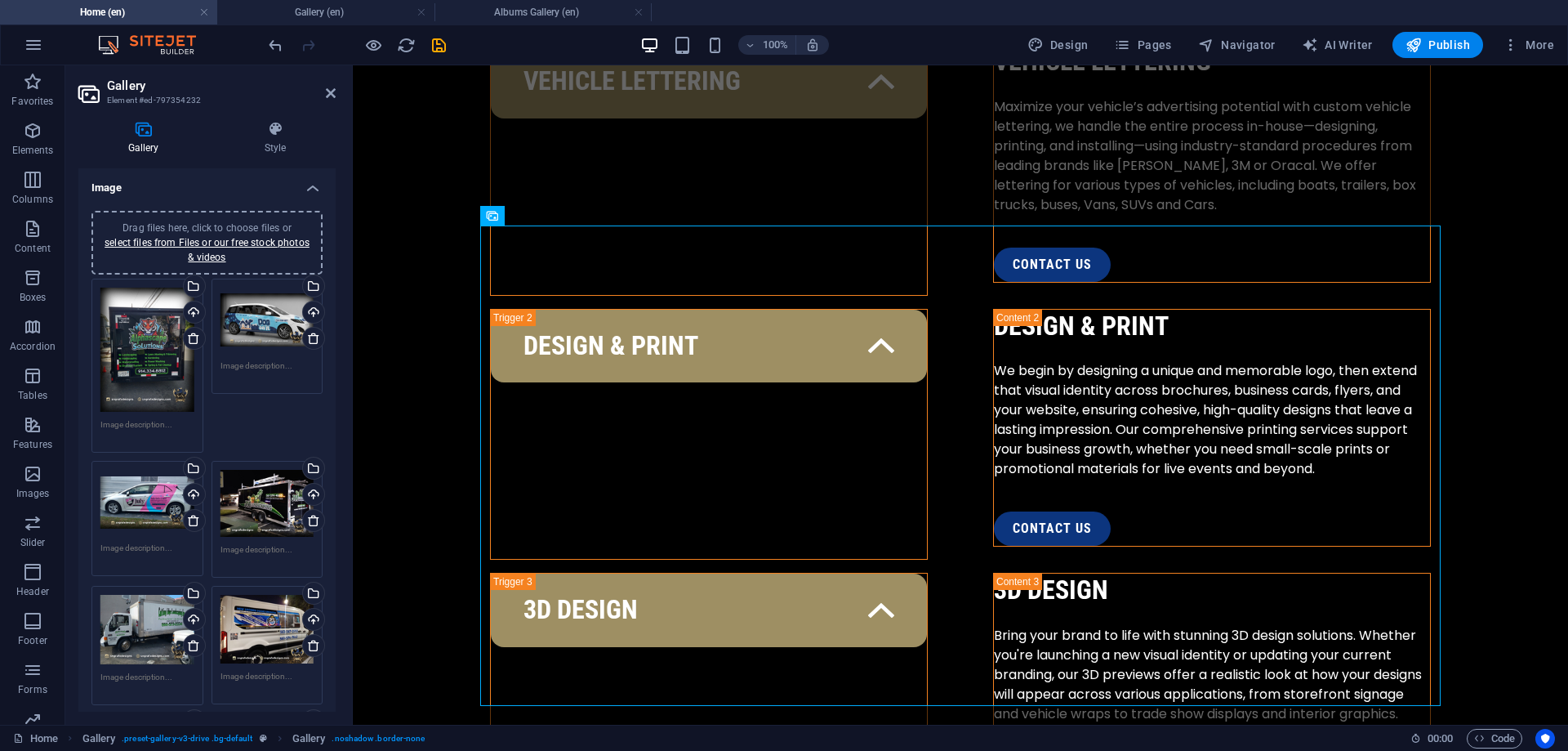
click at [336, 95] on aside "Gallery Element #ed-797354232 Gallery Style Image Drag files here, click to cho…" at bounding box center [209, 395] width 287 height 659
click at [329, 90] on icon at bounding box center [331, 94] width 10 height 13
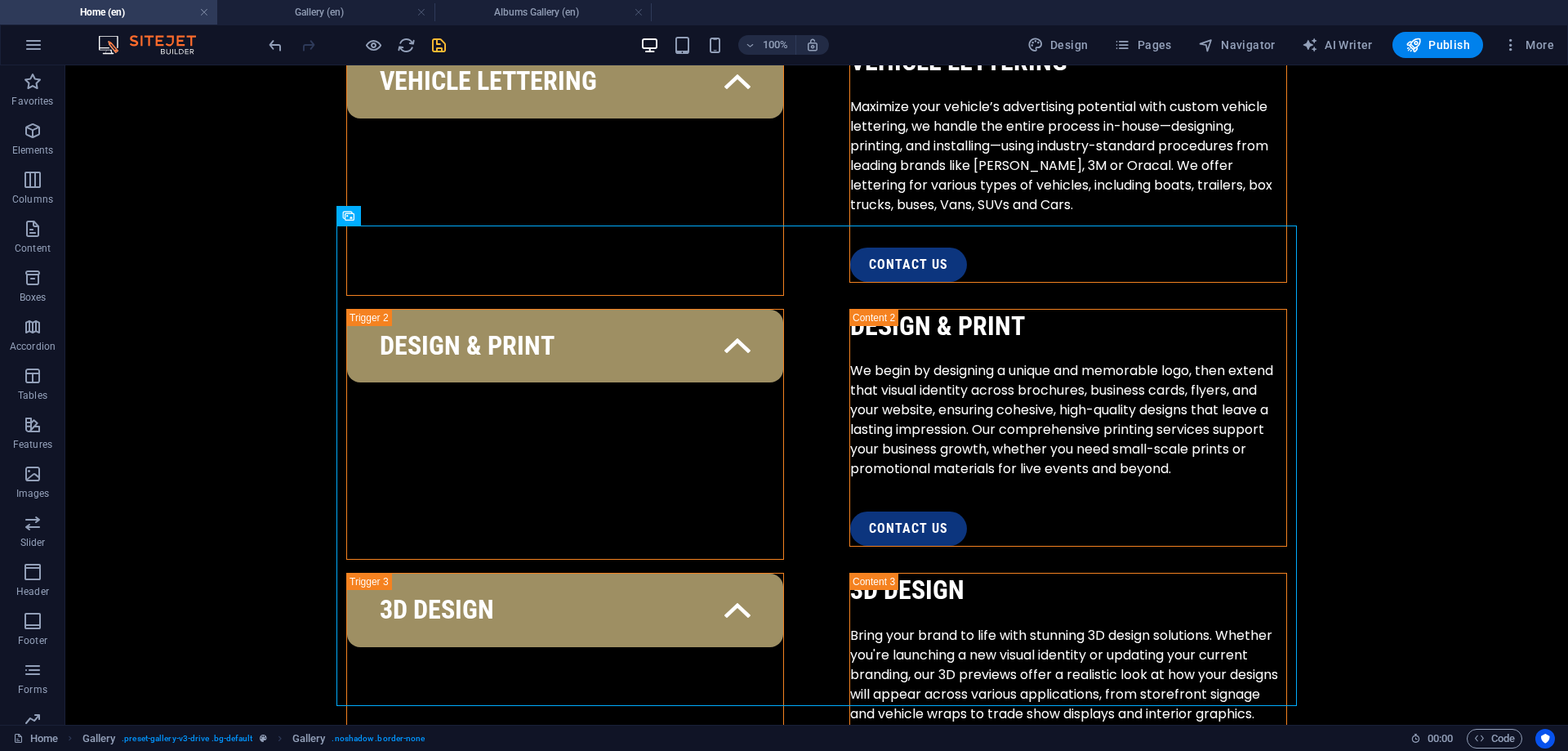
click at [447, 39] on icon "save" at bounding box center [439, 46] width 19 height 19
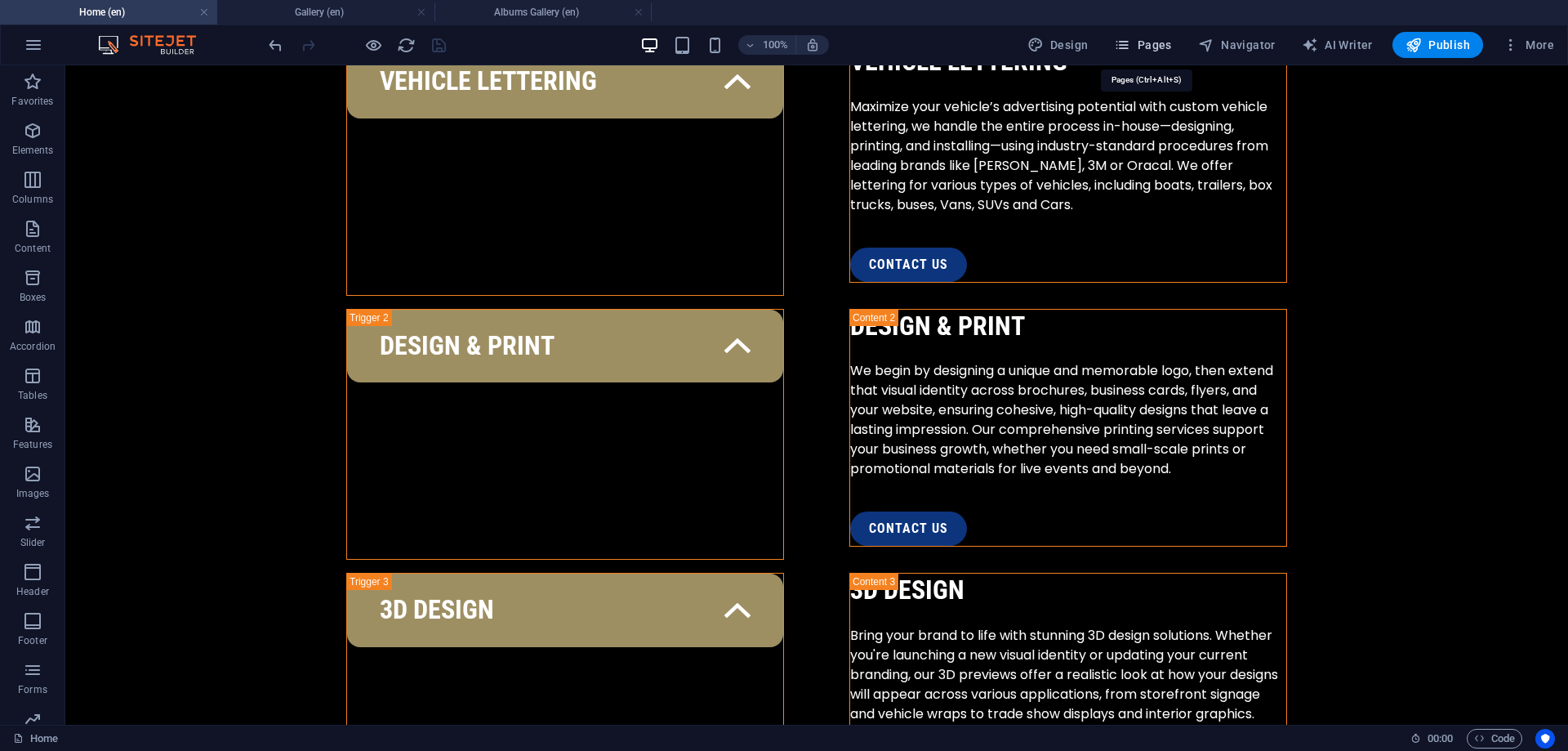
click at [1144, 47] on span "Pages" at bounding box center [1143, 45] width 57 height 16
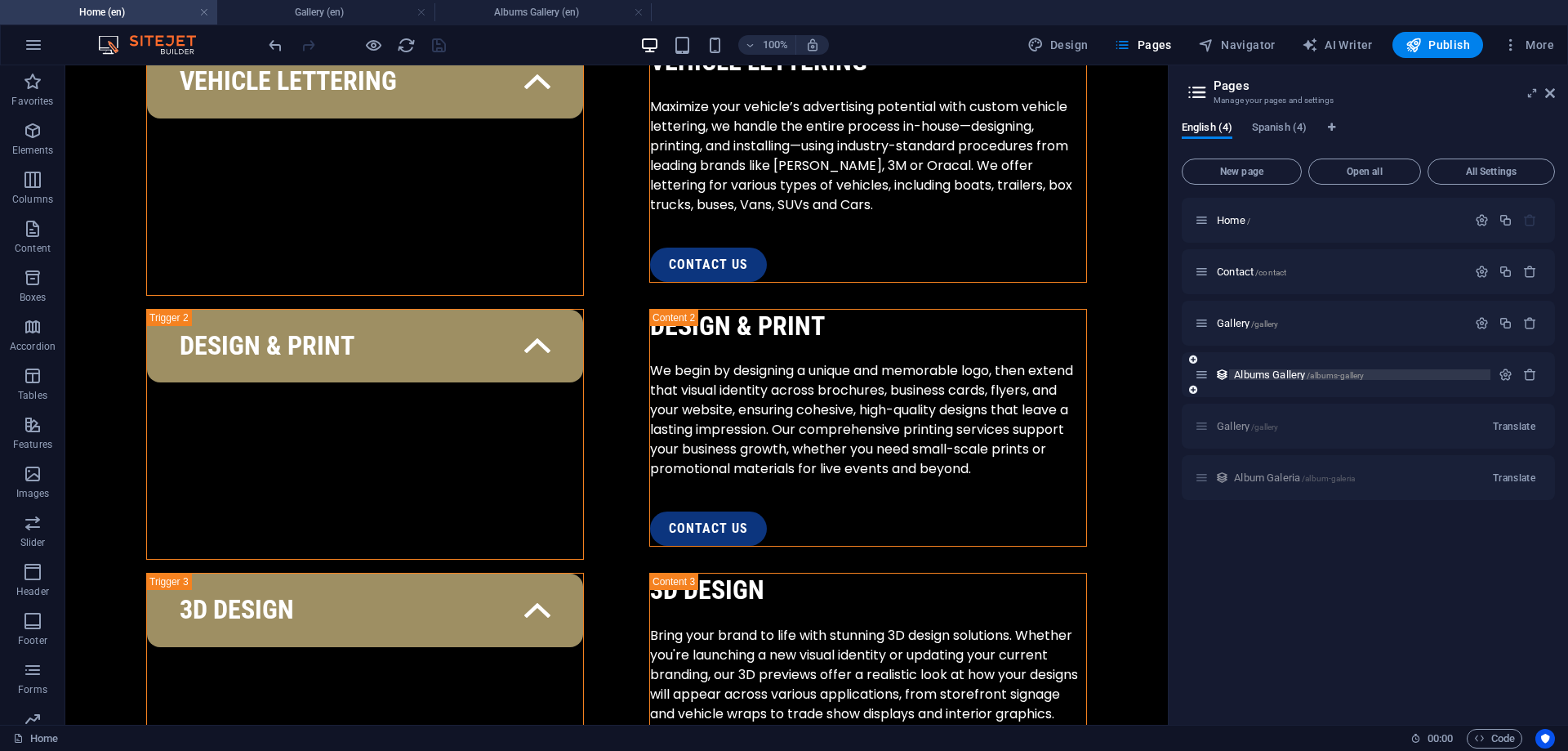
click at [1307, 371] on span "Albums Gallery /albums-gallery" at bounding box center [1298, 374] width 130 height 13
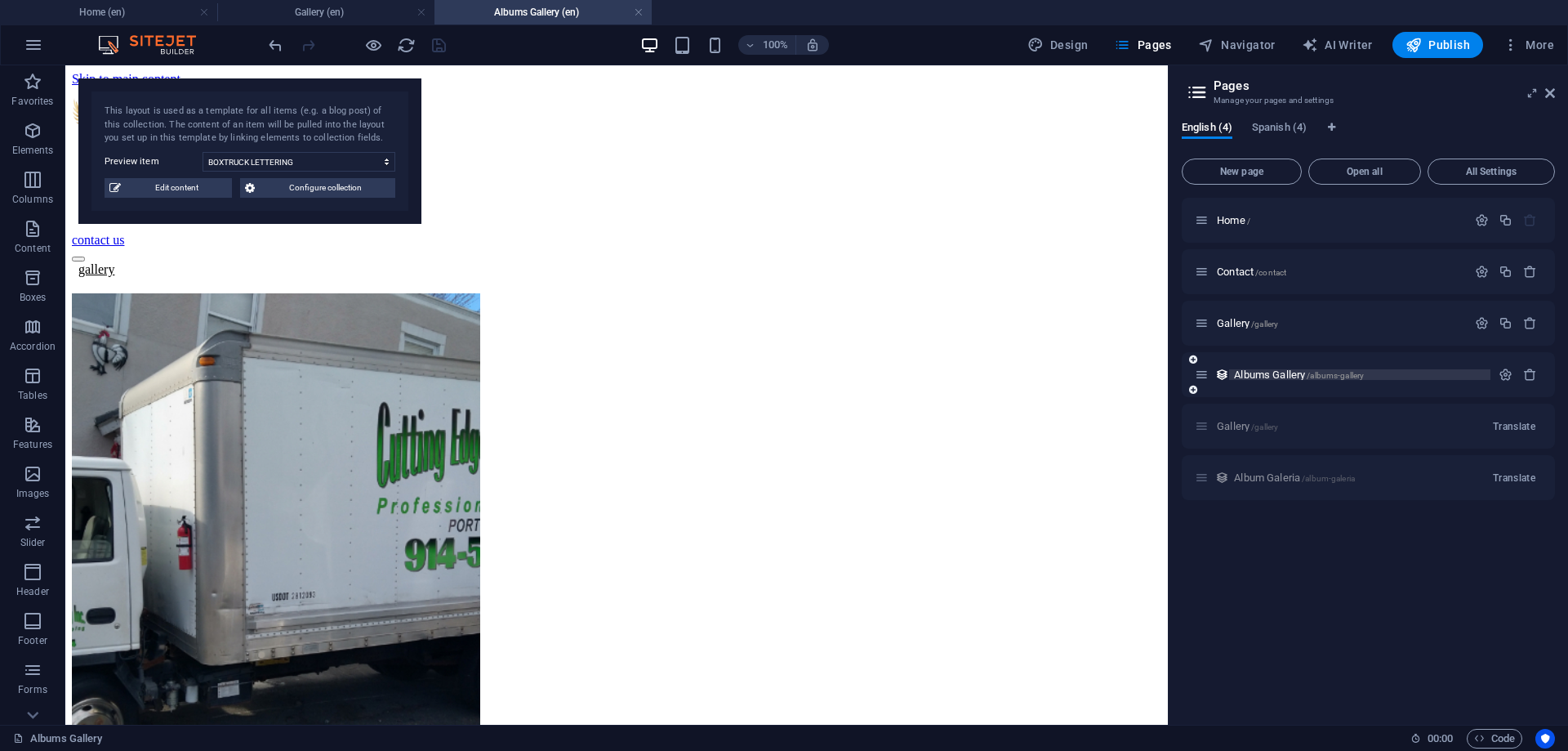
scroll to position [10, 0]
click at [166, 189] on span "Edit content" at bounding box center [176, 187] width 101 height 19
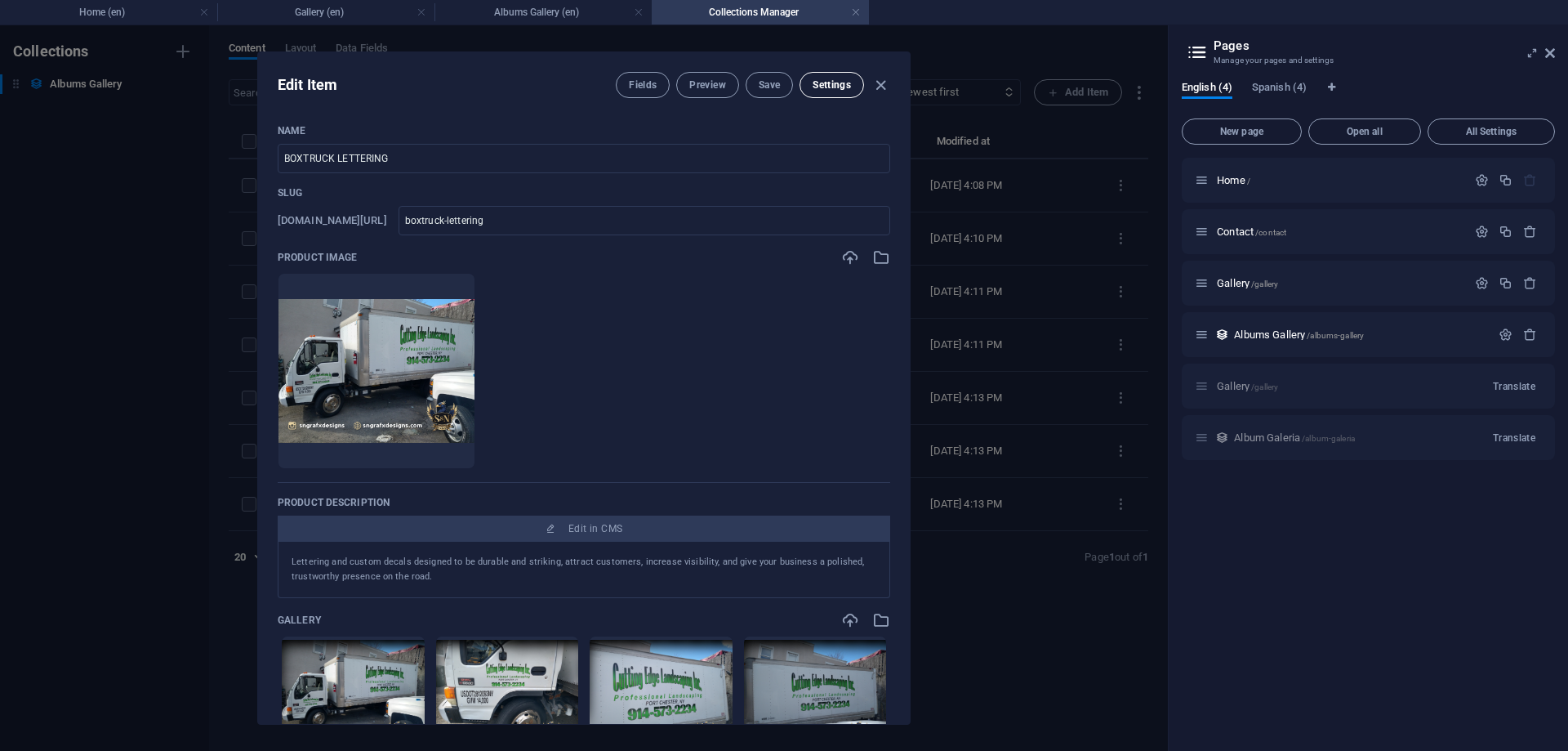
click at [842, 83] on span "Settings" at bounding box center [832, 85] width 39 height 13
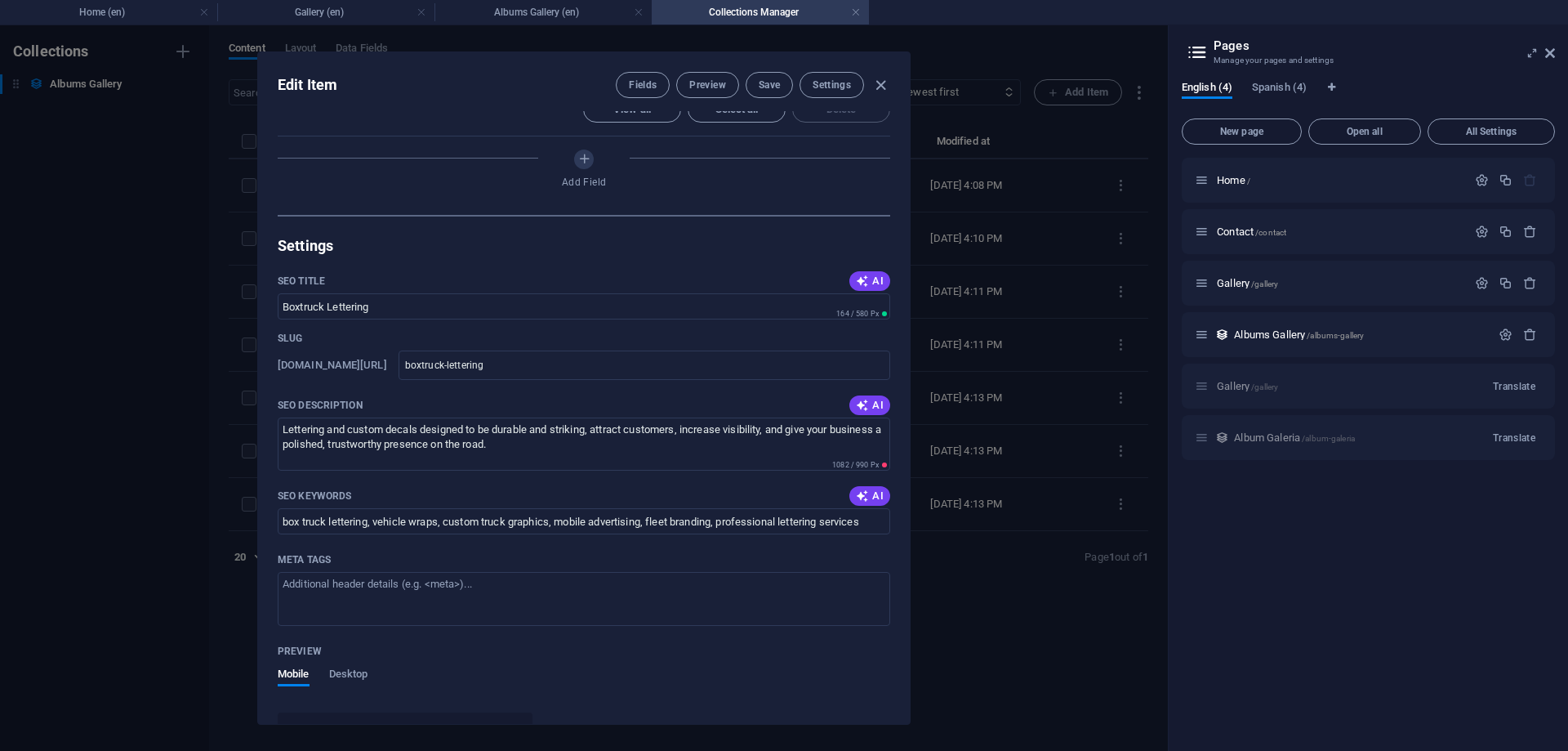
scroll to position [909, 0]
click at [624, 93] on button "Fields" at bounding box center [643, 84] width 54 height 26
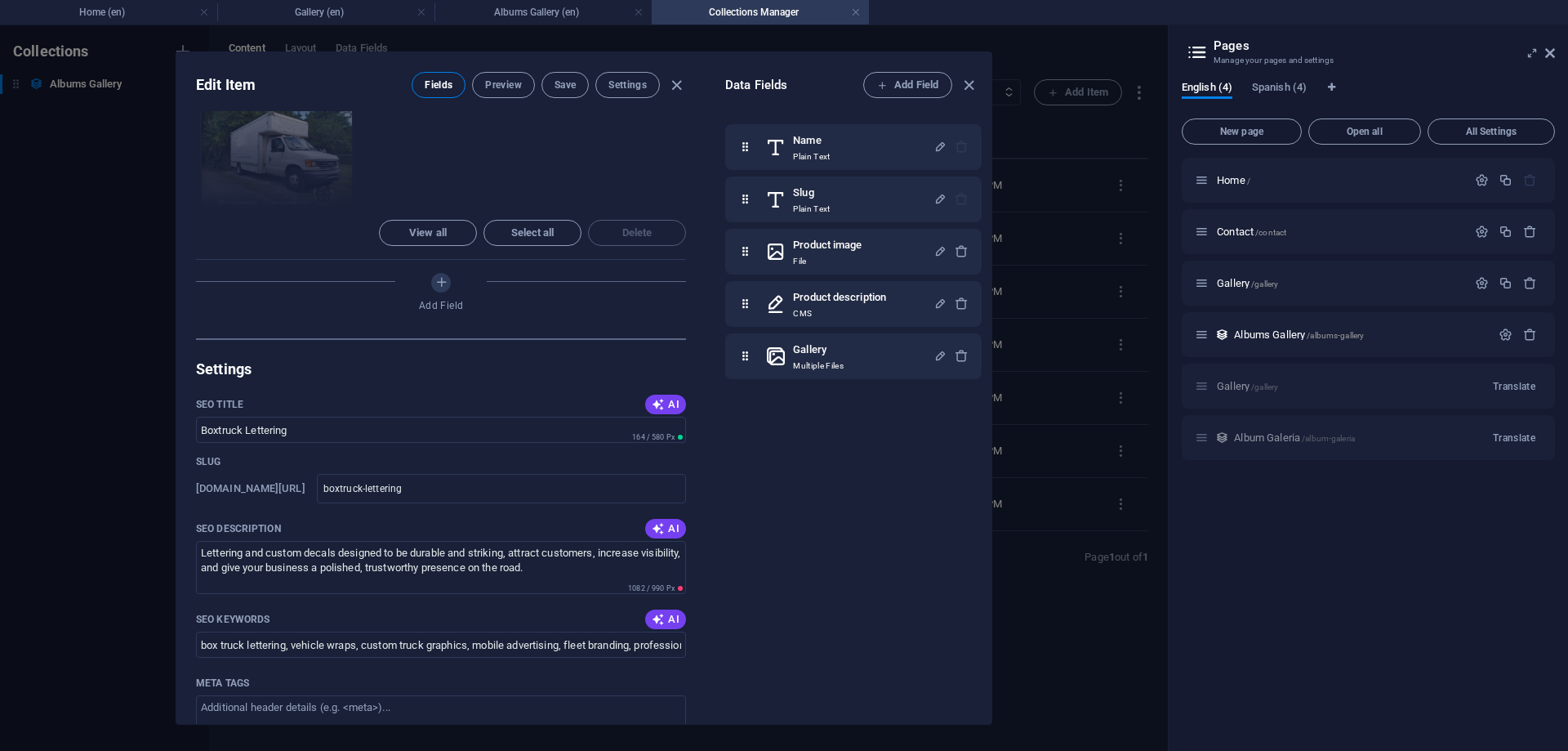
scroll to position [1033, 0]
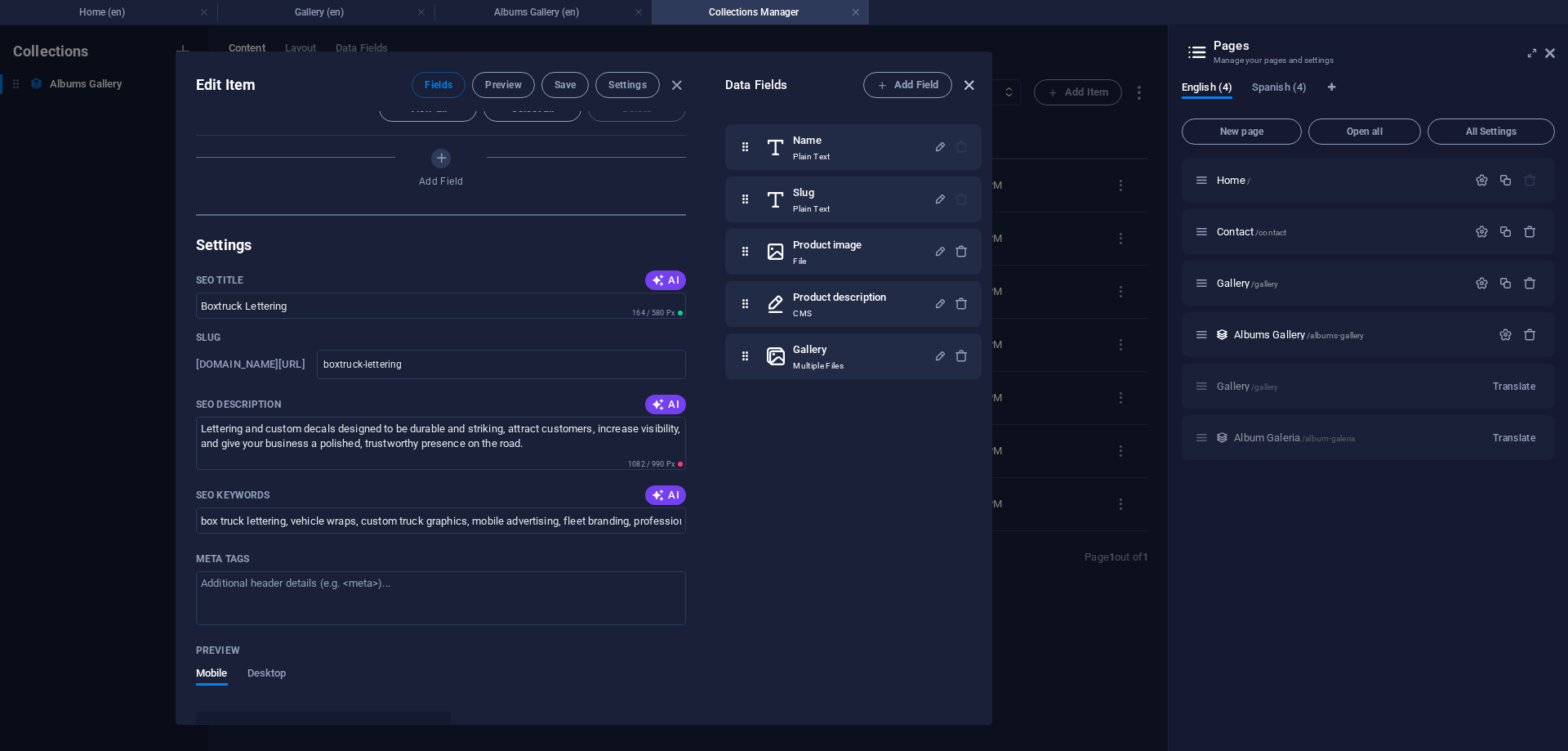
click at [971, 88] on icon "button" at bounding box center [969, 85] width 19 height 19
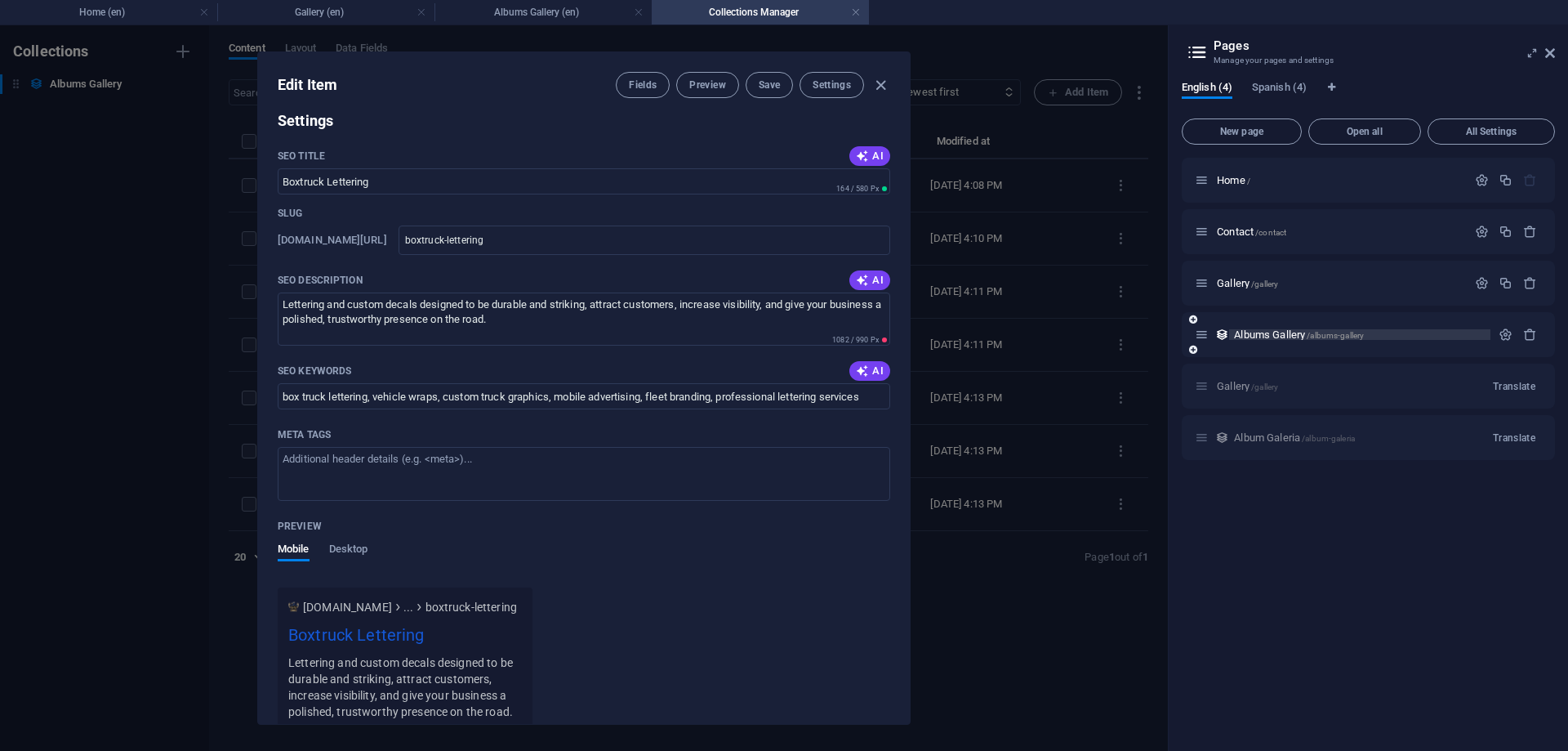
scroll to position [909, 0]
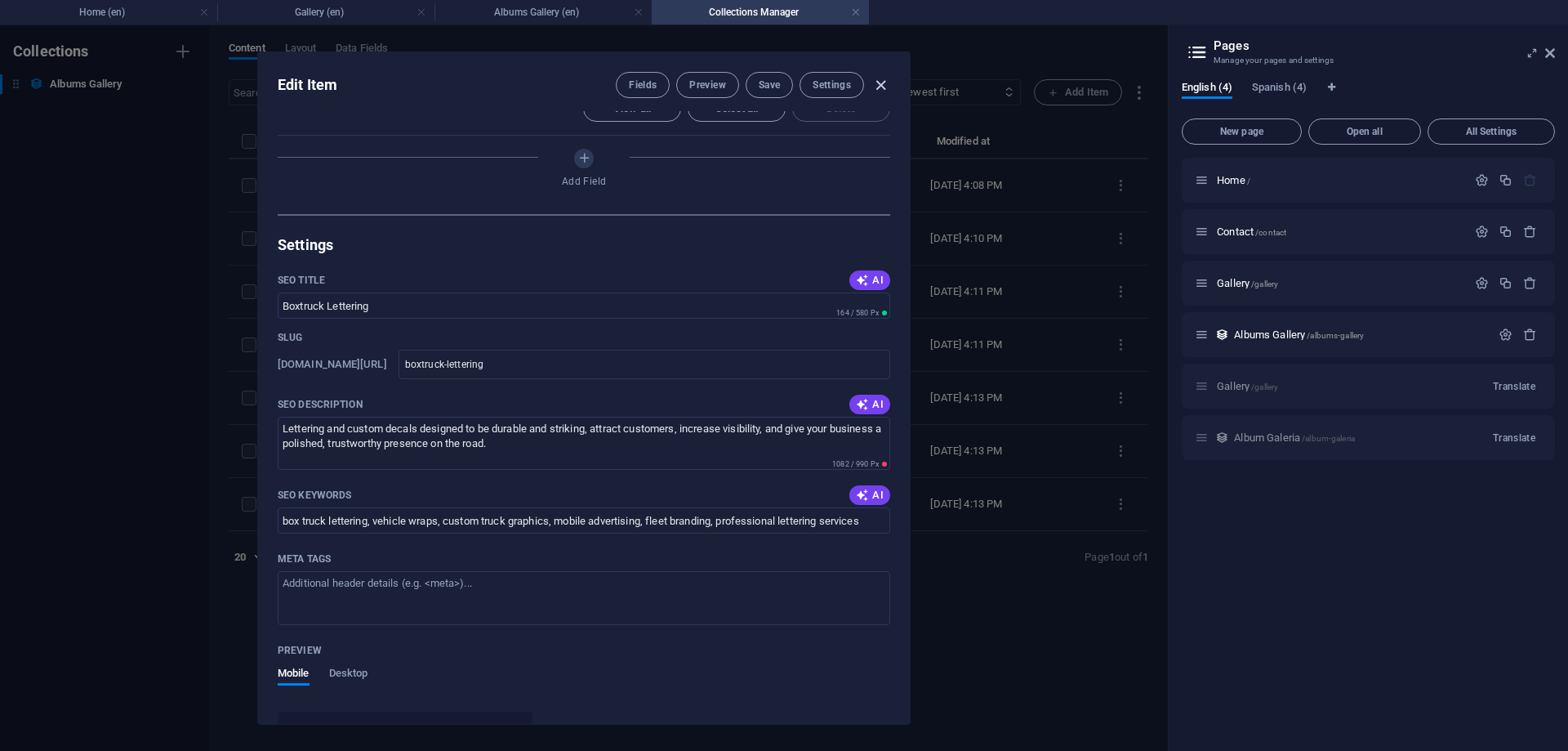
click at [886, 85] on icon "button" at bounding box center [880, 85] width 19 height 19
type input "boxtruck-lettering"
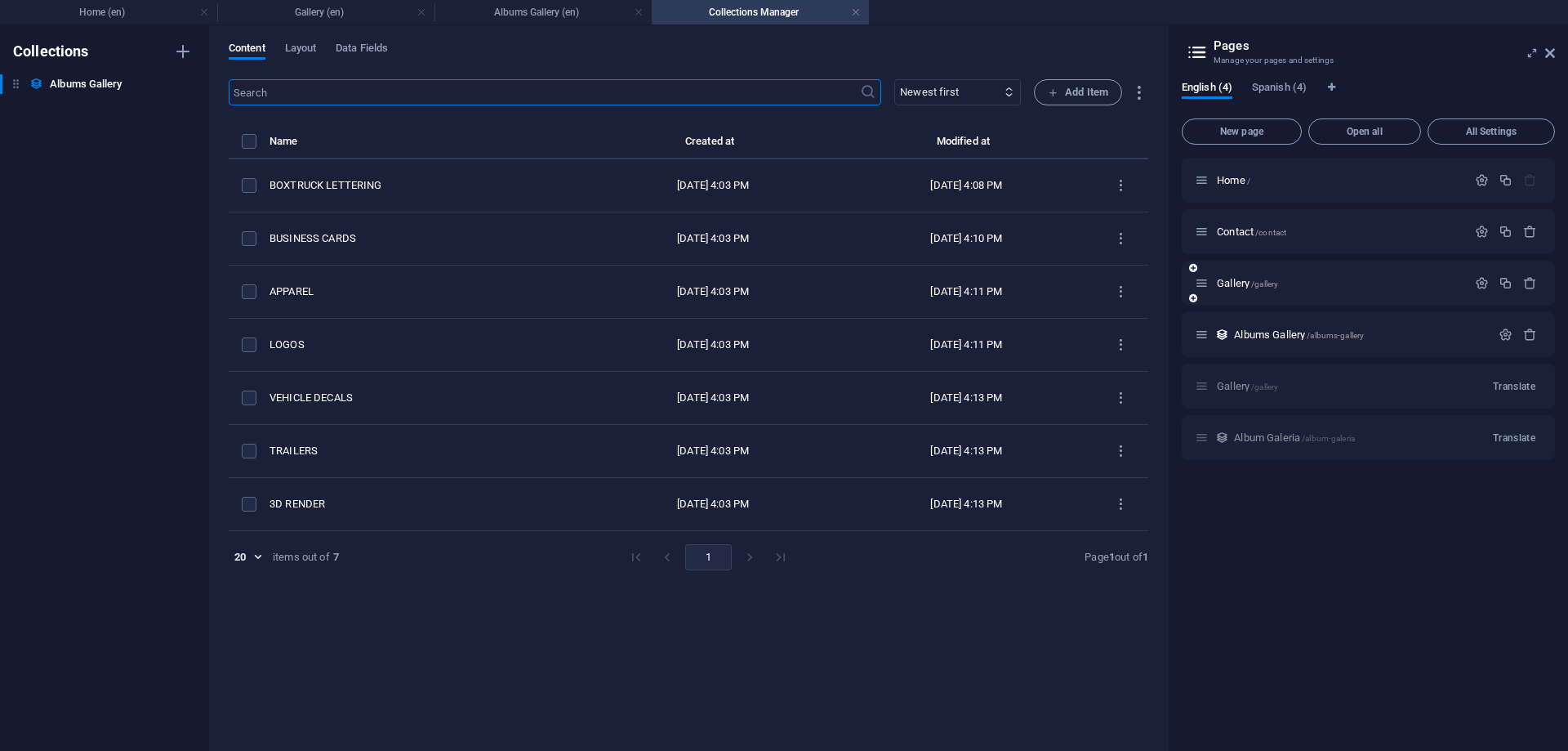
scroll to position [690, 0]
click at [1251, 333] on span "Albums Gallery /albums-gallery" at bounding box center [1298, 335] width 130 height 13
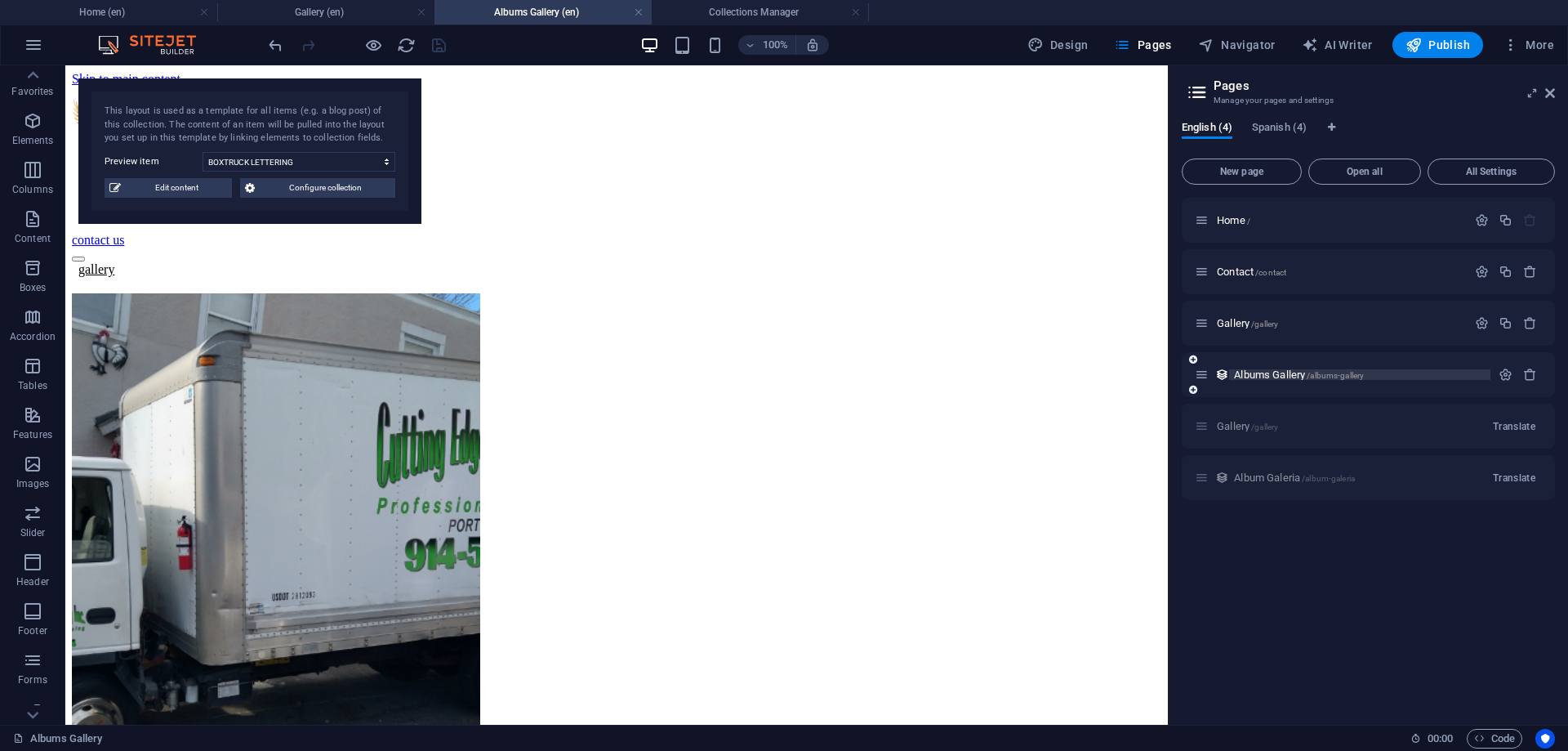
scroll to position [10, 0]
click at [1280, 485] on div "Album Galeria /album-galeria Translate" at bounding box center [1367, 477] width 373 height 45
click at [1277, 473] on div "Album Galeria /album-galeria Translate" at bounding box center [1367, 477] width 373 height 45
click at [340, 195] on span "Configure collection" at bounding box center [324, 187] width 131 height 19
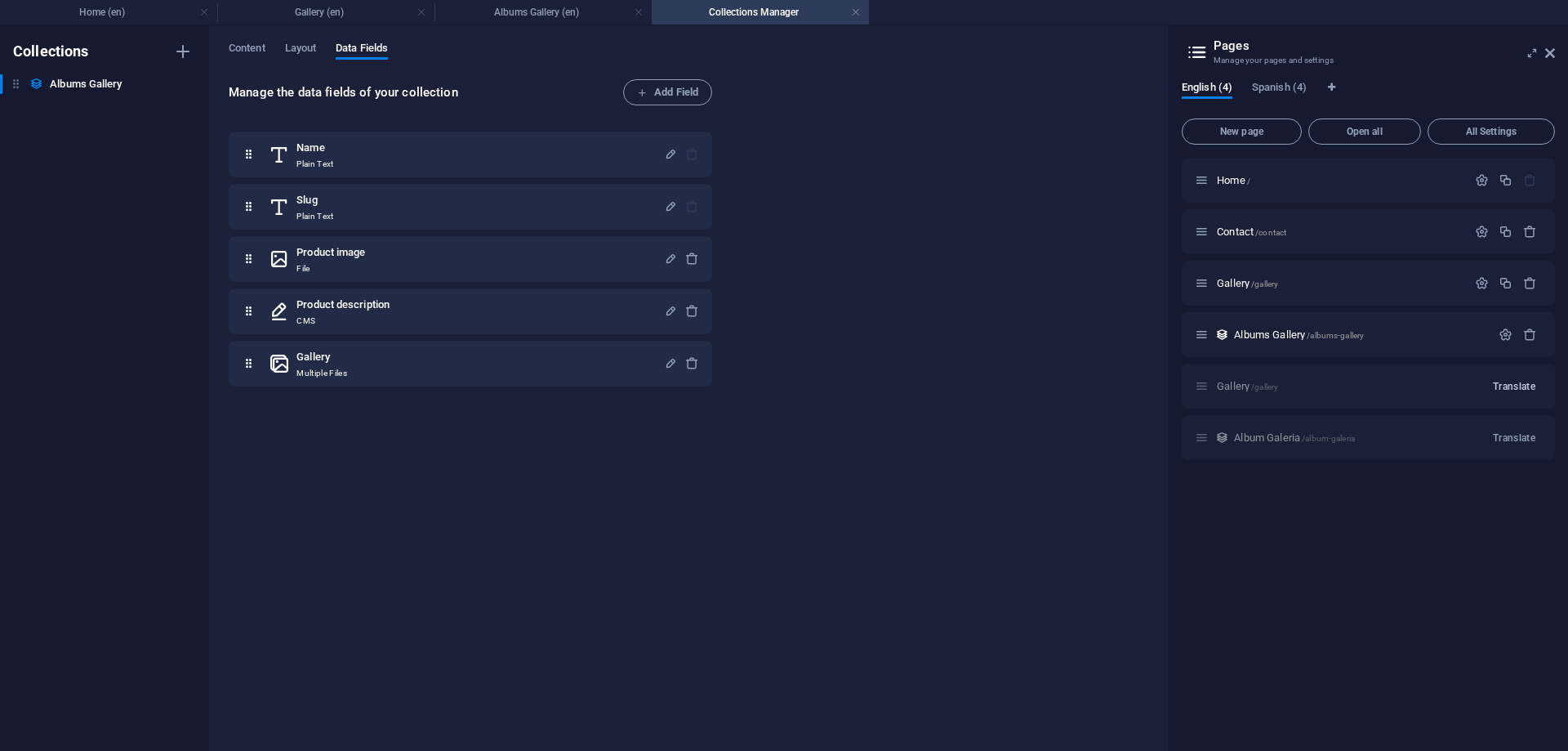
click at [1504, 382] on span "Translate" at bounding box center [1514, 387] width 42 height 13
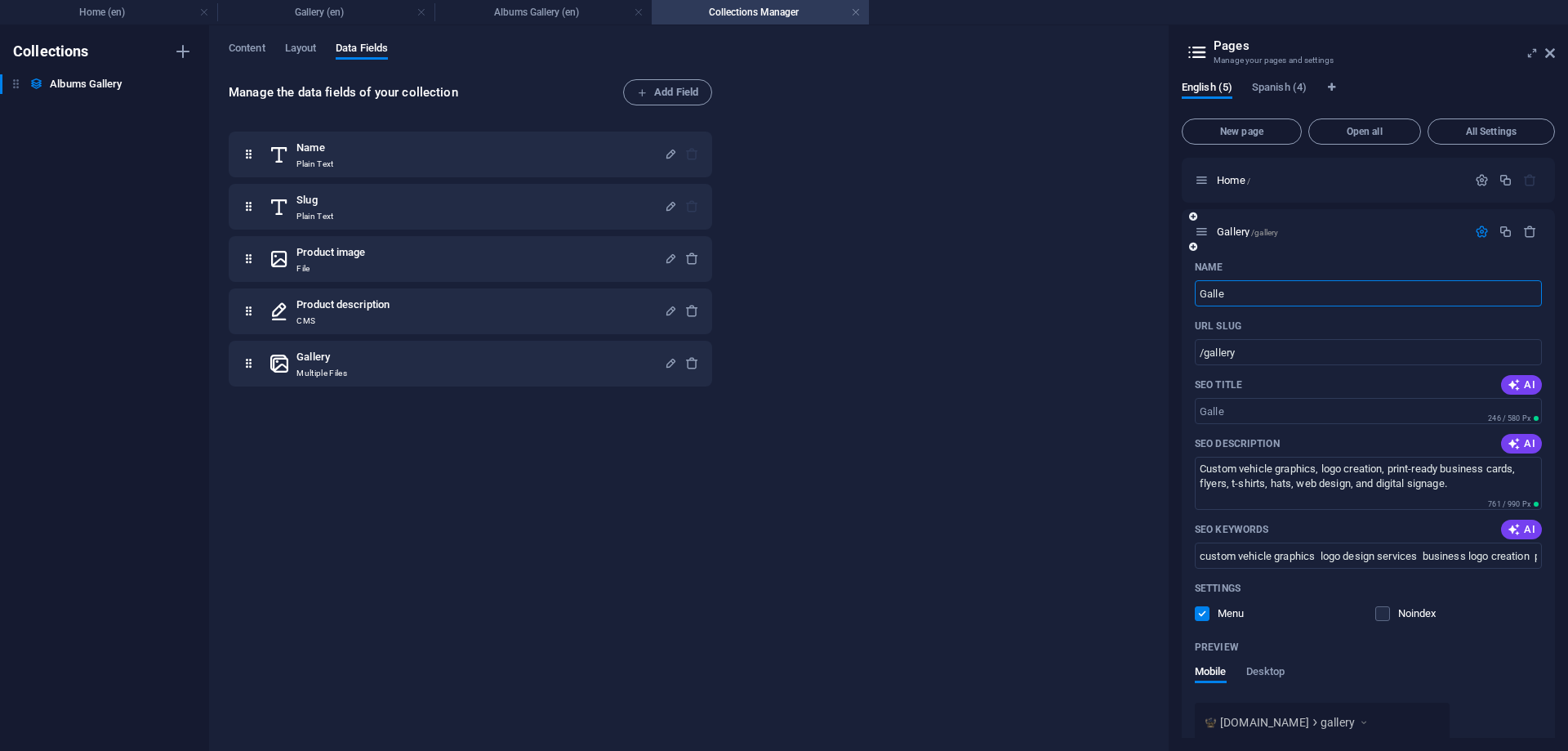
type input "Galle"
type input "/galle"
type input "Gallery"
type input "/gallery-5"
click at [1269, 93] on span "Spanish (4)" at bounding box center [1279, 89] width 55 height 23
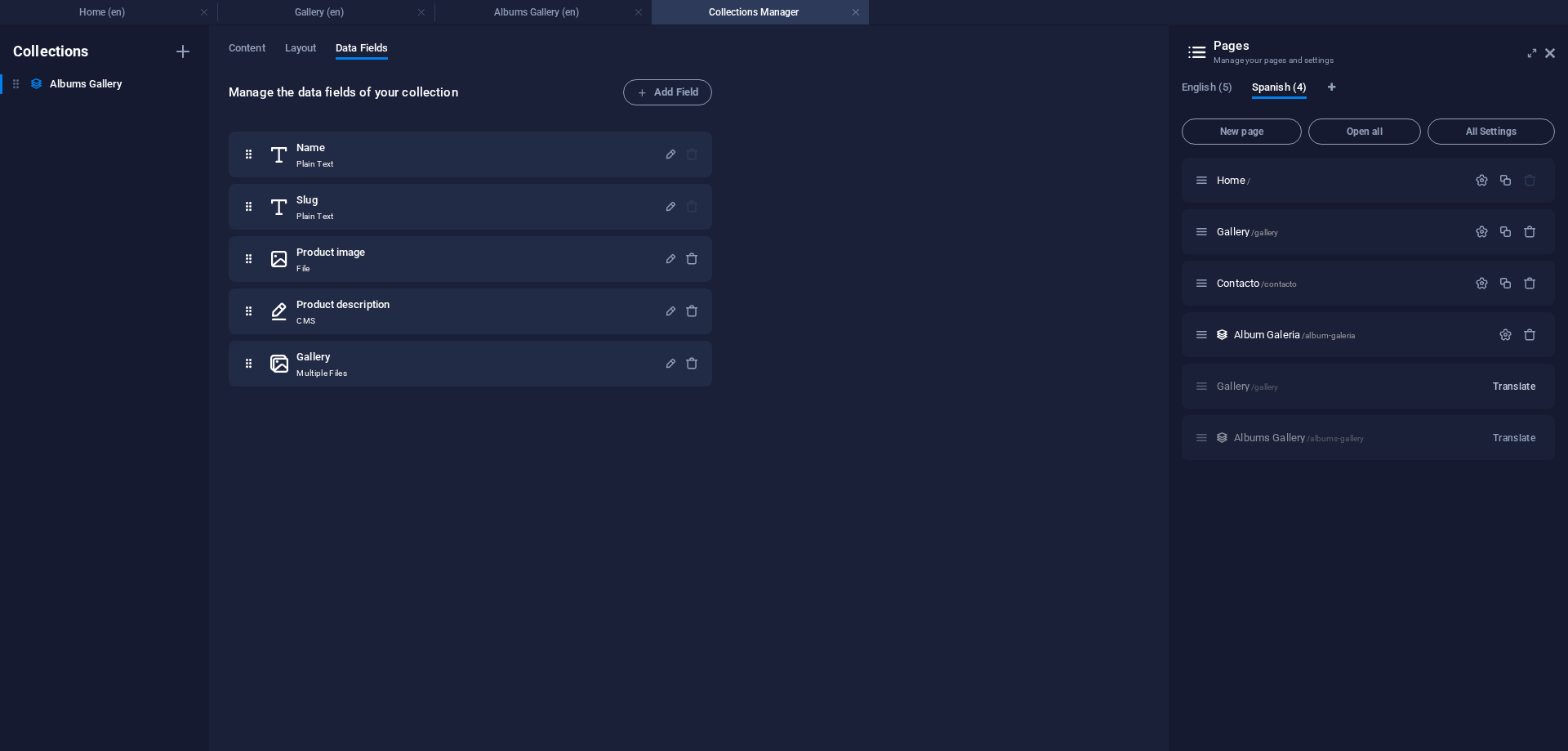
click at [1516, 384] on span "Translate" at bounding box center [1514, 387] width 42 height 13
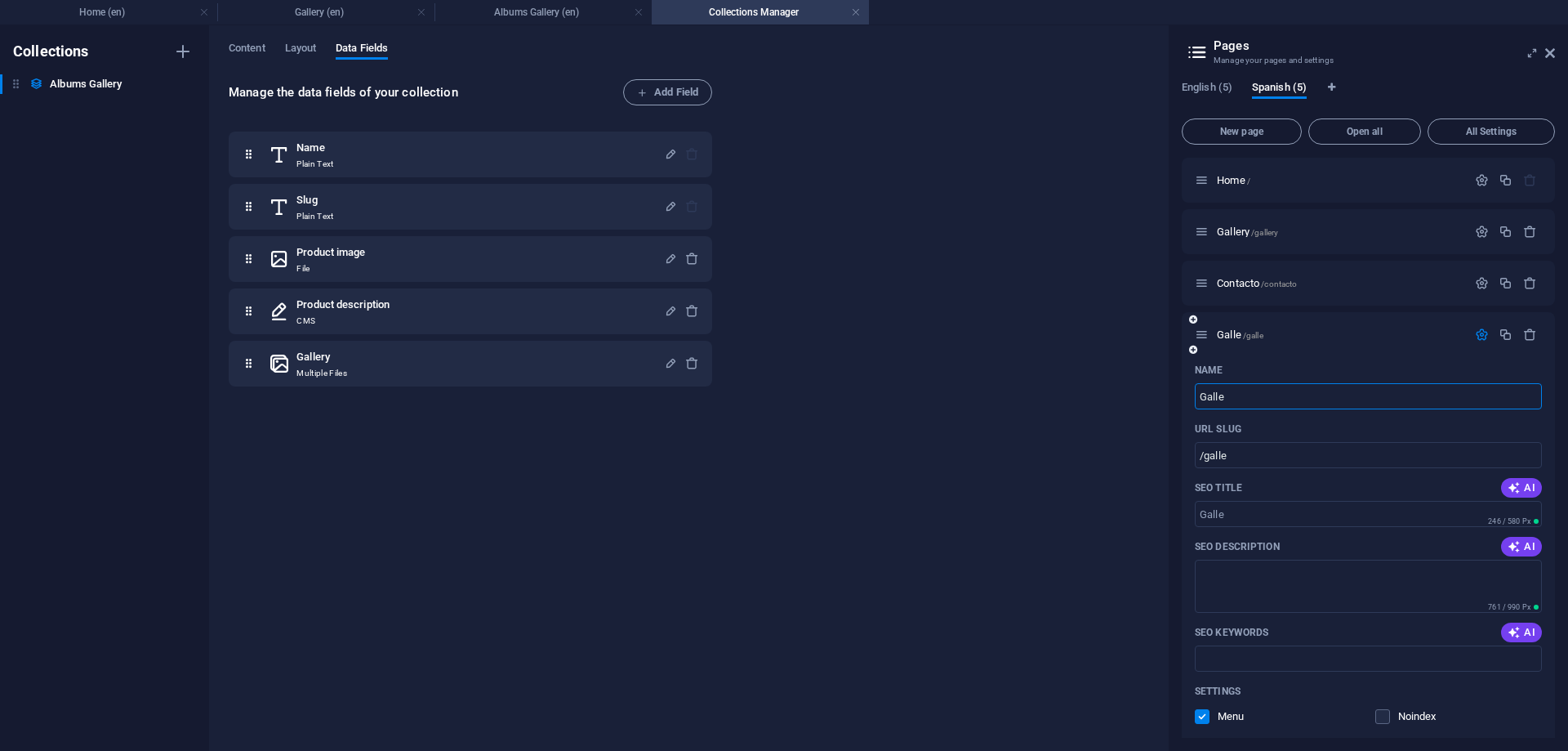
type input "Galle"
type input "/galle"
type input "Galleria"
type input "/galleria"
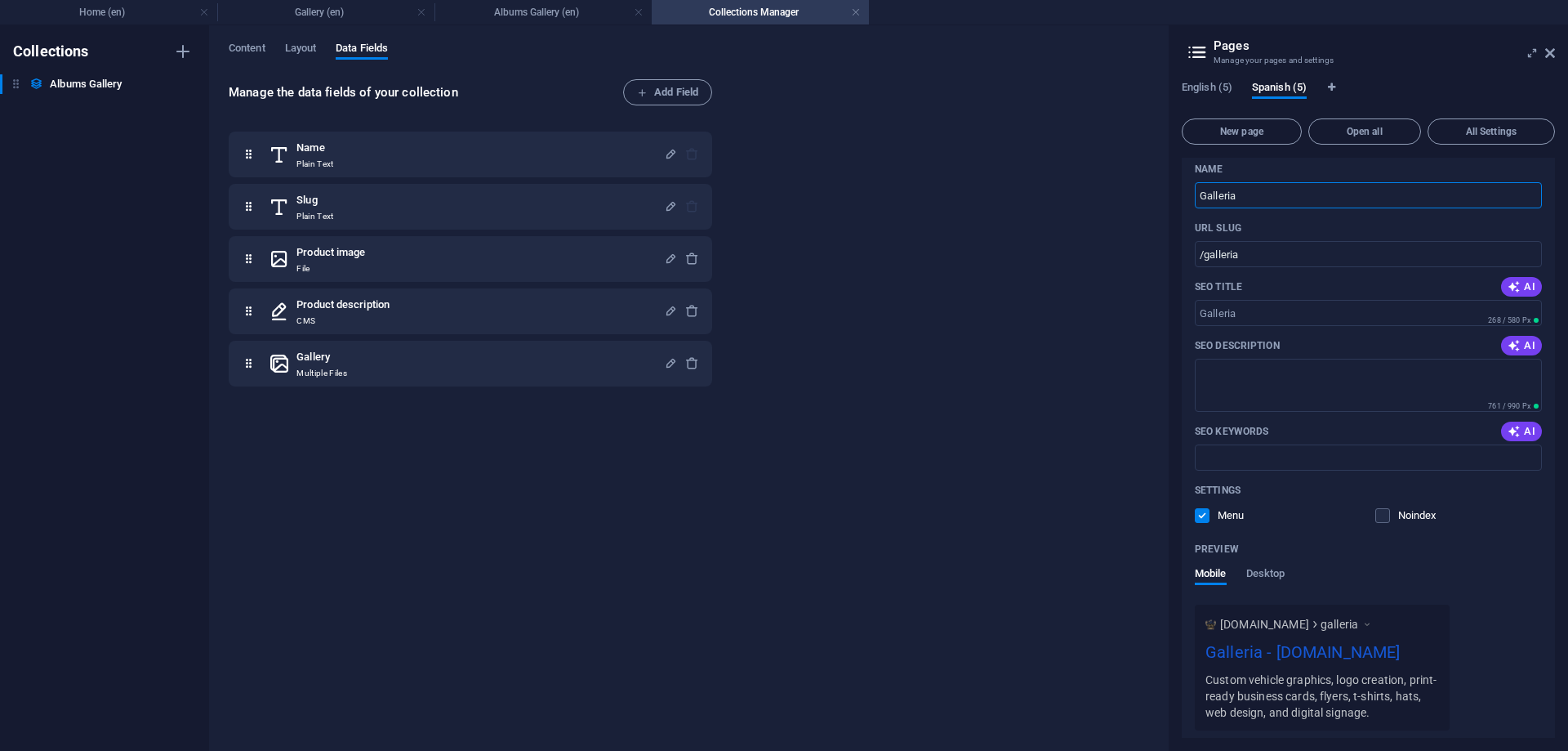
scroll to position [221, 0]
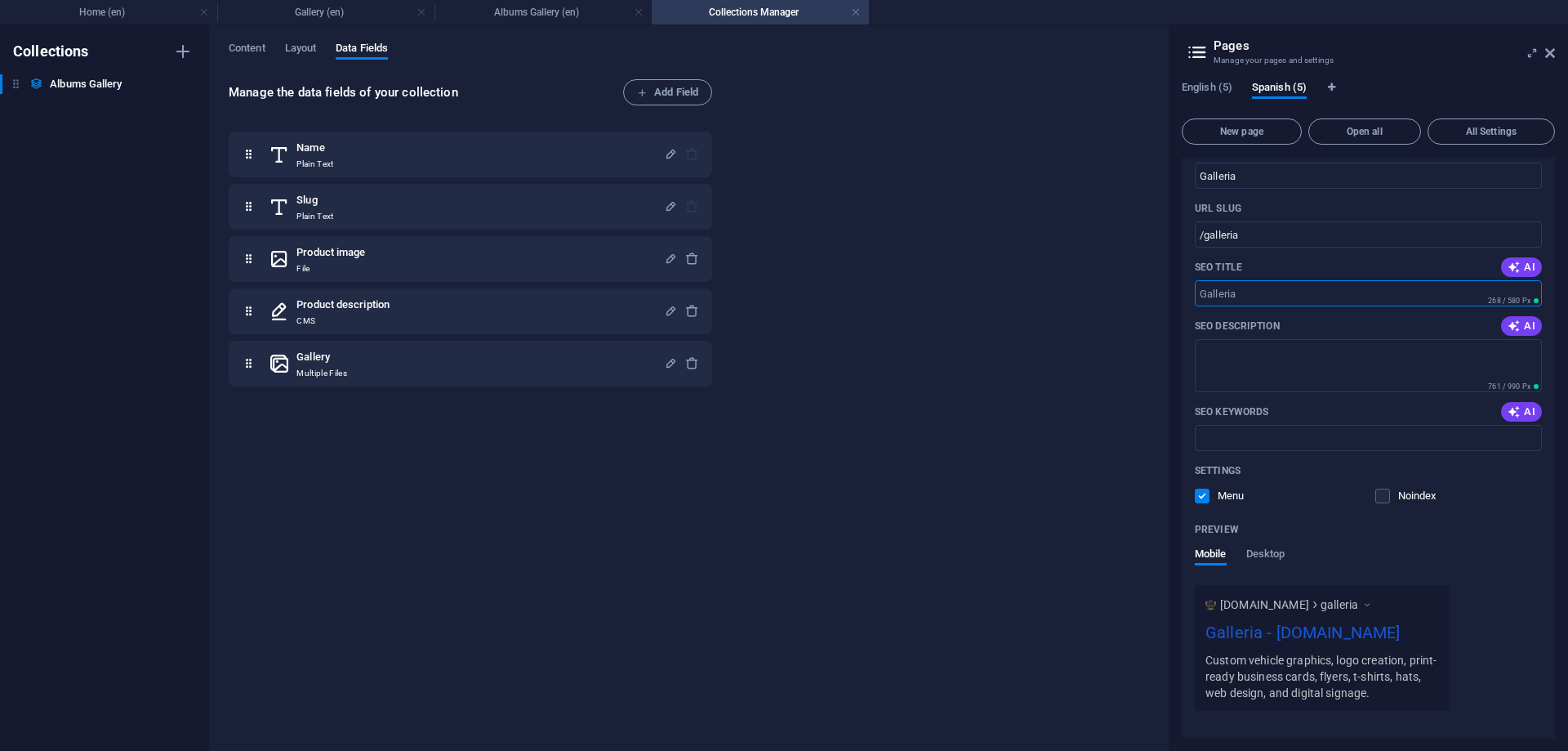
drag, startPoint x: 1216, startPoint y: 290, endPoint x: 1422, endPoint y: 292, distance: 206.0
click at [1422, 292] on input "SEO Title" at bounding box center [1368, 292] width 347 height 26
click at [1426, 286] on input "SEO Title" at bounding box center [1368, 292] width 347 height 26
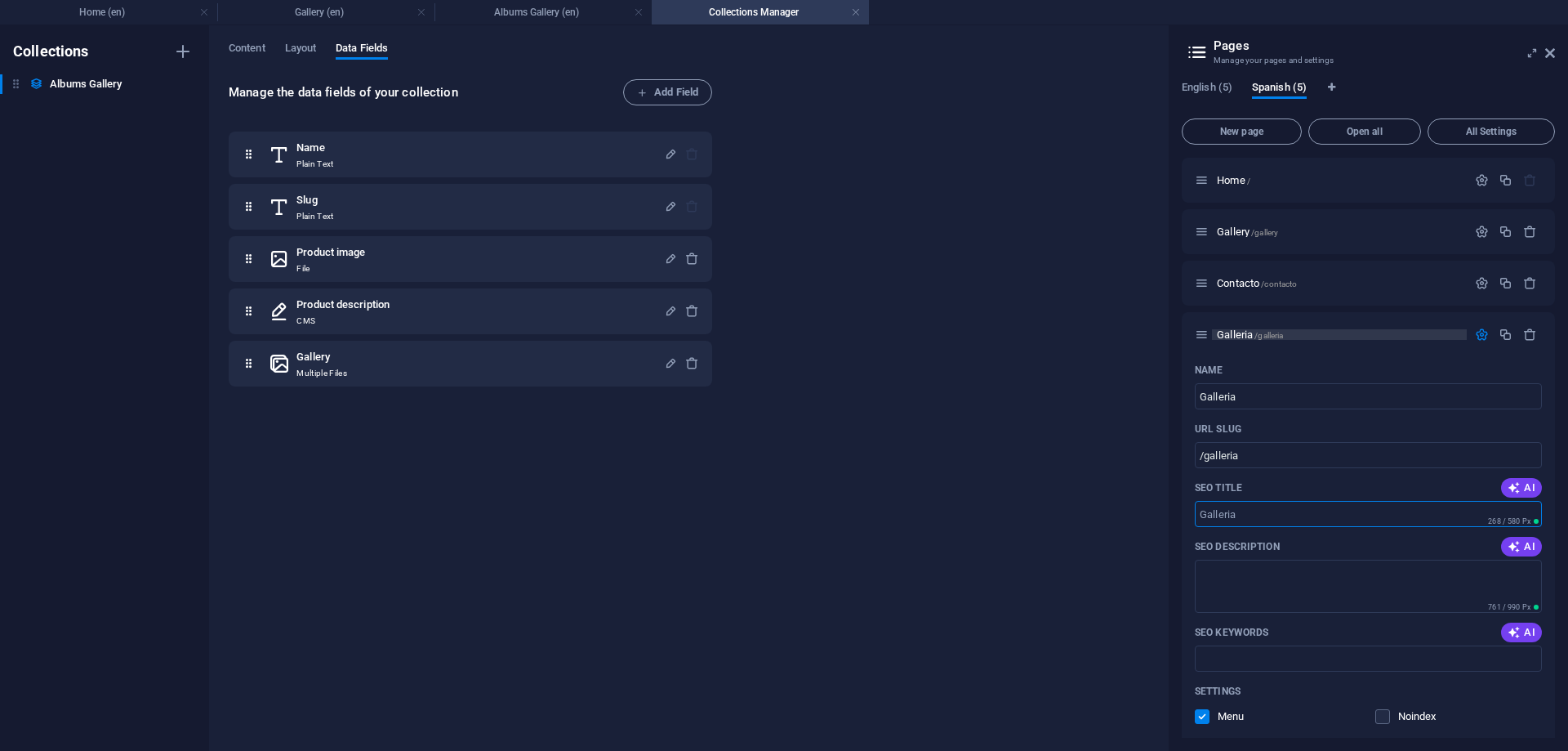
click at [1274, 333] on span "/galleria" at bounding box center [1269, 335] width 29 height 9
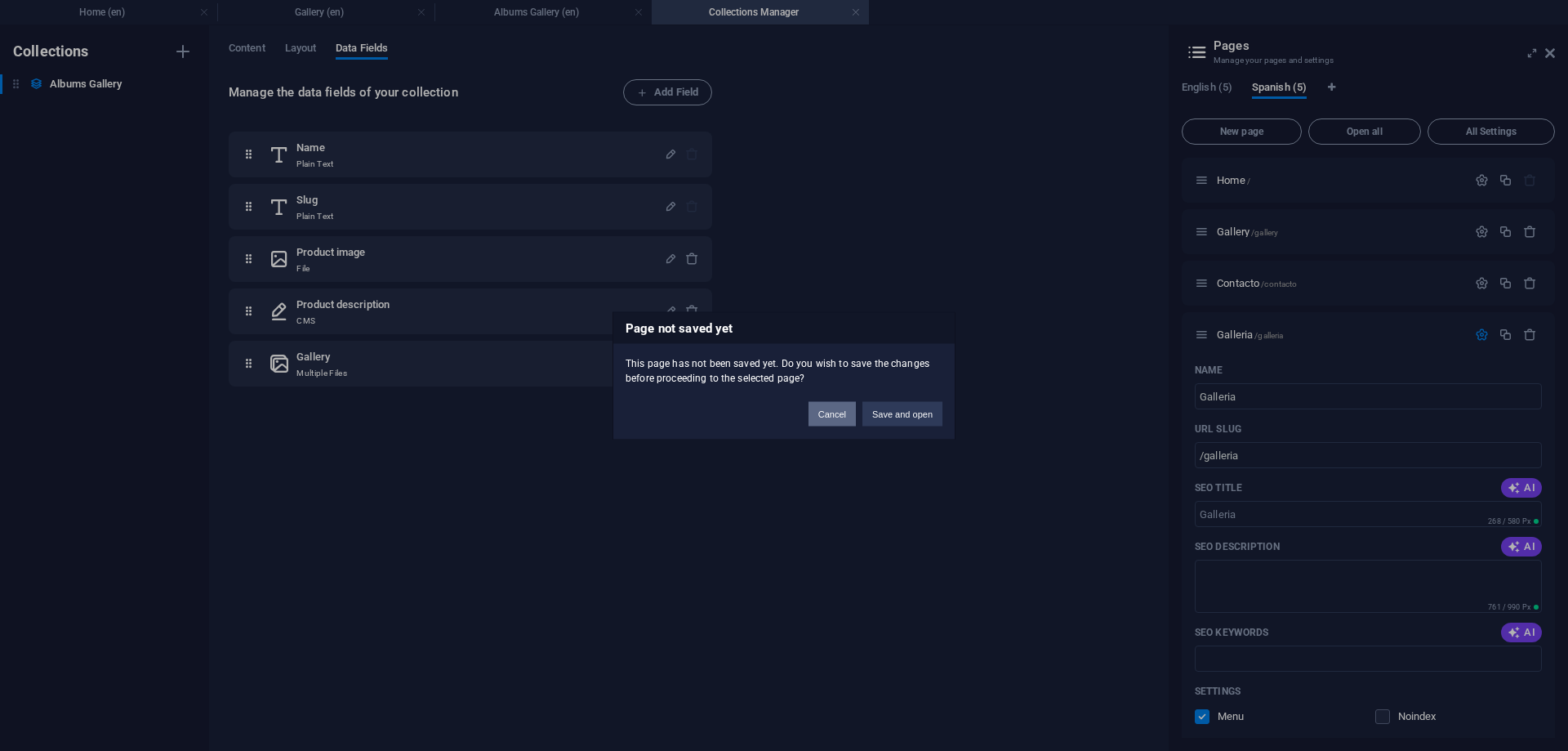
click at [841, 425] on button "Cancel" at bounding box center [832, 413] width 47 height 24
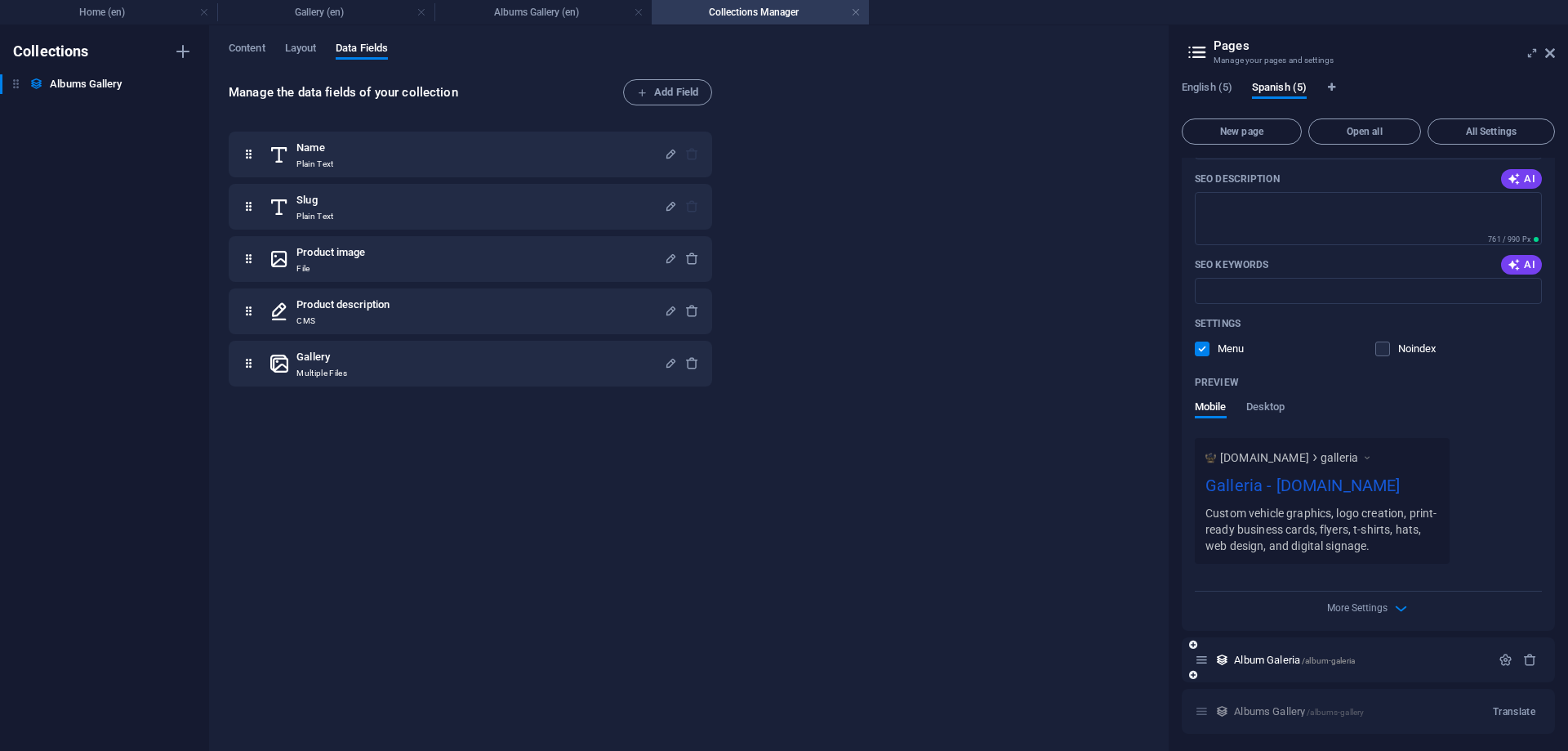
scroll to position [370, 0]
click at [1519, 710] on span "Translate" at bounding box center [1514, 710] width 42 height 13
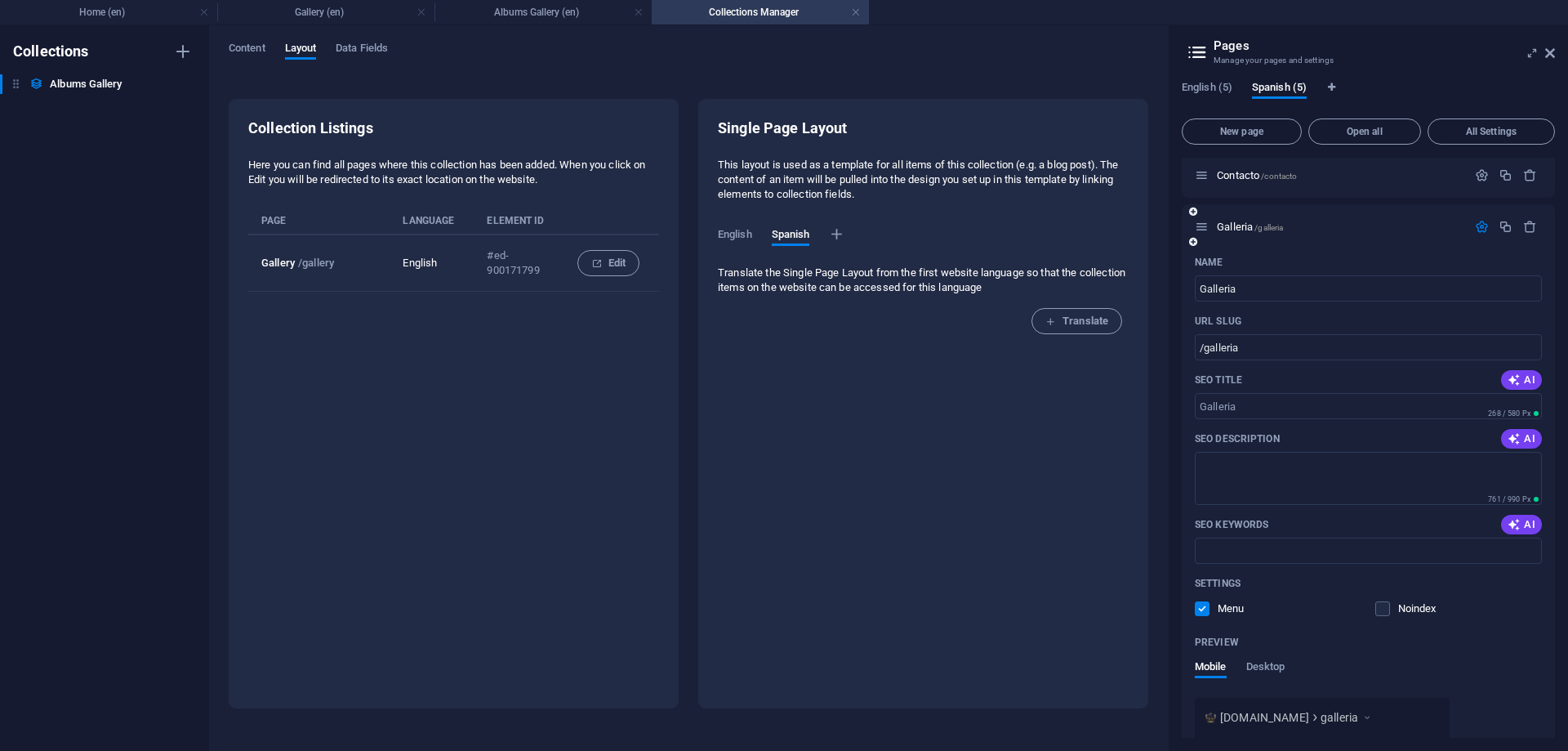
scroll to position [76, 0]
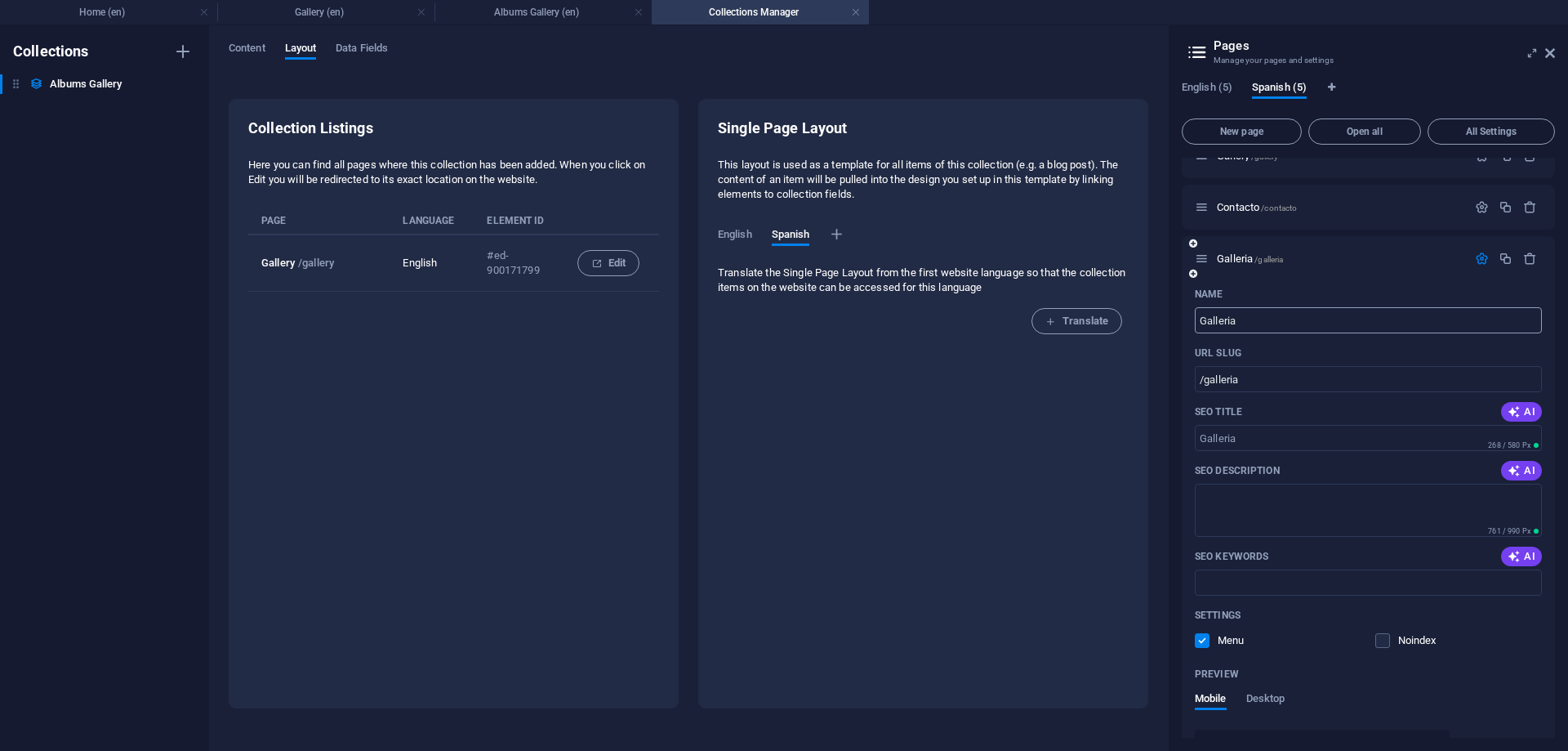
click at [1219, 307] on input "Galleria" at bounding box center [1368, 319] width 347 height 26
type input "Galeria"
type input "/galeria"
click at [1217, 377] on input "/galeria" at bounding box center [1368, 378] width 347 height 26
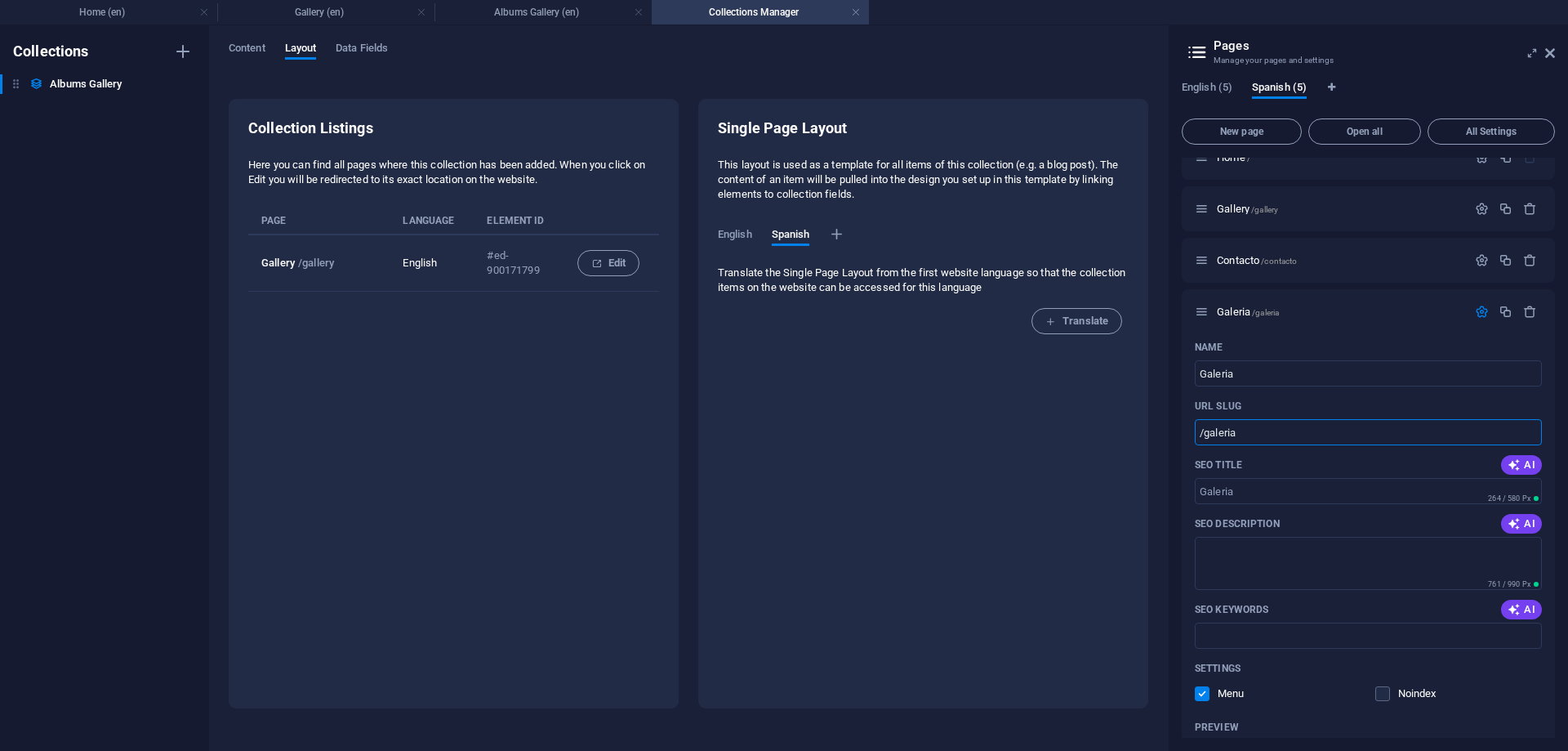
scroll to position [3, 0]
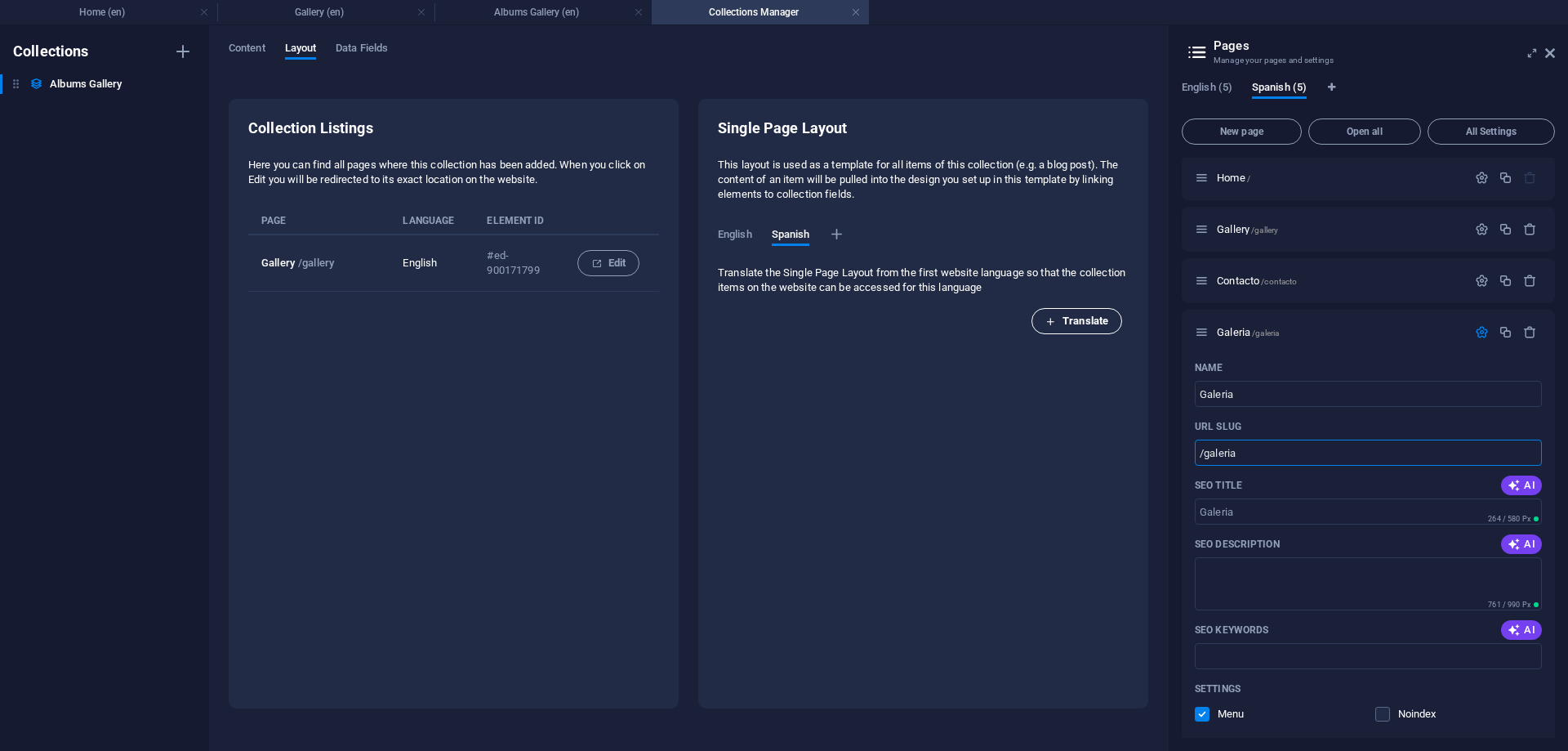
click at [1057, 324] on span "Translate" at bounding box center [1077, 320] width 63 height 19
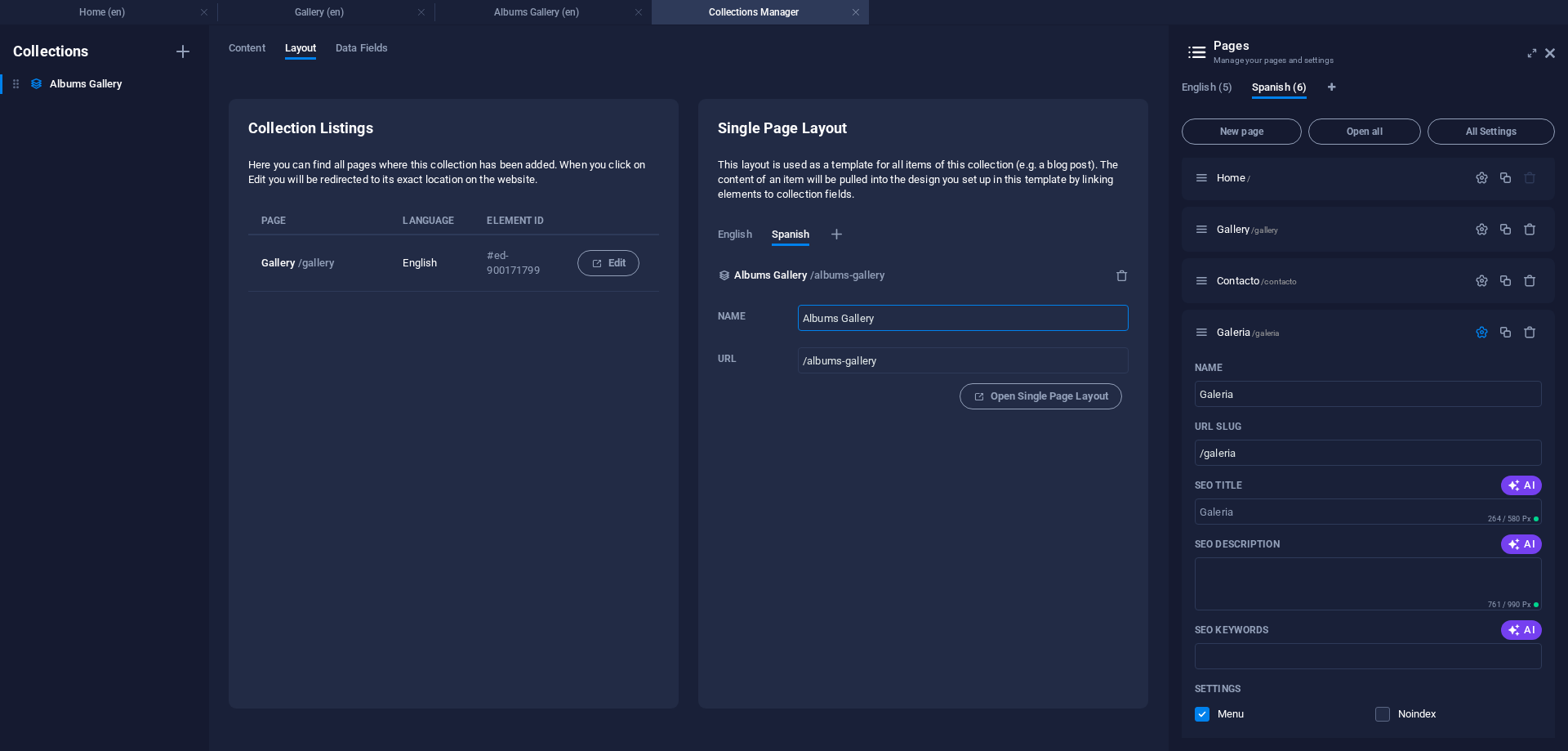
drag, startPoint x: 907, startPoint y: 319, endPoint x: 718, endPoint y: 280, distance: 193.0
click at [798, 305] on input "Albums Gallery" at bounding box center [963, 318] width 331 height 26
type input "Galeria Album"
type input "/galeria-album"
click at [1073, 412] on div "Single Page Layout This layout is used as a template for all items of this coll…" at bounding box center [923, 271] width 411 height 304
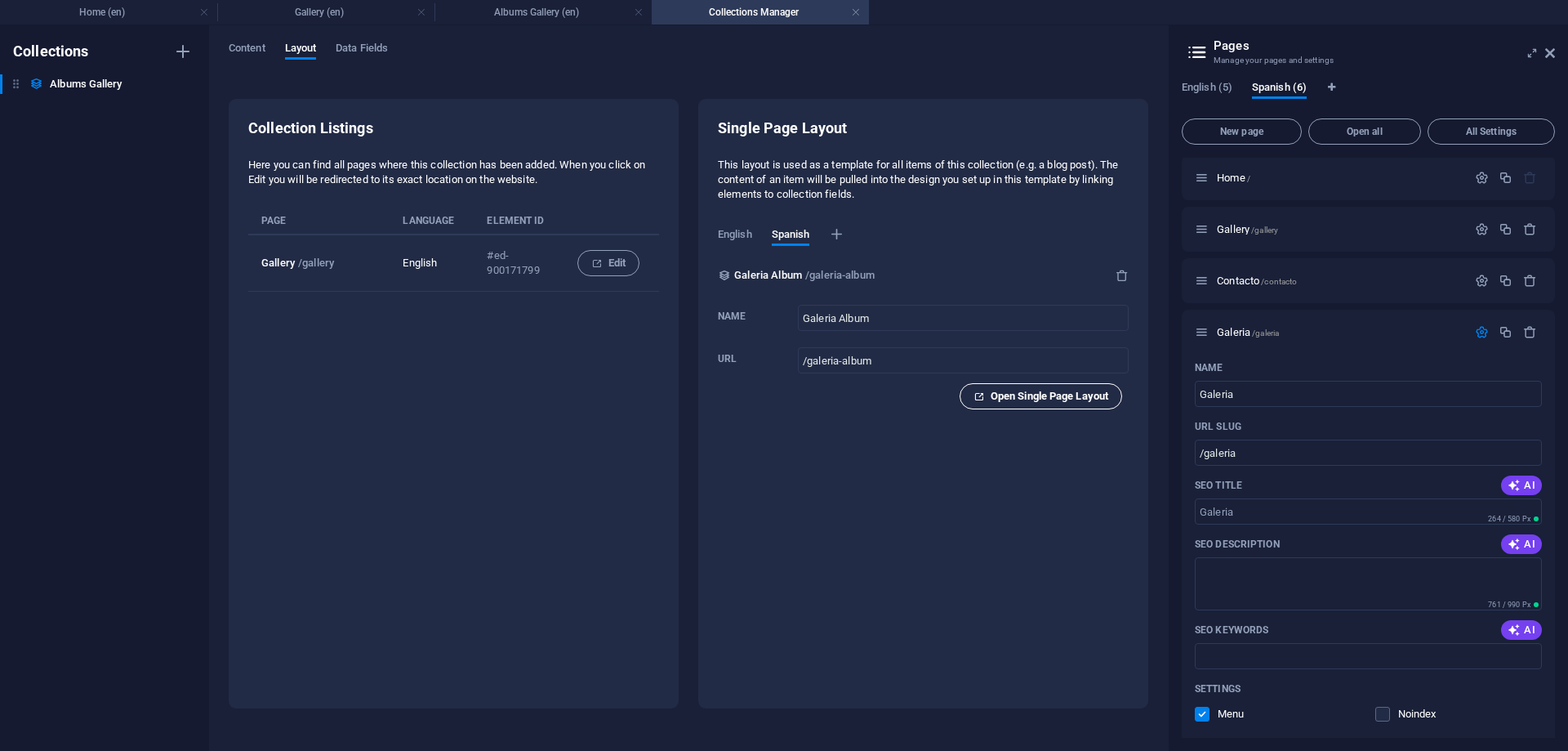
click at [1071, 407] on button "Open Single Page Layout" at bounding box center [1041, 396] width 163 height 26
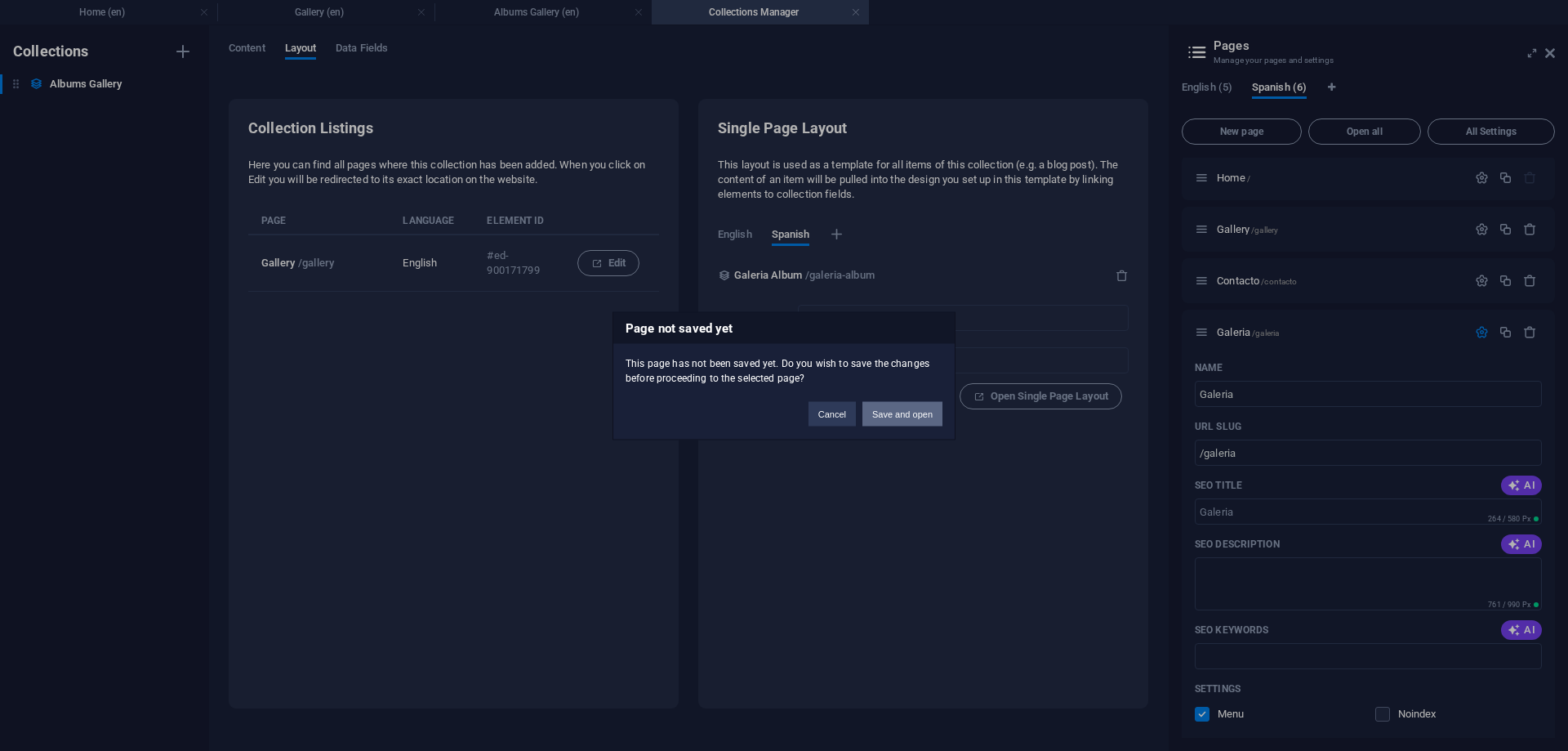
click at [887, 408] on button "Save and open" at bounding box center [902, 413] width 80 height 24
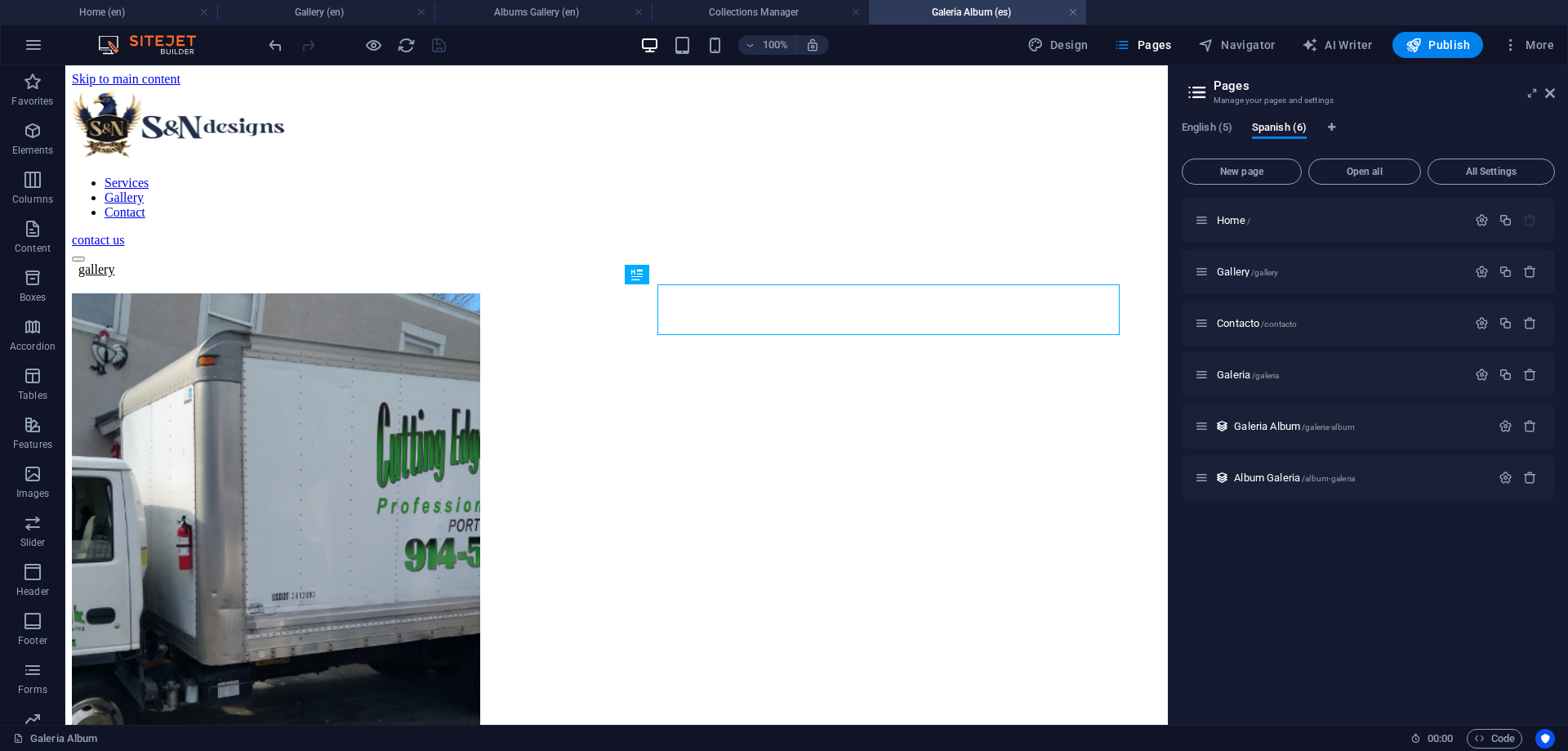
scroll to position [0, 0]
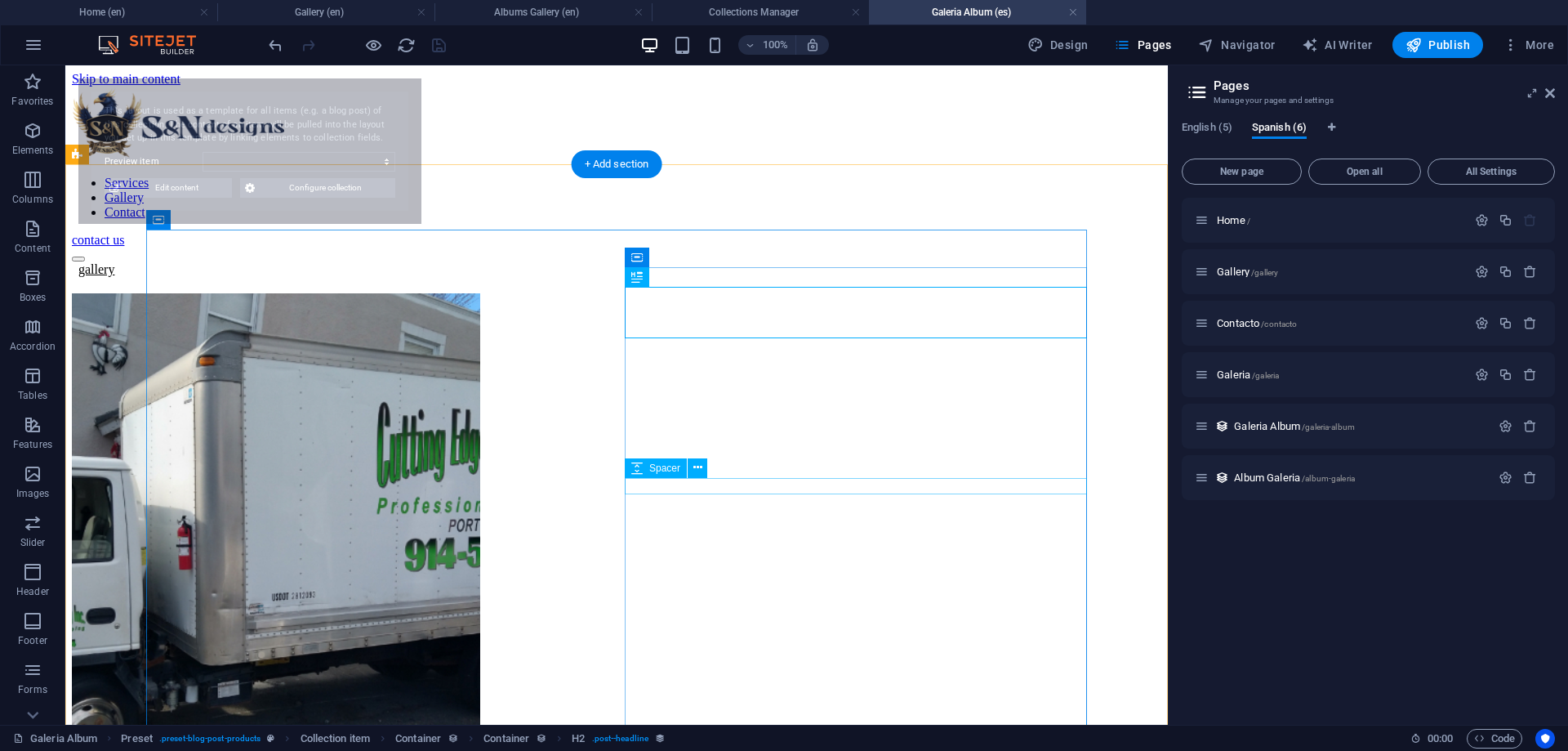
select select "68b74dae291690602504facc"
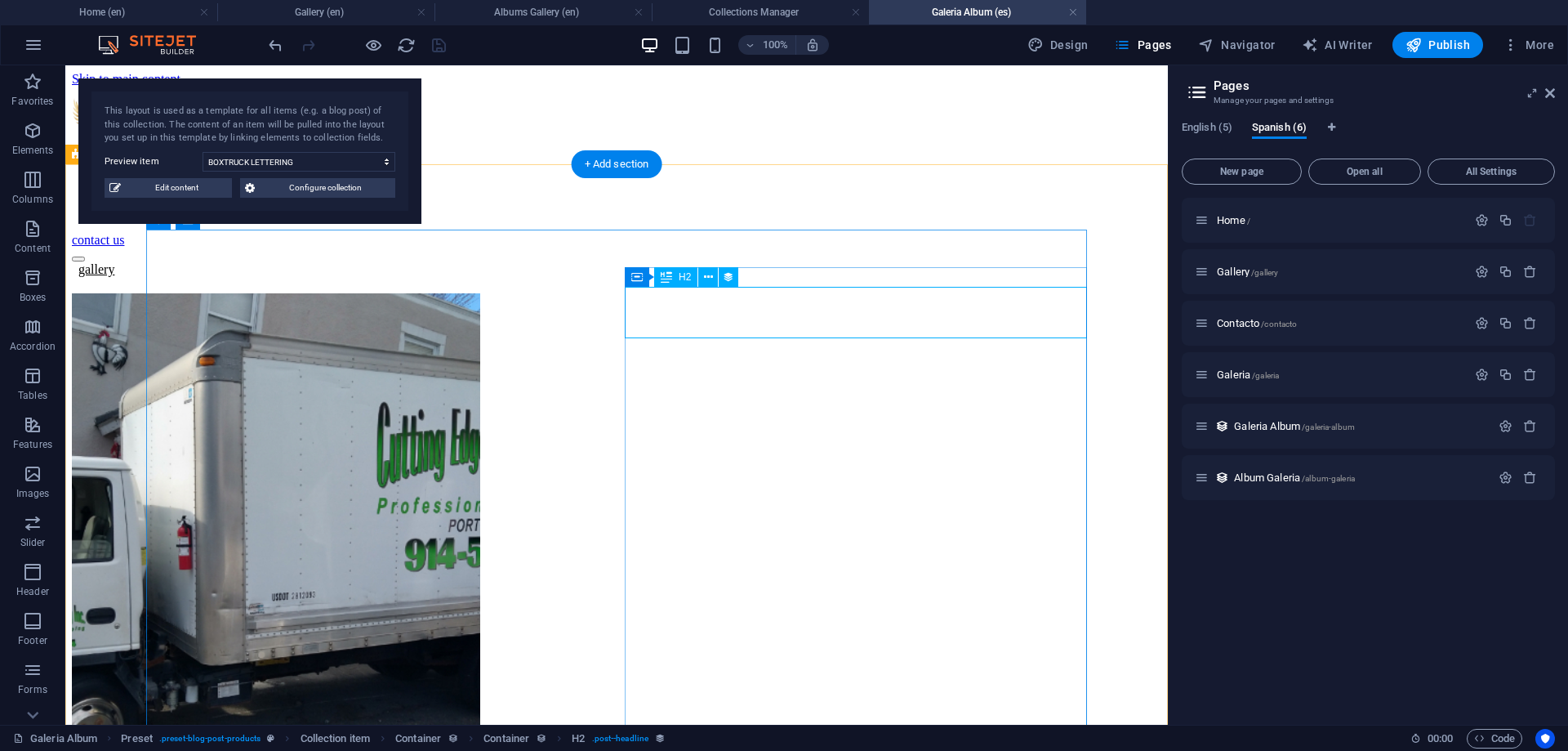
select select "name"
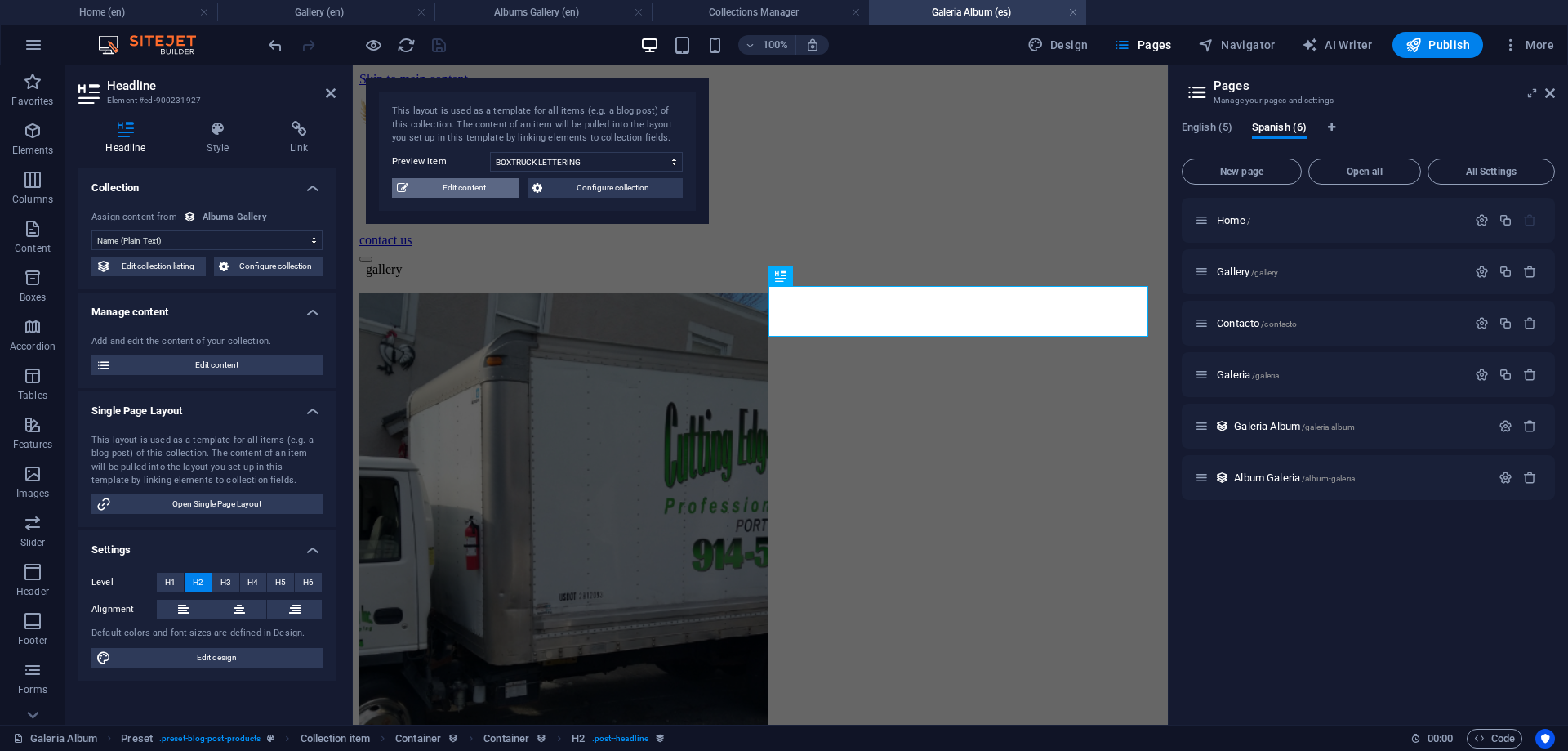
click at [447, 184] on span "Edit content" at bounding box center [463, 187] width 101 height 19
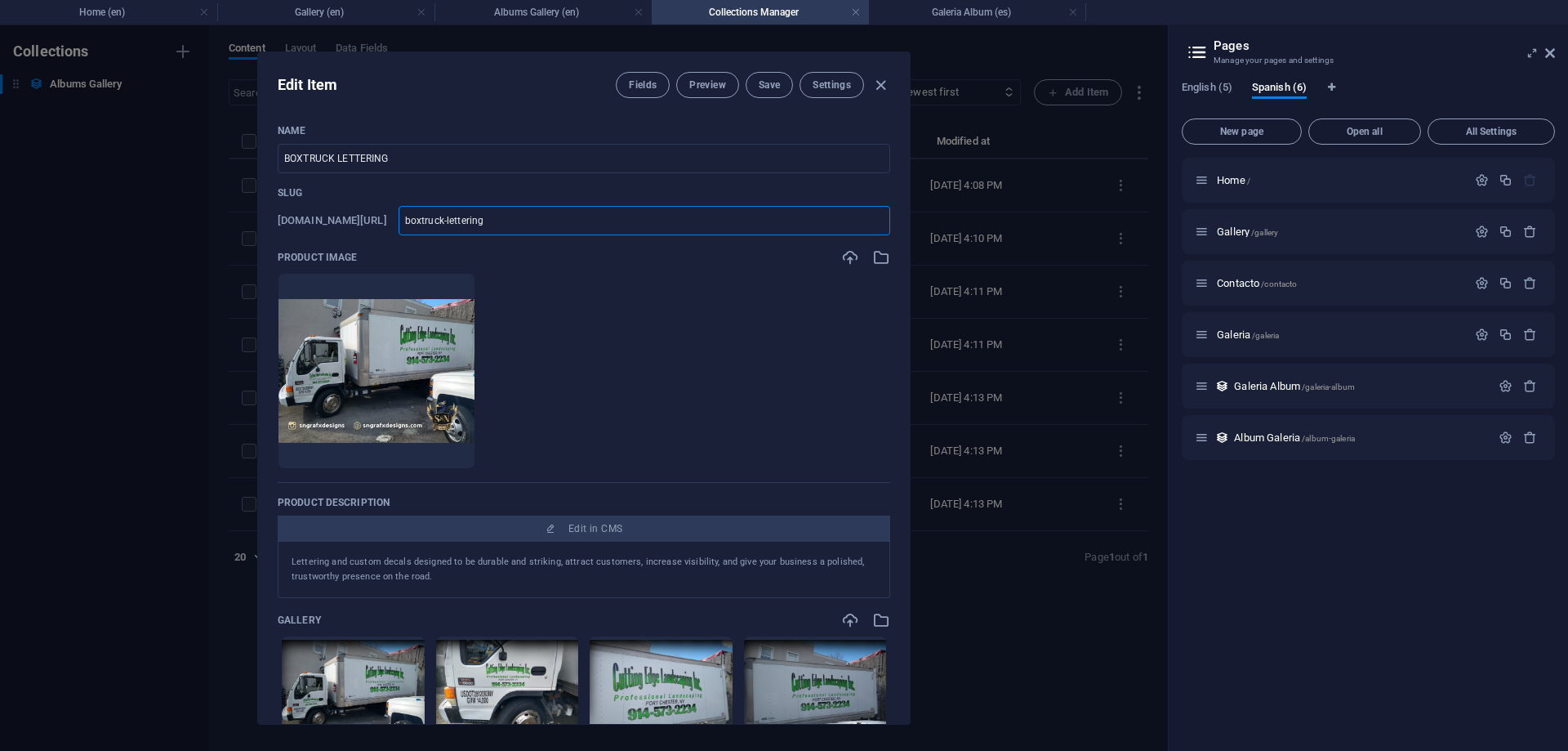
drag, startPoint x: 559, startPoint y: 219, endPoint x: 389, endPoint y: 217, distance: 170.0
click at [399, 218] on input "boxtruck-lettering" at bounding box center [644, 220] width 491 height 30
drag, startPoint x: 406, startPoint y: 158, endPoint x: 217, endPoint y: 151, distance: 189.1
click at [278, 151] on input "BOXTRUCK LETTERING" at bounding box center [584, 158] width 613 height 30
type input "L"
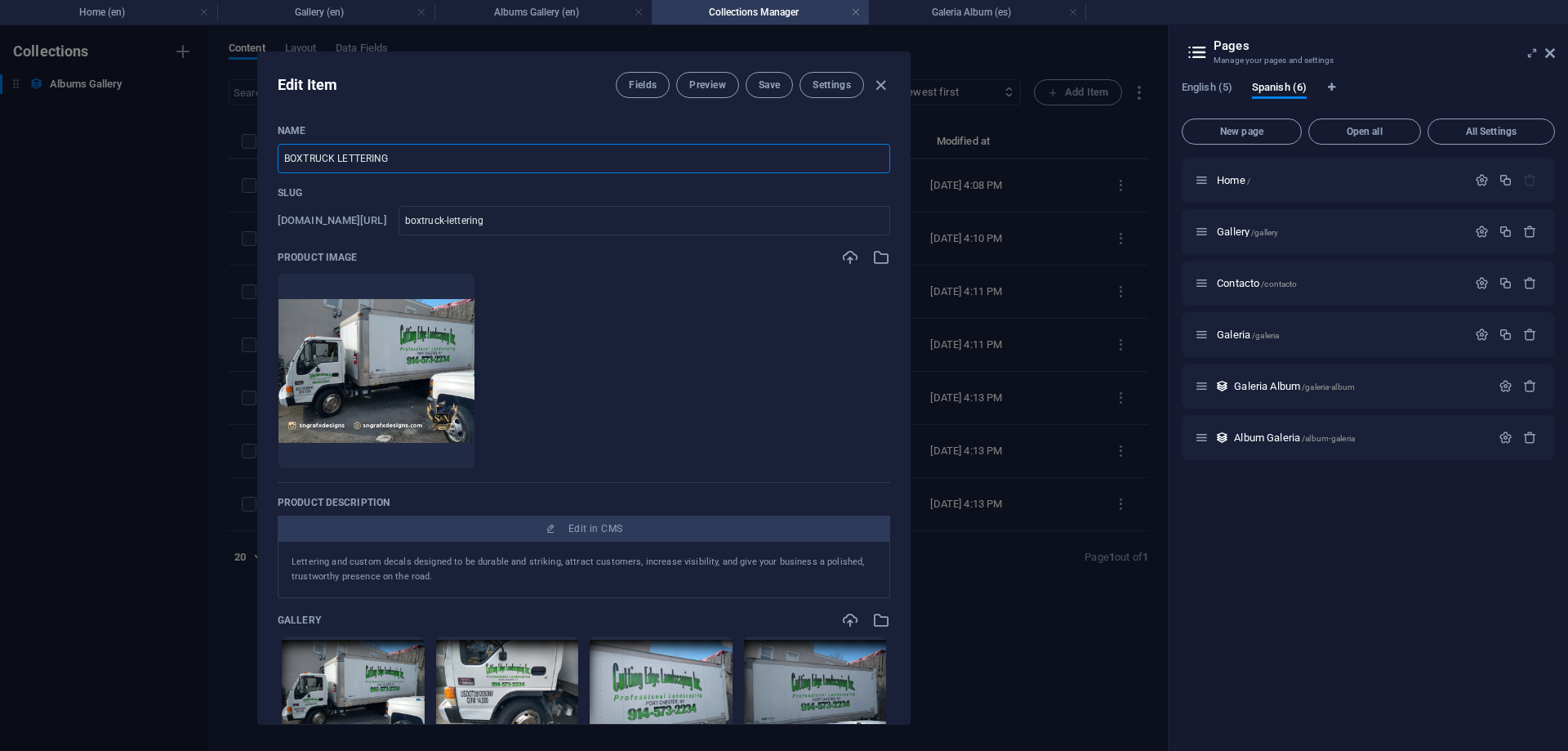
type input "l"
type input "S"
type input "s"
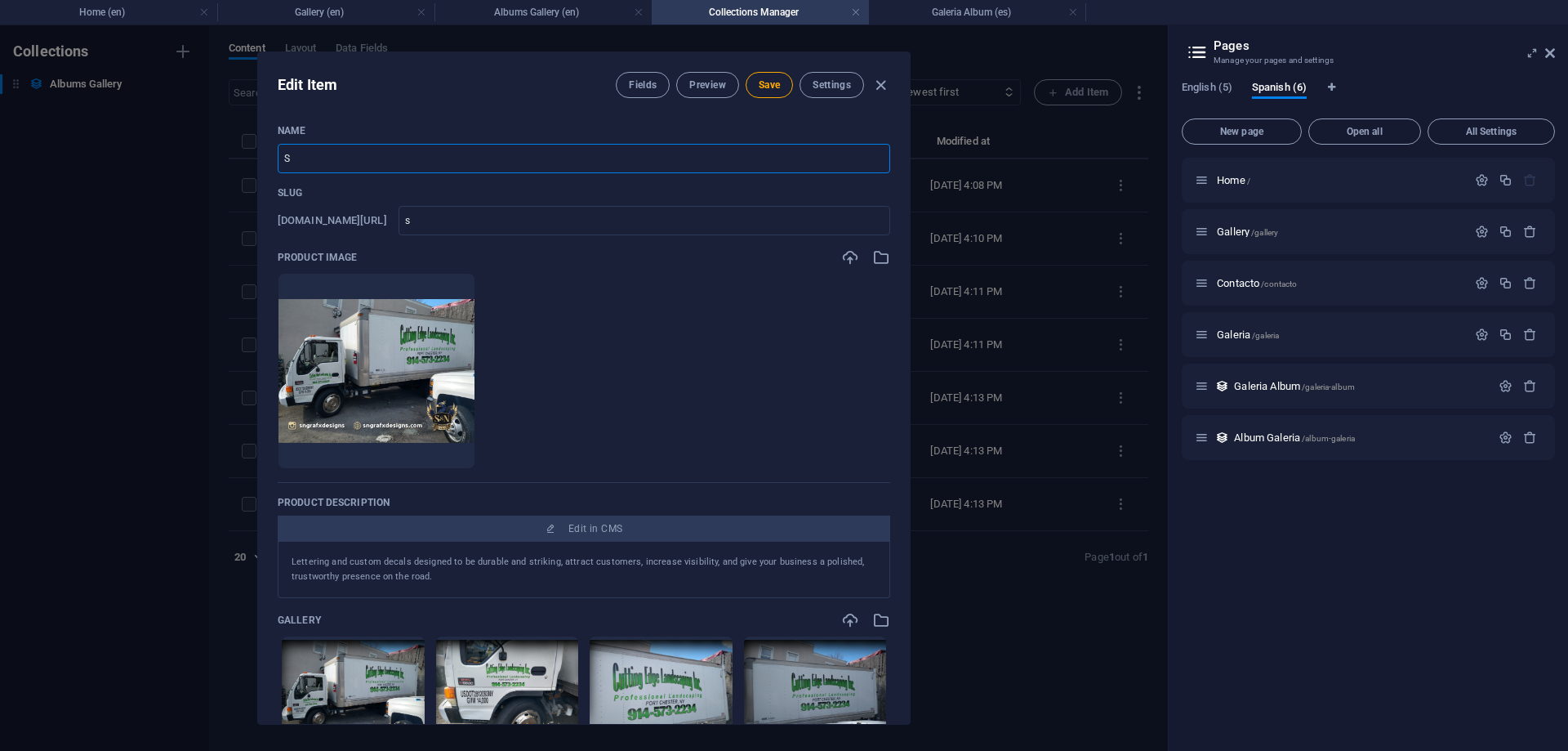
type input "St"
type input "st"
type input "Sti"
type input "sti"
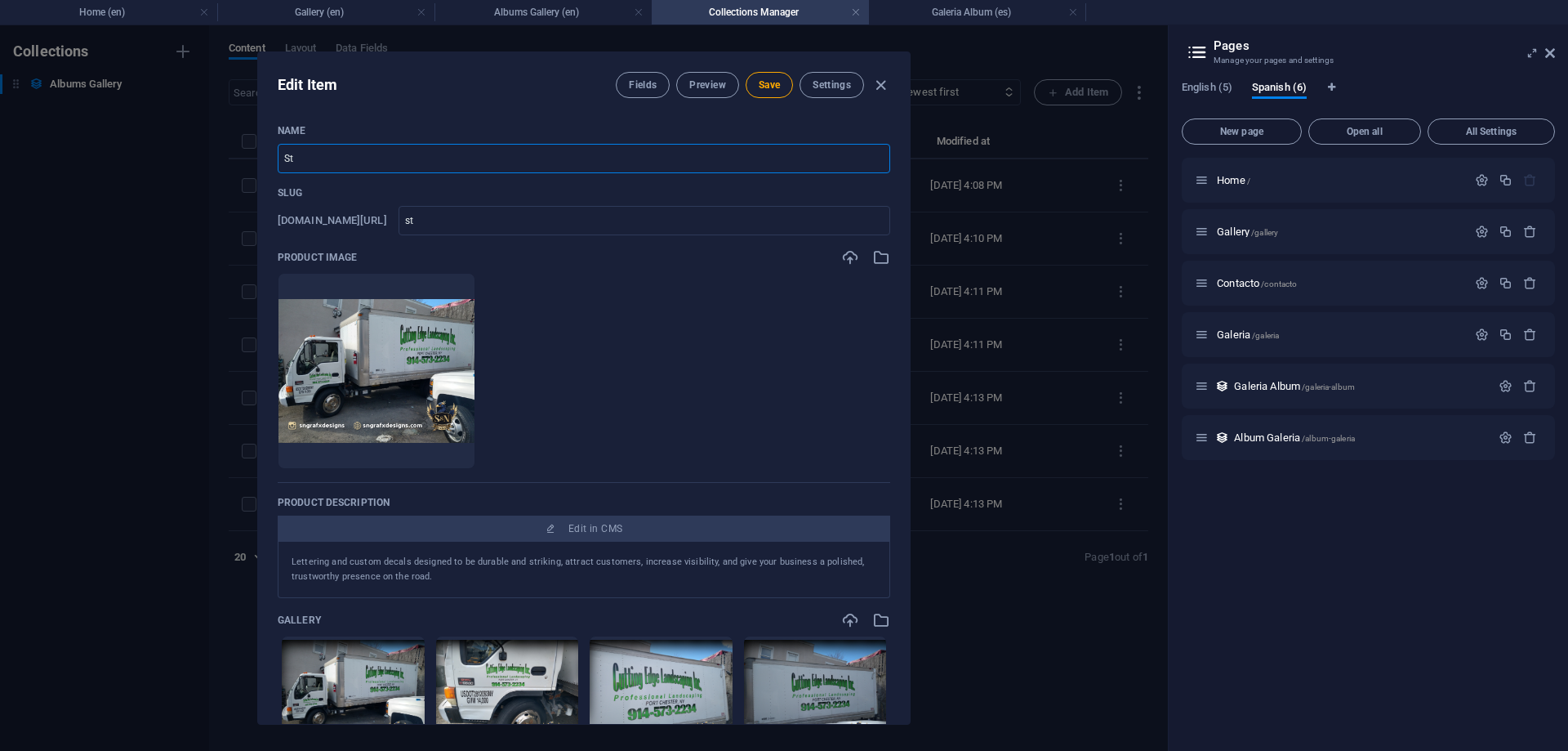
type input "sti"
type input "Stic"
type input "stic"
type input "Stick"
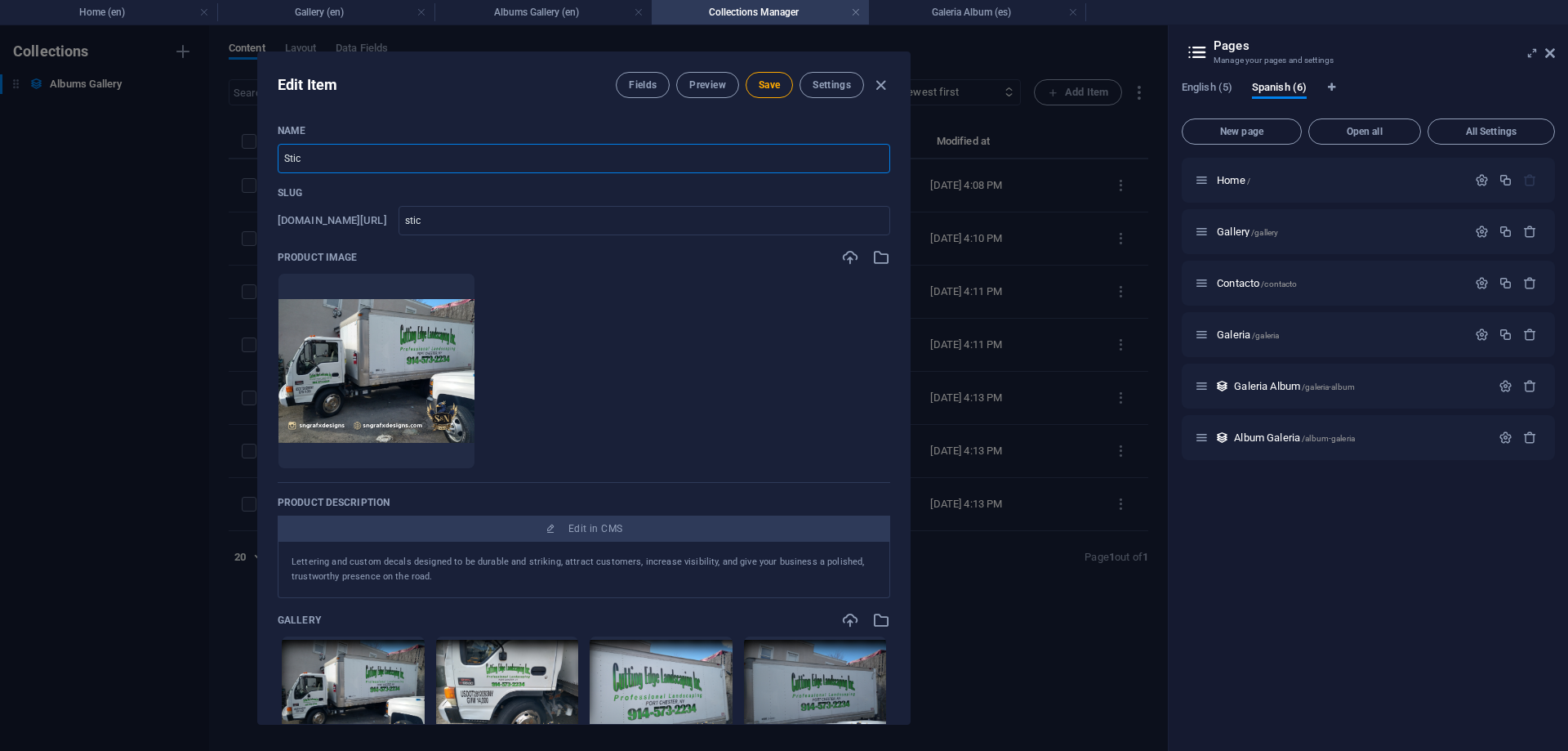
type input "stick"
type input "Sticke"
type input "sticke"
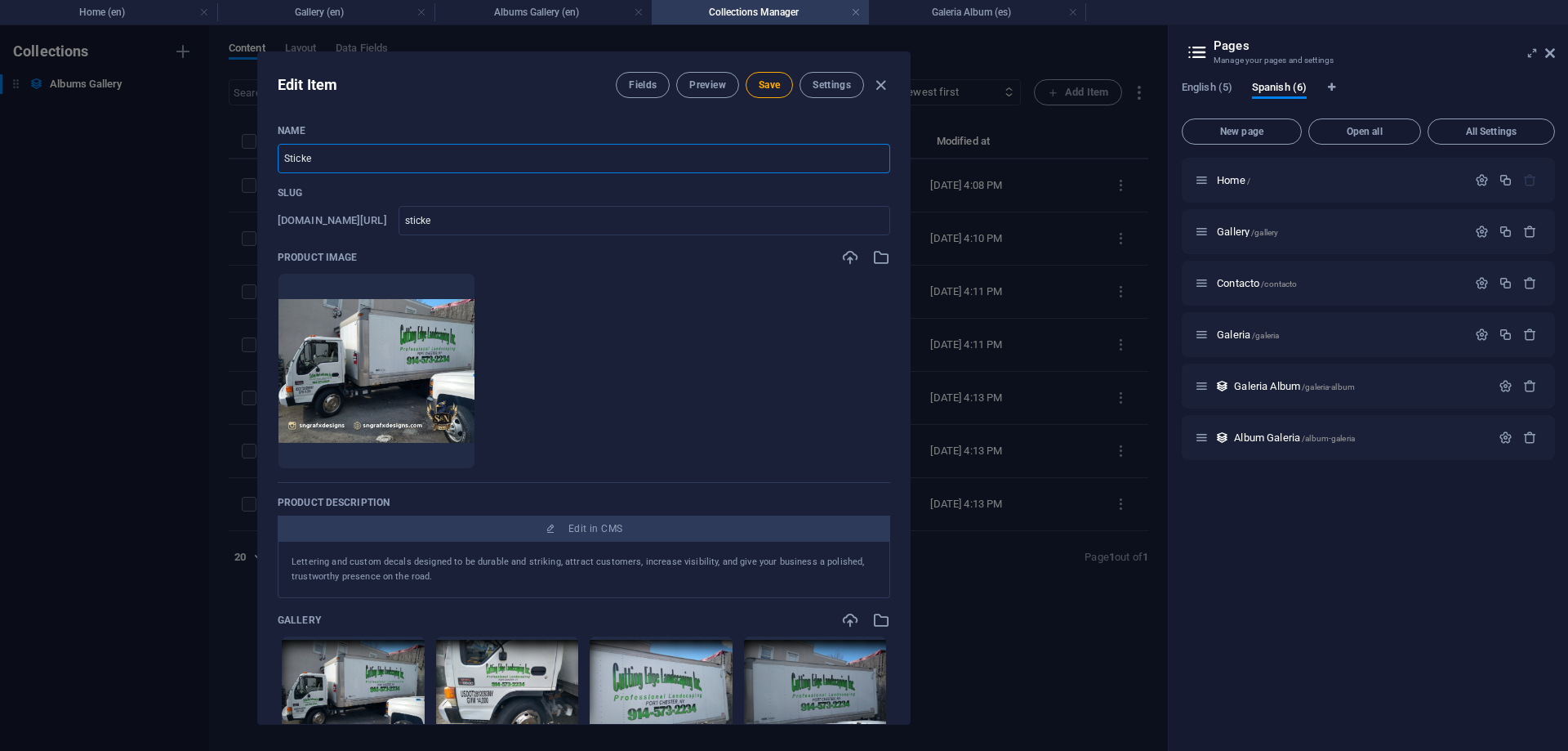
type input "Sticker"
type input "sticker"
type input "Sticker s"
type input "sticker-s"
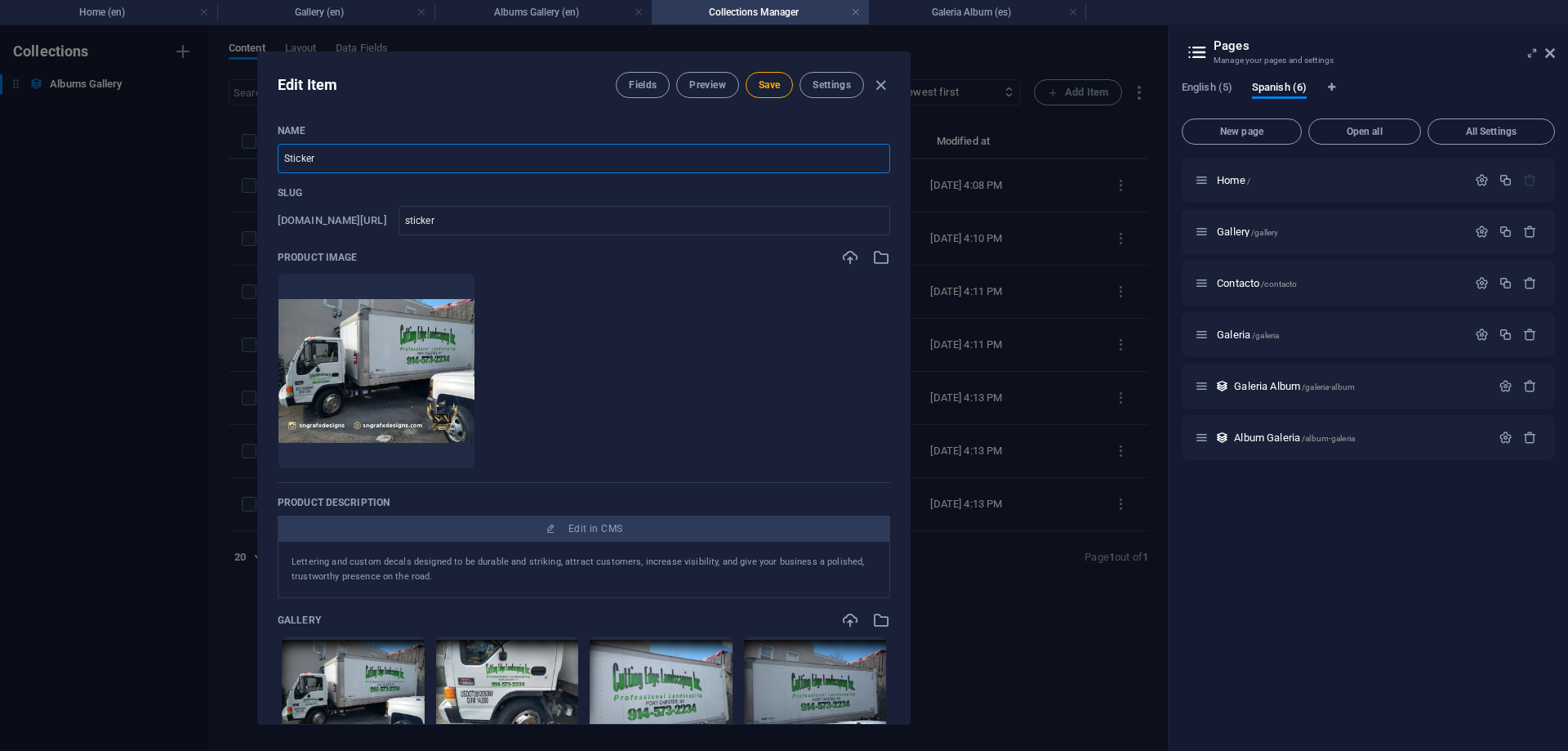
type input "sticker-s"
type input "Sticker"
type input "sticker"
type input "Stickers"
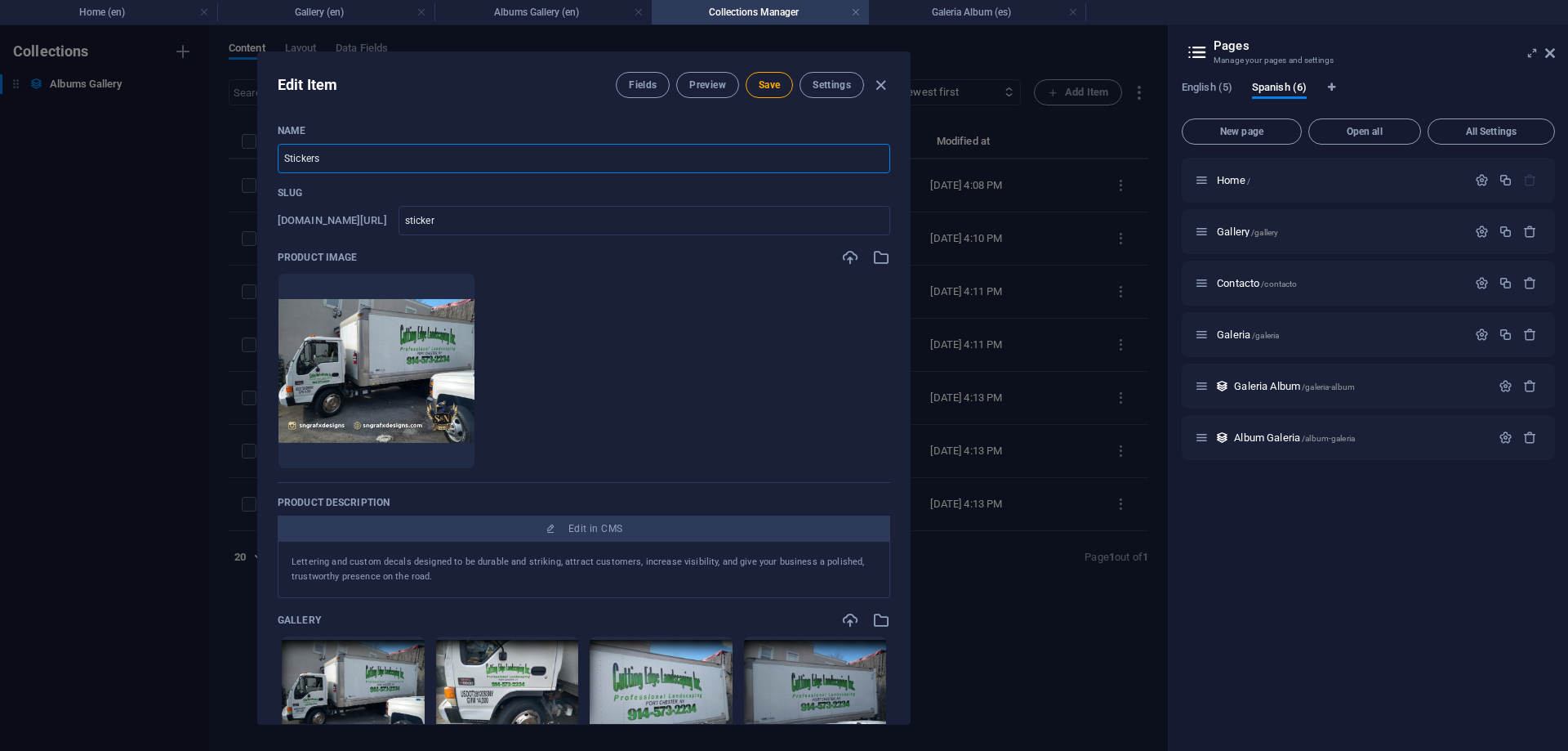
type input "stickers"
type input "Stickers p"
type input "stickers-p"
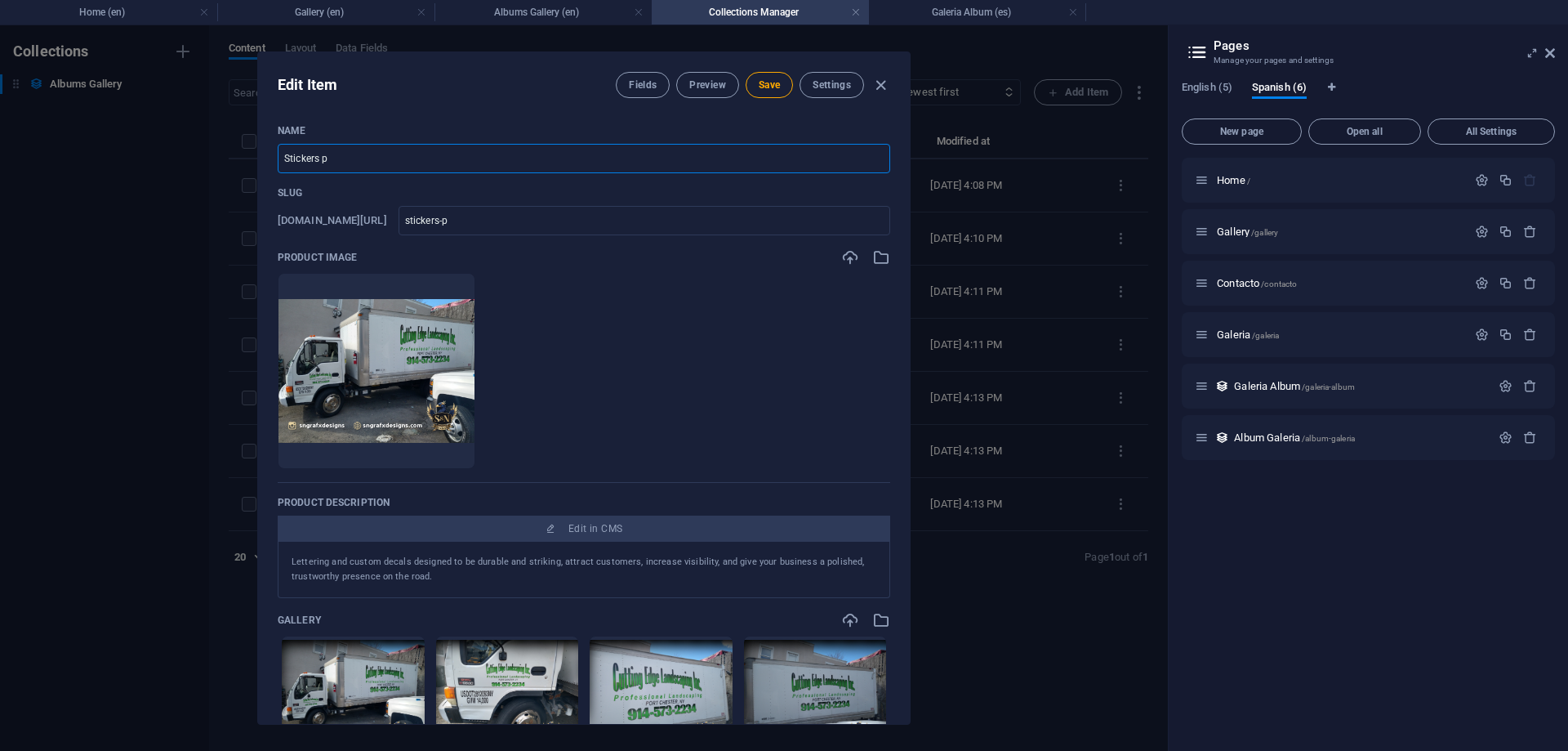
type input "Stickers pa"
type input "stickers-pa"
type input "Stickers par"
type input "stickers-par"
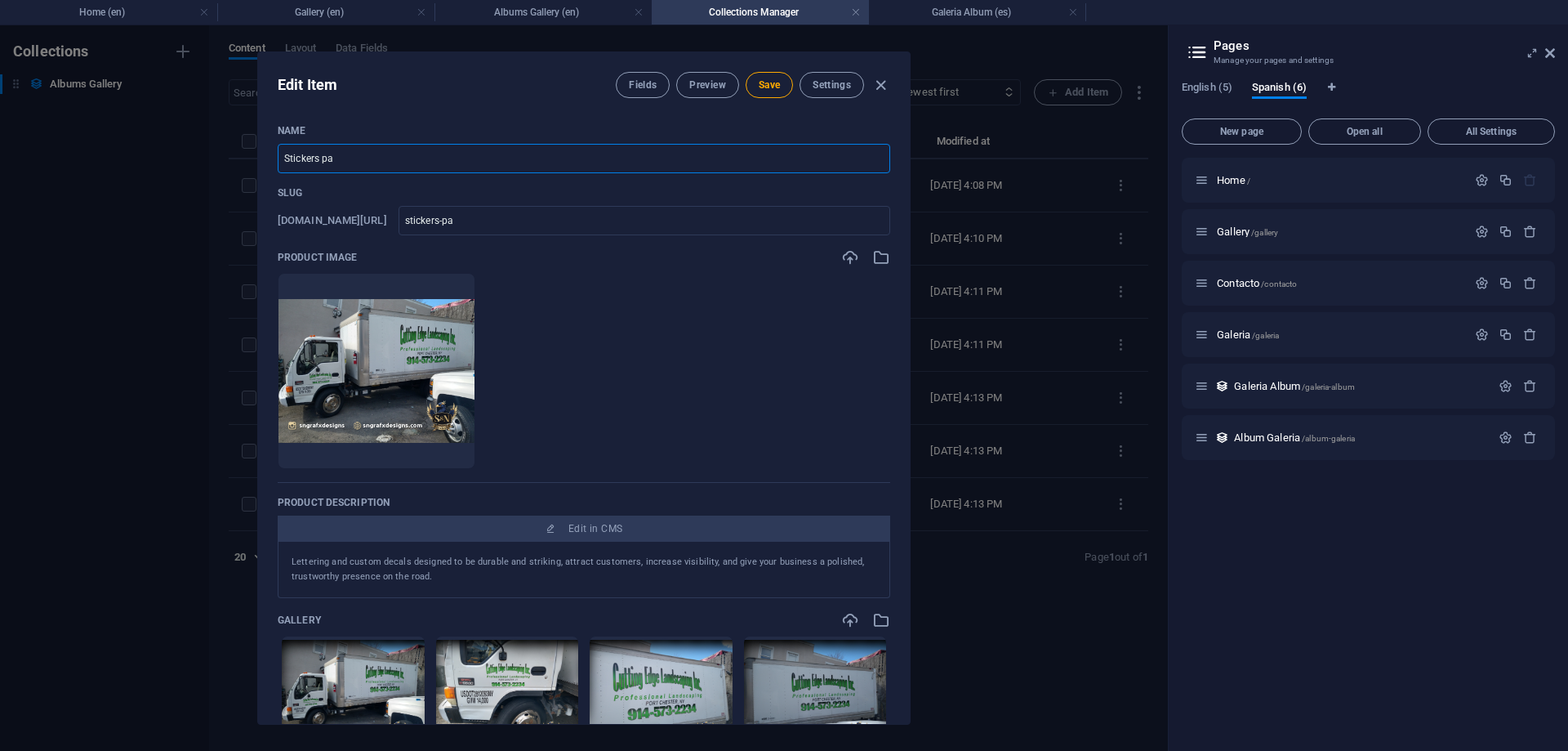
type input "stickers-par"
type input "Stickers para"
type input "stickers-para"
type input "Stickers para C"
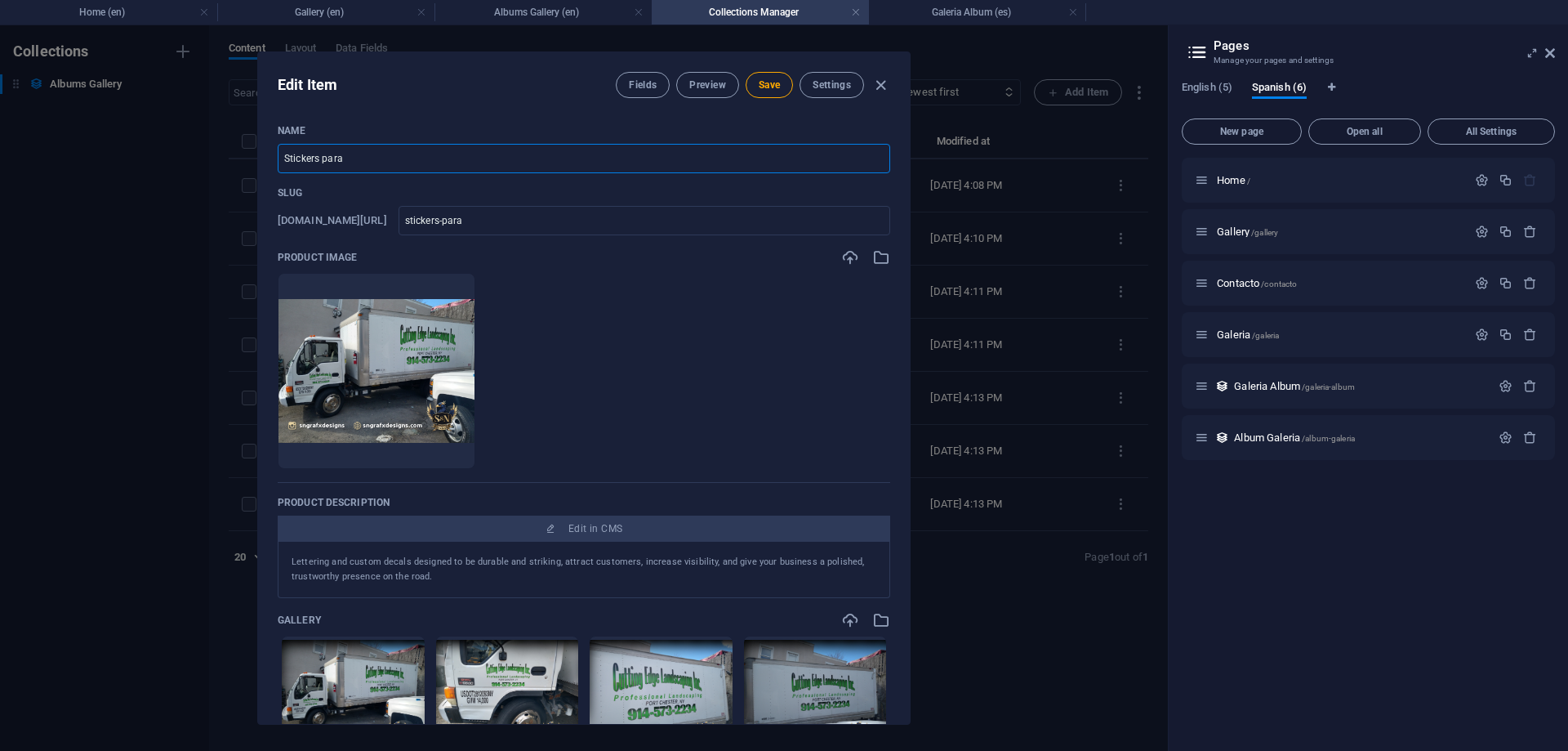
type input "stickers-para-c"
type input "Stickers para Ca"
type input "stickers-para-ca"
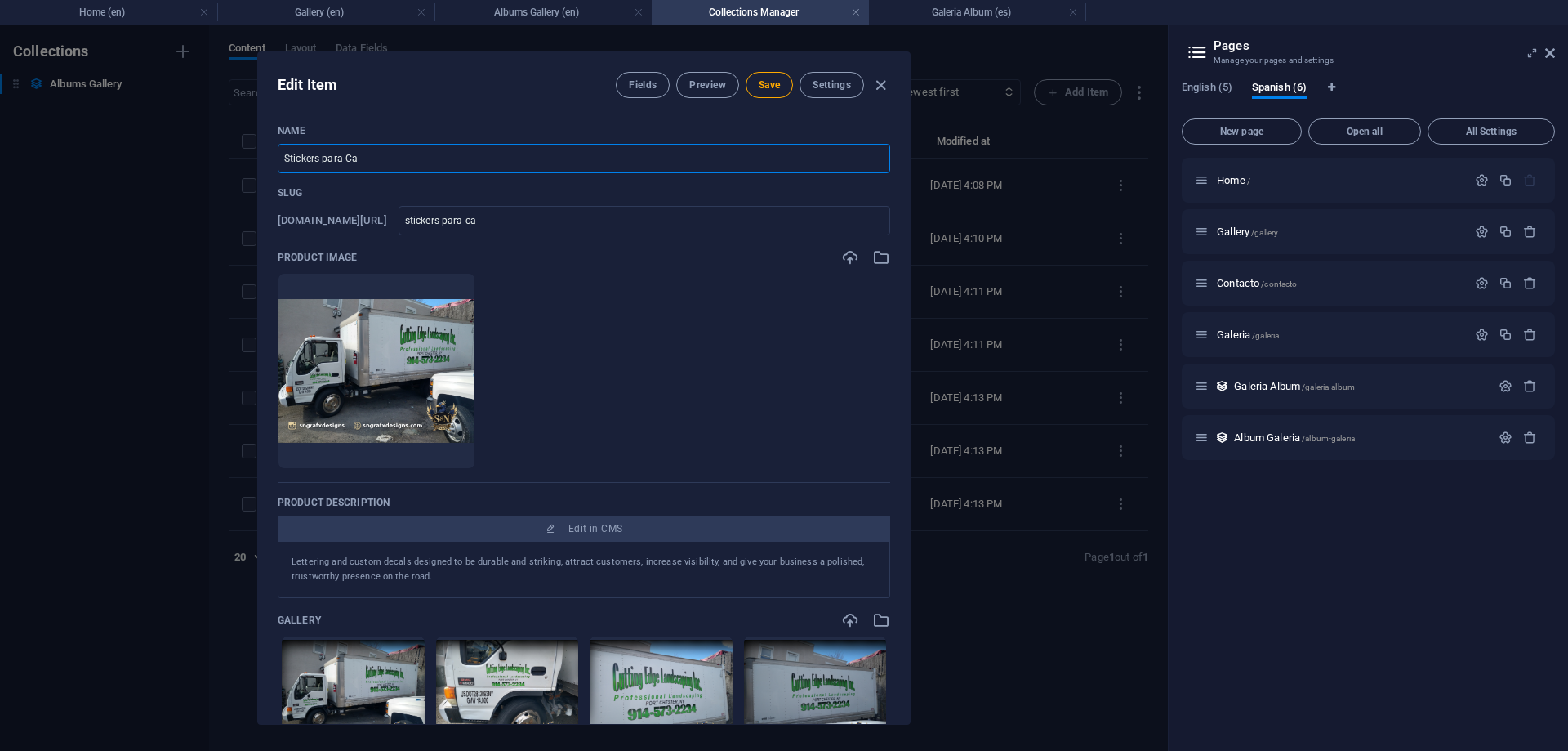
type input "Stickers para Cam"
type input "stickers-para-cam"
type input "Stickers para Cami"
type input "stickers-para-cami"
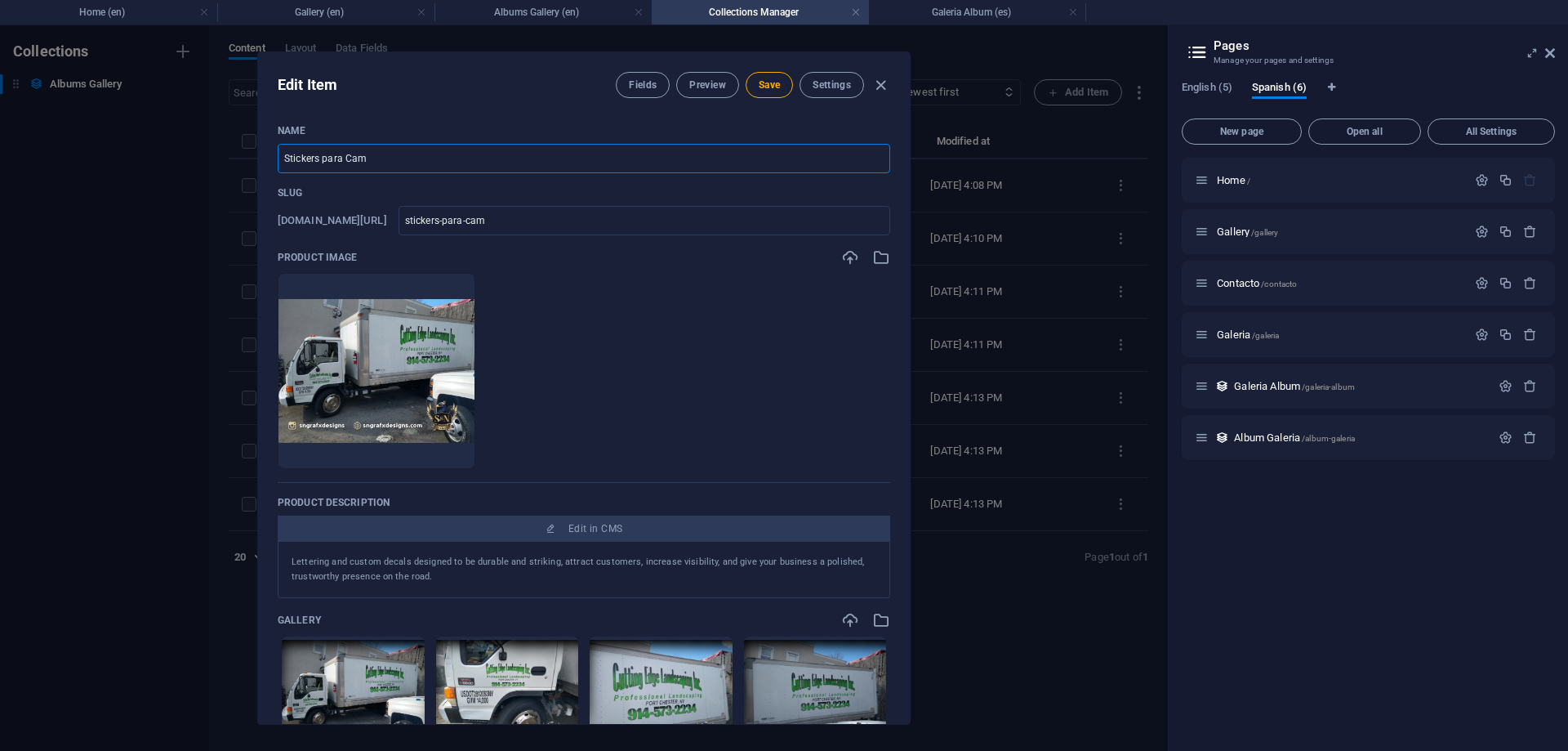
type input "stickers-para-cami"
type input "Stickers para Camio"
type input "stickers-para-camio"
type input "Stickers para Camion"
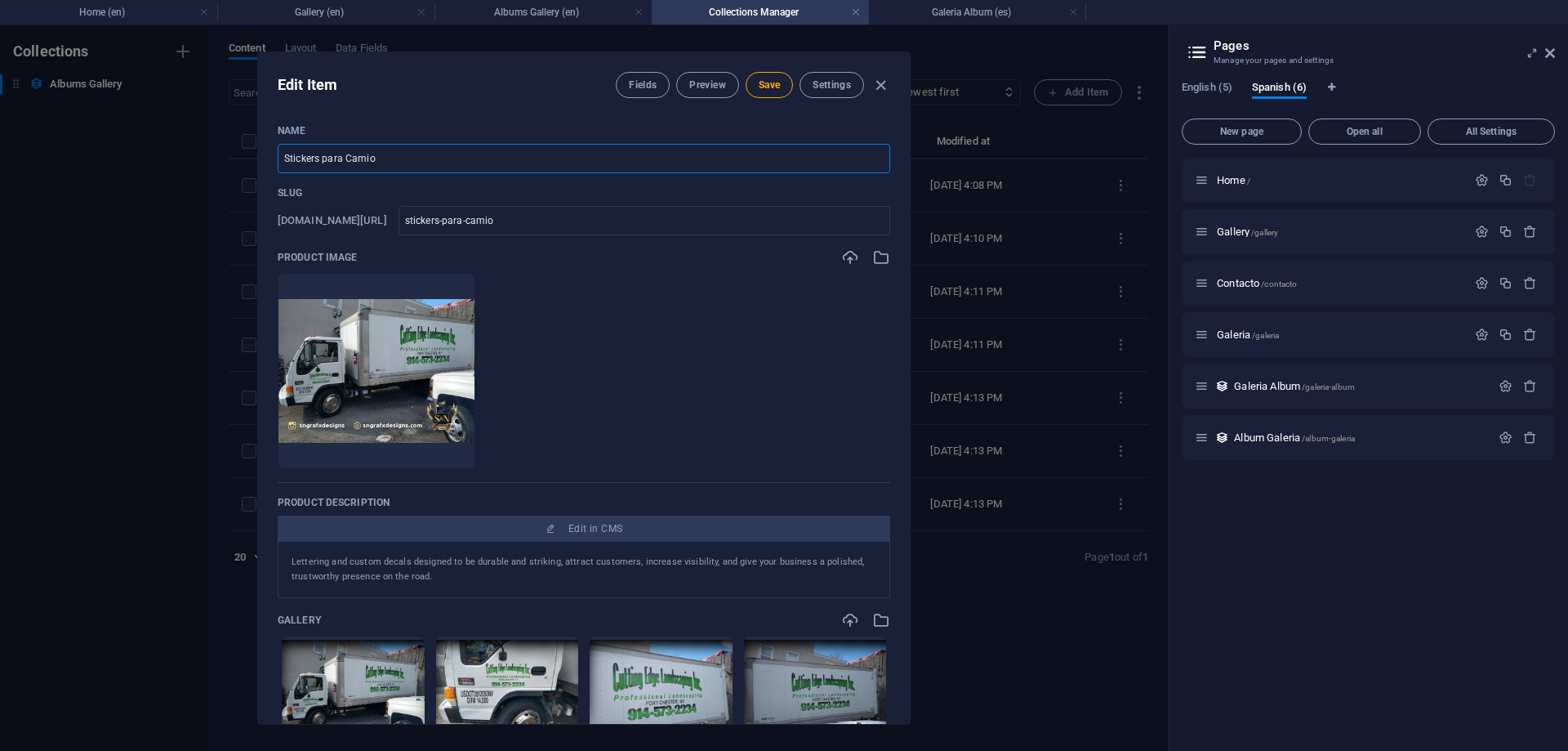
type input "stickers-para-camion"
type input "Stickers para Camione"
type input "stickers-para-camione"
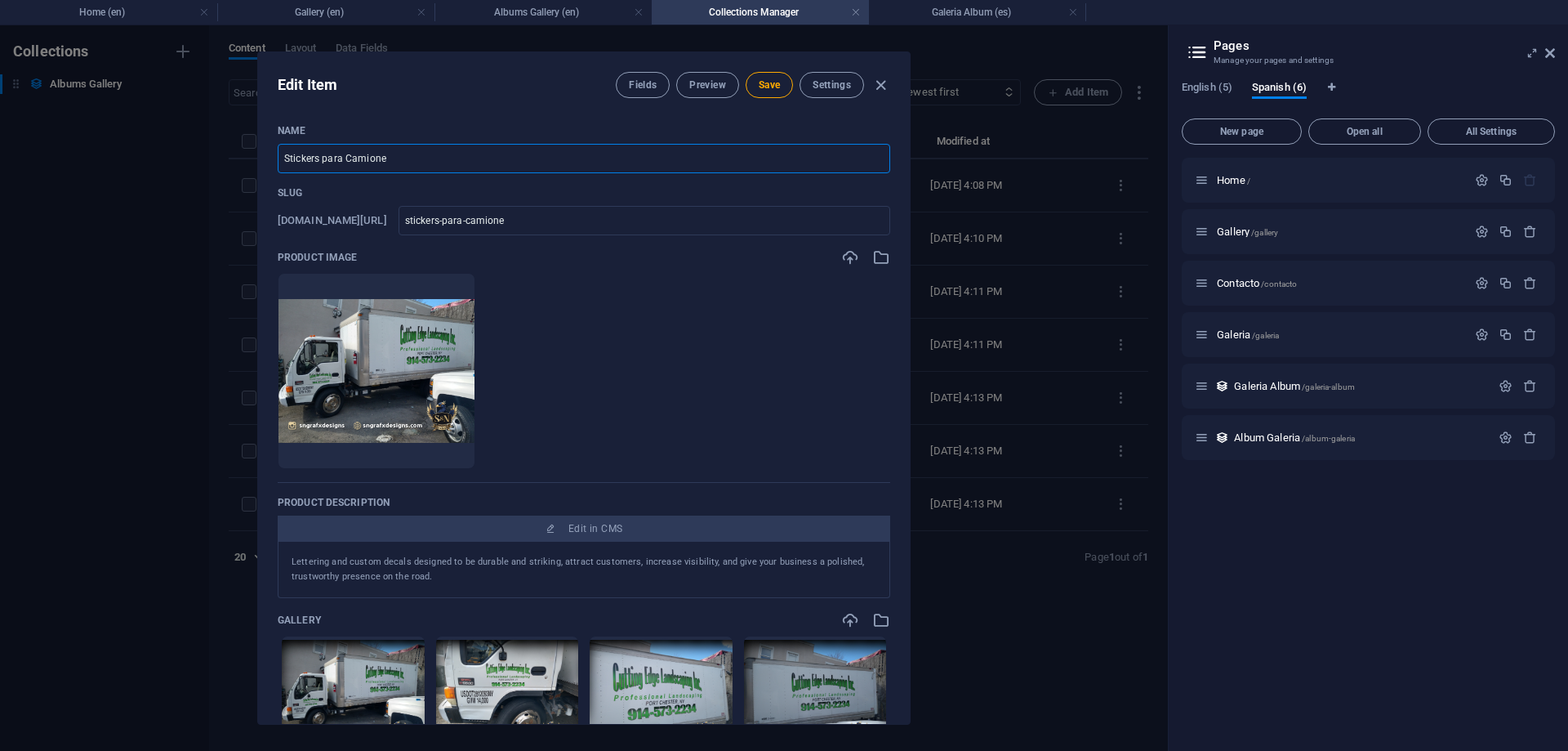
type input "Stickers para Camiones"
type input "stickers-para-camiones"
type input "Stickers para Camiones C"
type input "stickers-para-camiones-c"
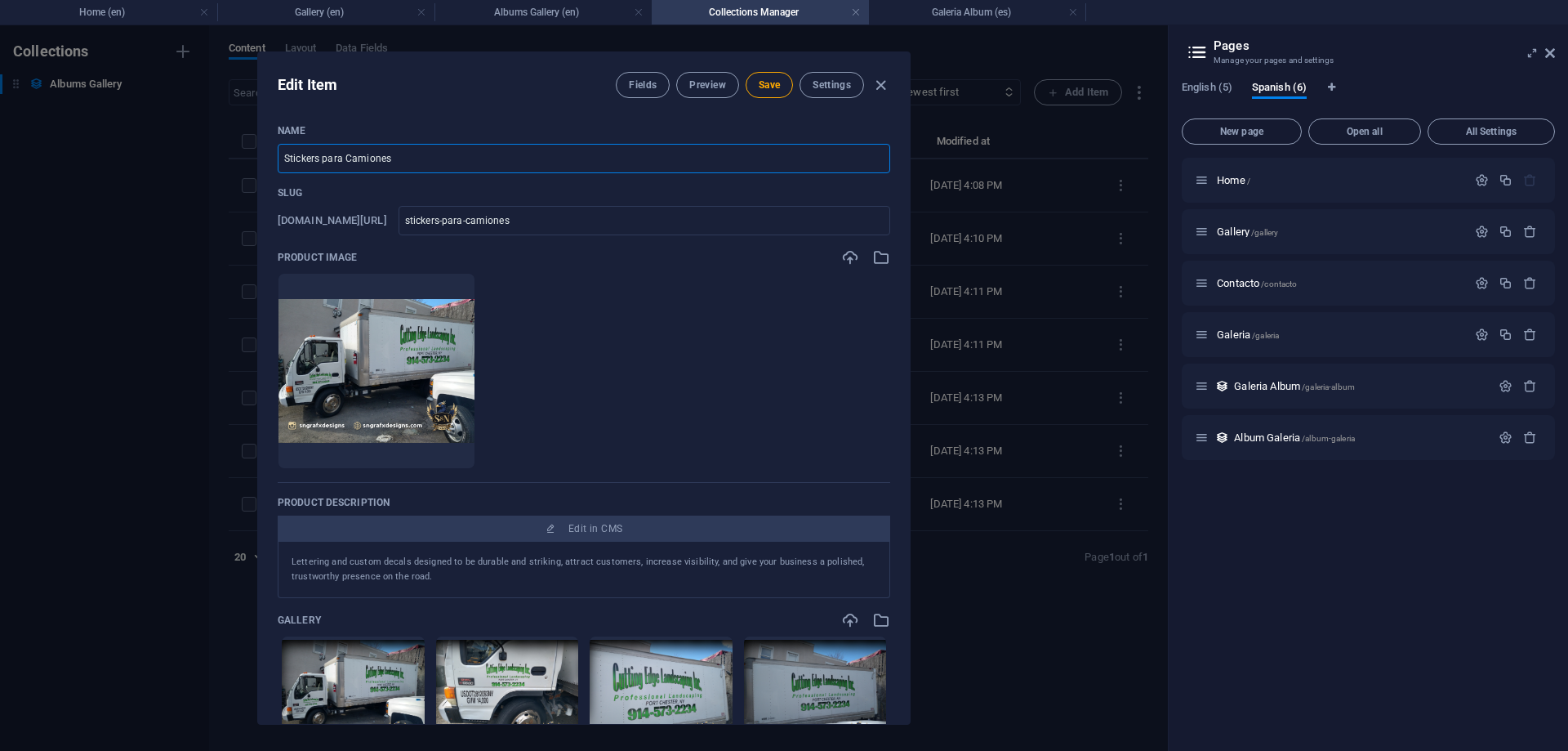
type input "stickers-para-camiones-c"
type input "Stickers para Camiones Ca"
type input "stickers-para-camiones-ca"
type input "Stickers para Camiones Caj"
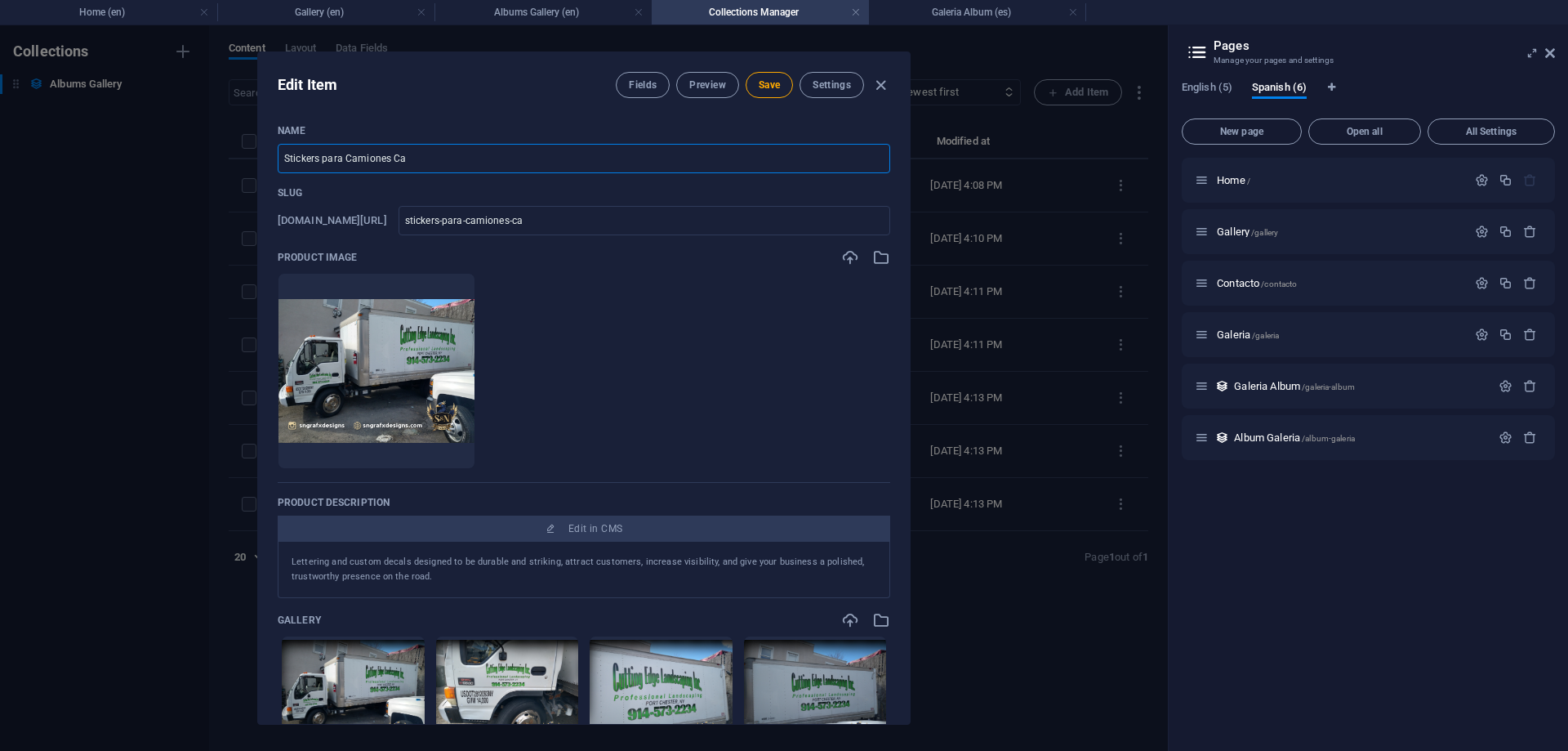
type input "stickers-para-camiones-caj"
type input "Stickers para Camiones Caja"
type input "stickers-para-camiones-caja"
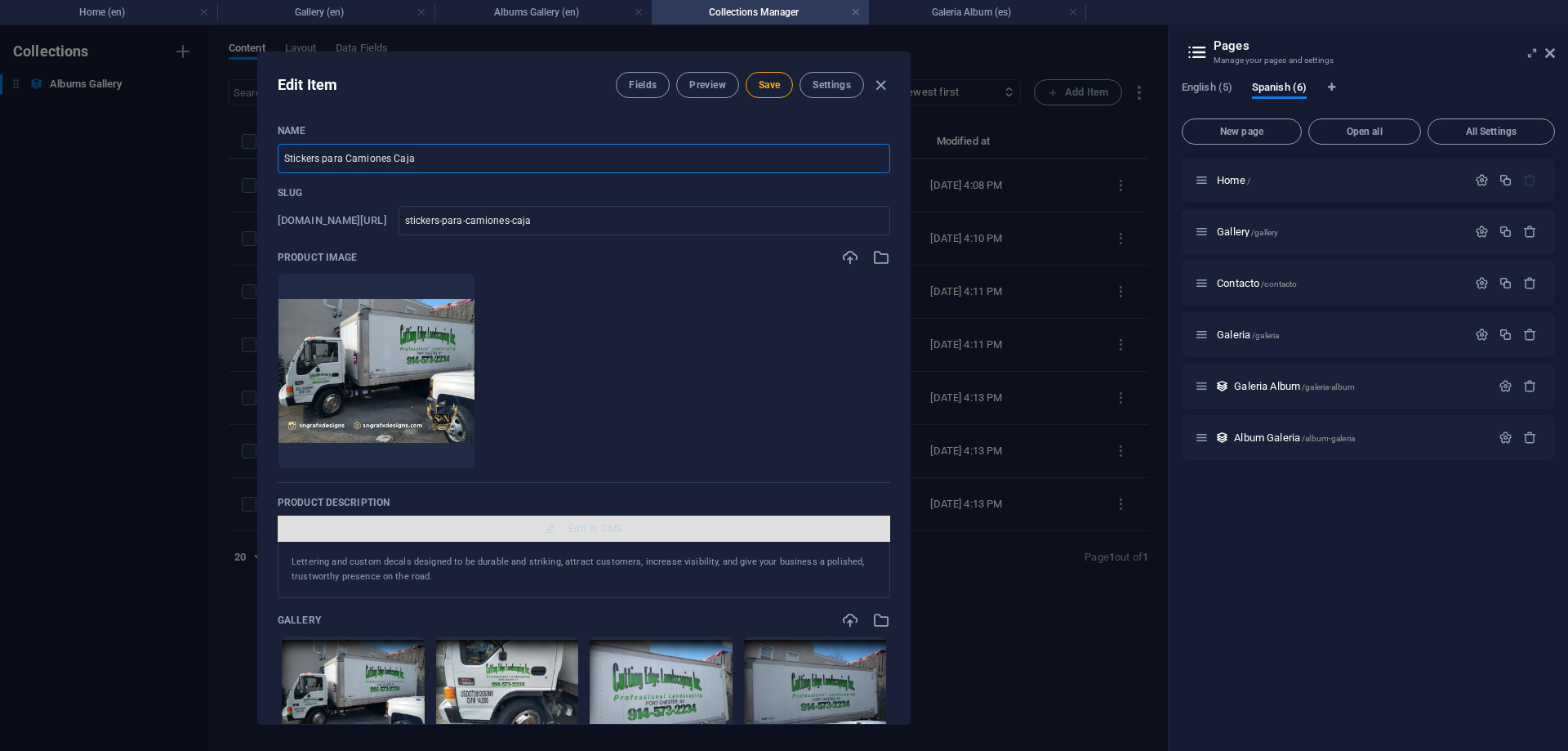
type input "Stickers para Camiones Caja"
click at [566, 534] on span "Edit in CMS" at bounding box center [583, 528] width 599 height 13
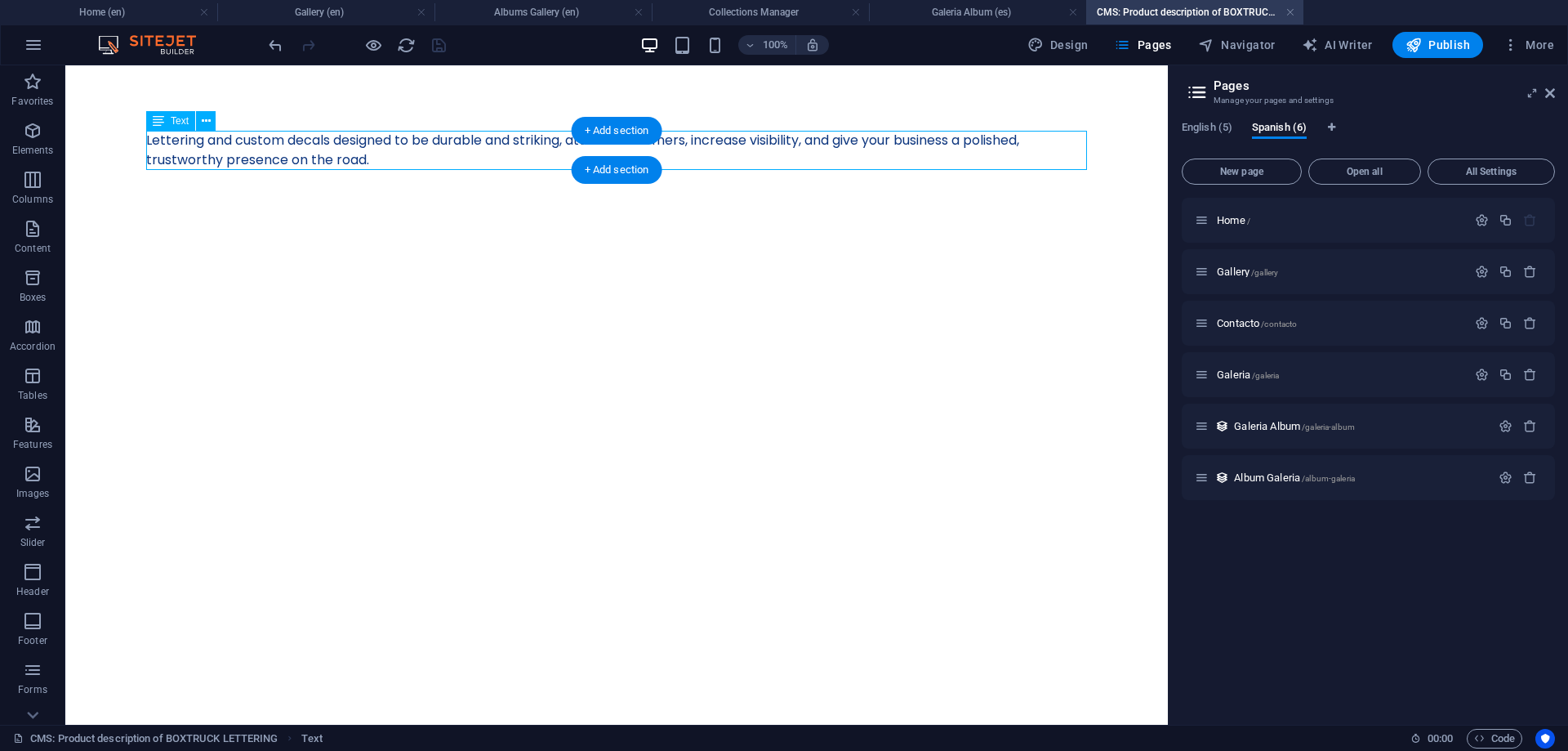
drag, startPoint x: 433, startPoint y: 156, endPoint x: 161, endPoint y: 140, distance: 272.5
click at [161, 140] on div "Lettering and custom decals designed to be durable and striking, attract custom…" at bounding box center [616, 150] width 941 height 40
click at [185, 137] on div "Lettering and custom decals designed to be durable and striking, attract custom…" at bounding box center [616, 150] width 941 height 40
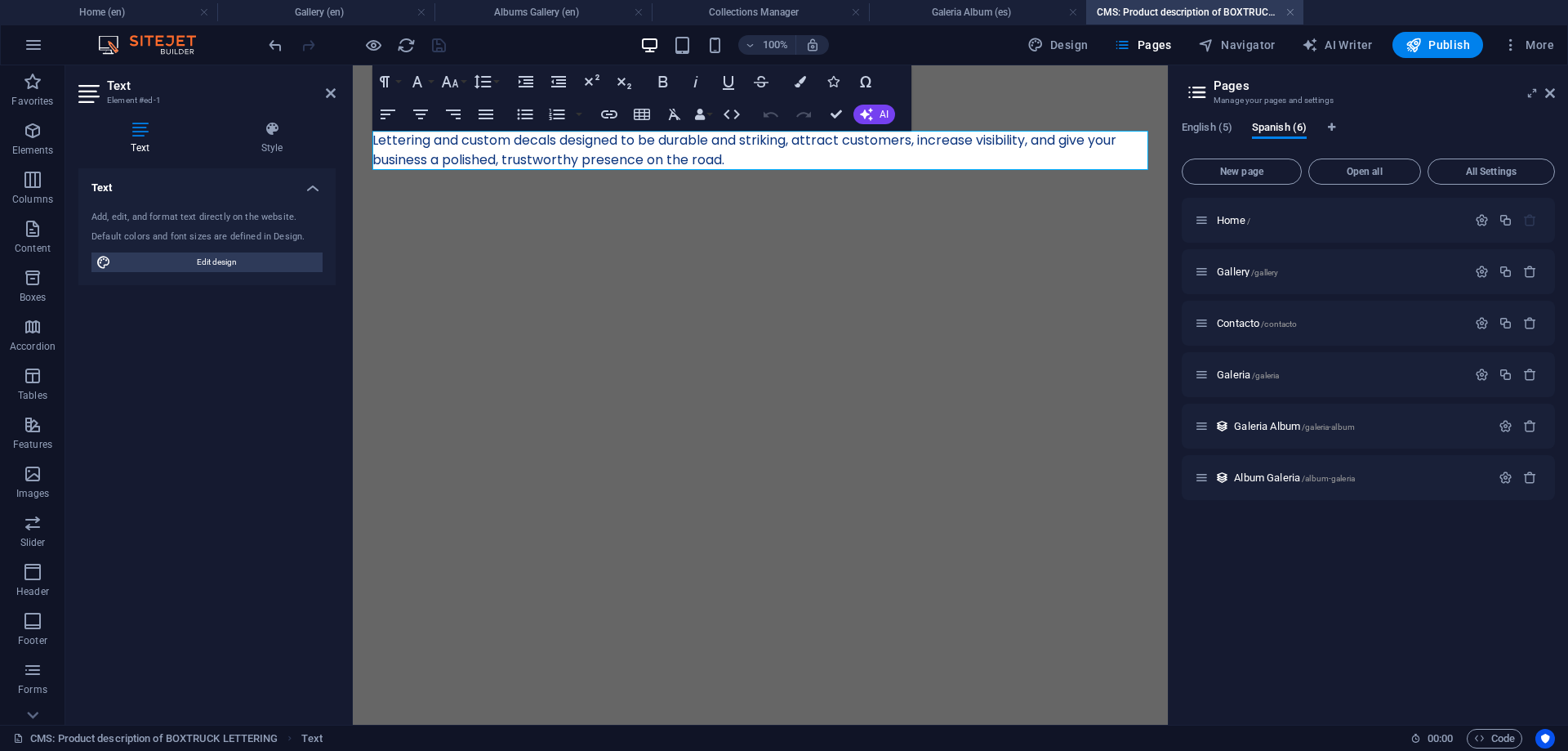
click at [587, 149] on p "Lettering and custom decals designed to be durable and striking, attract custom…" at bounding box center [760, 150] width 776 height 40
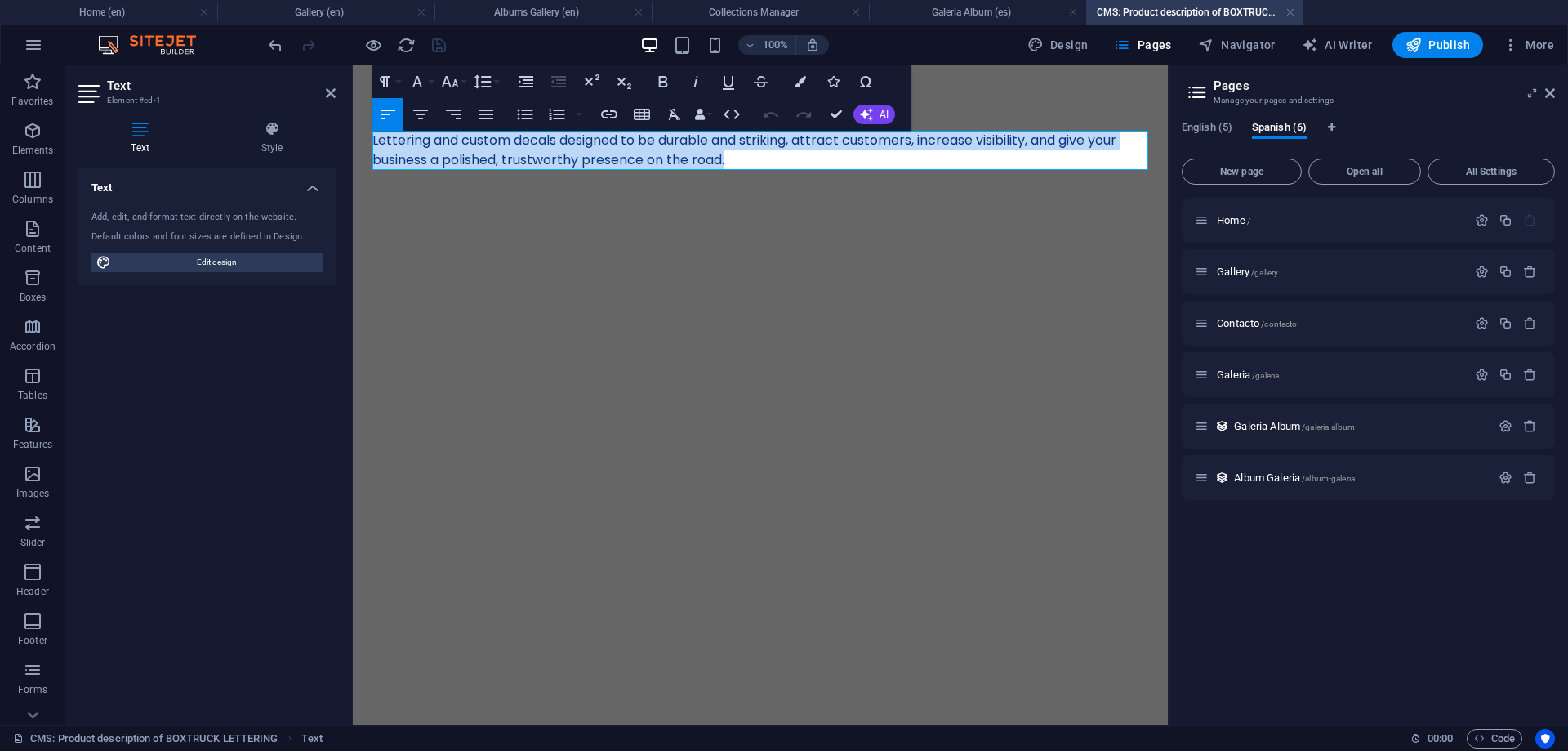
drag, startPoint x: 757, startPoint y: 169, endPoint x: 284, endPoint y: 142, distance: 473.8
click at [353, 142] on html "Skip to main content Lettering and custom decals designed to be durable and str…" at bounding box center [760, 151] width 815 height 170
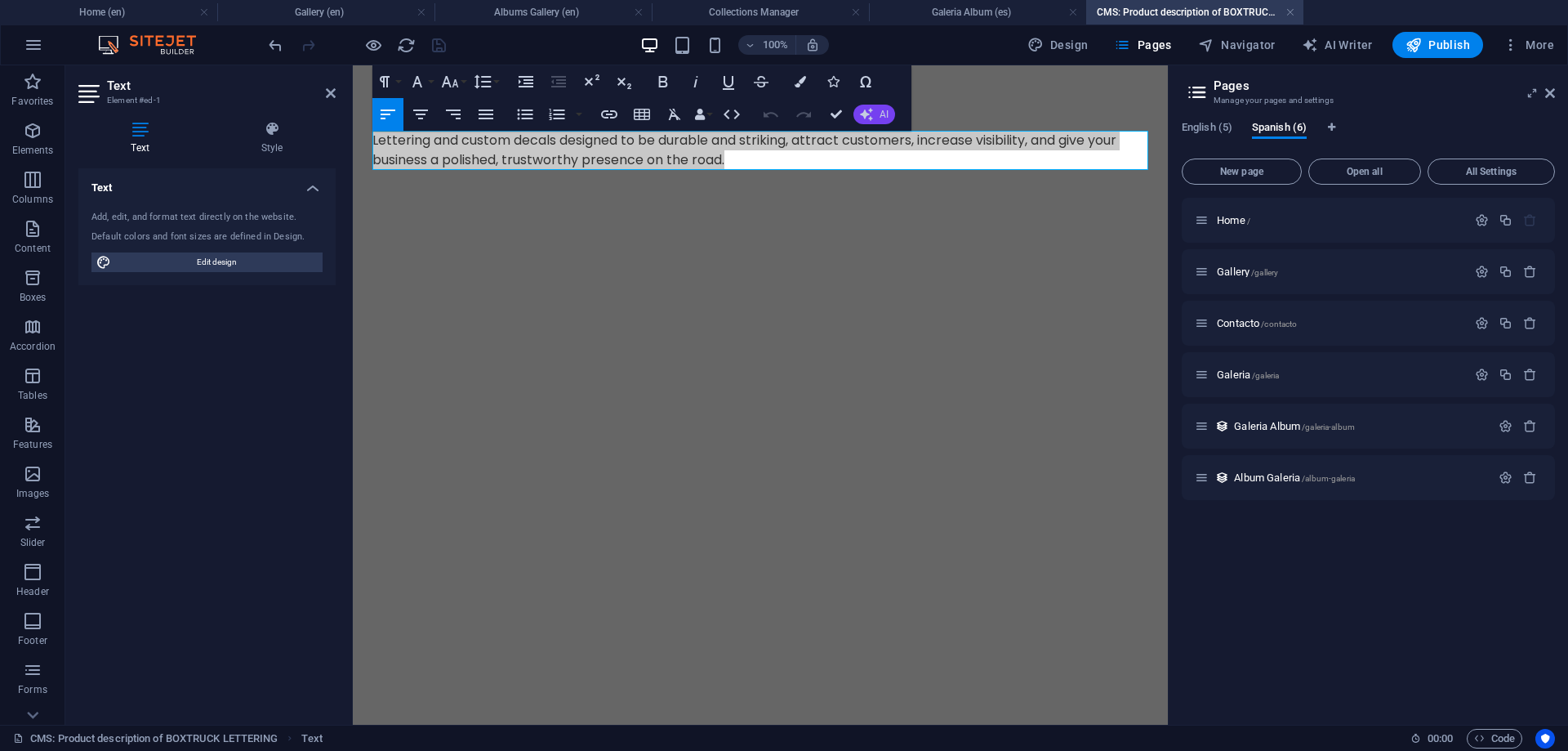
click at [872, 110] on icon "button" at bounding box center [867, 115] width 13 height 13
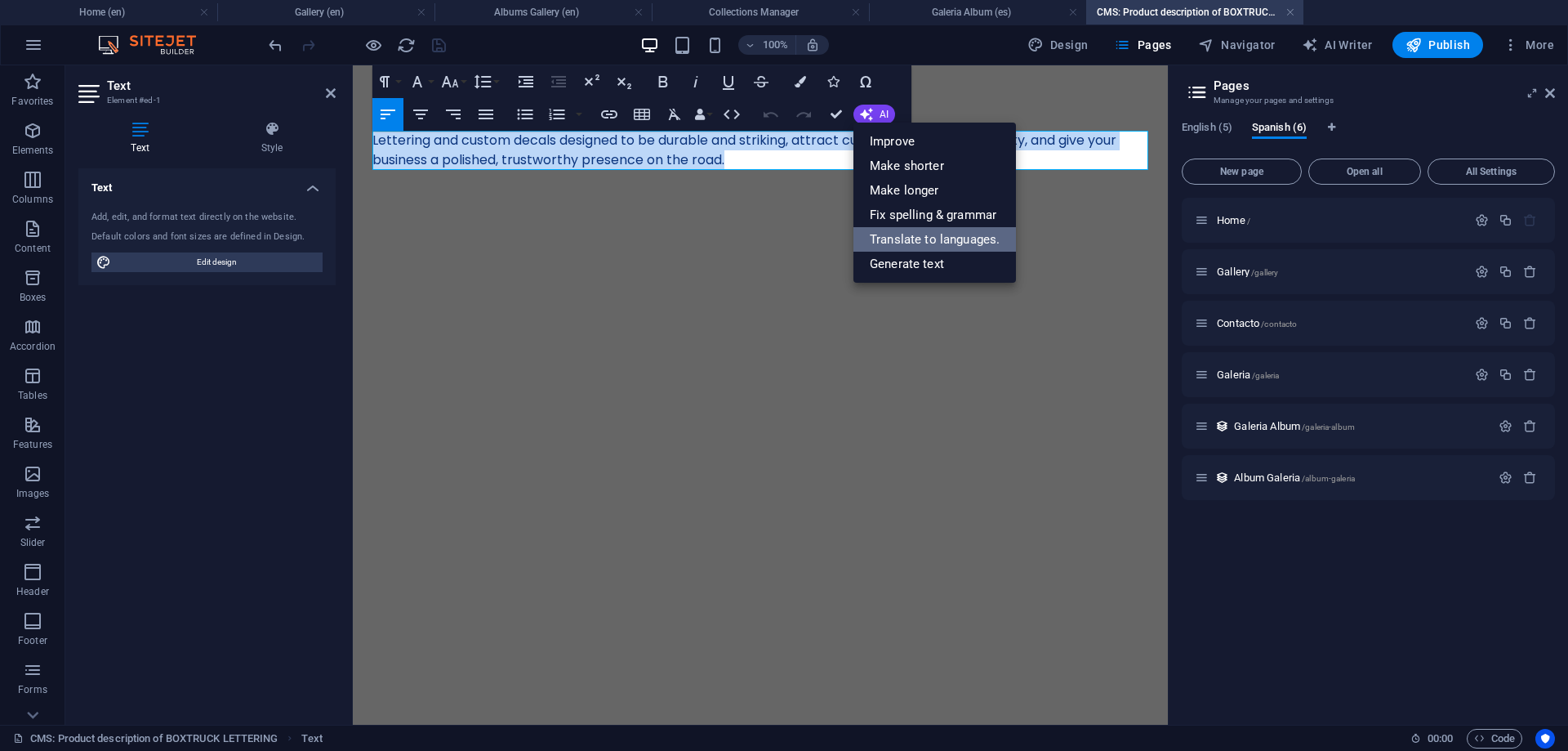
click at [924, 238] on link "Translate to languages." at bounding box center [934, 239] width 163 height 24
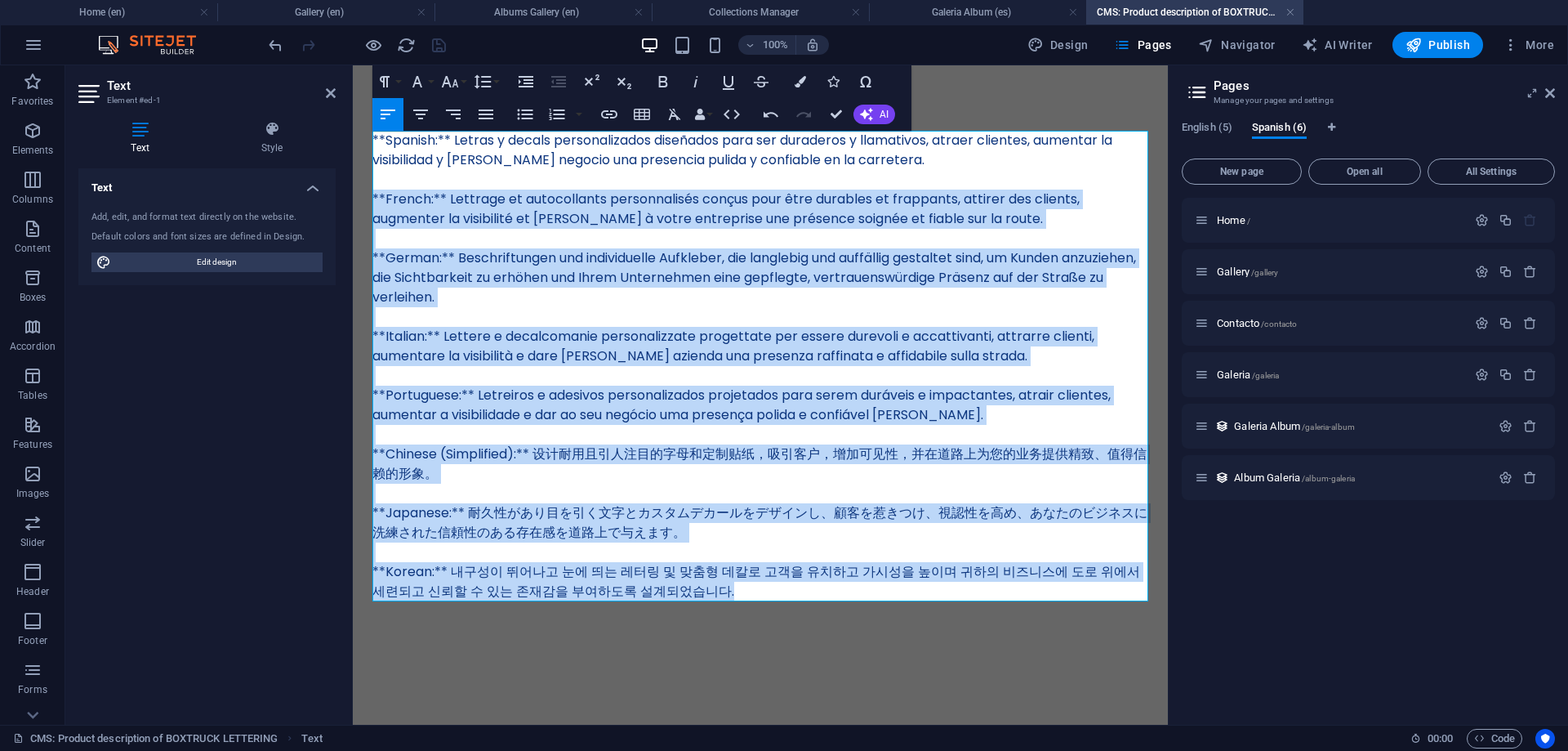
drag, startPoint x: 374, startPoint y: 194, endPoint x: 1223, endPoint y: 691, distance: 983.8
click at [1168, 667] on html "Skip to main content **Spanish:** Letras y decals personalizados diseñados para…" at bounding box center [760, 366] width 815 height 601
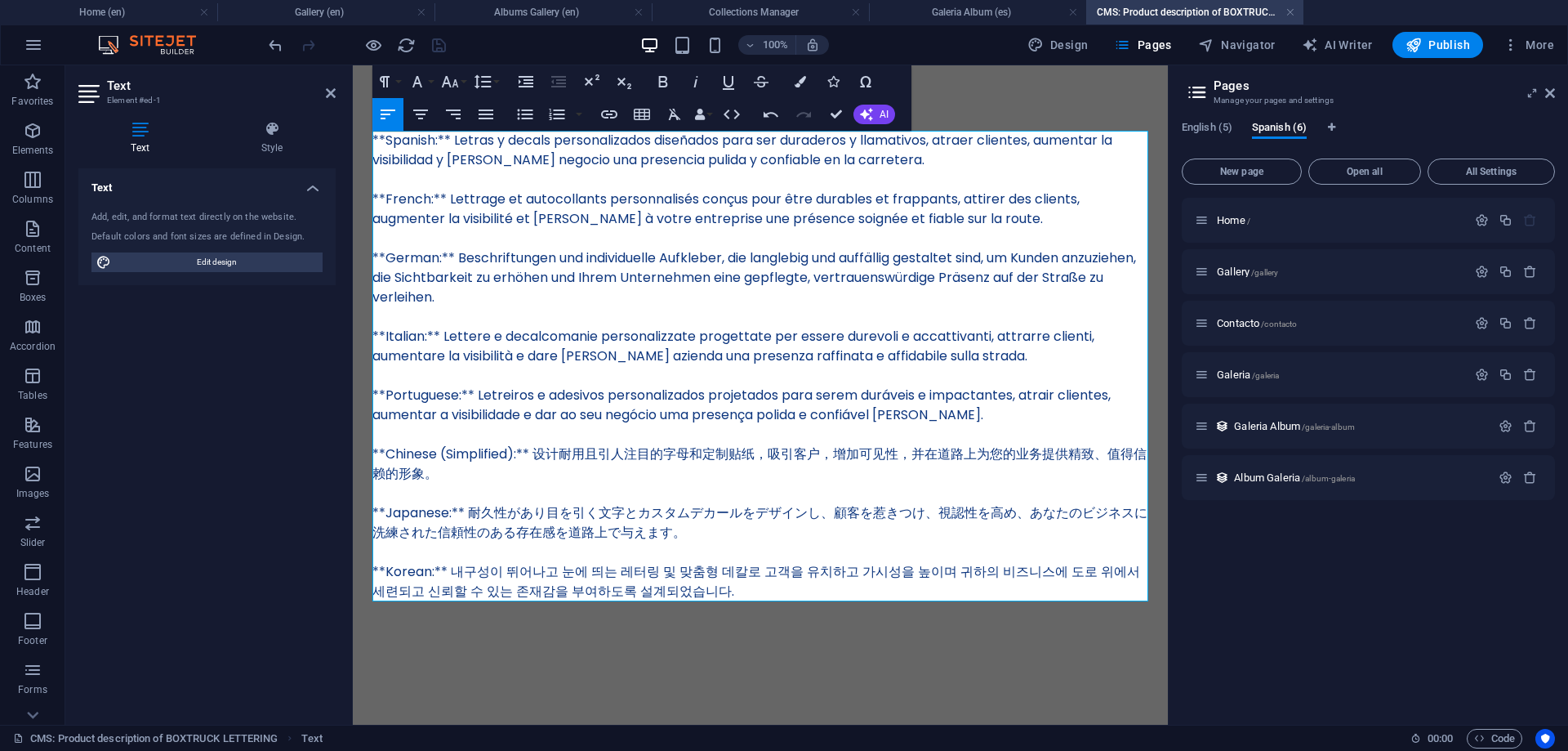
click at [530, 137] on div "**Spanish:** Letras y decals personalizados diseñados para ser duraderos y llam…" at bounding box center [760, 366] width 776 height 470
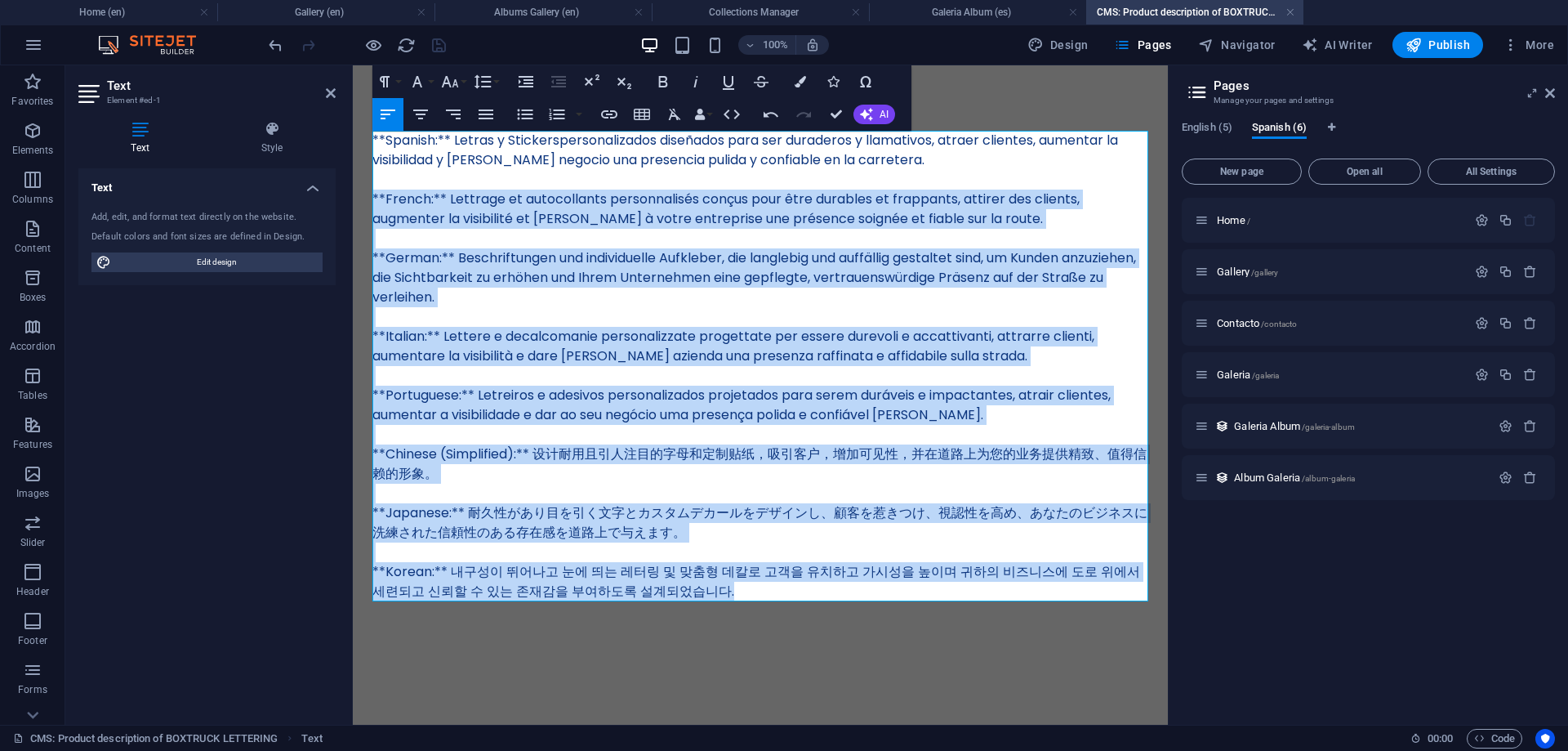
drag, startPoint x: 373, startPoint y: 201, endPoint x: 1155, endPoint y: 708, distance: 932.0
click at [1155, 667] on html "Skip to main content **Spanish:** Letras y Stickerspersonalizados diseñados par…" at bounding box center [760, 366] width 815 height 601
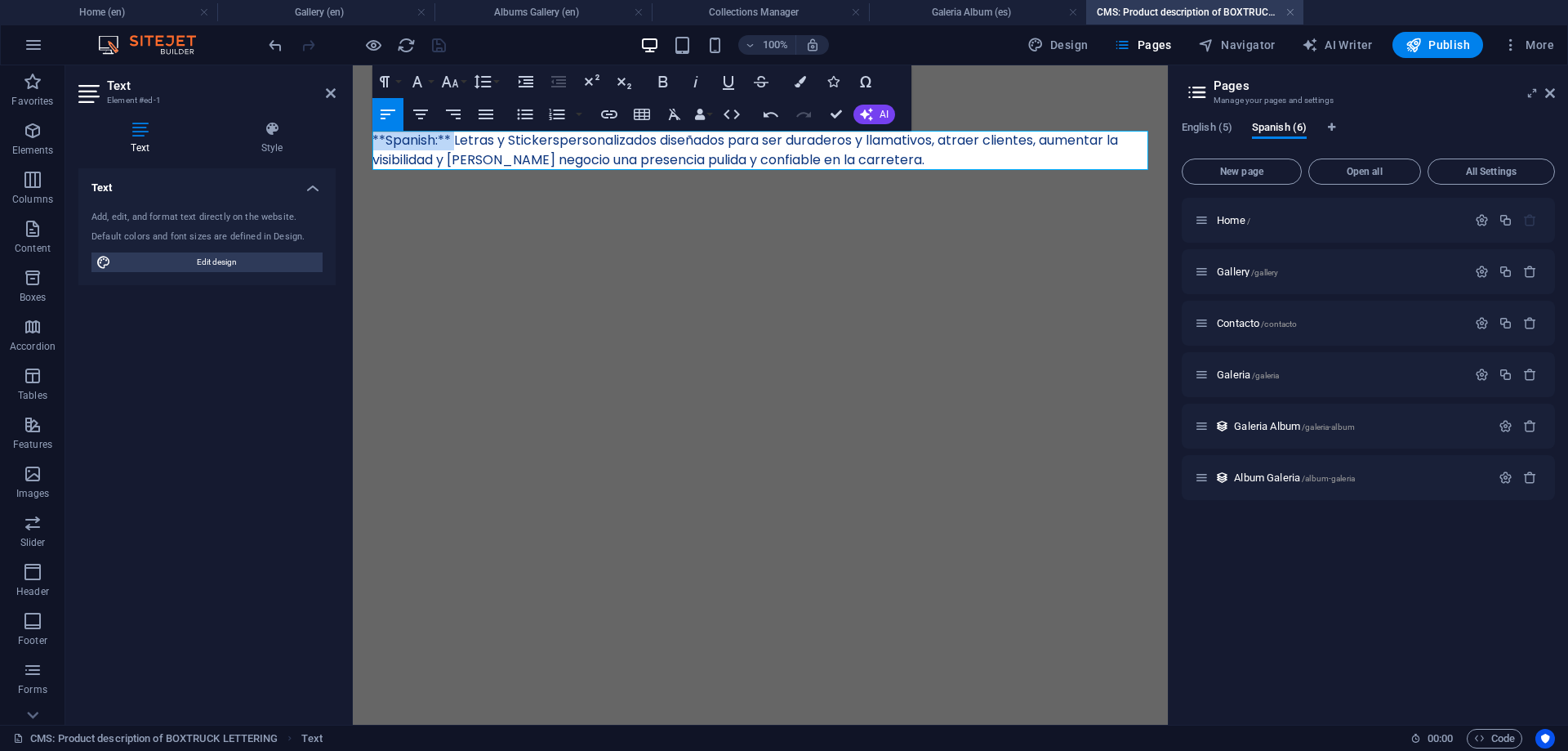
drag, startPoint x: 457, startPoint y: 145, endPoint x: 353, endPoint y: 141, distance: 104.1
click at [353, 141] on div "**Spanish:** Letras y Stickerspersonalizados diseñados para ser duraderos y lla…" at bounding box center [760, 151] width 815 height 170
click at [474, 143] on div "Letras y Stickerspersonalizados diseñados para ser duraderos y llamativos, atra…" at bounding box center [760, 150] width 776 height 40
click at [796, 235] on html "Skip to main content Letras y Stickers personalizados diseñados para ser durade…" at bounding box center [760, 151] width 815 height 170
click at [424, 50] on div at bounding box center [356, 45] width 183 height 26
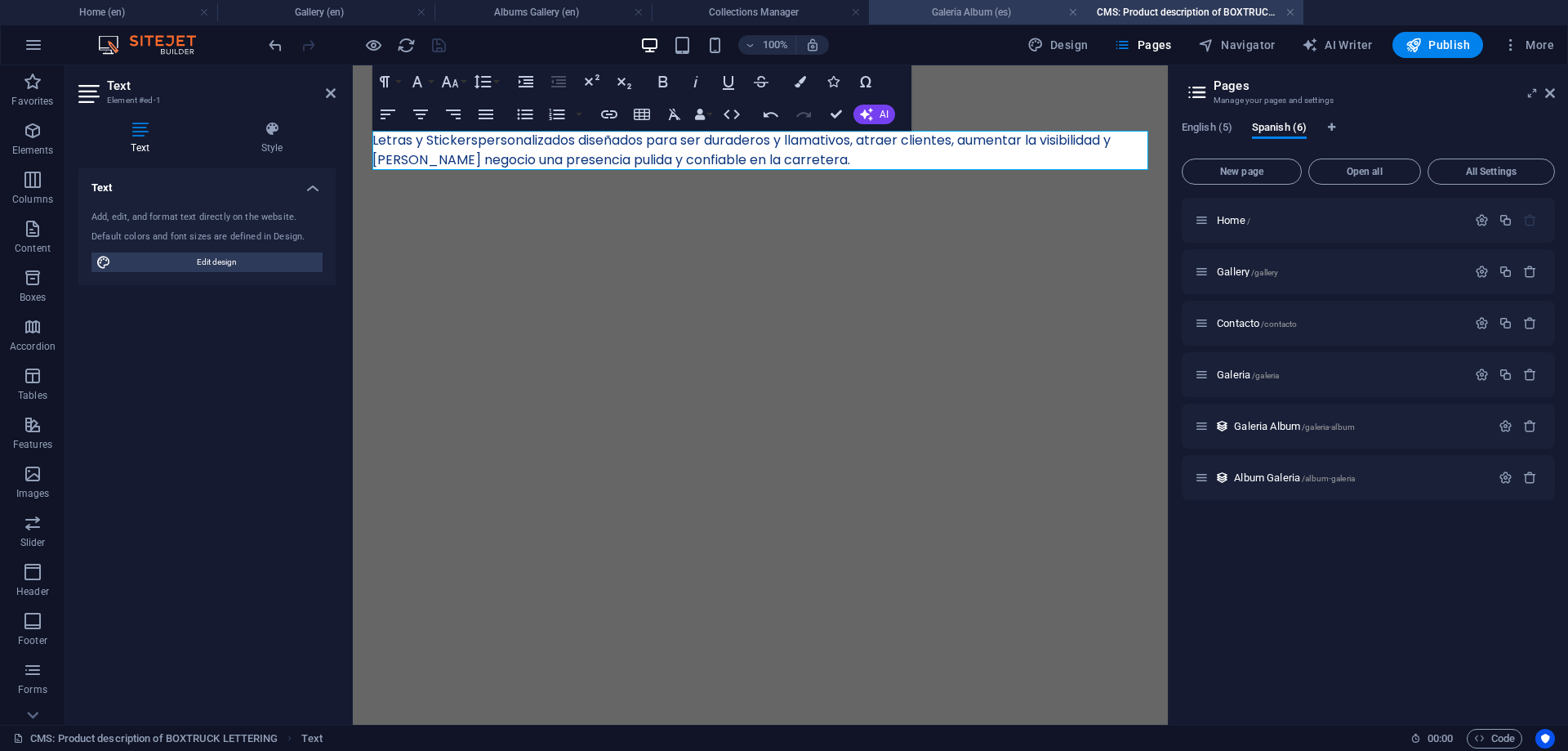
click at [926, 8] on h4 "Galeria Album (es)" at bounding box center [977, 12] width 217 height 18
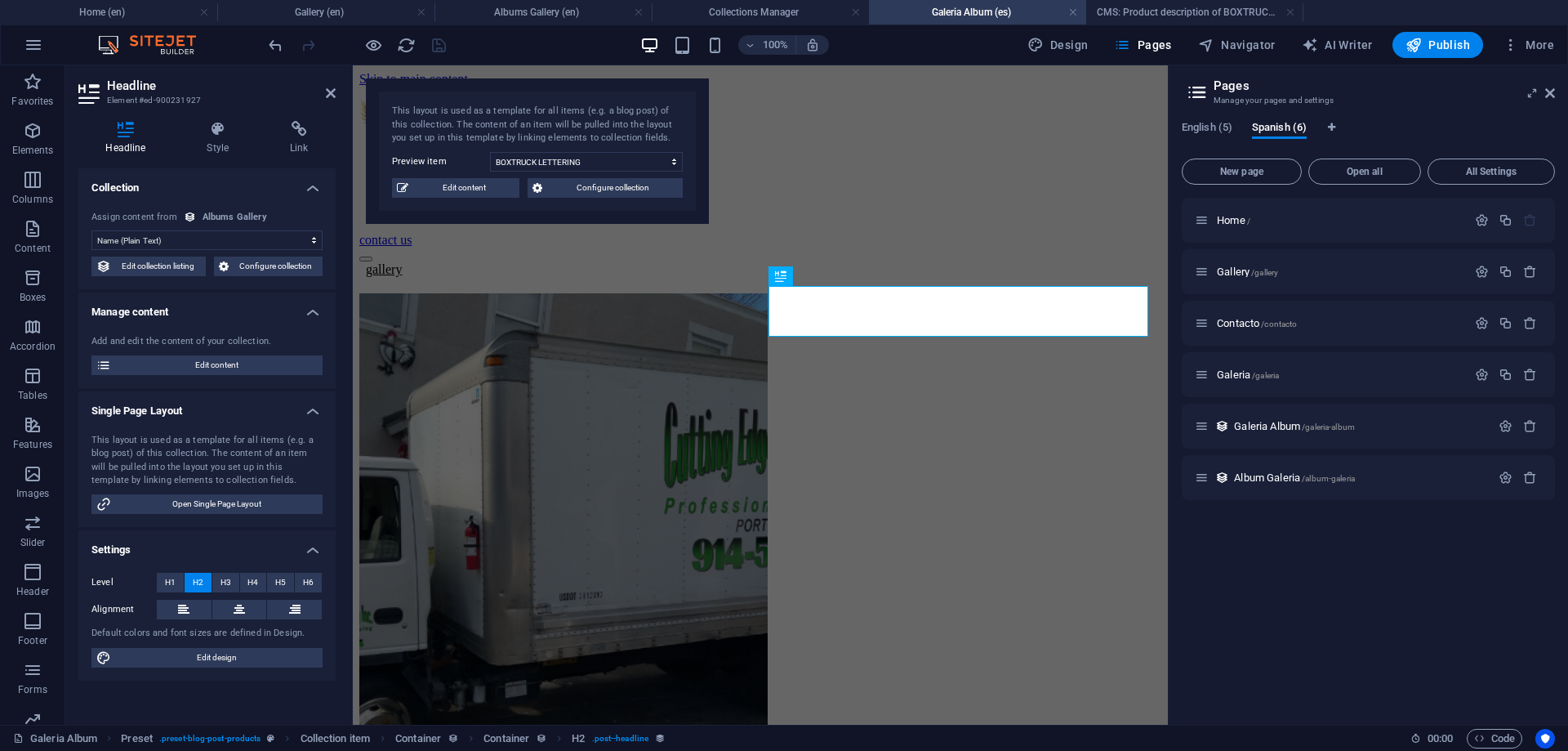
click at [411, 55] on div at bounding box center [356, 45] width 183 height 26
click at [410, 47] on icon "reload" at bounding box center [406, 46] width 19 height 19
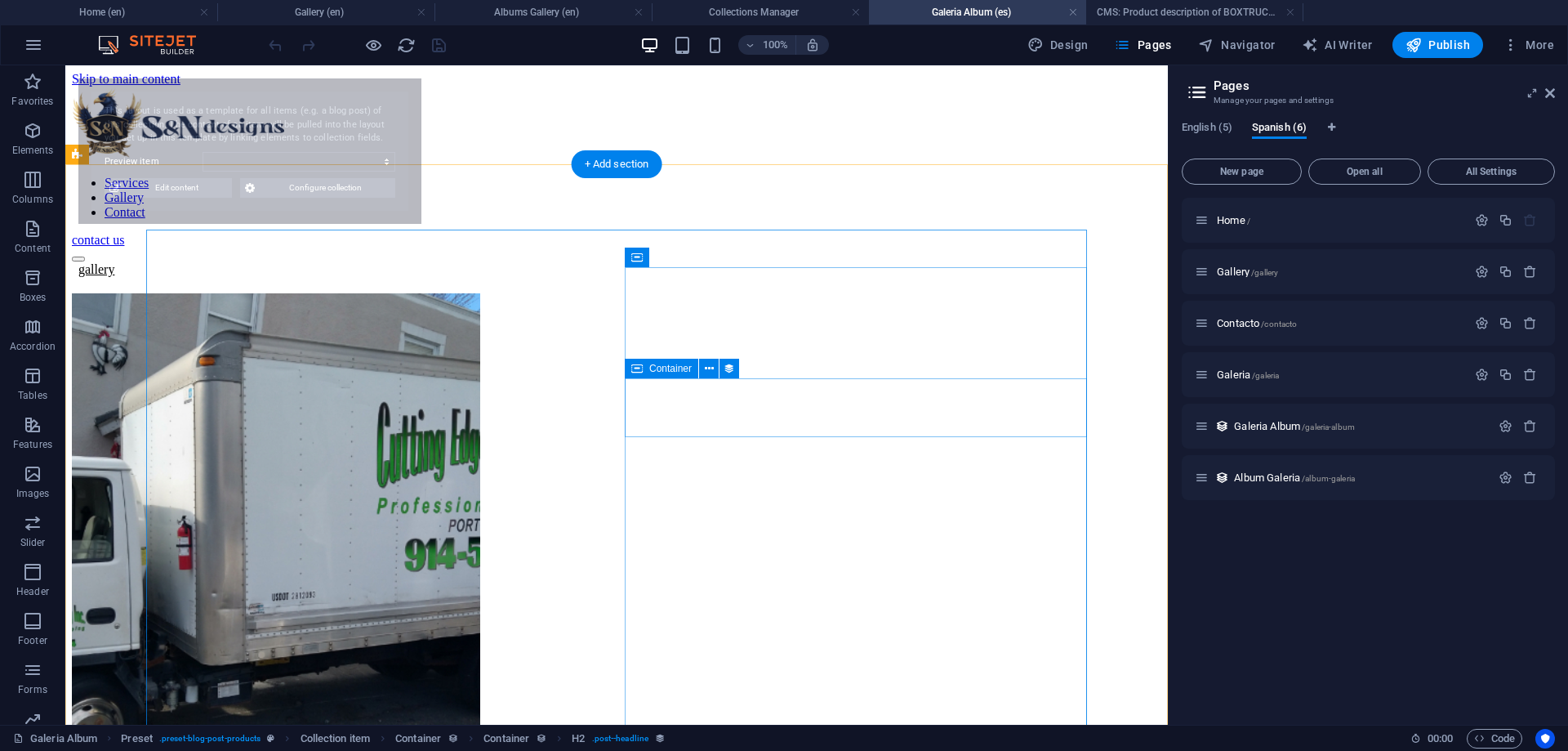
select select "68b74dae291690602504facc"
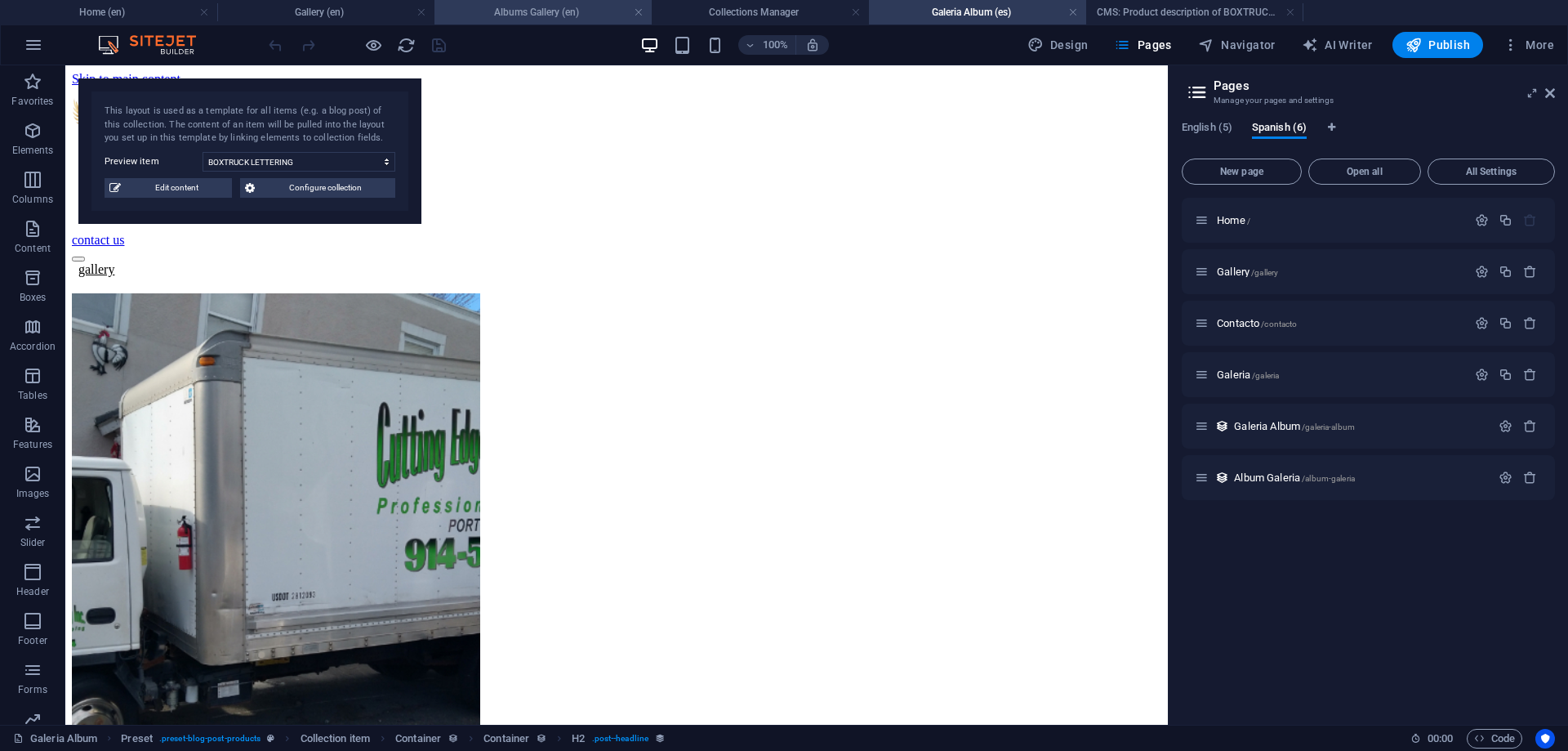
click at [490, 13] on h4 "Albums Gallery (en)" at bounding box center [543, 12] width 217 height 18
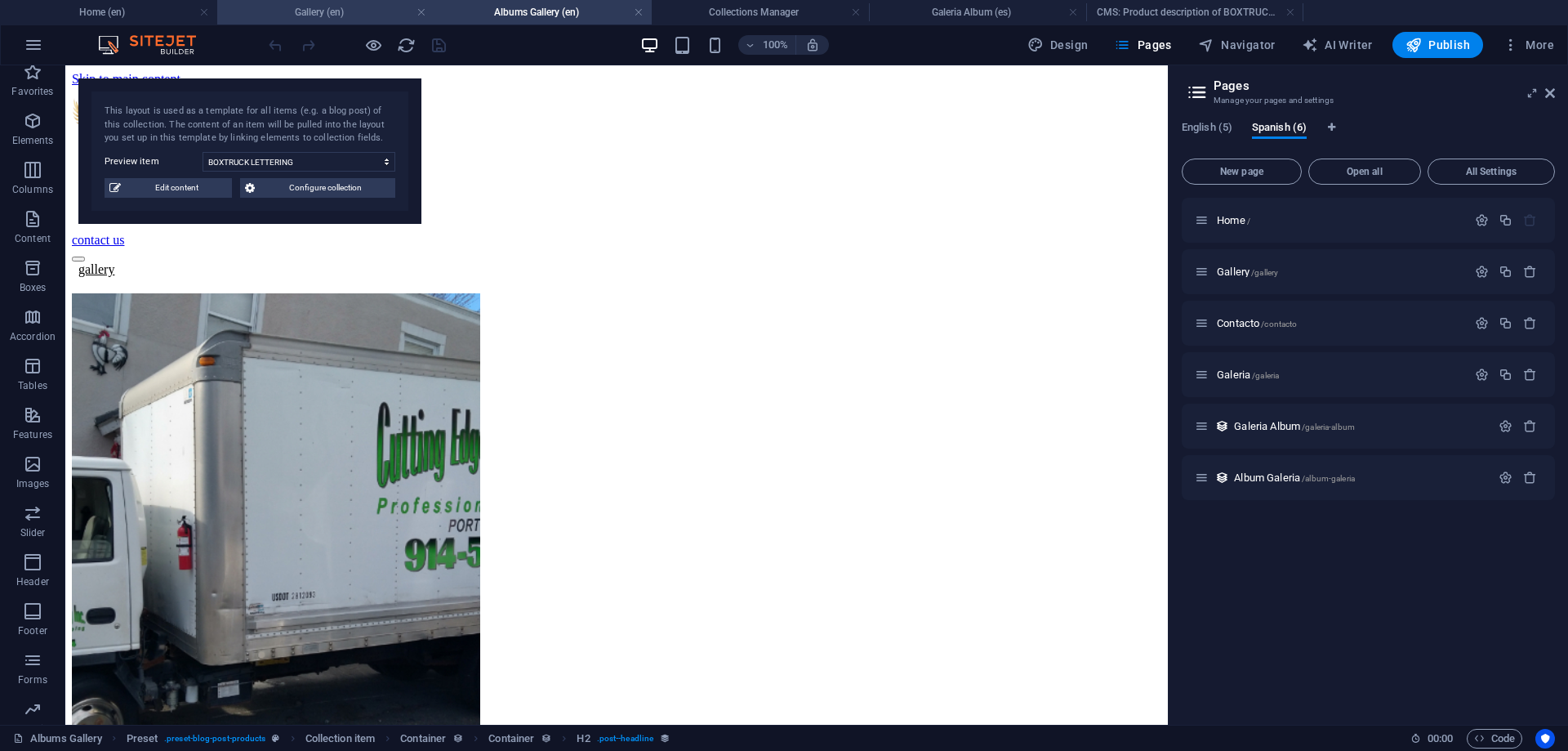
click at [382, 14] on h4 "Gallery (en)" at bounding box center [326, 12] width 217 height 18
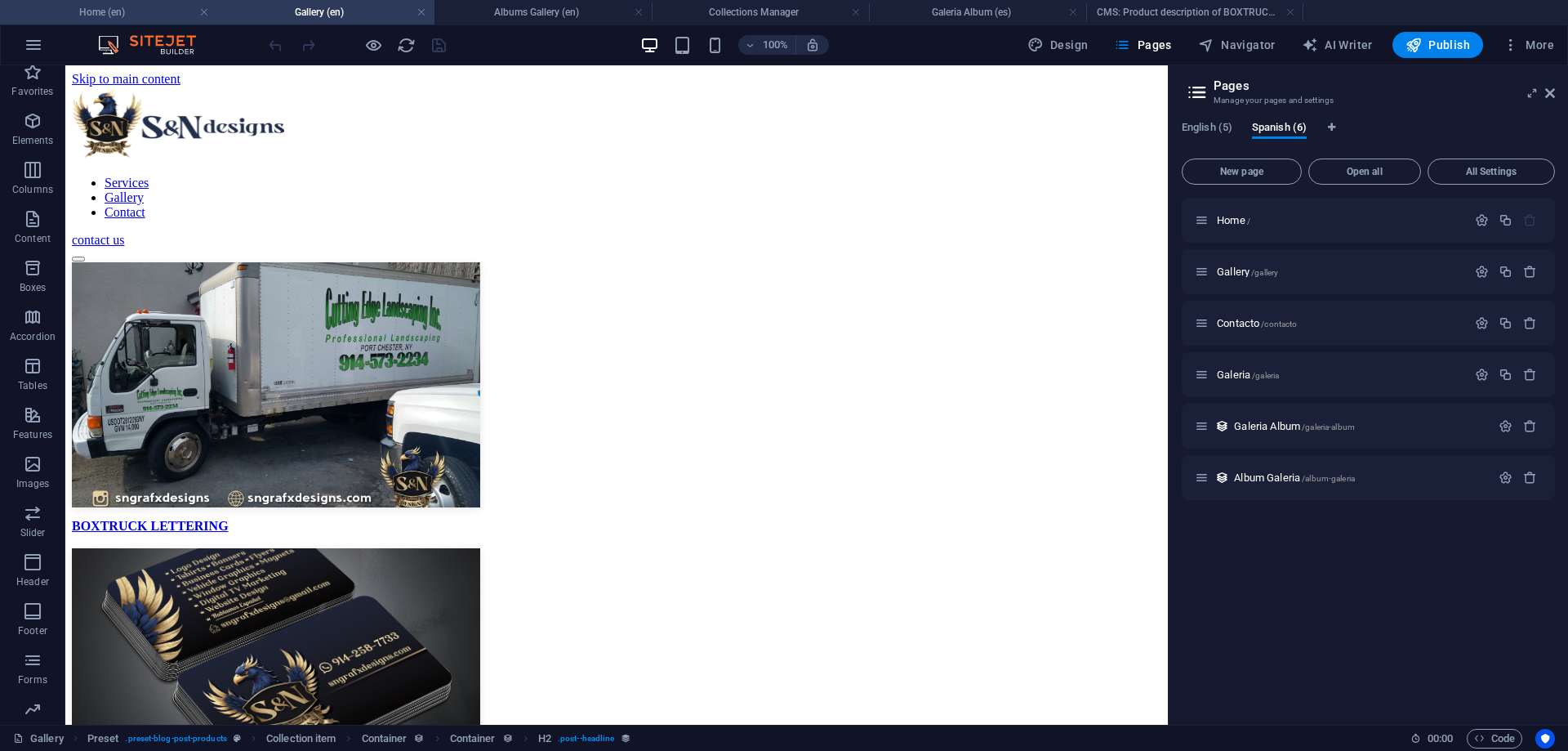
click at [150, 8] on h4 "Home (en)" at bounding box center [109, 12] width 217 height 18
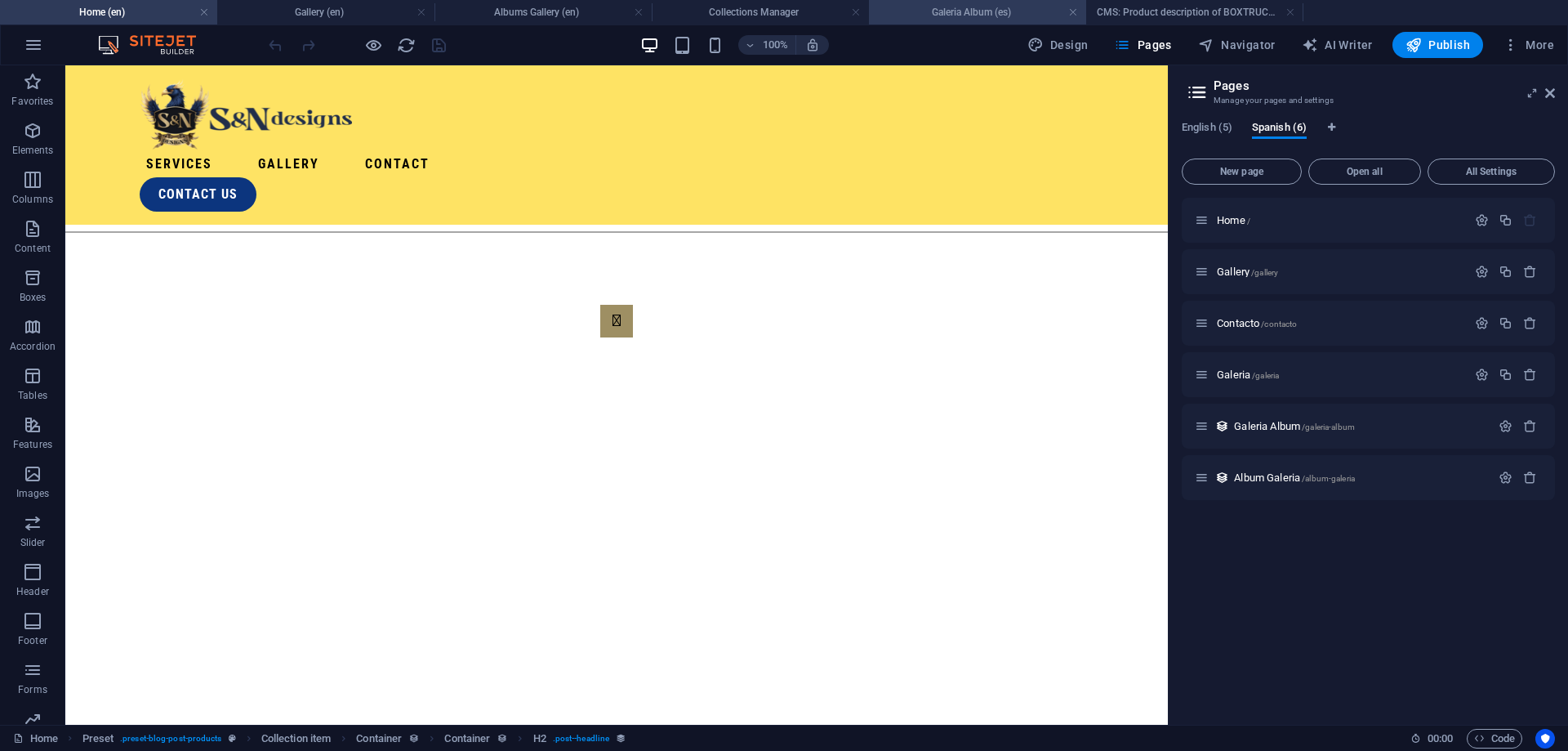
click at [1014, 11] on h4 "Galeria Album (es)" at bounding box center [977, 12] width 217 height 18
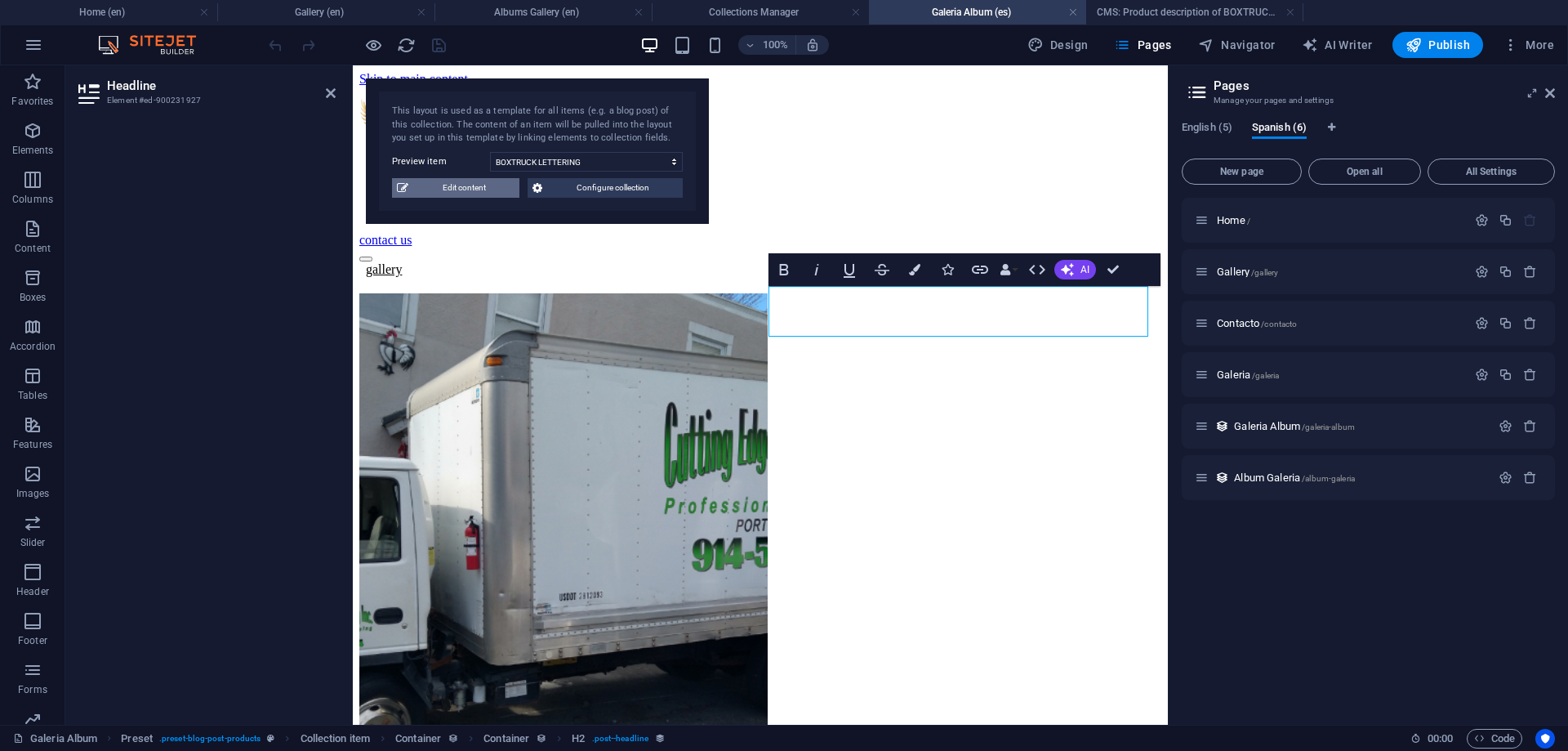
click at [492, 193] on span "Edit content" at bounding box center [463, 187] width 101 height 19
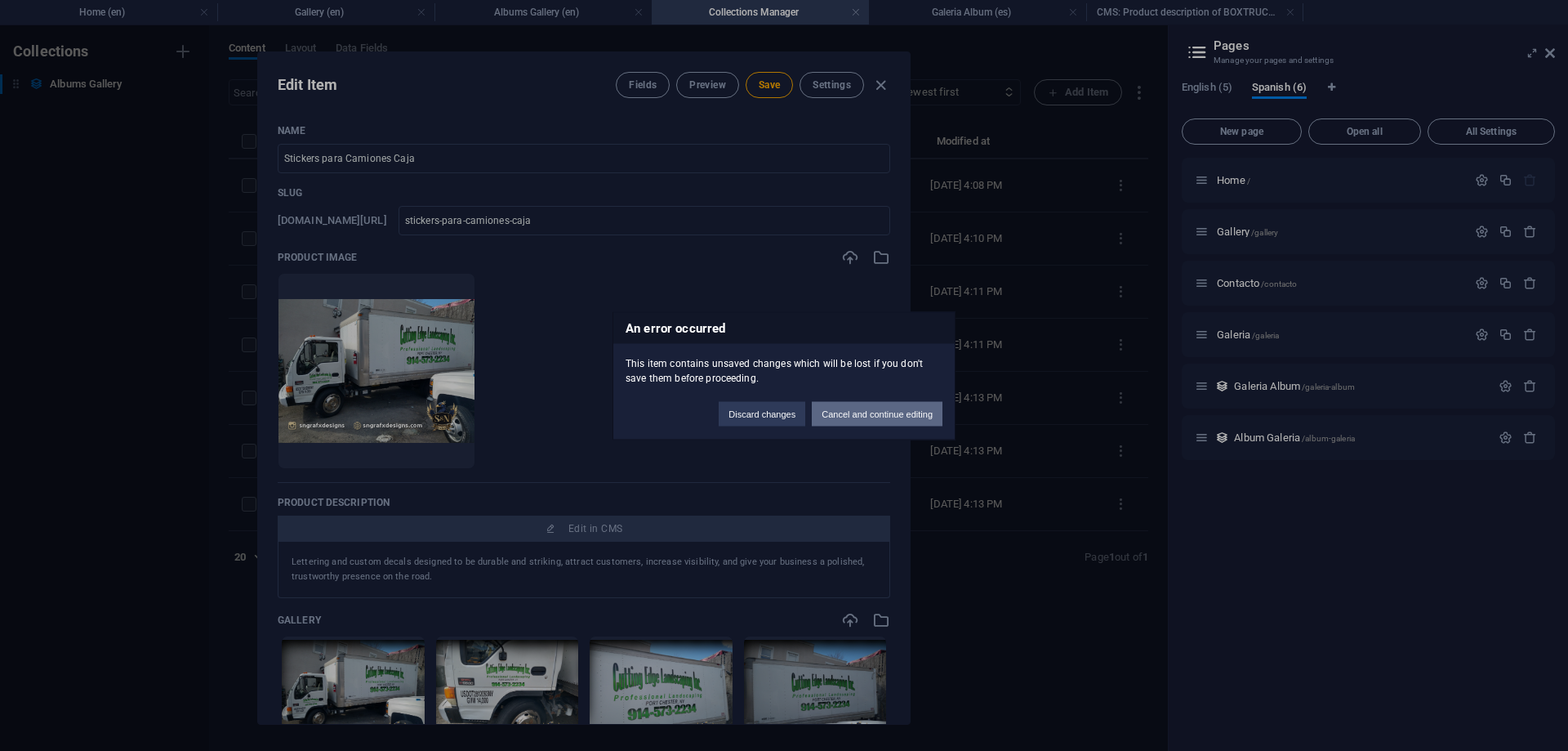
click at [830, 413] on button "Cancel and continue editing" at bounding box center [876, 413] width 131 height 24
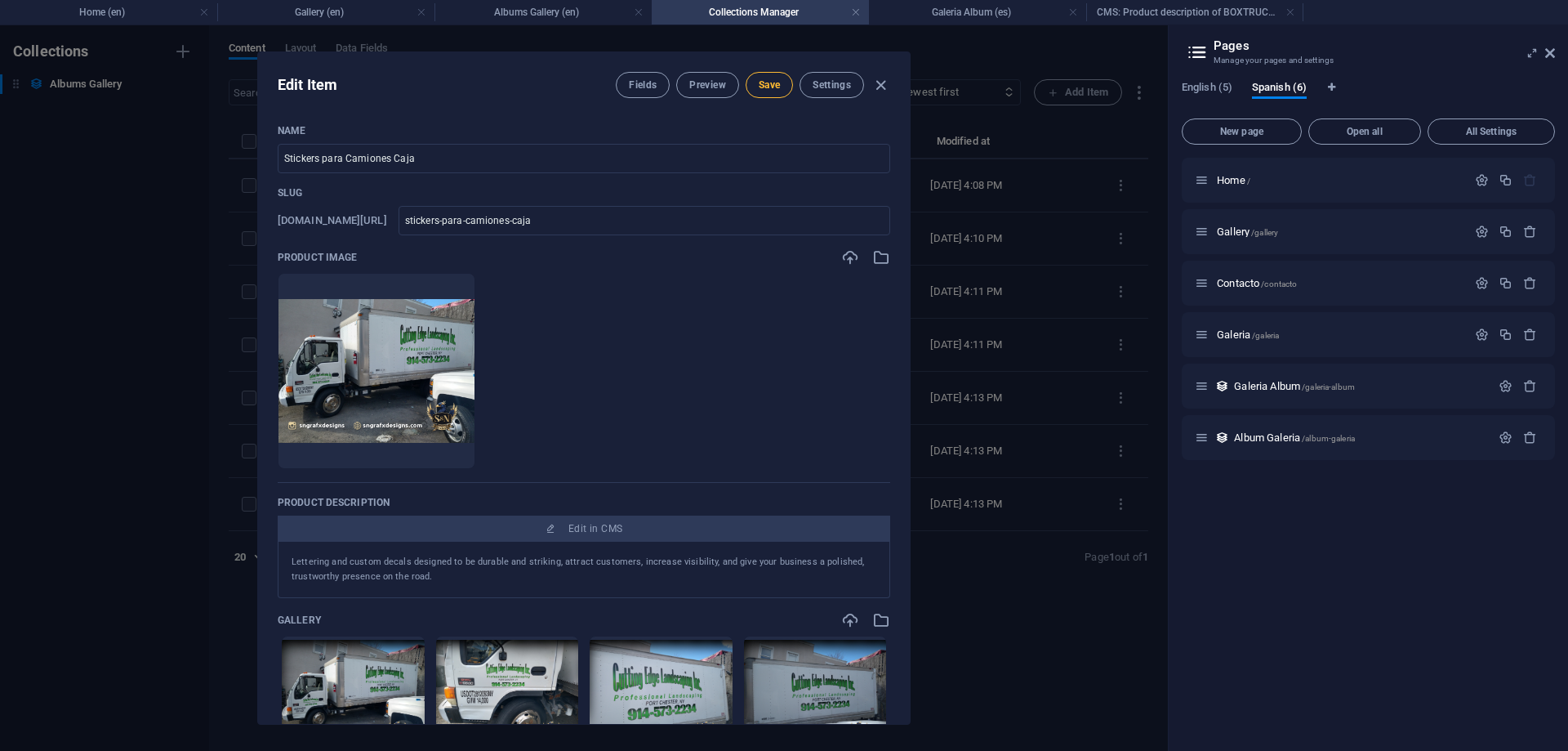
click at [773, 94] on button "Save" at bounding box center [769, 84] width 47 height 26
